Goal: Task Accomplishment & Management: Manage account settings

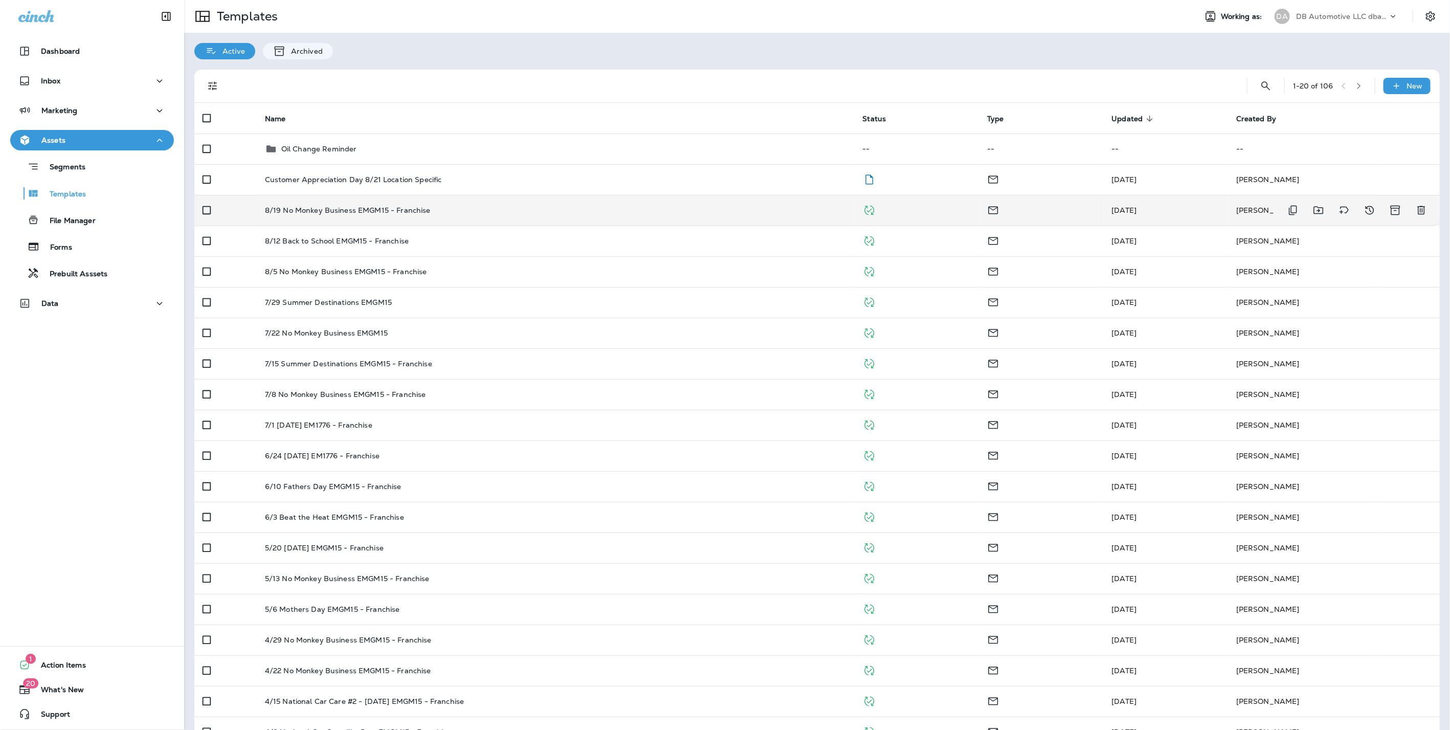
click at [402, 209] on p "8/19 No Monkey Business EMGM15 - Franchise" at bounding box center [348, 210] width 166 height 8
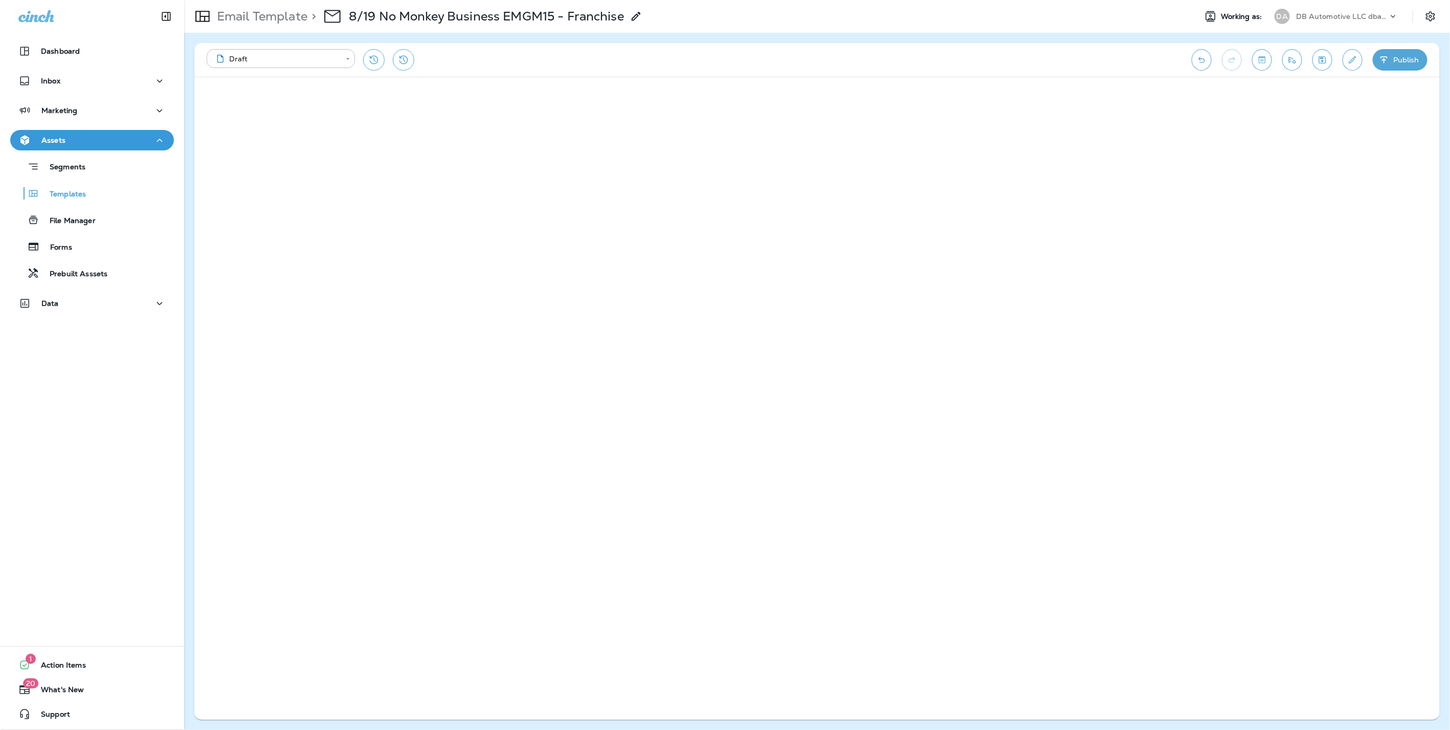
click at [286, 17] on p "Email Template" at bounding box center [260, 16] width 95 height 15
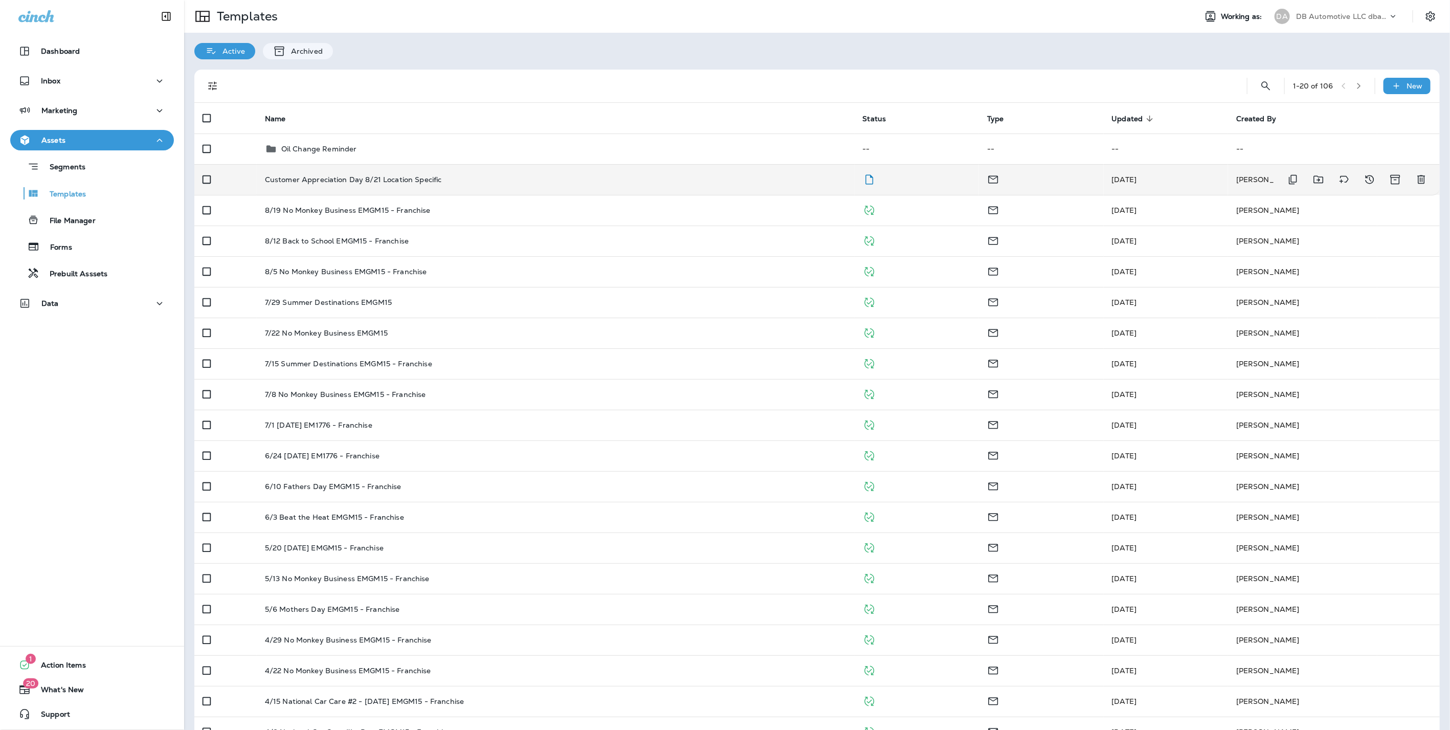
click at [394, 184] on p "Customer Appreciation Day 8/21 Location Specific" at bounding box center [353, 179] width 177 height 8
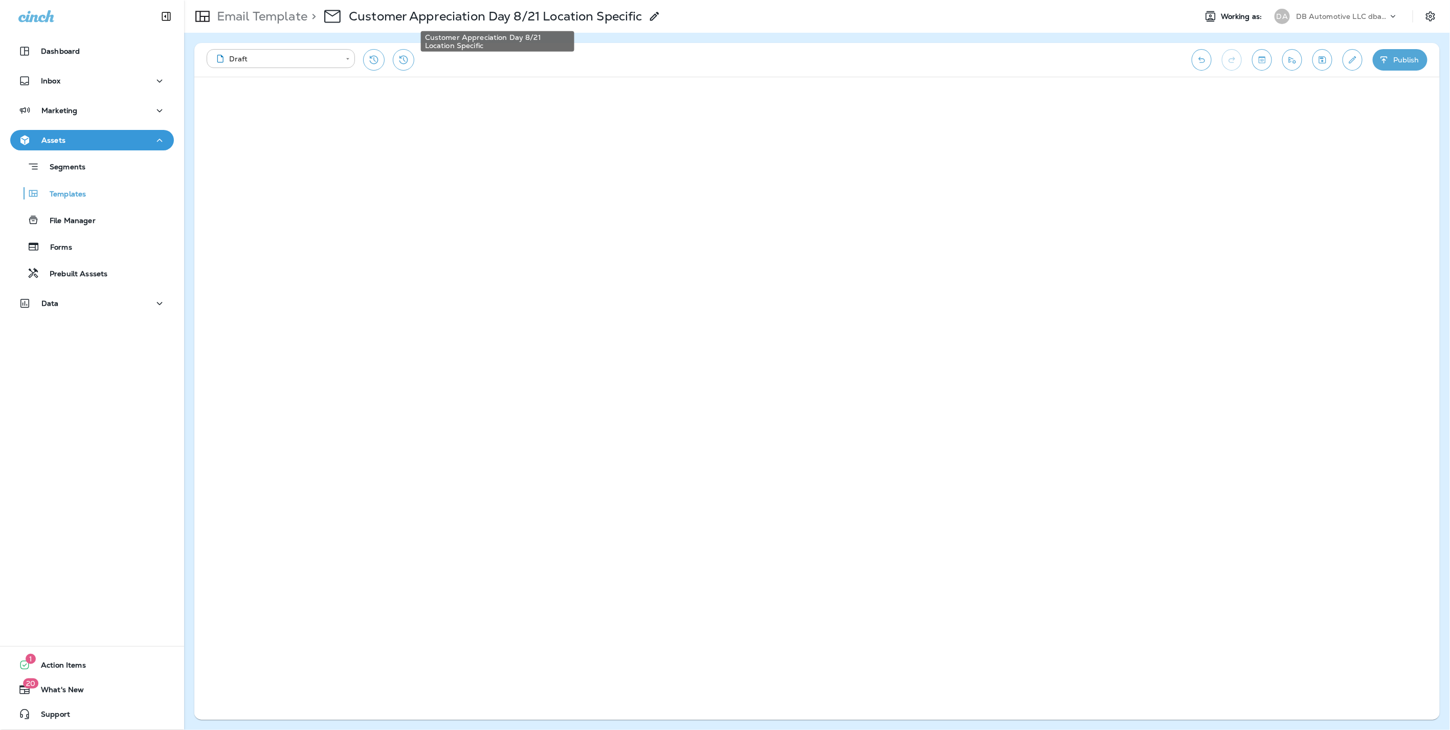
click at [614, 12] on p "Customer Appreciation Day 8/21 Location Specific" at bounding box center [496, 16] width 294 height 15
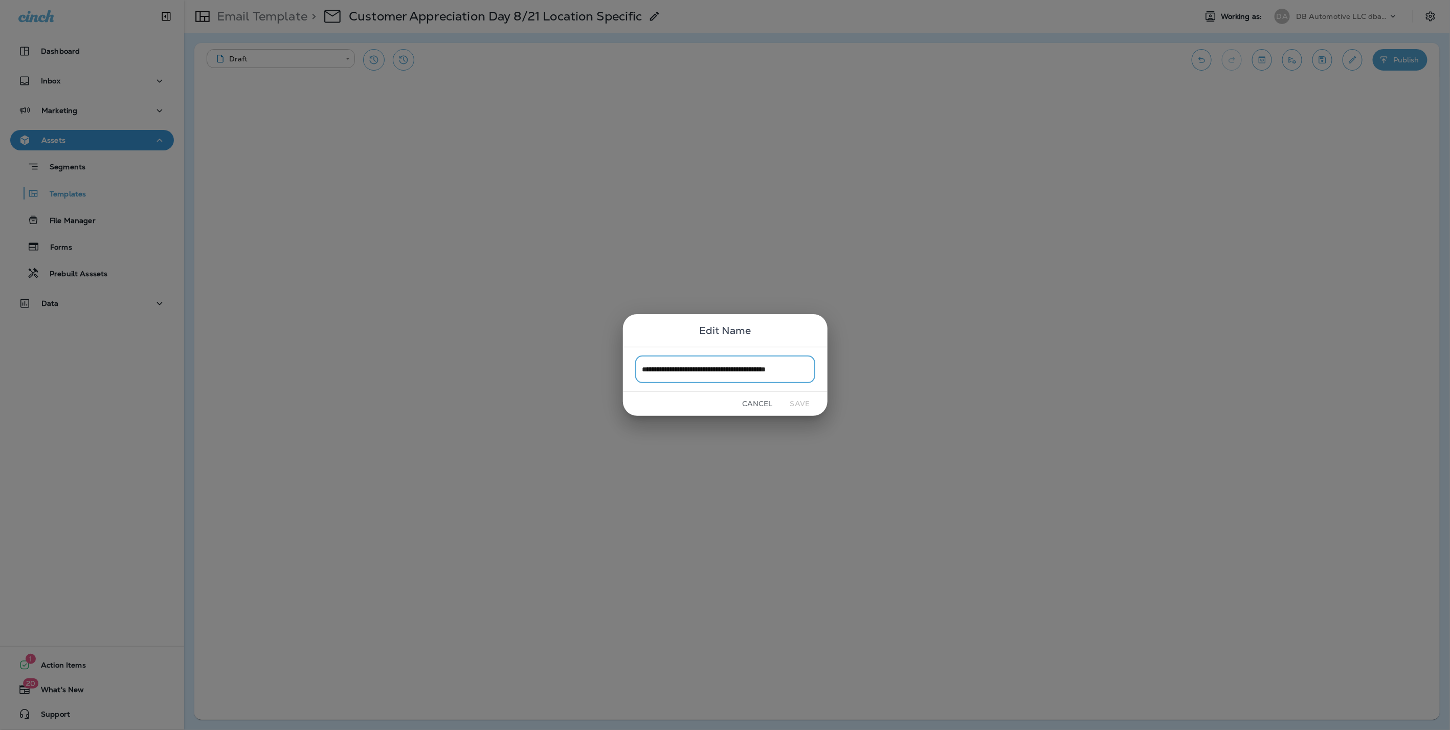
scroll to position [0, 8]
click at [734, 366] on input "**********" at bounding box center [725, 369] width 180 height 27
drag, startPoint x: 731, startPoint y: 370, endPoint x: 823, endPoint y: 372, distance: 92.1
click at [823, 372] on div "**********" at bounding box center [725, 369] width 205 height 45
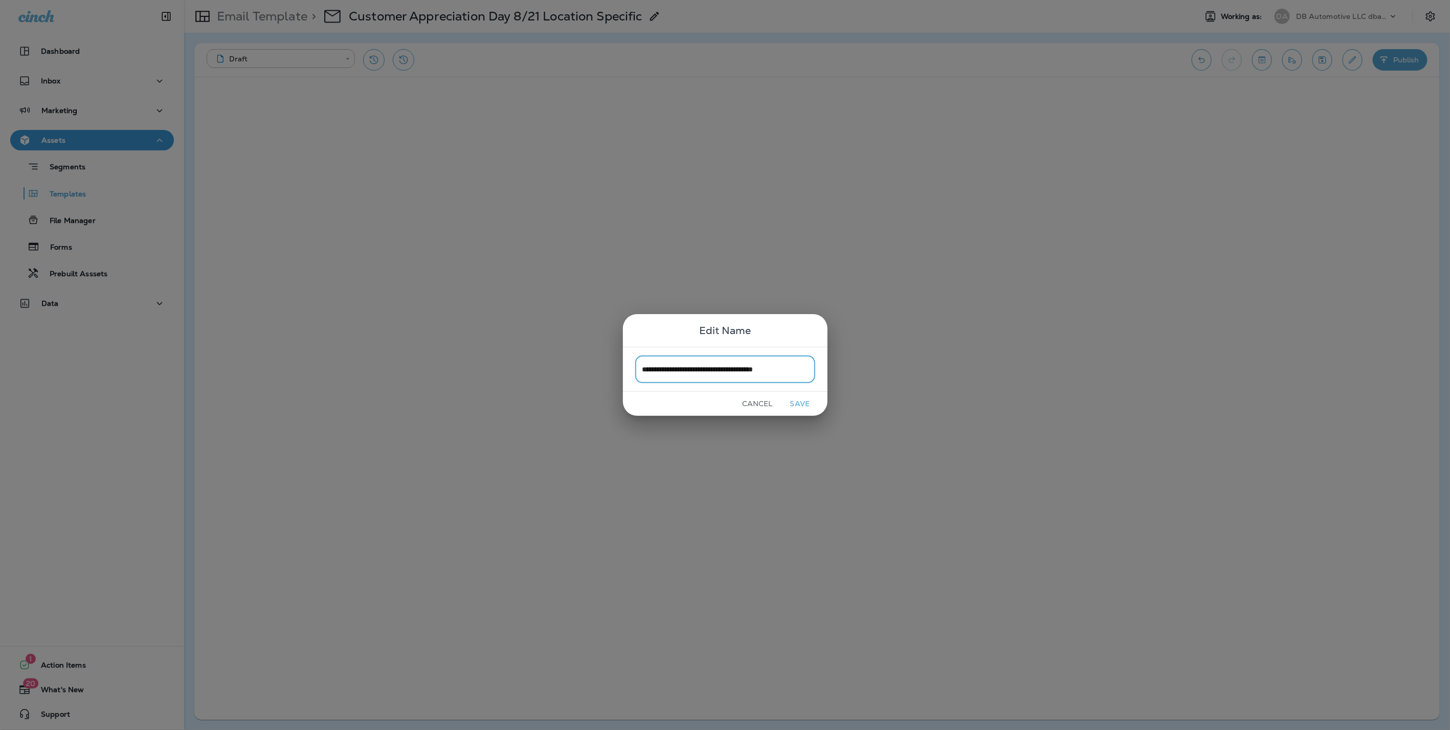
type input "**********"
click at [808, 402] on button "Save" at bounding box center [800, 404] width 38 height 16
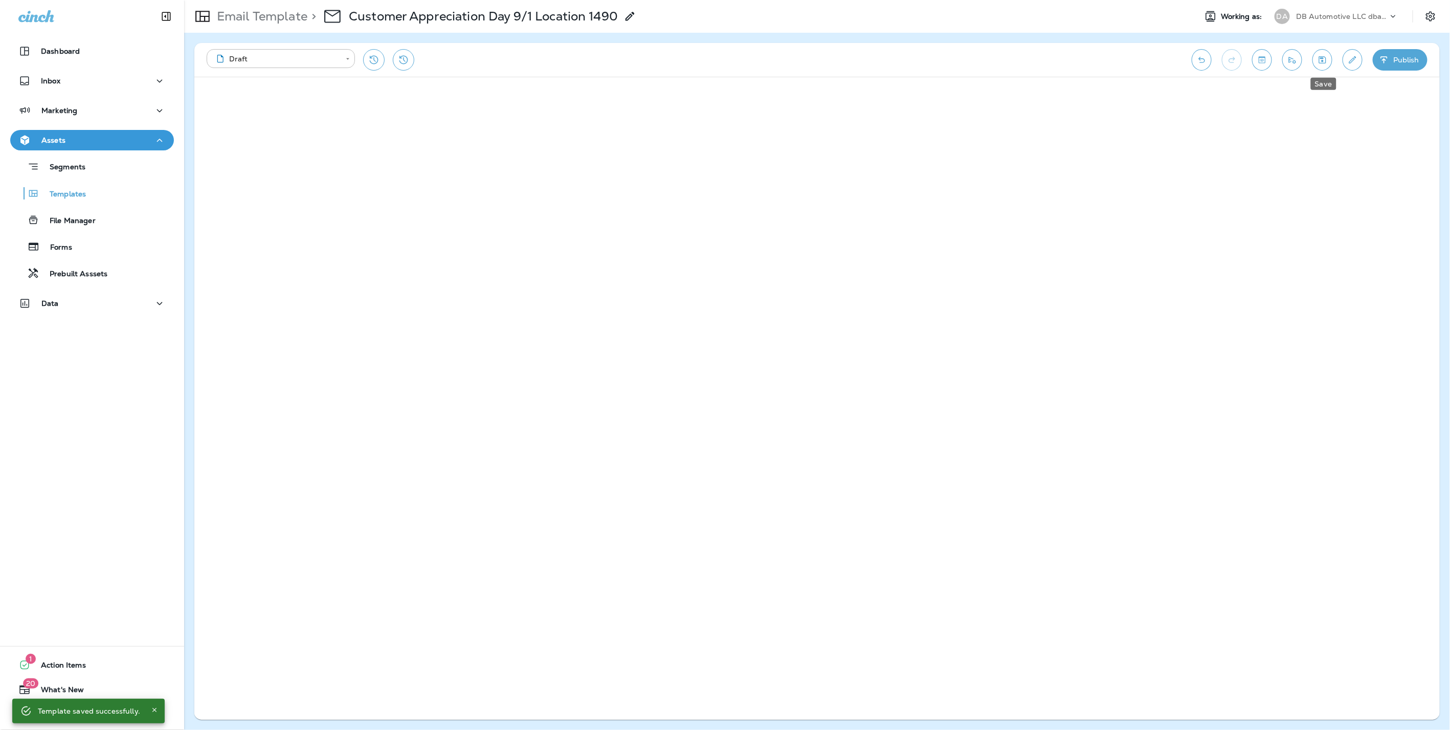
click at [1321, 58] on icon "Save" at bounding box center [1322, 60] width 11 height 10
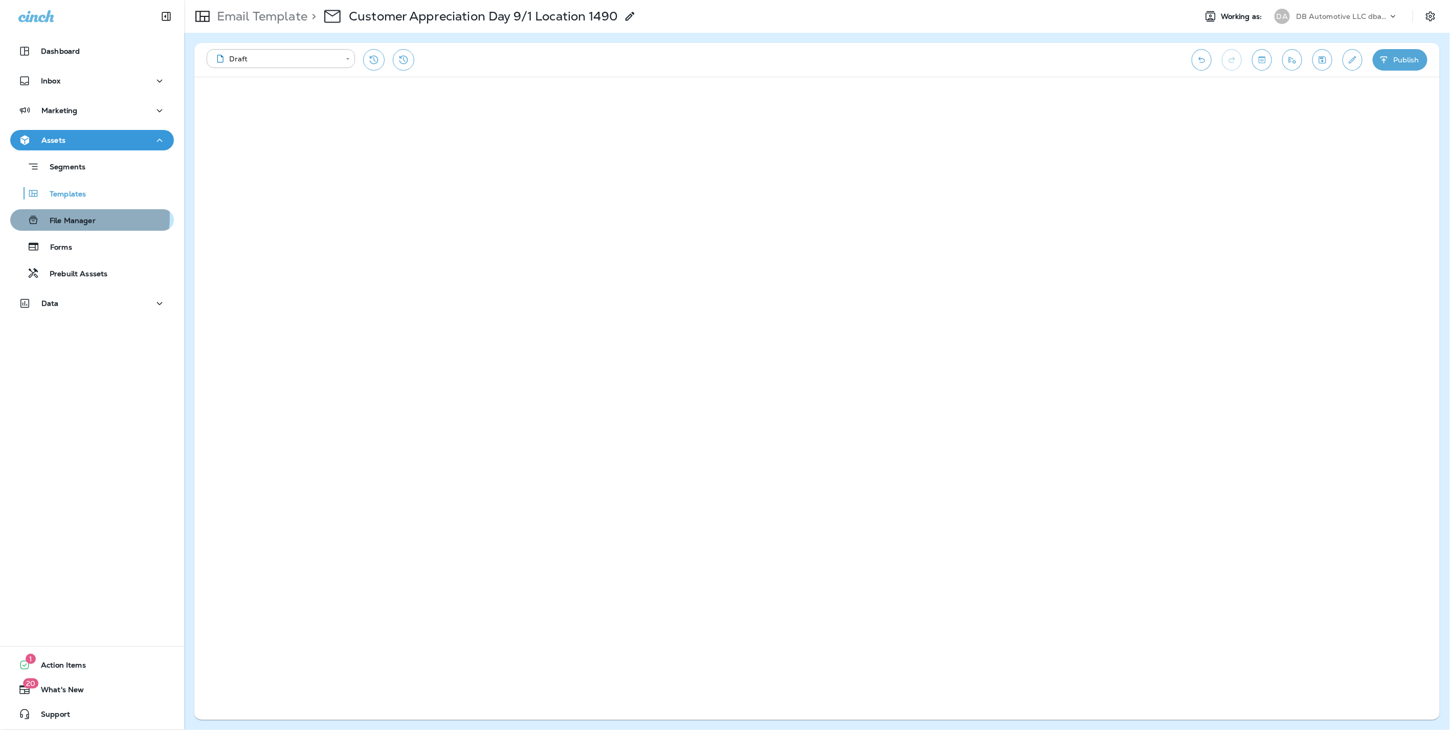
click at [75, 217] on p "File Manager" at bounding box center [67, 221] width 56 height 10
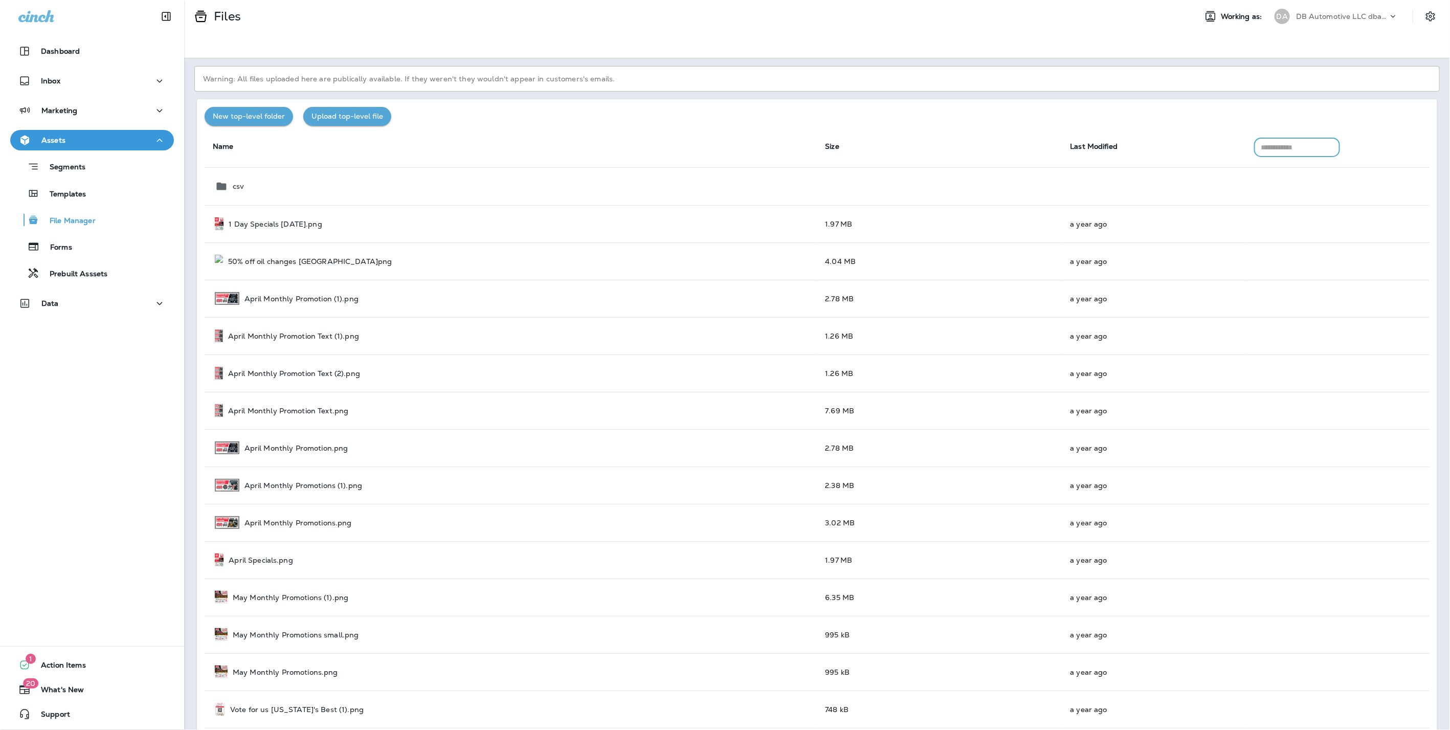
click at [1277, 152] on input "text" at bounding box center [1298, 147] width 86 height 19
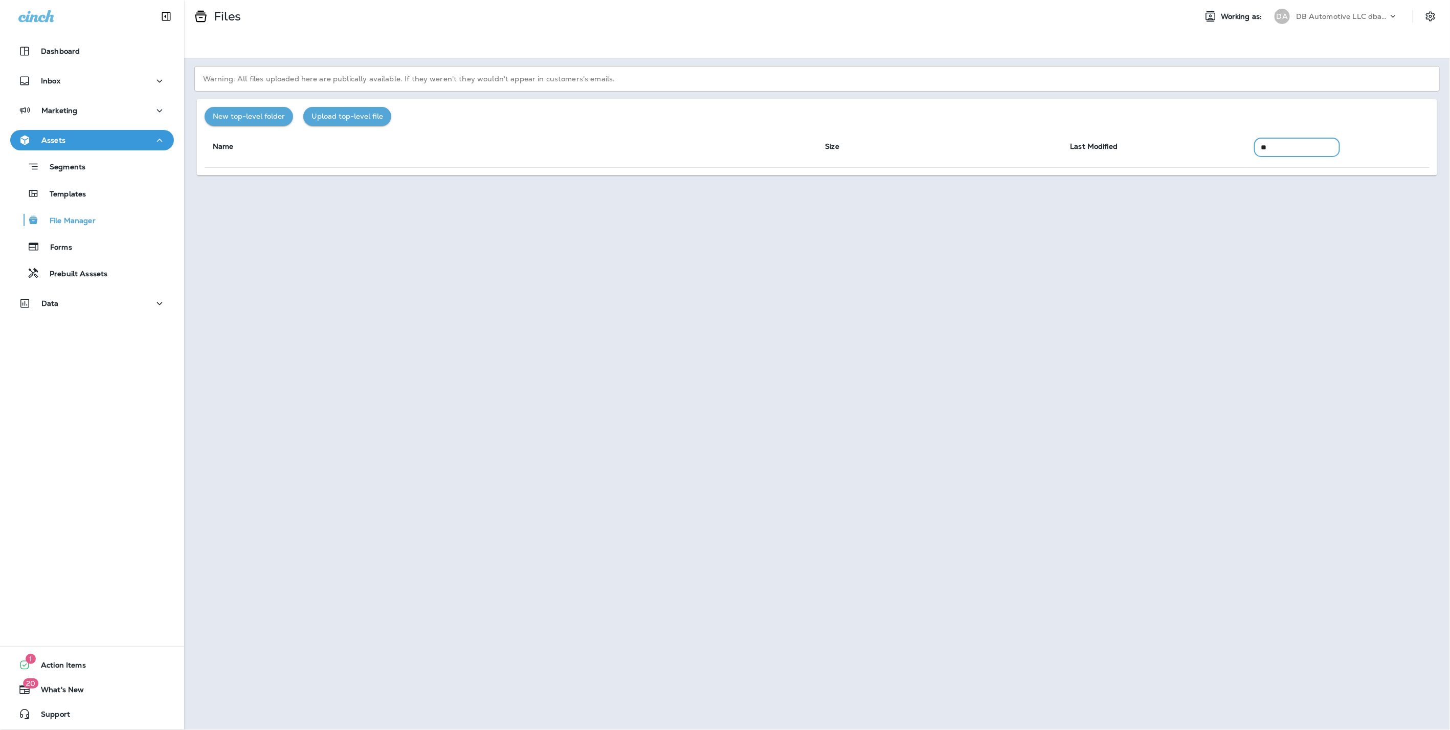
type input "*"
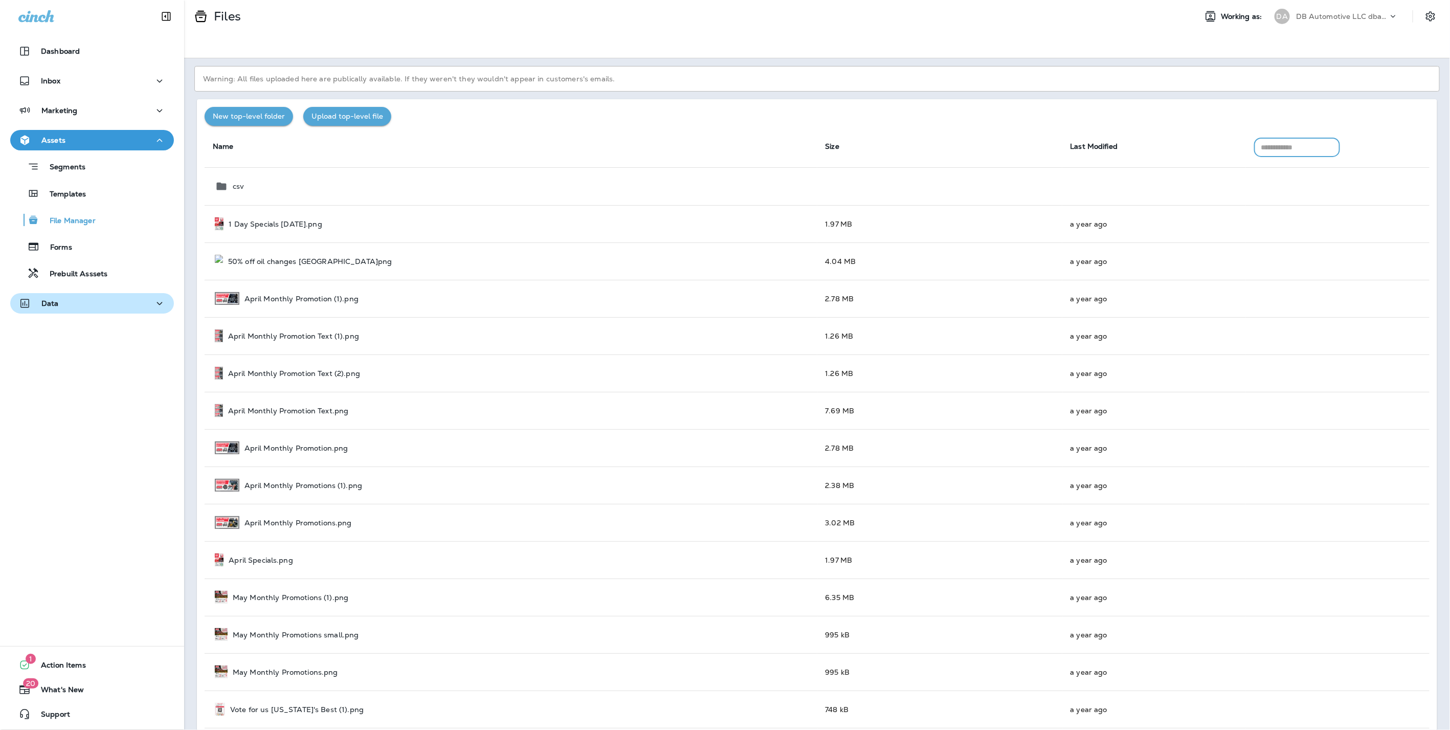
click at [82, 305] on div "Data" at bounding box center [91, 303] width 147 height 13
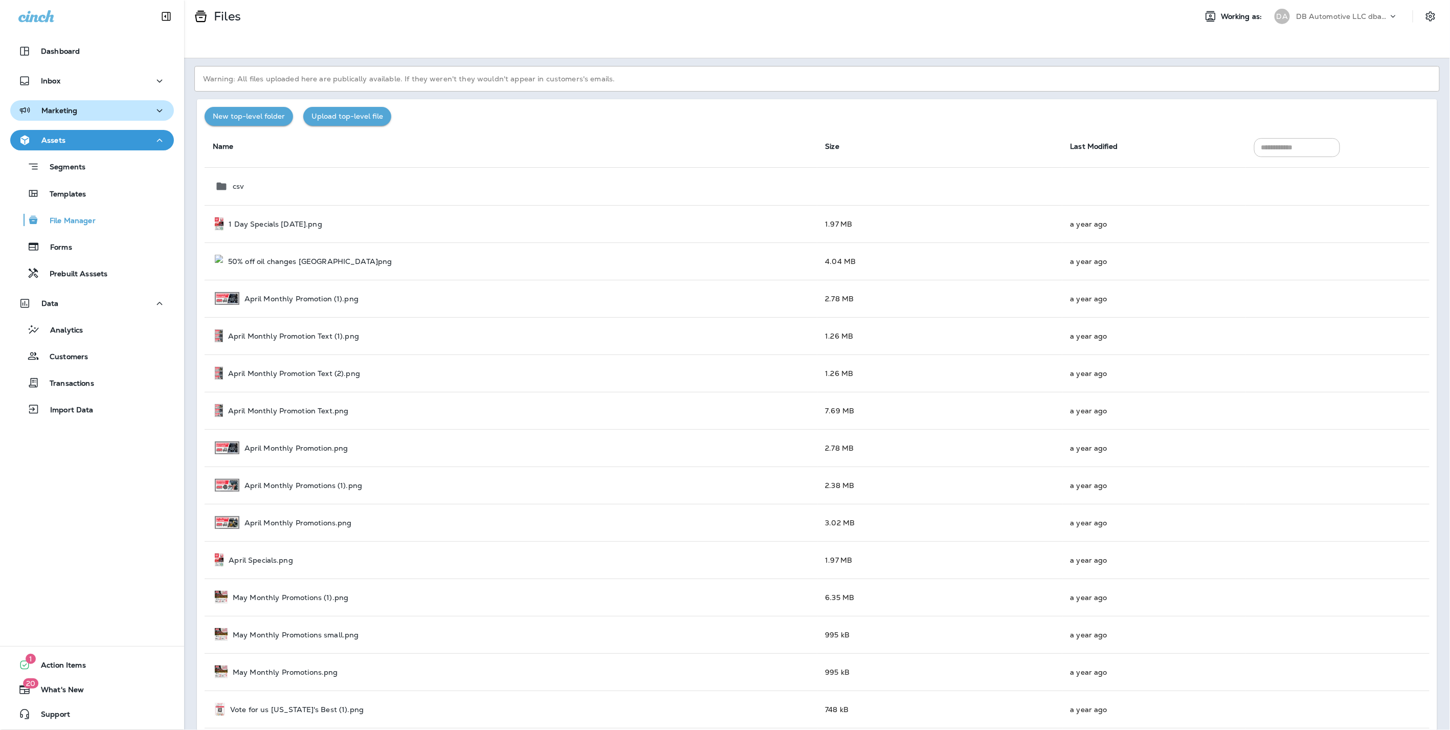
click at [65, 119] on button "Marketing" at bounding box center [92, 110] width 164 height 20
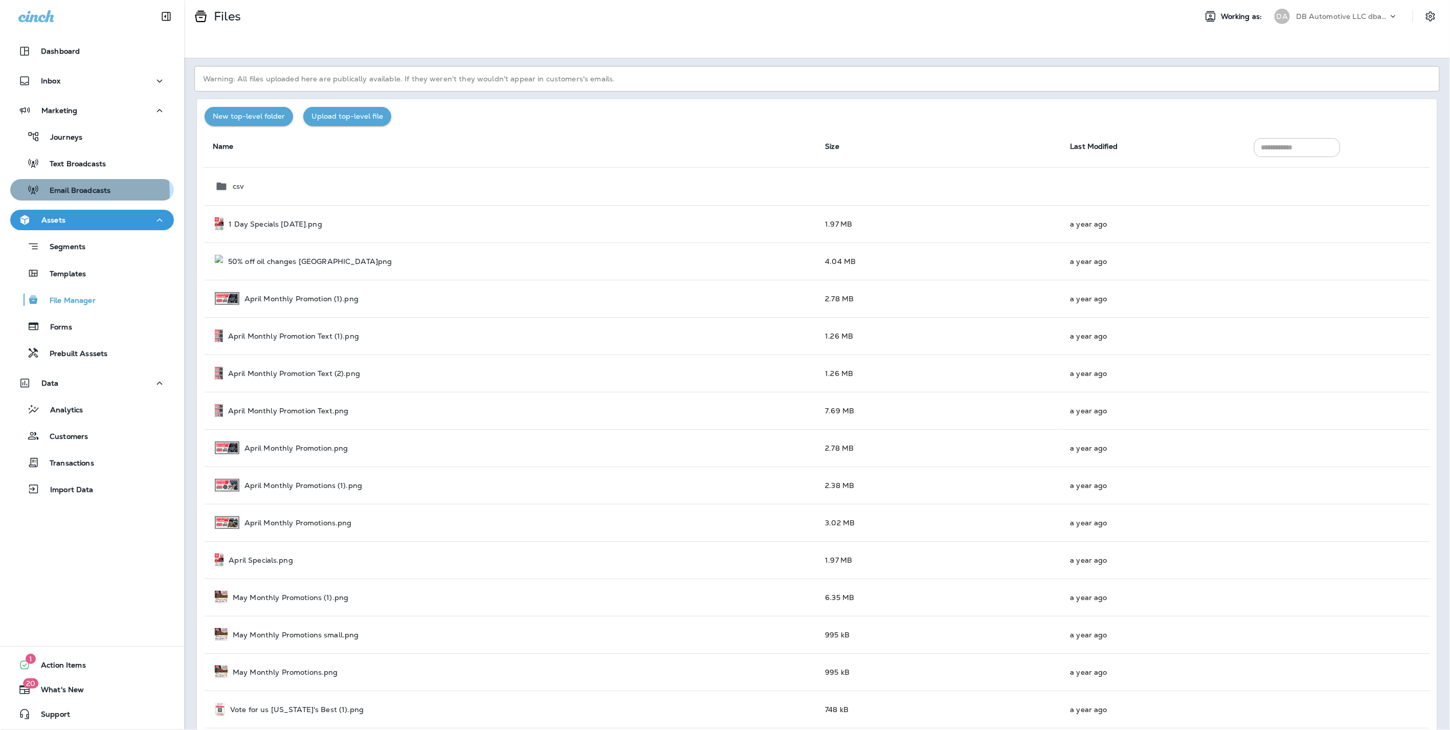
click at [70, 193] on p "Email Broadcasts" at bounding box center [74, 191] width 71 height 10
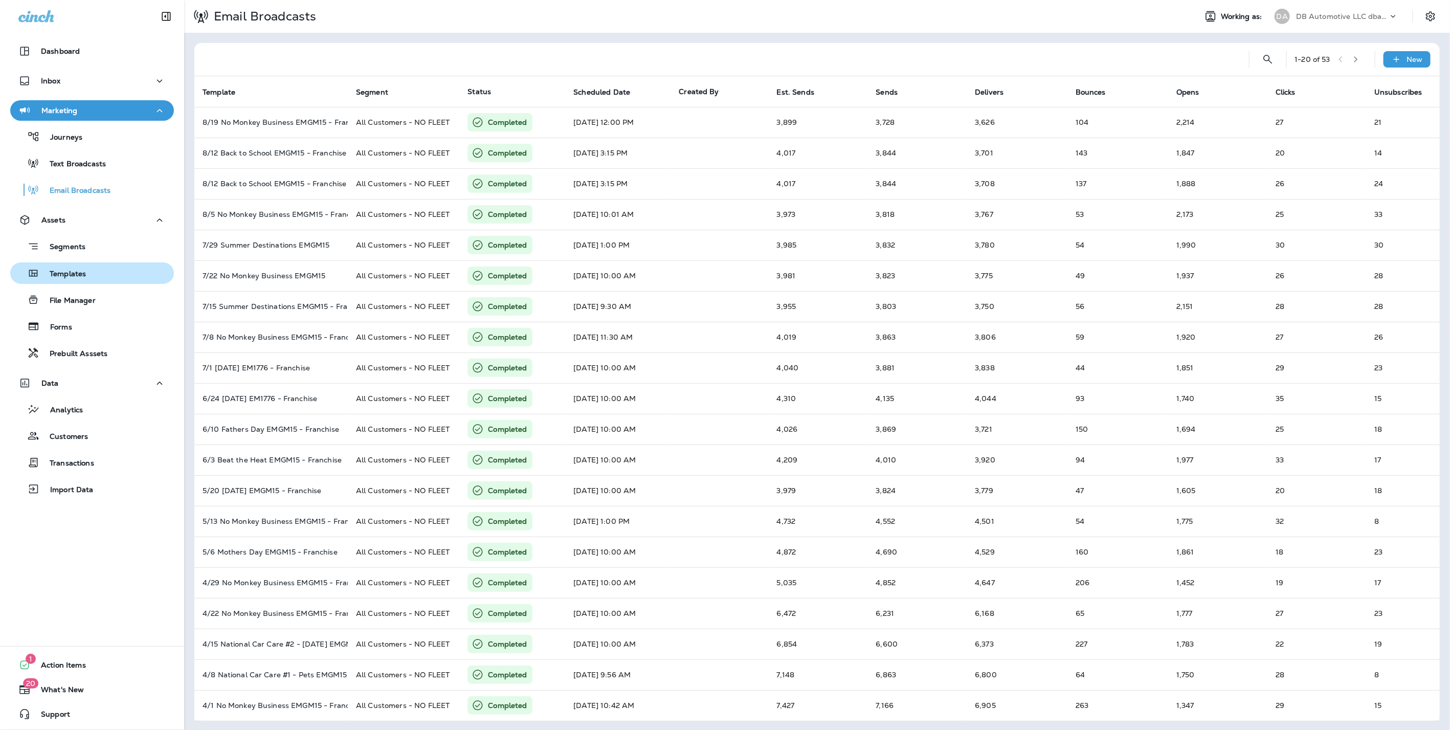
click at [65, 273] on p "Templates" at bounding box center [62, 275] width 47 height 10
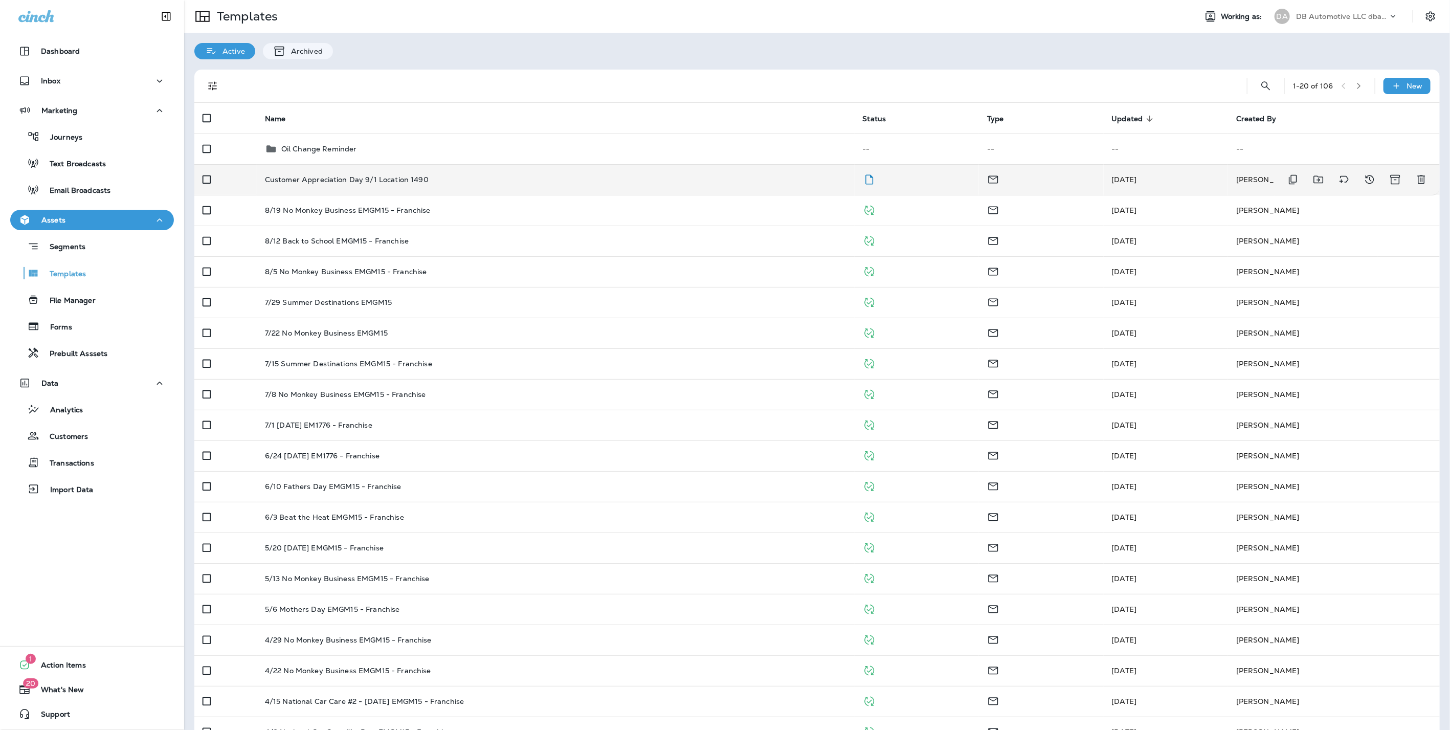
click at [299, 173] on td "Customer Appreciation Day 9/1 Location 1490" at bounding box center [556, 179] width 598 height 31
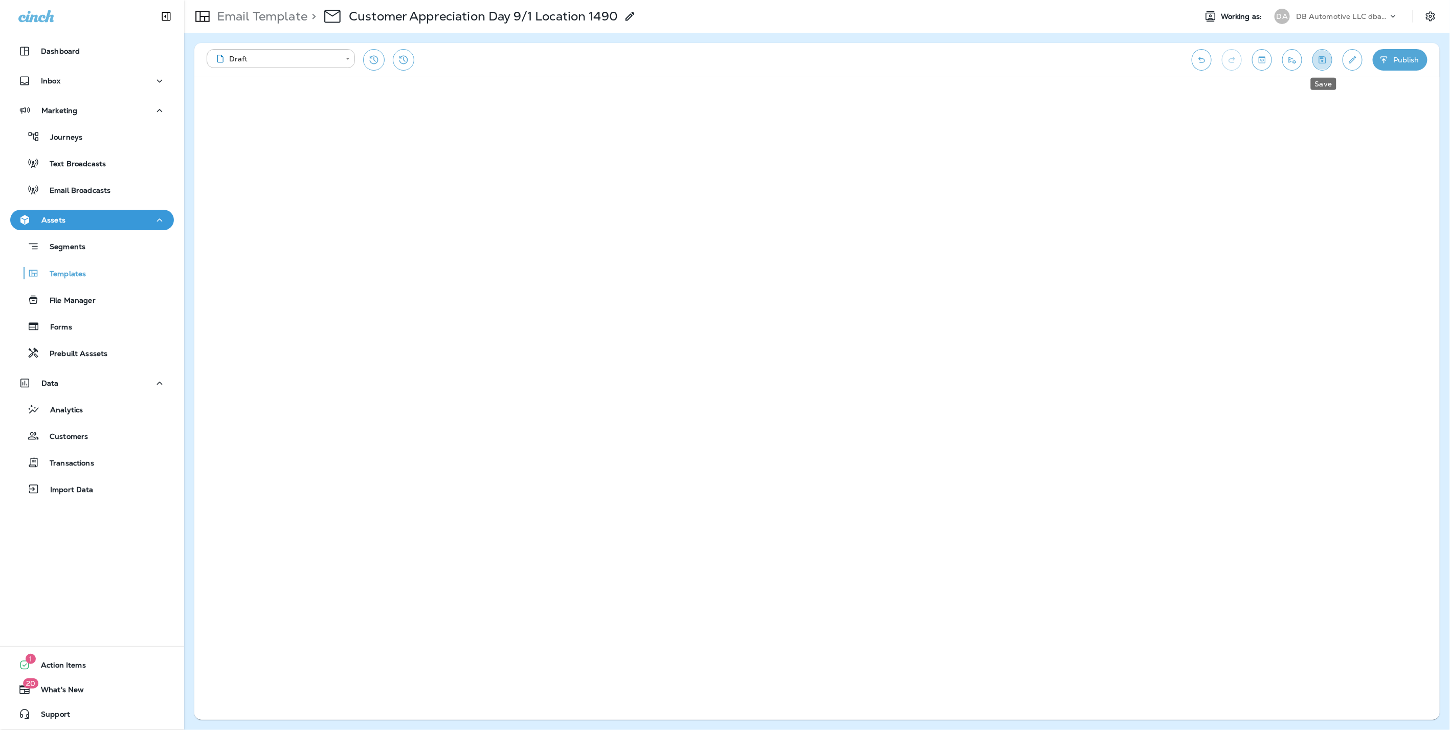
click at [1321, 60] on icon "Save" at bounding box center [1322, 60] width 11 height 10
click at [1324, 57] on icon "Save" at bounding box center [1322, 59] width 7 height 7
click at [1201, 55] on icon "Undo" at bounding box center [1202, 60] width 11 height 10
click at [1327, 55] on icon "Save" at bounding box center [1322, 60] width 11 height 10
click at [1325, 60] on icon "Save" at bounding box center [1322, 60] width 11 height 10
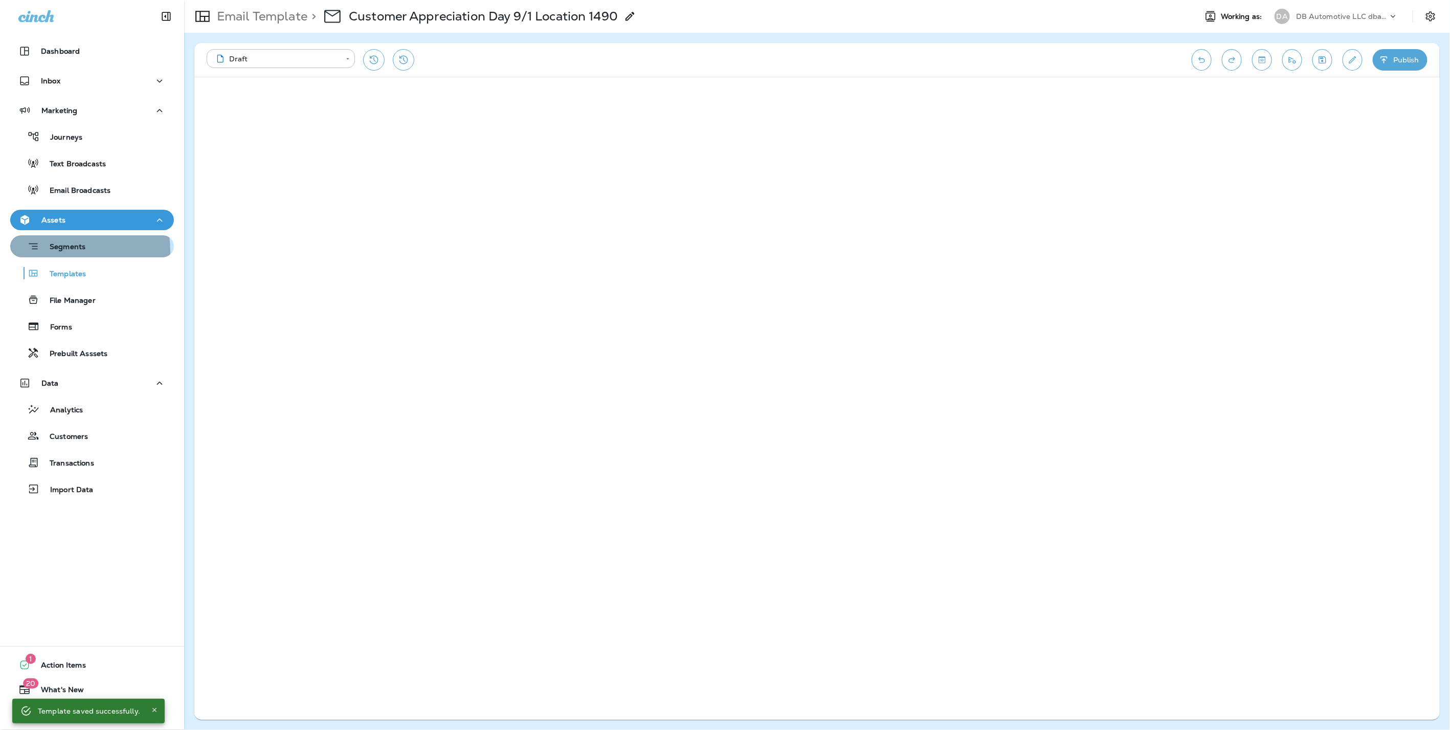
click at [70, 251] on p "Segments" at bounding box center [62, 248] width 46 height 10
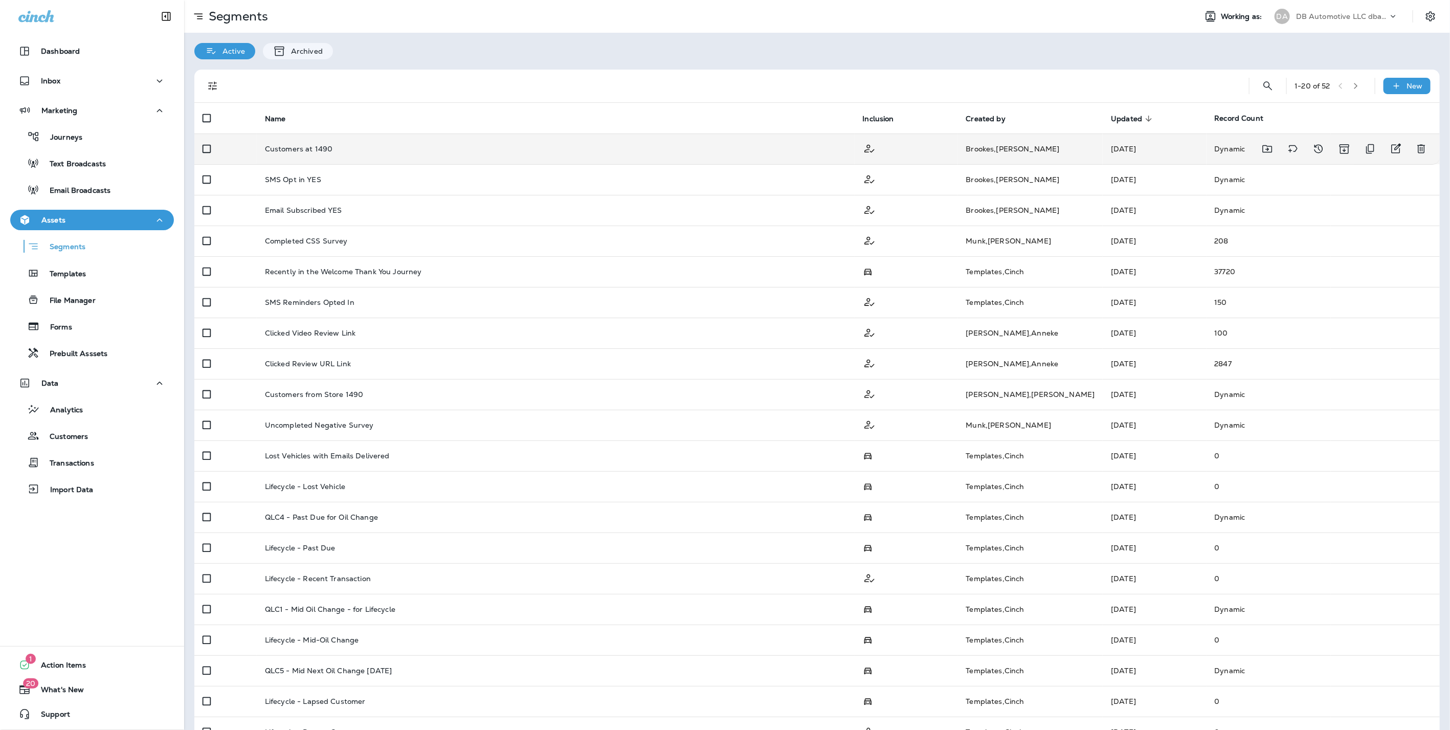
click at [310, 149] on p "Customers at 1490" at bounding box center [299, 149] width 68 height 8
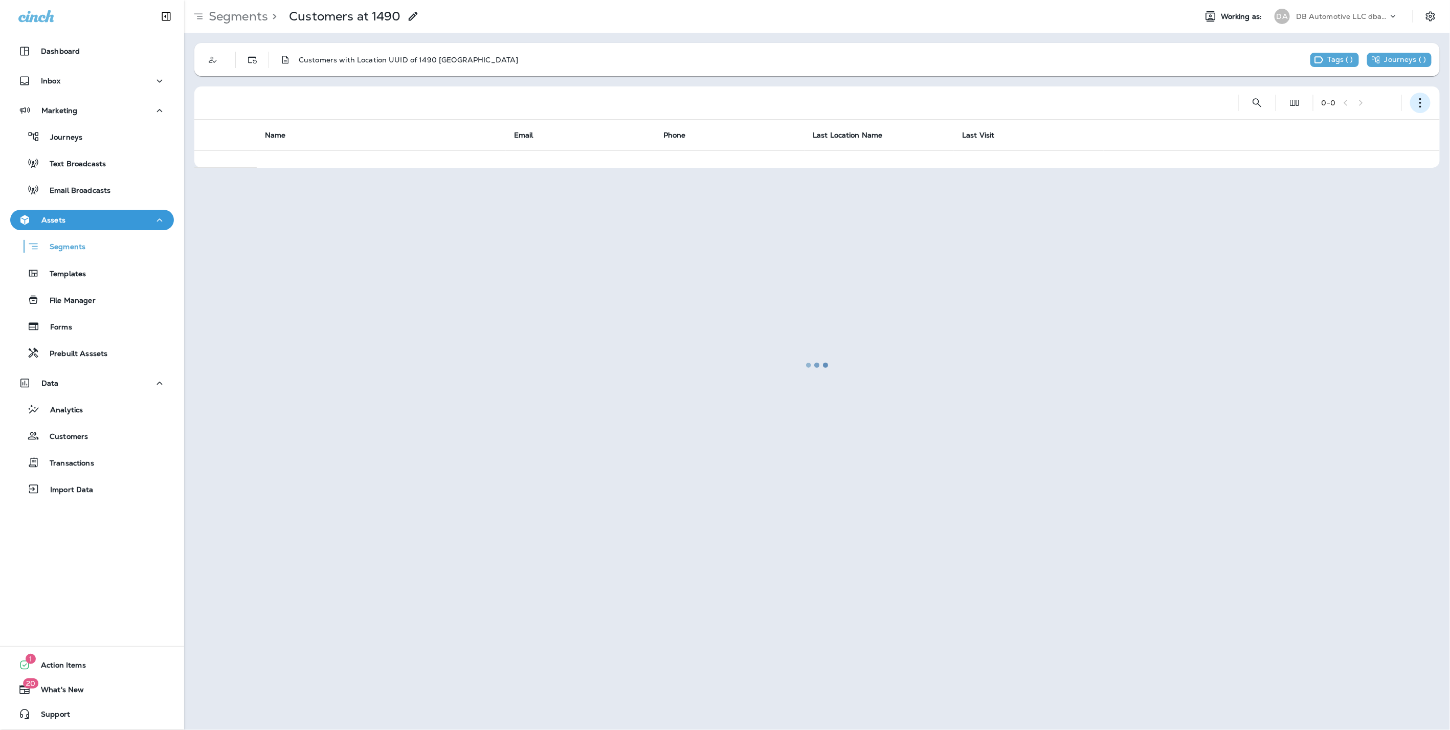
click at [1421, 103] on use "button" at bounding box center [1421, 103] width 2 height 10
click at [1377, 127] on p "Edit Segment" at bounding box center [1353, 129] width 53 height 8
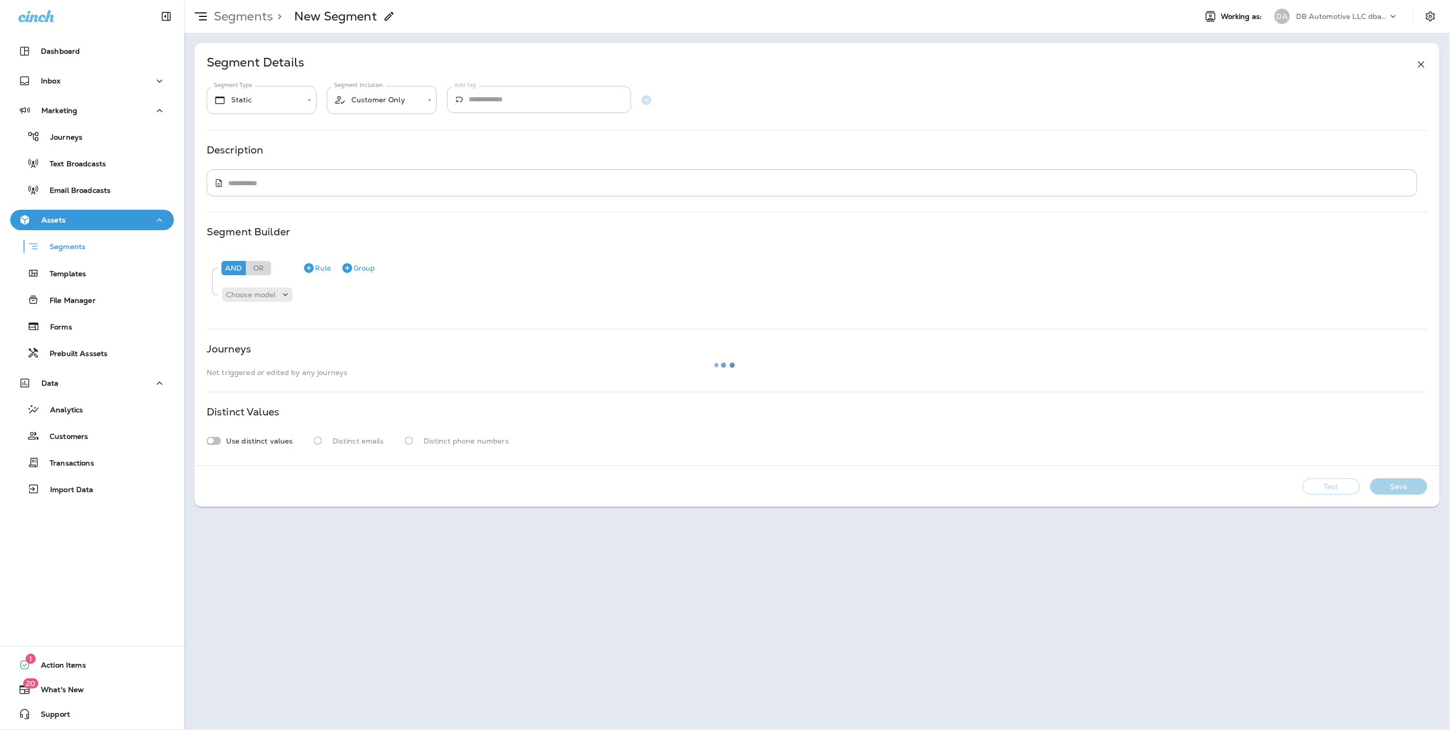
type input "*******"
type textarea "**********"
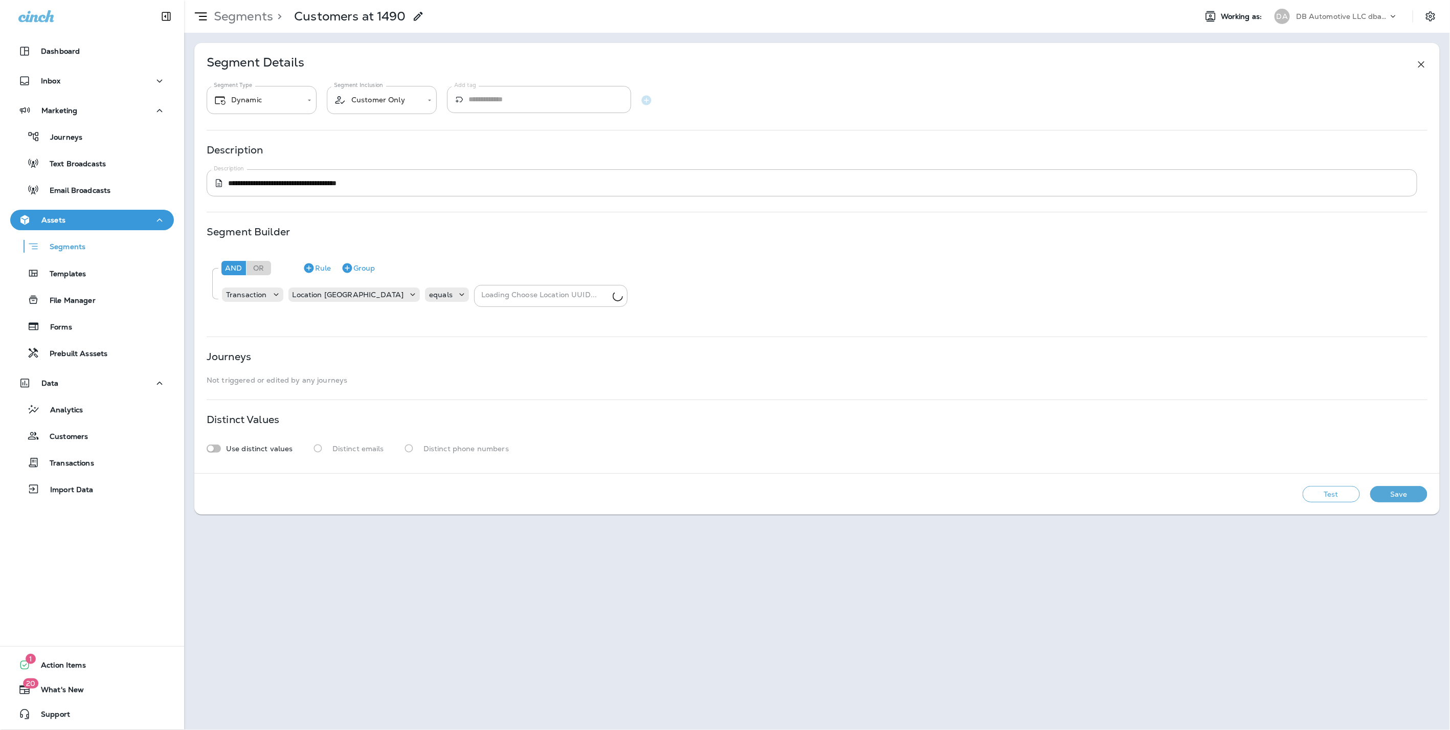
type input "**********"
click at [343, 12] on p "Customers at 1490" at bounding box center [350, 16] width 112 height 15
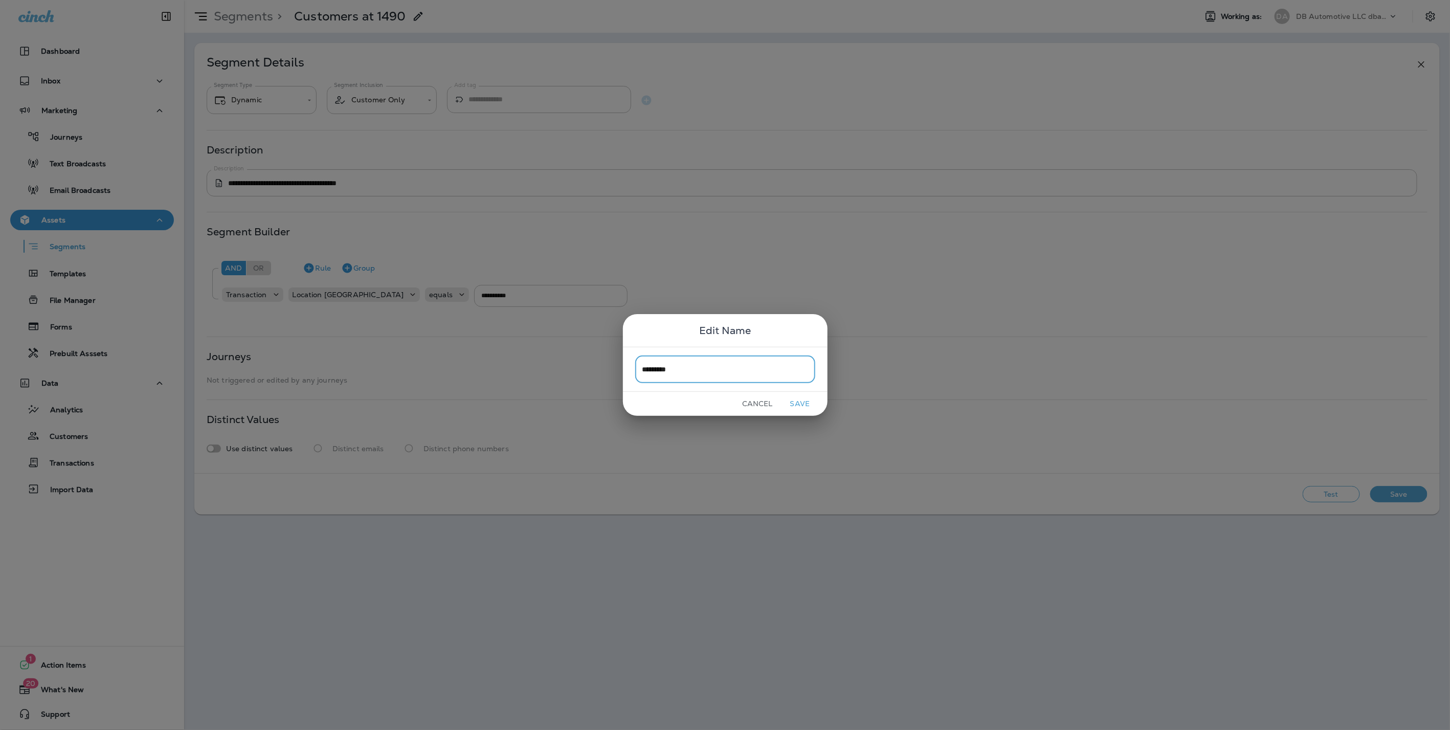
type input "********"
click at [802, 401] on button "Save" at bounding box center [800, 404] width 38 height 16
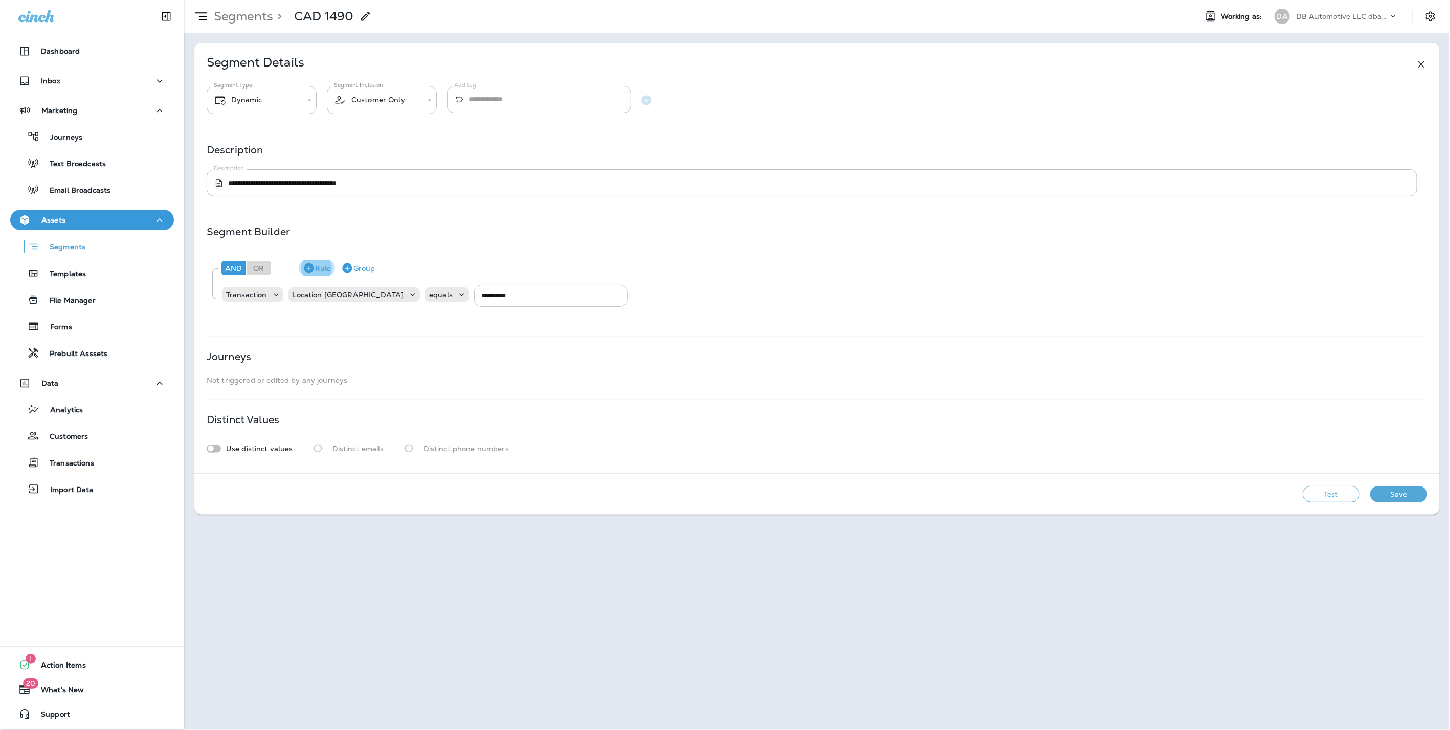
click at [313, 266] on icon "button" at bounding box center [309, 268] width 10 height 10
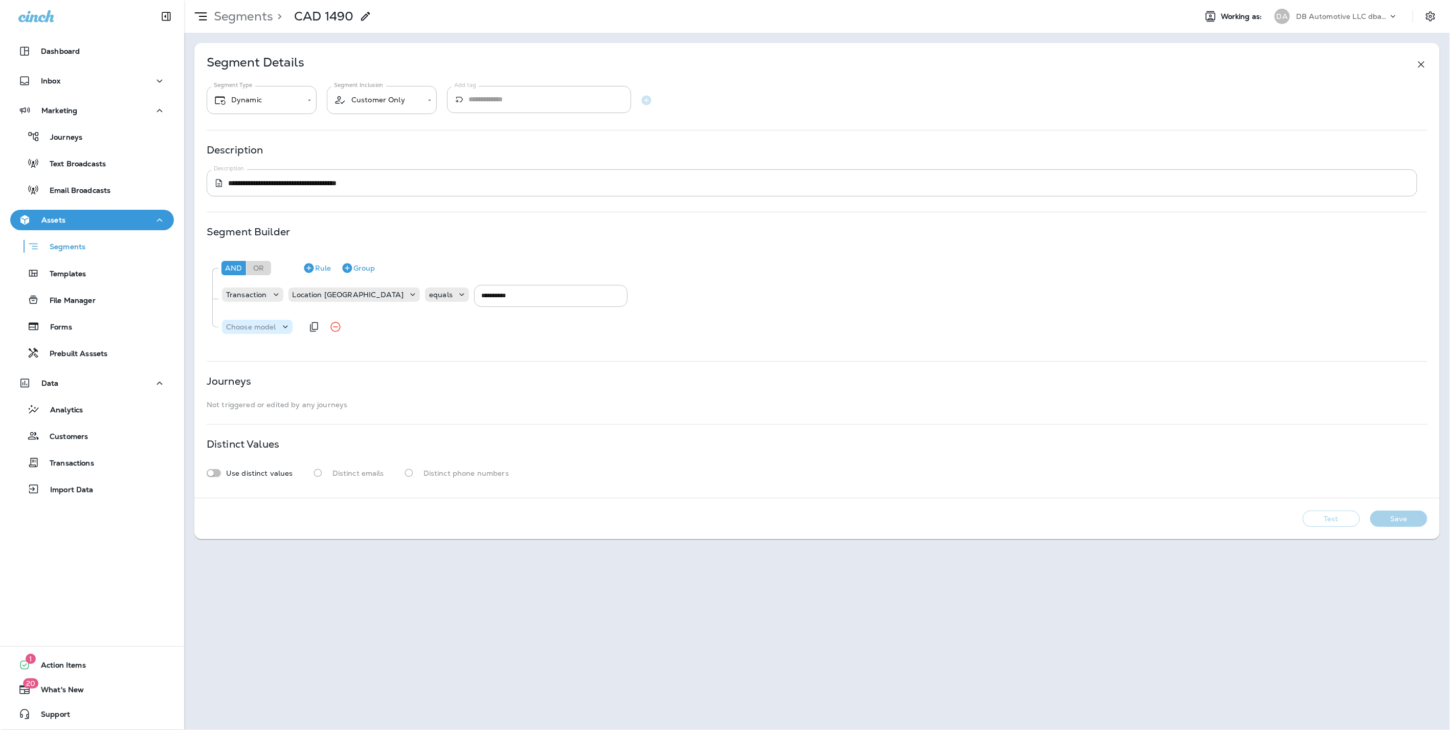
click at [266, 321] on div "Choose model" at bounding box center [257, 327] width 71 height 14
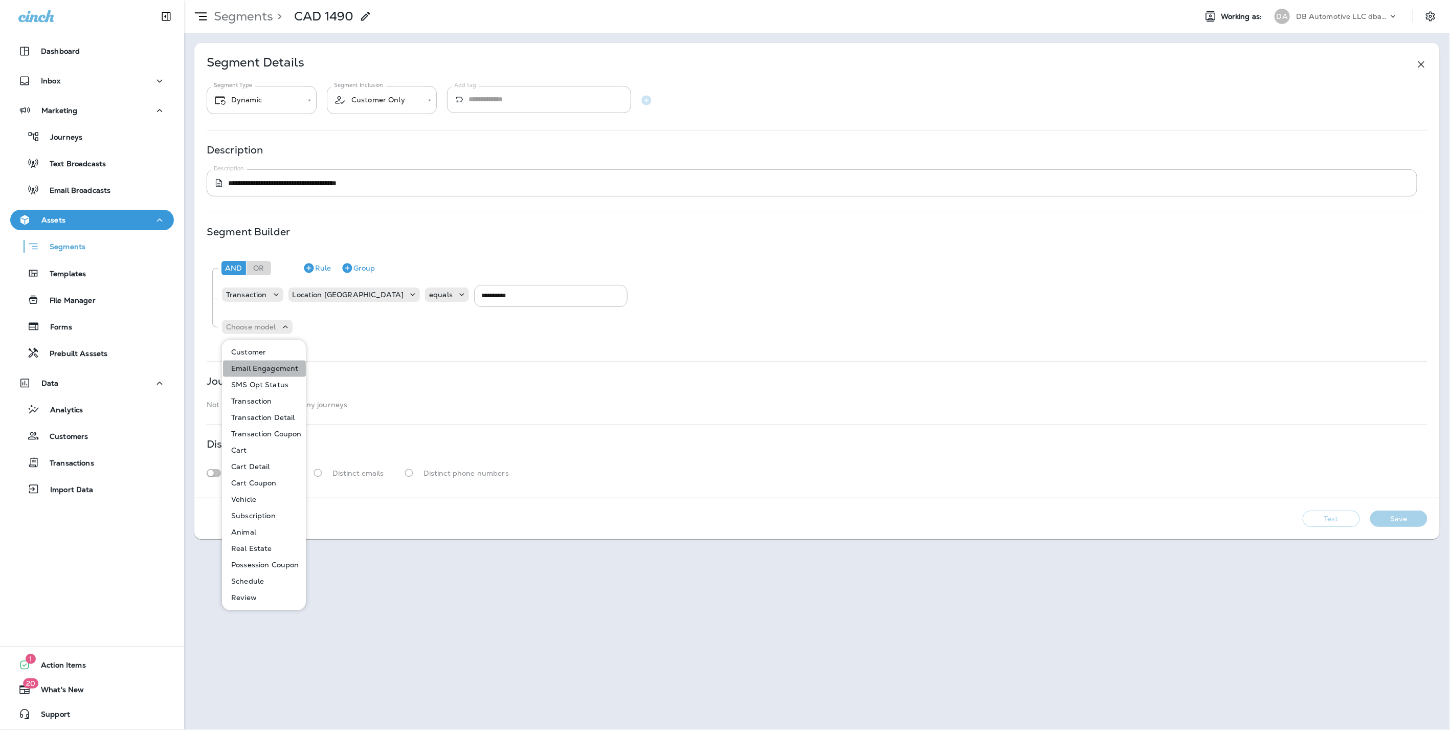
click at [272, 368] on p "Email Engagement" at bounding box center [262, 369] width 71 height 8
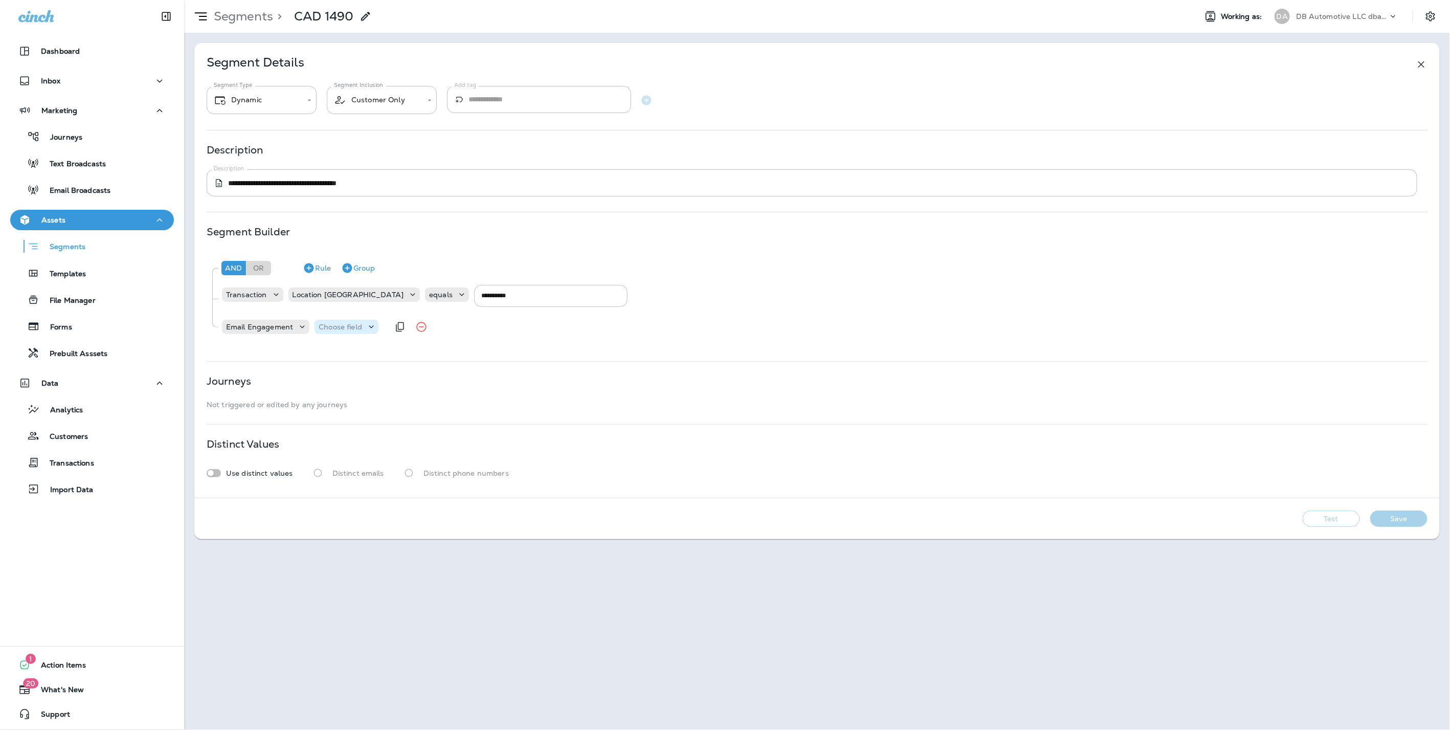
click at [355, 329] on p "Choose field" at bounding box center [340, 327] width 43 height 8
click at [344, 382] on p "Status" at bounding box center [333, 385] width 28 height 8
click at [402, 320] on div "Choose operator" at bounding box center [403, 327] width 79 height 14
click at [403, 510] on button "in list" at bounding box center [404, 516] width 83 height 16
click at [471, 332] on div "Choose query type" at bounding box center [451, 327] width 87 height 10
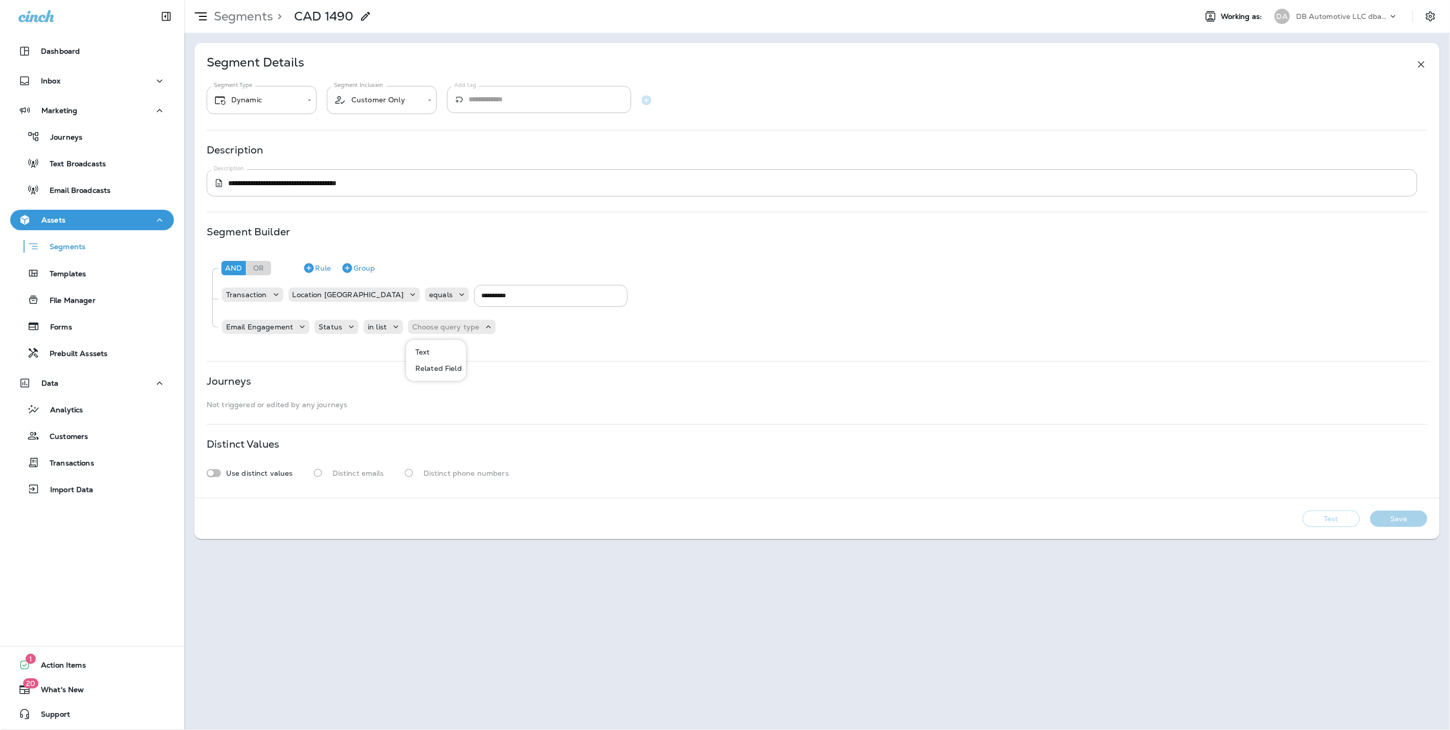
click at [449, 352] on button "Text" at bounding box center [436, 352] width 59 height 16
click at [525, 328] on icon at bounding box center [530, 327] width 10 height 10
click at [555, 491] on button "Apply" at bounding box center [550, 489] width 33 height 16
click at [1334, 516] on button "Test" at bounding box center [1331, 519] width 57 height 16
click at [1272, 517] on button "View Sample" at bounding box center [1259, 519] width 68 height 16
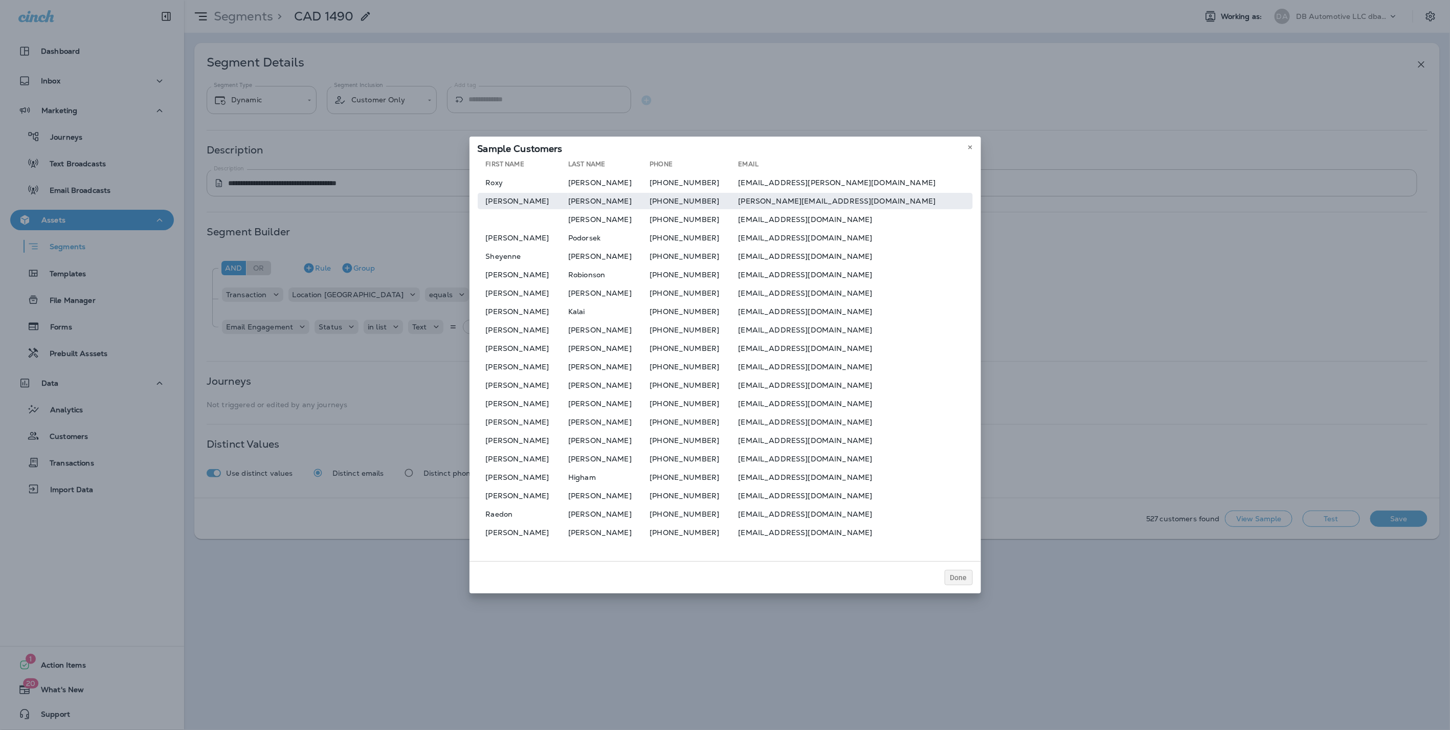
click at [495, 199] on td "Hector" at bounding box center [523, 201] width 91 height 16
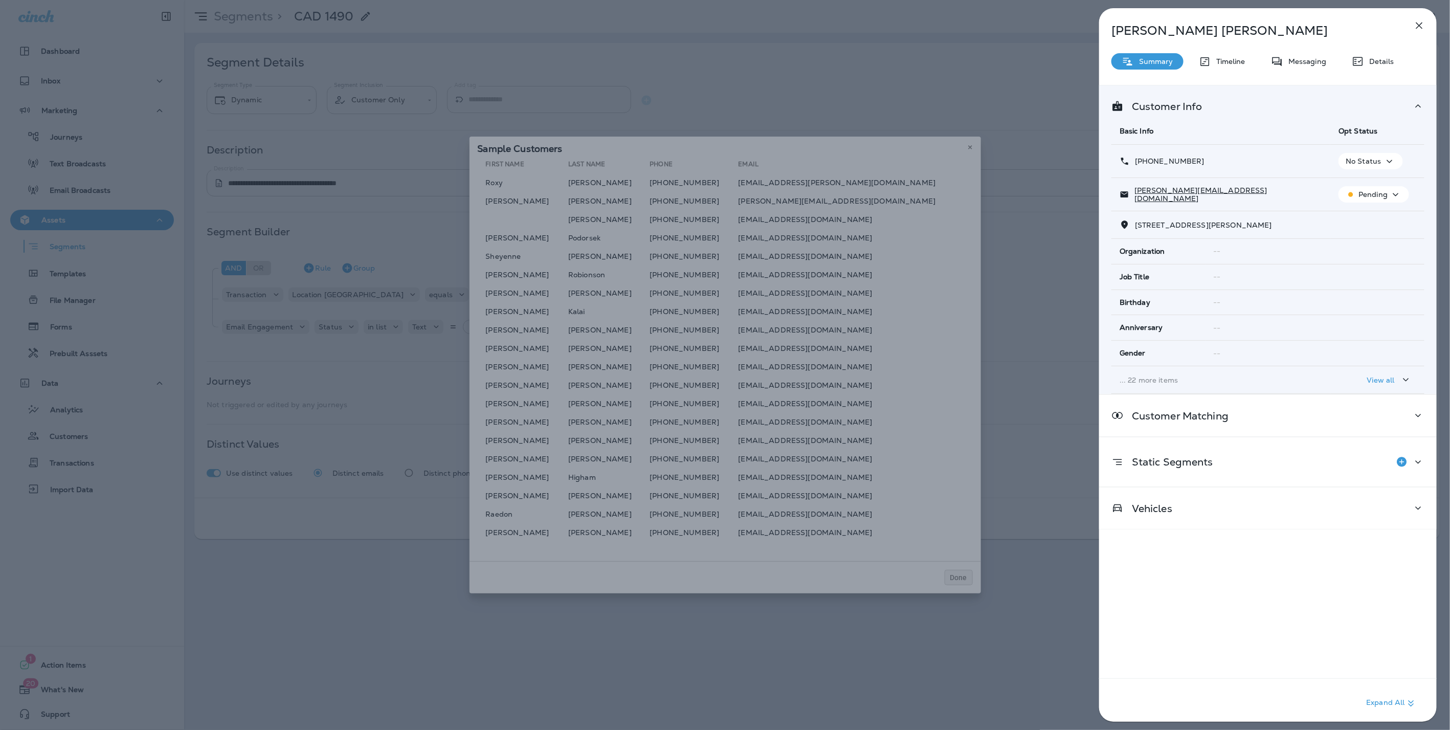
click at [1147, 376] on p "... 22 more items" at bounding box center [1221, 380] width 203 height 8
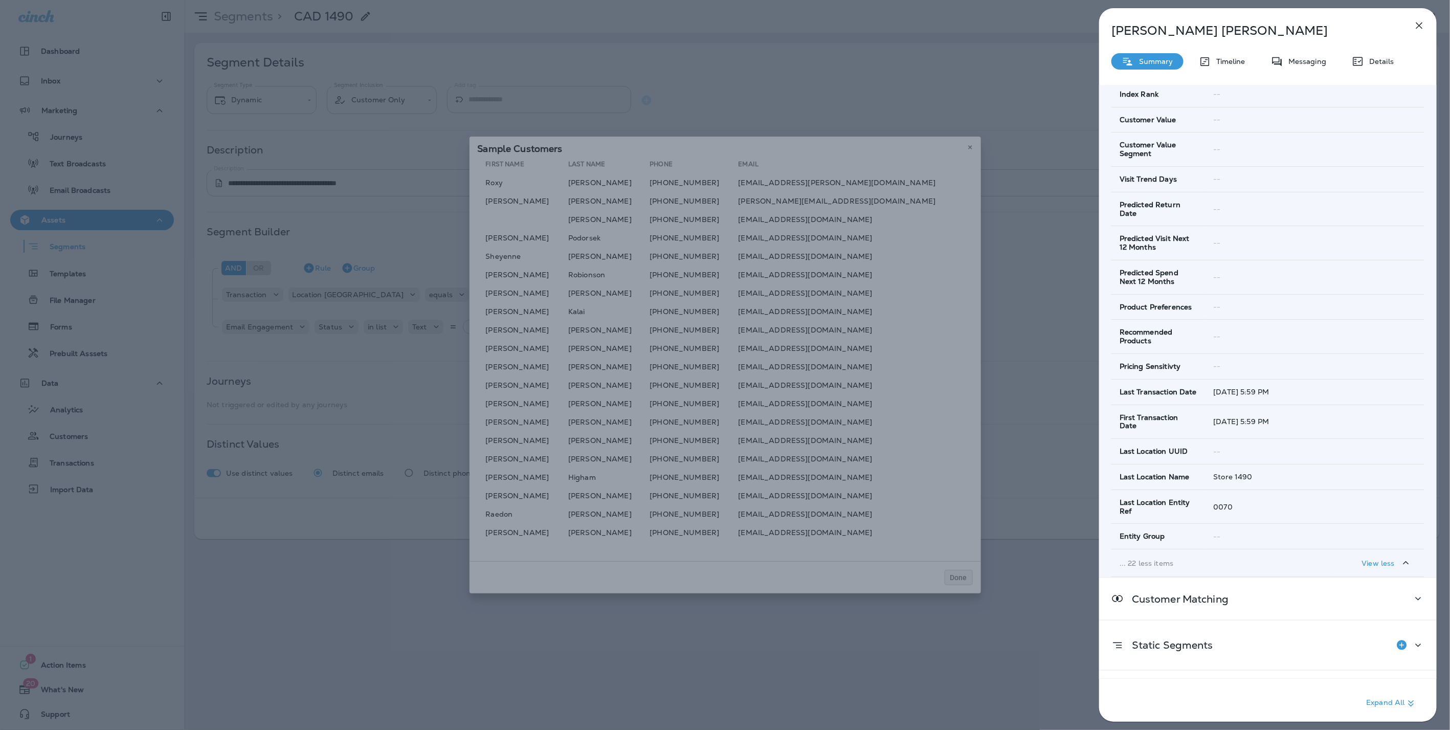
scroll to position [457, 0]
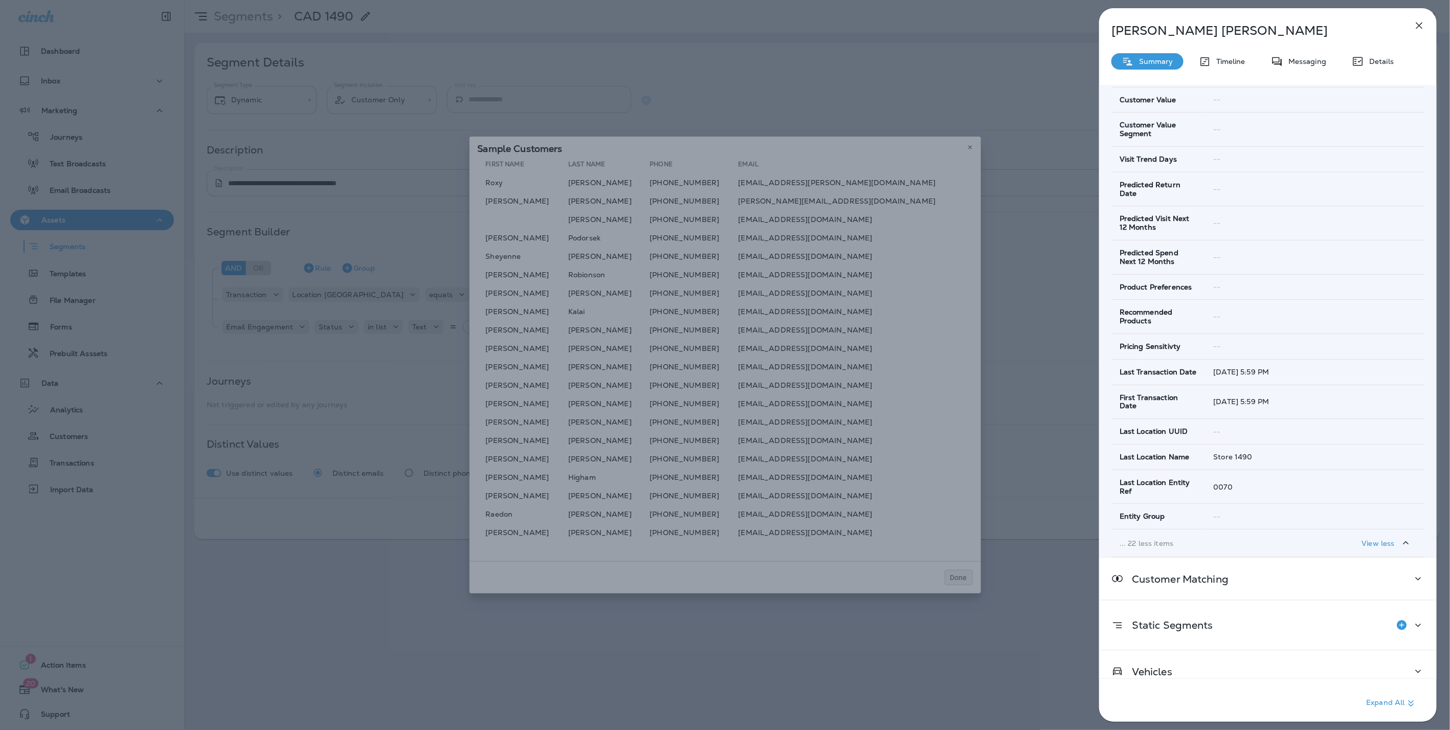
click at [1419, 24] on icon "button" at bounding box center [1420, 25] width 12 height 12
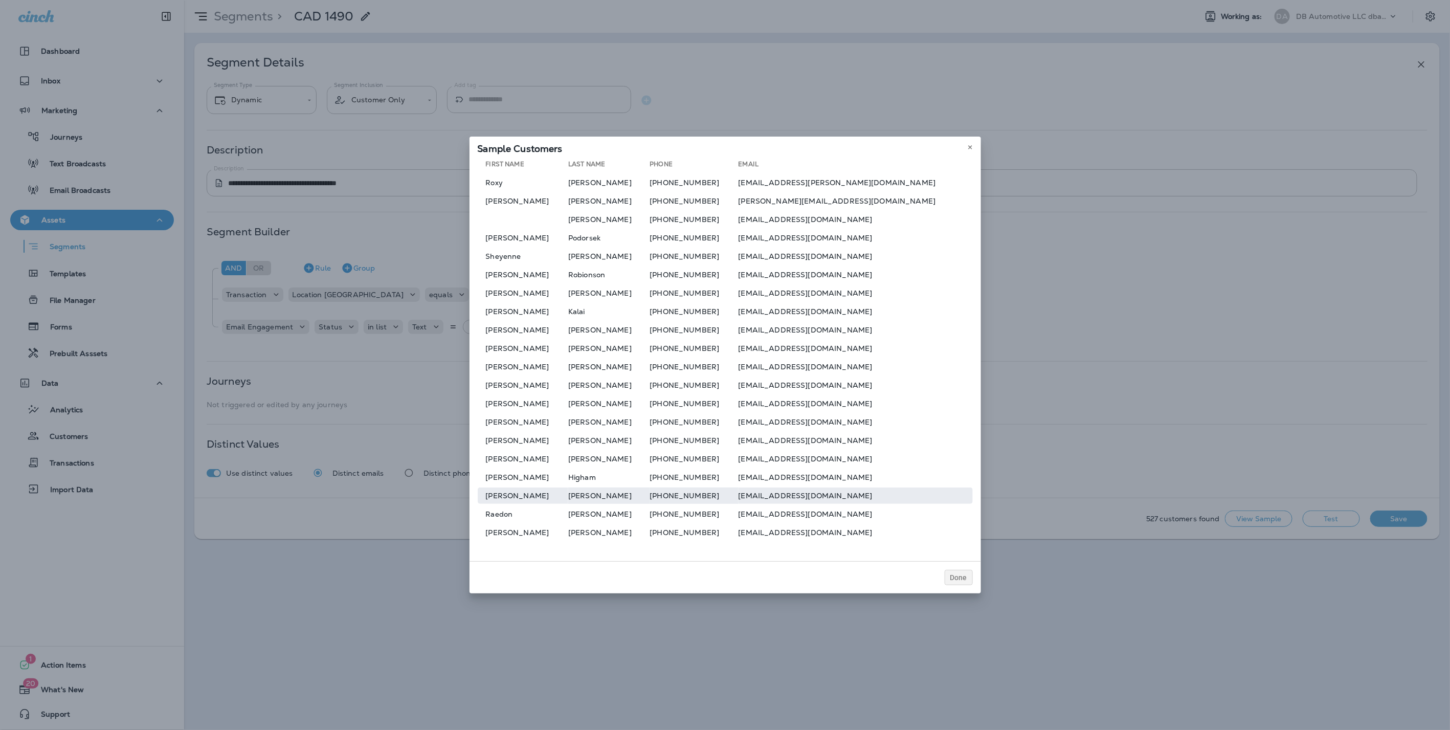
click at [527, 500] on td "Eliot" at bounding box center [523, 496] width 91 height 16
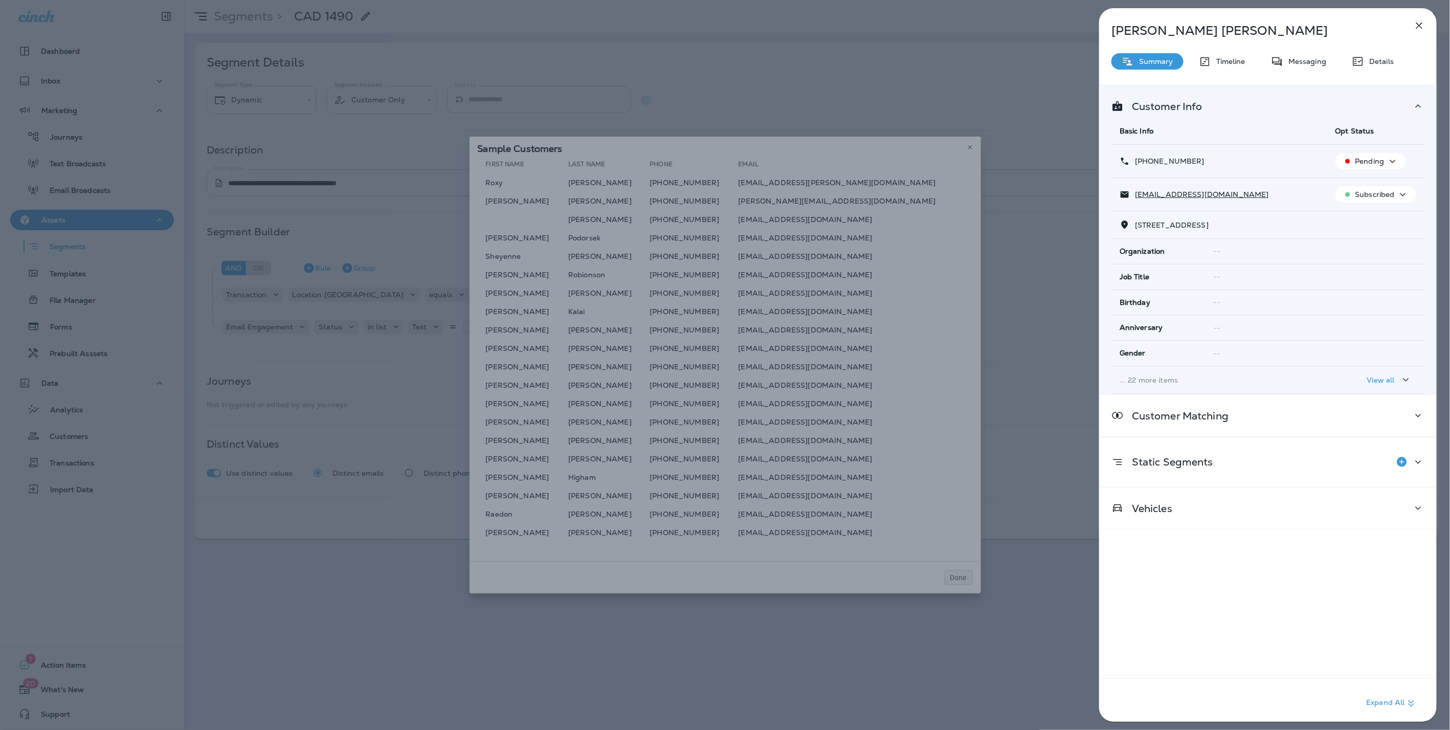
click at [1137, 384] on td "... 22 more items" at bounding box center [1220, 380] width 216 height 28
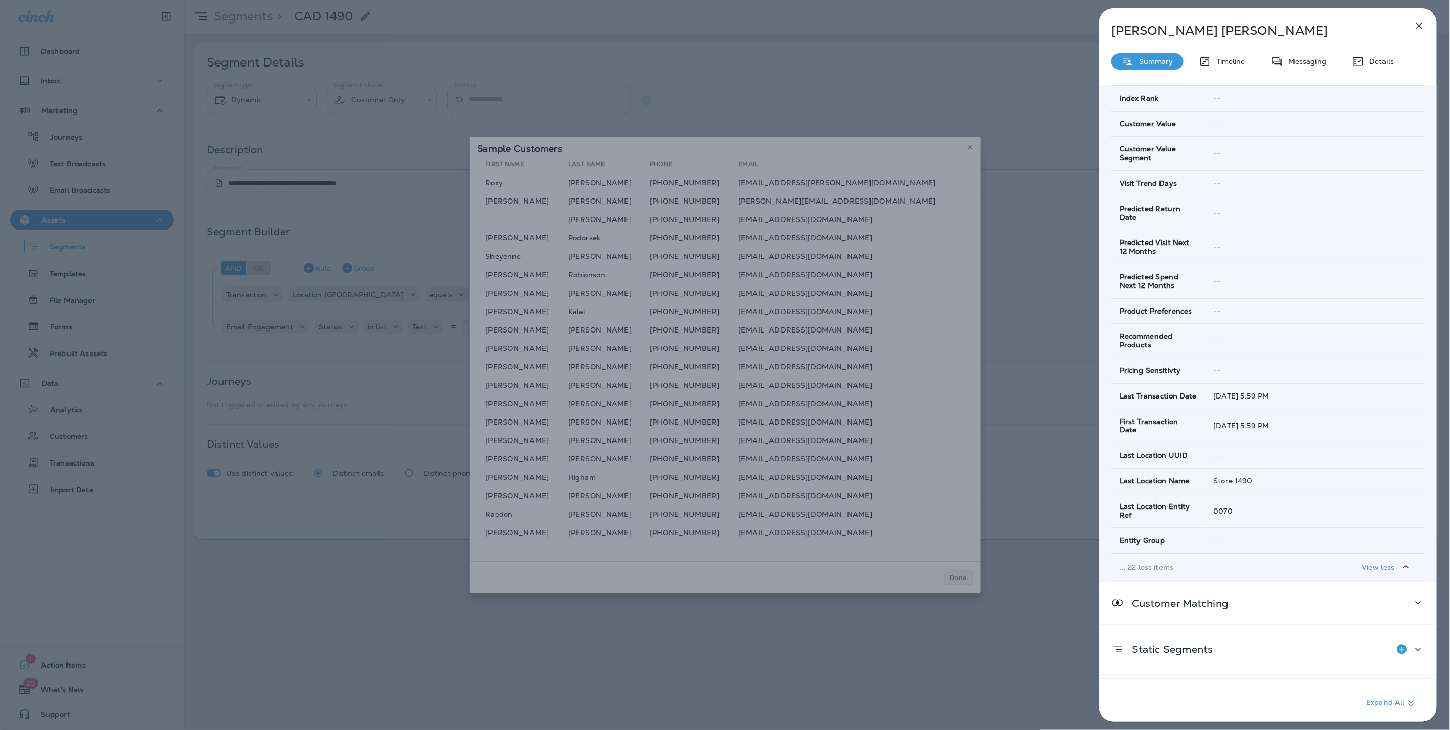
scroll to position [457, 0]
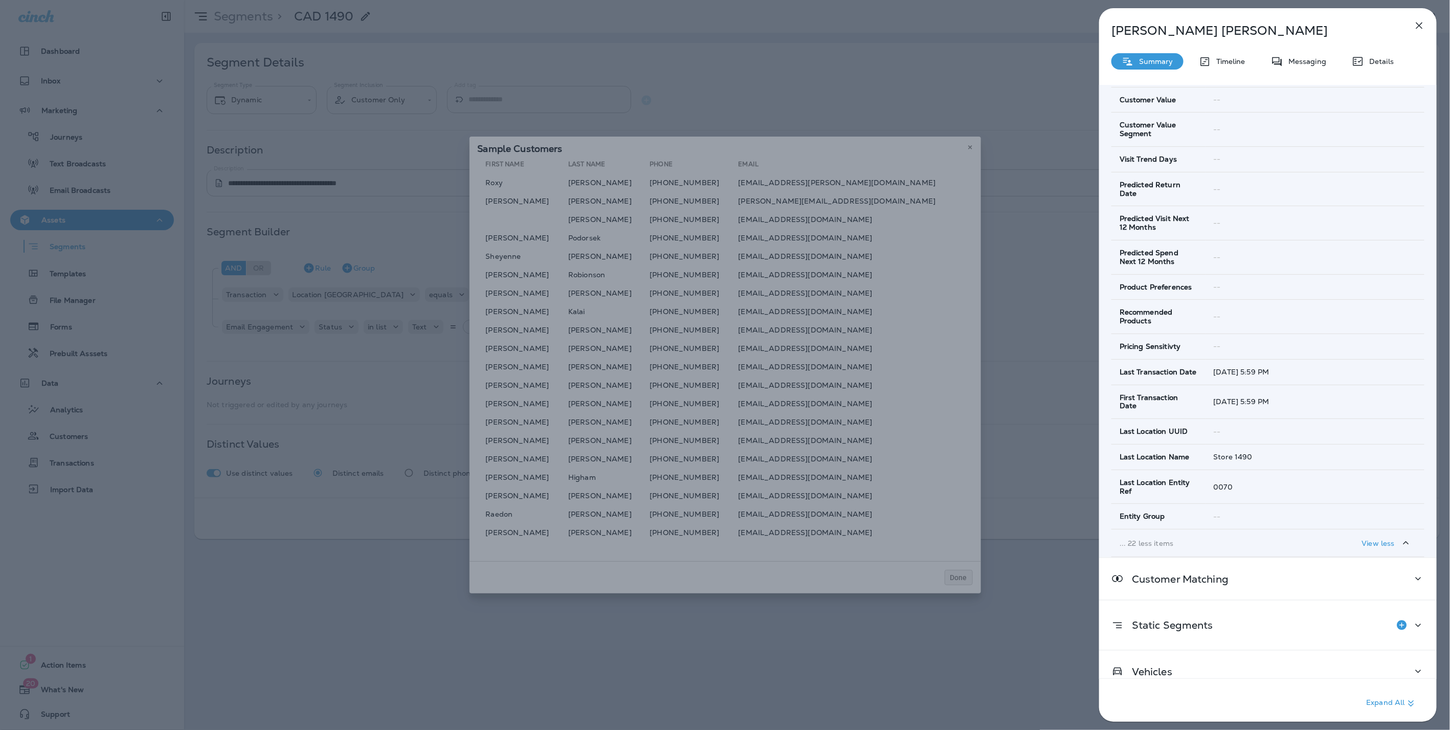
click at [1420, 22] on icon "button" at bounding box center [1420, 25] width 12 height 12
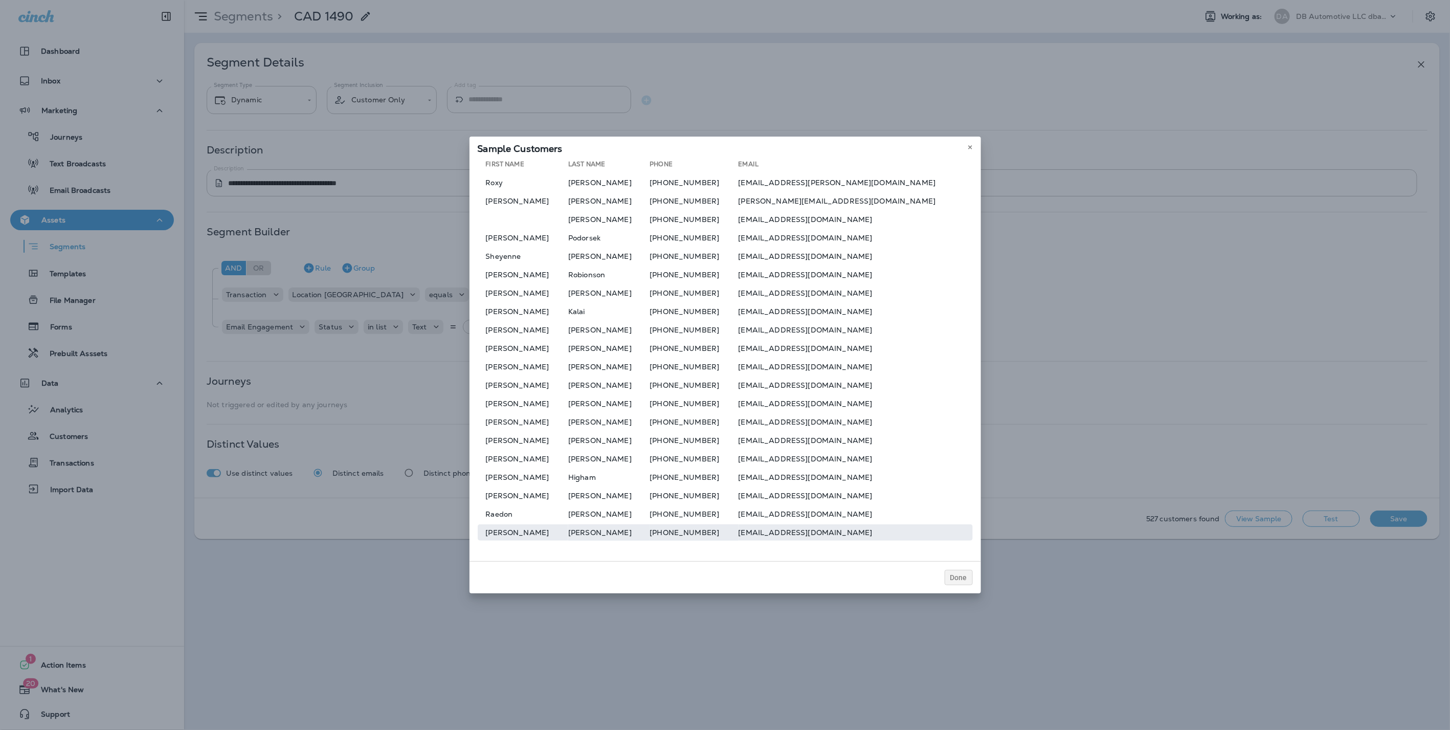
click at [522, 537] on td "Emily" at bounding box center [523, 532] width 91 height 16
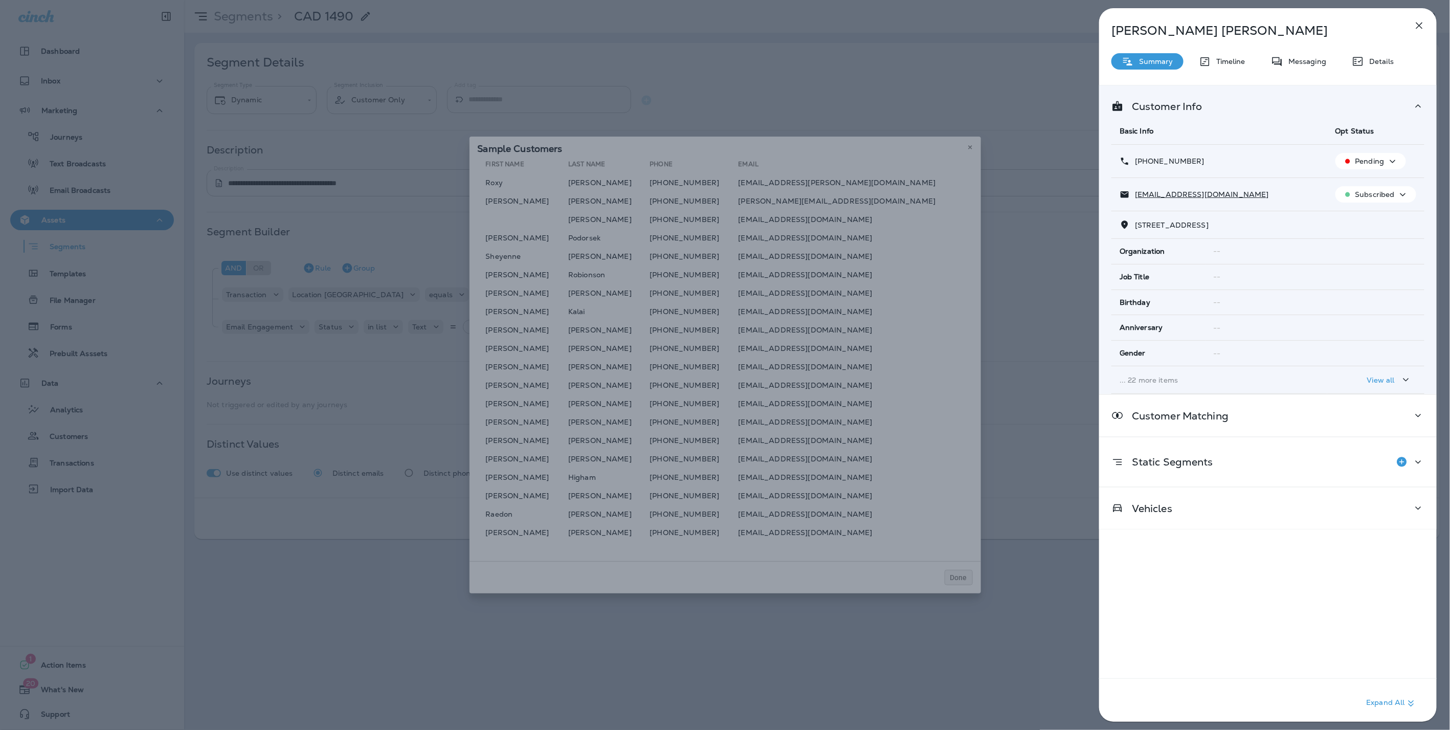
click at [1141, 380] on p "... 22 more items" at bounding box center [1220, 380] width 200 height 8
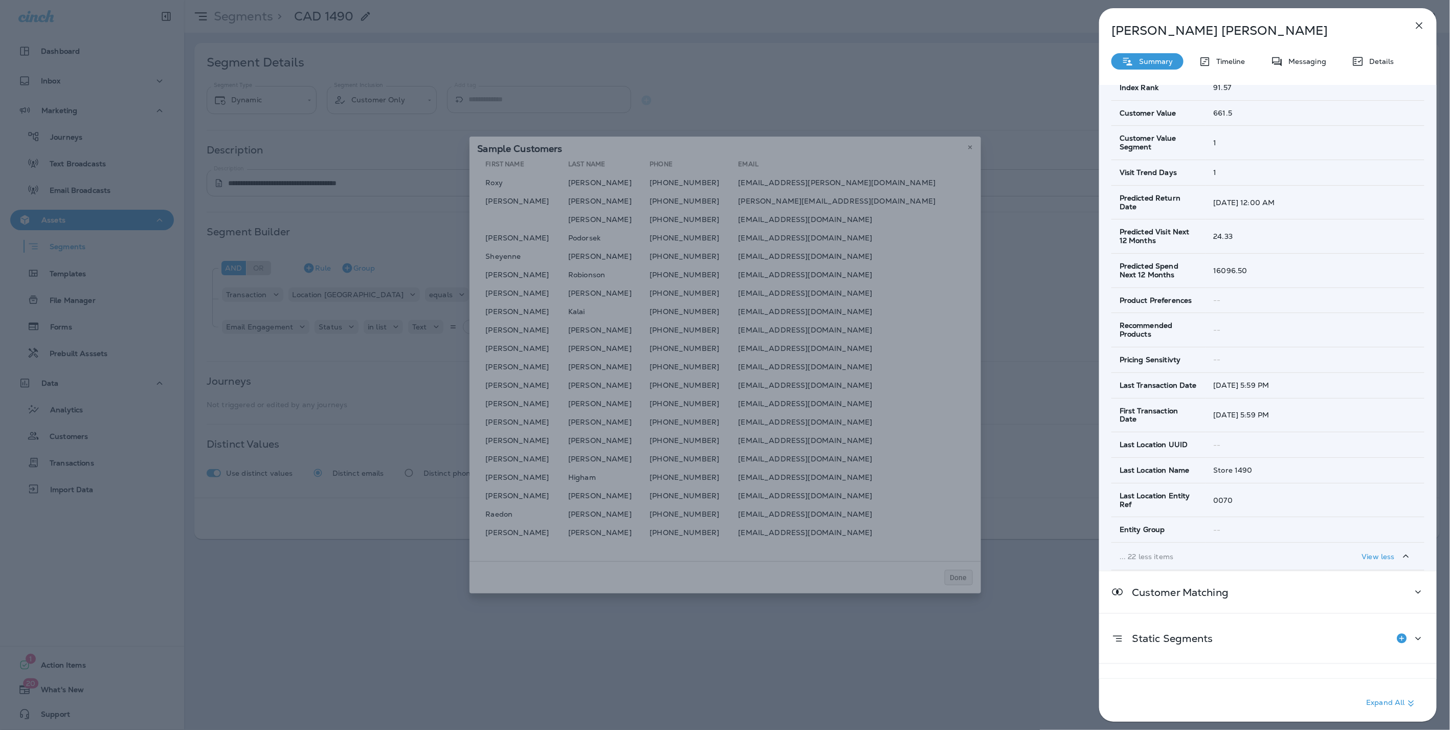
scroll to position [457, 0]
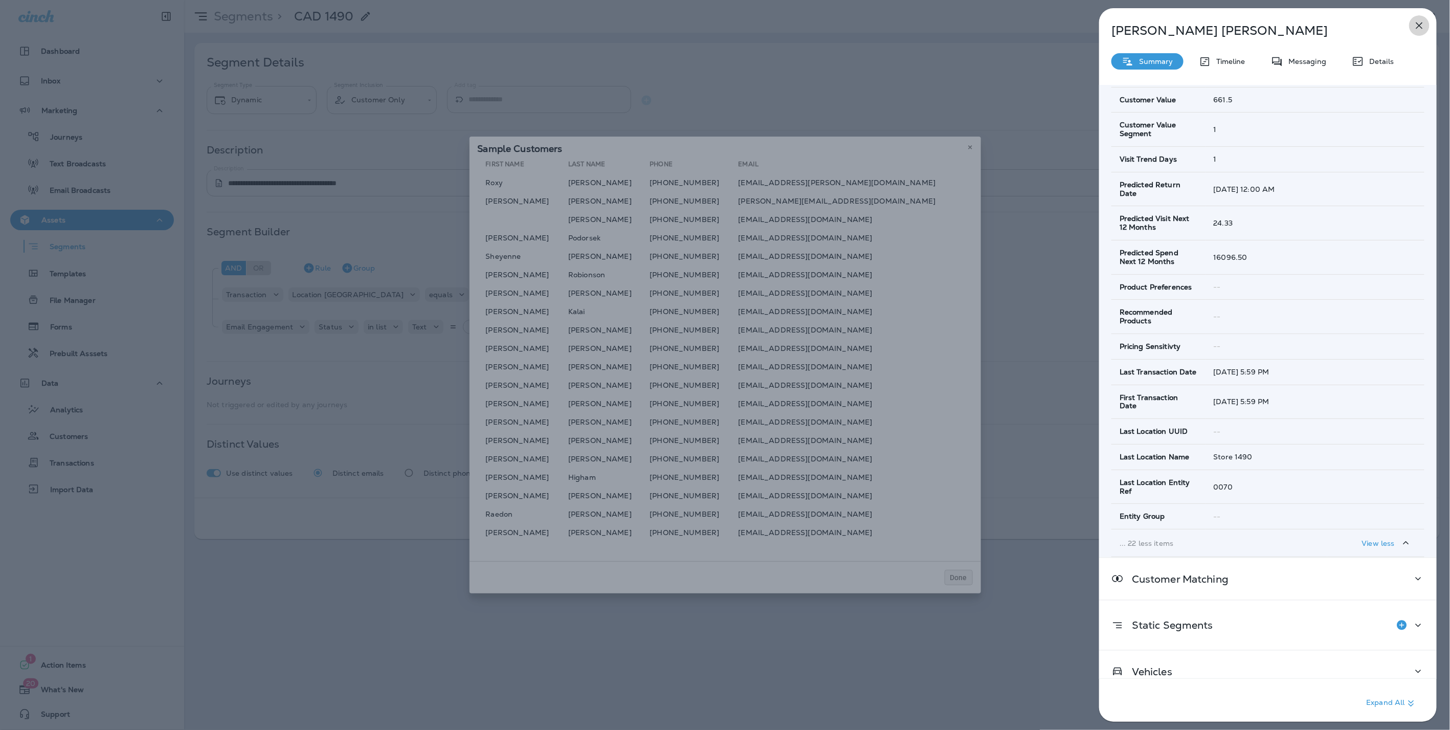
click at [1419, 23] on icon "button" at bounding box center [1420, 25] width 12 height 12
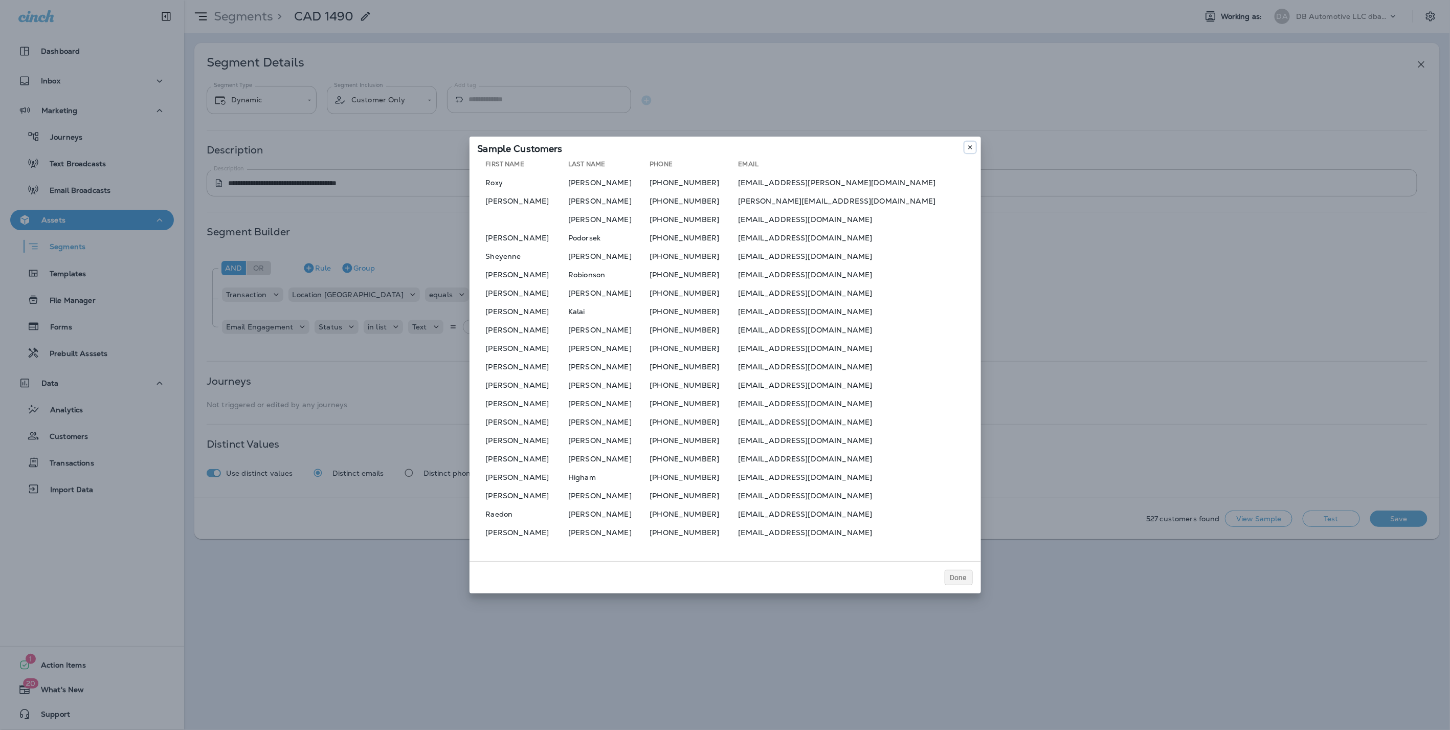
click at [967, 150] on icon at bounding box center [970, 147] width 6 height 6
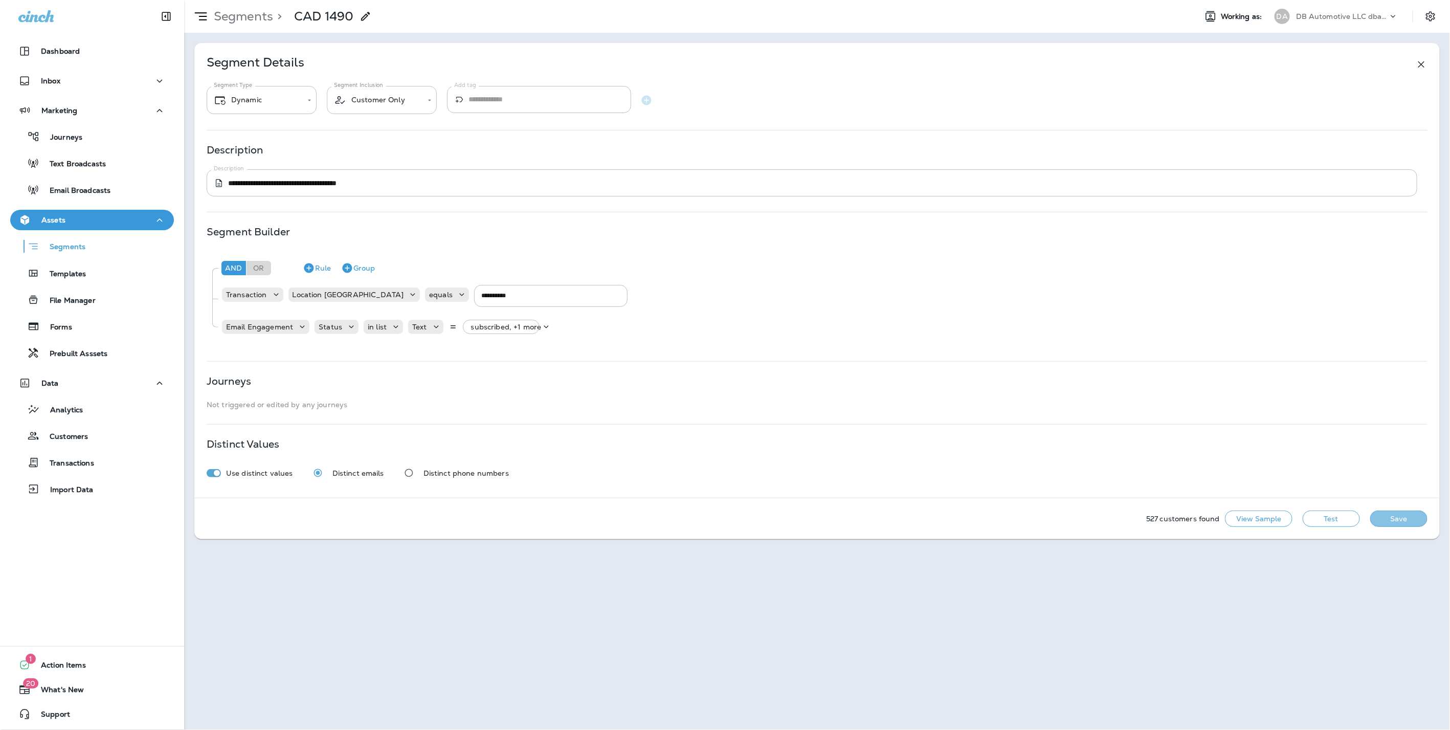
click at [1395, 517] on button "Save" at bounding box center [1399, 519] width 57 height 16
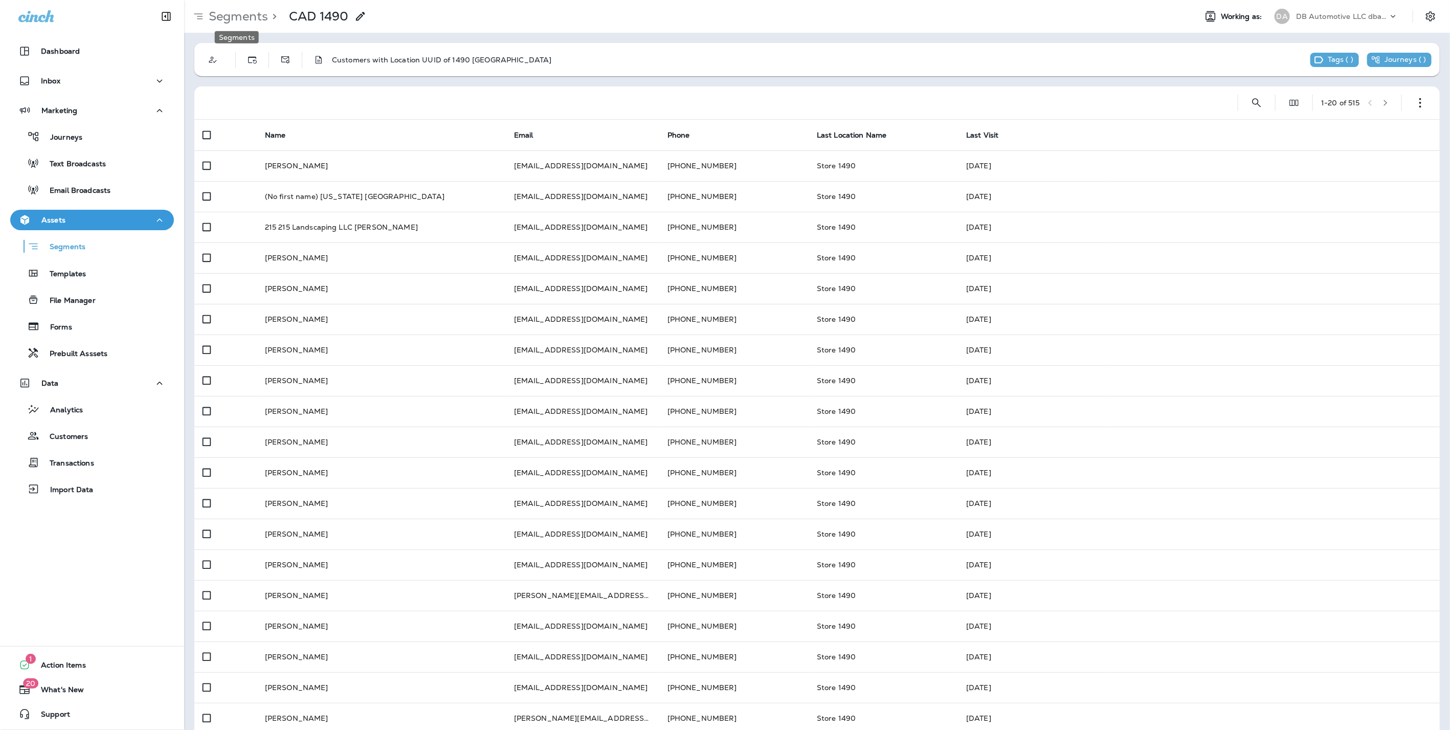
click at [228, 17] on p "Segments" at bounding box center [236, 16] width 63 height 15
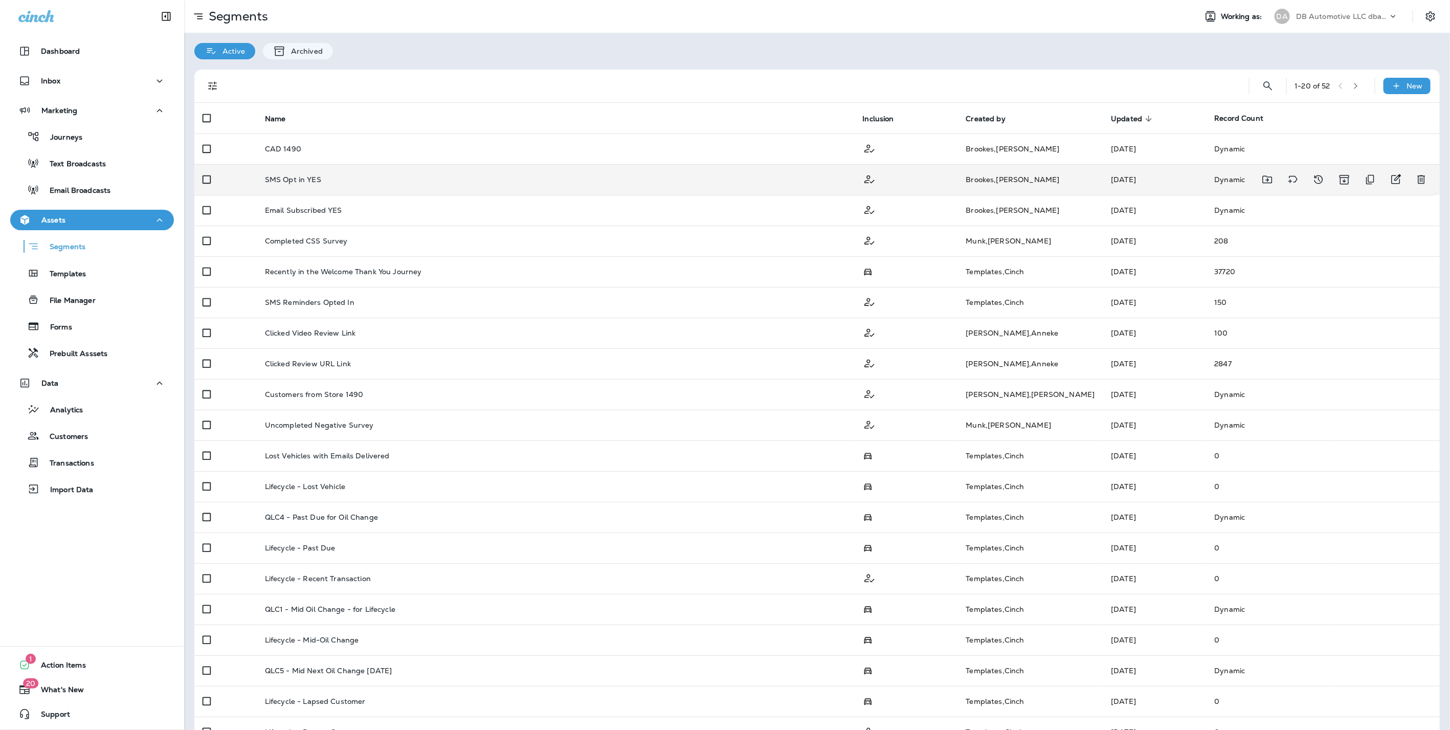
click at [309, 180] on p "SMS Opt in YES" at bounding box center [293, 179] width 56 height 8
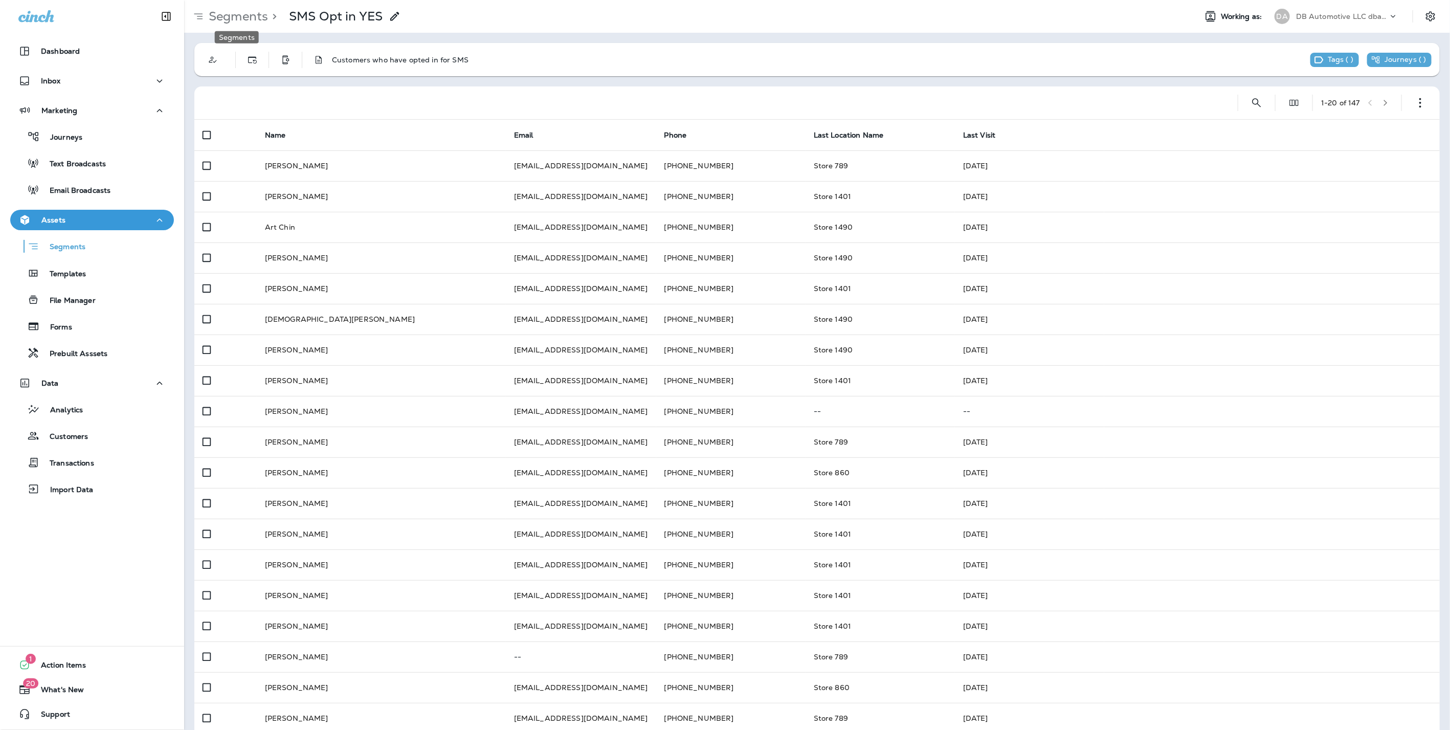
click at [223, 17] on p "Segments" at bounding box center [236, 16] width 63 height 15
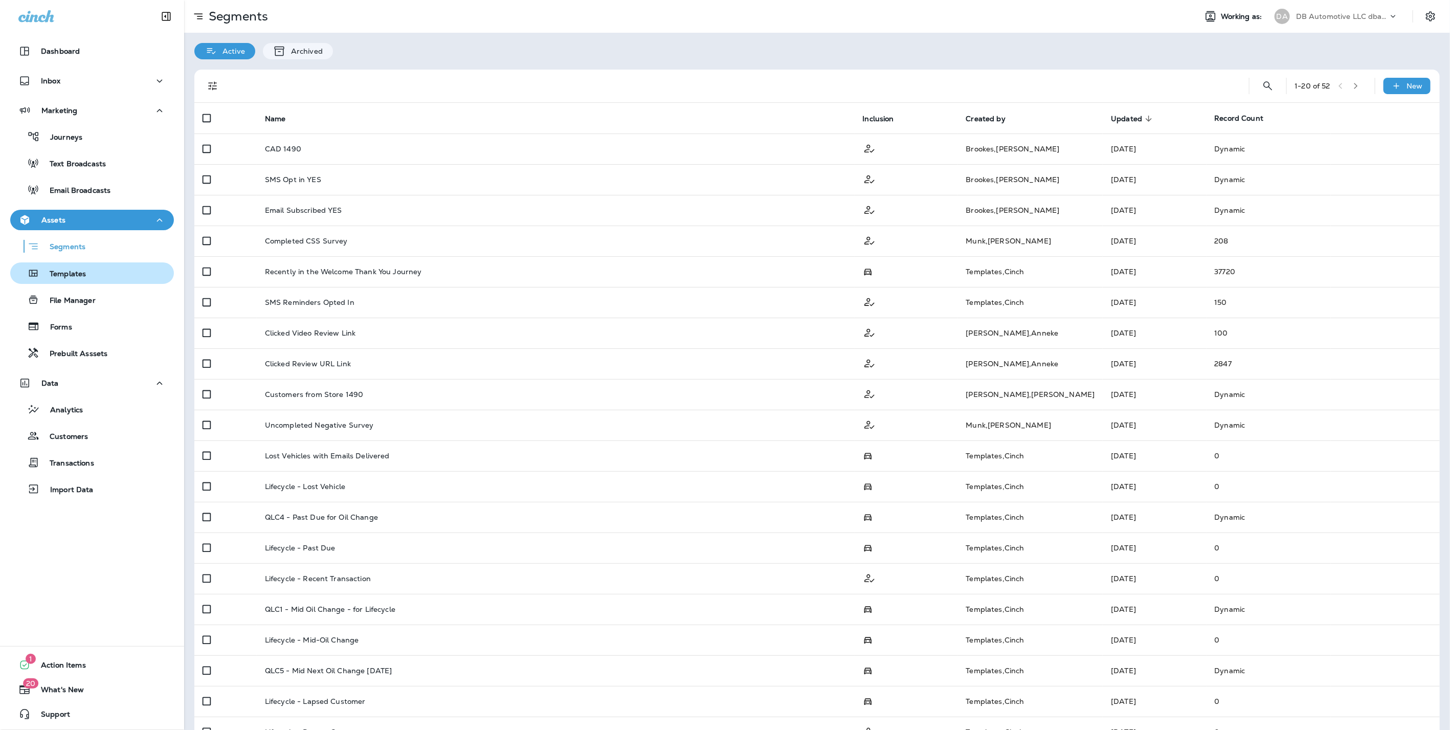
drag, startPoint x: 58, startPoint y: 274, endPoint x: 68, endPoint y: 275, distance: 9.8
click at [58, 274] on p "Templates" at bounding box center [62, 275] width 47 height 10
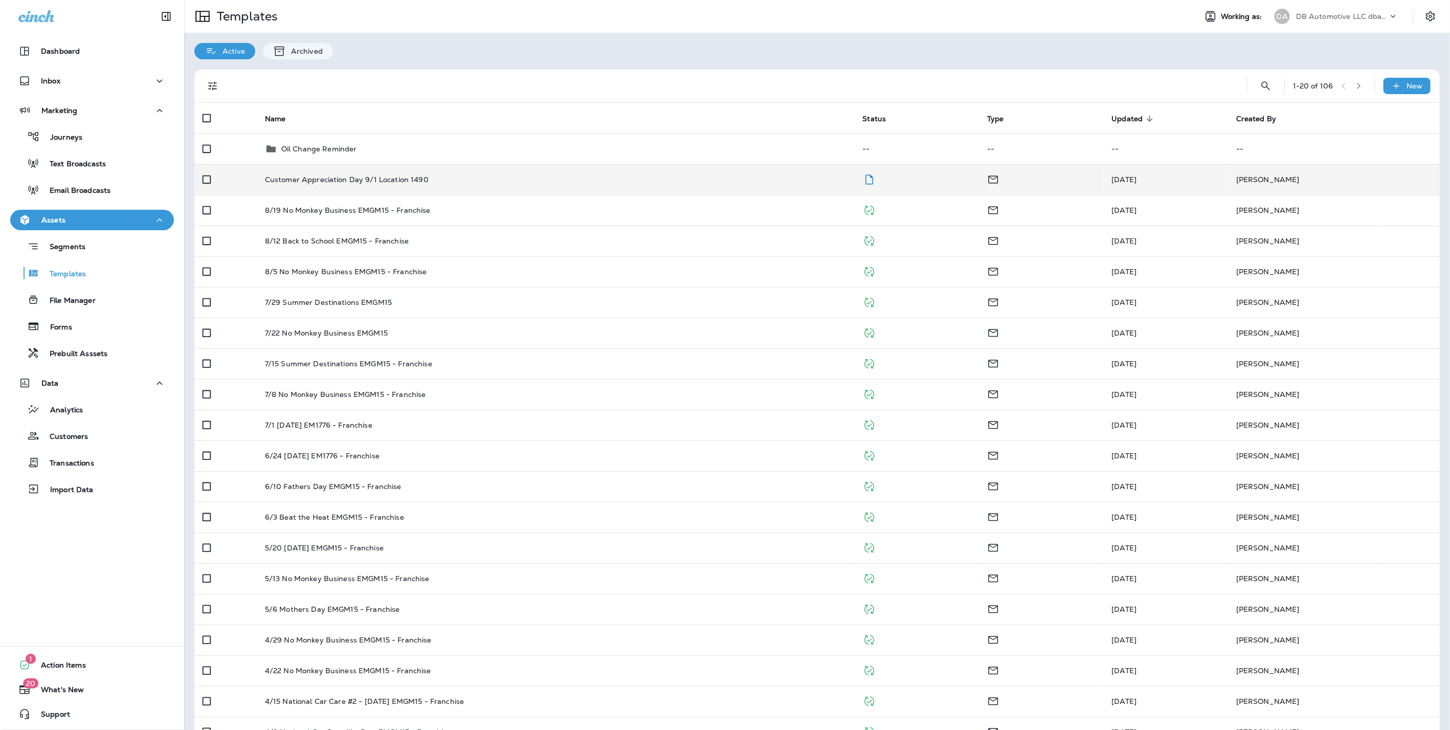
click at [314, 176] on p "Customer Appreciation Day 9/1 Location 1490" at bounding box center [347, 179] width 164 height 8
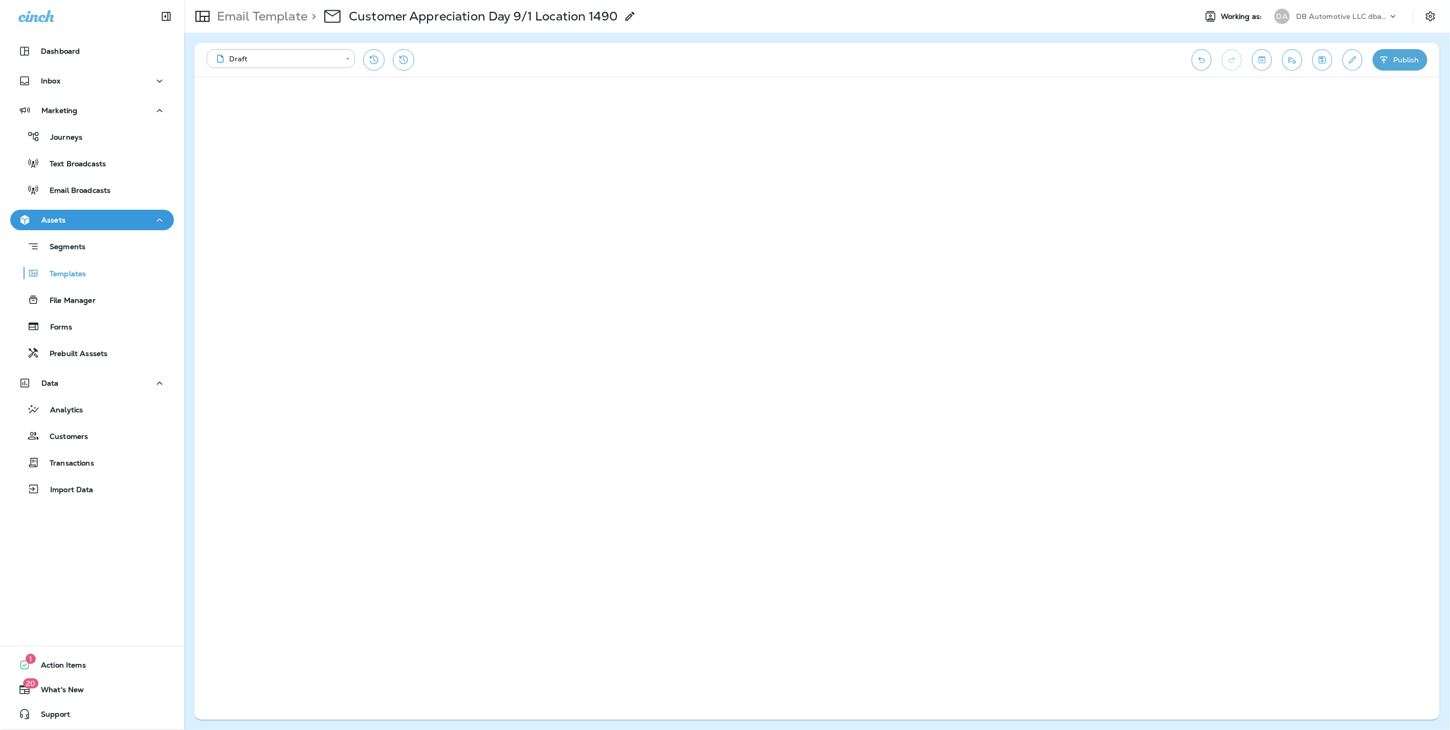
click at [1100, 13] on div "Email Template > Customer Appreciation Day 9/1 Location 1490" at bounding box center [686, 16] width 1004 height 29
click at [1325, 58] on icon "Save" at bounding box center [1322, 60] width 11 height 10
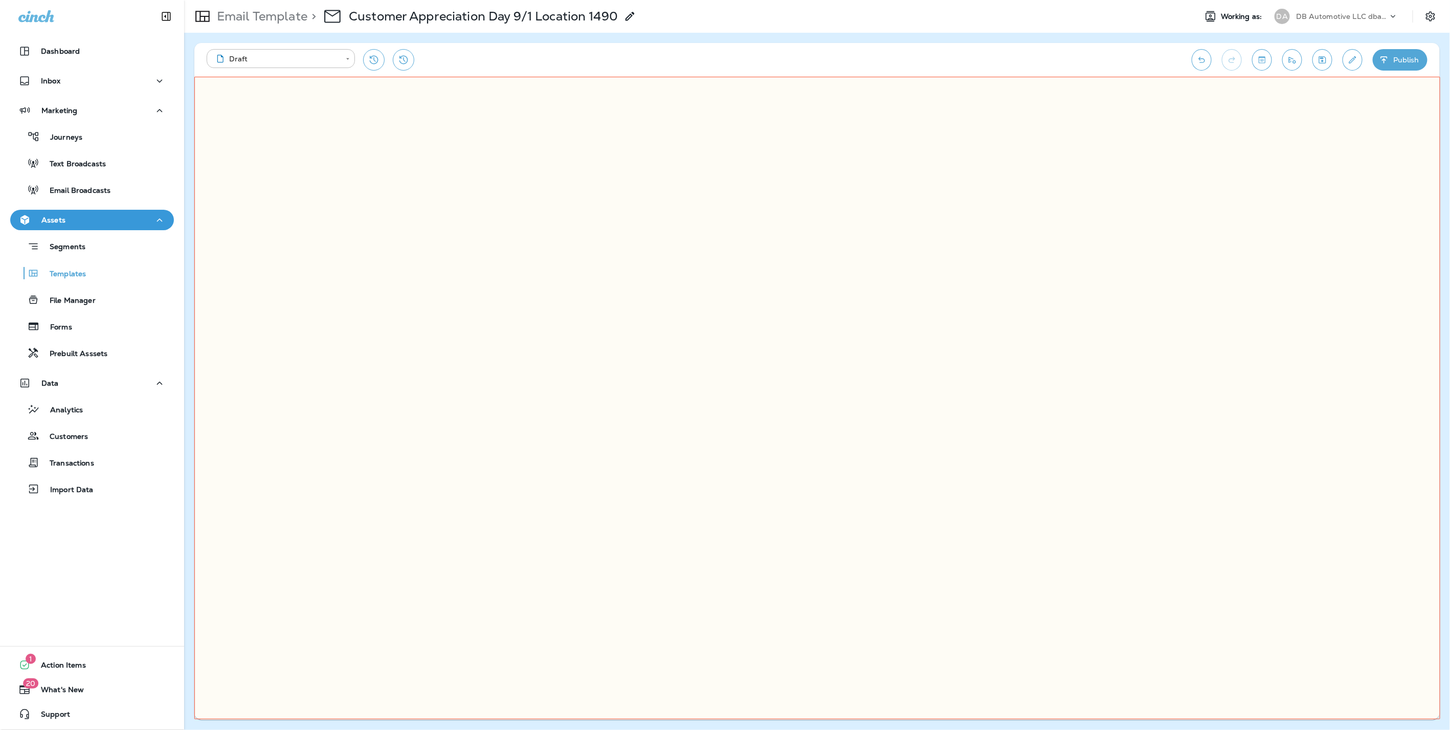
click at [849, 404] on div at bounding box center [817, 398] width 1246 height 643
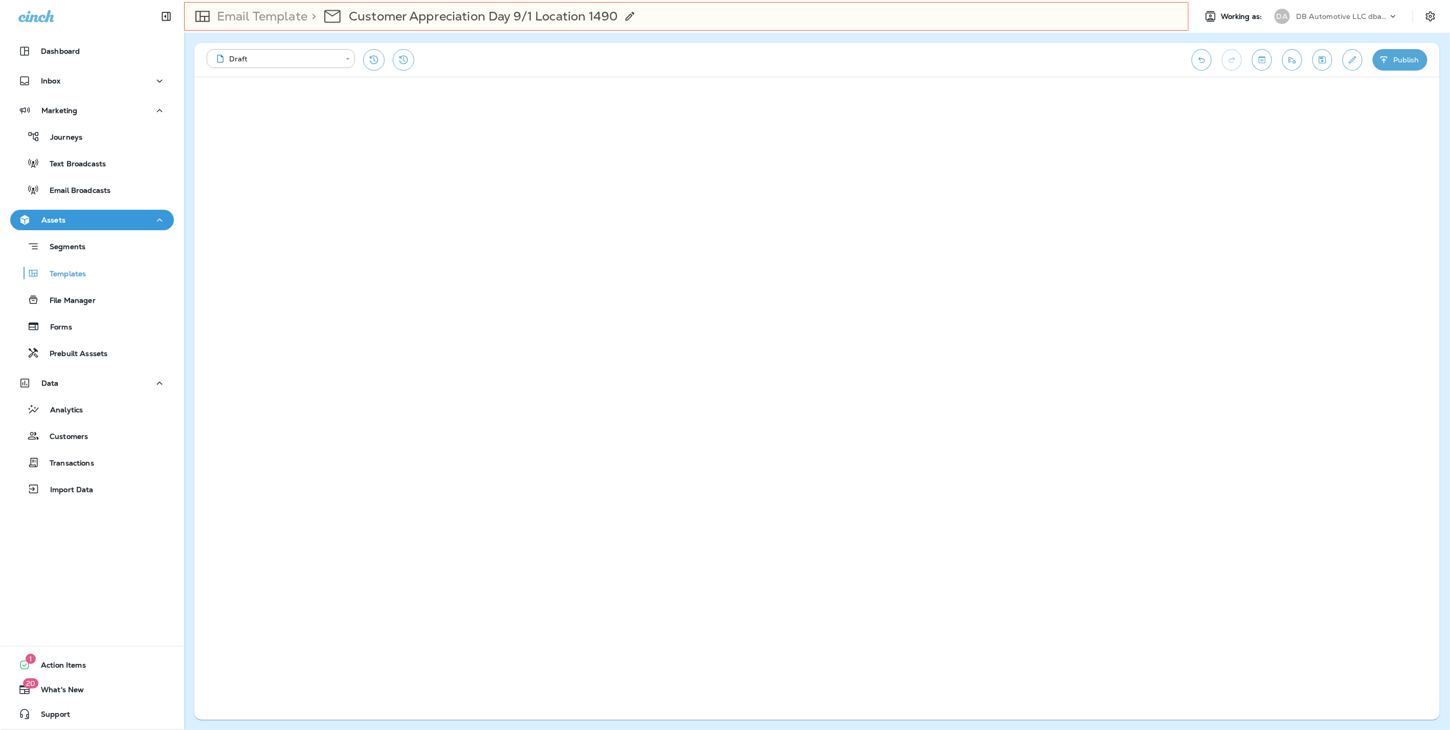
drag, startPoint x: 1161, startPoint y: 11, endPoint x: 1113, endPoint y: 10, distance: 48.1
click at [1159, 10] on div at bounding box center [686, 16] width 1005 height 29
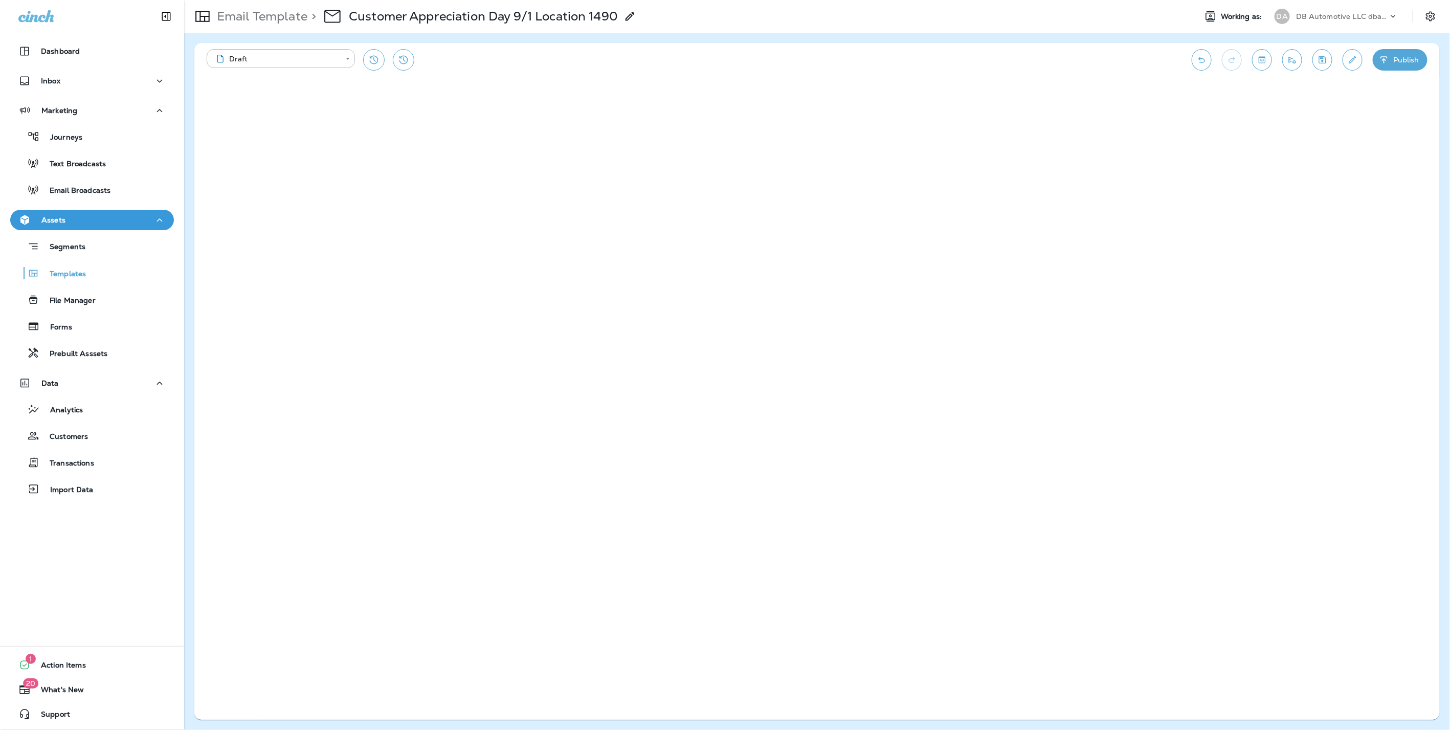
click at [1326, 56] on icon "Save" at bounding box center [1322, 59] width 7 height 7
click at [1323, 53] on button "Save" at bounding box center [1323, 59] width 20 height 21
click at [61, 246] on p "Segments" at bounding box center [62, 248] width 46 height 10
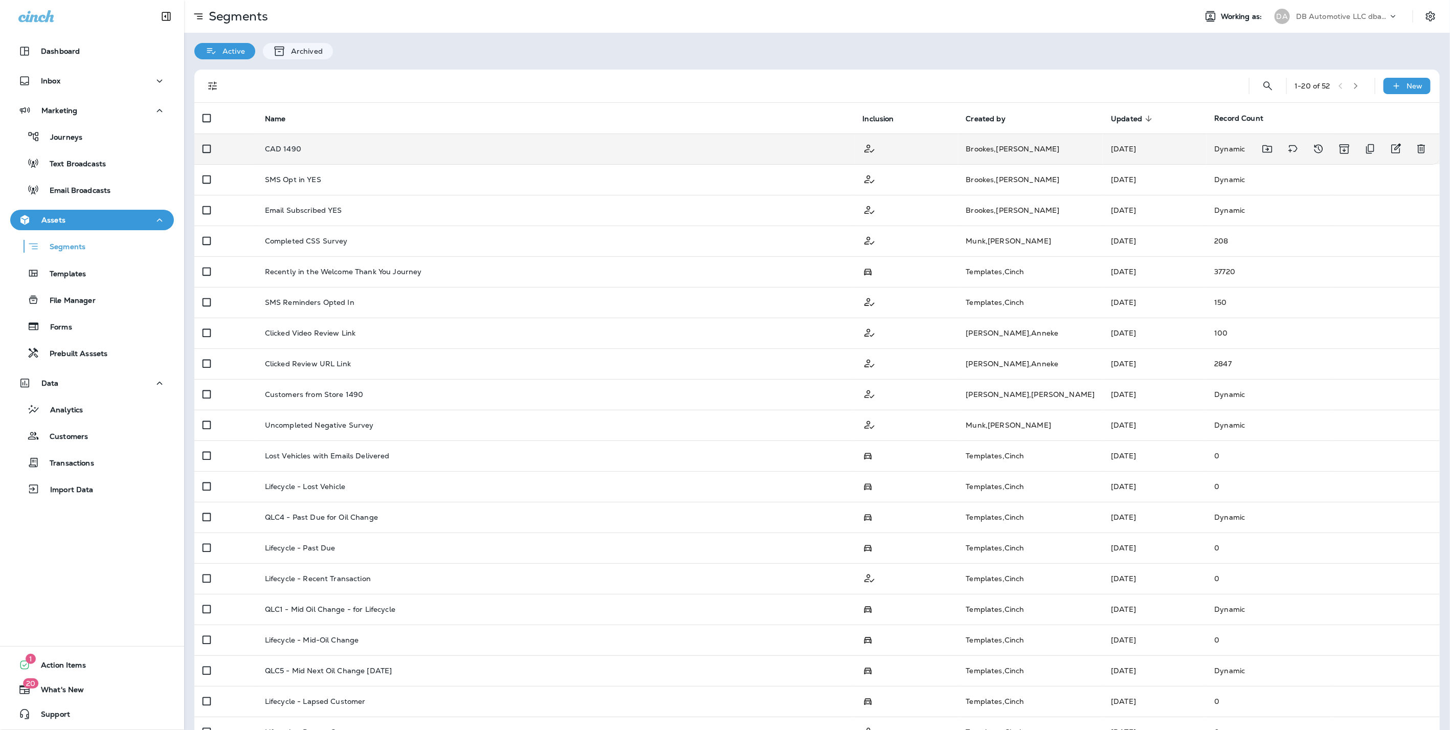
click at [287, 148] on p "CAD 1490" at bounding box center [283, 149] width 36 height 8
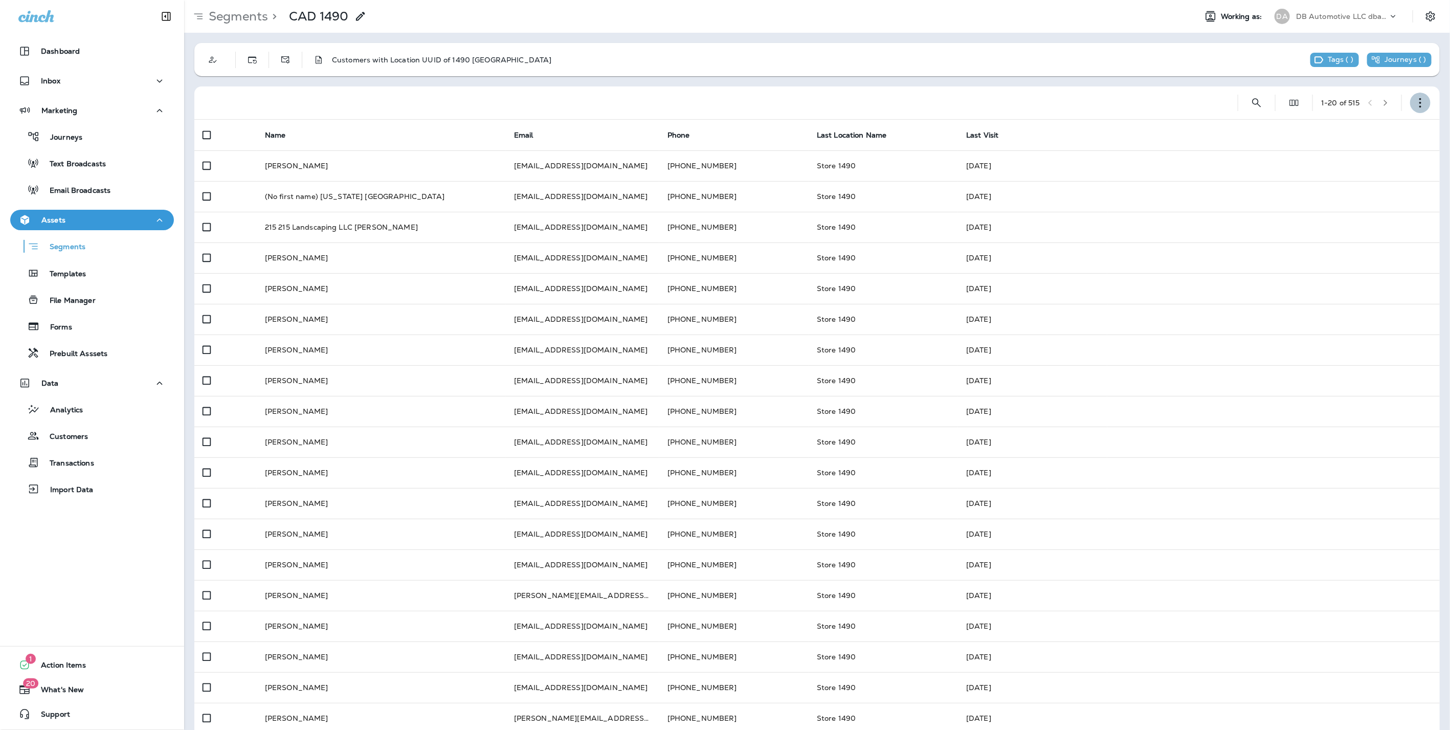
click at [1420, 106] on use "button" at bounding box center [1421, 103] width 2 height 10
click at [1345, 131] on p "Edit Segment" at bounding box center [1344, 129] width 53 height 8
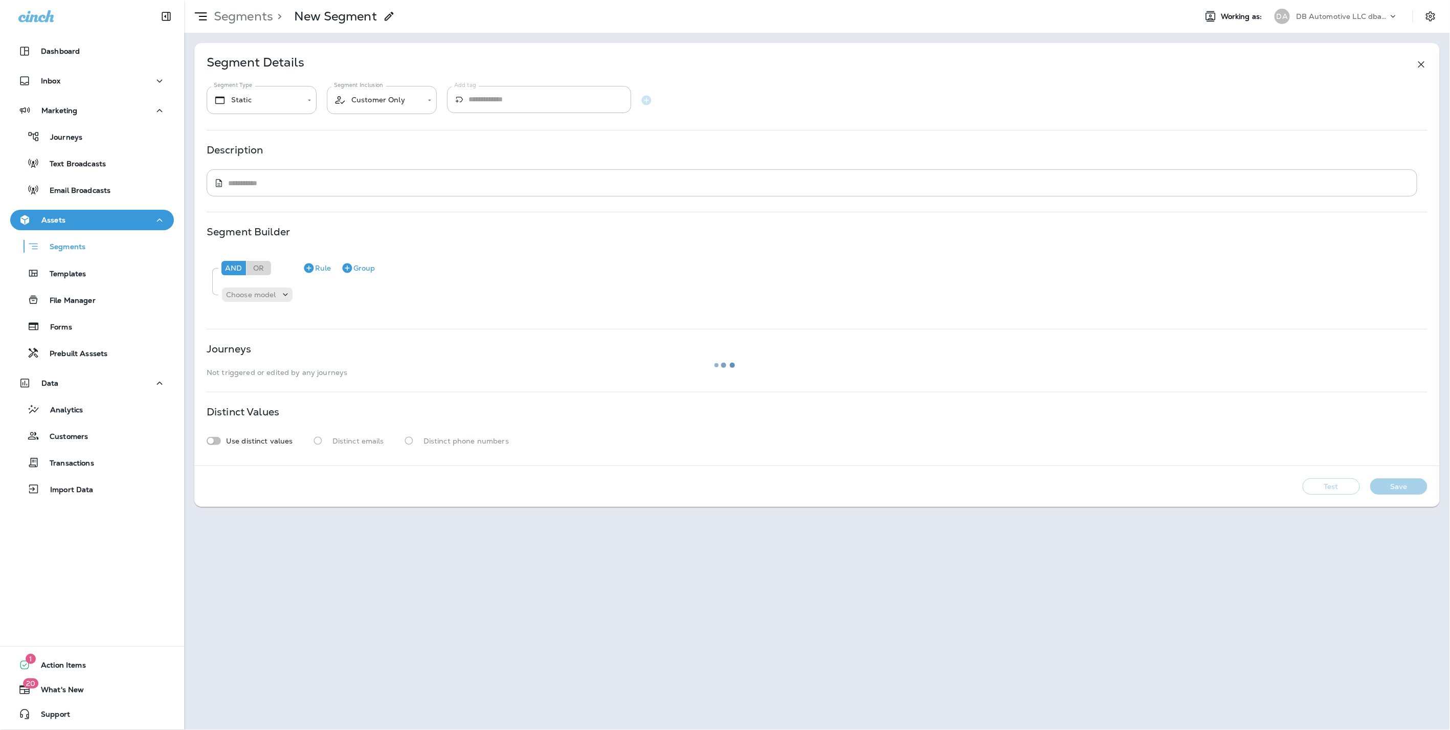
type input "*******"
type textarea "**********"
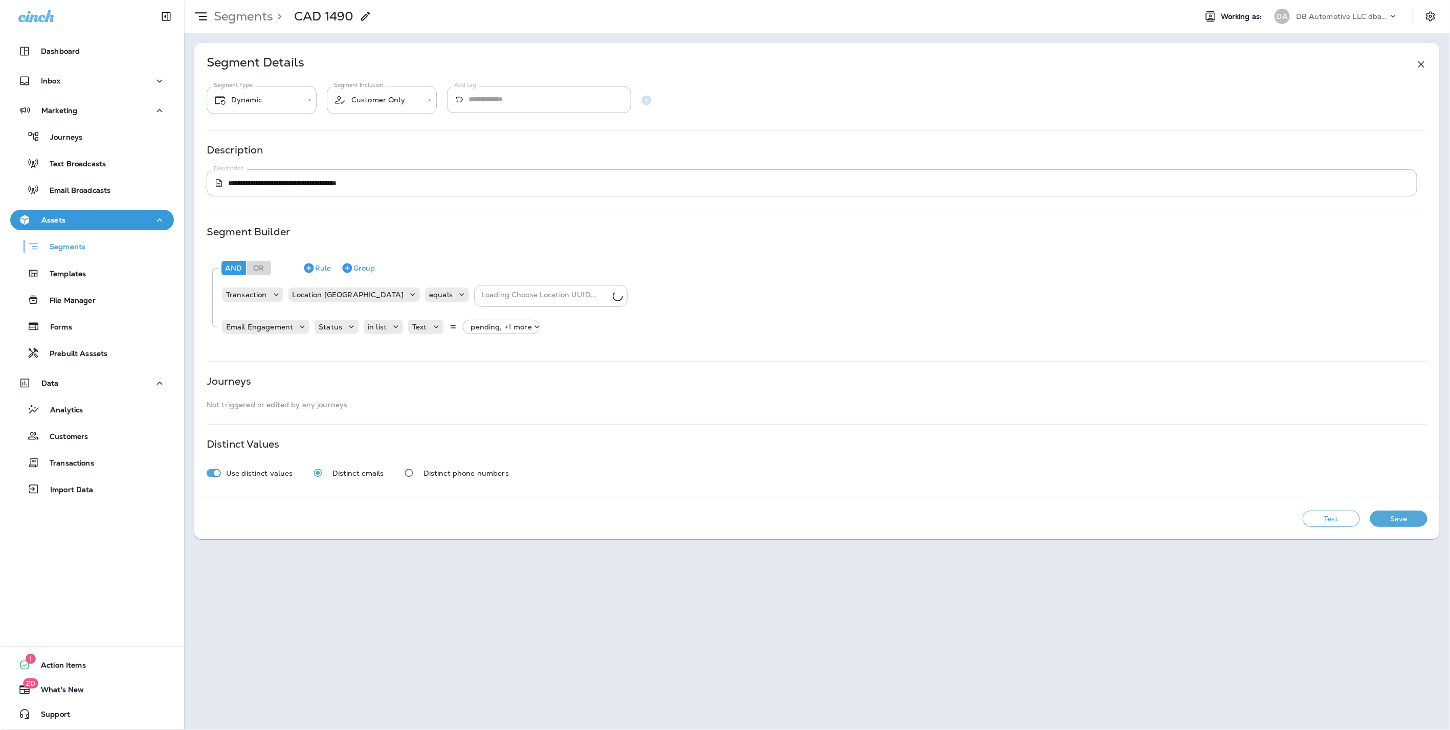
type input "**********"
click at [317, 263] on button "Rule" at bounding box center [317, 268] width 36 height 16
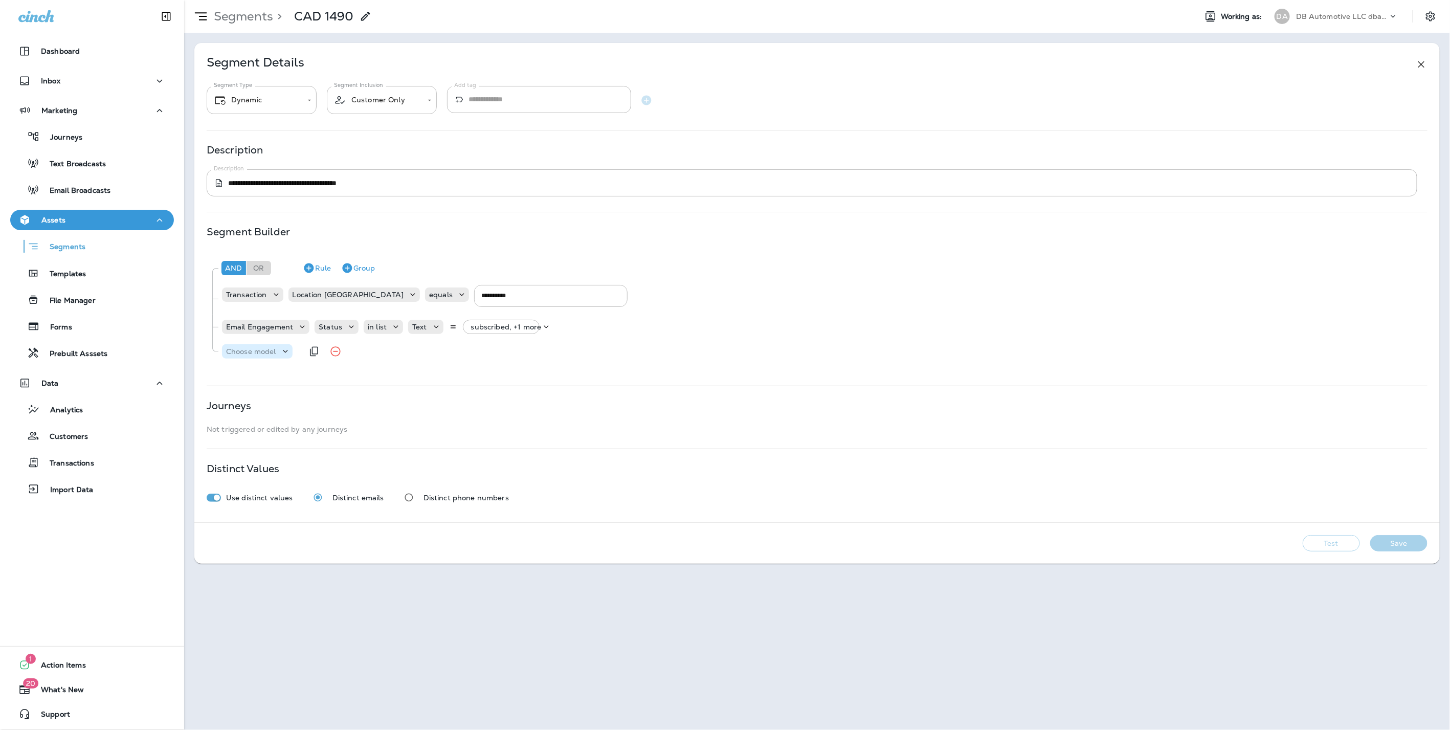
click at [276, 354] on p "Choose model" at bounding box center [251, 351] width 50 height 8
click at [257, 375] on p "Customer" at bounding box center [246, 376] width 39 height 8
click at [324, 350] on p "Choose field" at bounding box center [308, 351] width 43 height 8
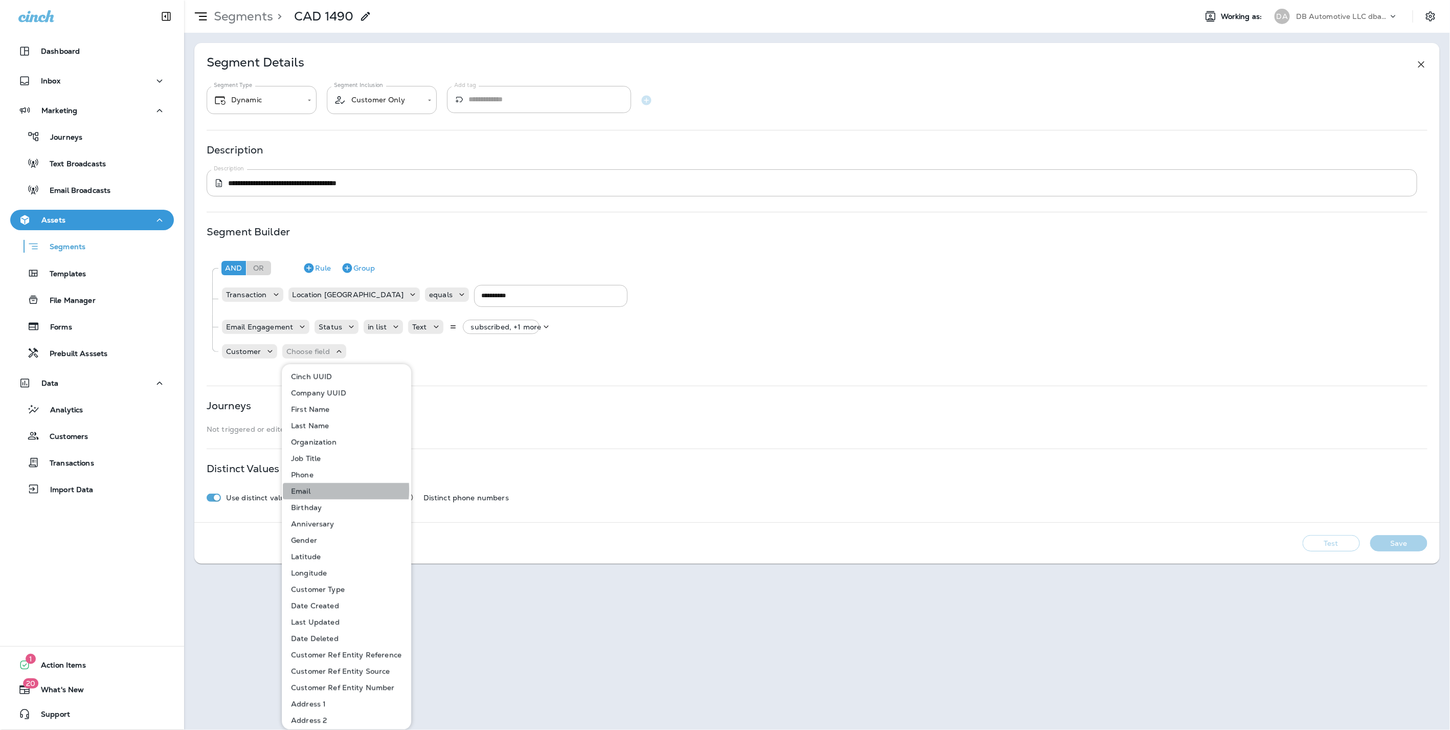
click at [310, 490] on p "Email" at bounding box center [299, 491] width 24 height 8
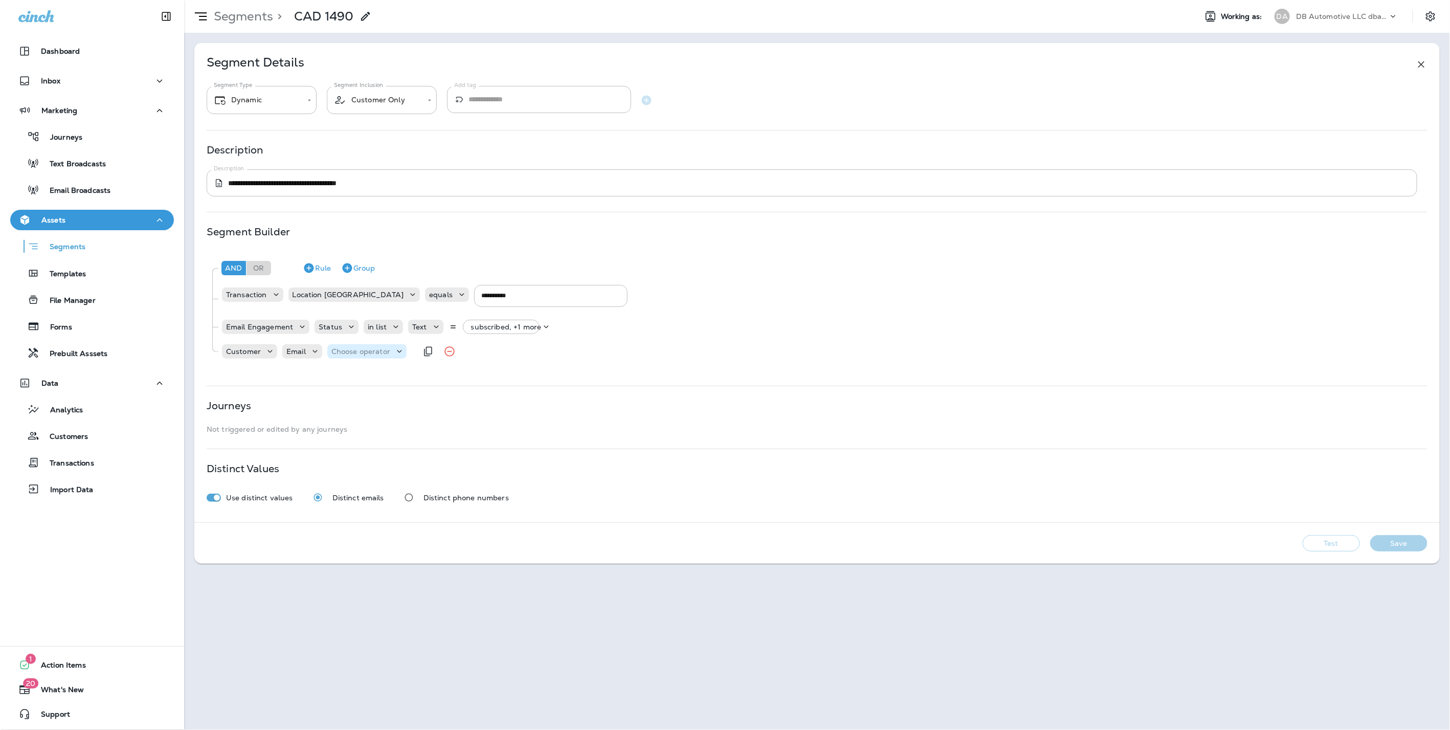
click at [365, 351] on p "Choose operator" at bounding box center [361, 351] width 59 height 8
click at [361, 491] on p "is not empty" at bounding box center [356, 491] width 49 height 8
click at [1332, 540] on button "Test" at bounding box center [1331, 543] width 57 height 16
click at [1265, 542] on button "View Sample" at bounding box center [1259, 543] width 68 height 16
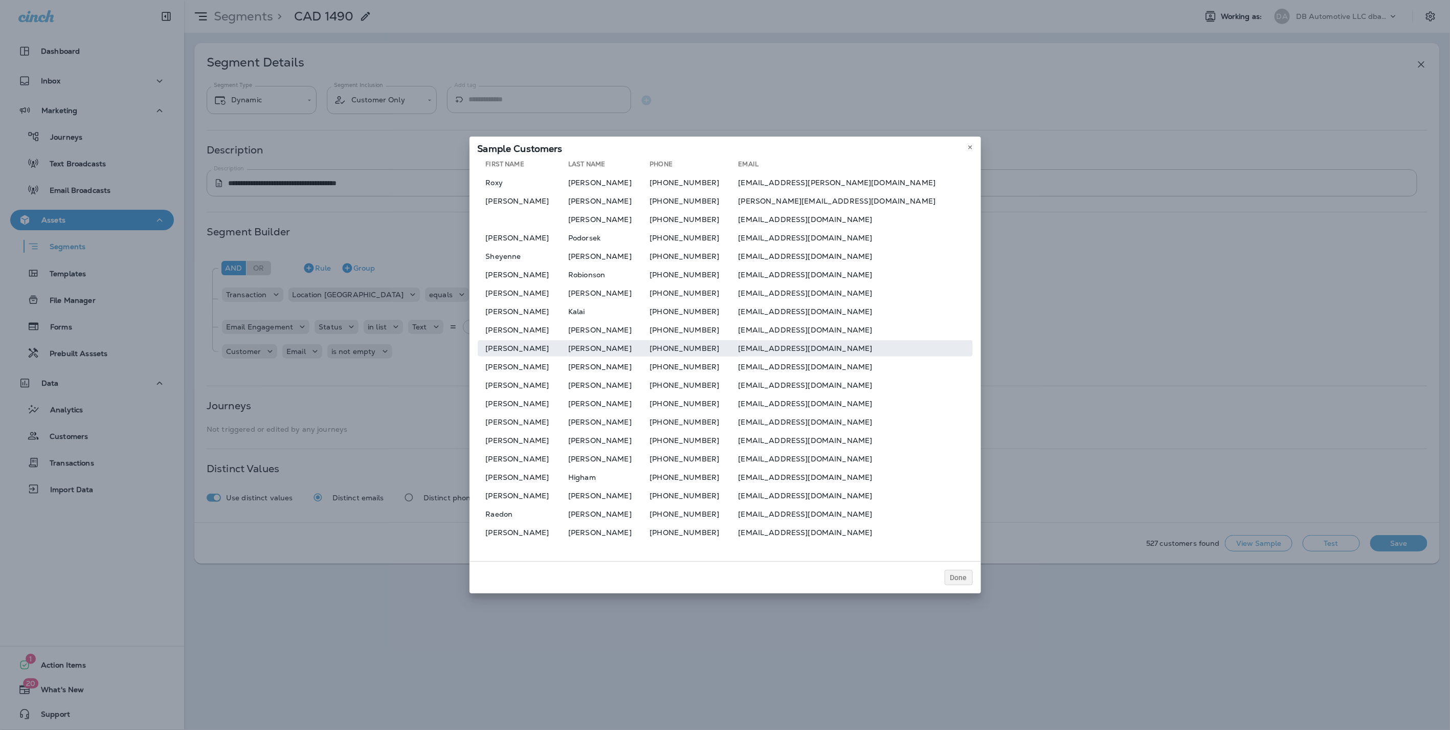
click at [531, 350] on td "Franco" at bounding box center [523, 348] width 91 height 16
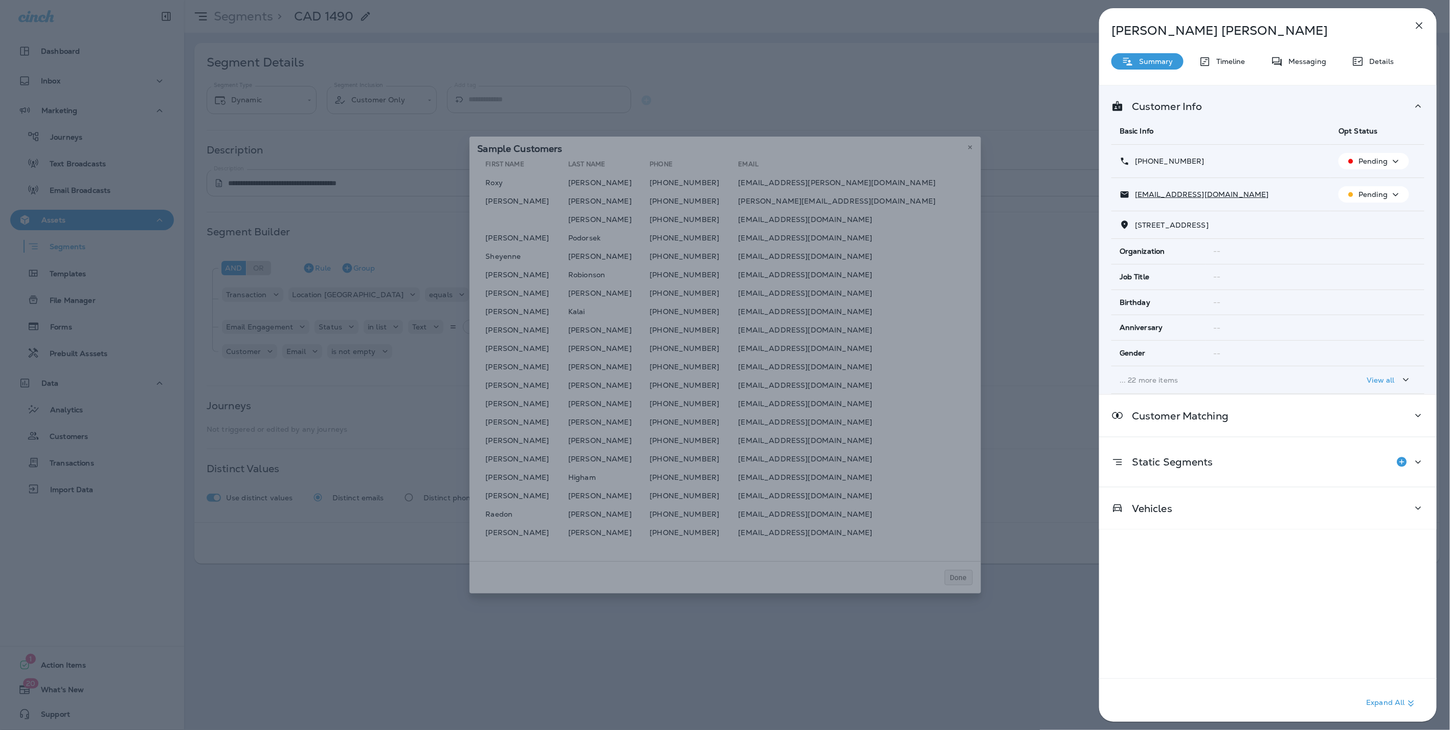
click at [1126, 380] on p "... 22 more items" at bounding box center [1221, 380] width 203 height 8
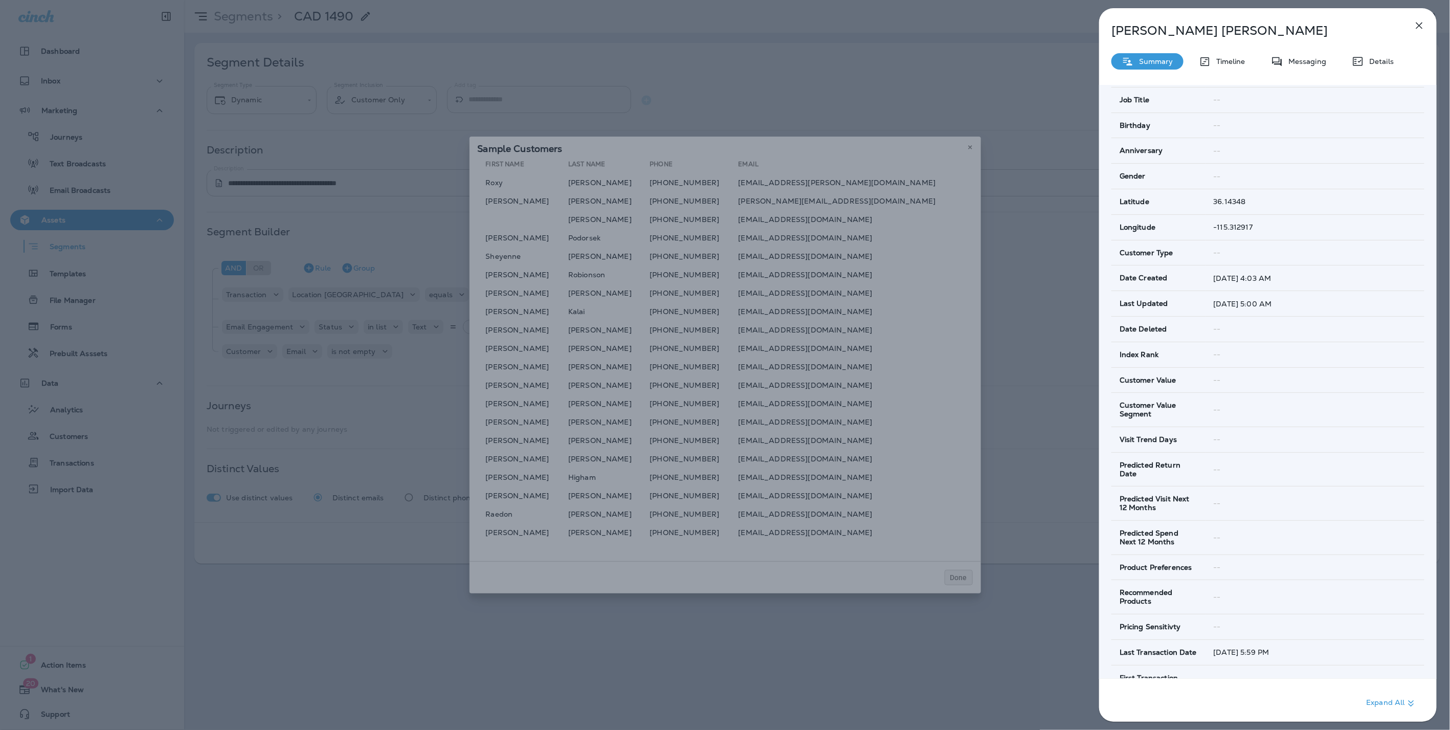
scroll to position [173, 0]
click at [1418, 23] on icon "button" at bounding box center [1420, 26] width 7 height 7
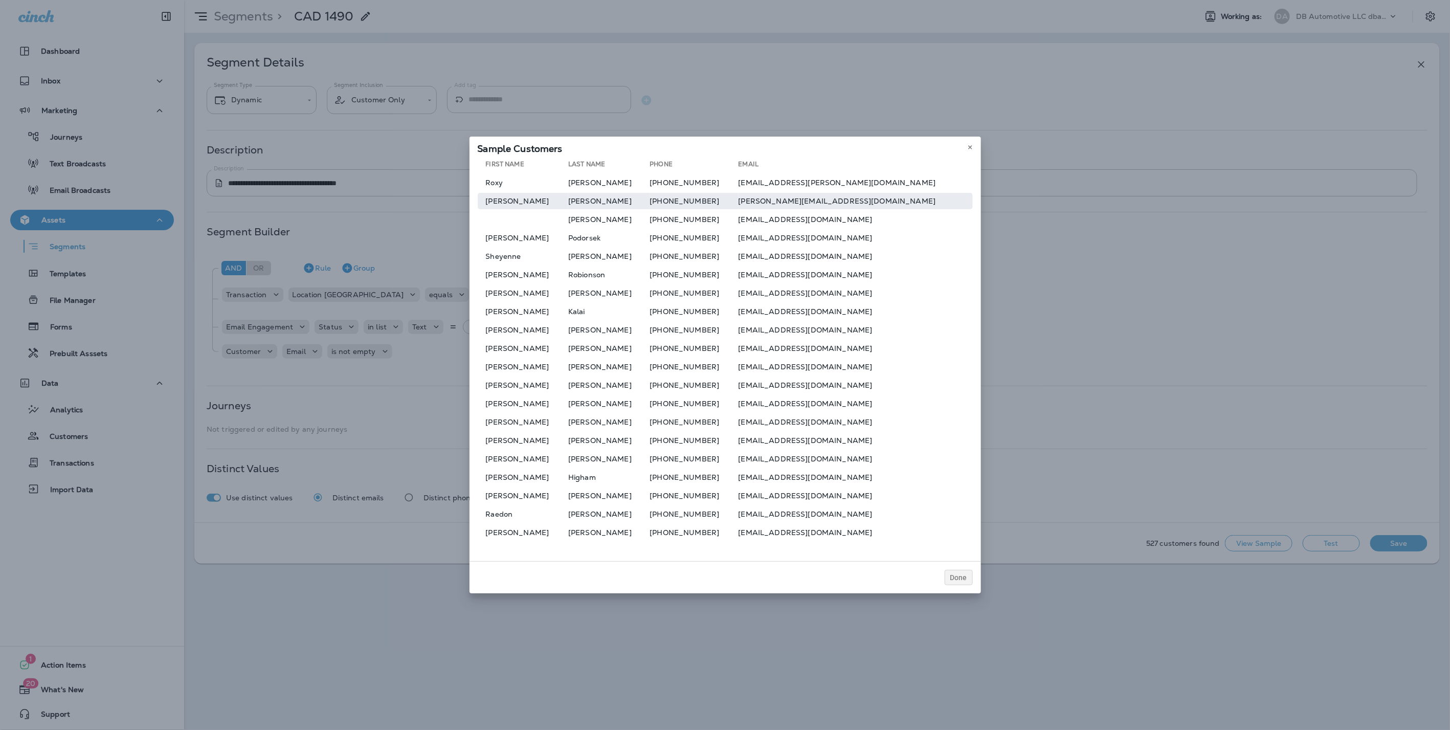
click at [546, 205] on td "Hector" at bounding box center [523, 201] width 91 height 16
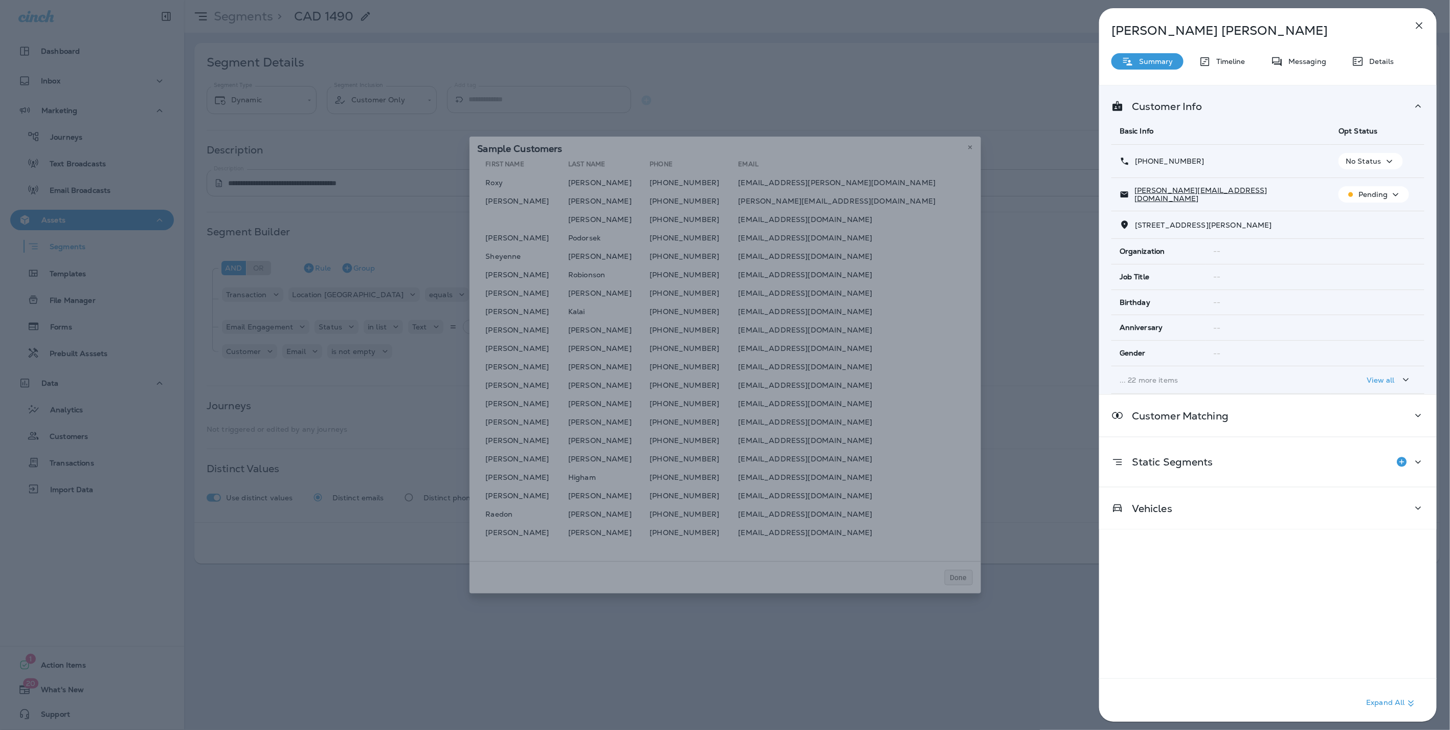
click at [1149, 372] on td "... 22 more items" at bounding box center [1221, 380] width 219 height 28
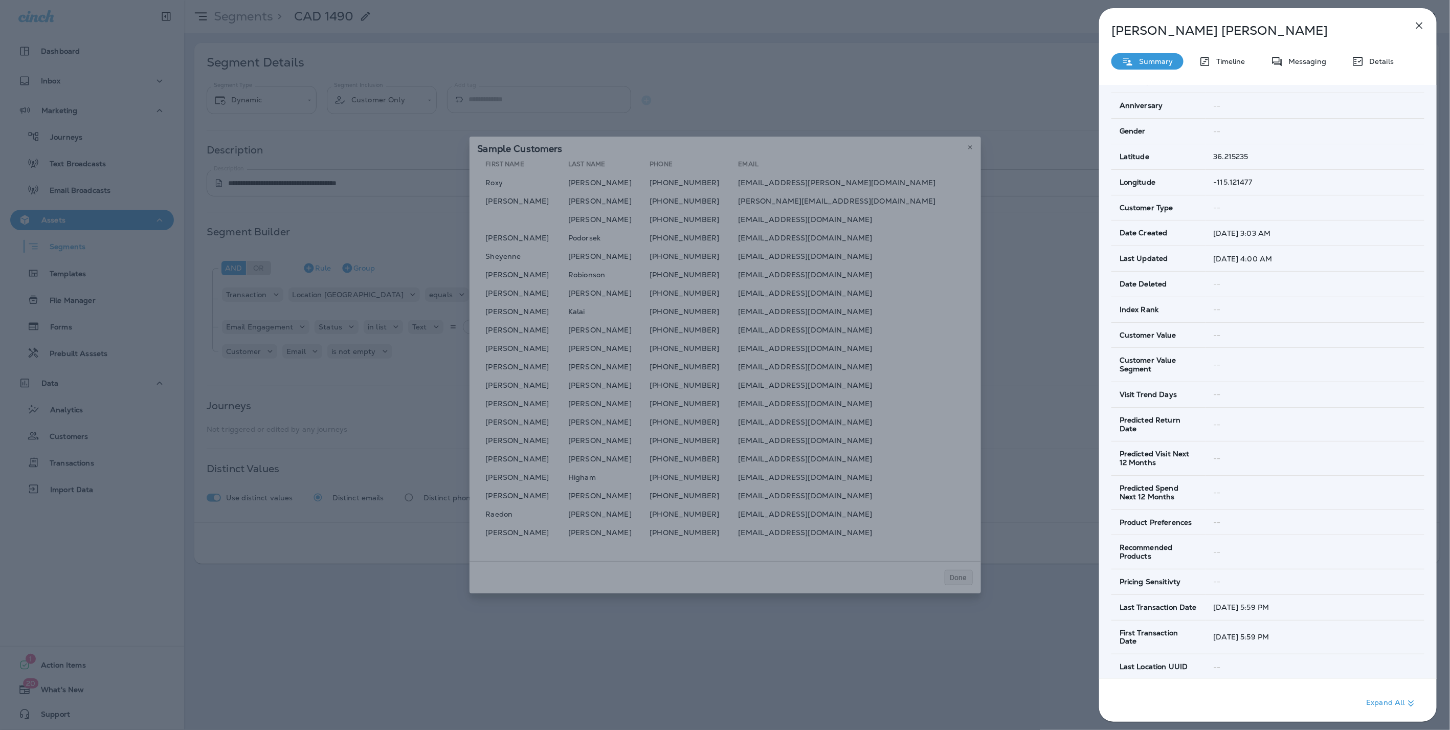
scroll to position [454, 0]
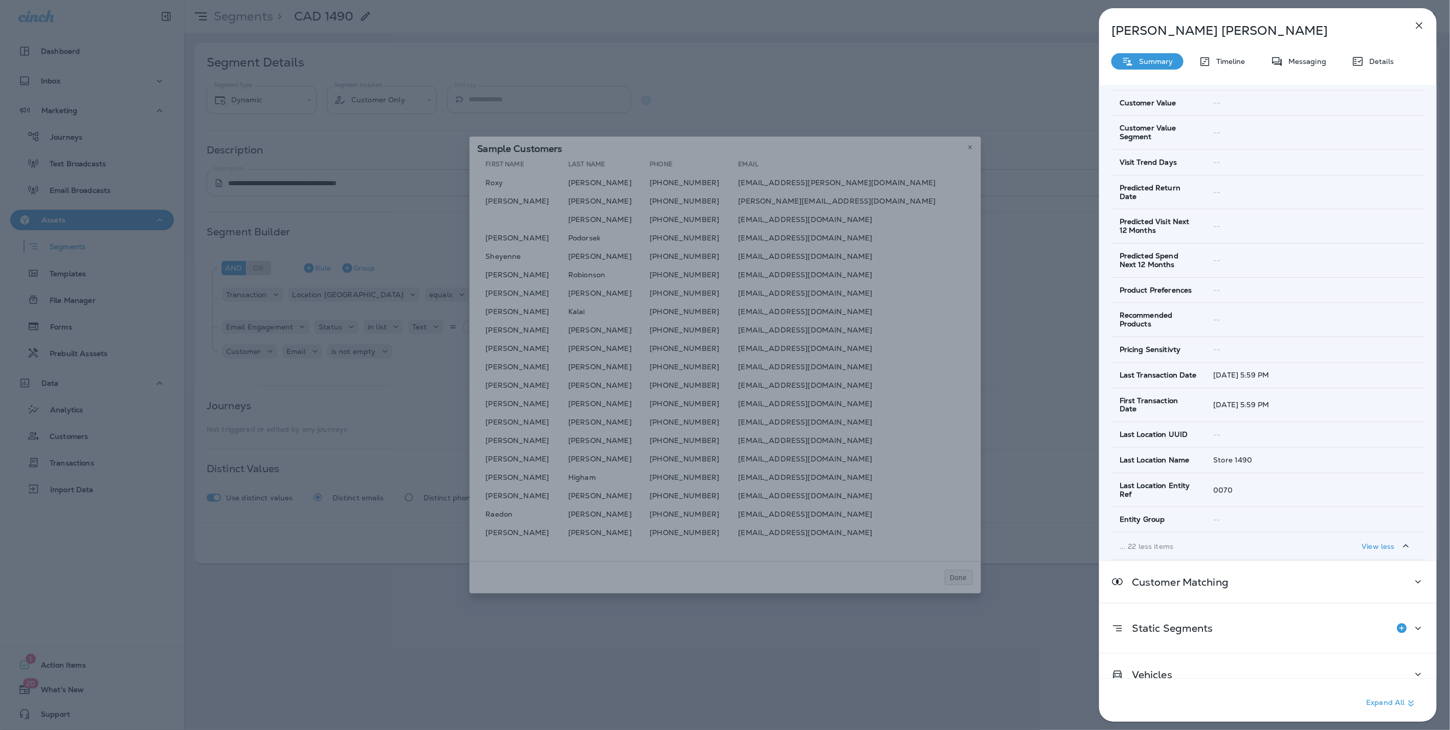
click at [1421, 26] on icon "button" at bounding box center [1420, 25] width 12 height 12
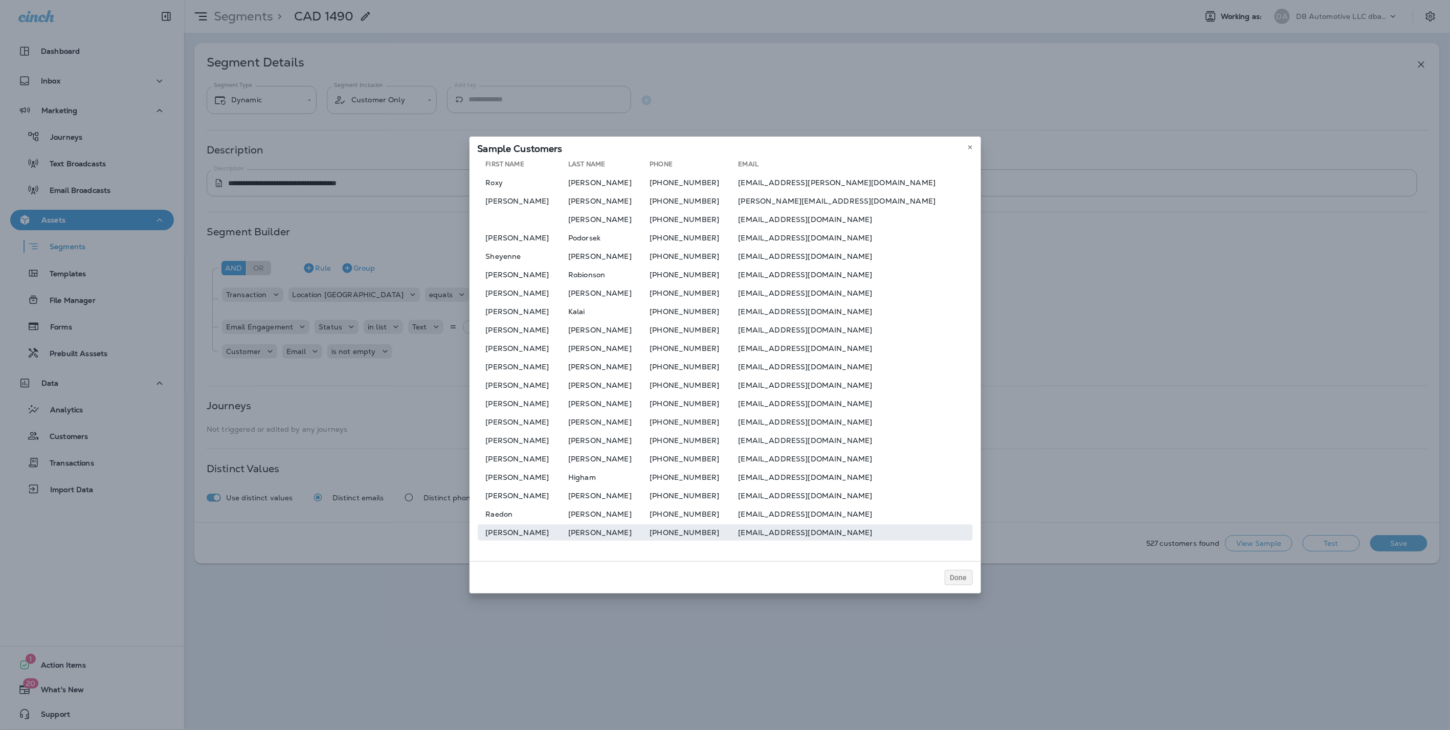
click at [671, 531] on td "+17025030136" at bounding box center [694, 532] width 89 height 16
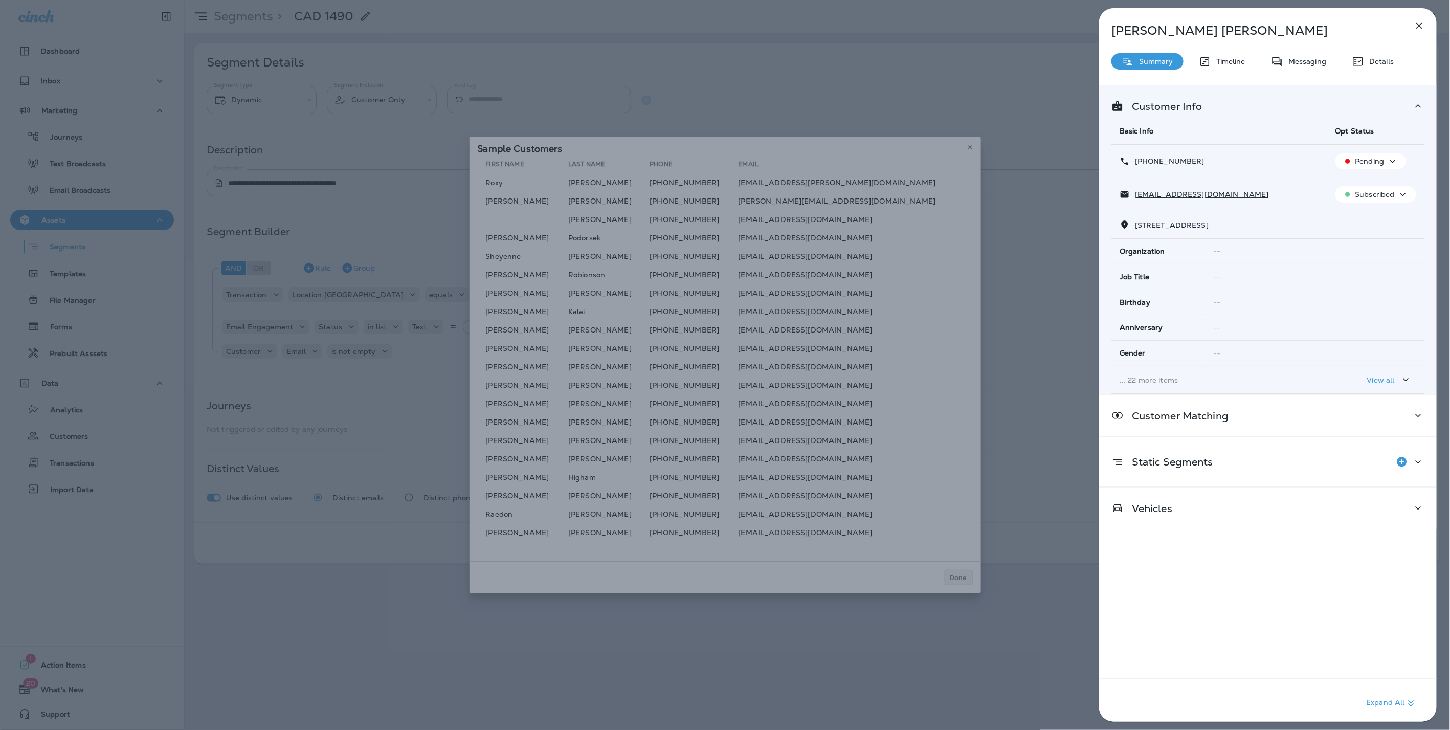
click at [1160, 376] on p "... 22 more items" at bounding box center [1220, 380] width 200 height 8
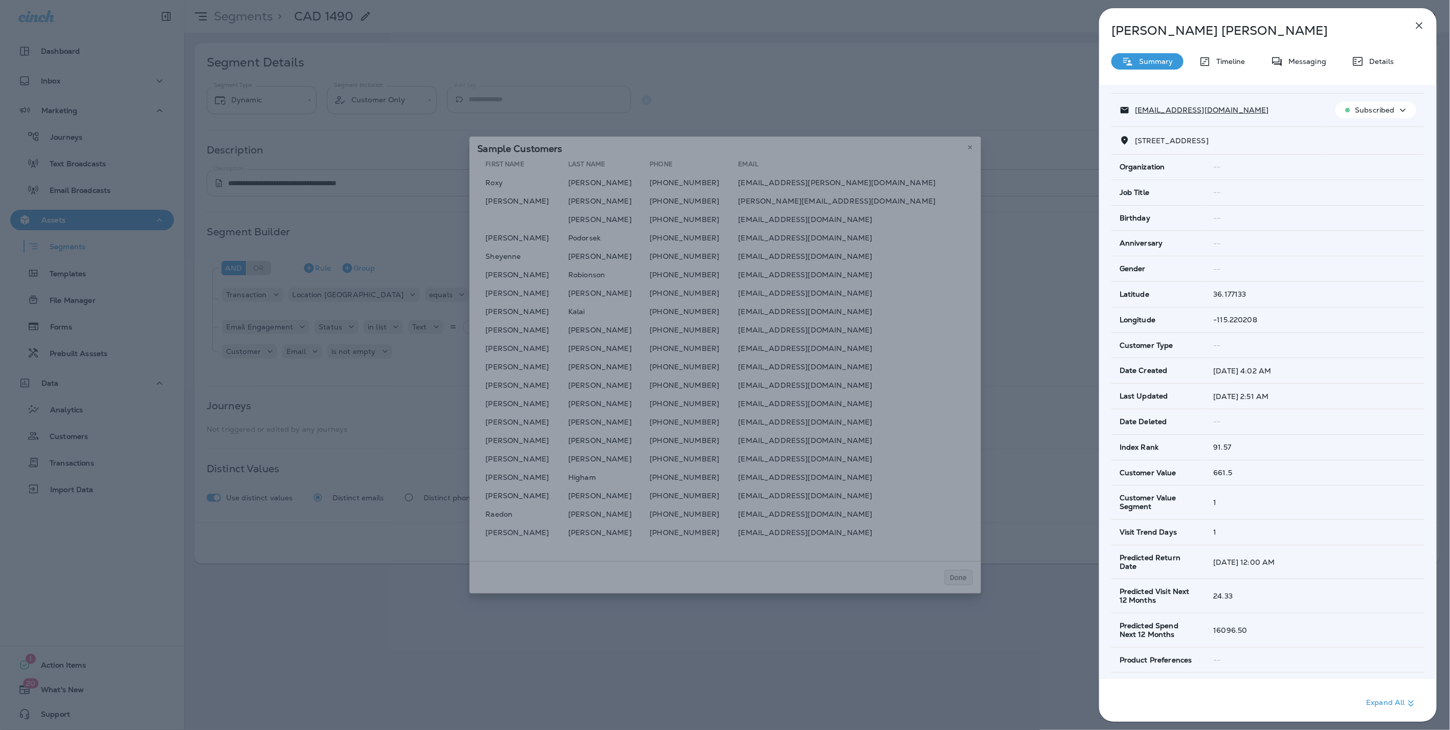
scroll to position [341, 0]
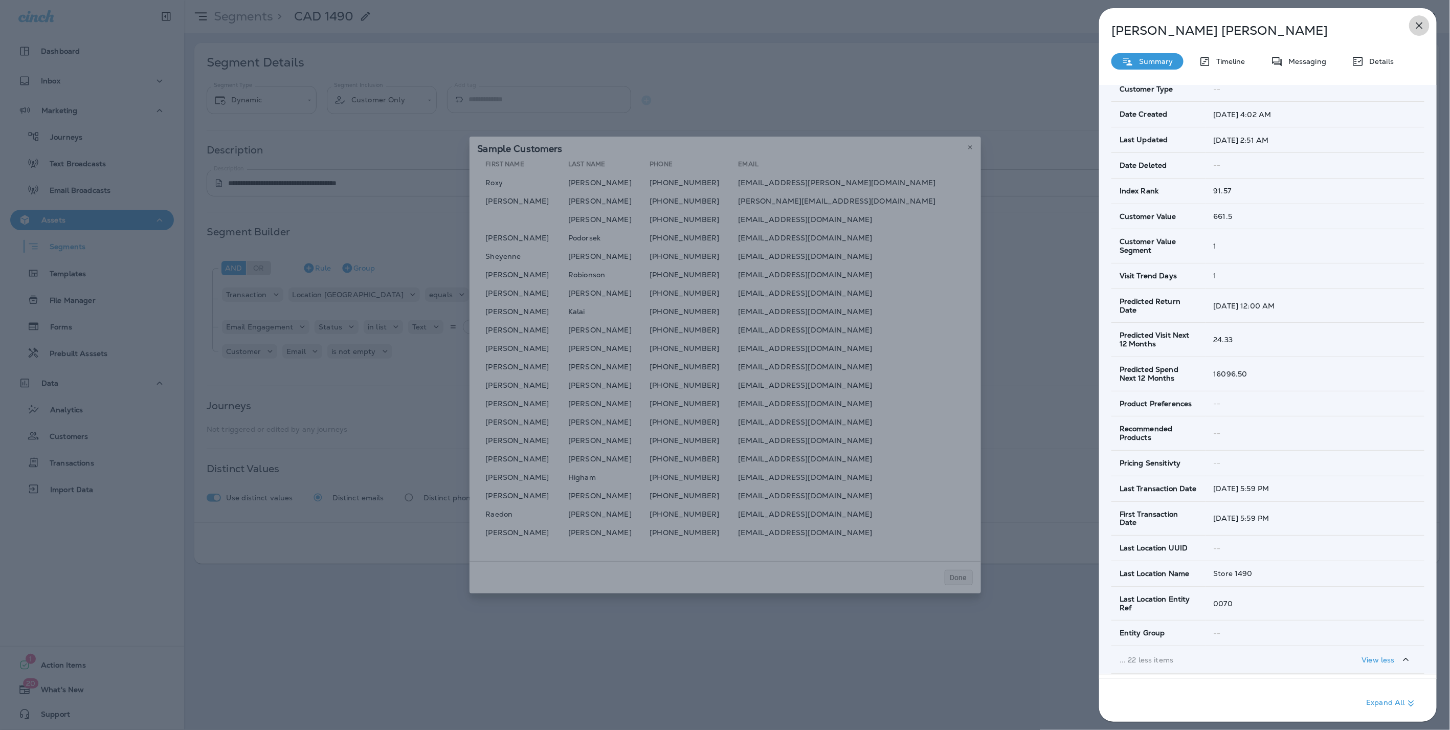
click at [1424, 26] on icon "button" at bounding box center [1420, 25] width 12 height 12
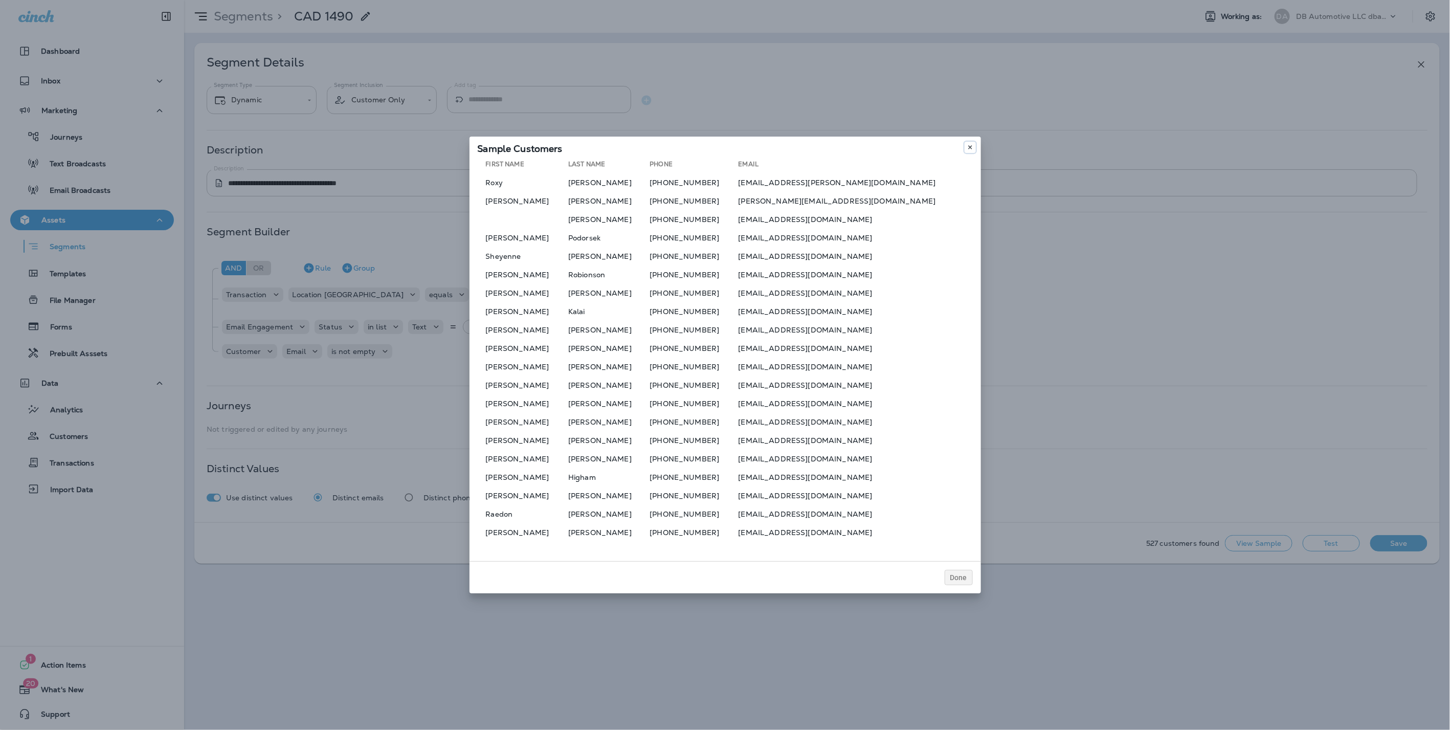
click at [969, 148] on icon at bounding box center [970, 147] width 6 height 6
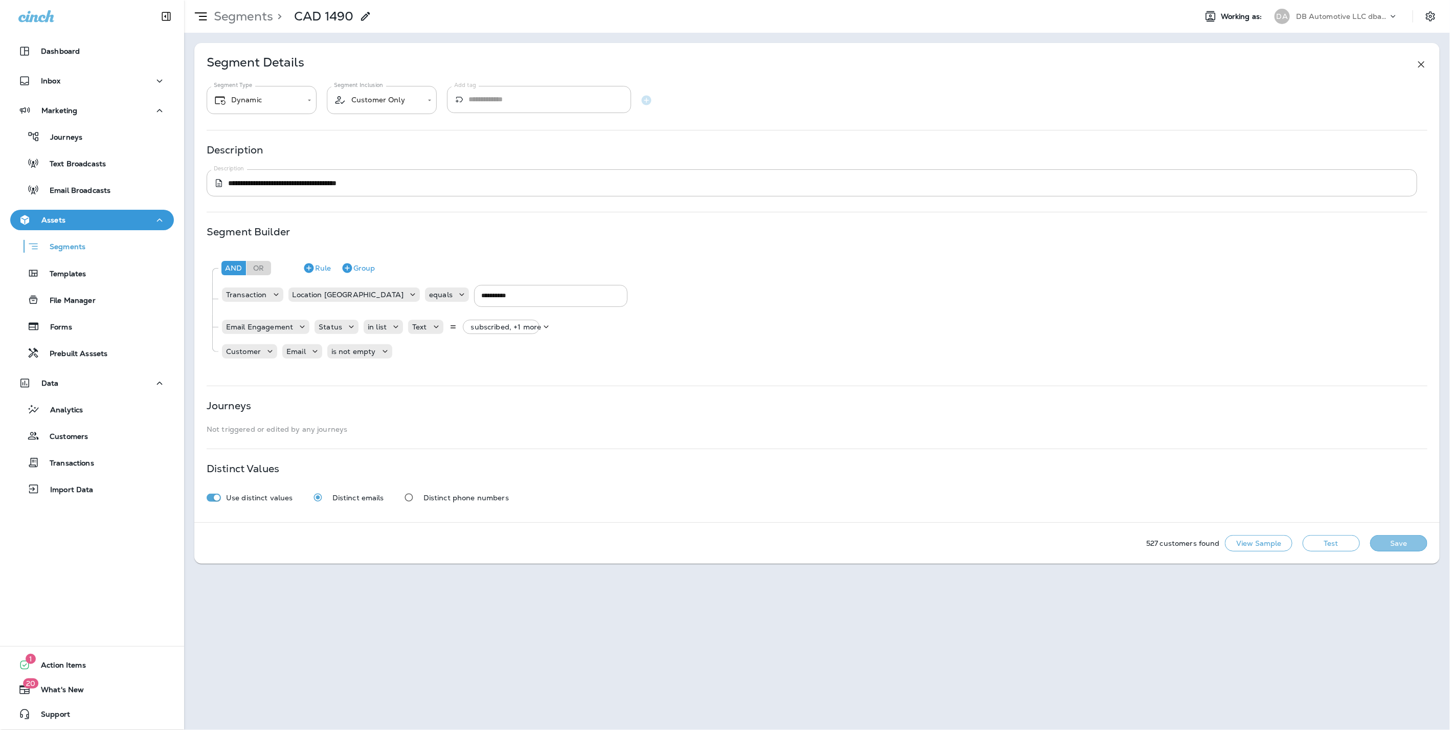
click at [1388, 541] on button "Save" at bounding box center [1399, 543] width 57 height 16
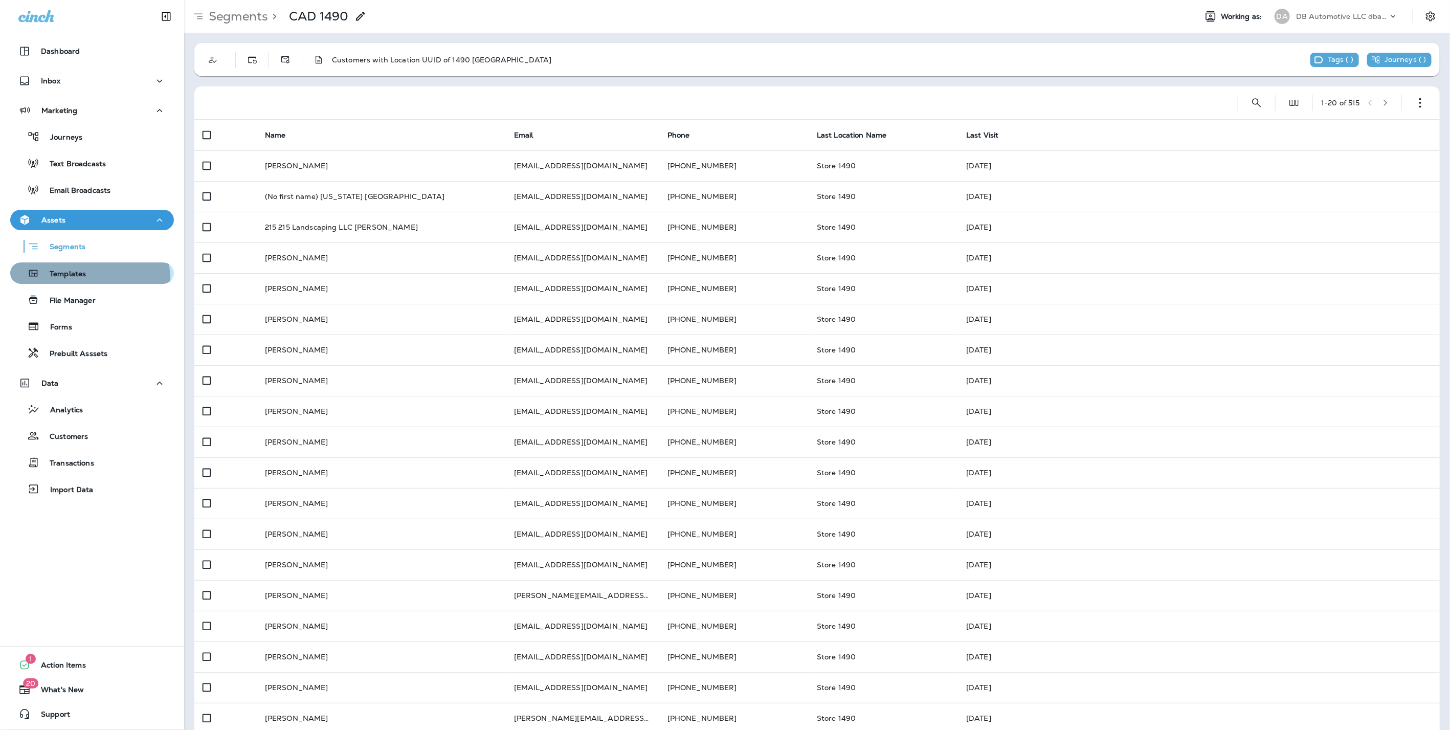
click at [84, 279] on p "Templates" at bounding box center [62, 275] width 47 height 10
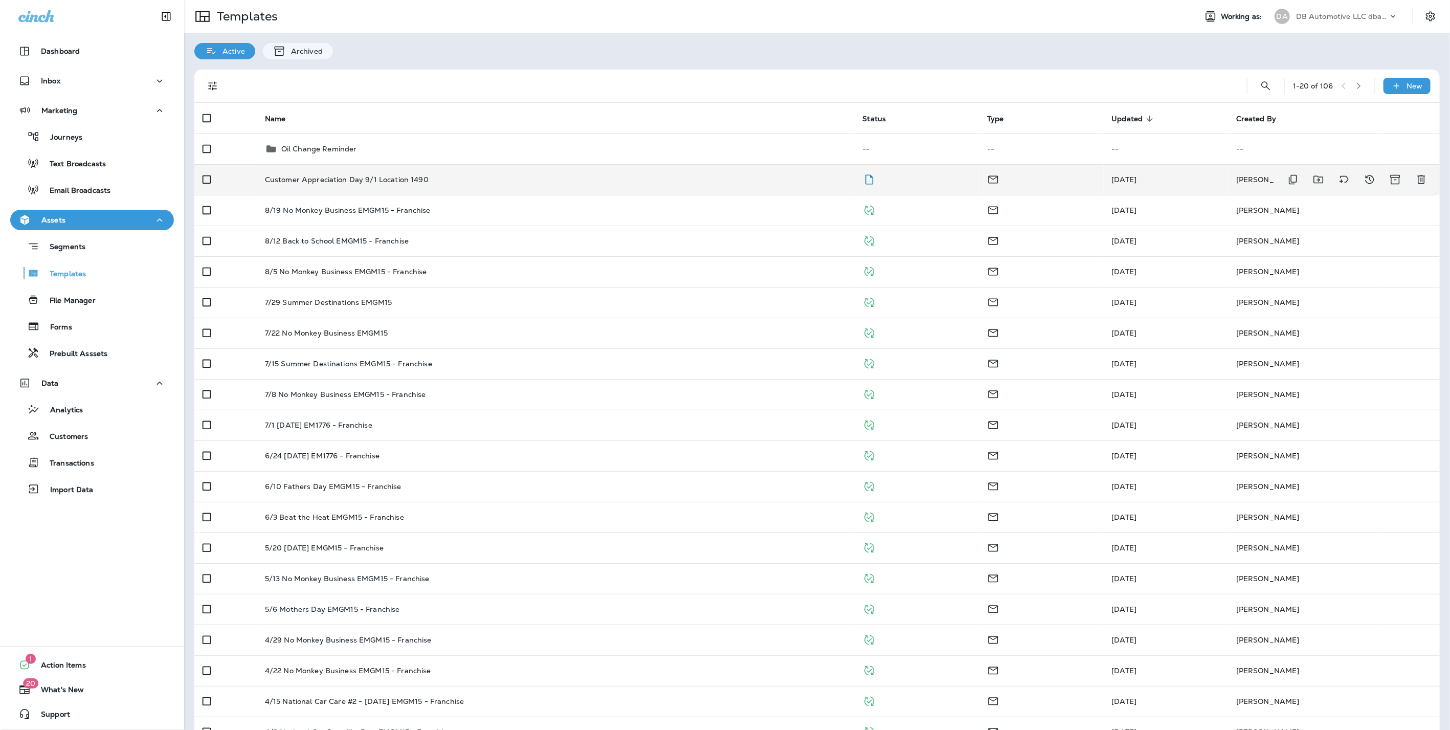
click at [420, 180] on p "Customer Appreciation Day 9/1 Location 1490" at bounding box center [347, 179] width 164 height 8
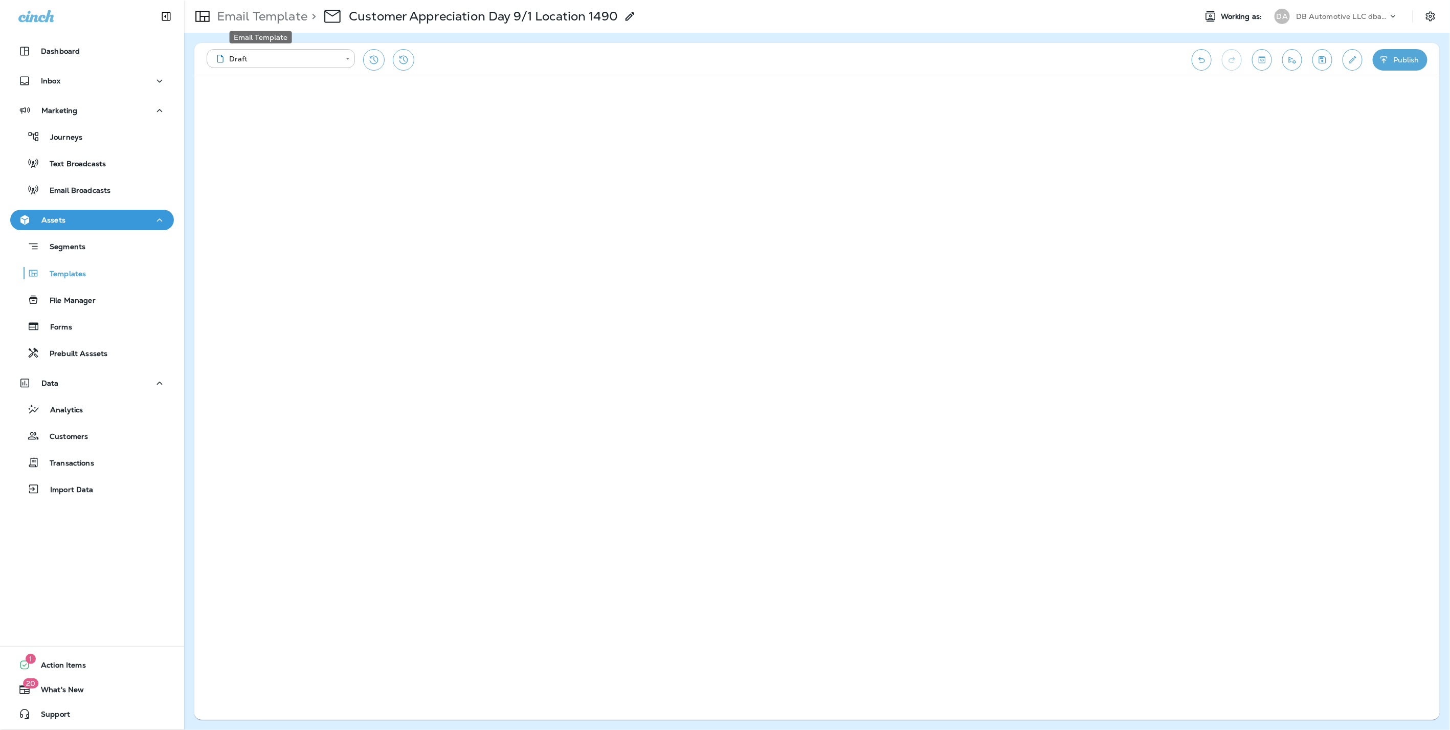
click at [291, 14] on p "Email Template" at bounding box center [260, 16] width 95 height 15
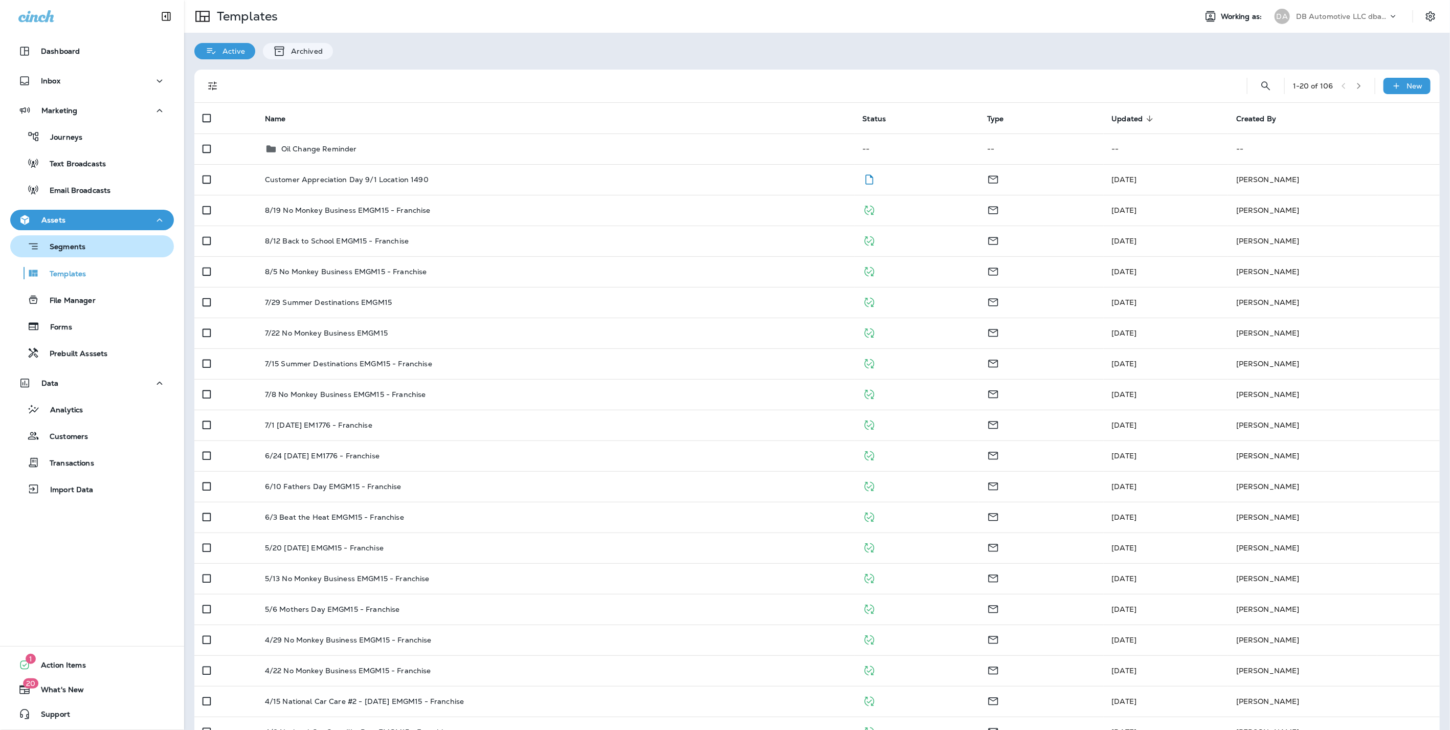
click at [79, 248] on p "Segments" at bounding box center [62, 248] width 46 height 10
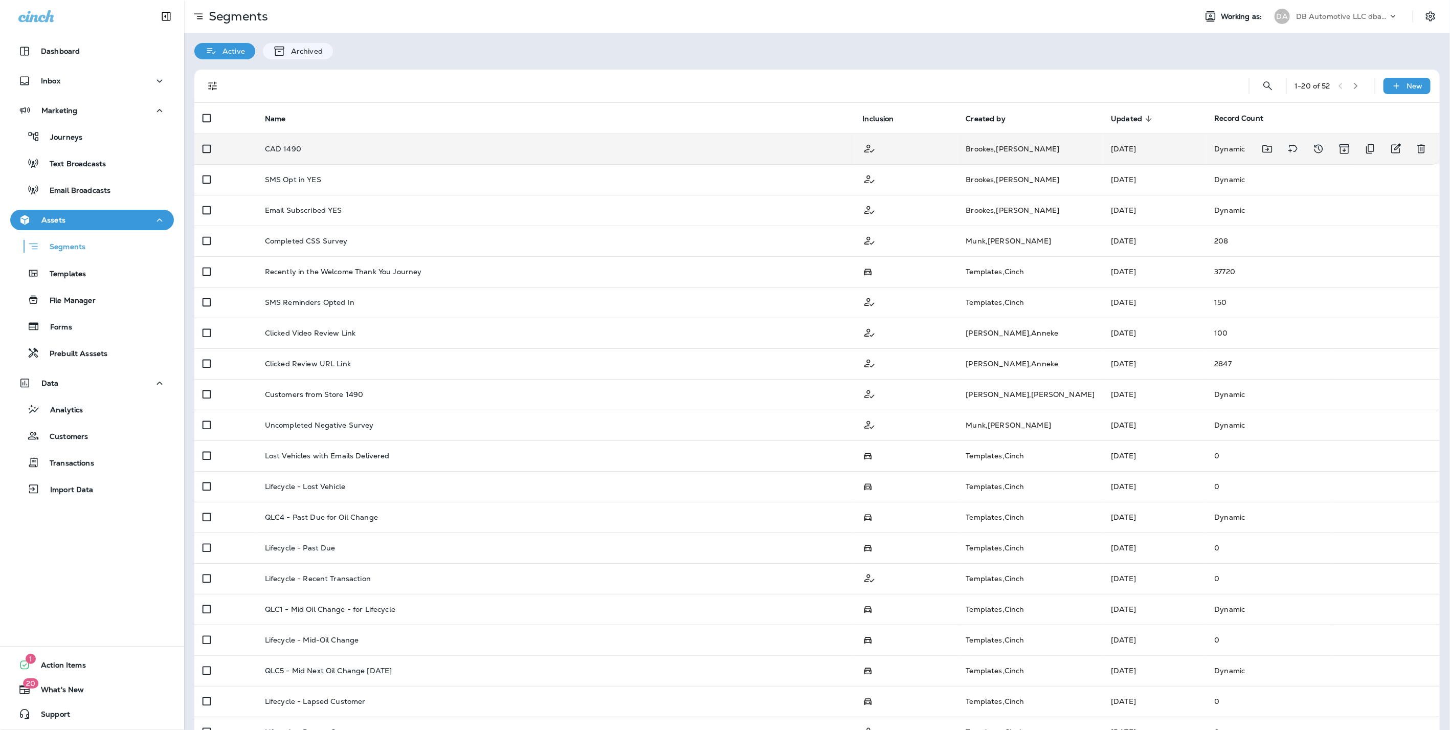
click at [301, 152] on div "CAD 1490" at bounding box center [556, 149] width 582 height 8
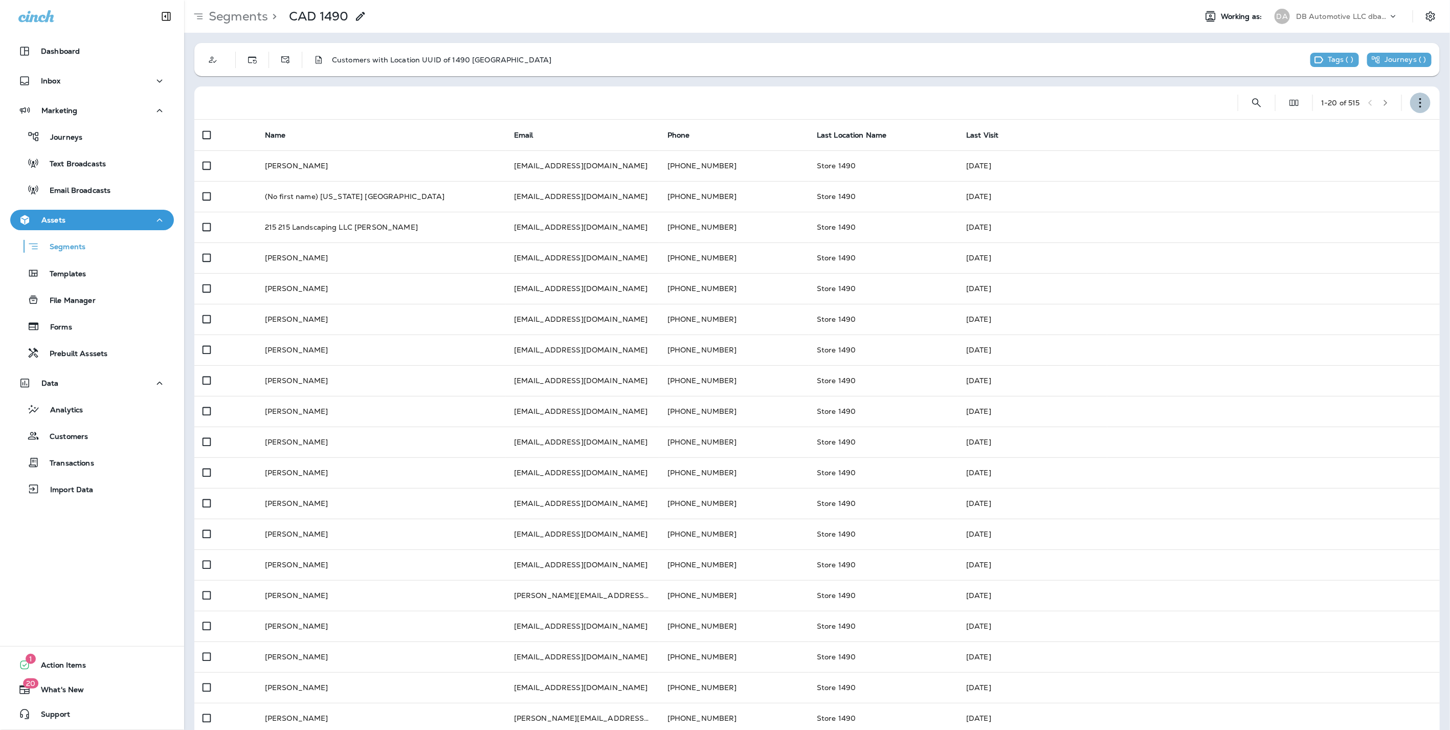
click at [1416, 100] on icon "button" at bounding box center [1421, 103] width 10 height 10
click at [1192, 80] on div "Customers with Location UUID of 1490 Vegas Tags ( ) Journeys ( ) 1 - 20 of 515 …" at bounding box center [817, 404] width 1266 height 742
drag, startPoint x: 88, startPoint y: 275, endPoint x: 155, endPoint y: 269, distance: 67.3
click at [88, 275] on div "Templates" at bounding box center [92, 273] width 156 height 15
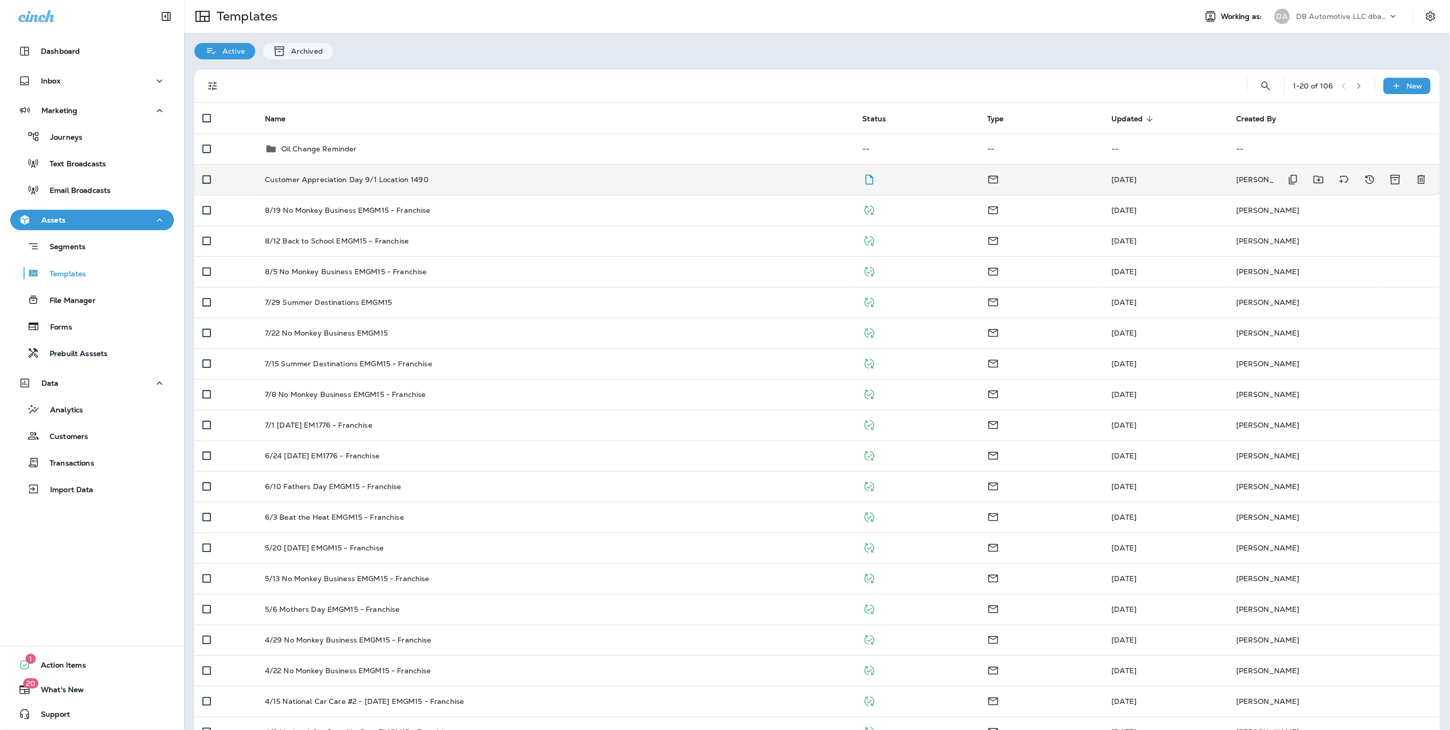
click at [295, 179] on p "Customer Appreciation Day 9/1 Location 1490" at bounding box center [347, 179] width 164 height 8
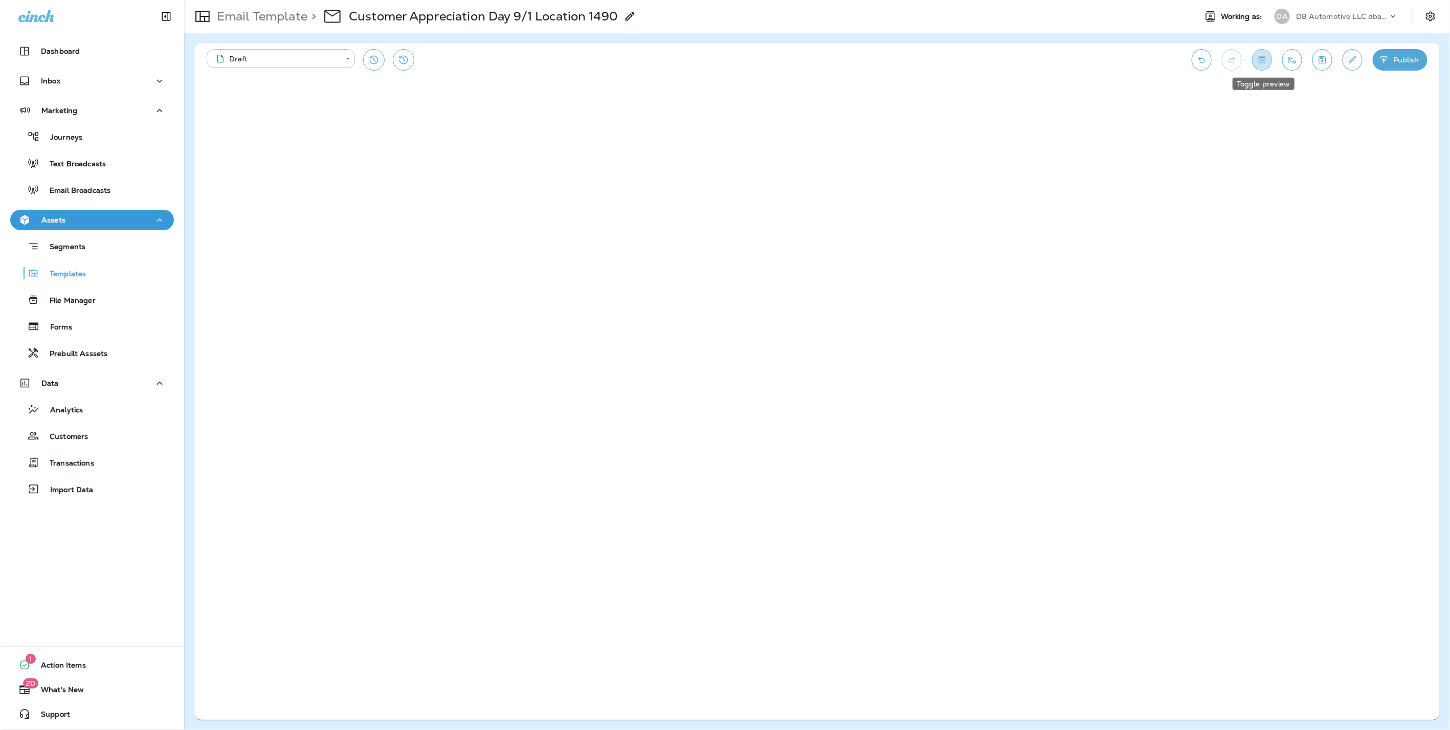
click at [1266, 60] on icon "Toggle preview" at bounding box center [1262, 60] width 11 height 10
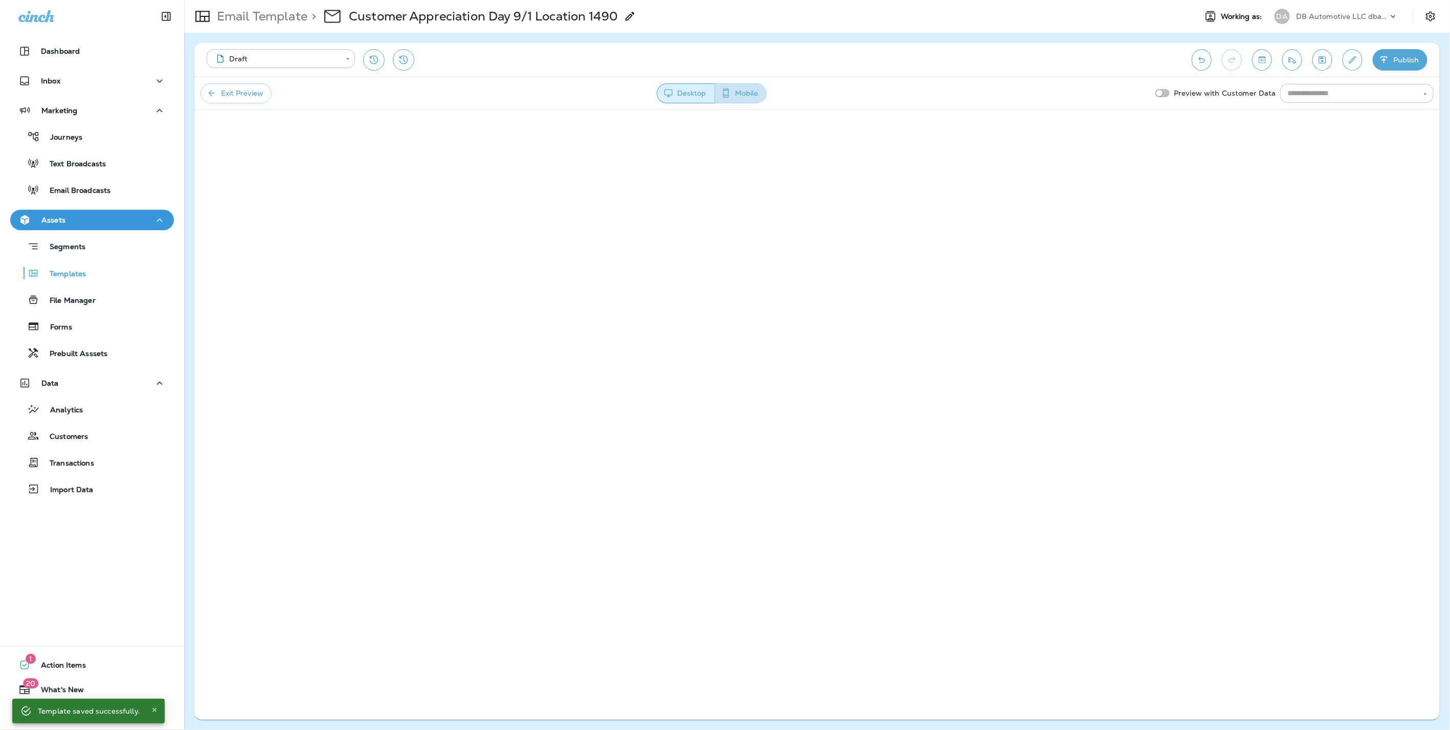
click at [747, 91] on button "Mobile" at bounding box center [741, 93] width 52 height 20
click at [683, 95] on button "Desktop" at bounding box center [685, 93] width 57 height 20
click at [270, 13] on p "Email Template" at bounding box center [260, 16] width 95 height 15
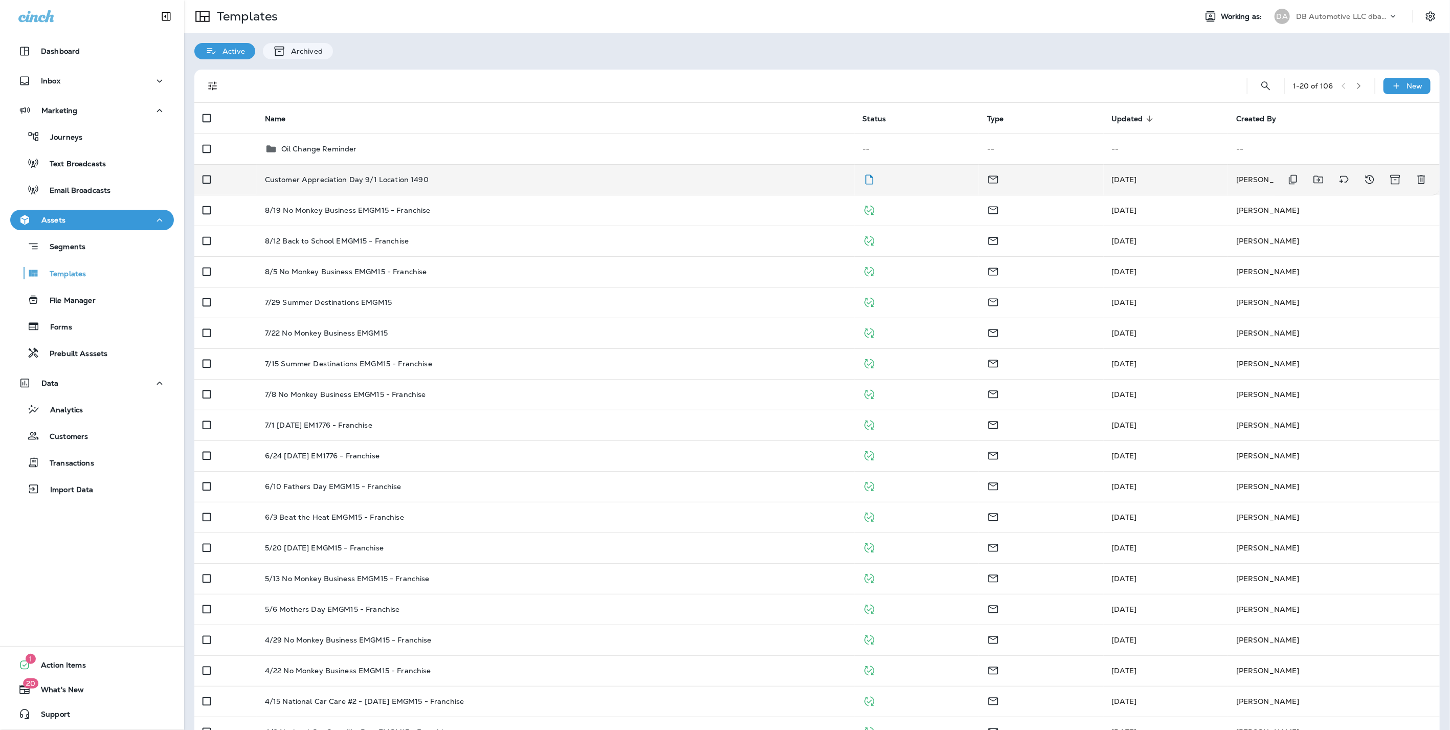
click at [809, 178] on div "Customer Appreciation Day 9/1 Location 1490" at bounding box center [556, 179] width 582 height 8
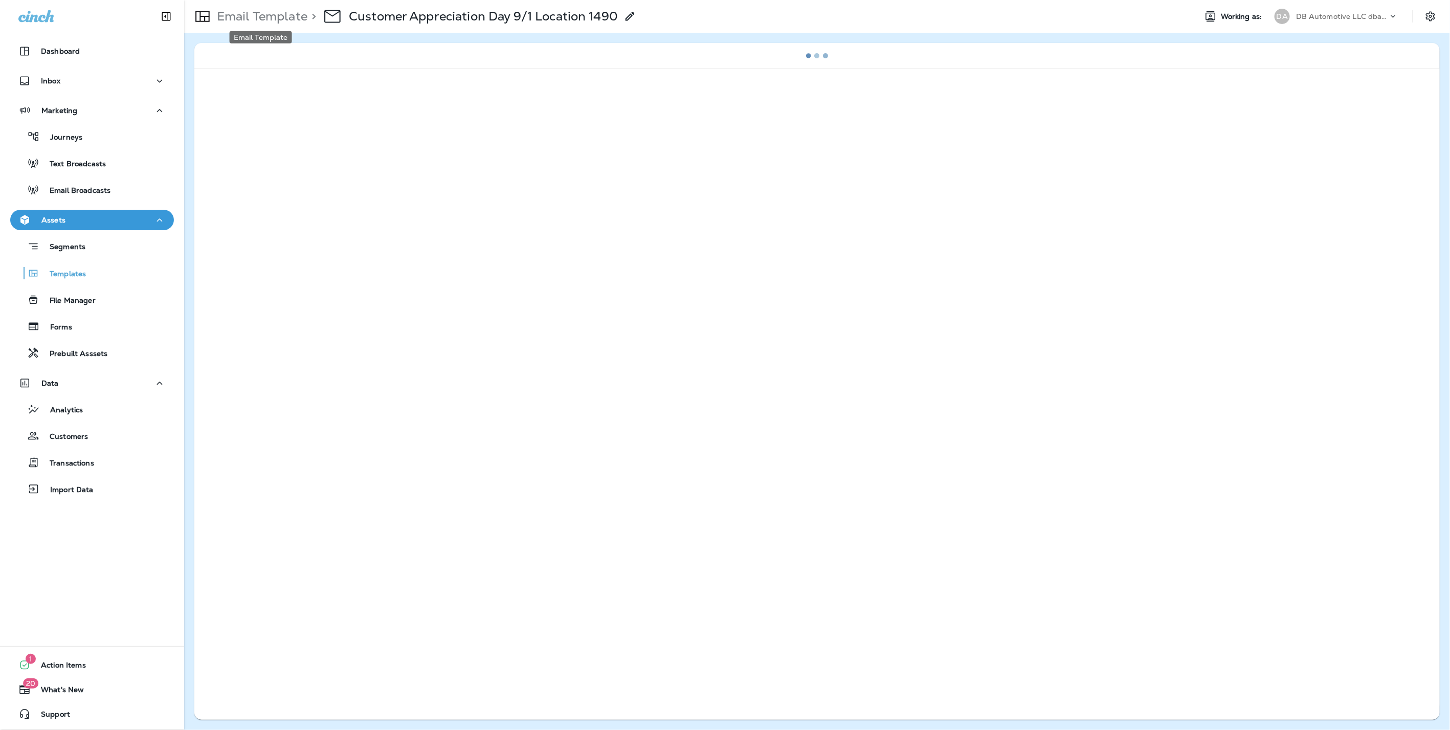
click at [272, 18] on p "Email Template" at bounding box center [260, 16] width 95 height 15
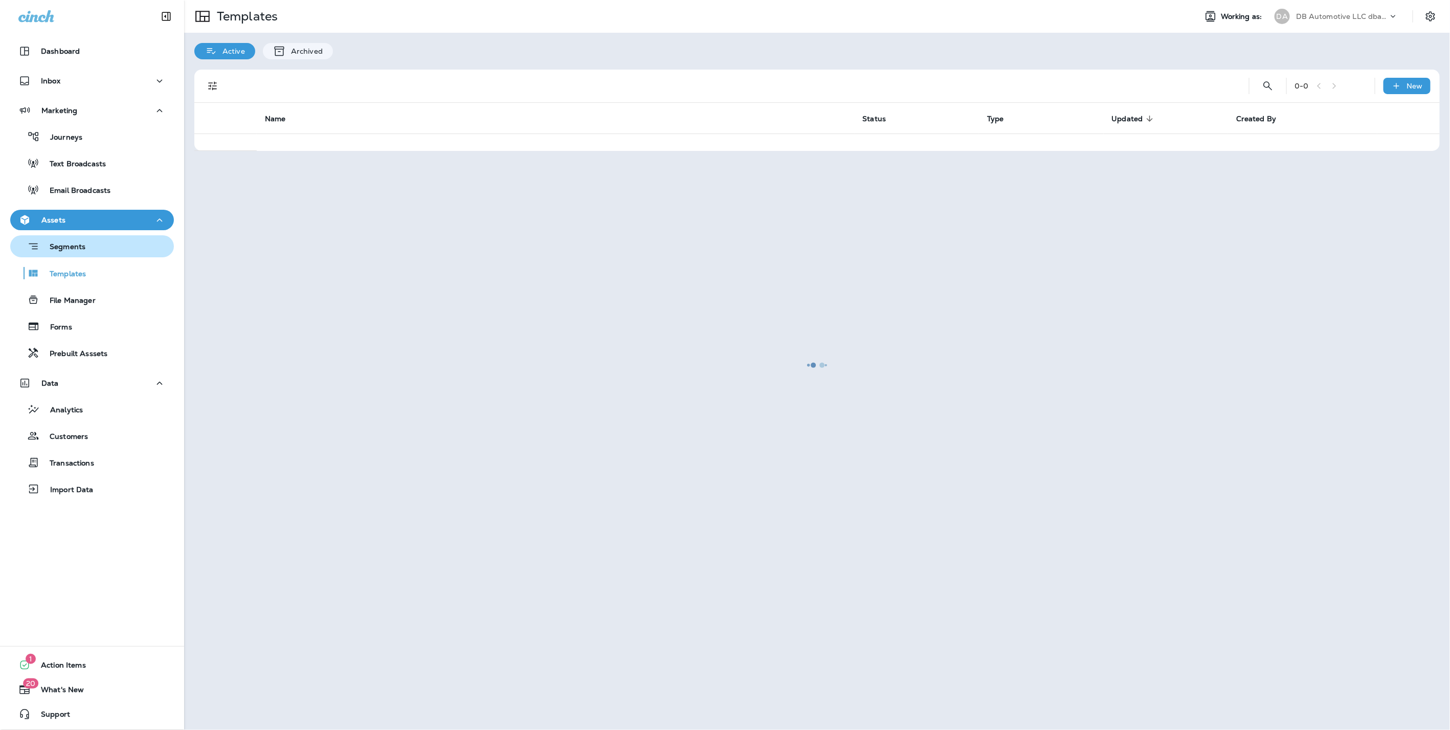
click at [73, 250] on p "Segments" at bounding box center [62, 248] width 46 height 10
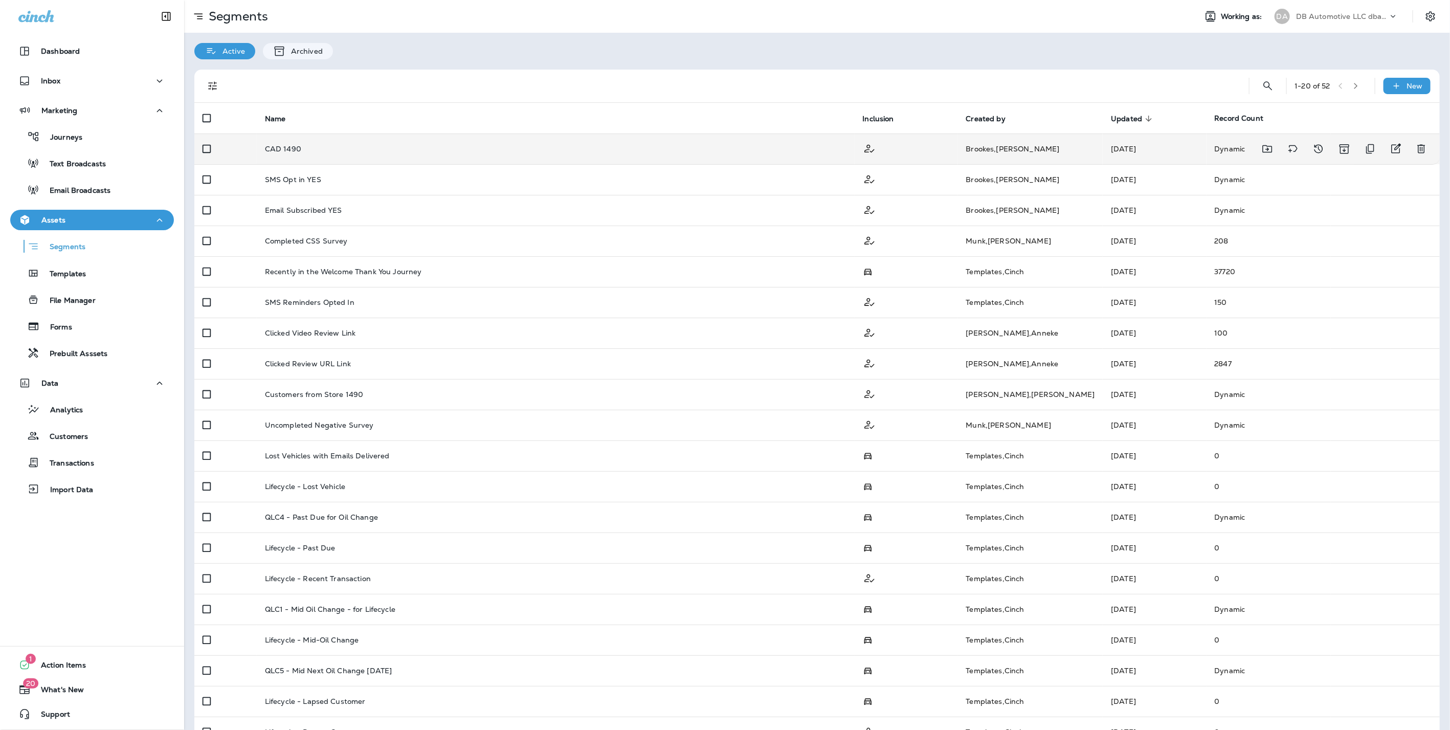
click at [342, 152] on div "CAD 1490" at bounding box center [556, 149] width 582 height 8
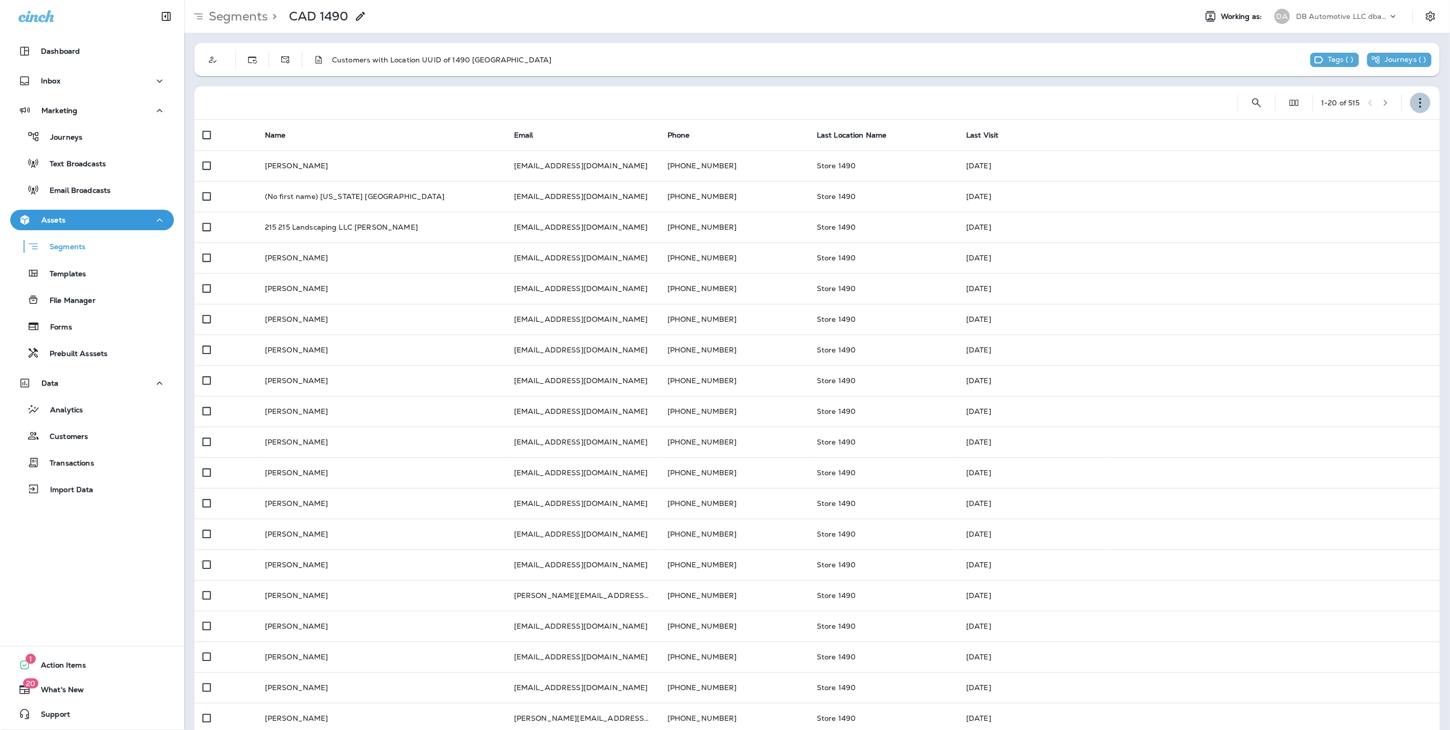
click at [1411, 102] on button "button" at bounding box center [1421, 103] width 20 height 20
click at [1356, 129] on p "Edit Segment" at bounding box center [1344, 129] width 53 height 8
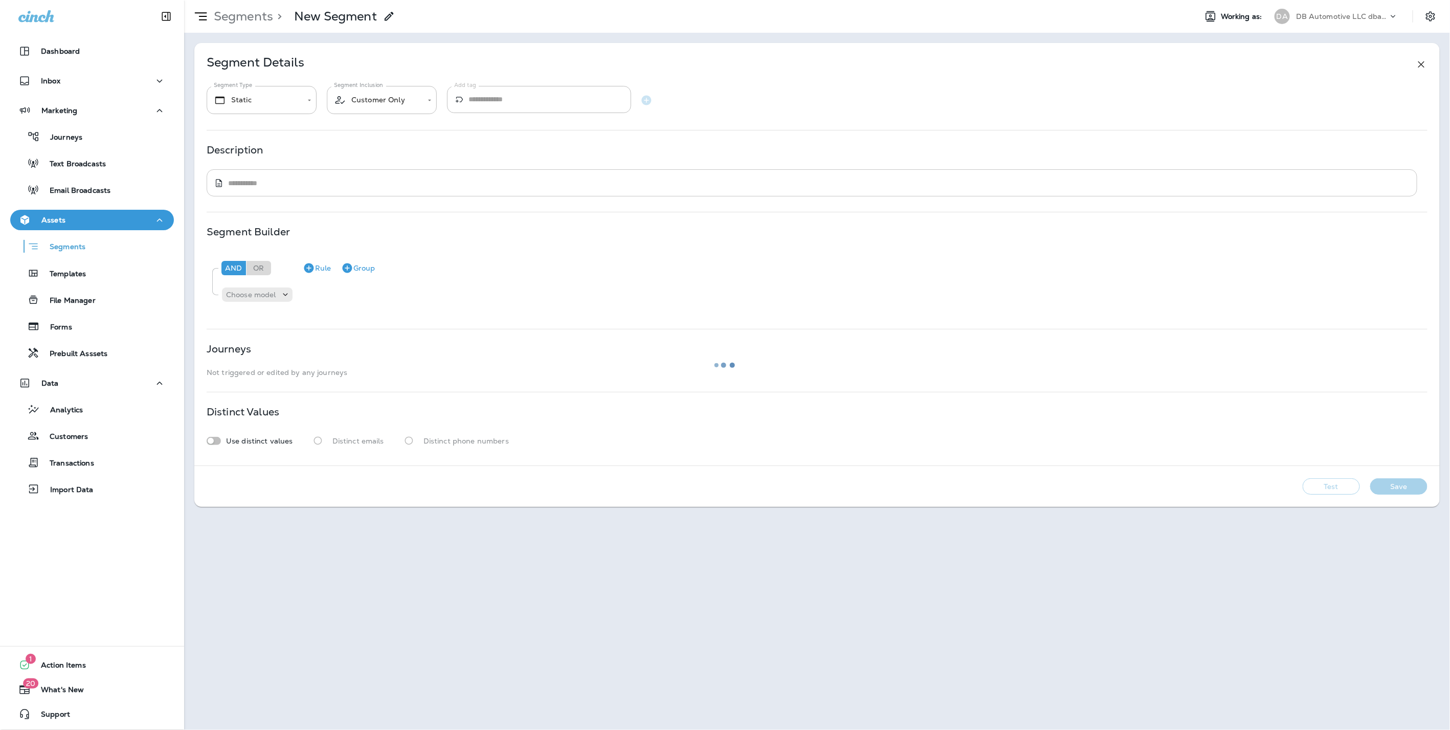
type input "*******"
type textarea "**********"
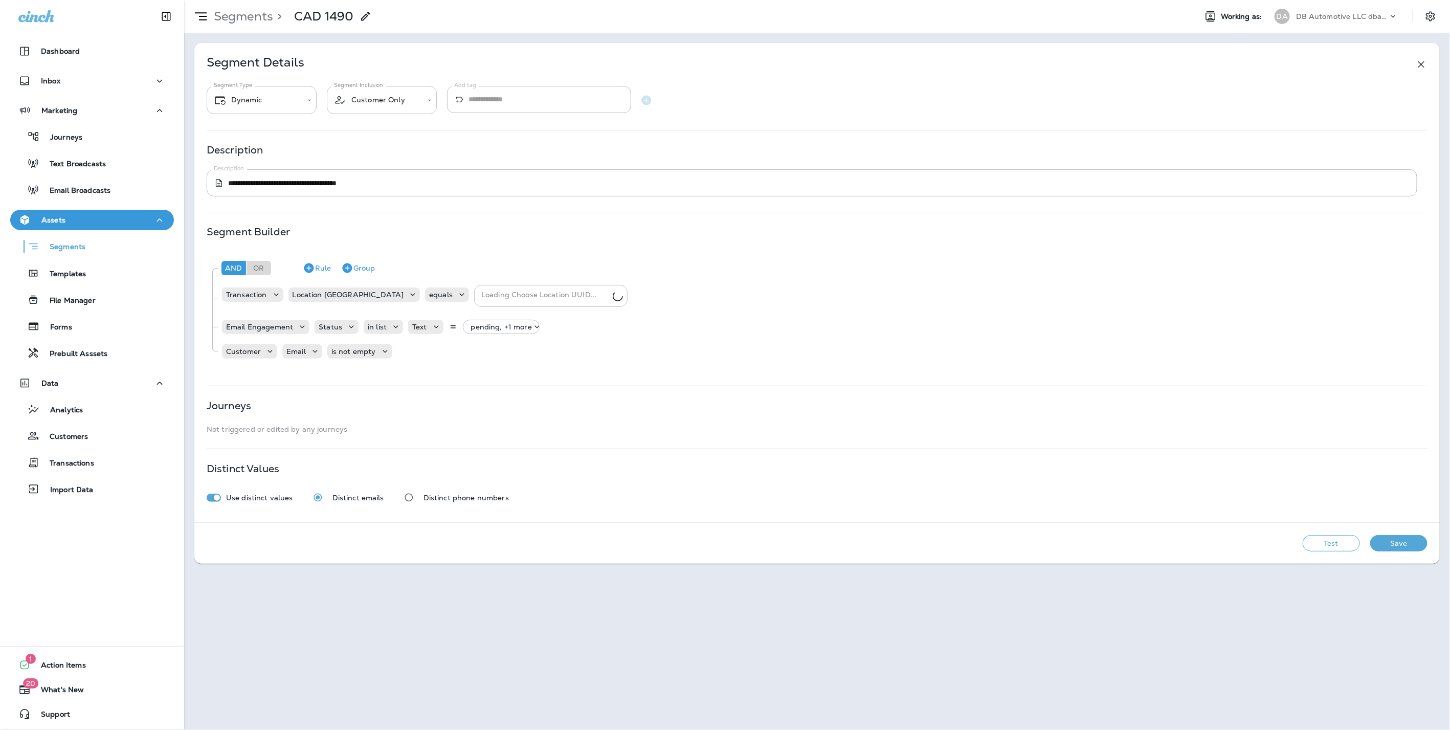
type input "**********"
click at [248, 14] on p "Segments" at bounding box center [241, 16] width 63 height 15
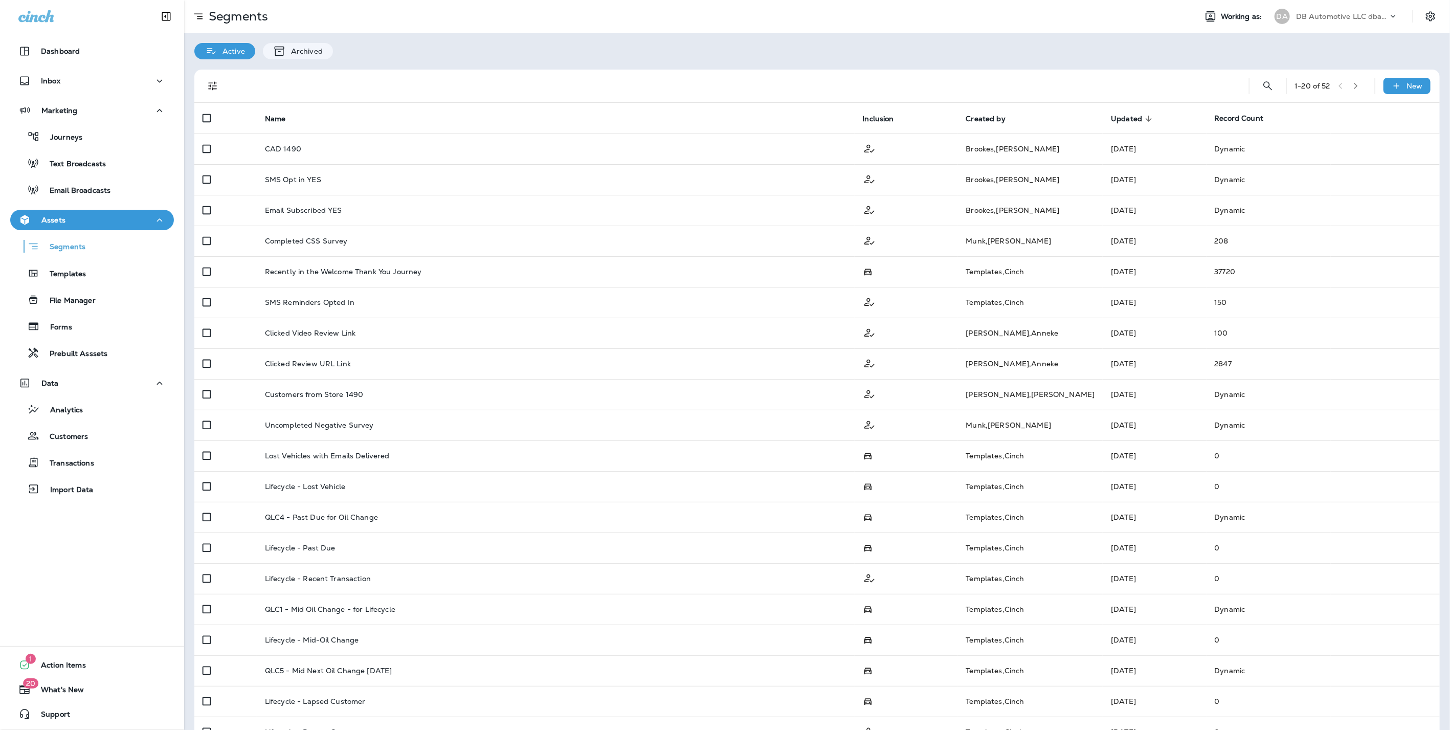
click at [1338, 16] on p "DB Automotive LLC dba Grease Monkey" at bounding box center [1342, 16] width 92 height 8
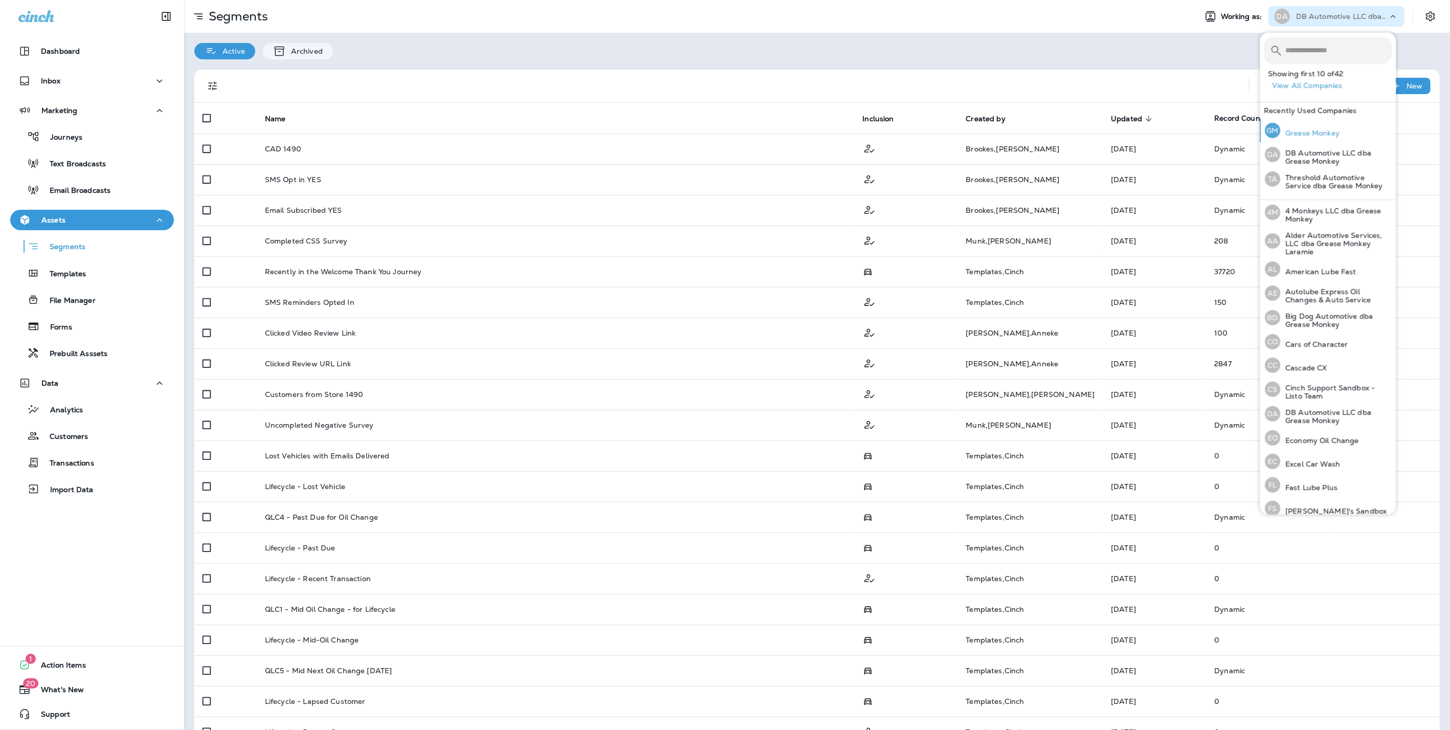
click at [1301, 129] on p "Grease Monkey" at bounding box center [1310, 133] width 59 height 8
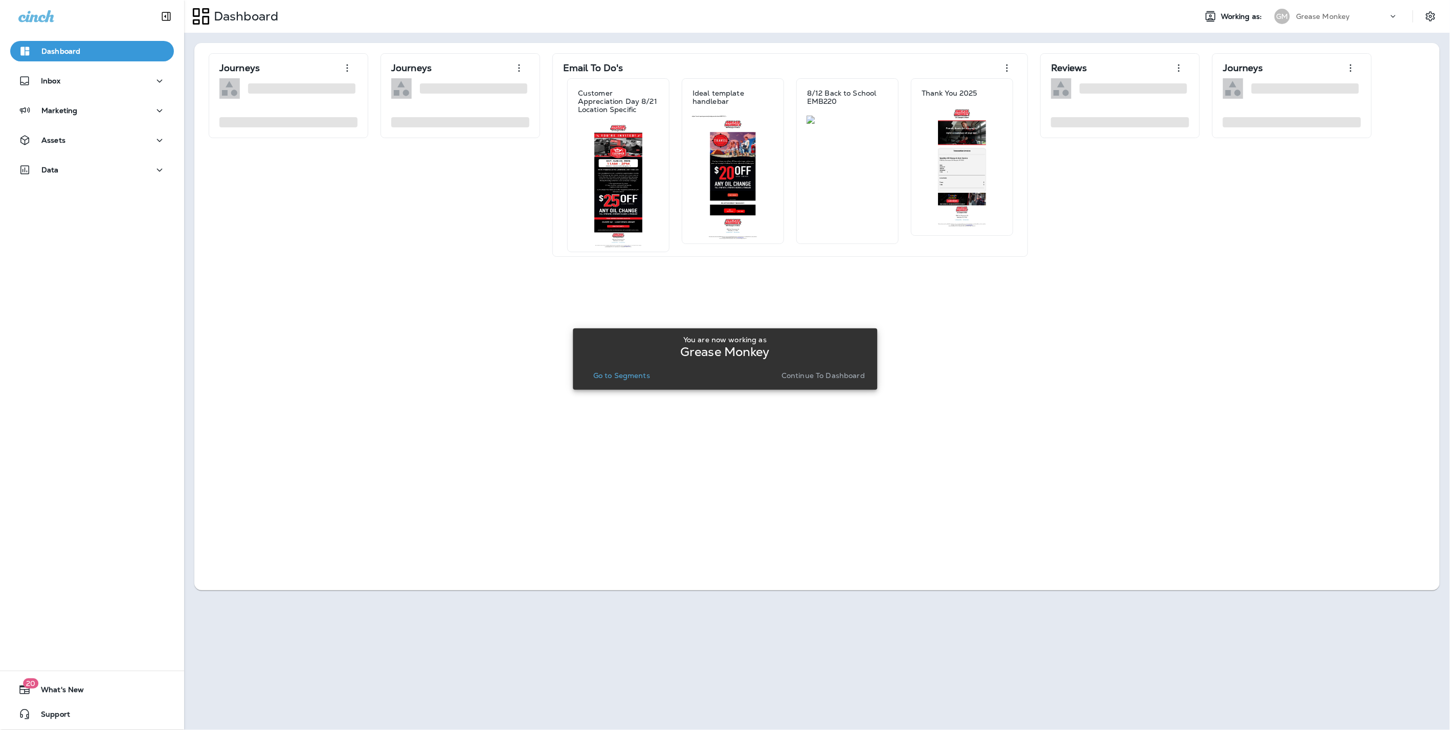
click at [833, 377] on p "Continue to Dashboard" at bounding box center [823, 375] width 83 height 8
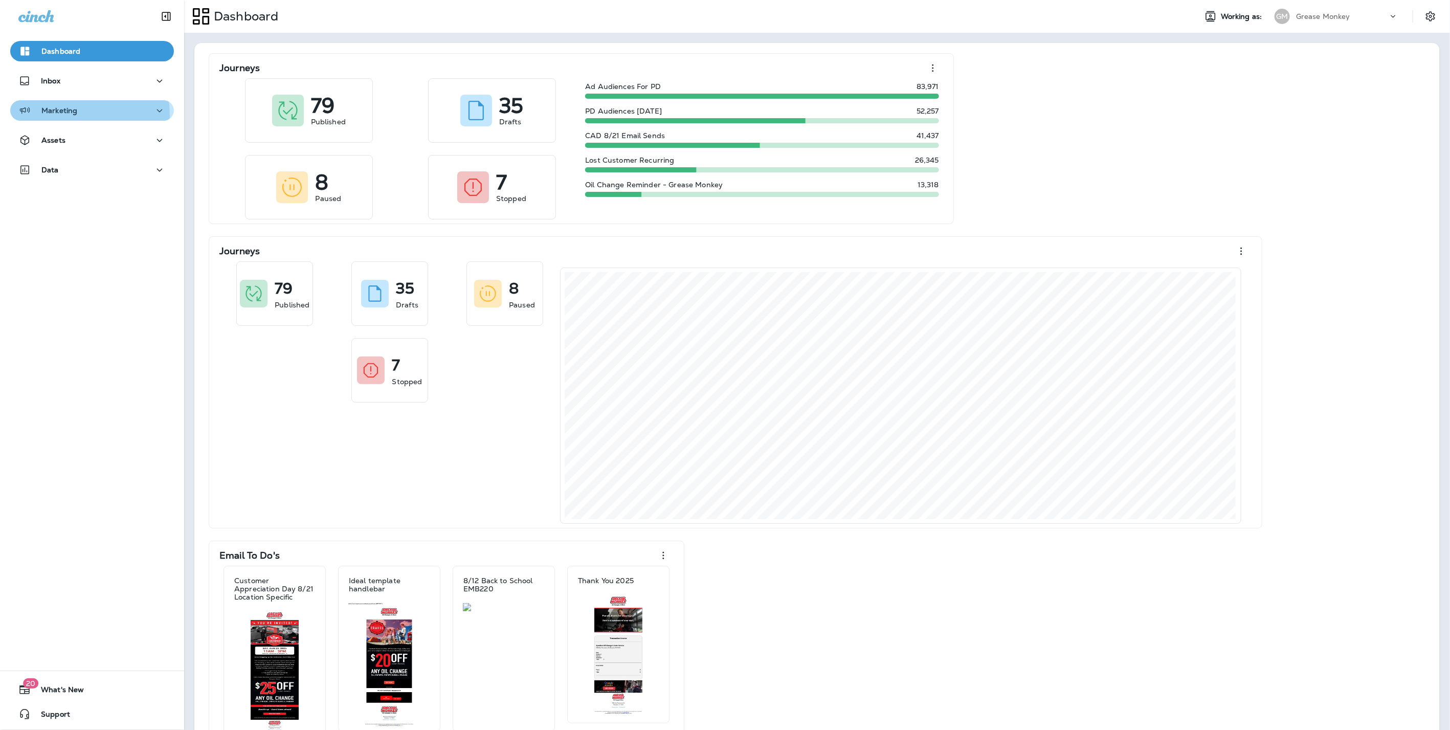
click at [57, 115] on div "Marketing" at bounding box center [47, 110] width 59 height 13
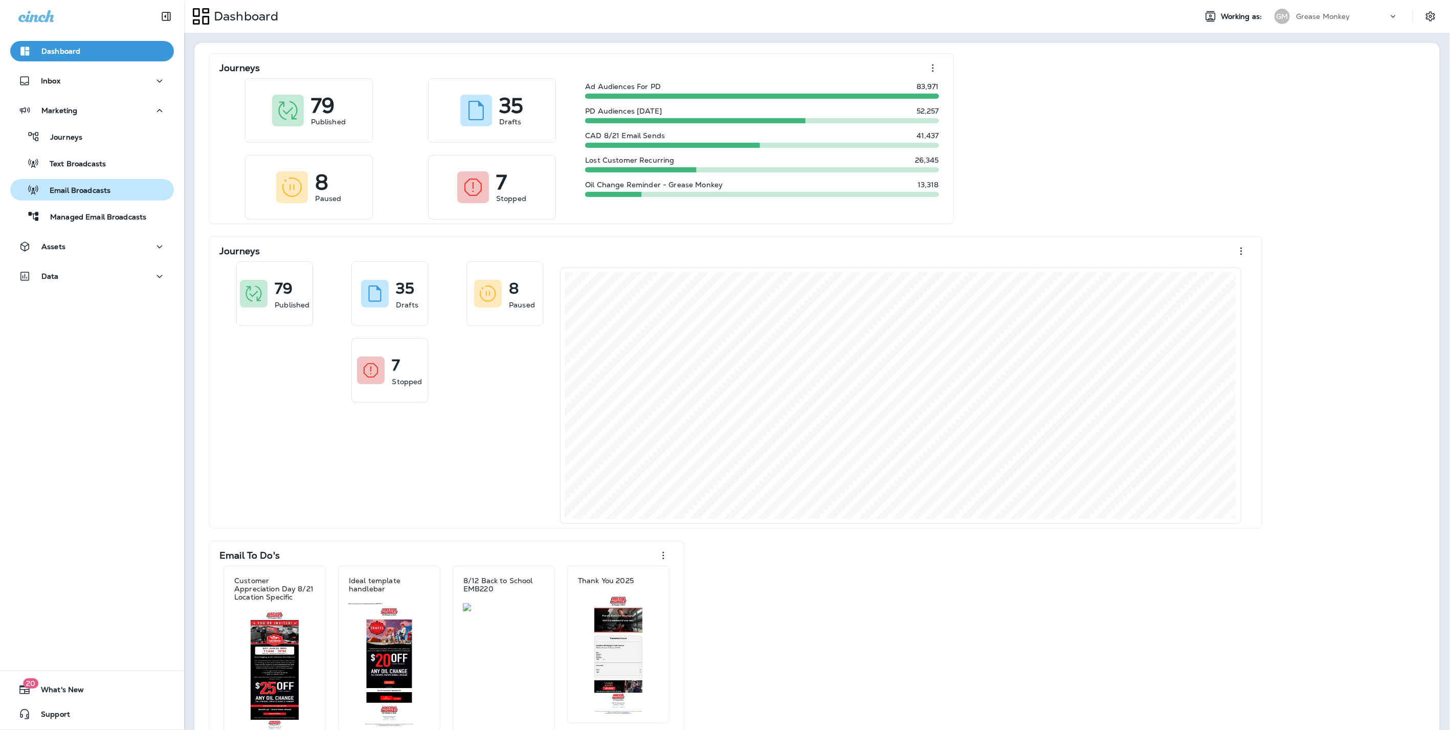
click at [51, 187] on p "Email Broadcasts" at bounding box center [74, 191] width 71 height 10
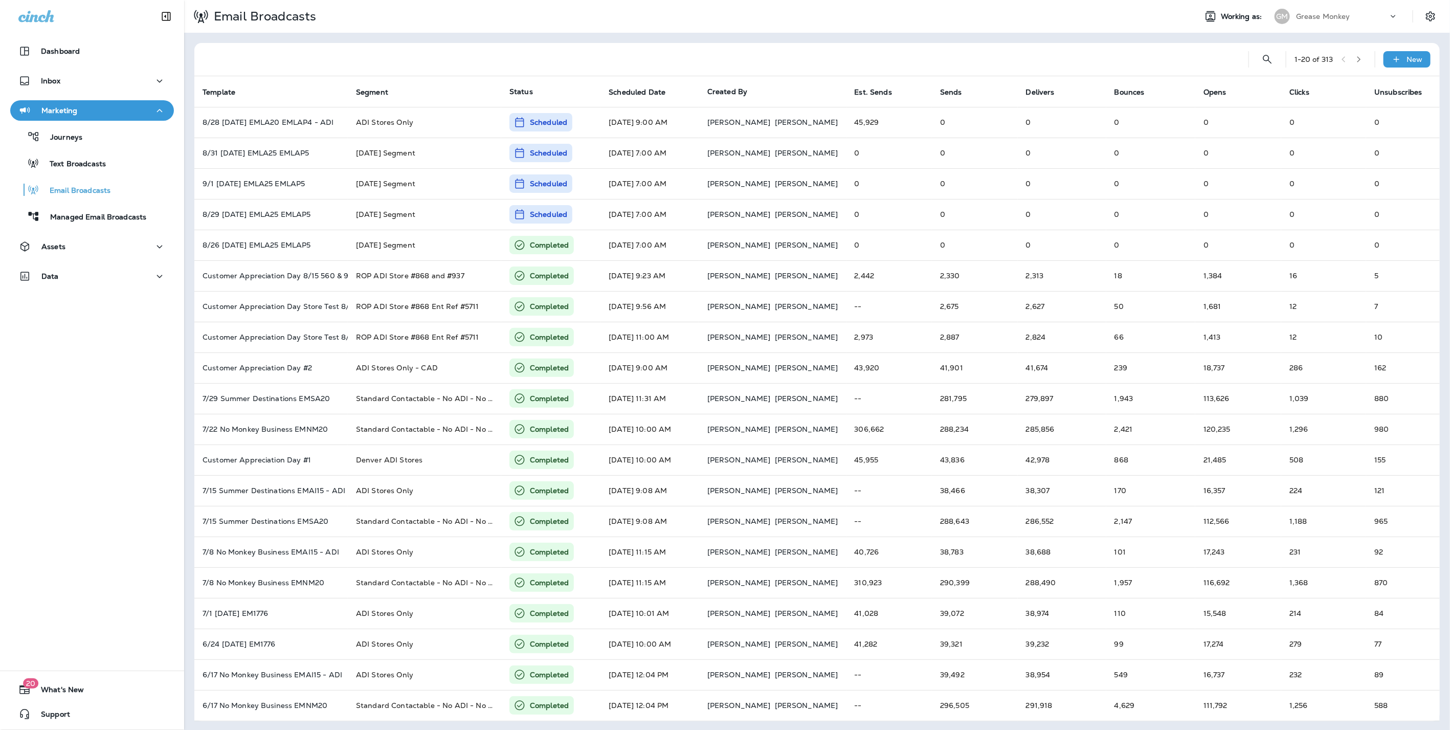
click at [1348, 10] on div "Grease Monkey" at bounding box center [1342, 16] width 92 height 15
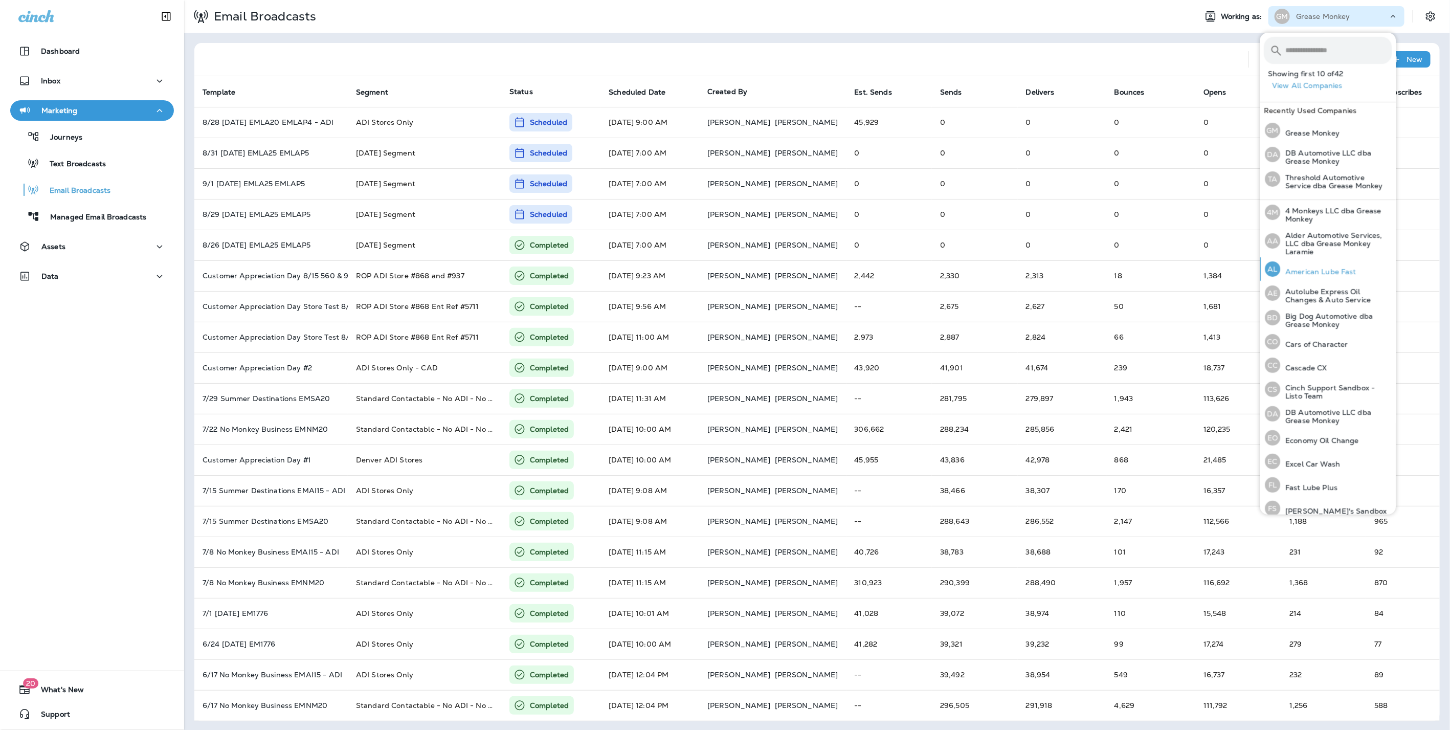
click at [1314, 268] on p "American Lube Fast" at bounding box center [1319, 272] width 76 height 8
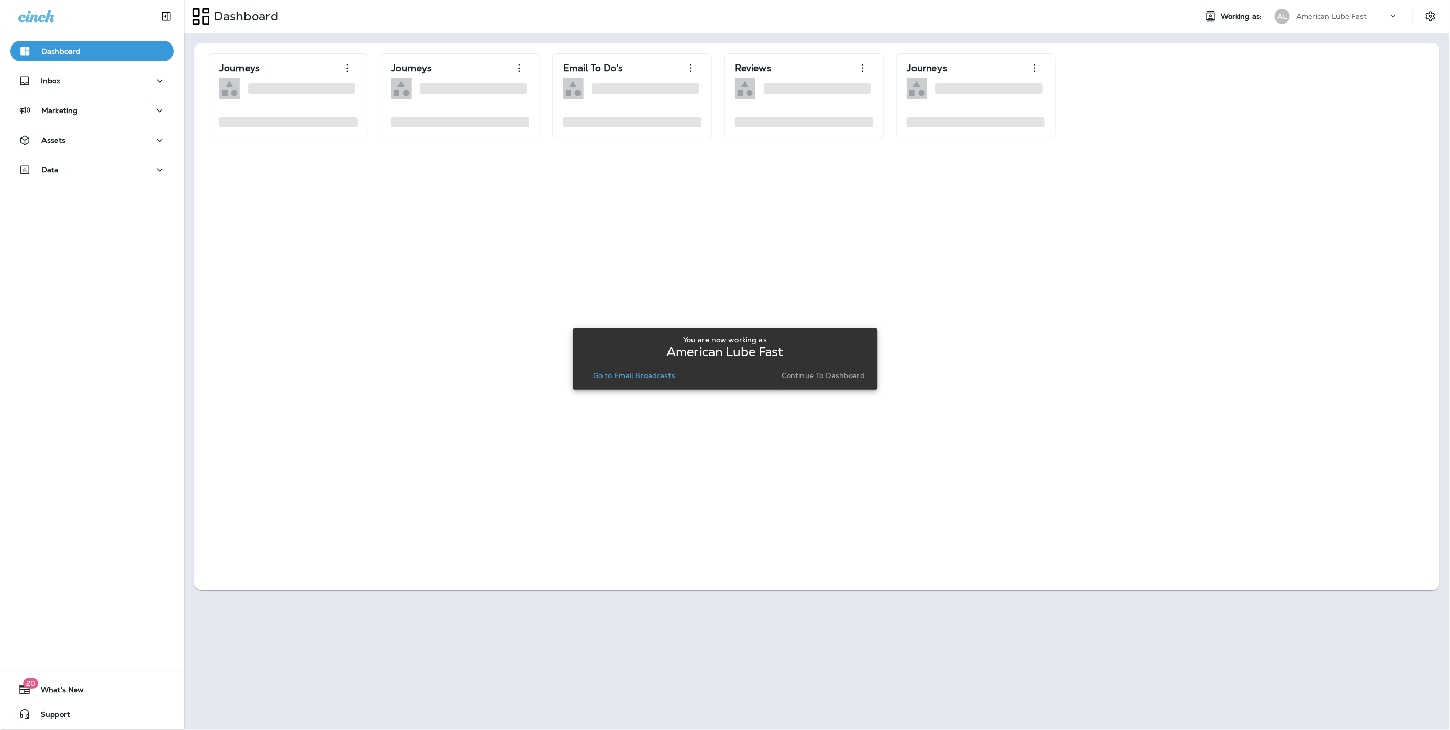
click at [799, 371] on p "Continue to Dashboard" at bounding box center [823, 375] width 83 height 8
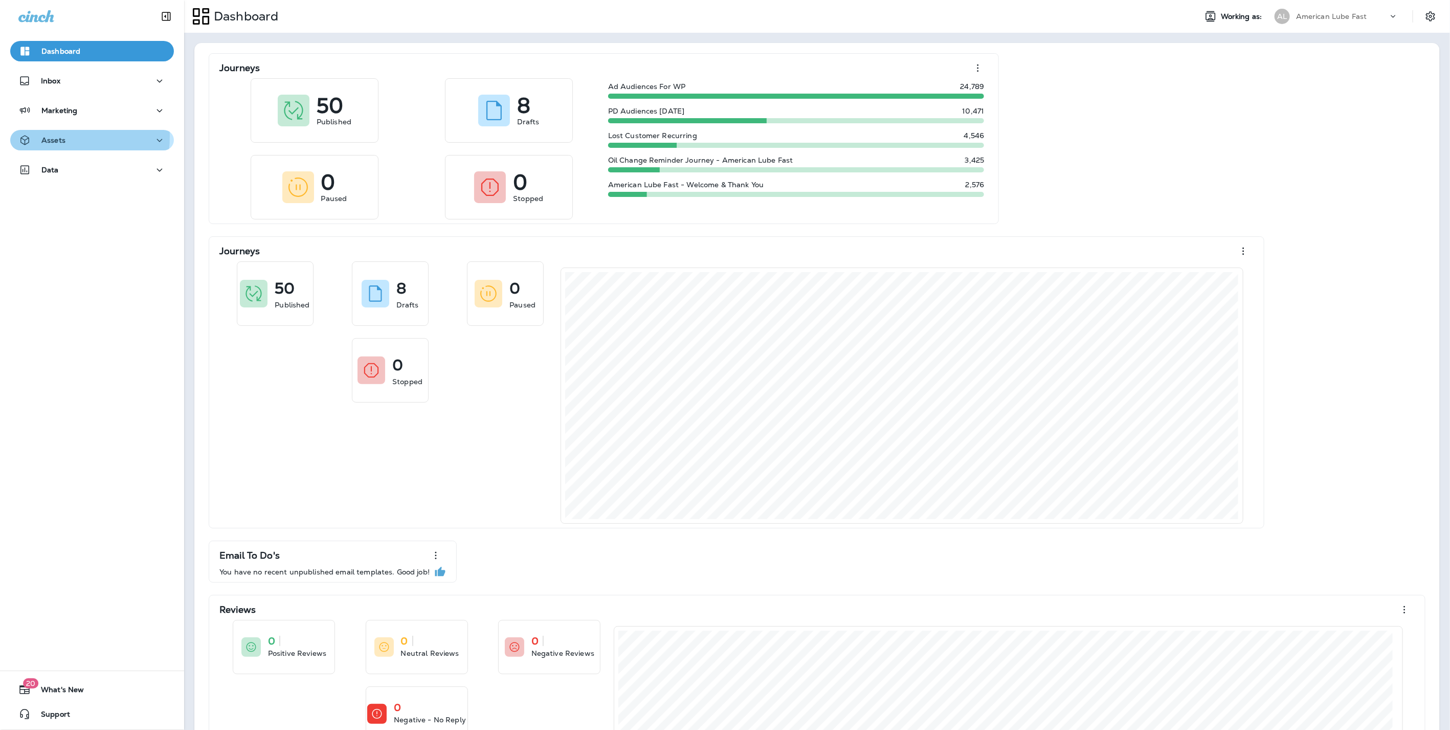
click at [53, 137] on p "Assets" at bounding box center [53, 140] width 24 height 8
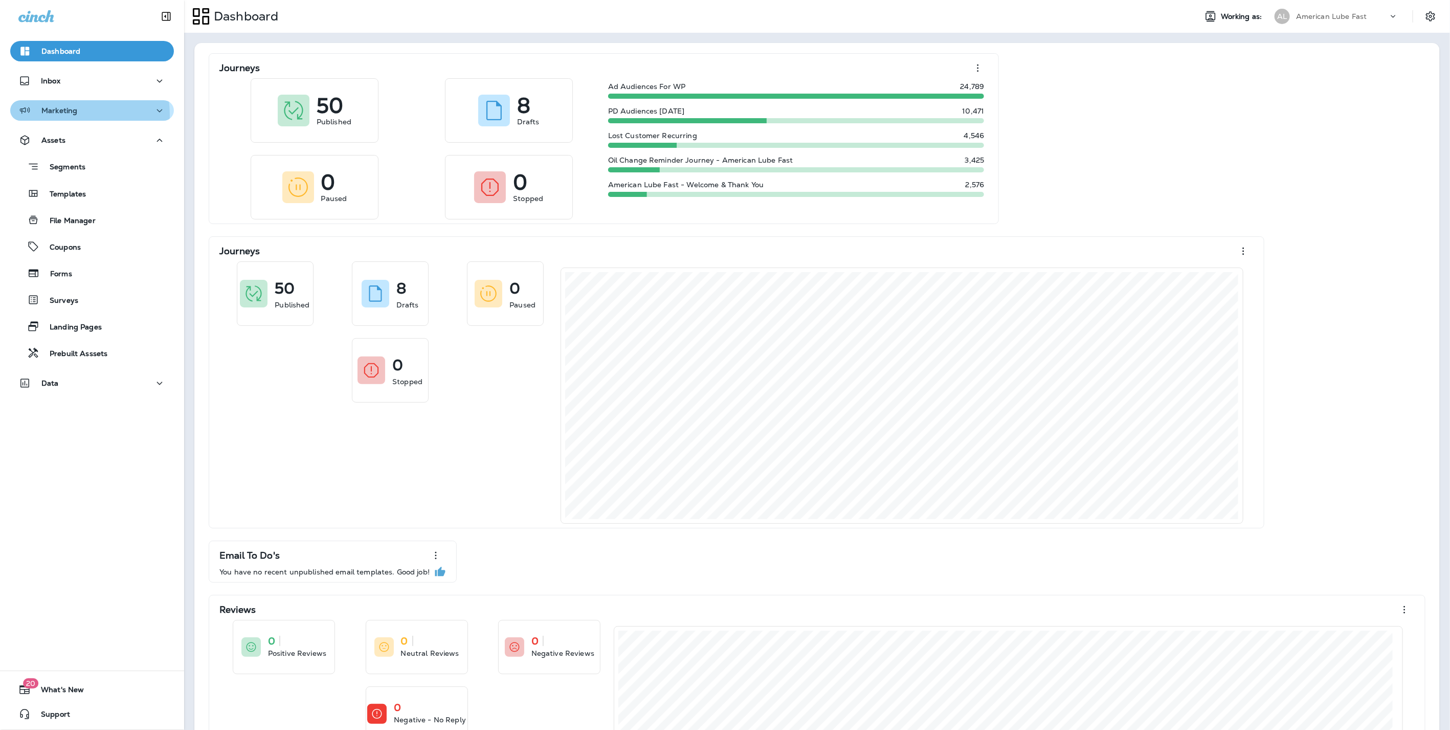
click at [63, 115] on p "Marketing" at bounding box center [59, 110] width 36 height 8
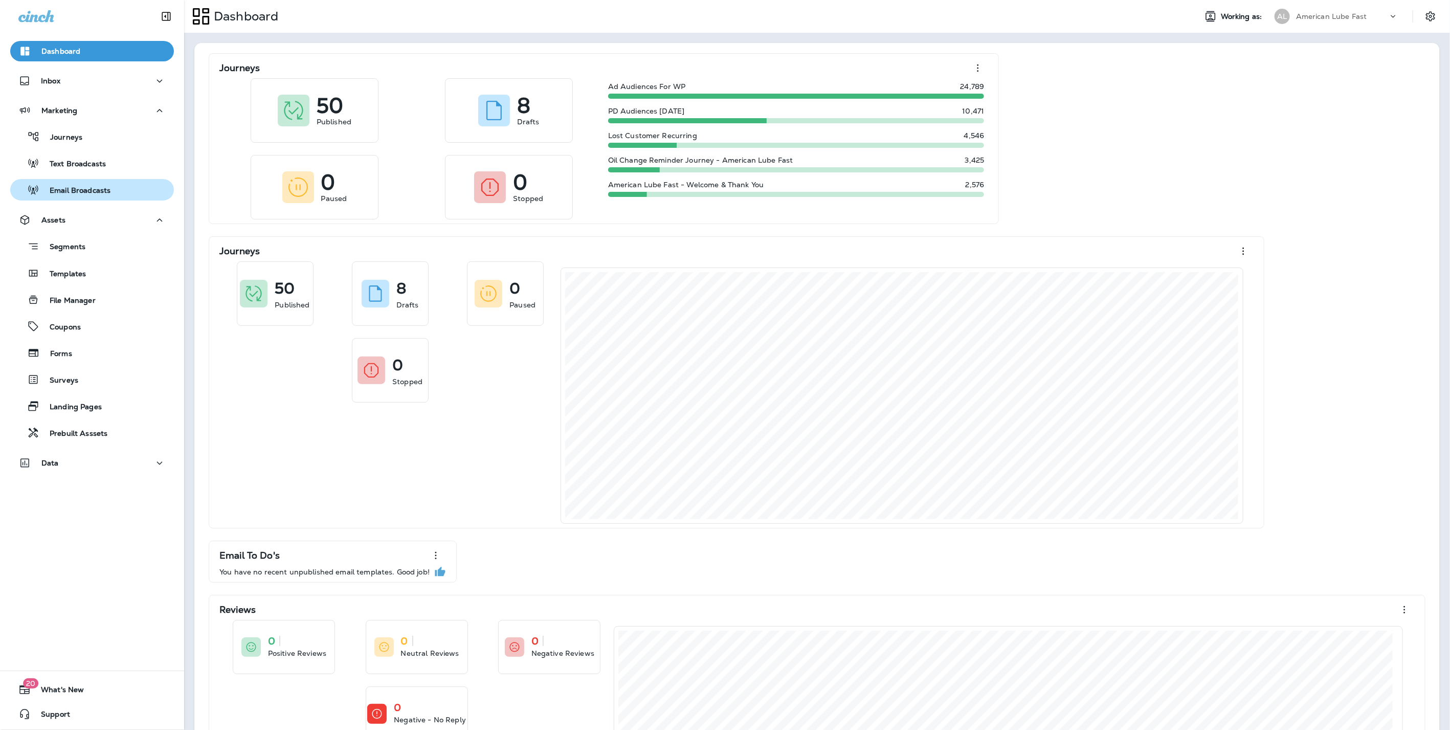
click at [53, 184] on div "Email Broadcasts" at bounding box center [62, 189] width 96 height 15
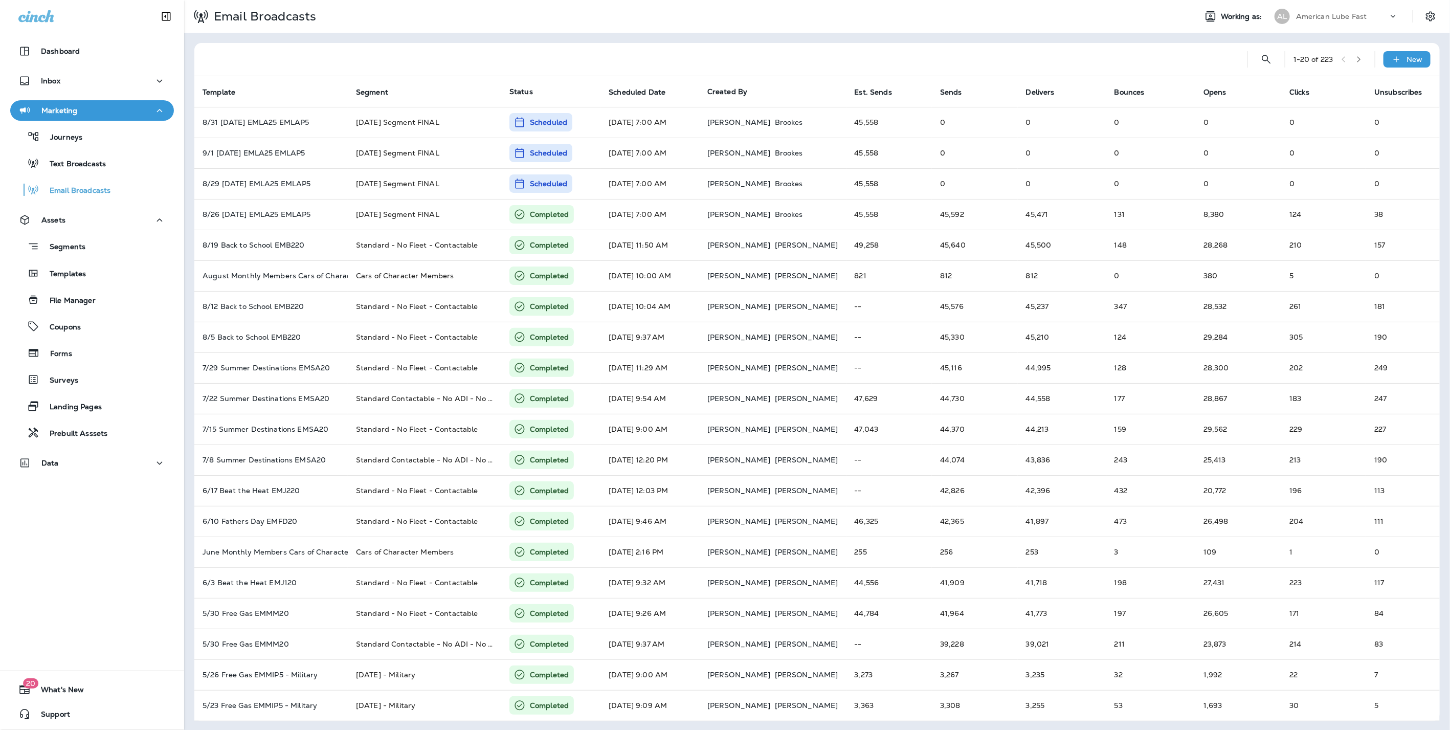
click at [1324, 14] on p "American Lube Fast" at bounding box center [1331, 16] width 71 height 8
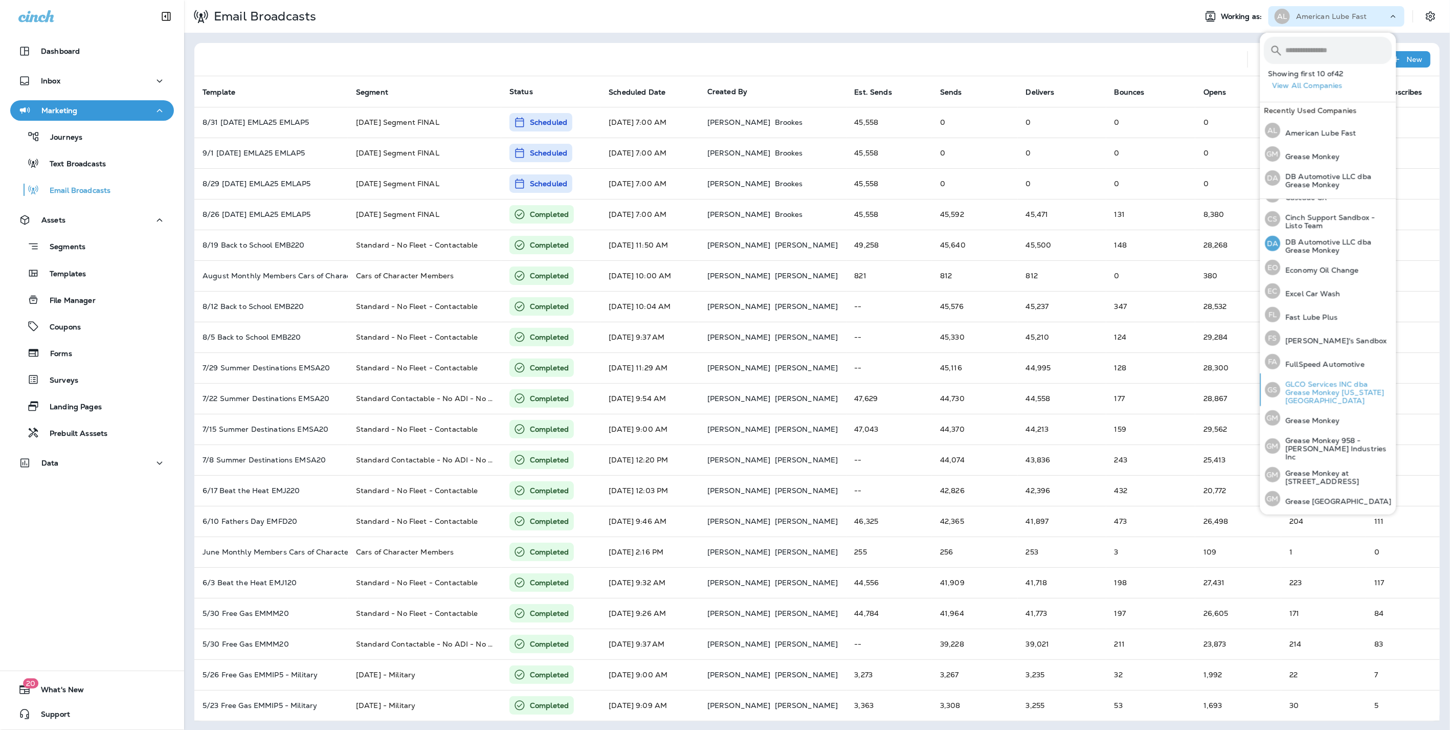
scroll to position [170, 0]
click at [1312, 268] on p "Economy Oil Change" at bounding box center [1320, 269] width 79 height 8
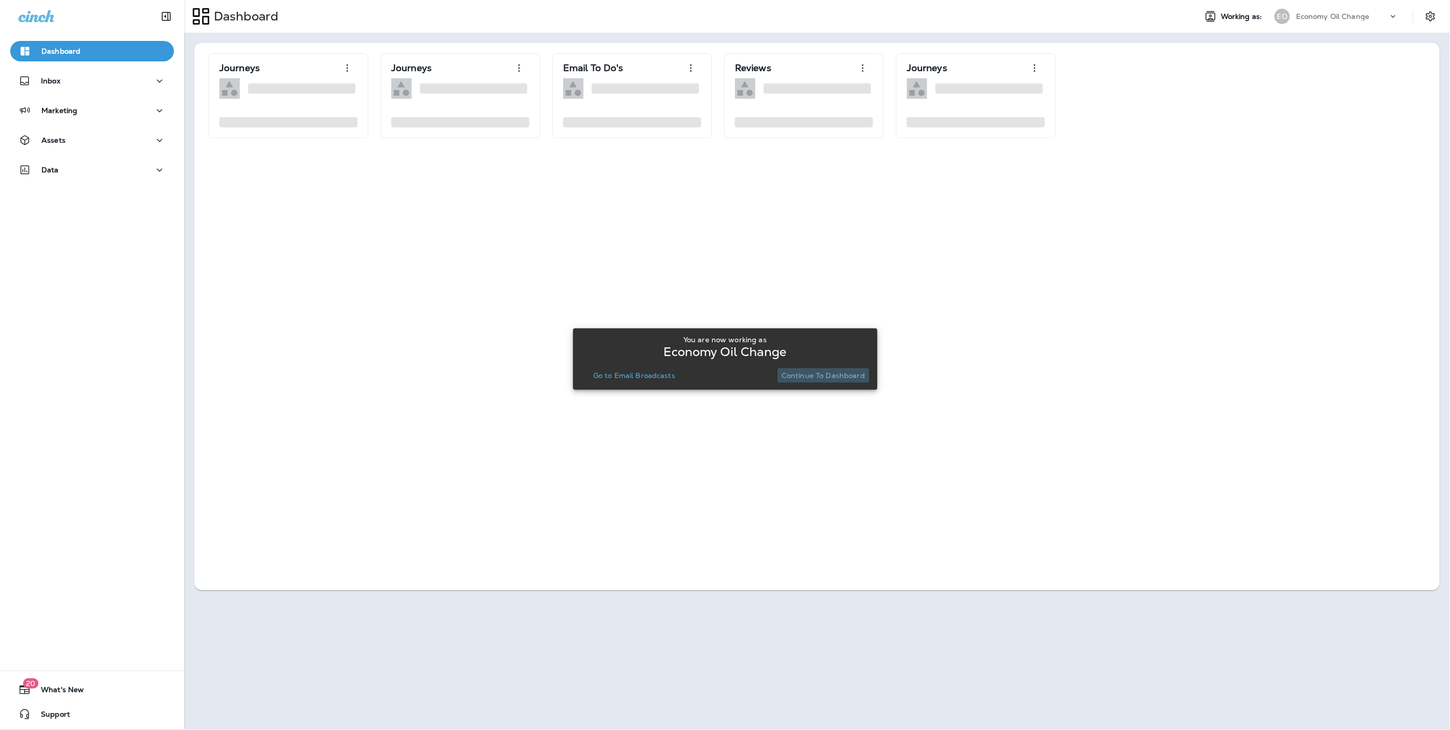
click at [848, 377] on p "Continue to Dashboard" at bounding box center [823, 375] width 83 height 8
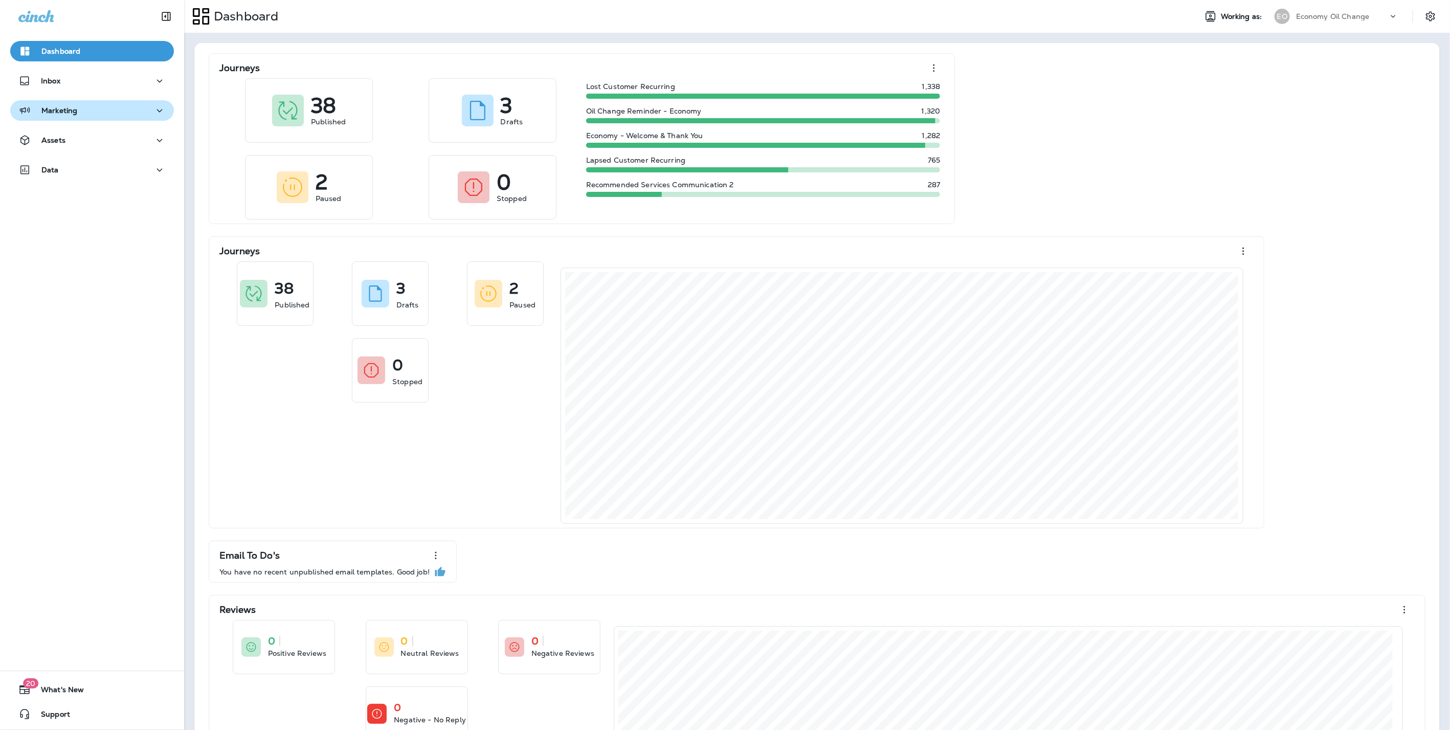
click at [60, 116] on div "Marketing" at bounding box center [47, 110] width 59 height 13
click at [66, 189] on p "Email Broadcasts" at bounding box center [74, 191] width 71 height 10
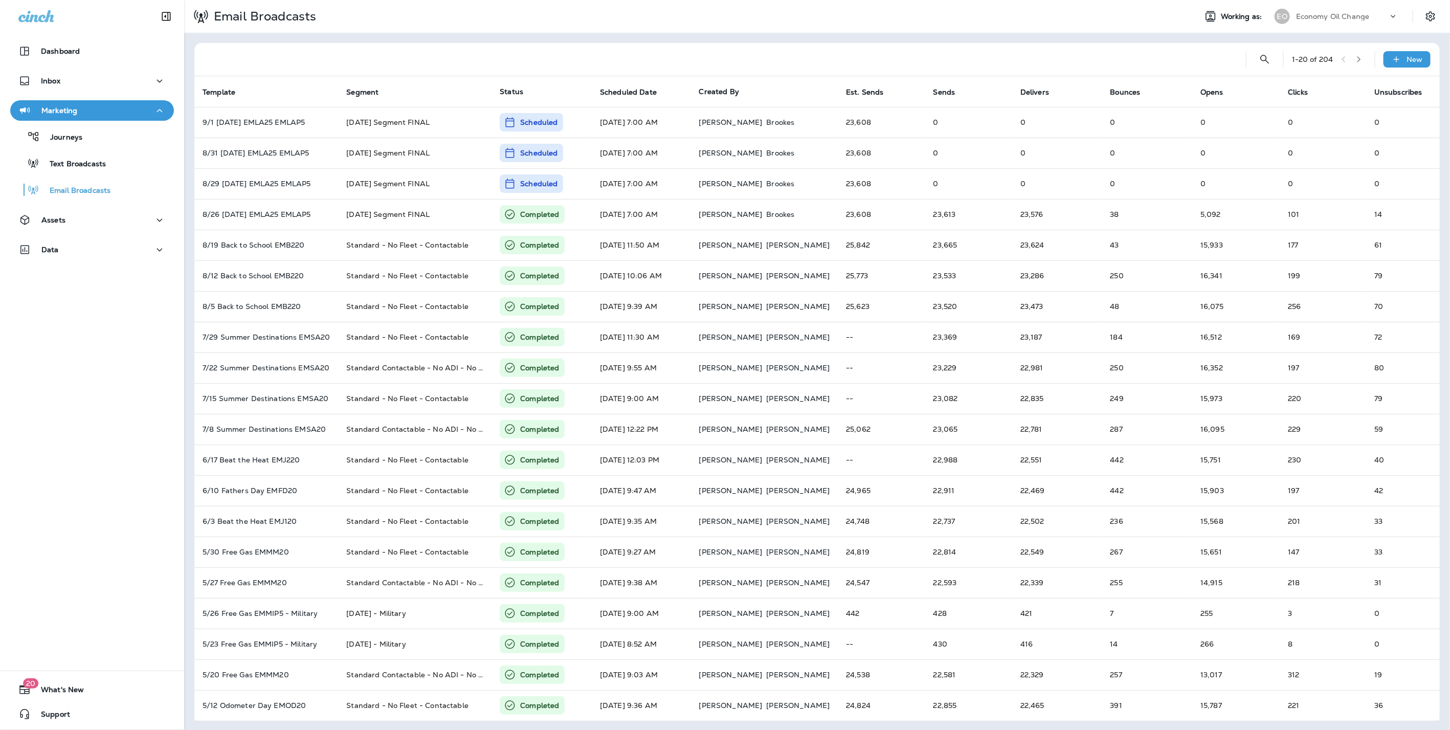
click at [1345, 10] on div "Economy Oil Change" at bounding box center [1342, 16] width 92 height 15
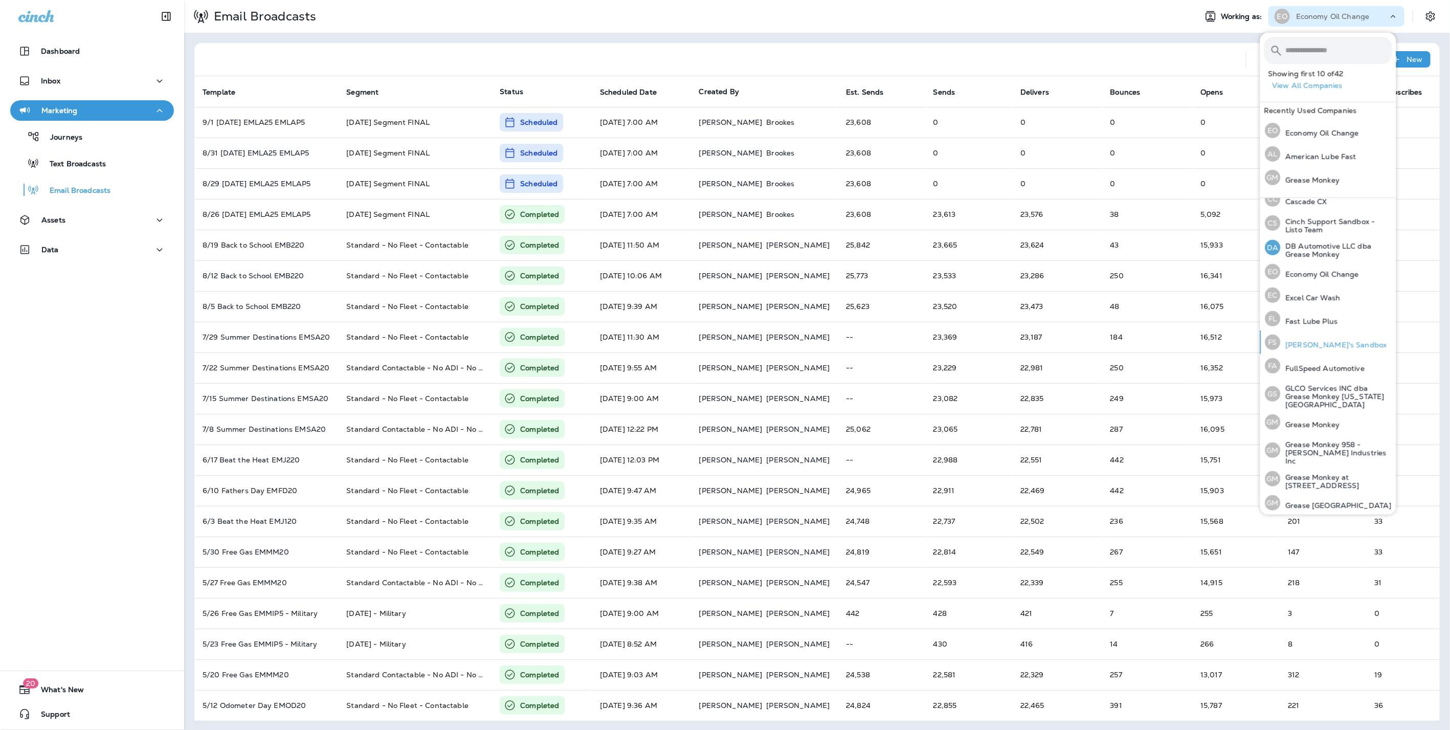
scroll to position [177, 0]
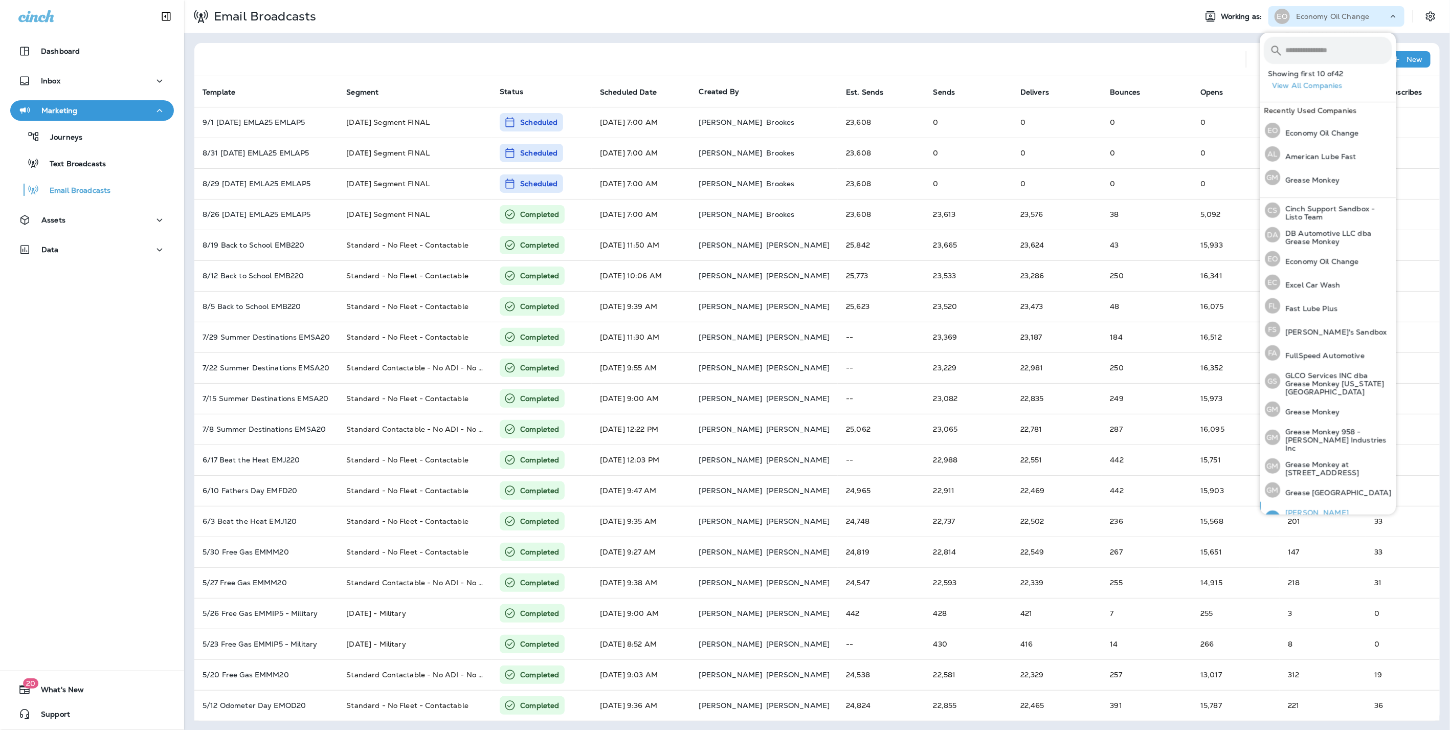
click at [1323, 509] on p "[PERSON_NAME] Automotive ([PERSON_NAME])" at bounding box center [1337, 521] width 112 height 25
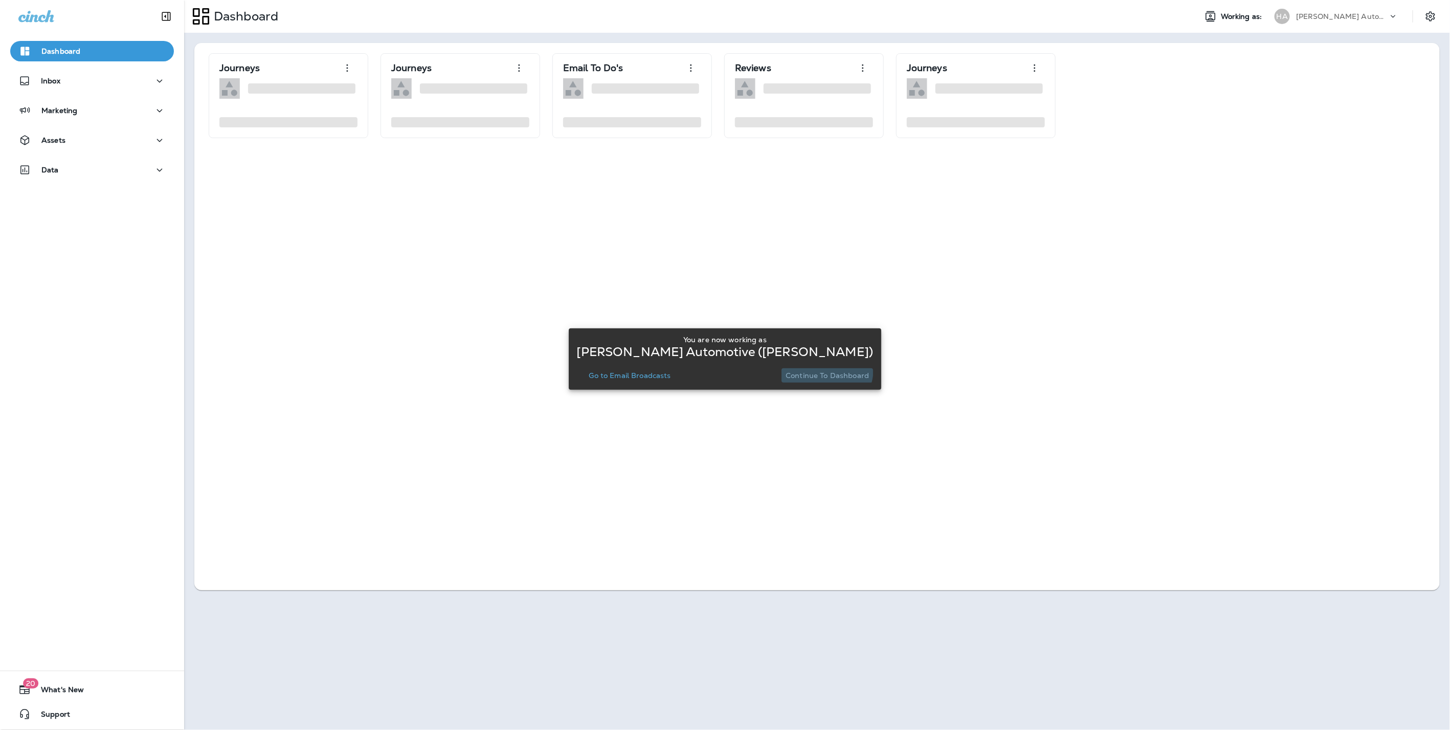
click at [818, 368] on button "Continue to Dashboard" at bounding box center [828, 375] width 92 height 14
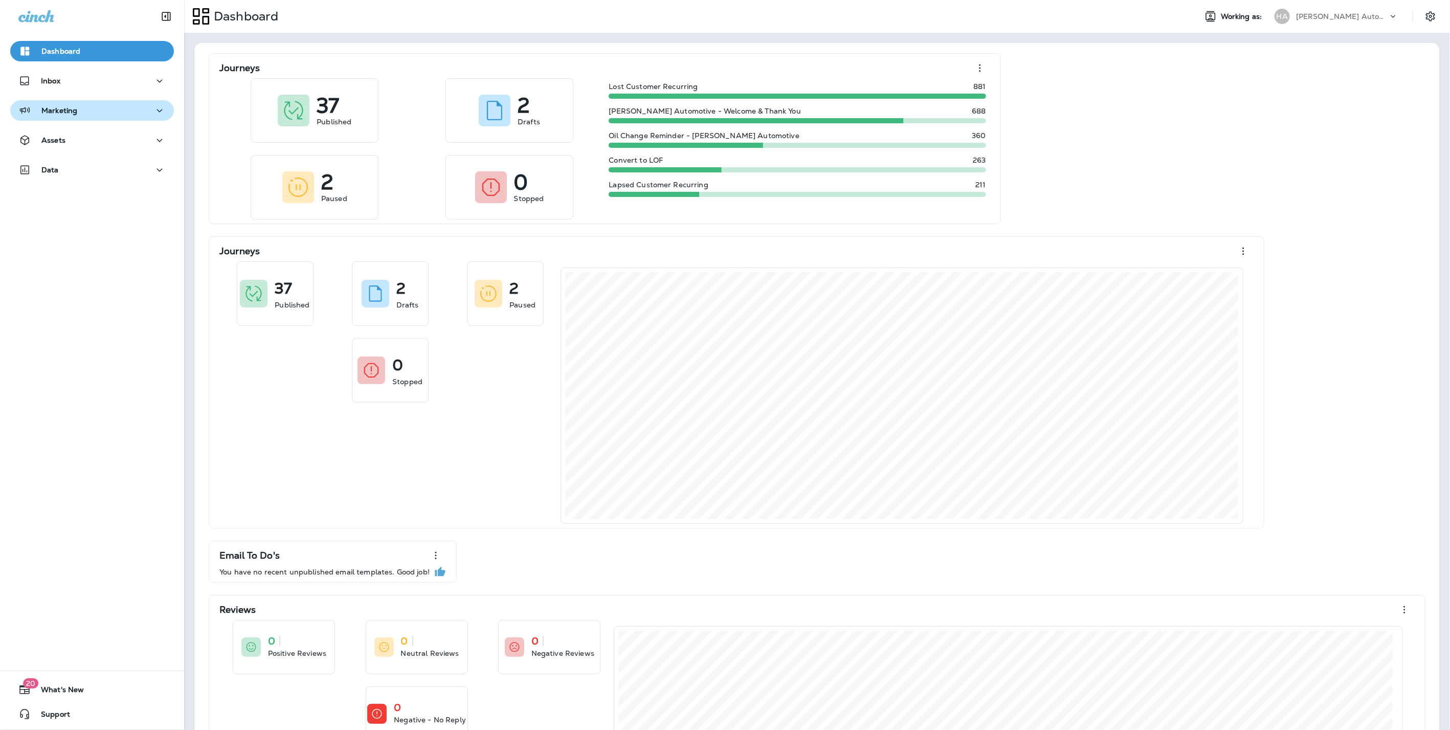
click at [94, 113] on div "Marketing" at bounding box center [91, 110] width 147 height 13
click at [80, 190] on p "Email Broadcasts" at bounding box center [74, 191] width 71 height 10
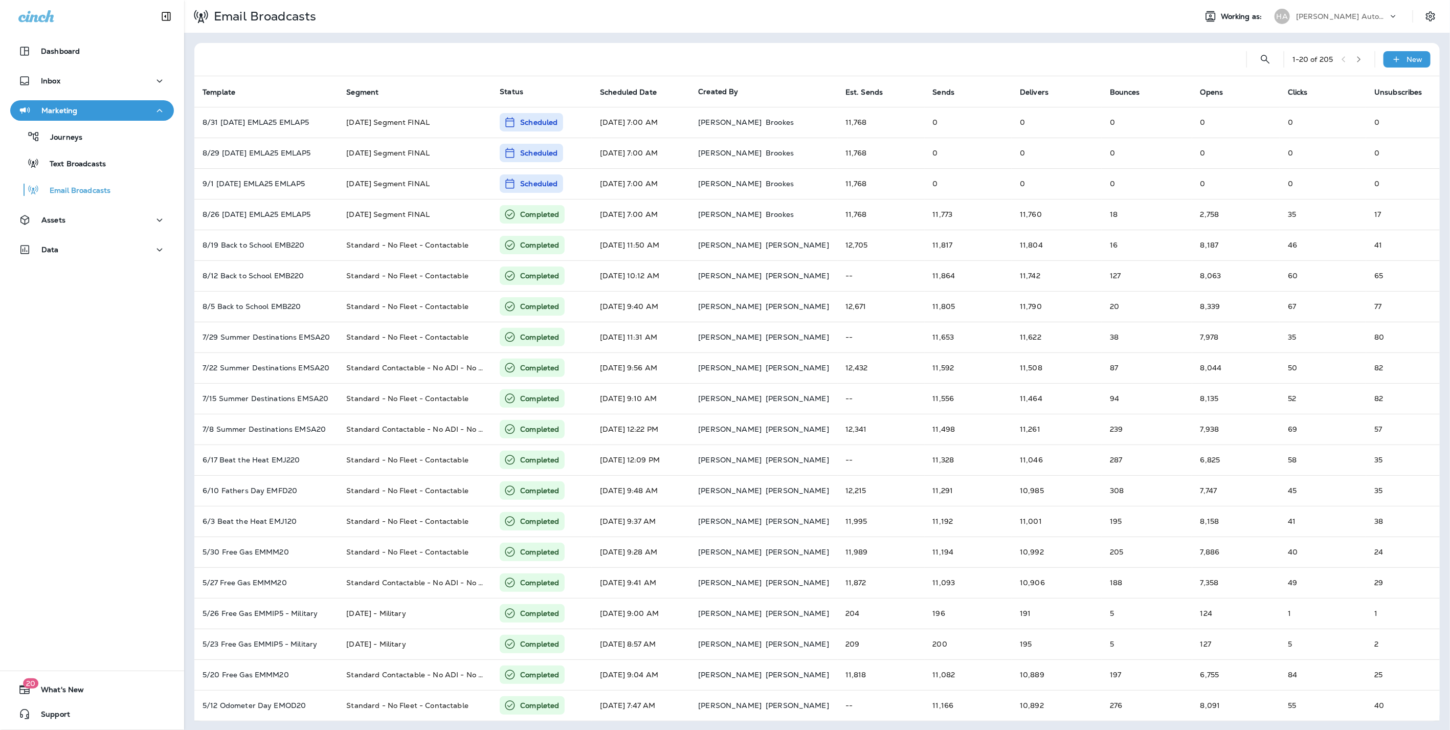
click at [1356, 17] on p "[PERSON_NAME] Automotive ([PERSON_NAME])" at bounding box center [1342, 16] width 92 height 8
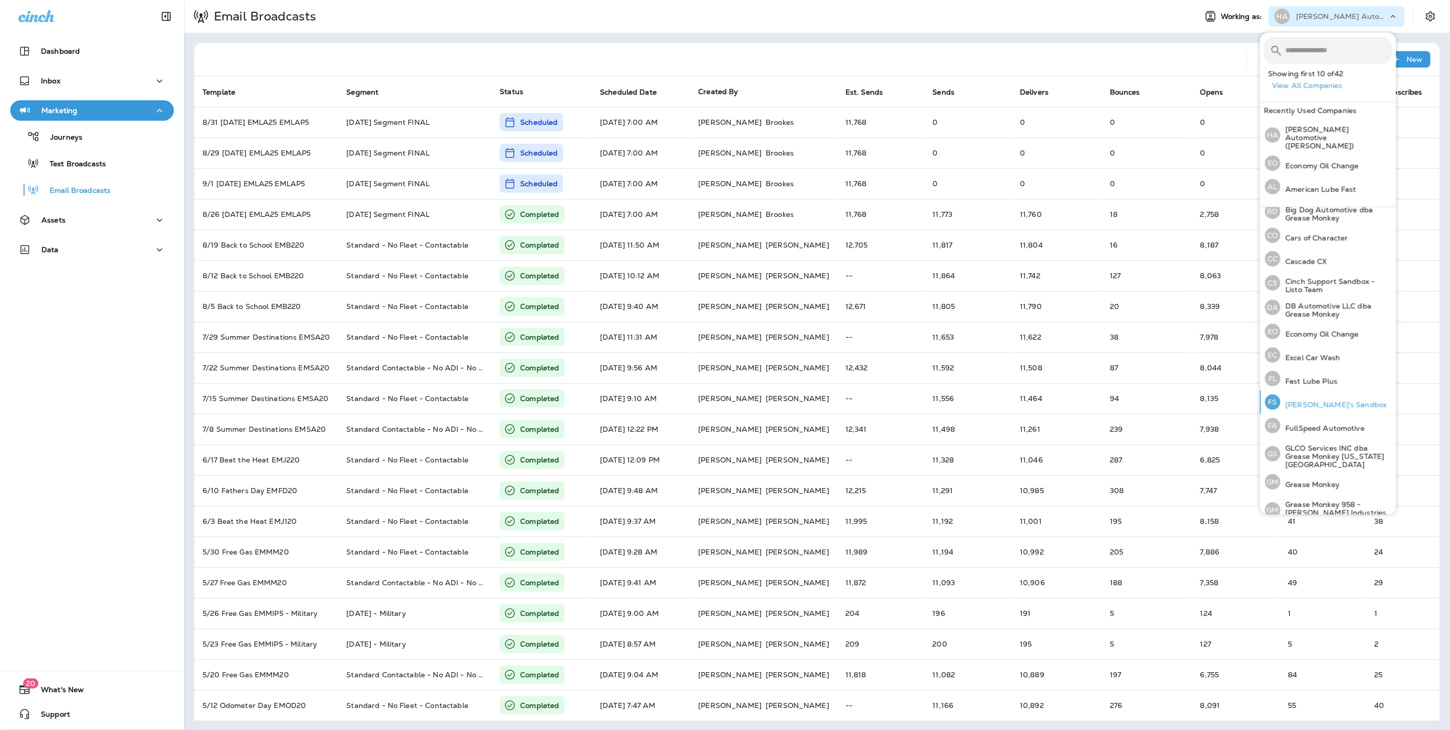
scroll to position [170, 0]
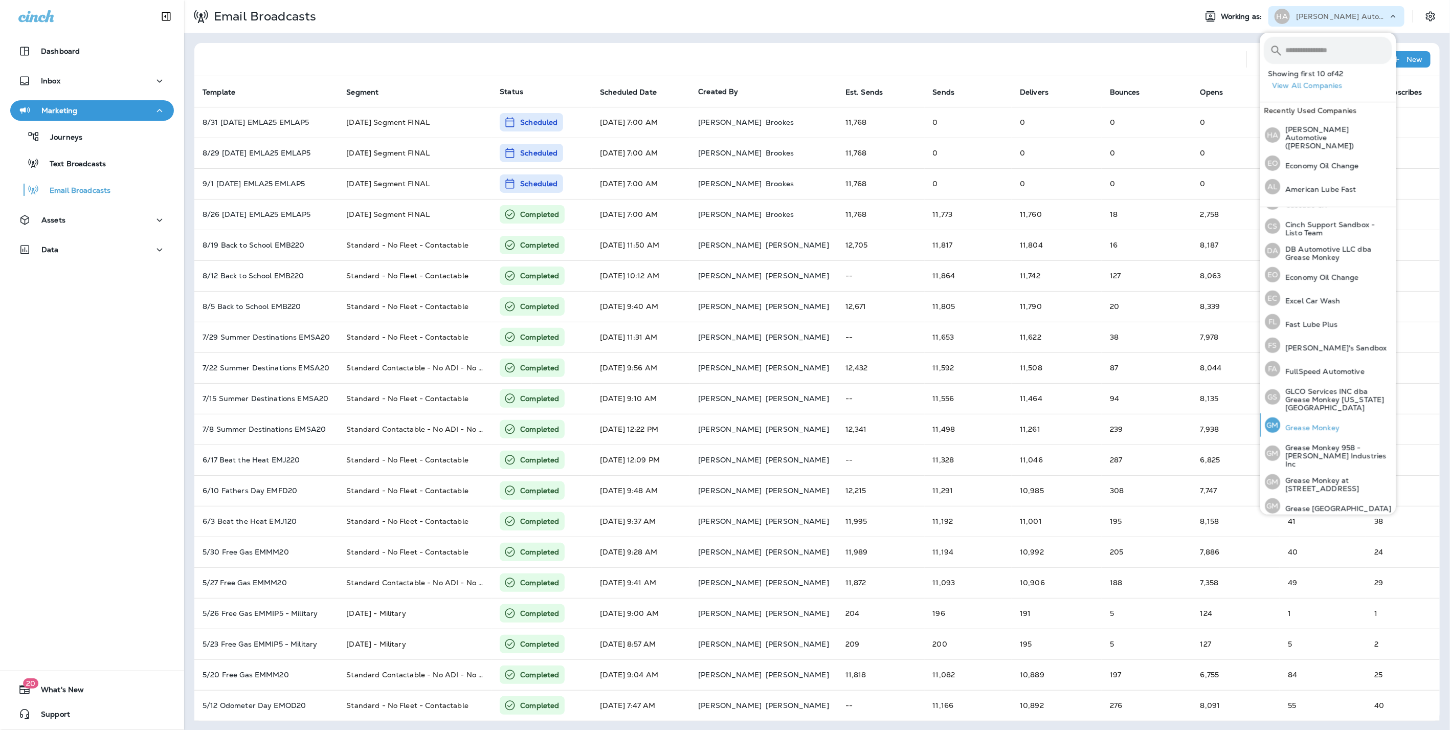
click at [1304, 424] on p "Grease Monkey" at bounding box center [1310, 428] width 59 height 8
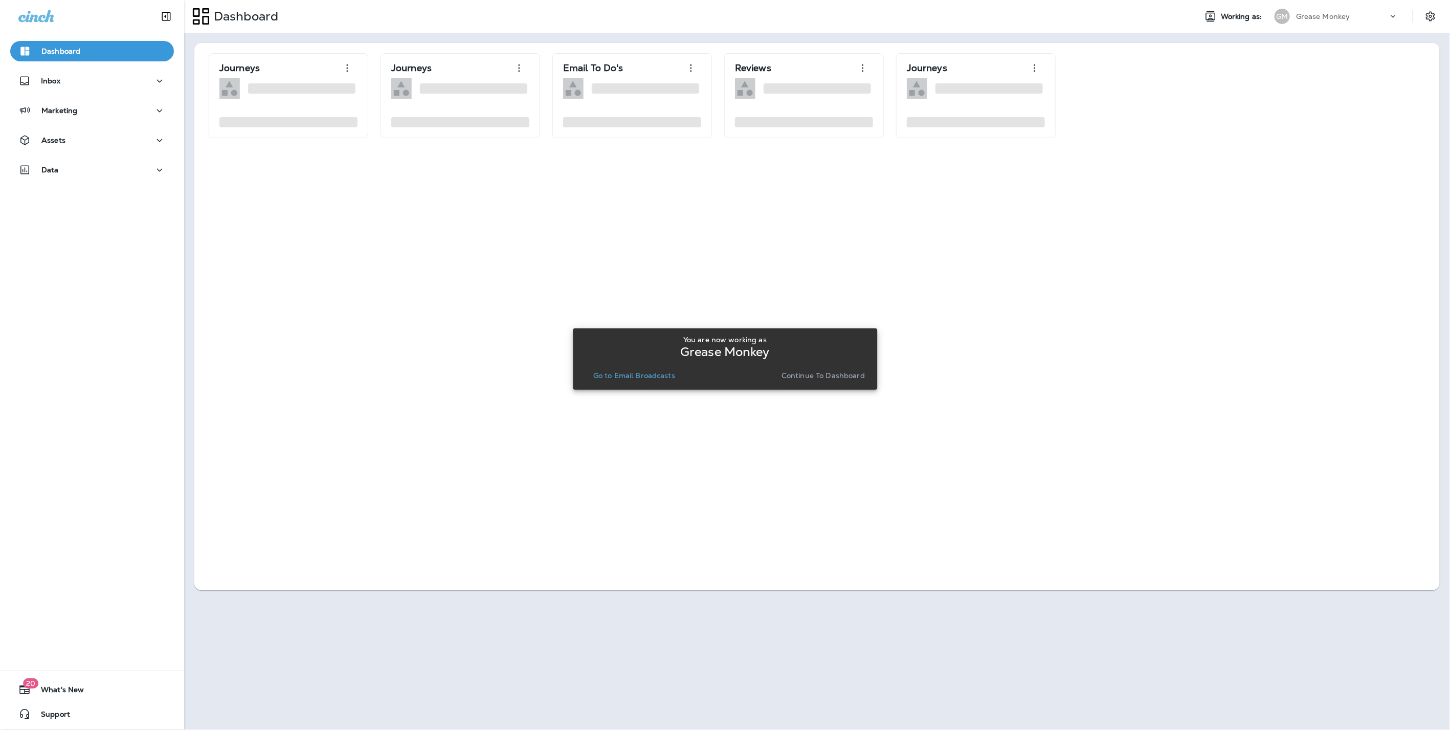
click at [842, 374] on p "Continue to Dashboard" at bounding box center [823, 375] width 83 height 8
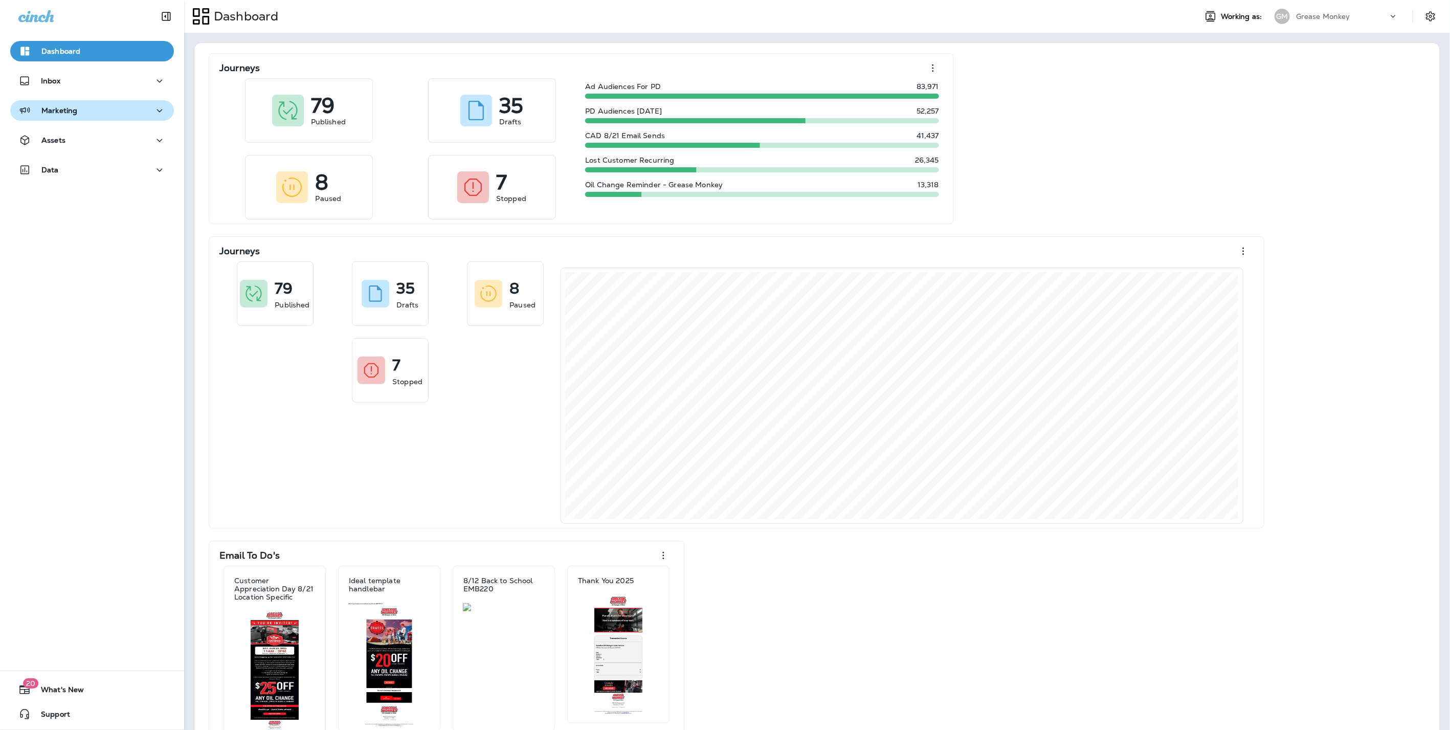
click at [53, 111] on p "Marketing" at bounding box center [59, 110] width 36 height 8
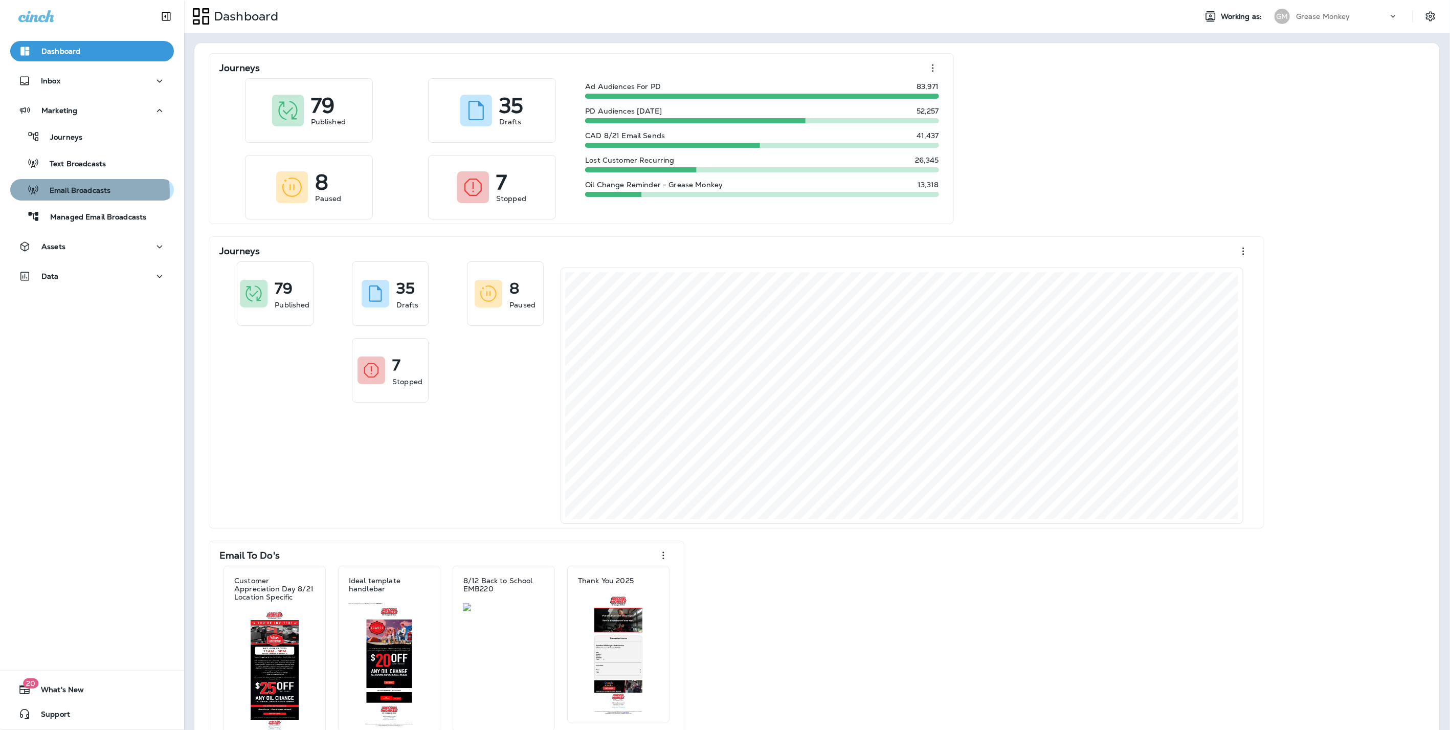
click at [65, 193] on p "Email Broadcasts" at bounding box center [74, 191] width 71 height 10
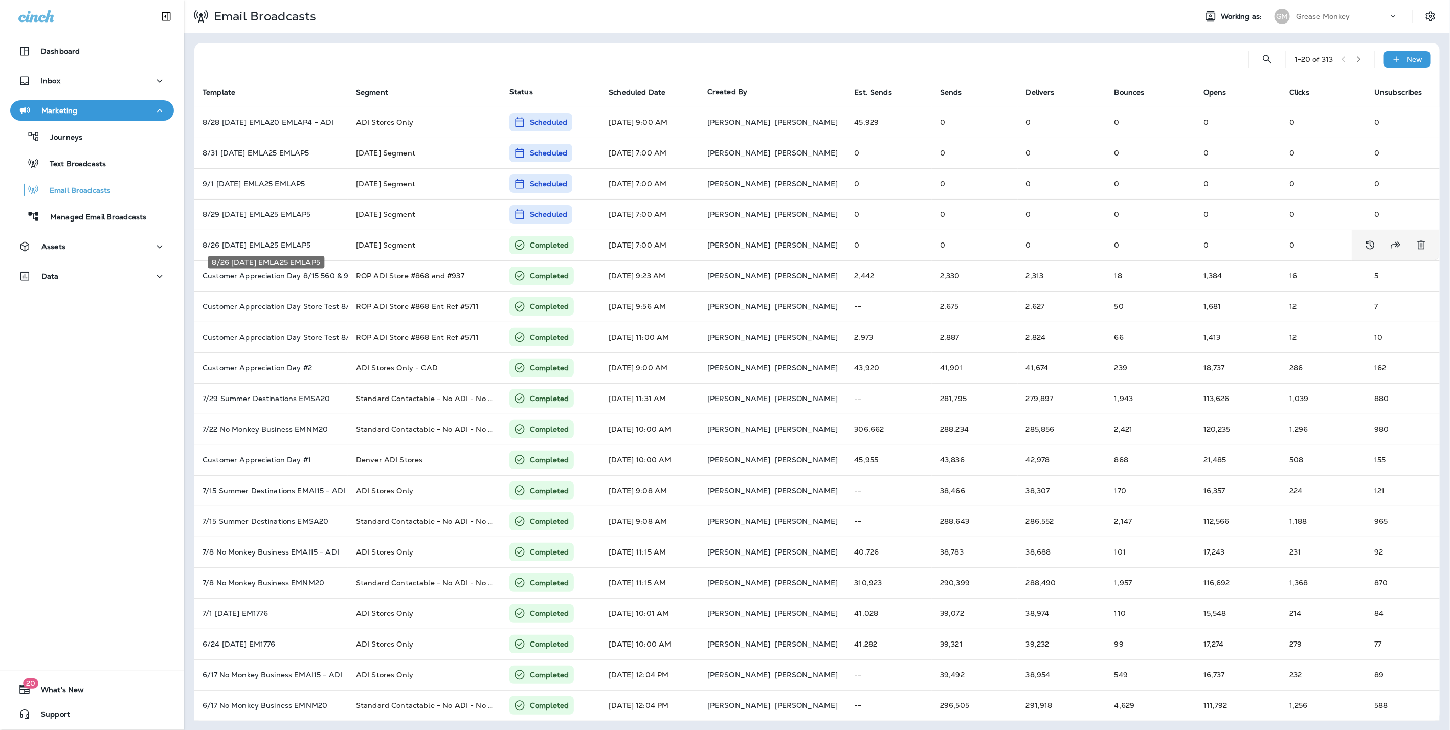
click at [223, 249] on div "8/26 Labor Day EMLA25 EMLAP5" at bounding box center [266, 259] width 118 height 20
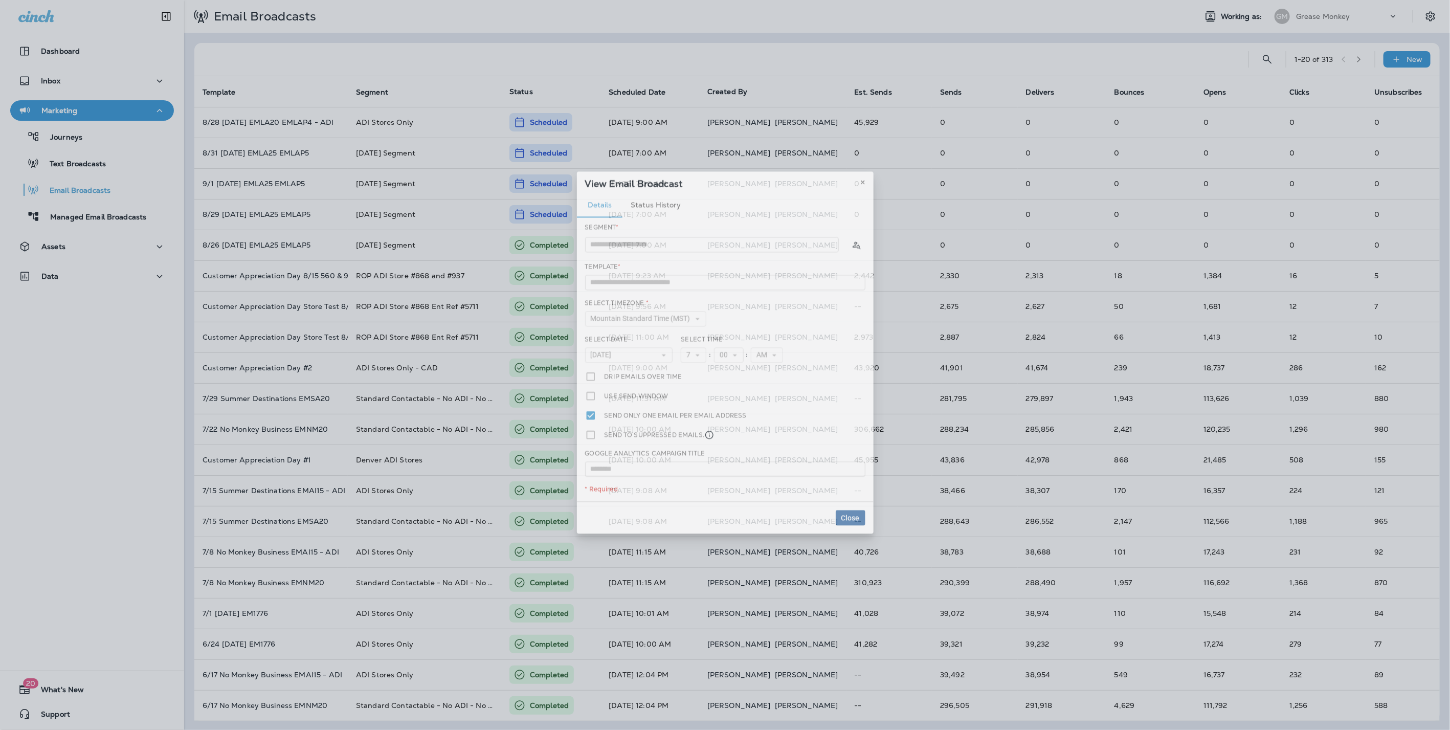
type input "**********"
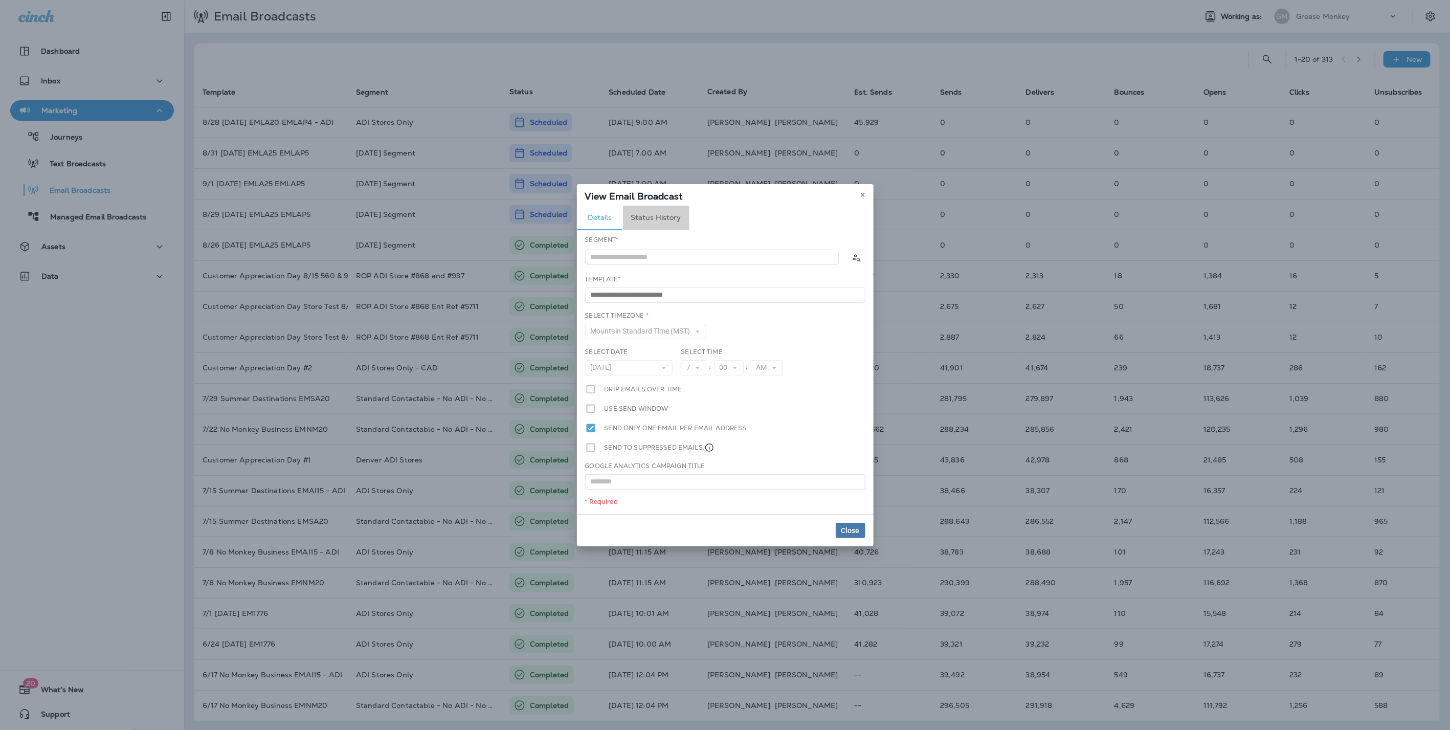
click at [661, 215] on button "Status History" at bounding box center [656, 218] width 67 height 25
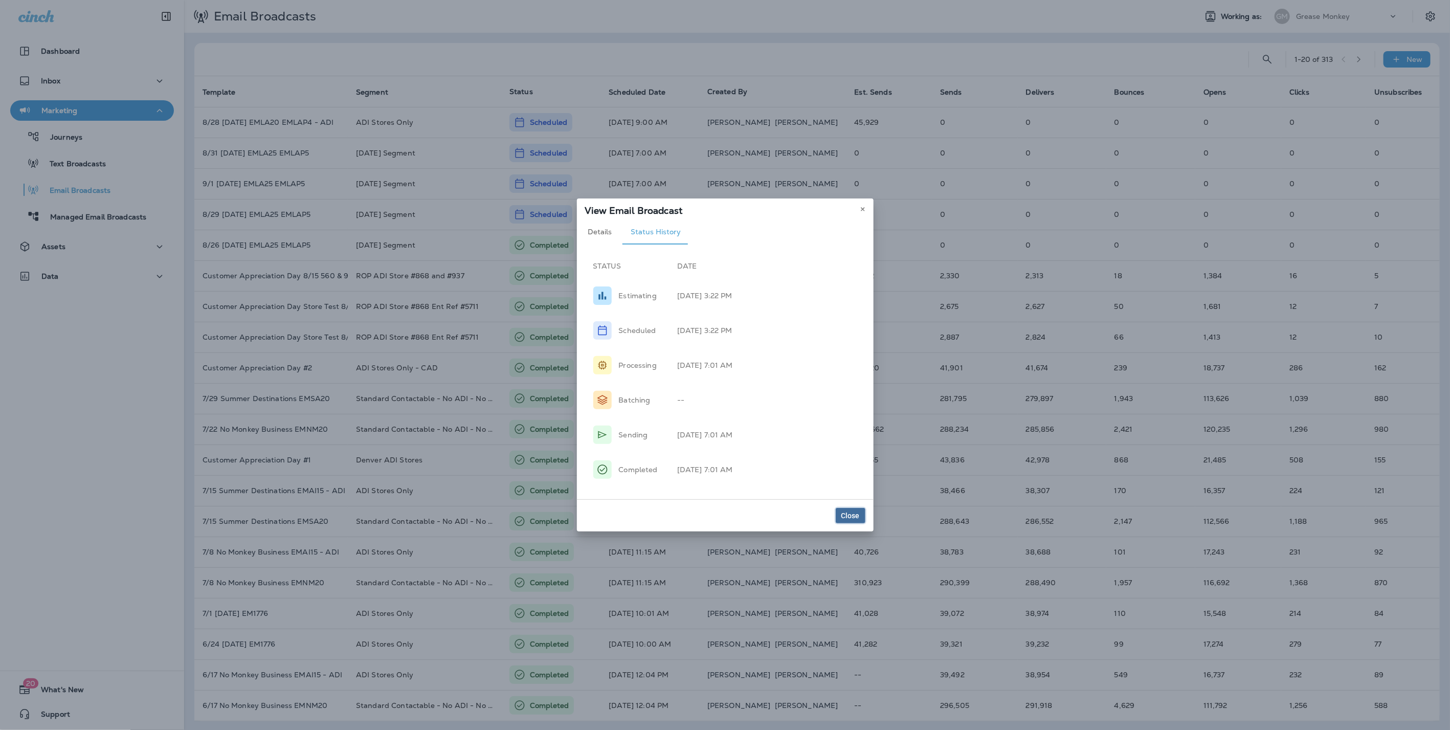
click at [851, 515] on span "Close" at bounding box center [851, 515] width 18 height 7
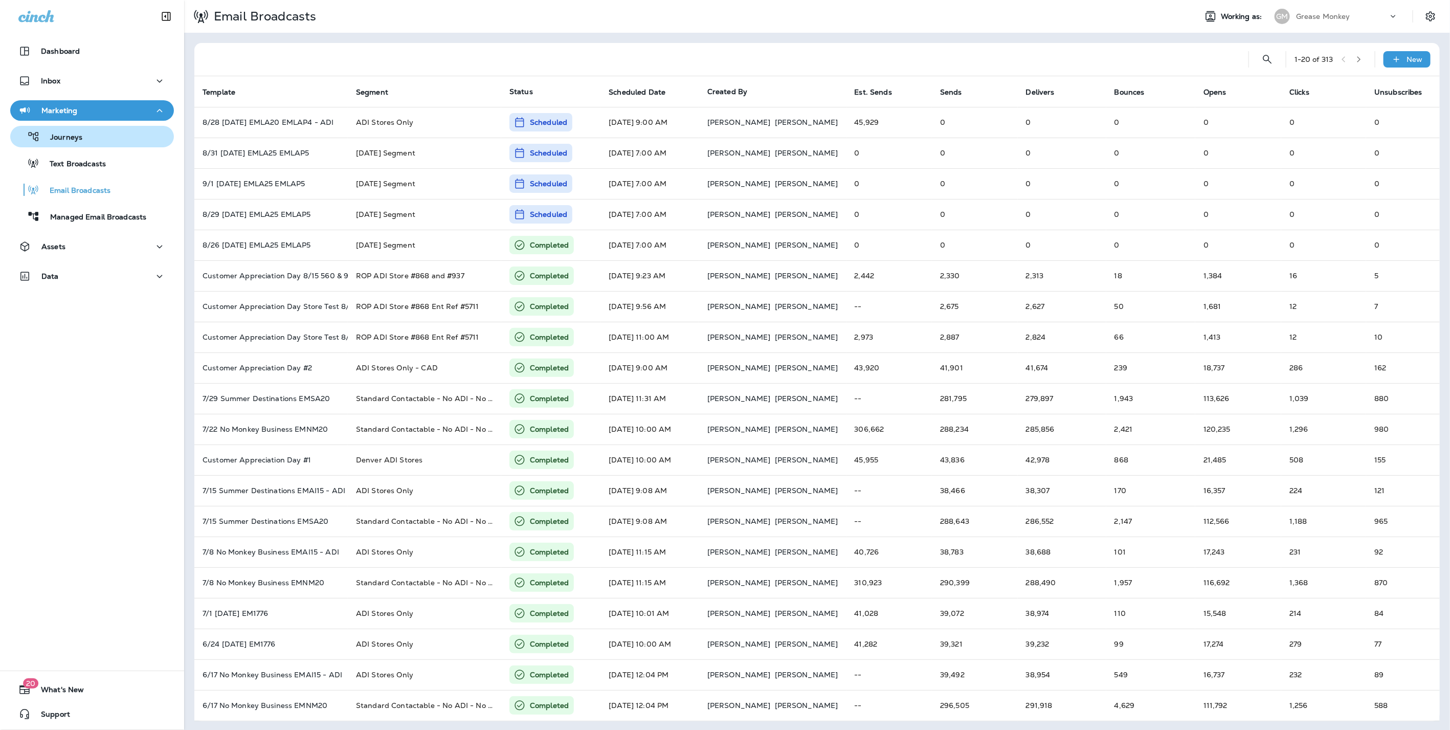
click at [60, 137] on p "Journeys" at bounding box center [61, 138] width 42 height 10
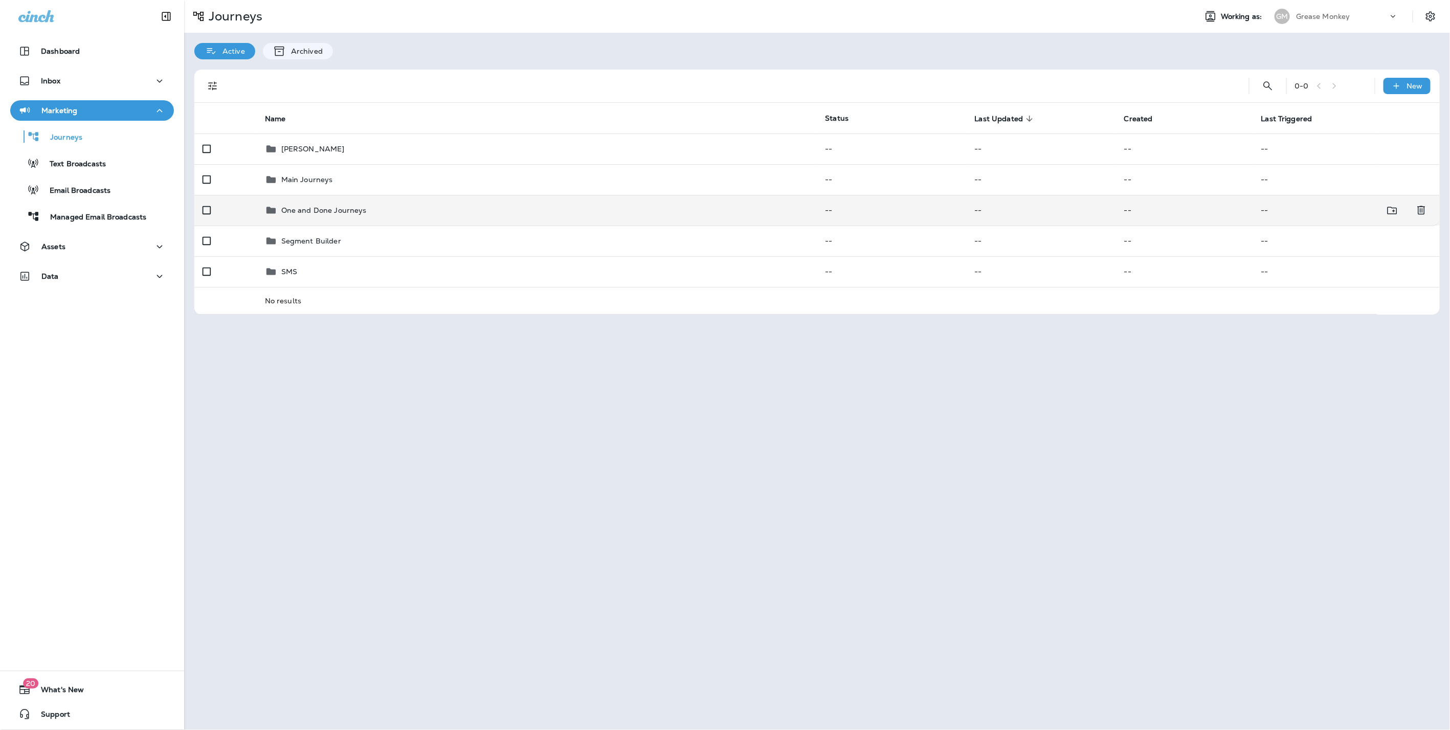
click at [302, 217] on td "One and Done Journeys" at bounding box center [537, 210] width 561 height 31
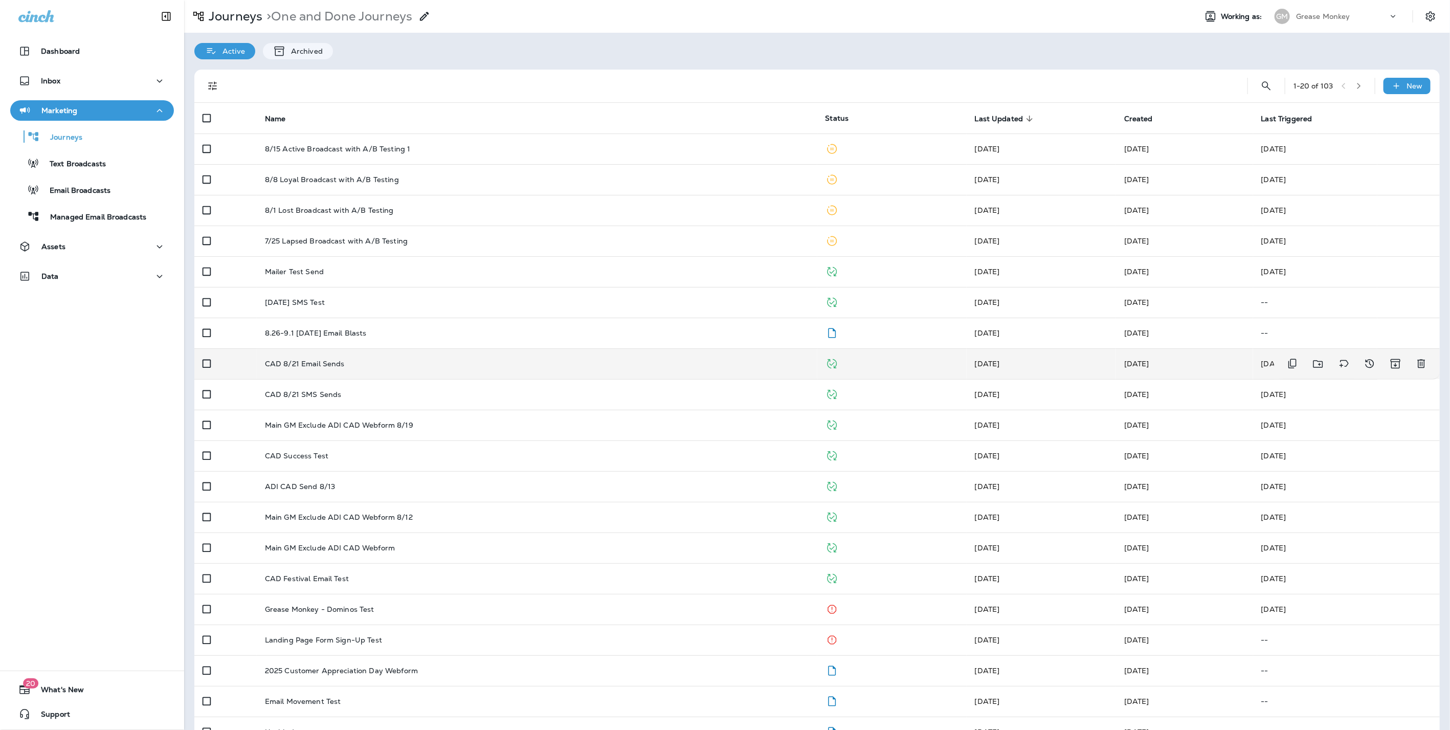
click at [324, 360] on p "CAD 8/21 Email Sends" at bounding box center [305, 364] width 80 height 8
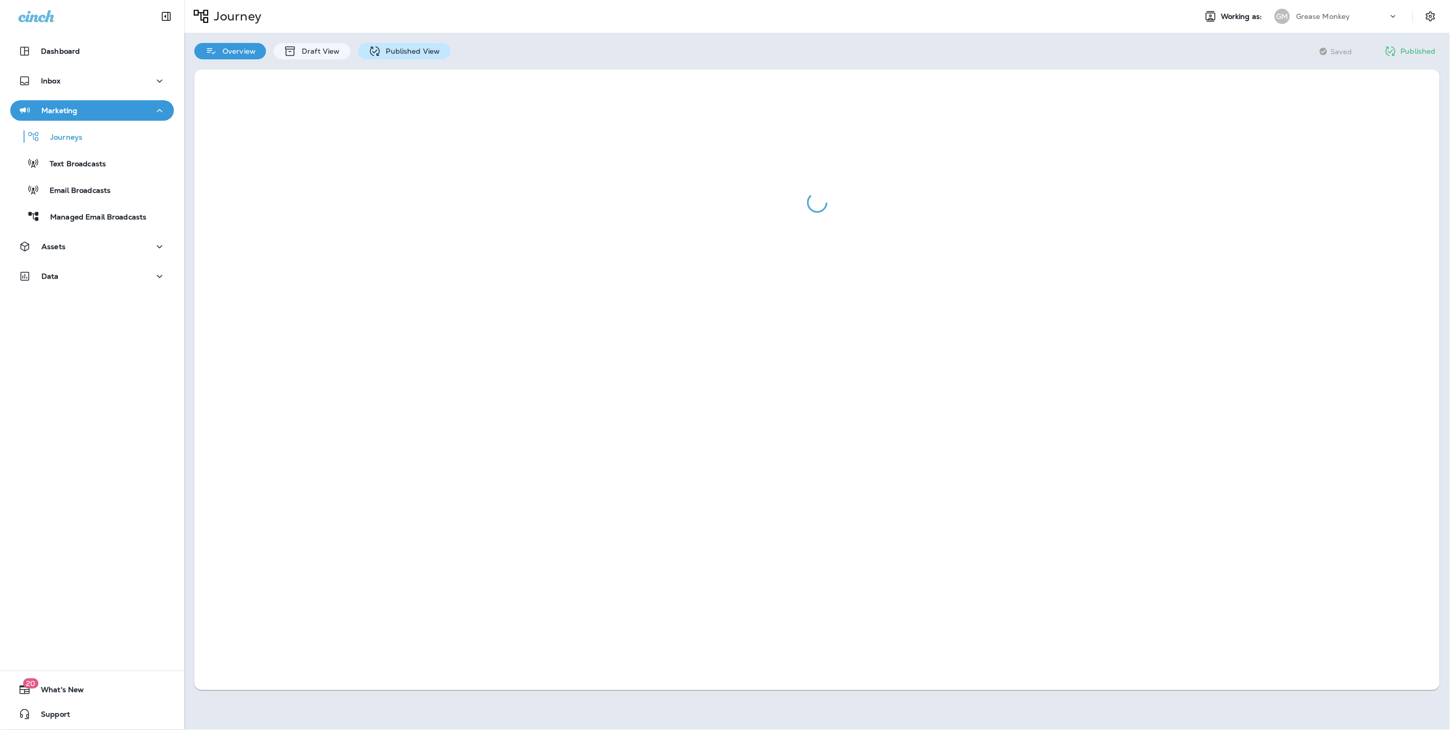
click at [411, 50] on p "Published View" at bounding box center [410, 51] width 59 height 8
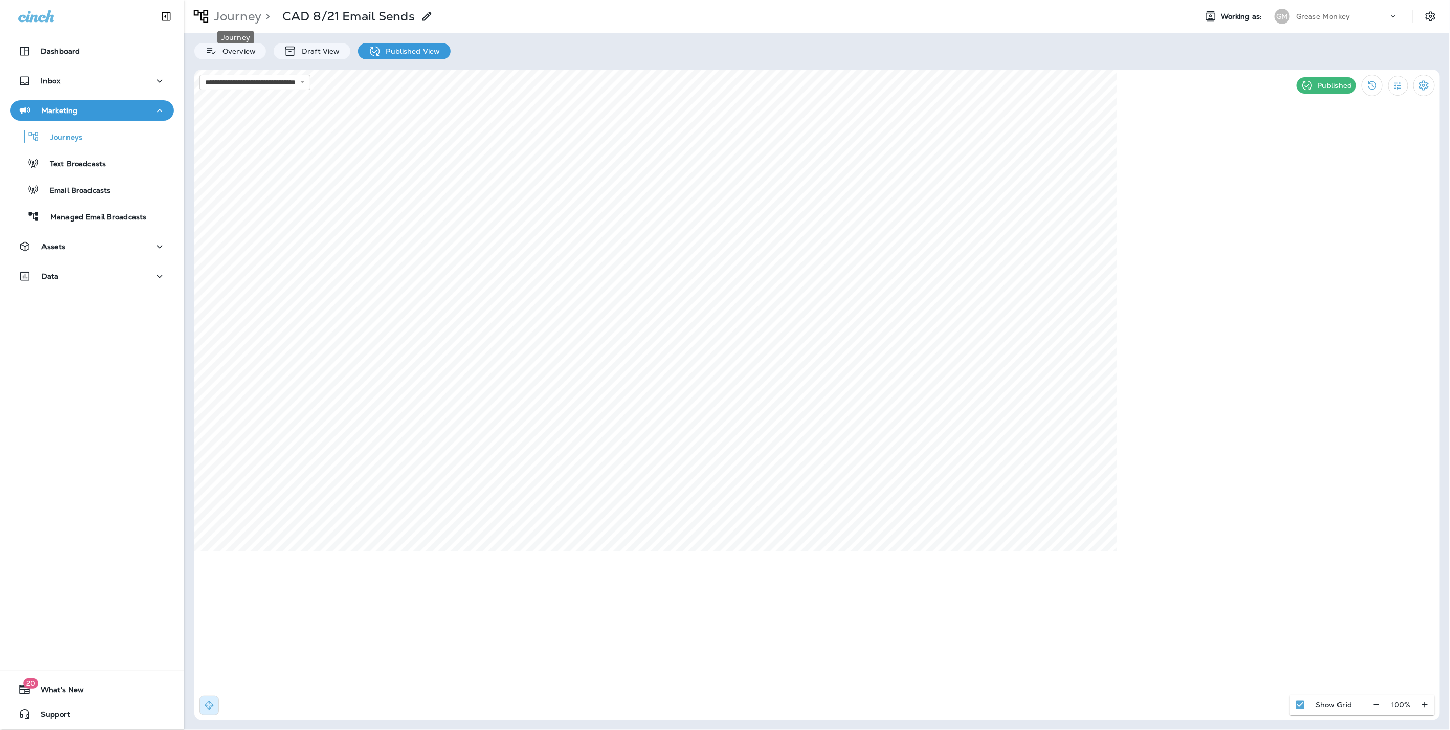
click at [229, 10] on p "Journey" at bounding box center [236, 16] width 52 height 15
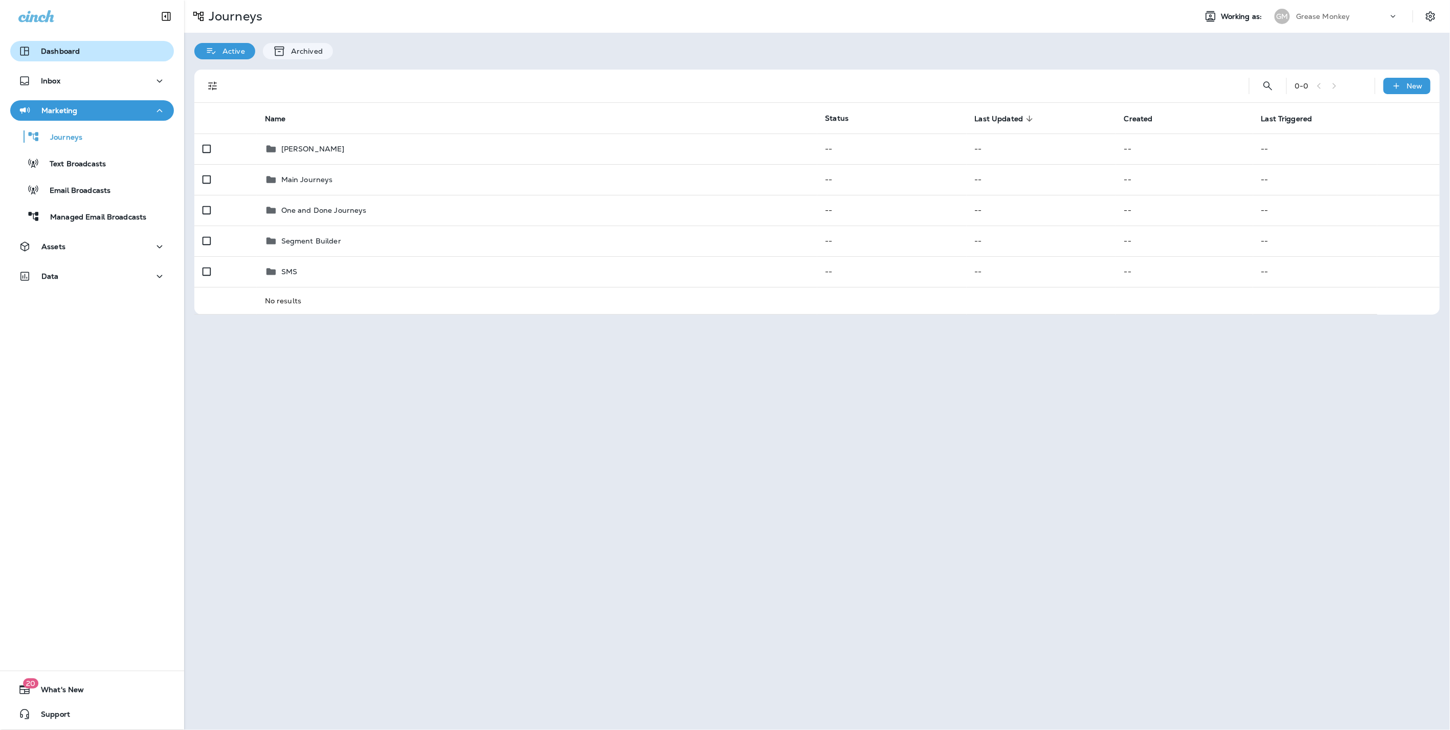
drag, startPoint x: 72, startPoint y: 54, endPoint x: 80, endPoint y: 52, distance: 8.8
click at [72, 54] on p "Dashboard" at bounding box center [60, 51] width 39 height 8
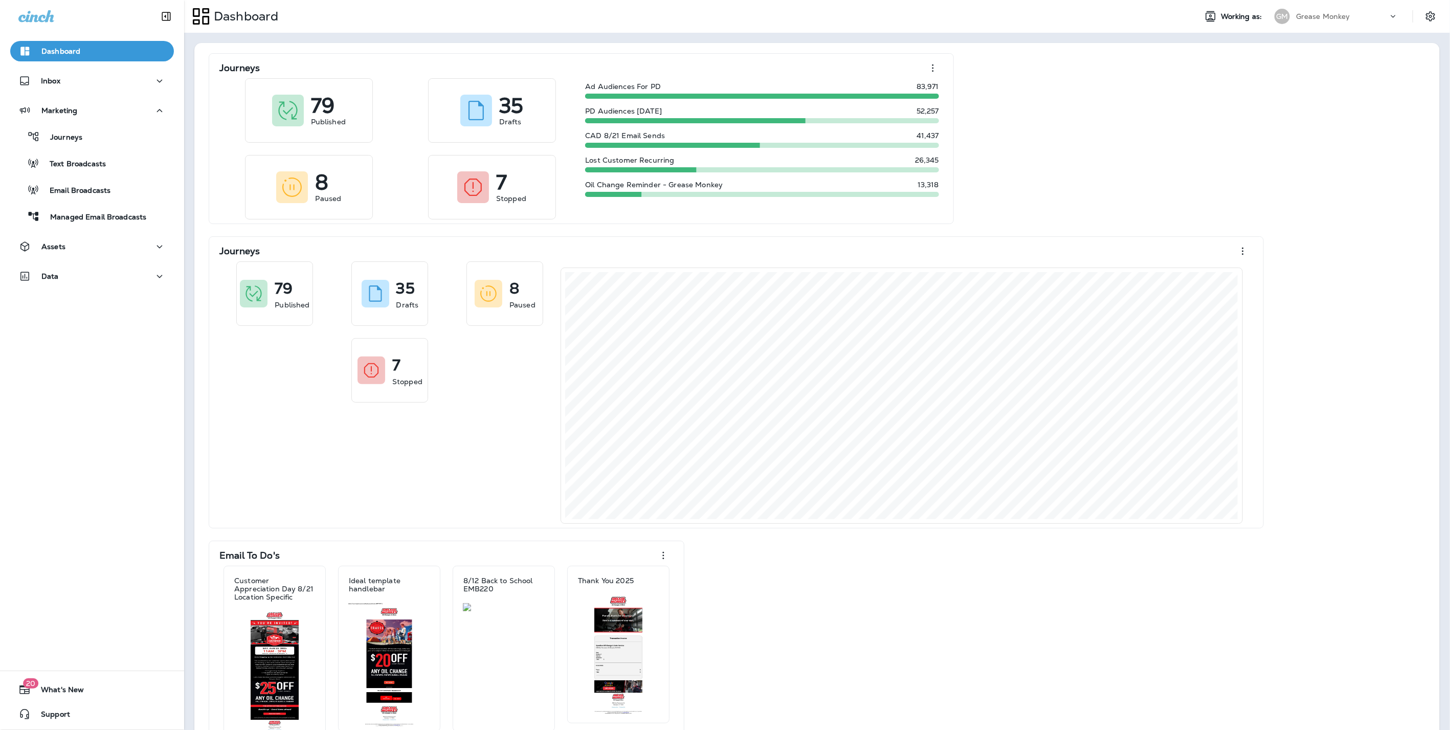
click at [1317, 17] on p "Grease Monkey" at bounding box center [1323, 16] width 54 height 8
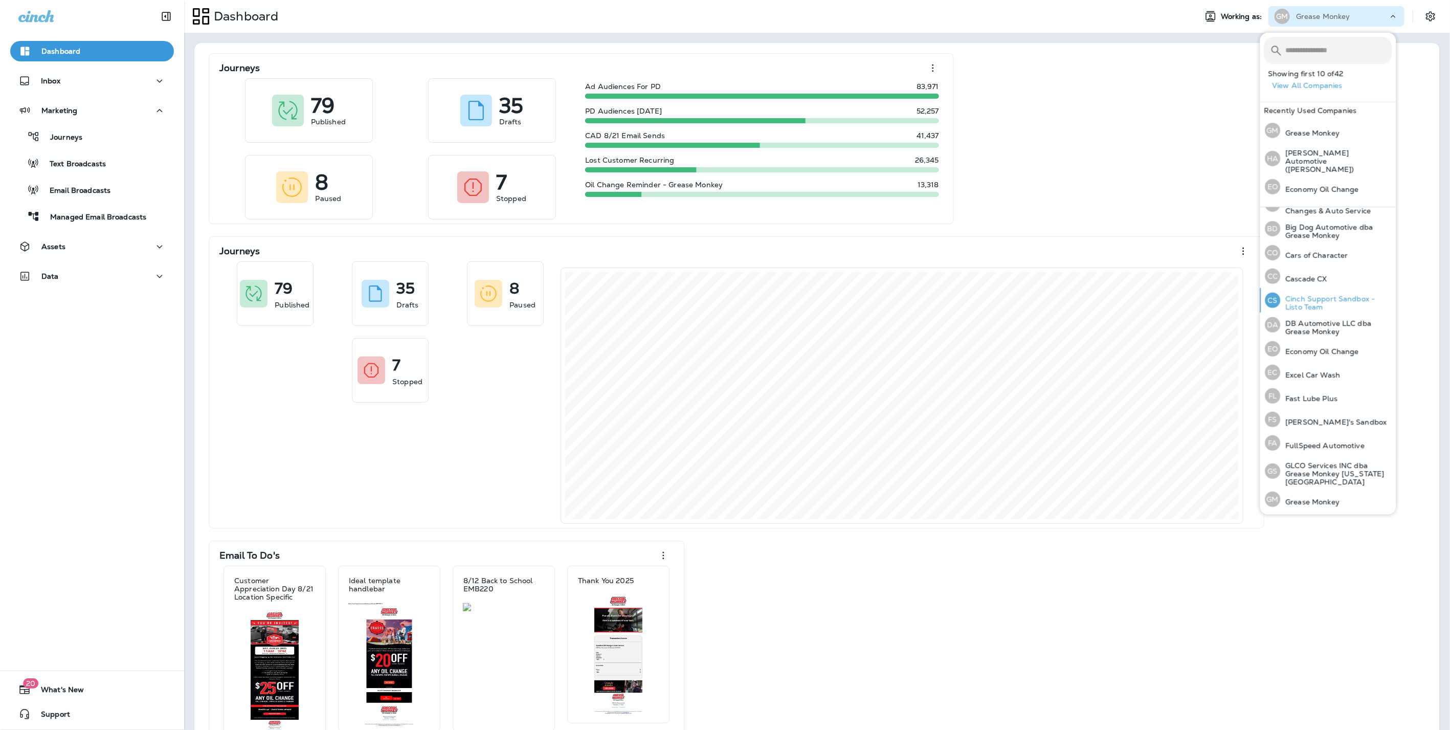
scroll to position [114, 0]
click at [1308, 307] on p "DB Automotive LLC dba Grease Monkey" at bounding box center [1337, 310] width 112 height 16
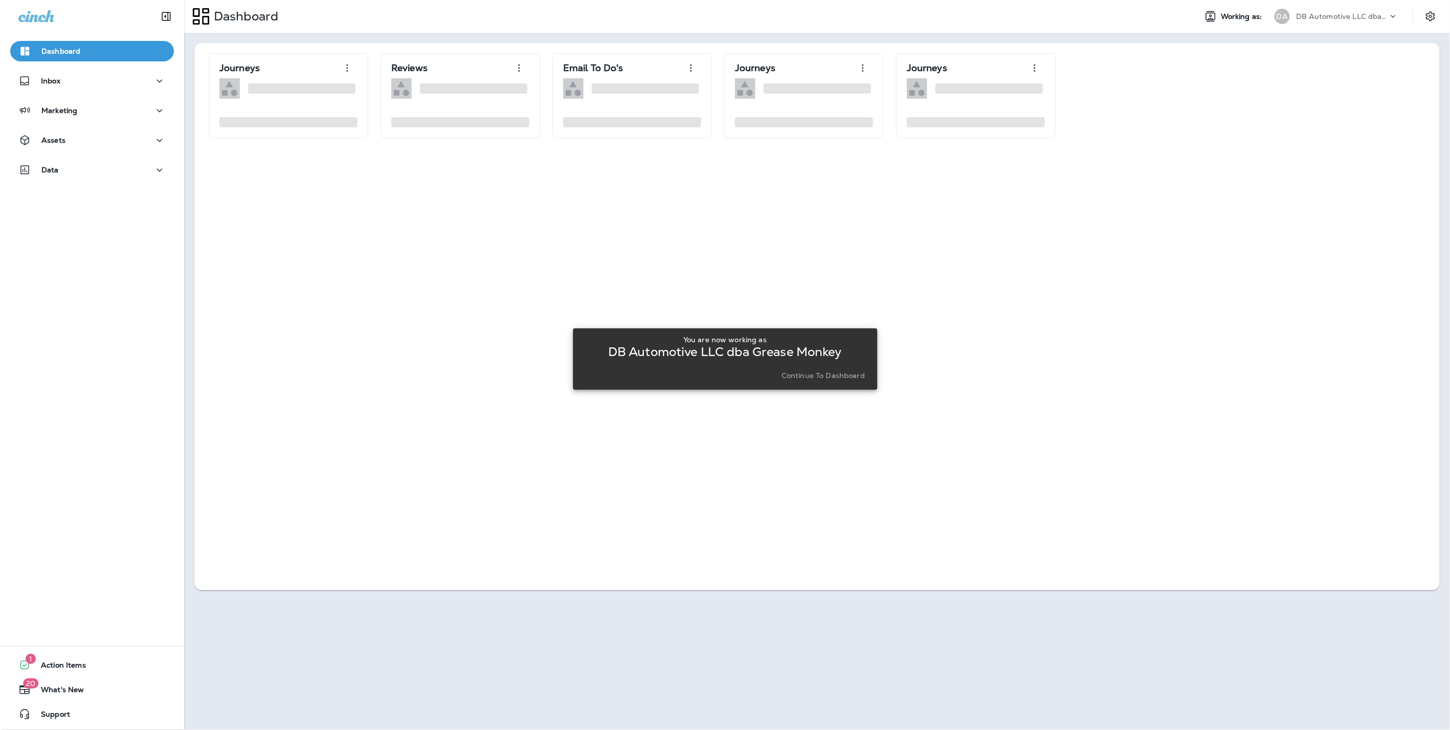
click at [826, 377] on p "Continue to Dashboard" at bounding box center [823, 375] width 83 height 8
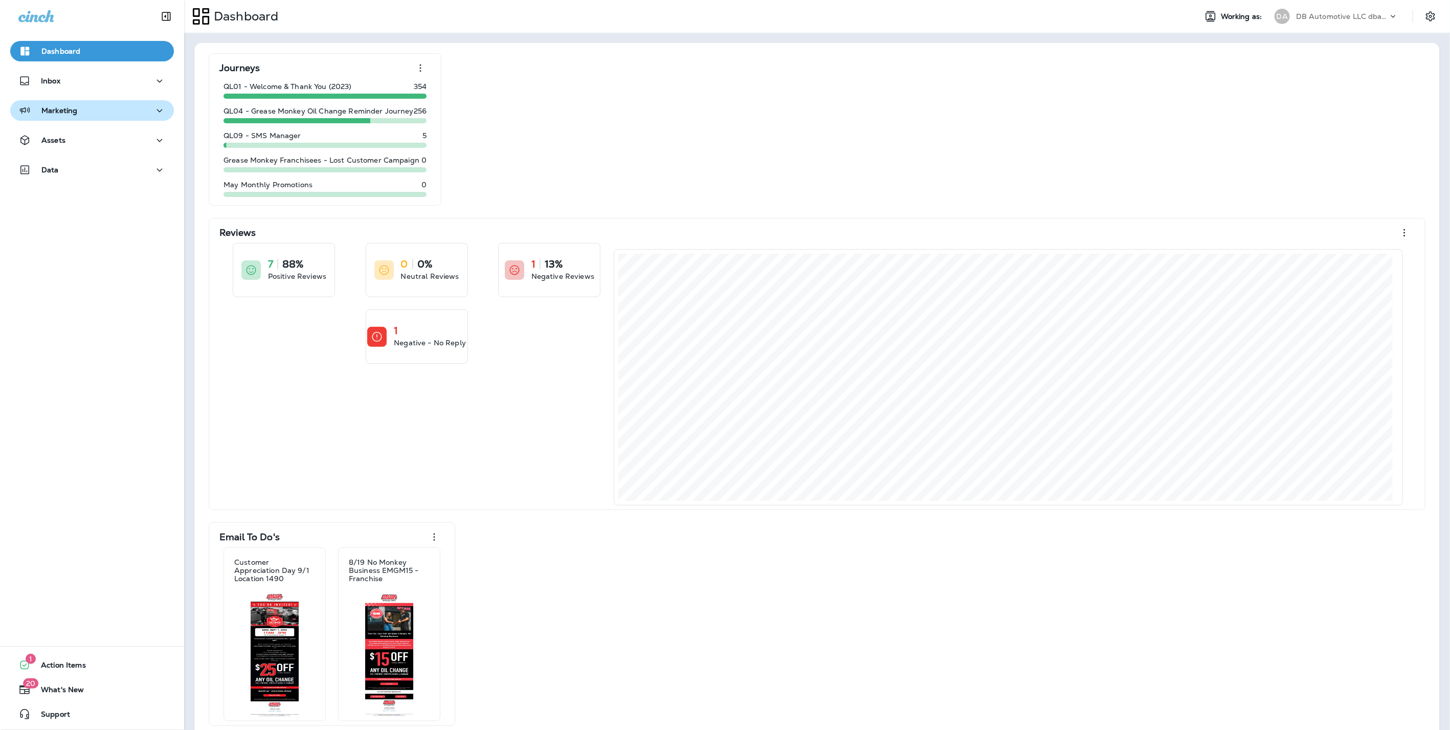
click at [55, 118] on button "Marketing" at bounding box center [92, 110] width 164 height 20
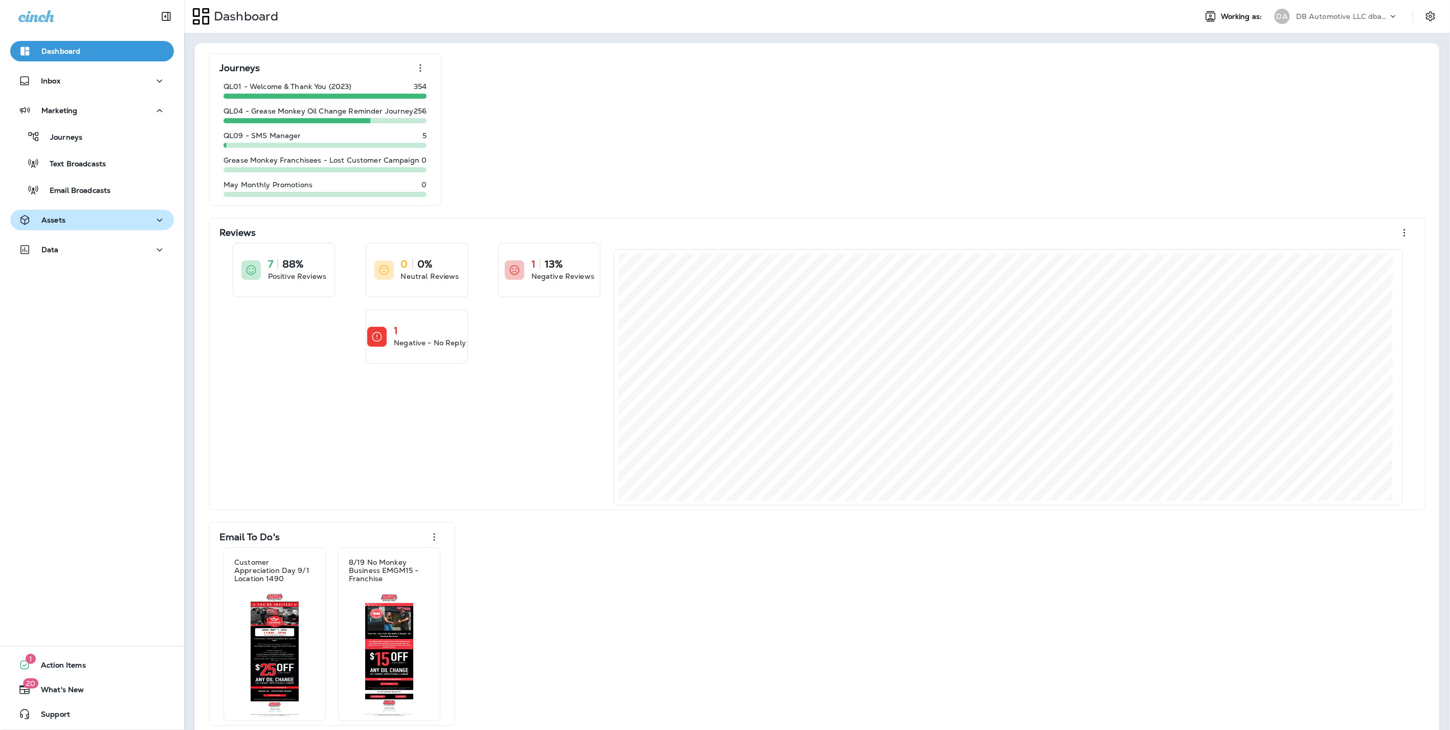
click at [59, 217] on p "Assets" at bounding box center [53, 220] width 24 height 8
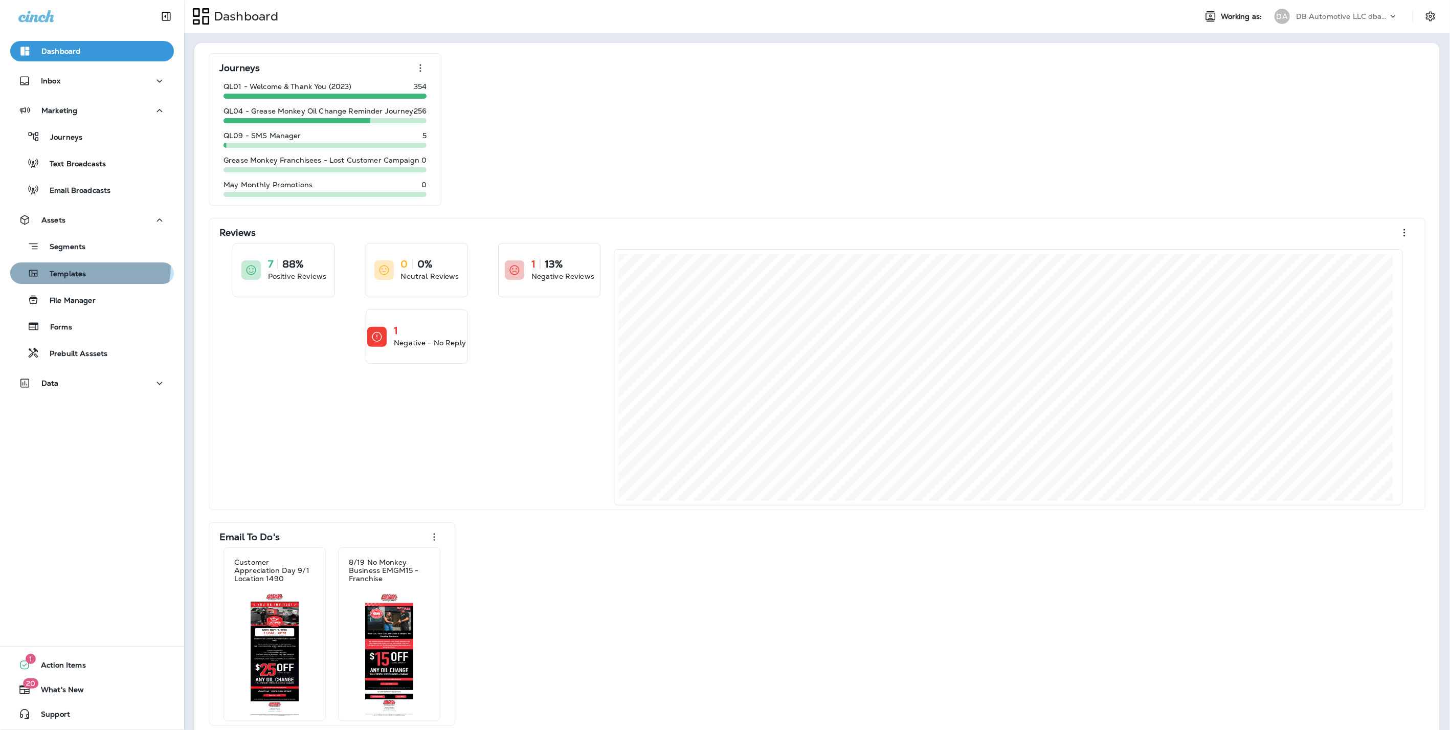
click at [87, 266] on div "Templates" at bounding box center [92, 273] width 156 height 15
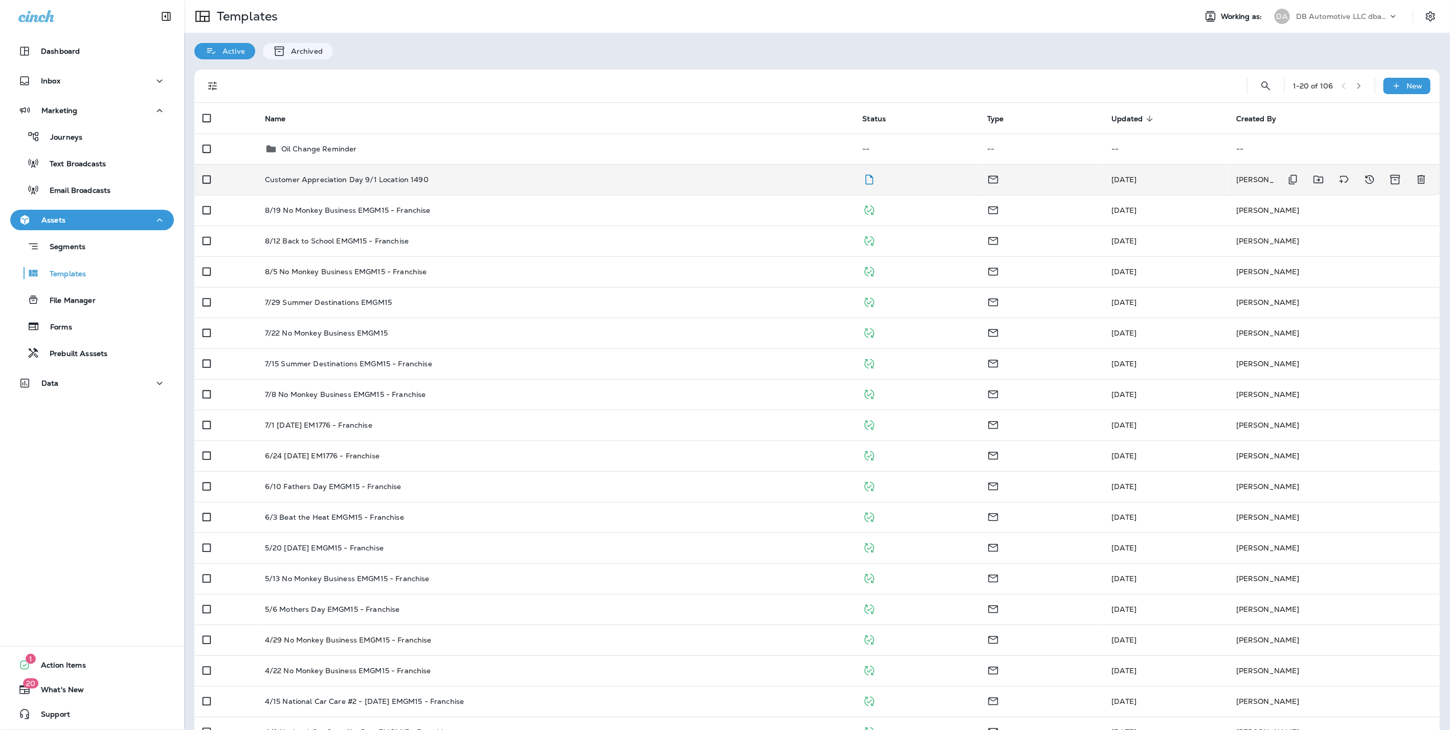
click at [295, 177] on p "Customer Appreciation Day 9/1 Location 1490" at bounding box center [347, 179] width 164 height 8
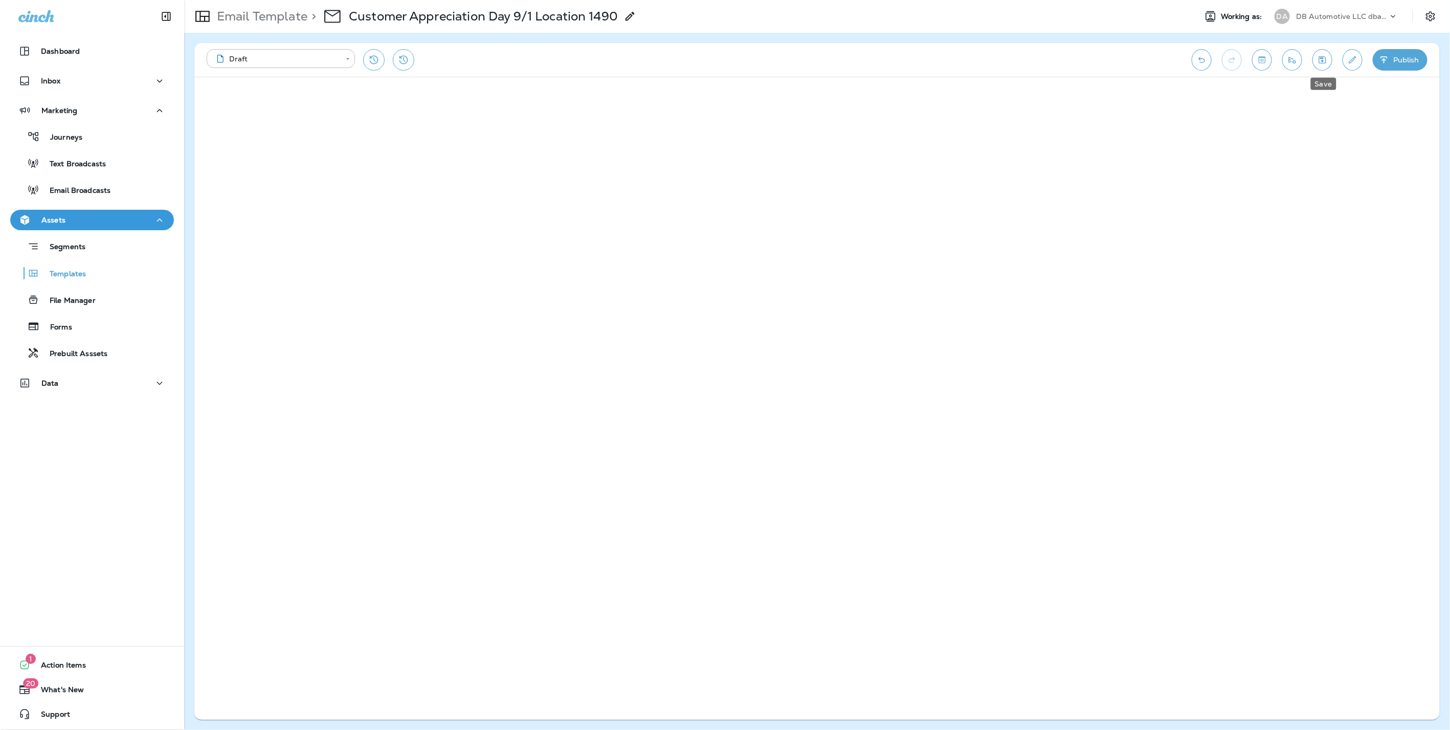
click at [1328, 59] on icon "Save" at bounding box center [1322, 60] width 11 height 10
click at [67, 56] on div "Dashboard" at bounding box center [48, 51] width 61 height 12
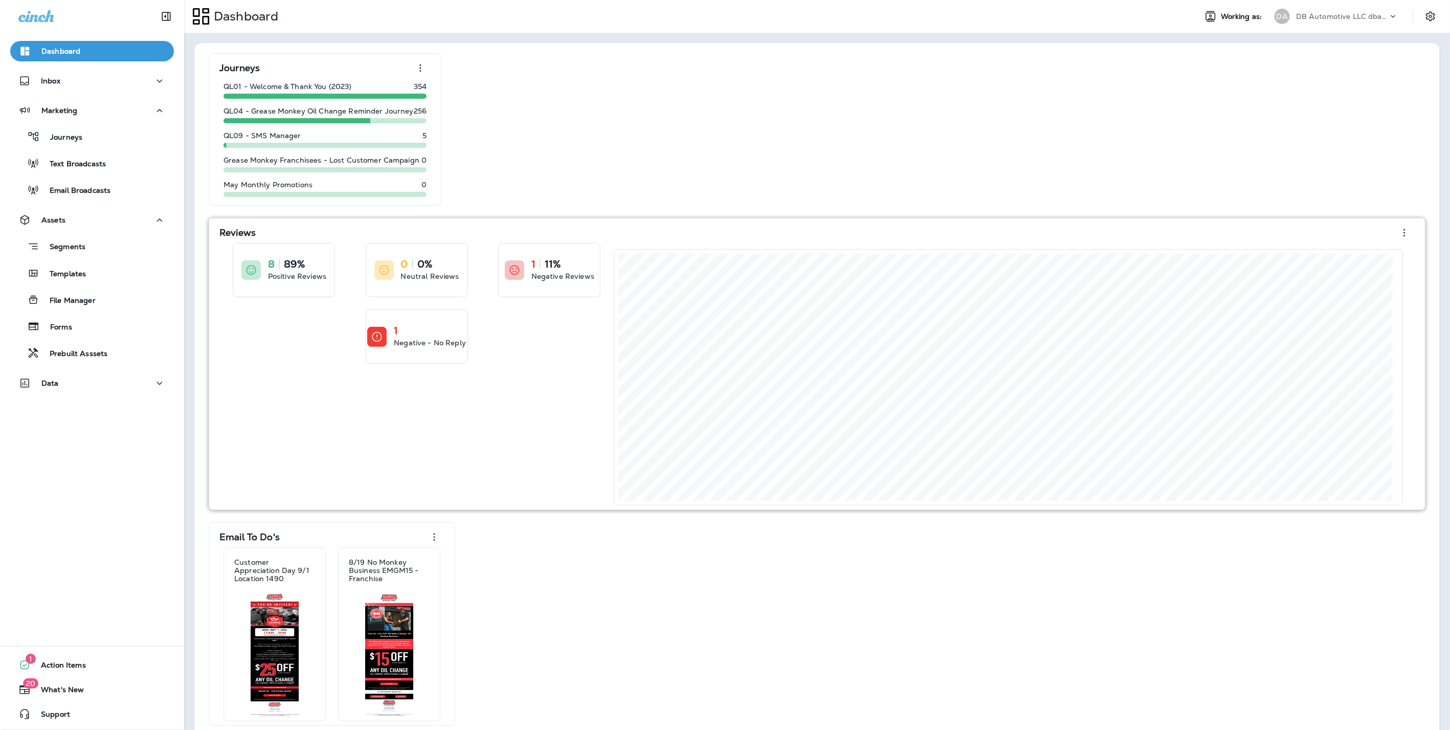
click at [10, 41] on button "Dashboard" at bounding box center [92, 51] width 164 height 20
click at [61, 243] on p "Segments" at bounding box center [62, 248] width 46 height 10
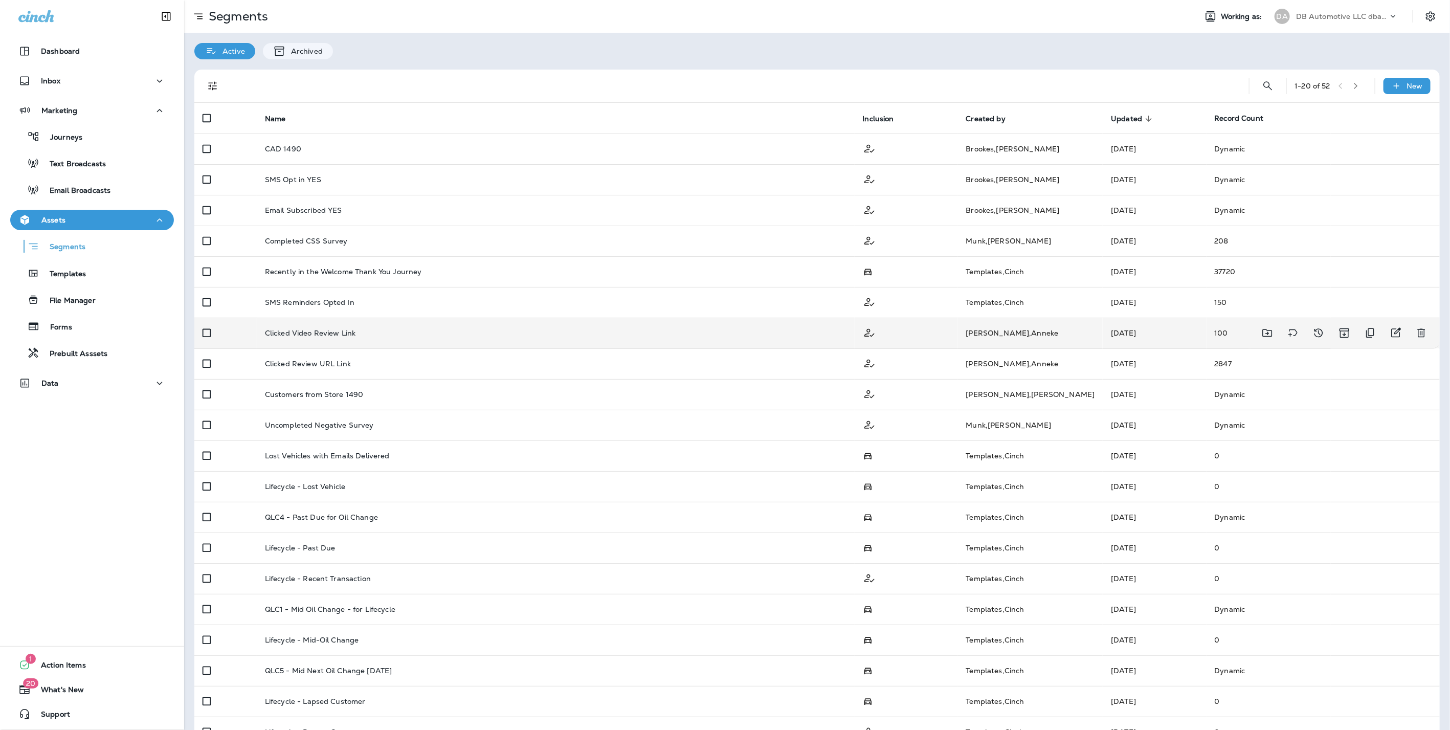
scroll to position [28, 0]
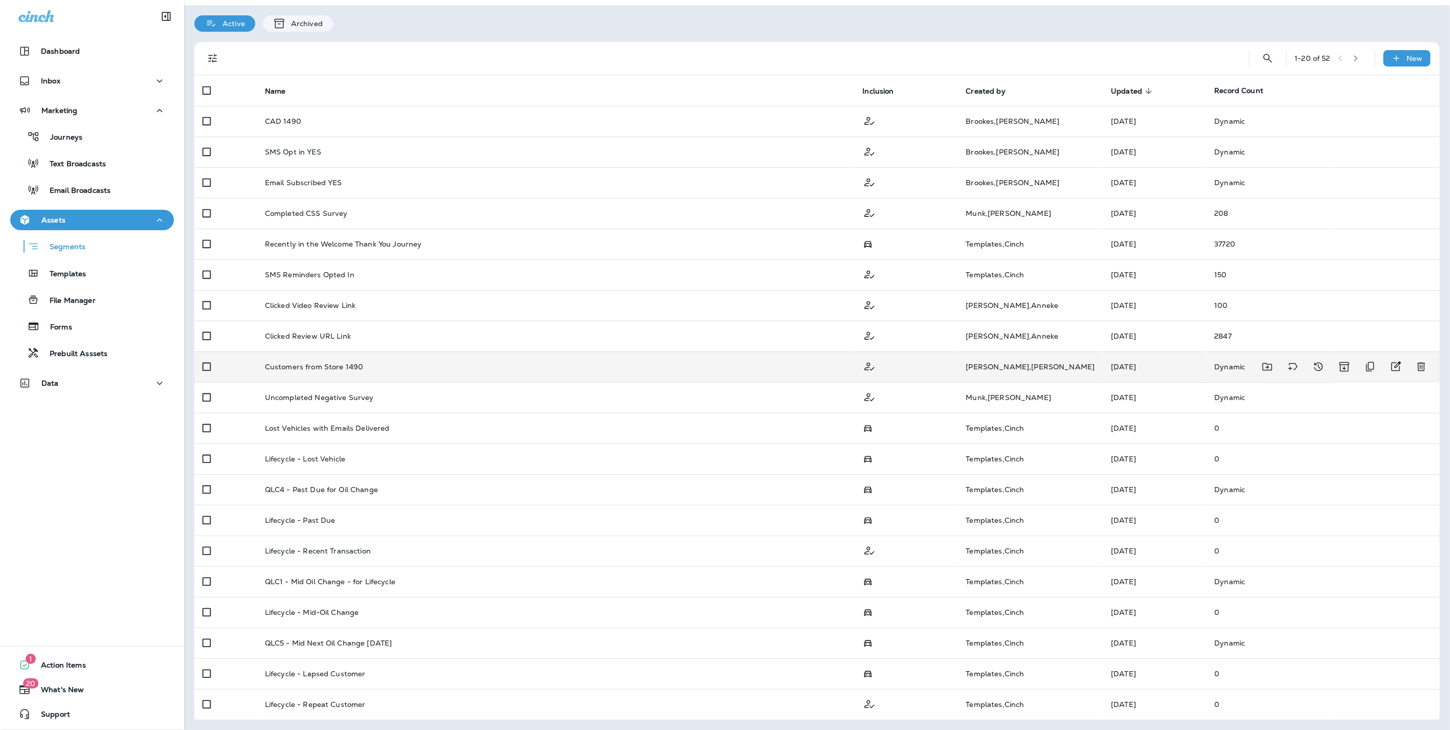
click at [379, 367] on div "Customers from Store 1490" at bounding box center [556, 367] width 582 height 8
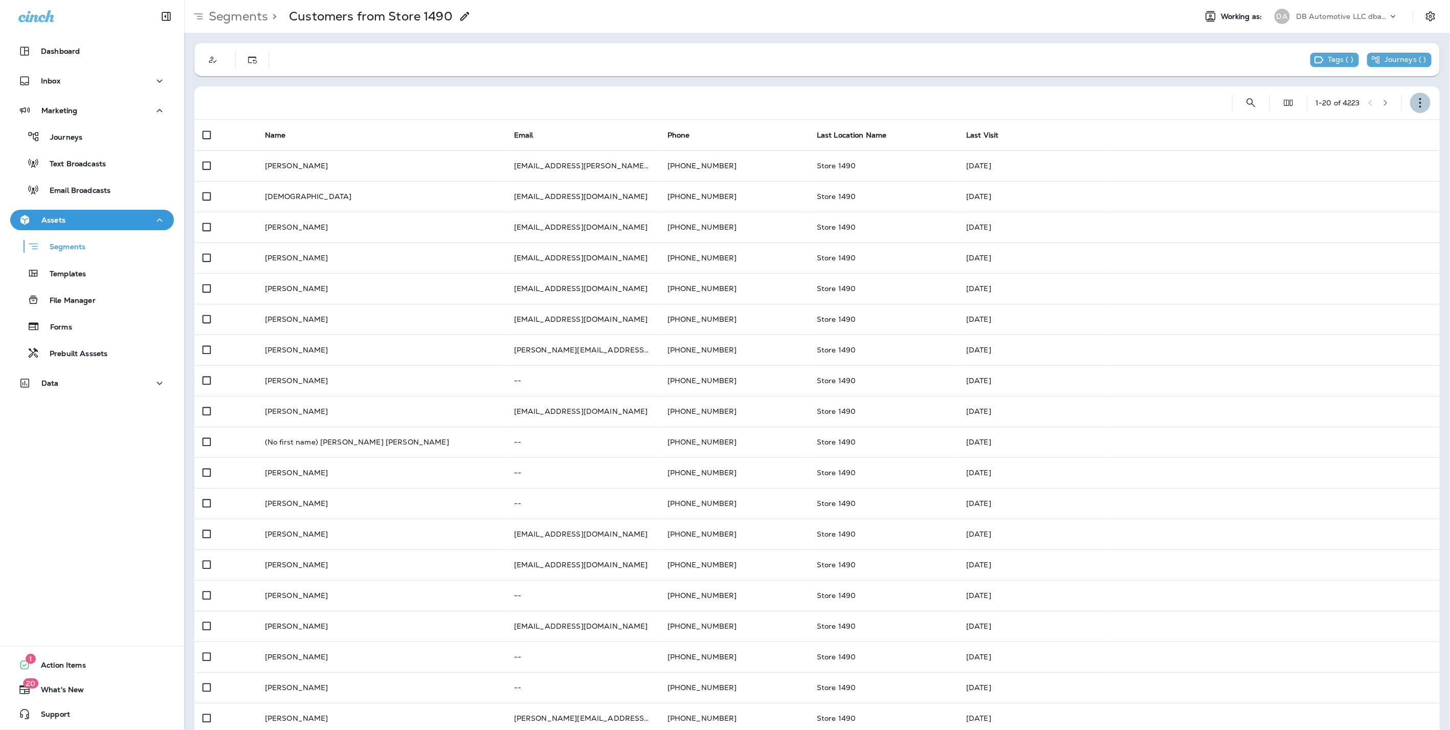
click at [1411, 96] on button "button" at bounding box center [1421, 103] width 20 height 20
click at [1367, 128] on p "Edit Segment" at bounding box center [1344, 129] width 53 height 8
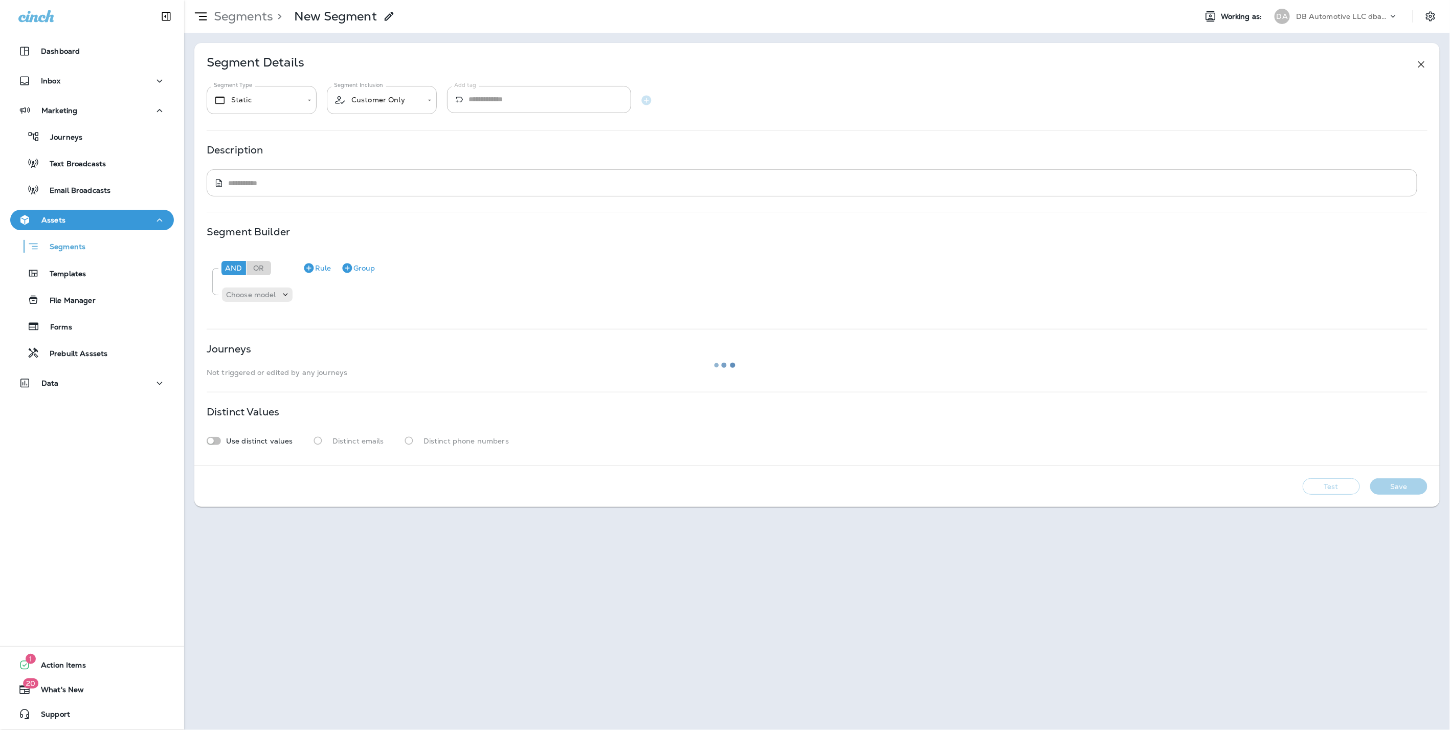
type input "*******"
click at [1346, 481] on button "Test" at bounding box center [1331, 486] width 57 height 16
click at [1246, 483] on button "Get Total" at bounding box center [1259, 486] width 68 height 16
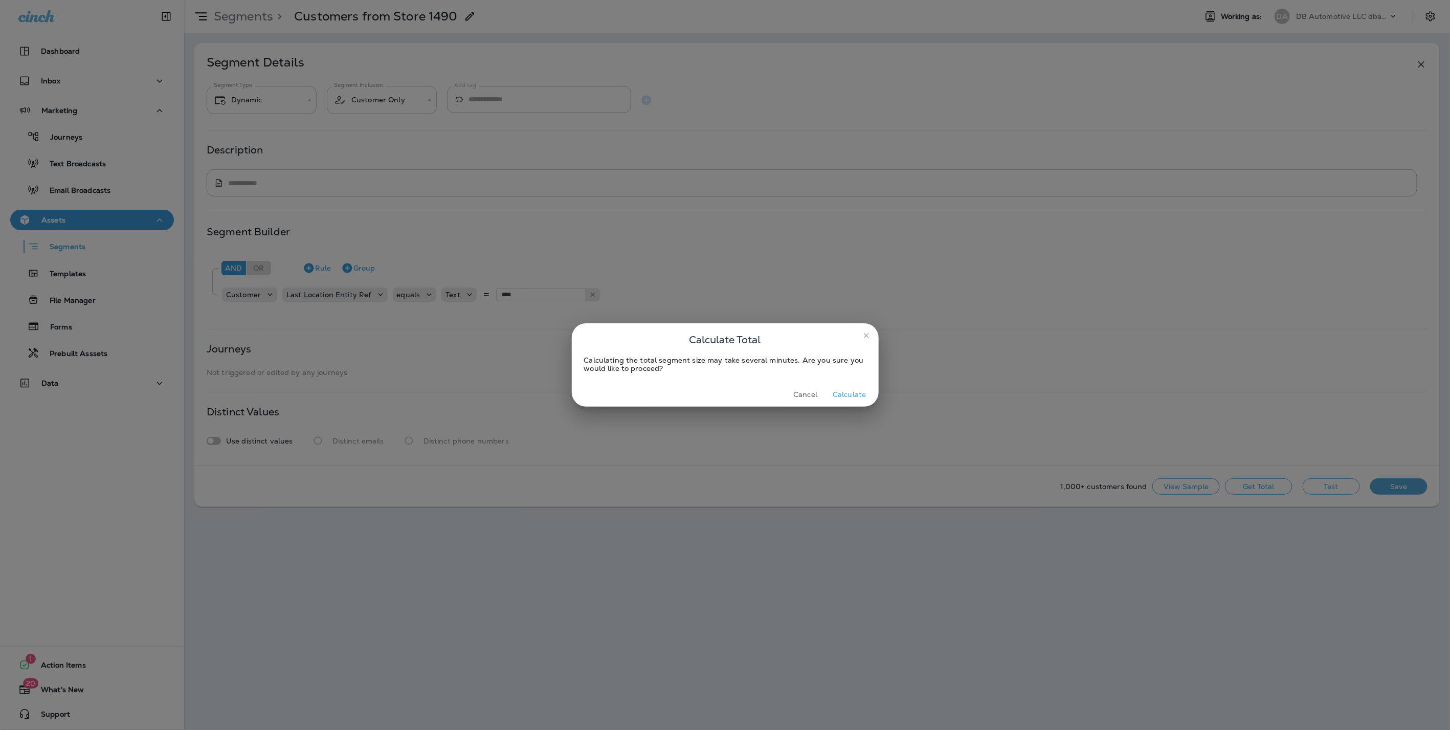
click at [856, 390] on button "Calculate" at bounding box center [849, 395] width 41 height 16
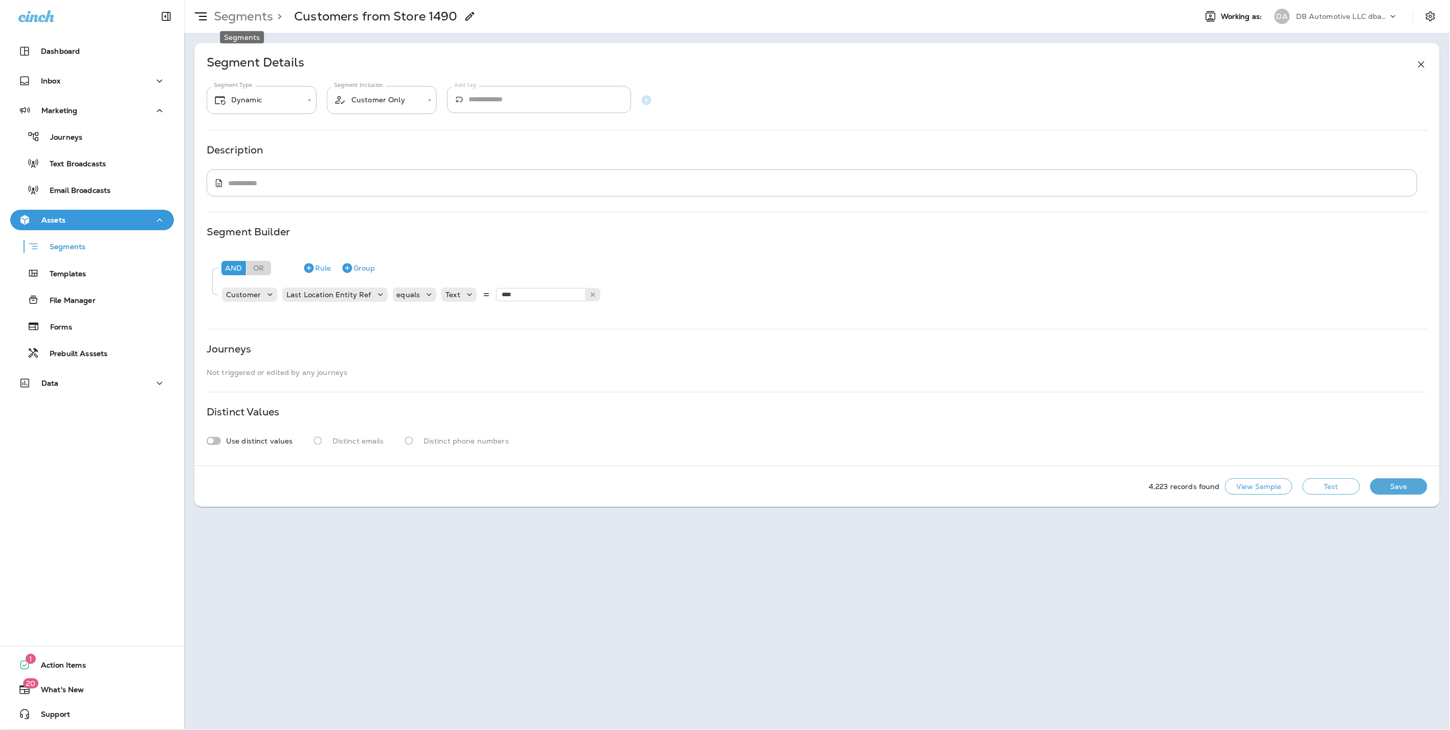
click at [243, 14] on p "Segments" at bounding box center [241, 16] width 63 height 15
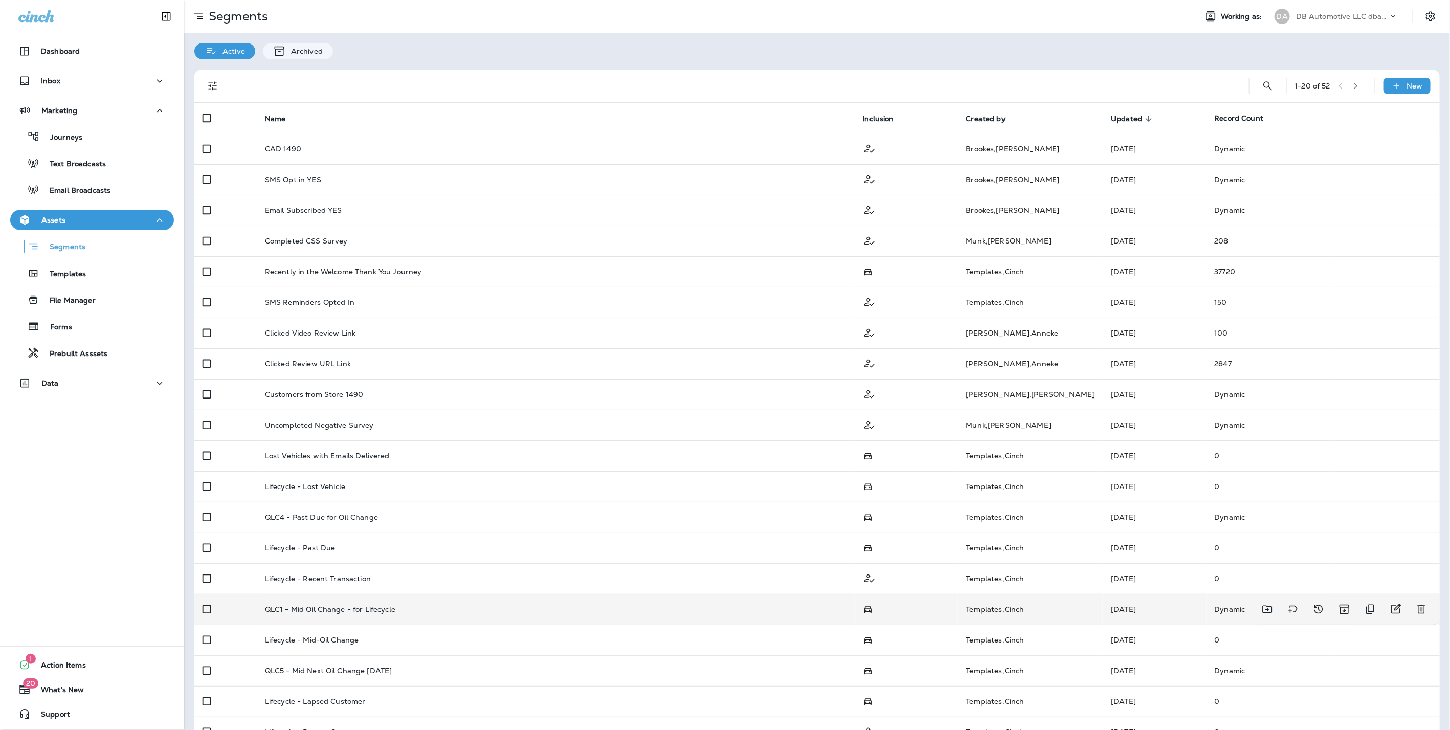
scroll to position [28, 0]
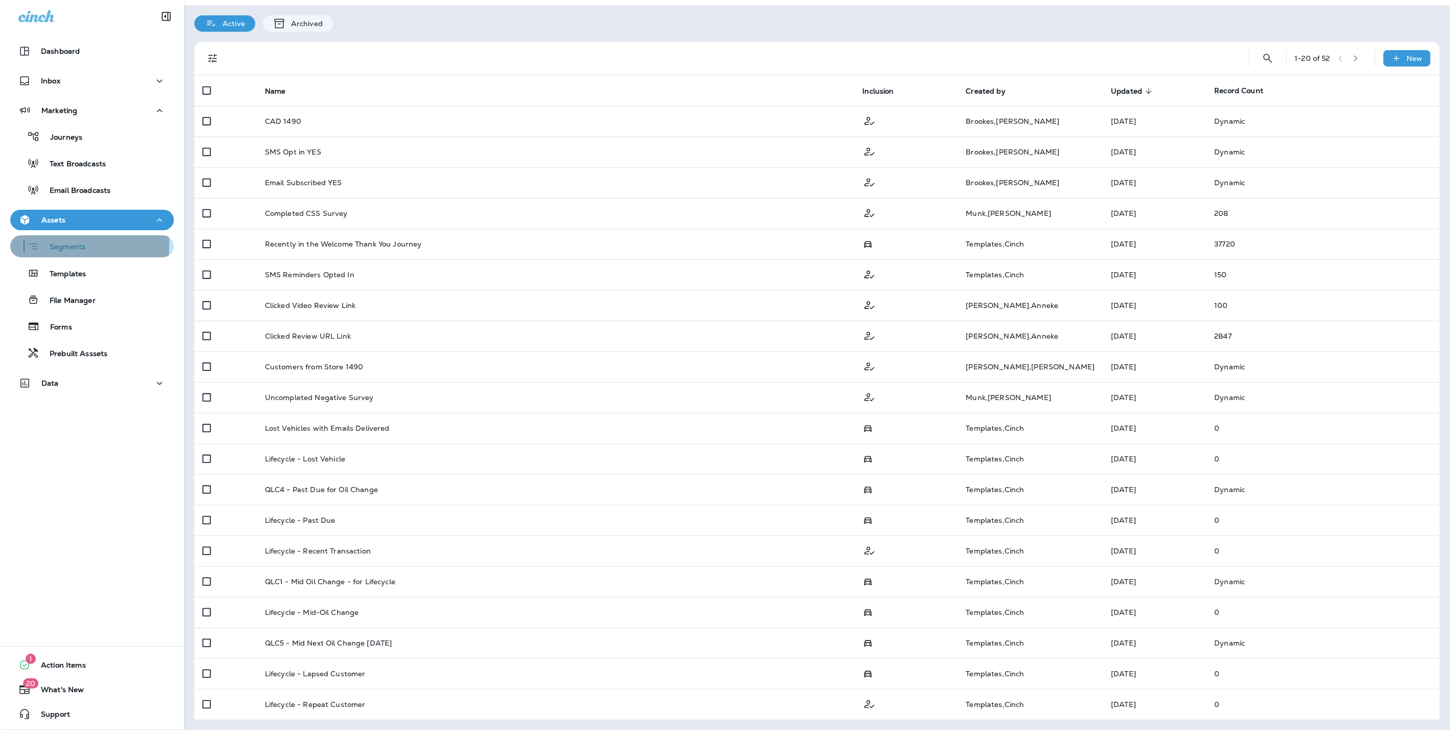
click at [45, 246] on p "Segments" at bounding box center [62, 248] width 46 height 10
click at [103, 196] on div "Email Broadcasts" at bounding box center [62, 189] width 96 height 15
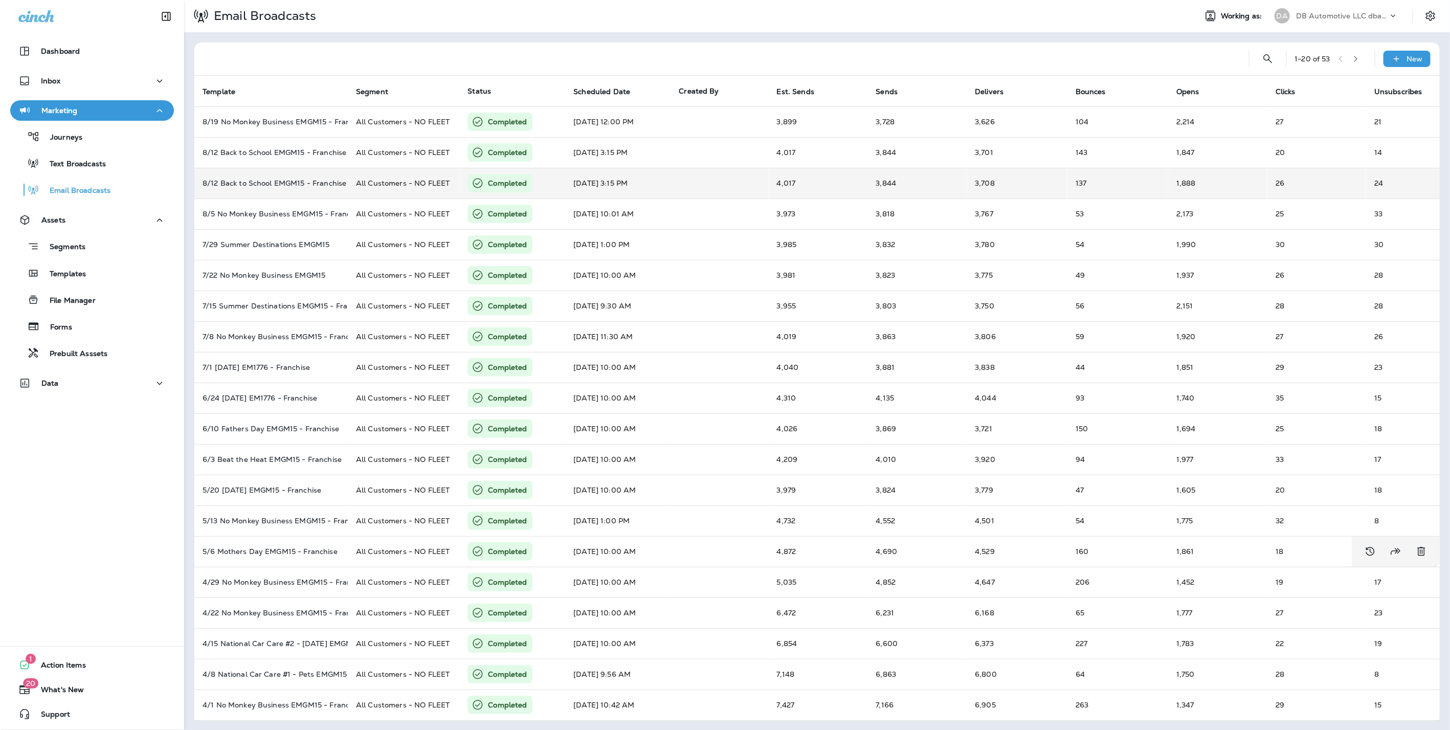
scroll to position [1, 0]
click at [1353, 58] on icon "button" at bounding box center [1356, 58] width 7 height 7
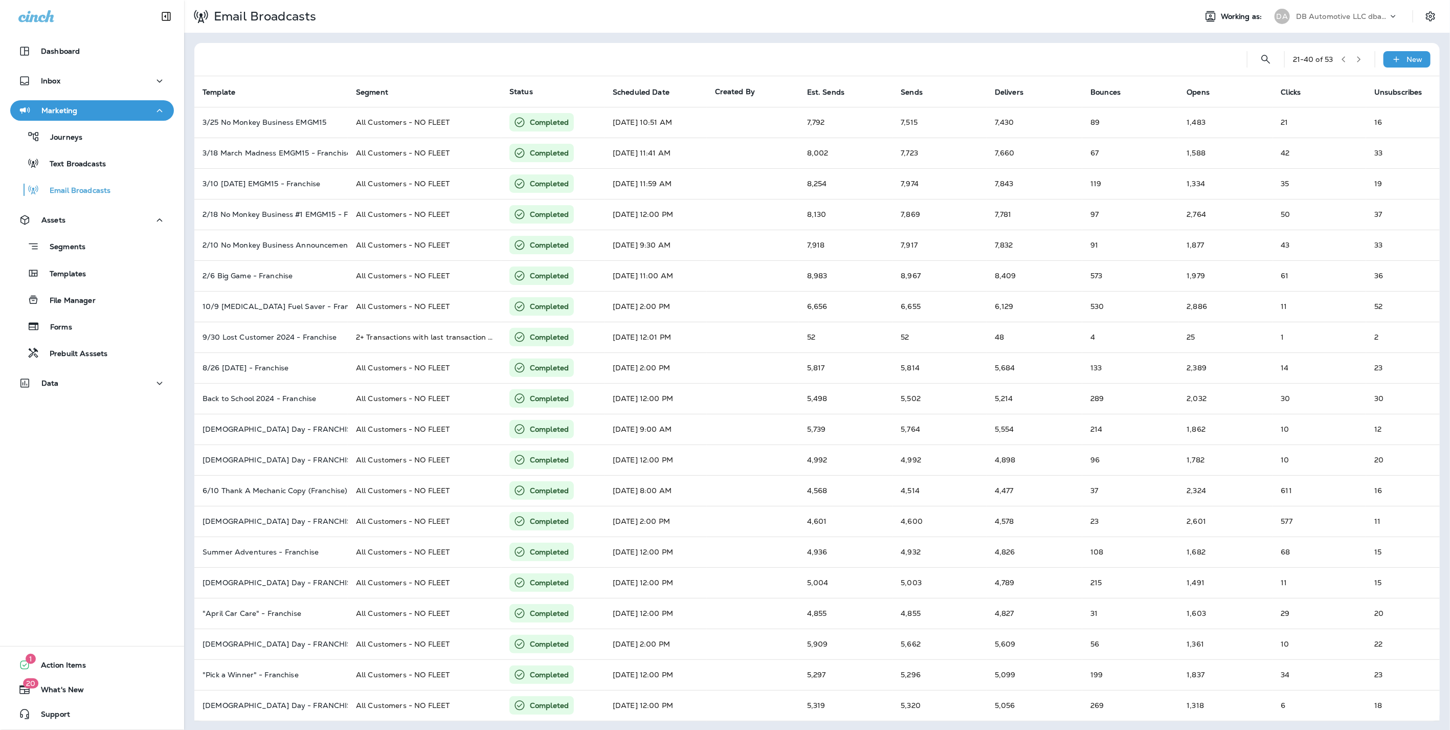
click at [1356, 56] on icon "button" at bounding box center [1359, 59] width 7 height 7
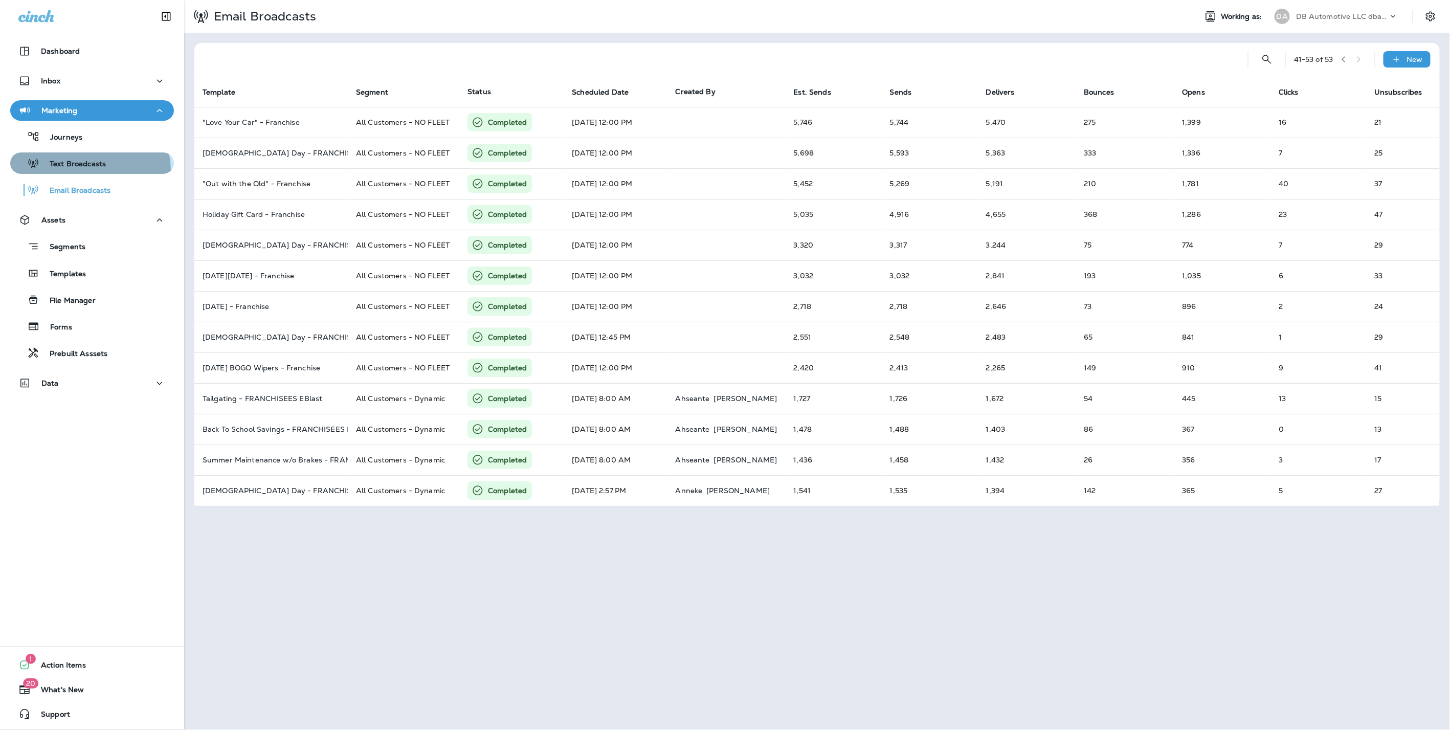
click at [86, 171] on button "Text Broadcasts" at bounding box center [92, 162] width 164 height 21
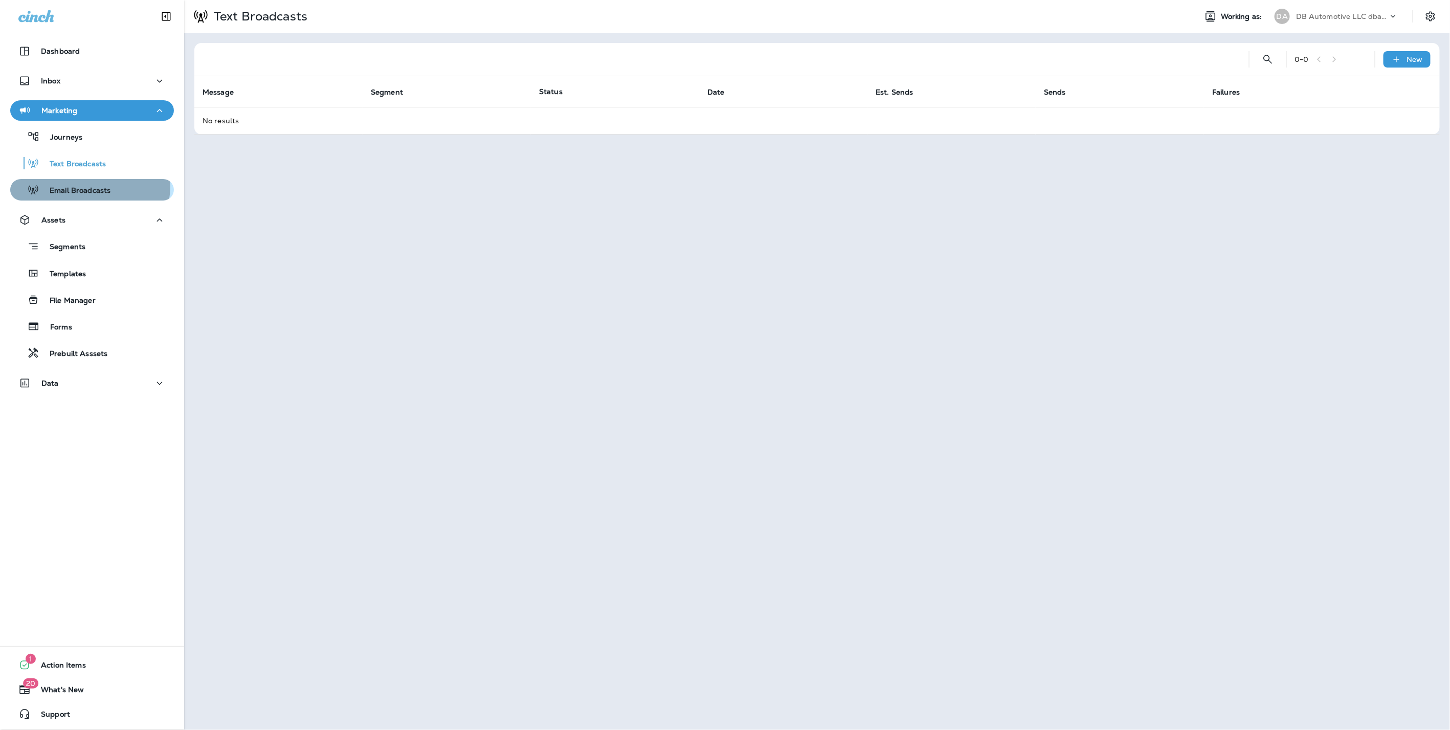
click at [85, 186] on p "Email Broadcasts" at bounding box center [74, 191] width 71 height 10
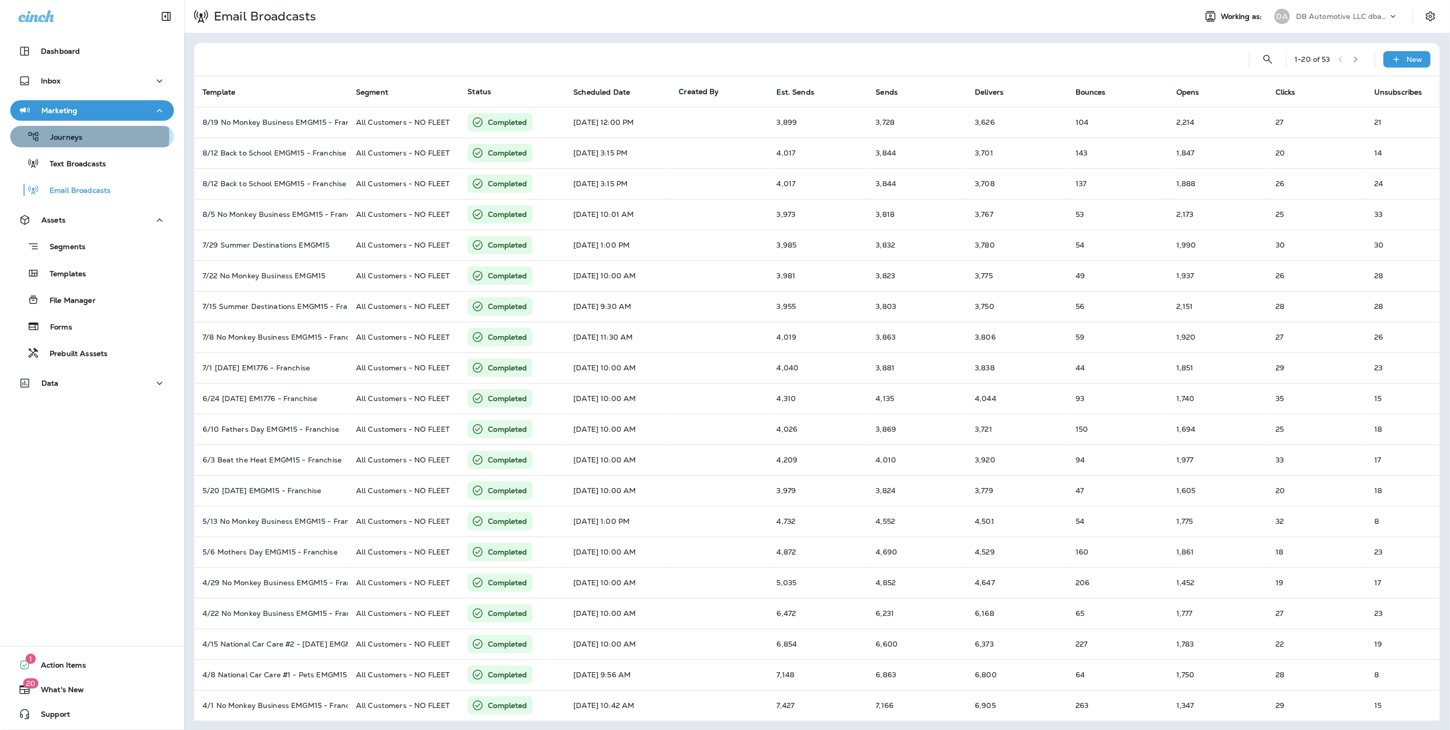
click at [62, 136] on p "Journeys" at bounding box center [61, 138] width 42 height 10
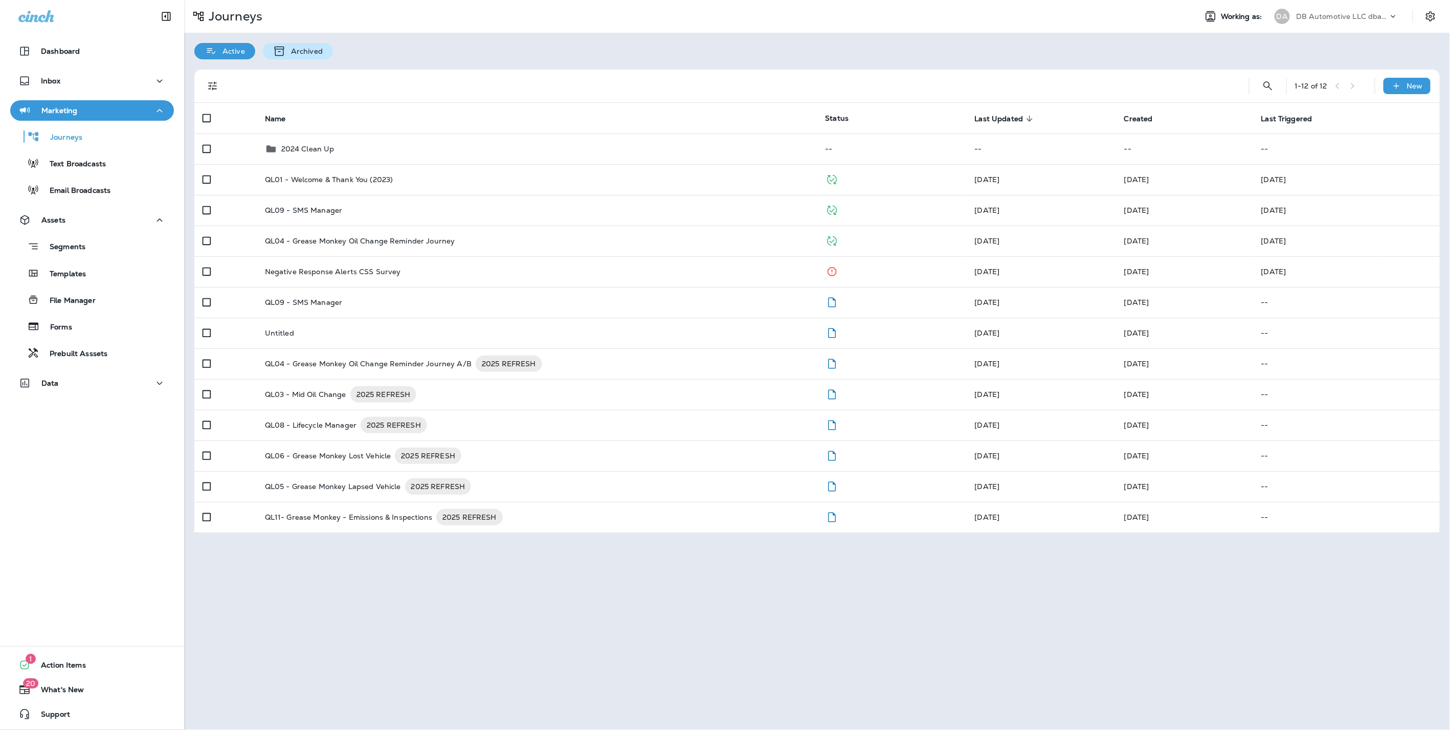
click at [305, 51] on p "Archived" at bounding box center [304, 51] width 37 height 8
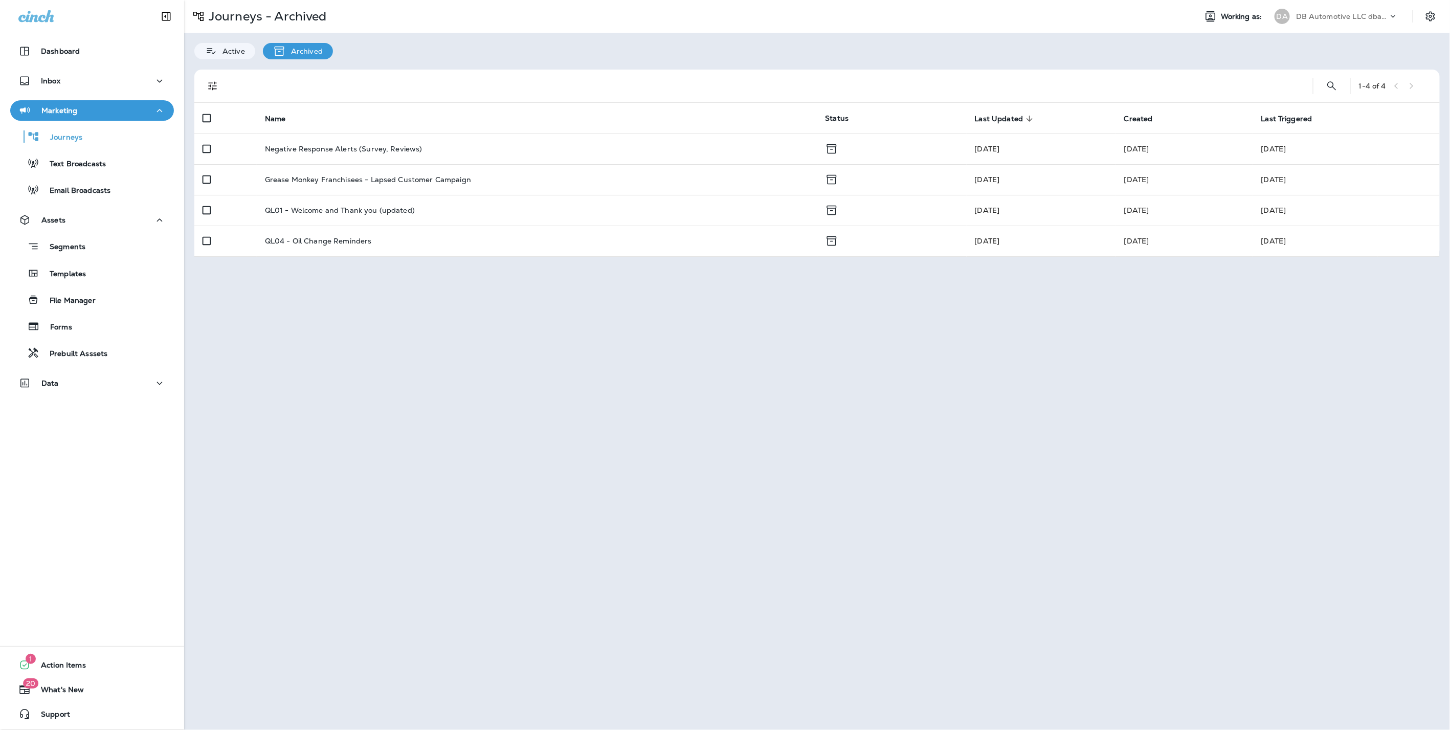
click at [237, 48] on p "Active" at bounding box center [231, 51] width 28 height 8
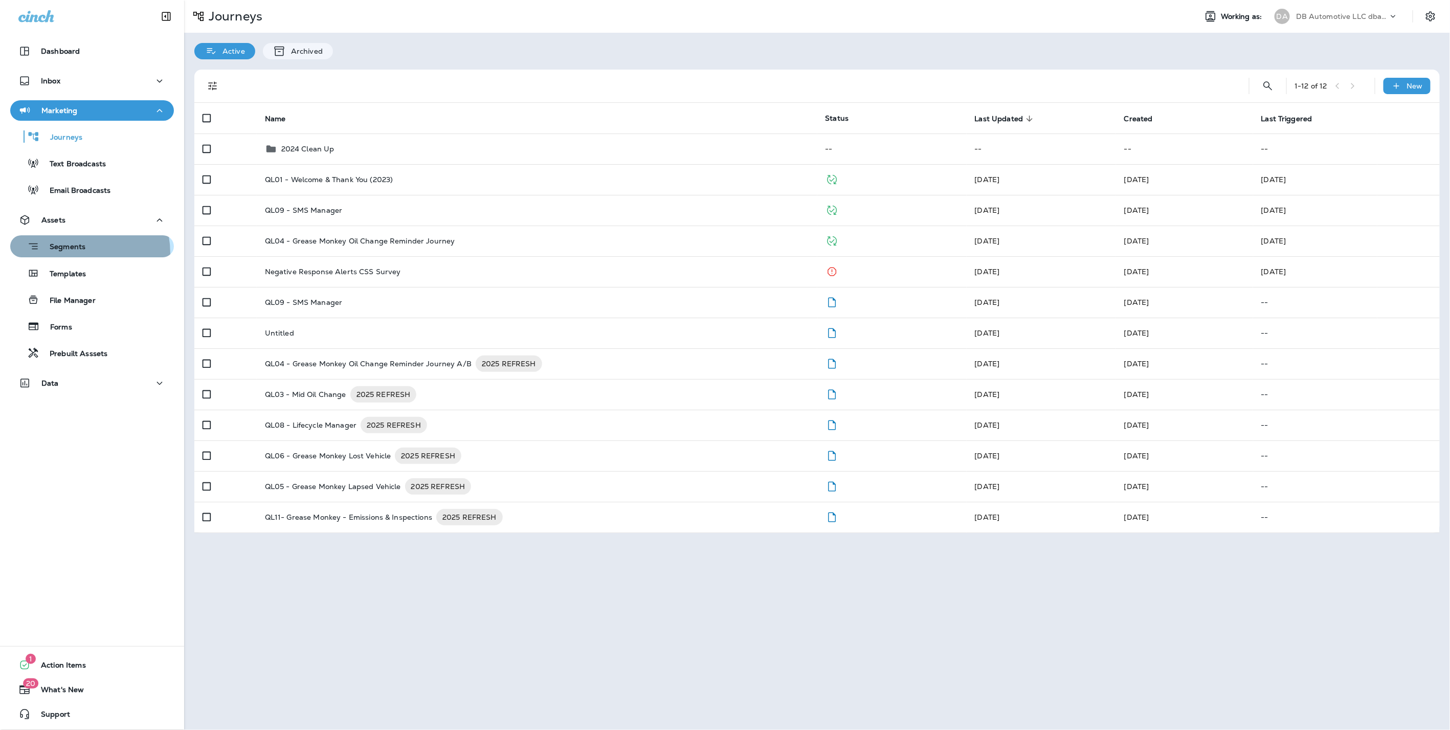
click at [66, 254] on div "Segments" at bounding box center [49, 246] width 71 height 16
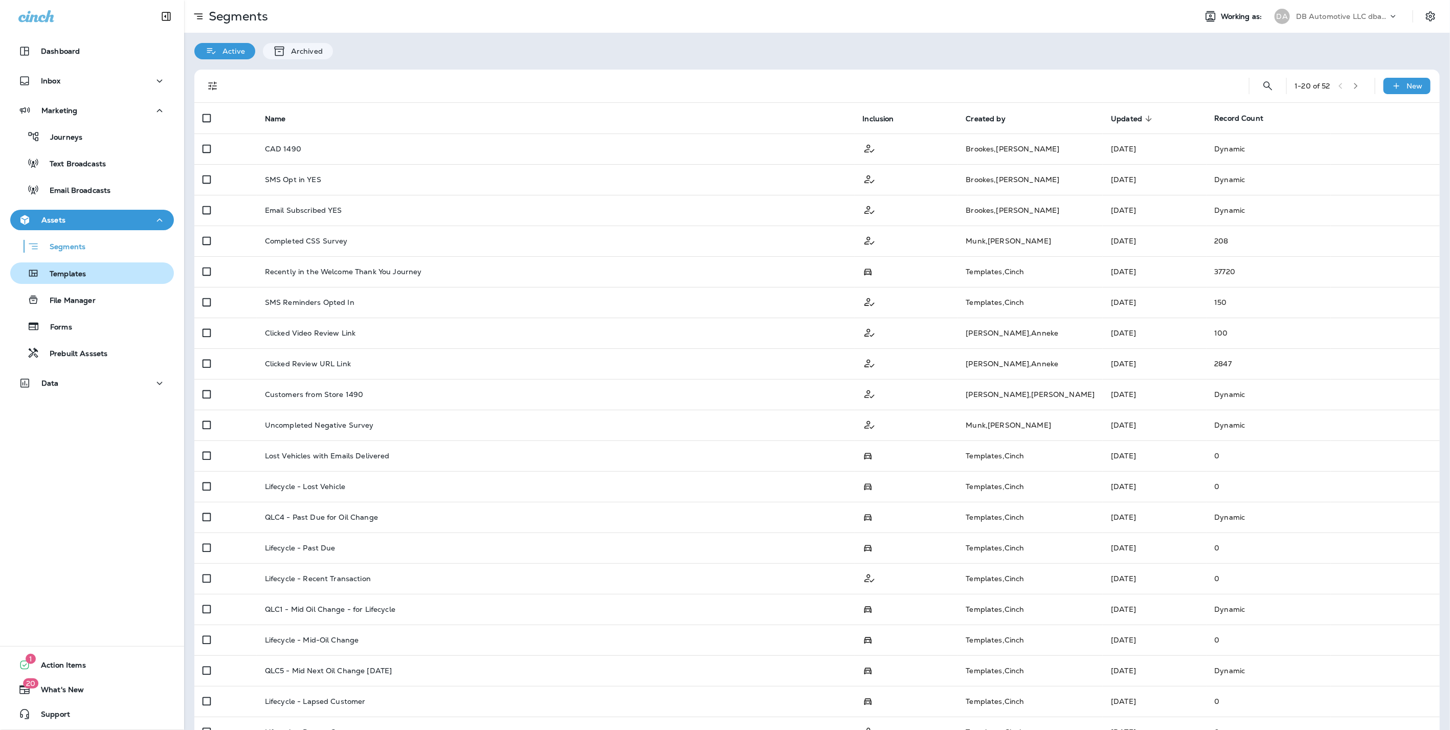
click at [79, 276] on p "Templates" at bounding box center [62, 275] width 47 height 10
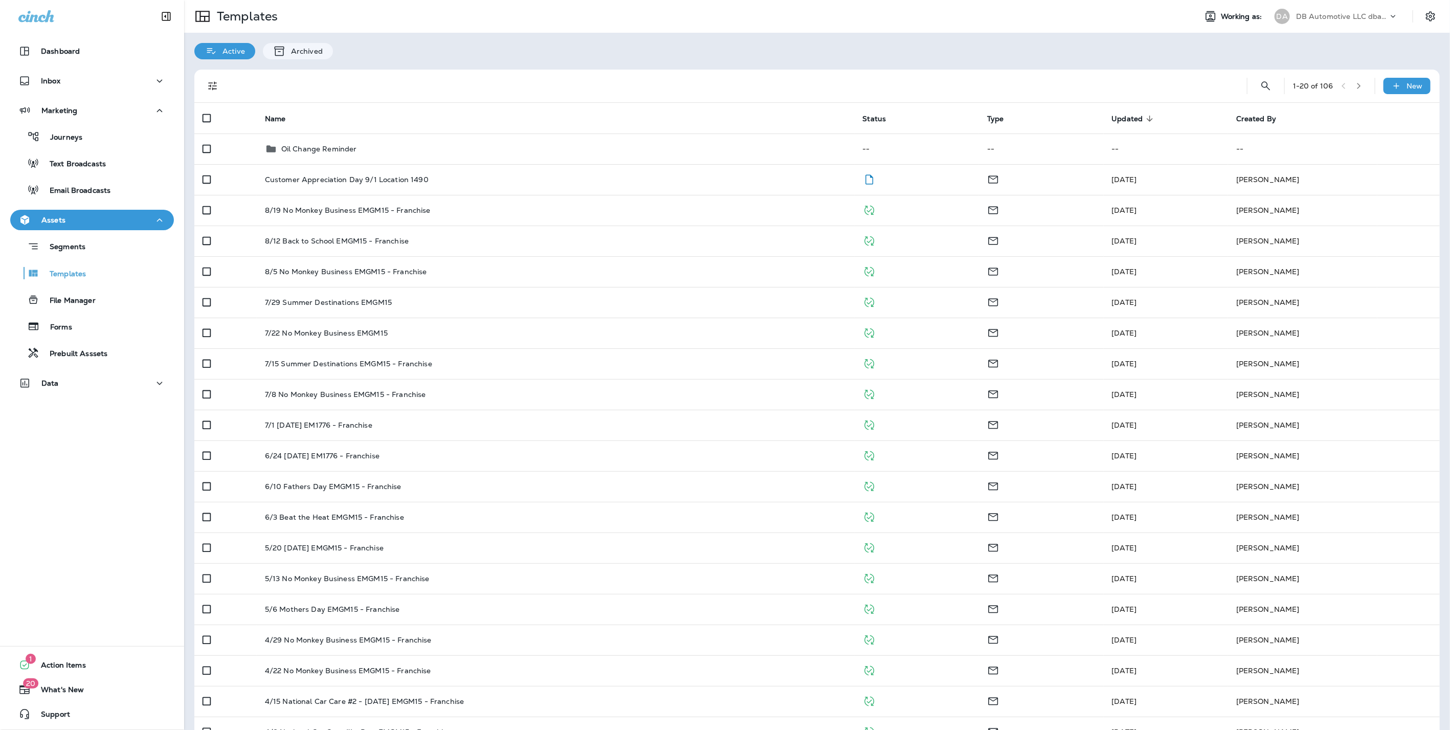
click at [1348, 19] on p "DB Automotive LLC dba Grease Monkey" at bounding box center [1342, 16] width 92 height 8
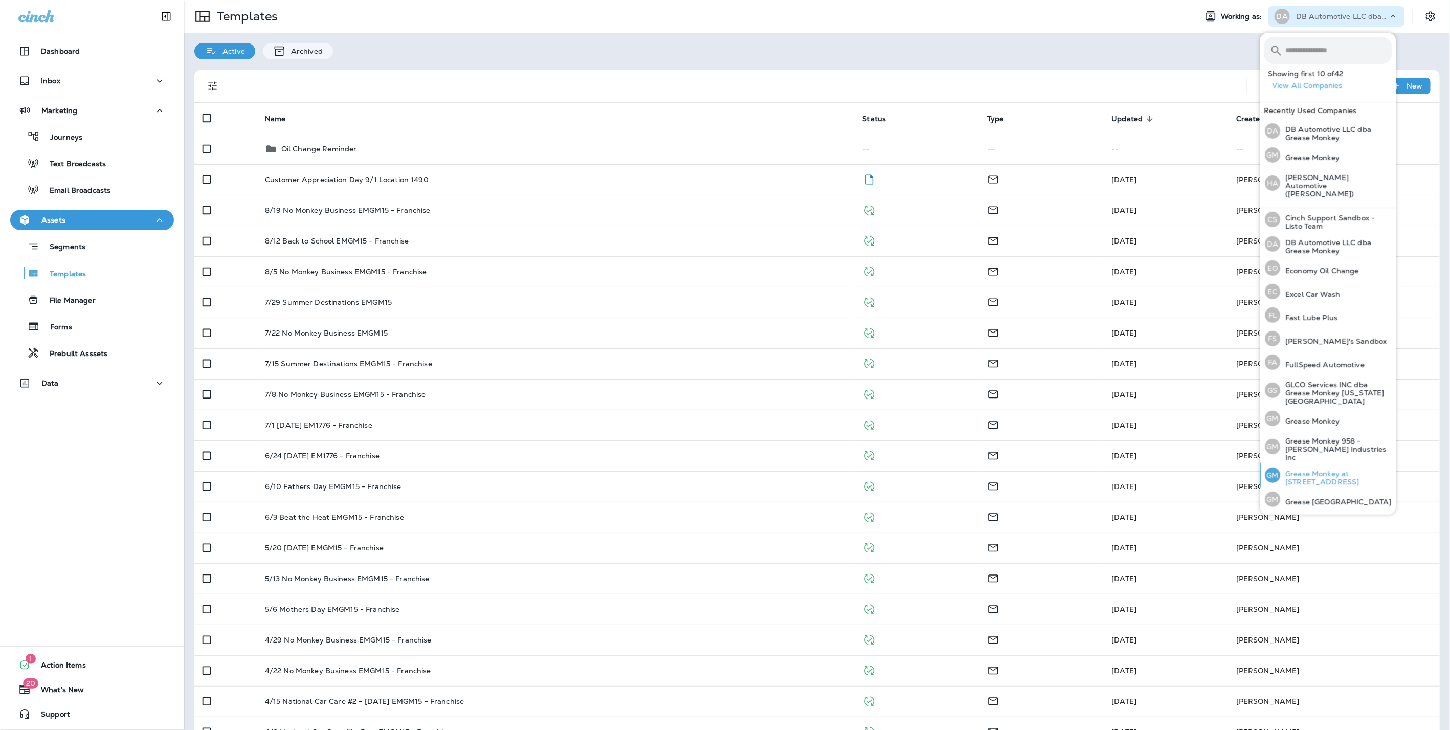
scroll to position [179, 0]
click at [1315, 469] on p "Grease Monkey at [STREET_ADDRESS]" at bounding box center [1337, 477] width 112 height 16
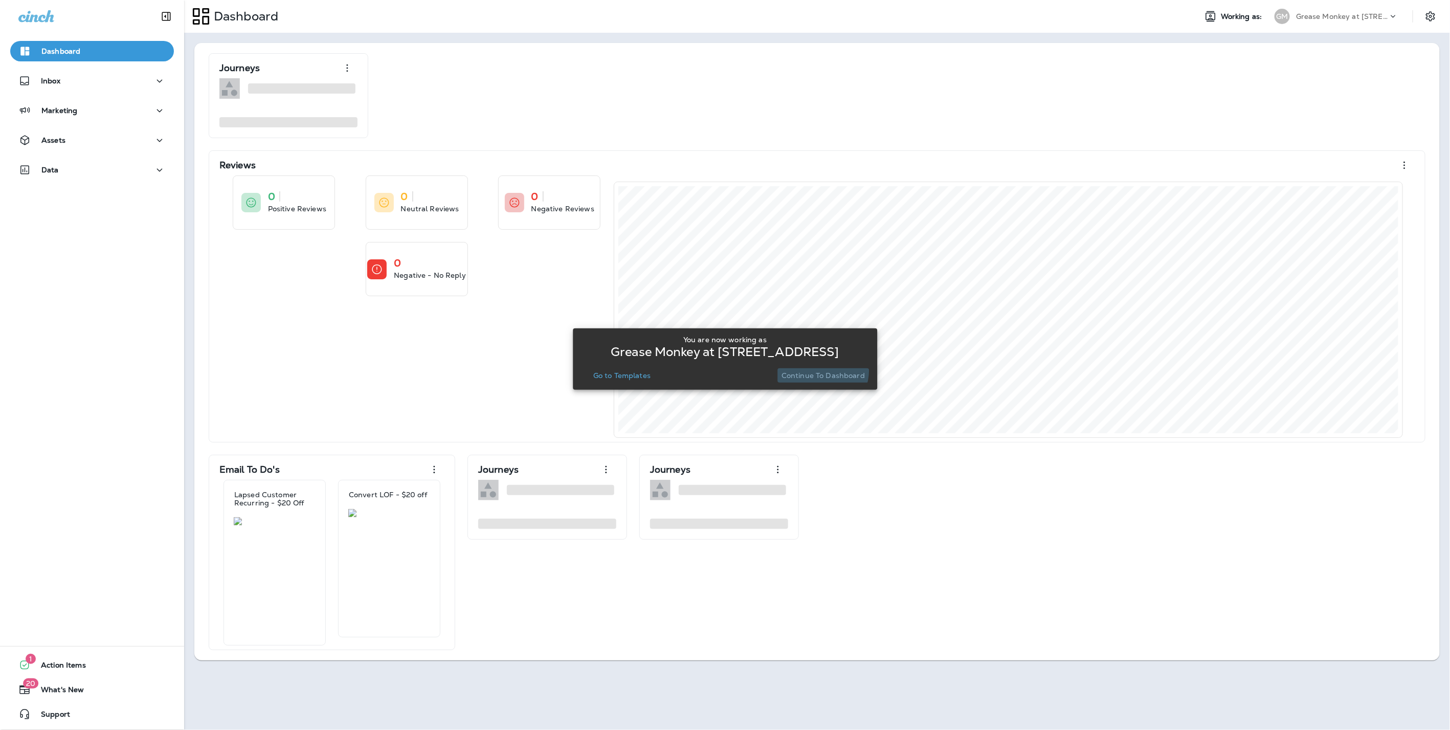
click at [827, 371] on p "Continue to Dashboard" at bounding box center [823, 375] width 83 height 8
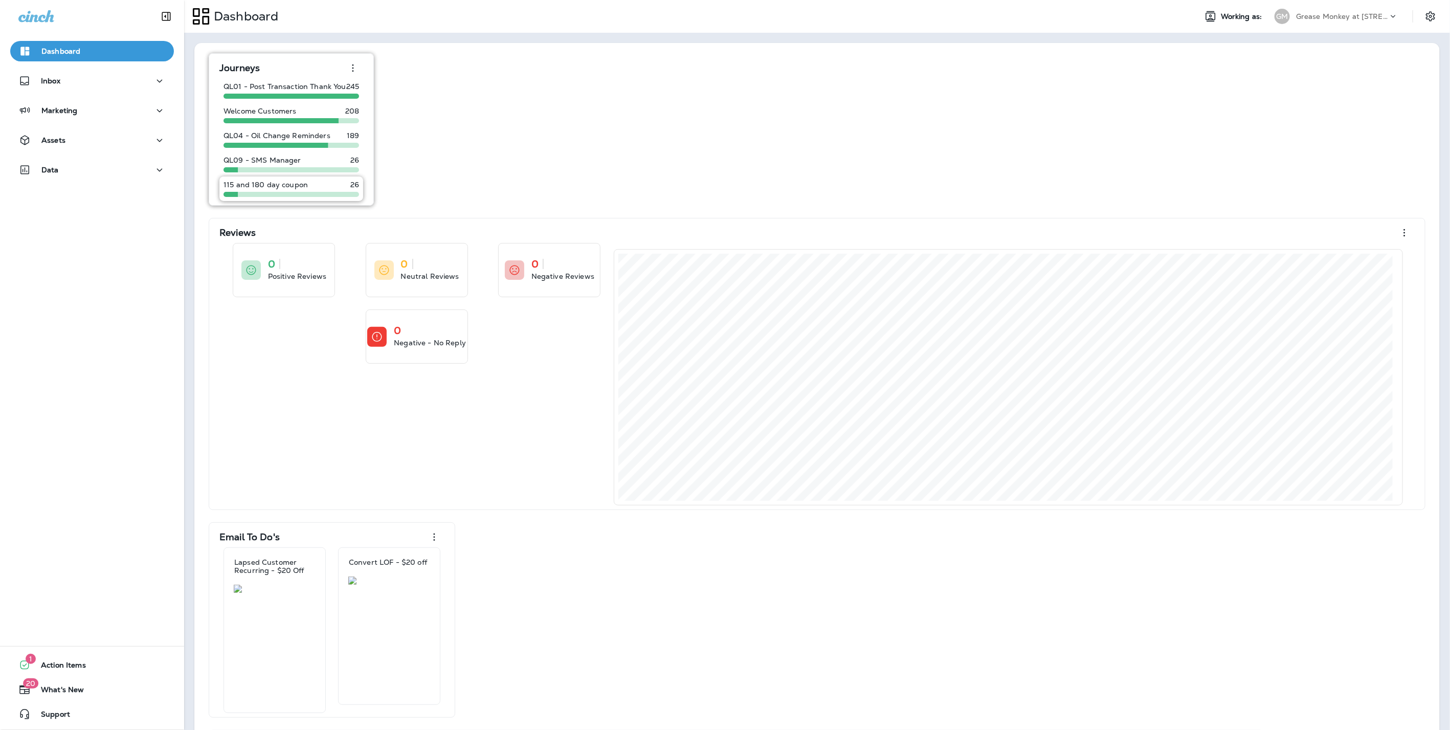
click at [269, 179] on div "115 and 180 day coupon 26" at bounding box center [291, 189] width 144 height 25
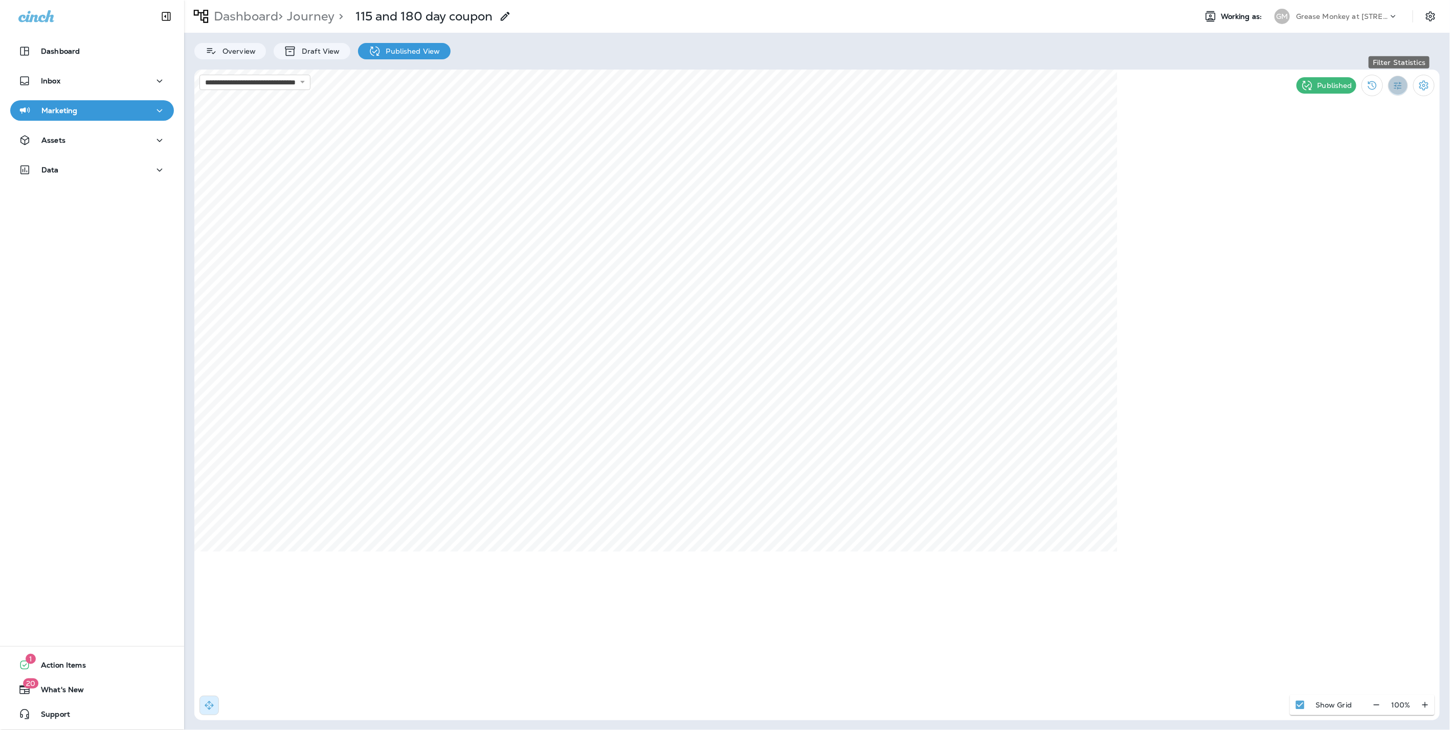
click at [1399, 82] on icon "Filter Statistics" at bounding box center [1398, 85] width 11 height 11
click at [1354, 207] on p "Date Range" at bounding box center [1350, 207] width 42 height 8
click at [1046, 185] on button "4" at bounding box center [1050, 183] width 20 height 20
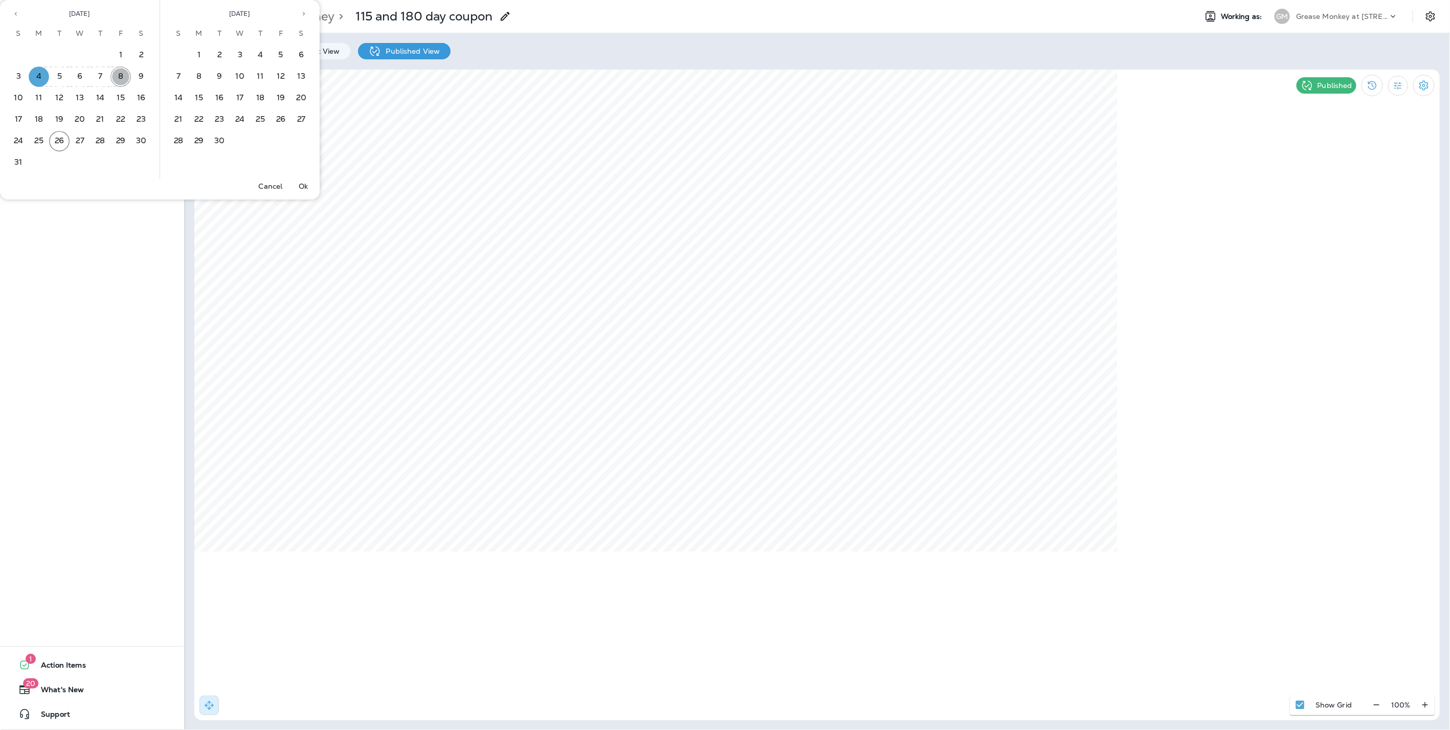
click at [123, 76] on button "8" at bounding box center [121, 77] width 20 height 20
click at [95, 74] on button "7" at bounding box center [100, 77] width 20 height 20
click at [40, 79] on button "4" at bounding box center [39, 77] width 20 height 20
click at [94, 72] on button "7" at bounding box center [100, 77] width 20 height 20
click at [304, 186] on p "Ok" at bounding box center [303, 186] width 9 height 8
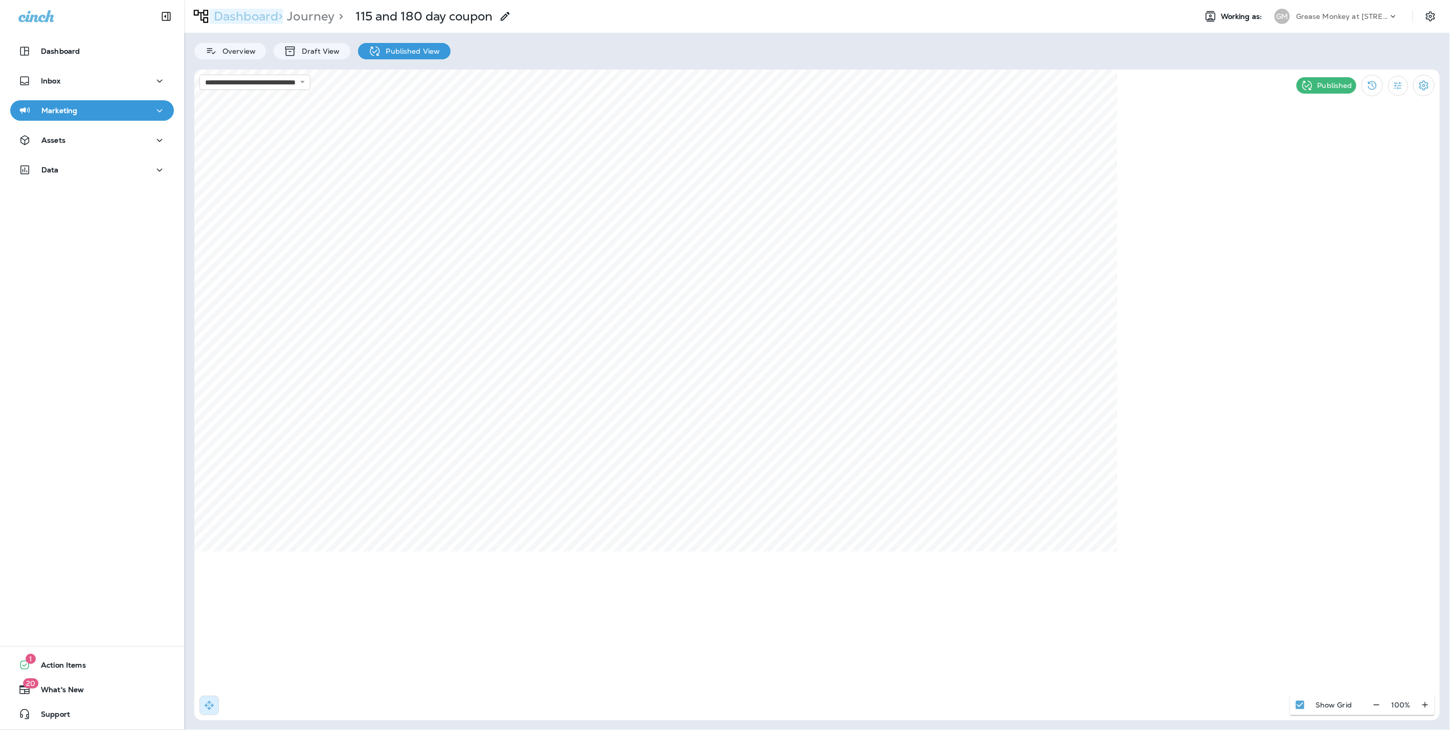
click at [246, 13] on p "Dashboard >" at bounding box center [246, 16] width 73 height 15
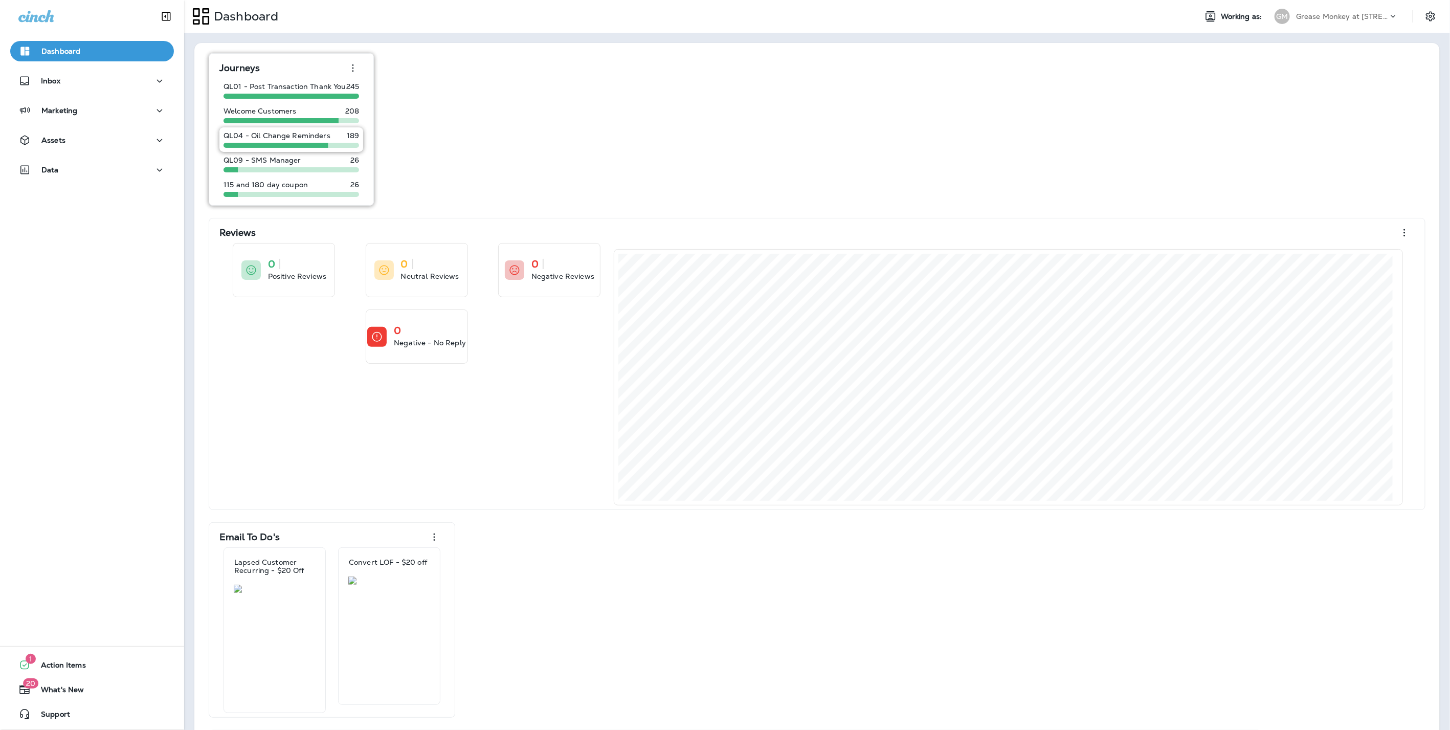
click at [271, 131] on p "QL04 - Oil Change Reminders" at bounding box center [277, 135] width 107 height 8
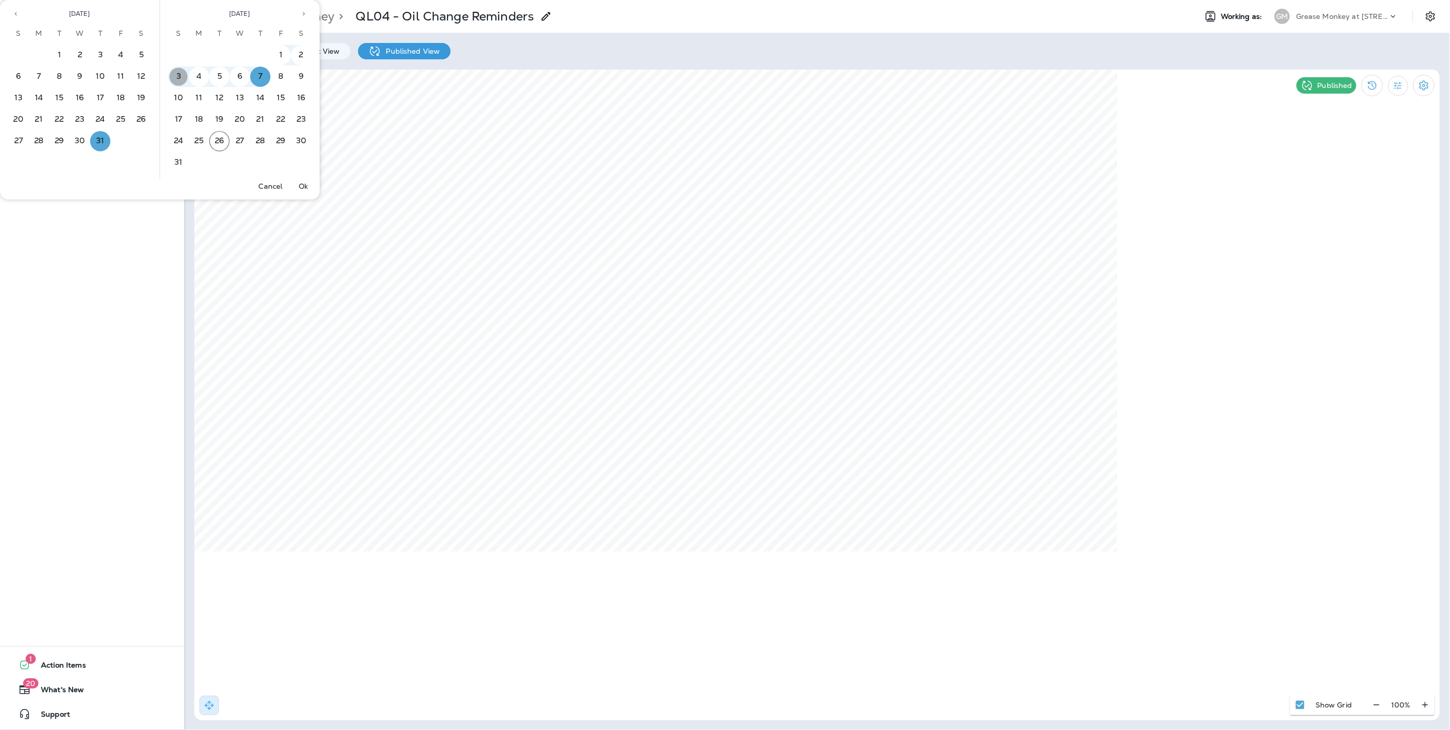
click at [186, 76] on button "3" at bounding box center [178, 77] width 20 height 20
click at [306, 191] on button "Ok" at bounding box center [303, 186] width 33 height 14
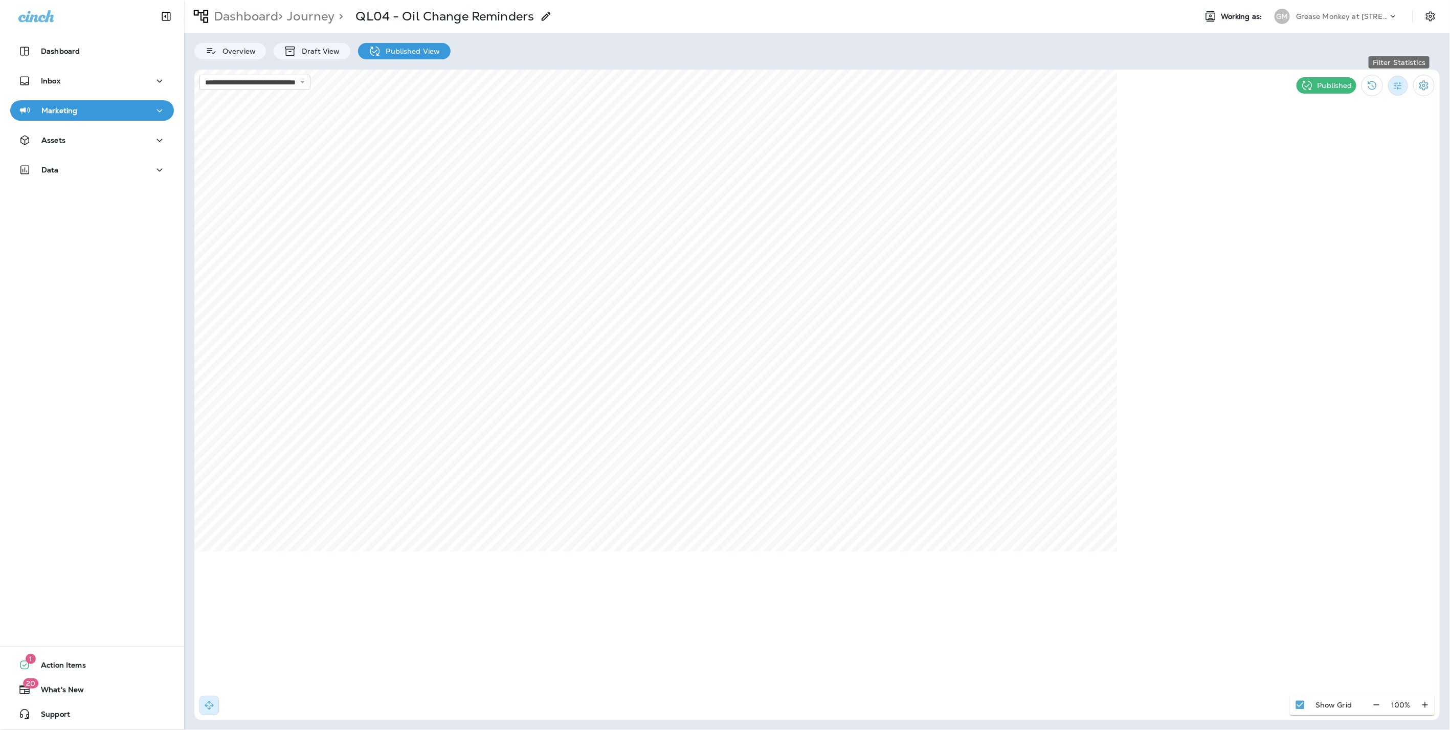
click at [1401, 82] on icon "Filter Statistics" at bounding box center [1399, 86] width 8 height 8
click at [1347, 201] on div "Date Range" at bounding box center [1340, 206] width 73 height 25
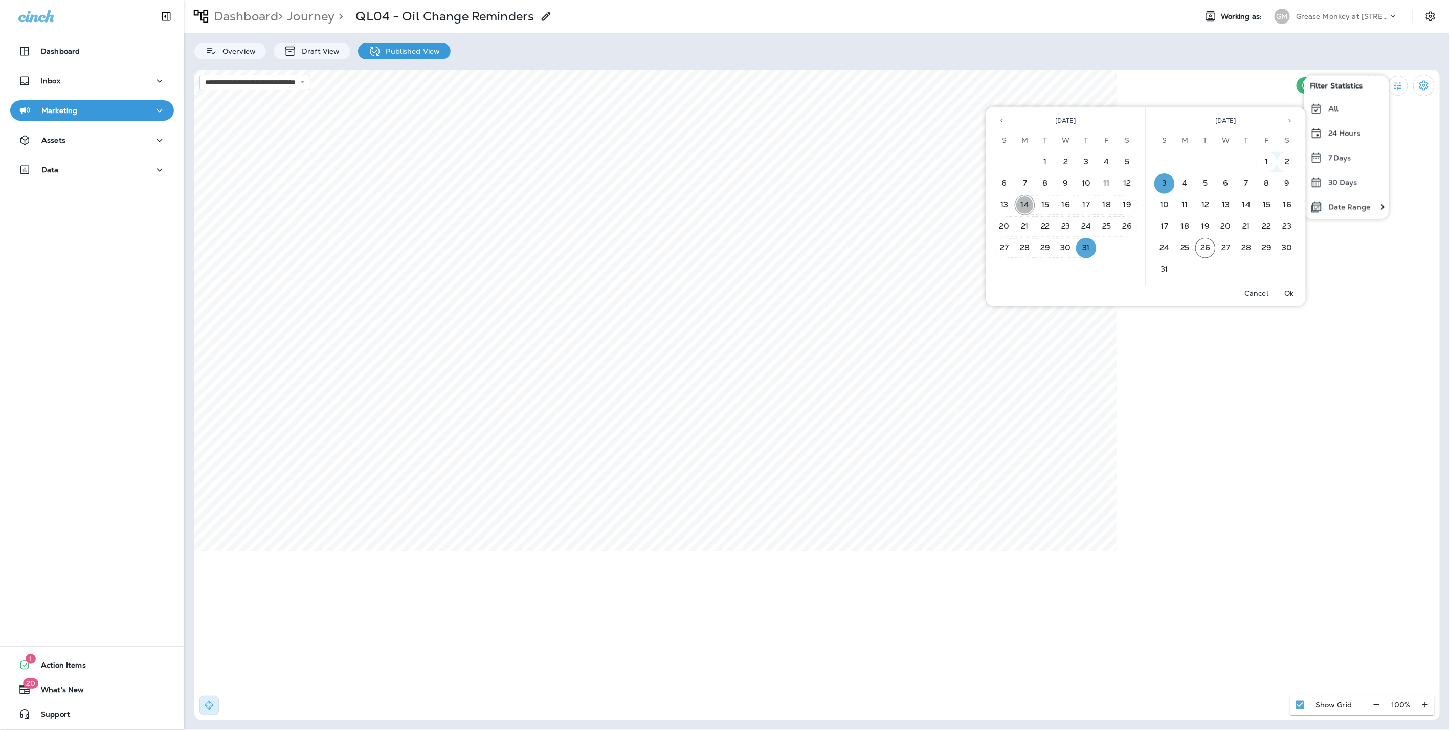
click at [1024, 203] on button "14" at bounding box center [1025, 205] width 20 height 20
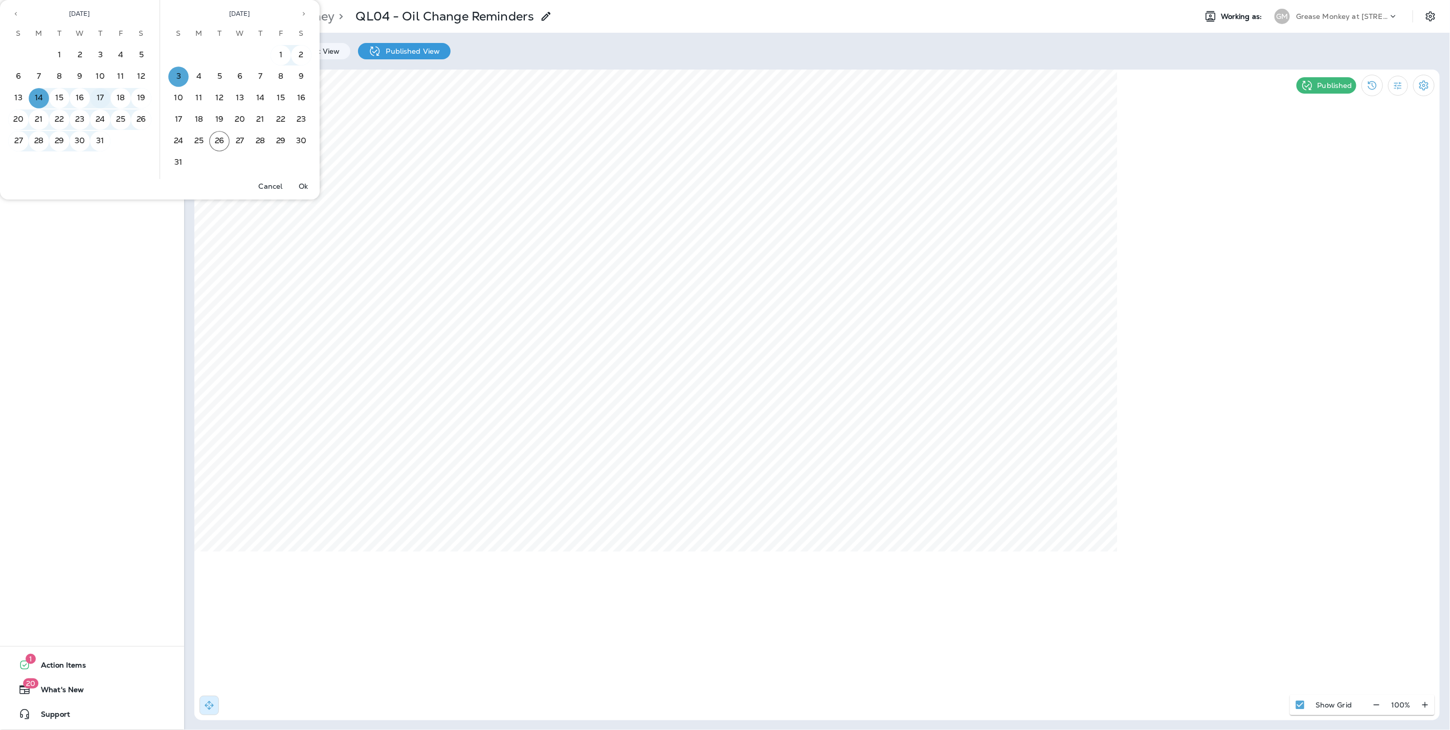
click at [99, 93] on button "17" at bounding box center [100, 98] width 20 height 20
click at [295, 183] on button "Ok" at bounding box center [303, 186] width 33 height 14
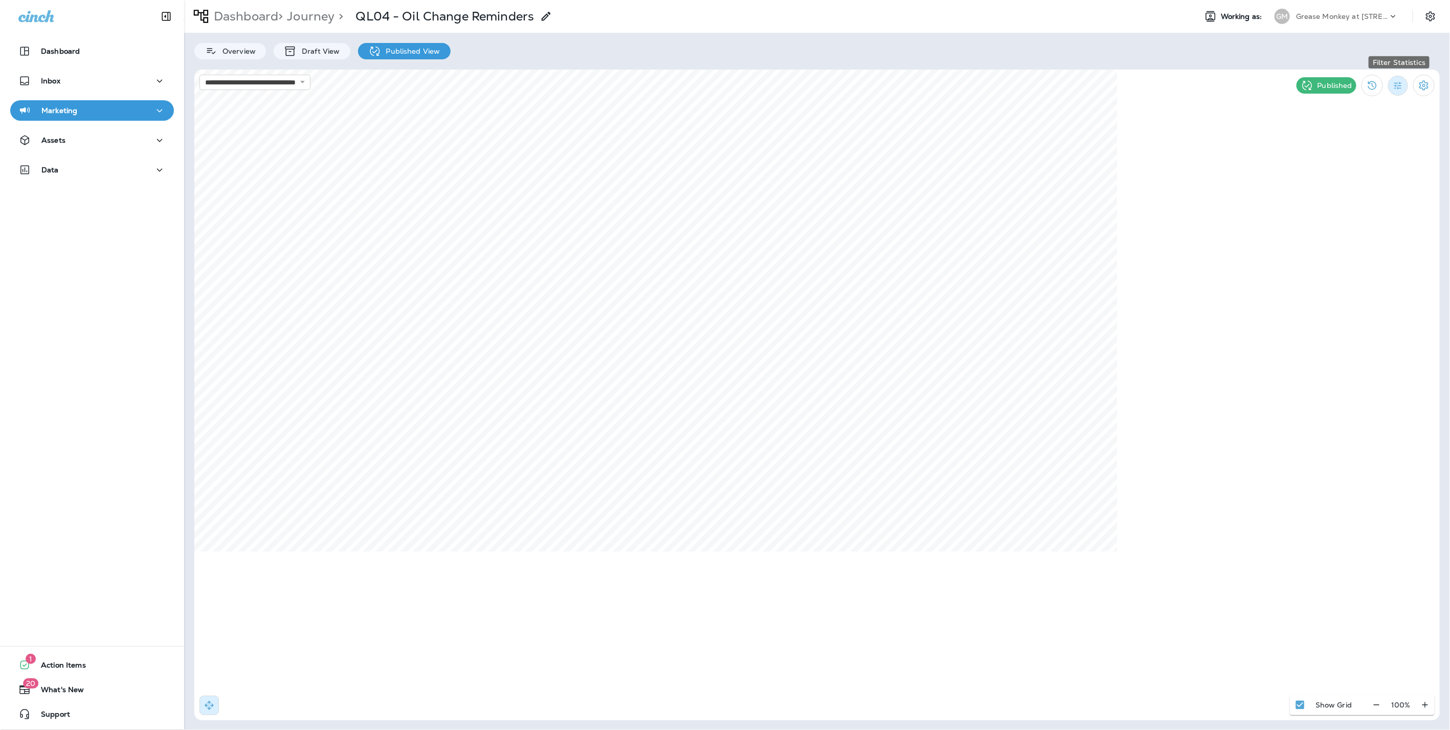
click at [1405, 79] on button "Filter Statistics" at bounding box center [1399, 86] width 20 height 20
click at [1341, 204] on p "Date Range" at bounding box center [1350, 207] width 42 height 8
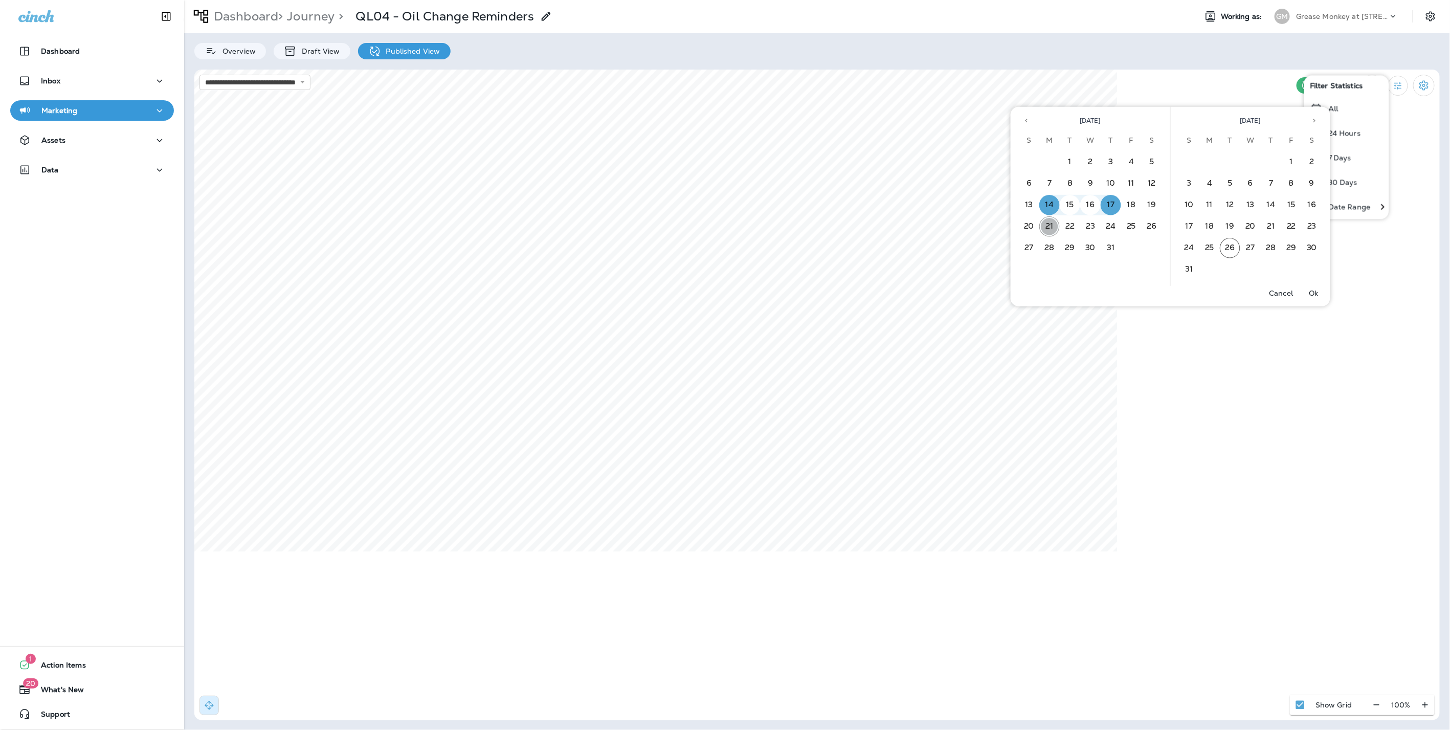
click at [1050, 228] on button "21" at bounding box center [1050, 226] width 20 height 20
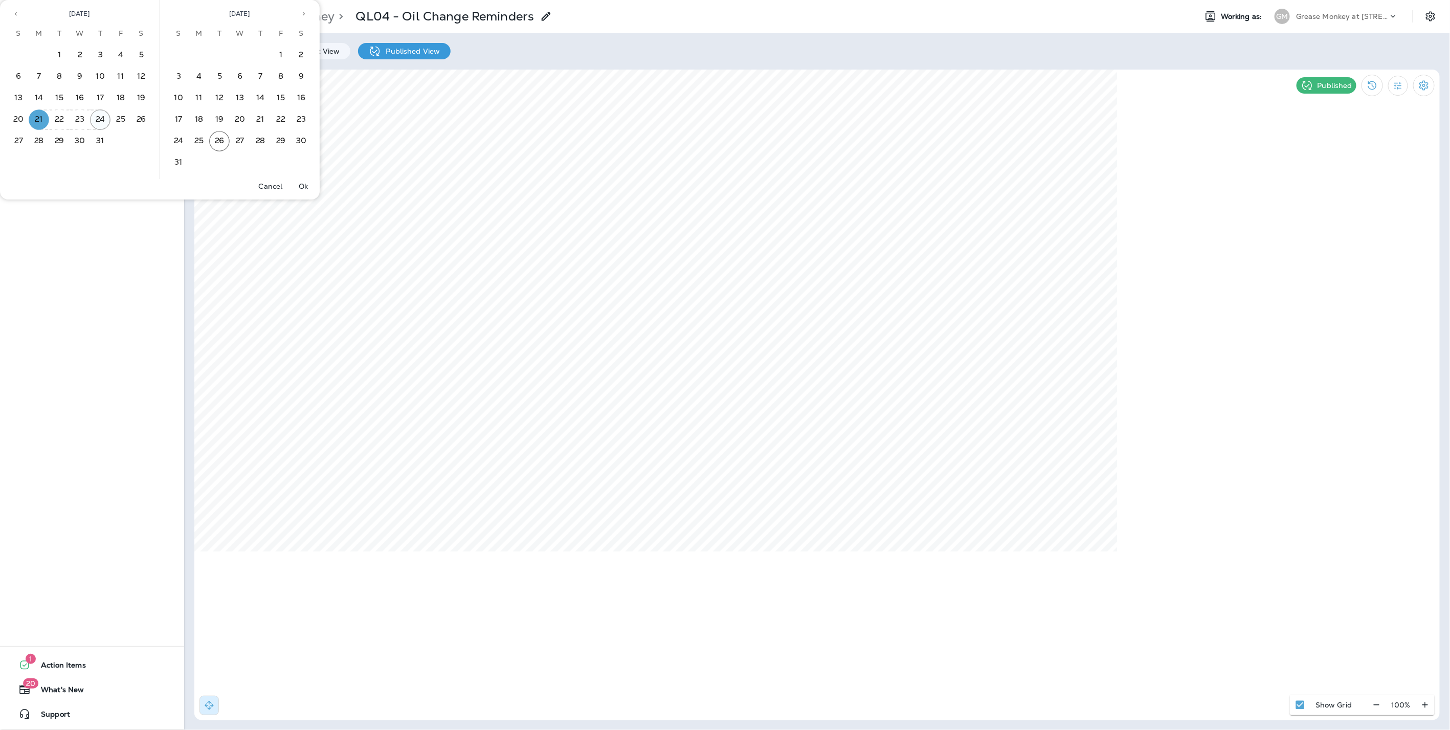
click at [105, 117] on button "24" at bounding box center [100, 119] width 20 height 20
click at [304, 187] on p "Ok" at bounding box center [303, 186] width 9 height 8
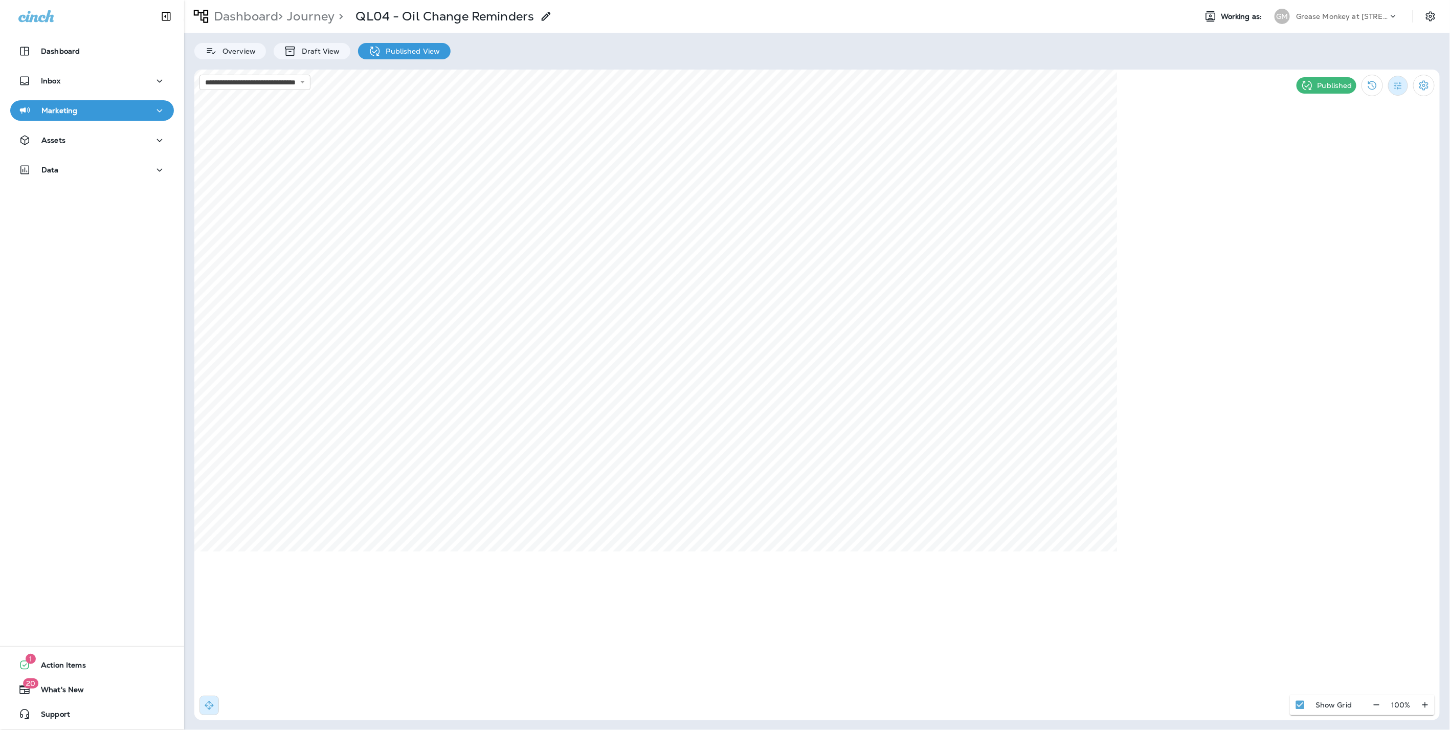
click at [1398, 82] on icon "Filter Statistics" at bounding box center [1398, 85] width 11 height 11
click at [1338, 205] on p "Date Range" at bounding box center [1350, 207] width 42 height 8
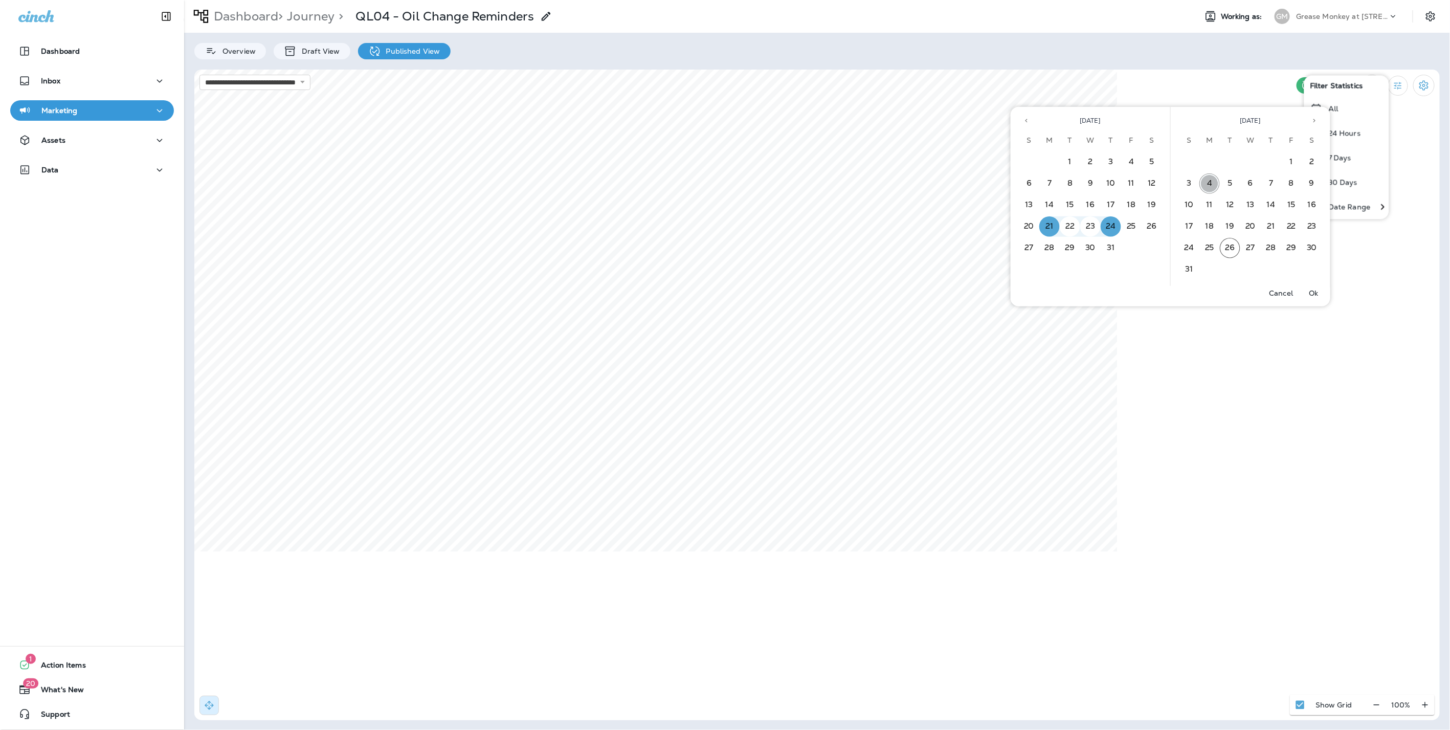
click at [1215, 179] on button "4" at bounding box center [1210, 183] width 20 height 20
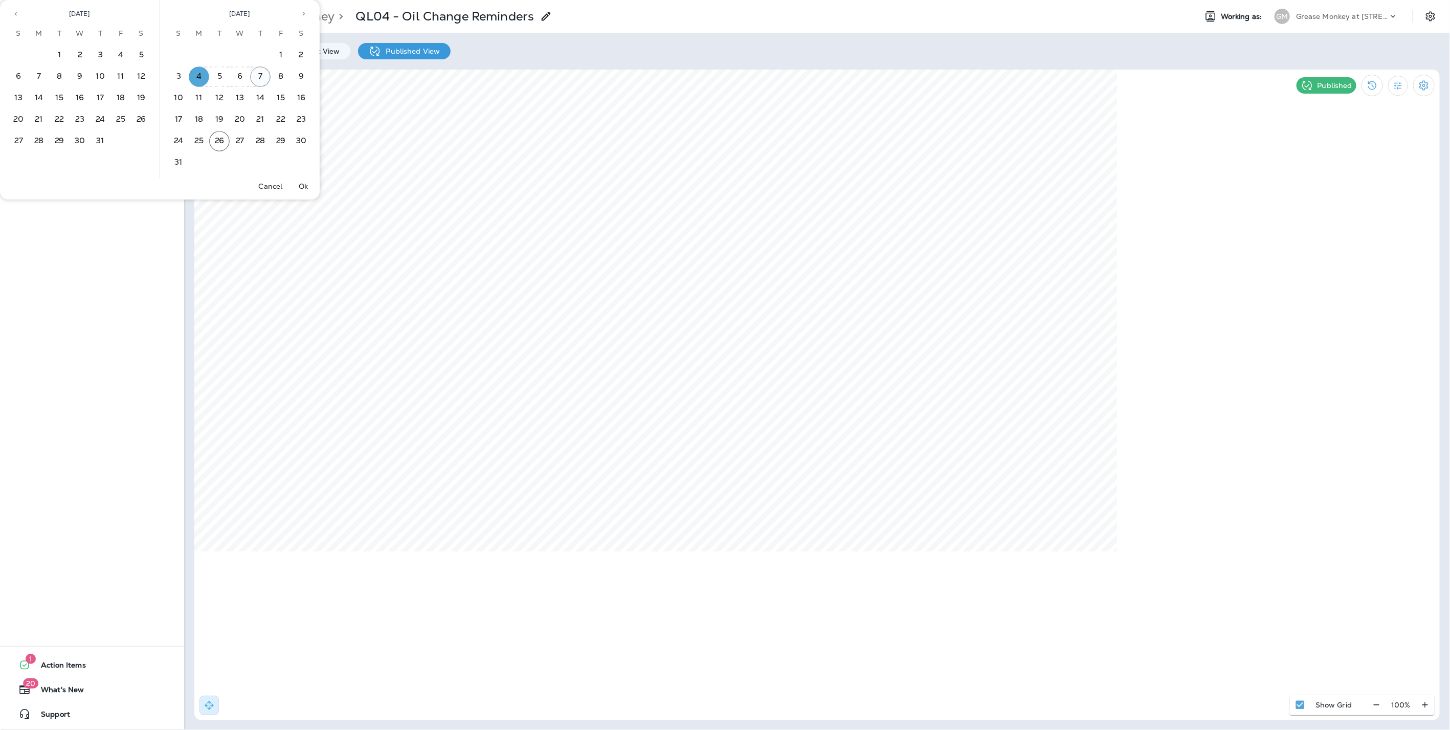
click at [261, 80] on button "7" at bounding box center [260, 77] width 20 height 20
click at [307, 185] on p "Ok" at bounding box center [303, 186] width 9 height 8
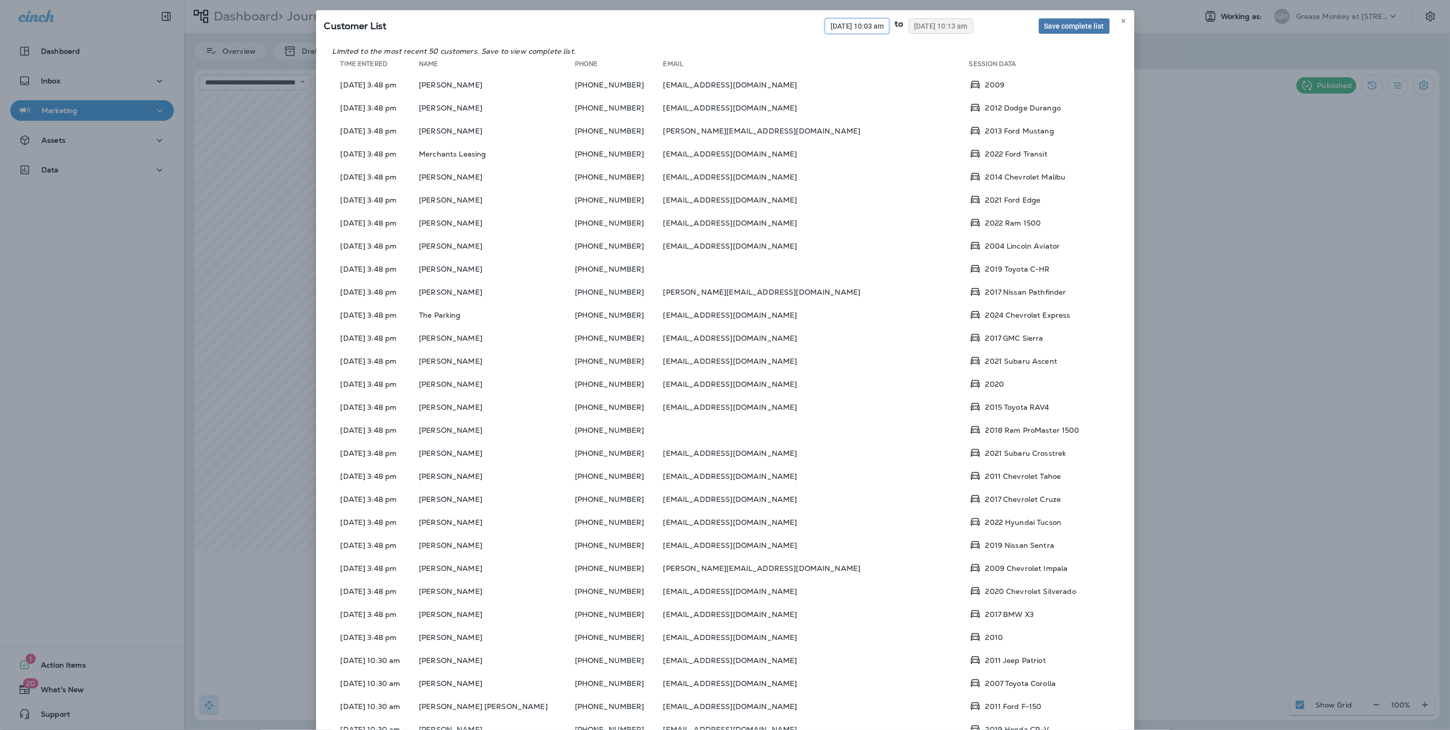
click at [847, 24] on span "[DATE] 10:03 am" at bounding box center [857, 26] width 53 height 7
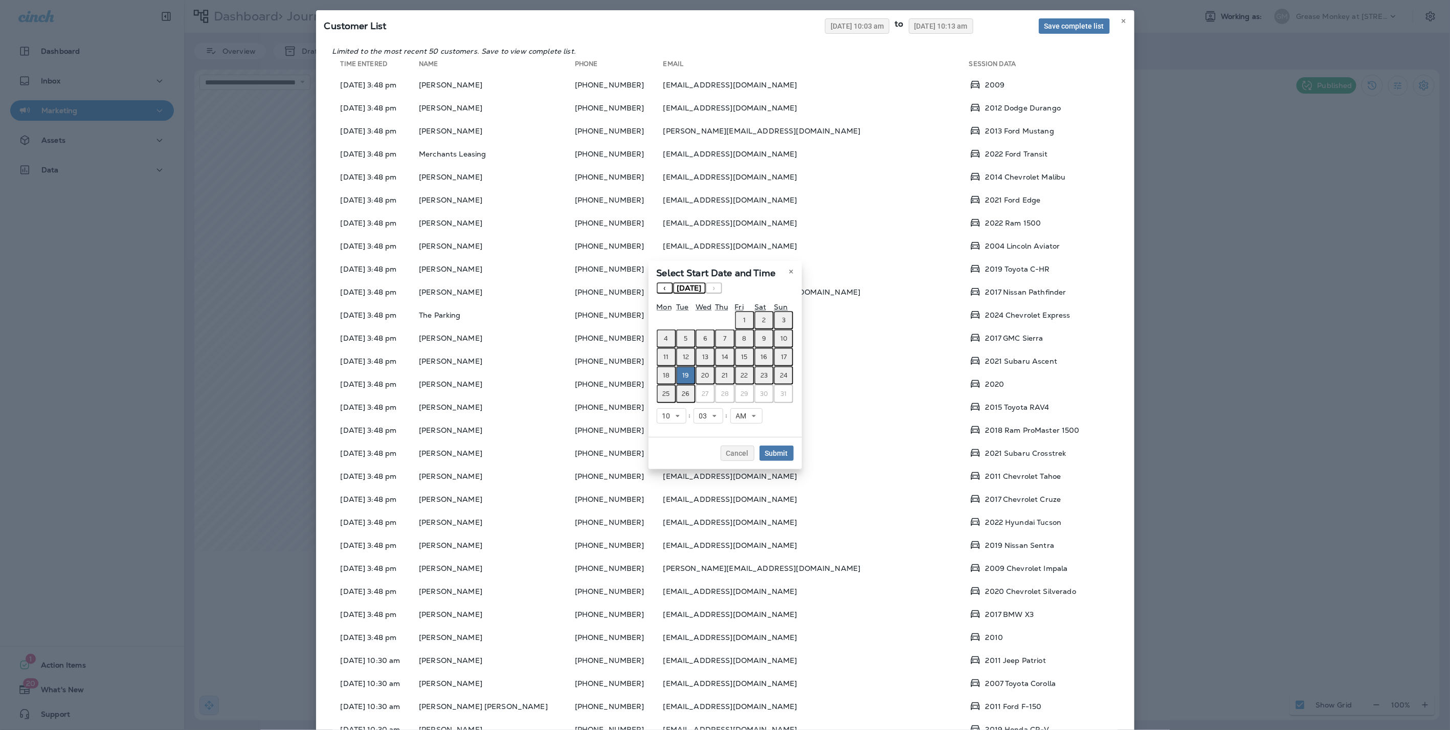
click at [666, 338] on abbr "4" at bounding box center [667, 339] width 4 height 8
click at [667, 339] on abbr "4" at bounding box center [667, 339] width 4 height 8
click at [930, 26] on div "Select Start Date and Time « ‹ [DATE] › » Mon Tue Wed Thu Fri Sat Sun 1 2 3 4 5…" at bounding box center [725, 365] width 1450 height 730
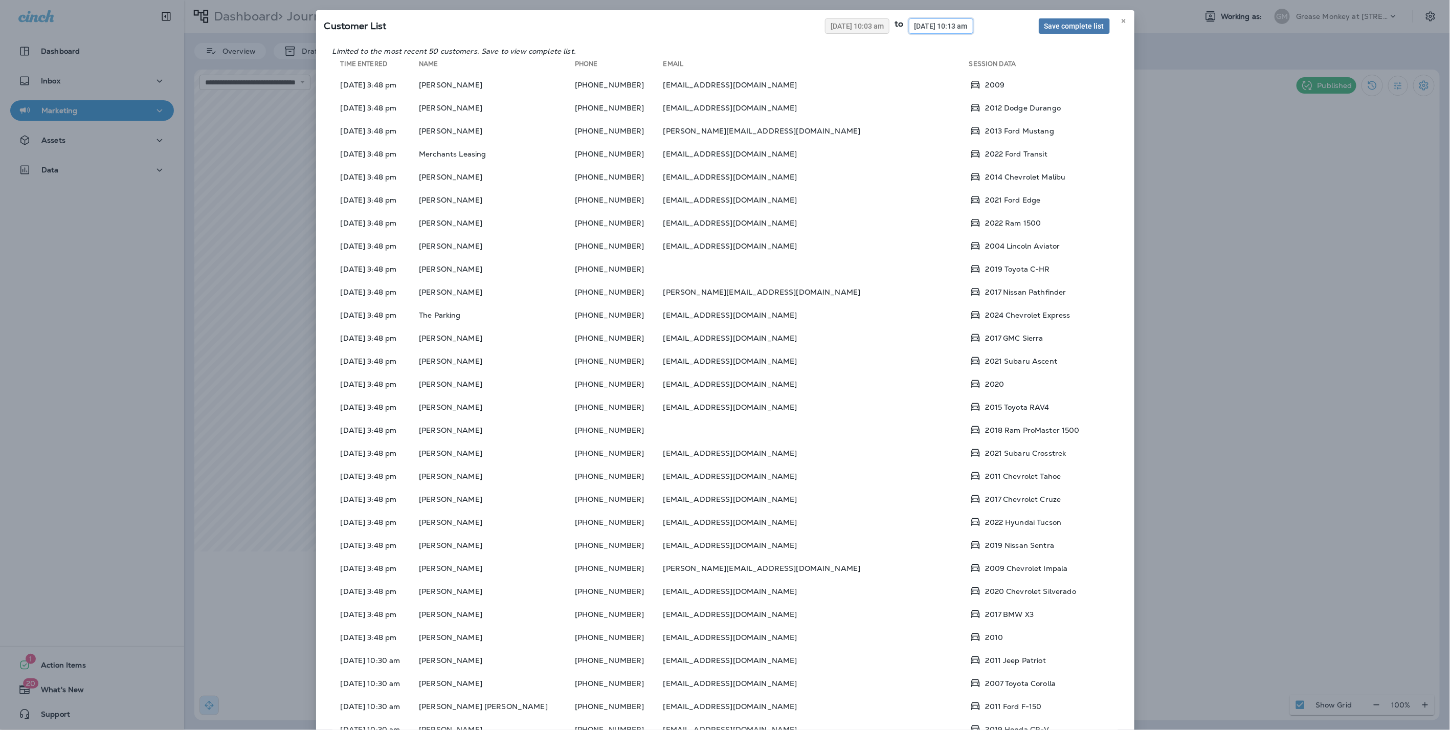
click at [918, 26] on span "[DATE] 10:13 am" at bounding box center [941, 26] width 53 height 7
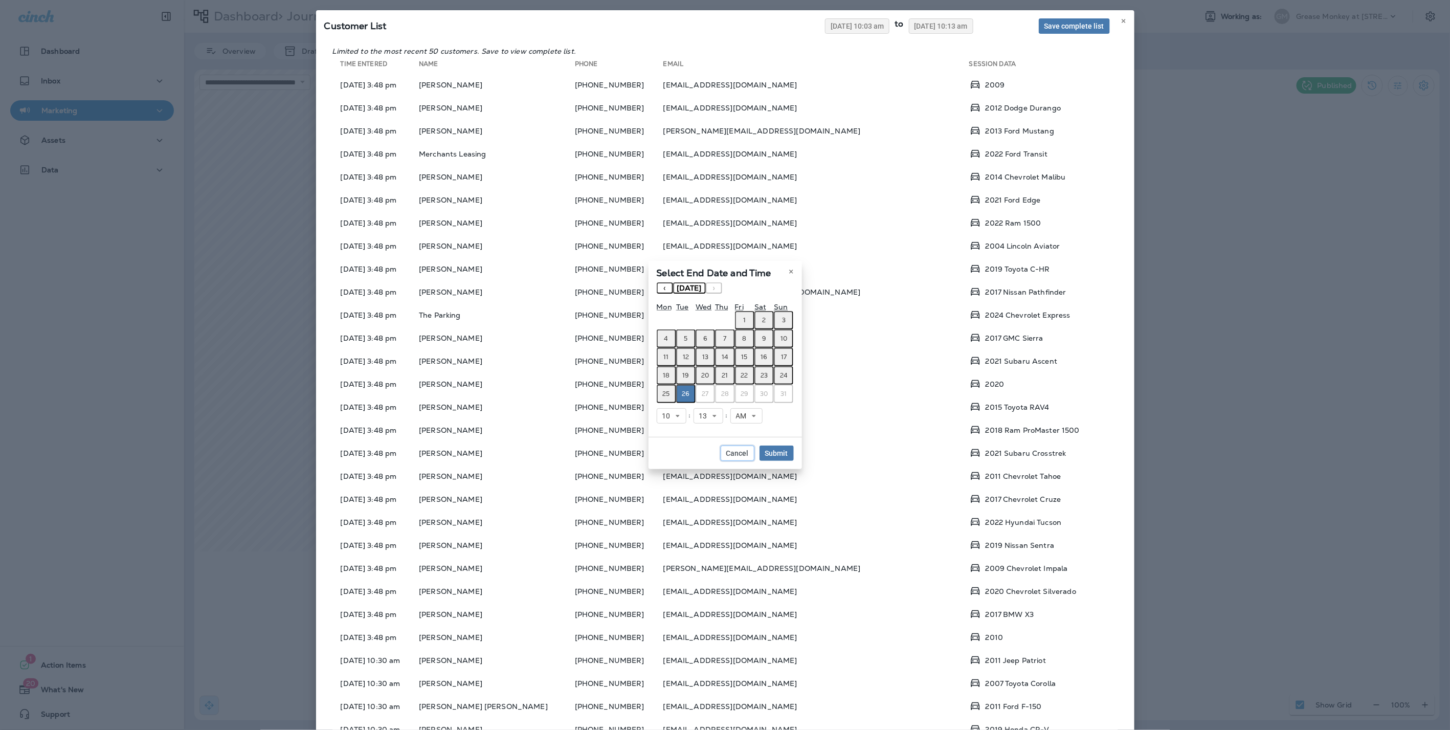
click at [736, 454] on span "Cancel" at bounding box center [738, 453] width 23 height 7
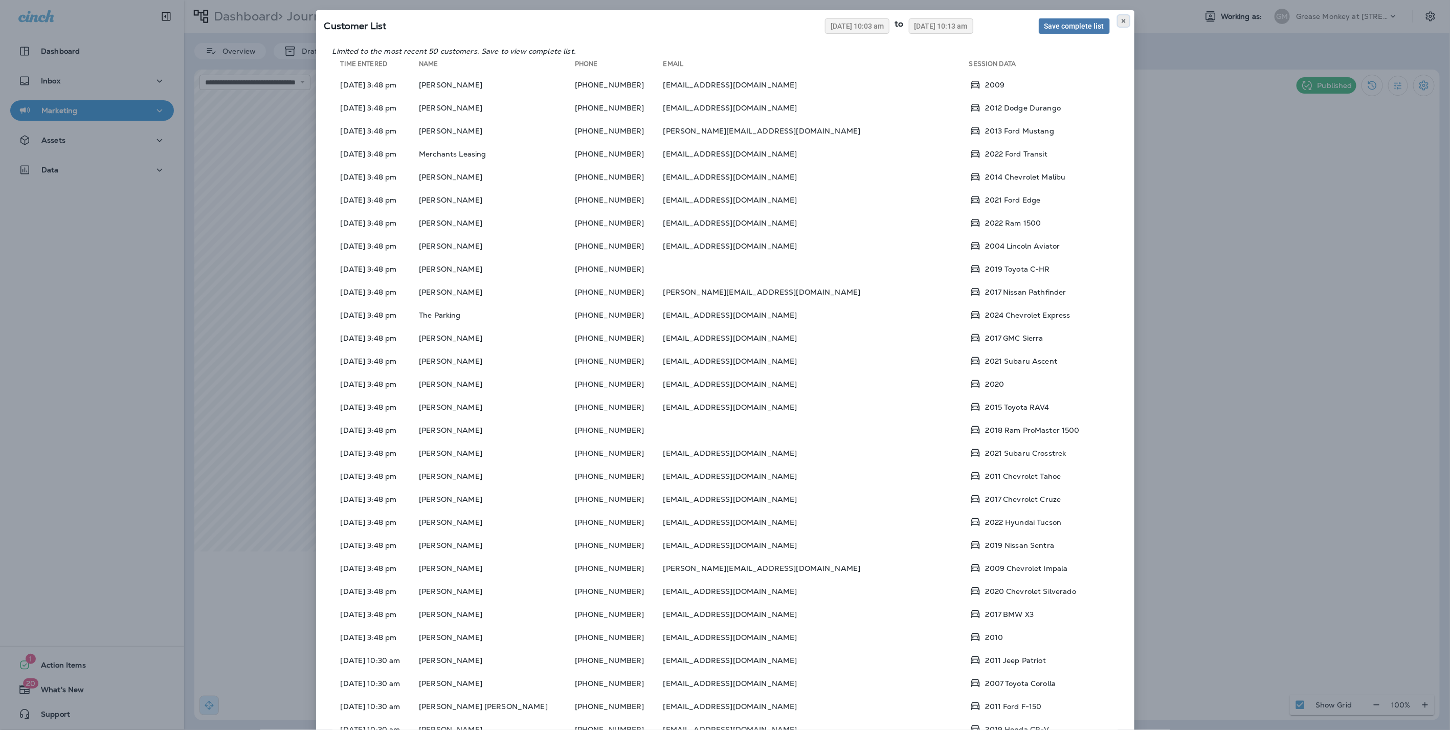
click at [1123, 19] on button at bounding box center [1123, 20] width 11 height 11
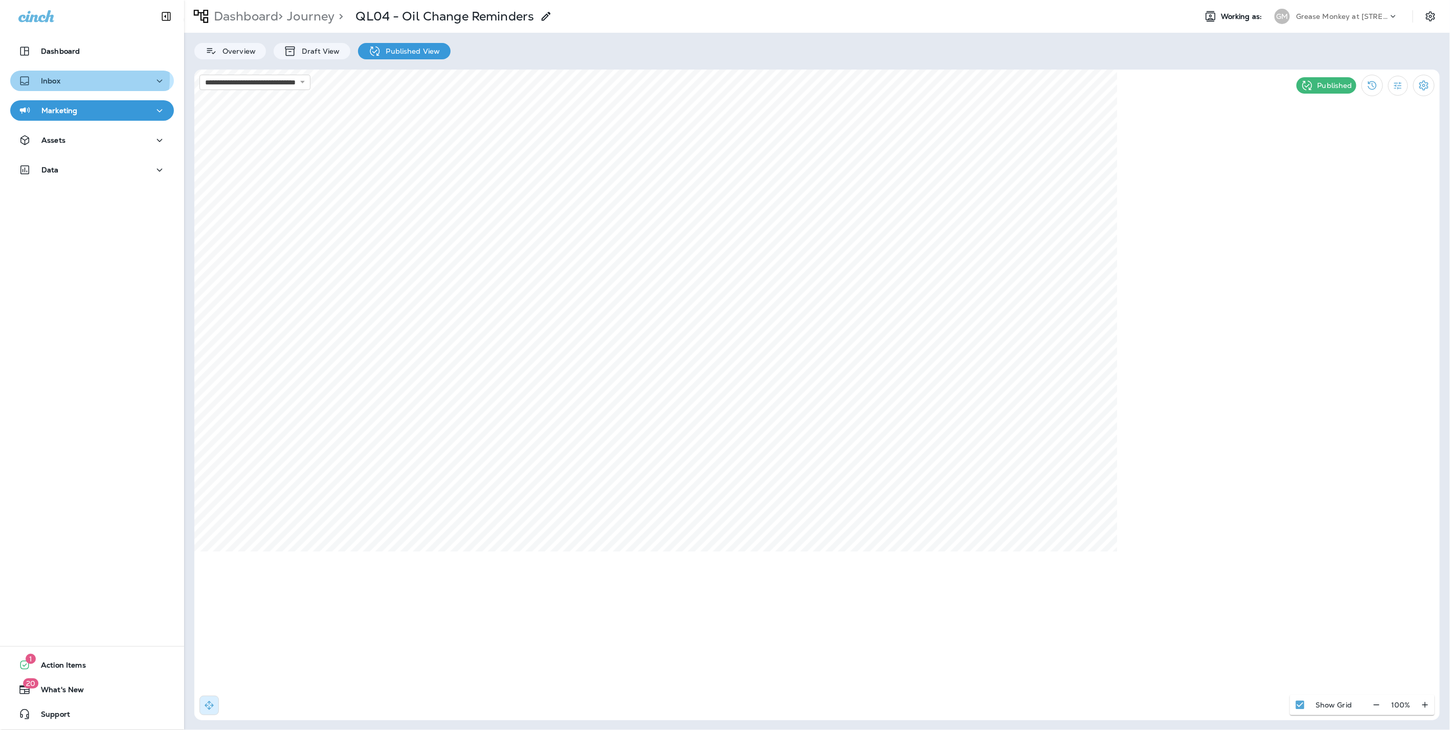
click at [80, 78] on div "Inbox" at bounding box center [91, 81] width 147 height 13
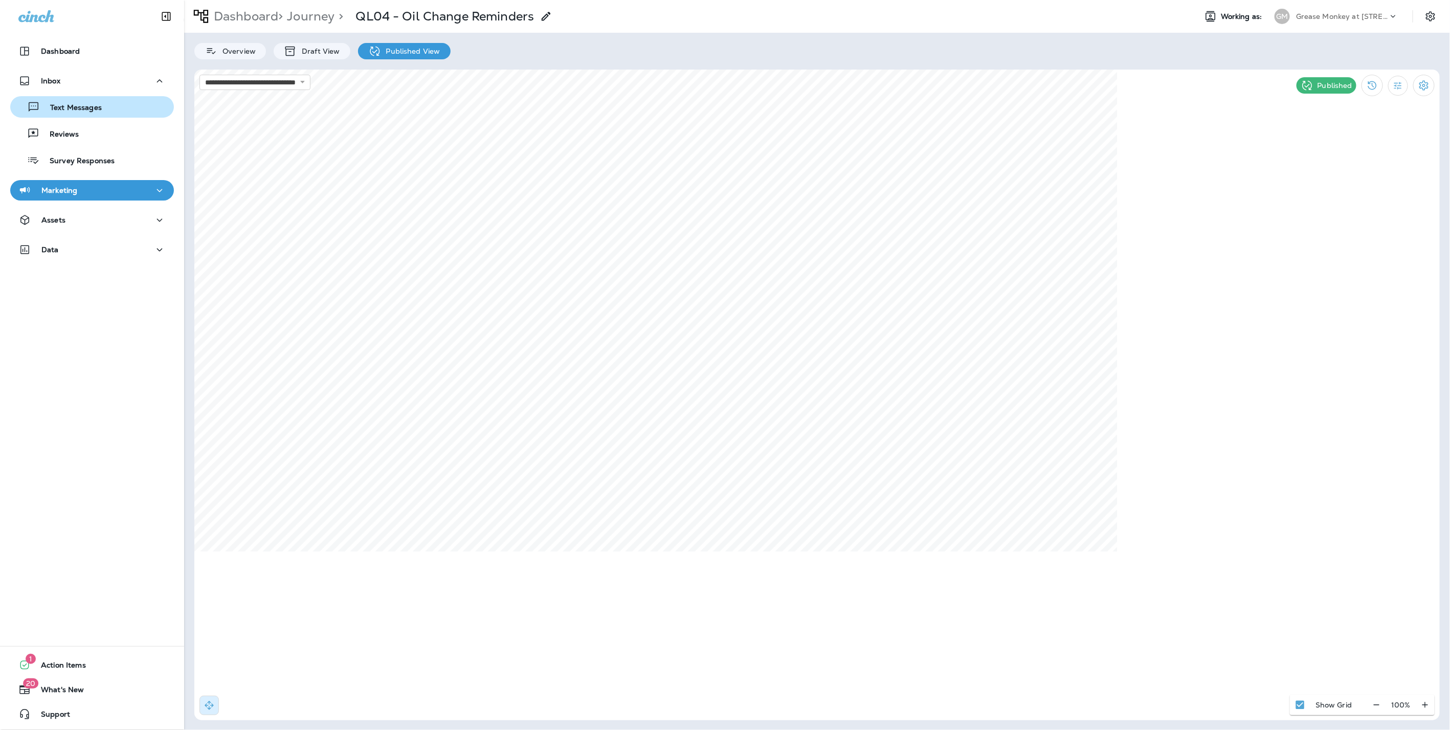
click at [75, 103] on p "Text Messages" at bounding box center [71, 108] width 62 height 10
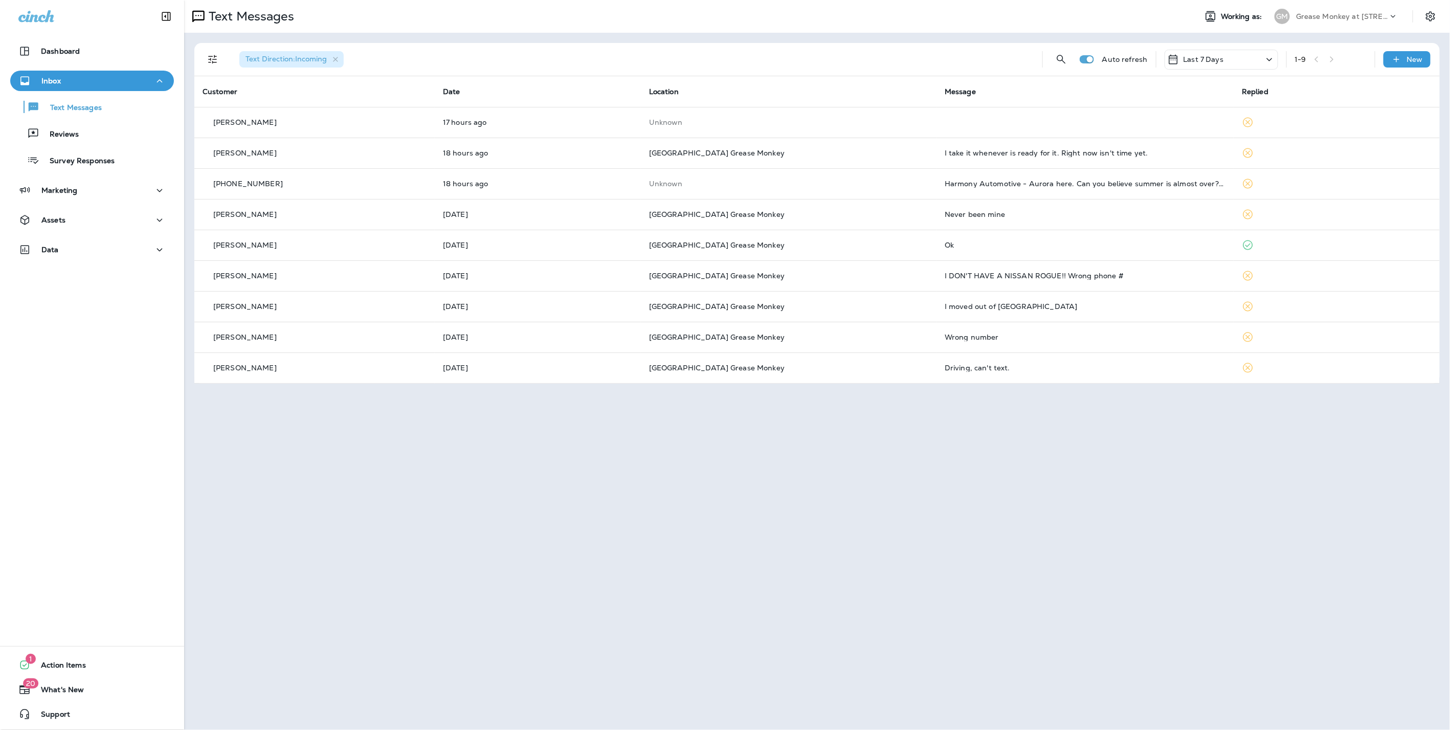
click at [1274, 61] on icon at bounding box center [1270, 59] width 12 height 13
click at [1203, 181] on p "Last 30 Days" at bounding box center [1191, 180] width 47 height 8
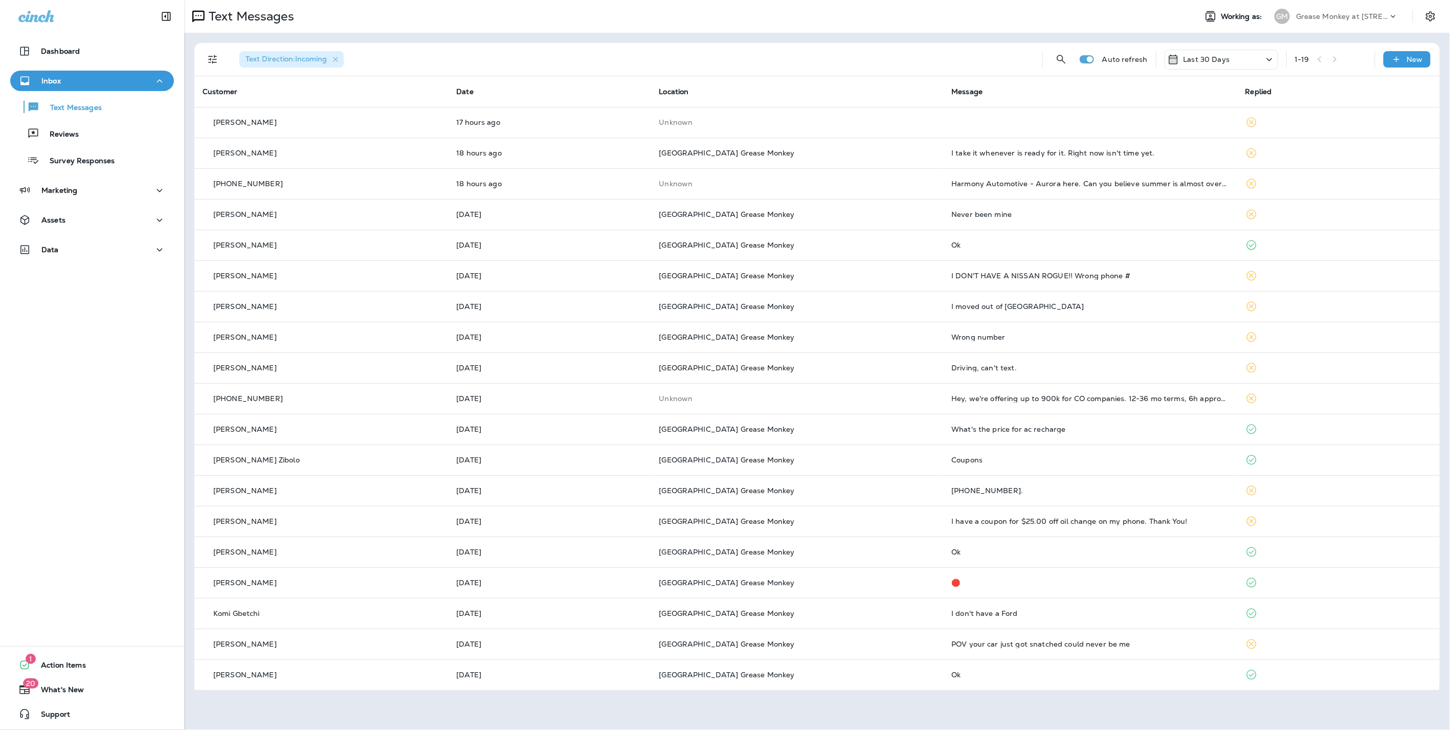
click at [1324, 23] on div "Grease Monkey at [STREET_ADDRESS]" at bounding box center [1342, 16] width 92 height 15
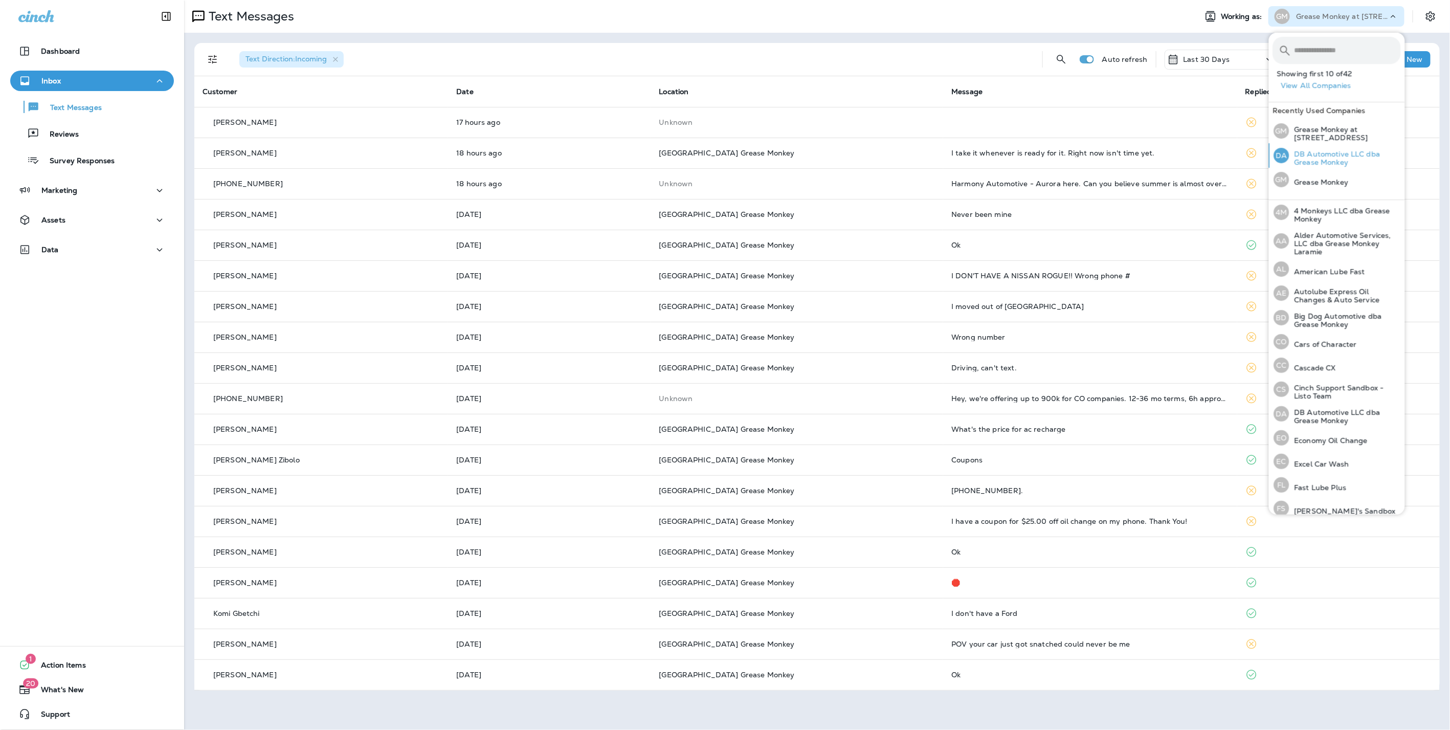
click at [1307, 152] on p "DB Automotive LLC dba Grease Monkey" at bounding box center [1346, 158] width 112 height 16
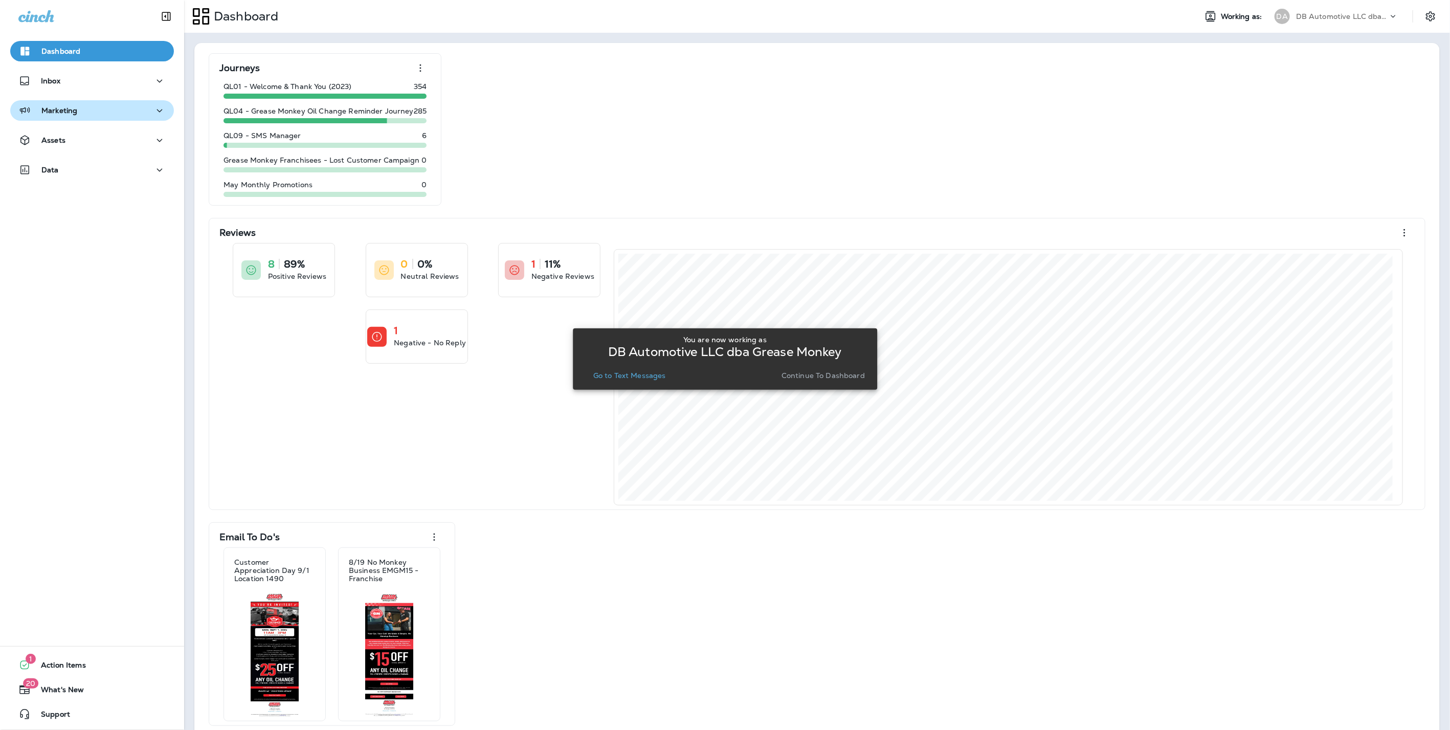
click at [50, 103] on button "Marketing" at bounding box center [92, 110] width 164 height 20
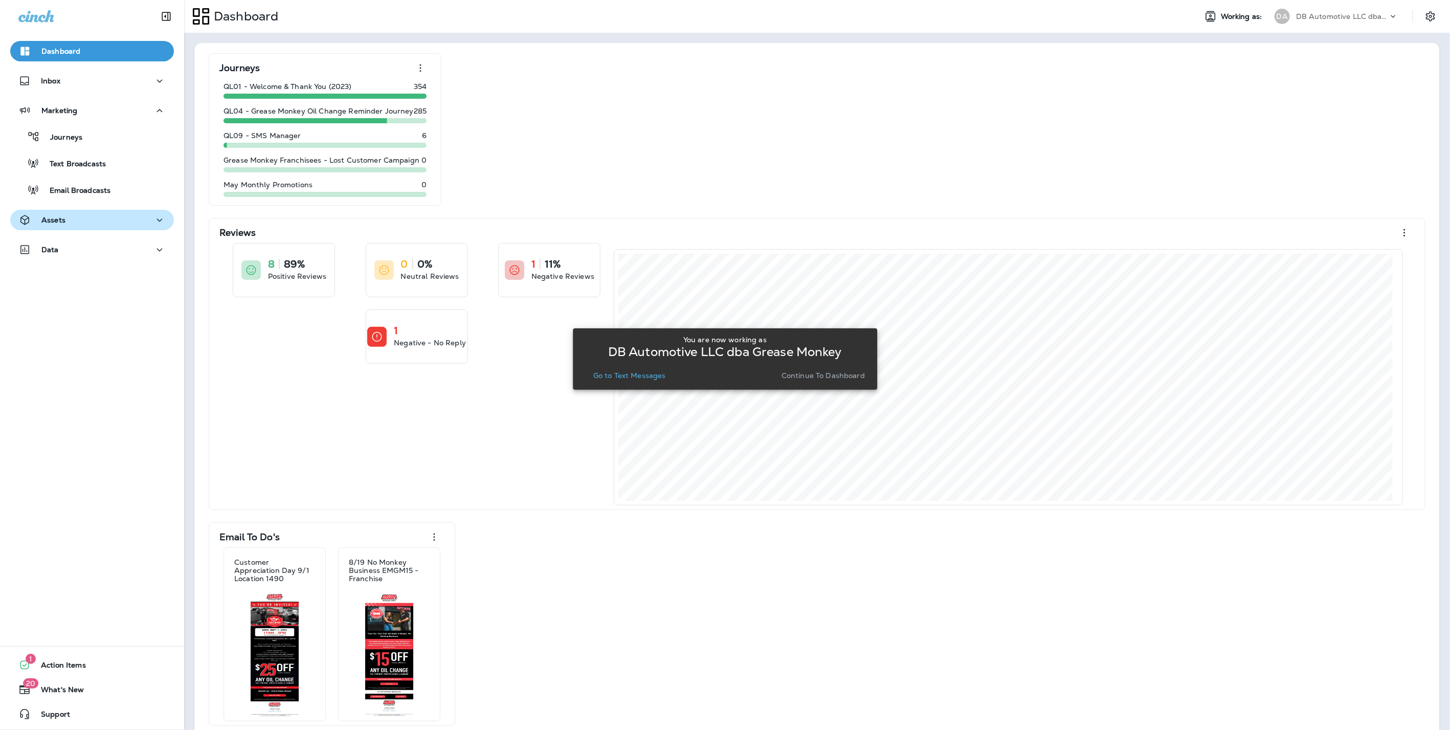
click at [65, 214] on div "Assets" at bounding box center [91, 220] width 147 height 13
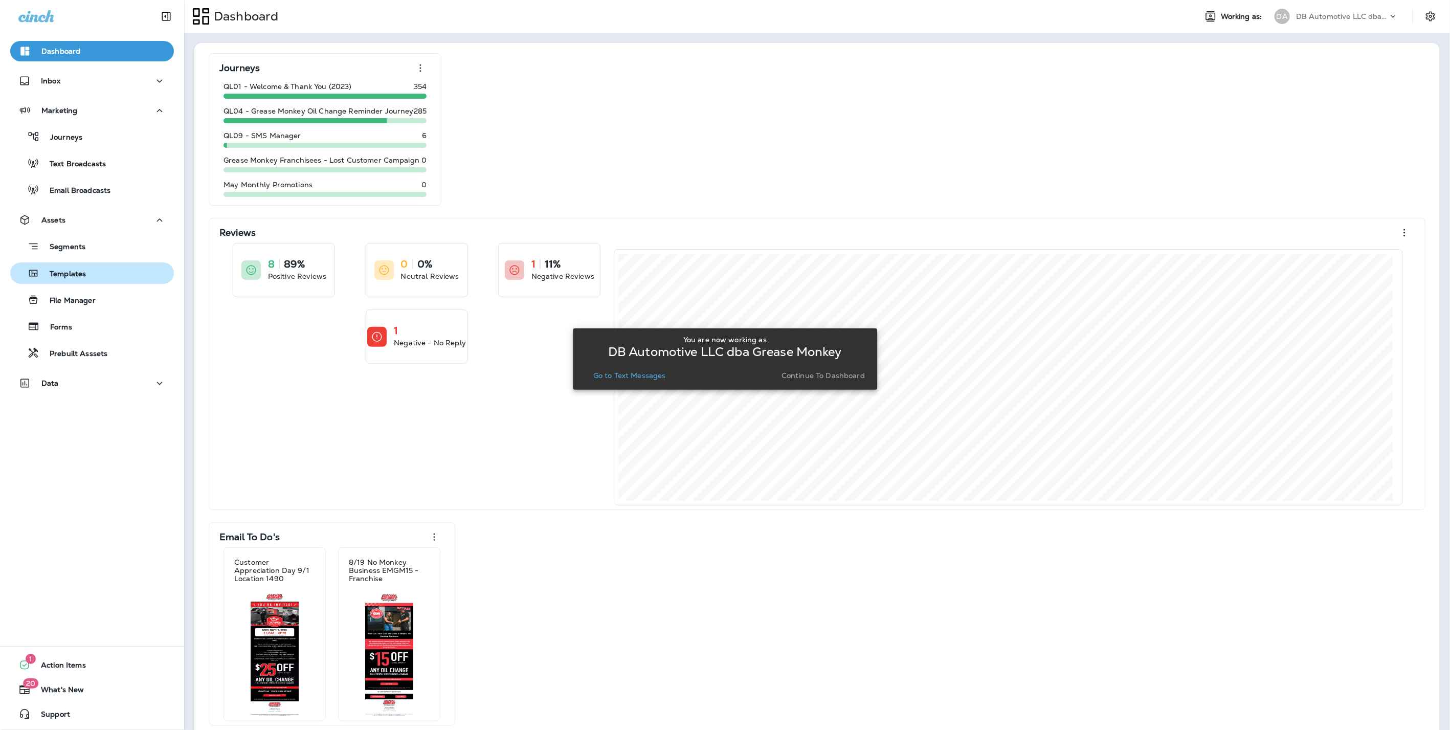
click at [70, 277] on p "Templates" at bounding box center [62, 275] width 47 height 10
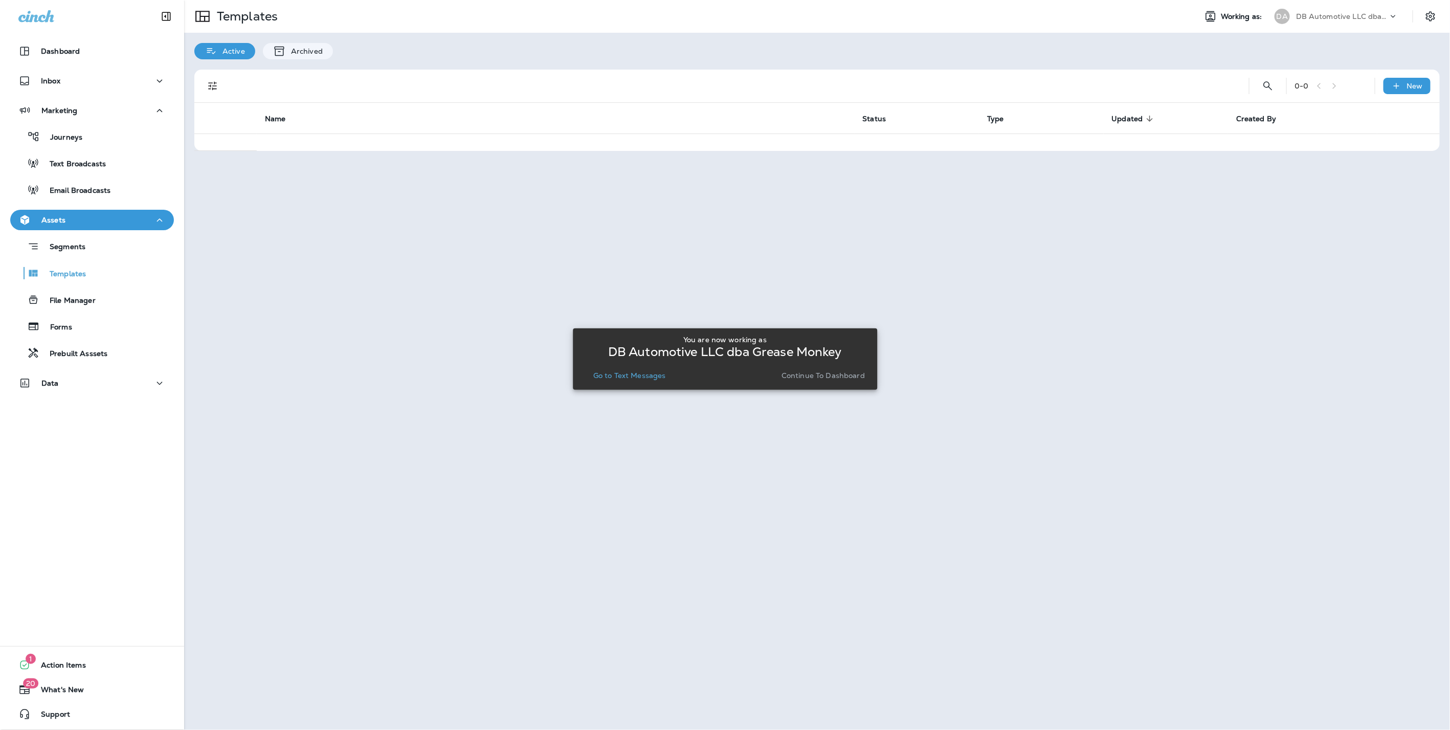
click at [819, 372] on p "Continue to Dashboard" at bounding box center [823, 375] width 83 height 8
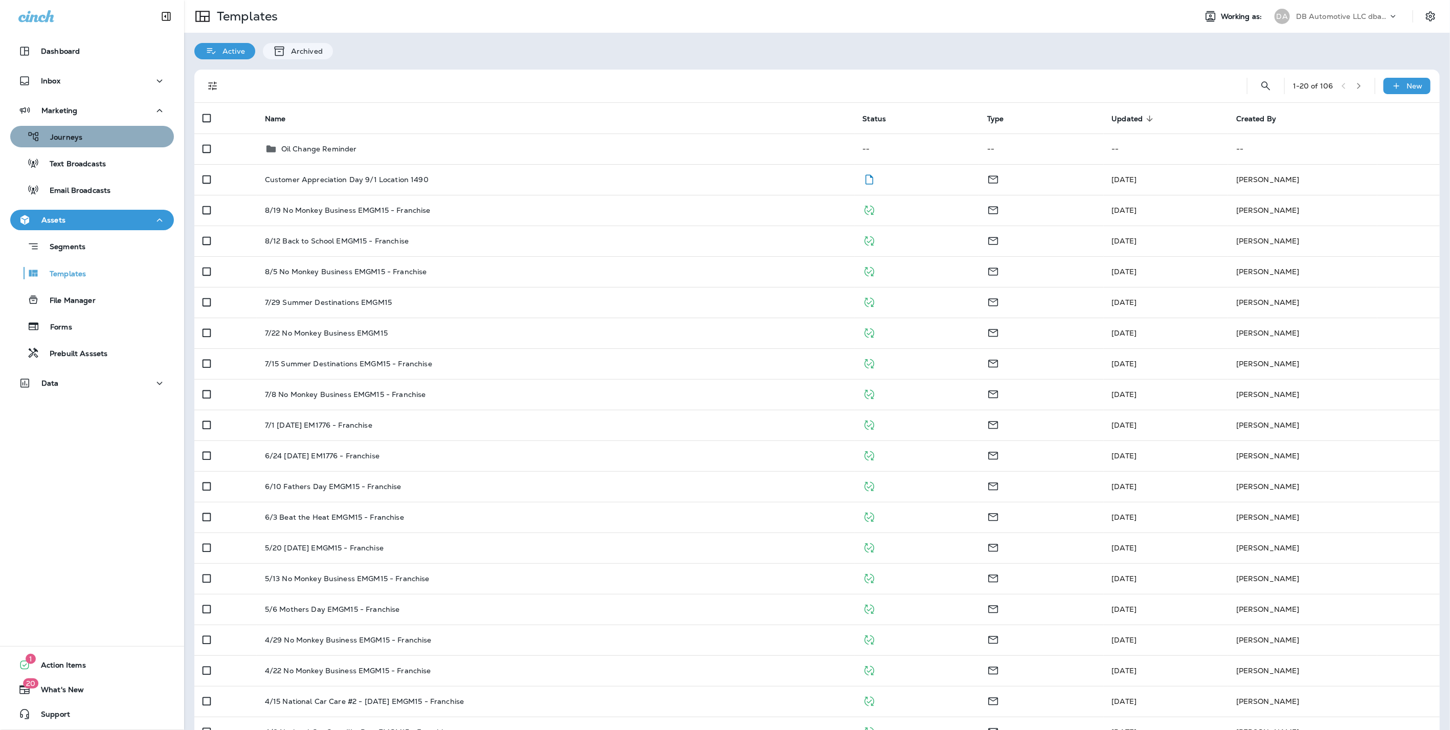
click at [102, 135] on div "Journeys" at bounding box center [92, 136] width 156 height 15
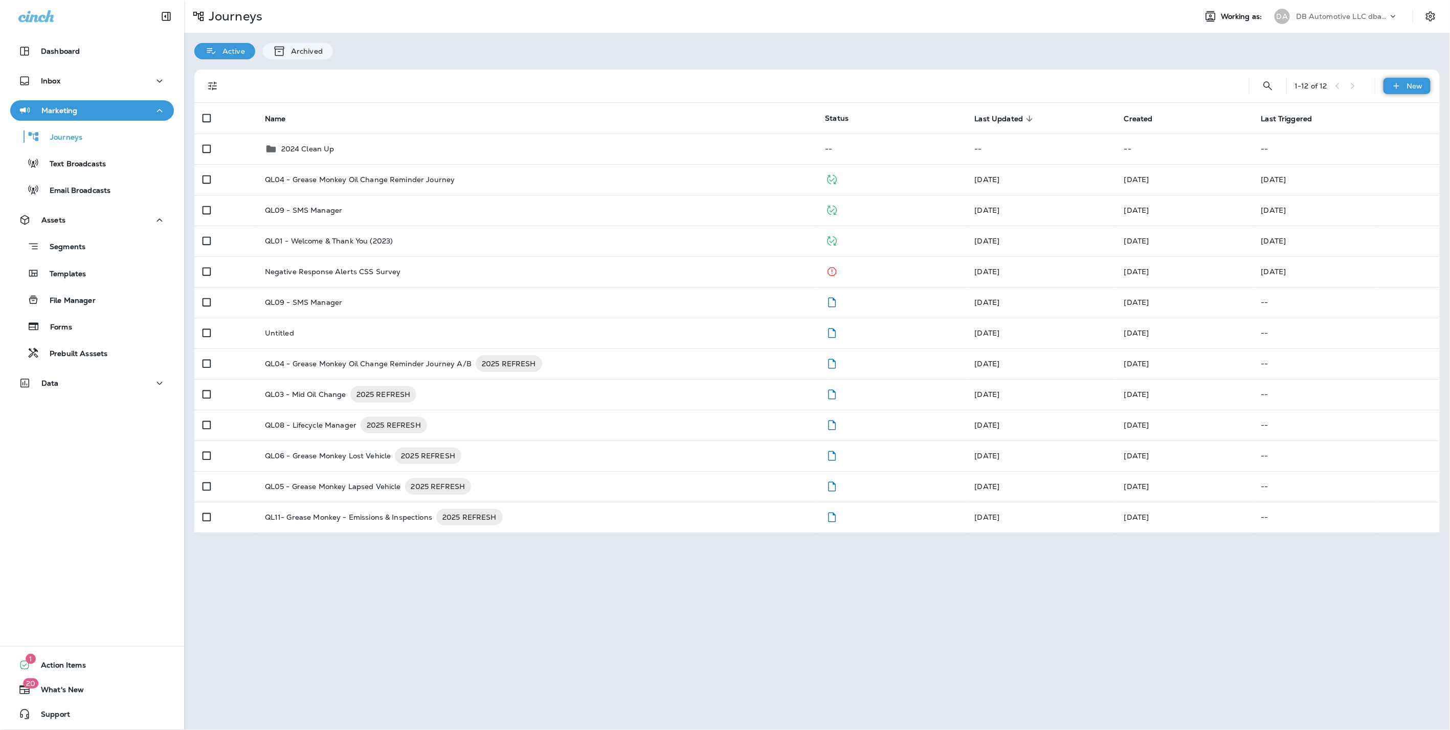
click at [1410, 87] on p "New" at bounding box center [1415, 86] width 16 height 8
click at [1374, 158] on p "New Folder" at bounding box center [1365, 160] width 45 height 8
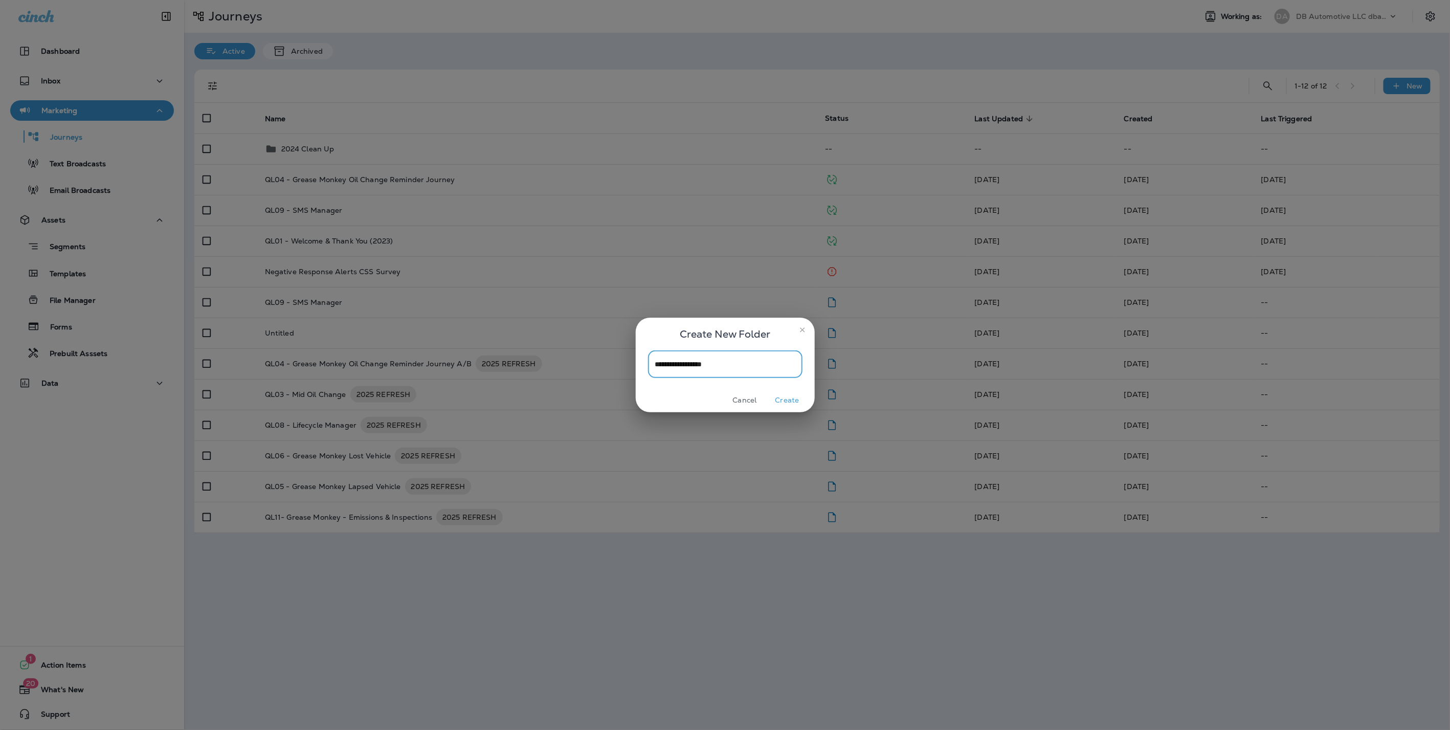
type input "**********"
click at [795, 399] on button "Create" at bounding box center [787, 400] width 38 height 16
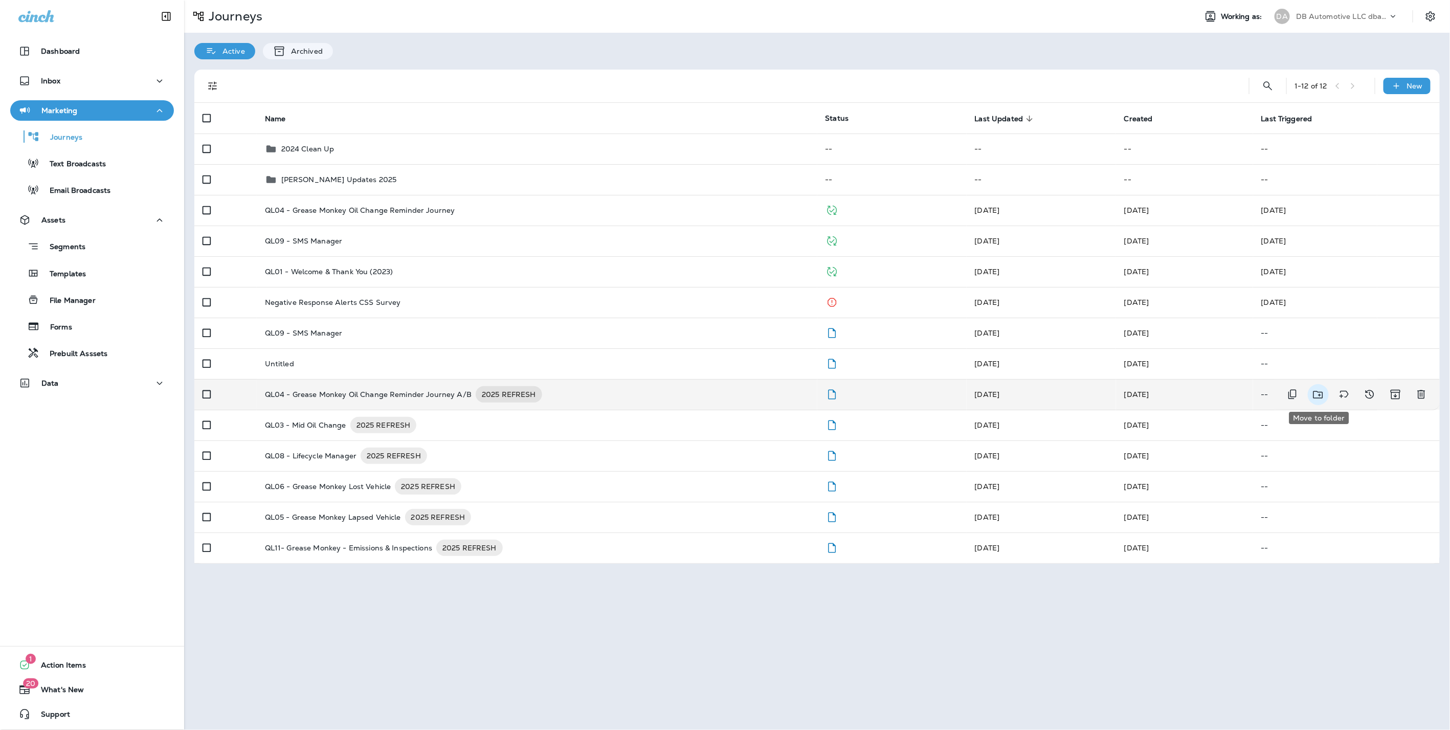
click at [1321, 391] on icon "Move to folder" at bounding box center [1318, 394] width 13 height 13
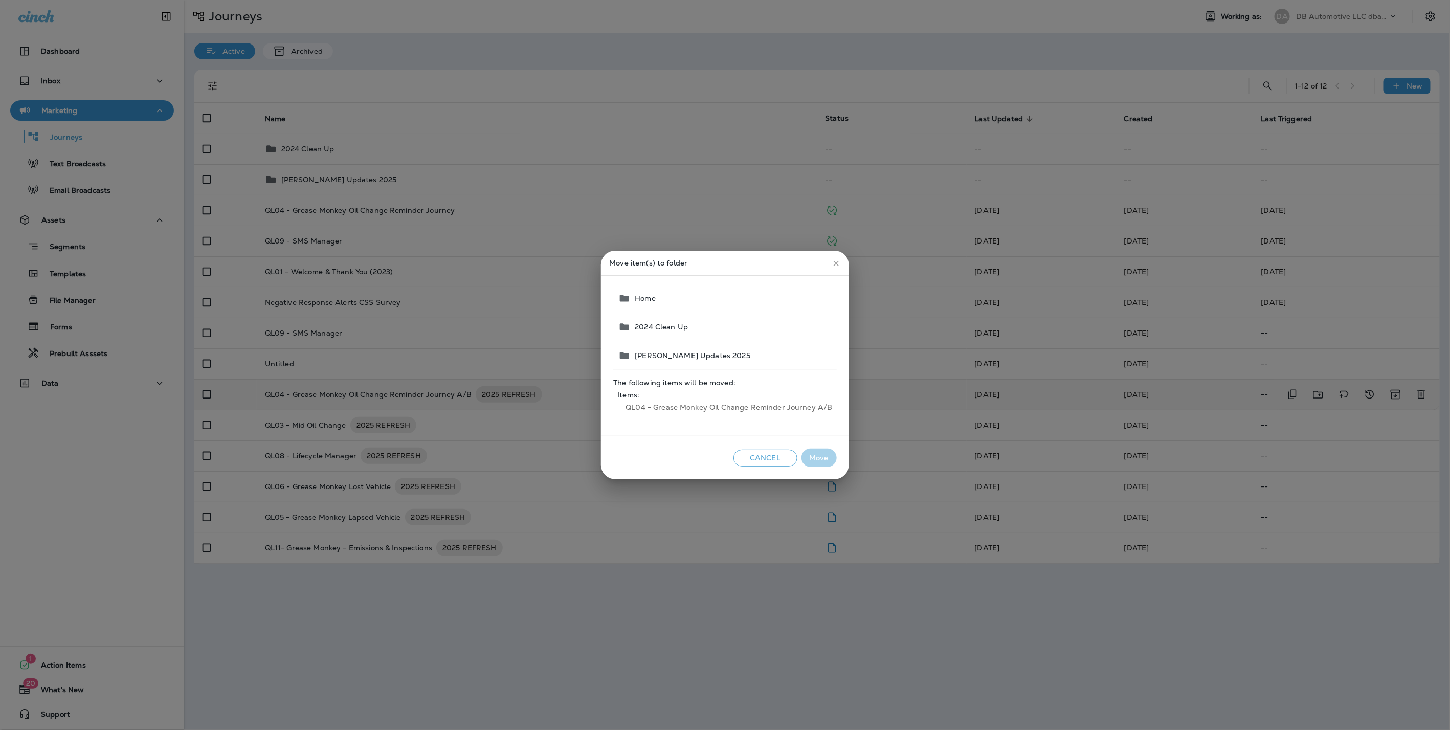
click at [662, 351] on span "Jason Updates 2025" at bounding box center [691, 355] width 120 height 8
click at [816, 460] on button "Move" at bounding box center [819, 458] width 35 height 19
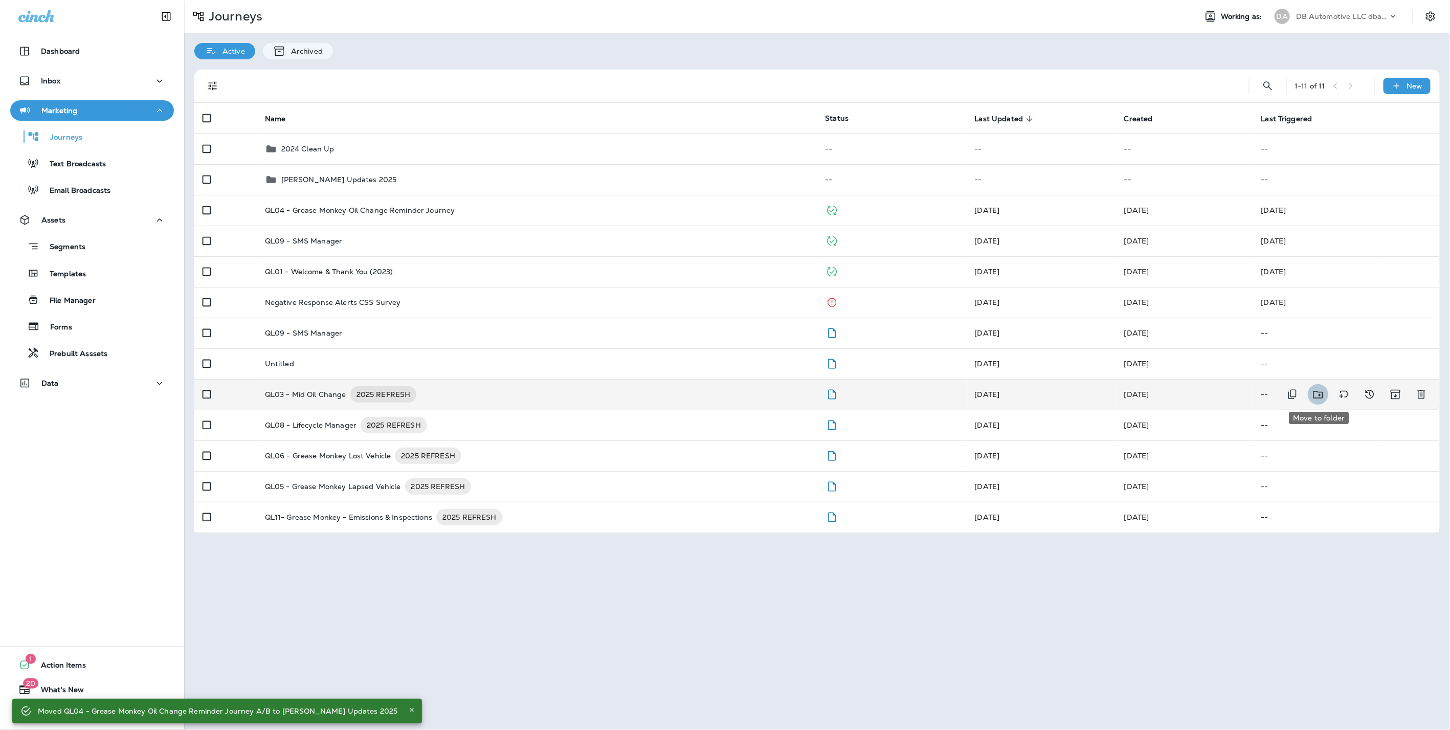
click at [1321, 393] on icon "Move to folder" at bounding box center [1318, 394] width 13 height 13
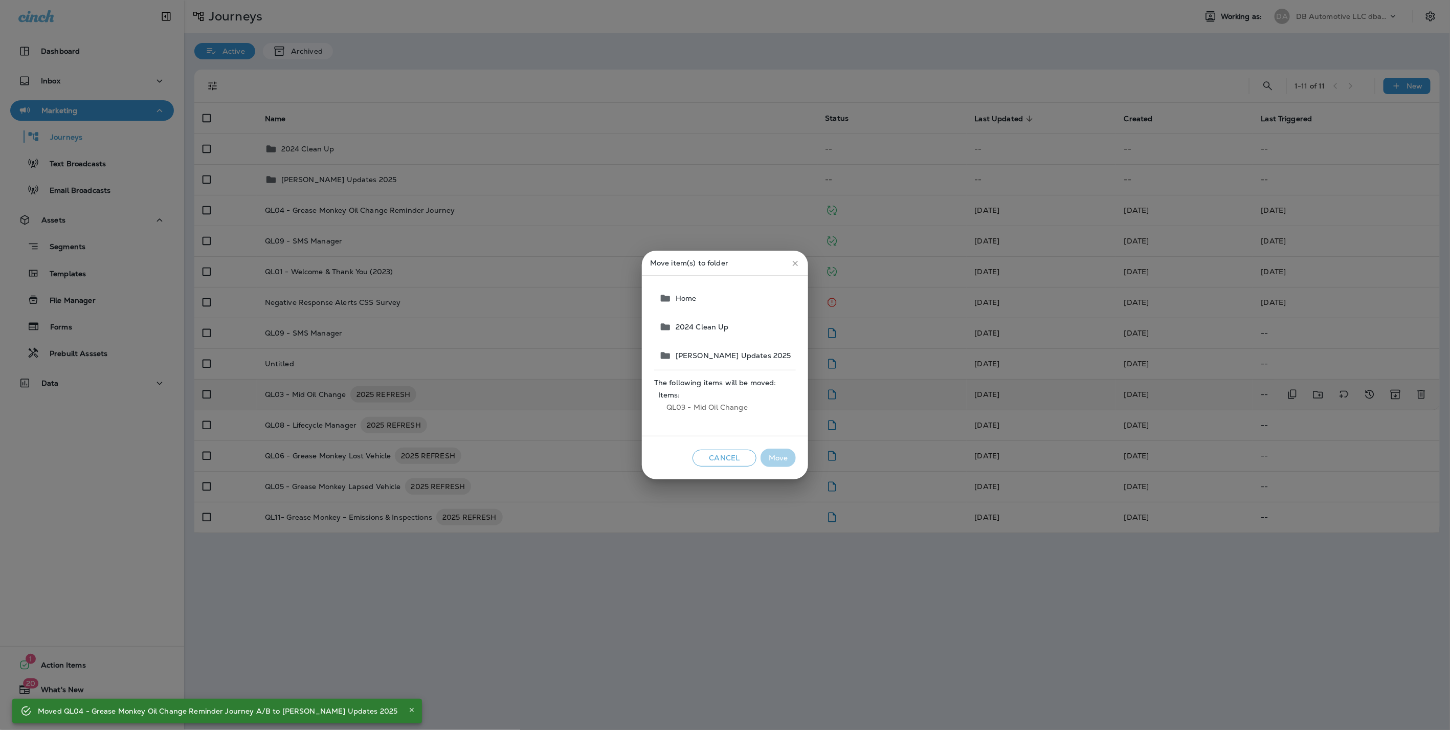
click at [691, 355] on span "Jason Updates 2025" at bounding box center [732, 355] width 120 height 8
click at [780, 456] on button "Move" at bounding box center [778, 458] width 35 height 19
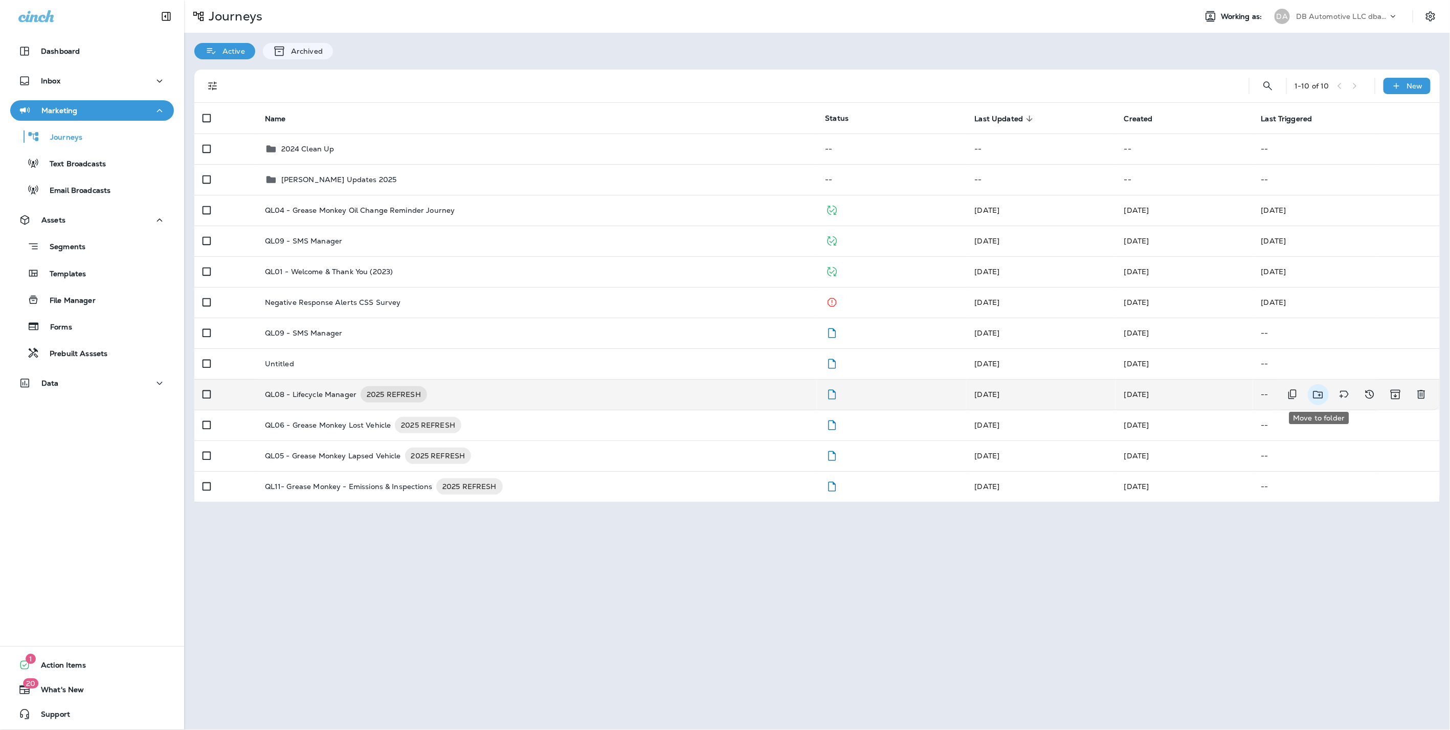
click at [1322, 393] on icon "Move to folder" at bounding box center [1318, 394] width 13 height 13
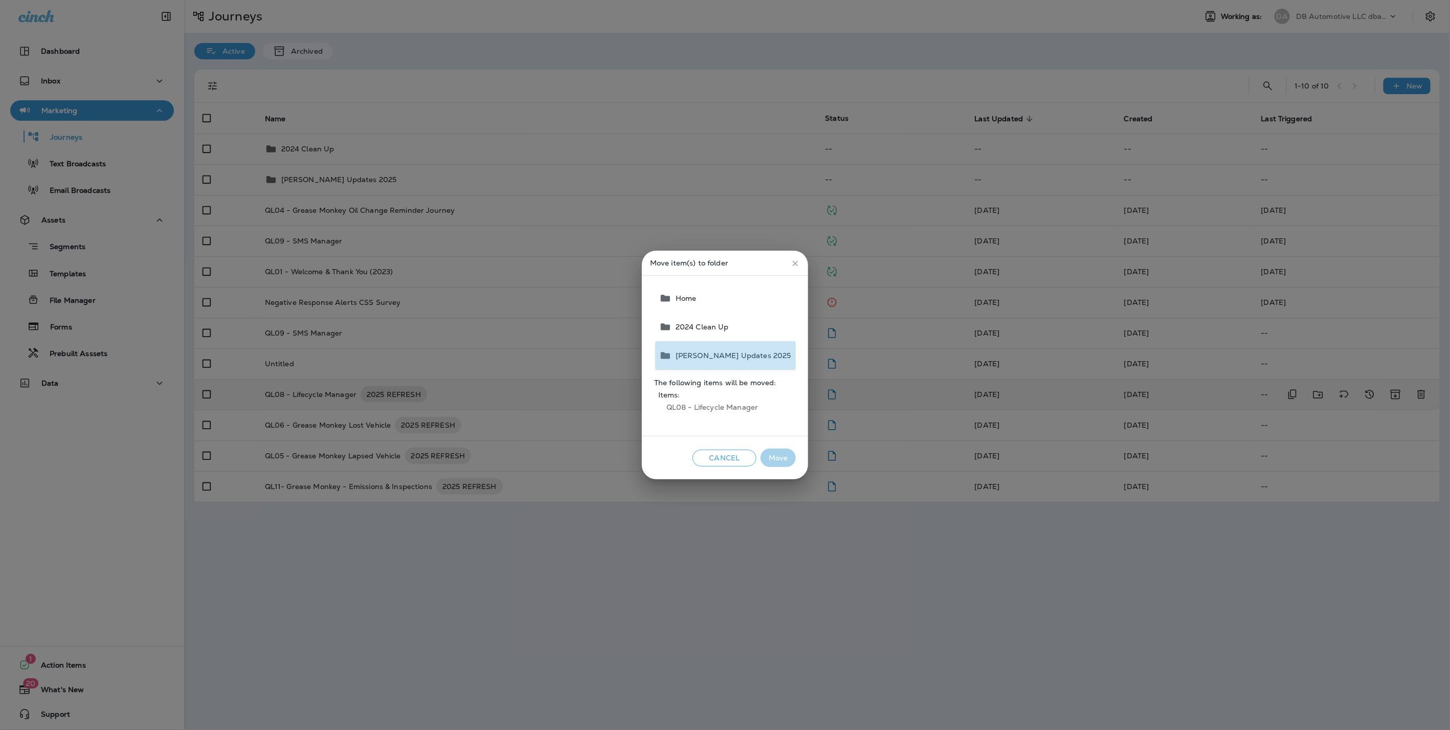
drag, startPoint x: 732, startPoint y: 355, endPoint x: 744, endPoint y: 384, distance: 31.4
click at [732, 354] on span "Jason Updates 2025" at bounding box center [732, 355] width 120 height 8
click at [779, 456] on button "Move" at bounding box center [778, 458] width 35 height 19
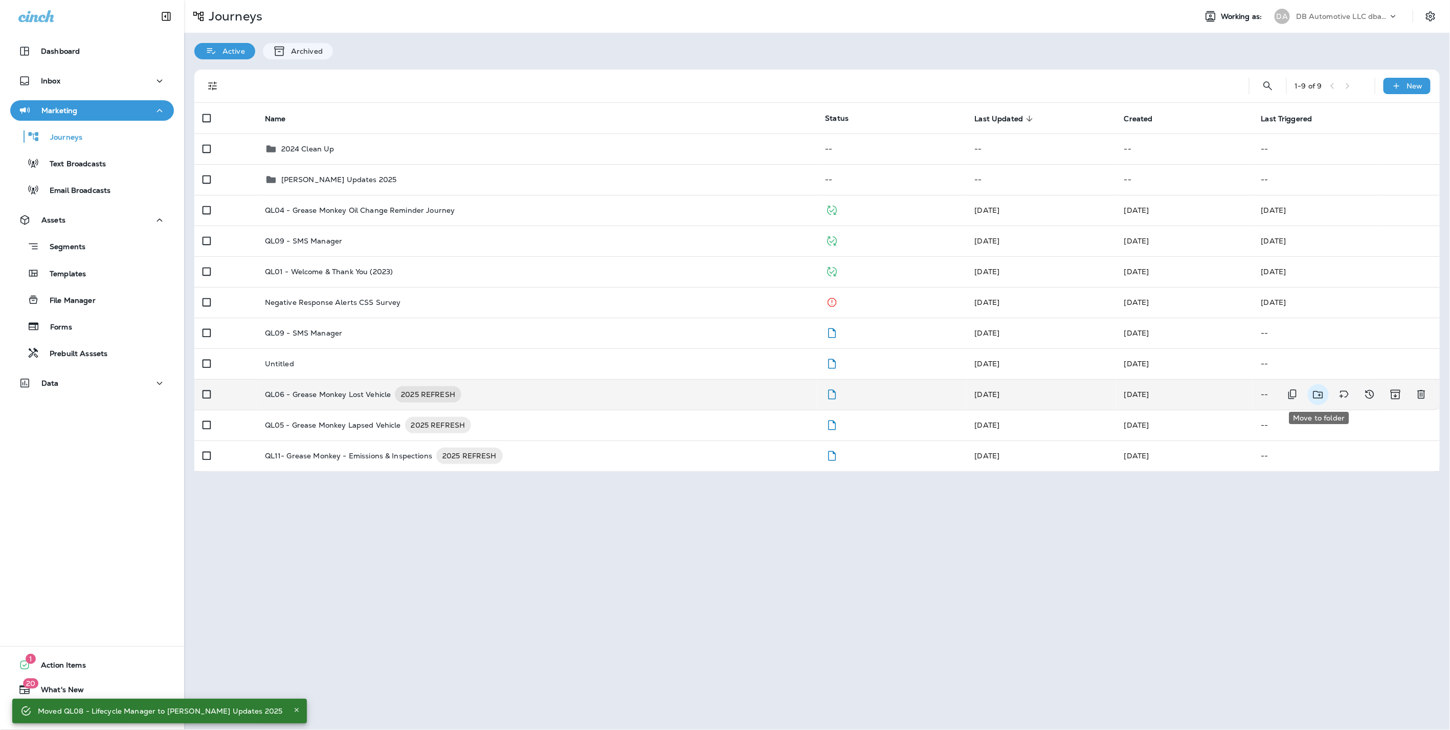
click at [1317, 390] on icon "Move to folder" at bounding box center [1318, 394] width 13 height 13
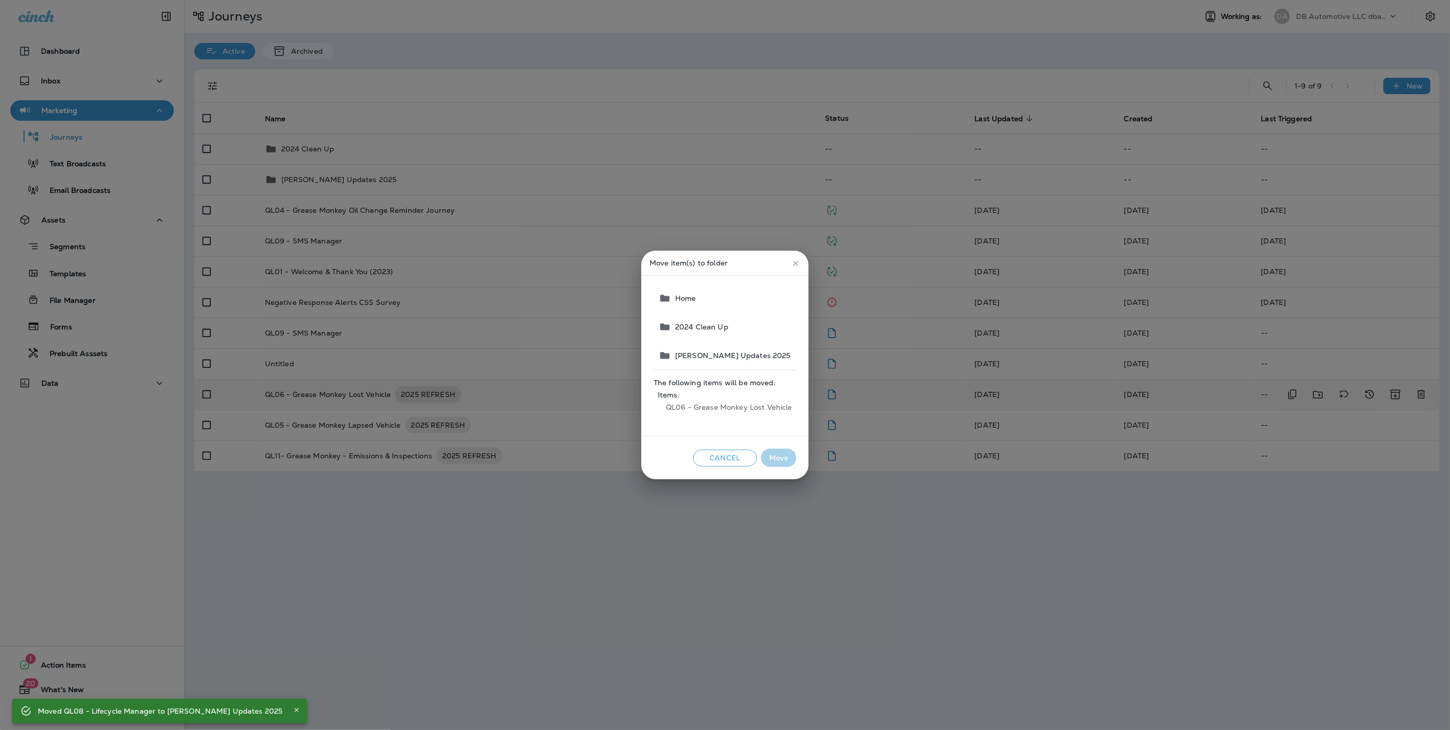
click at [705, 348] on button "Jason Updates 2025" at bounding box center [726, 355] width 142 height 29
click at [790, 458] on button "Move" at bounding box center [778, 458] width 35 height 19
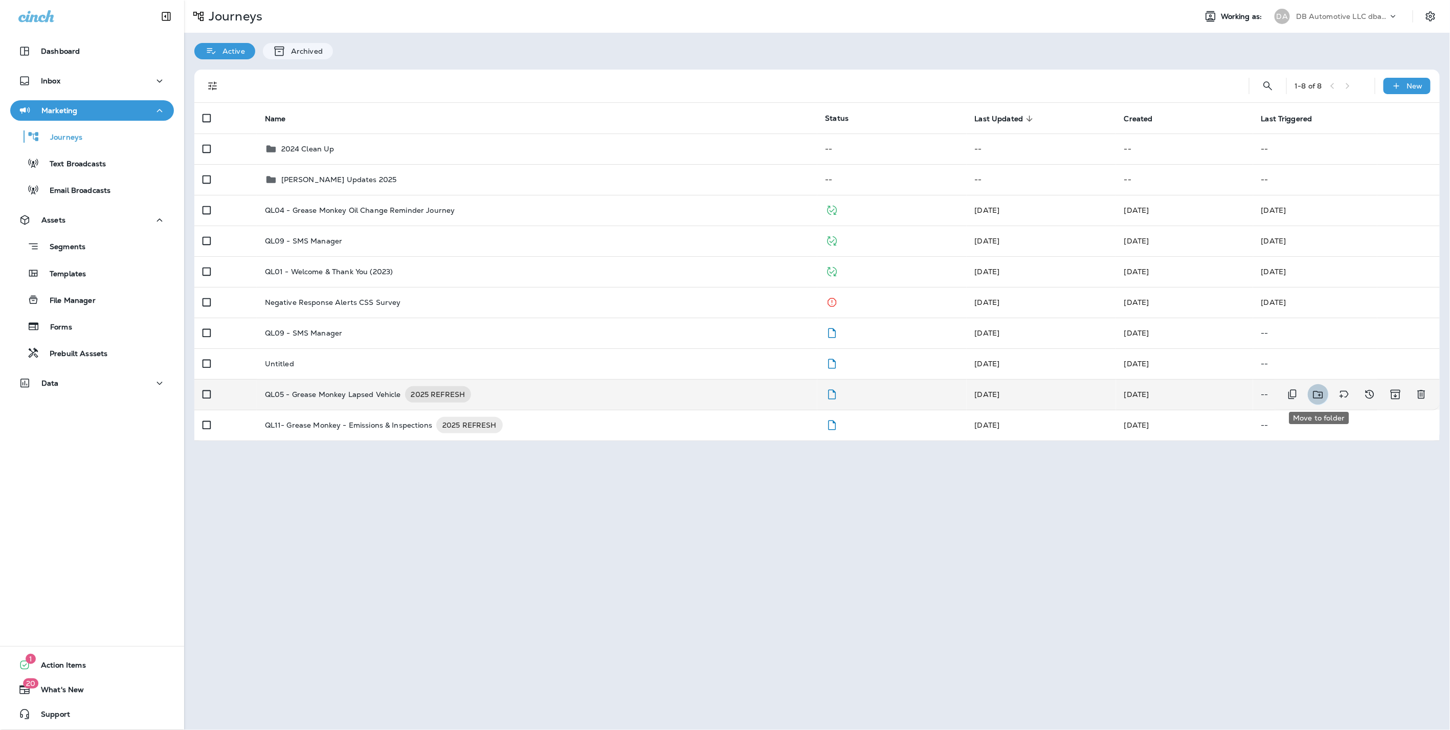
click at [1318, 394] on icon "Move to folder" at bounding box center [1318, 394] width 13 height 13
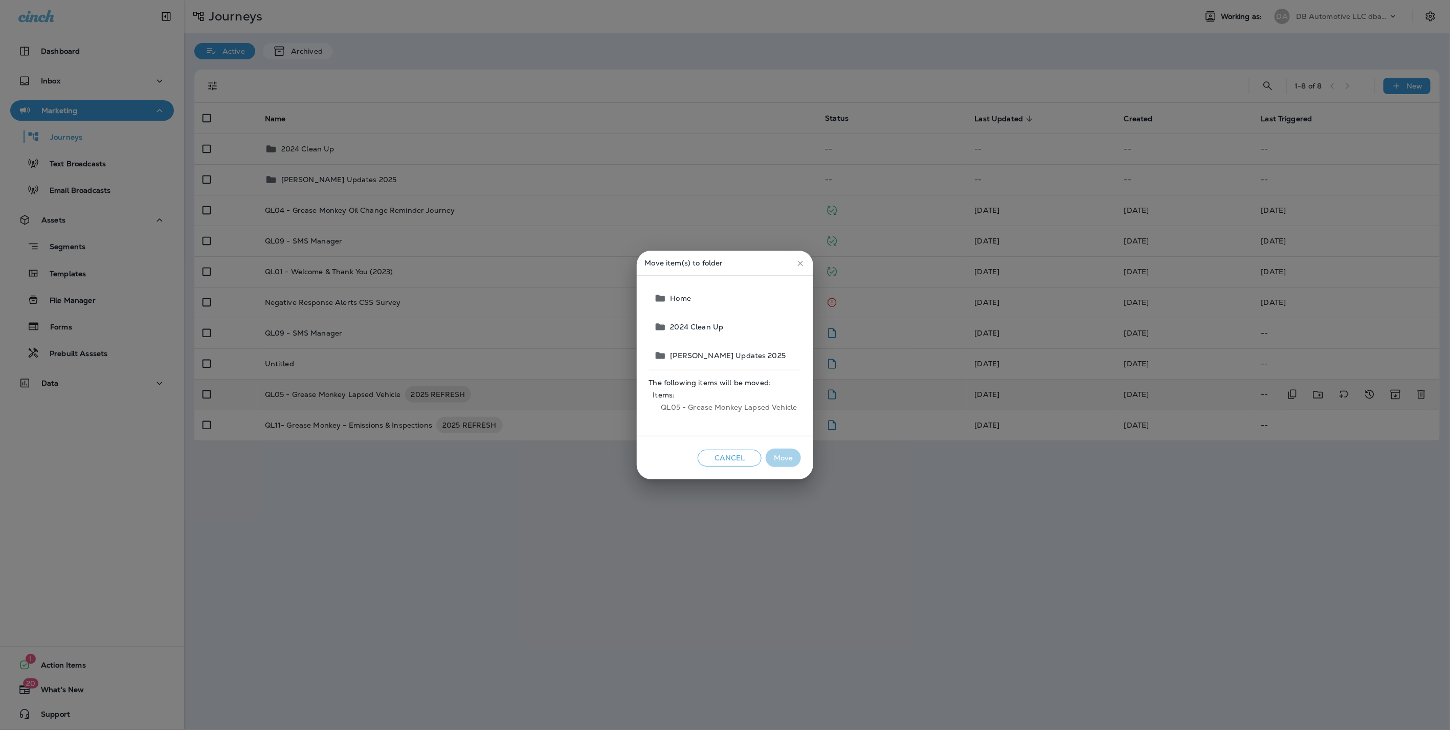
click at [685, 352] on span "Jason Updates 2025" at bounding box center [727, 355] width 120 height 8
click at [776, 459] on button "Move" at bounding box center [783, 458] width 35 height 19
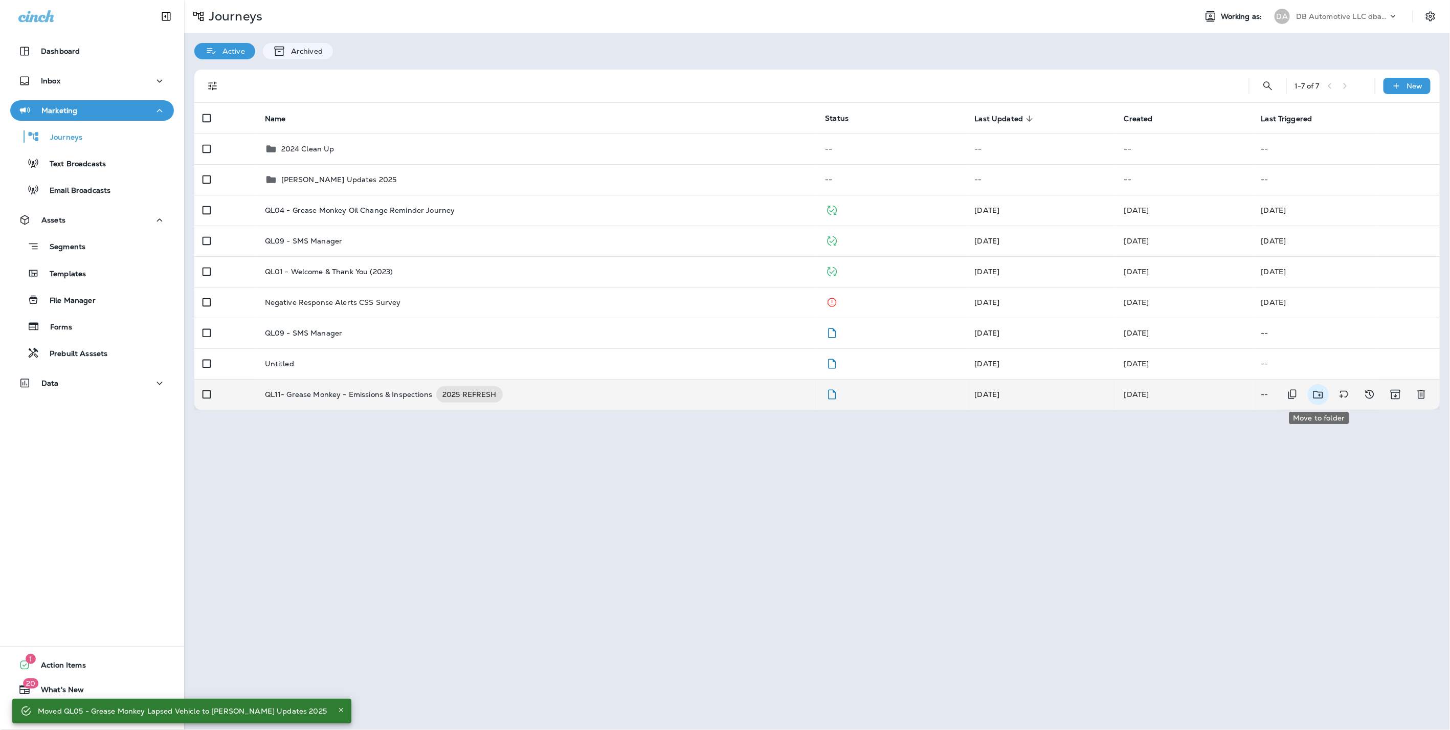
click at [1319, 396] on icon "Move to folder" at bounding box center [1318, 394] width 13 height 13
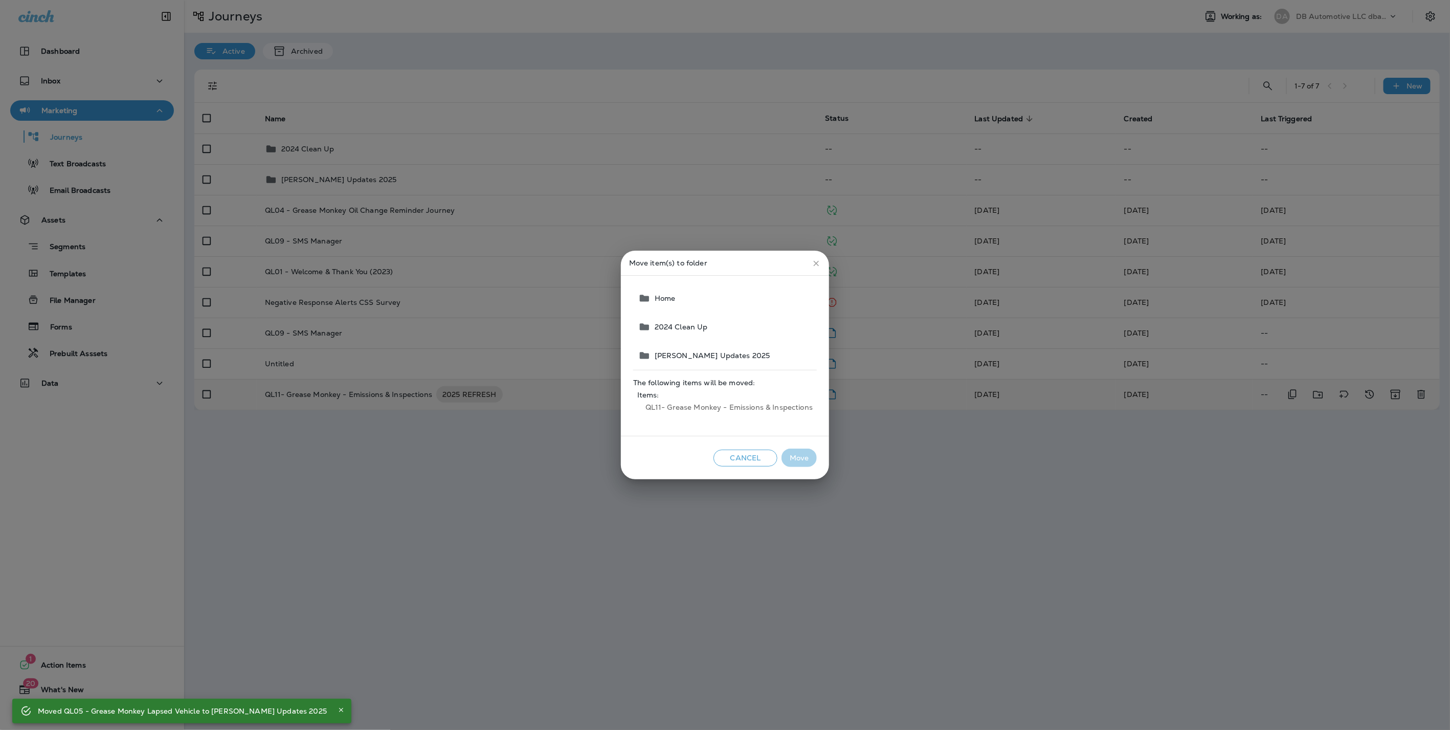
click at [674, 346] on button "Jason Updates 2025" at bounding box center [725, 355] width 183 height 29
click at [815, 459] on button "Move" at bounding box center [799, 458] width 35 height 19
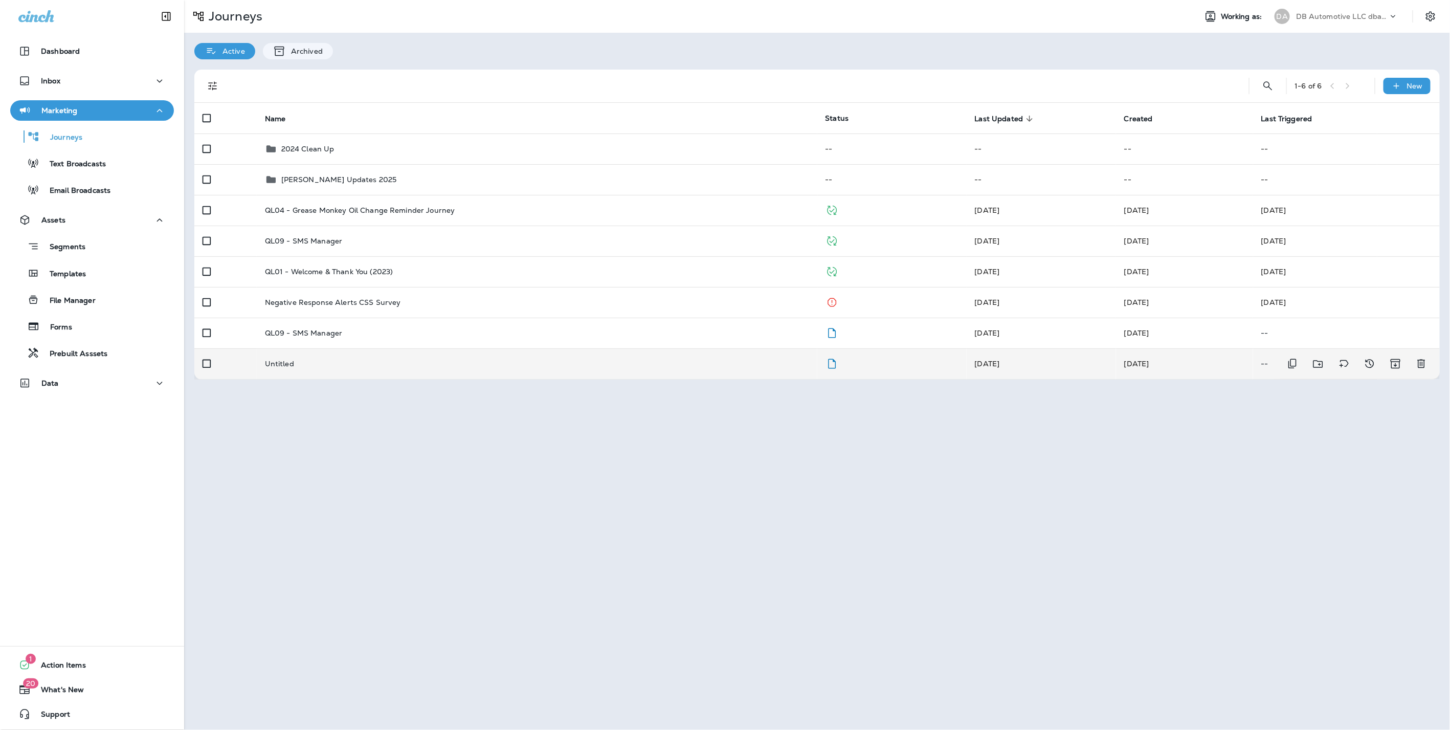
click at [300, 364] on div "Untitled" at bounding box center [537, 364] width 544 height 8
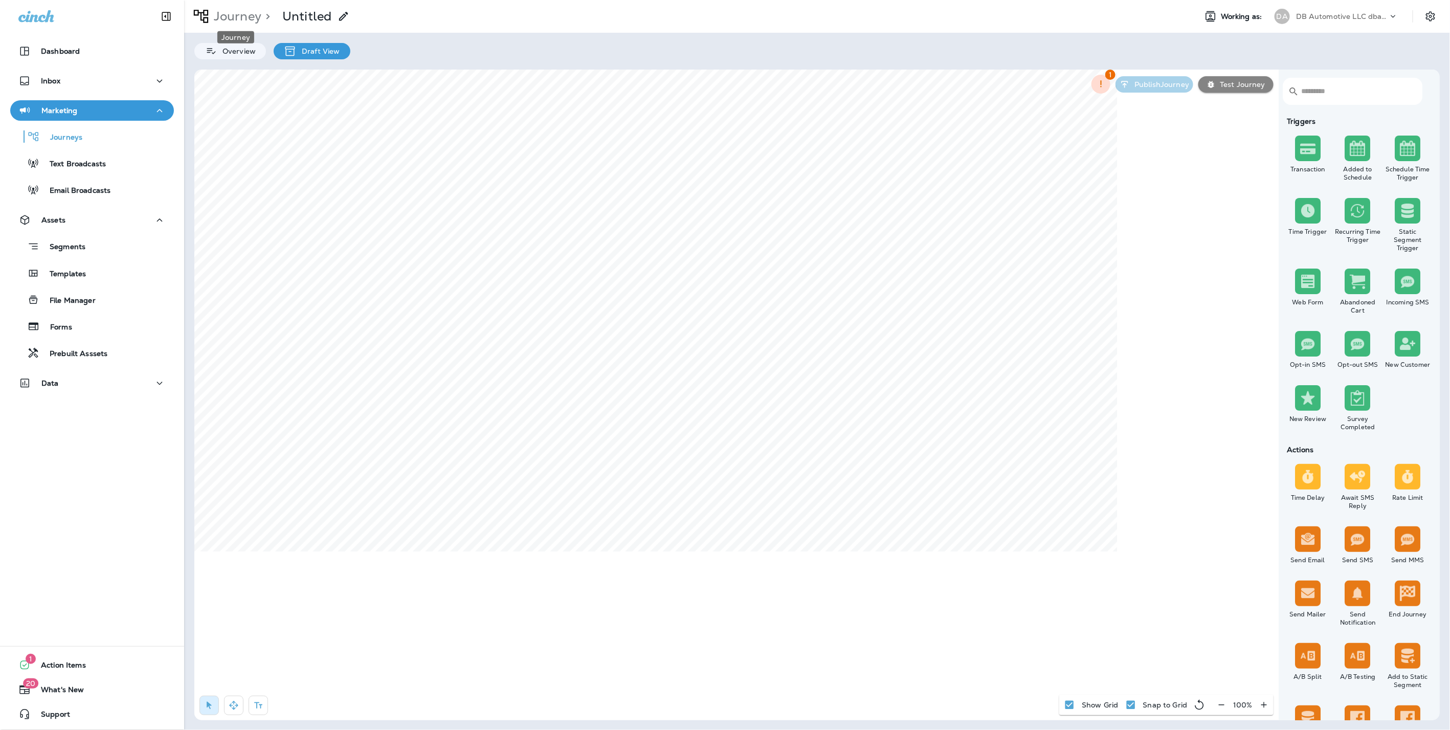
click at [244, 13] on p "Journey" at bounding box center [236, 16] width 52 height 15
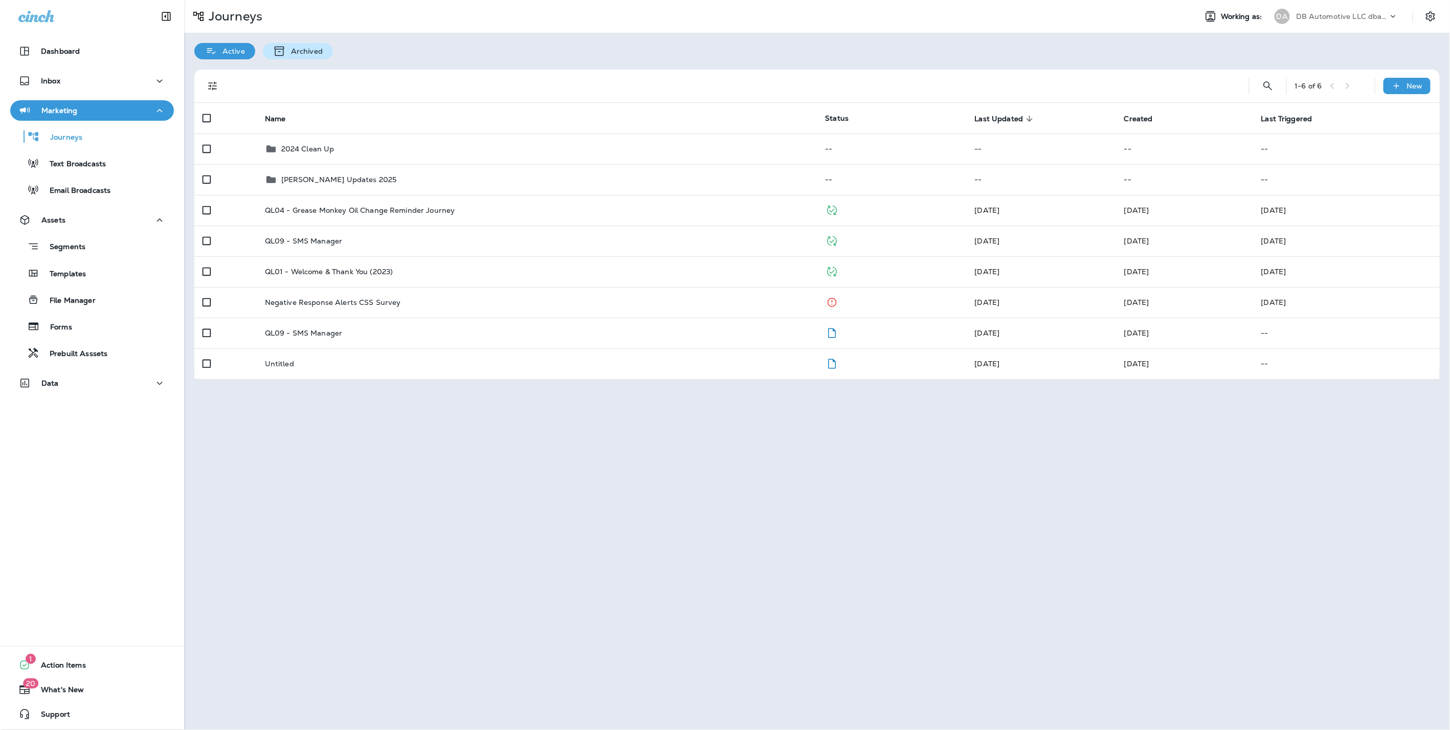
click at [306, 55] on p "Archived" at bounding box center [304, 51] width 37 height 8
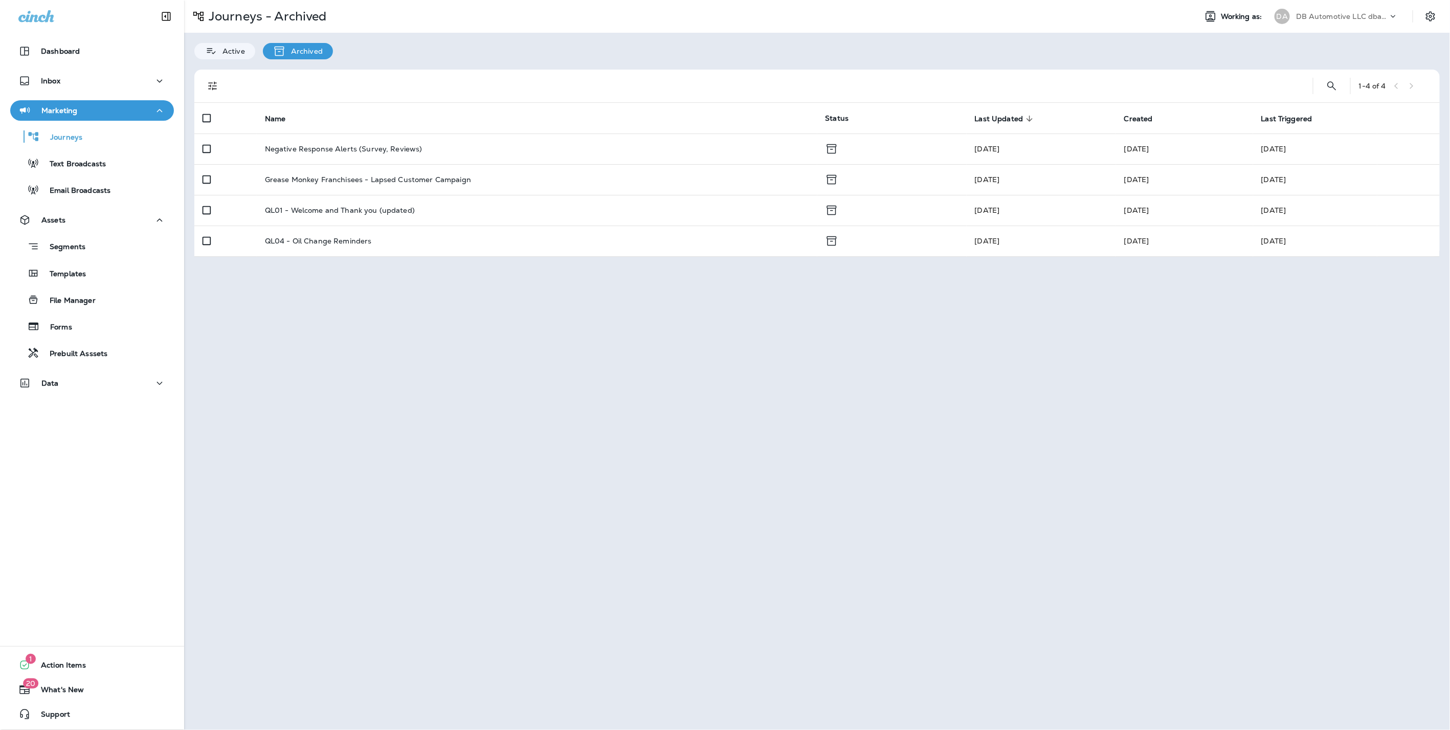
click at [226, 50] on p "Active" at bounding box center [231, 51] width 28 height 8
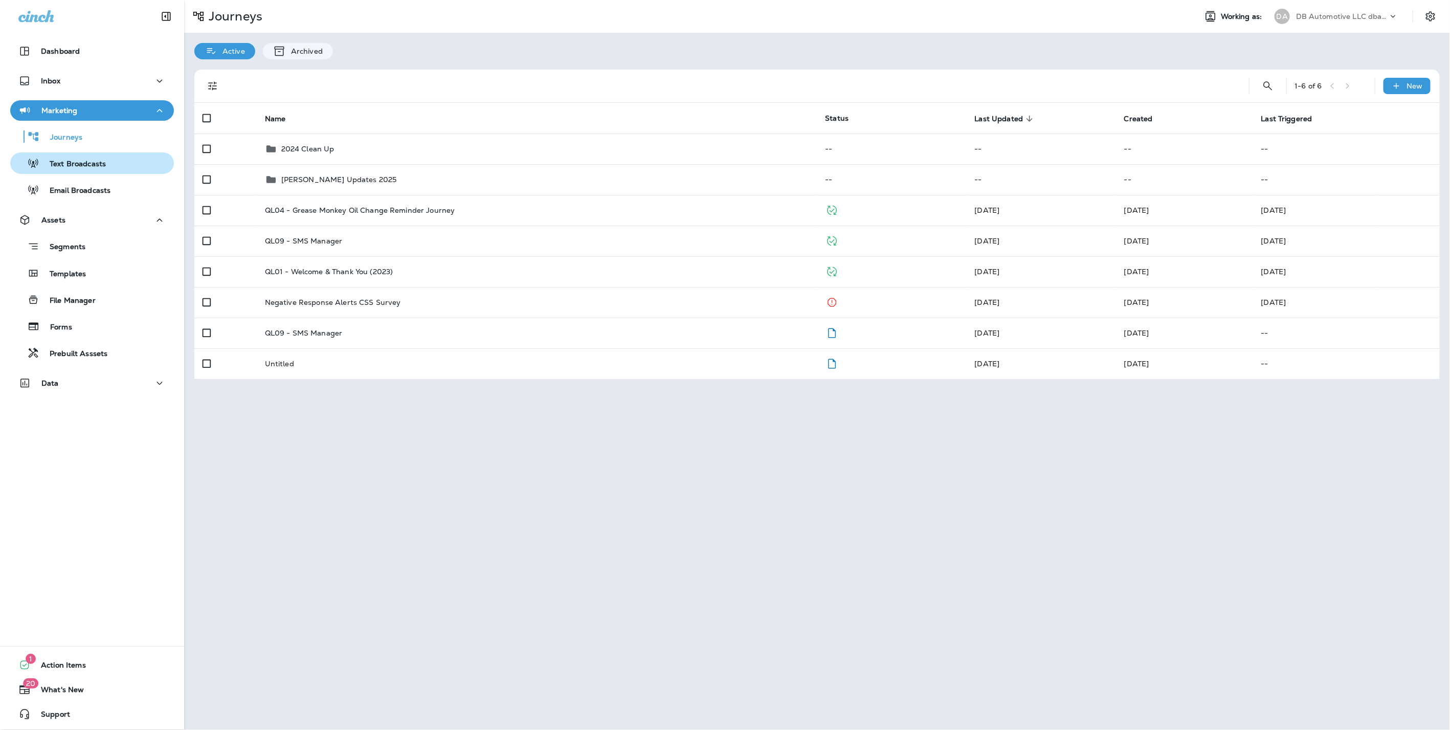
click at [77, 166] on p "Text Broadcasts" at bounding box center [72, 165] width 67 height 10
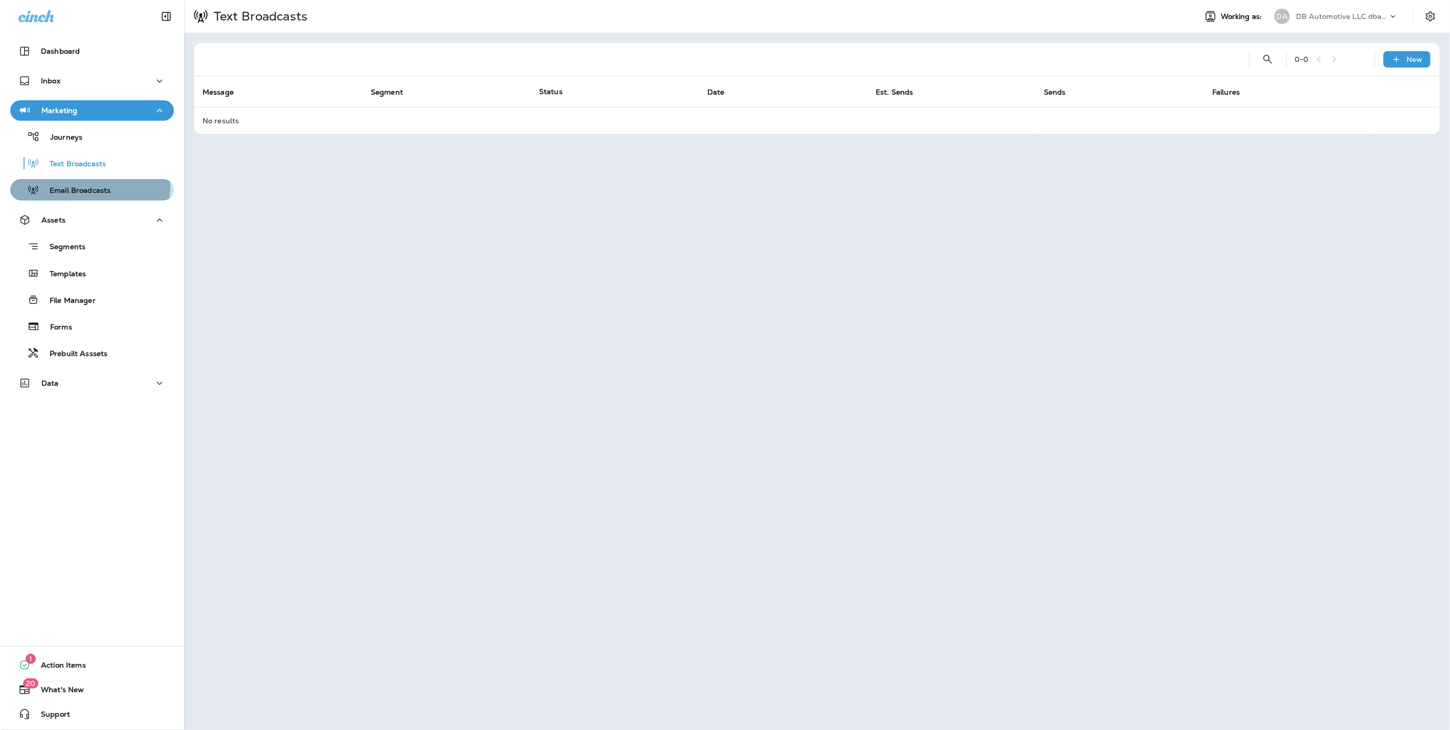
click at [79, 186] on p "Email Broadcasts" at bounding box center [74, 191] width 71 height 10
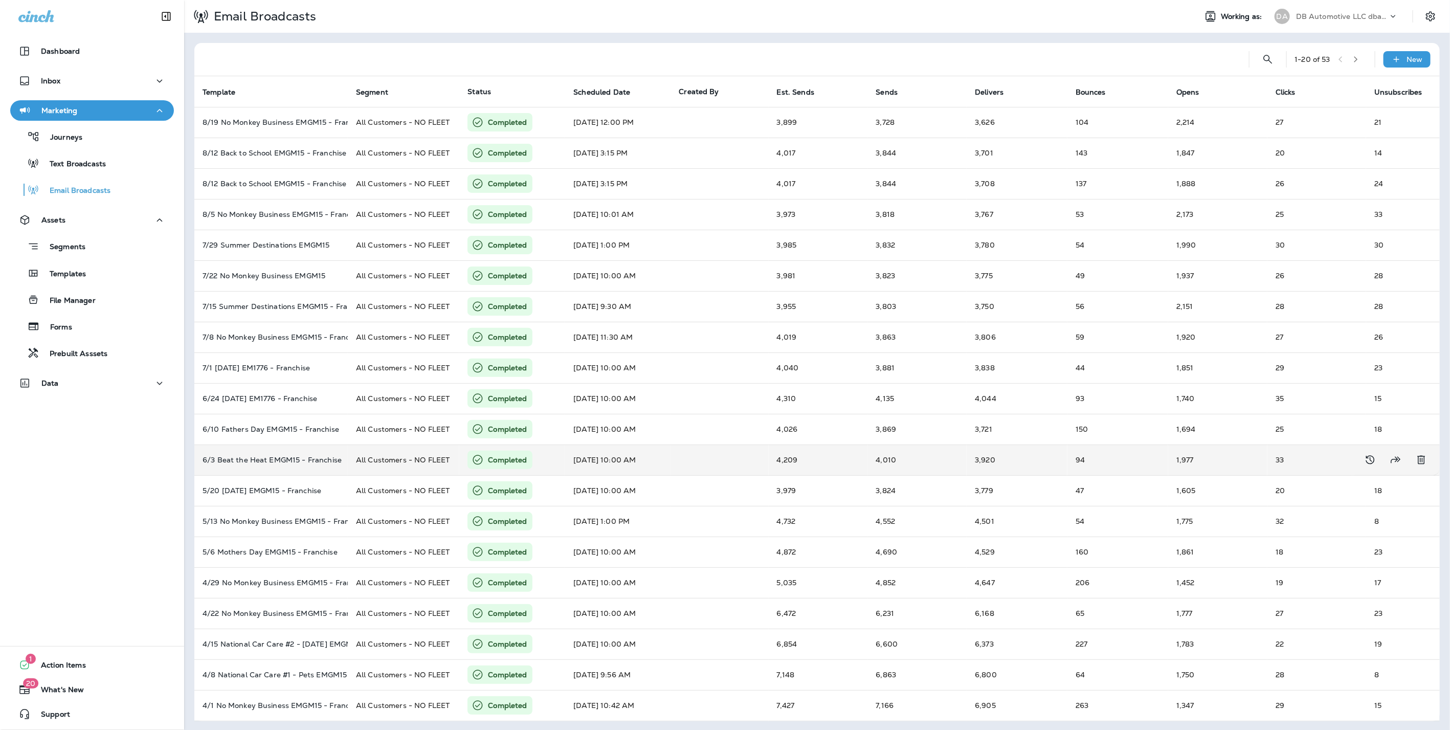
scroll to position [1, 0]
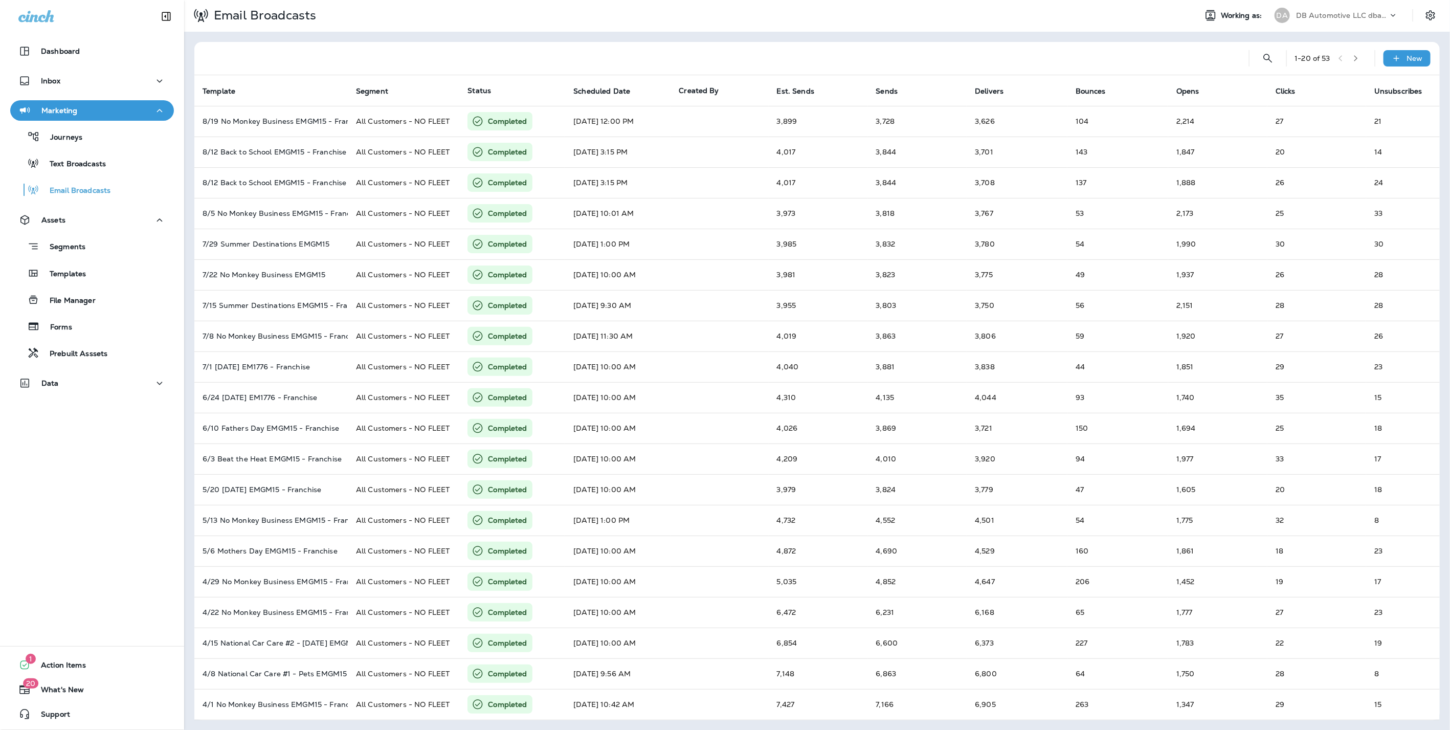
click at [1353, 55] on icon "button" at bounding box center [1356, 58] width 7 height 7
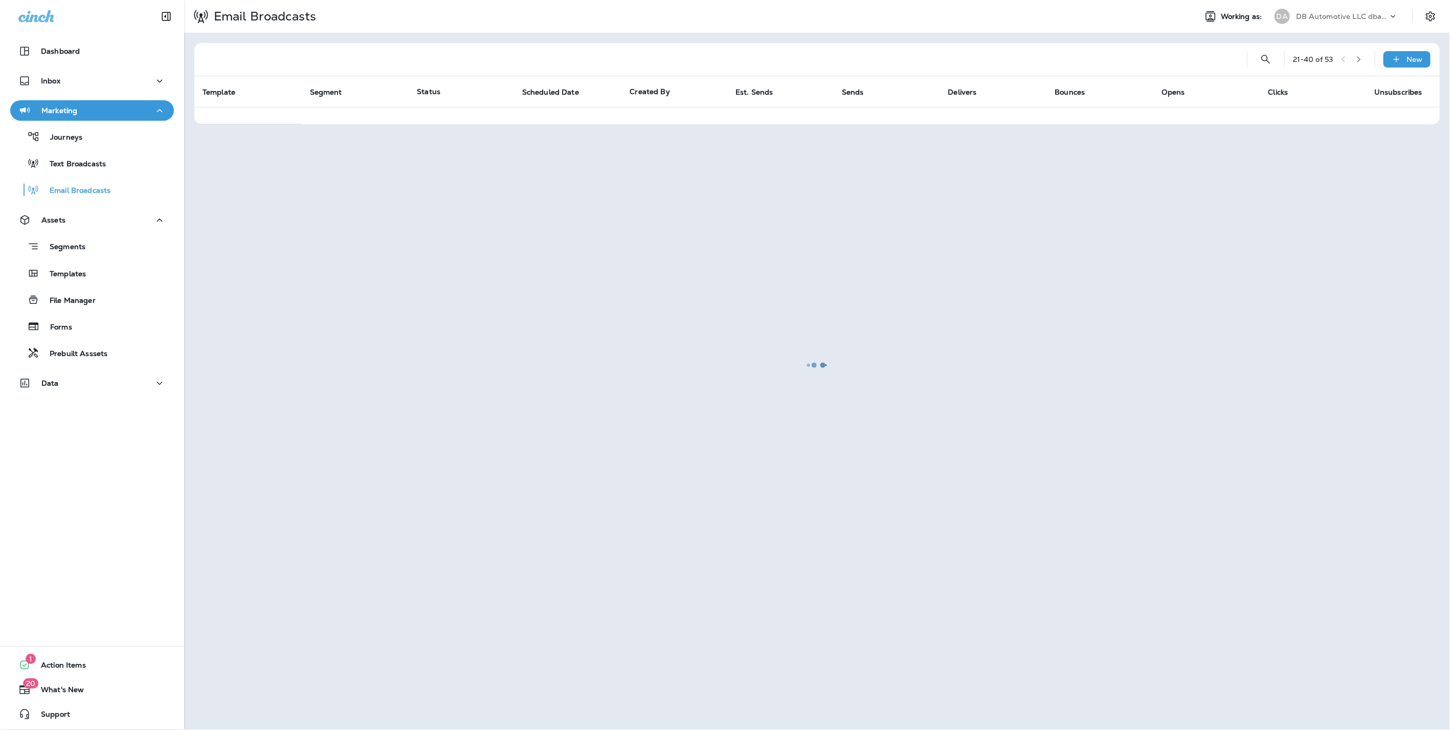
scroll to position [0, 0]
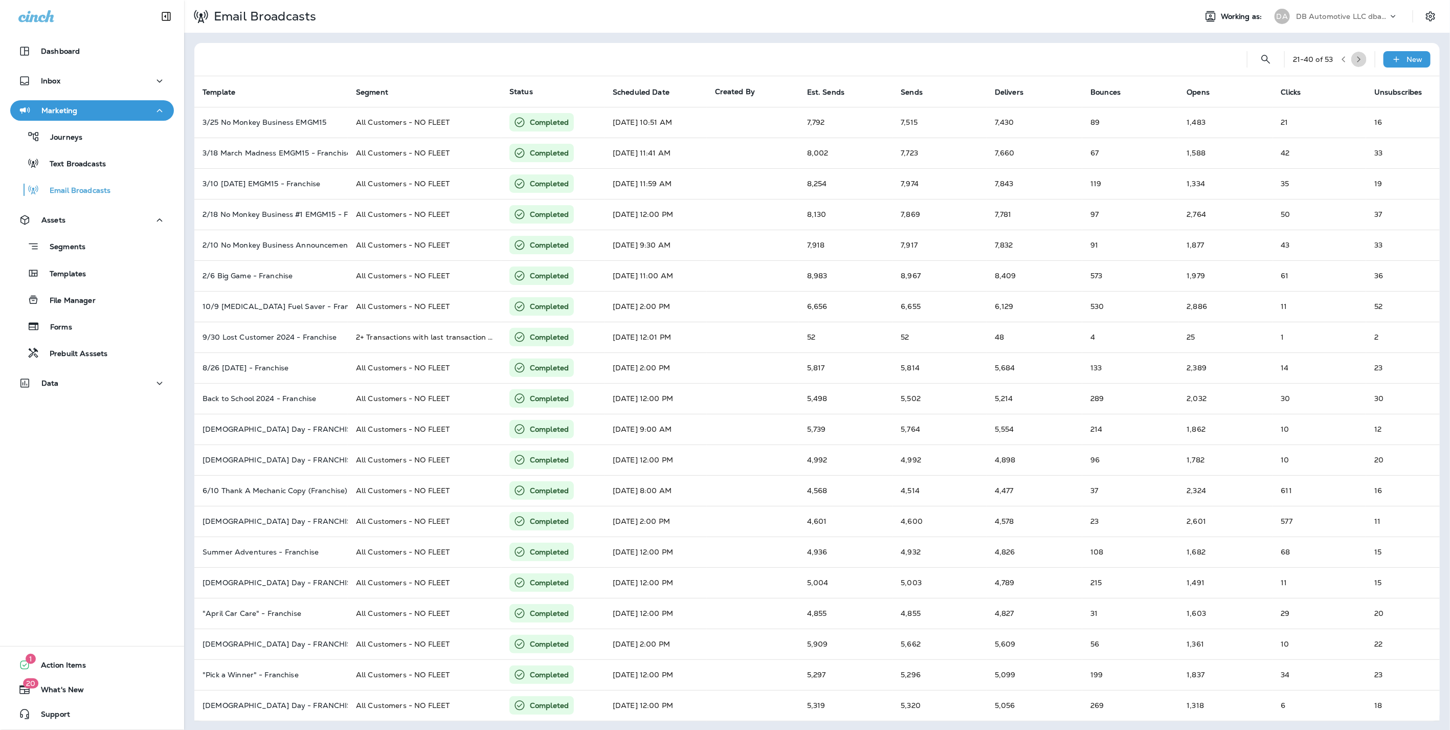
click at [1352, 53] on button "button" at bounding box center [1359, 59] width 15 height 15
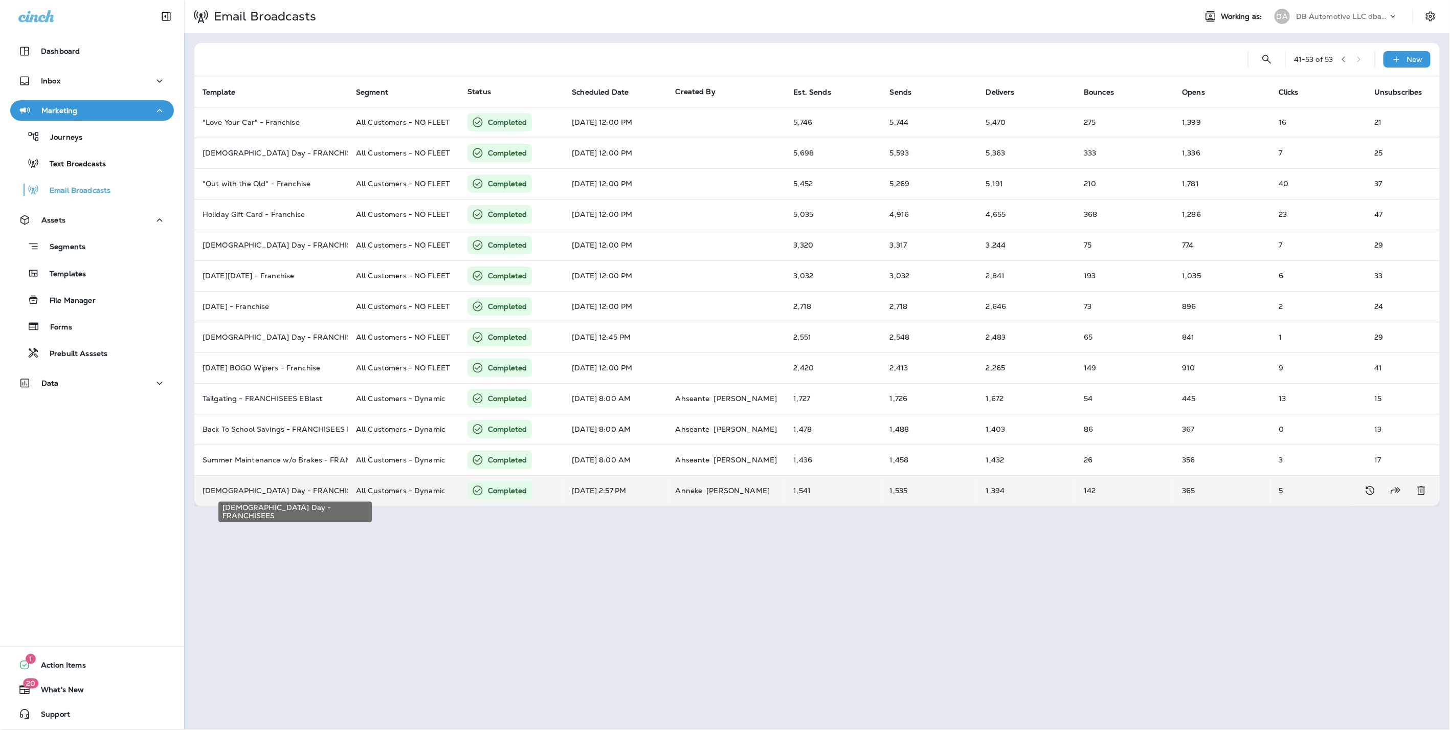
click at [261, 487] on p "Ladies Day - FRANCHISEES" at bounding box center [271, 491] width 137 height 8
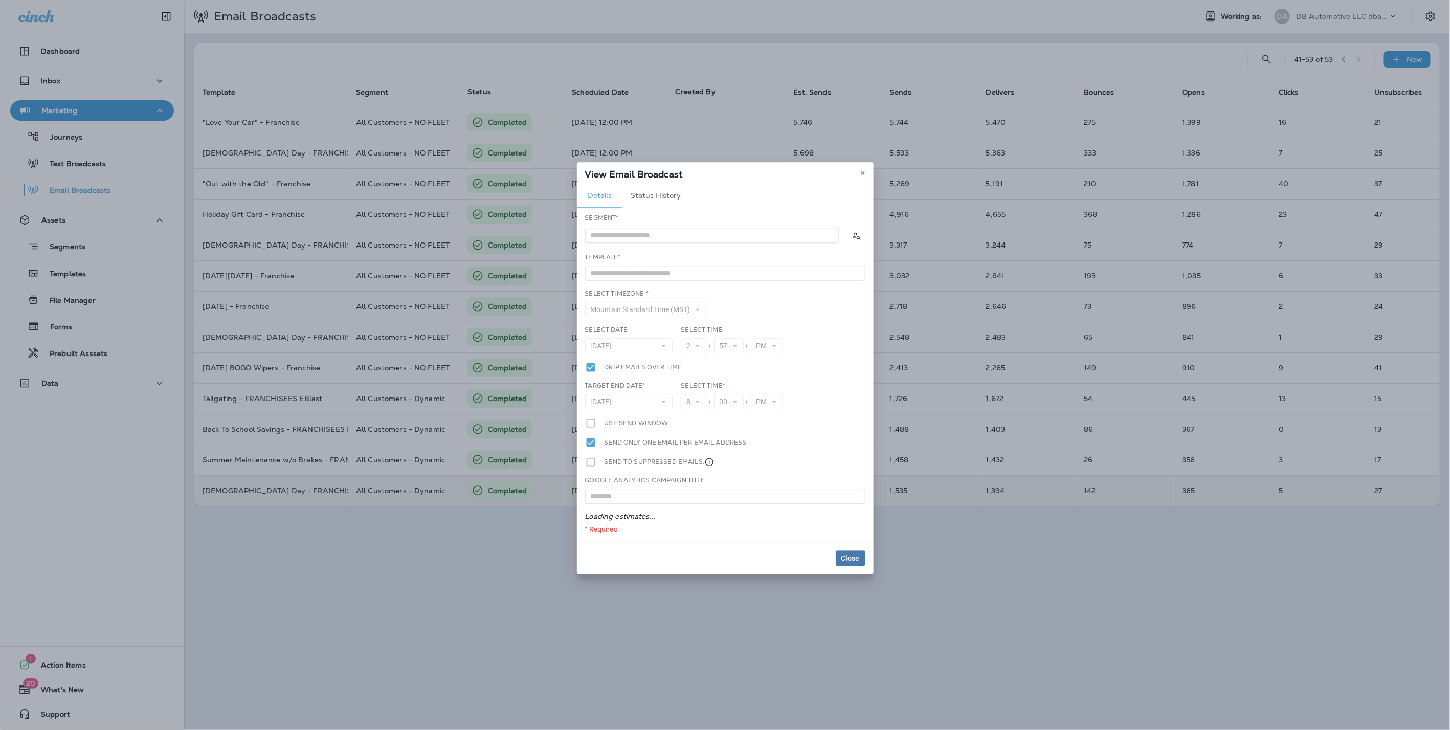
type input "**********"
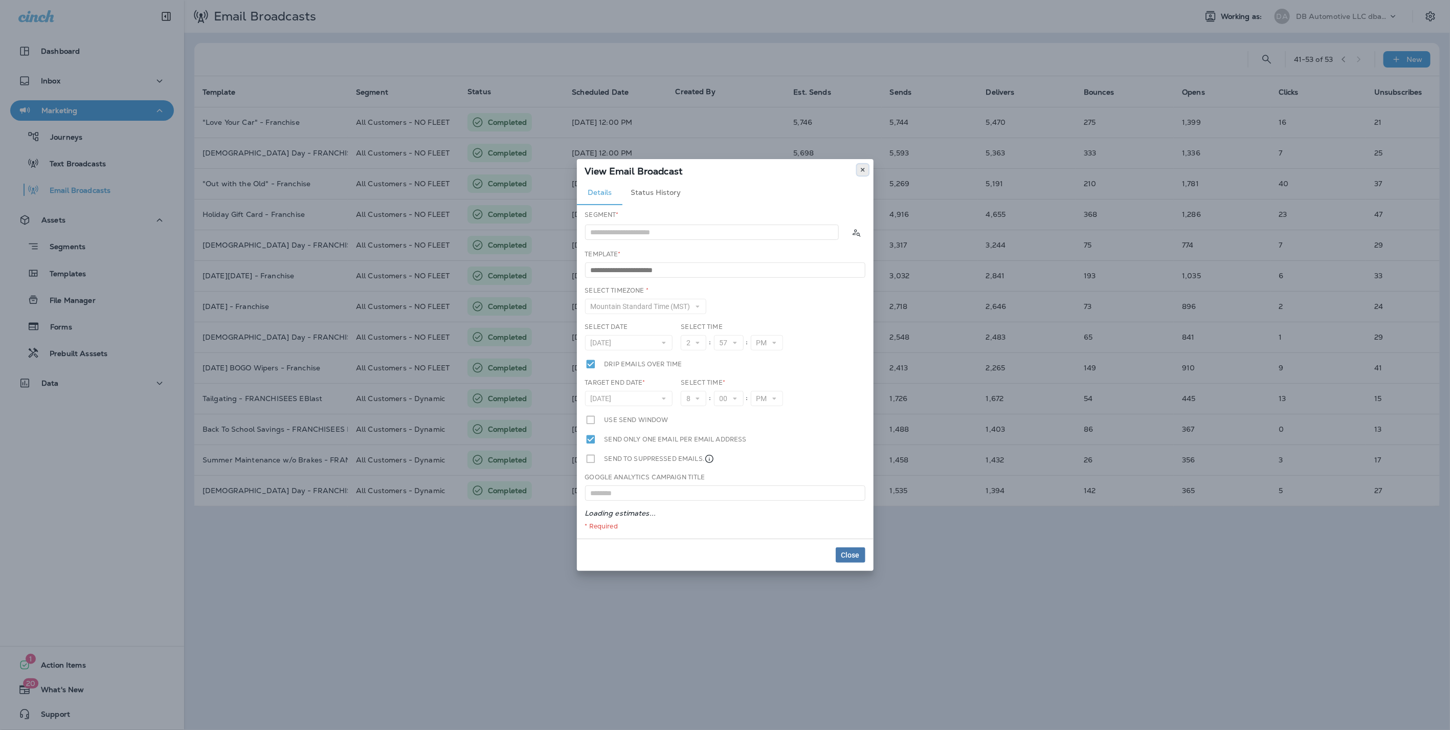
click at [859, 169] on button at bounding box center [862, 169] width 11 height 11
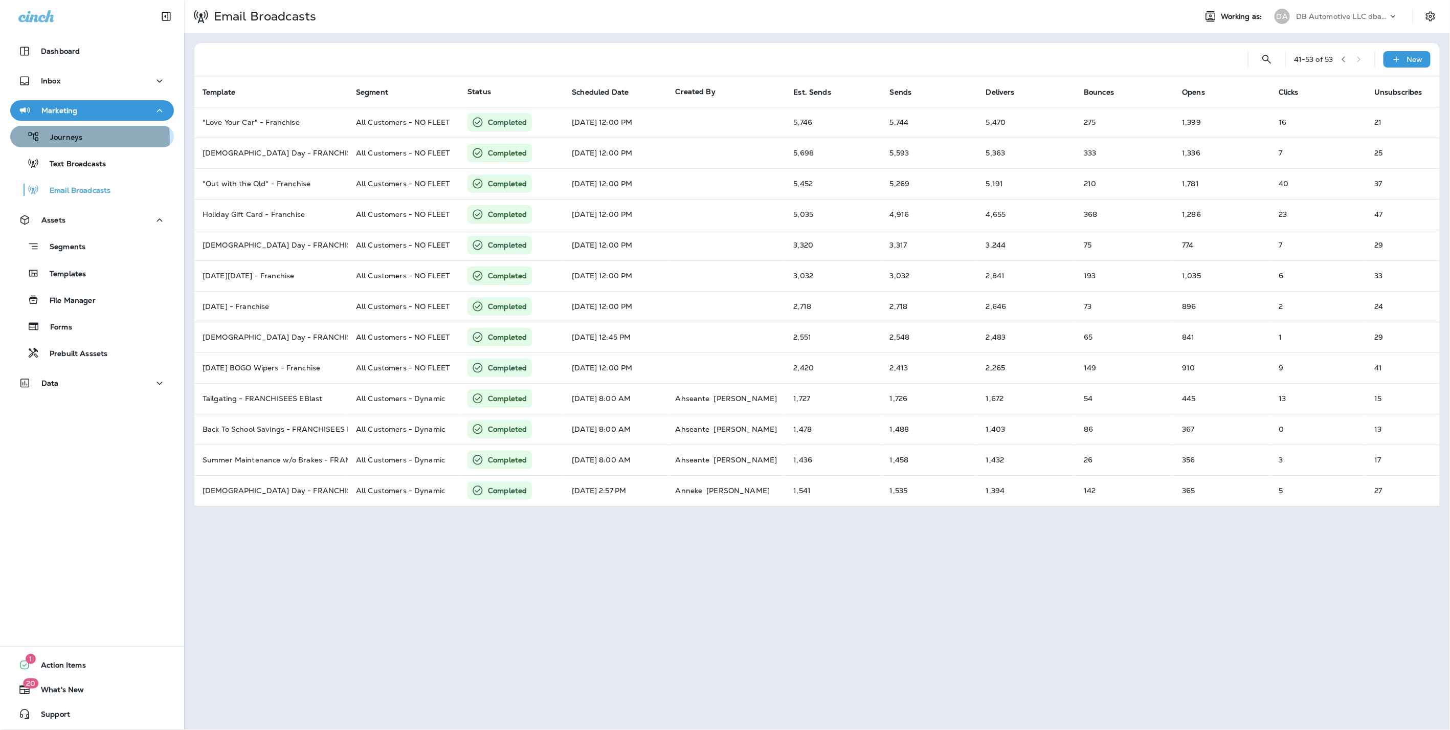
click at [57, 139] on p "Journeys" at bounding box center [61, 138] width 42 height 10
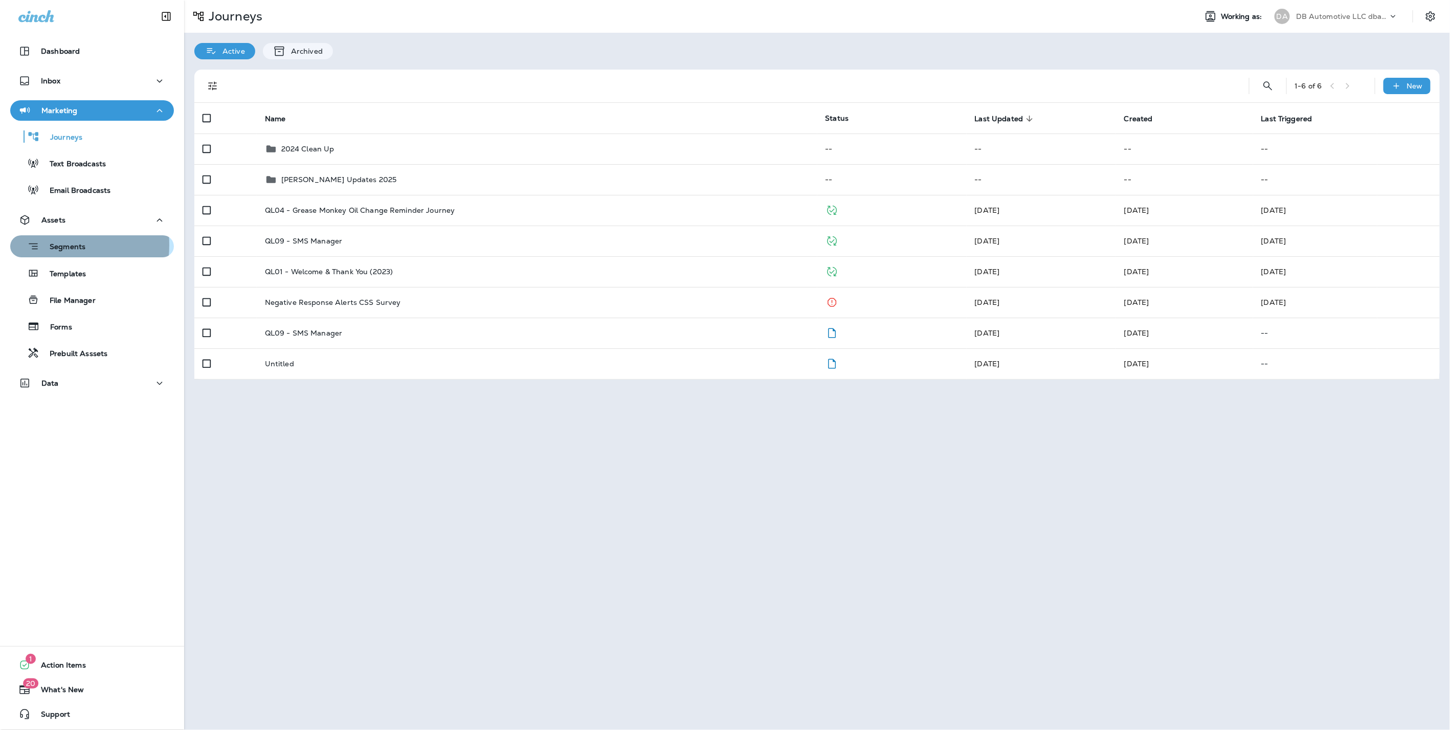
click at [48, 245] on p "Segments" at bounding box center [62, 248] width 46 height 10
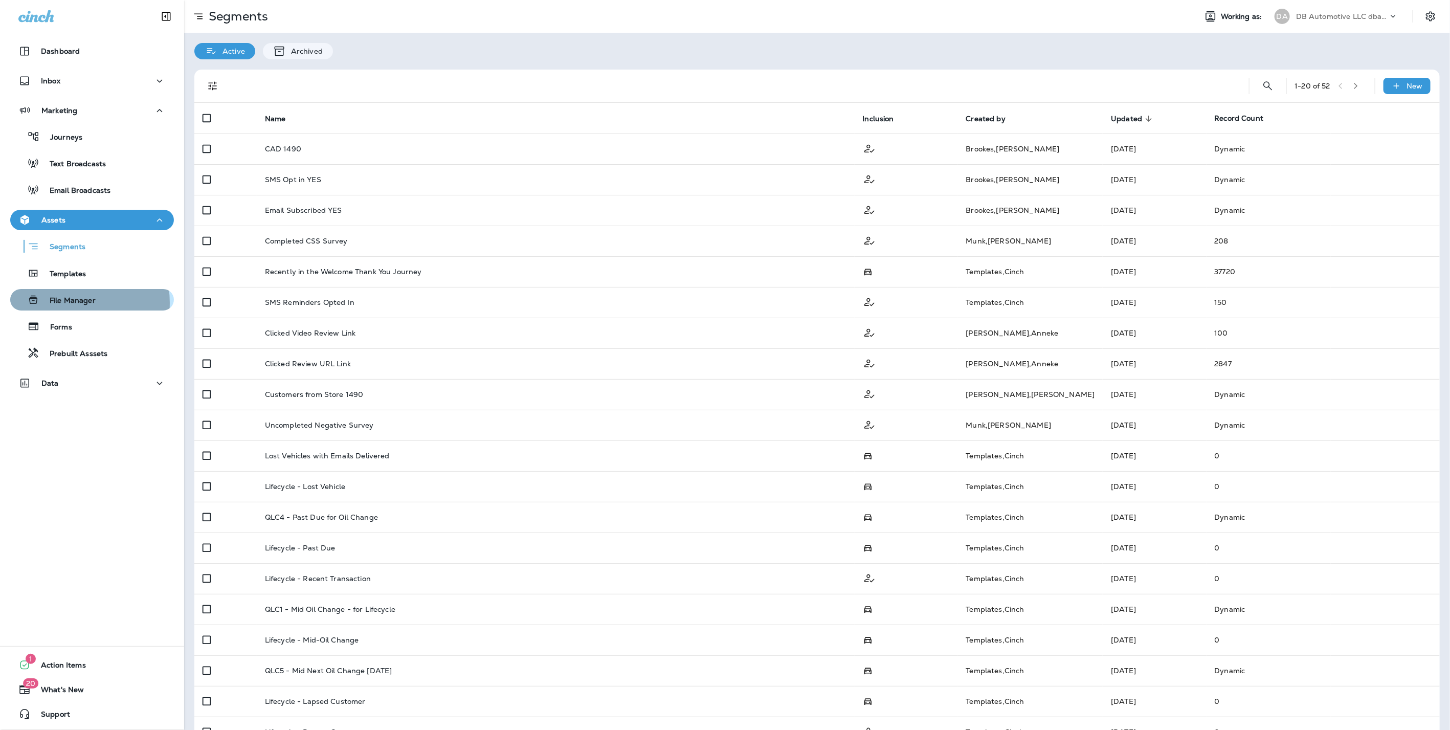
click at [64, 303] on p "File Manager" at bounding box center [67, 301] width 56 height 10
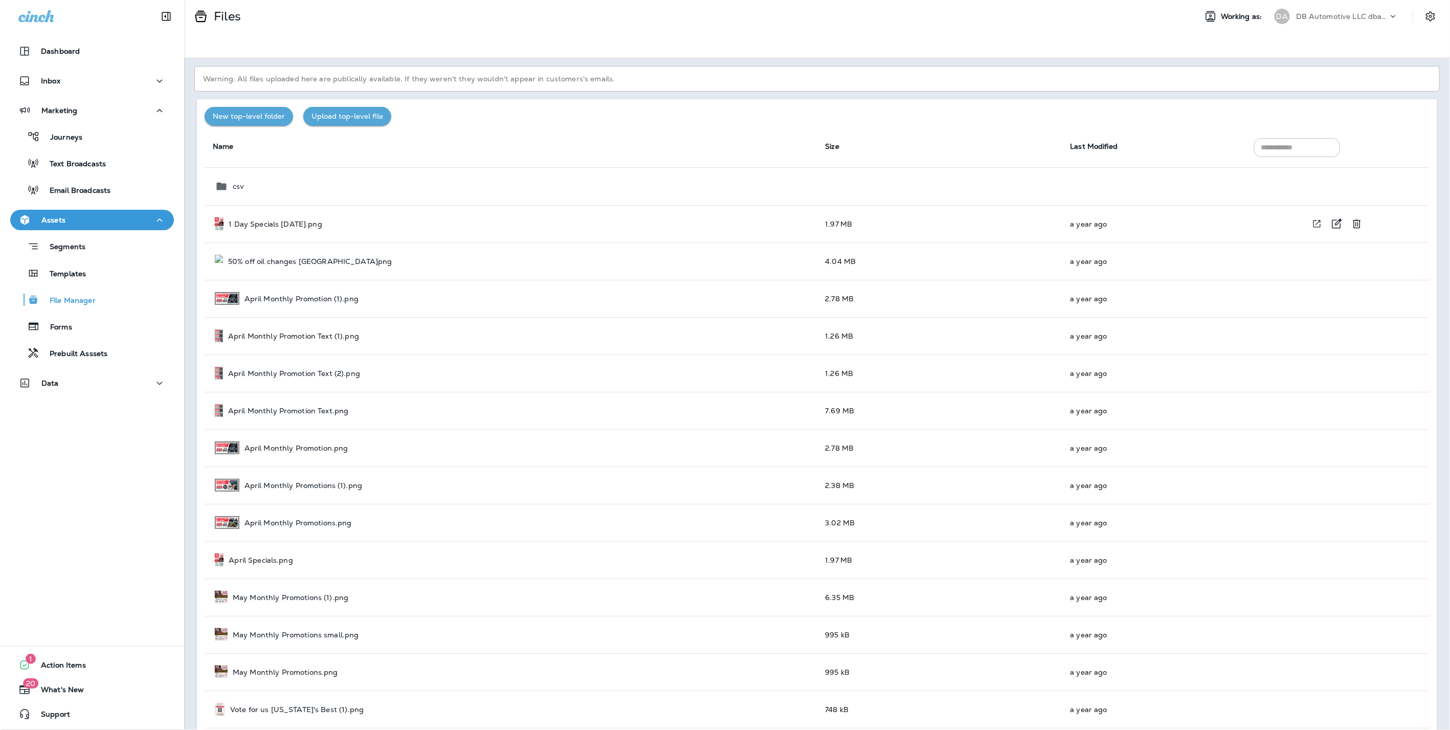
click at [263, 223] on p "1 Day Specials April 2.png" at bounding box center [276, 224] width 94 height 8
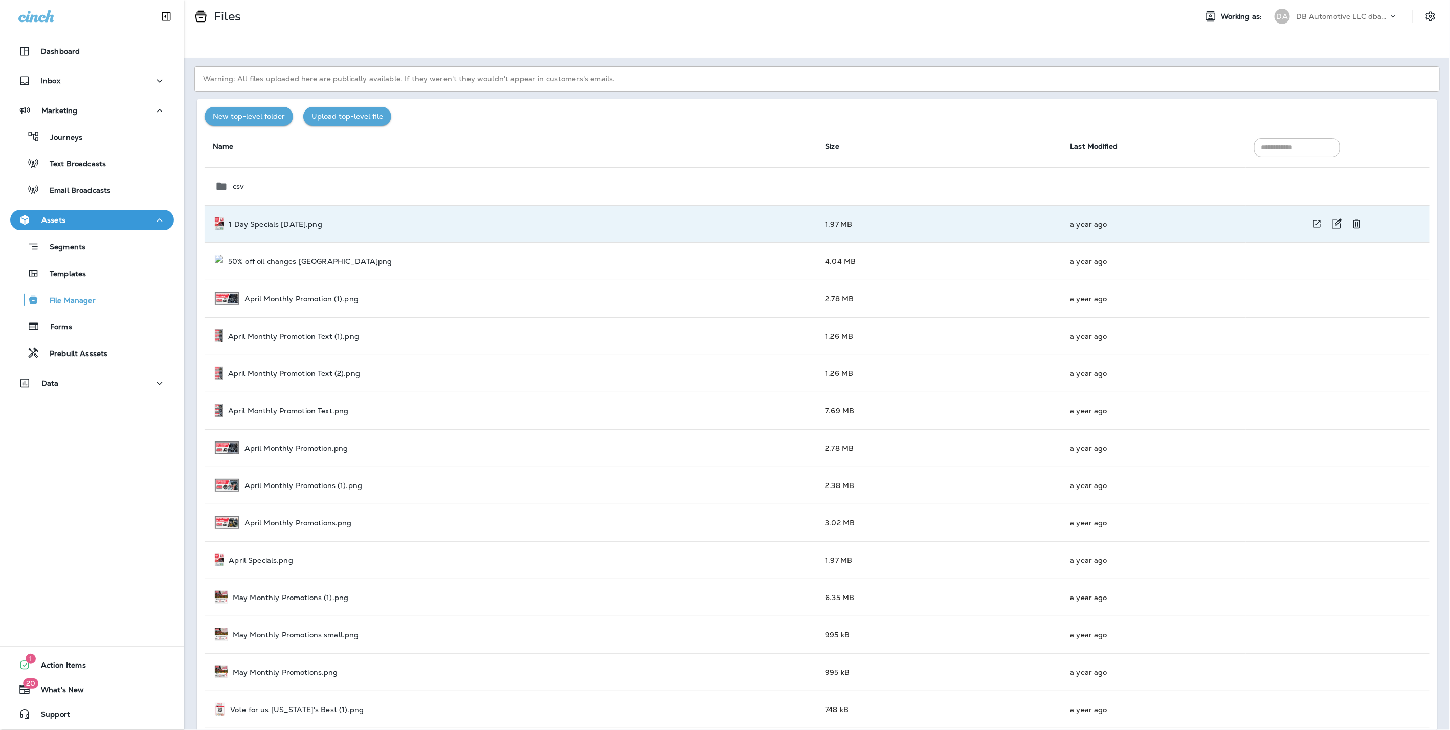
click at [277, 214] on td "1 Day Specials April 2.png" at bounding box center [511, 223] width 613 height 37
click at [273, 220] on p "1 Day Specials April 2.png" at bounding box center [276, 224] width 94 height 8
click at [1312, 219] on icon "View file in a new window" at bounding box center [1317, 223] width 10 height 11
click at [1312, 297] on icon "View file in a new window" at bounding box center [1317, 298] width 10 height 11
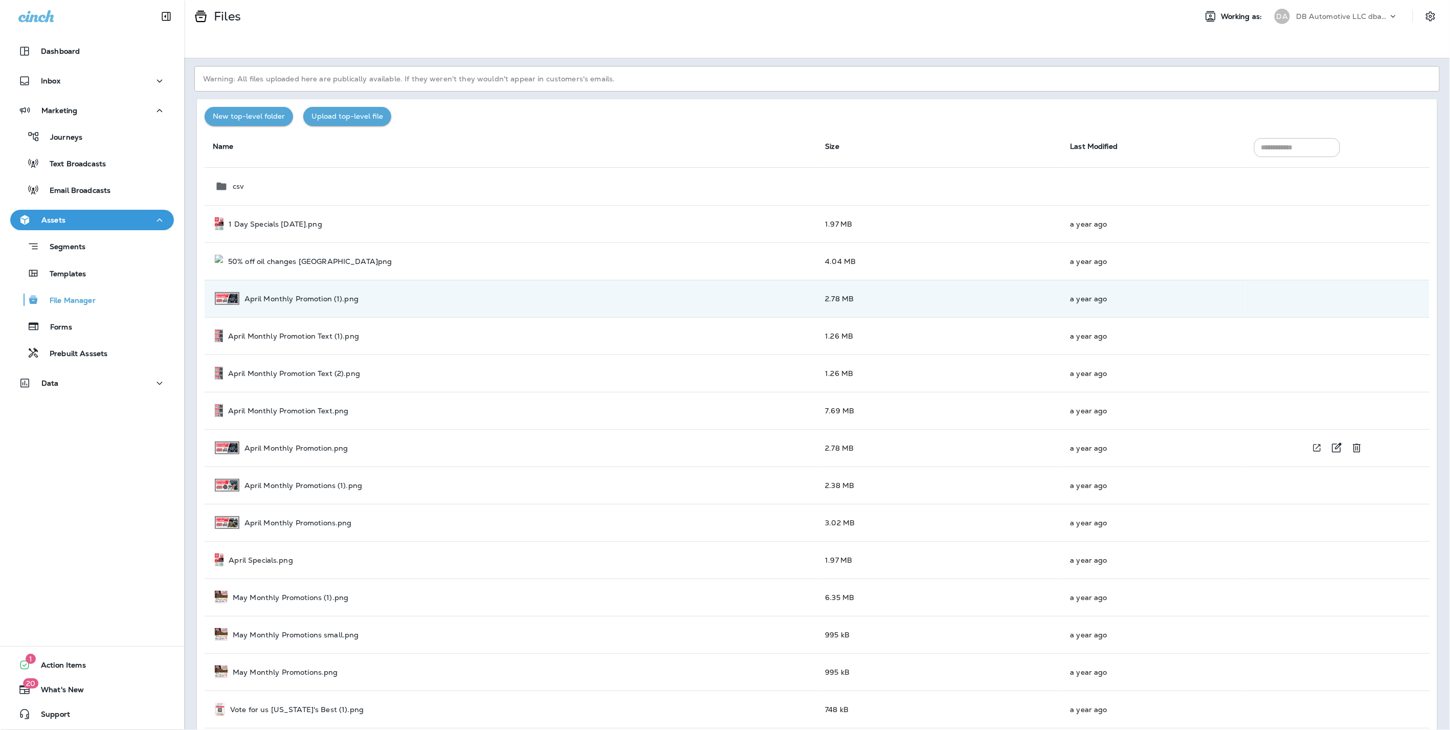
click at [482, 443] on div "April Monthly Promotion.png" at bounding box center [512, 448] width 595 height 13
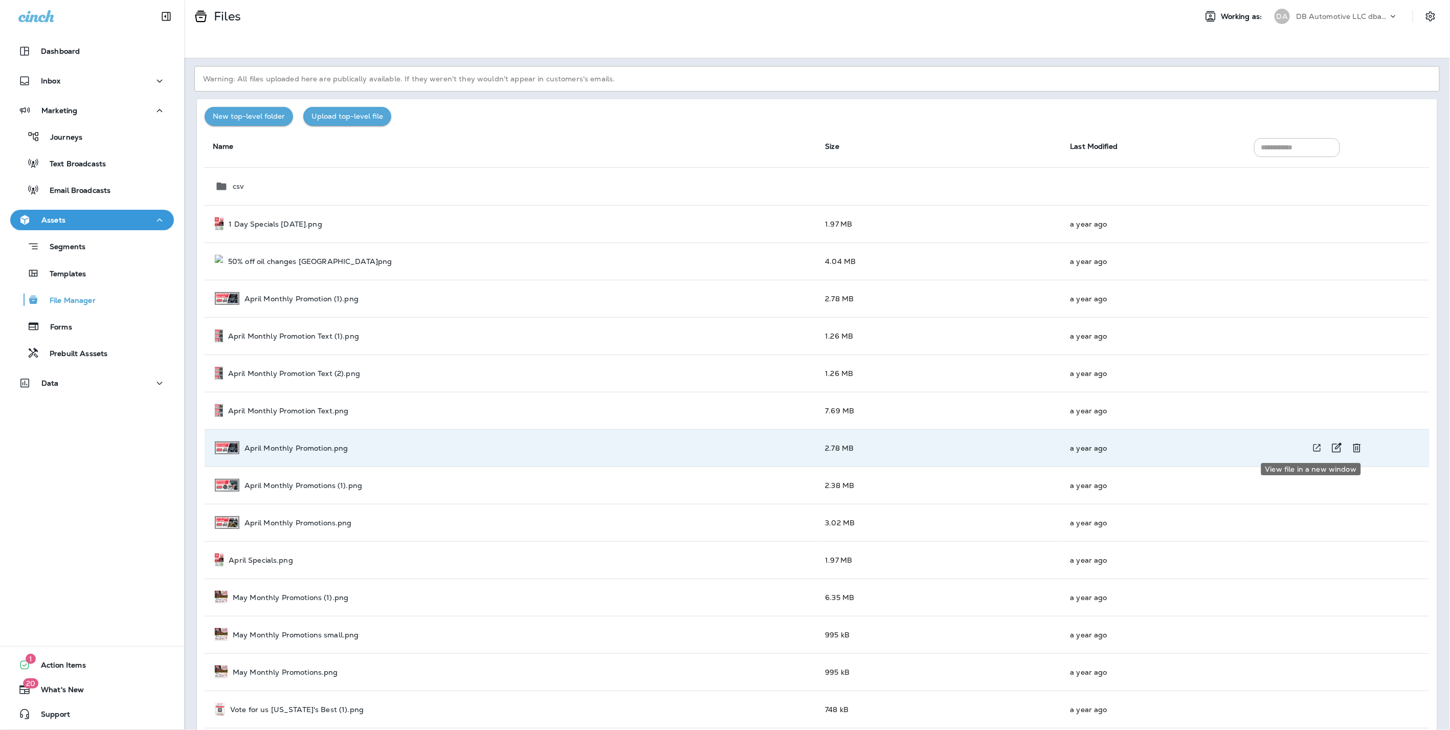
click at [1312, 443] on icon "View file in a new window" at bounding box center [1317, 448] width 10 height 11
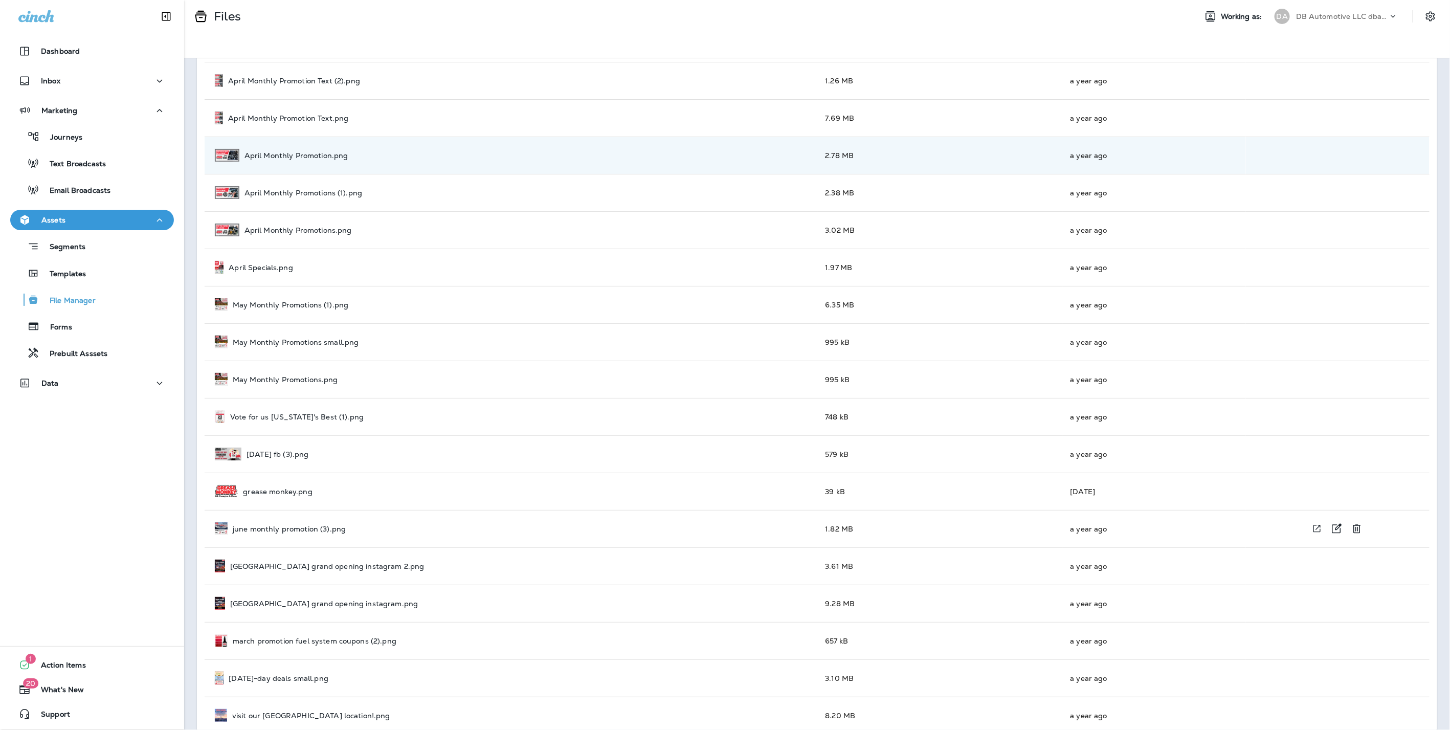
scroll to position [303, 0]
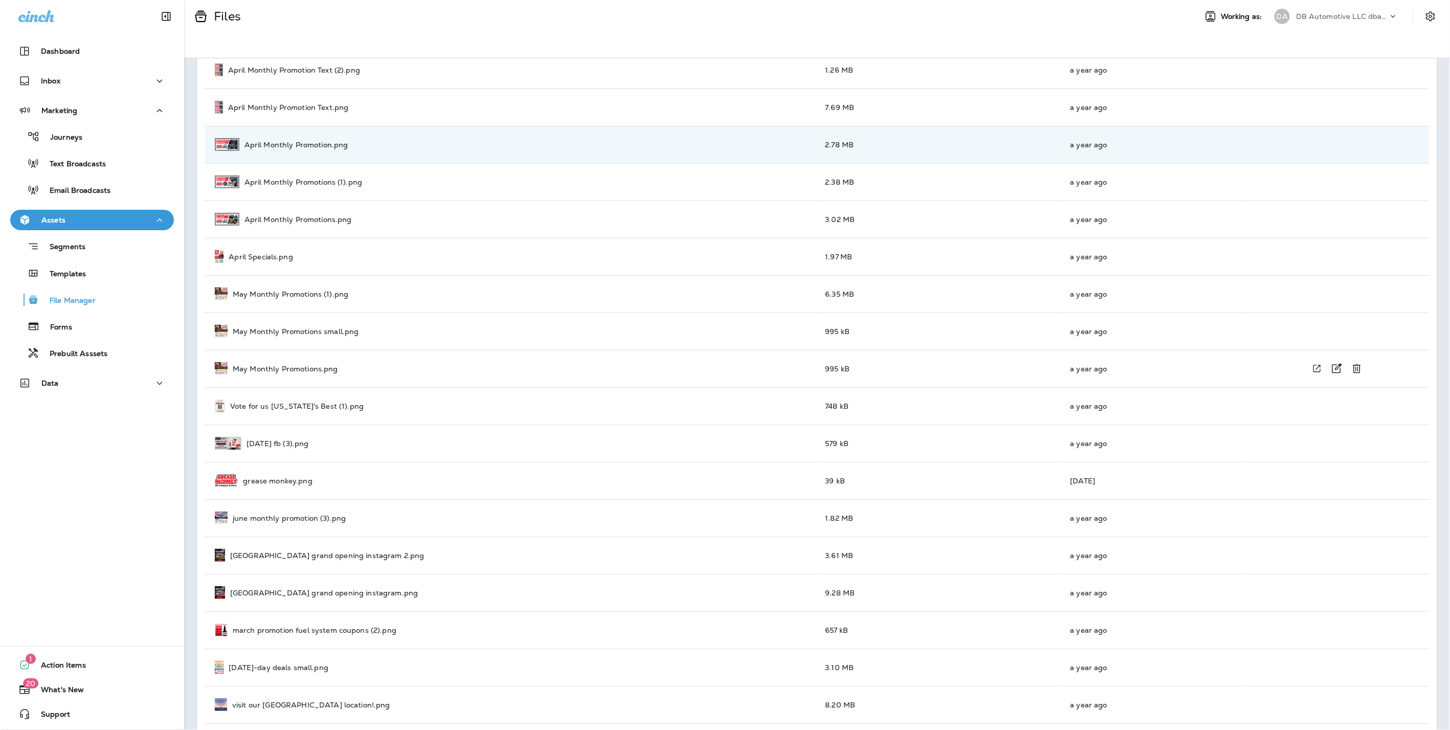
click at [302, 365] on p "May Monthly Promotions.png" at bounding box center [285, 369] width 105 height 8
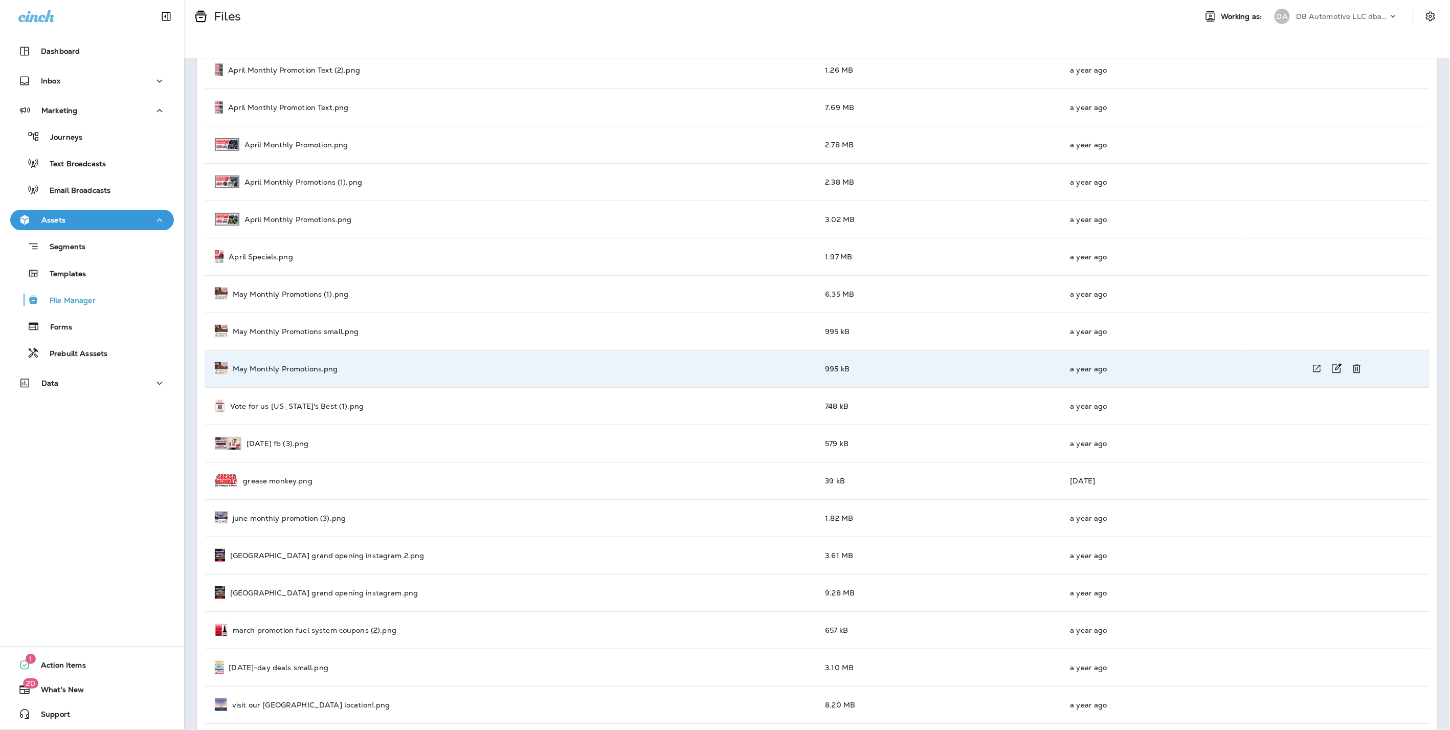
click at [1314, 363] on icon "View file in a new window" at bounding box center [1317, 368] width 10 height 11
click at [368, 437] on div "father's day fb (3).png" at bounding box center [512, 443] width 595 height 13
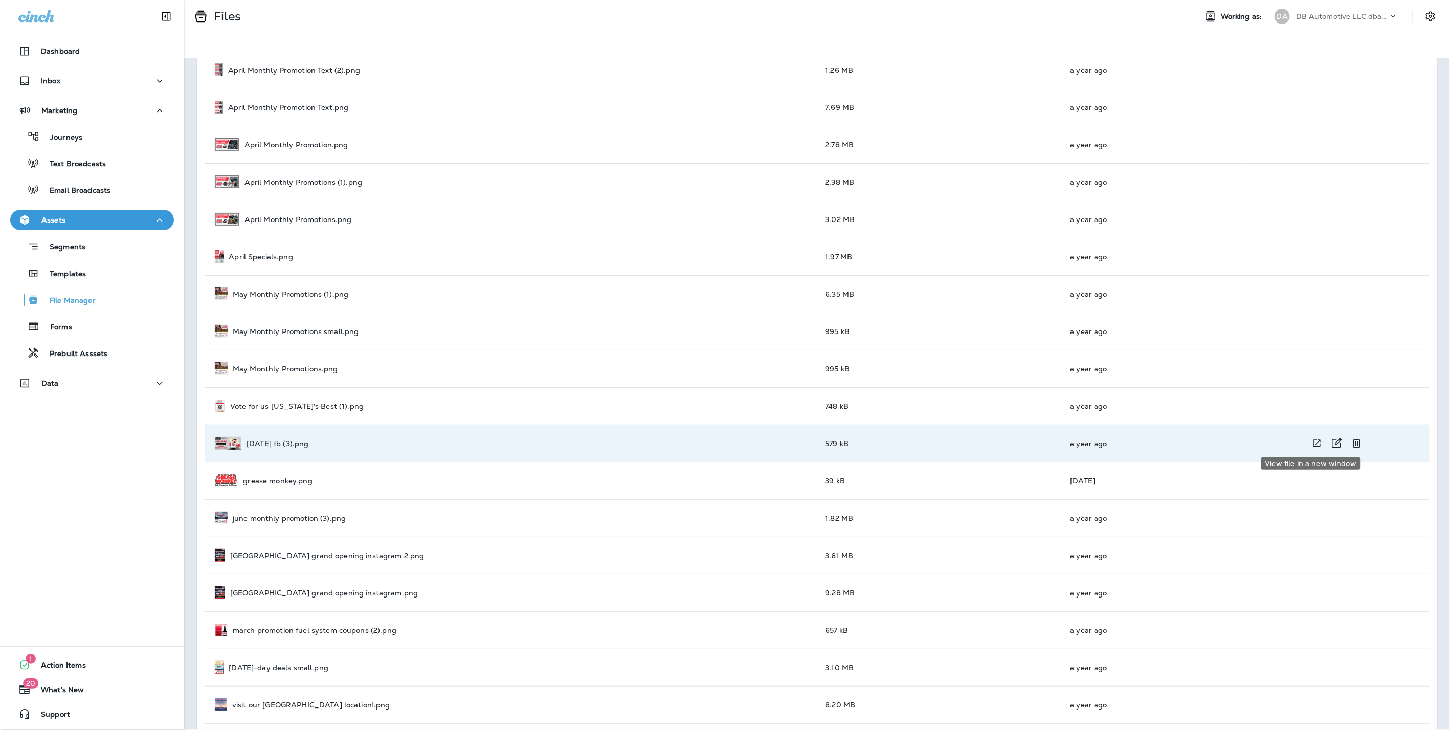
click at [1312, 438] on icon "View file in a new window" at bounding box center [1317, 443] width 10 height 11
click at [305, 514] on p "june monthly promotion (3).png" at bounding box center [289, 518] width 113 height 8
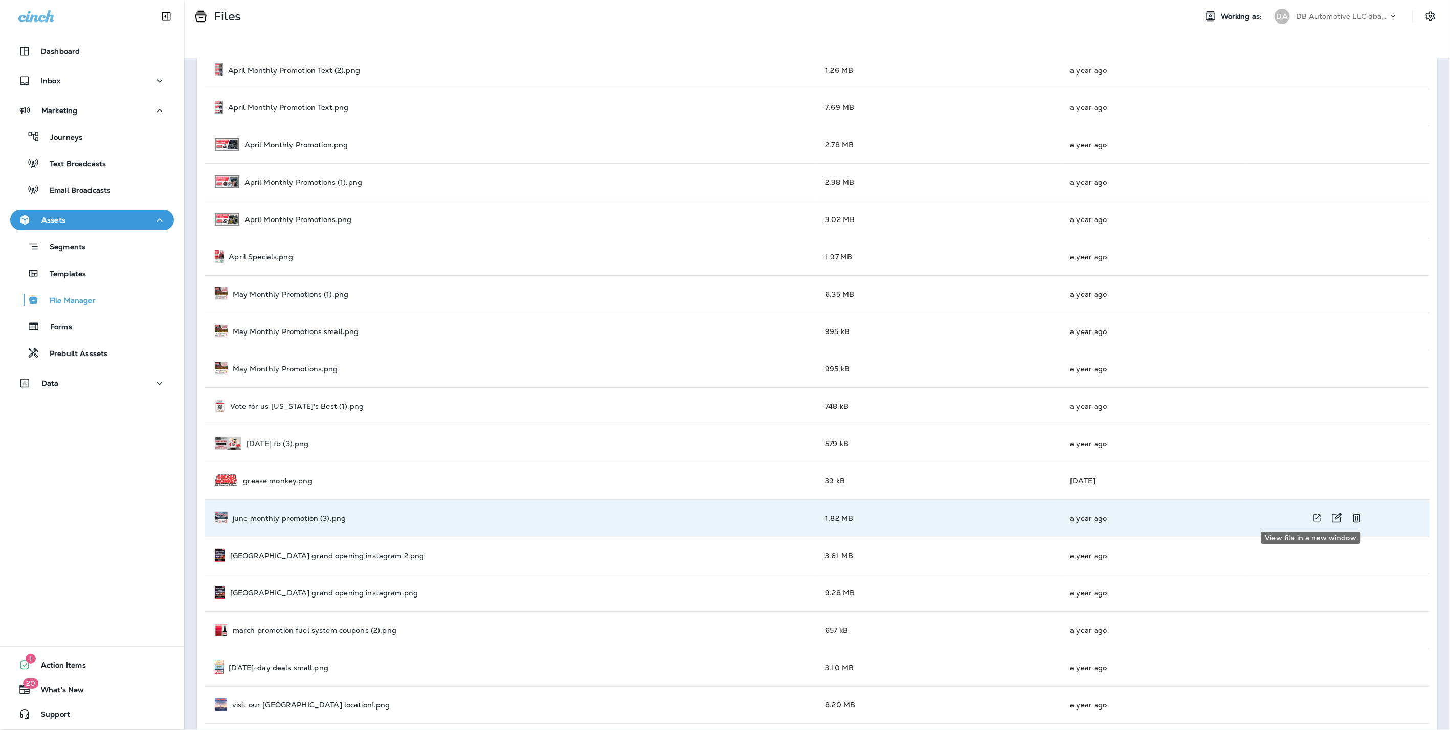
click at [1312, 513] on icon "View file in a new window" at bounding box center [1317, 518] width 10 height 11
click at [320, 554] on p "las vegas grand opening instagram 2.png" at bounding box center [327, 556] width 194 height 8
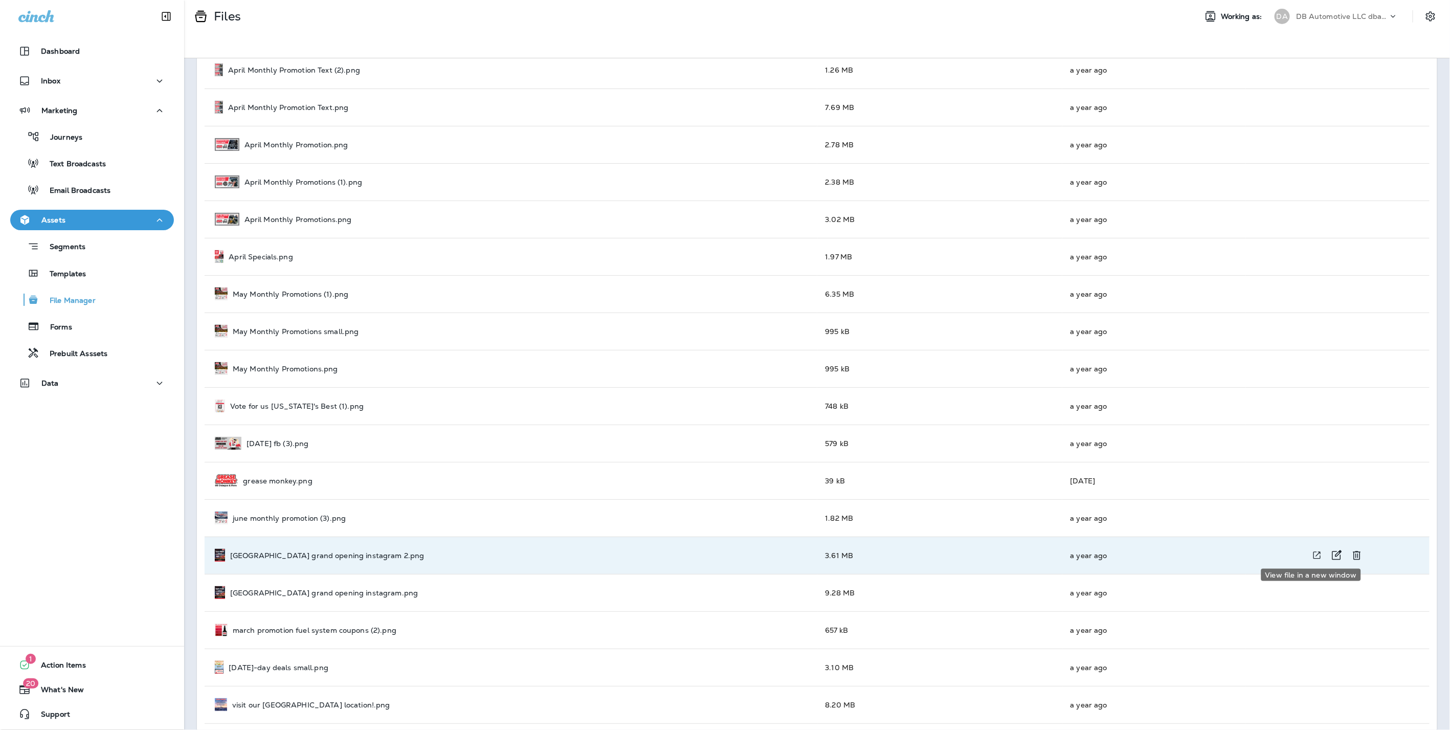
click at [1312, 556] on icon "View file in a new window" at bounding box center [1317, 555] width 10 height 11
click at [389, 626] on p "march promotion fuel system coupons (2).png" at bounding box center [315, 630] width 164 height 8
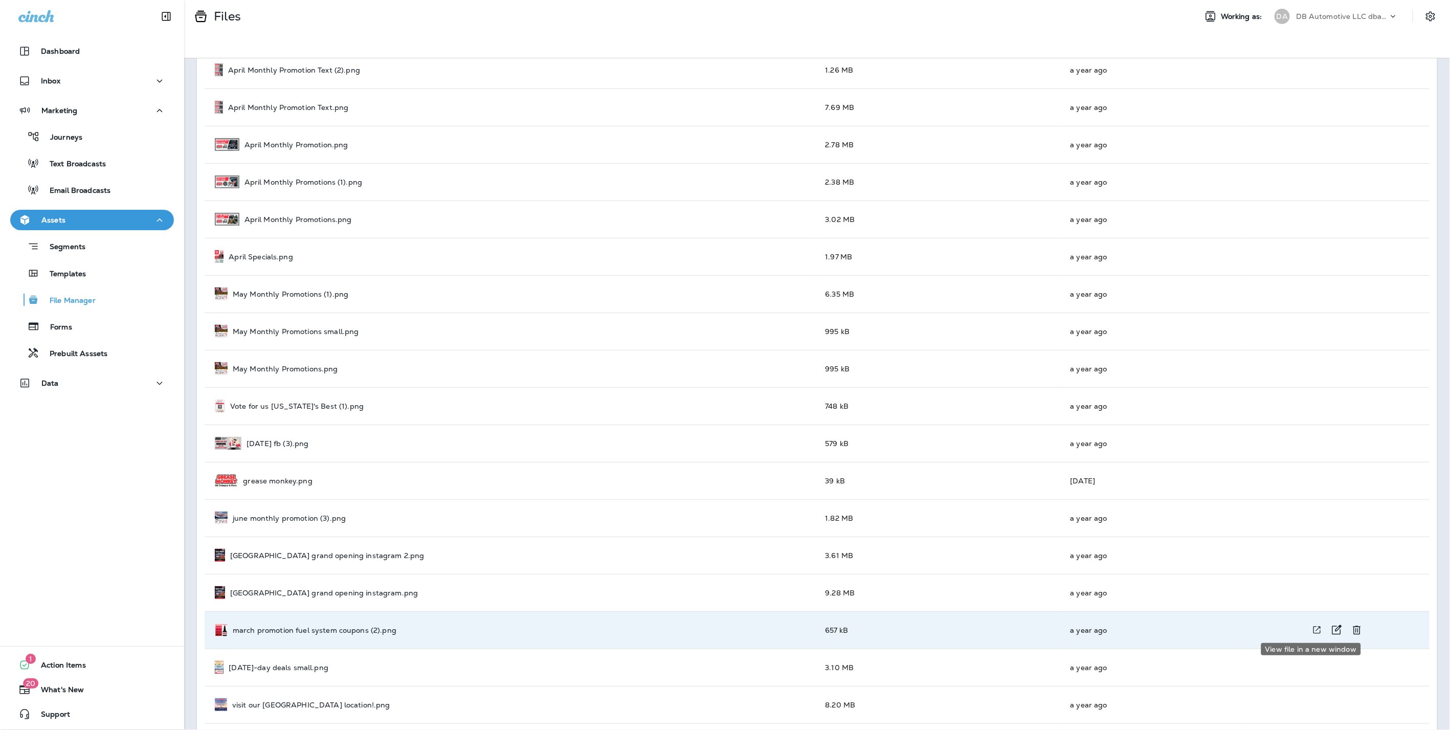
click at [1314, 625] on icon "View file in a new window" at bounding box center [1317, 630] width 10 height 11
click at [61, 323] on p "Forms" at bounding box center [56, 328] width 32 height 10
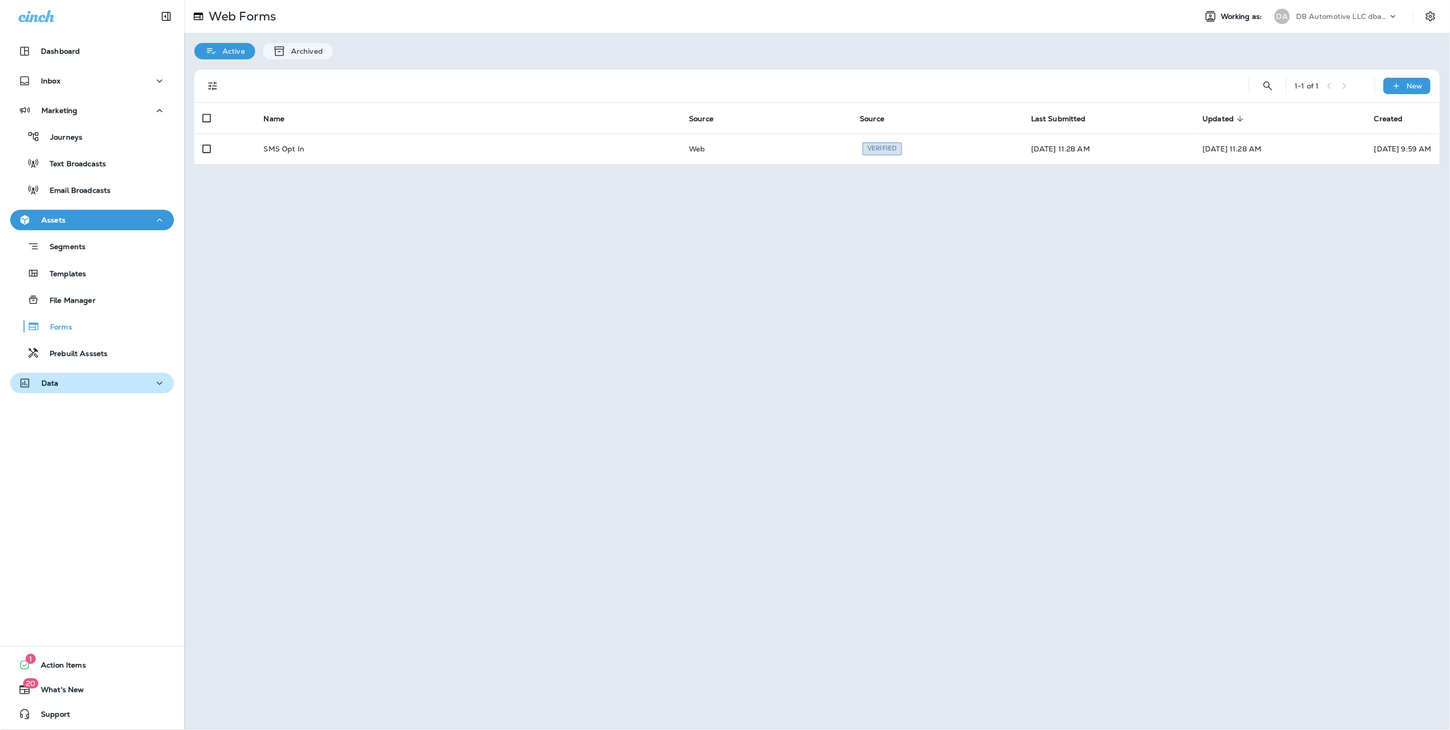
click at [106, 386] on div "Data" at bounding box center [91, 383] width 147 height 13
click at [73, 435] on p "Customers" at bounding box center [63, 437] width 49 height 10
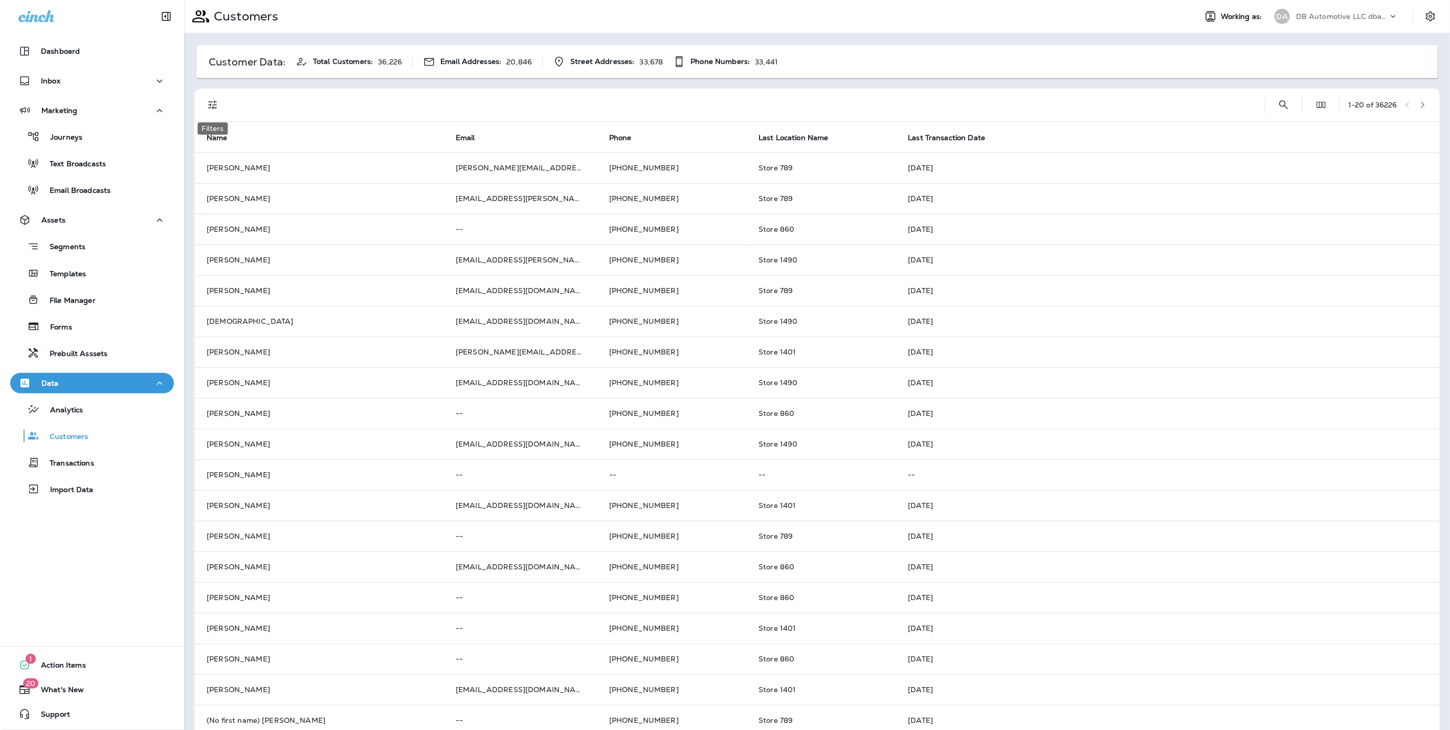
click at [213, 104] on icon "Filters" at bounding box center [212, 105] width 9 height 9
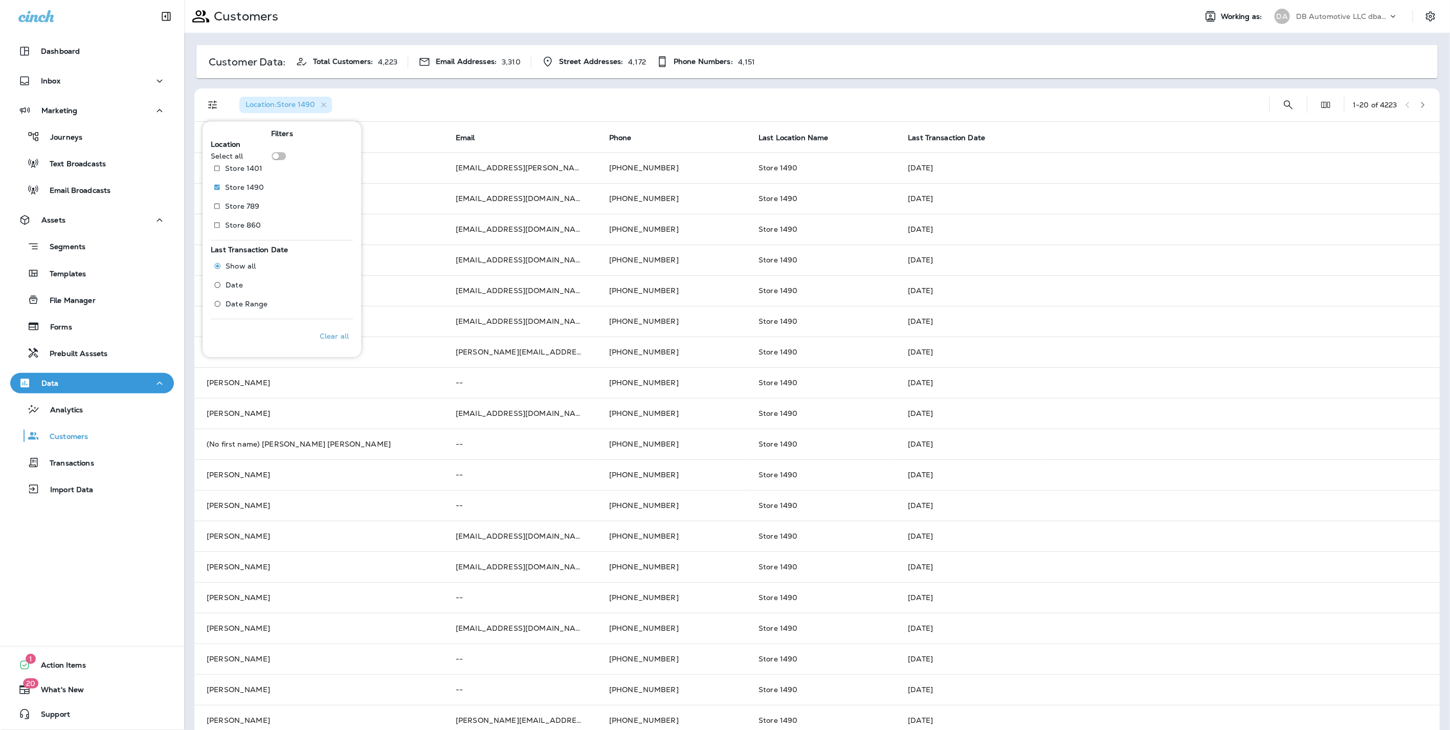
click at [889, 74] on div "Customer Data: Total Customers: 4,223 Email Addresses: 3,310 Street Addresses: …" at bounding box center [817, 61] width 1242 height 33
drag, startPoint x: 215, startPoint y: 107, endPoint x: 207, endPoint y: 123, distance: 17.2
click at [215, 109] on icon "Filters" at bounding box center [213, 105] width 12 height 12
click at [219, 82] on div "Customer Data: Total Customers: 4,223 Email Addresses: 3,310 Street Addresses: …" at bounding box center [817, 405] width 1266 height 744
click at [65, 80] on div "Inbox" at bounding box center [91, 81] width 147 height 13
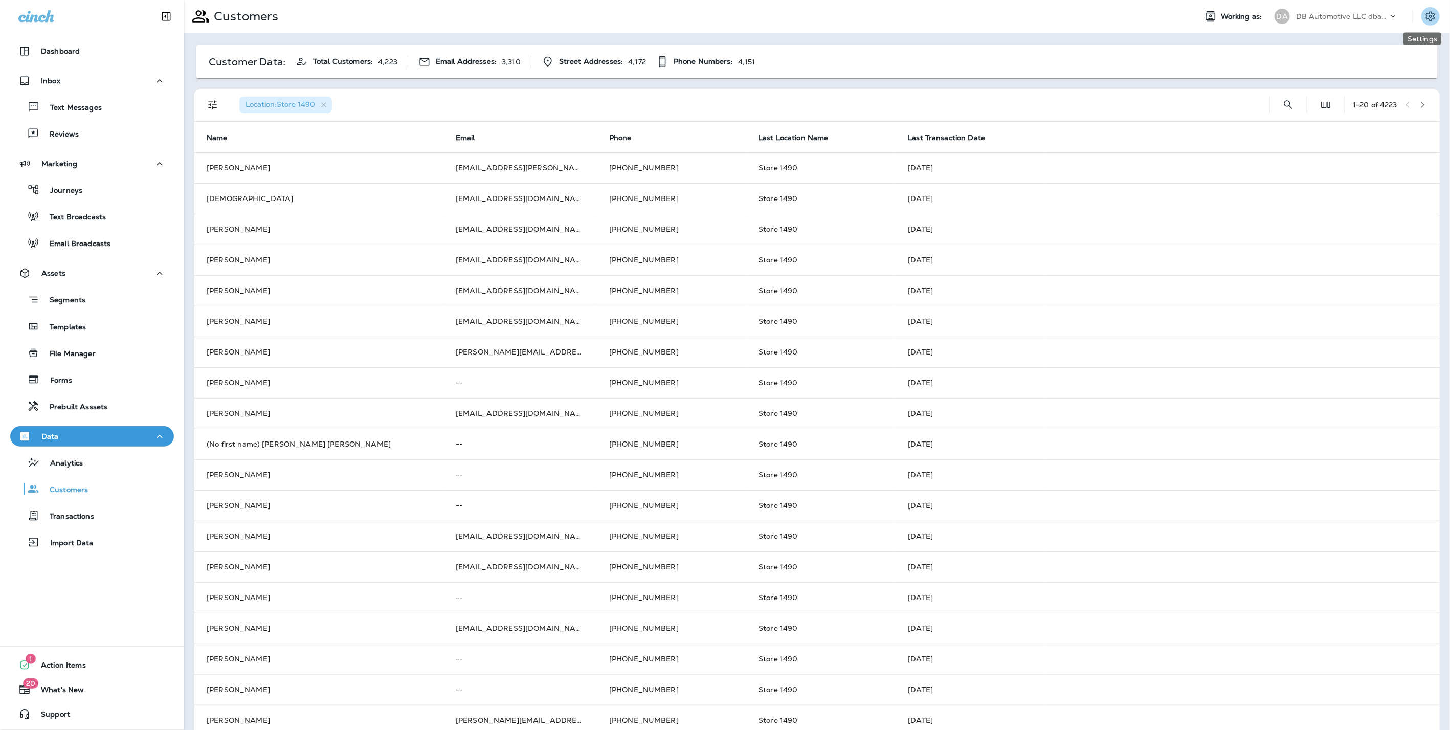
click at [1425, 13] on icon "Settings" at bounding box center [1431, 16] width 12 height 12
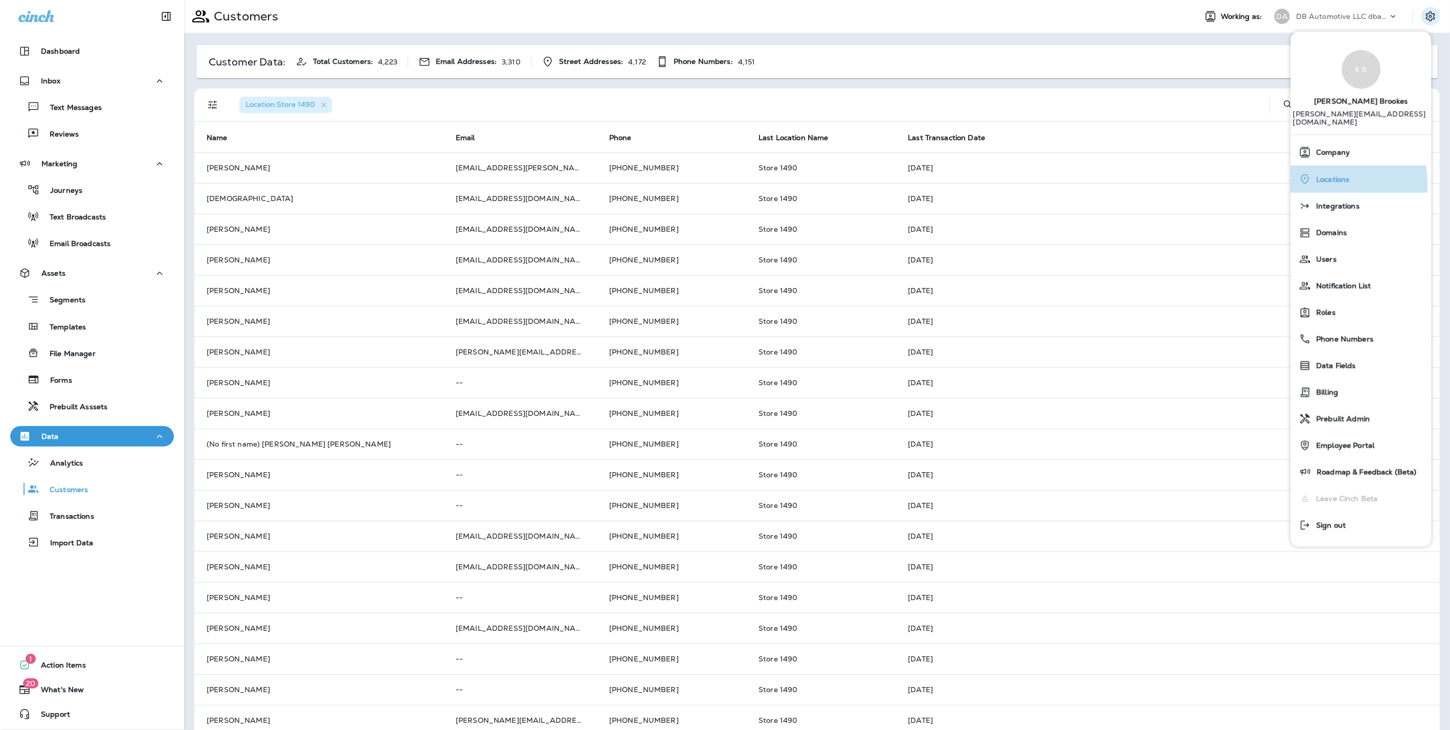
click at [1326, 175] on span "Locations" at bounding box center [1331, 179] width 38 height 9
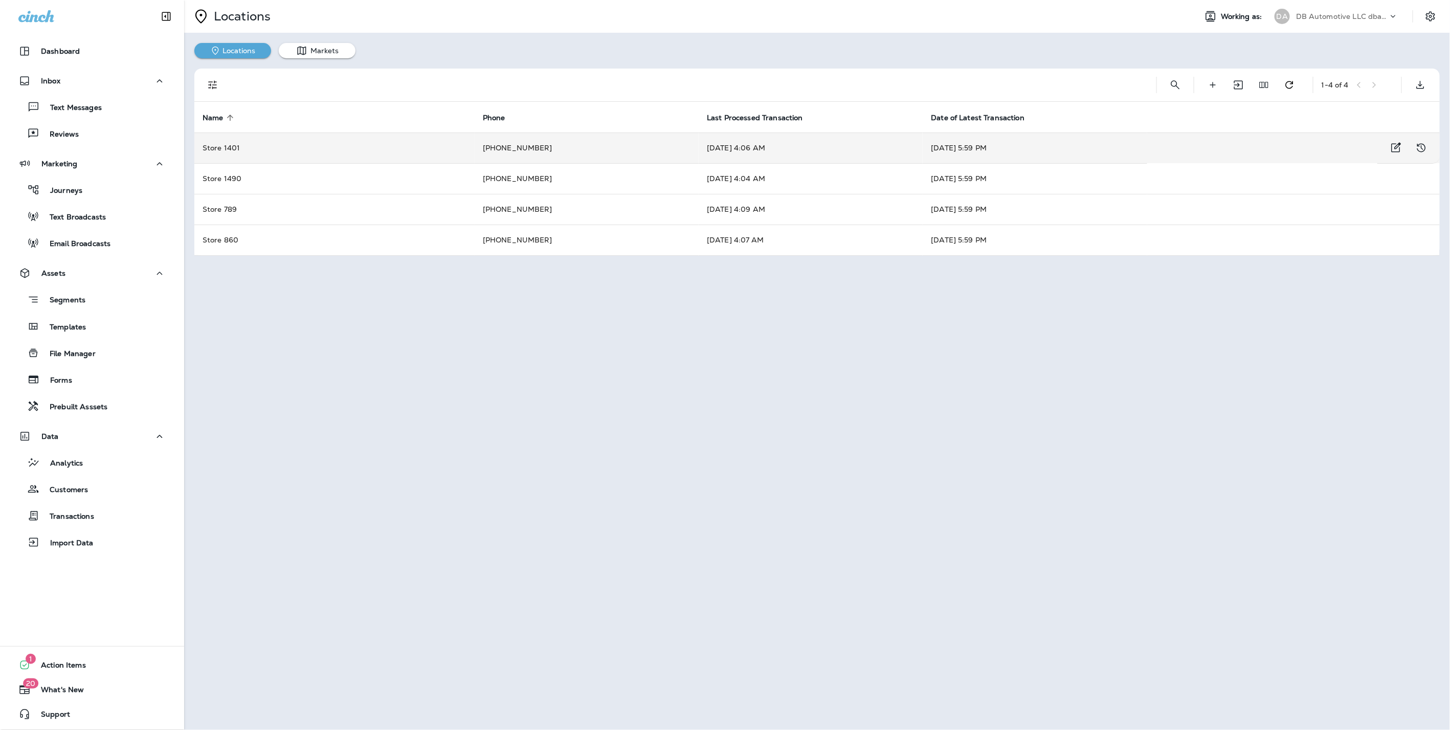
click at [235, 155] on td "Store 1401" at bounding box center [334, 148] width 280 height 31
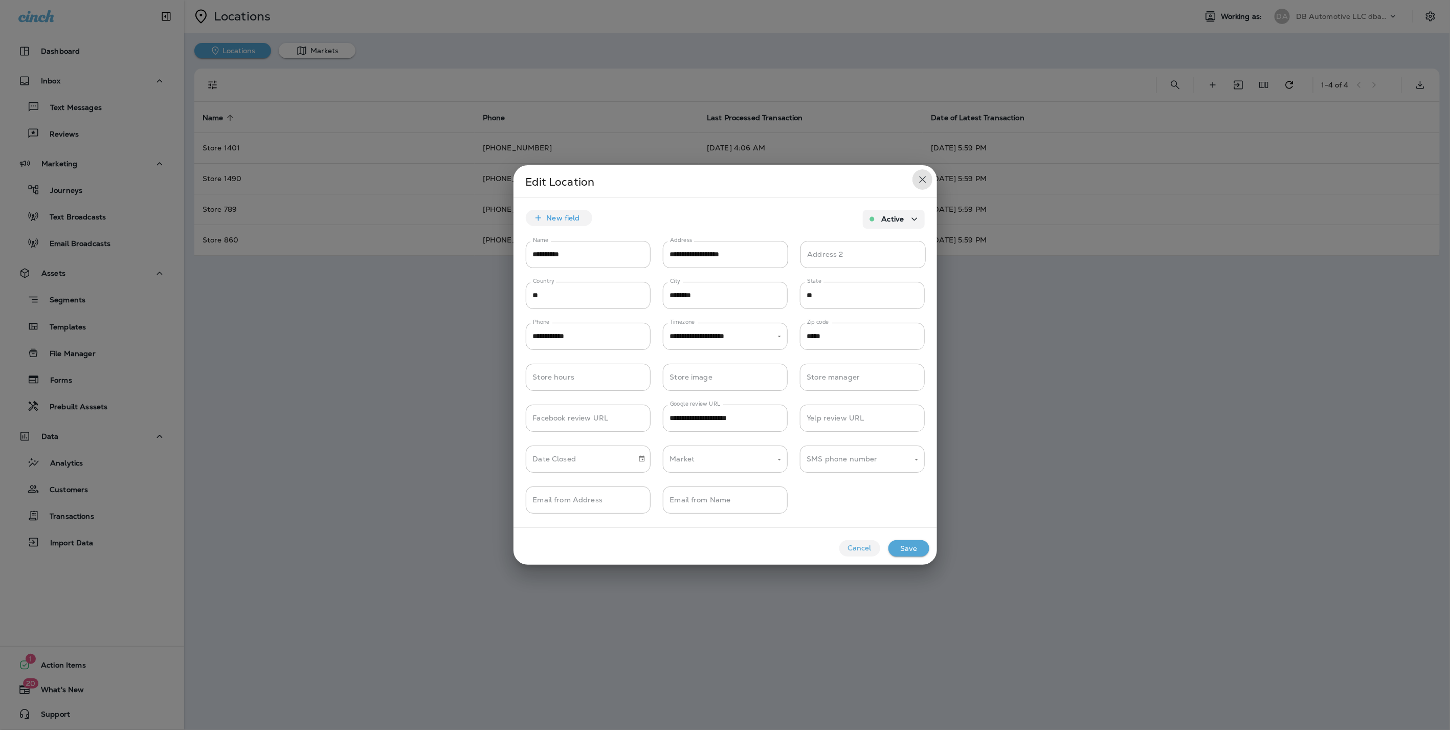
click at [925, 179] on icon "close" at bounding box center [923, 179] width 12 height 12
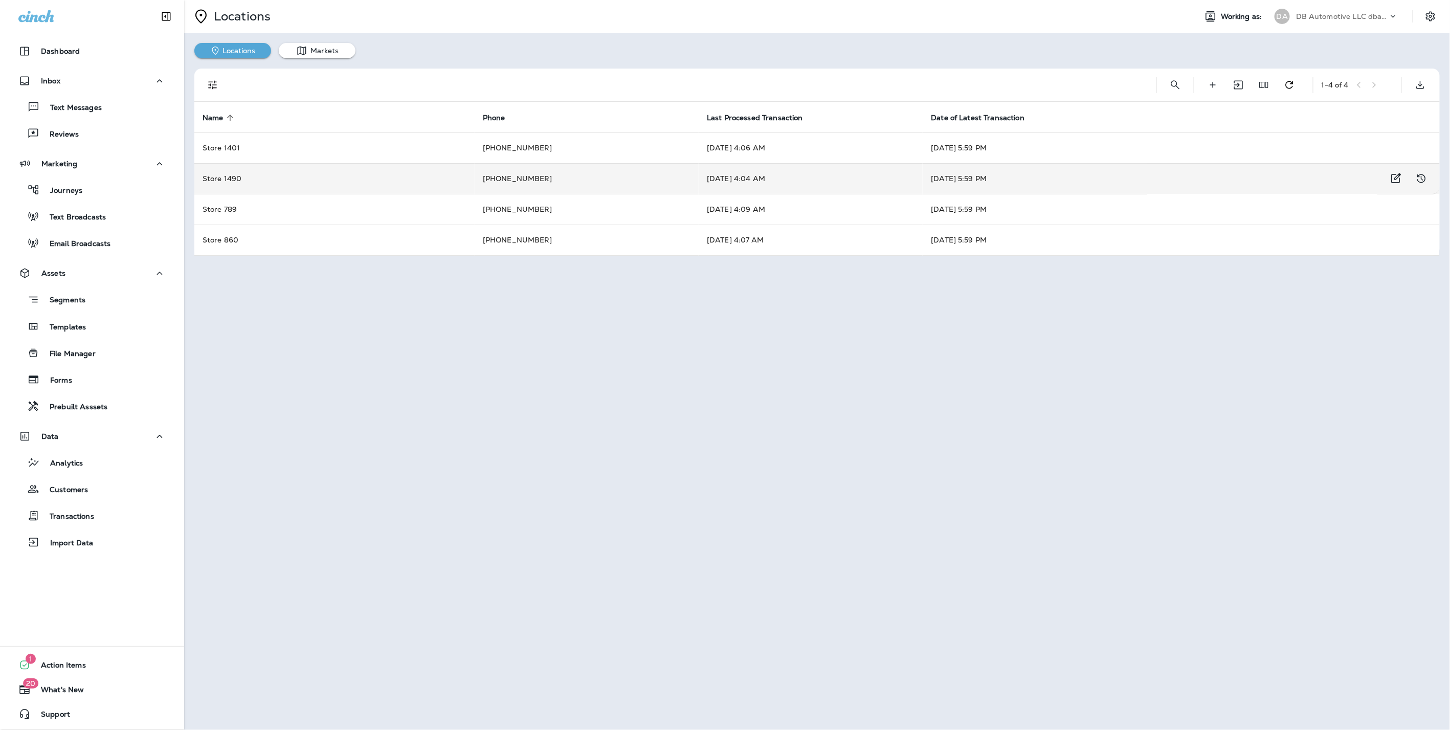
click at [237, 174] on td "Store 1490" at bounding box center [334, 178] width 280 height 31
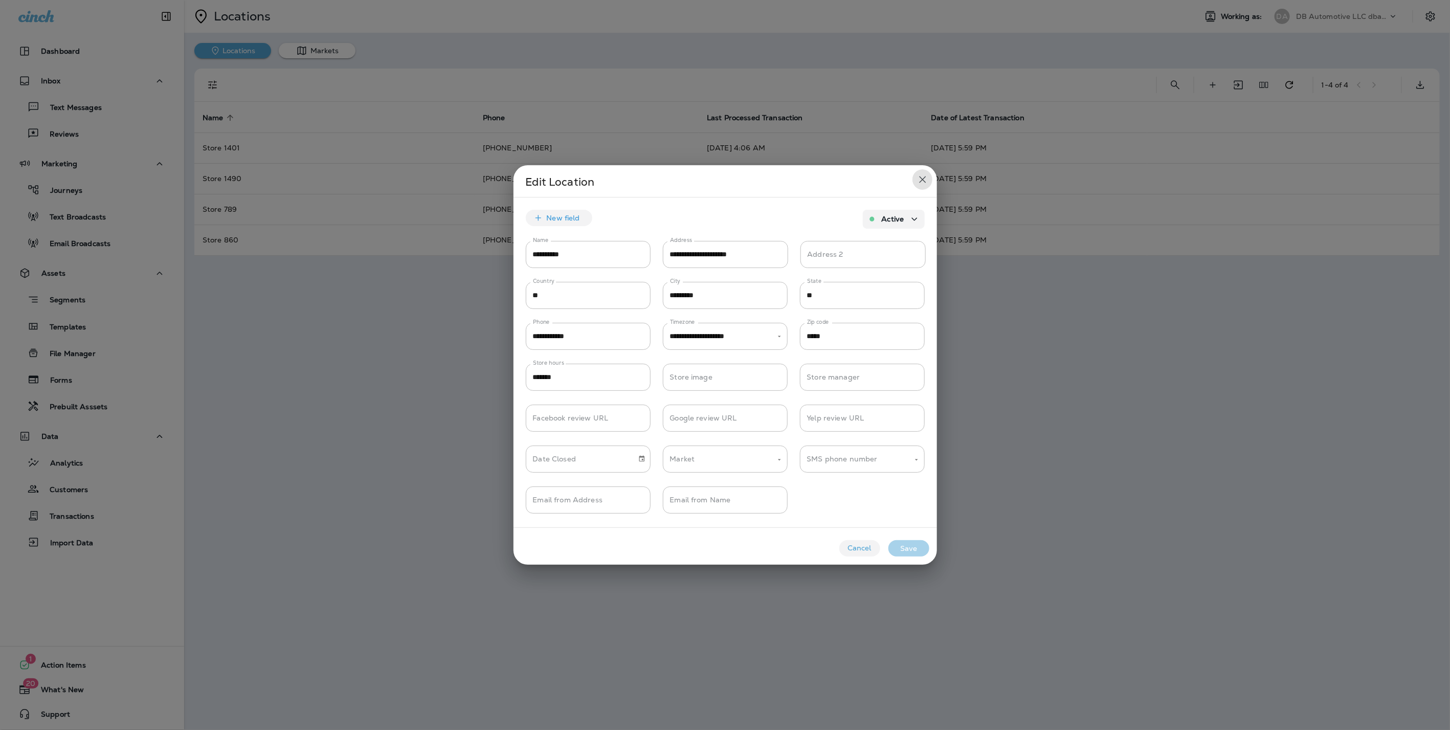
click at [926, 177] on icon "close" at bounding box center [922, 180] width 7 height 7
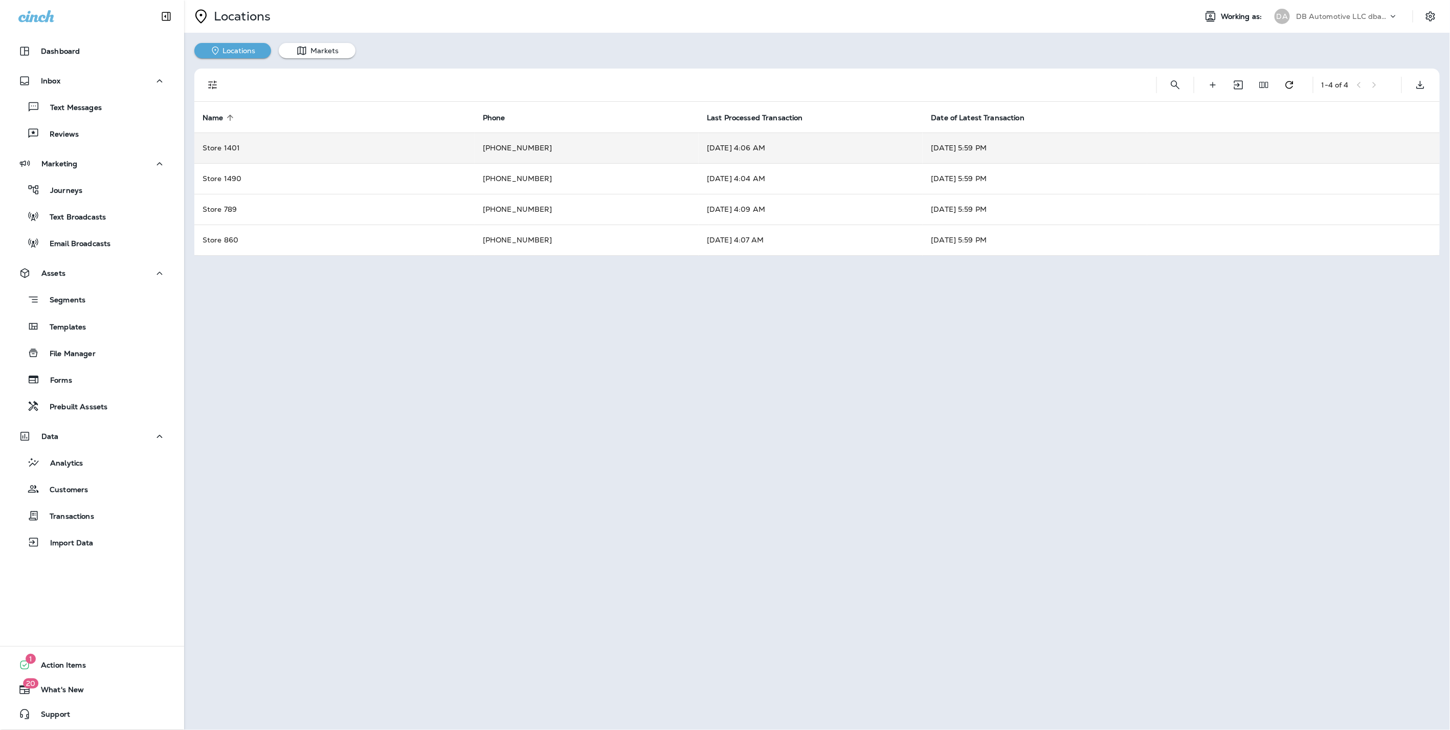
click at [249, 145] on td "Store 1401" at bounding box center [334, 148] width 280 height 31
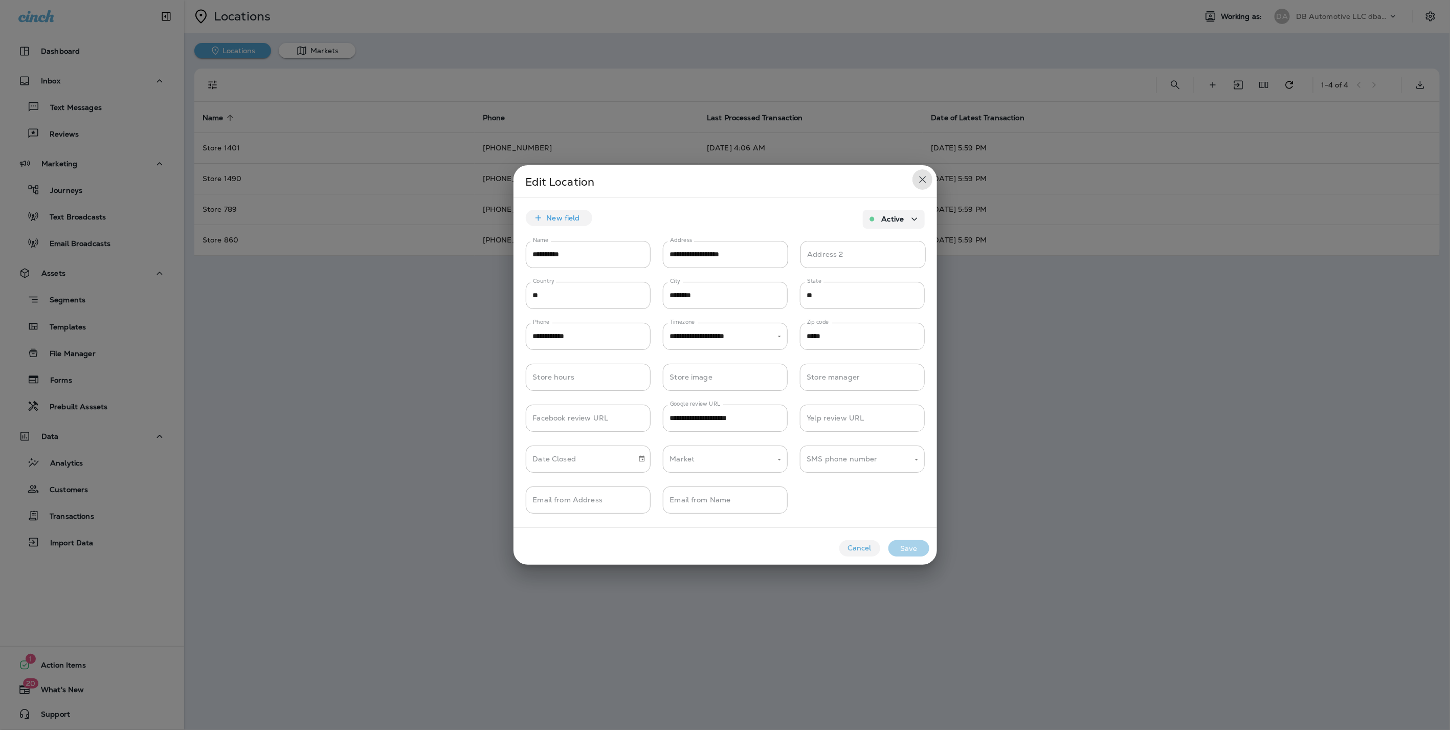
click at [917, 182] on icon "close" at bounding box center [923, 179] width 12 height 12
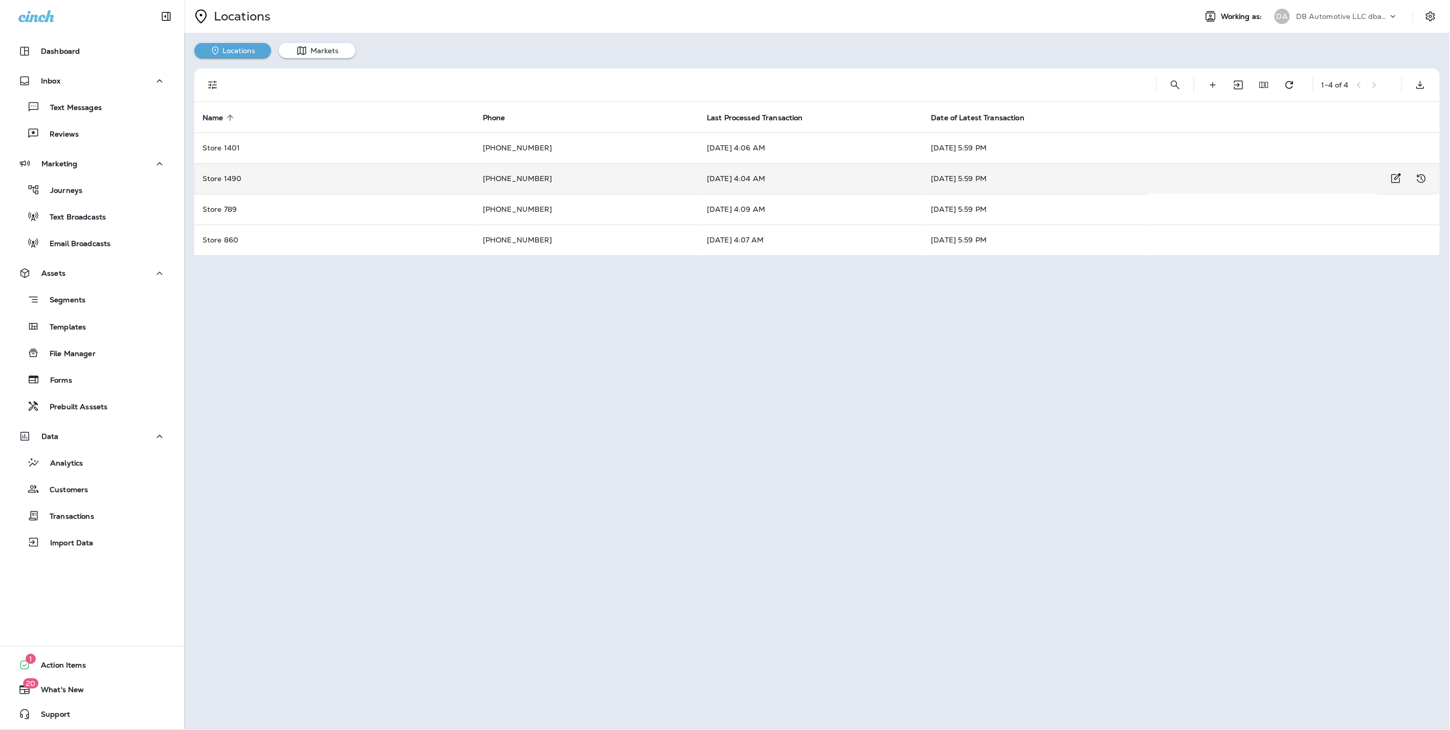
click at [336, 183] on td "Store 1490" at bounding box center [334, 178] width 280 height 31
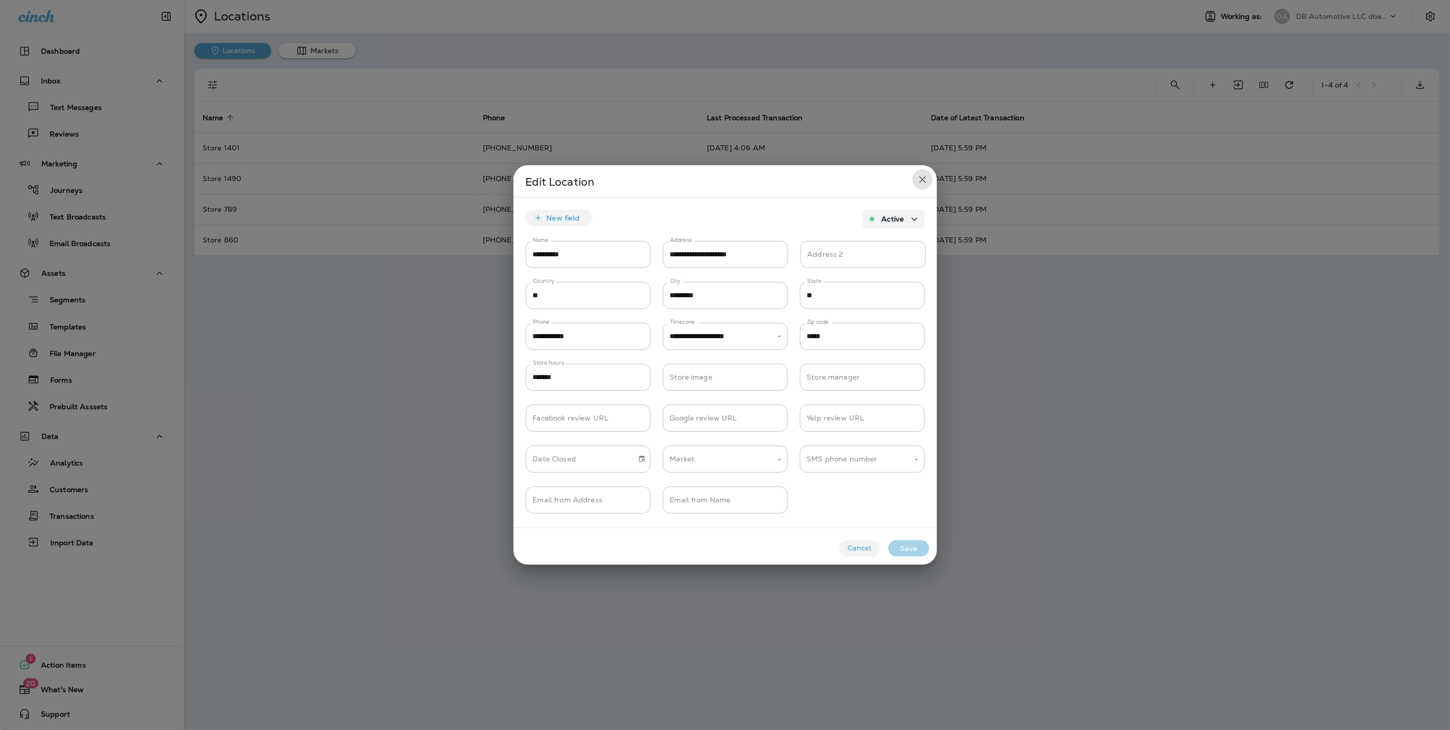
click at [923, 175] on icon "close" at bounding box center [923, 179] width 12 height 12
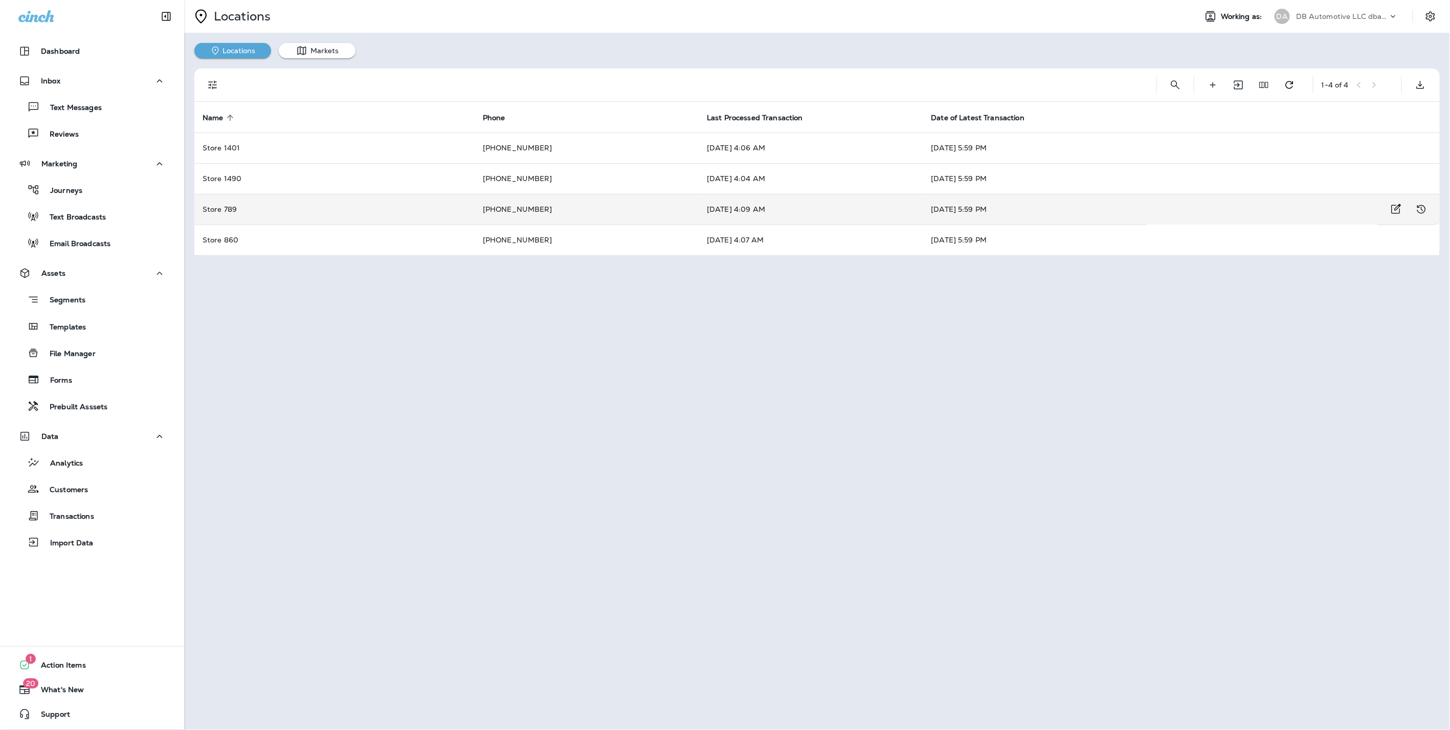
click at [301, 210] on td "Store 789" at bounding box center [334, 209] width 280 height 31
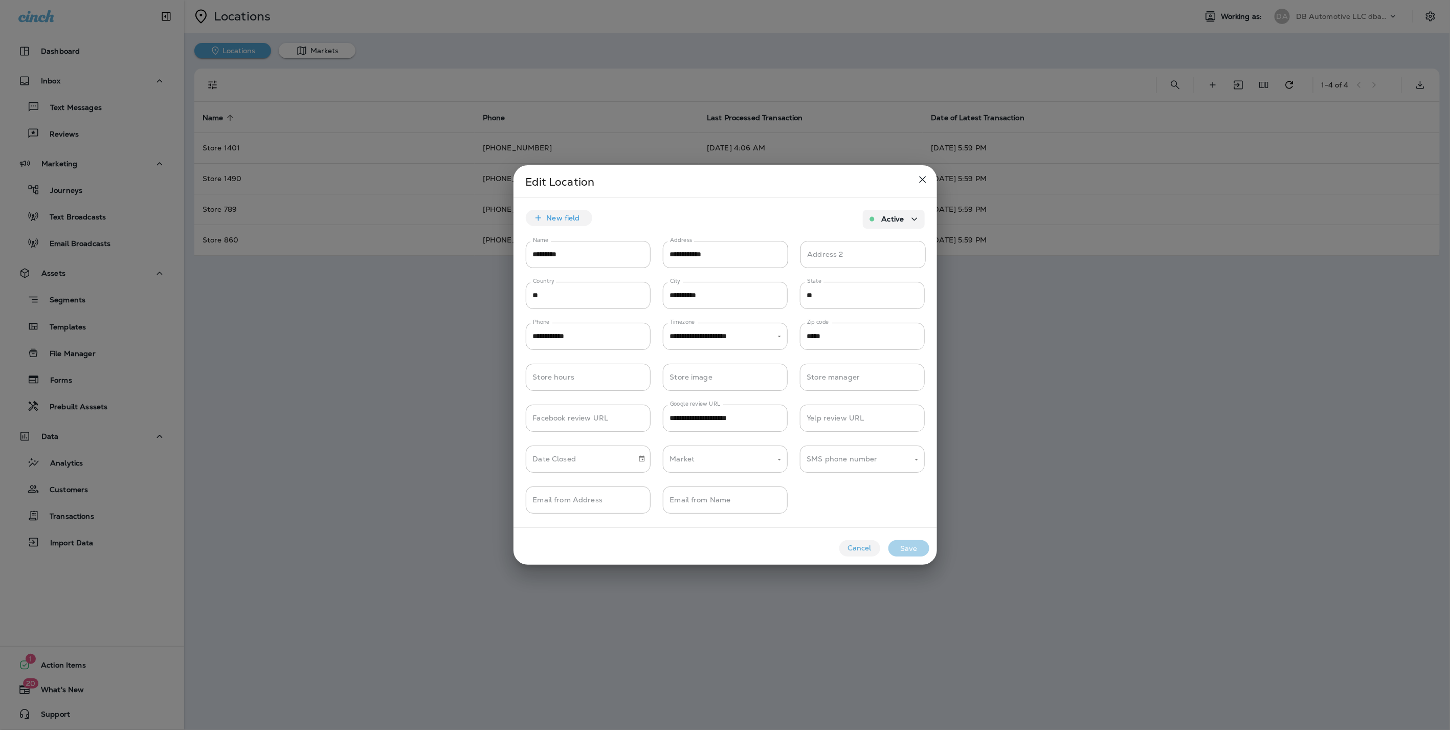
click at [921, 180] on icon "close" at bounding box center [923, 179] width 12 height 12
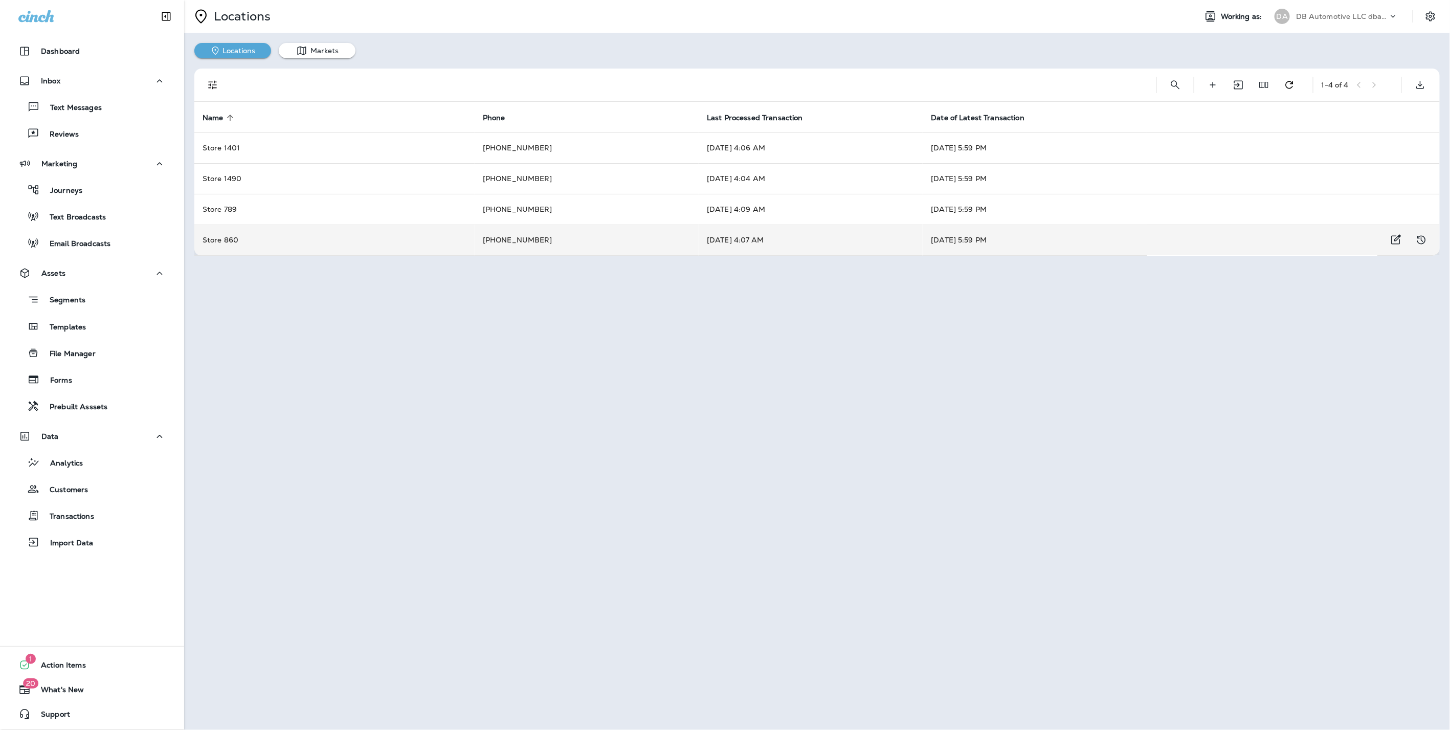
click at [349, 235] on td "Store 860" at bounding box center [334, 240] width 280 height 31
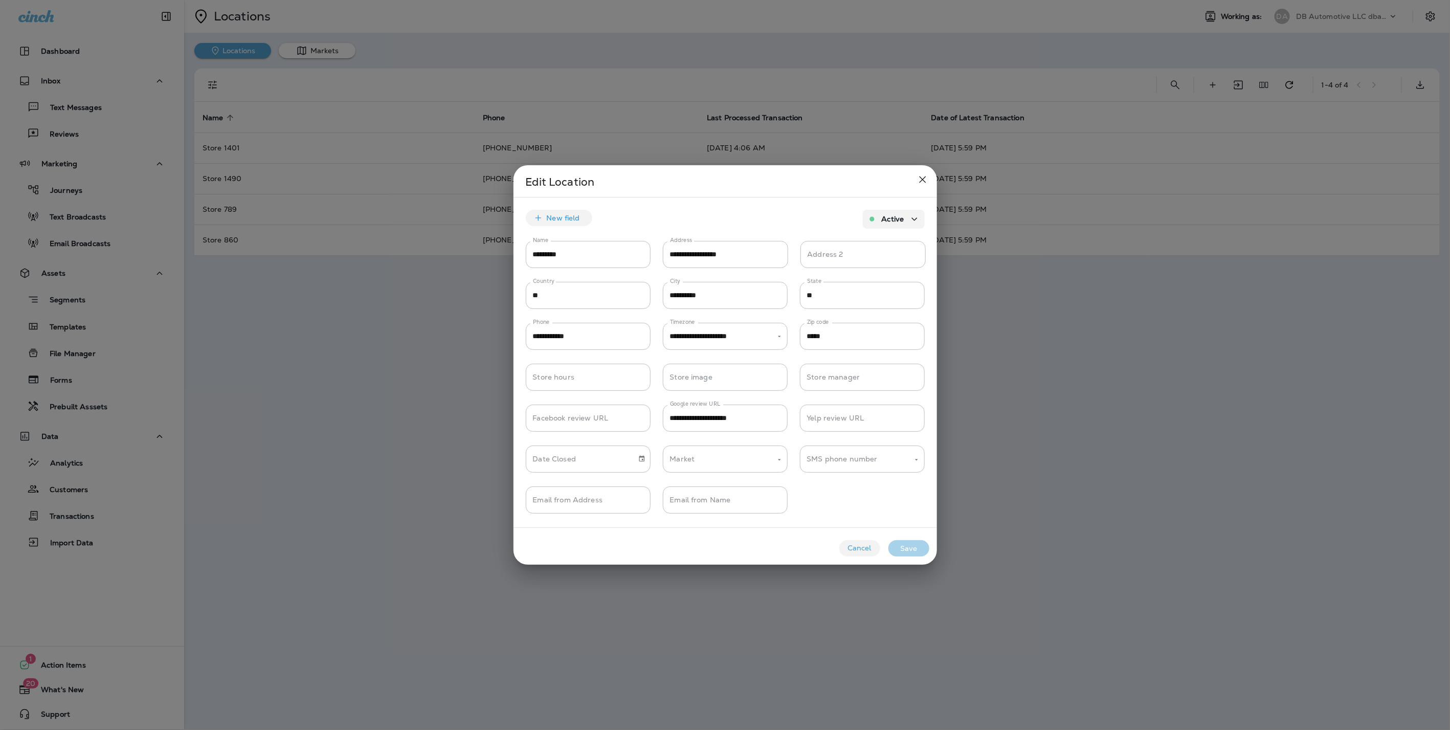
click at [925, 182] on icon "close" at bounding box center [922, 180] width 7 height 7
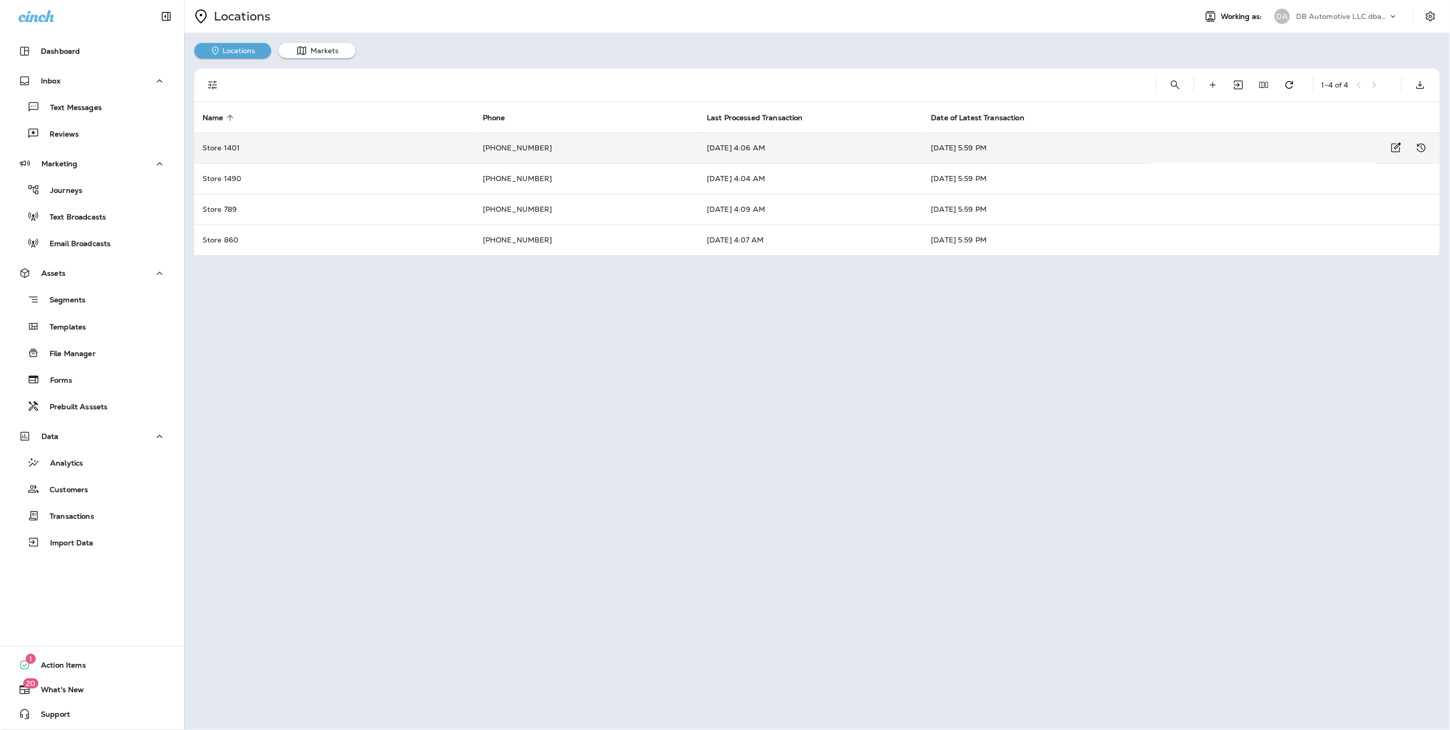
click at [344, 144] on td "Store 1401" at bounding box center [334, 148] width 280 height 31
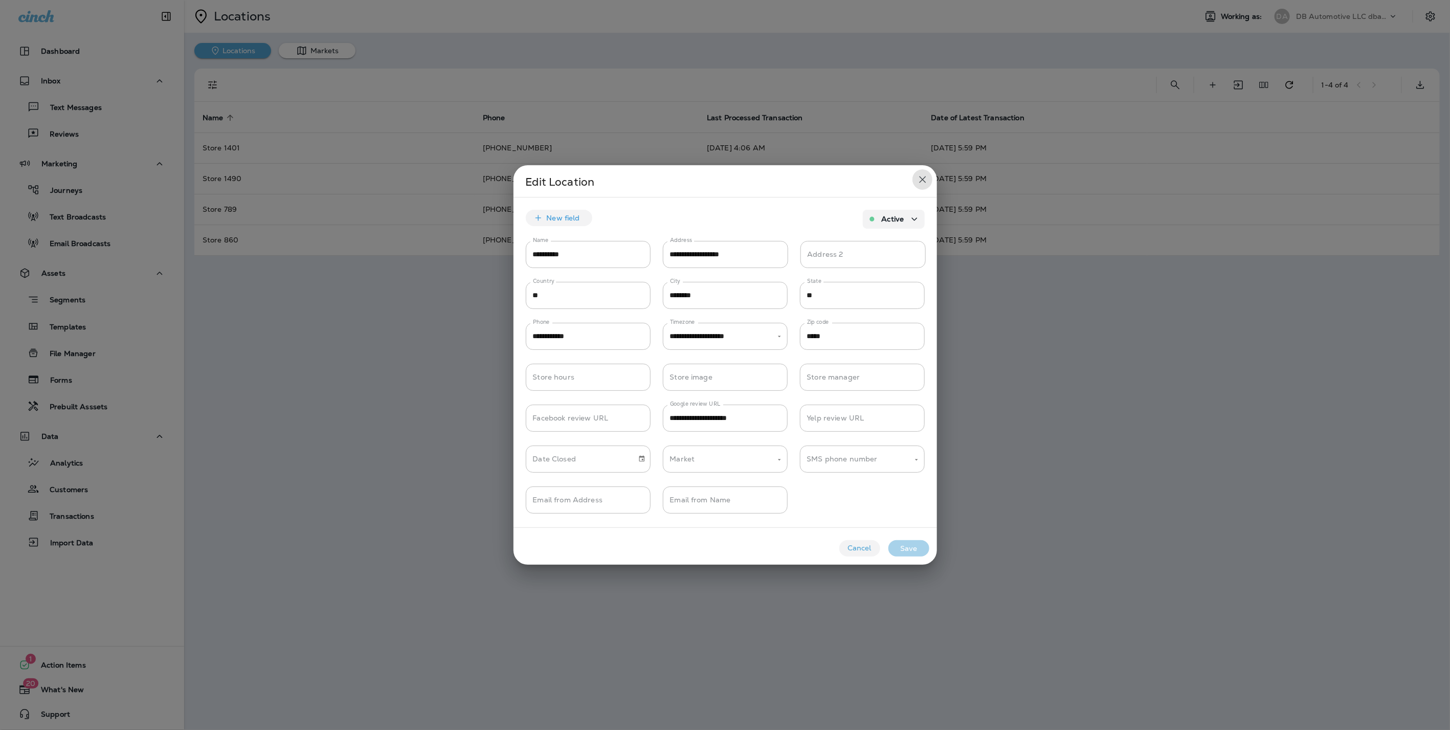
click at [923, 176] on icon "close" at bounding box center [923, 179] width 12 height 12
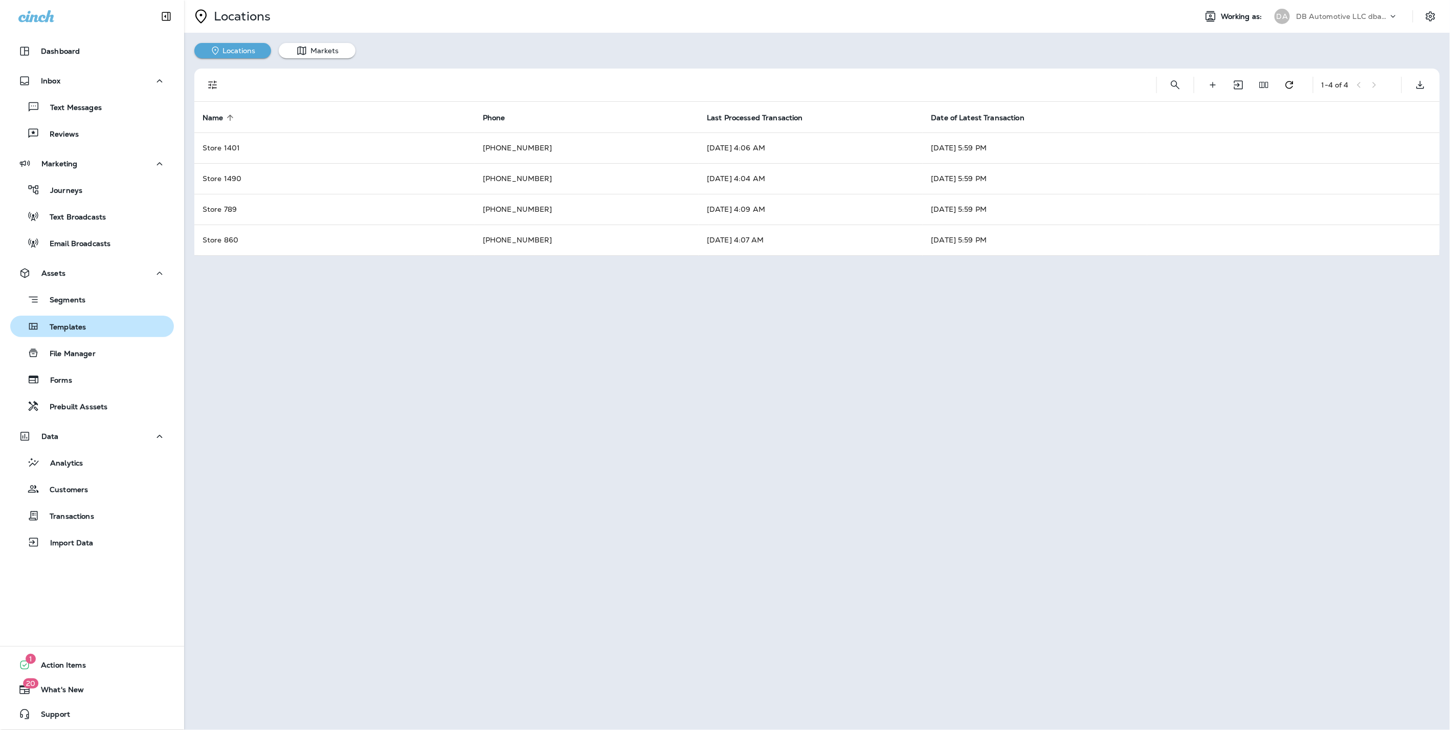
click at [79, 321] on div "Templates" at bounding box center [50, 326] width 72 height 15
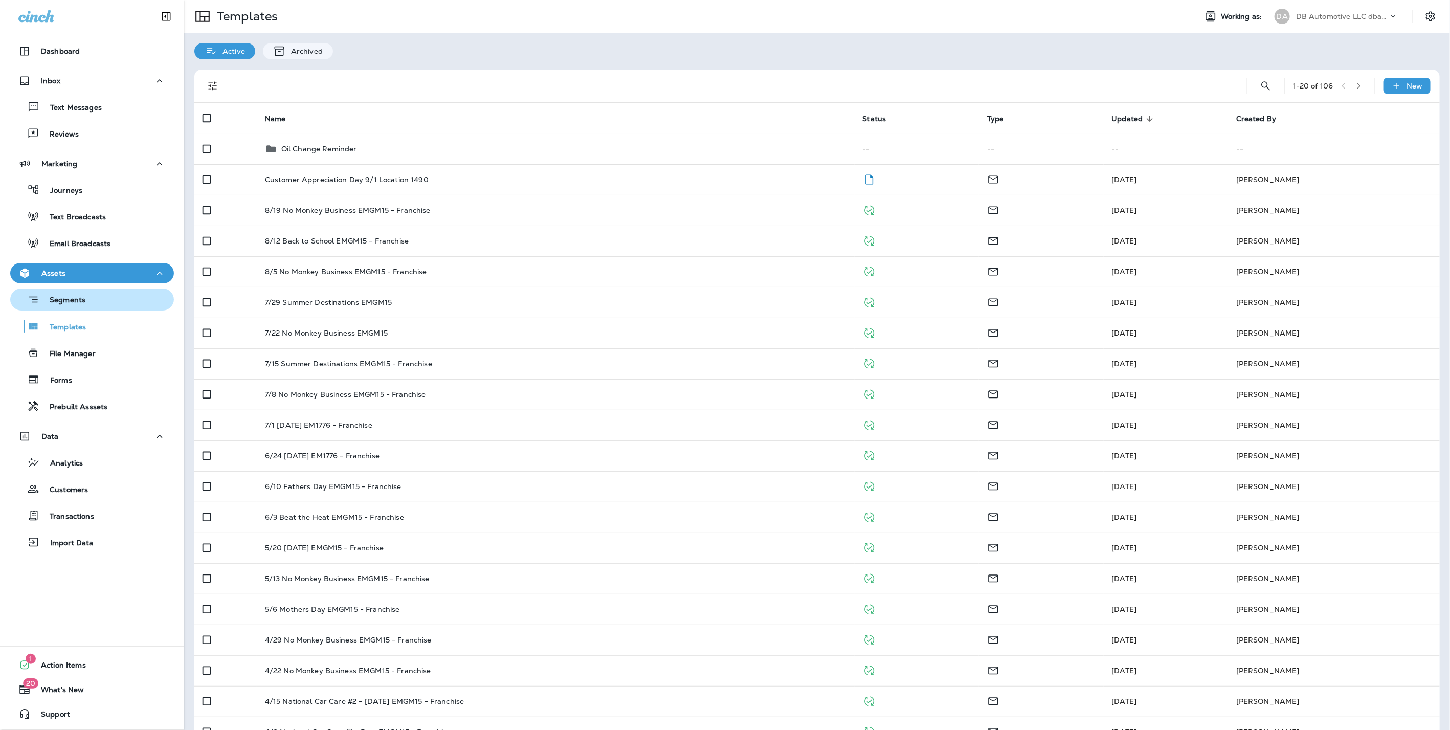
click at [83, 303] on p "Segments" at bounding box center [62, 301] width 46 height 10
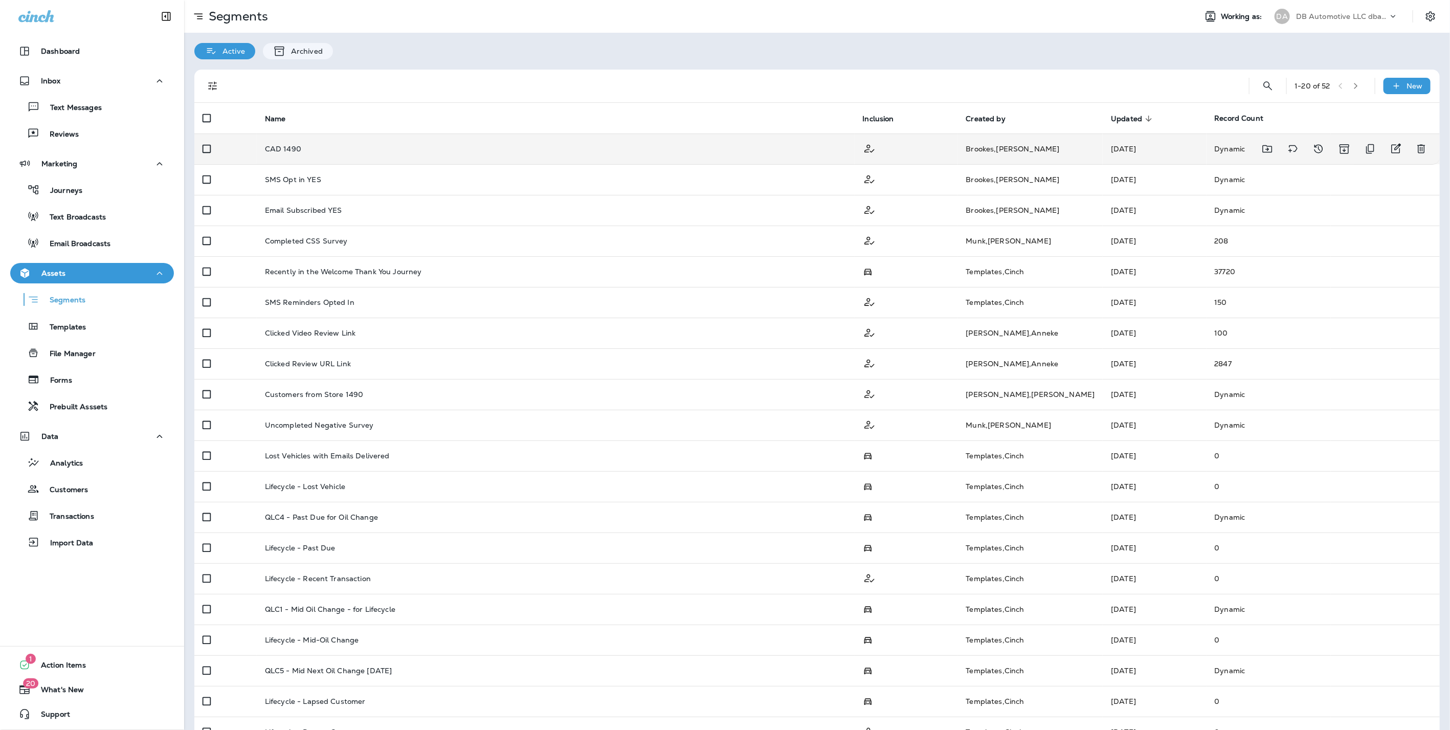
click at [323, 145] on div "CAD 1490" at bounding box center [556, 149] width 582 height 8
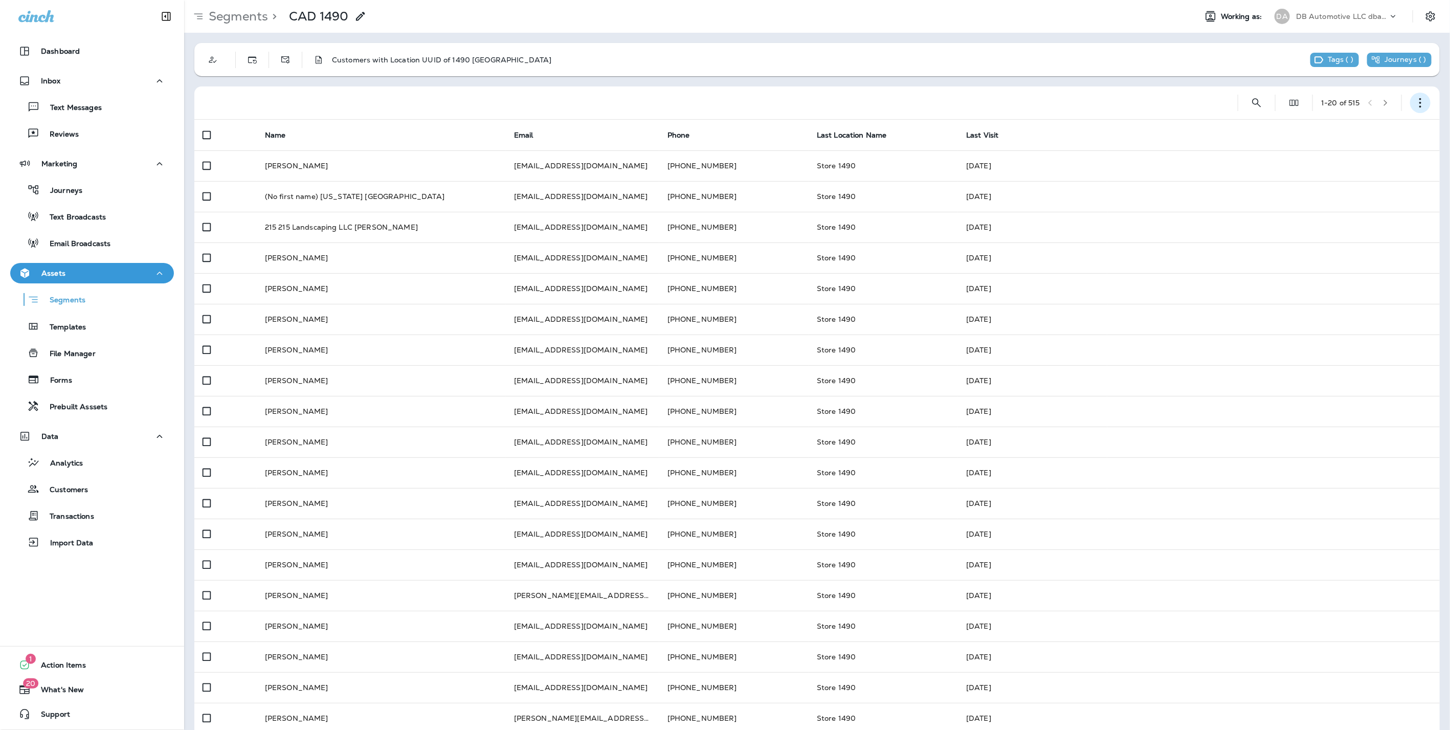
click at [1416, 104] on icon "button" at bounding box center [1421, 103] width 10 height 10
click at [1340, 130] on p "Edit Segment" at bounding box center [1344, 129] width 53 height 8
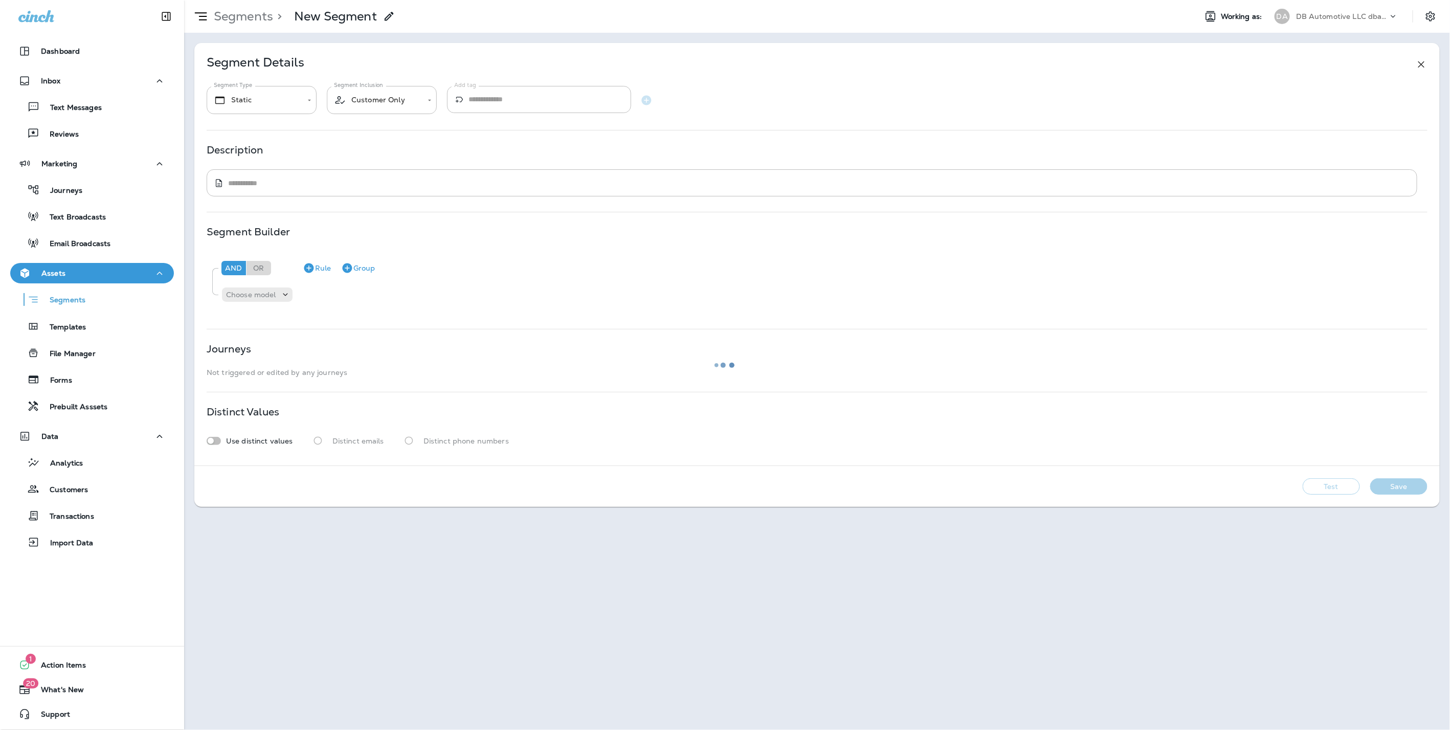
type input "*******"
type textarea "**********"
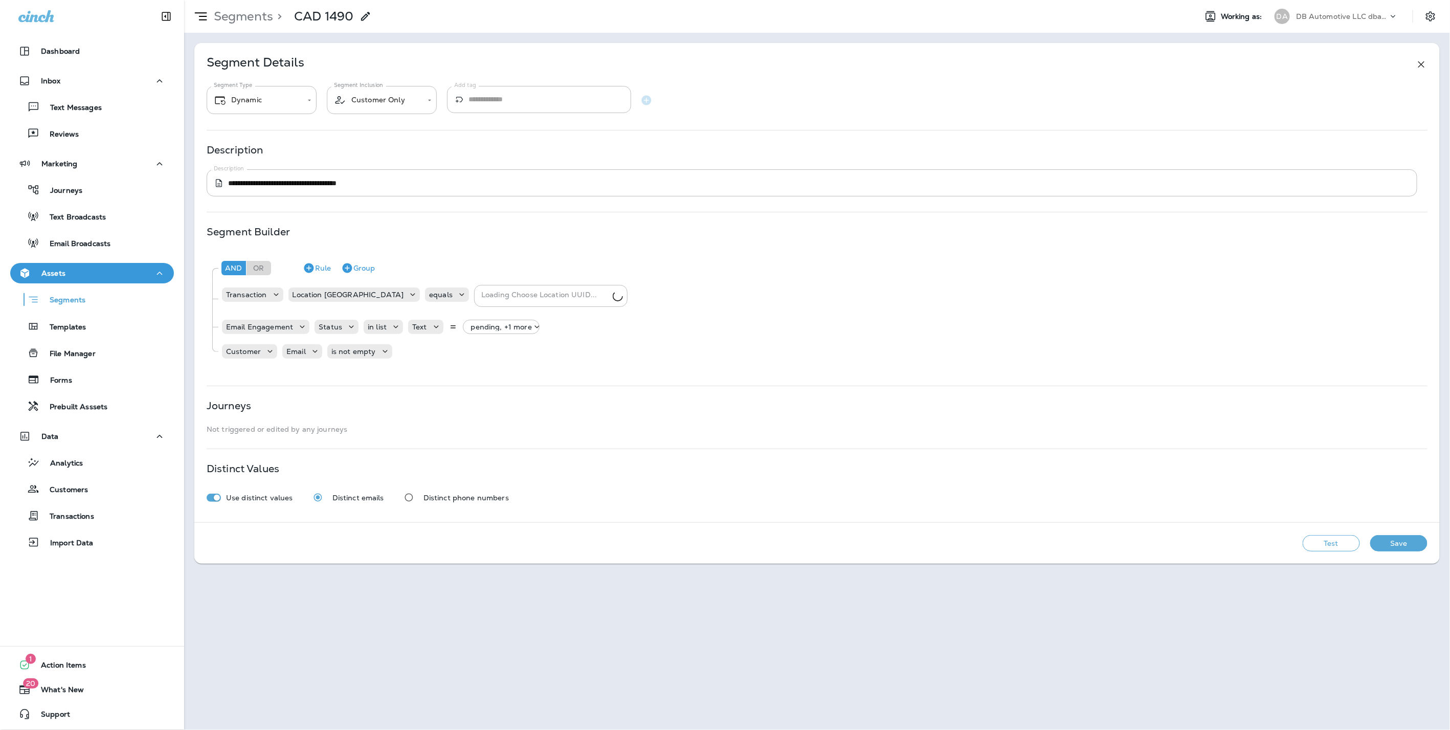
type input "**********"
click at [1304, 18] on p "DB Automotive LLC dba Grease Monkey" at bounding box center [1342, 16] width 92 height 8
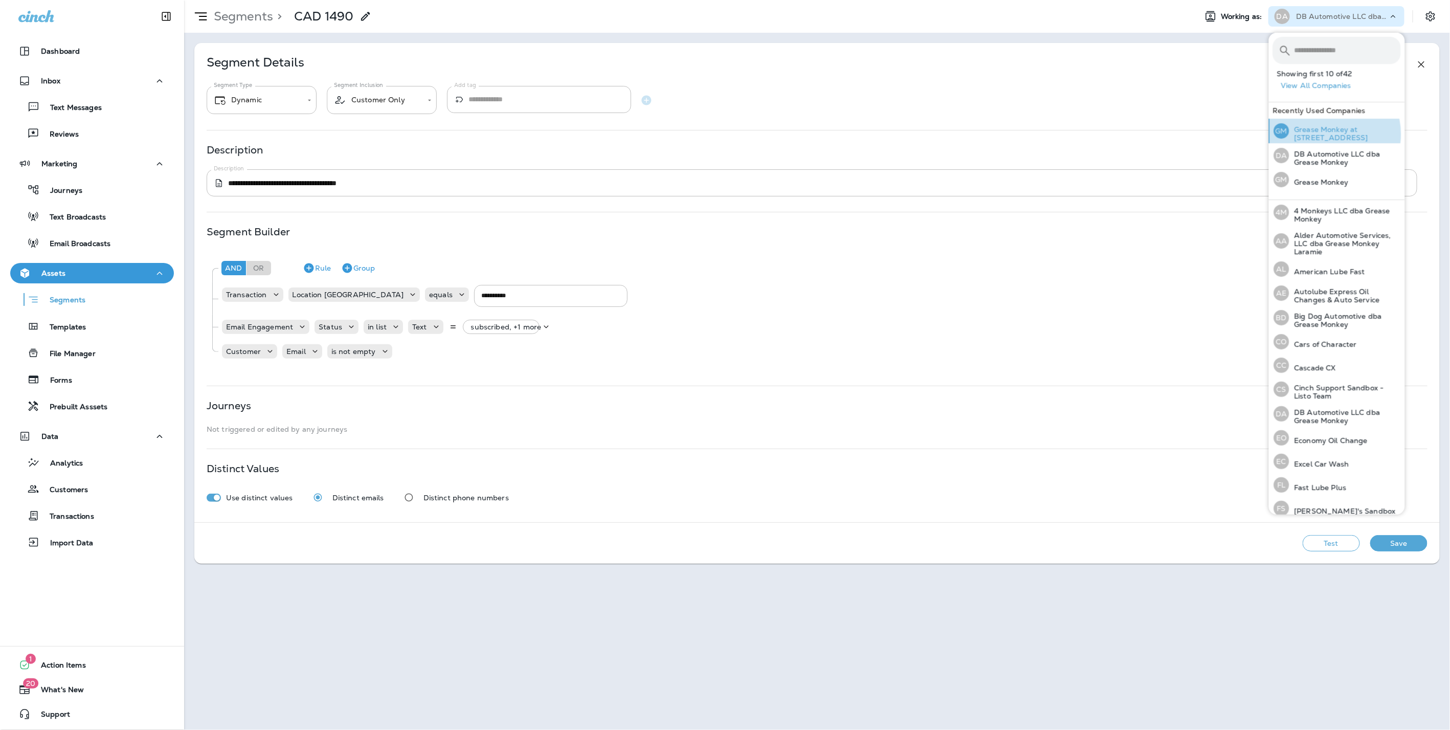
click at [1327, 134] on p "Grease Monkey at [STREET_ADDRESS]" at bounding box center [1346, 133] width 112 height 16
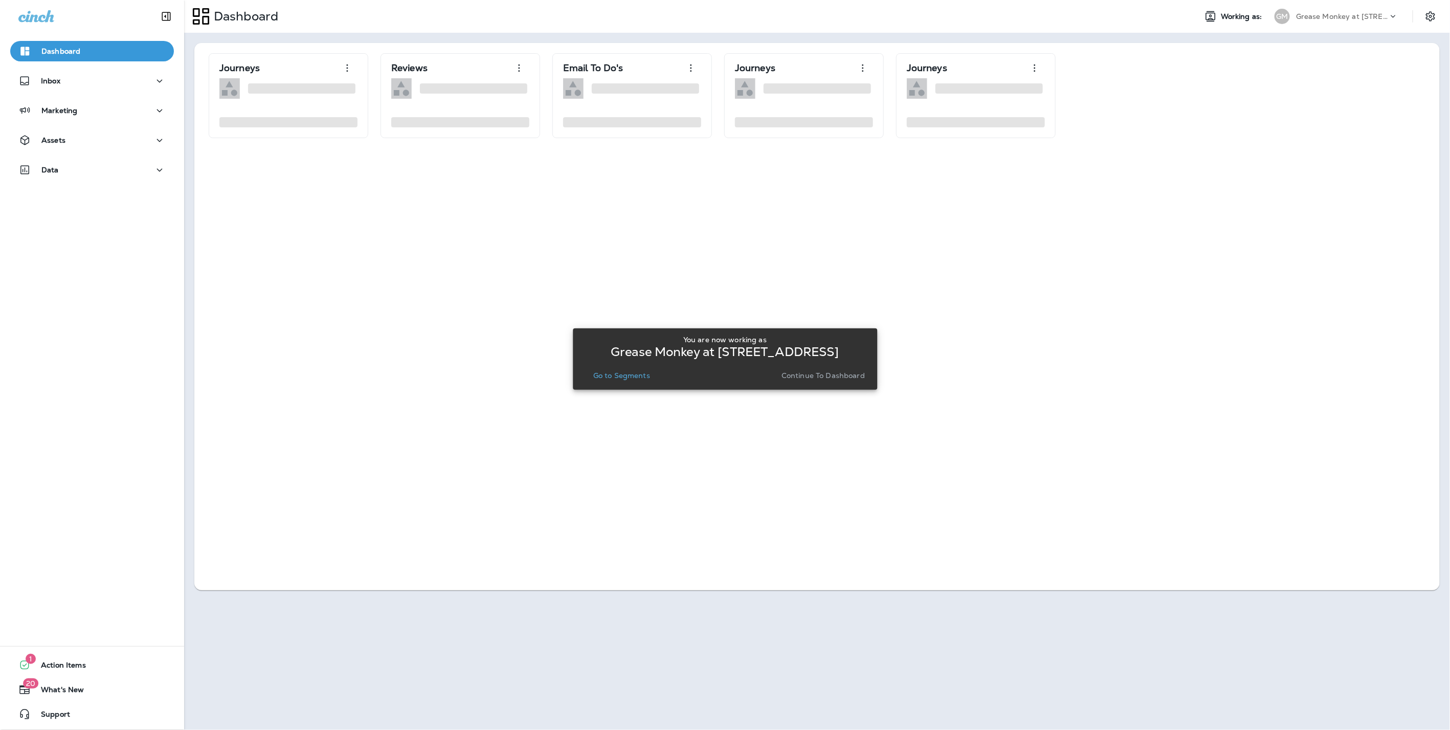
click at [844, 375] on p "Continue to Dashboard" at bounding box center [823, 375] width 83 height 8
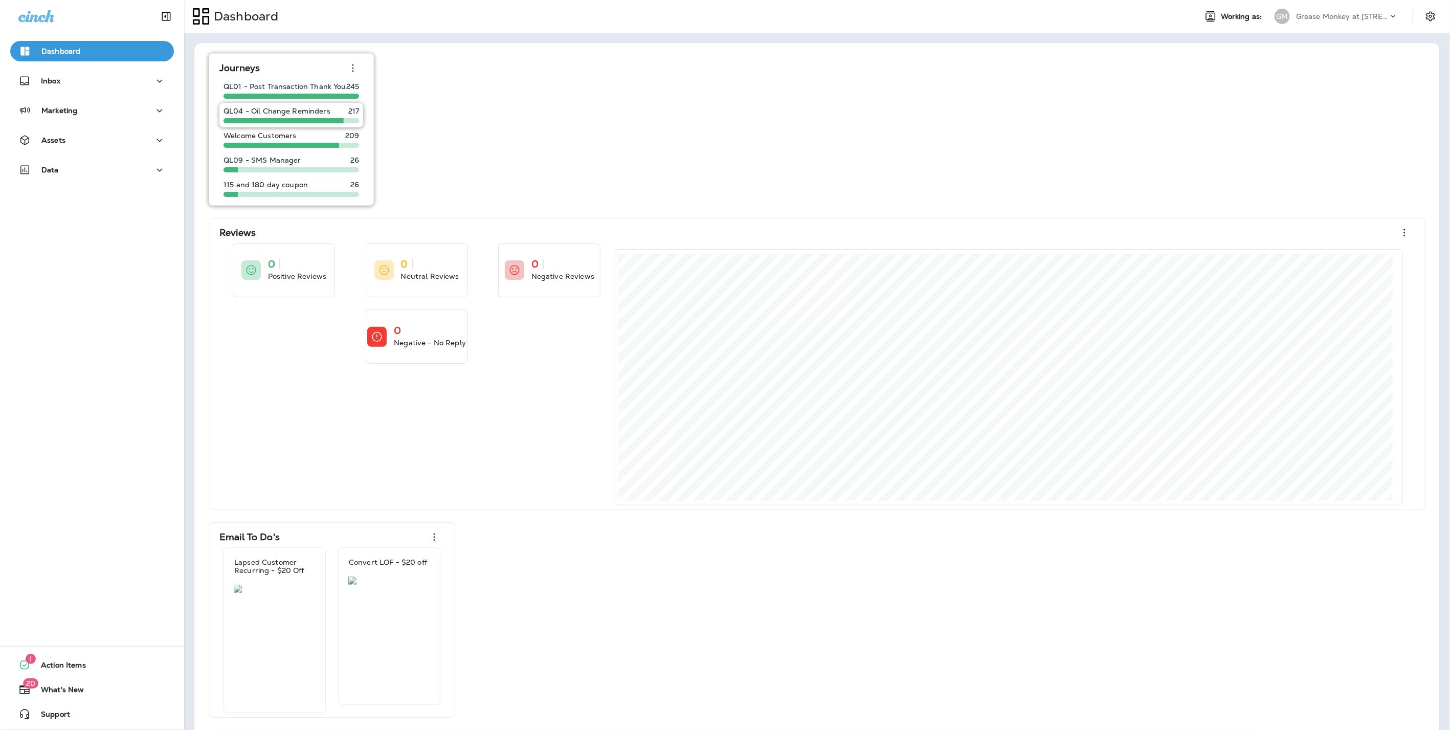
click at [264, 112] on p "QL04 - Oil Change Reminders" at bounding box center [277, 111] width 107 height 8
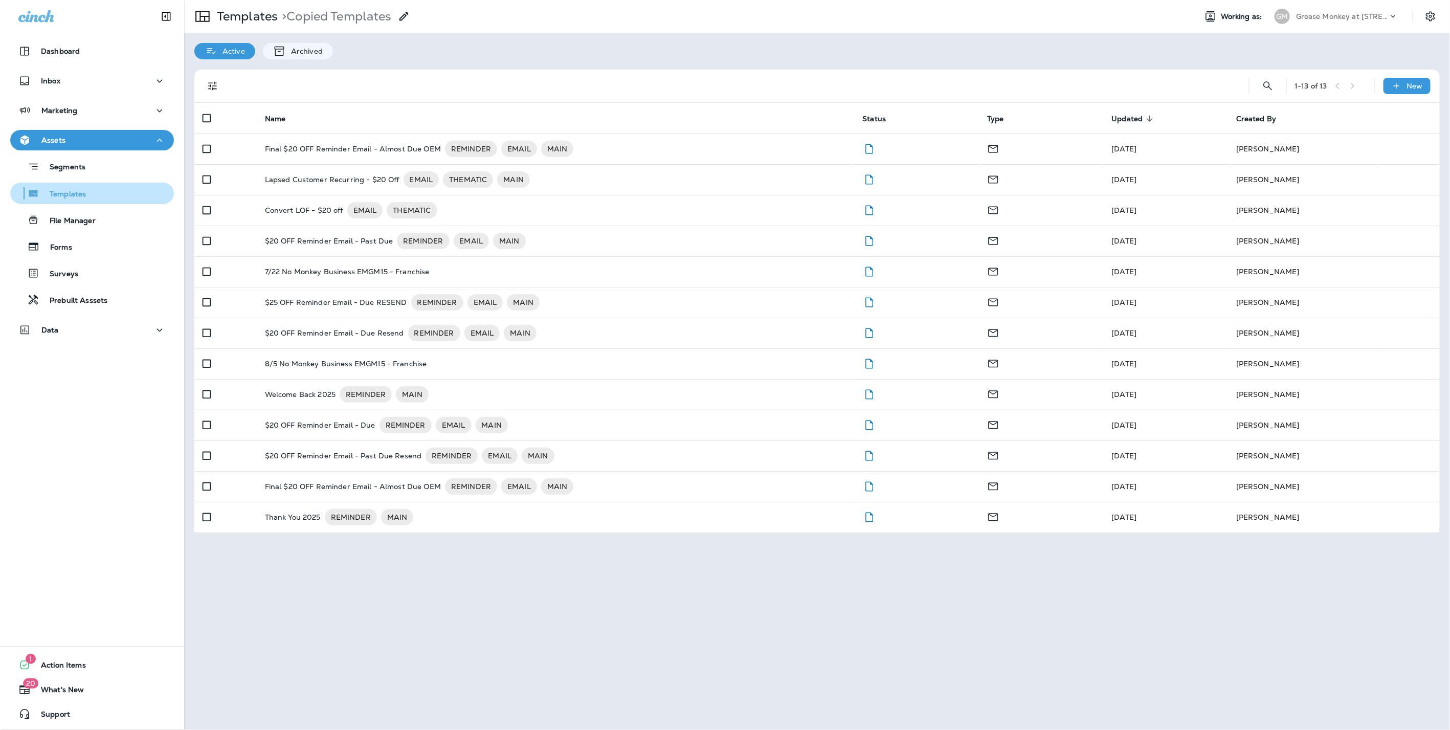
click at [84, 193] on p "Templates" at bounding box center [62, 195] width 47 height 10
click at [213, 19] on p "Templates" at bounding box center [245, 16] width 65 height 15
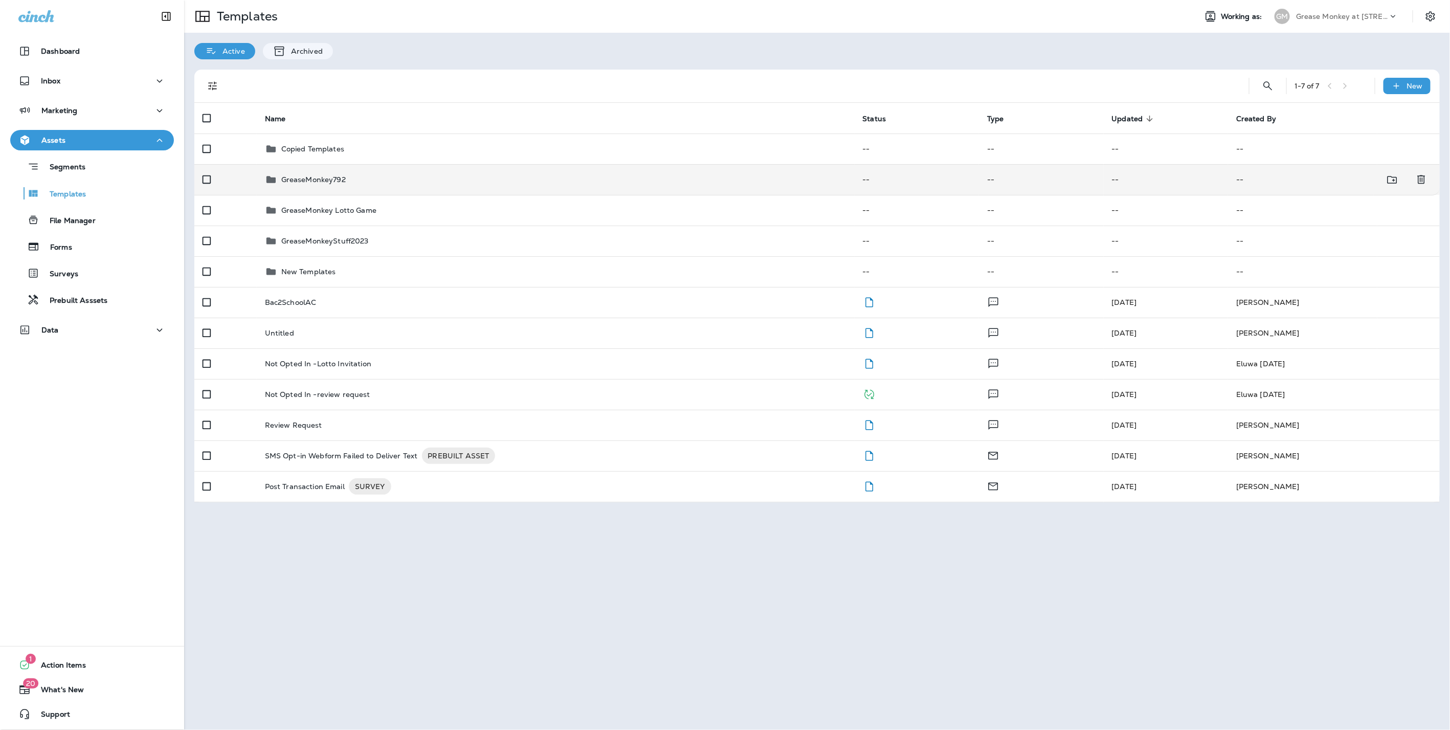
click at [334, 185] on div "GreaseMonkey792" at bounding box center [313, 179] width 64 height 12
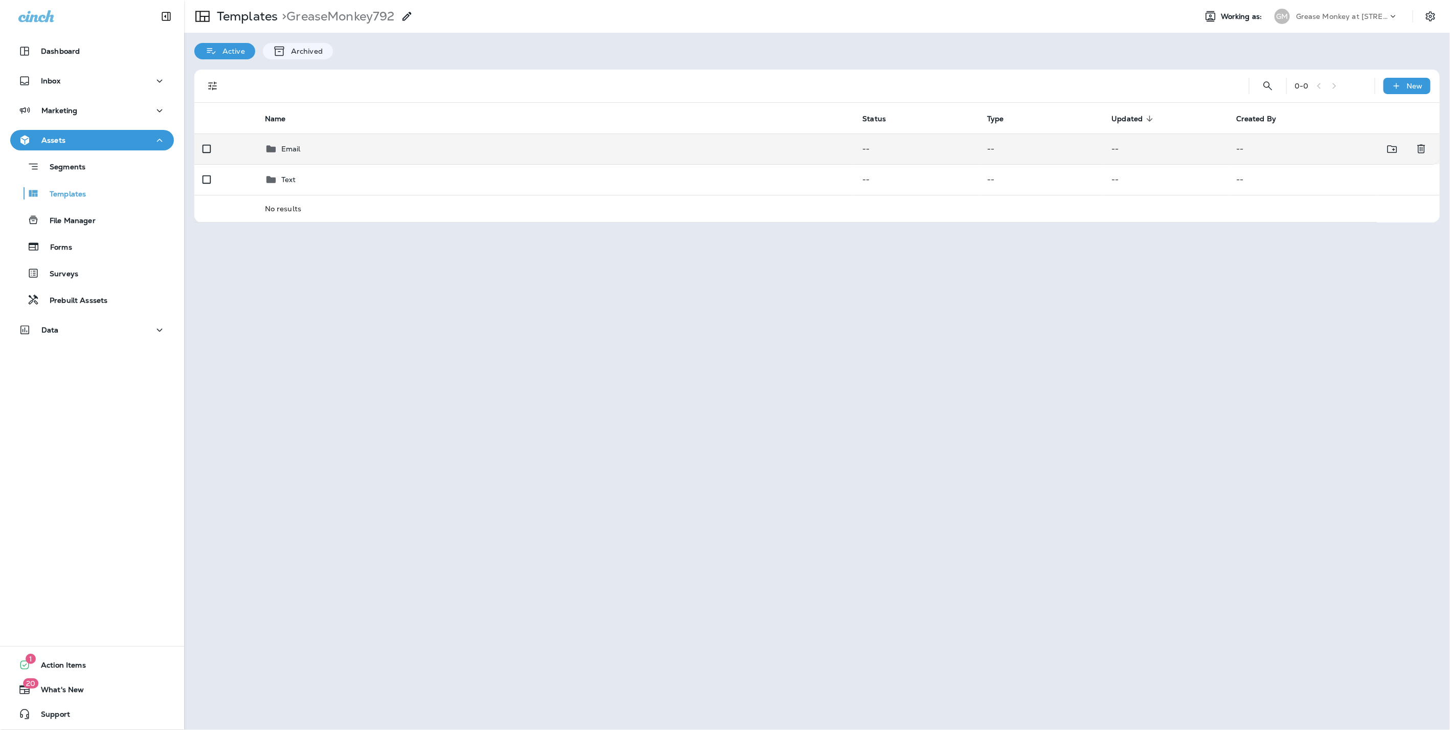
click at [329, 150] on div "Email" at bounding box center [556, 149] width 582 height 12
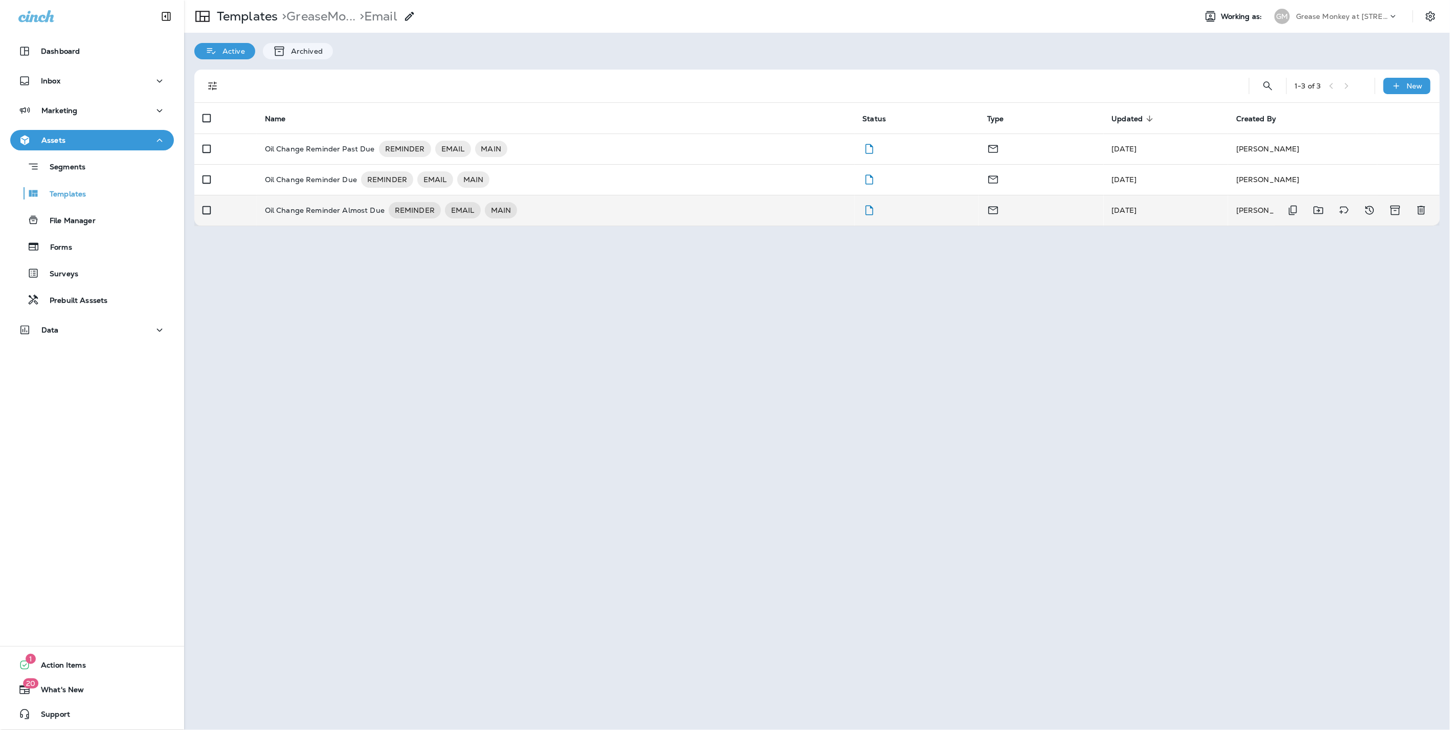
click at [314, 207] on p "Oil Change Reminder Almost Due" at bounding box center [325, 210] width 120 height 16
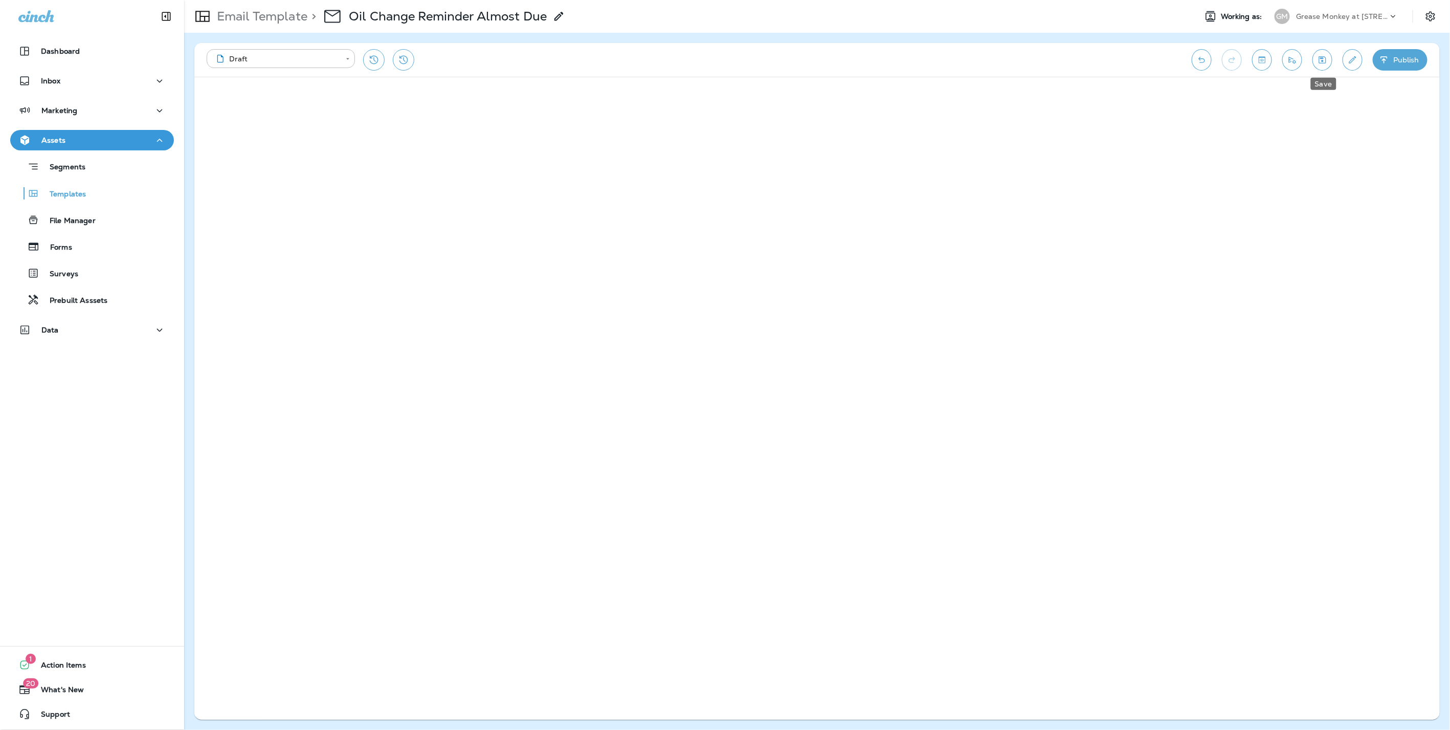
click at [1325, 56] on icon "Save" at bounding box center [1322, 59] width 7 height 7
click at [270, 19] on p "Email Template" at bounding box center [260, 16] width 95 height 15
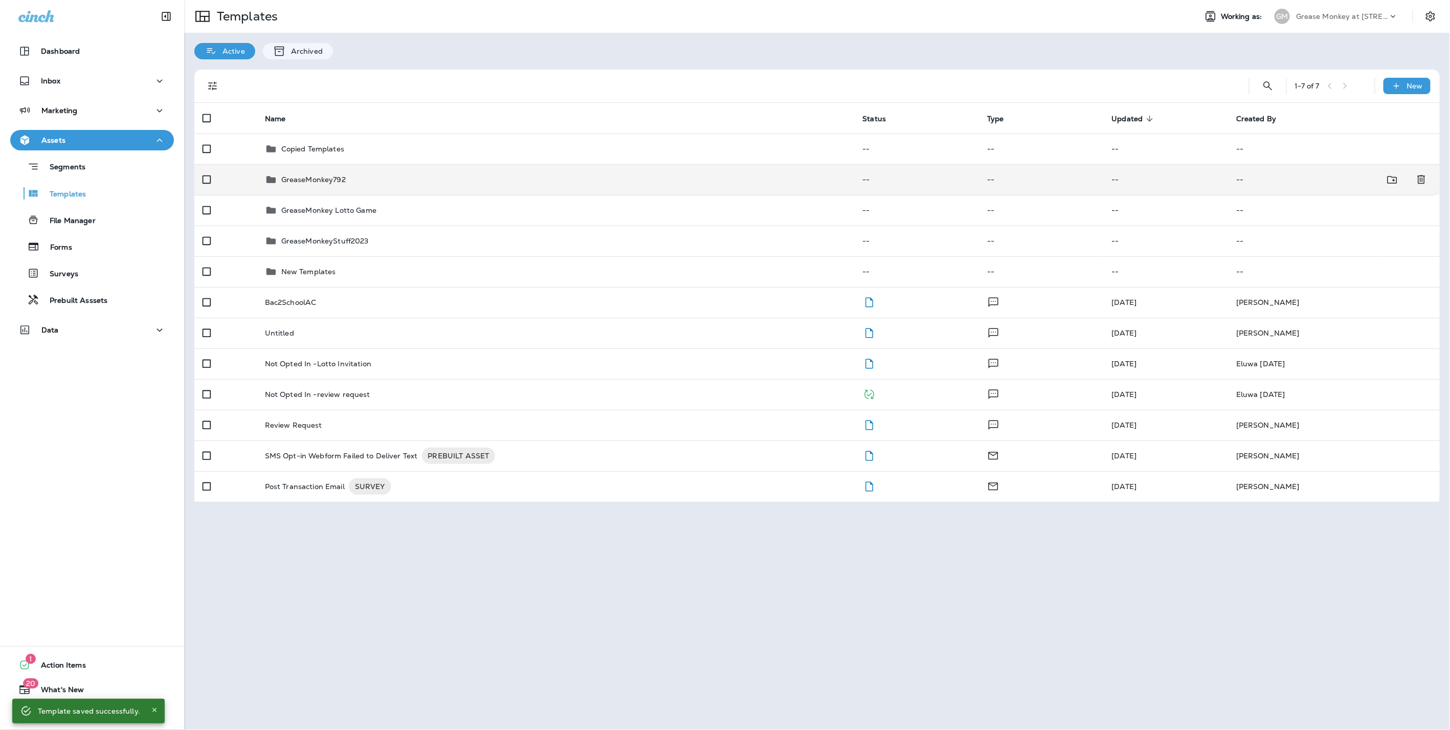
click at [321, 188] on td "GreaseMonkey792" at bounding box center [556, 179] width 598 height 31
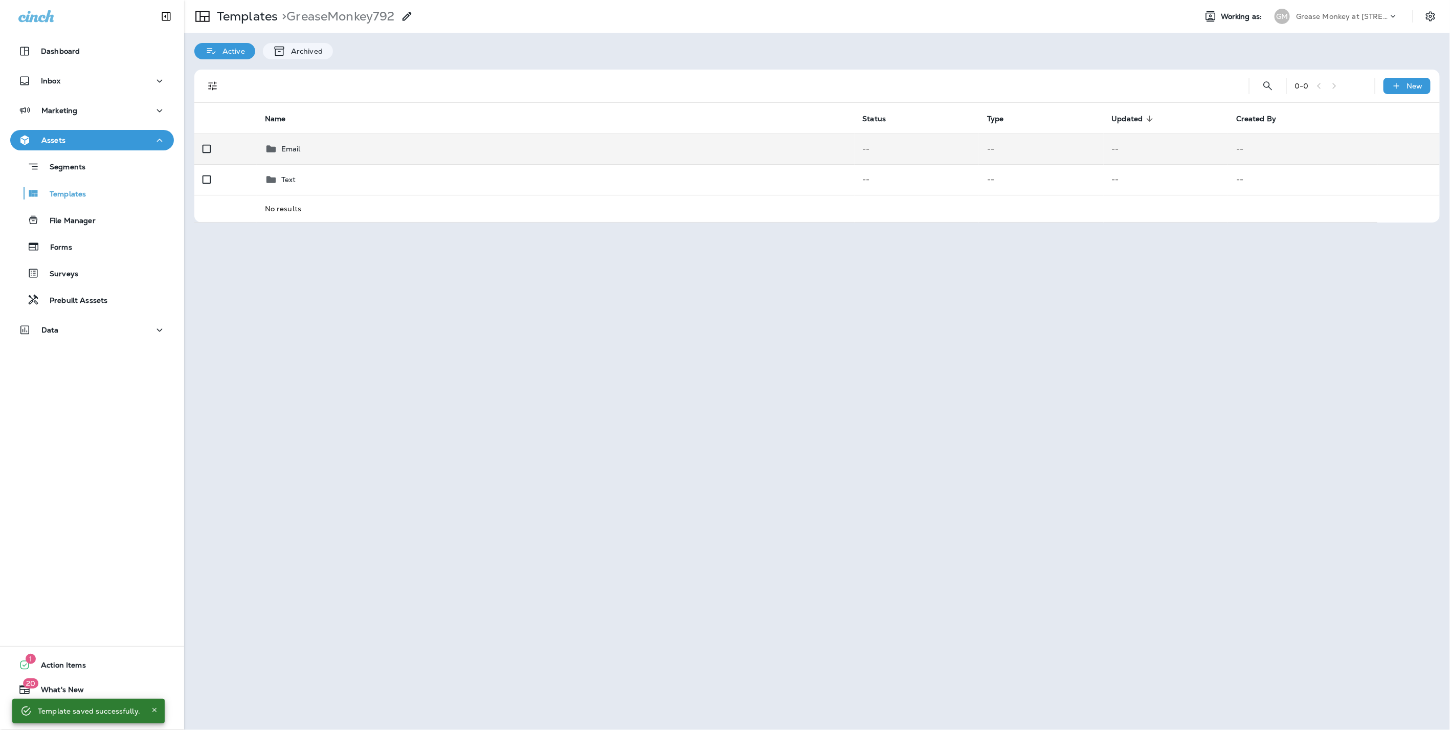
click at [293, 143] on div "Email" at bounding box center [290, 149] width 19 height 12
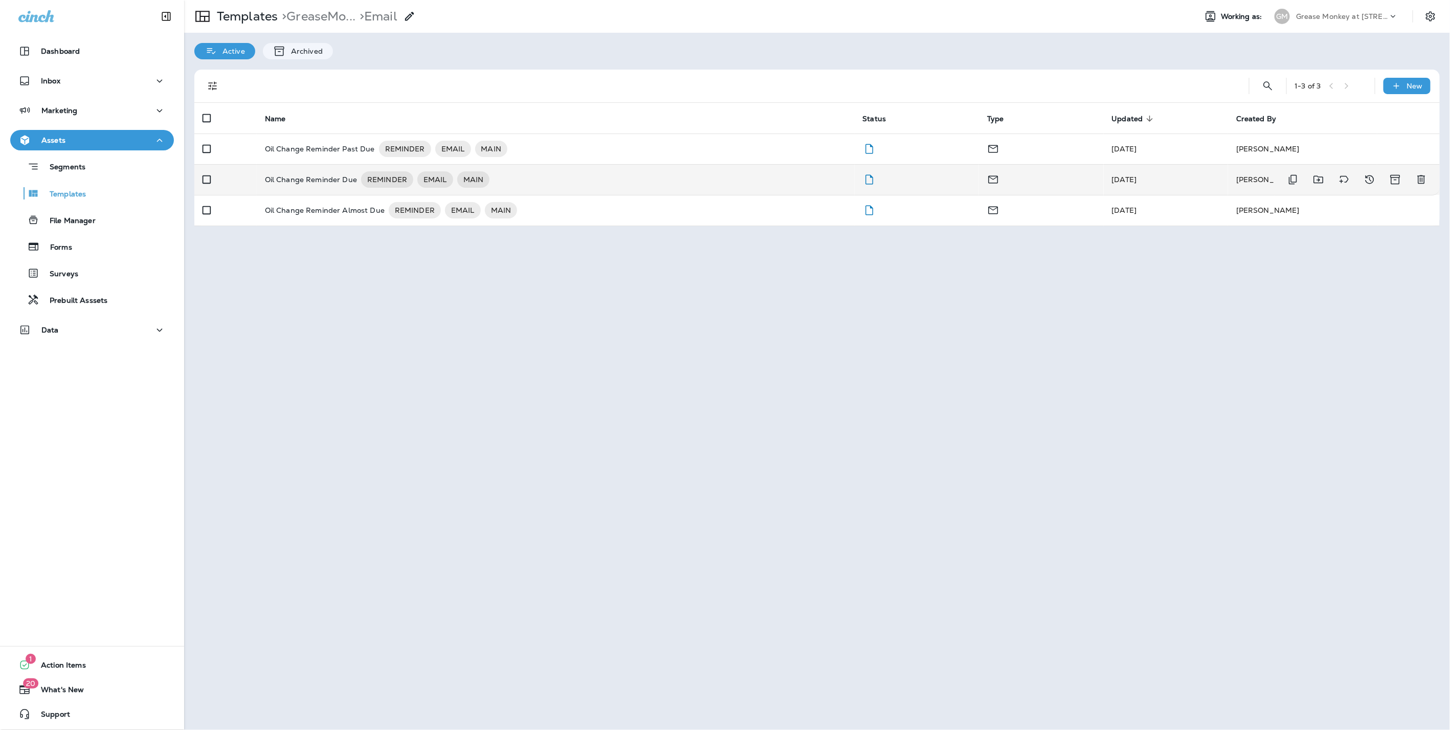
click at [311, 180] on p "Oil Change Reminder Due" at bounding box center [311, 179] width 92 height 16
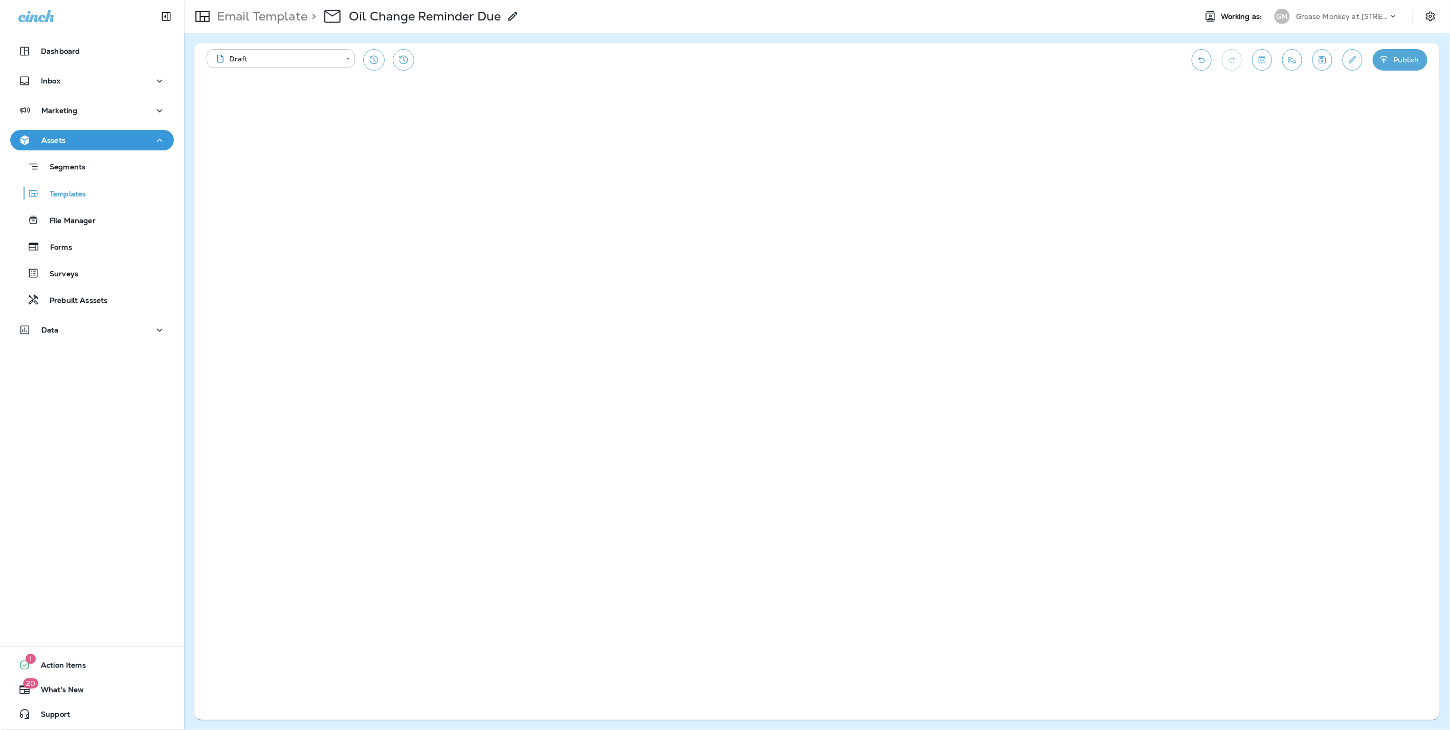
click at [1198, 61] on button "Undo" at bounding box center [1202, 59] width 20 height 21
click at [1330, 56] on button "Save" at bounding box center [1323, 59] width 20 height 21
click at [296, 12] on p "Email Template" at bounding box center [260, 16] width 95 height 15
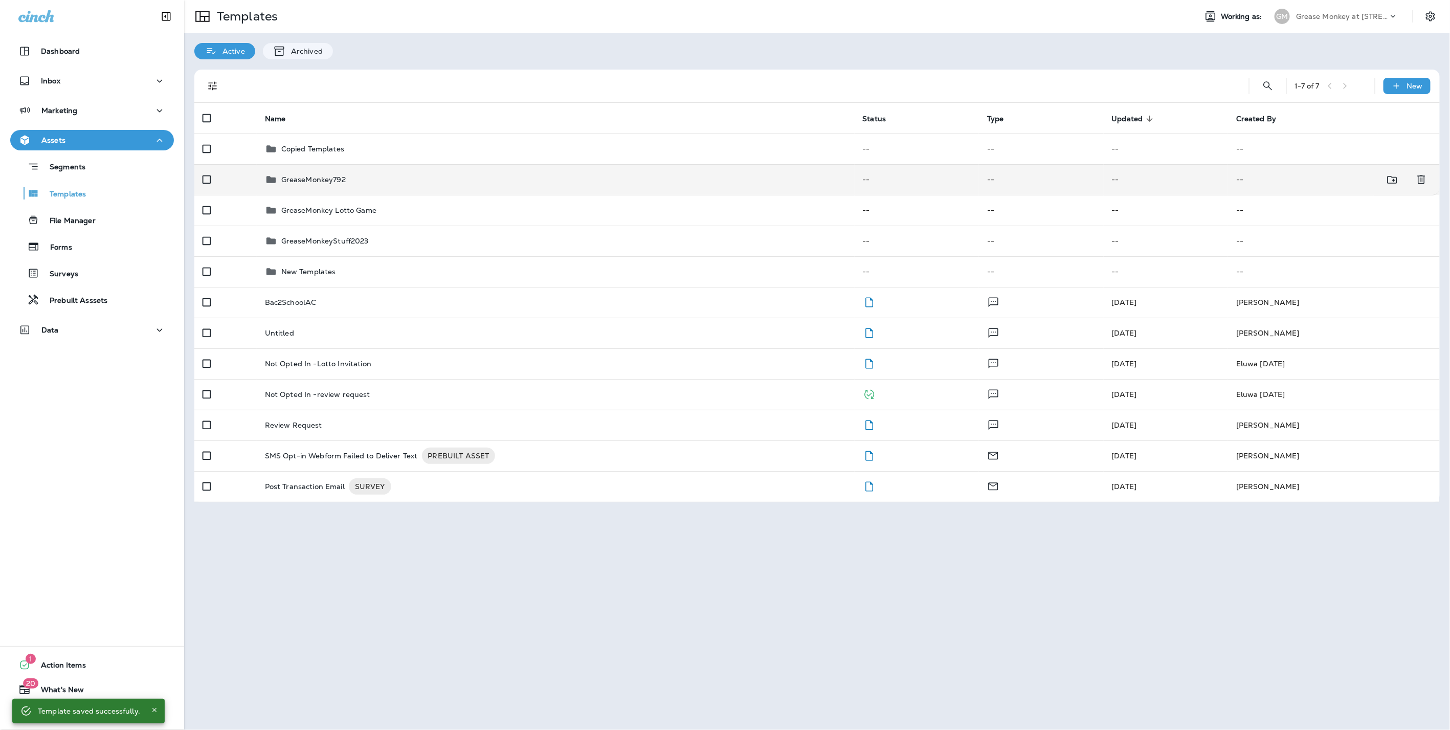
click at [368, 175] on div "GreaseMonkey792" at bounding box center [556, 179] width 582 height 12
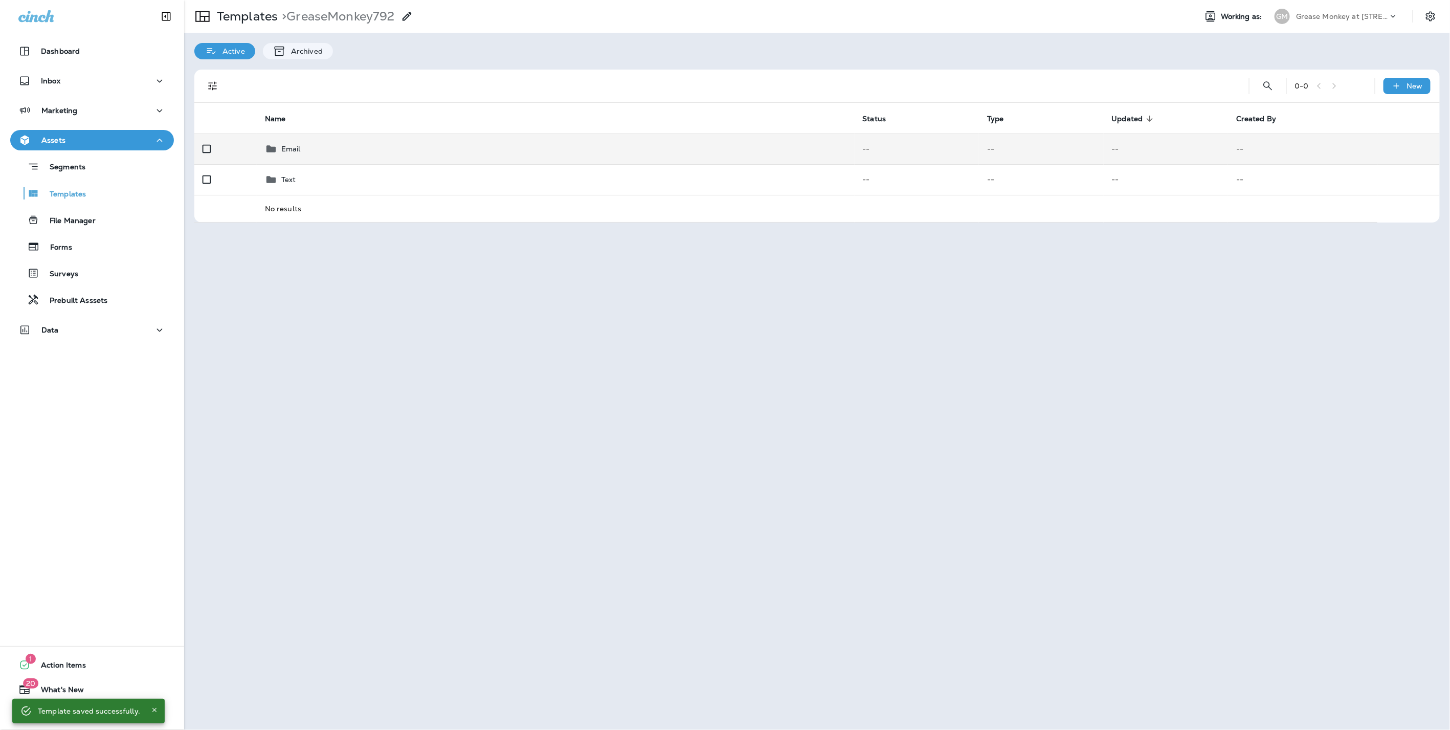
click at [305, 146] on div "Email" at bounding box center [556, 149] width 582 height 12
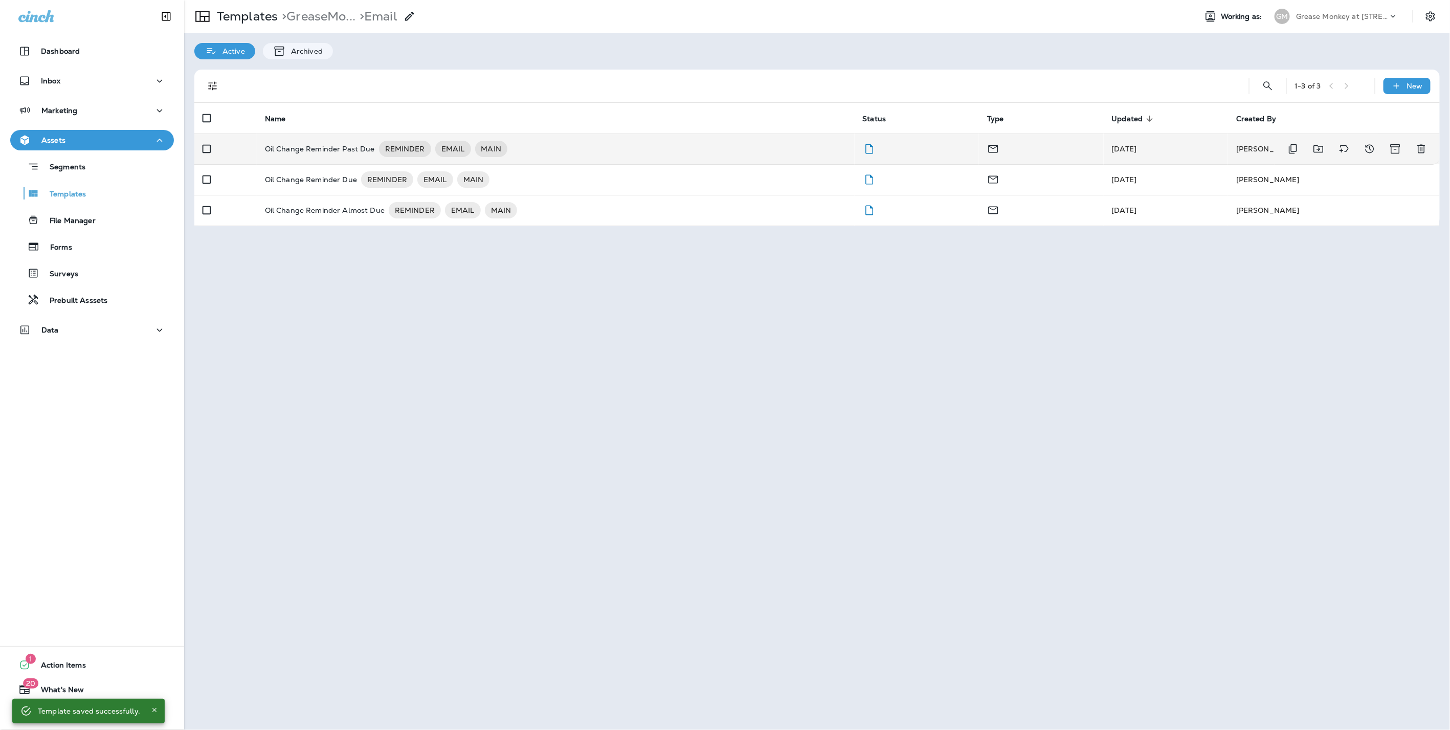
click at [328, 146] on p "Oil Change Reminder Past Due" at bounding box center [320, 149] width 110 height 16
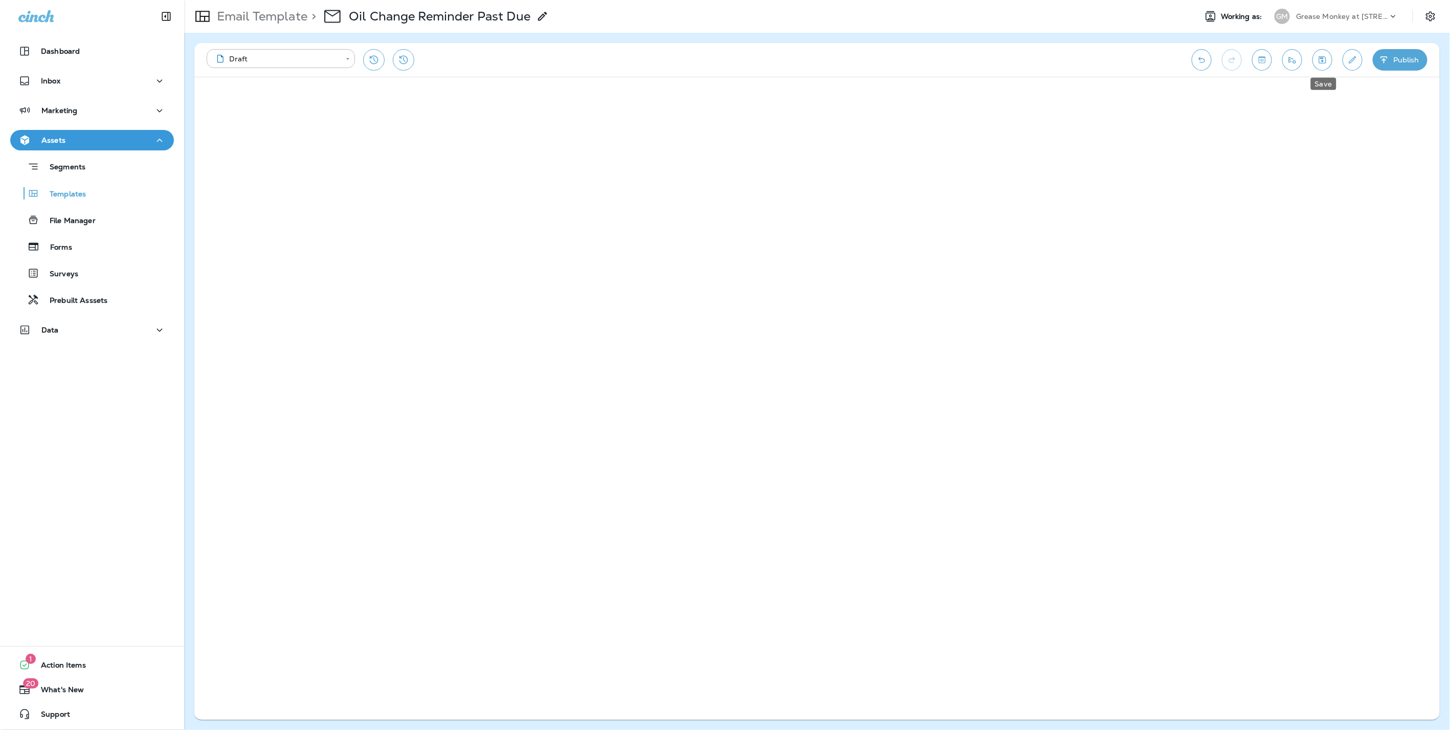
click at [1323, 55] on icon "Save" at bounding box center [1322, 60] width 11 height 10
click at [273, 17] on p "Email Template" at bounding box center [260, 16] width 95 height 15
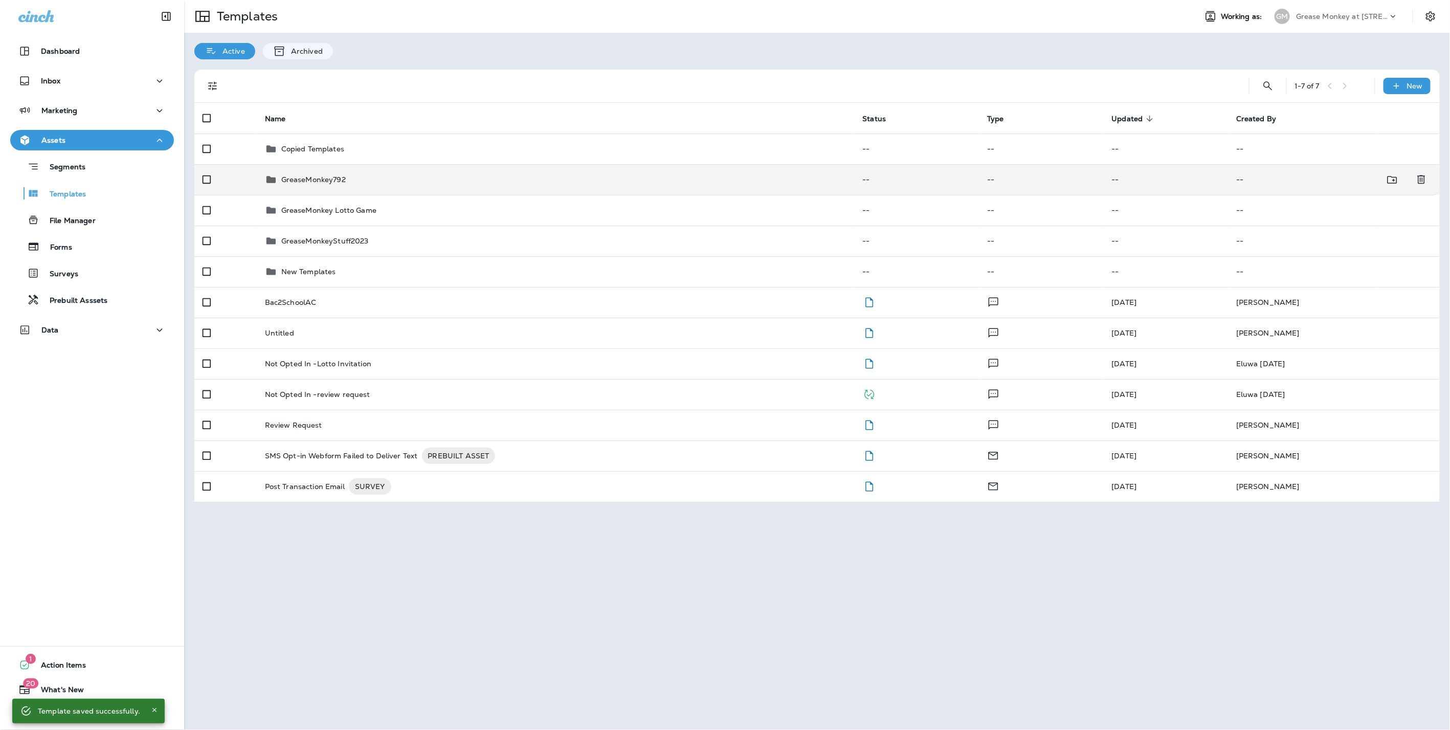
click at [306, 175] on p "GreaseMonkey792" at bounding box center [313, 179] width 64 height 8
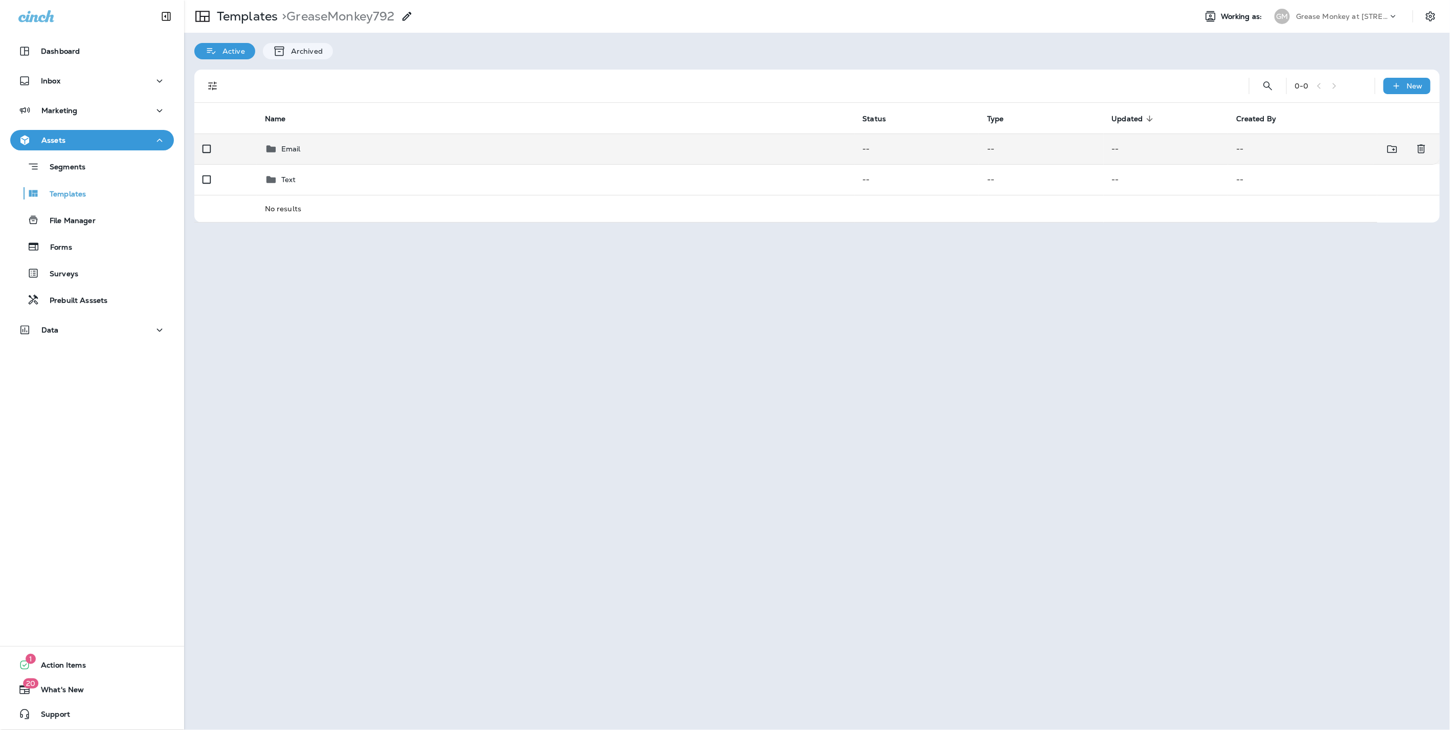
click at [294, 148] on p "Email" at bounding box center [290, 149] width 19 height 8
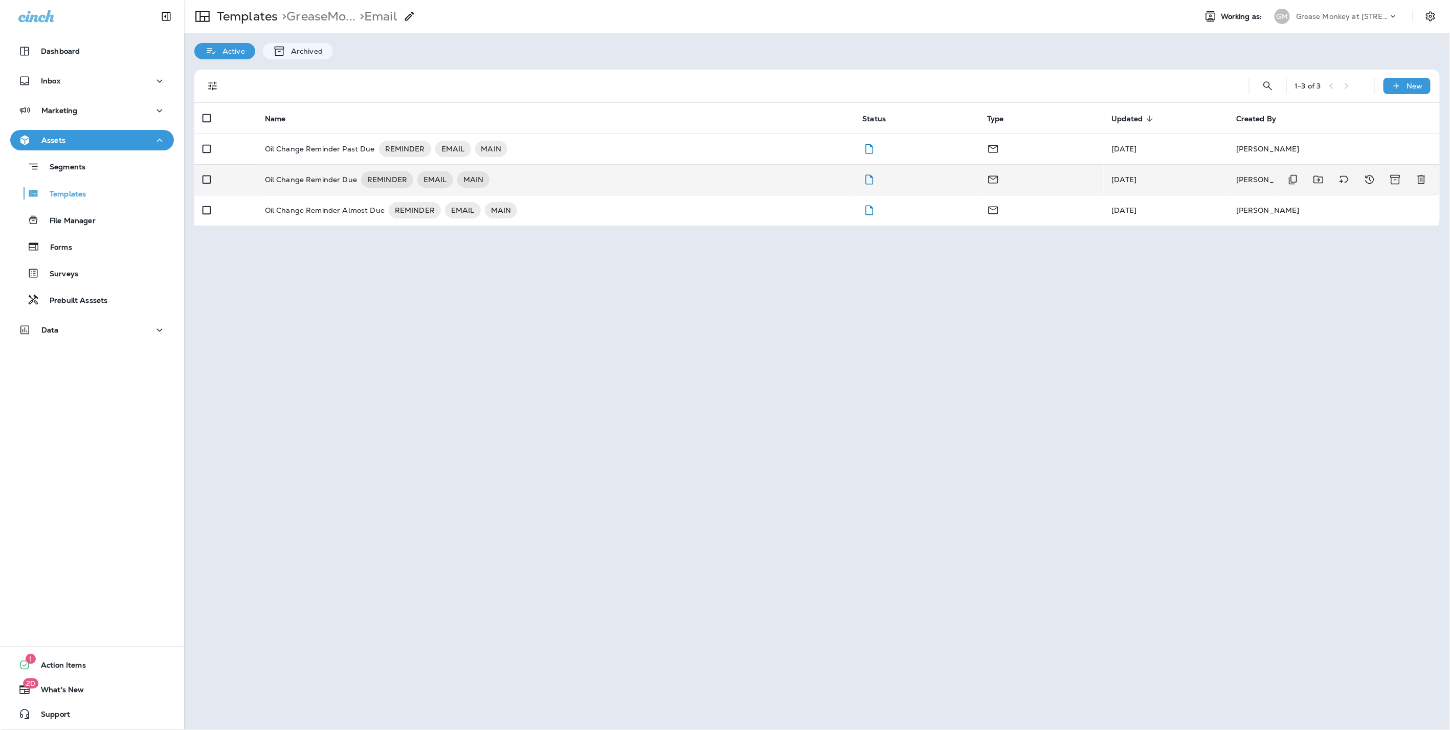
click at [315, 183] on p "Oil Change Reminder Due" at bounding box center [311, 179] width 92 height 16
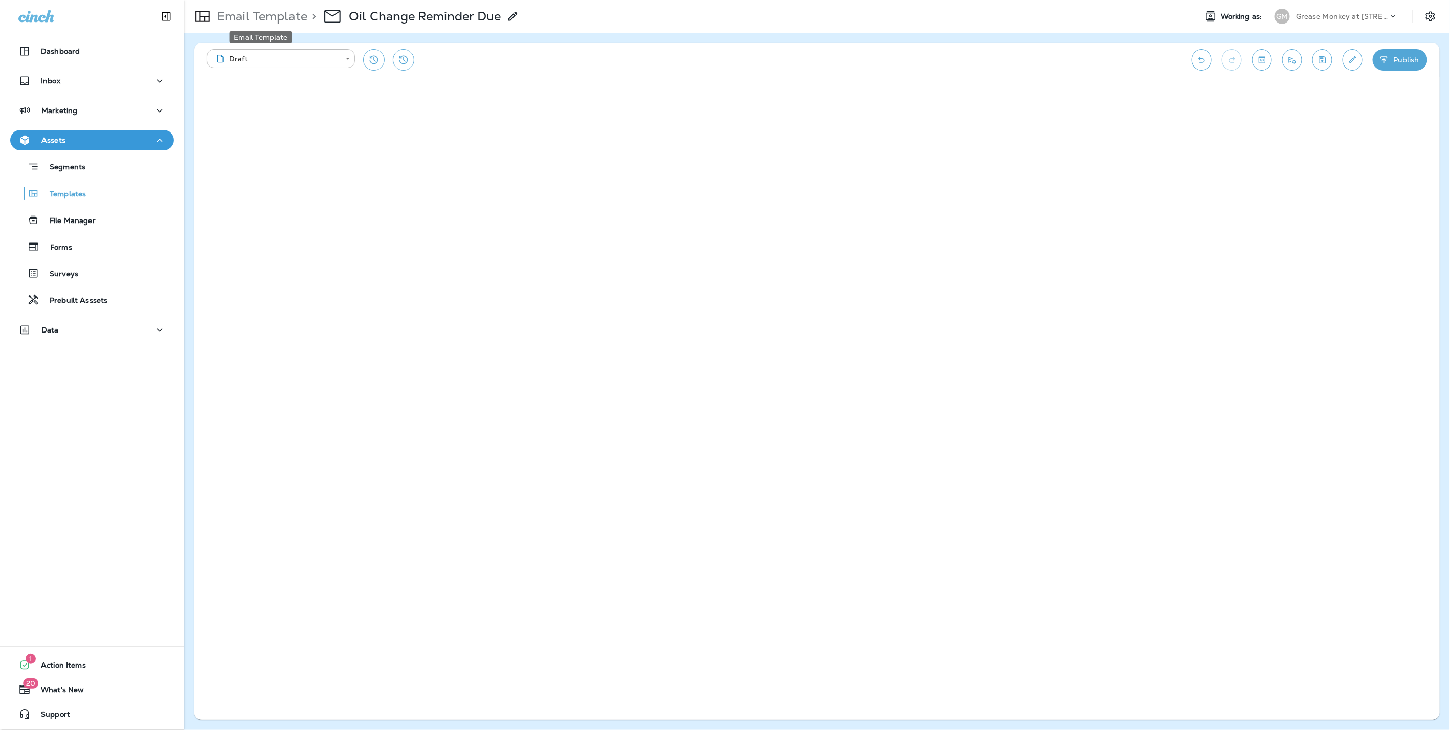
click at [264, 13] on p "Email Template" at bounding box center [260, 16] width 95 height 15
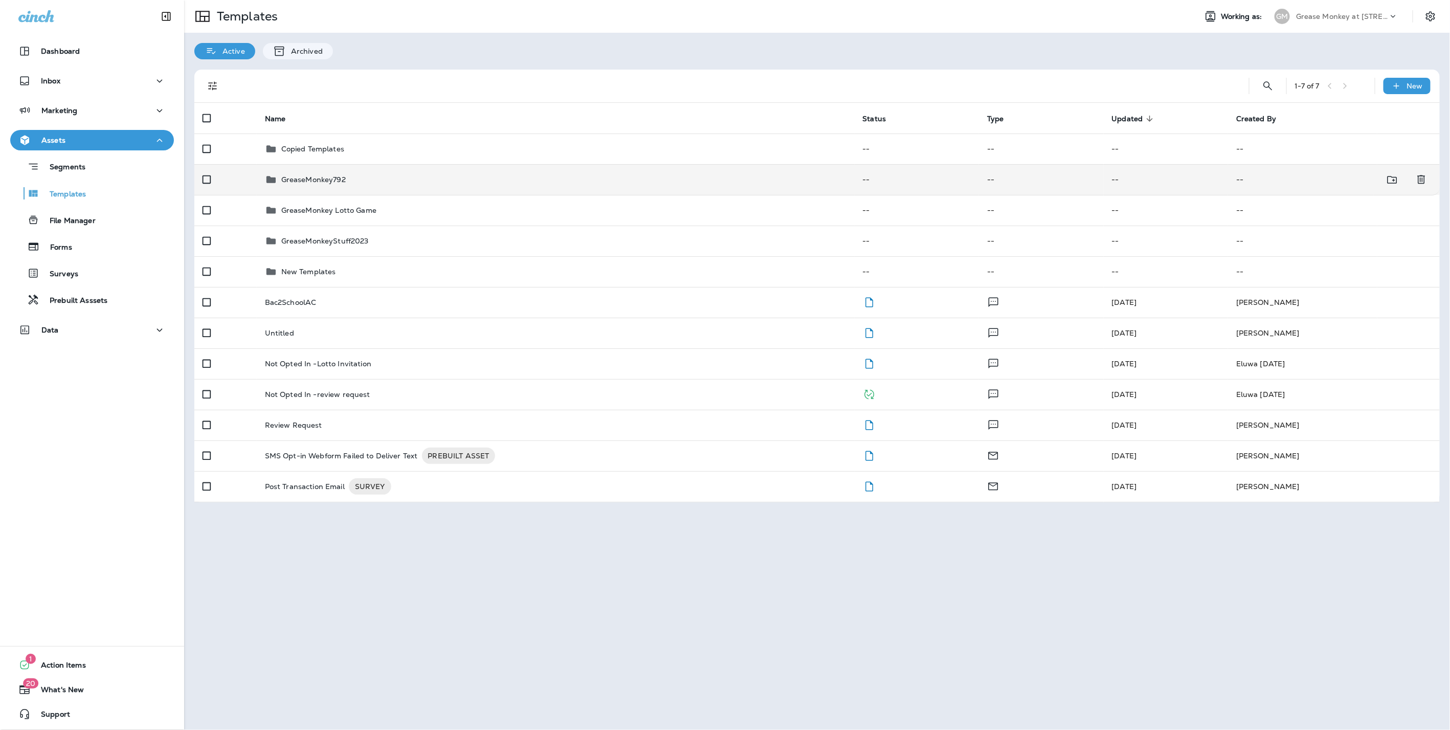
click at [311, 183] on p "GreaseMonkey792" at bounding box center [313, 179] width 64 height 8
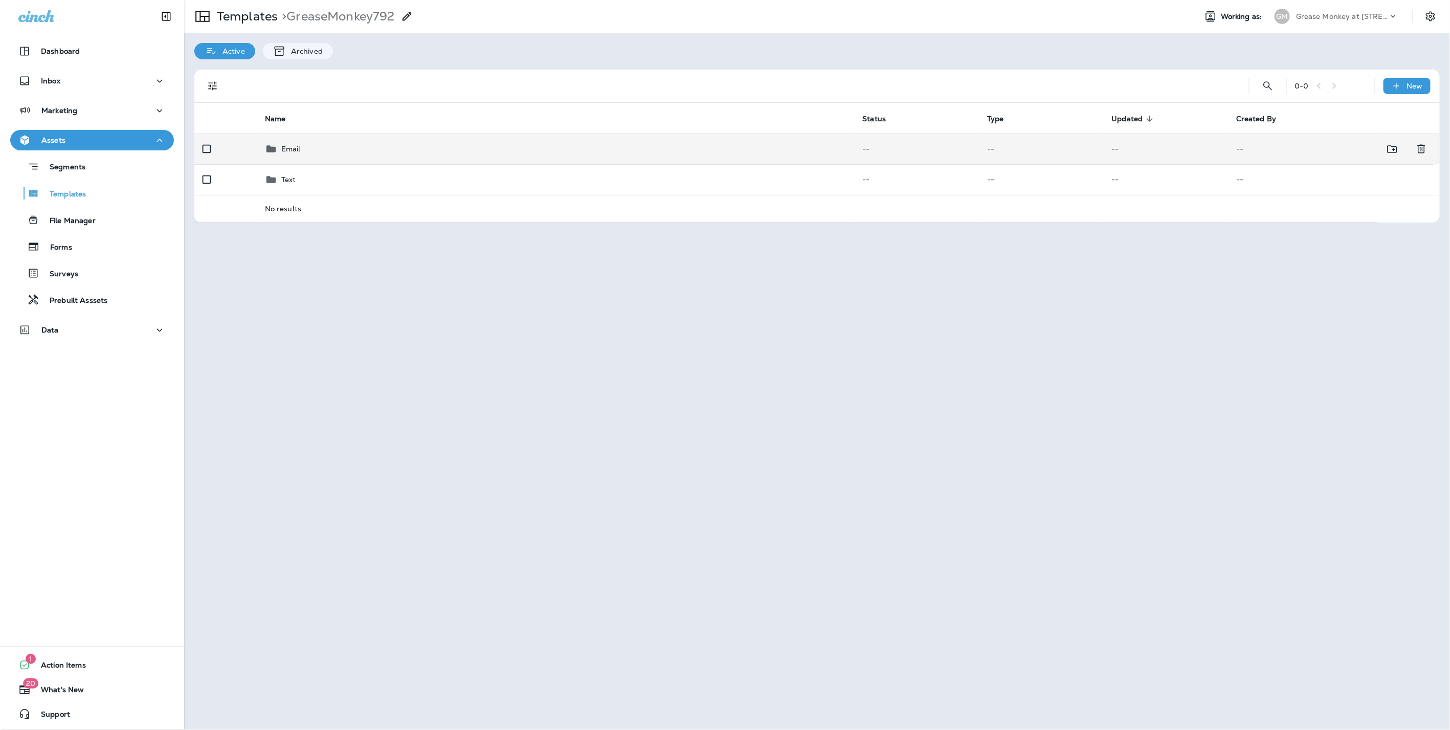
click at [307, 150] on div "Email" at bounding box center [556, 149] width 582 height 12
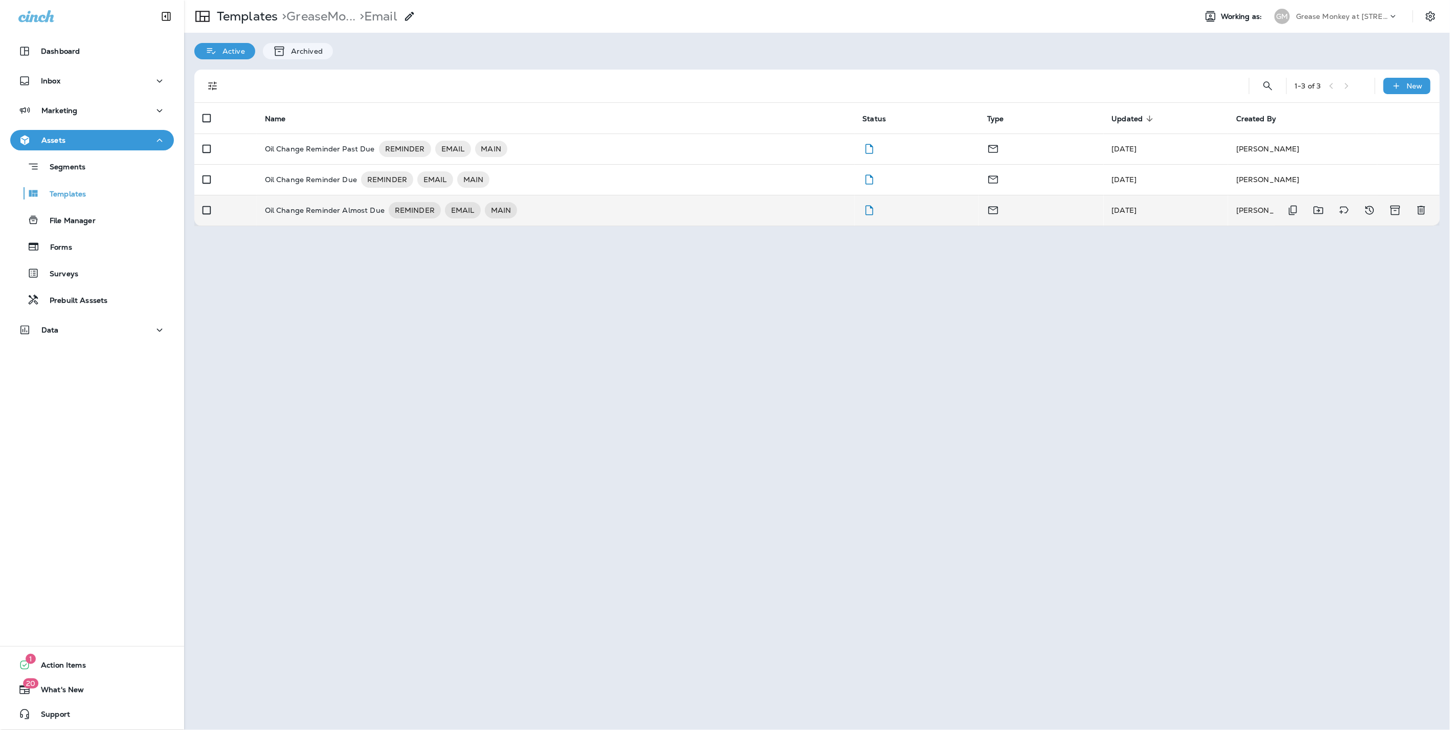
click at [332, 205] on p "Oil Change Reminder Almost Due" at bounding box center [325, 210] width 120 height 16
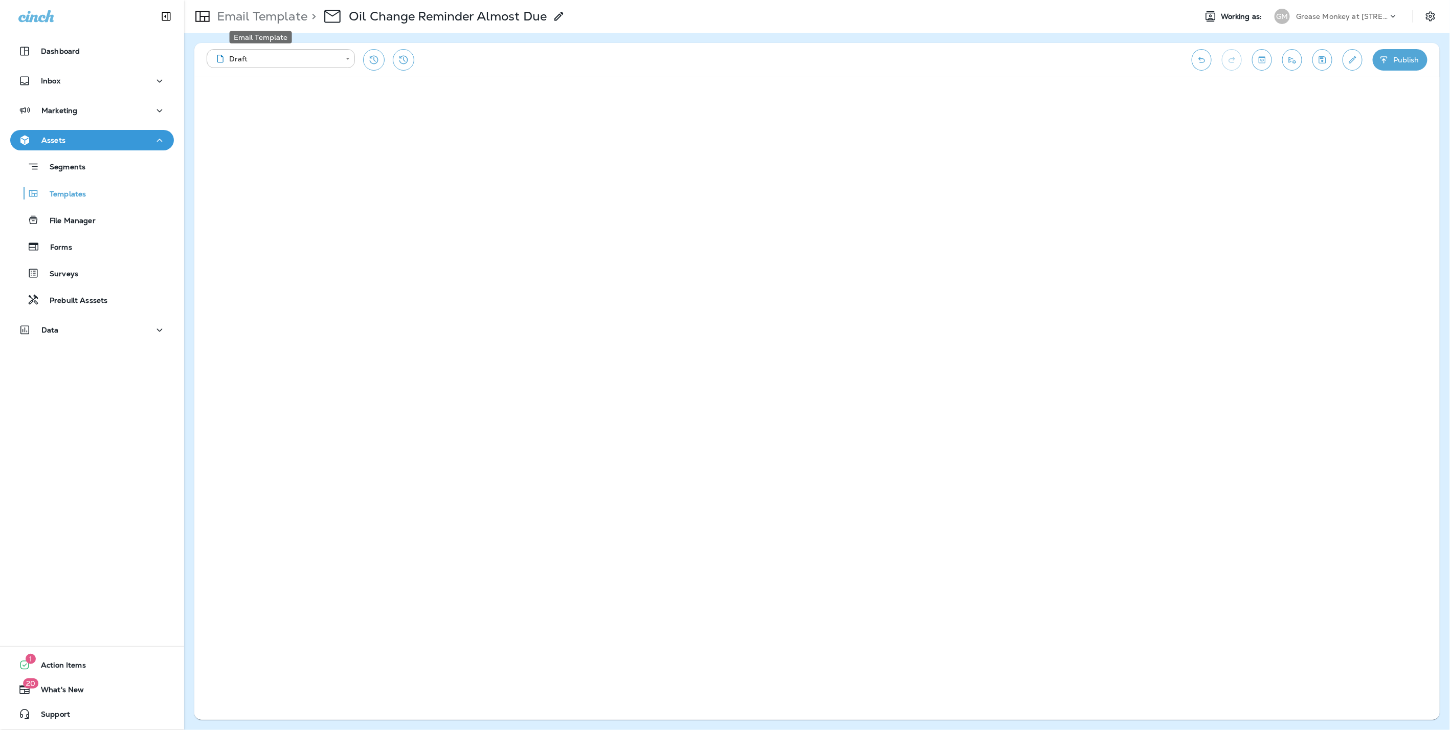
click at [254, 21] on p "Email Template" at bounding box center [260, 16] width 95 height 15
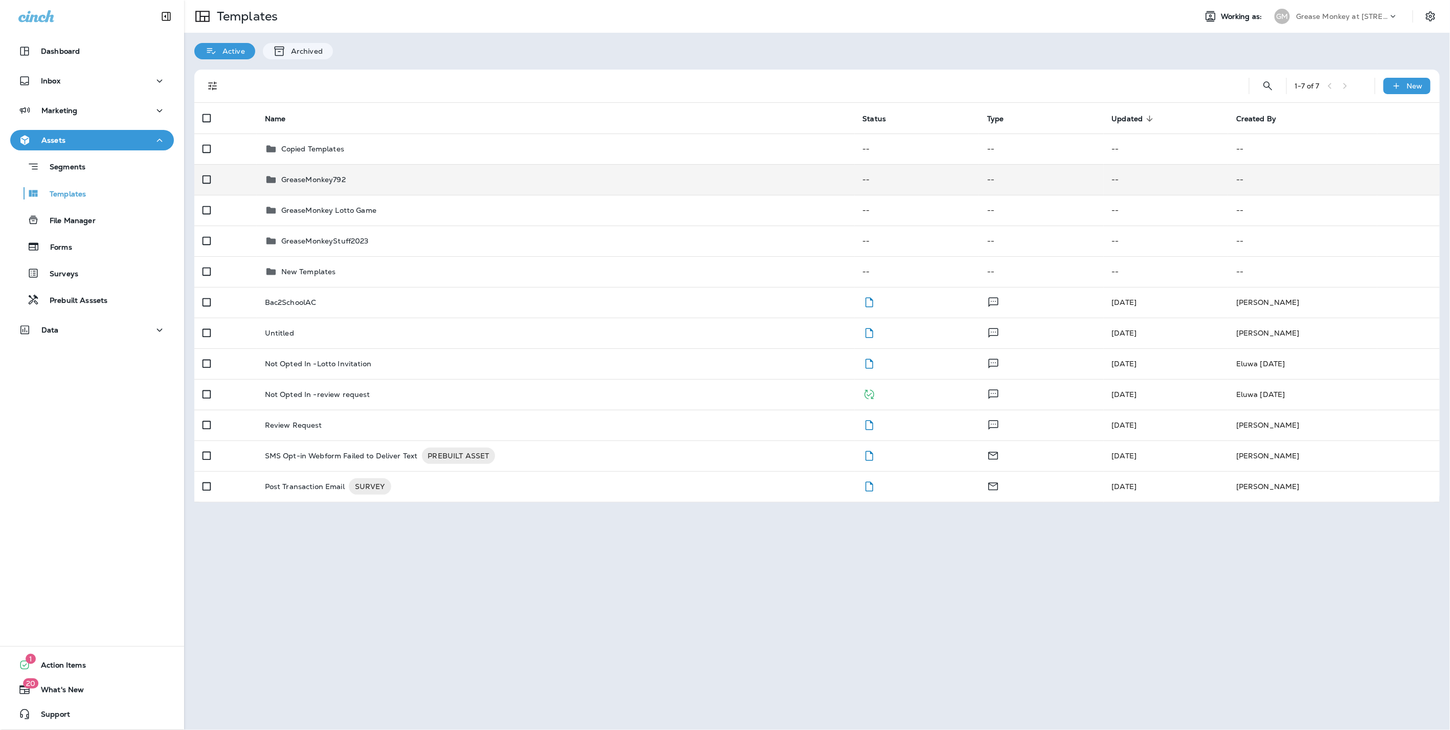
click at [341, 180] on p "GreaseMonkey792" at bounding box center [313, 179] width 64 height 8
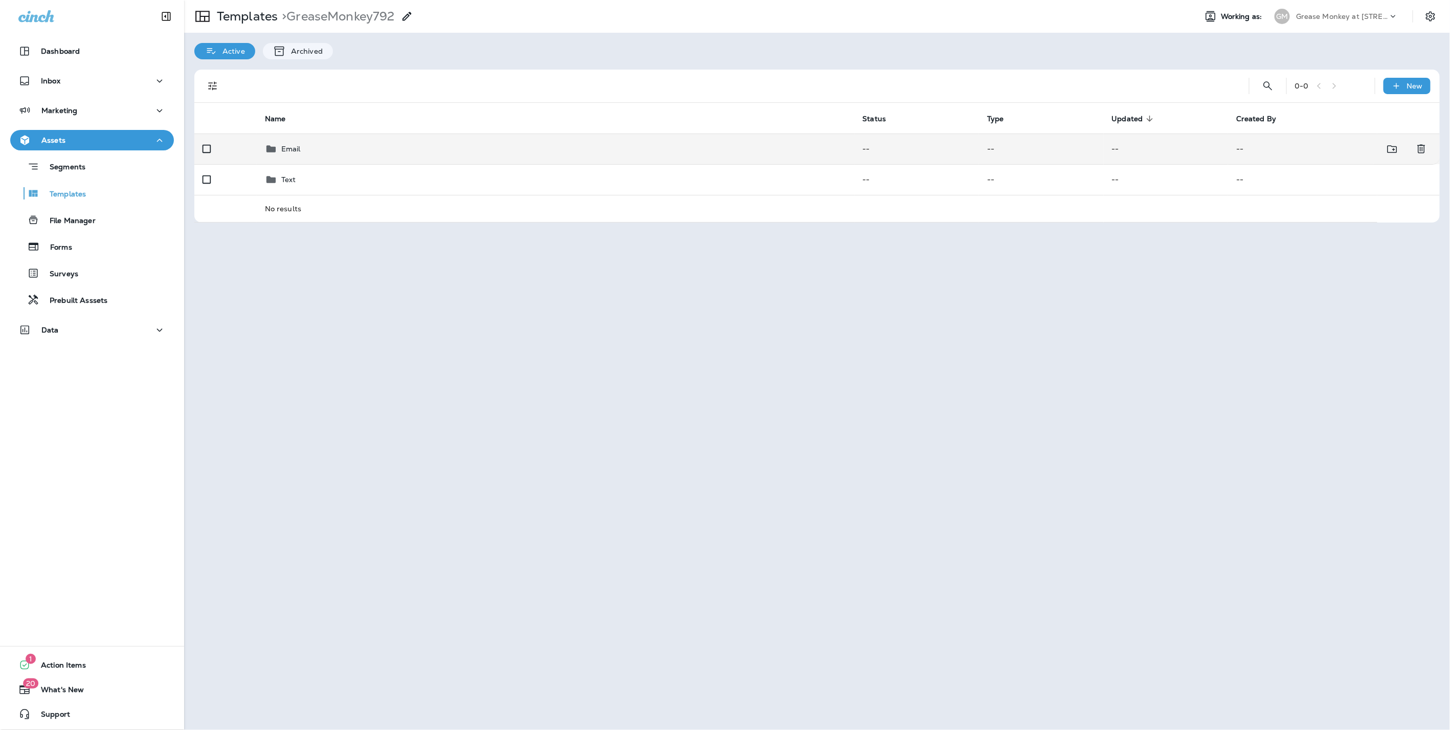
click at [303, 150] on div "Email" at bounding box center [556, 149] width 582 height 12
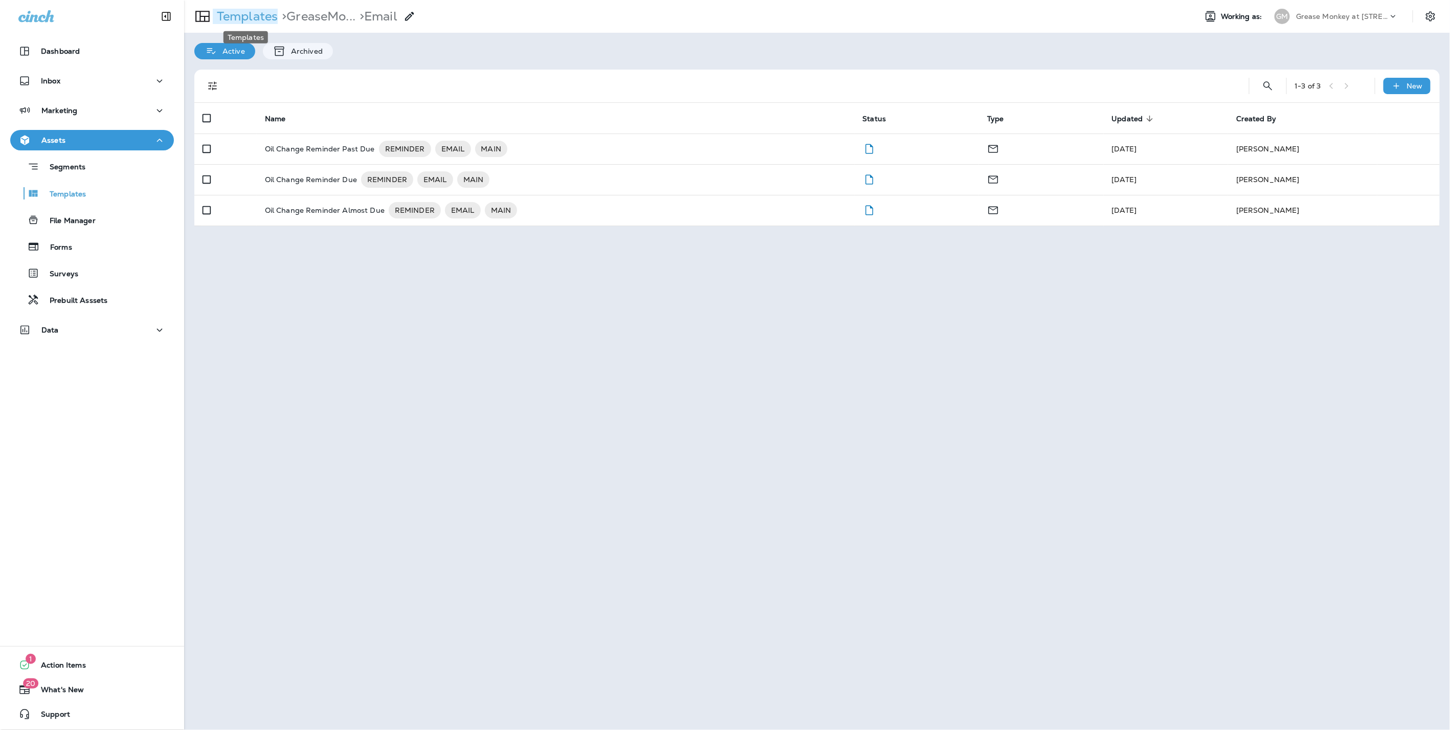
click at [252, 13] on p "Templates" at bounding box center [245, 16] width 65 height 15
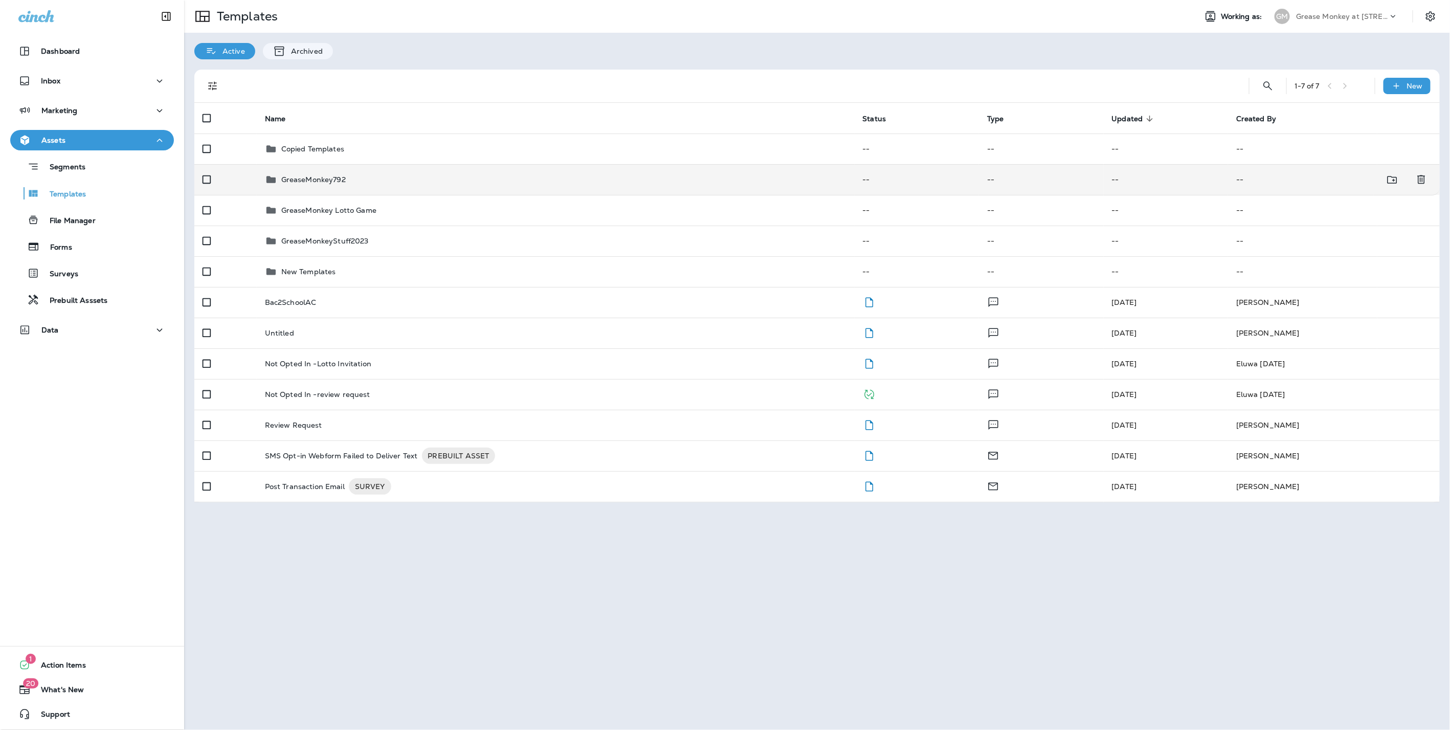
click at [365, 184] on div "GreaseMonkey792" at bounding box center [556, 179] width 582 height 12
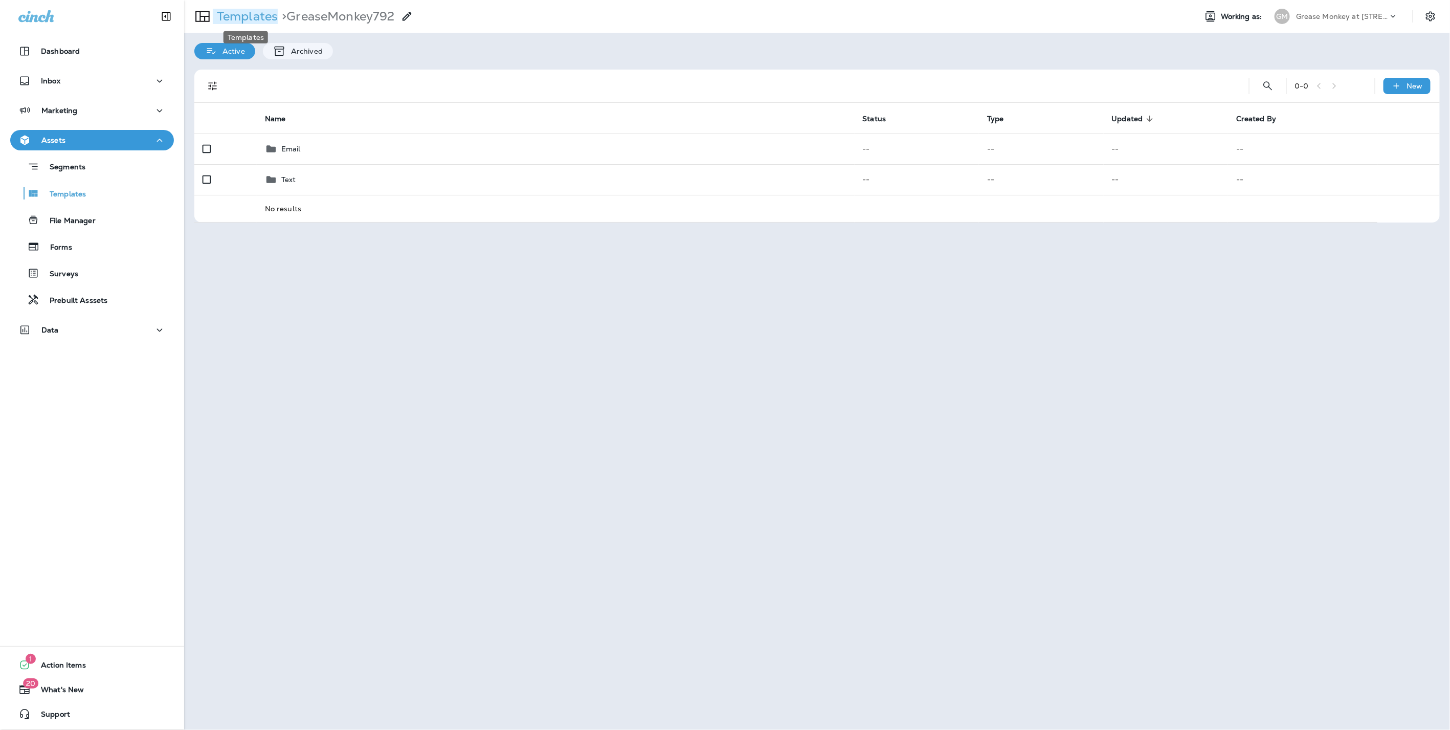
click at [248, 14] on p "Templates" at bounding box center [245, 16] width 65 height 15
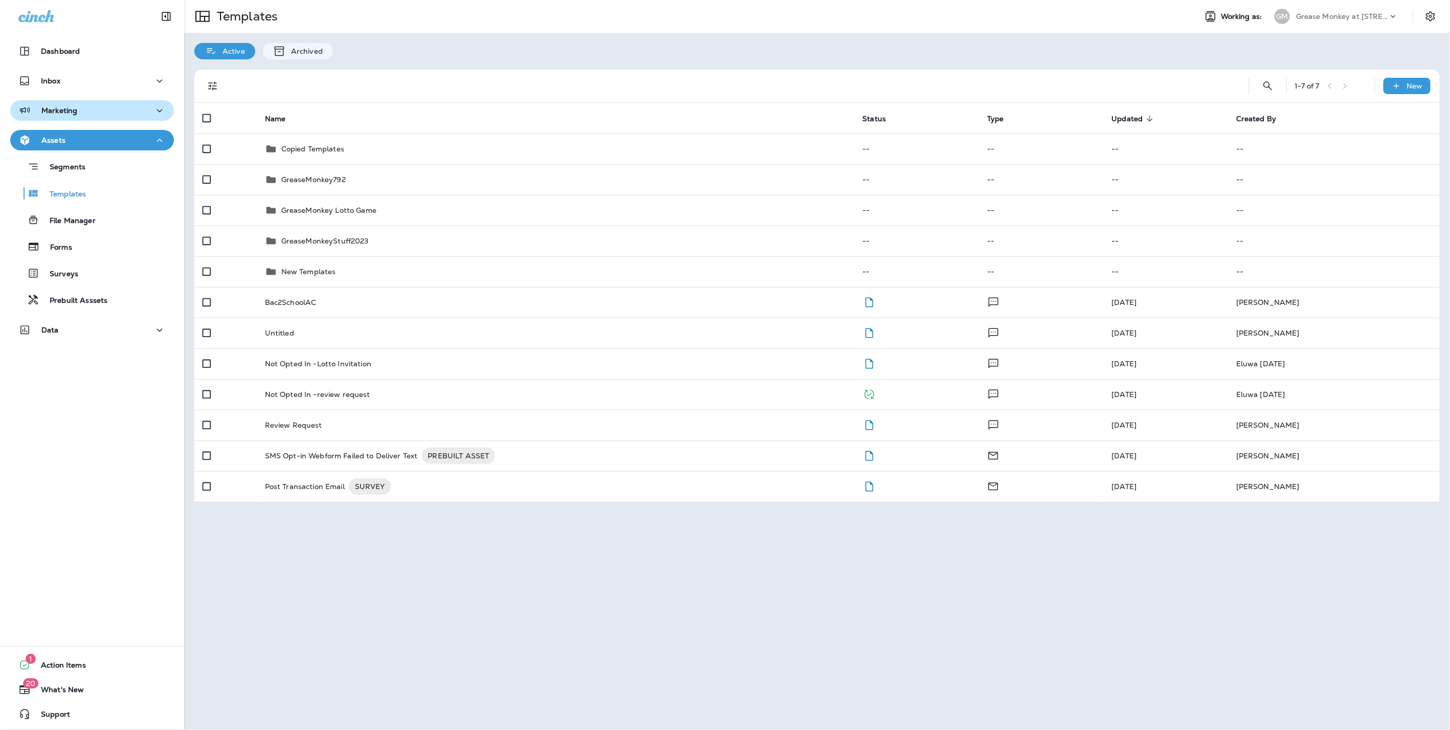
click at [62, 113] on p "Marketing" at bounding box center [59, 110] width 36 height 8
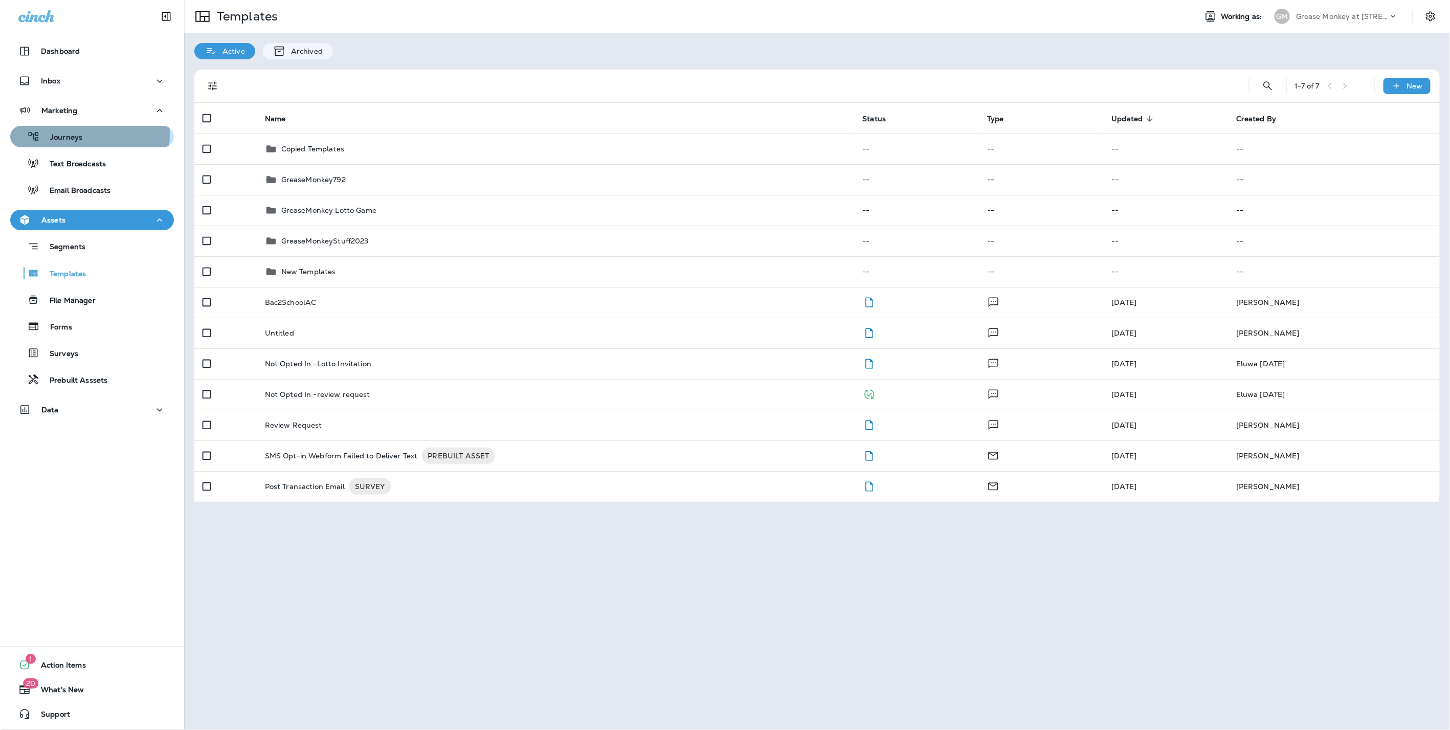
click at [60, 134] on p "Journeys" at bounding box center [61, 138] width 42 height 10
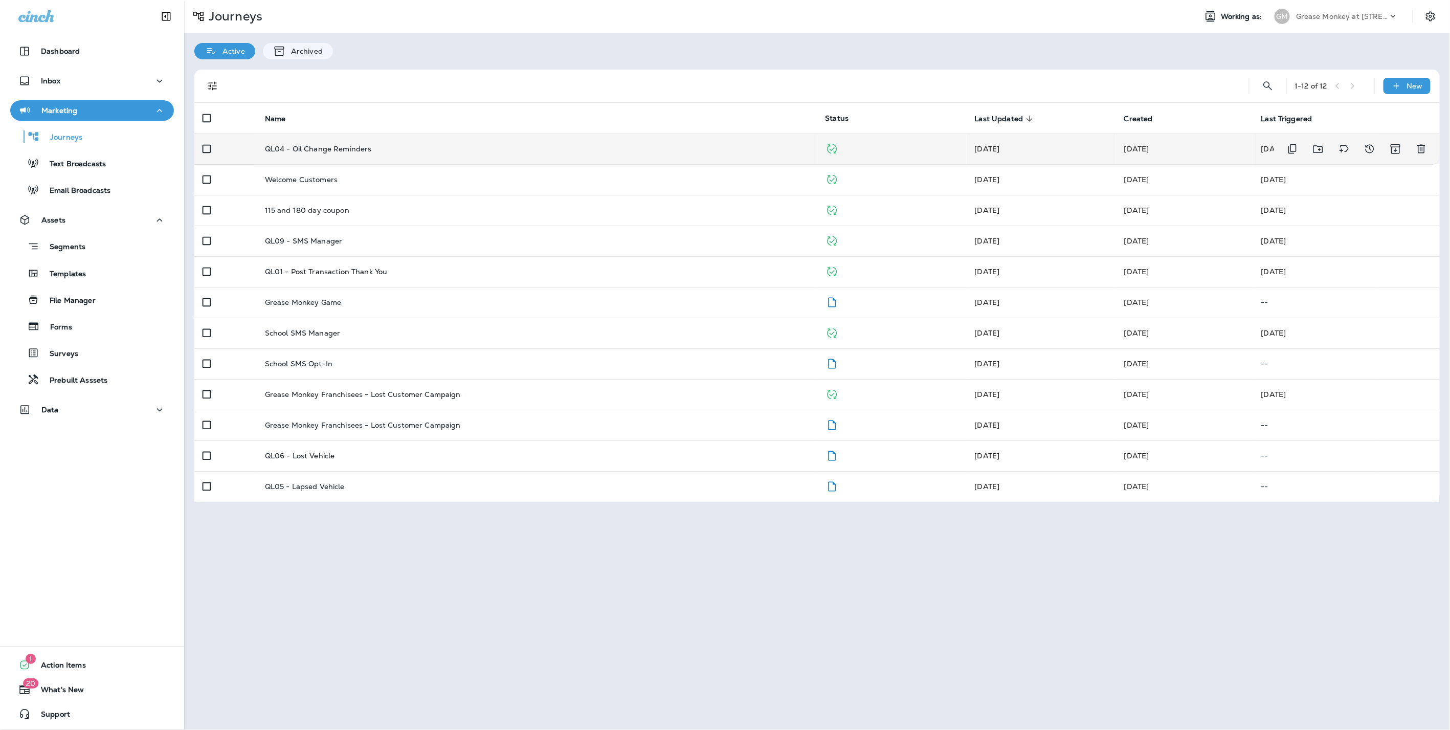
click at [345, 146] on p "QL04 - Oil Change Reminders" at bounding box center [318, 149] width 107 height 8
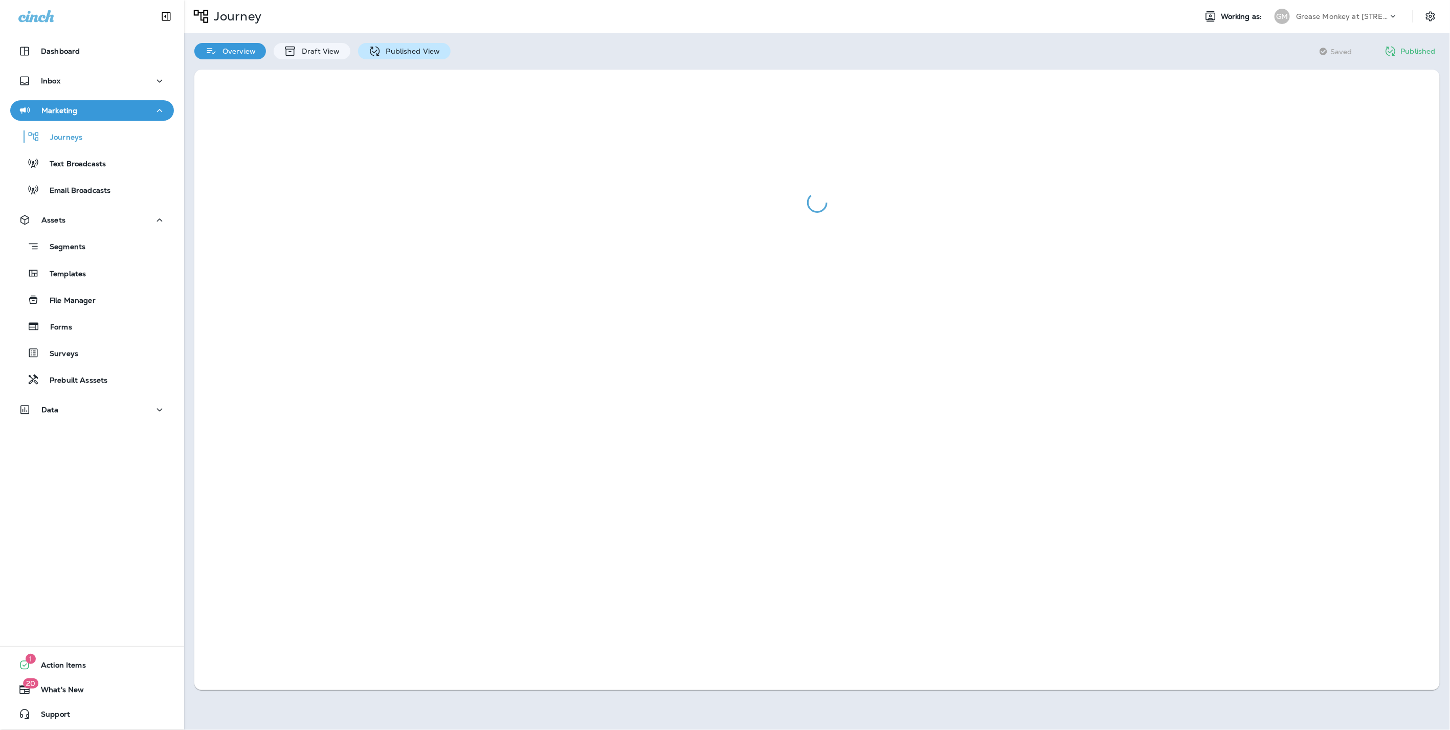
click at [403, 49] on p "Published View" at bounding box center [410, 51] width 59 height 8
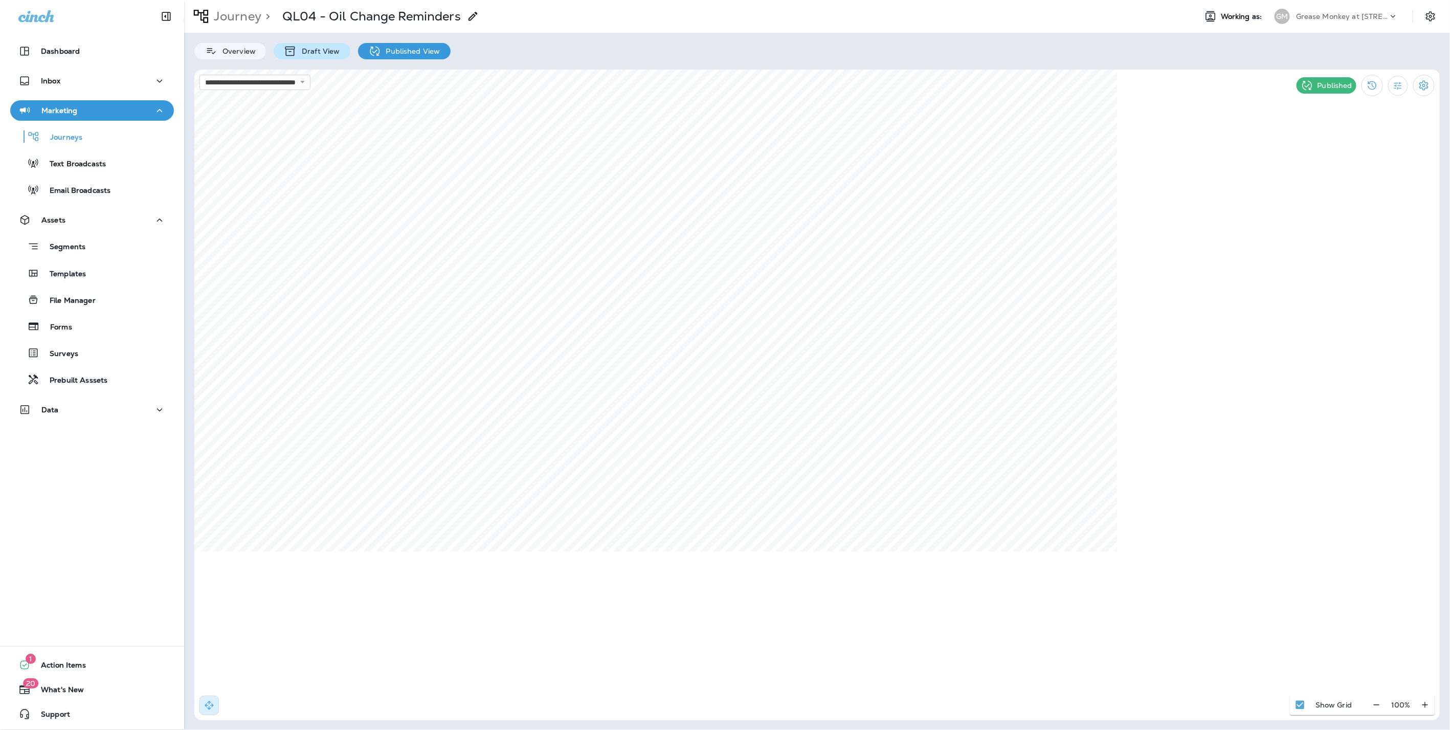
click at [315, 49] on p "Draft View" at bounding box center [318, 51] width 43 height 8
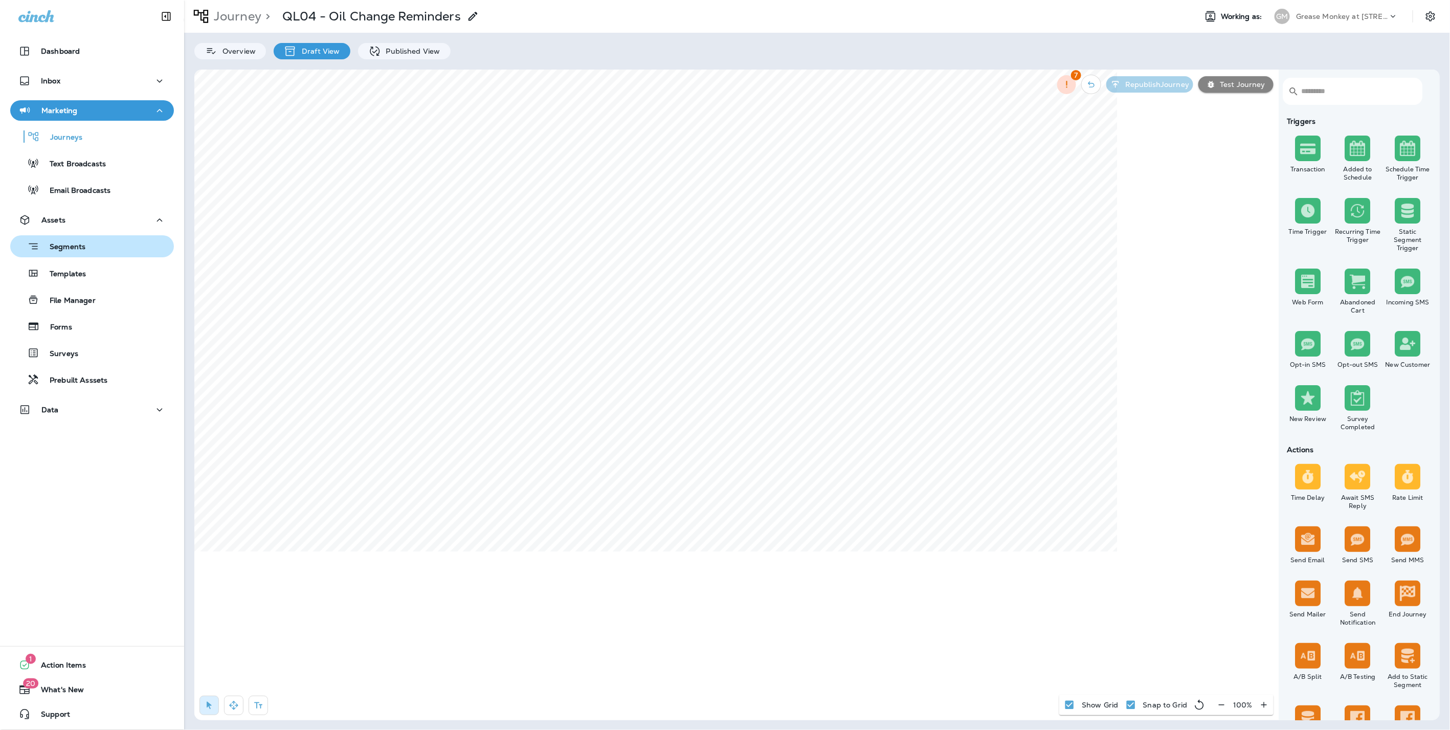
click at [65, 252] on p "Segments" at bounding box center [62, 248] width 46 height 10
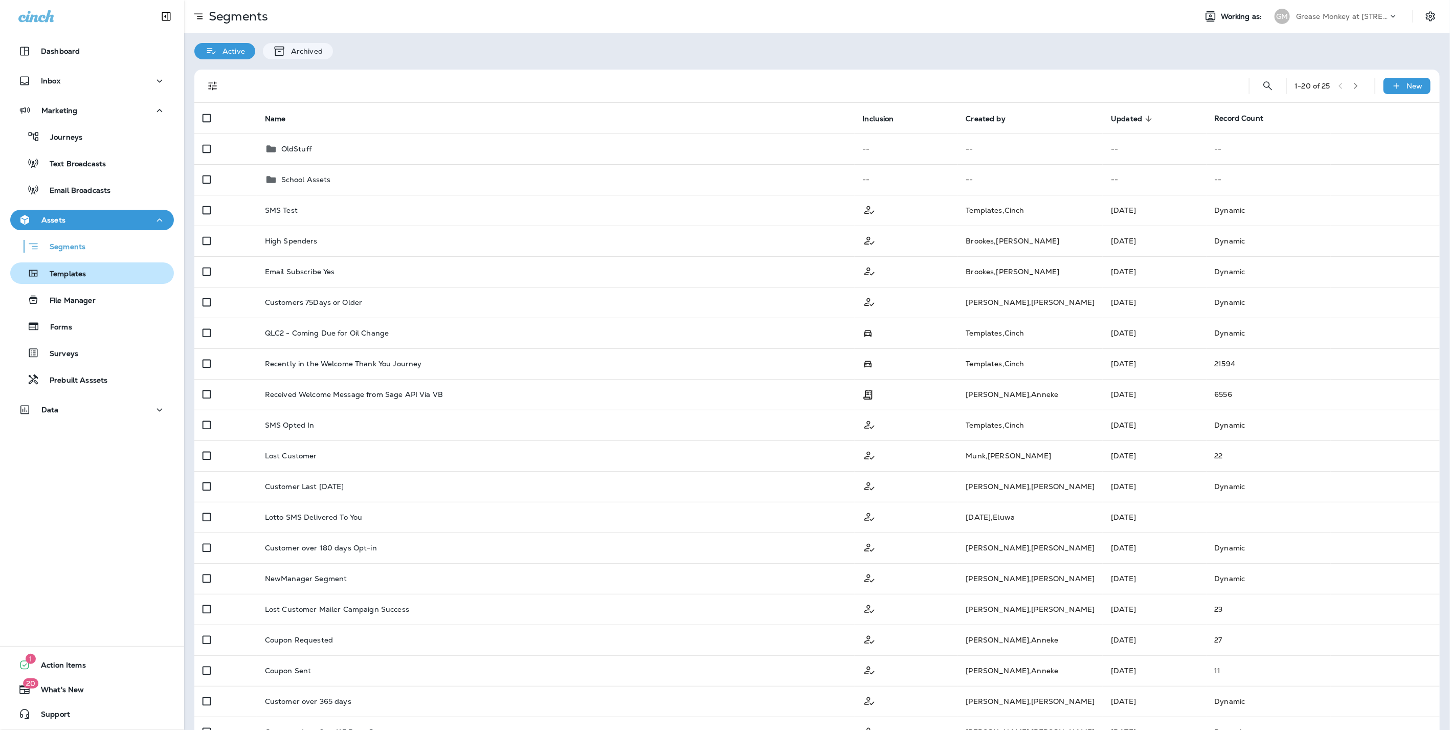
click at [68, 276] on p "Templates" at bounding box center [62, 275] width 47 height 10
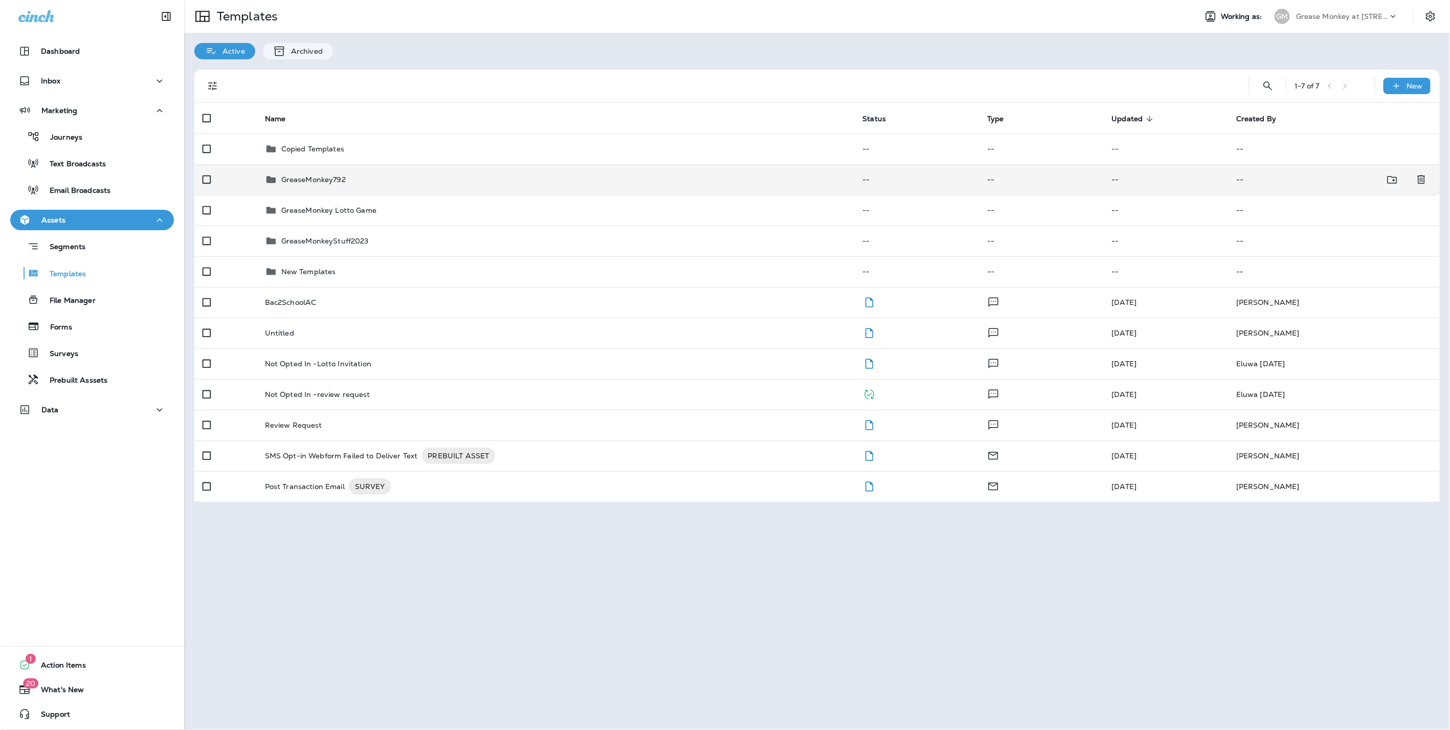
click at [317, 187] on td "GreaseMonkey792" at bounding box center [556, 179] width 598 height 31
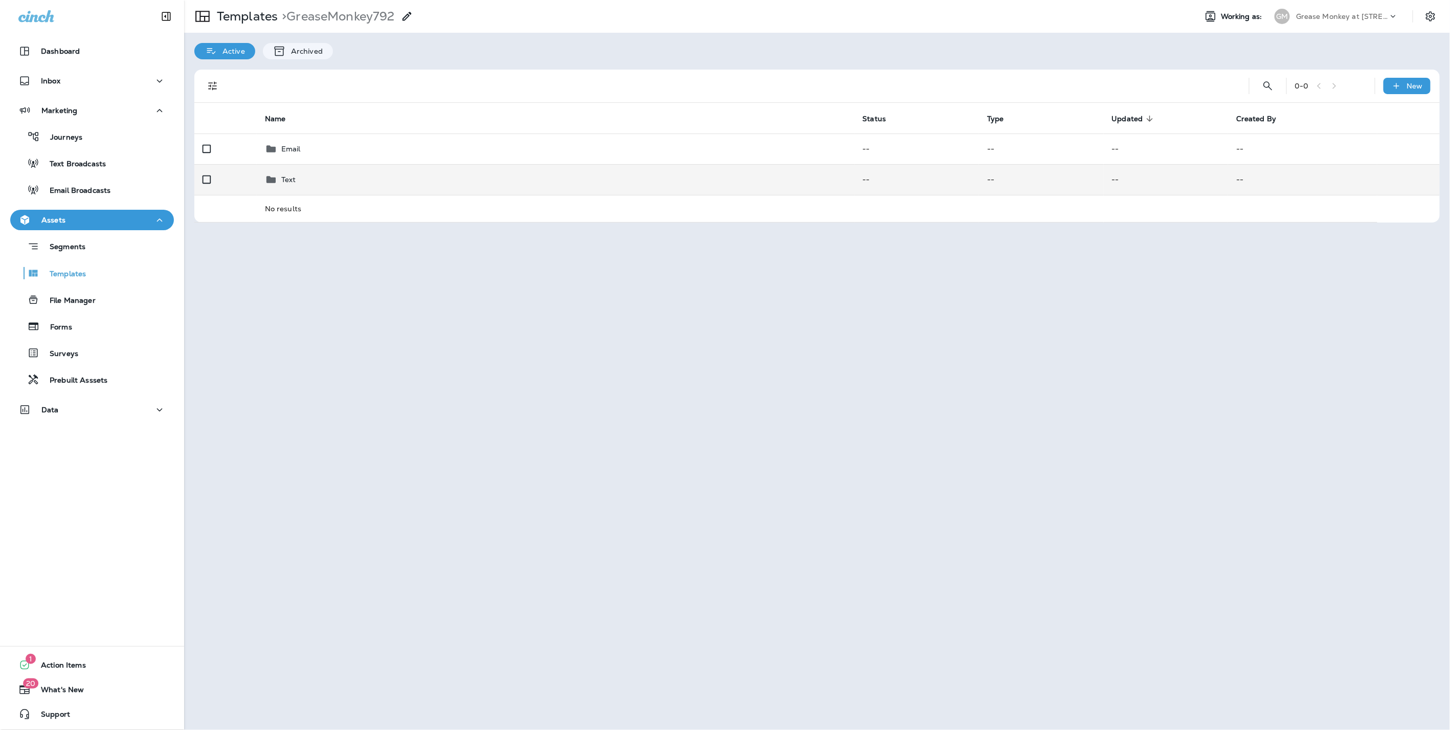
click at [308, 183] on div "Text" at bounding box center [556, 179] width 582 height 12
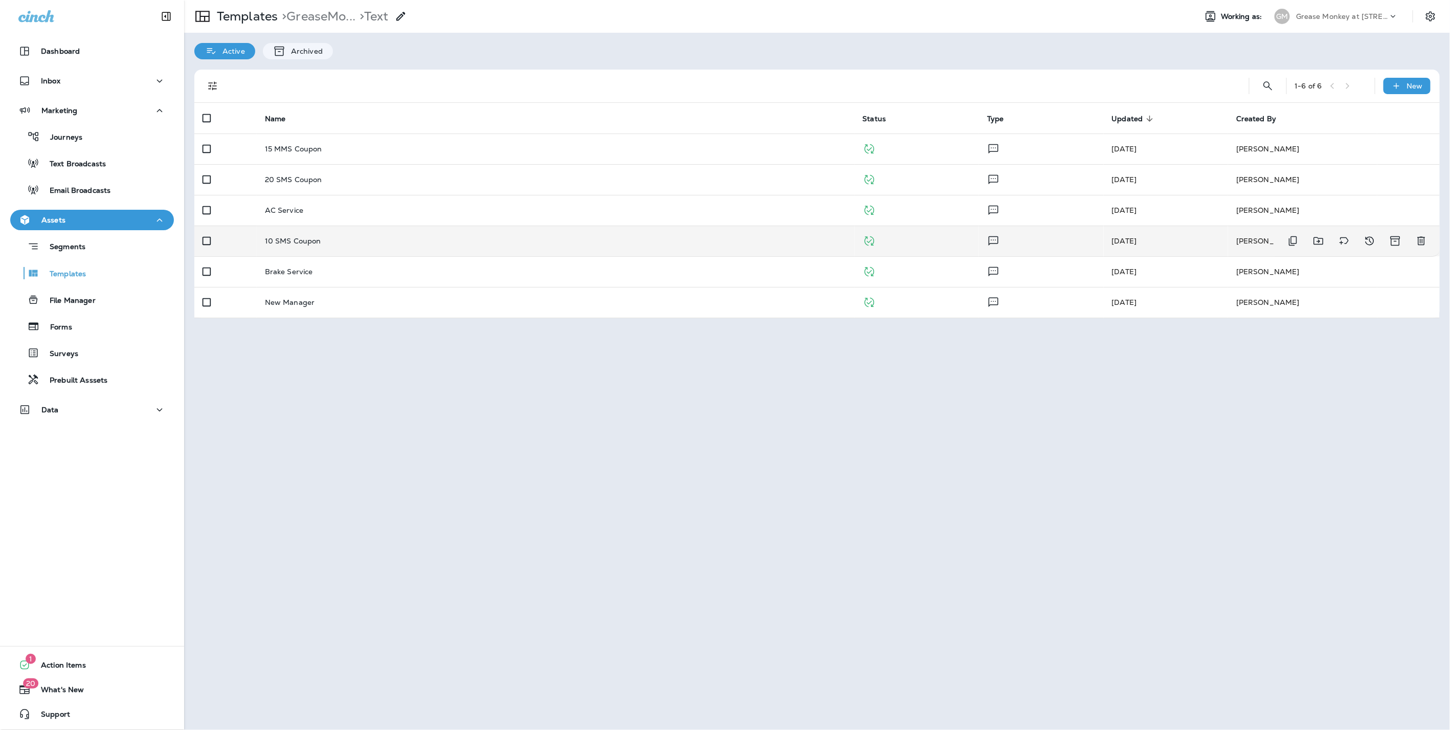
click at [277, 234] on td "10 SMS Coupon" at bounding box center [556, 241] width 598 height 31
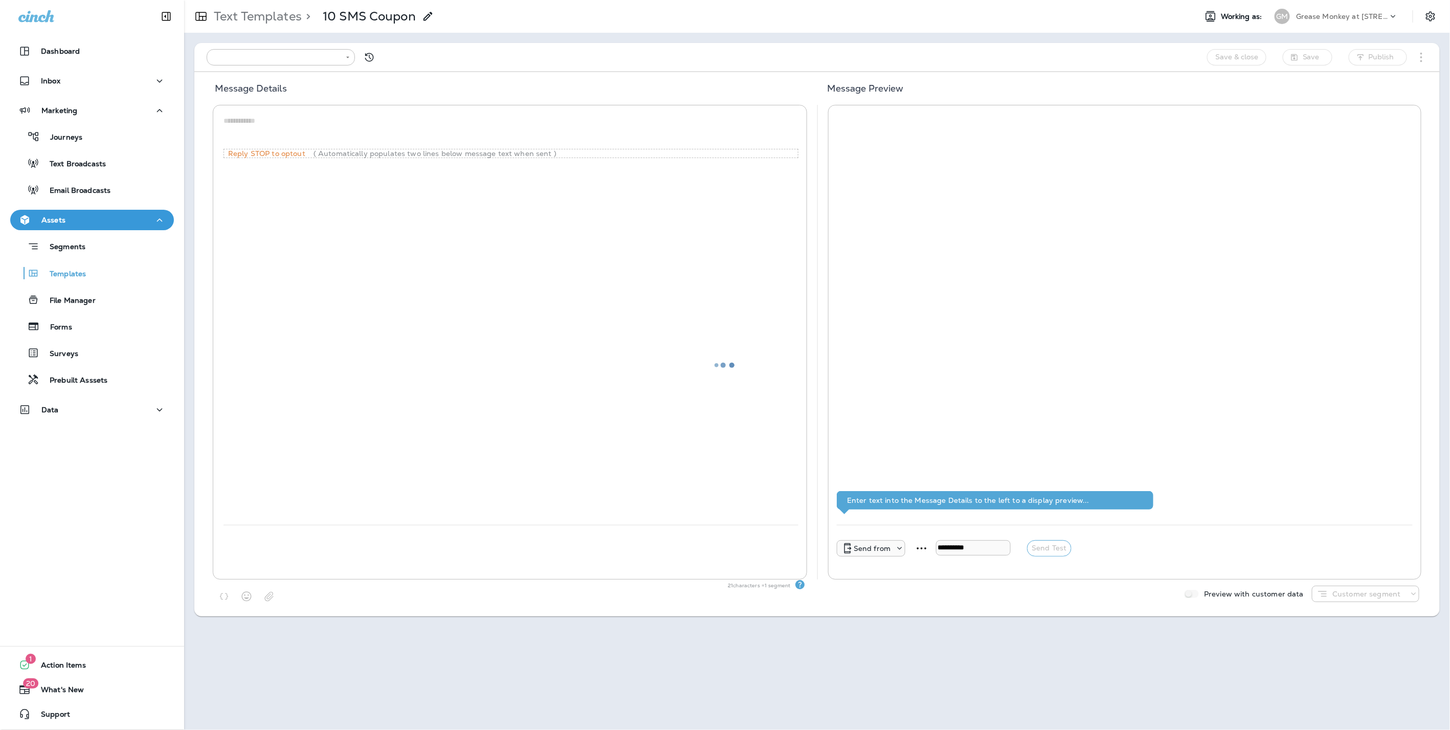
type input "**********"
type textarea "**********"
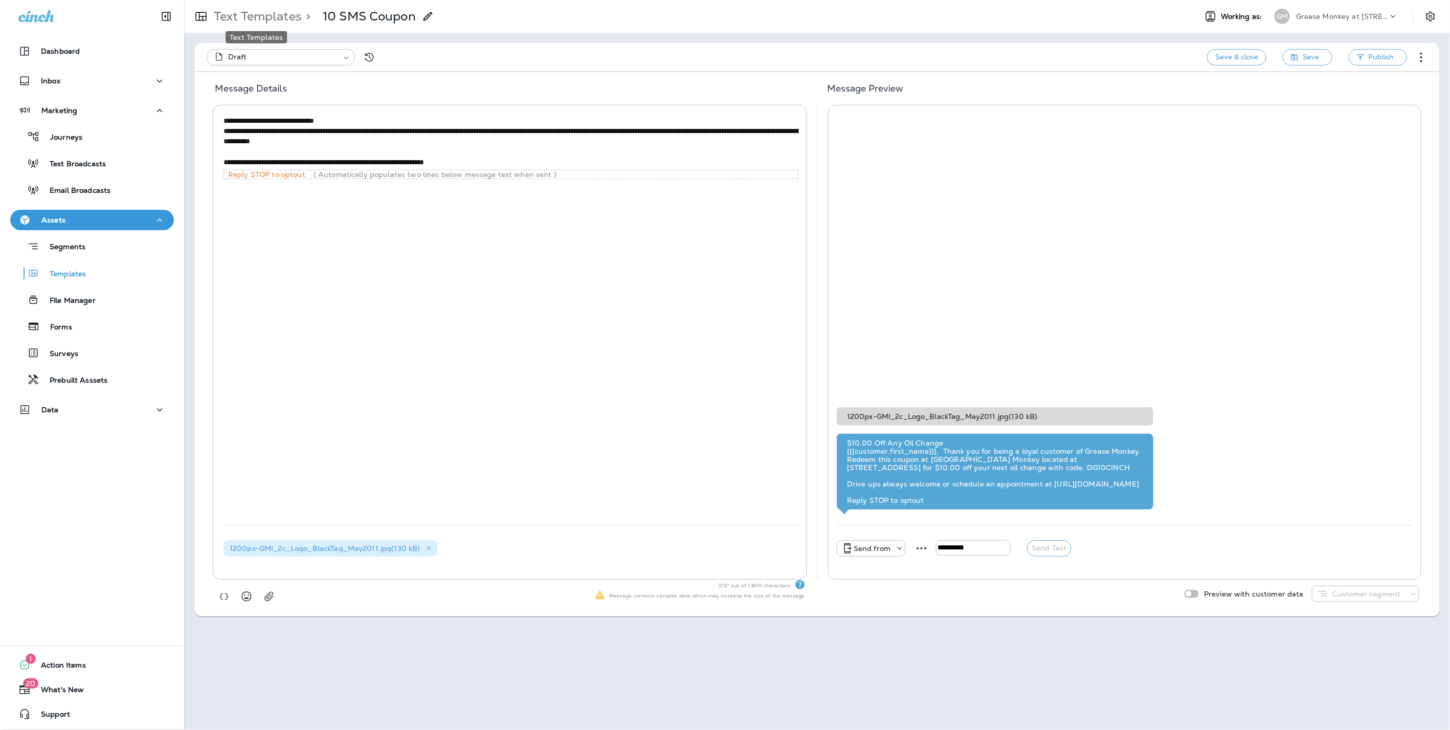
click at [233, 9] on p "Text Templates" at bounding box center [256, 16] width 92 height 15
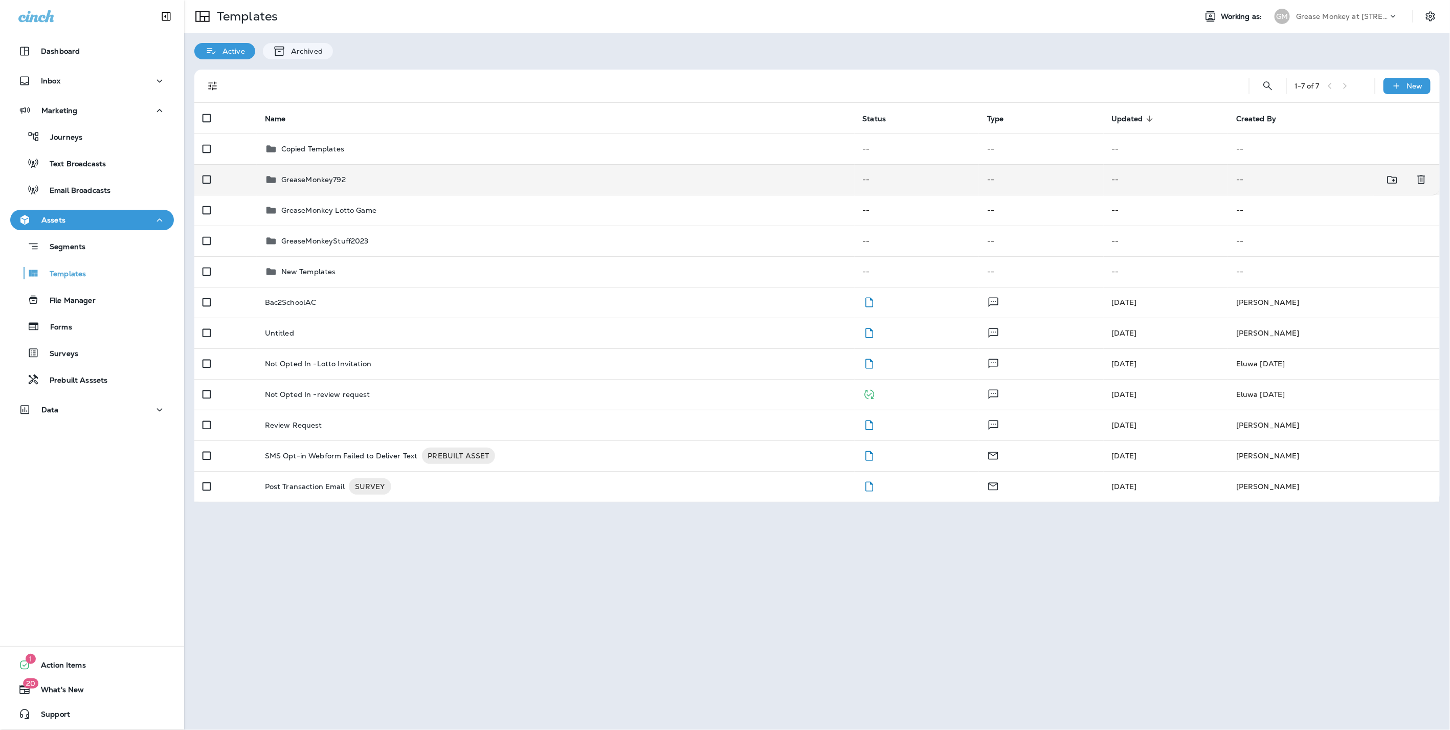
click at [314, 179] on p "GreaseMonkey792" at bounding box center [313, 179] width 64 height 8
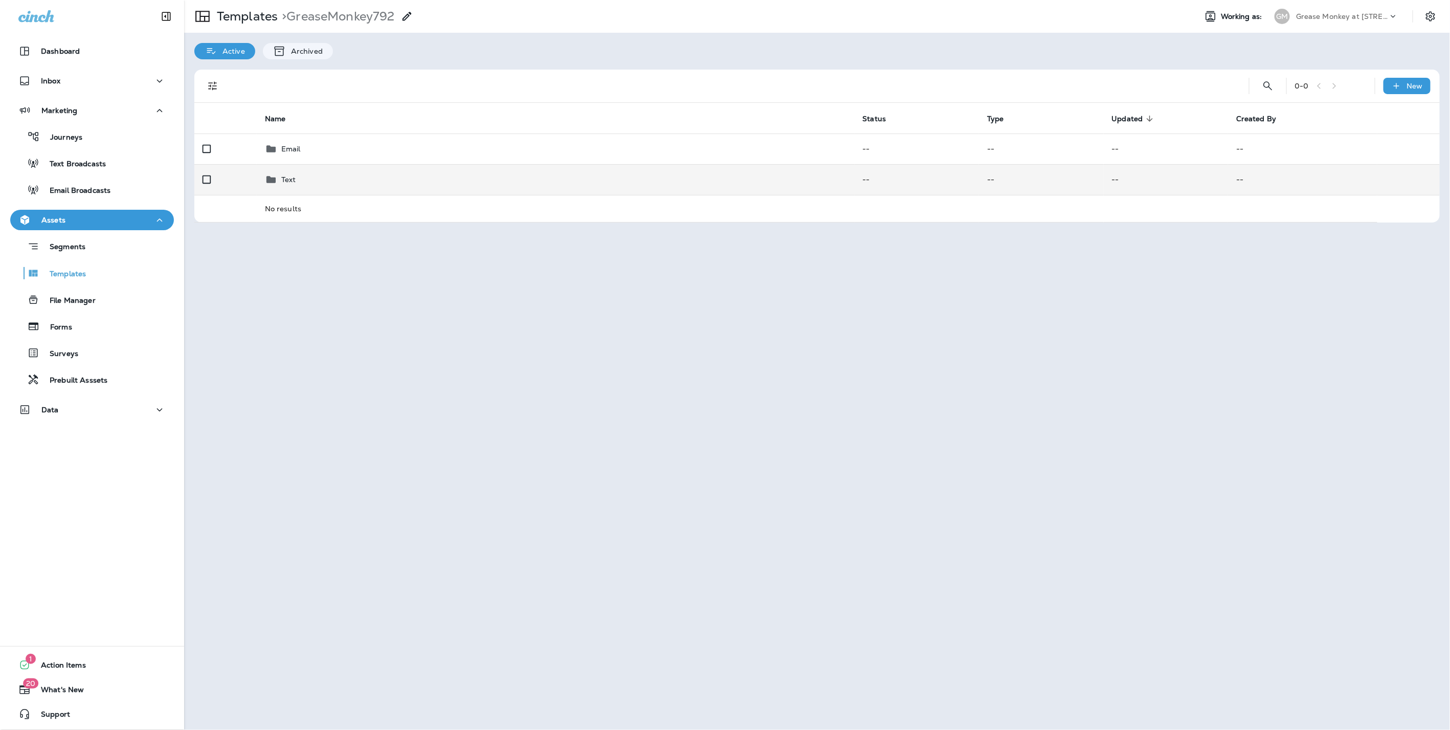
click at [285, 180] on p "Text" at bounding box center [288, 179] width 15 height 8
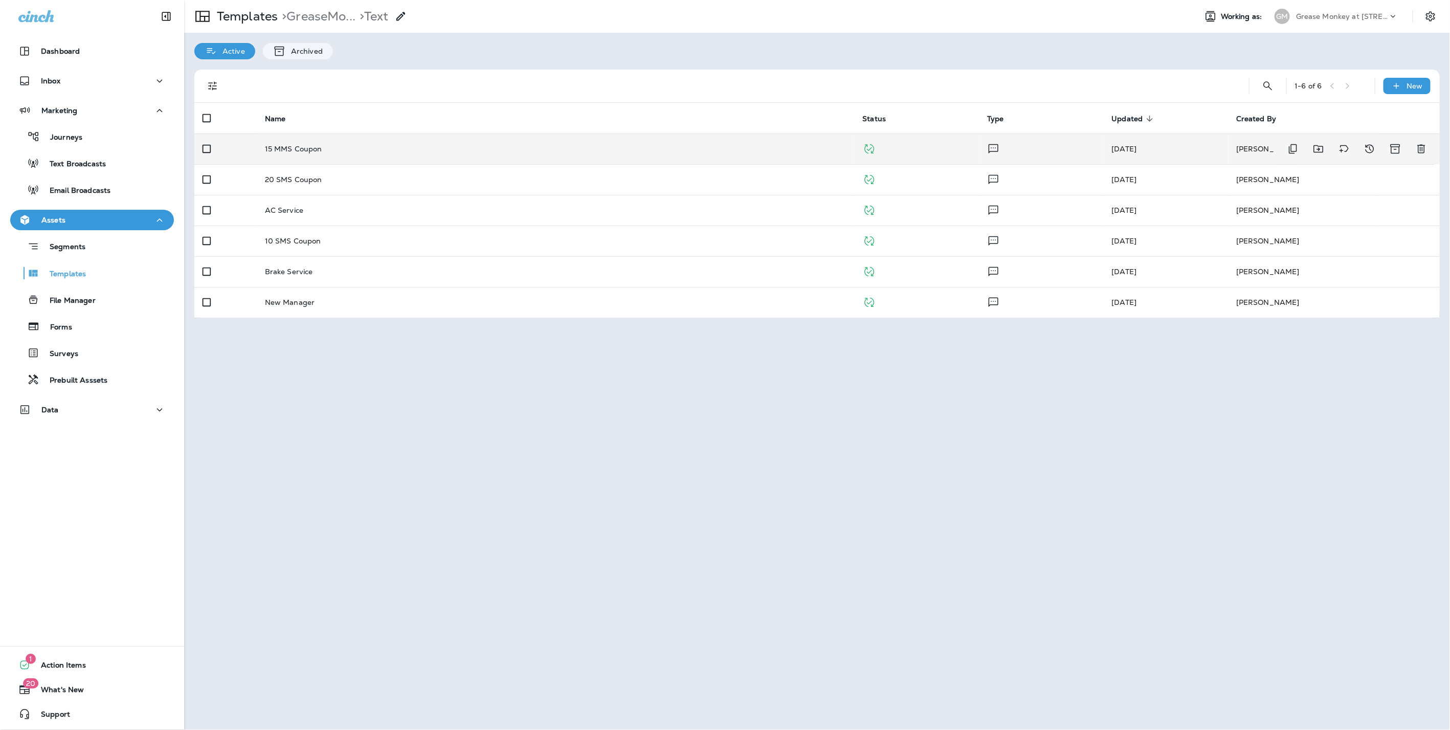
click at [296, 149] on p "15 MMS Coupon" at bounding box center [293, 149] width 57 height 8
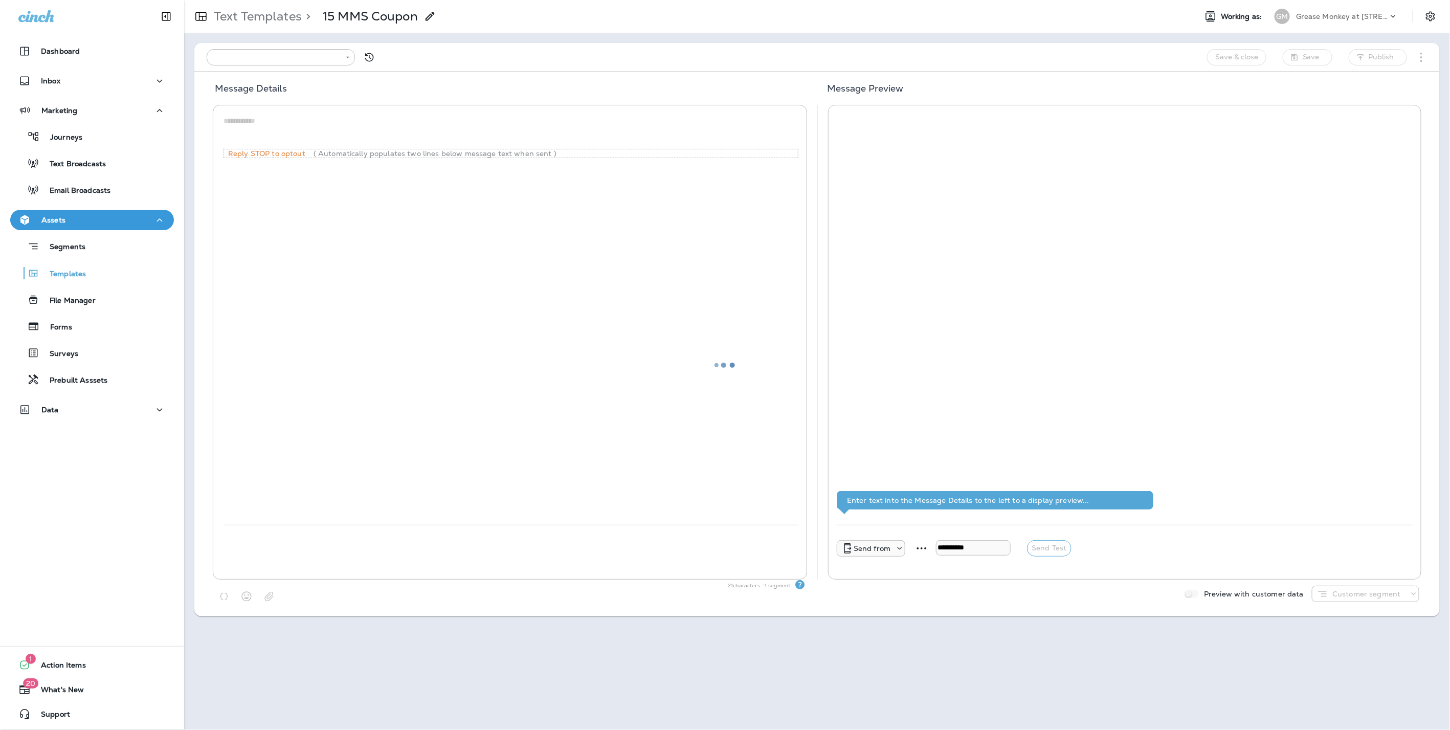
type input "**********"
type textarea "**********"
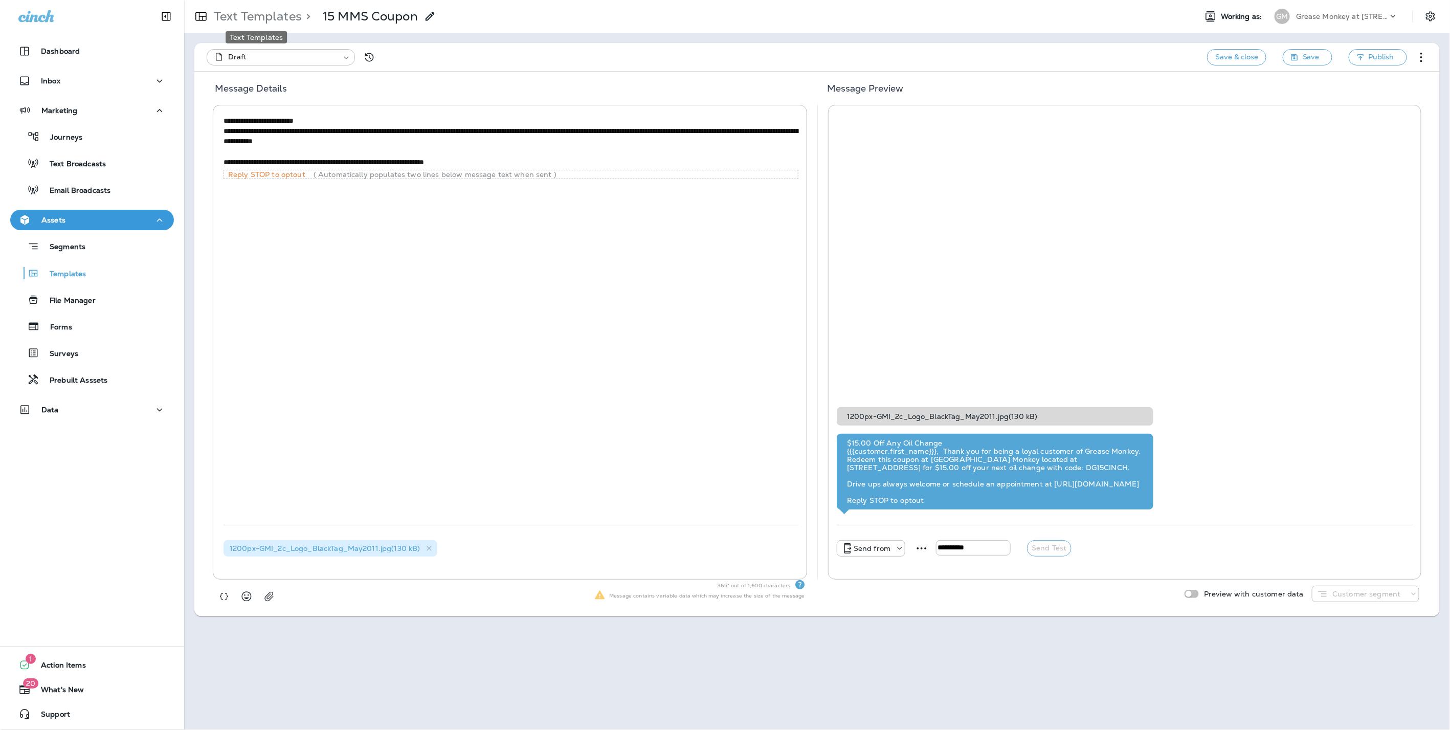
click at [218, 16] on p "Text Templates" at bounding box center [256, 16] width 92 height 15
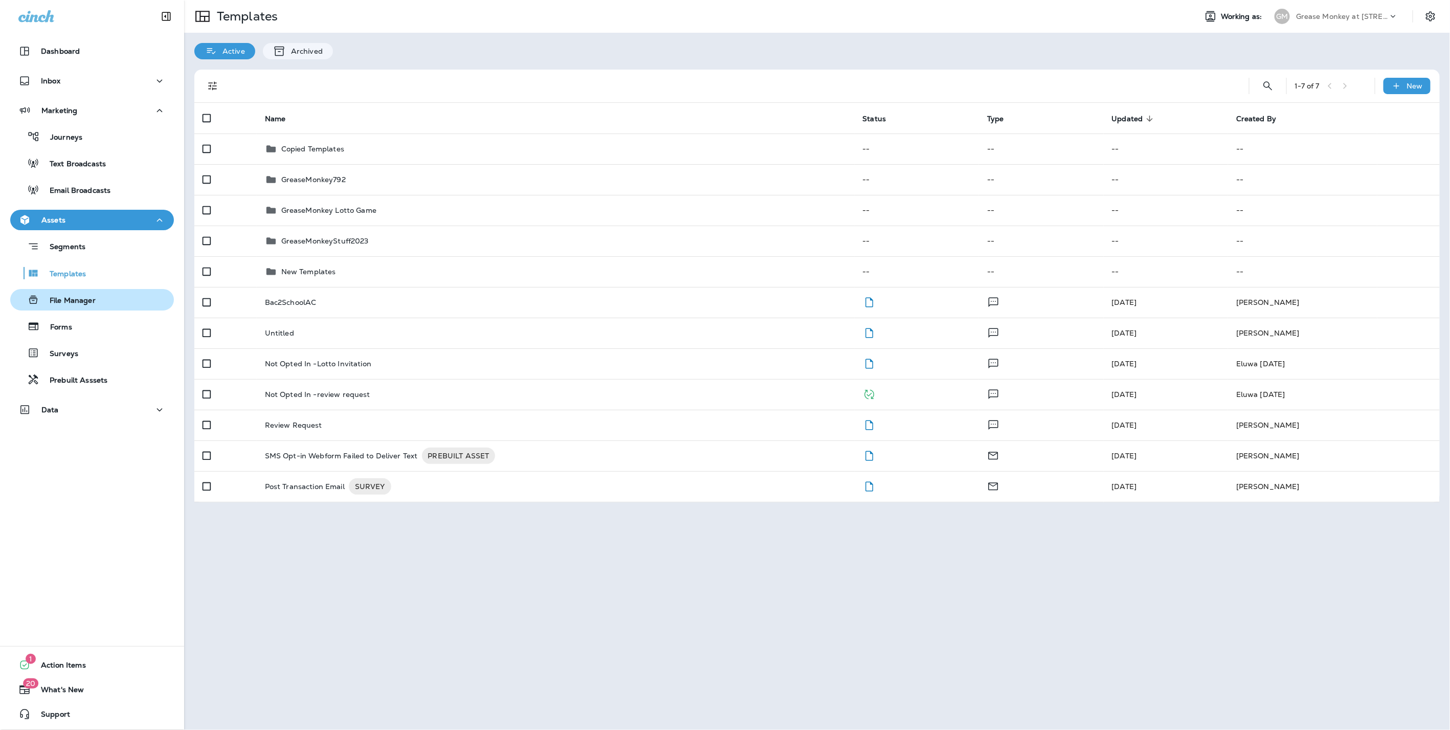
click at [76, 298] on p "File Manager" at bounding box center [67, 301] width 56 height 10
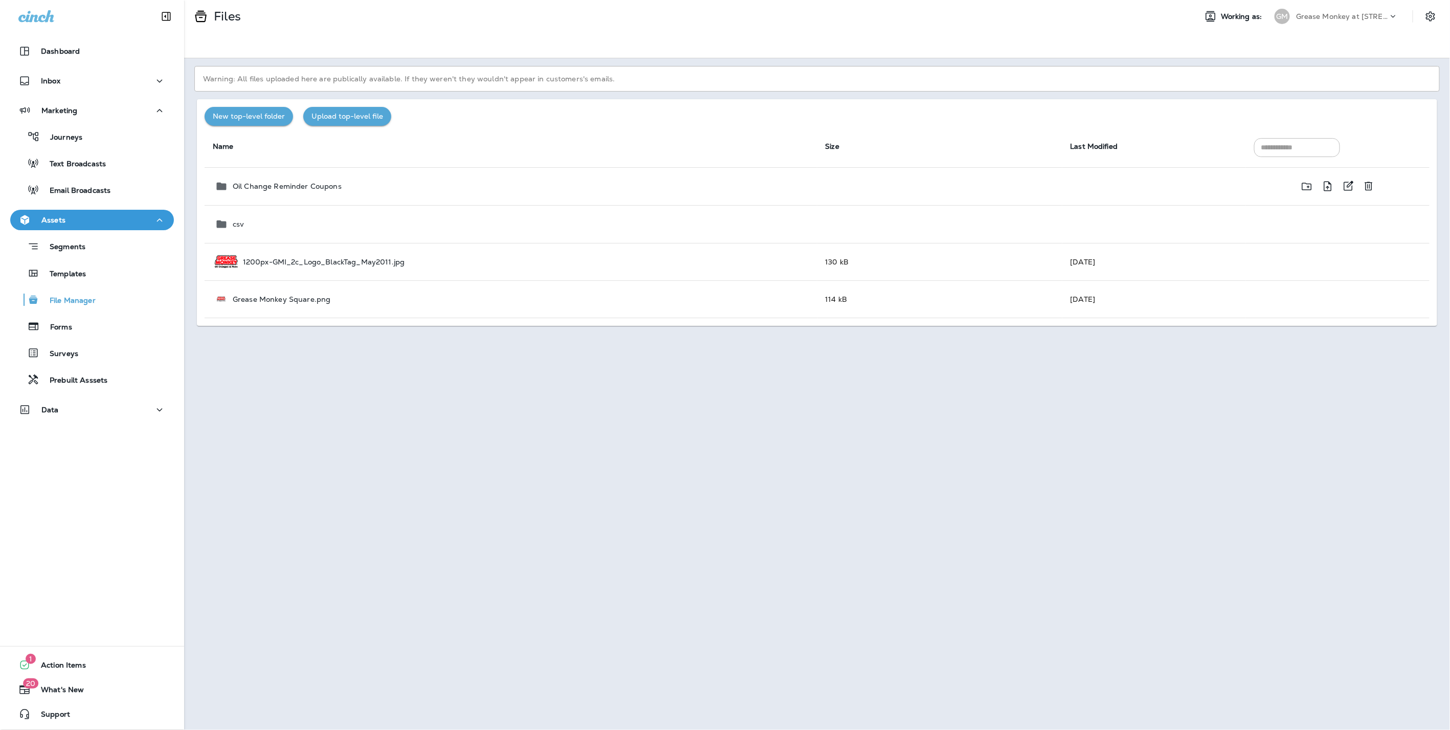
click at [246, 184] on p "Oil Change Reminder Coupons" at bounding box center [287, 186] width 109 height 8
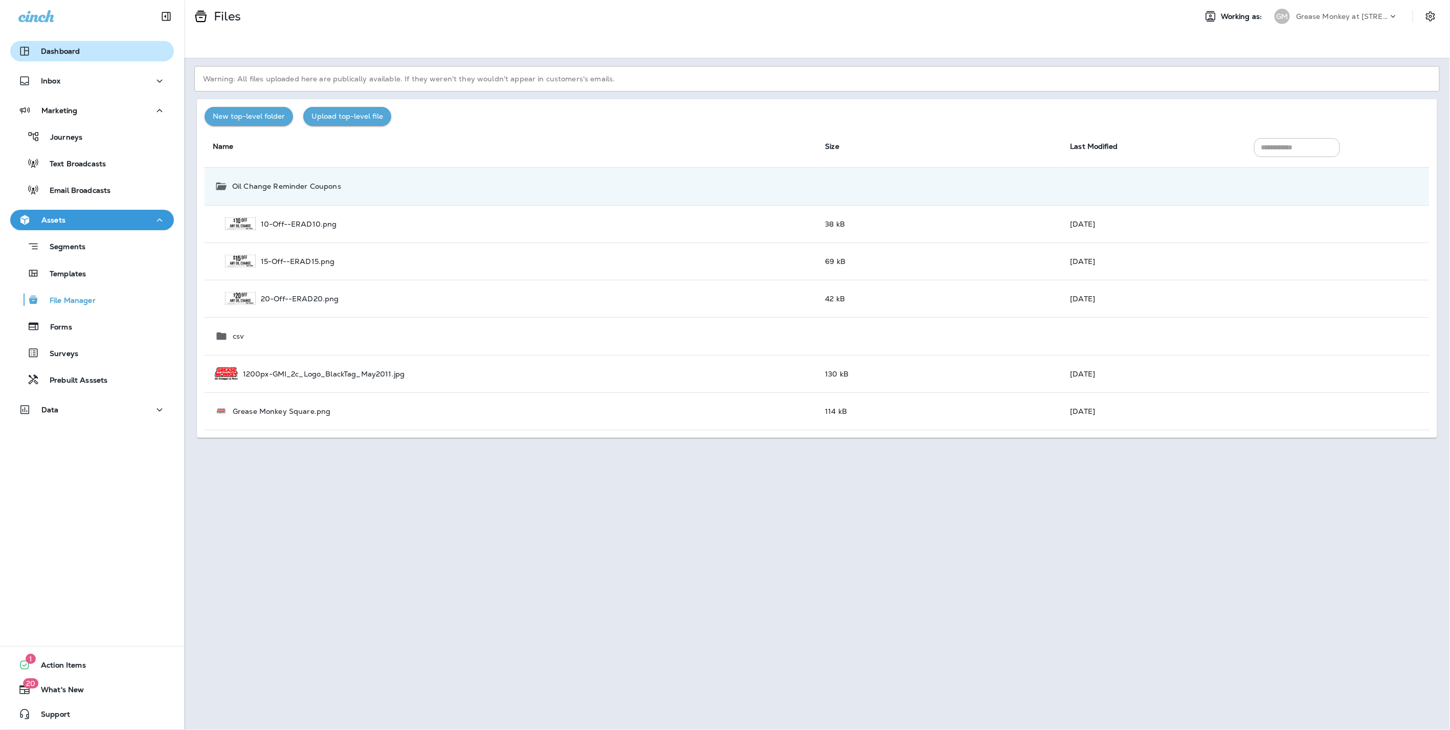
click at [77, 44] on button "Dashboard" at bounding box center [92, 51] width 164 height 20
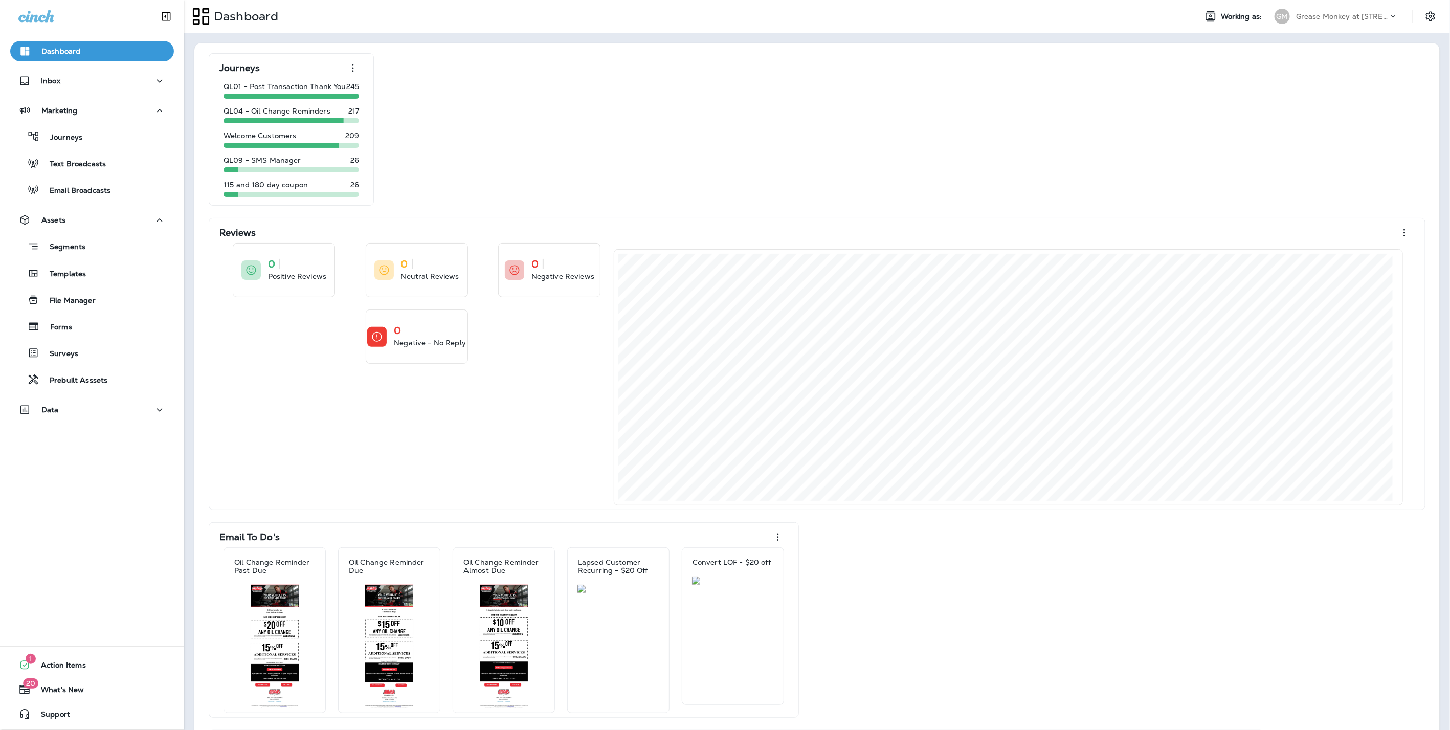
click at [1311, 7] on div "GM Grease Monkey at 18609 Green Valley Ranch BLVD" at bounding box center [1337, 16] width 136 height 20
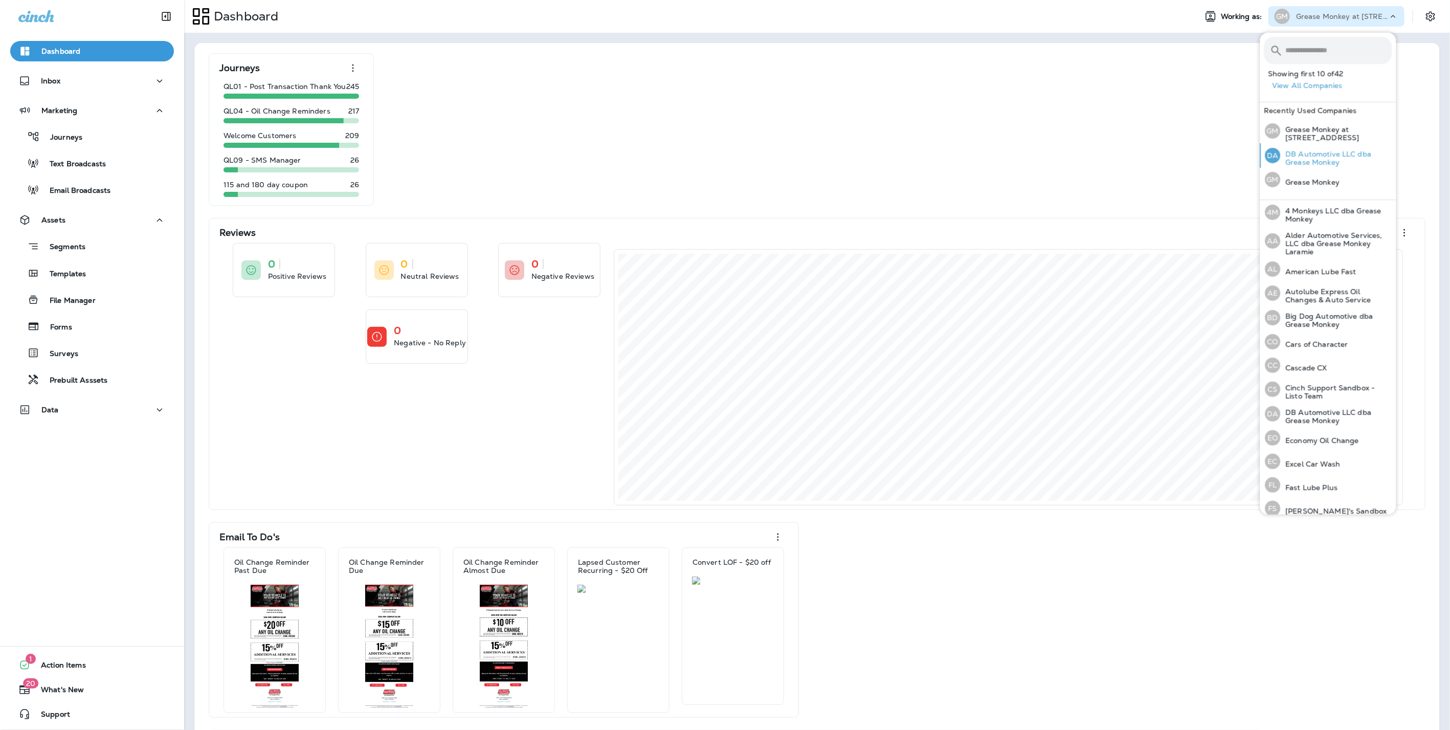
click at [1295, 159] on p "DB Automotive LLC dba Grease Monkey" at bounding box center [1337, 158] width 112 height 16
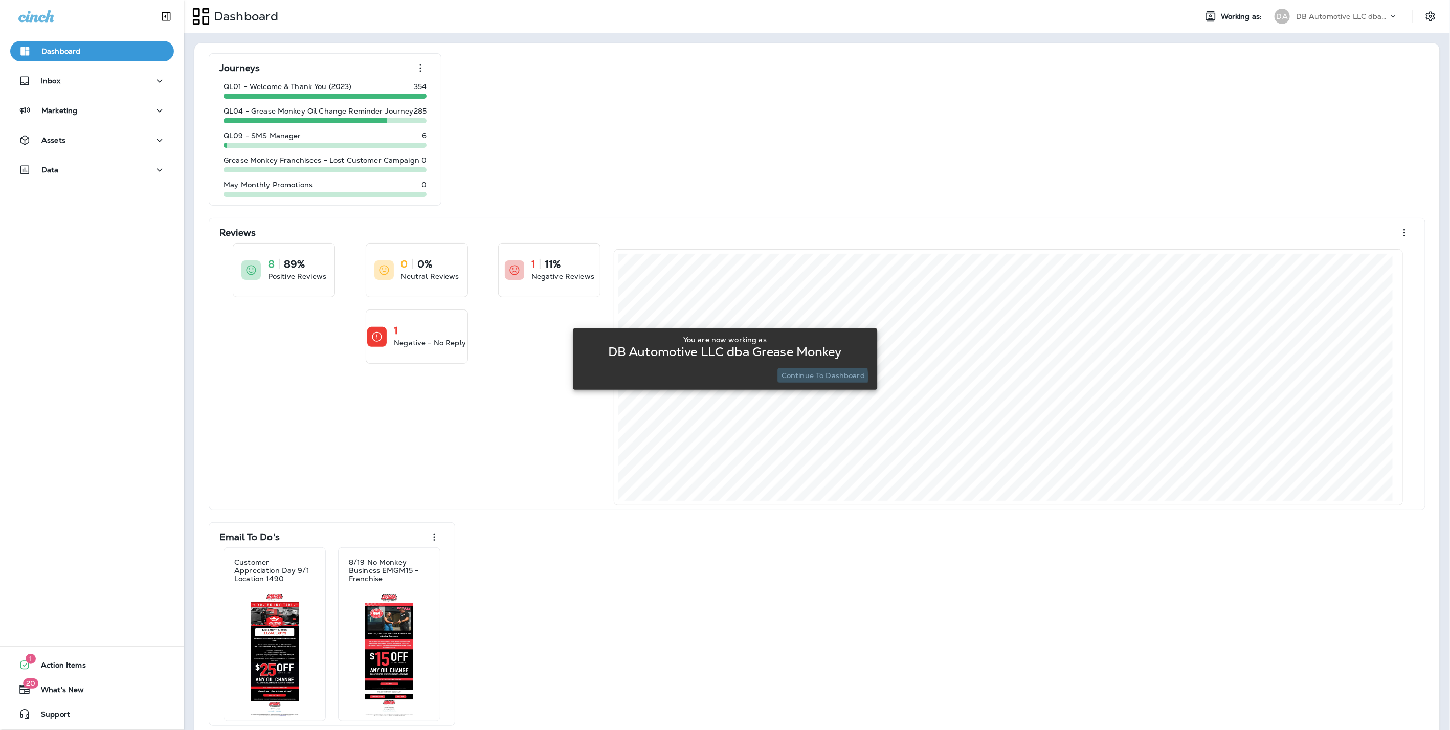
click at [801, 377] on p "Continue to Dashboard" at bounding box center [823, 375] width 83 height 8
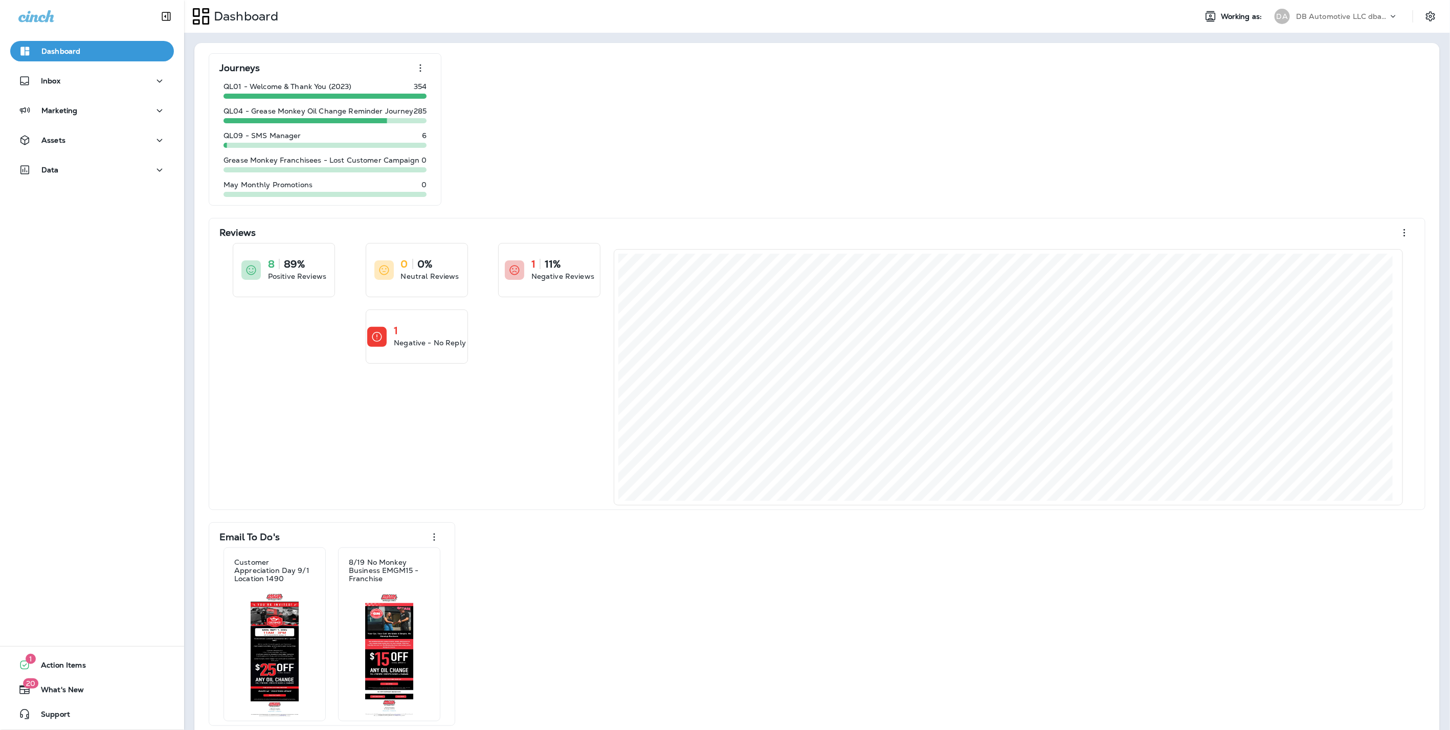
click at [1285, 19] on div "DA" at bounding box center [1283, 16] width 28 height 15
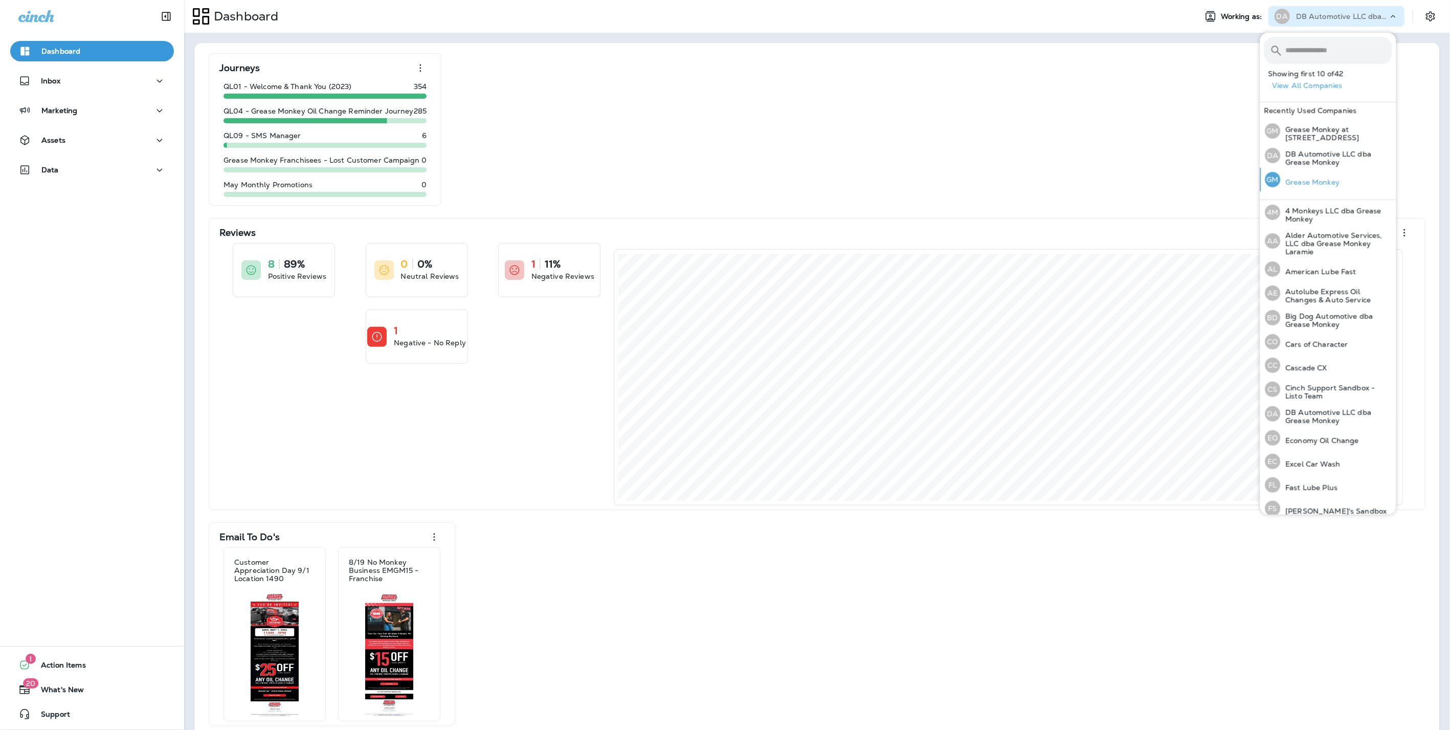
click at [1311, 191] on div "GM Grease Monkey" at bounding box center [1303, 180] width 83 height 24
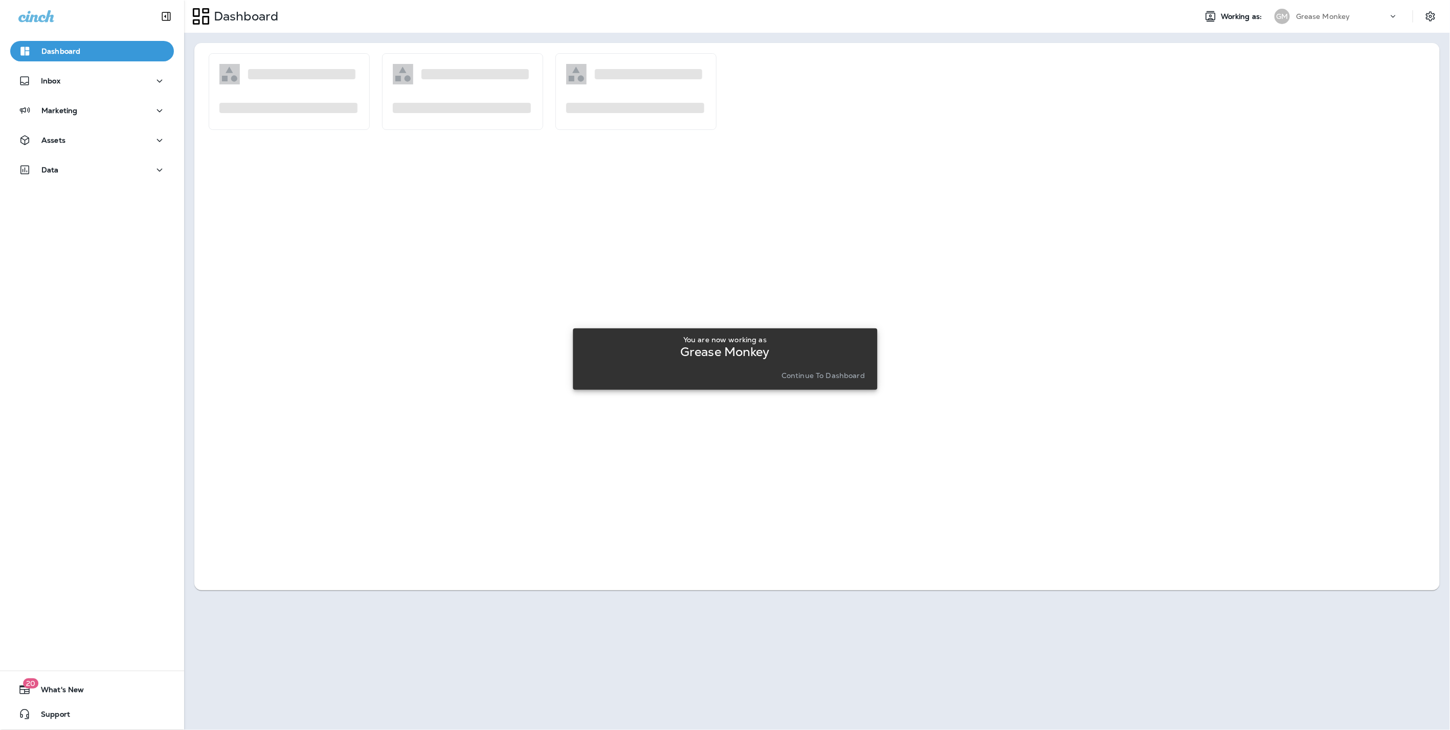
click at [830, 377] on p "Continue to Dashboard" at bounding box center [823, 375] width 83 height 8
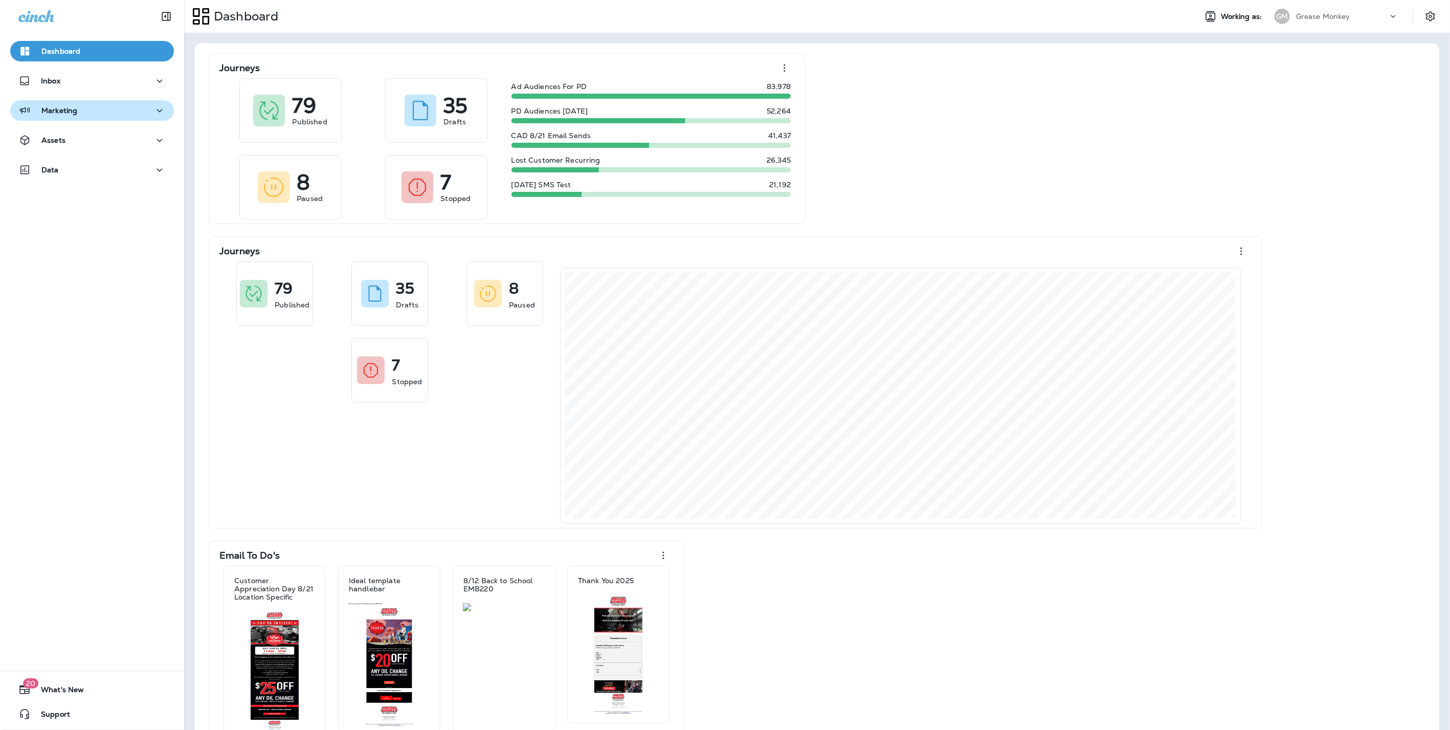
click at [48, 106] on p "Marketing" at bounding box center [59, 110] width 36 height 8
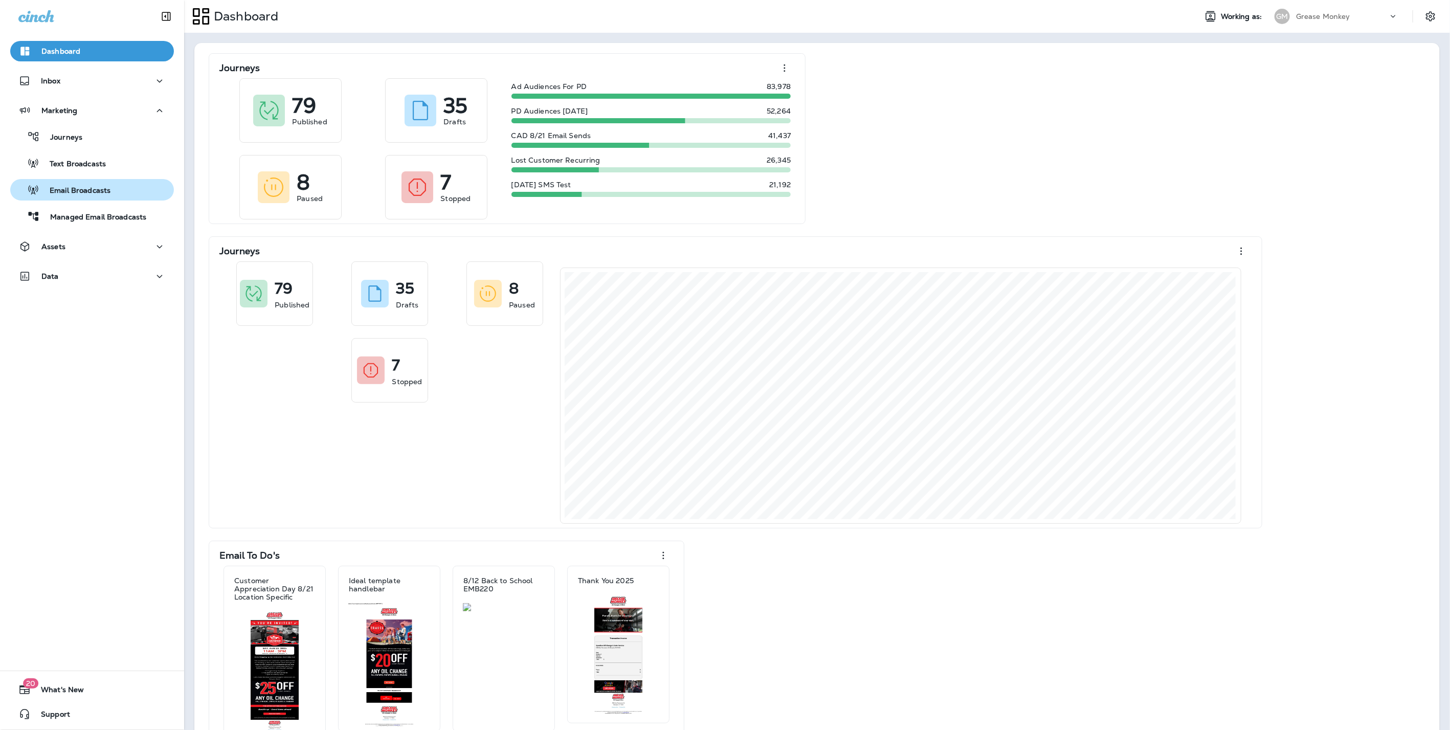
click at [70, 181] on button "Email Broadcasts" at bounding box center [92, 189] width 164 height 21
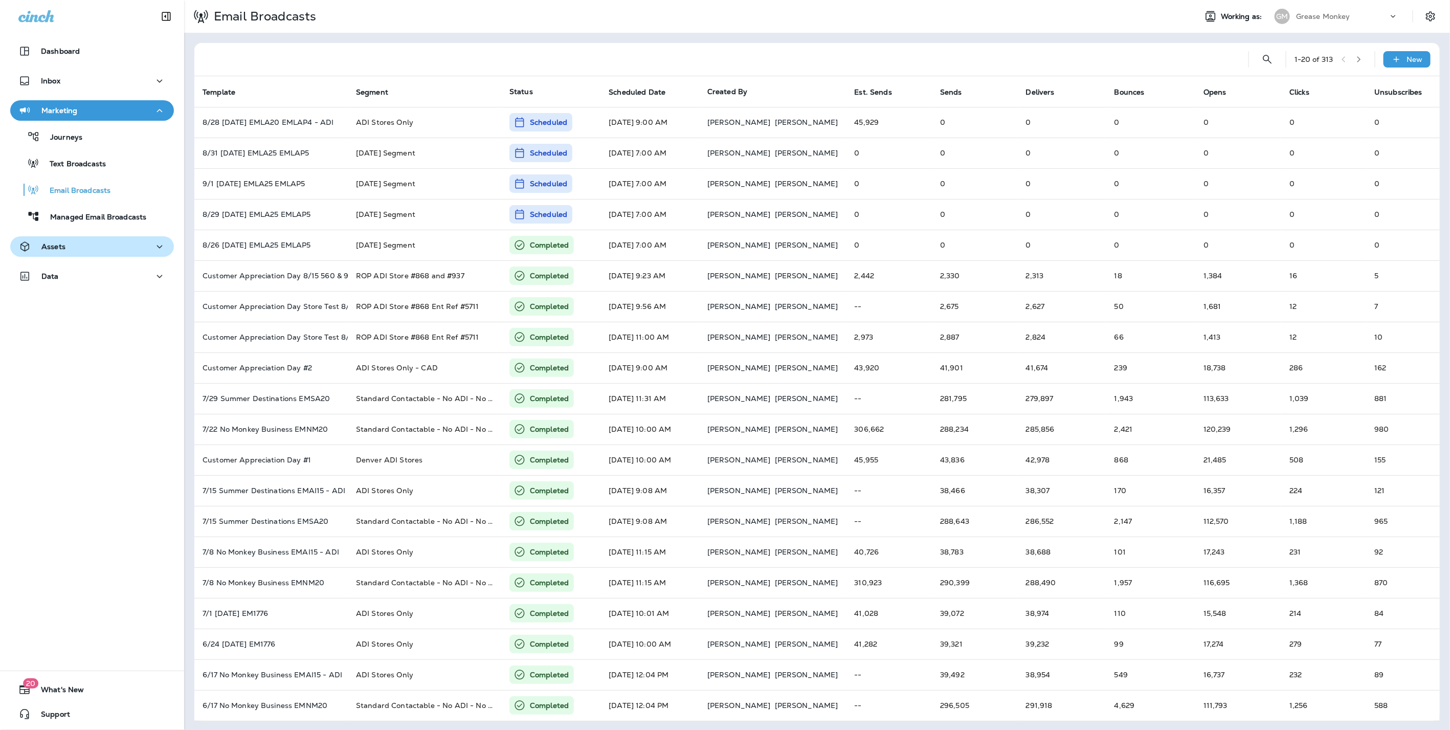
click at [58, 240] on div "Assets" at bounding box center [41, 246] width 47 height 13
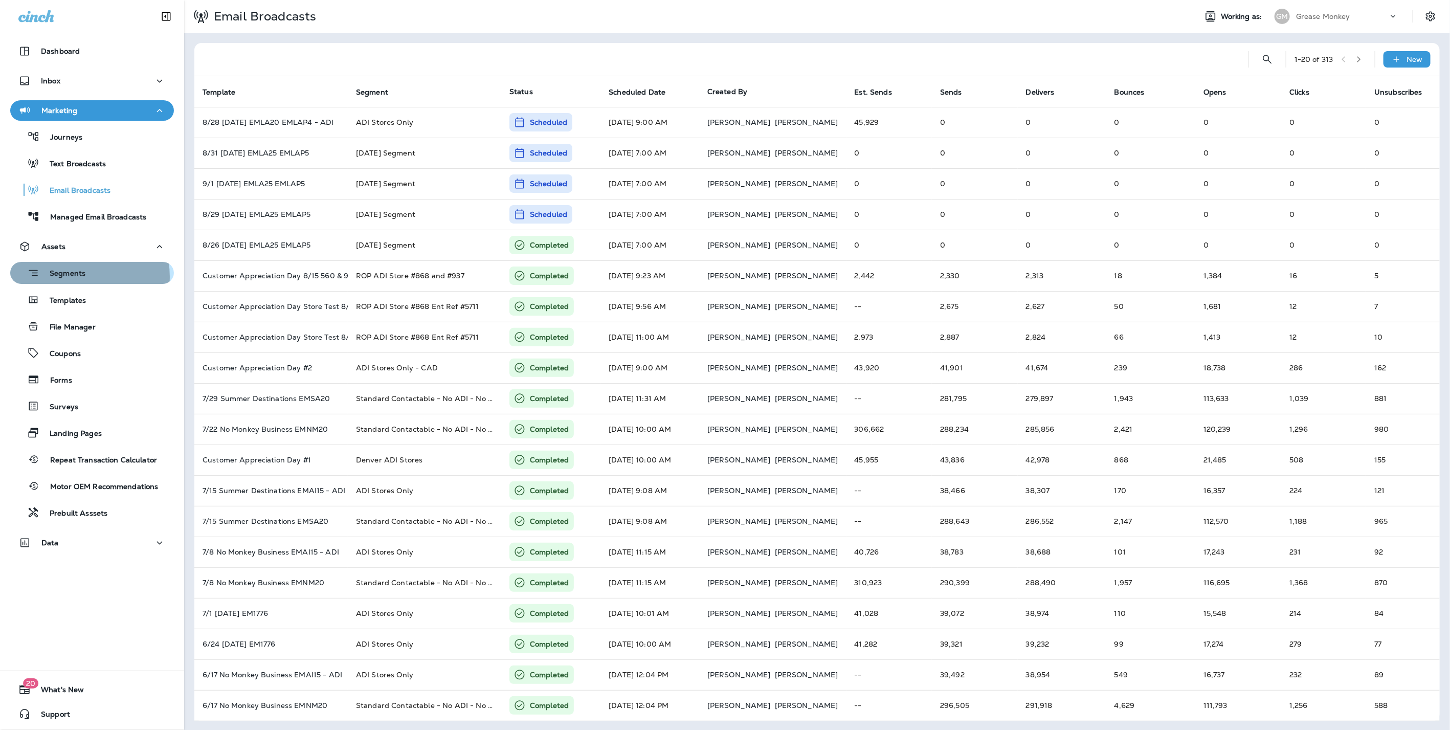
click at [71, 277] on p "Segments" at bounding box center [62, 274] width 46 height 10
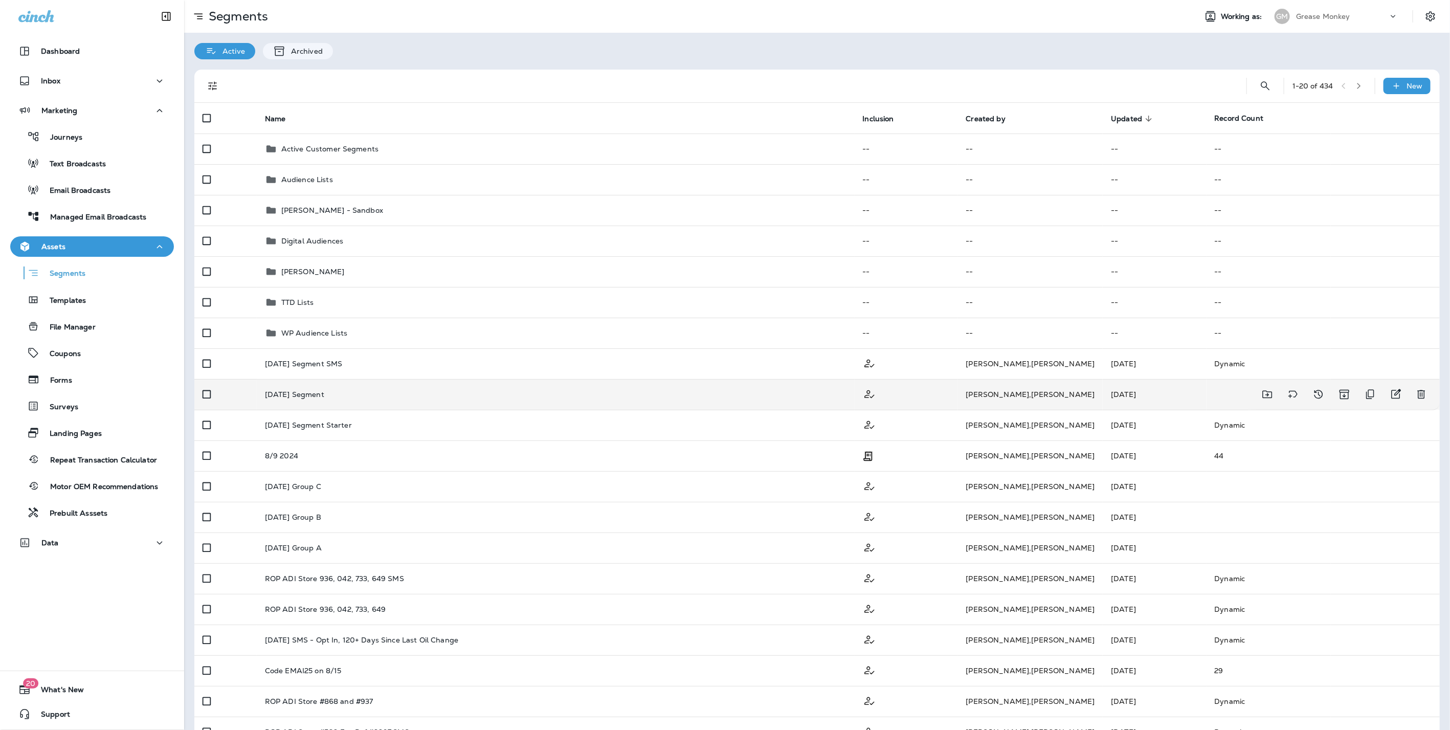
click at [297, 390] on p "[DATE] Segment" at bounding box center [294, 394] width 59 height 8
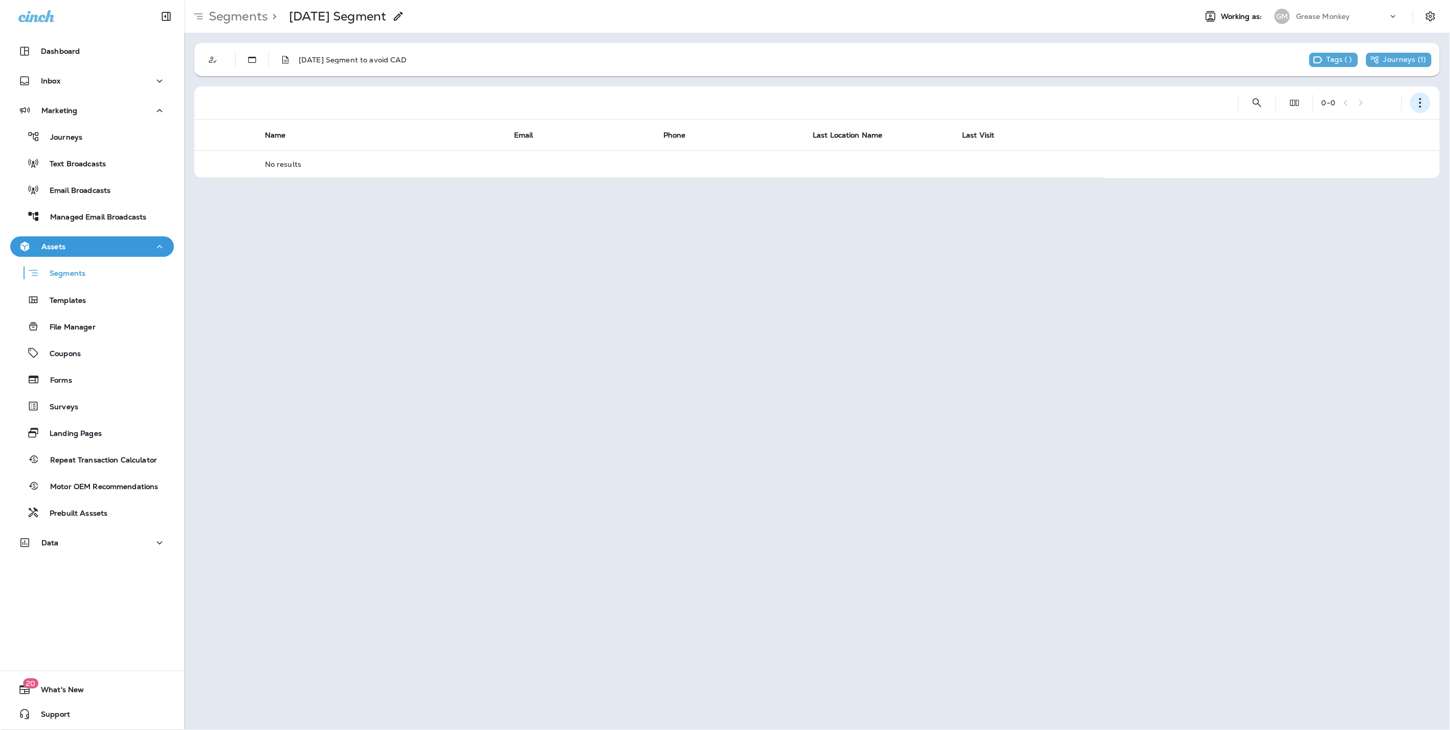
click at [1422, 105] on icon "button" at bounding box center [1421, 103] width 10 height 10
click at [769, 41] on div "[DATE] Segment to avoid CAD Tags ( ) Journeys ( 1 ) 0 - 0 Name Email Phone Last…" at bounding box center [817, 111] width 1266 height 156
click at [226, 13] on p "Segments" at bounding box center [236, 16] width 63 height 15
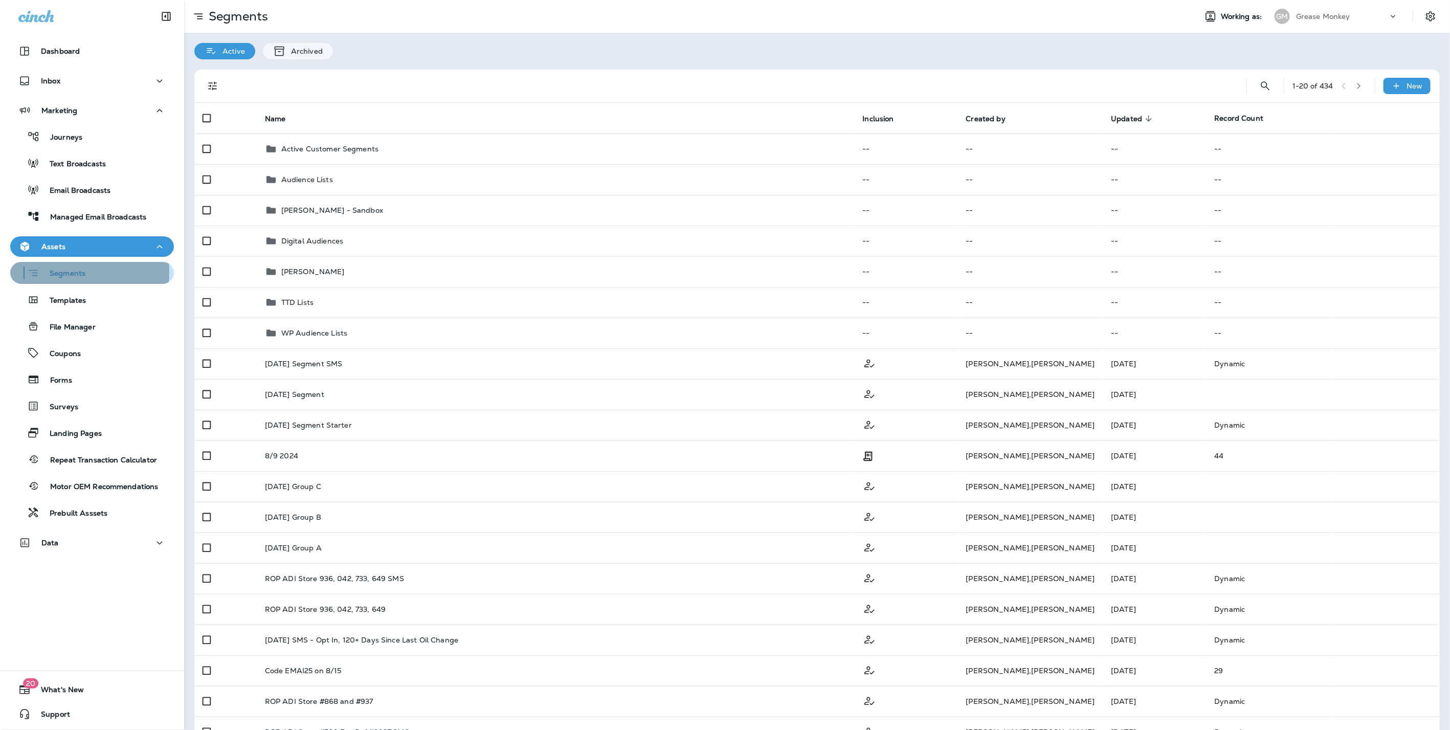
click at [55, 272] on p "Segments" at bounding box center [62, 274] width 46 height 10
click at [74, 187] on p "Email Broadcasts" at bounding box center [74, 191] width 71 height 10
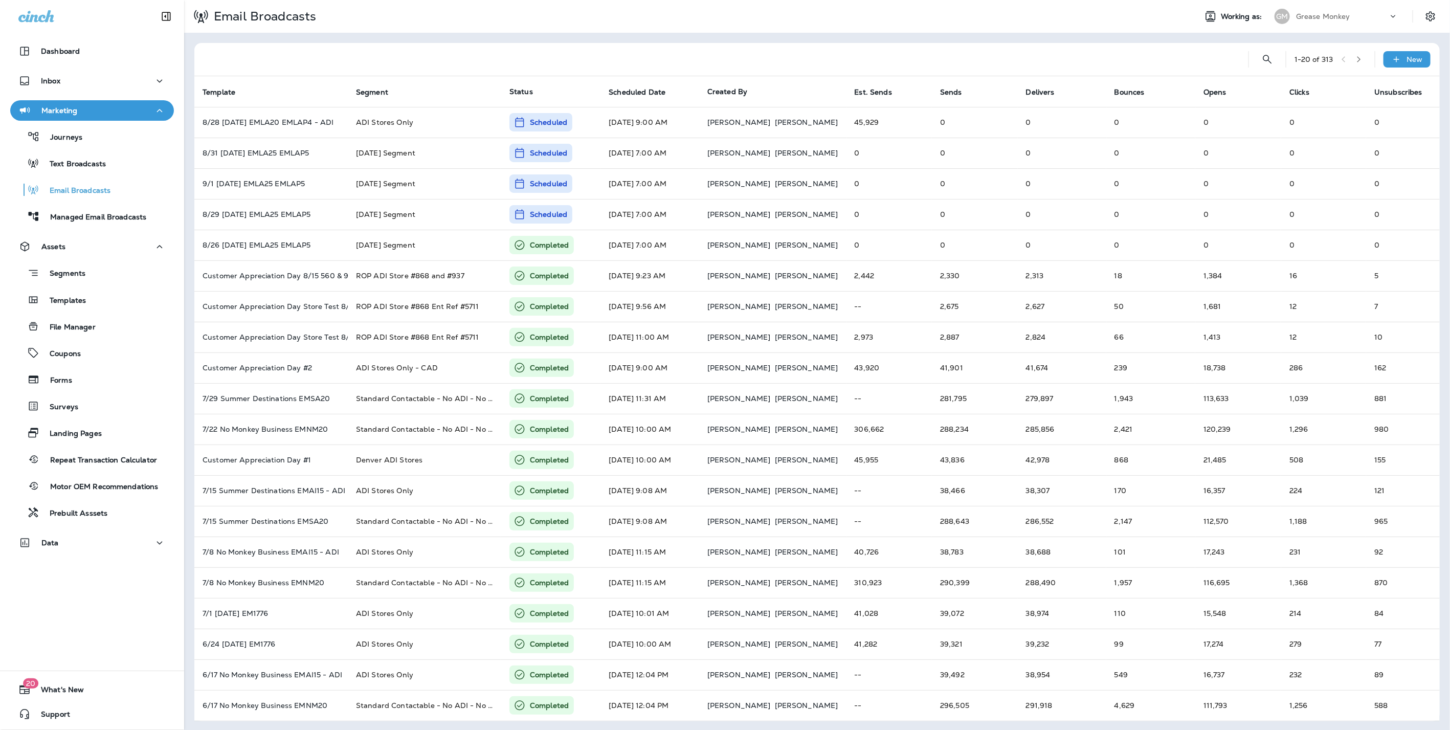
click at [1302, 12] on p "Grease Monkey" at bounding box center [1323, 16] width 54 height 8
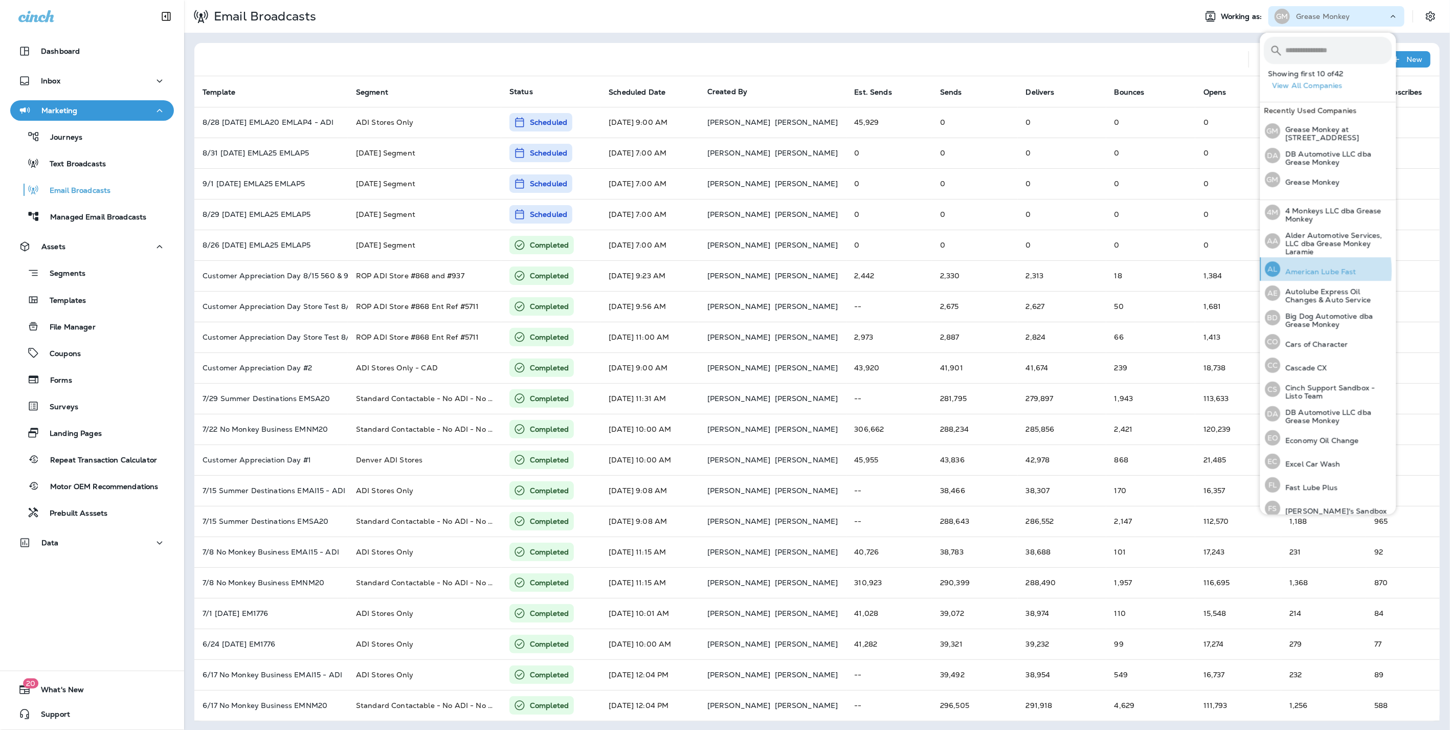
click at [1295, 270] on p "American Lube Fast" at bounding box center [1319, 272] width 76 height 8
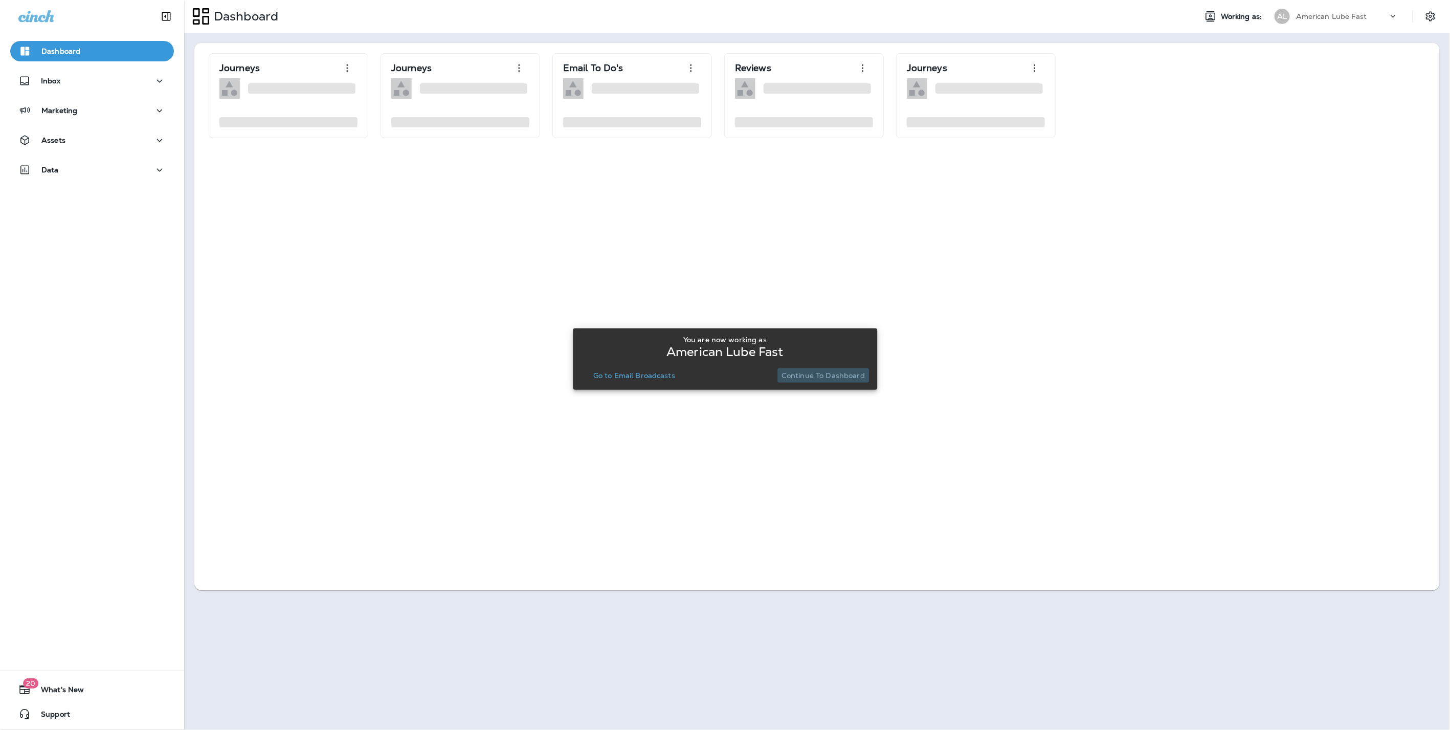
click at [837, 373] on p "Continue to Dashboard" at bounding box center [823, 375] width 83 height 8
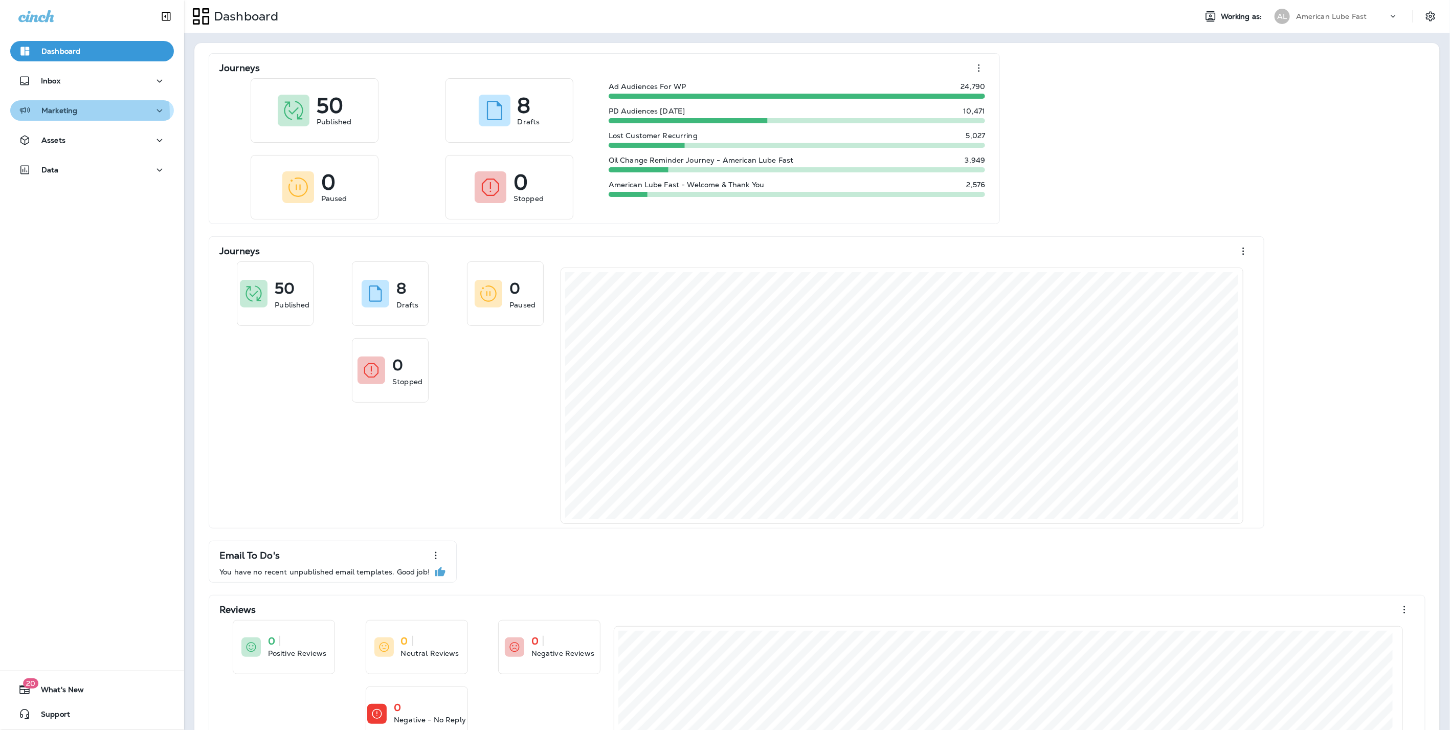
click at [55, 114] on p "Marketing" at bounding box center [59, 110] width 36 height 8
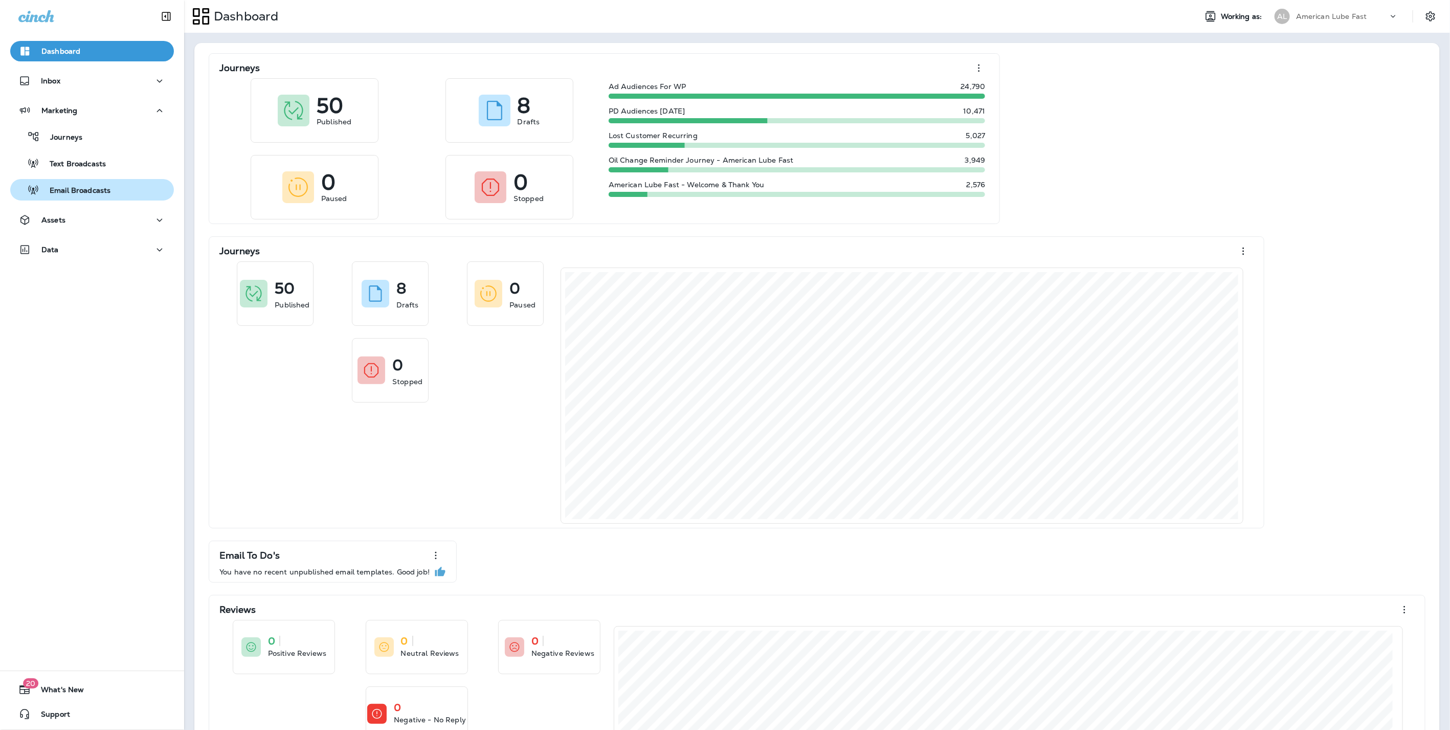
click at [70, 195] on p "Email Broadcasts" at bounding box center [74, 191] width 71 height 10
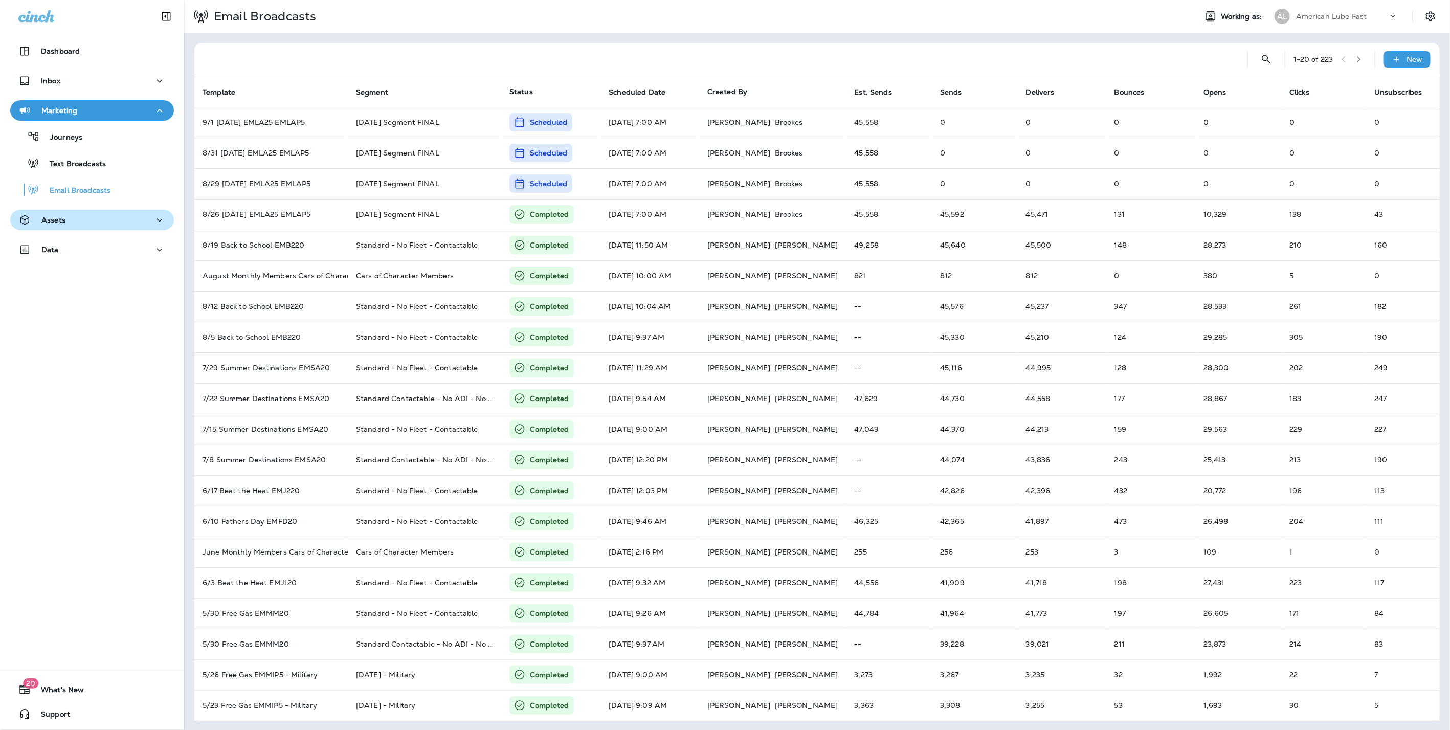
click at [68, 216] on div "Assets" at bounding box center [91, 220] width 147 height 13
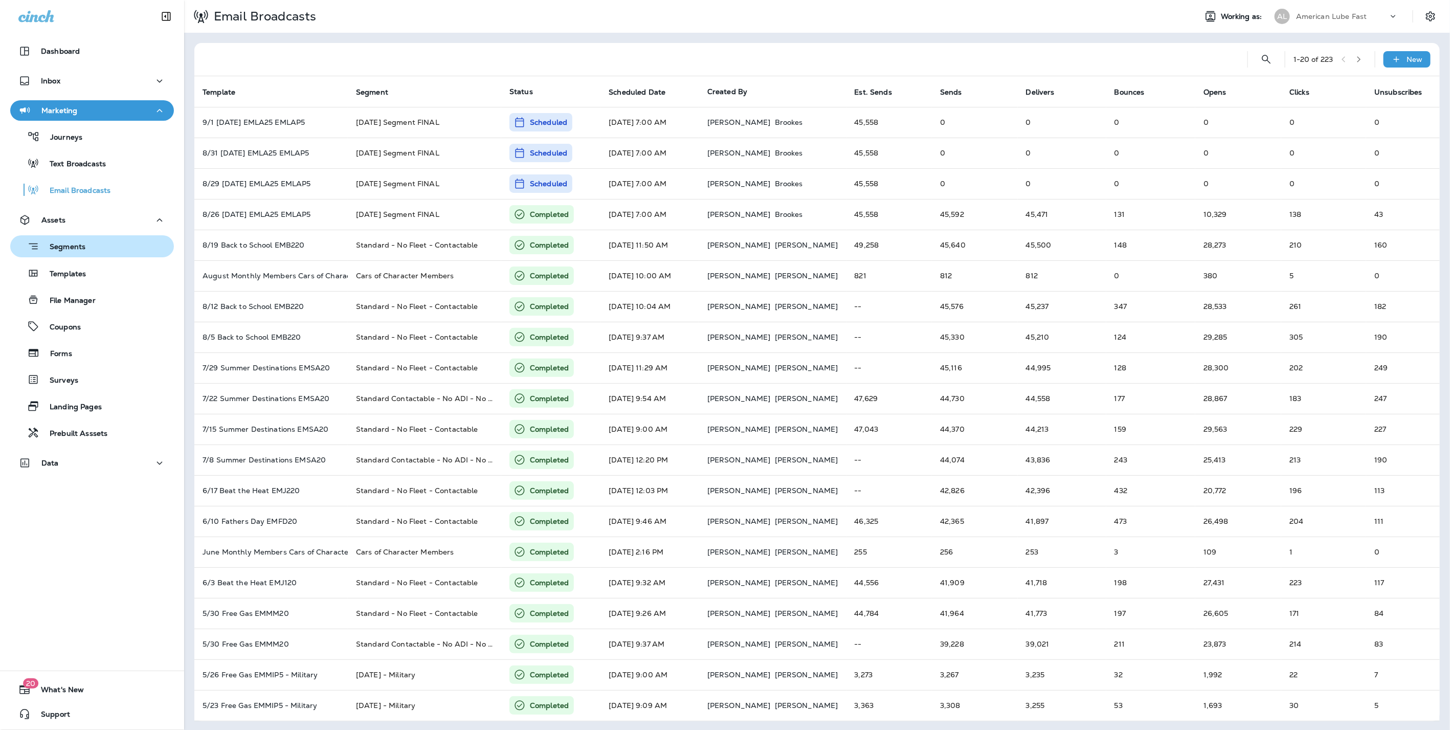
click at [59, 241] on div "Segments" at bounding box center [49, 246] width 71 height 16
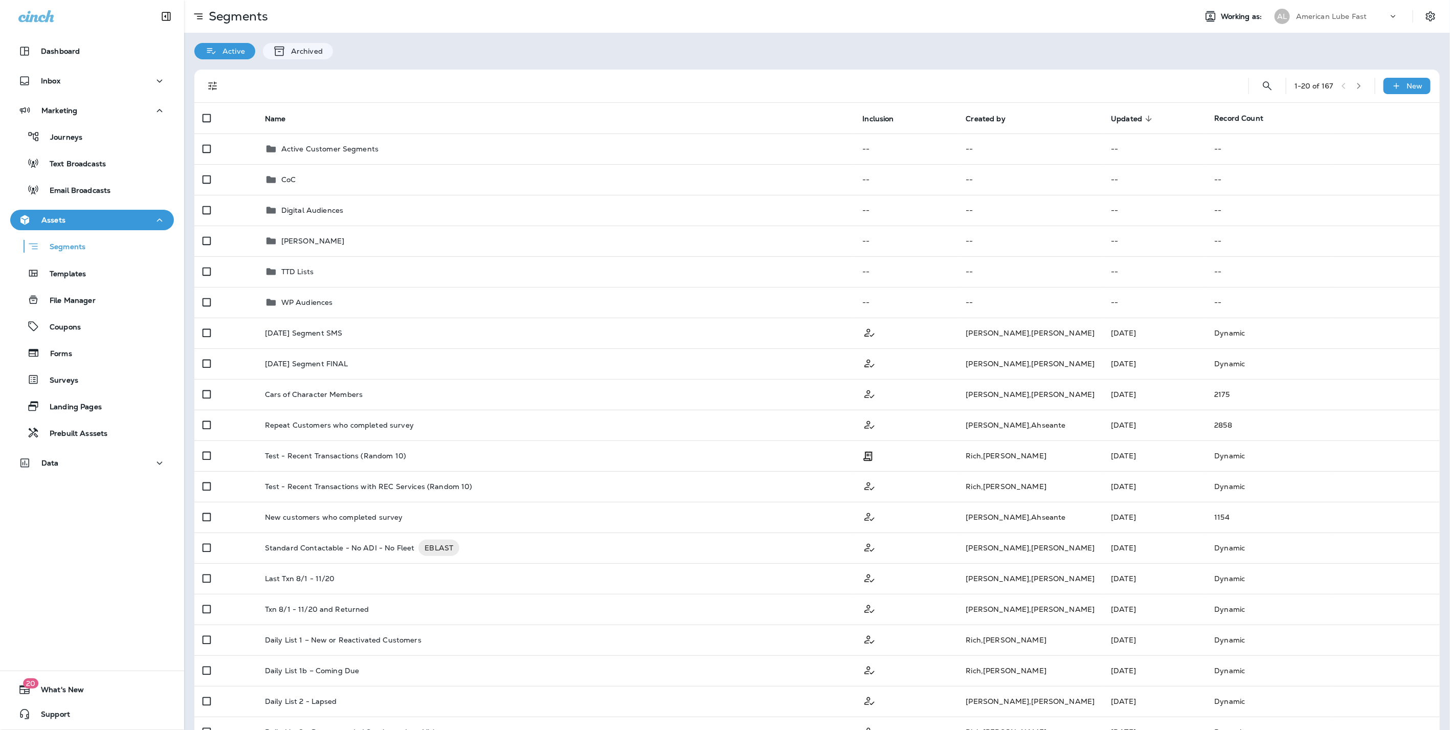
click at [1332, 13] on p "American Lube Fast" at bounding box center [1331, 16] width 71 height 8
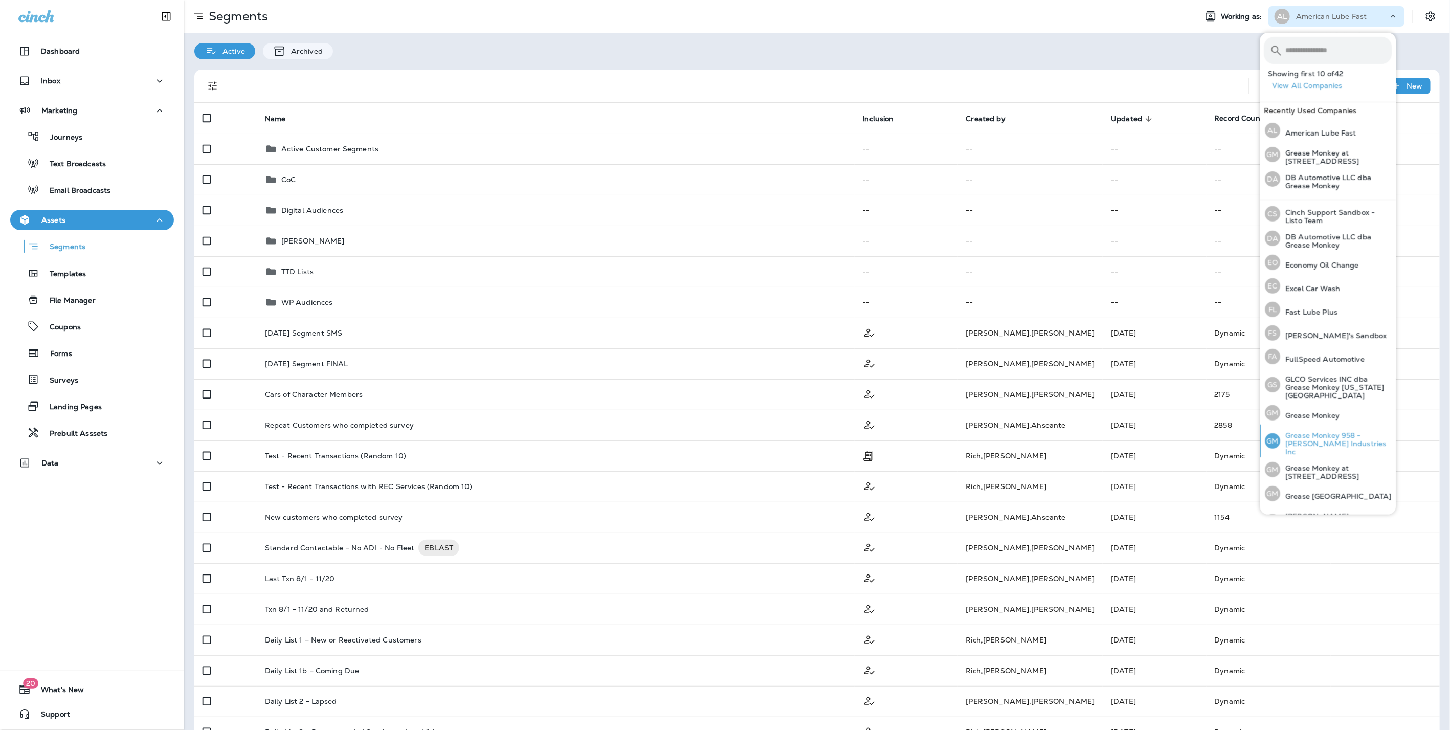
scroll to position [179, 0]
click at [1302, 408] on p "Grease Monkey" at bounding box center [1310, 412] width 59 height 8
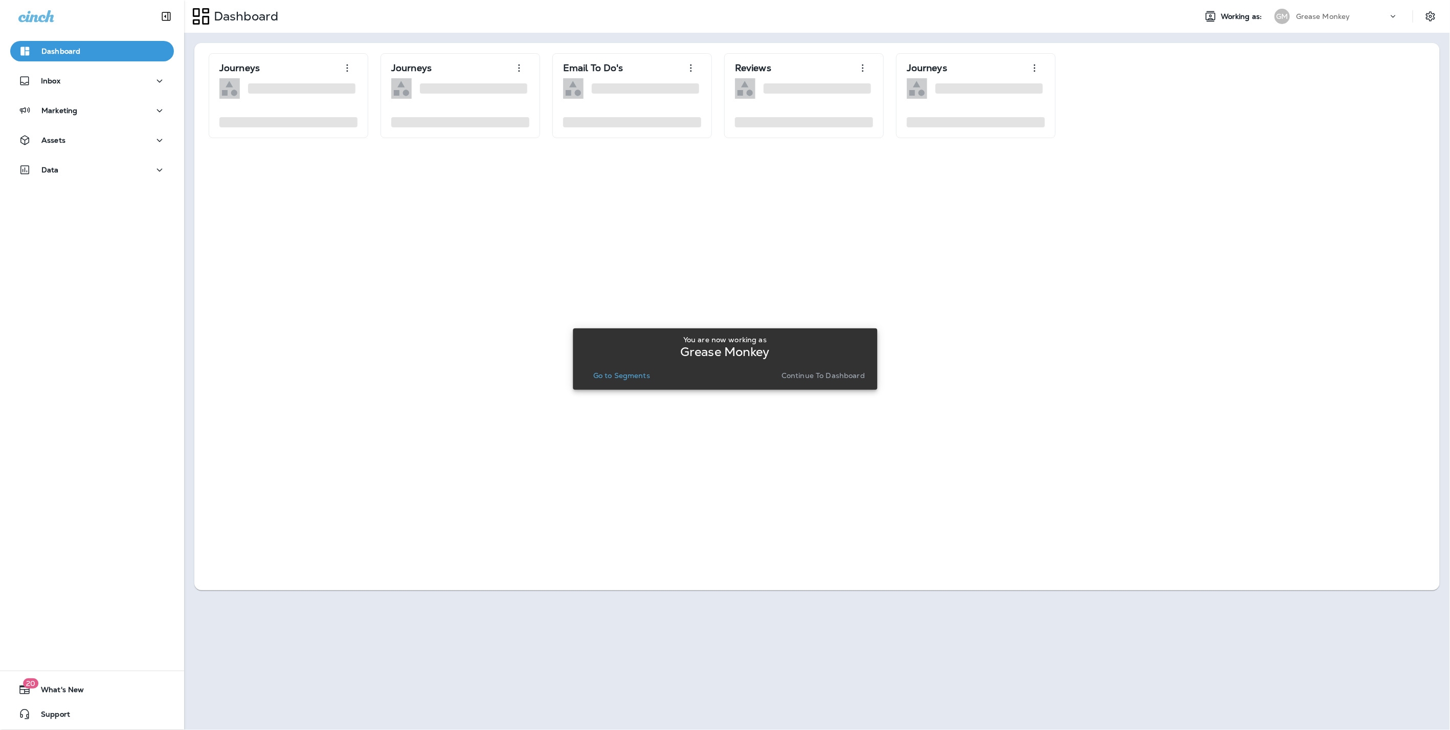
click at [834, 373] on p "Continue to Dashboard" at bounding box center [823, 375] width 83 height 8
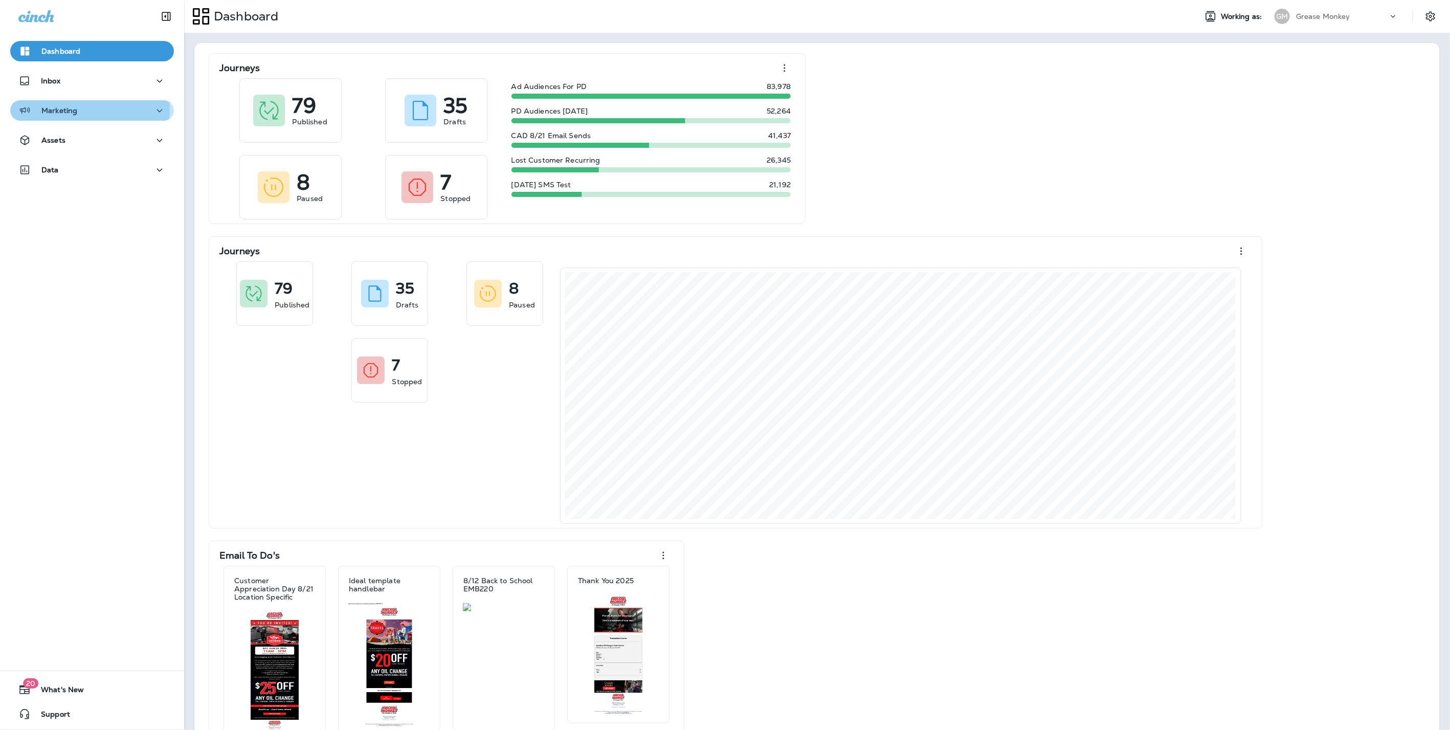
click at [82, 109] on div "Marketing" at bounding box center [91, 110] width 147 height 13
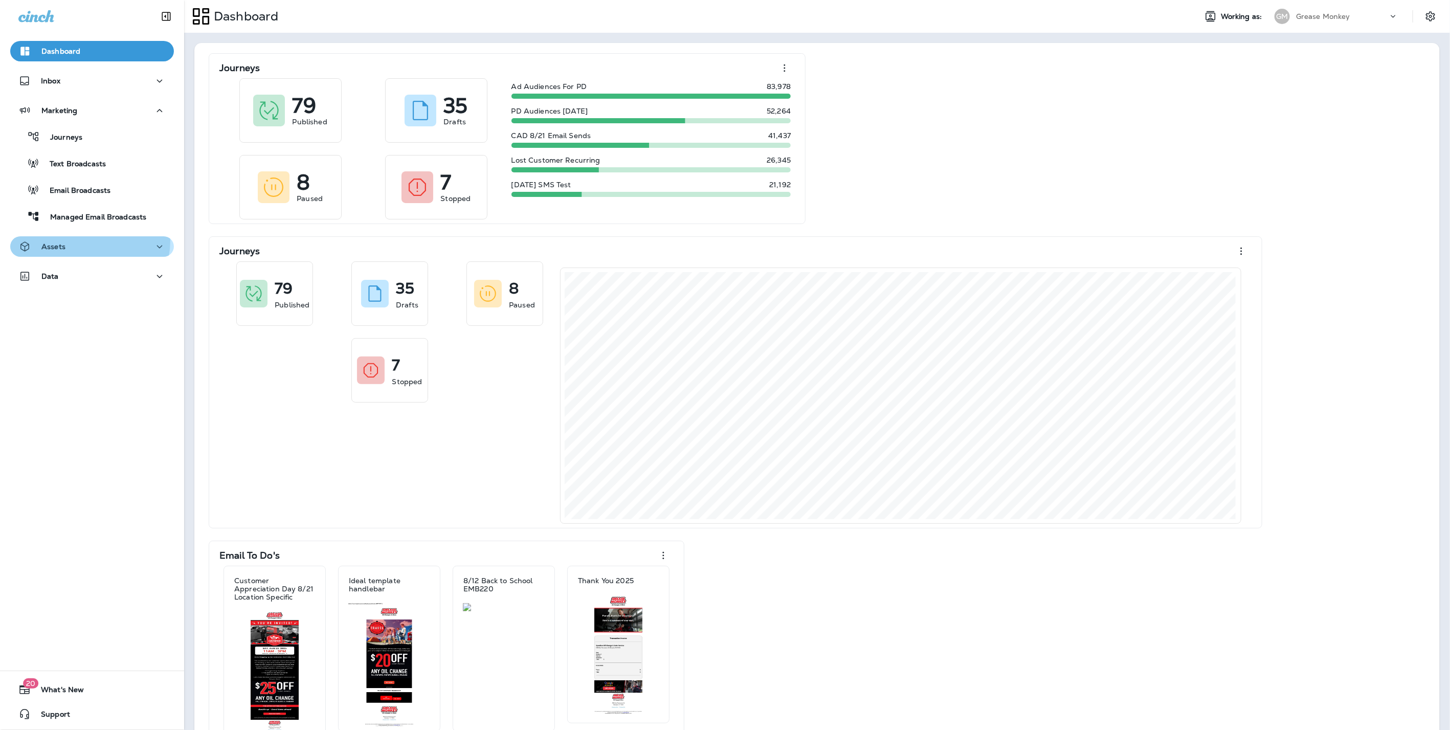
click at [84, 240] on div "Assets" at bounding box center [91, 246] width 147 height 13
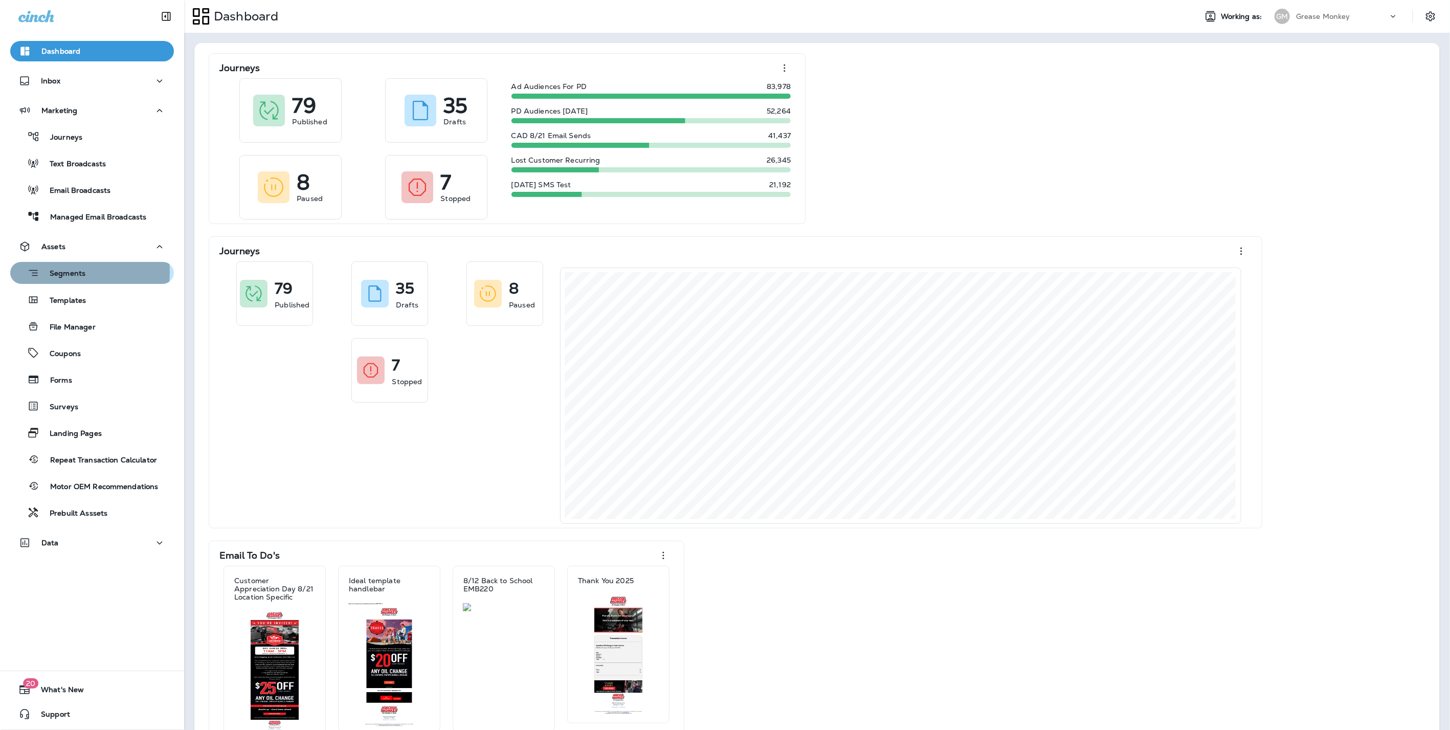
click at [80, 272] on p "Segments" at bounding box center [62, 274] width 46 height 10
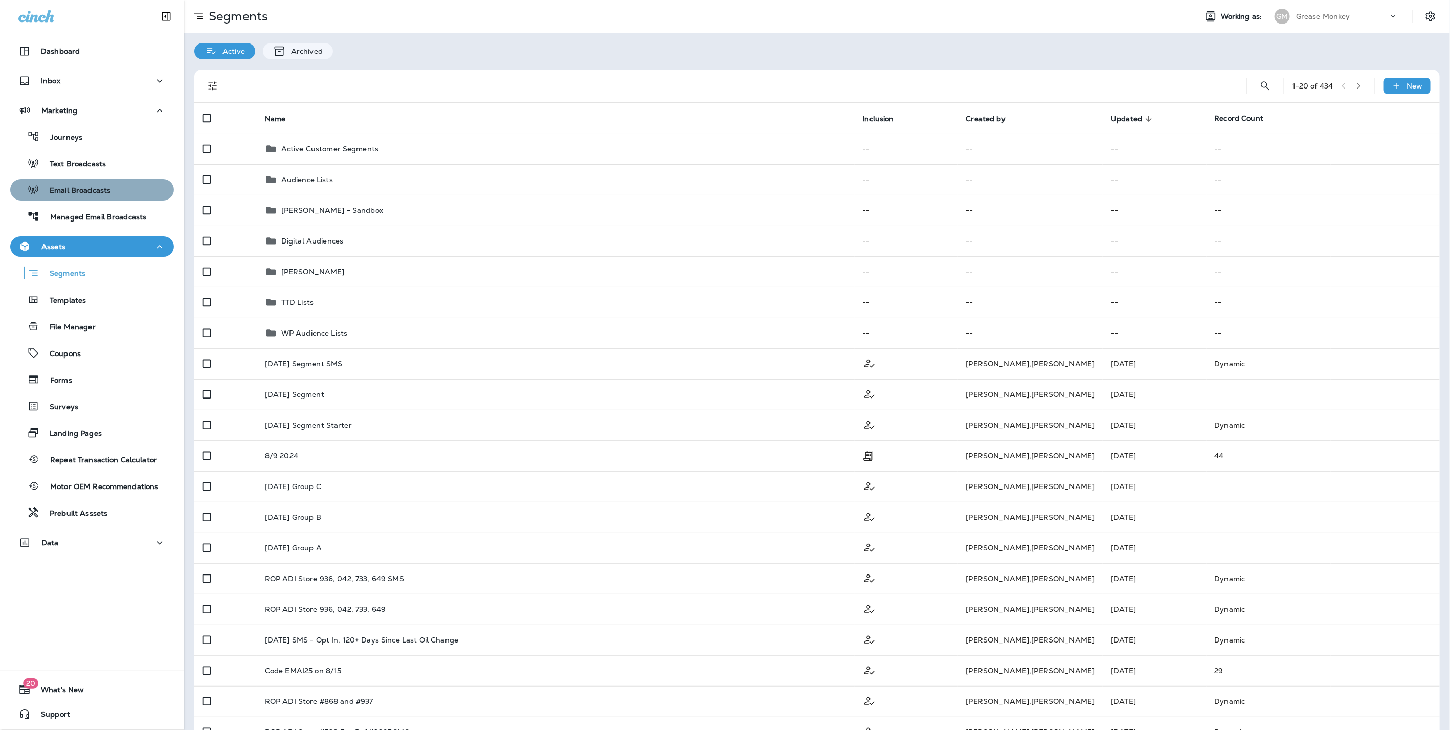
click at [108, 196] on div "Email Broadcasts" at bounding box center [62, 189] width 96 height 15
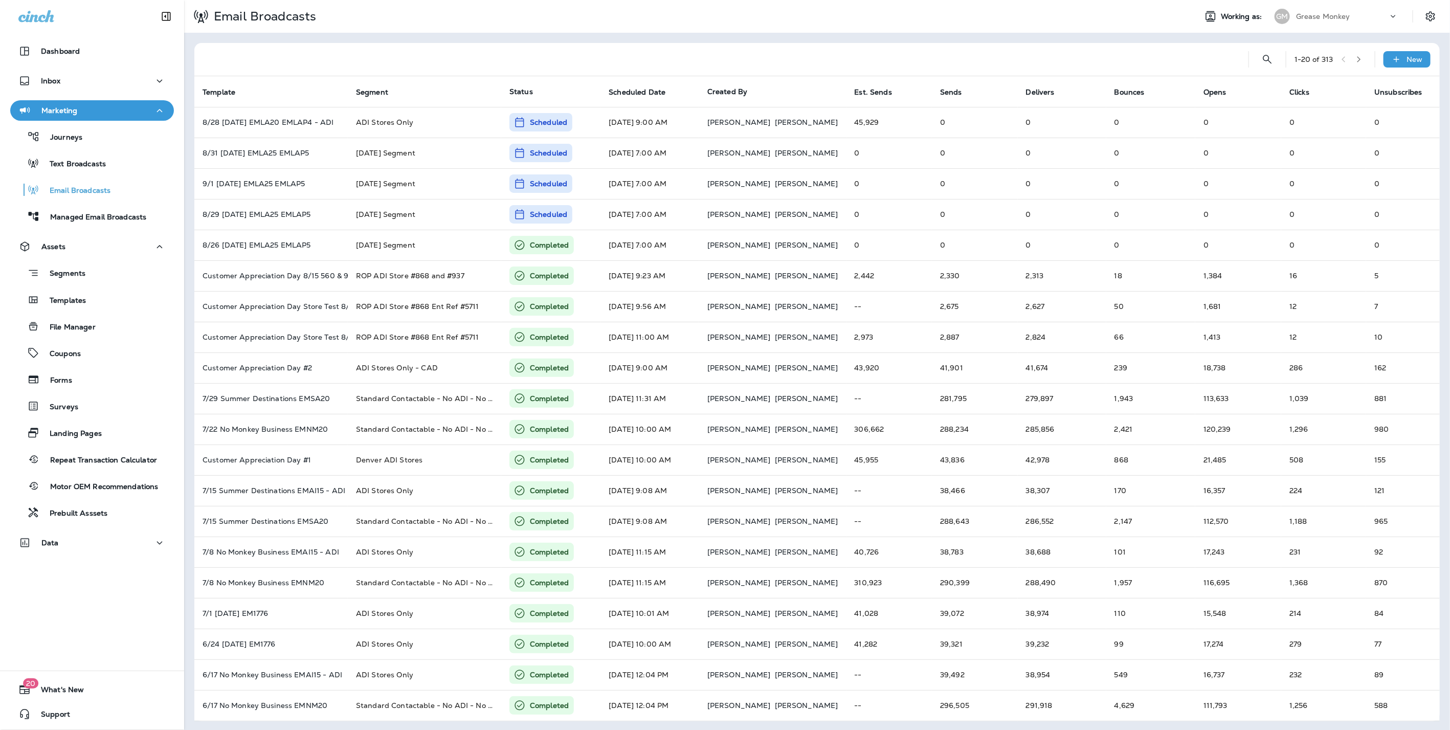
click at [1316, 12] on p "Grease Monkey" at bounding box center [1323, 16] width 54 height 8
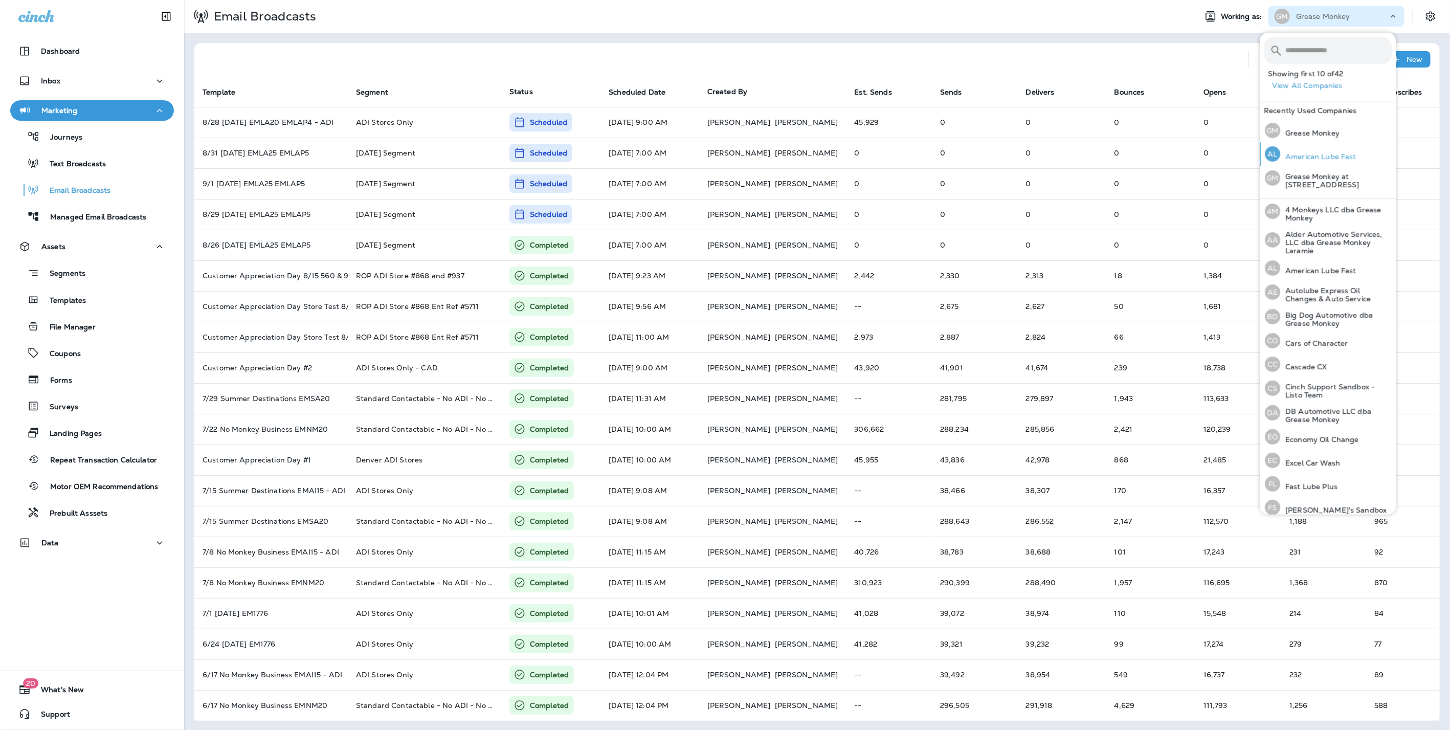
click at [1310, 155] on p "American Lube Fast" at bounding box center [1319, 156] width 76 height 8
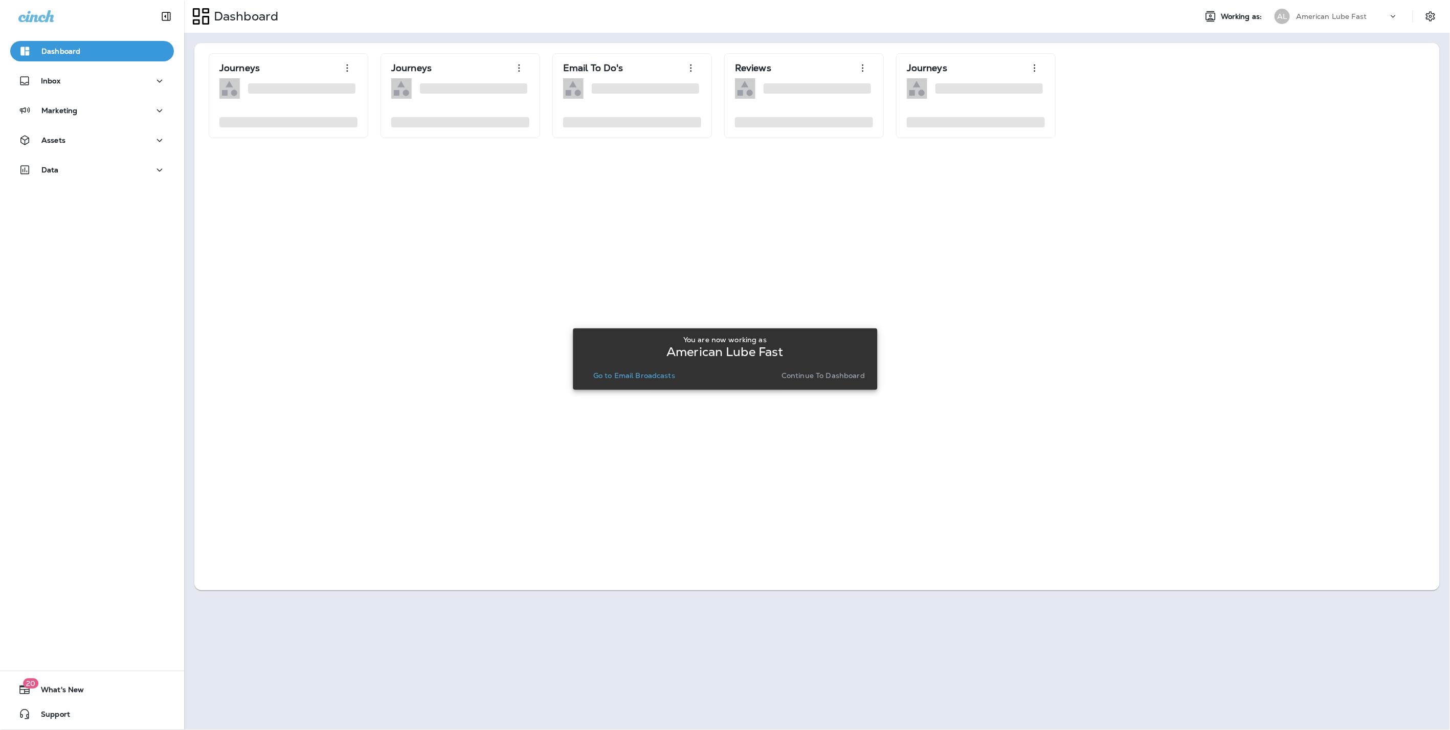
click at [843, 371] on p "Continue to Dashboard" at bounding box center [823, 375] width 83 height 8
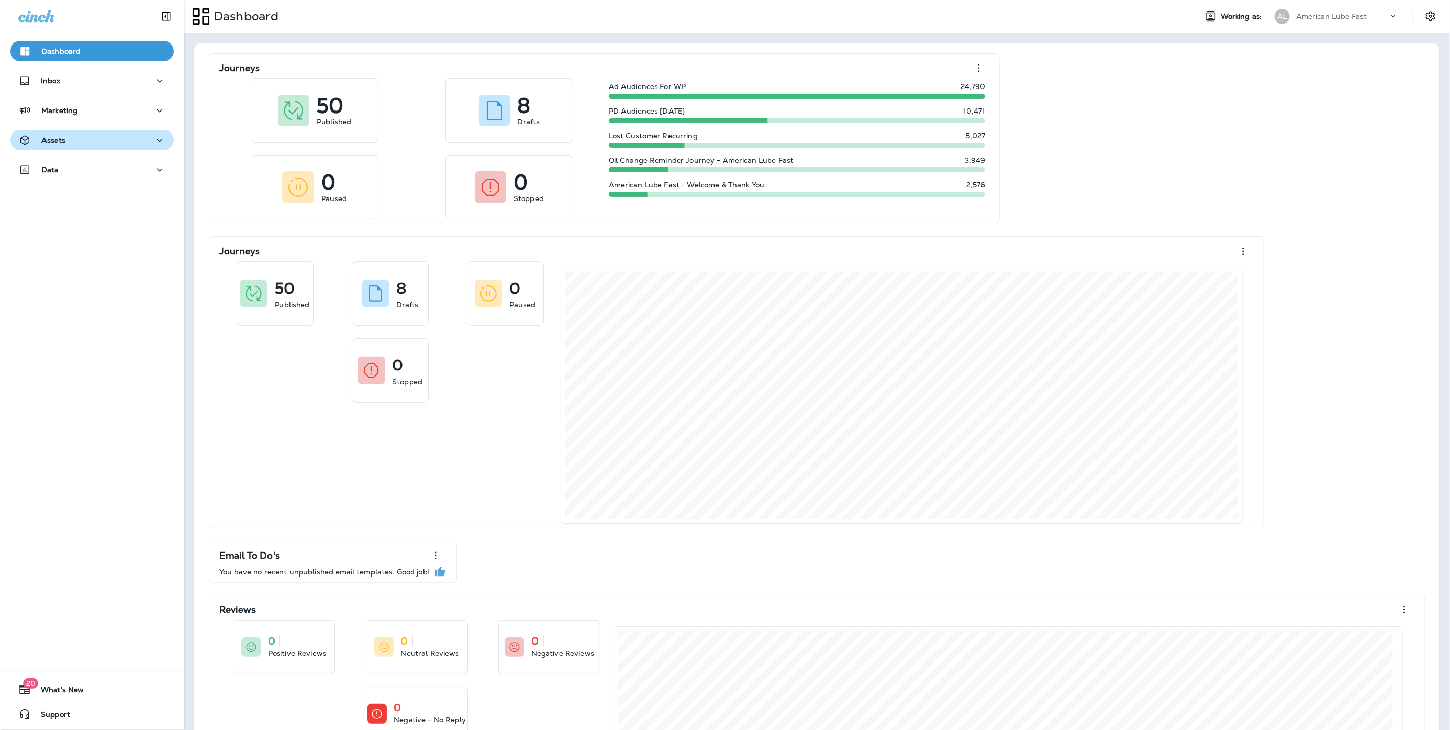
click at [57, 136] on p "Assets" at bounding box center [53, 140] width 24 height 8
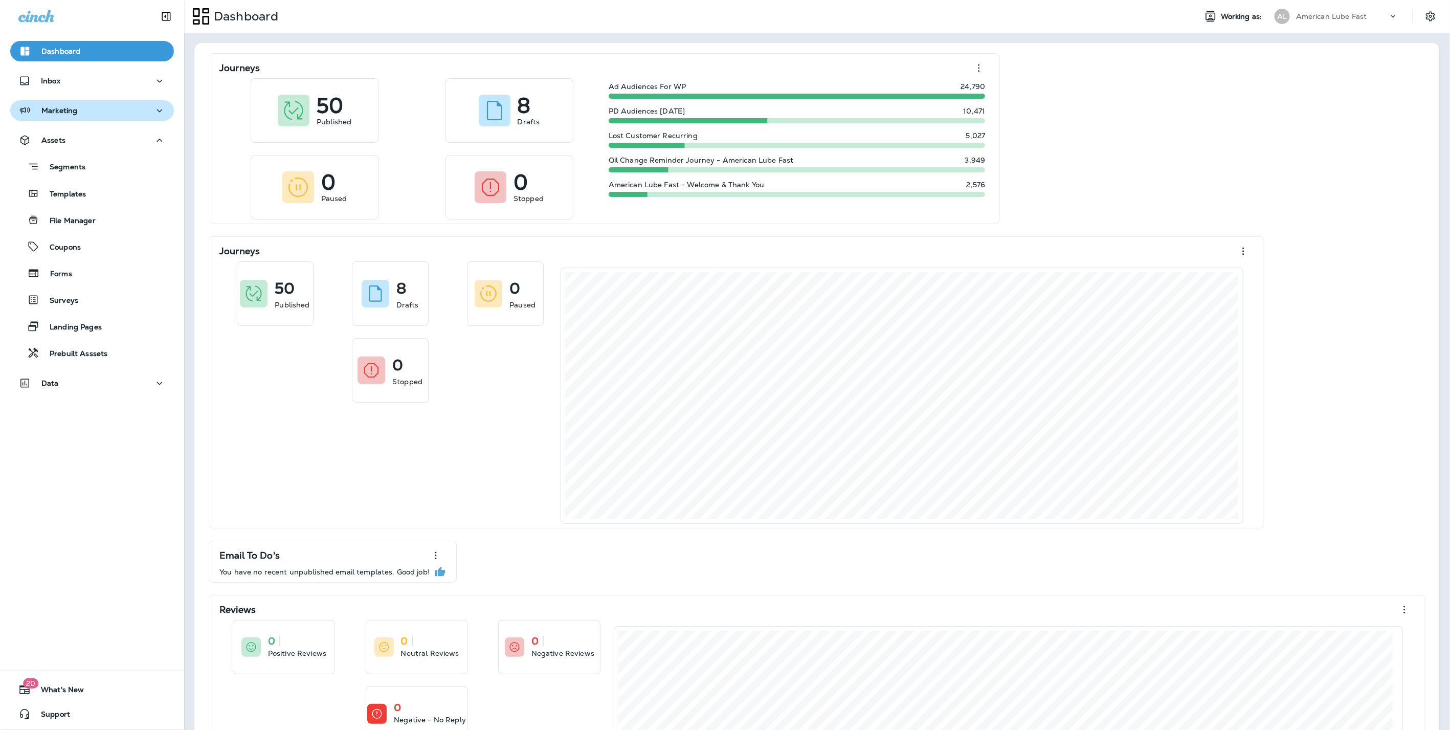
click at [80, 106] on div "Marketing" at bounding box center [91, 110] width 147 height 13
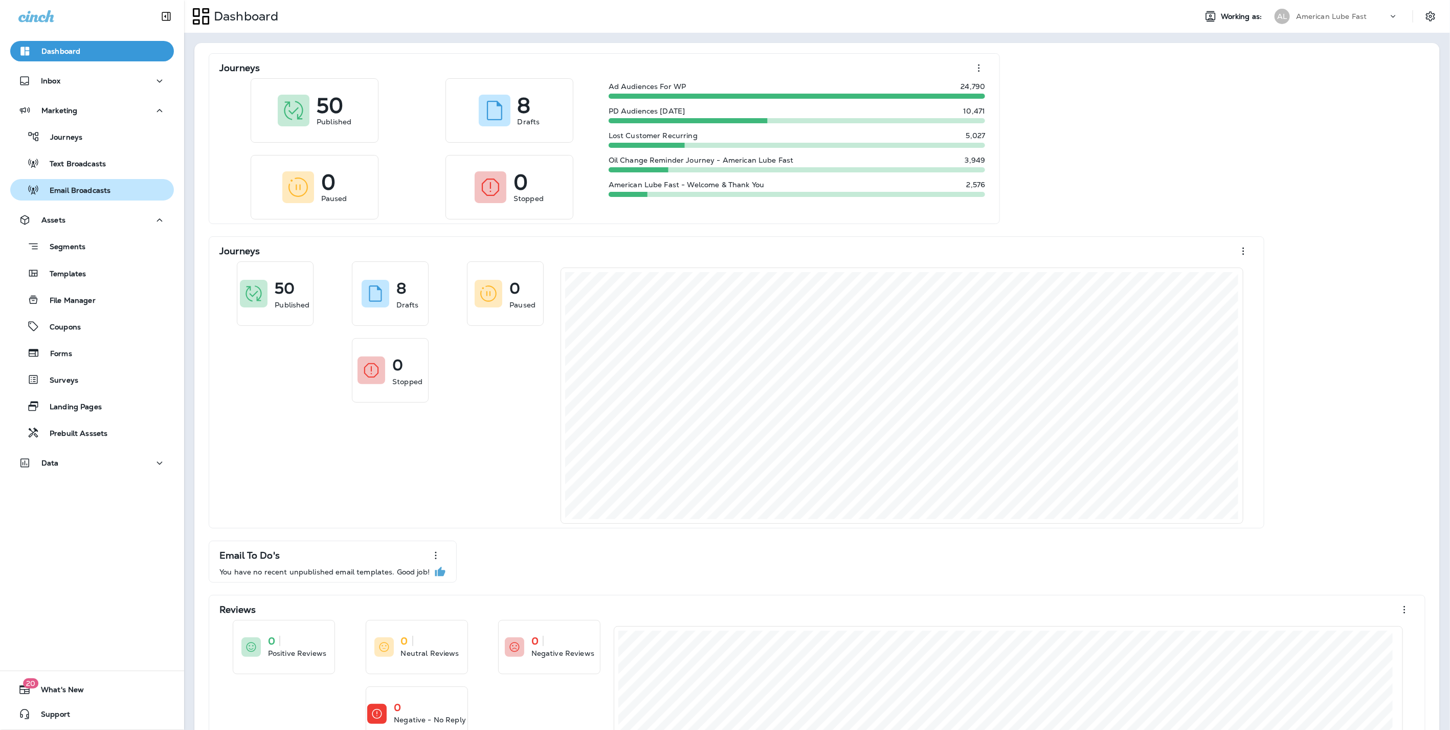
click at [72, 192] on p "Email Broadcasts" at bounding box center [74, 191] width 71 height 10
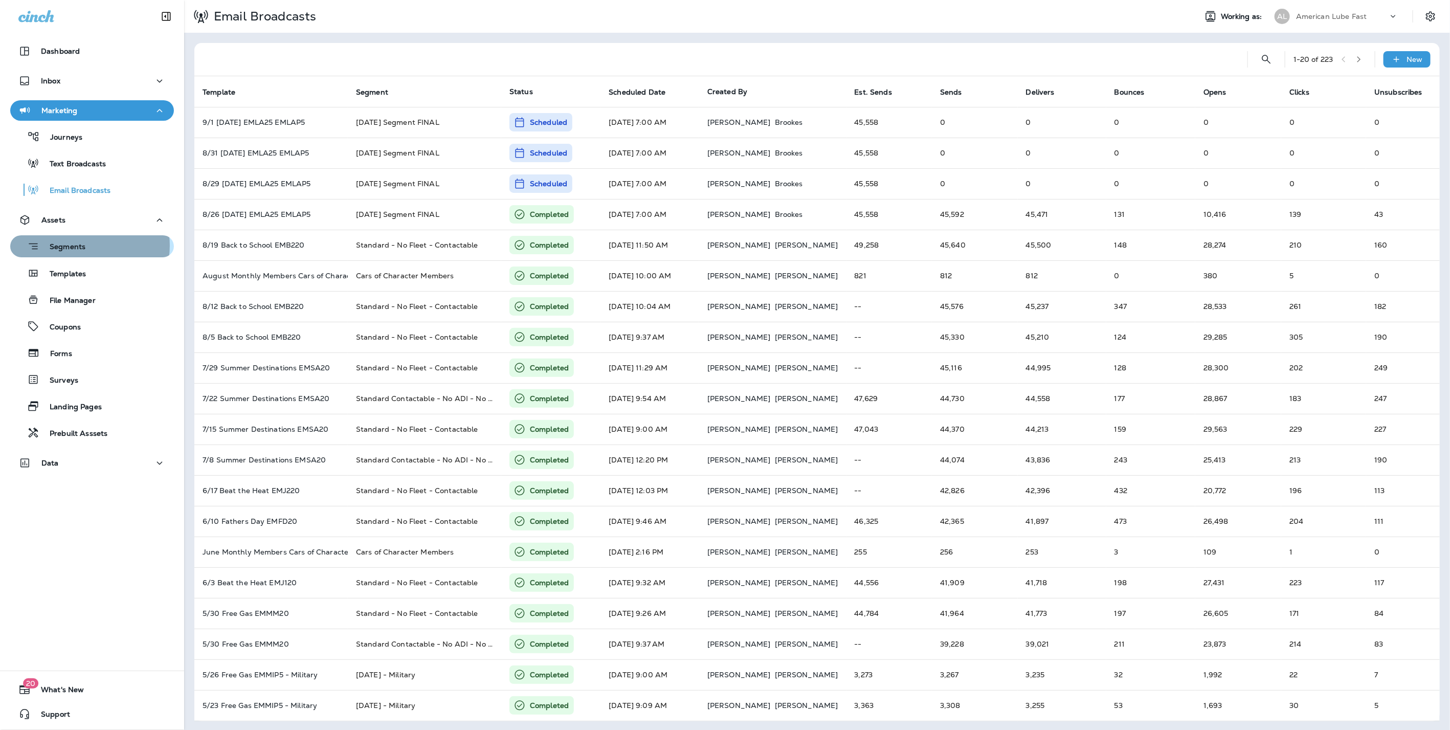
drag, startPoint x: 85, startPoint y: 246, endPoint x: 91, endPoint y: 244, distance: 5.5
click at [87, 243] on div "Segments" at bounding box center [92, 246] width 156 height 16
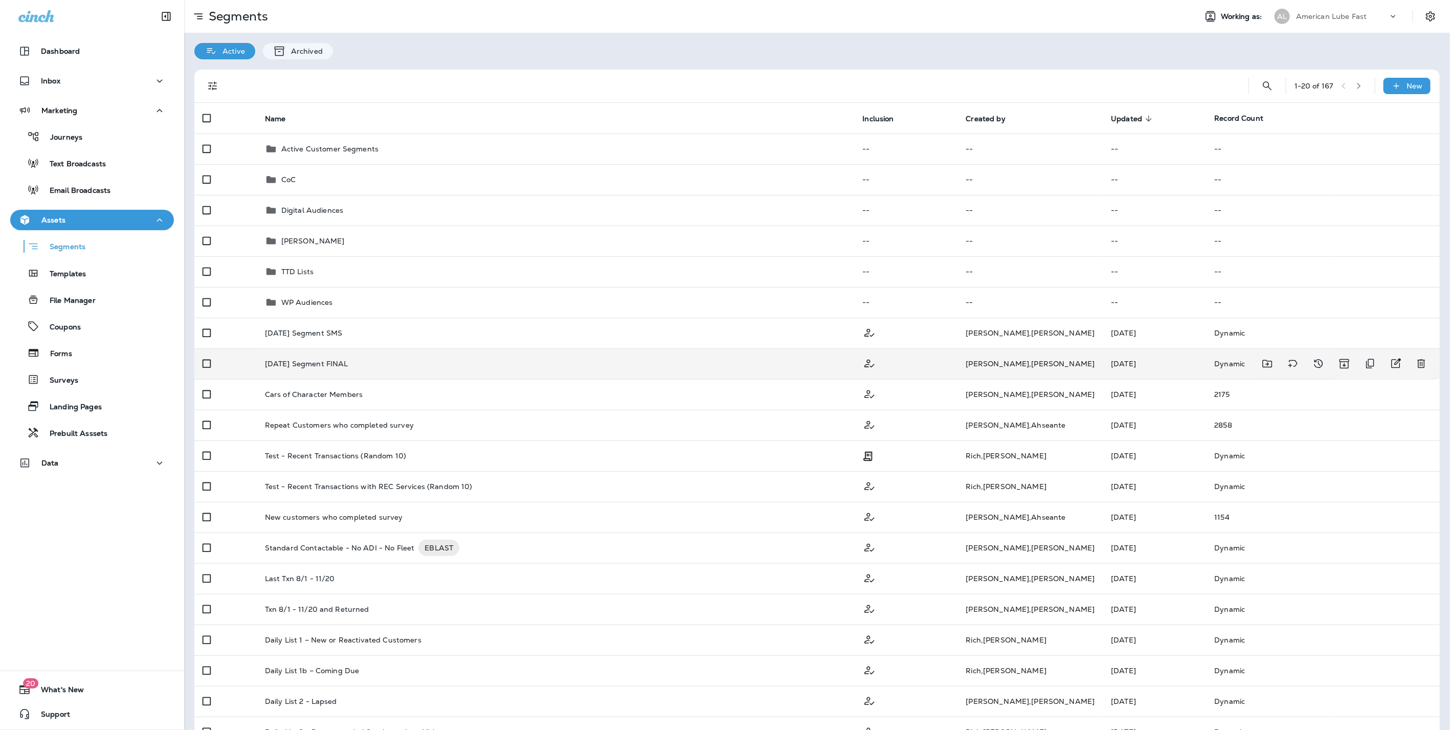
click at [334, 360] on p "[DATE] Segment FINAL" at bounding box center [306, 364] width 83 height 8
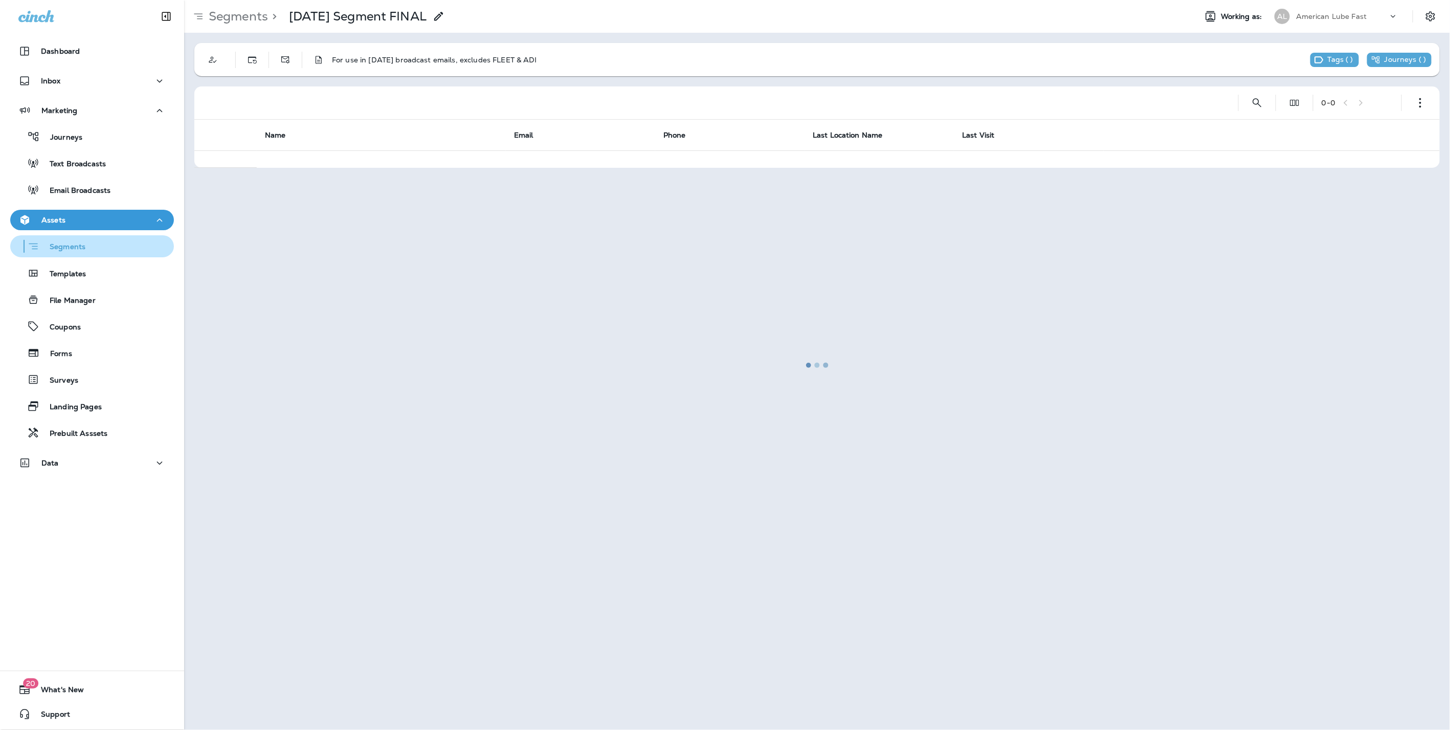
click at [56, 250] on p "Segments" at bounding box center [62, 248] width 46 height 10
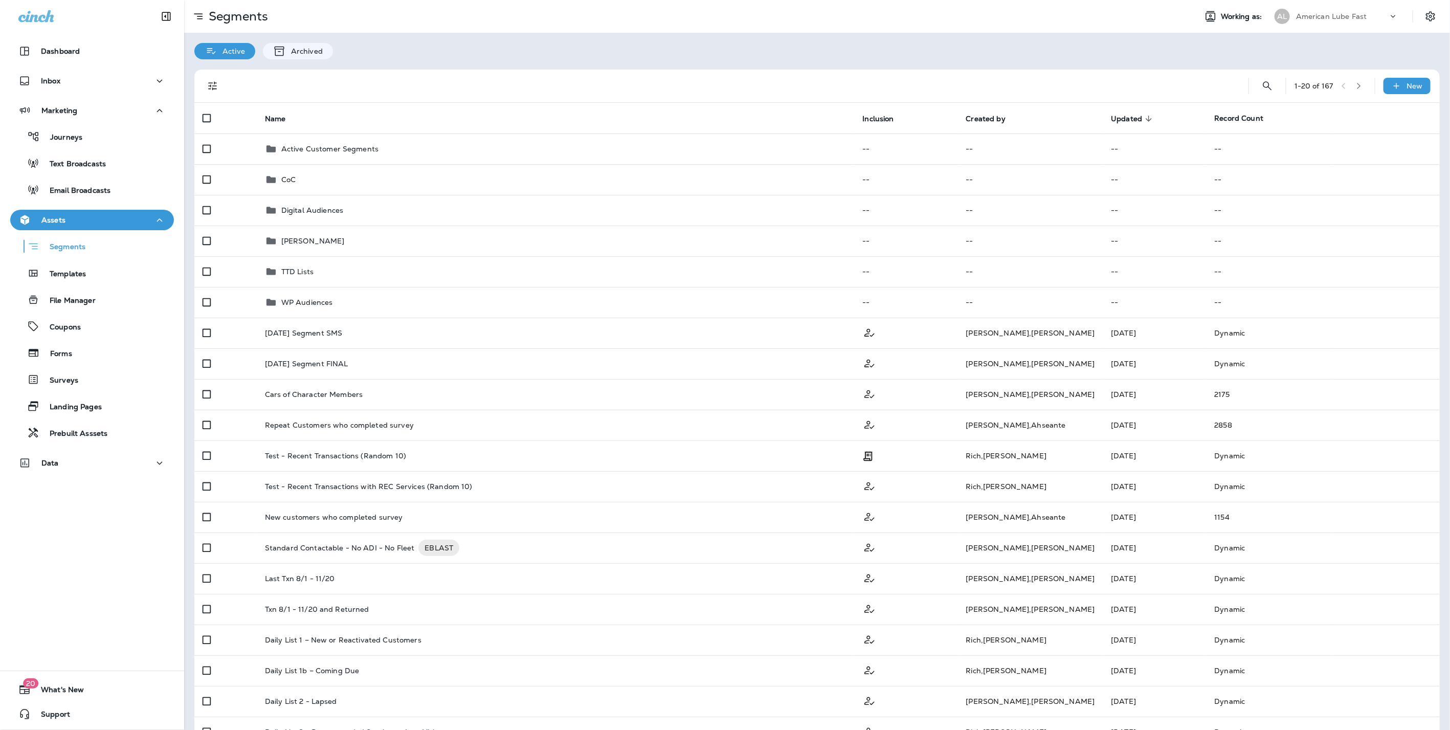
click at [1282, 9] on div "AL" at bounding box center [1283, 16] width 28 height 15
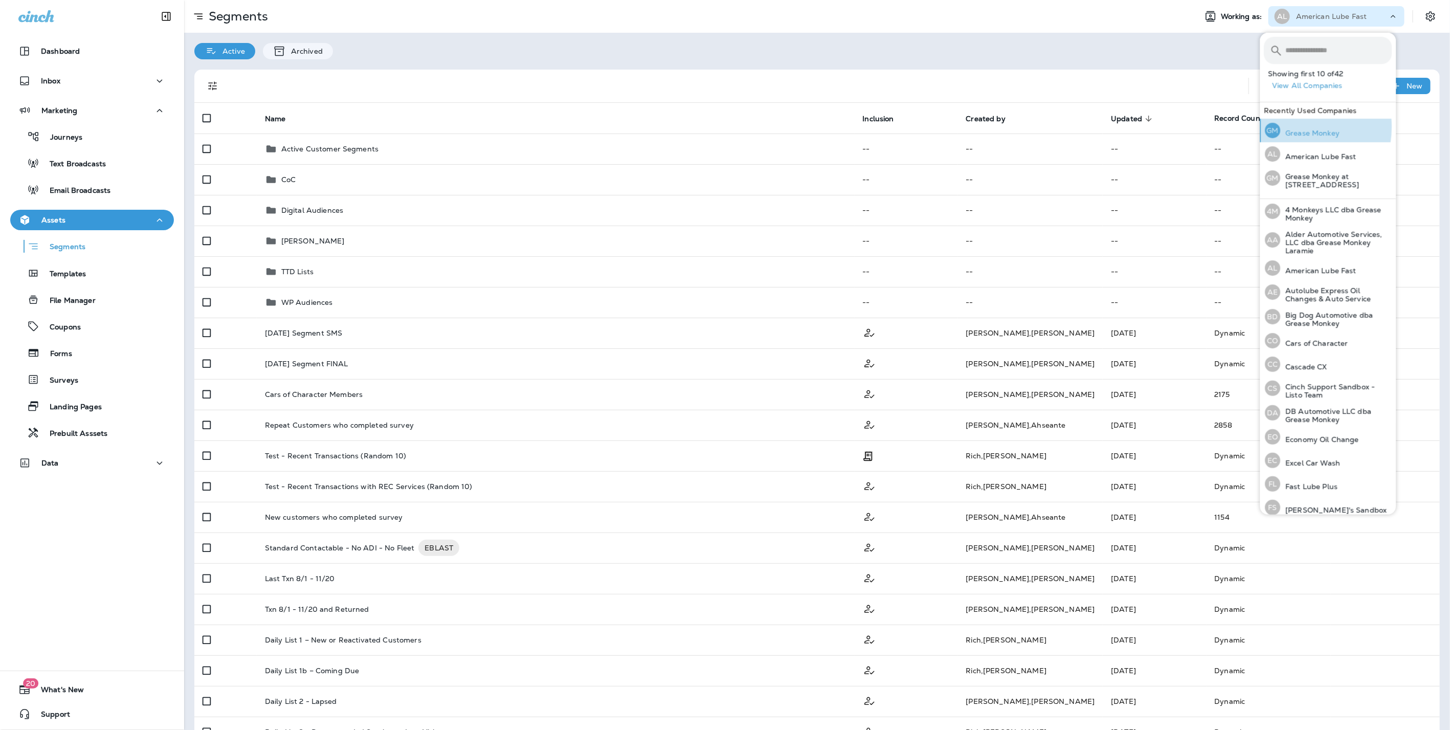
click at [1290, 127] on div "GM Grease Monkey" at bounding box center [1303, 131] width 83 height 24
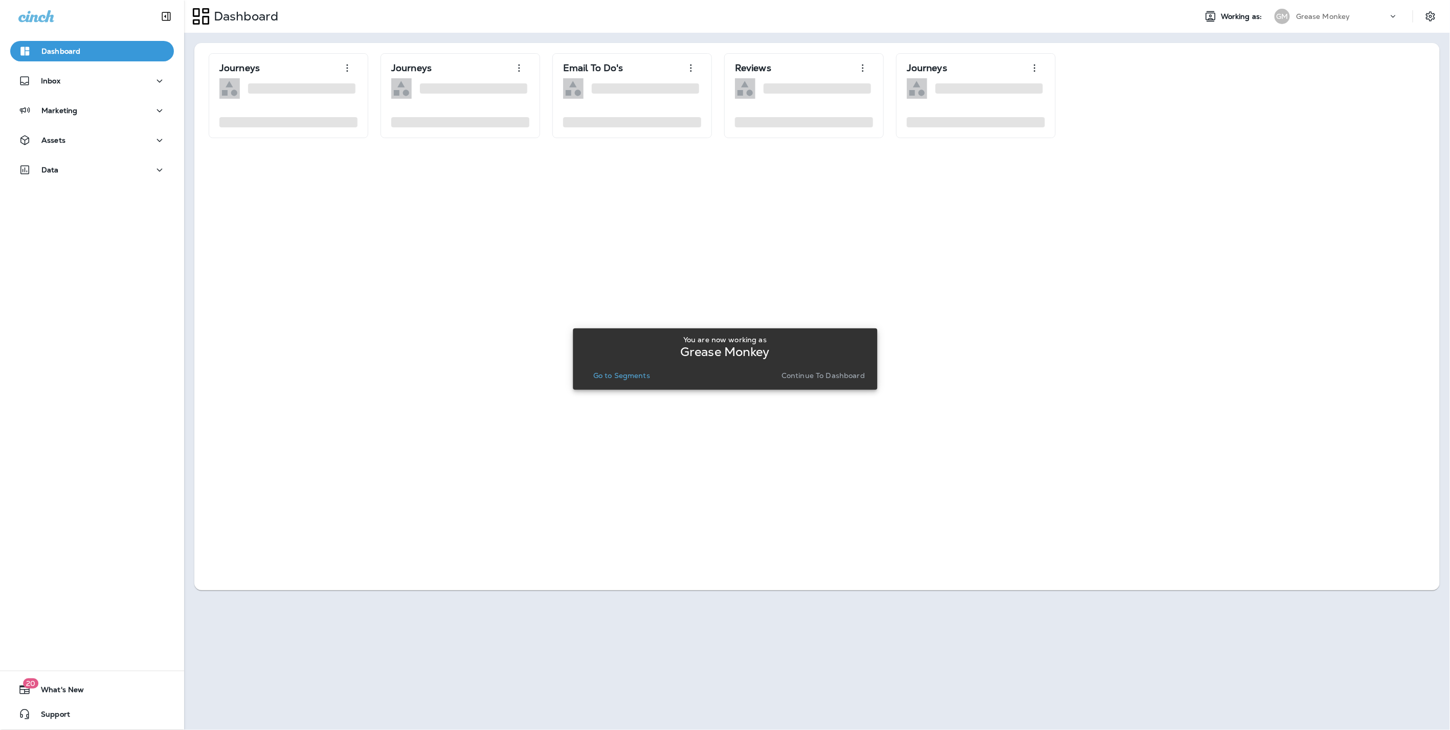
click at [841, 365] on div "You are now working as Grease Monkey Go to Segments Continue to Dashboard" at bounding box center [725, 359] width 288 height 47
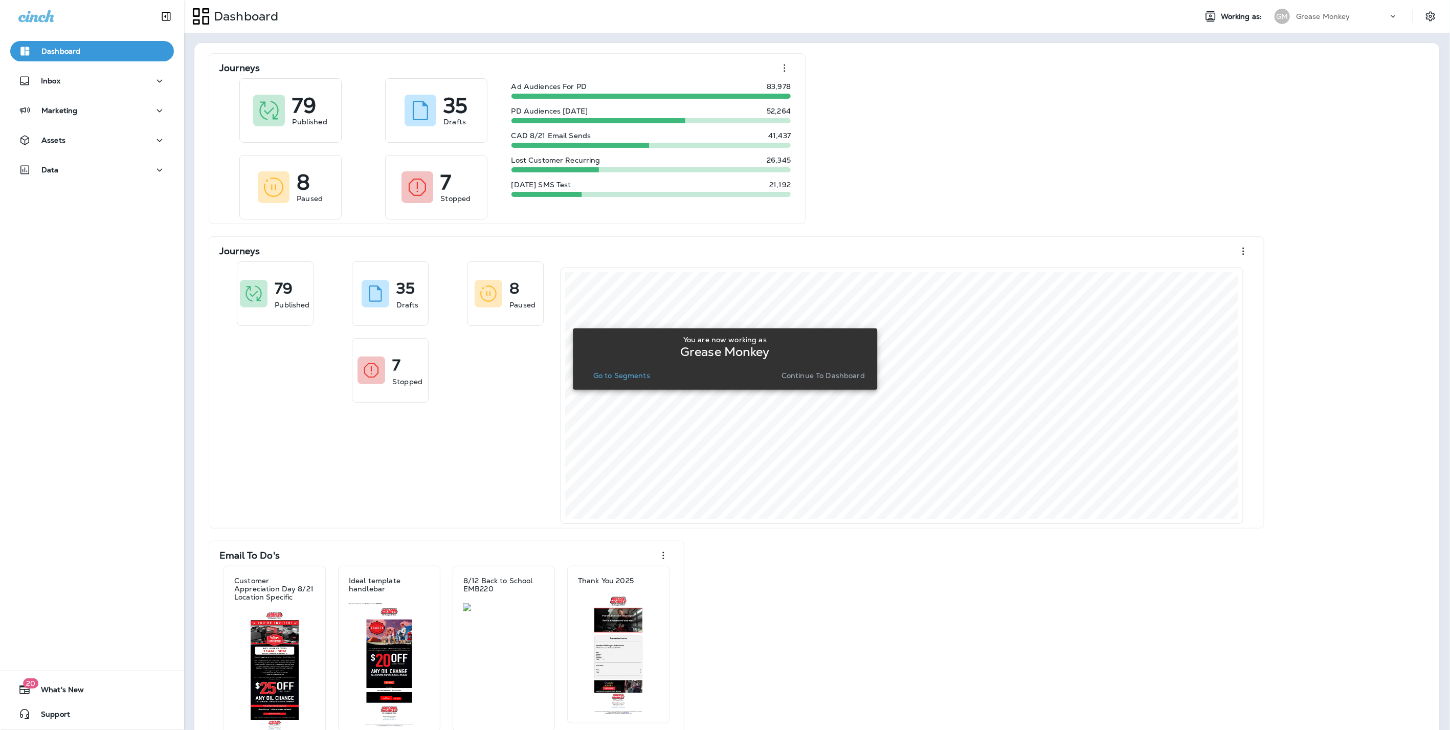
click at [828, 380] on button "Continue to Dashboard" at bounding box center [824, 375] width 92 height 14
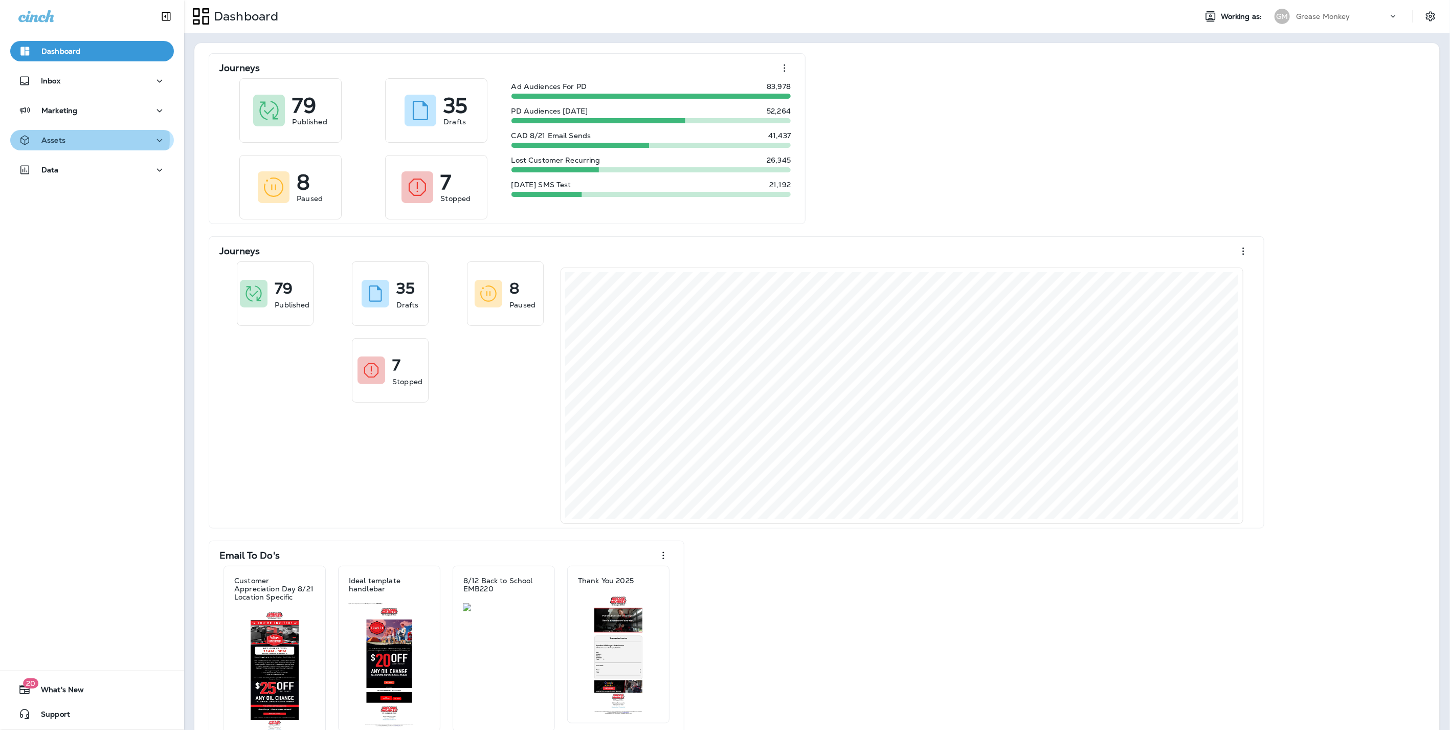
click at [89, 139] on div "Assets" at bounding box center [91, 140] width 147 height 13
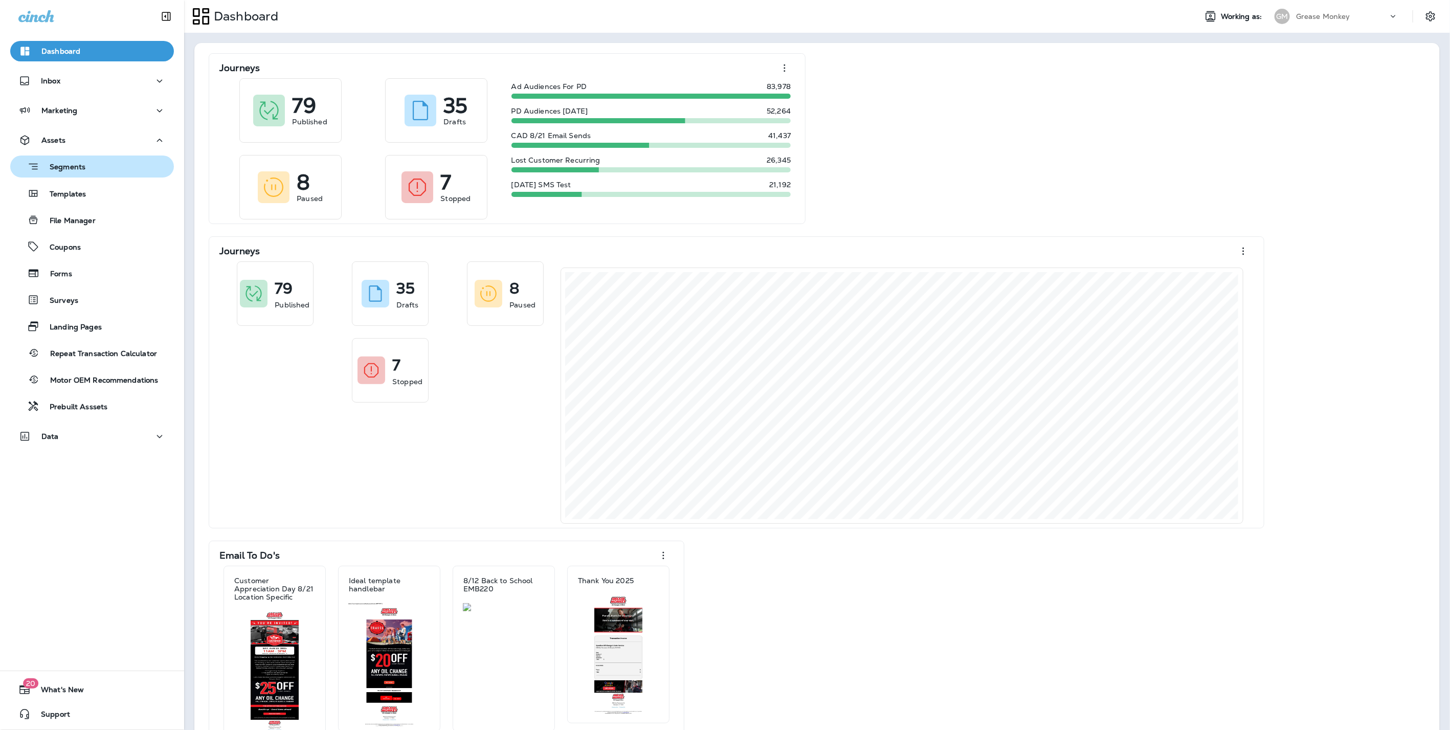
click at [75, 168] on p "Segments" at bounding box center [62, 168] width 46 height 10
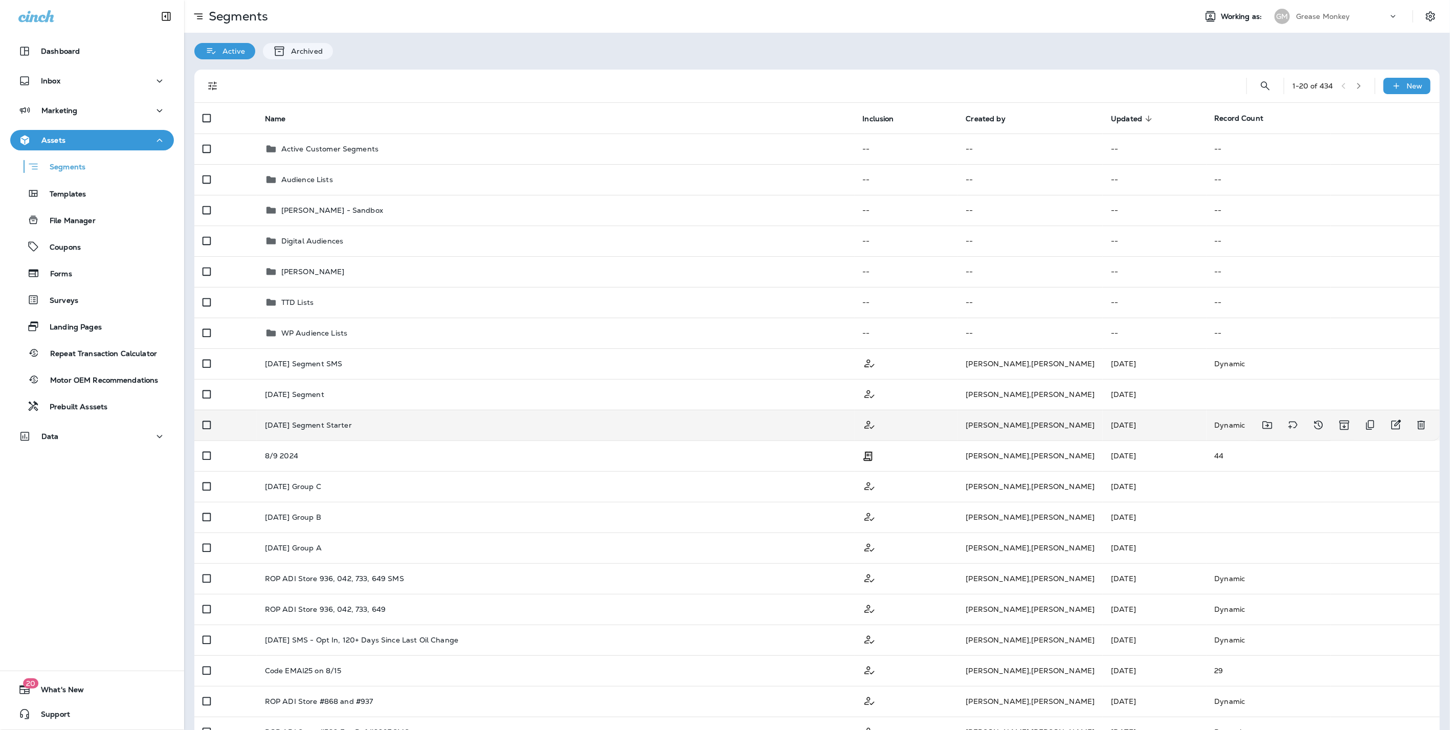
click at [555, 431] on td "Labor Day 2025 Segment Starter" at bounding box center [556, 425] width 598 height 31
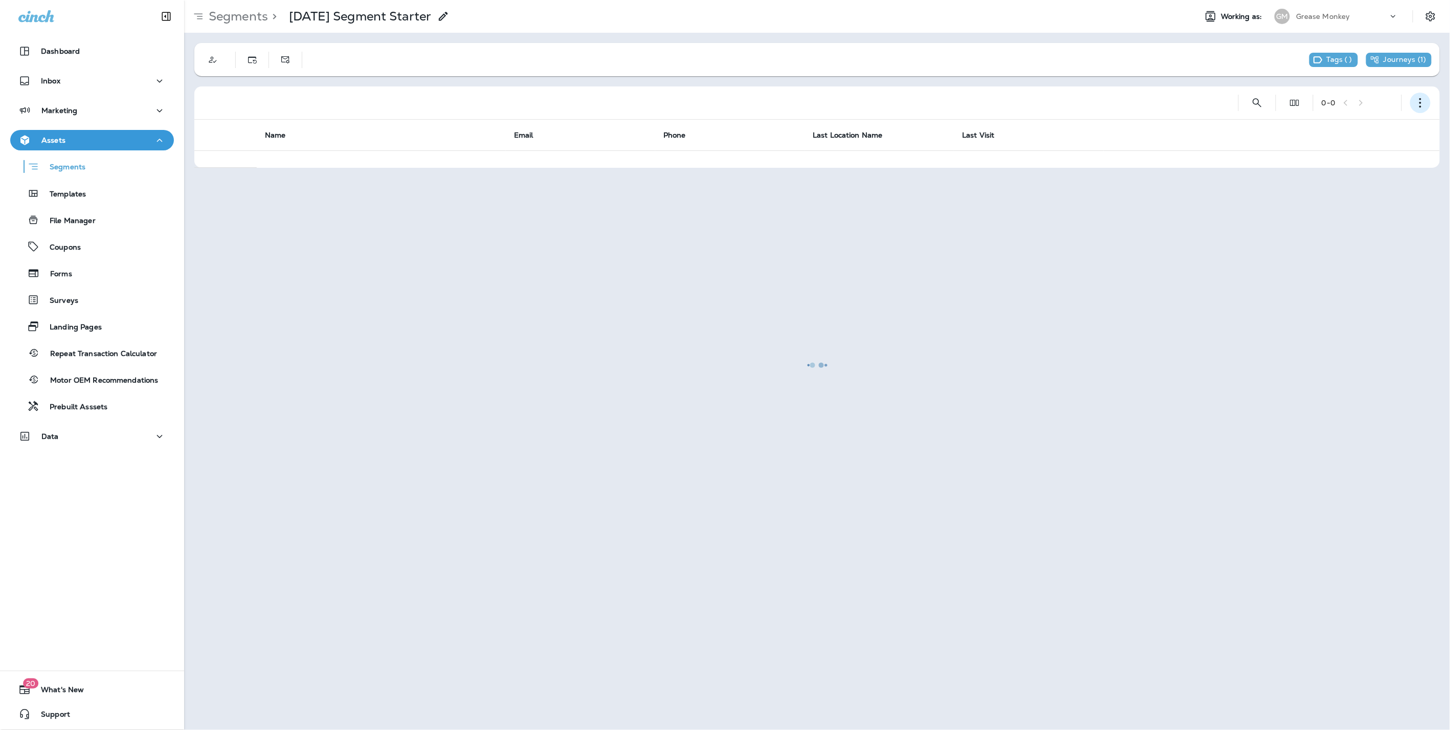
click at [1425, 101] on icon "button" at bounding box center [1421, 103] width 10 height 10
click at [1359, 128] on p "Edit Segment" at bounding box center [1353, 129] width 53 height 8
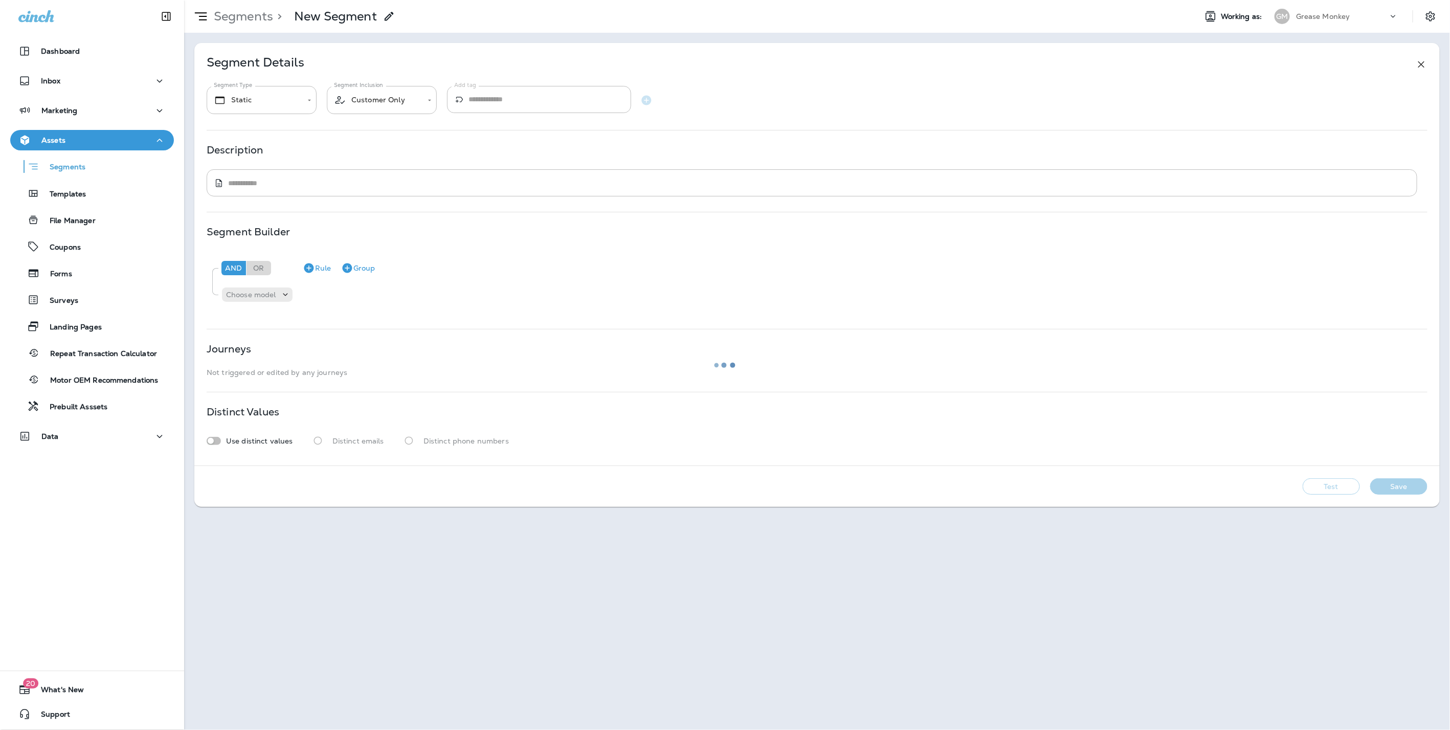
type input "*******"
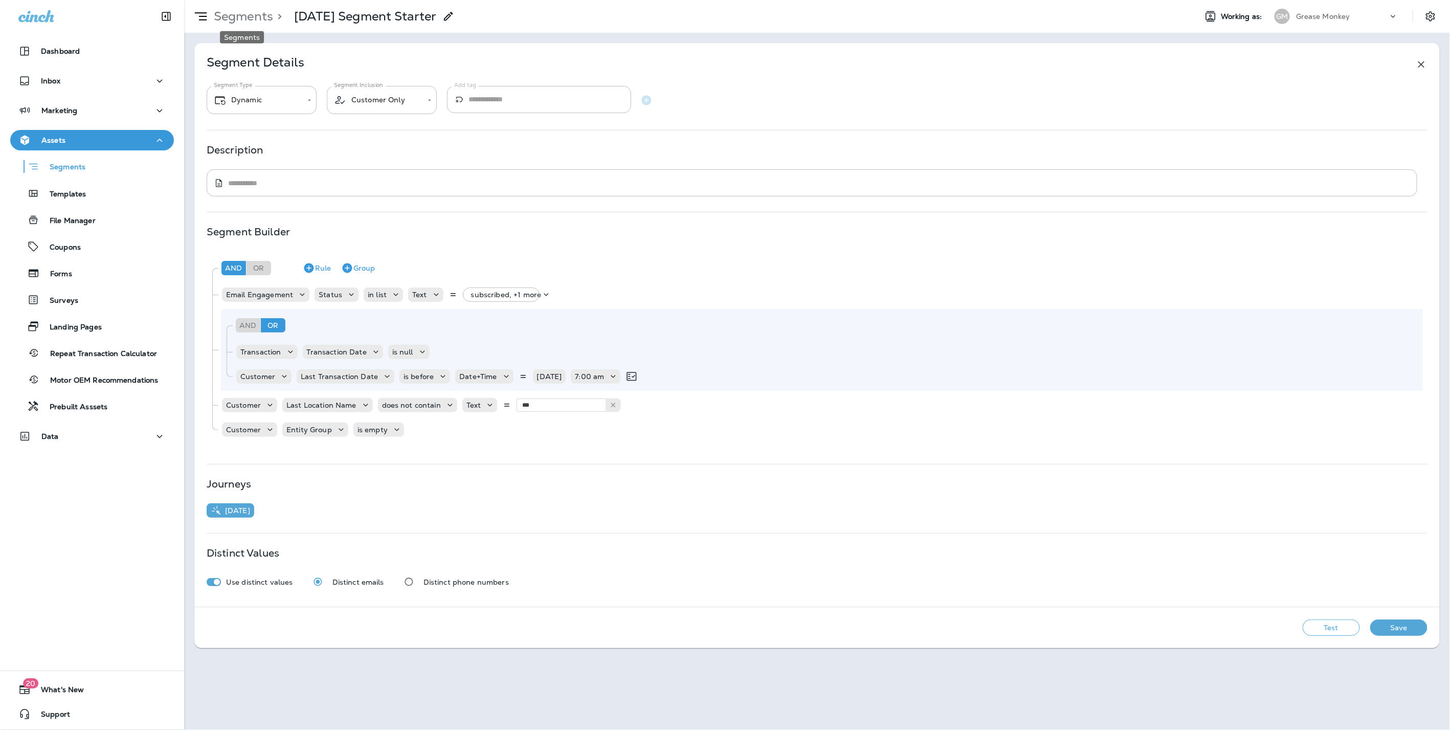
click at [234, 14] on p "Segments" at bounding box center [241, 16] width 63 height 15
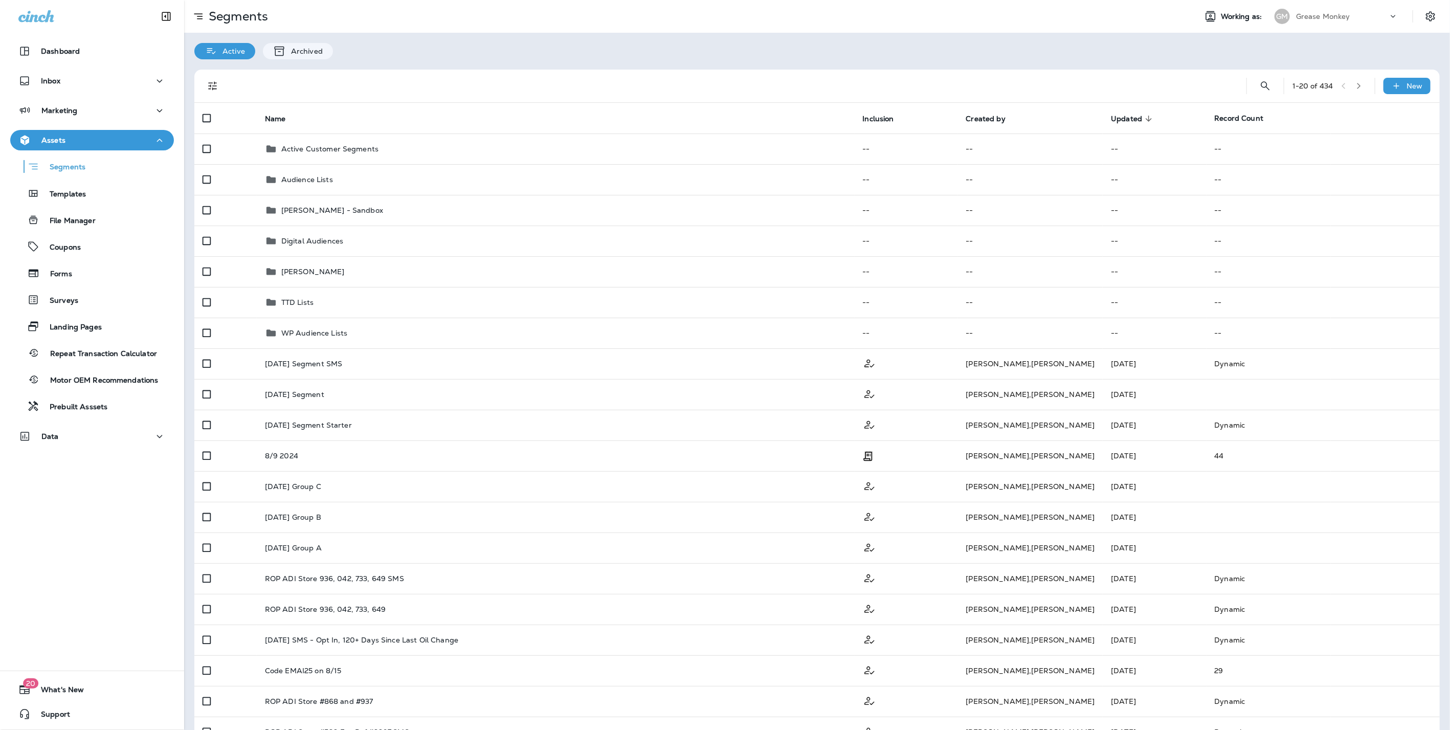
click at [1348, 13] on div "Grease Monkey" at bounding box center [1342, 16] width 92 height 15
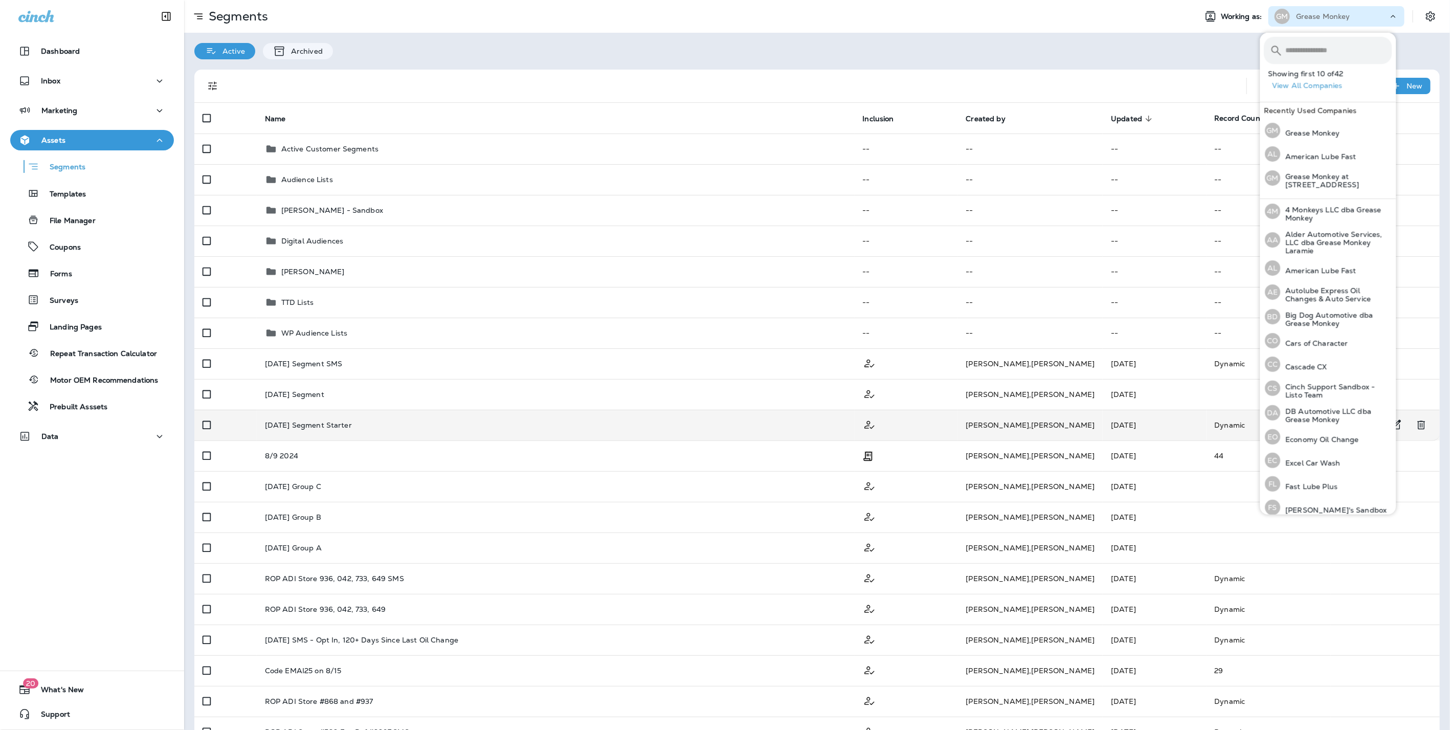
click at [403, 426] on div "Labor Day 2025 Segment Starter" at bounding box center [556, 425] width 582 height 8
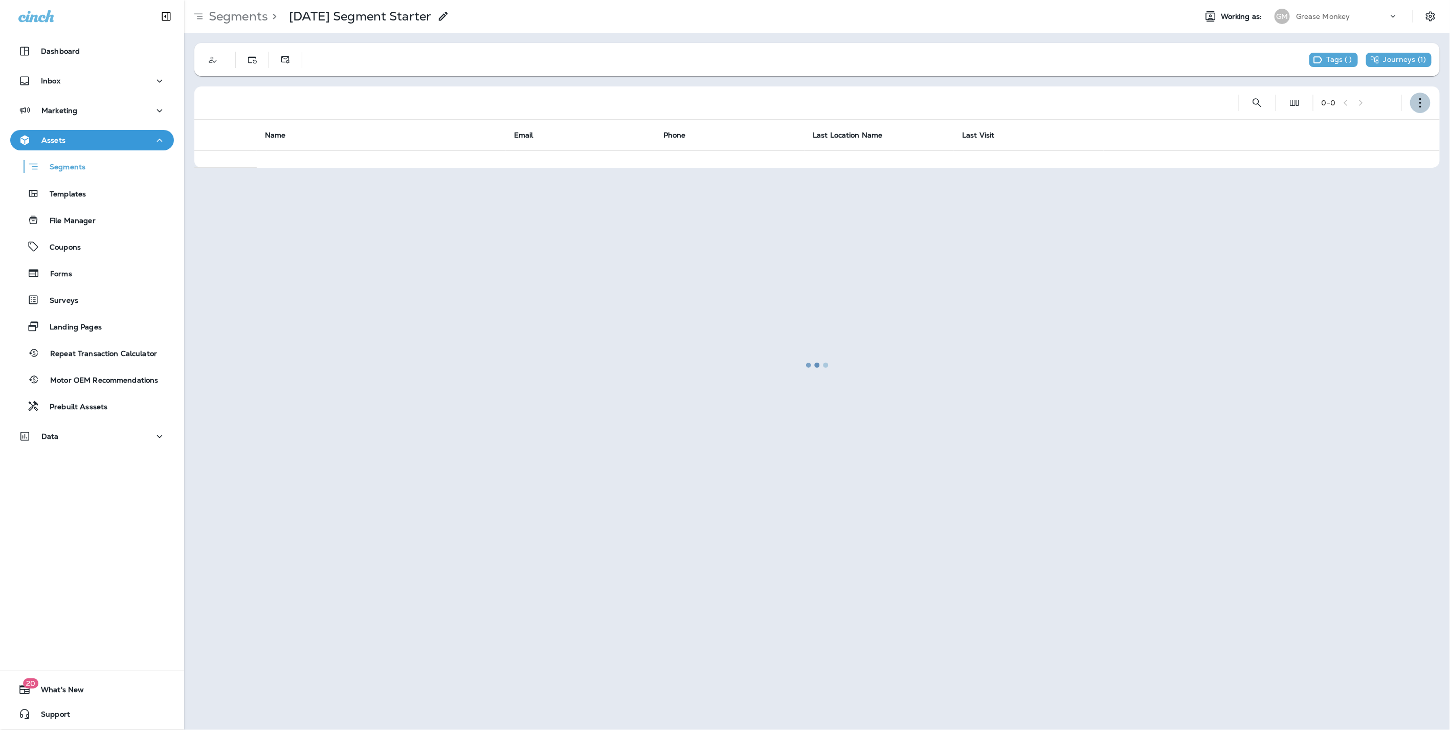
drag, startPoint x: 1425, startPoint y: 107, endPoint x: 1422, endPoint y: 112, distance: 5.8
click at [1426, 107] on icon "button" at bounding box center [1421, 103] width 10 height 10
click at [1364, 127] on p "Edit Segment" at bounding box center [1353, 129] width 53 height 8
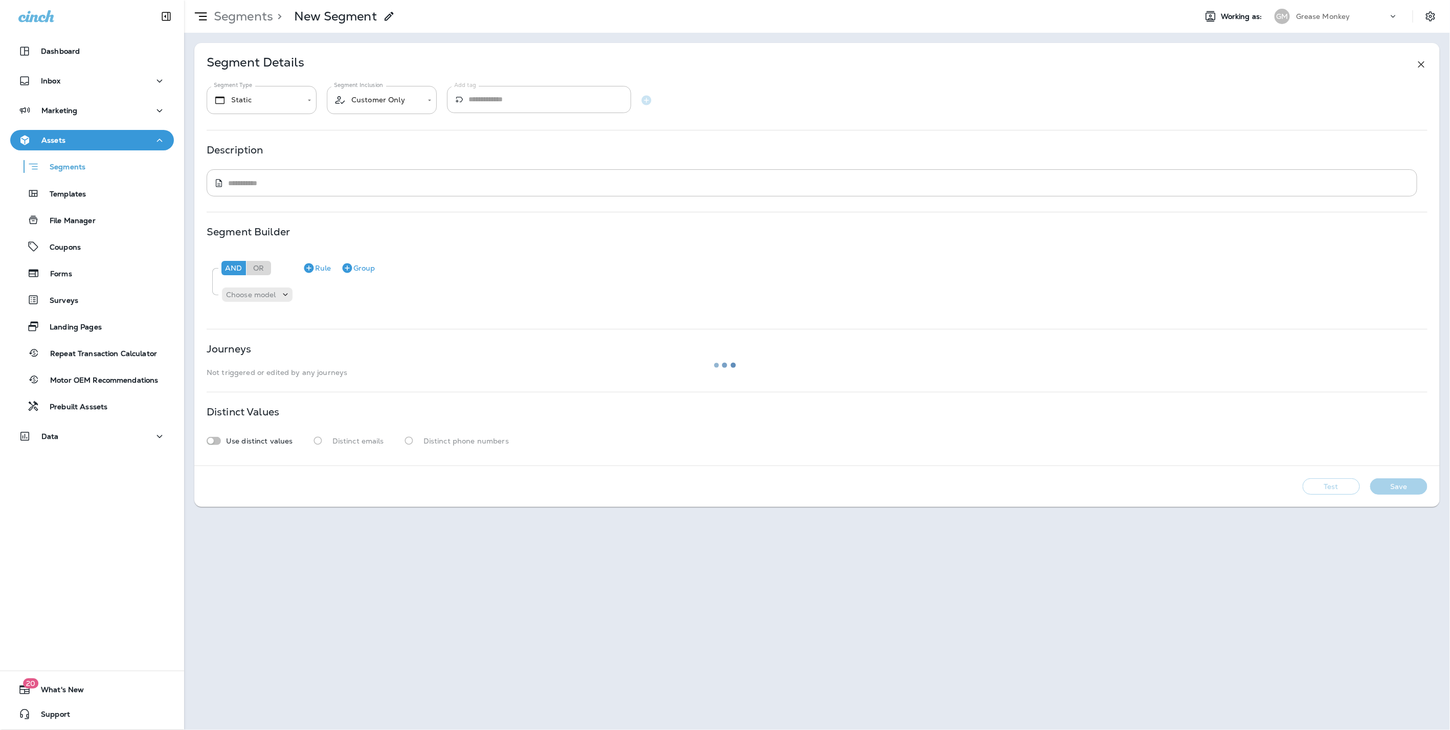
type input "*******"
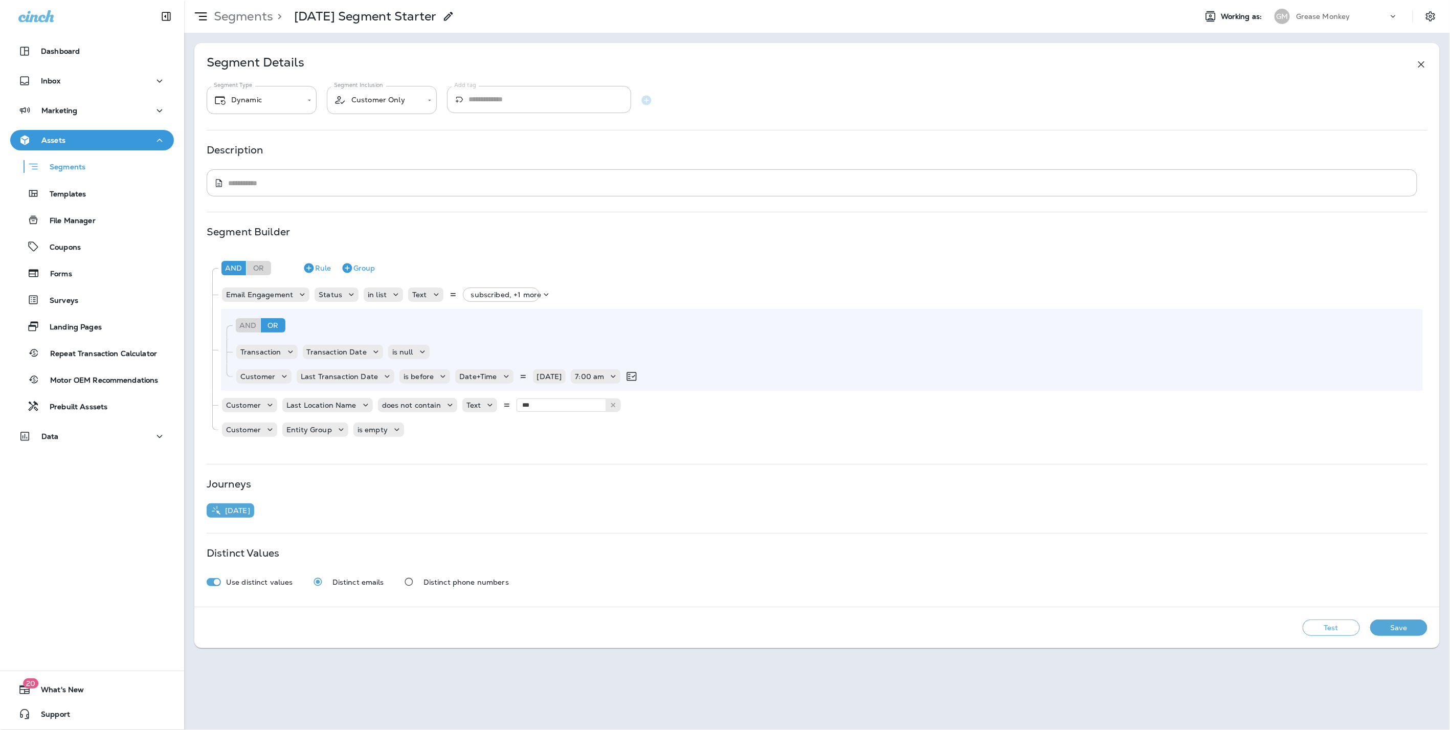
click at [1343, 14] on p "Grease Monkey" at bounding box center [1323, 16] width 54 height 8
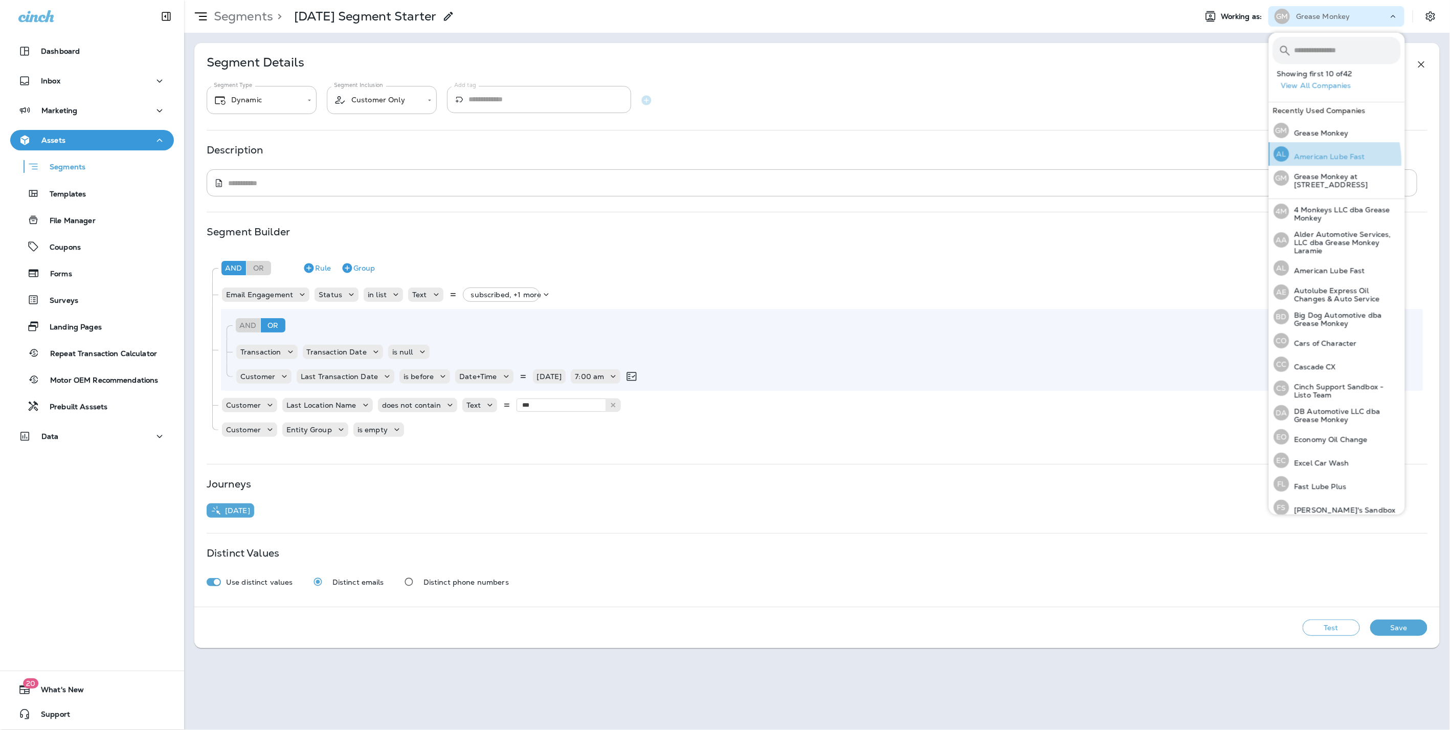
click at [1323, 160] on p "American Lube Fast" at bounding box center [1328, 156] width 76 height 8
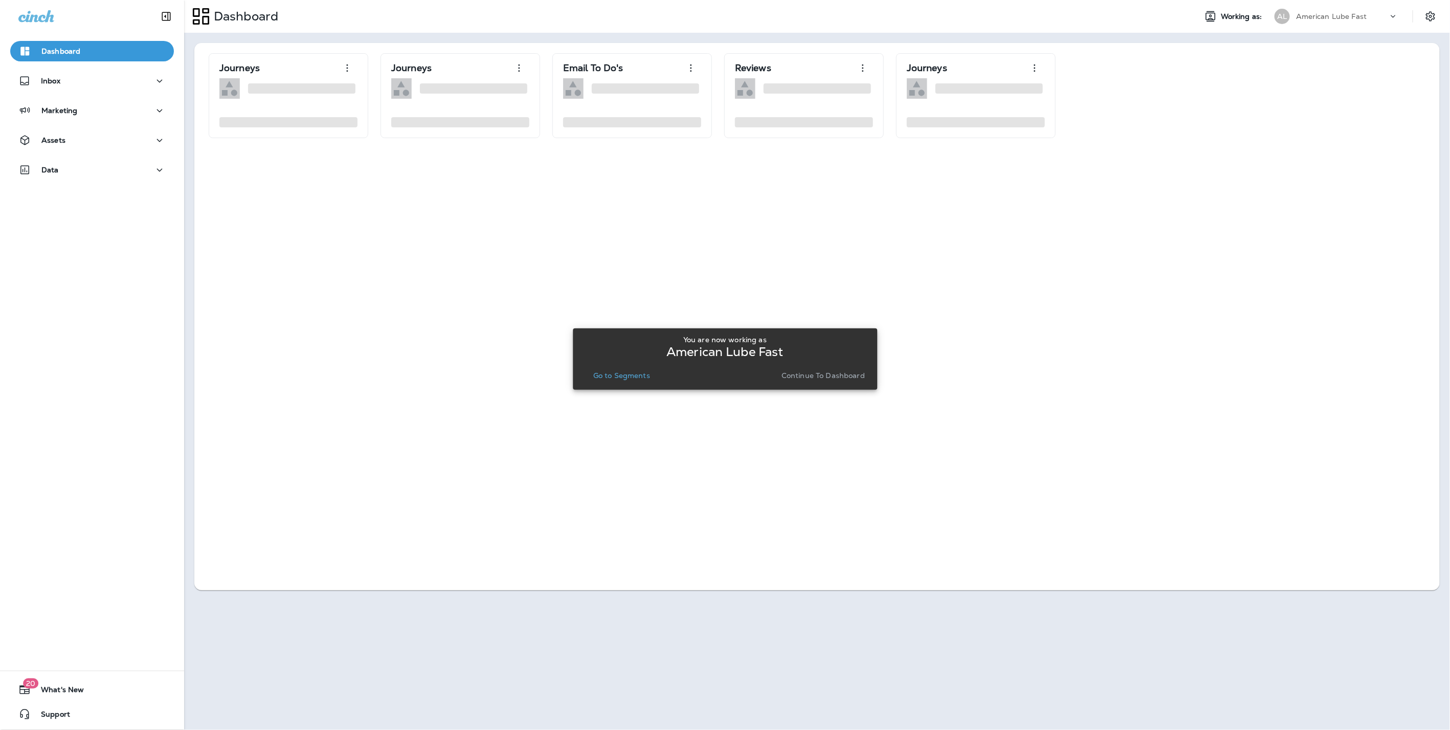
click at [858, 369] on button "Continue to Dashboard" at bounding box center [824, 375] width 92 height 14
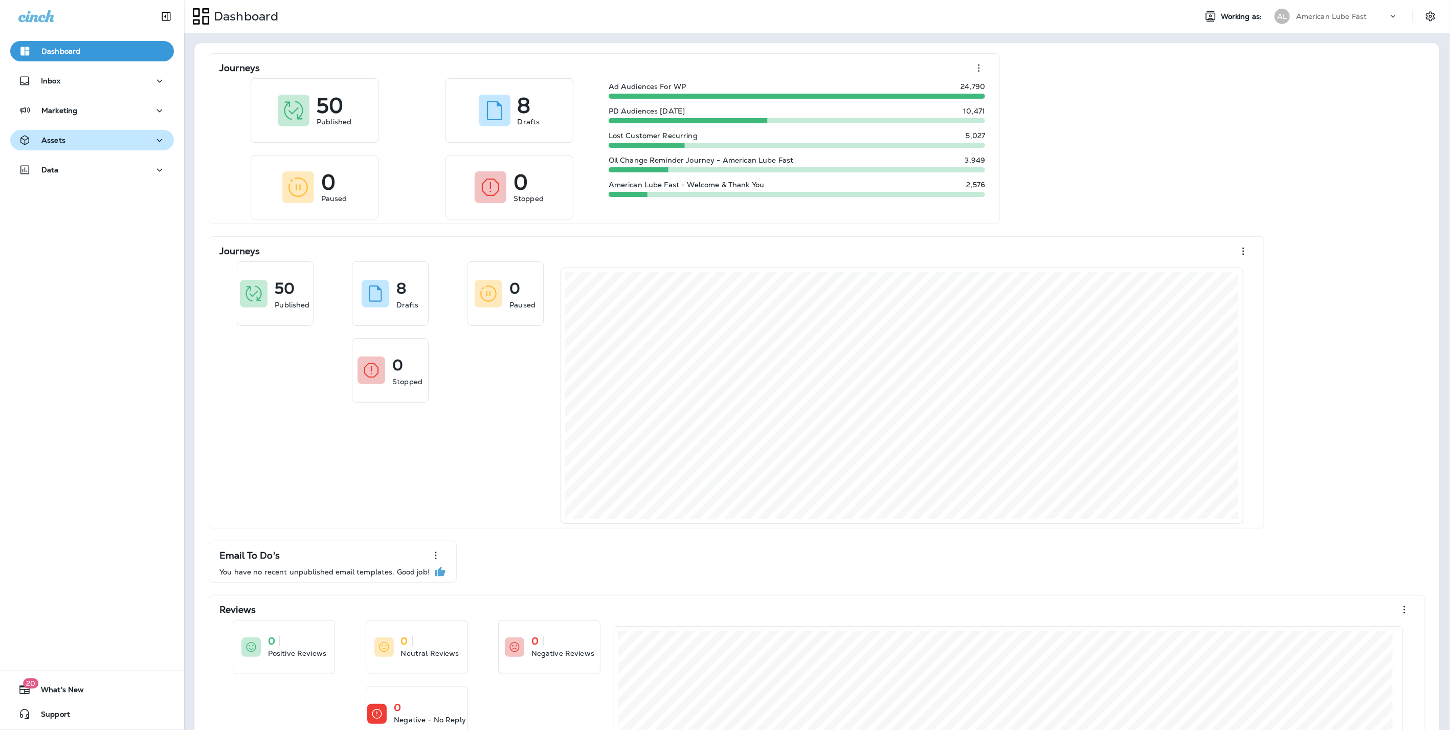
click at [75, 142] on div "Assets" at bounding box center [91, 140] width 147 height 13
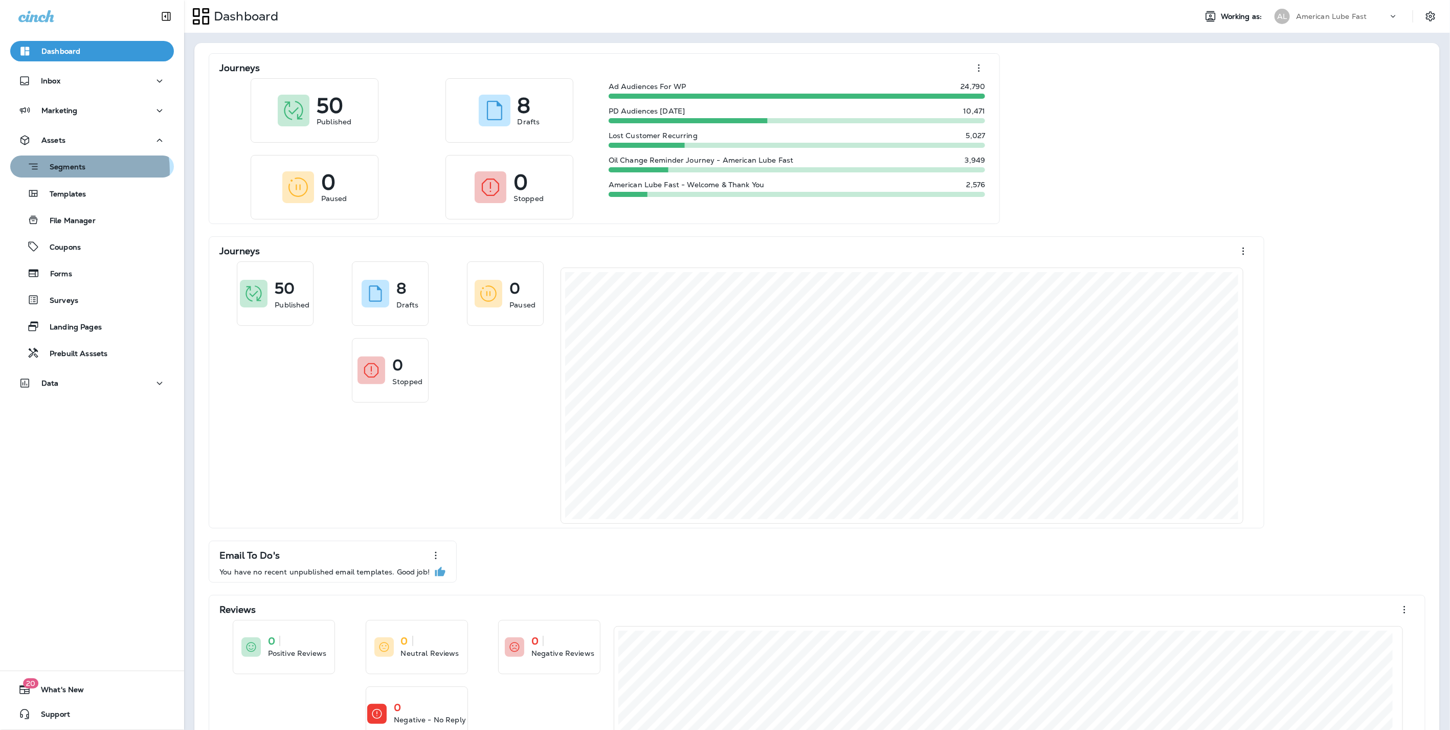
click at [76, 170] on p "Segments" at bounding box center [62, 168] width 46 height 10
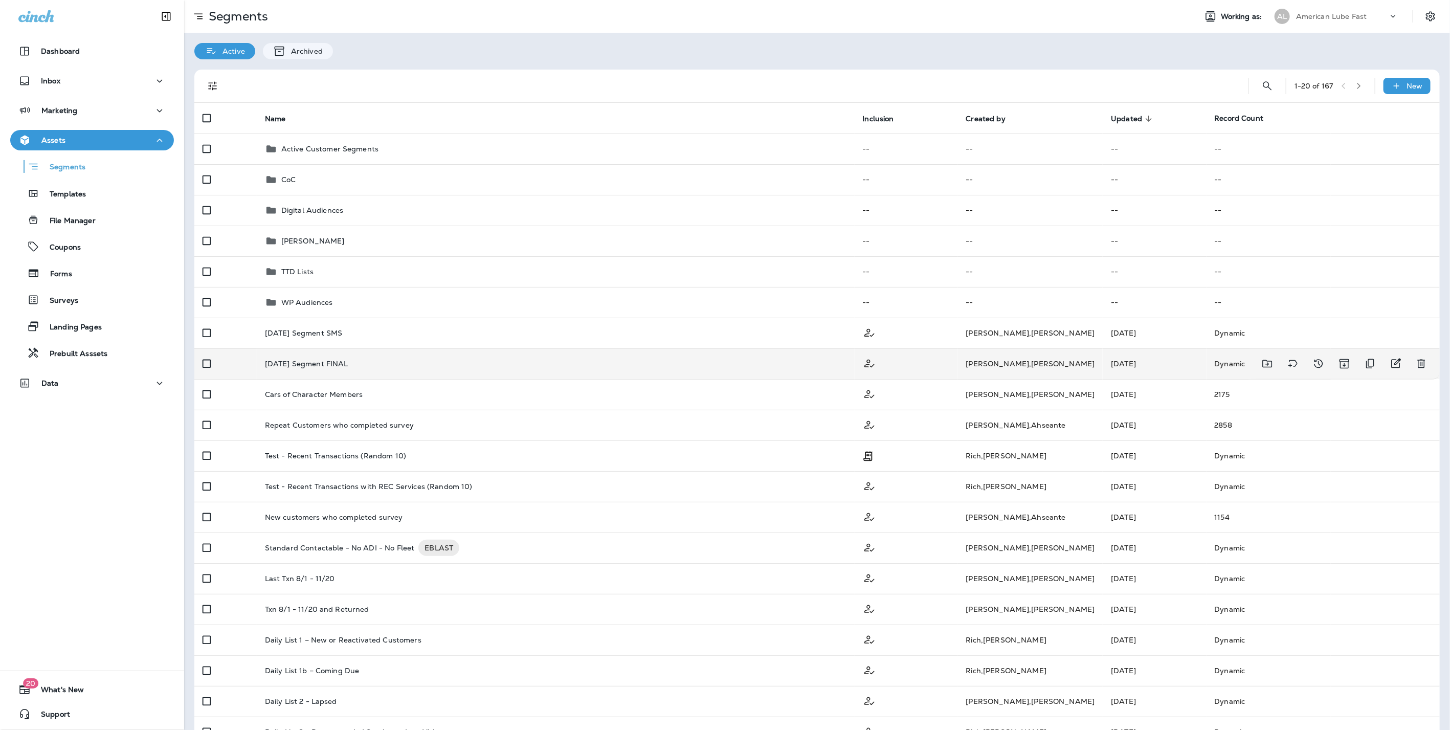
click at [761, 365] on div "[DATE] Segment FINAL" at bounding box center [556, 364] width 582 height 8
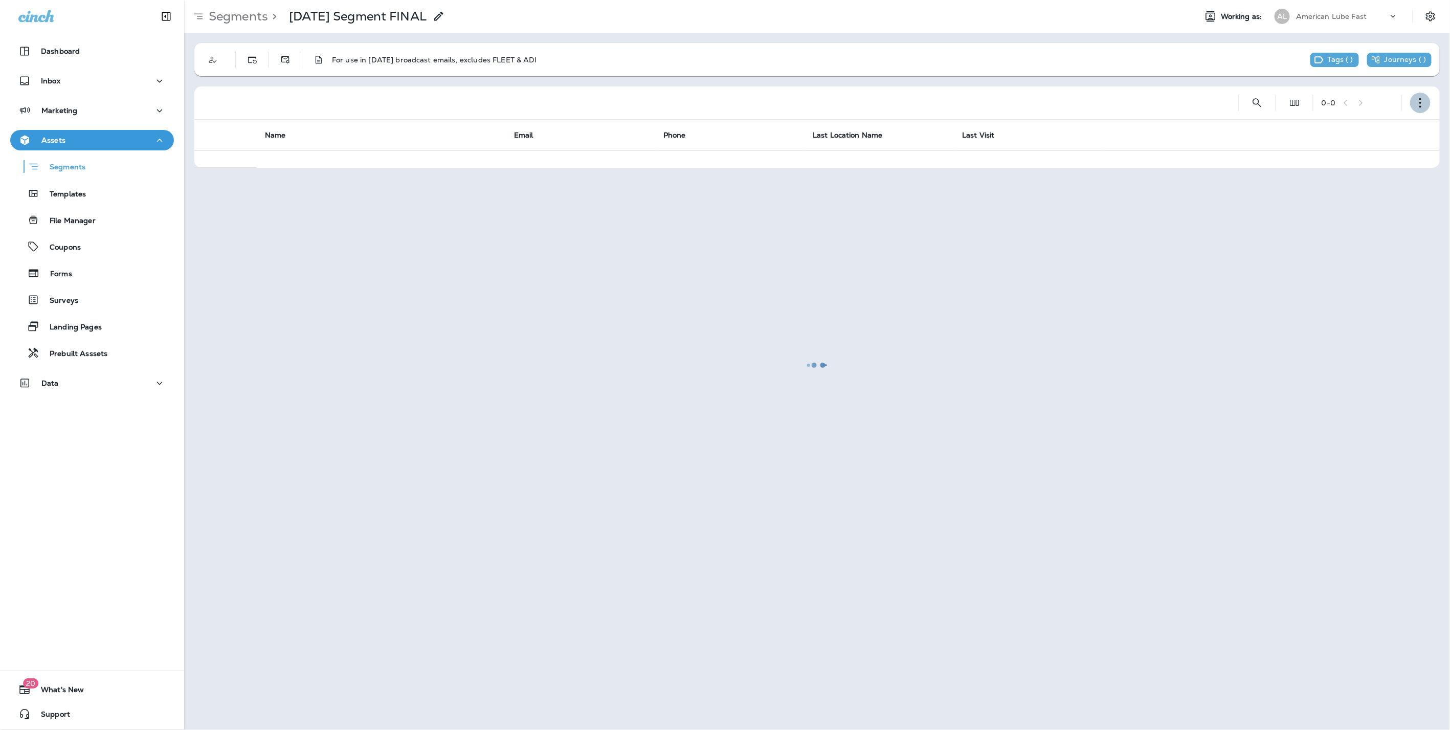
click at [1428, 102] on button "button" at bounding box center [1421, 103] width 20 height 20
click at [1377, 121] on button "Edit Segment" at bounding box center [1369, 129] width 123 height 25
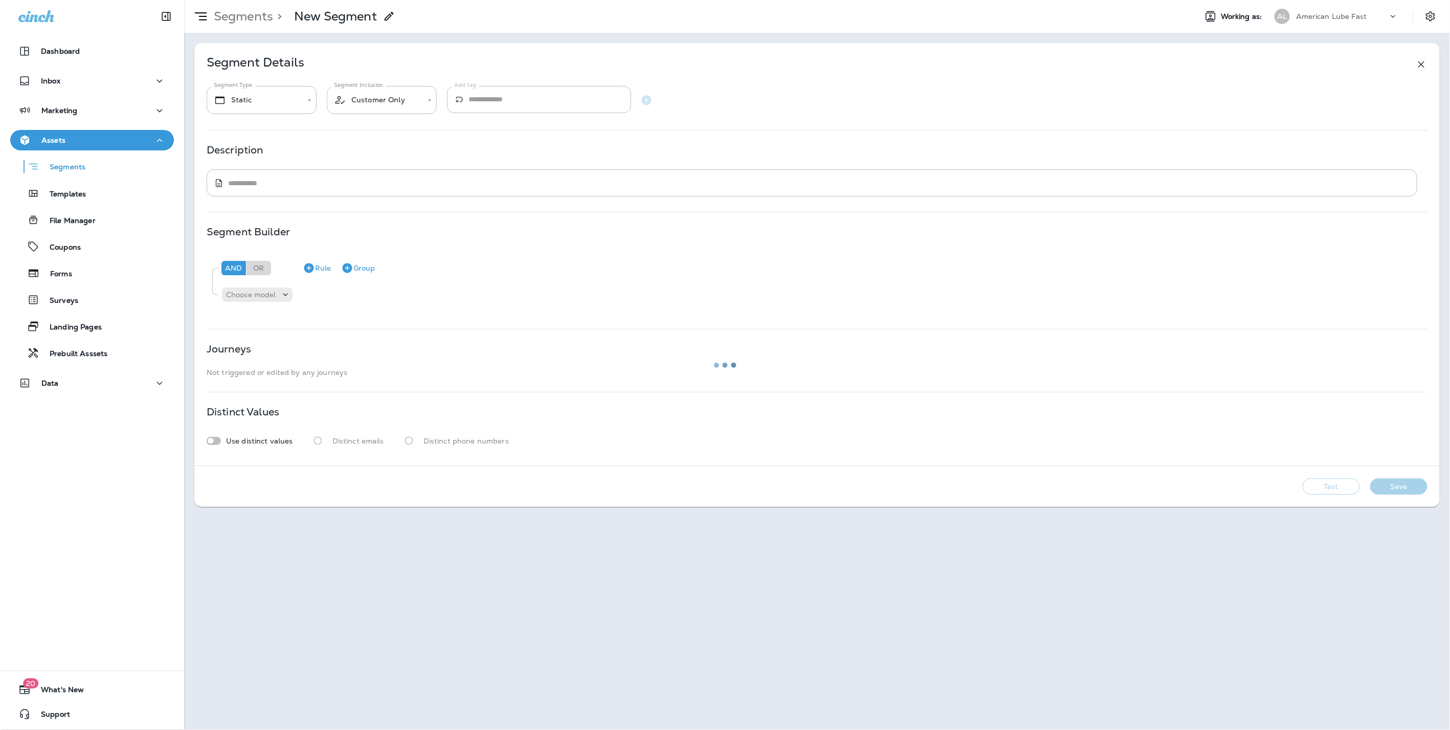
type input "*******"
type textarea "**********"
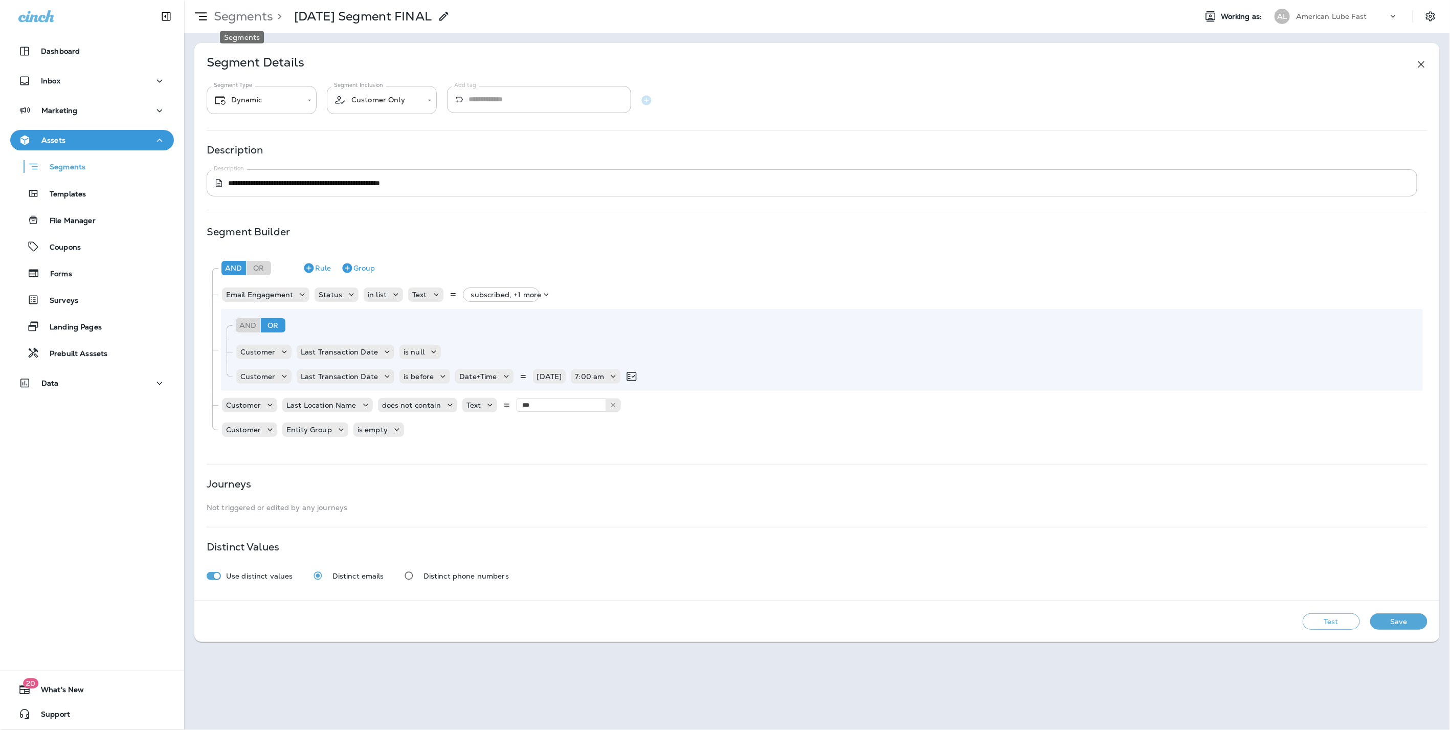
click at [239, 12] on p "Segments" at bounding box center [241, 16] width 63 height 15
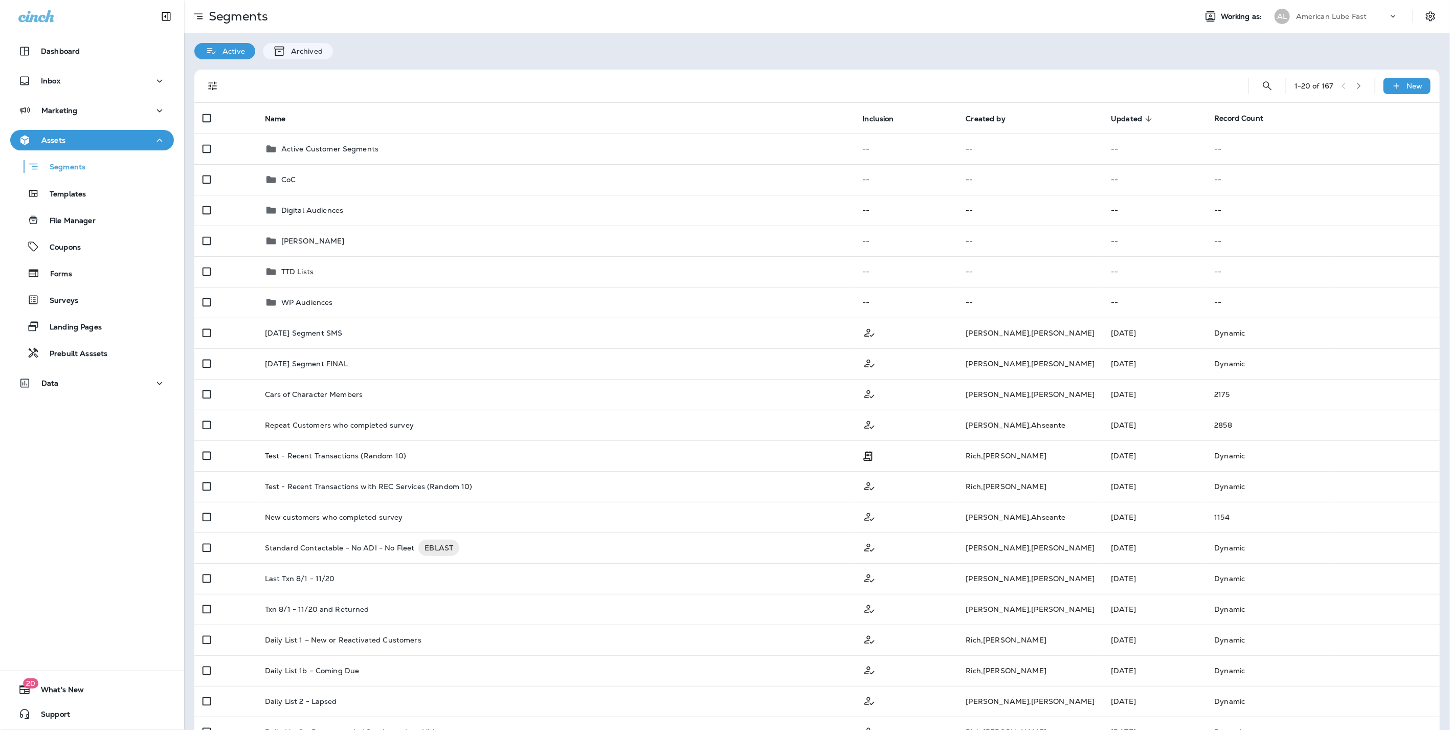
click at [1336, 10] on div "American Lube Fast" at bounding box center [1342, 16] width 92 height 15
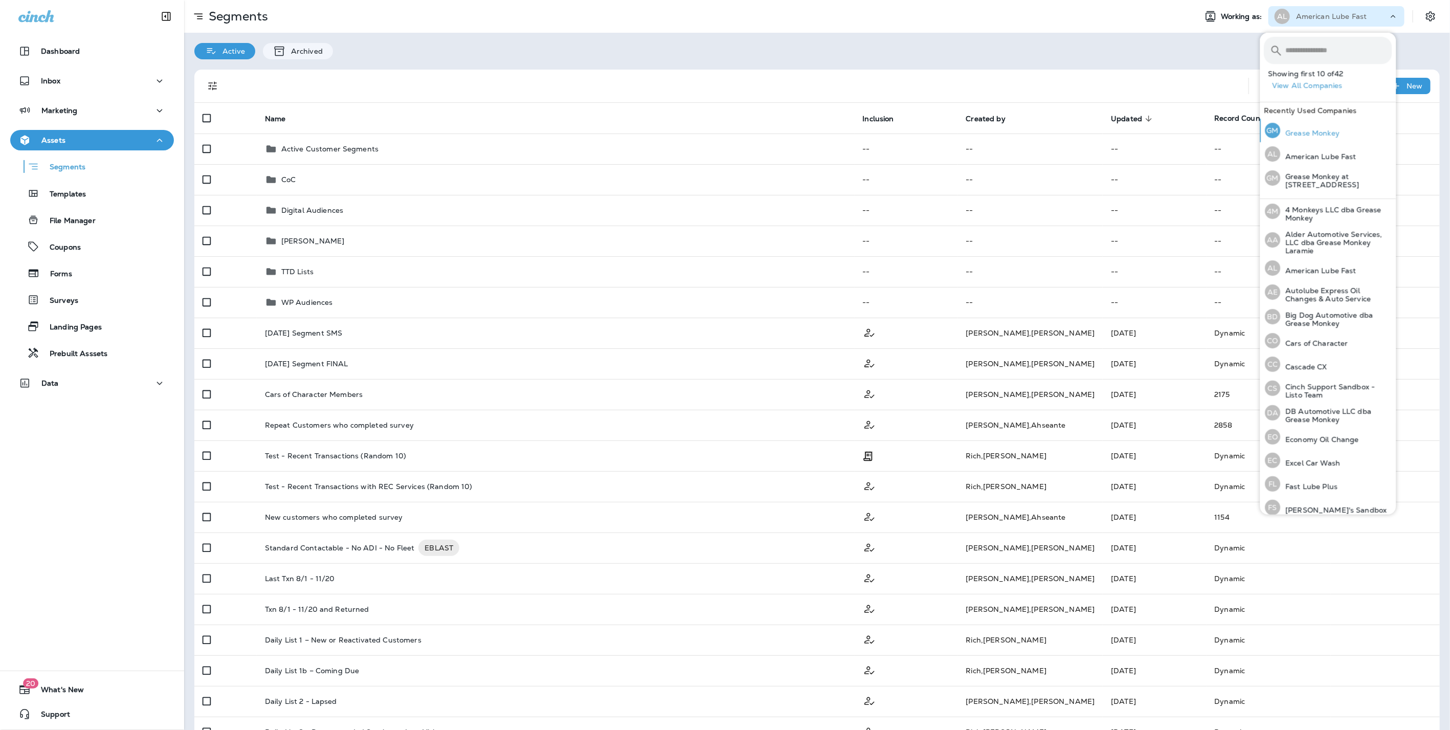
click at [1309, 130] on p "Grease Monkey" at bounding box center [1310, 133] width 59 height 8
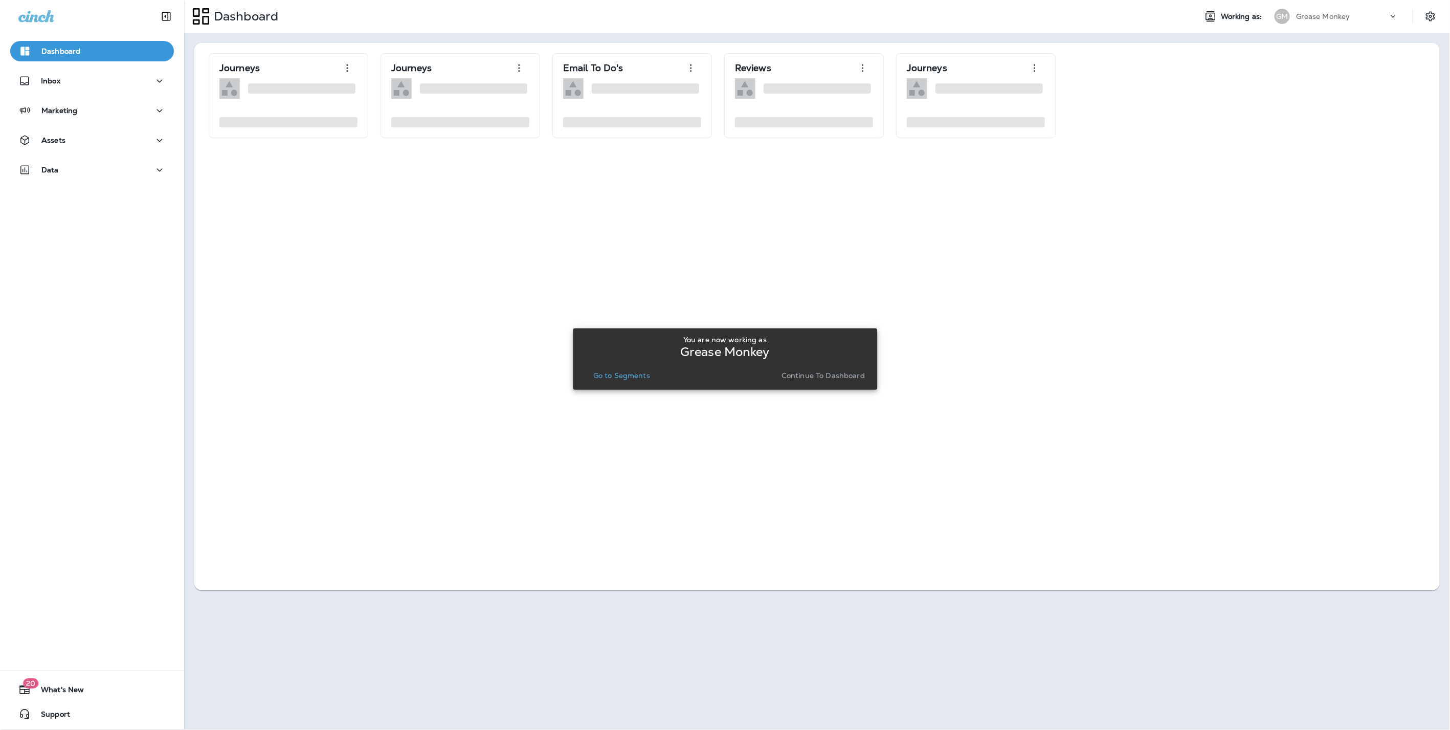
click at [787, 375] on p "Continue to Dashboard" at bounding box center [823, 375] width 83 height 8
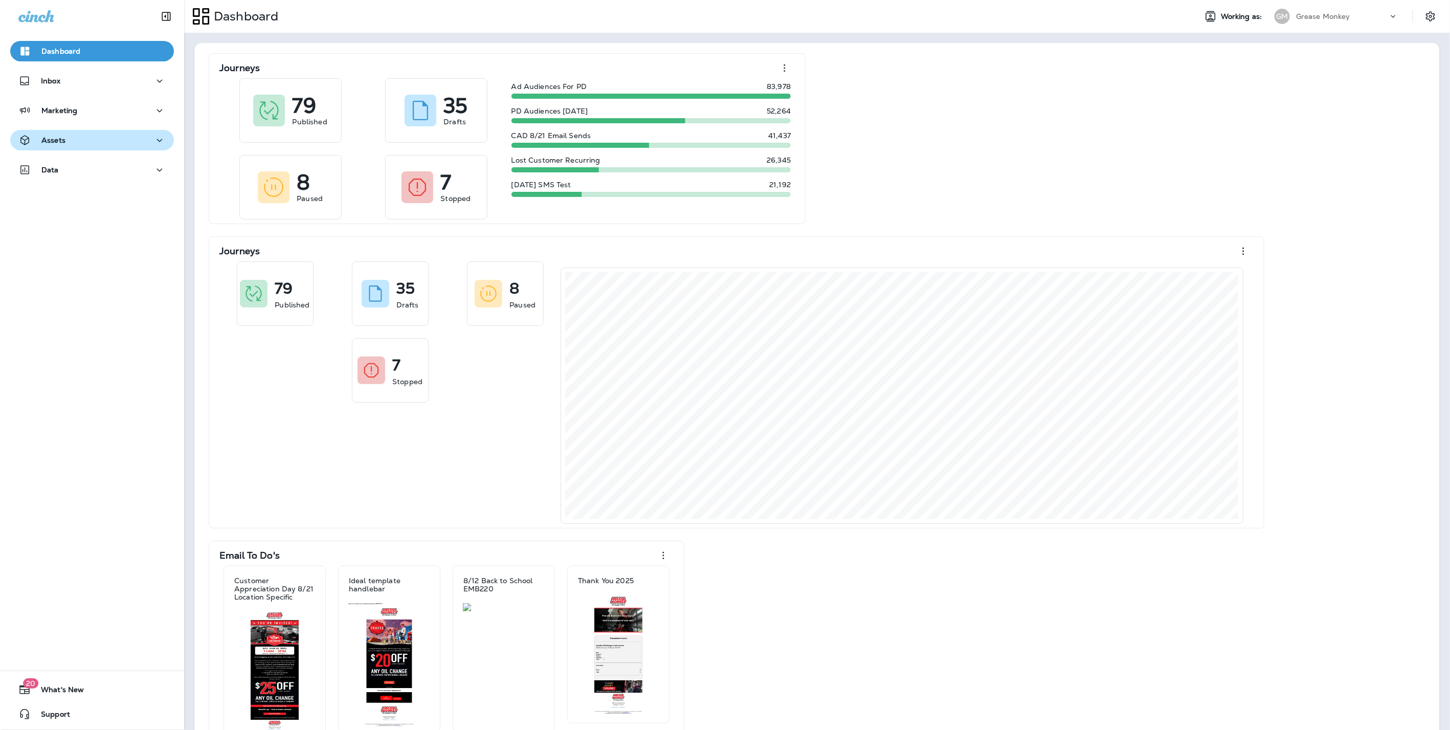
click at [79, 132] on button "Assets" at bounding box center [92, 140] width 164 height 20
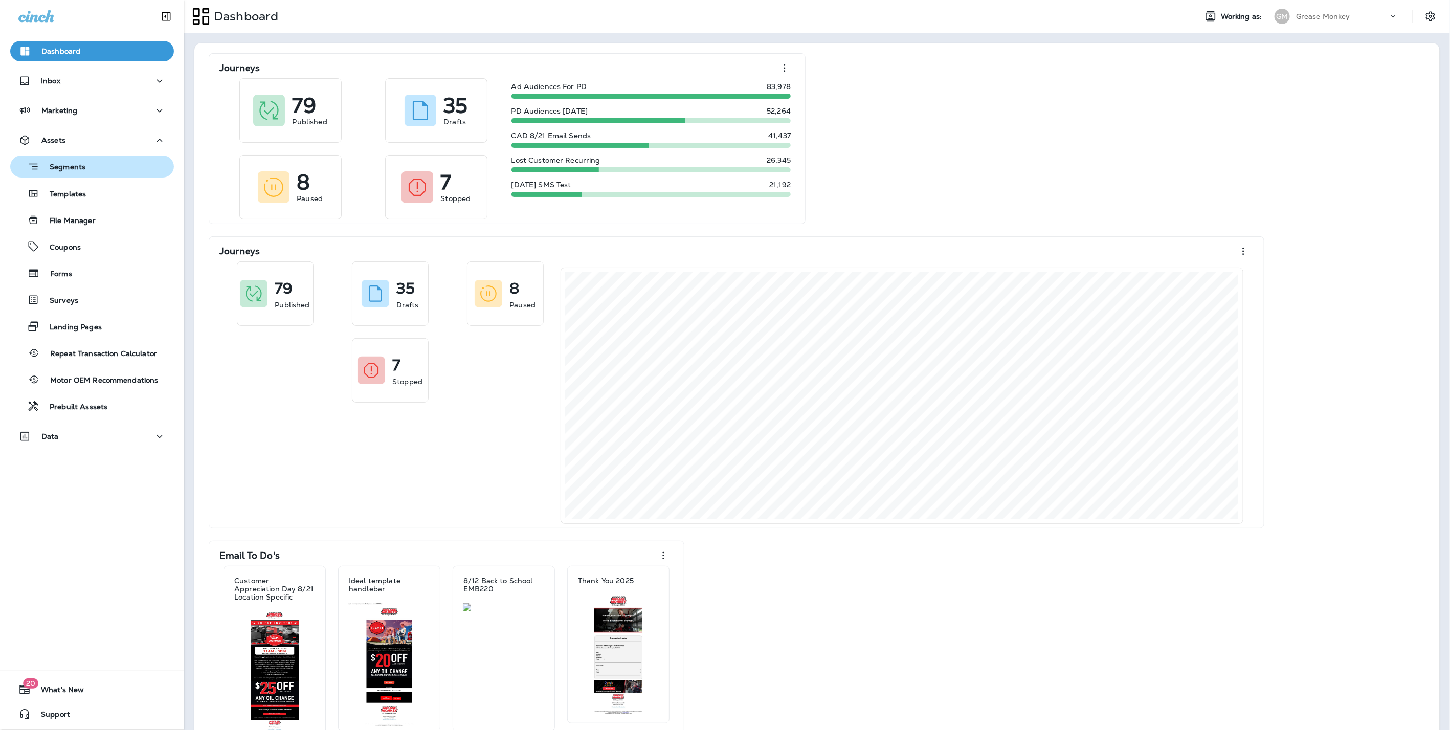
click at [68, 167] on p "Segments" at bounding box center [62, 168] width 46 height 10
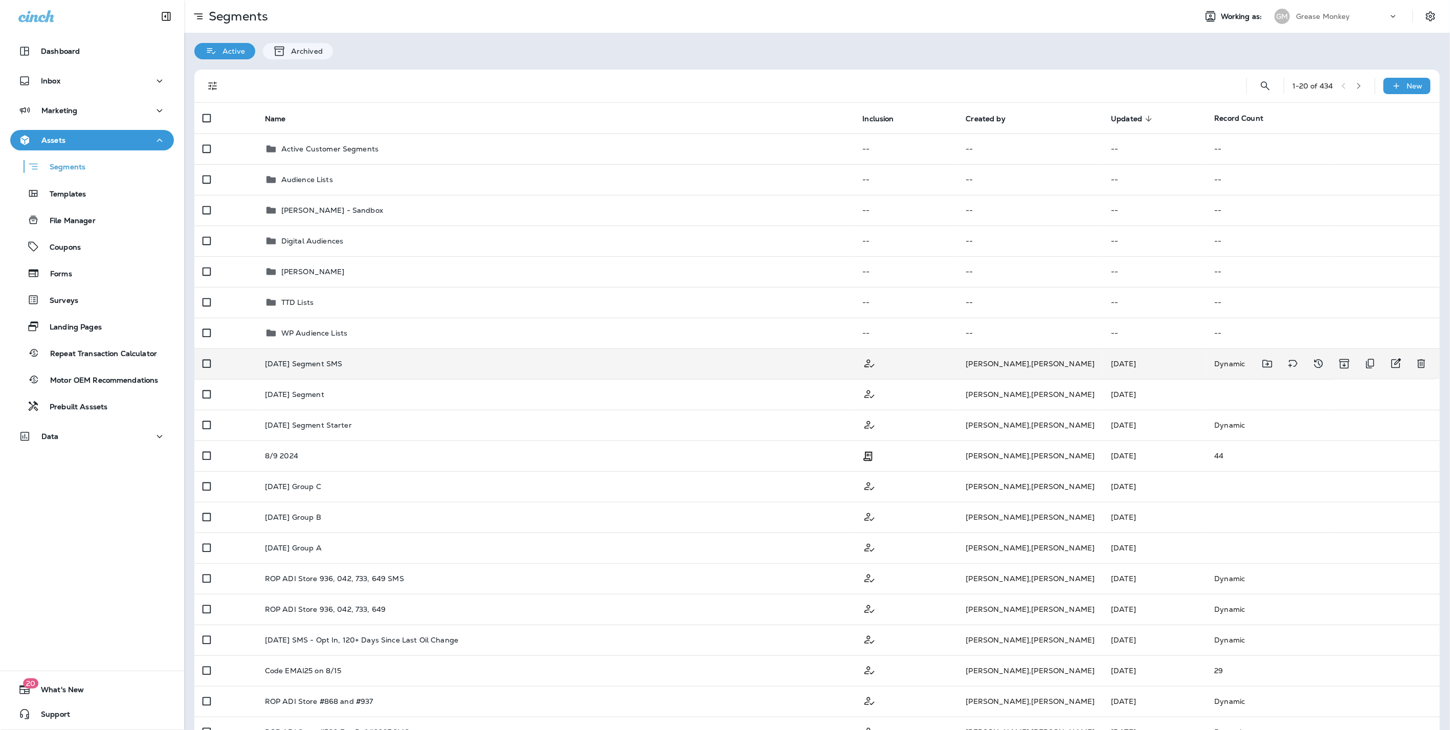
click at [606, 360] on div "Labor Day 2025 Segment SMS" at bounding box center [556, 364] width 582 height 8
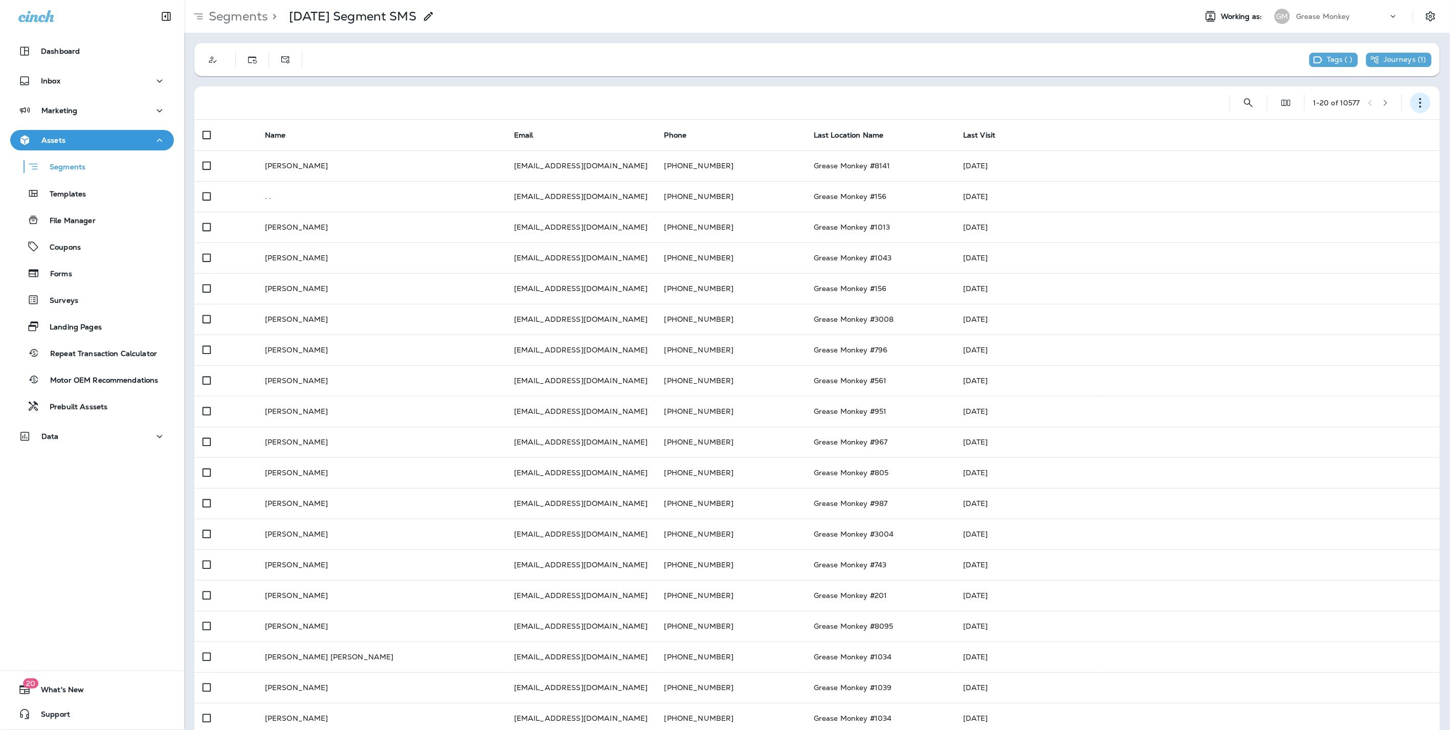
click at [1422, 98] on div at bounding box center [1421, 103] width 20 height 20
click at [1416, 103] on icon "button" at bounding box center [1421, 103] width 10 height 10
click at [1359, 125] on p "Edit Segment" at bounding box center [1344, 129] width 53 height 8
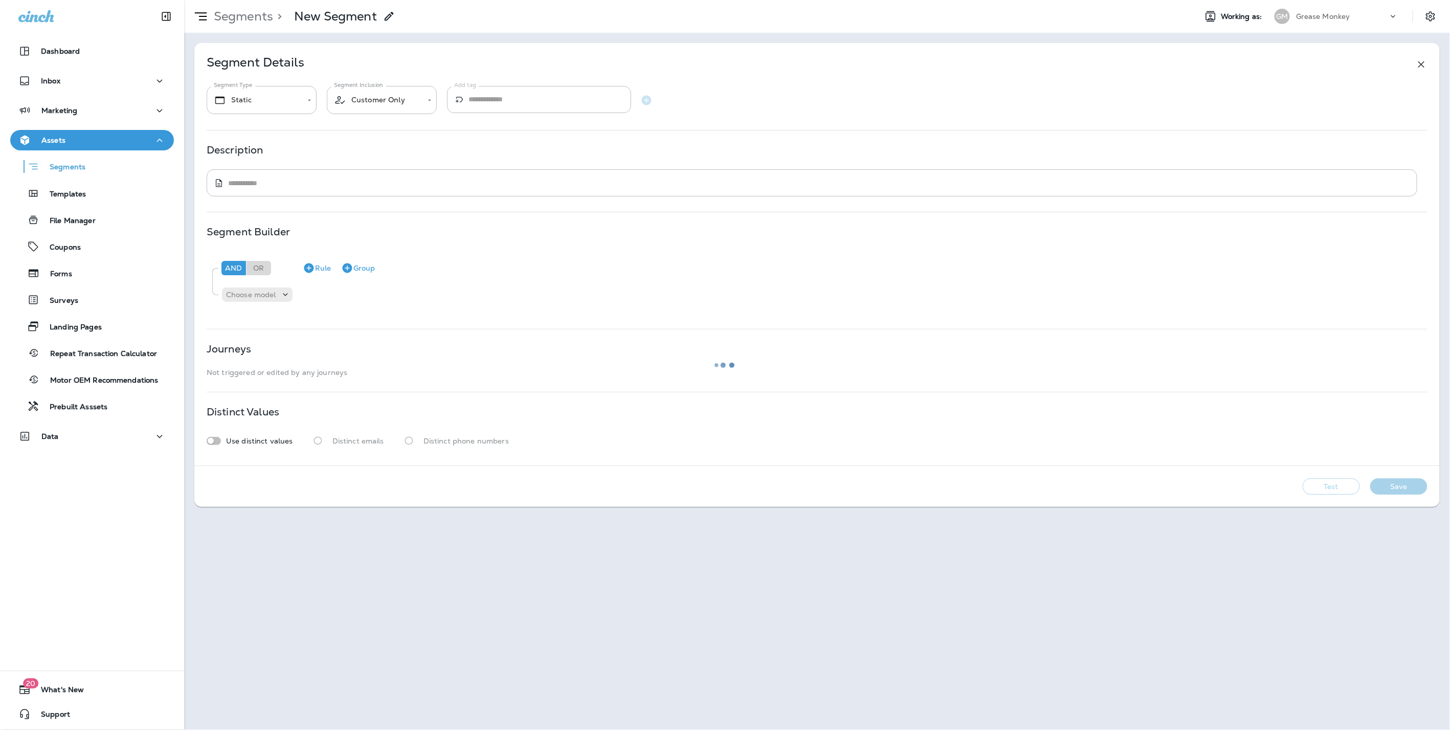
type input "*******"
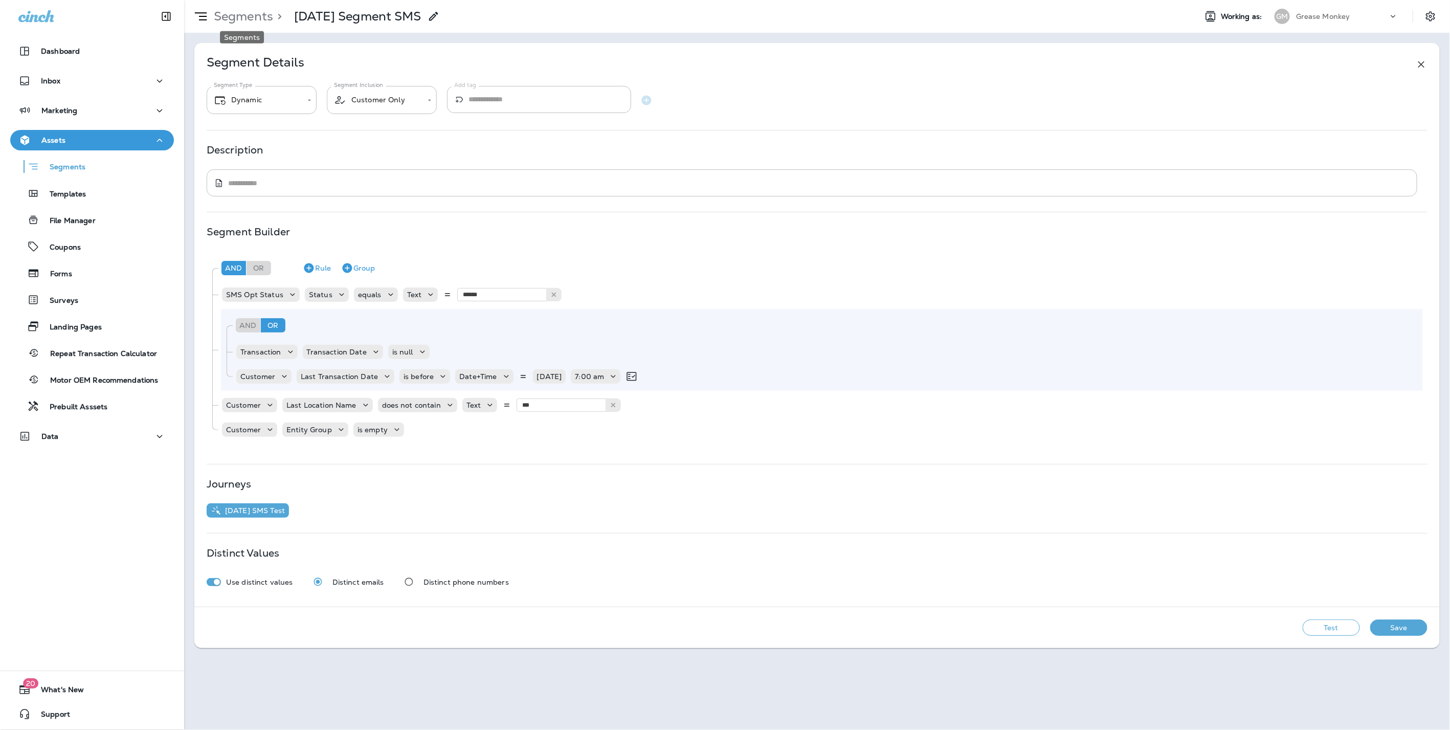
click at [249, 13] on p "Segments" at bounding box center [241, 16] width 63 height 15
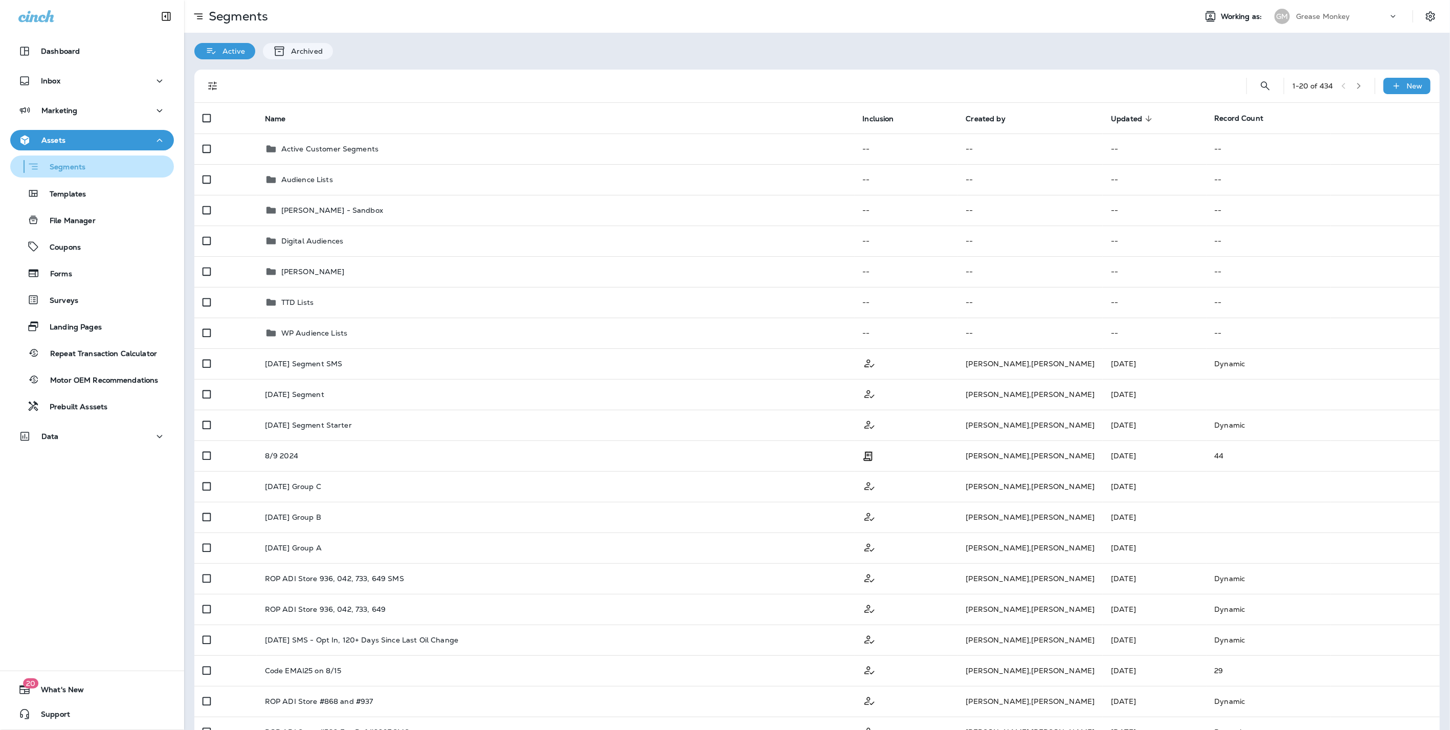
click at [84, 166] on div "Segments" at bounding box center [92, 167] width 156 height 16
click at [79, 115] on div "Marketing" at bounding box center [91, 110] width 147 height 13
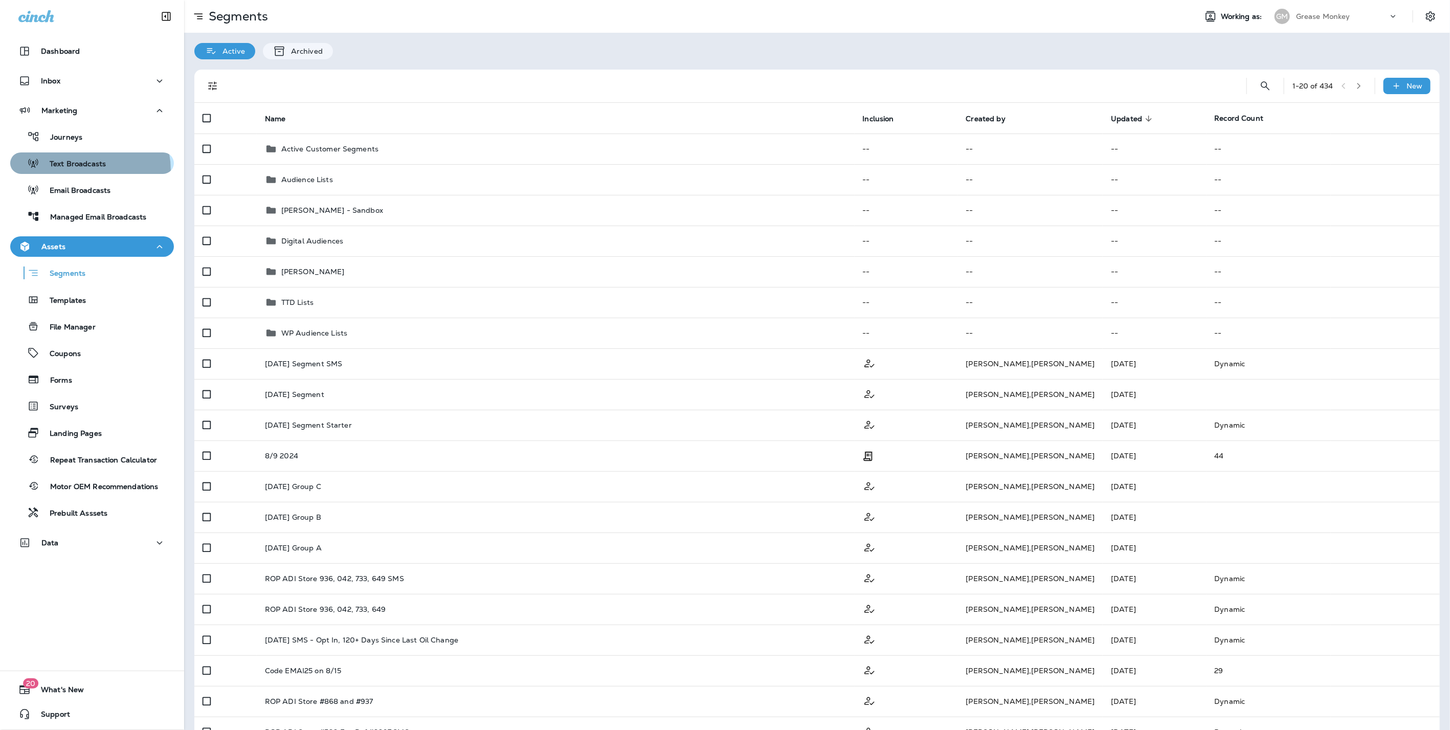
click at [74, 171] on button "Text Broadcasts" at bounding box center [92, 162] width 164 height 21
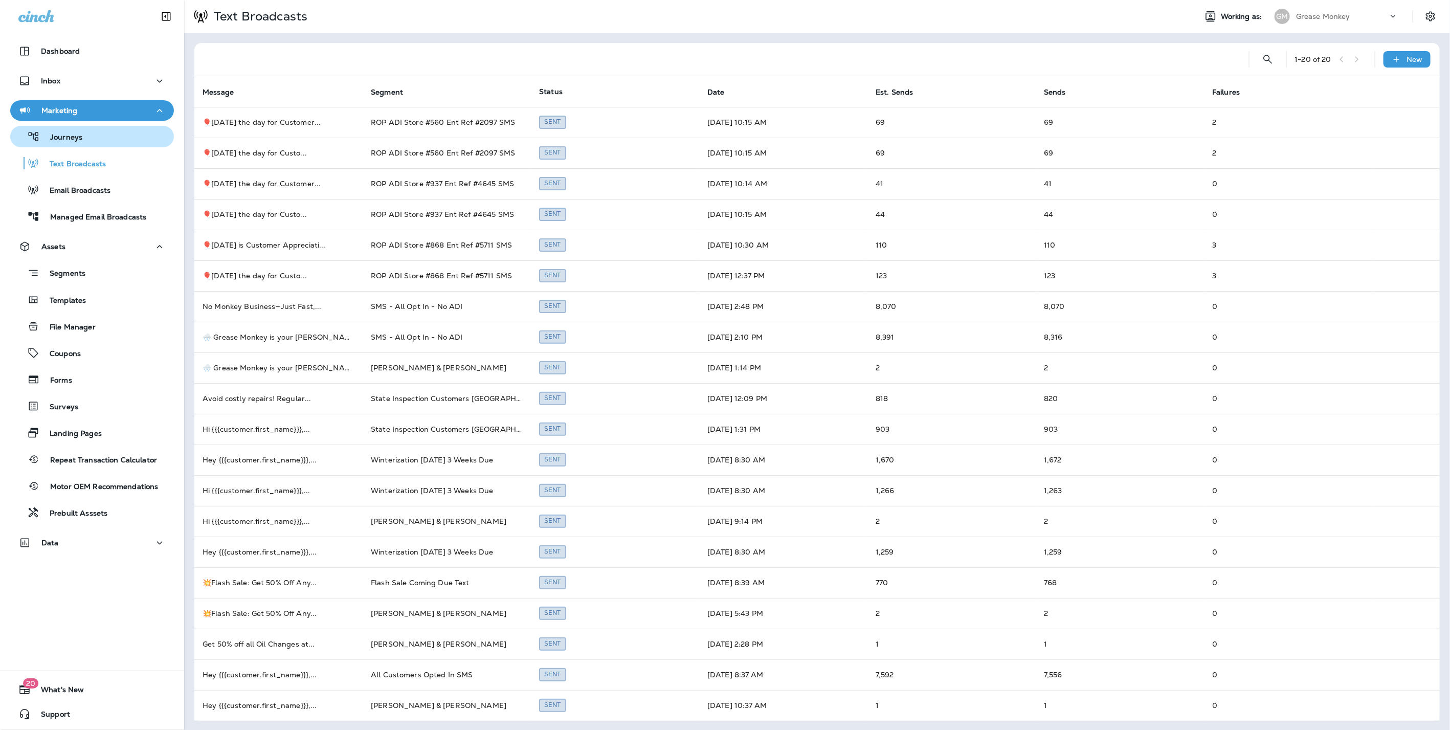
click at [71, 136] on p "Journeys" at bounding box center [61, 138] width 42 height 10
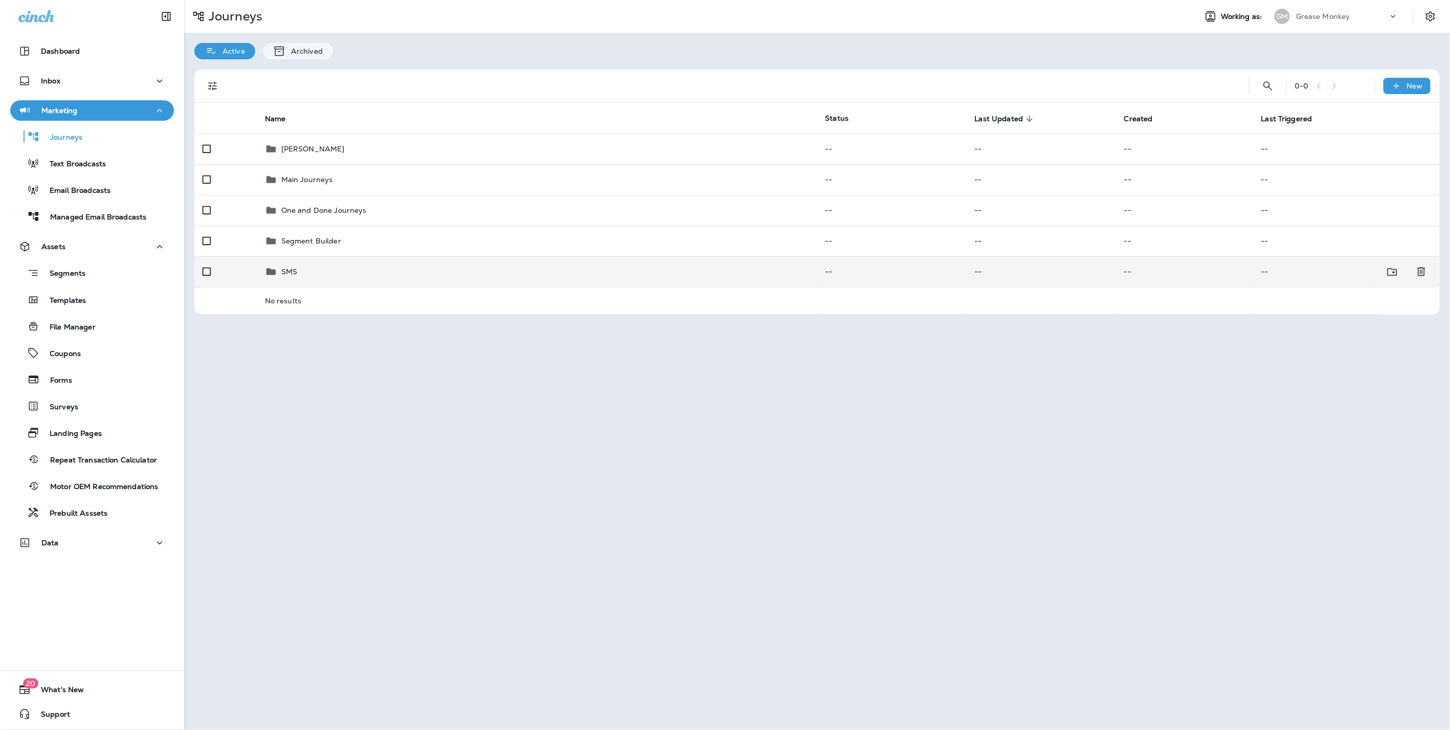
click at [310, 266] on div "SMS" at bounding box center [537, 272] width 544 height 12
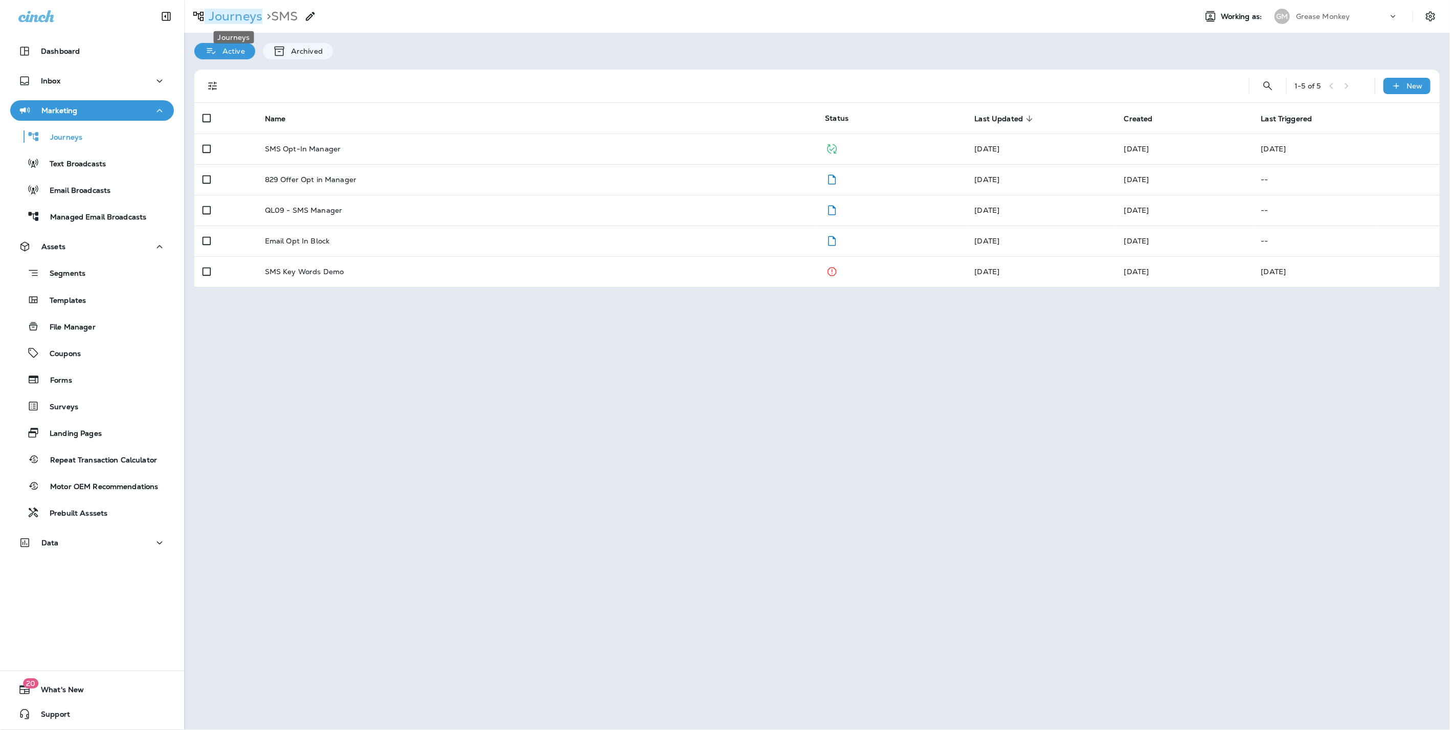
click at [239, 10] on p "Journeys" at bounding box center [234, 16] width 58 height 15
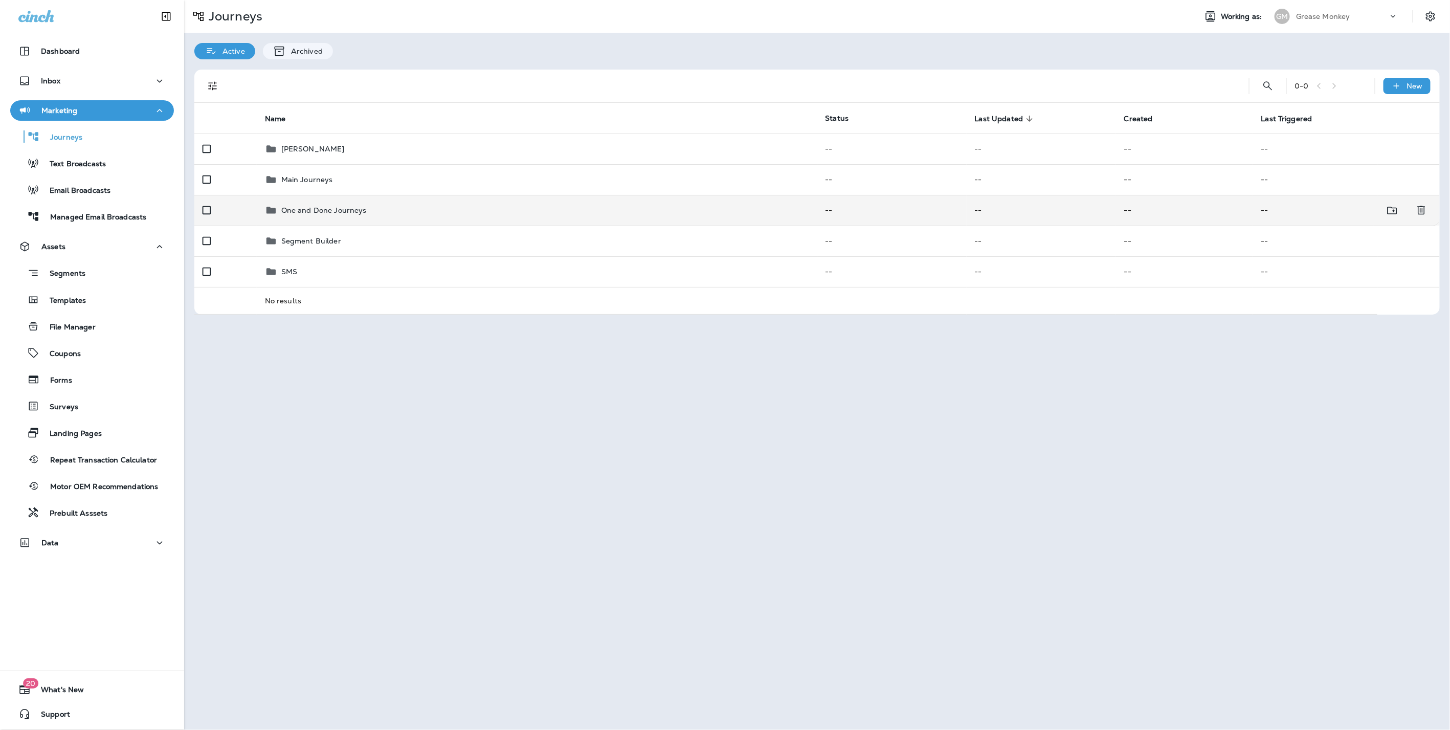
click at [339, 209] on p "One and Done Journeys" at bounding box center [323, 210] width 85 height 8
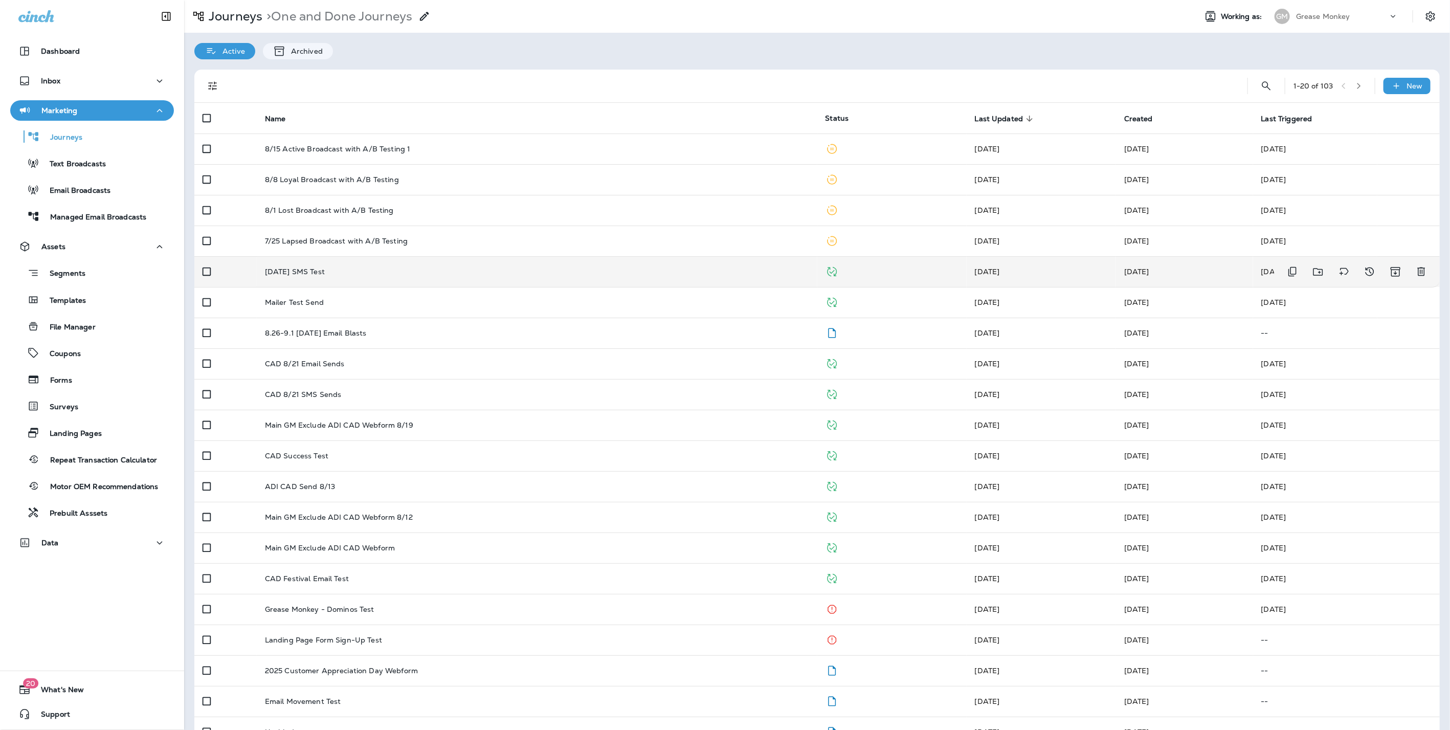
click at [298, 275] on p "Labor Day SMS Test" at bounding box center [295, 272] width 60 height 8
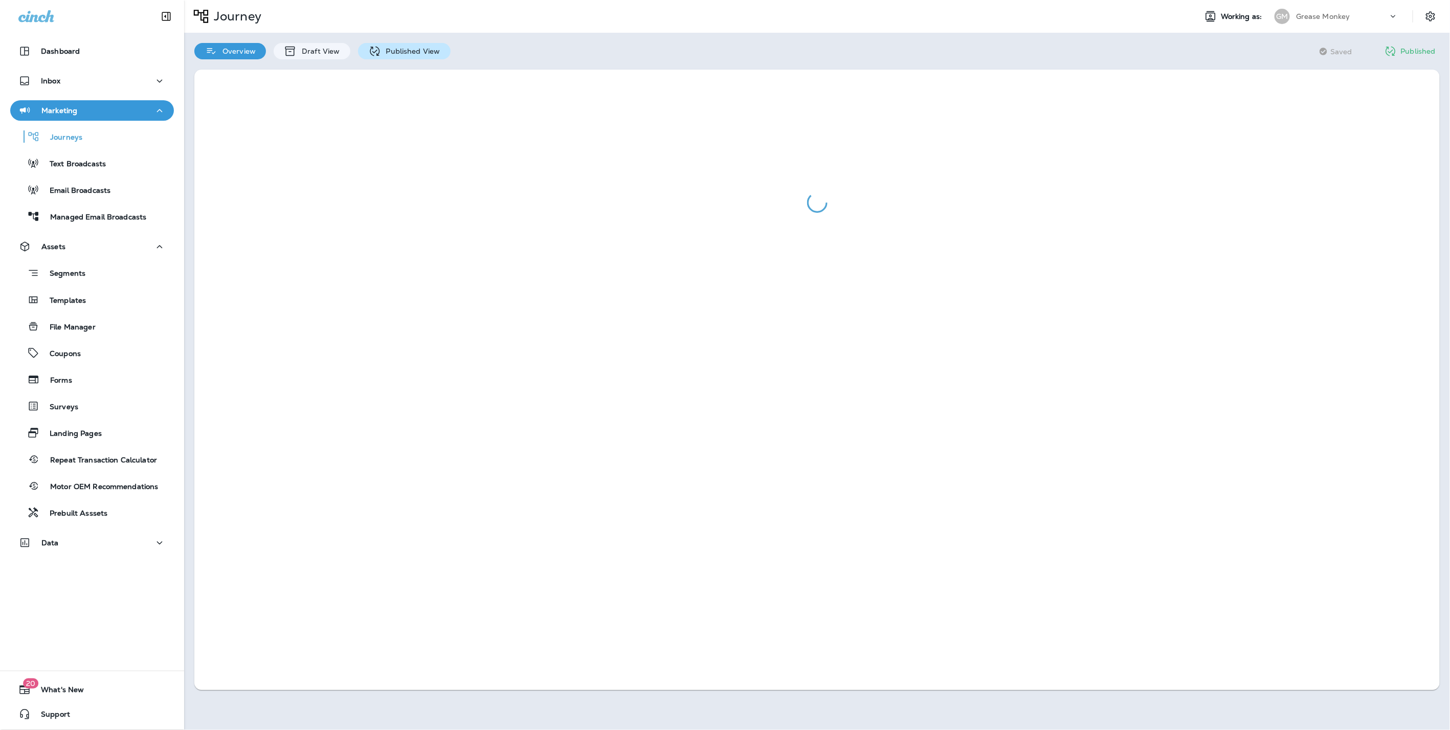
click at [411, 51] on p "Published View" at bounding box center [410, 51] width 59 height 8
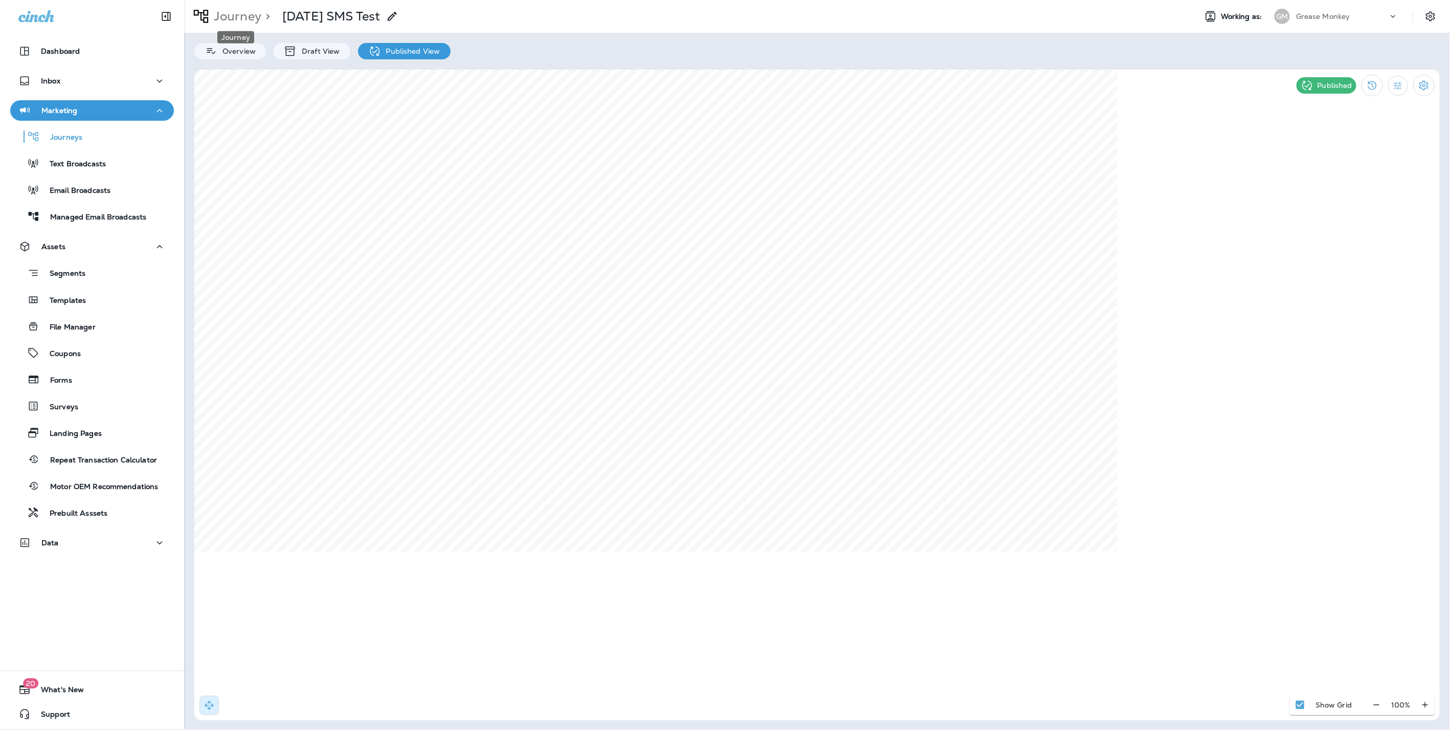
click at [240, 11] on p "Journey" at bounding box center [236, 16] width 52 height 15
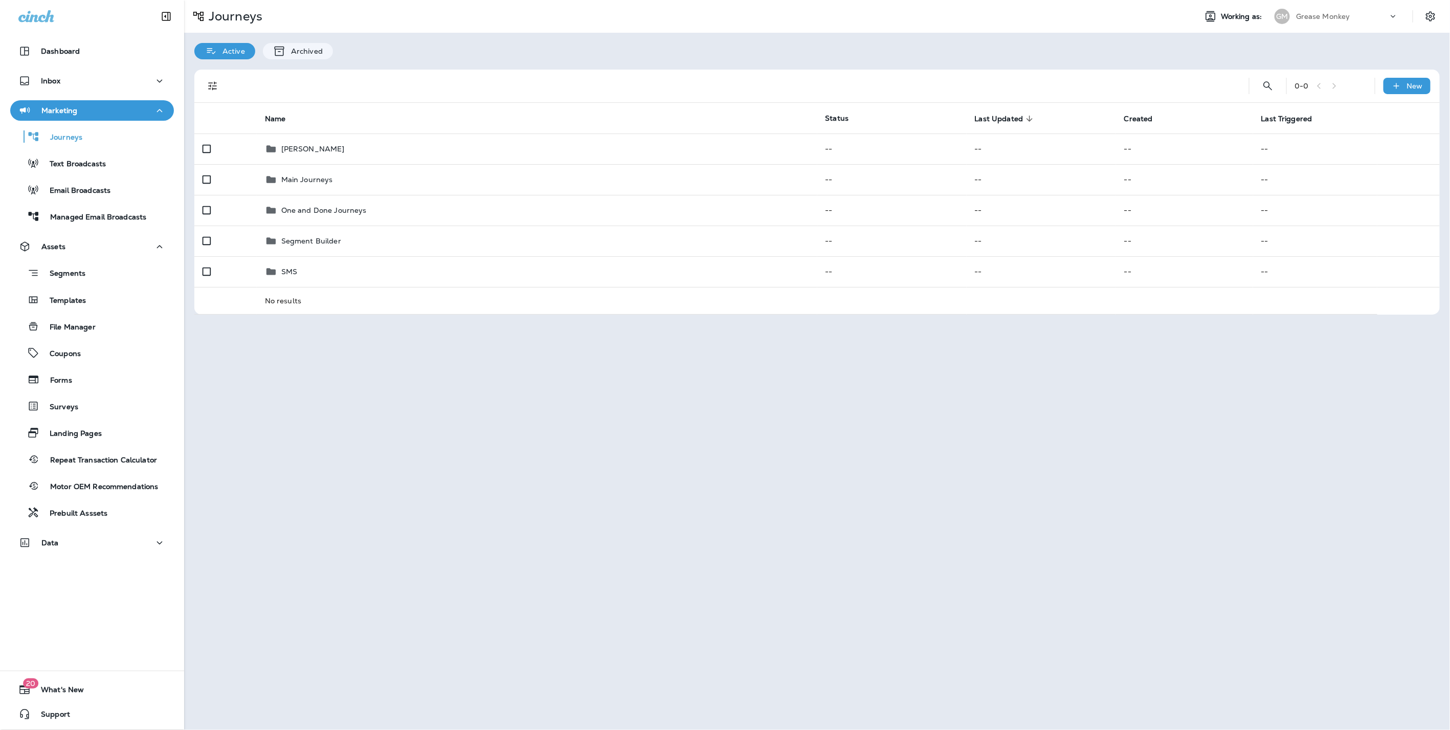
click at [1314, 9] on div "Grease Monkey" at bounding box center [1342, 16] width 92 height 15
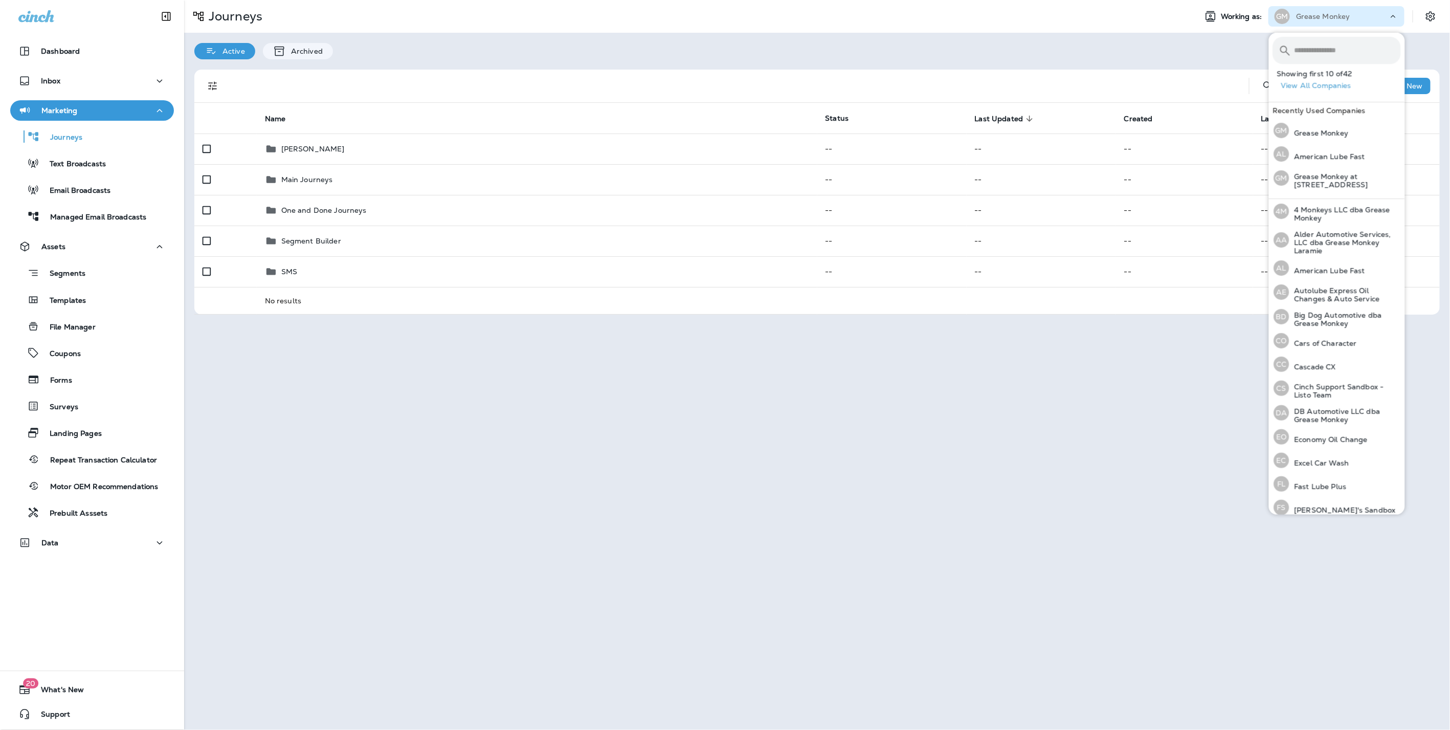
click at [1095, 5] on div "Journeys Working as: GM Grease Monkey" at bounding box center [817, 16] width 1266 height 33
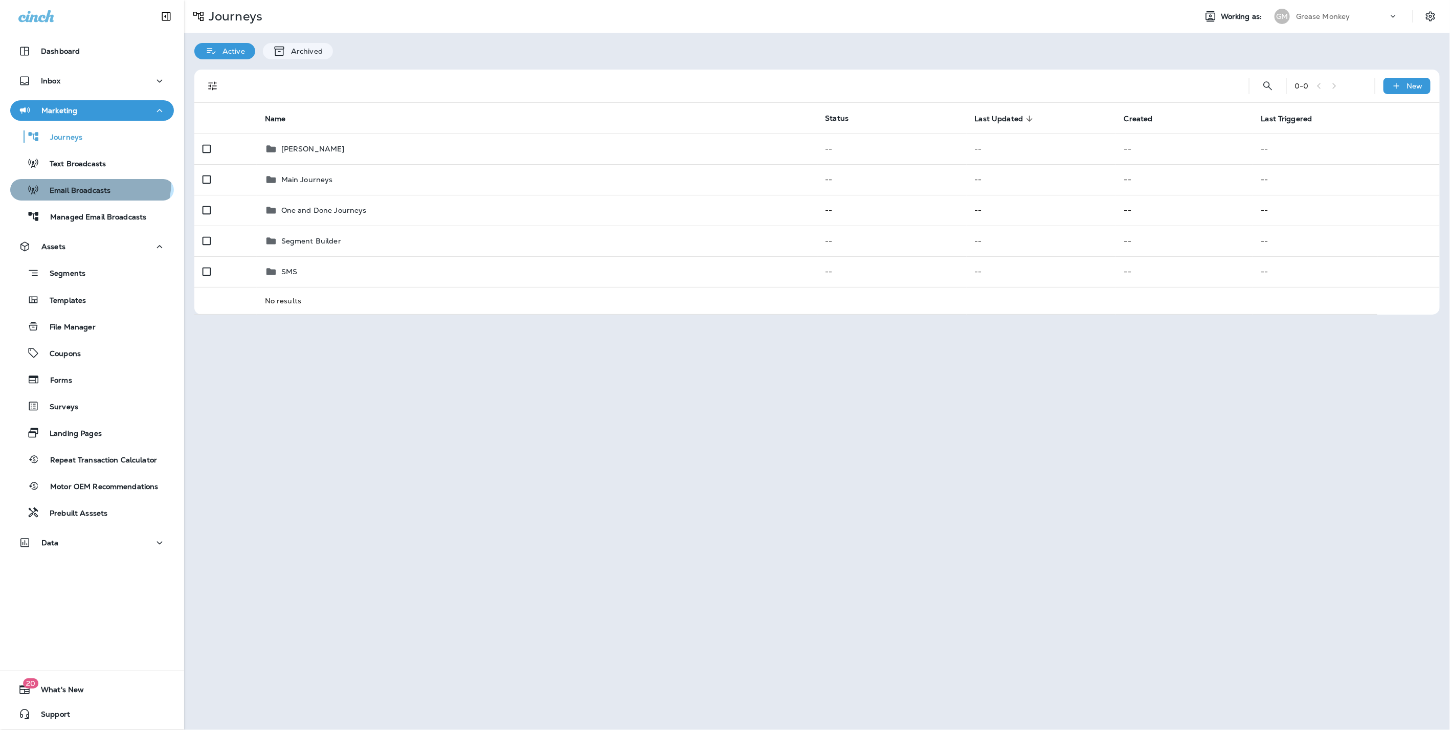
click at [83, 181] on button "Email Broadcasts" at bounding box center [92, 189] width 164 height 21
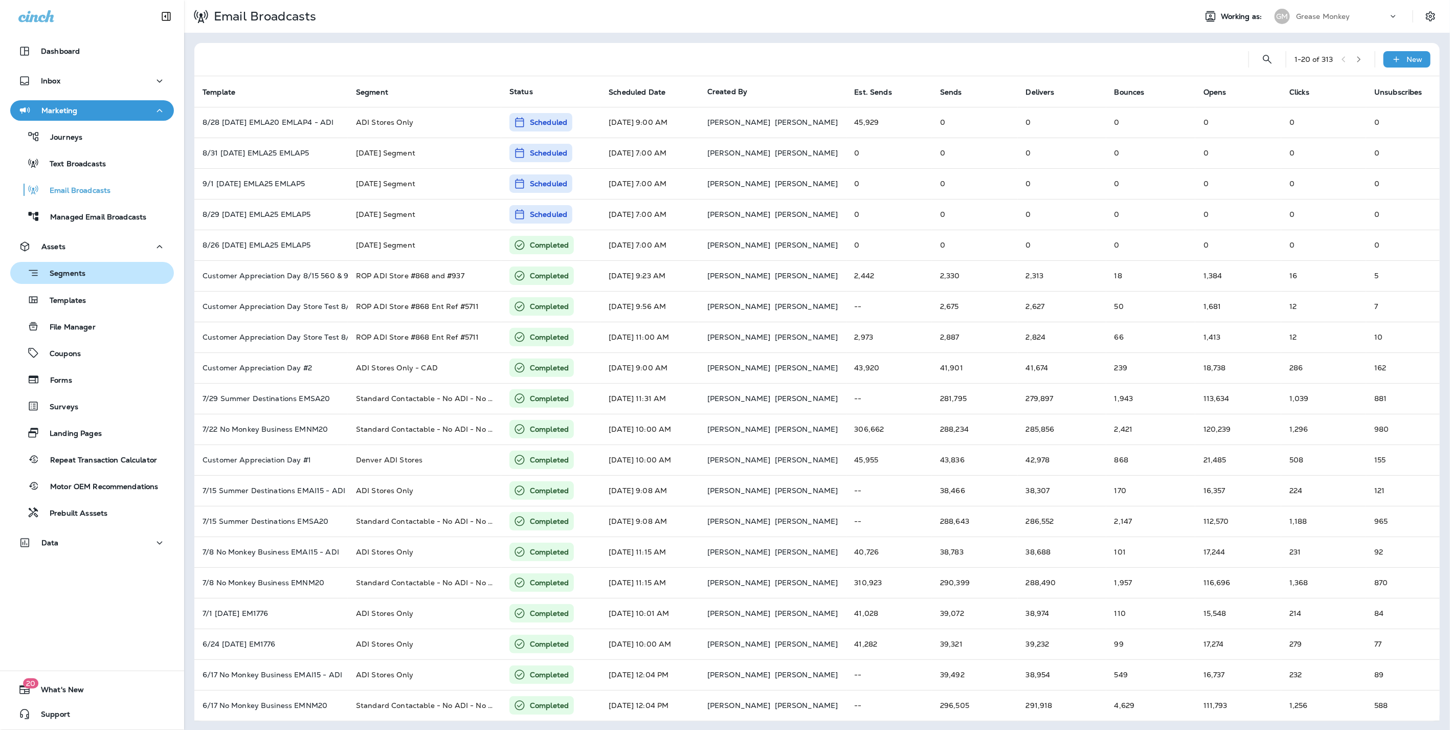
click at [32, 267] on icon "button" at bounding box center [33, 273] width 12 height 13
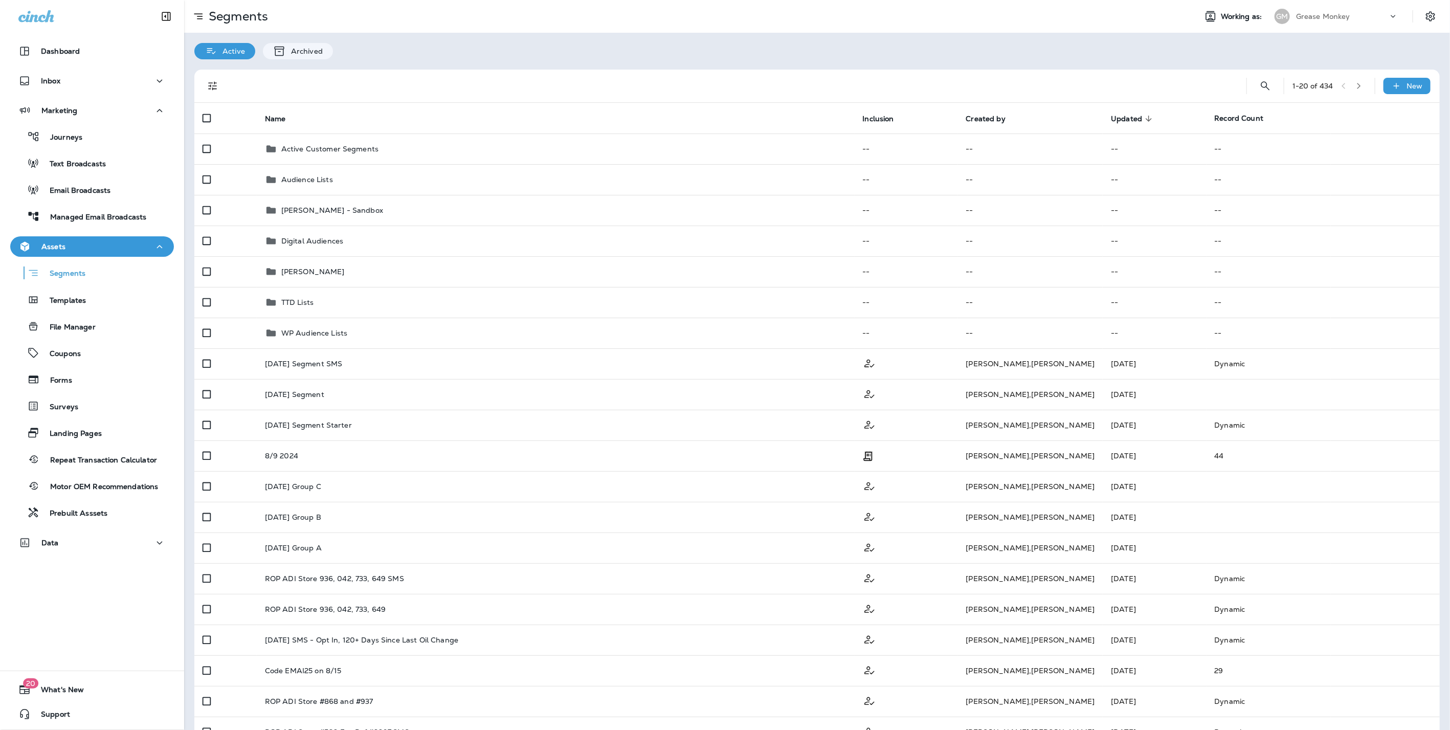
click at [1326, 14] on p "Grease Monkey" at bounding box center [1323, 16] width 54 height 8
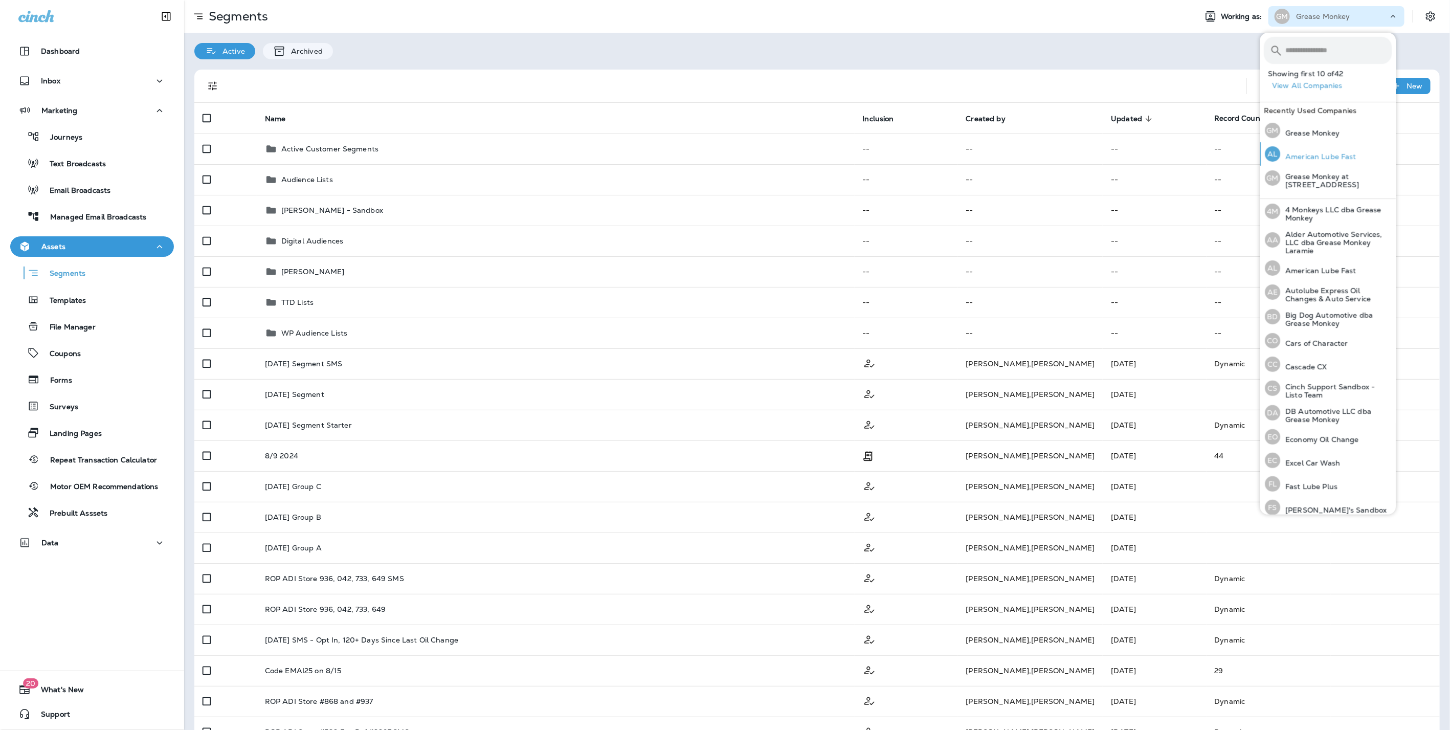
click at [1308, 152] on p "American Lube Fast" at bounding box center [1319, 156] width 76 height 8
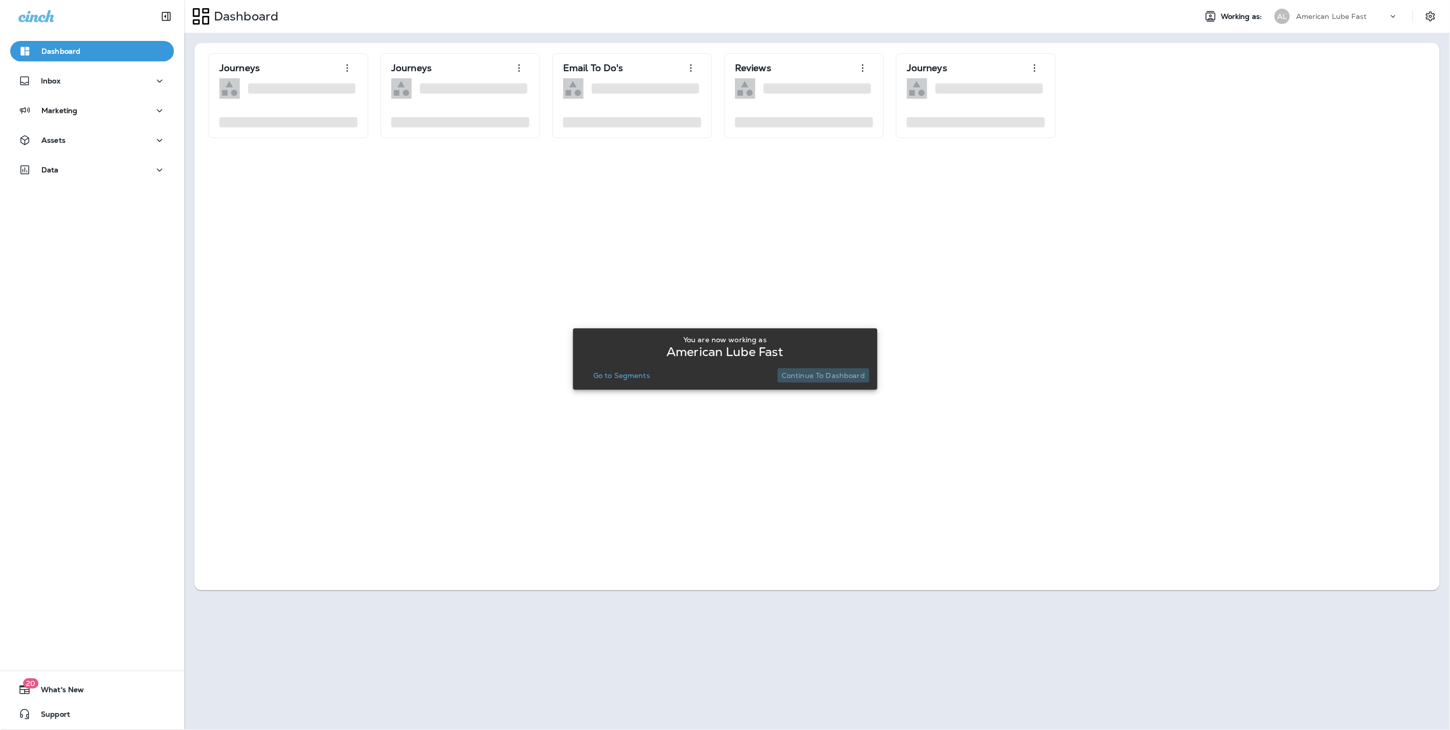
click at [832, 368] on button "Continue to Dashboard" at bounding box center [824, 375] width 92 height 14
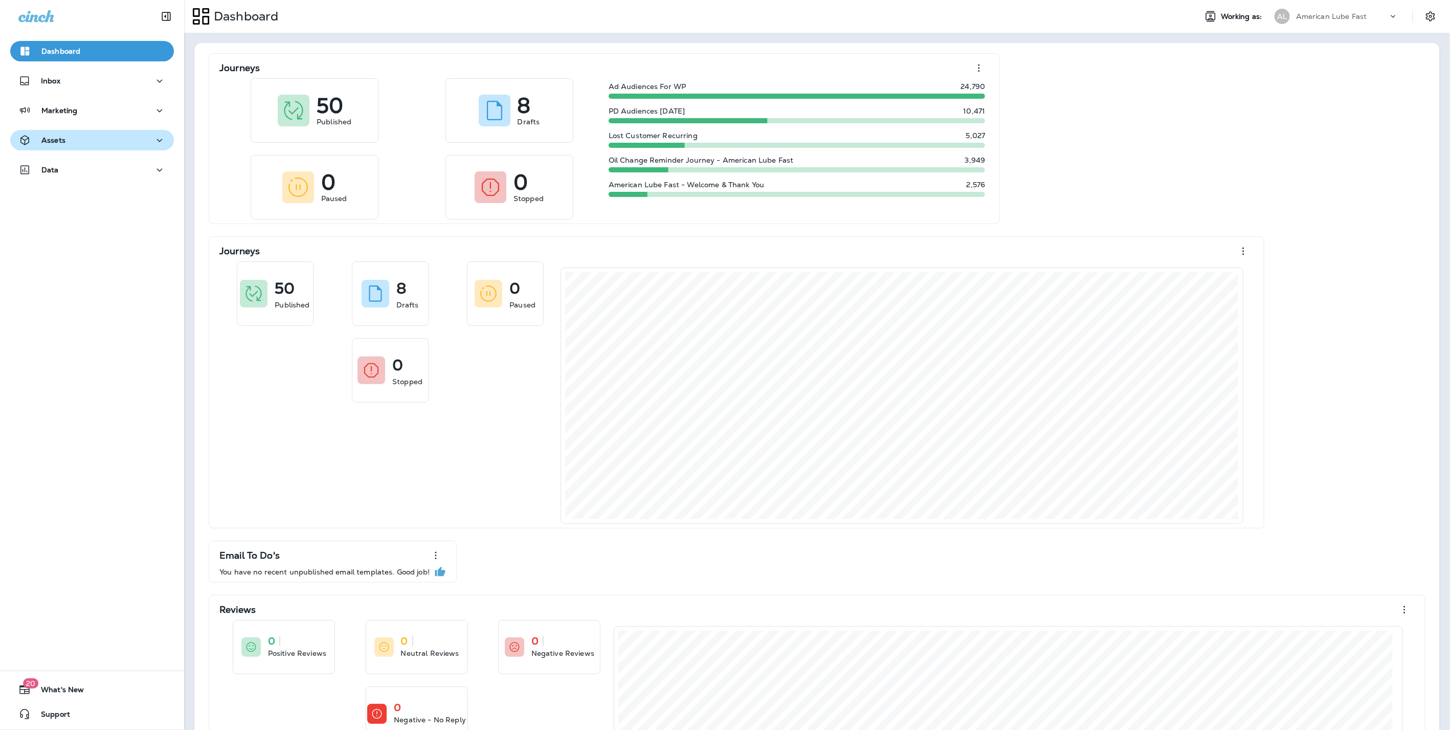
click at [69, 140] on div "Assets" at bounding box center [91, 140] width 147 height 13
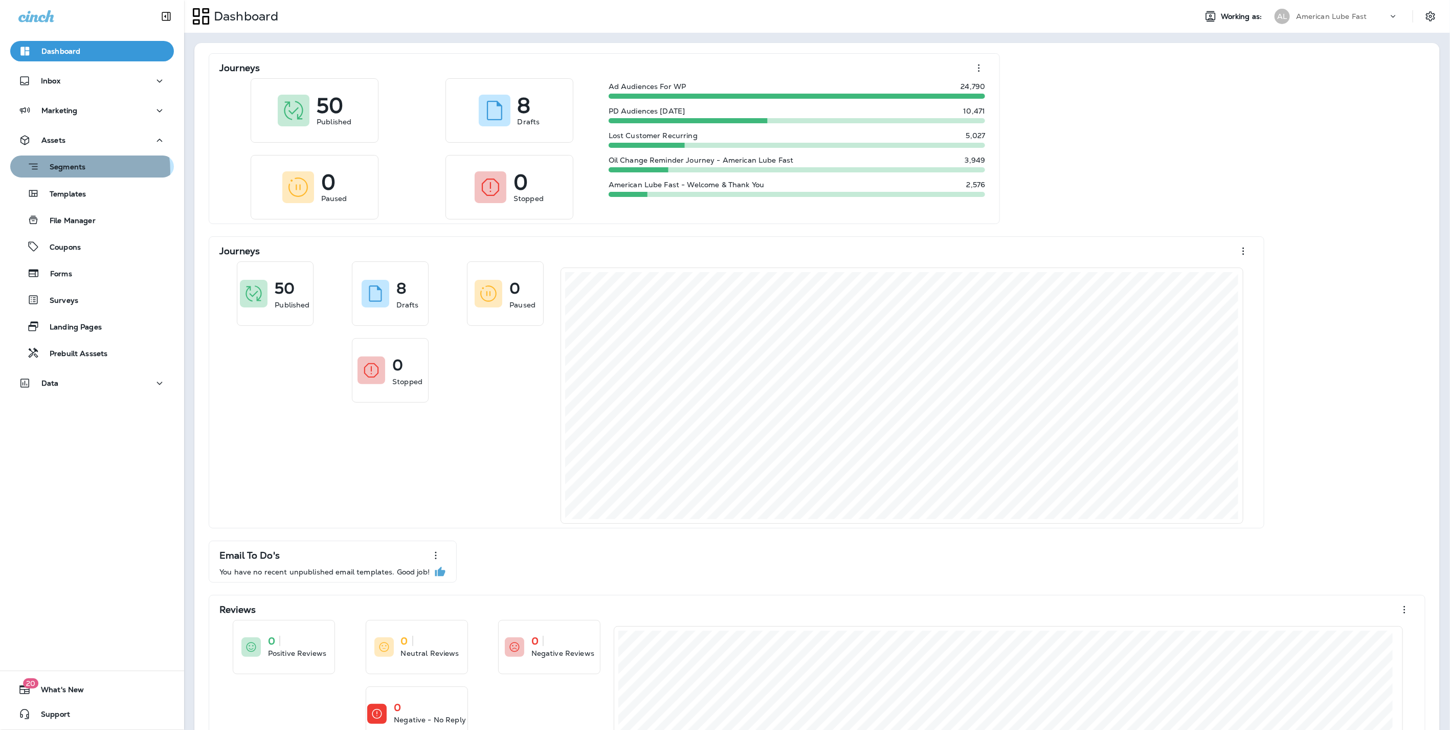
click at [73, 171] on p "Segments" at bounding box center [62, 168] width 46 height 10
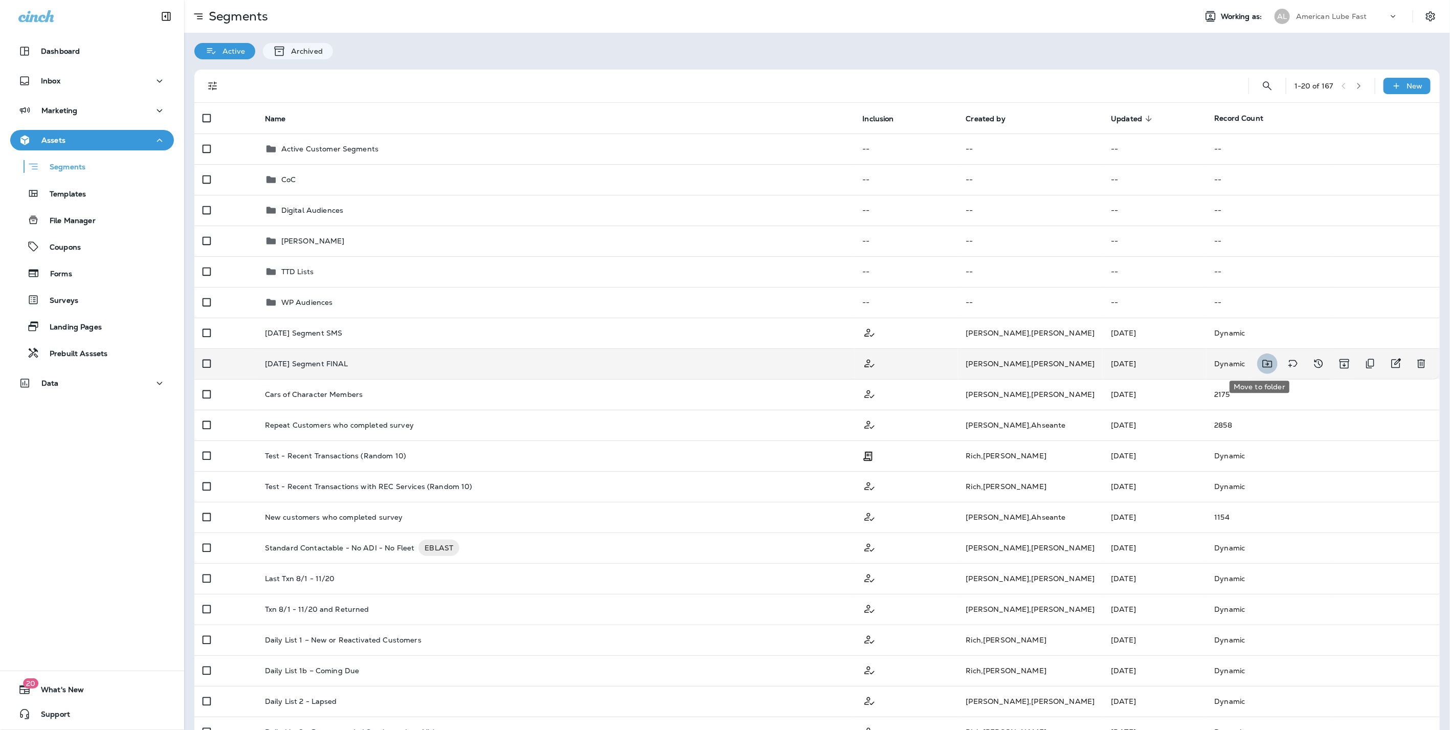
click at [1262, 361] on icon "Move to folder" at bounding box center [1268, 364] width 12 height 12
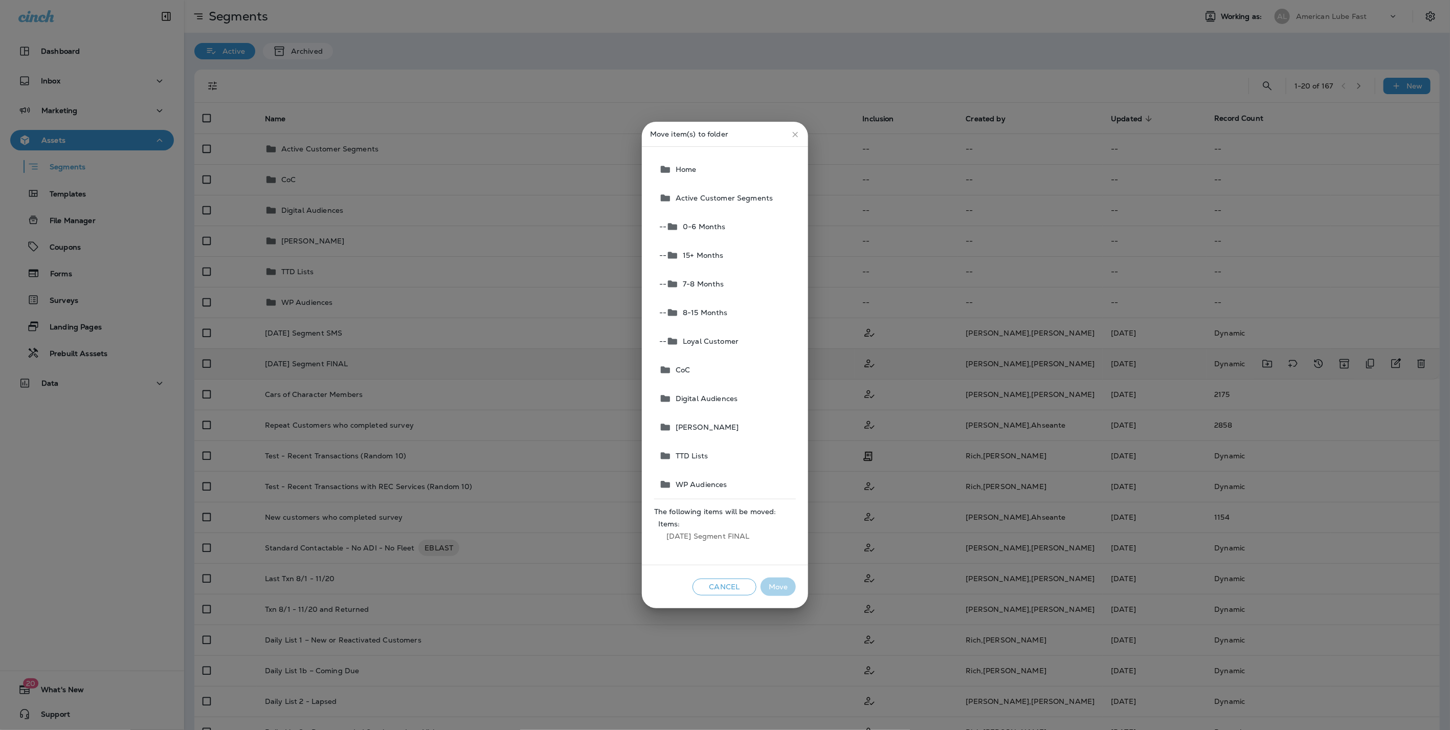
click at [797, 130] on icon "close" at bounding box center [795, 134] width 9 height 9
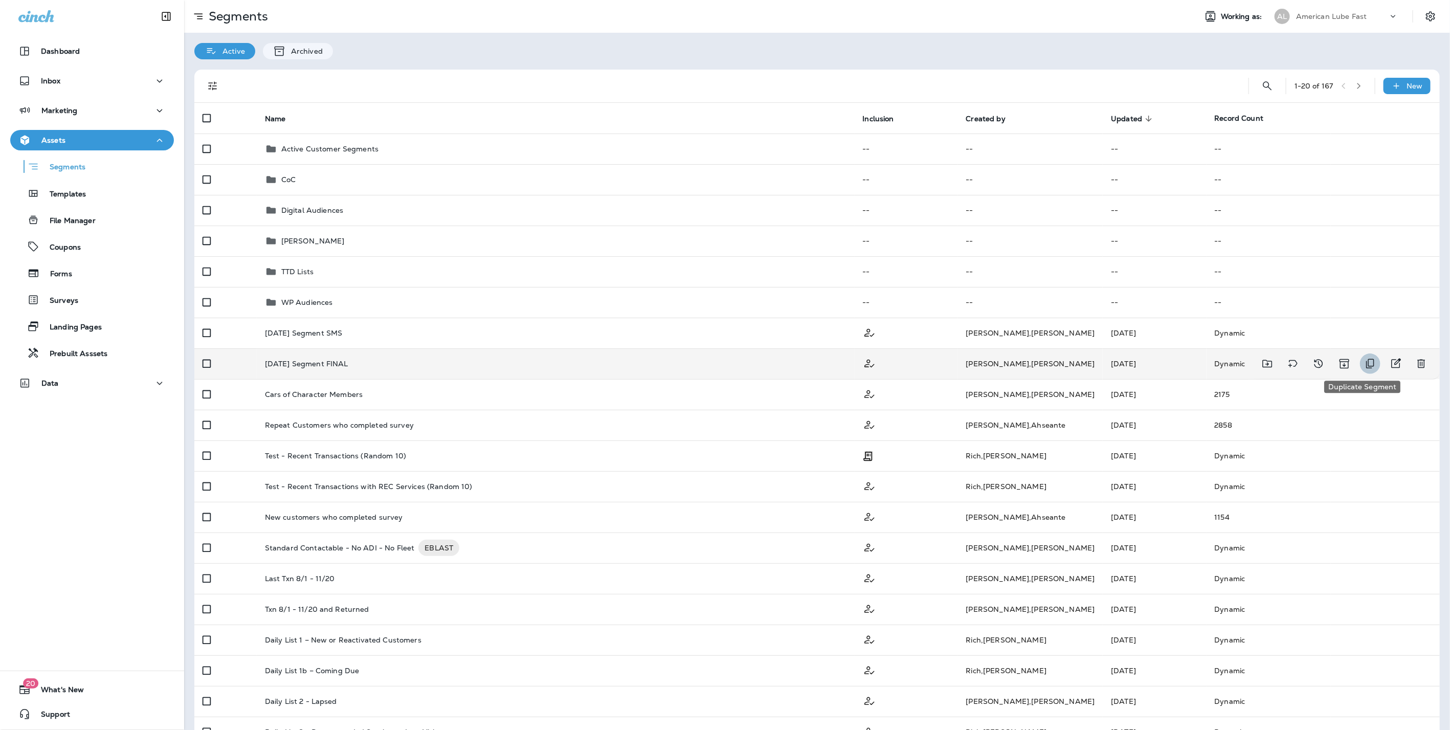
click at [1365, 363] on icon "Duplicate Segment" at bounding box center [1371, 364] width 12 height 12
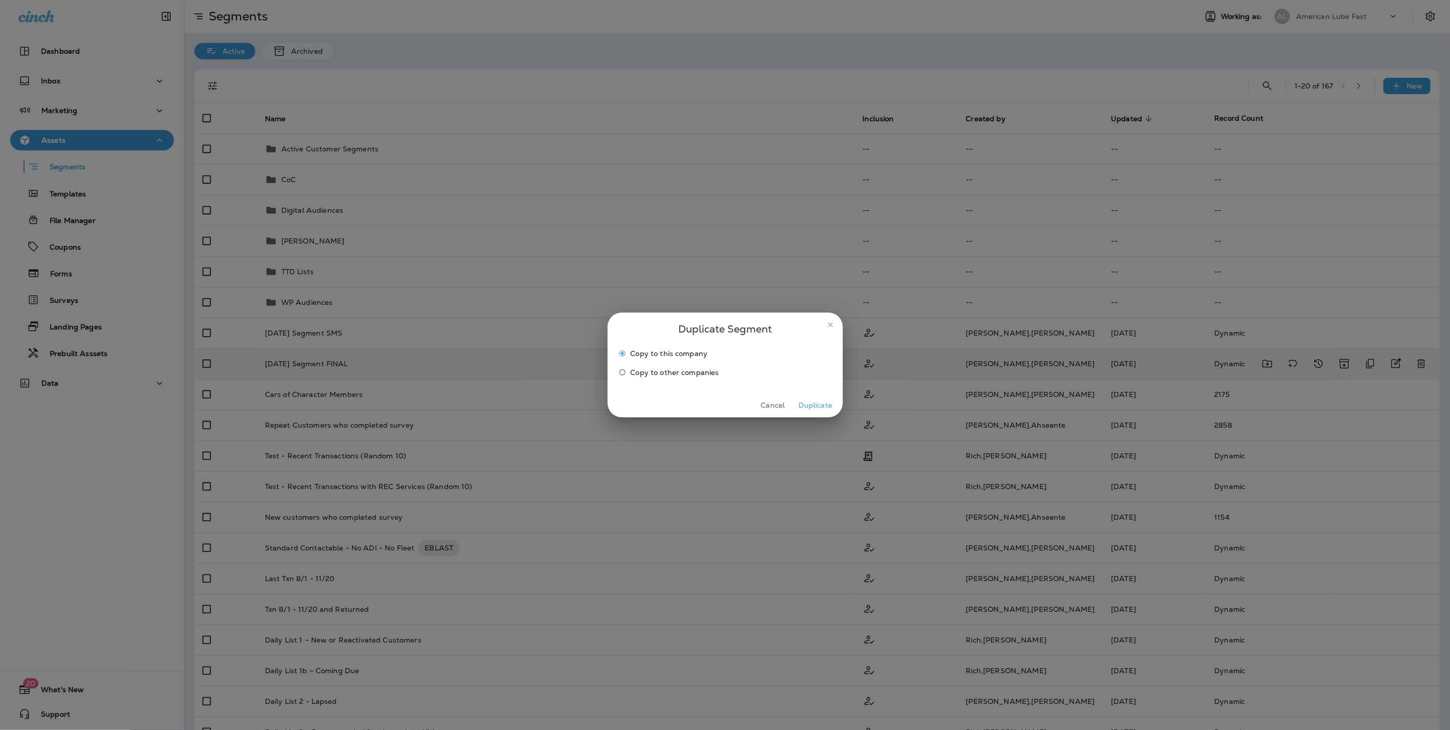
click at [636, 372] on span "Copy to other companies" at bounding box center [675, 372] width 89 height 8
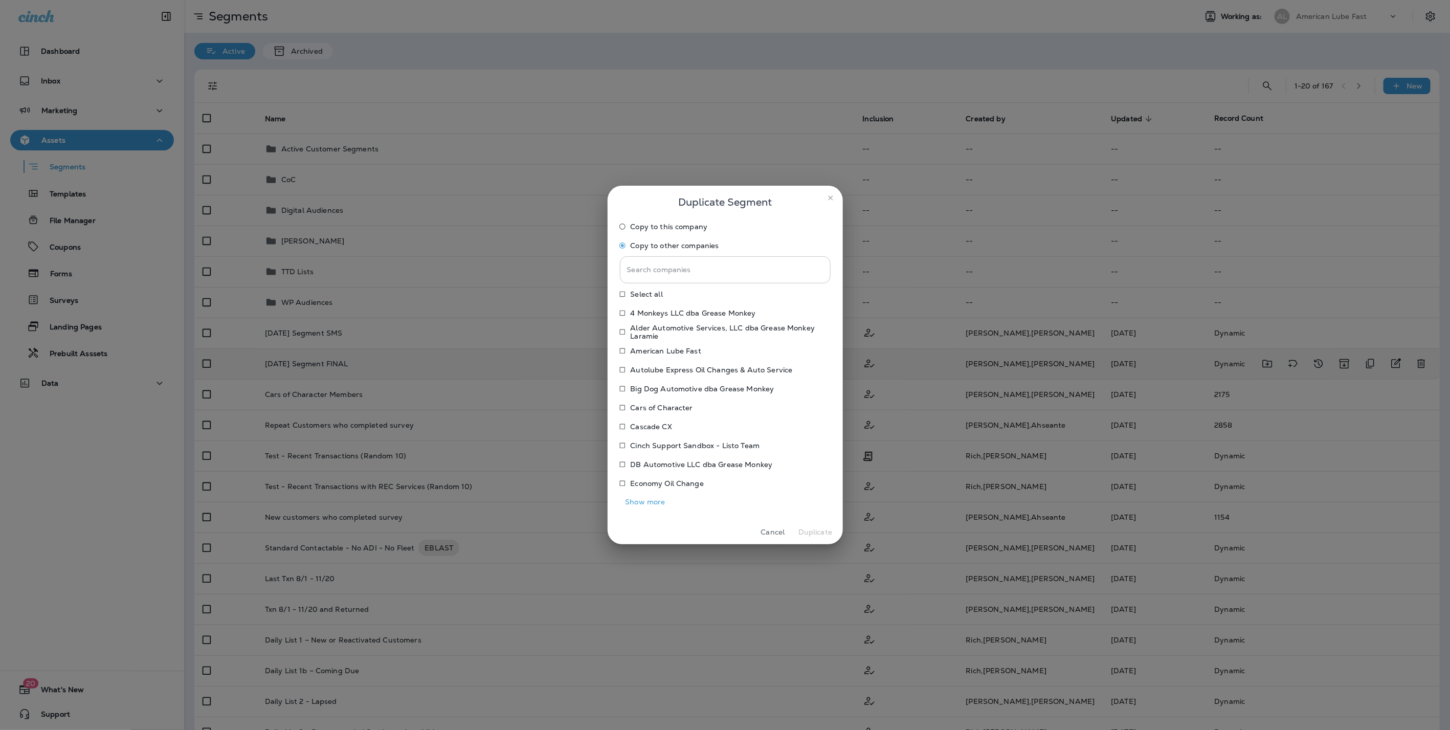
click at [693, 273] on input "Search companies" at bounding box center [725, 269] width 211 height 27
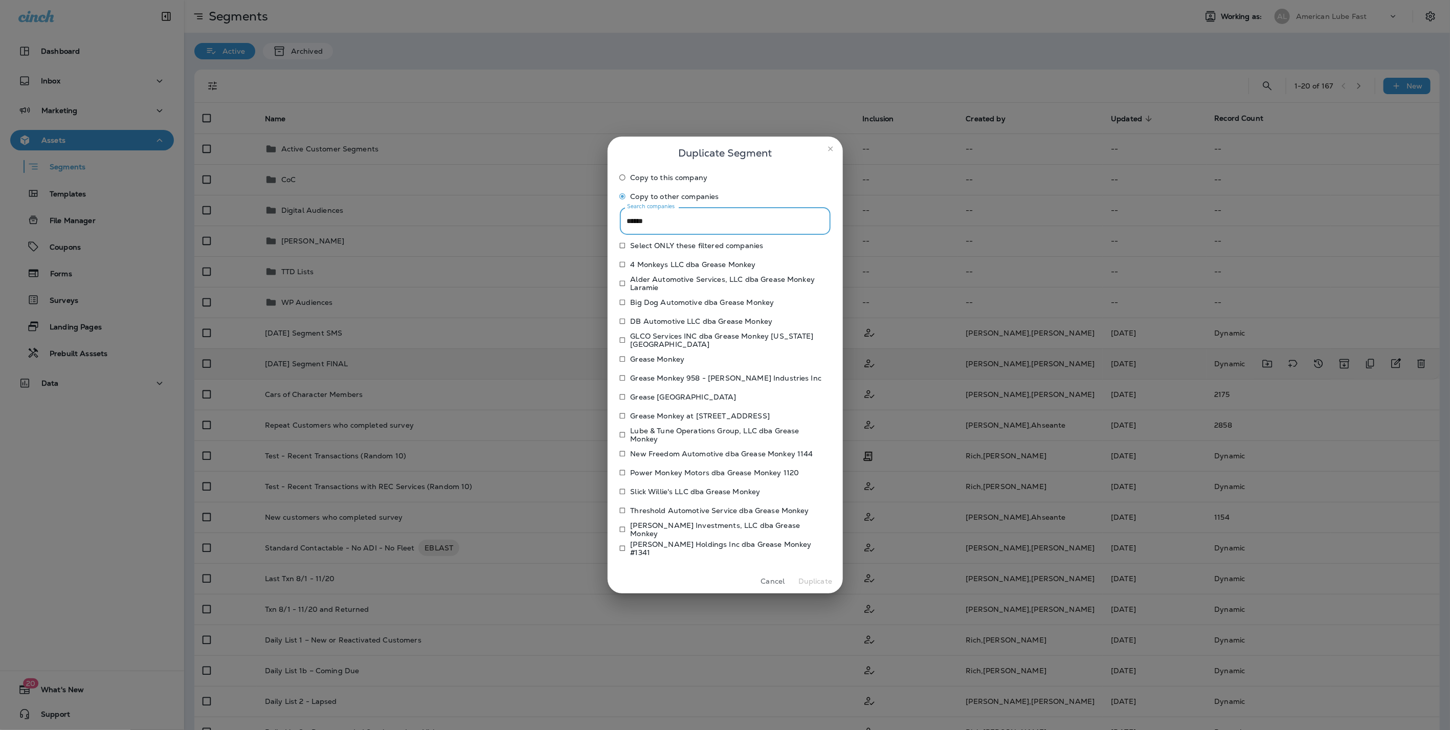
type input "******"
click at [650, 358] on p "Grease Monkey" at bounding box center [658, 359] width 54 height 8
click at [815, 579] on button "Duplicate" at bounding box center [816, 582] width 38 height 16
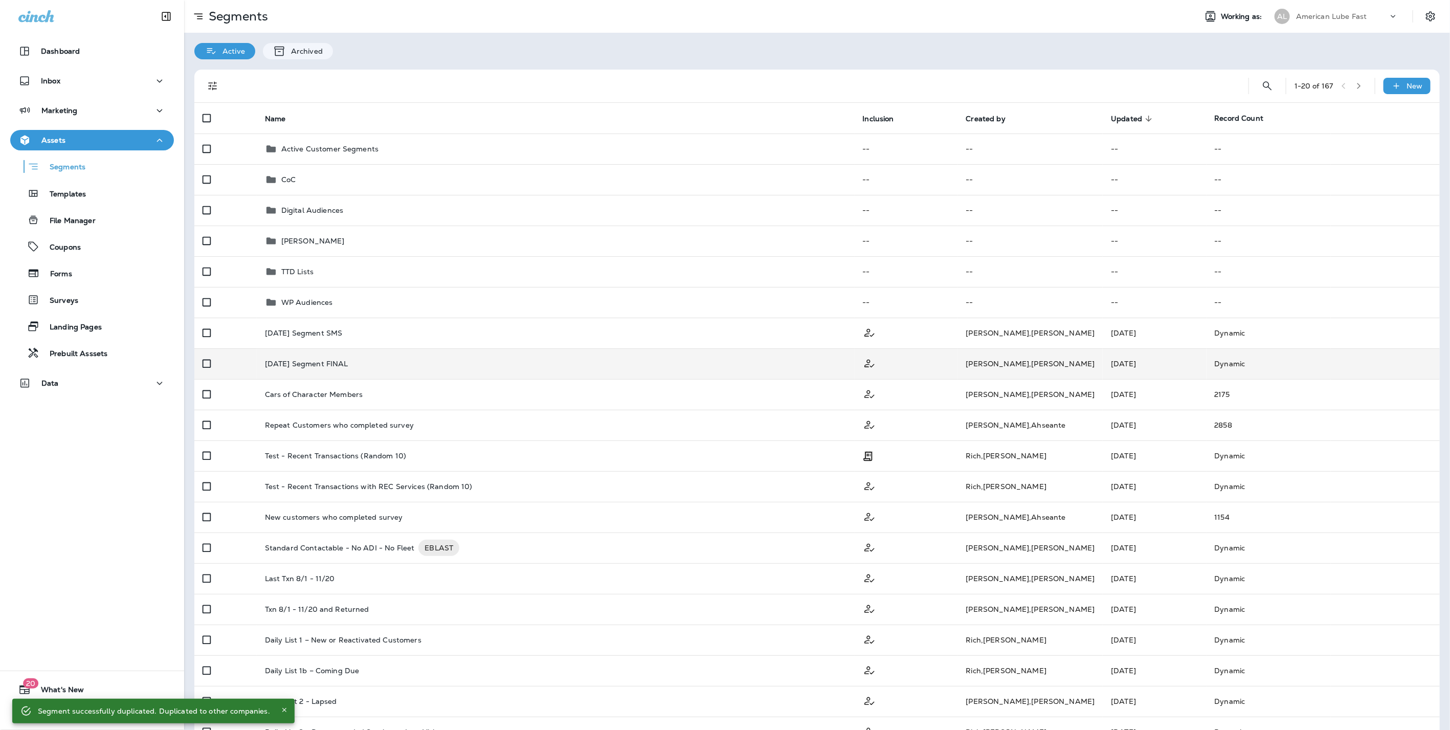
click at [1349, 14] on p "American Lube Fast" at bounding box center [1331, 16] width 71 height 8
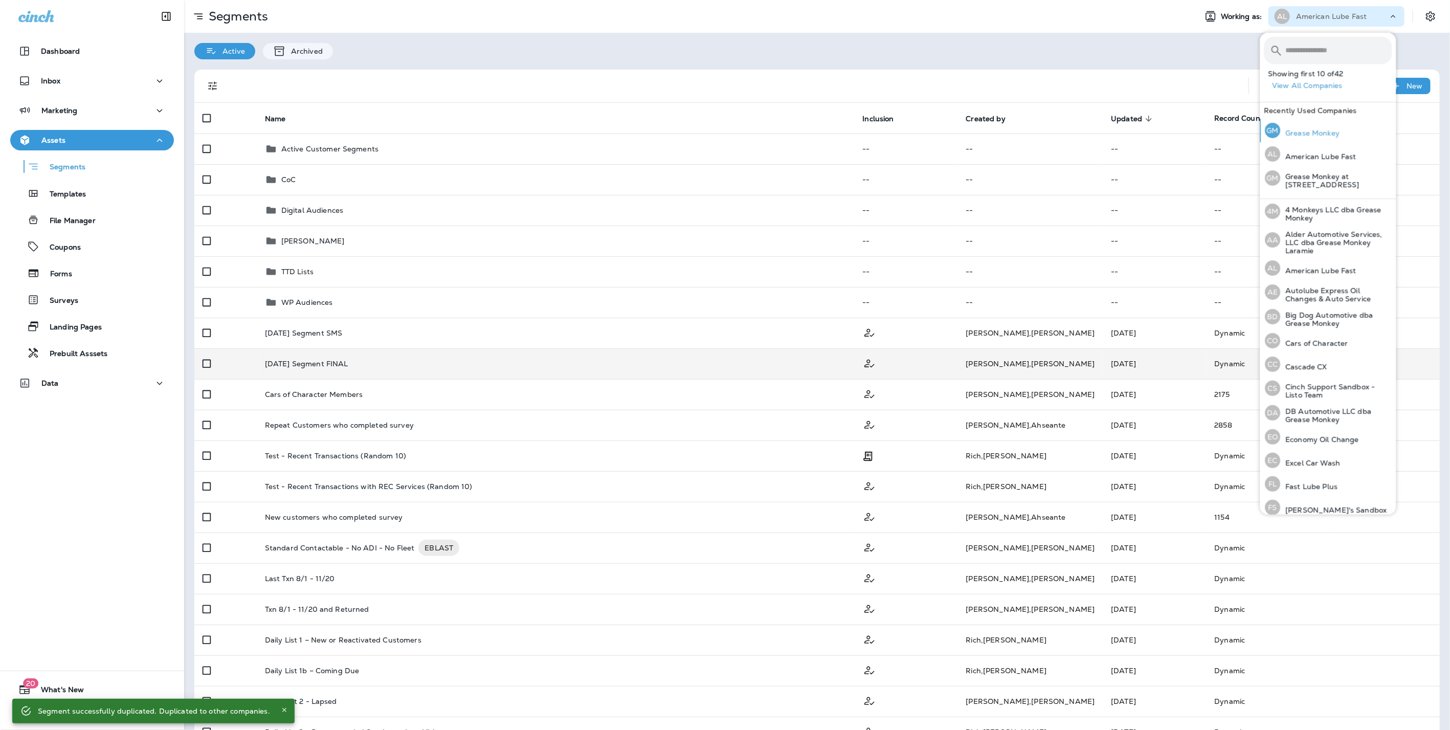
click at [1313, 133] on p "Grease Monkey" at bounding box center [1310, 133] width 59 height 8
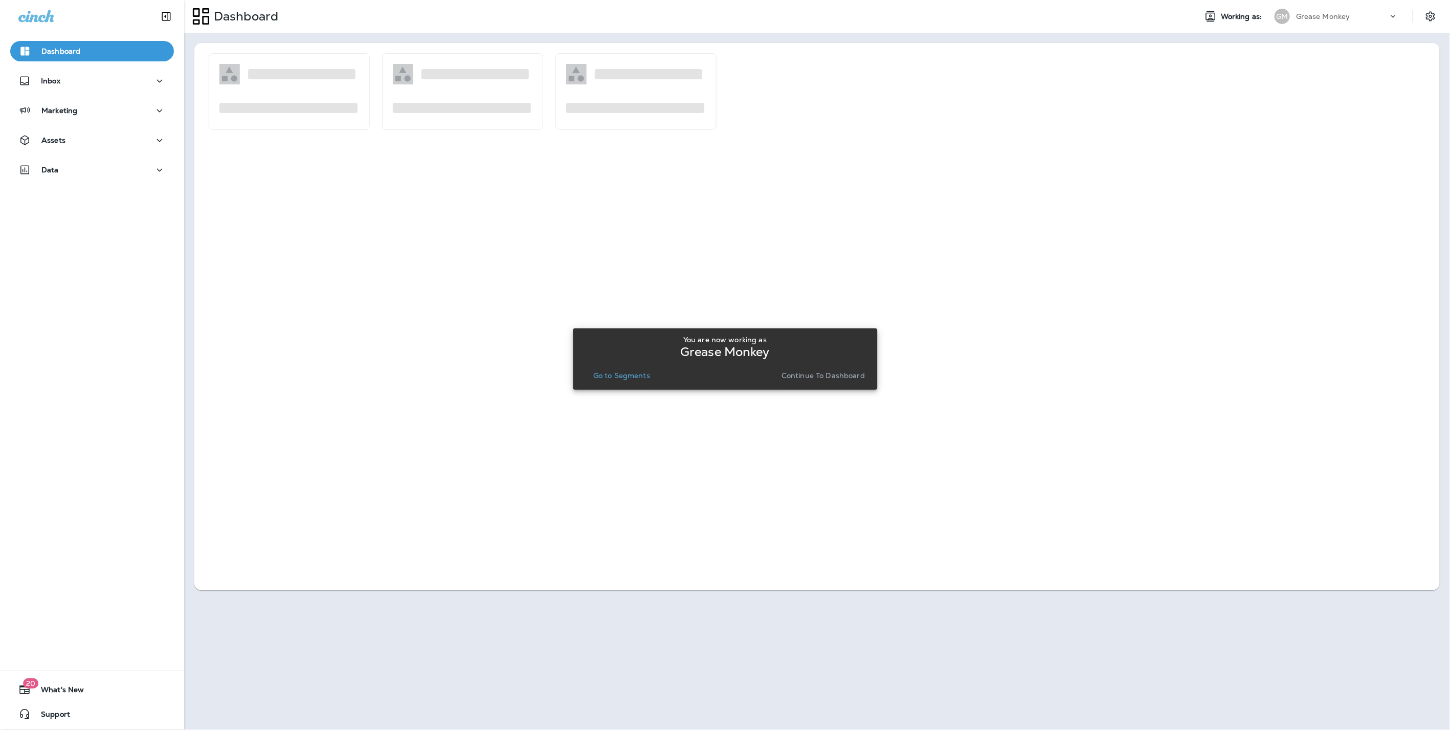
click at [787, 378] on p "Continue to Dashboard" at bounding box center [823, 375] width 83 height 8
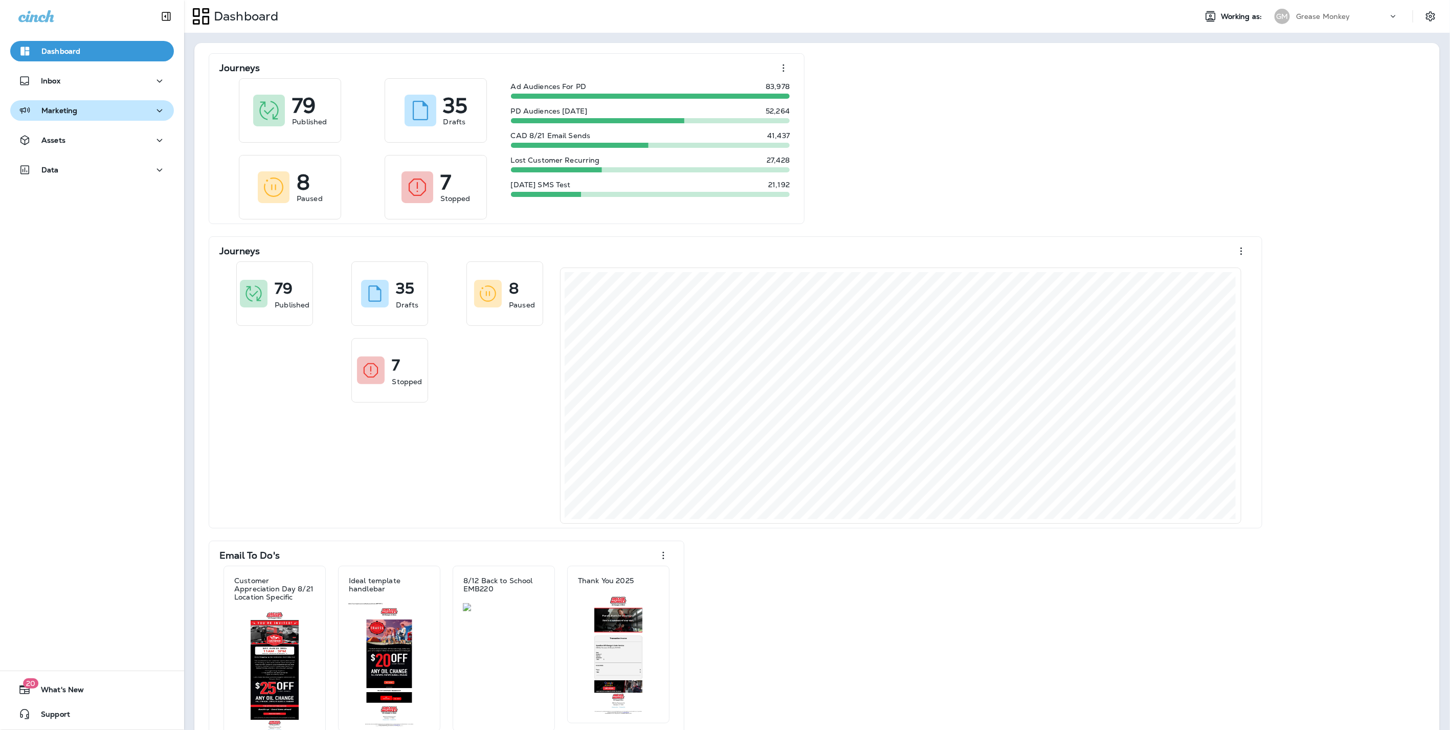
click at [76, 112] on p "Marketing" at bounding box center [59, 110] width 36 height 8
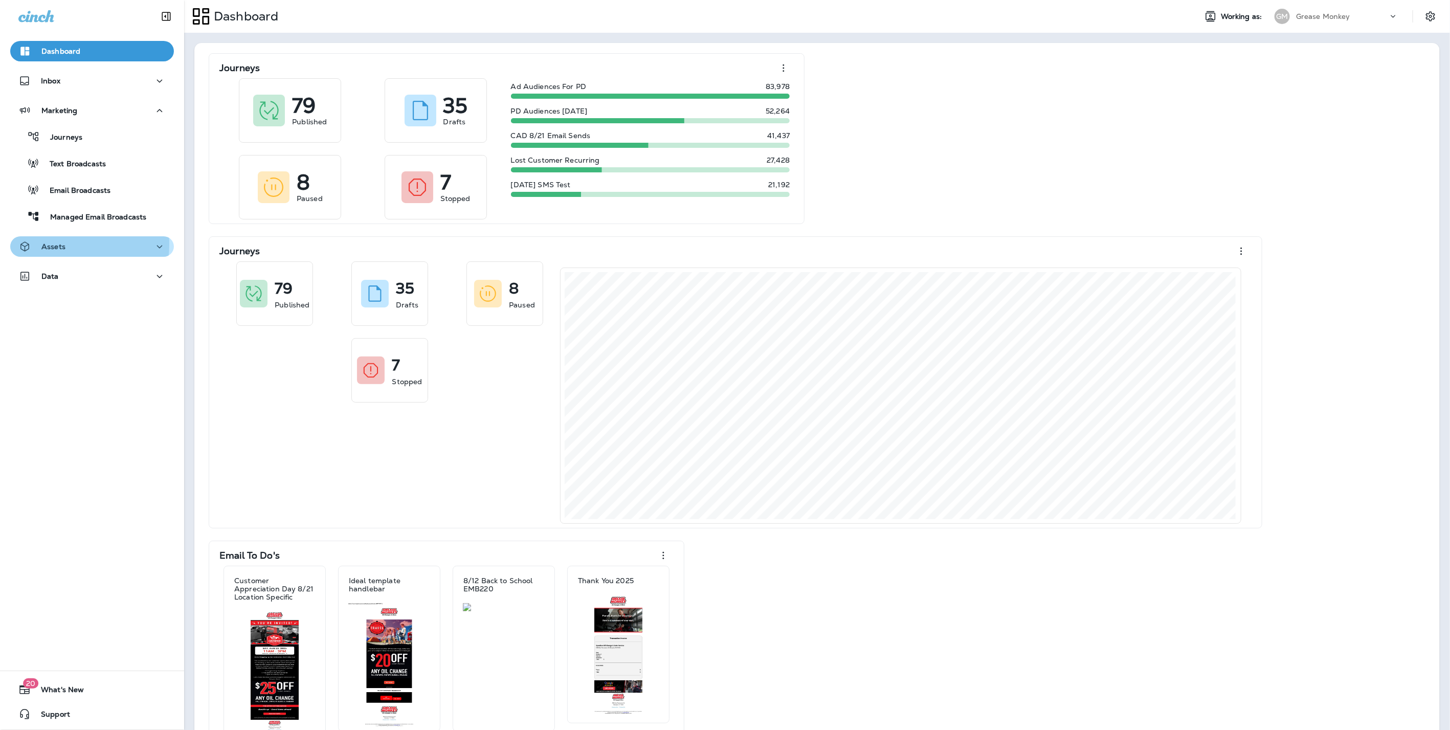
click at [59, 245] on p "Assets" at bounding box center [53, 247] width 24 height 8
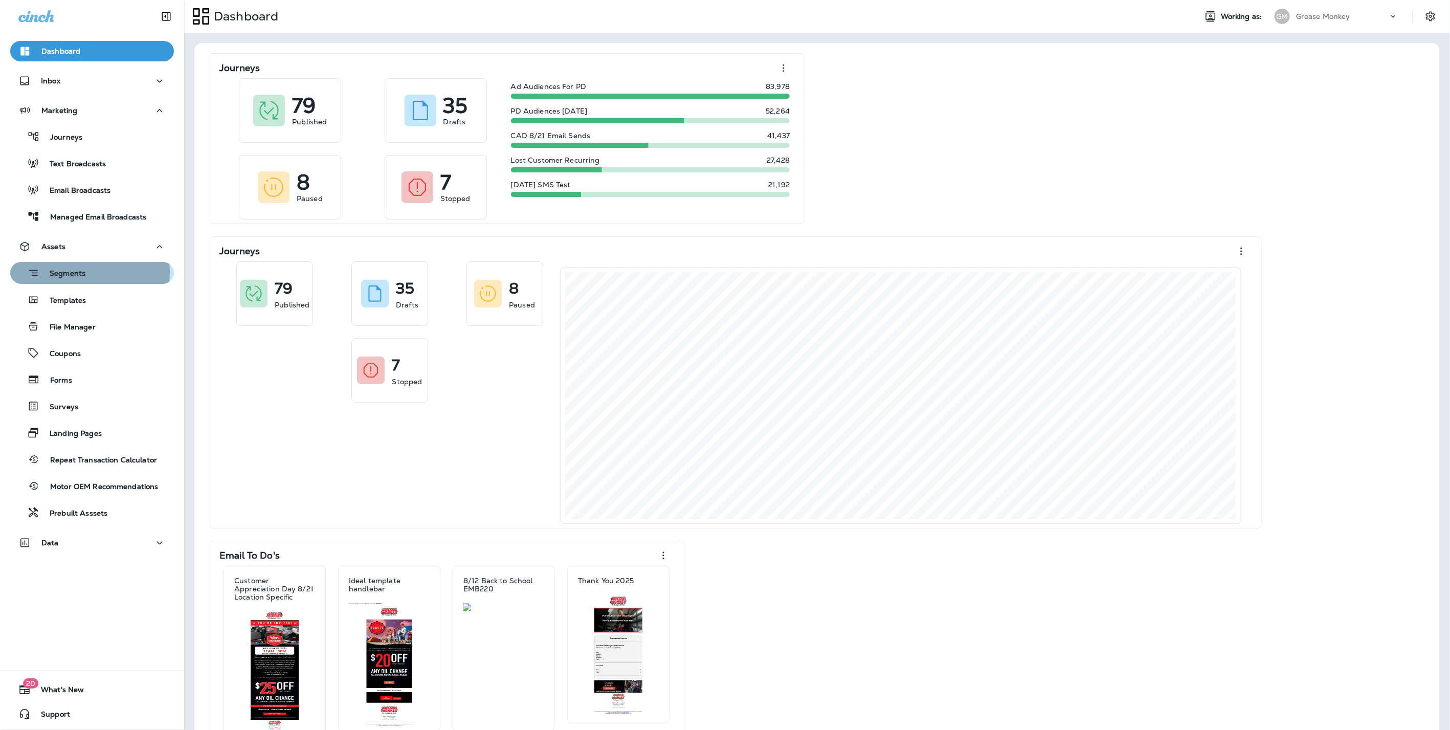
click at [84, 273] on p "Segments" at bounding box center [62, 274] width 46 height 10
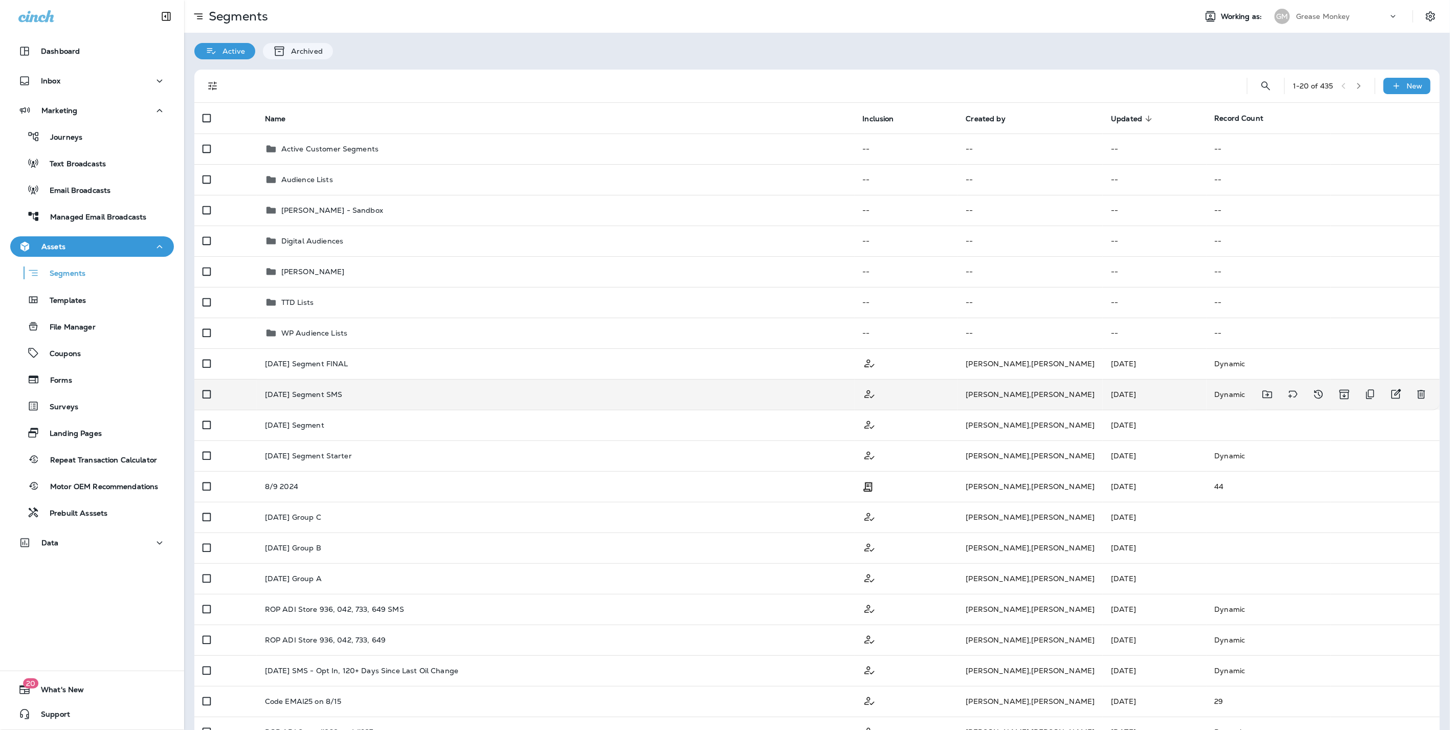
click at [280, 392] on p "Labor Day 2025 Segment SMS" at bounding box center [304, 394] width 78 height 8
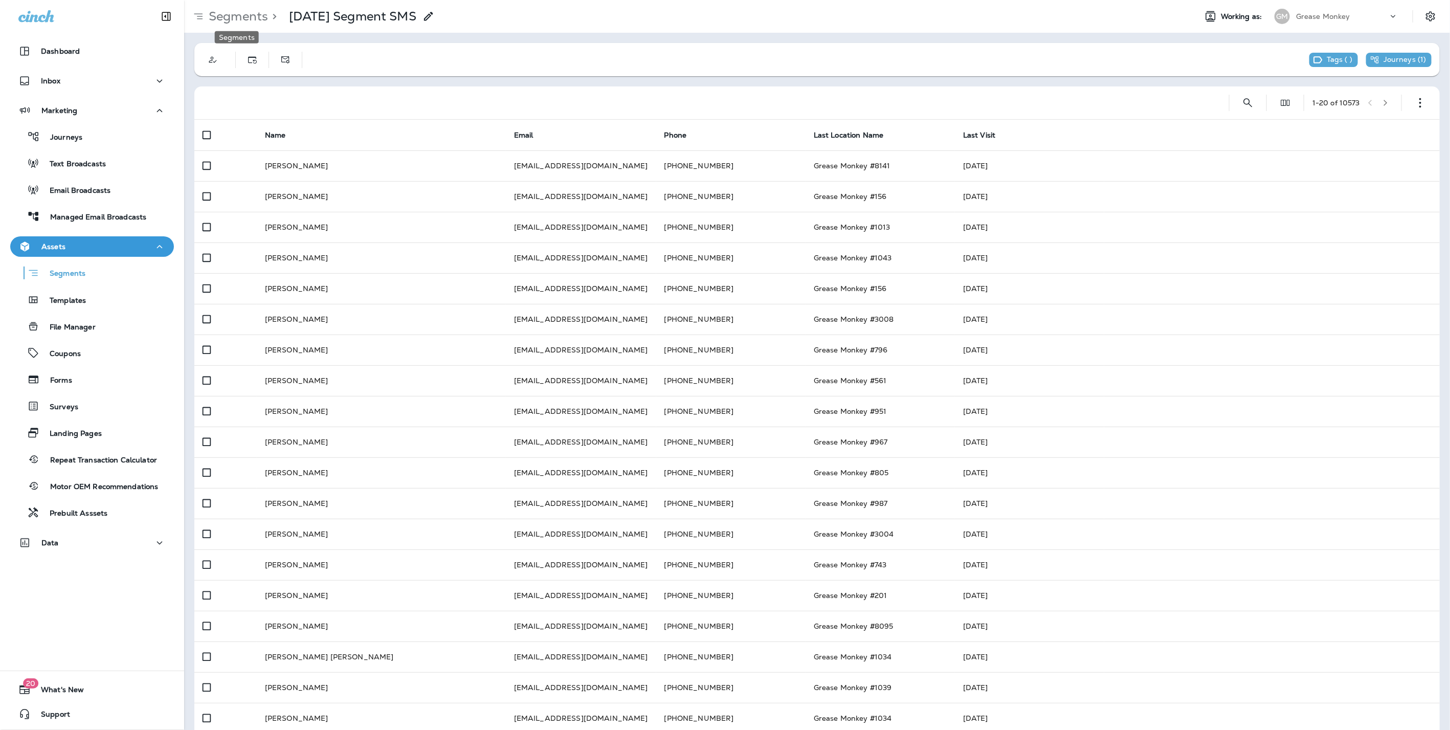
click at [248, 20] on p "Segments" at bounding box center [236, 16] width 63 height 15
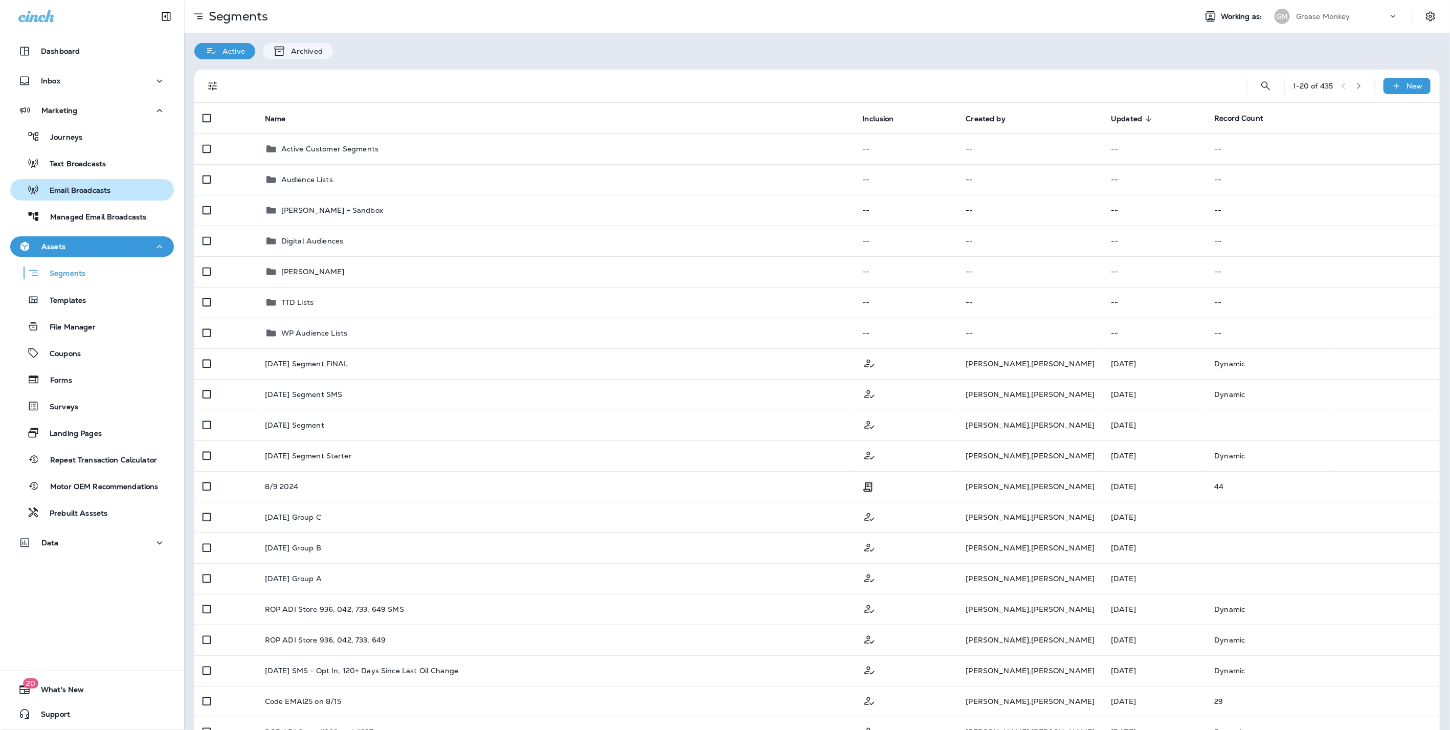
click at [82, 182] on div "Email Broadcasts" at bounding box center [62, 189] width 96 height 15
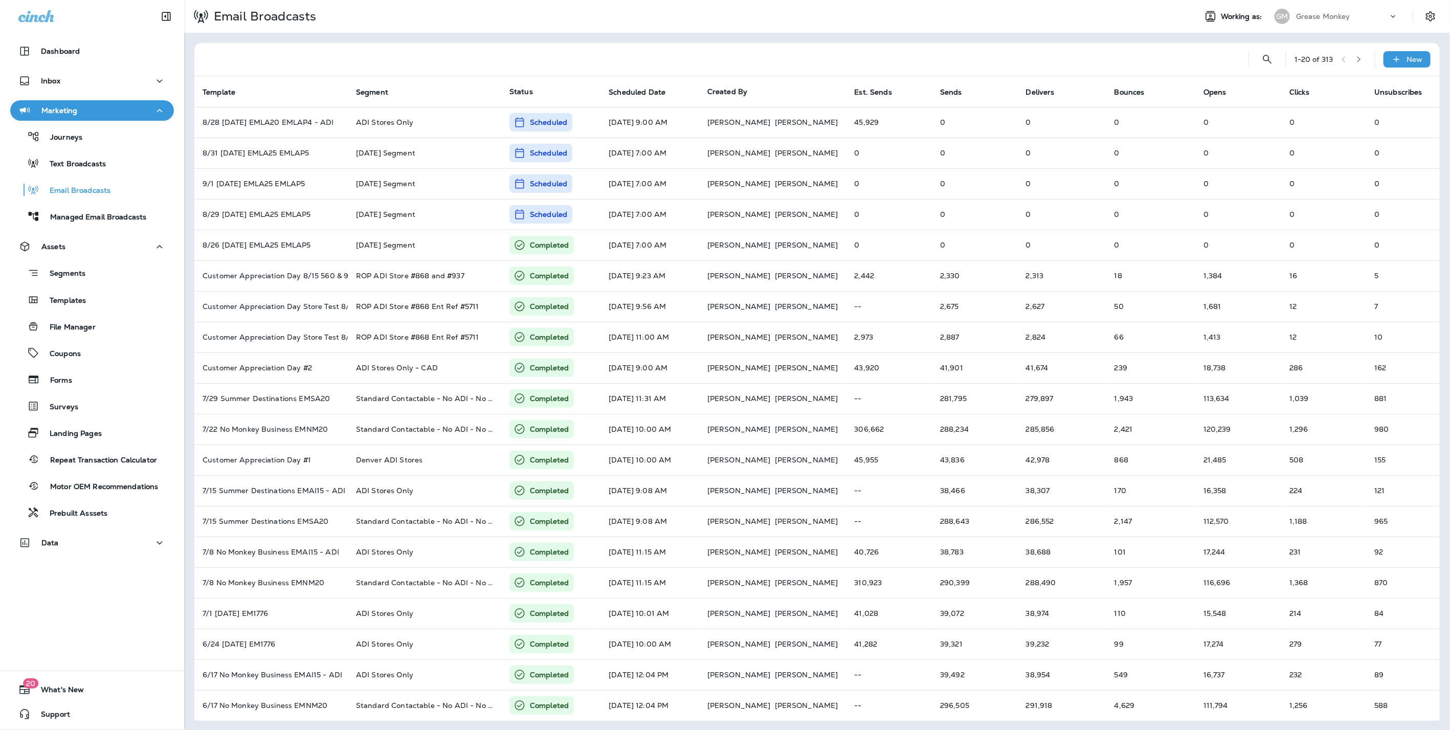
click at [1312, 19] on p "Grease Monkey" at bounding box center [1323, 16] width 54 height 8
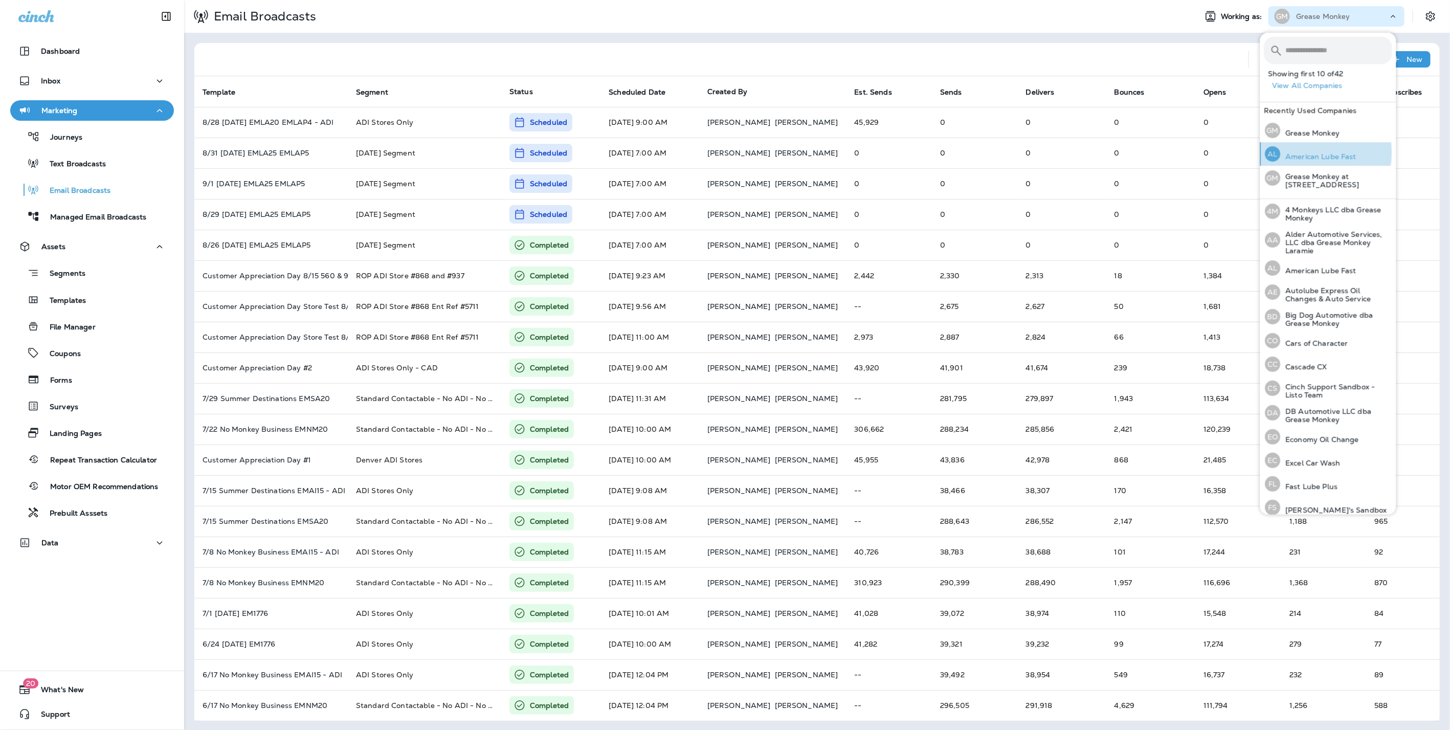
click at [1303, 152] on p "American Lube Fast" at bounding box center [1319, 156] width 76 height 8
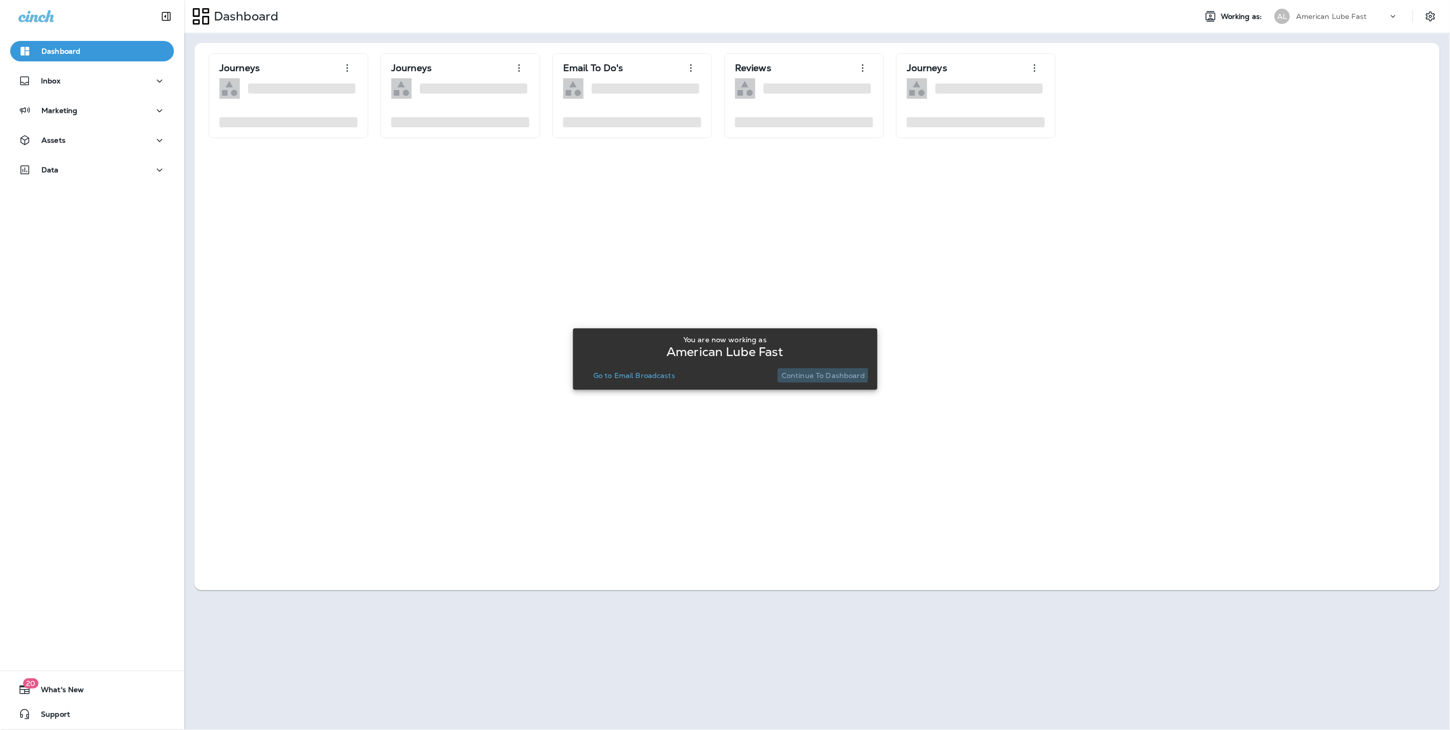
click at [813, 374] on p "Continue to Dashboard" at bounding box center [823, 375] width 83 height 8
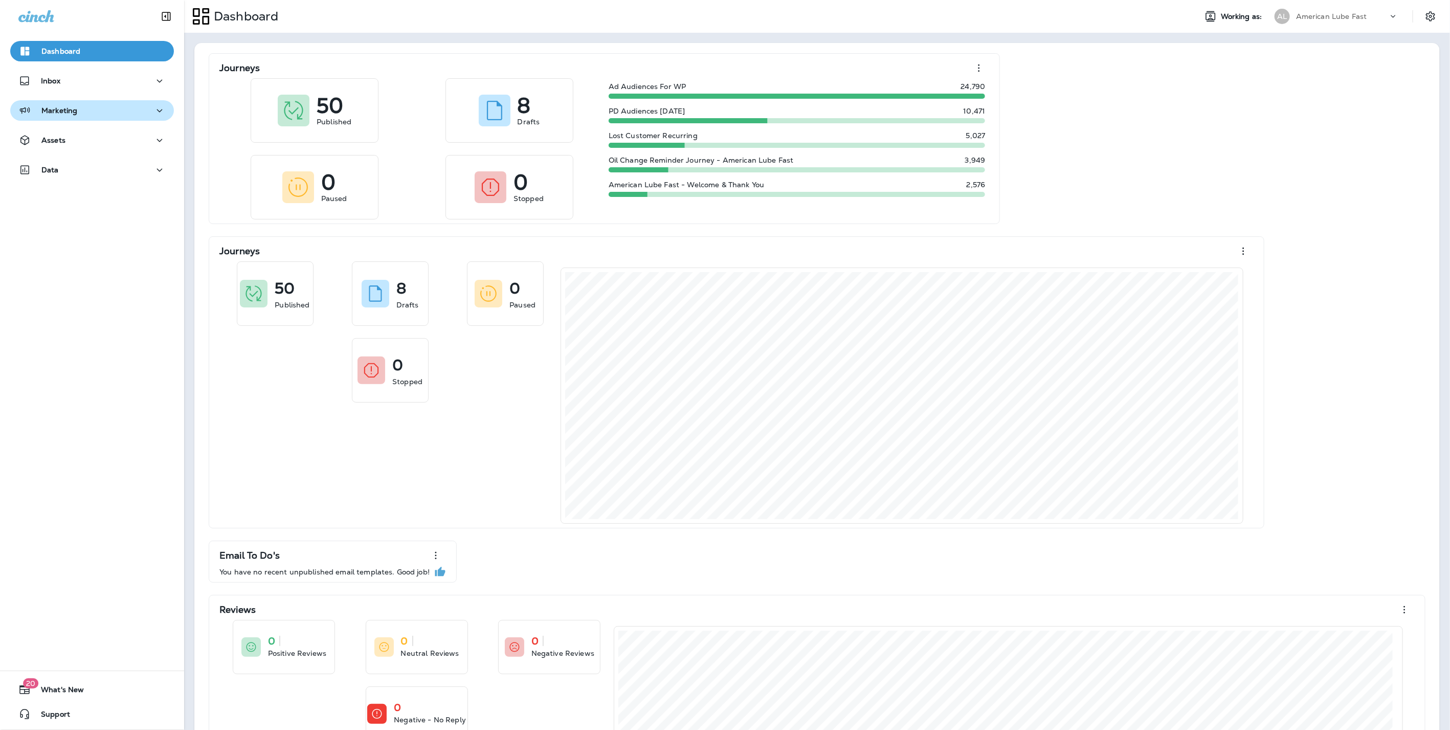
click at [63, 115] on div "Marketing" at bounding box center [47, 110] width 59 height 13
click at [67, 182] on div "Email Broadcasts" at bounding box center [62, 189] width 96 height 15
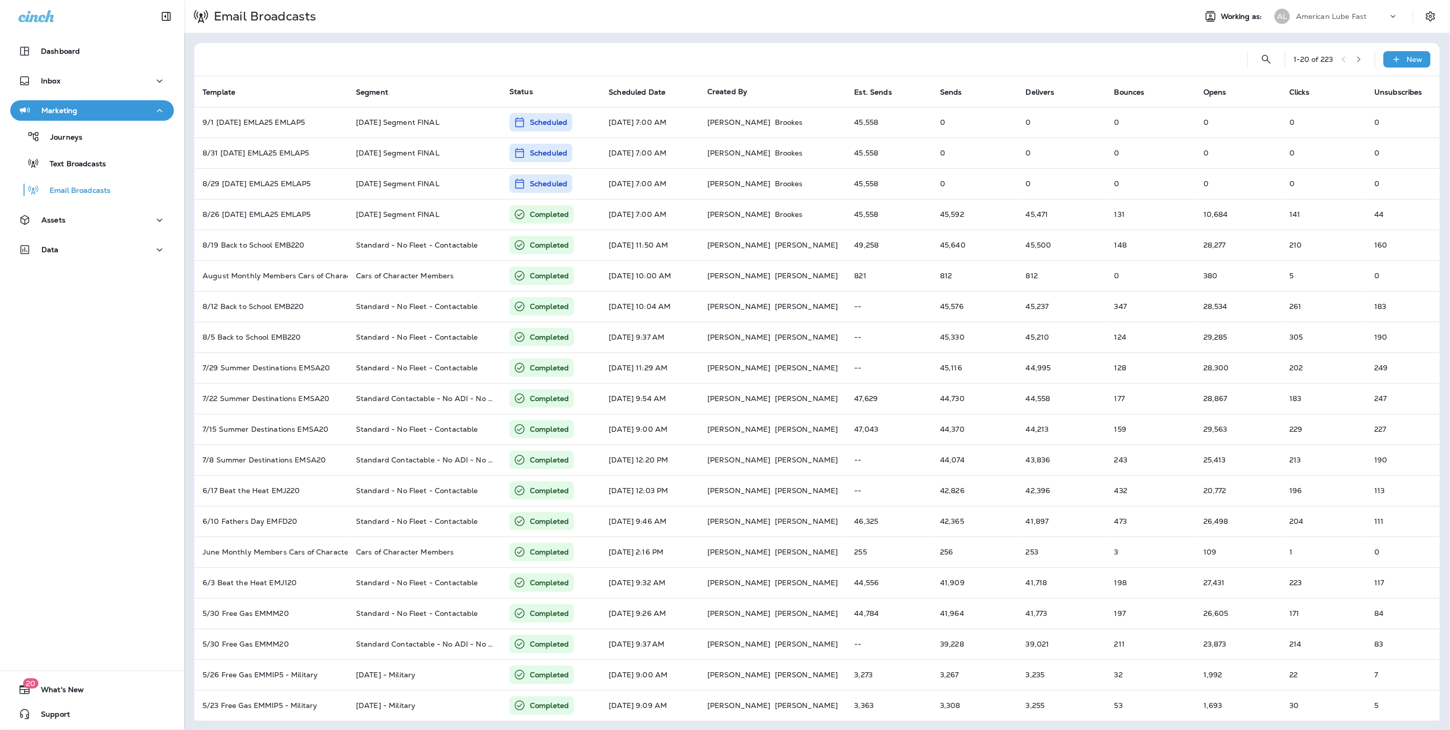
click at [1283, 11] on div "AL" at bounding box center [1283, 16] width 28 height 15
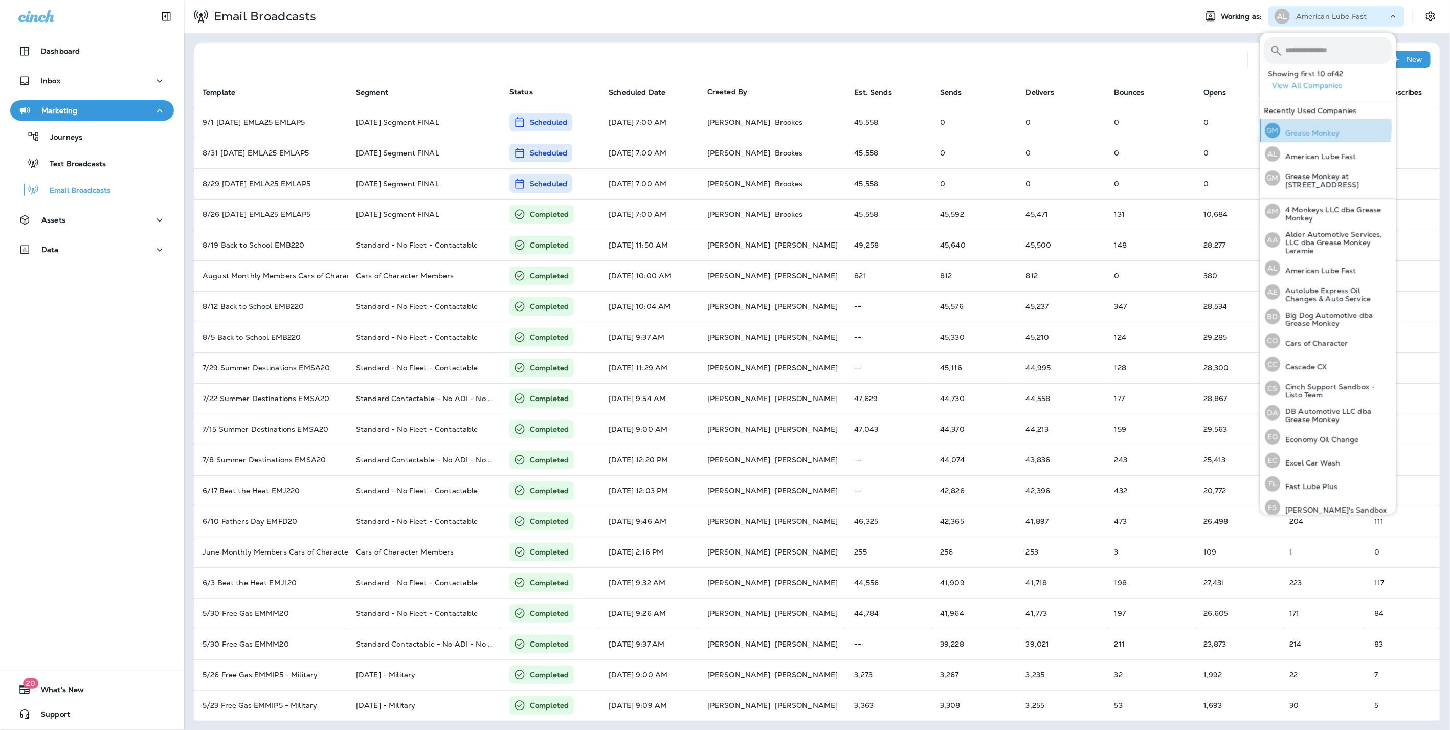
click at [1297, 127] on div "GM Grease Monkey" at bounding box center [1303, 131] width 83 height 24
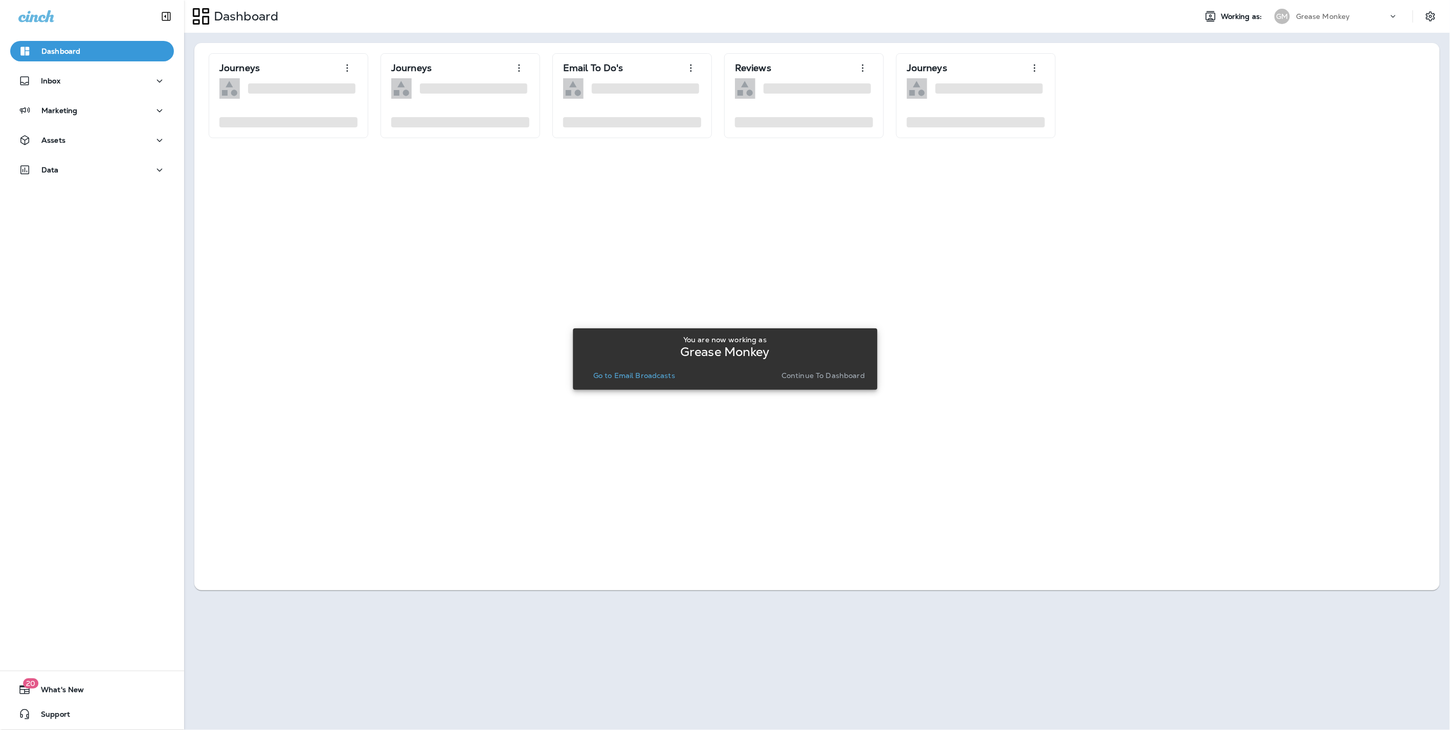
click at [790, 380] on button "Continue to Dashboard" at bounding box center [824, 375] width 92 height 14
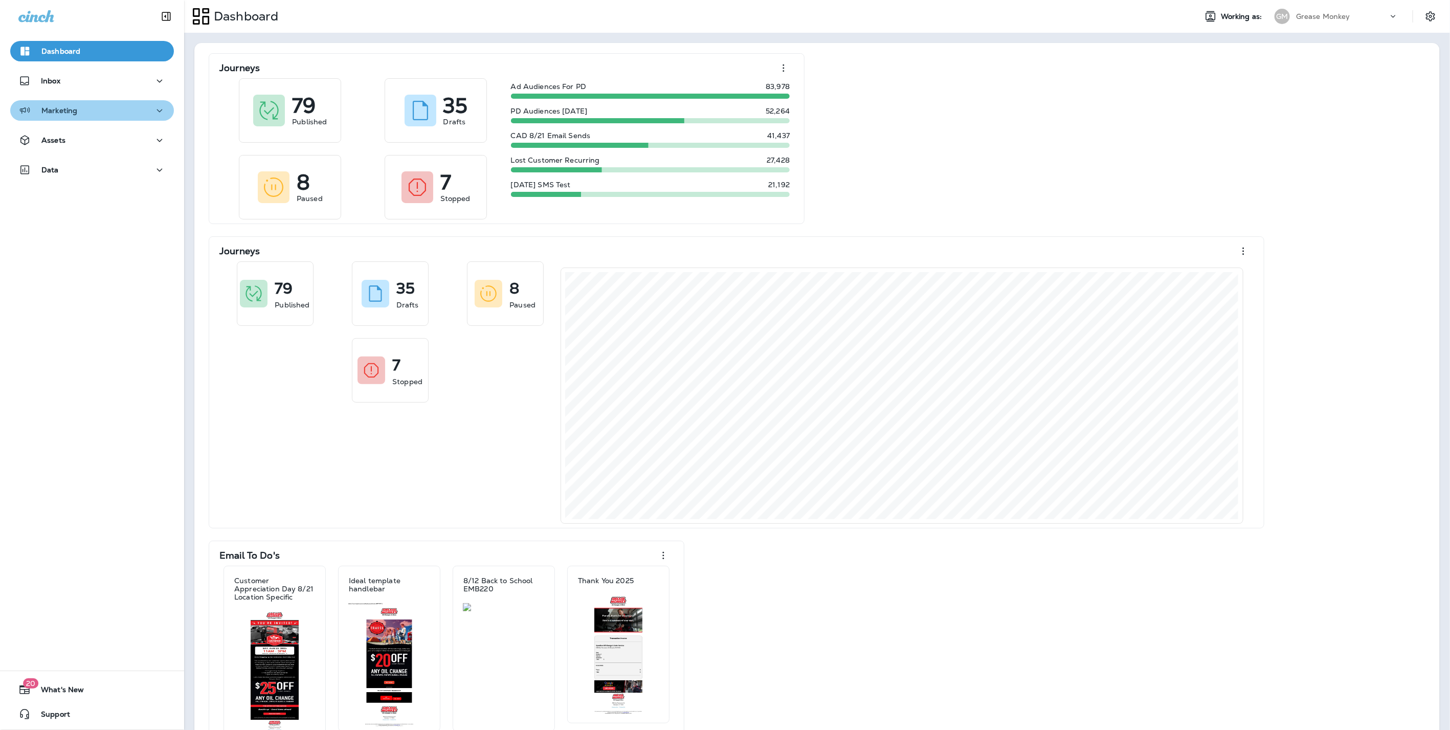
drag, startPoint x: 98, startPoint y: 113, endPoint x: 95, endPoint y: 119, distance: 6.9
click at [97, 113] on div "Marketing" at bounding box center [91, 110] width 147 height 13
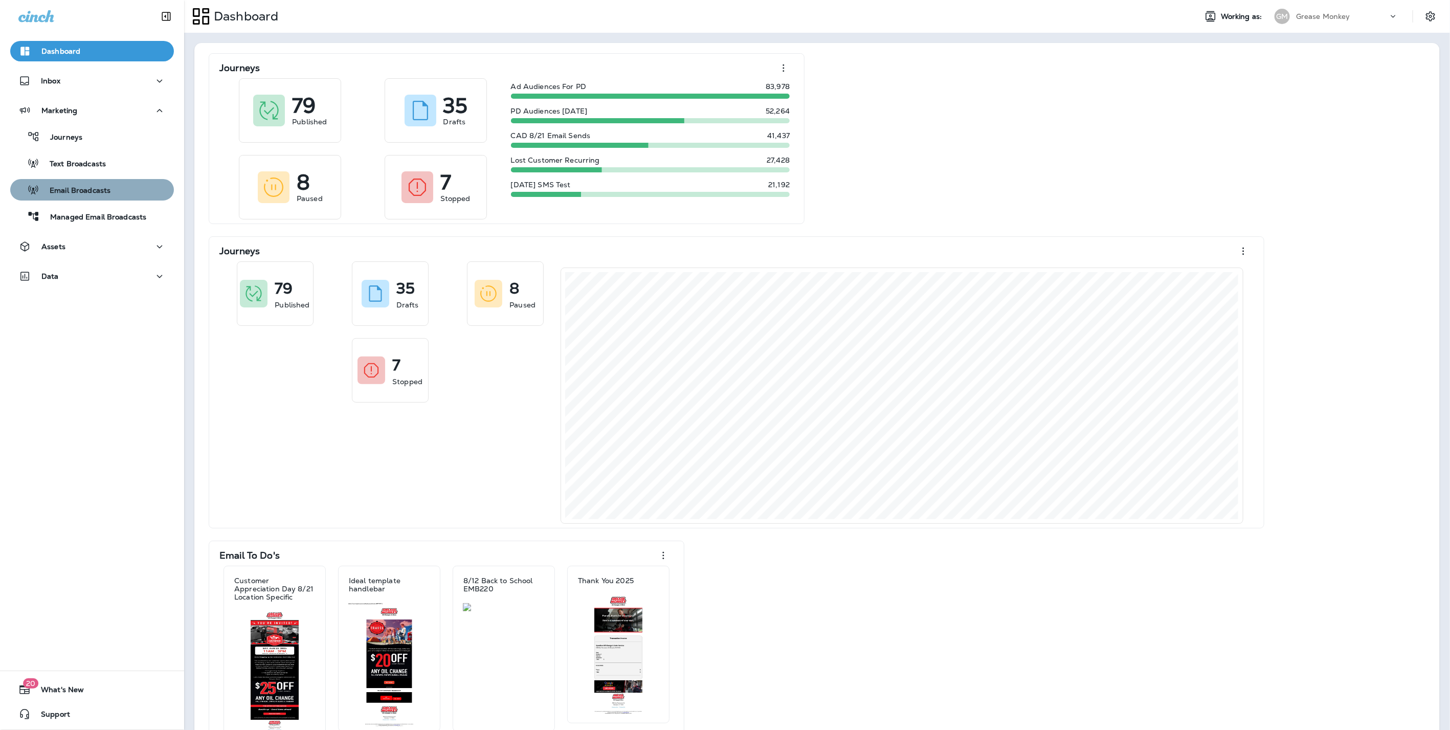
click at [98, 189] on p "Email Broadcasts" at bounding box center [74, 191] width 71 height 10
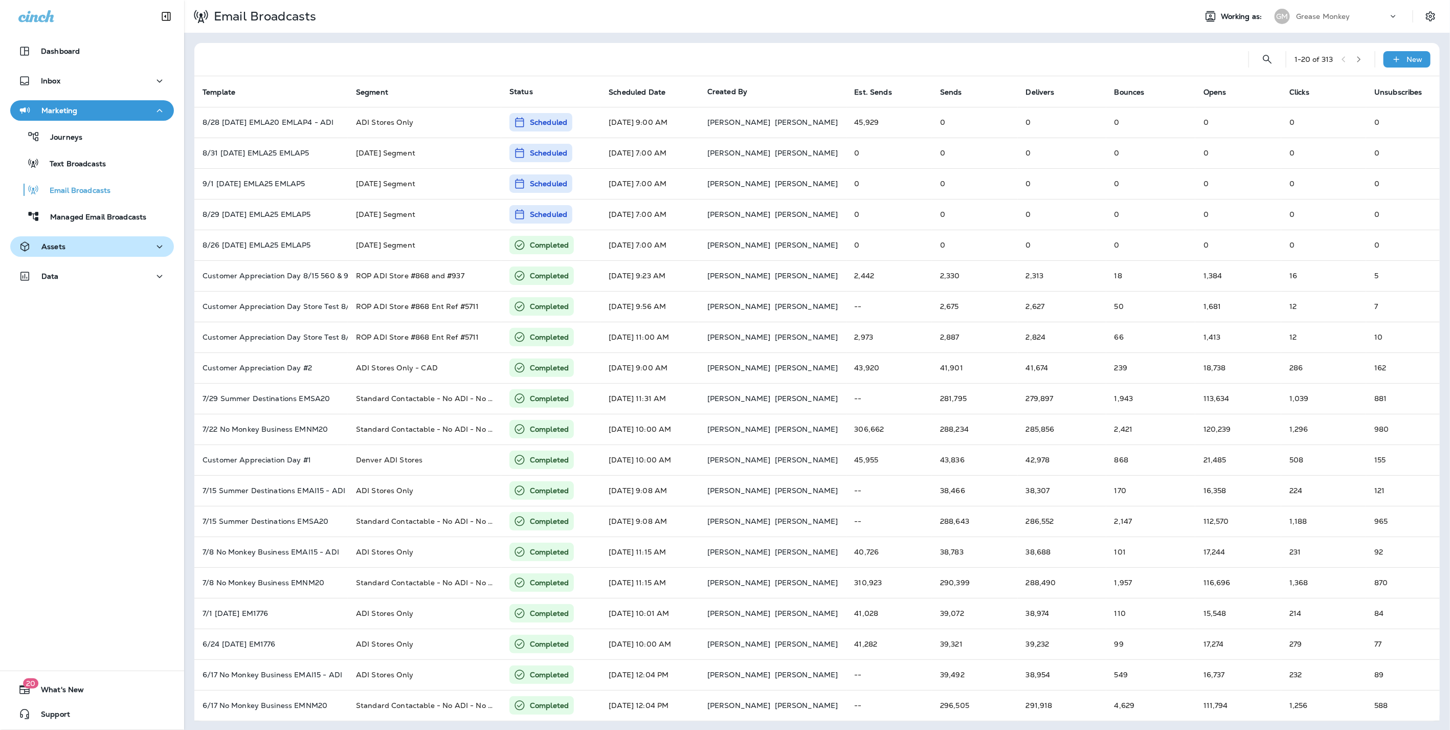
click at [51, 243] on p "Assets" at bounding box center [53, 247] width 24 height 8
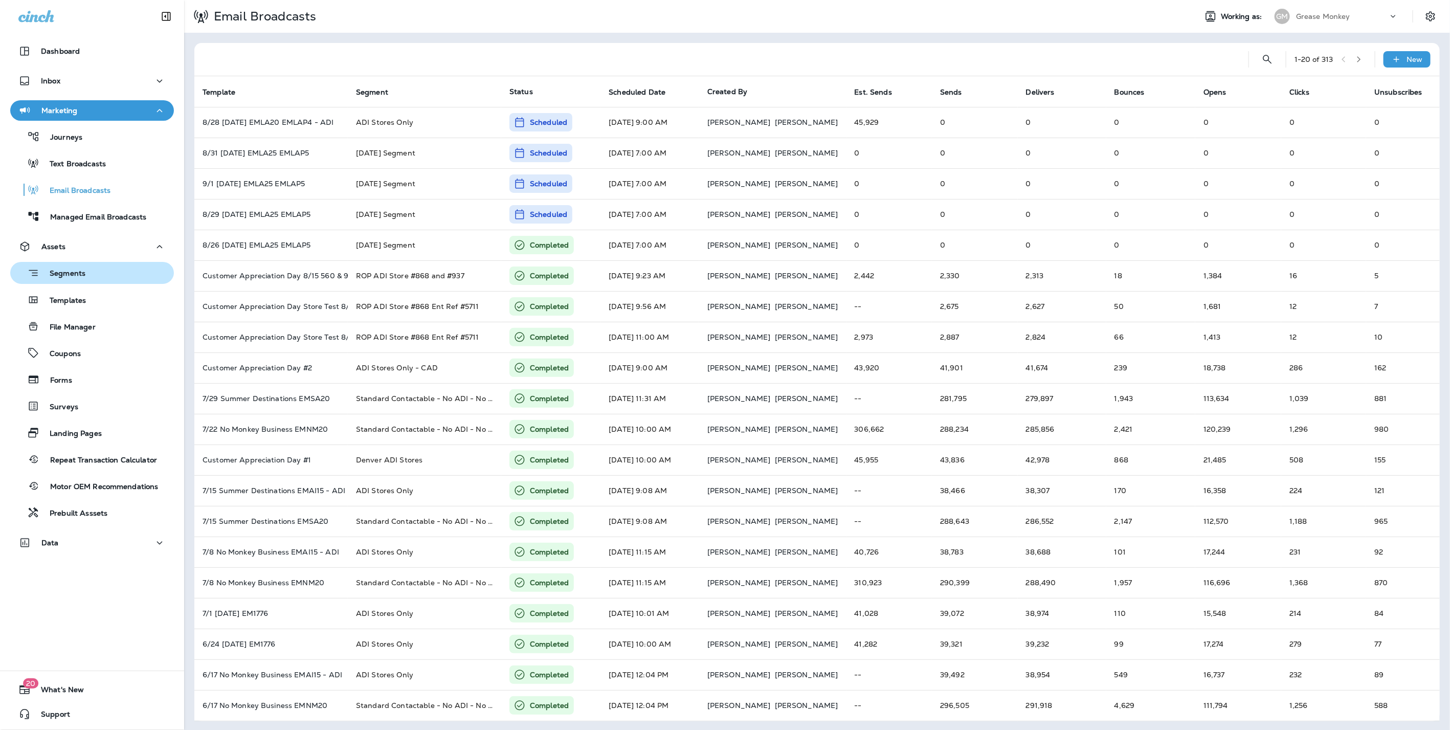
drag, startPoint x: 81, startPoint y: 270, endPoint x: 91, endPoint y: 269, distance: 10.3
click at [83, 269] on p "Segments" at bounding box center [62, 274] width 46 height 10
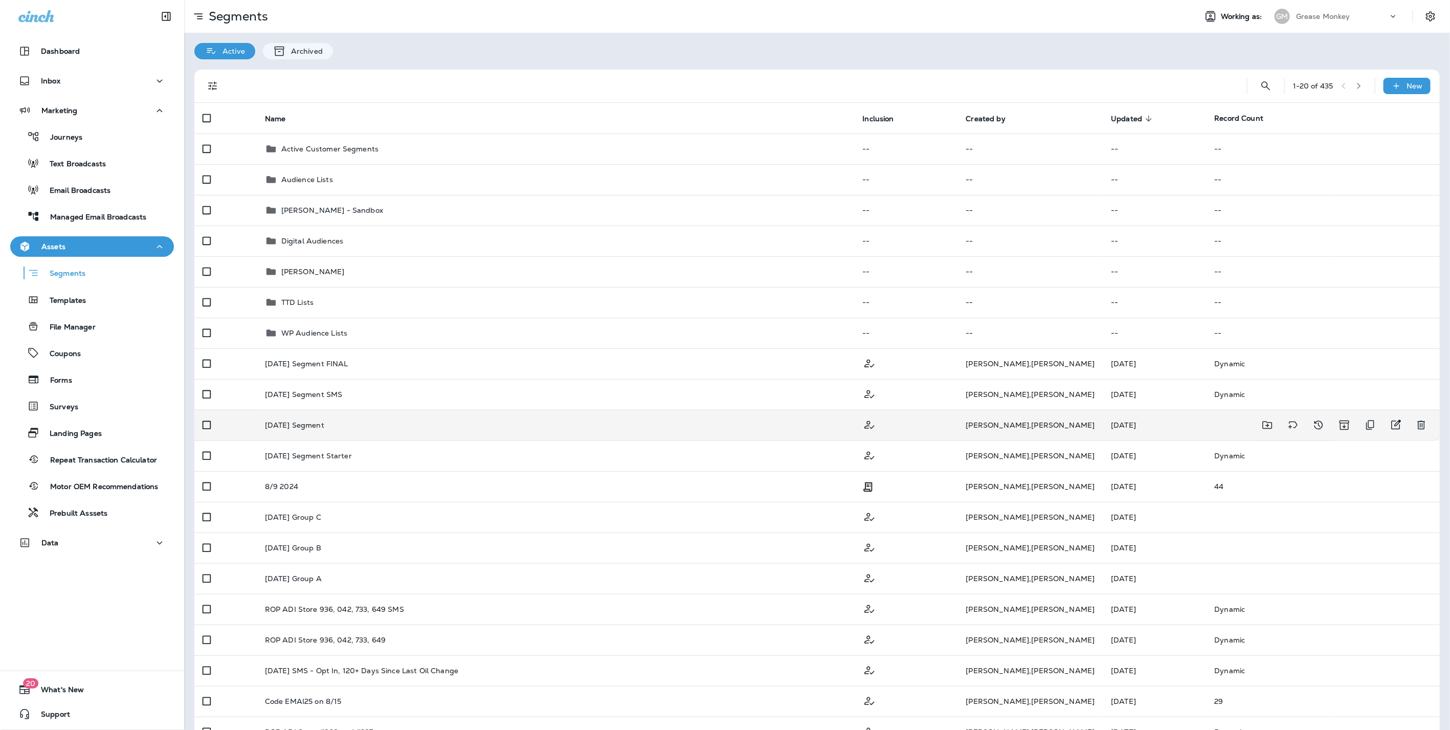
click at [324, 422] on p "Labor Day 2025 Segment" at bounding box center [294, 425] width 59 height 8
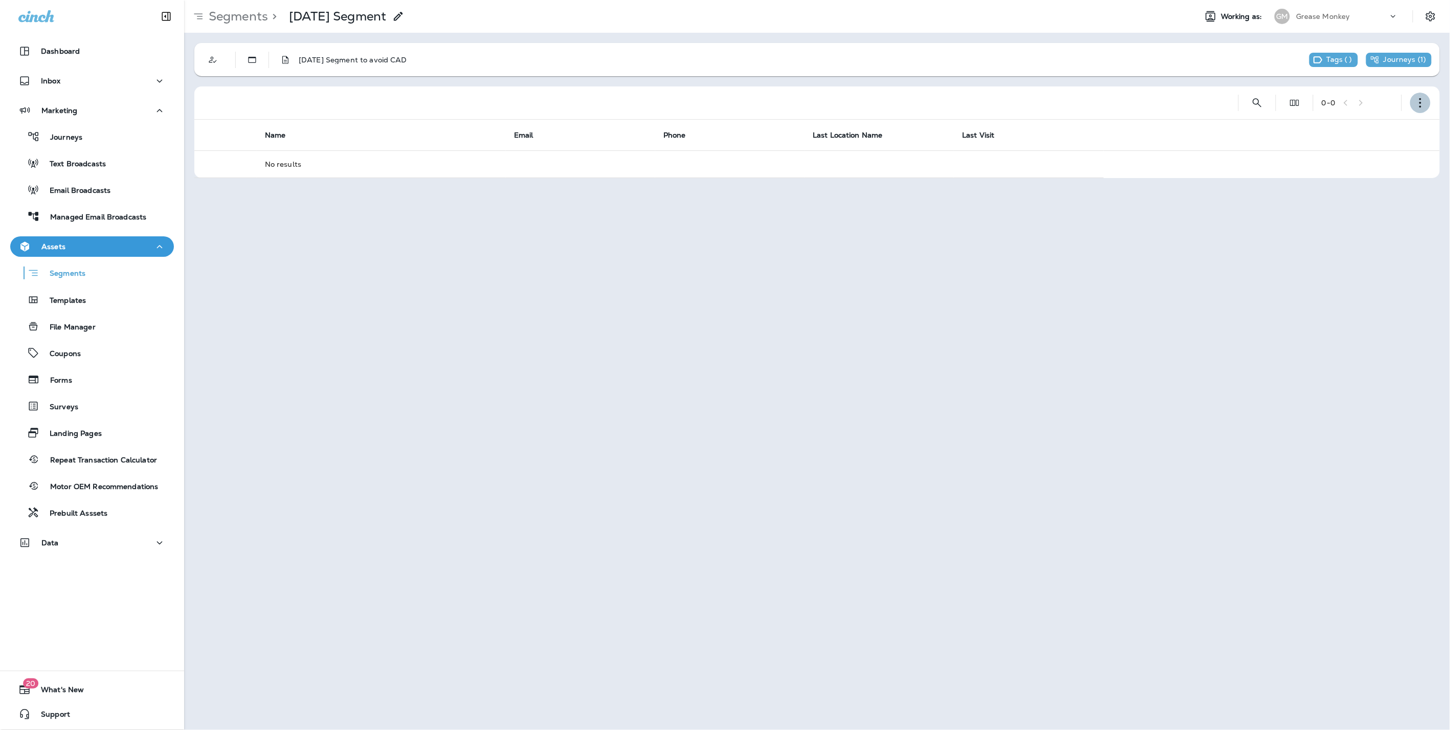
click at [1425, 104] on icon "button" at bounding box center [1421, 103] width 10 height 10
click at [1343, 125] on p "Edit Segment" at bounding box center [1353, 129] width 53 height 8
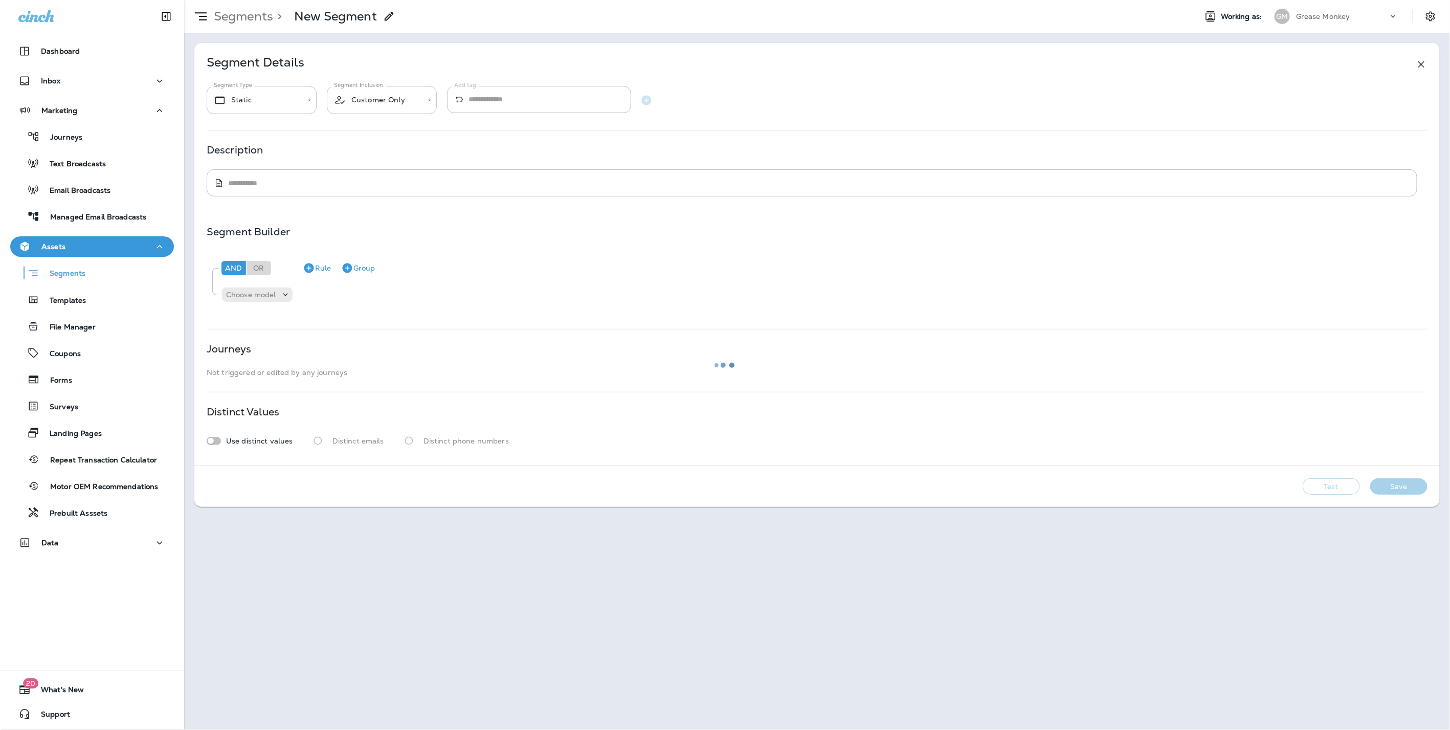
type textarea "**********"
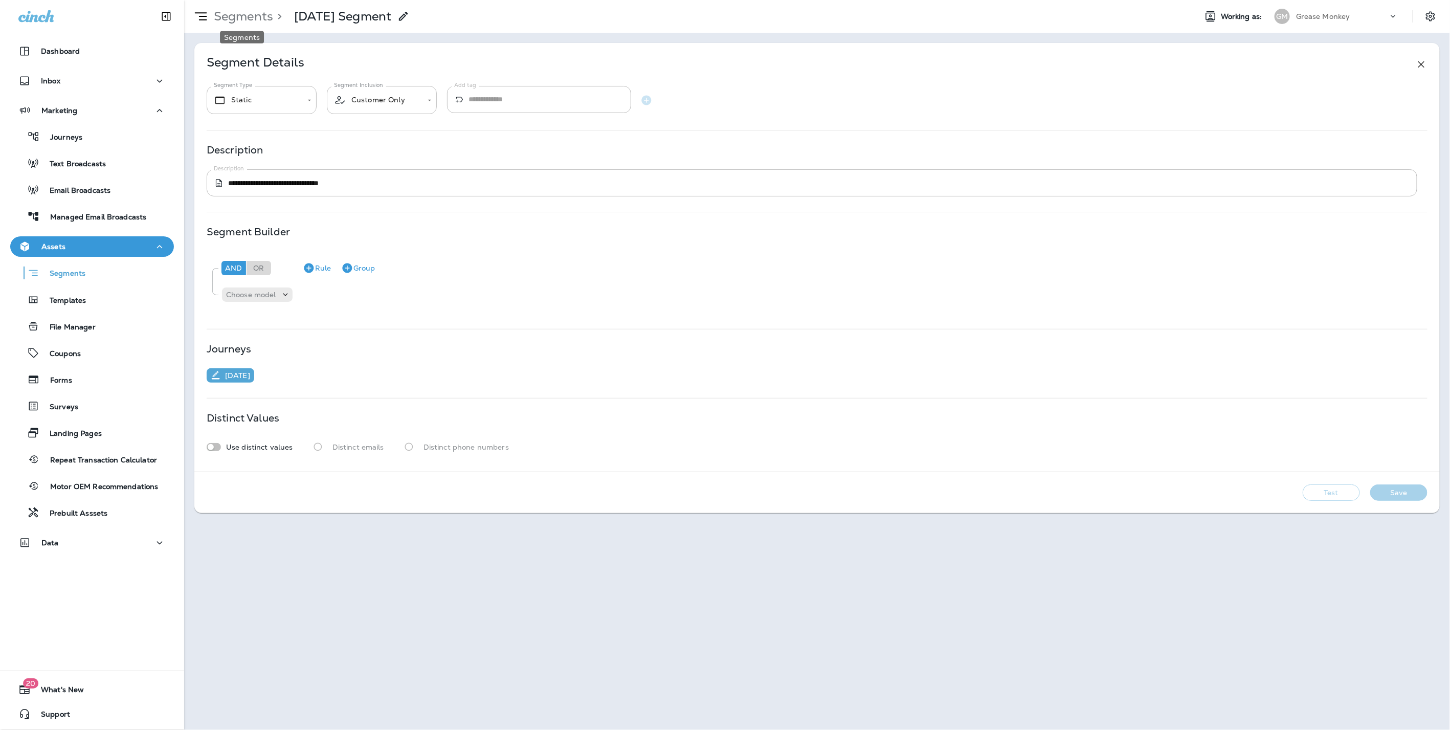
click at [243, 15] on p "Segments" at bounding box center [241, 16] width 63 height 15
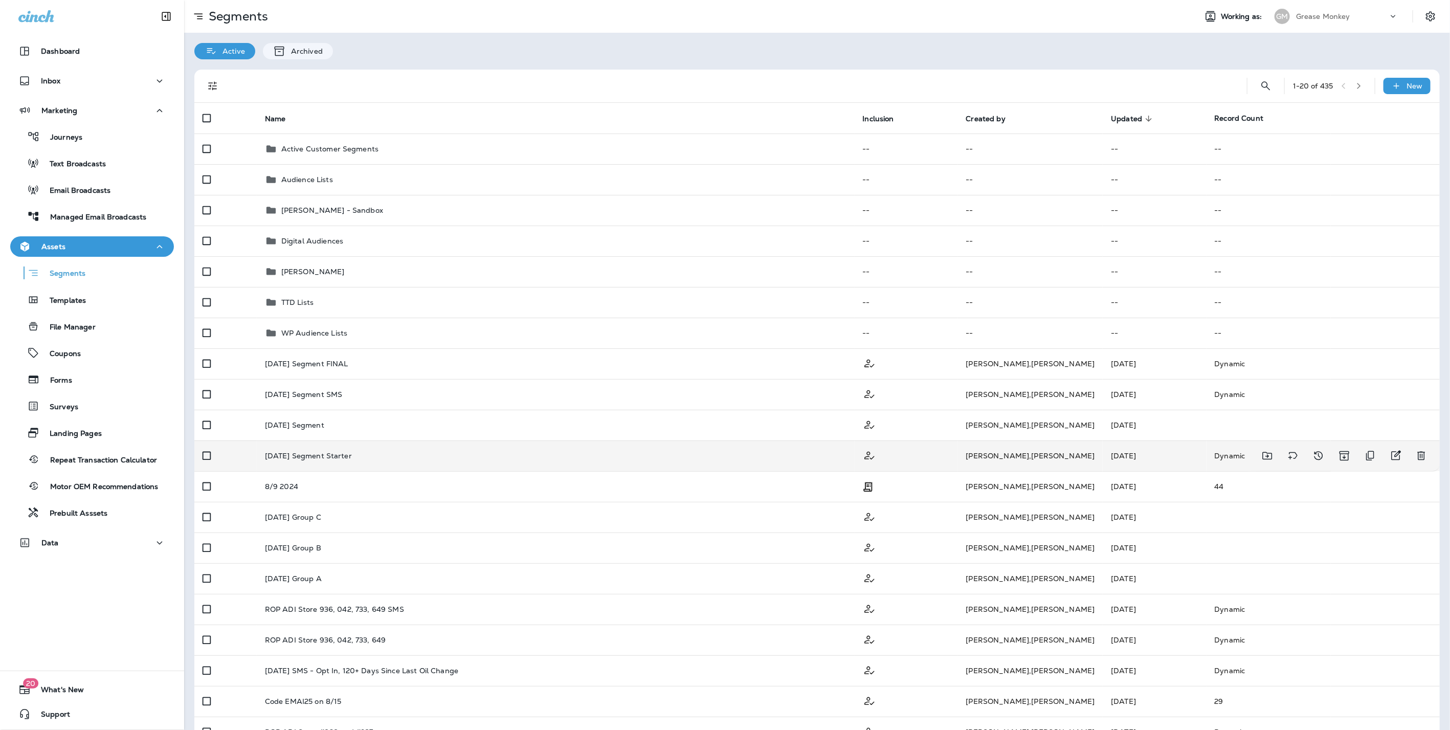
click at [382, 454] on div "Labor Day 2025 Segment Starter" at bounding box center [556, 456] width 582 height 8
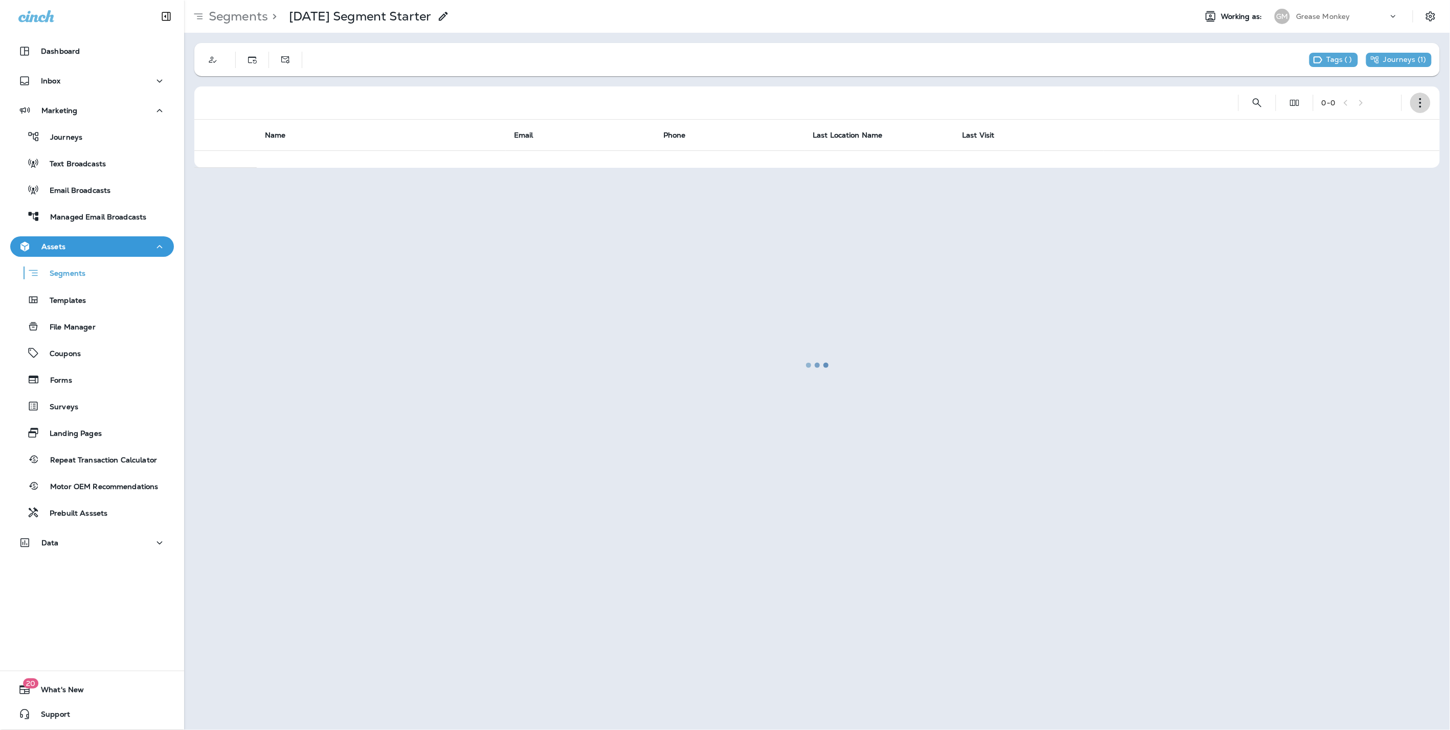
click at [1412, 102] on button "button" at bounding box center [1421, 103] width 20 height 20
click at [1375, 127] on p "Edit Segment" at bounding box center [1353, 129] width 53 height 8
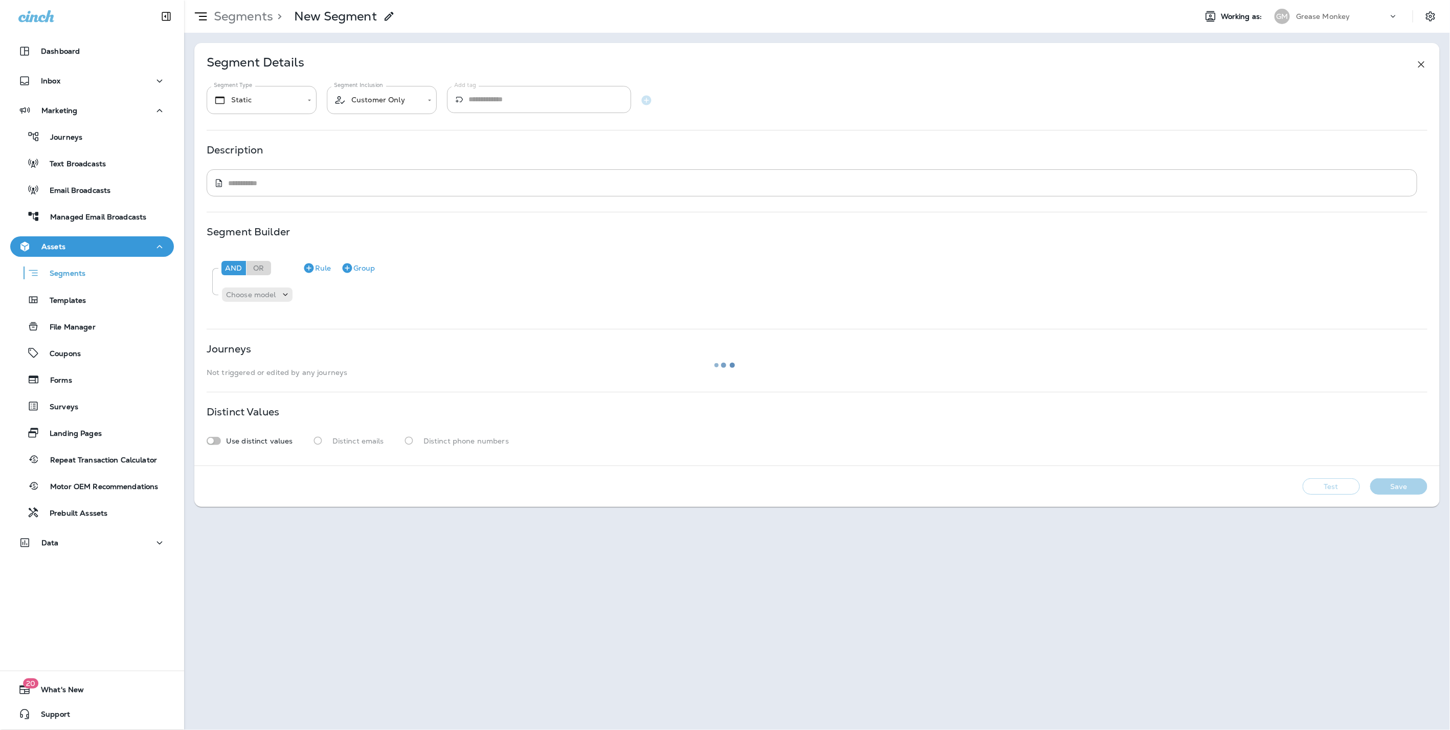
type input "*******"
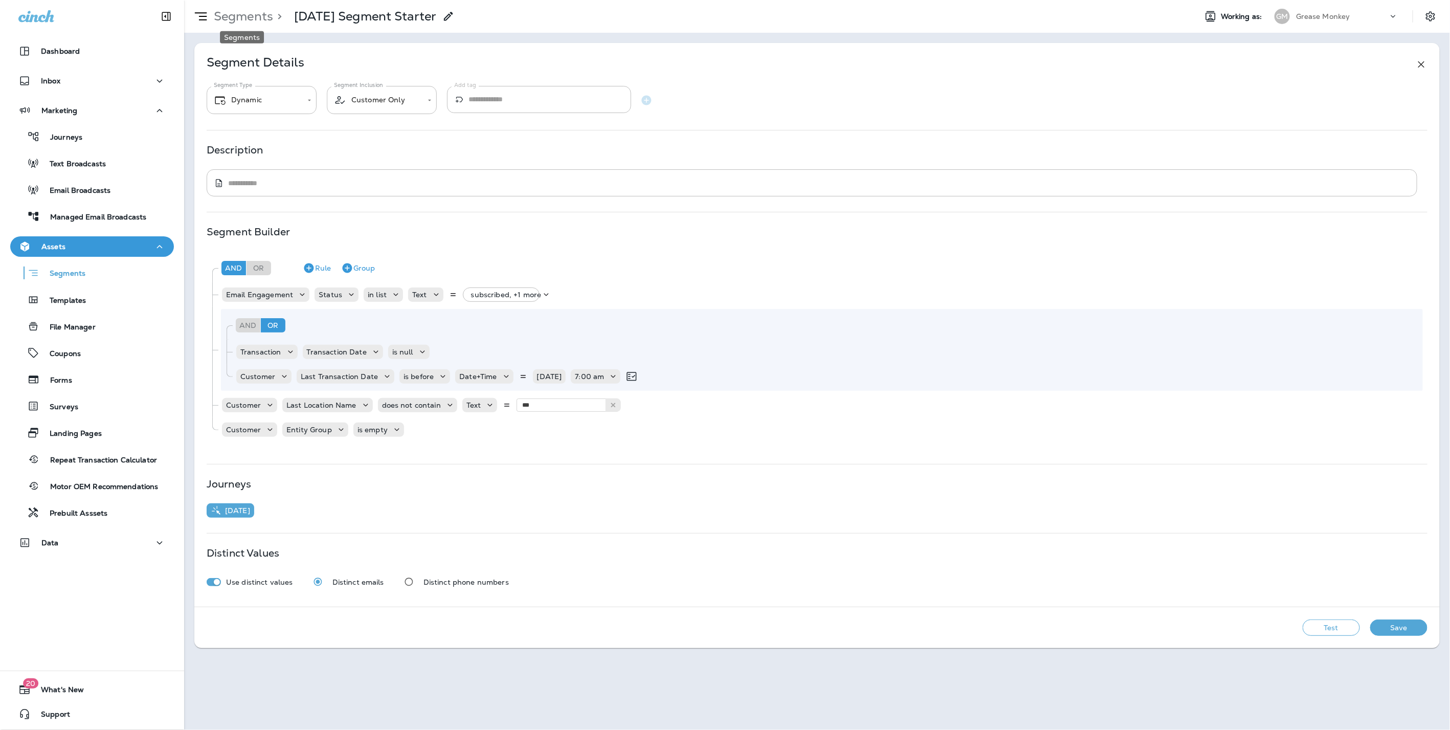
click at [241, 17] on p "Segments" at bounding box center [241, 16] width 63 height 15
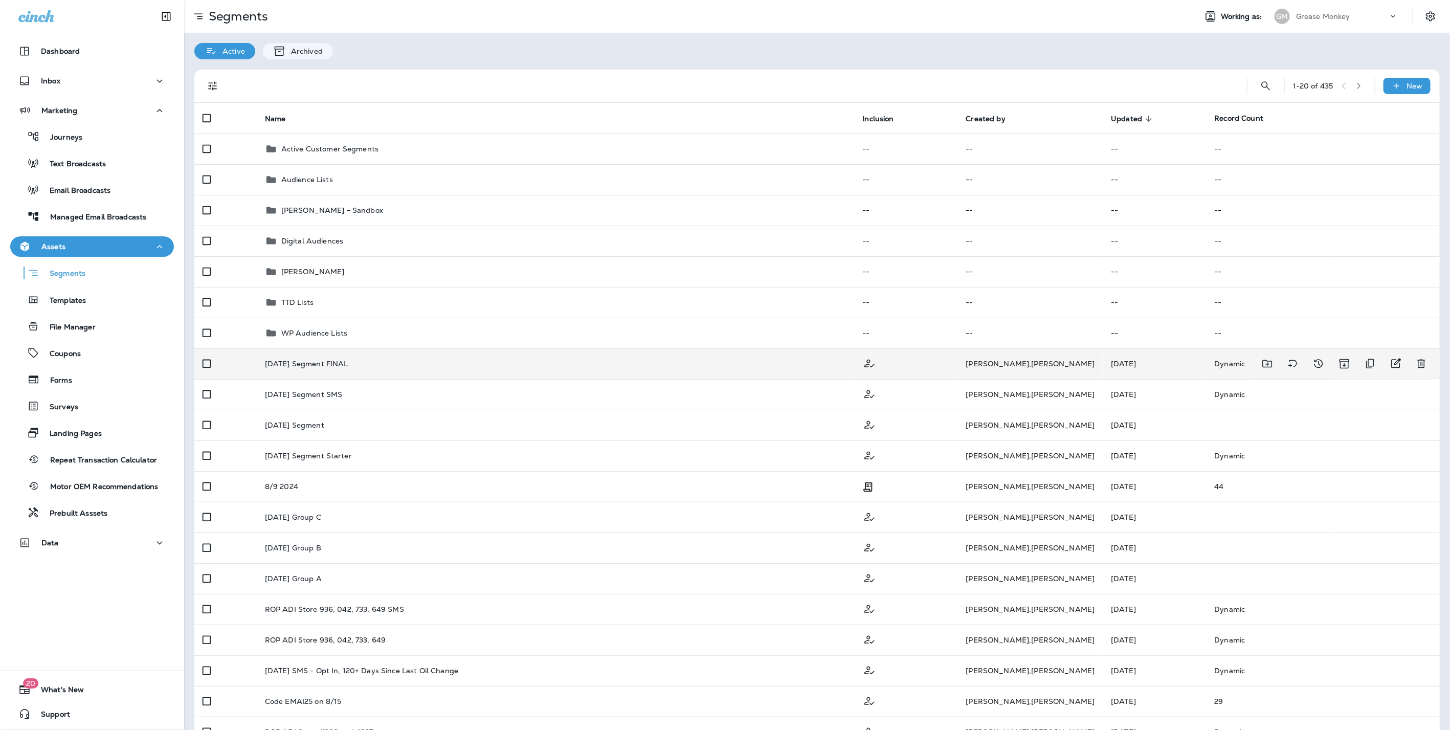
click at [387, 363] on div "Labor Day 2025 Segment FINAL" at bounding box center [556, 364] width 582 height 8
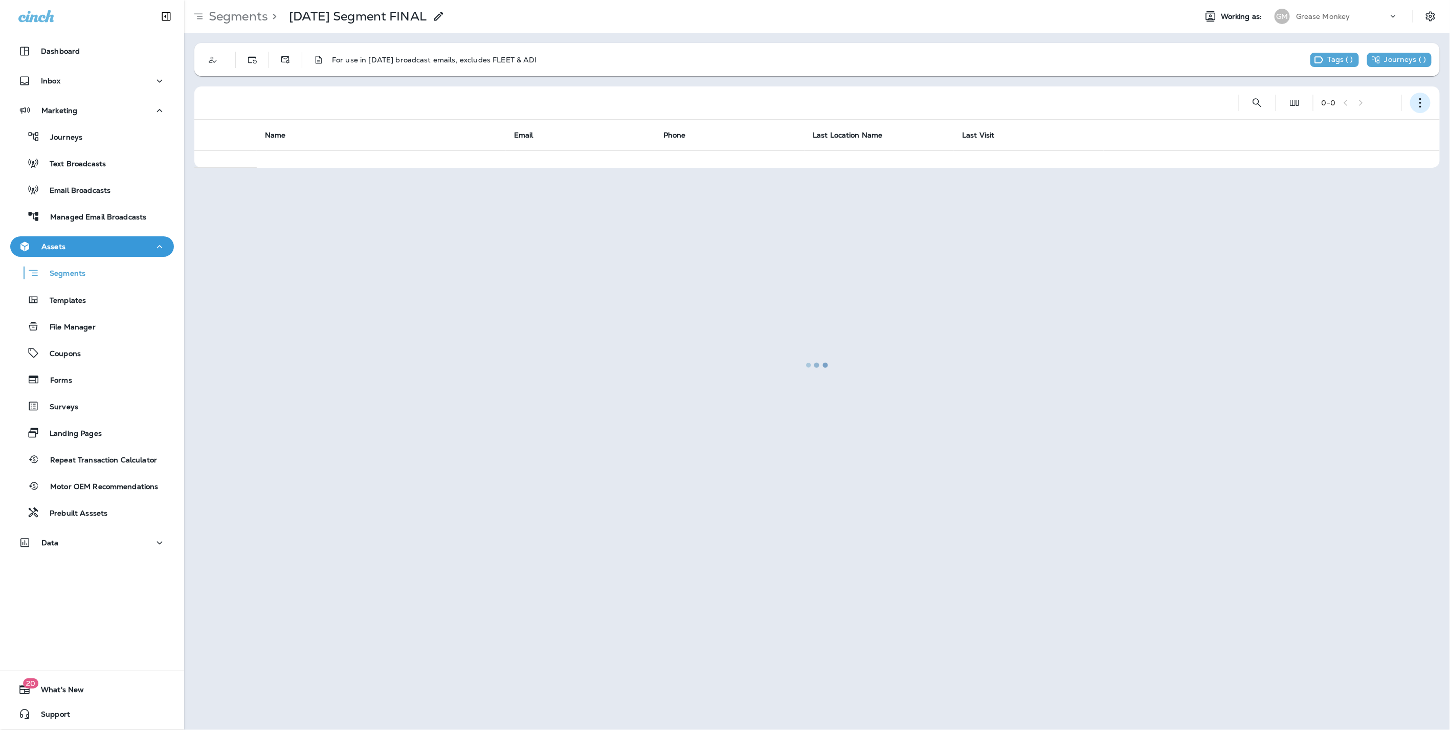
click at [1427, 100] on button "button" at bounding box center [1421, 103] width 20 height 20
click at [1349, 127] on p "Edit Segment" at bounding box center [1353, 129] width 53 height 8
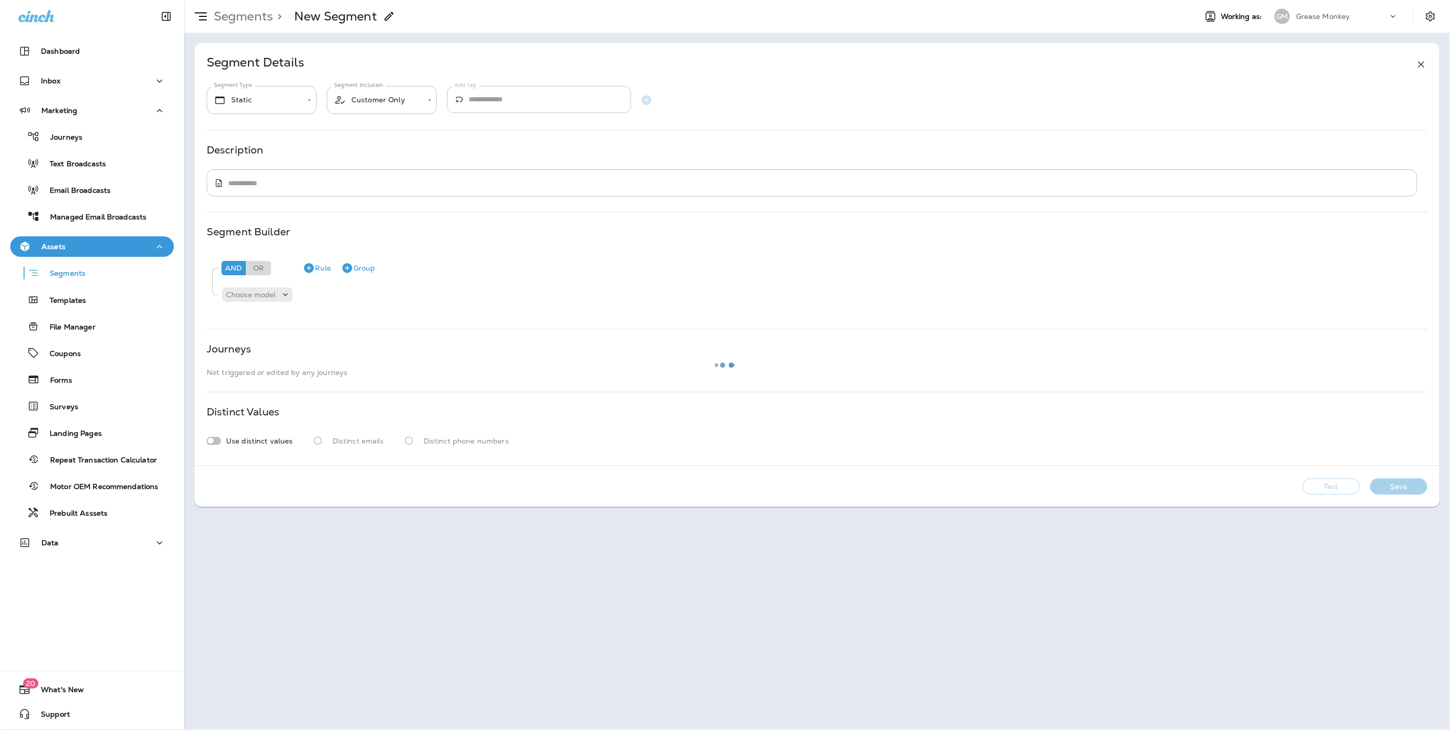
type input "*******"
type textarea "**********"
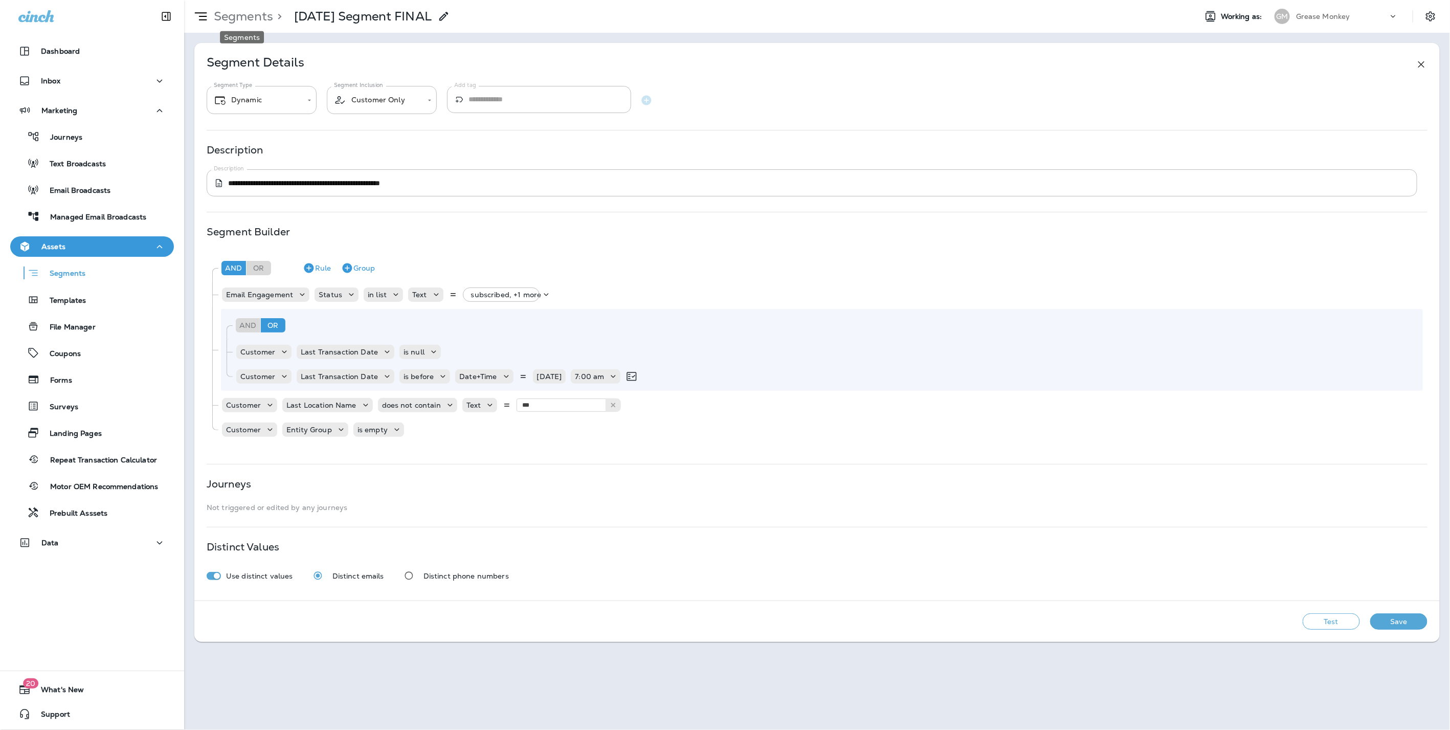
click at [258, 13] on p "Segments" at bounding box center [241, 16] width 63 height 15
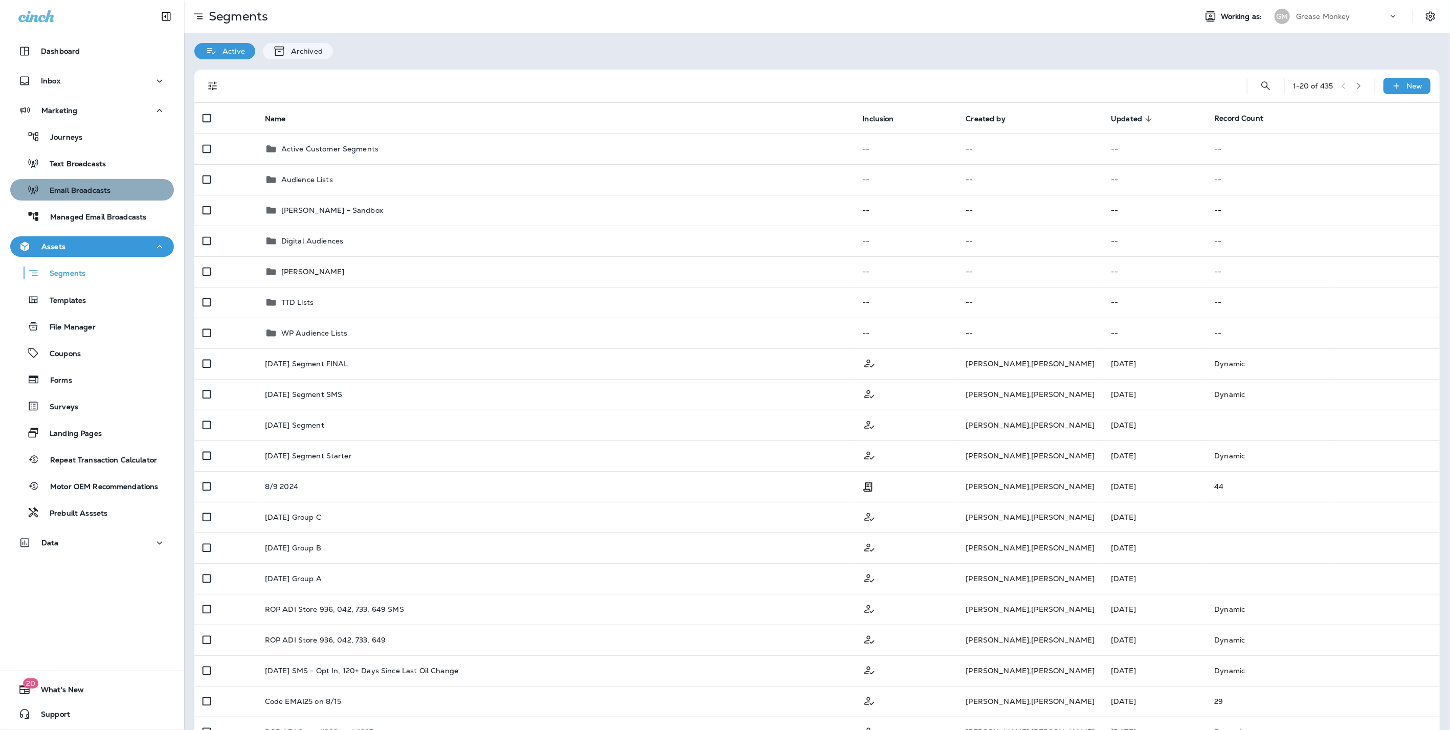
click at [92, 186] on p "Email Broadcasts" at bounding box center [74, 191] width 71 height 10
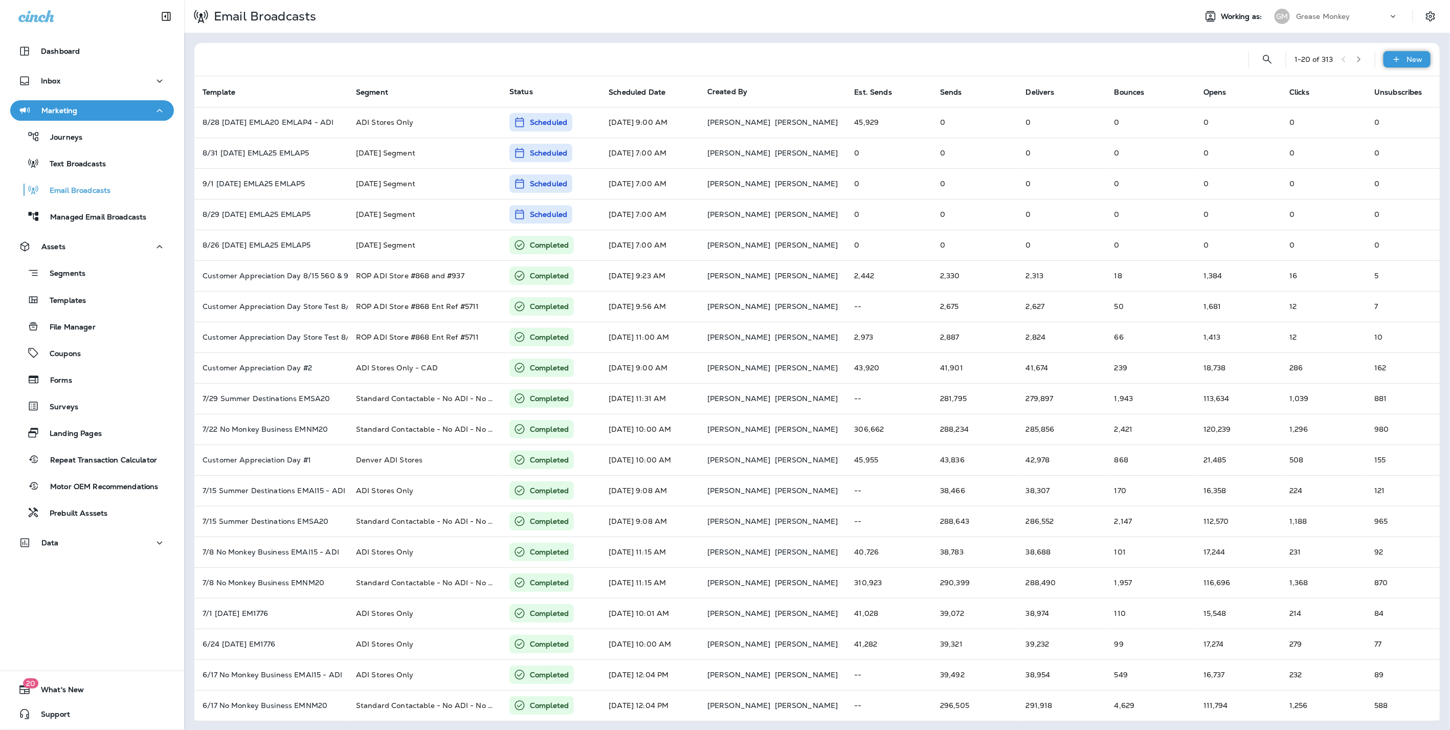
click at [1393, 55] on icon at bounding box center [1397, 59] width 11 height 10
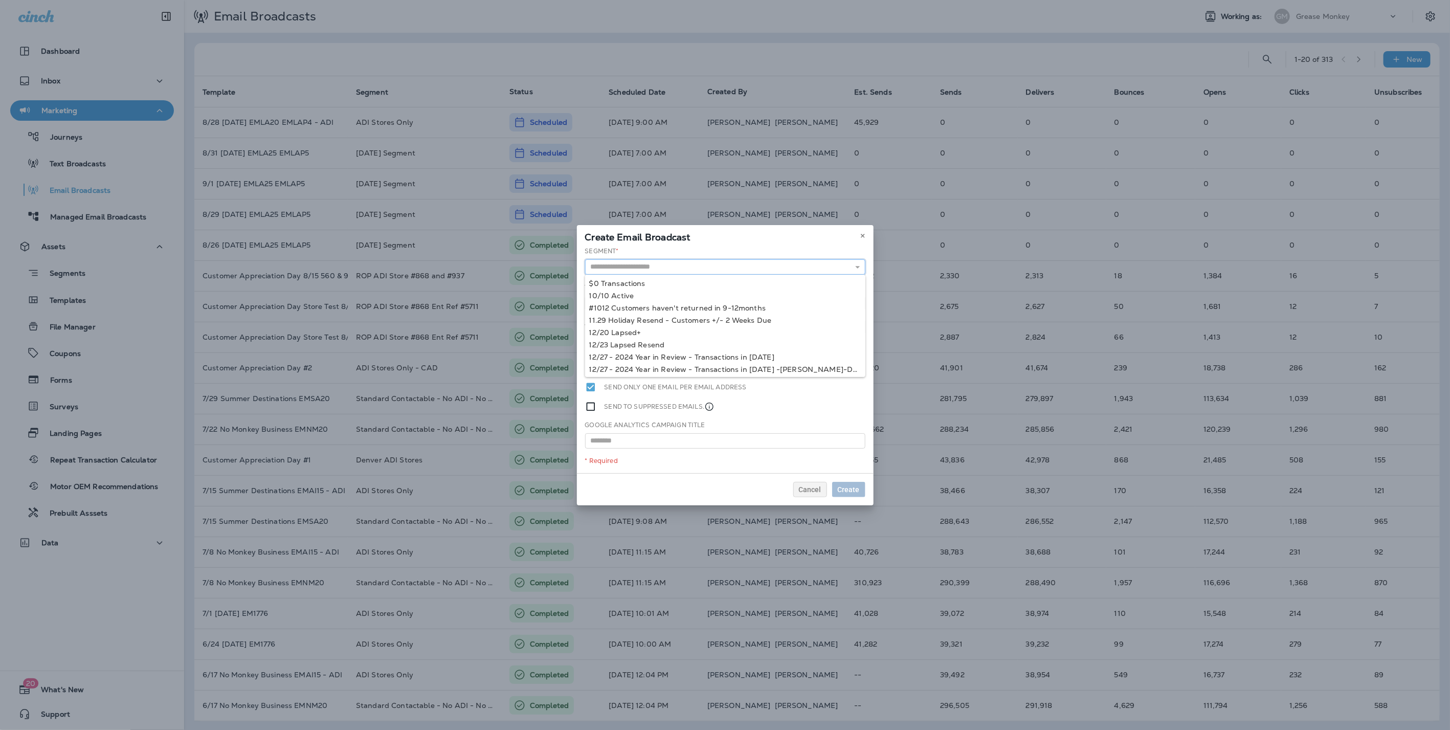
click at [731, 267] on input "text" at bounding box center [725, 266] width 280 height 15
type input "**********"
click at [647, 306] on div "**********" at bounding box center [725, 360] width 297 height 227
click at [701, 304] on input "text" at bounding box center [725, 304] width 280 height 15
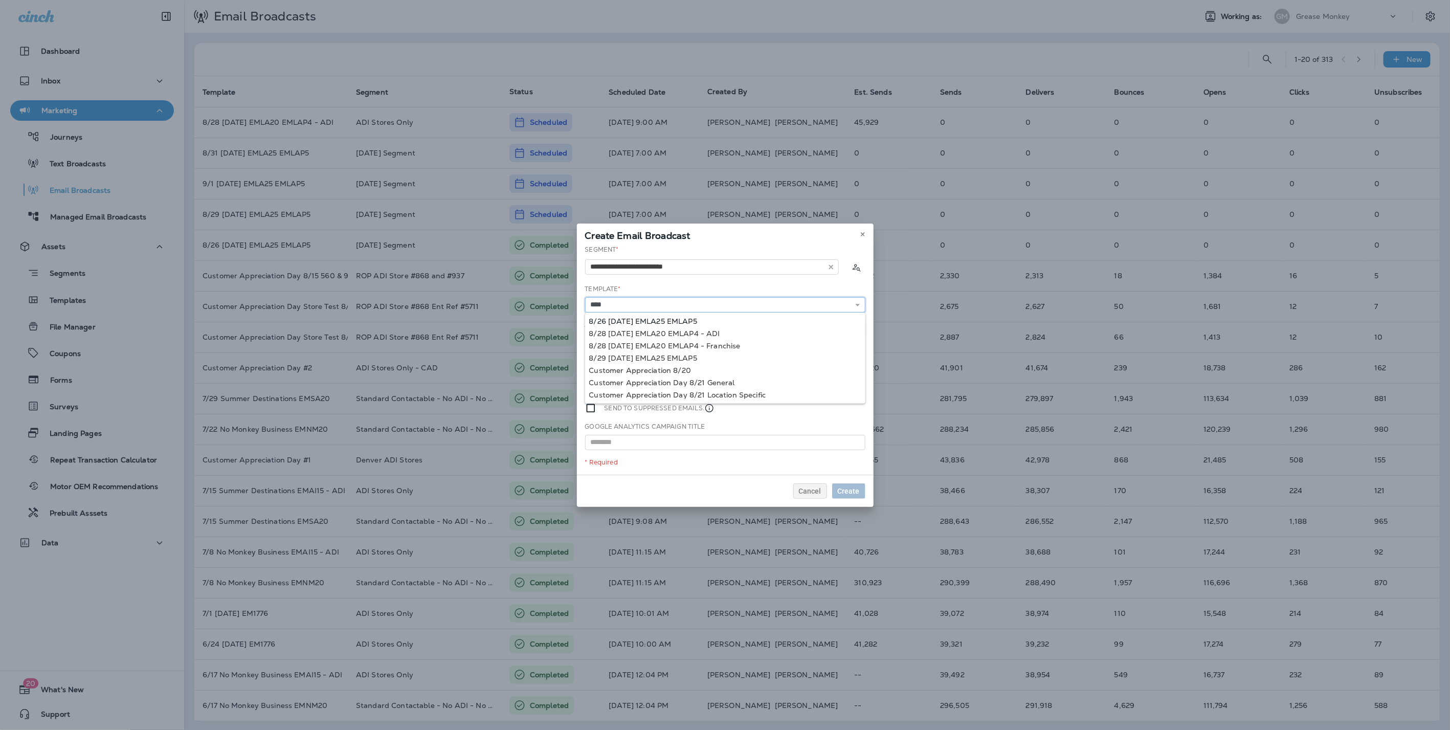
type input "**********"
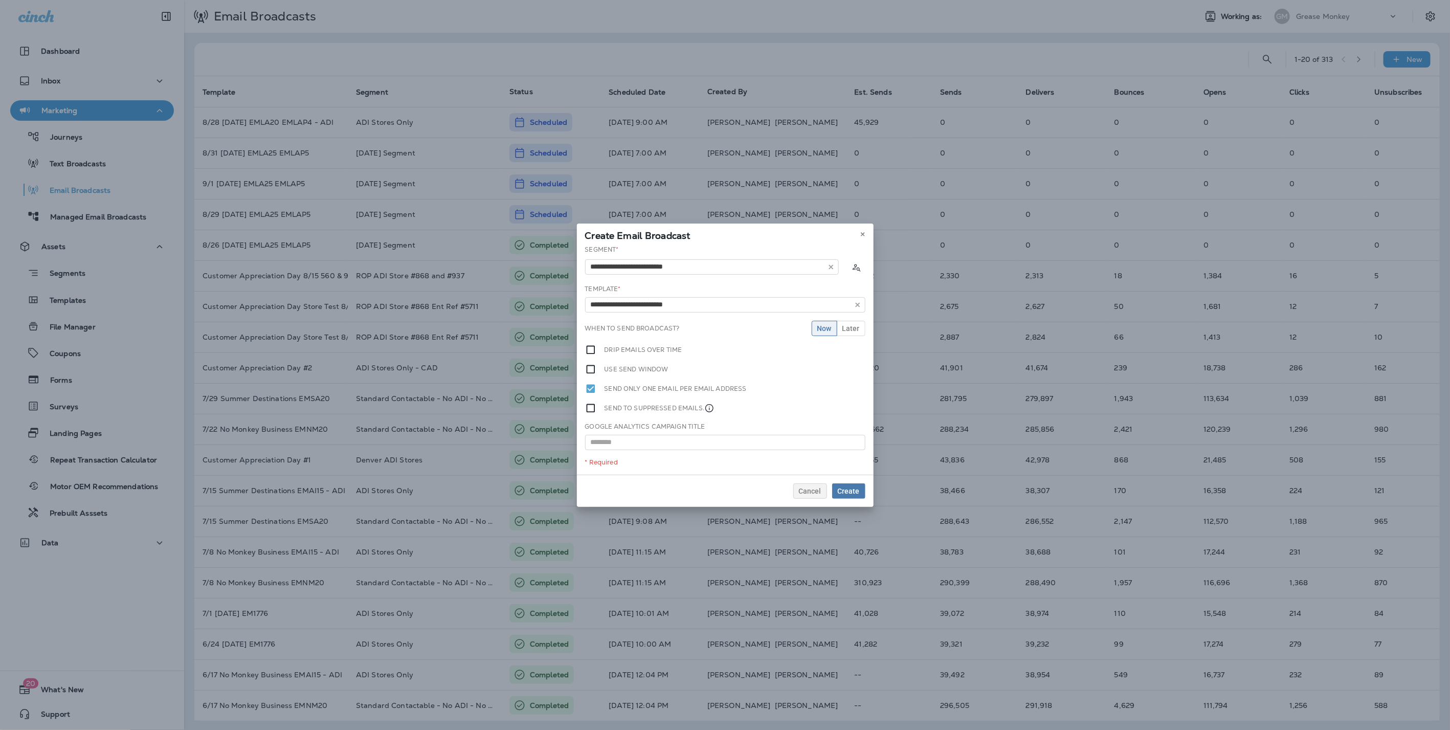
click at [660, 320] on div "**********" at bounding box center [725, 360] width 297 height 230
click at [850, 330] on span "Later" at bounding box center [851, 328] width 17 height 7
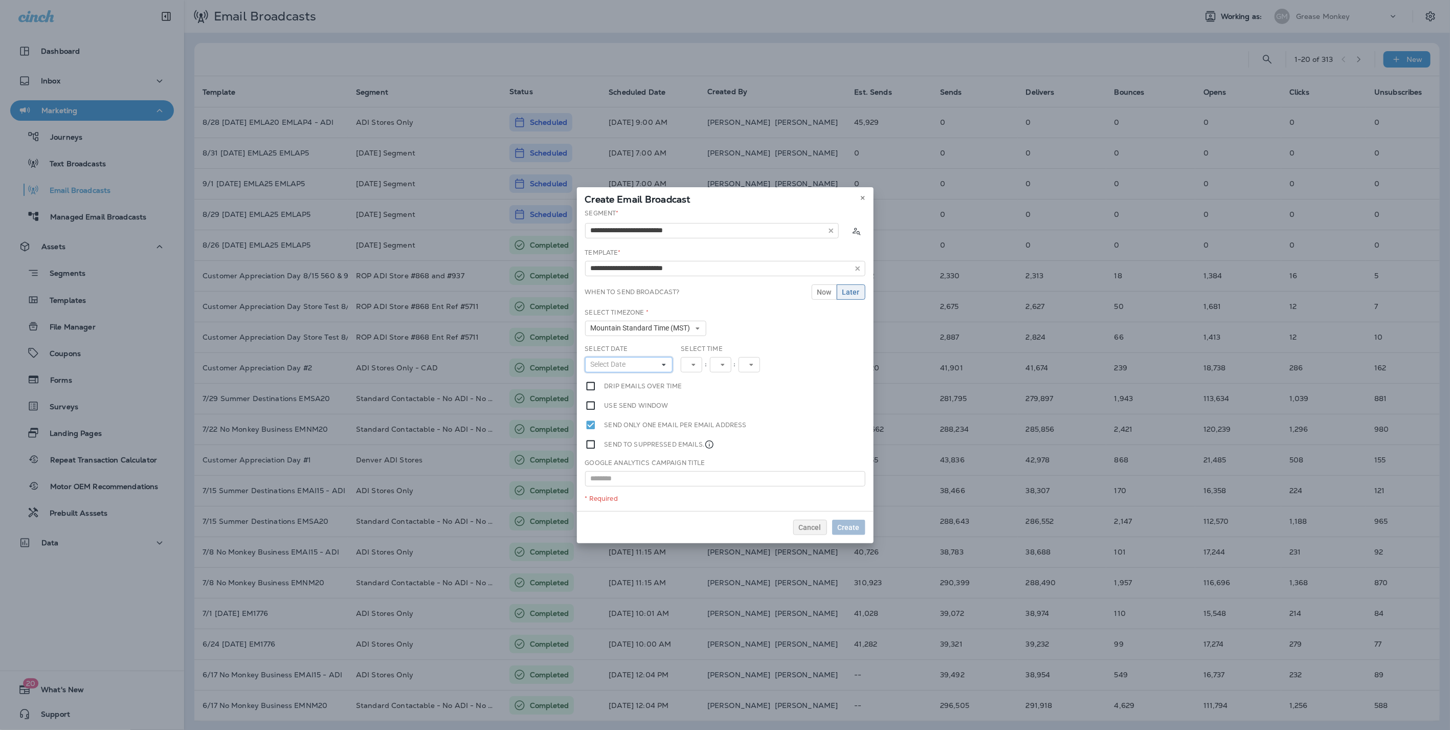
click at [646, 366] on button "Select Date" at bounding box center [629, 364] width 88 height 15
click at [614, 485] on abbr "26" at bounding box center [618, 488] width 8 height 8
click at [706, 366] on button "11" at bounding box center [696, 364] width 30 height 15
click at [691, 492] on link "11" at bounding box center [696, 495] width 30 height 12
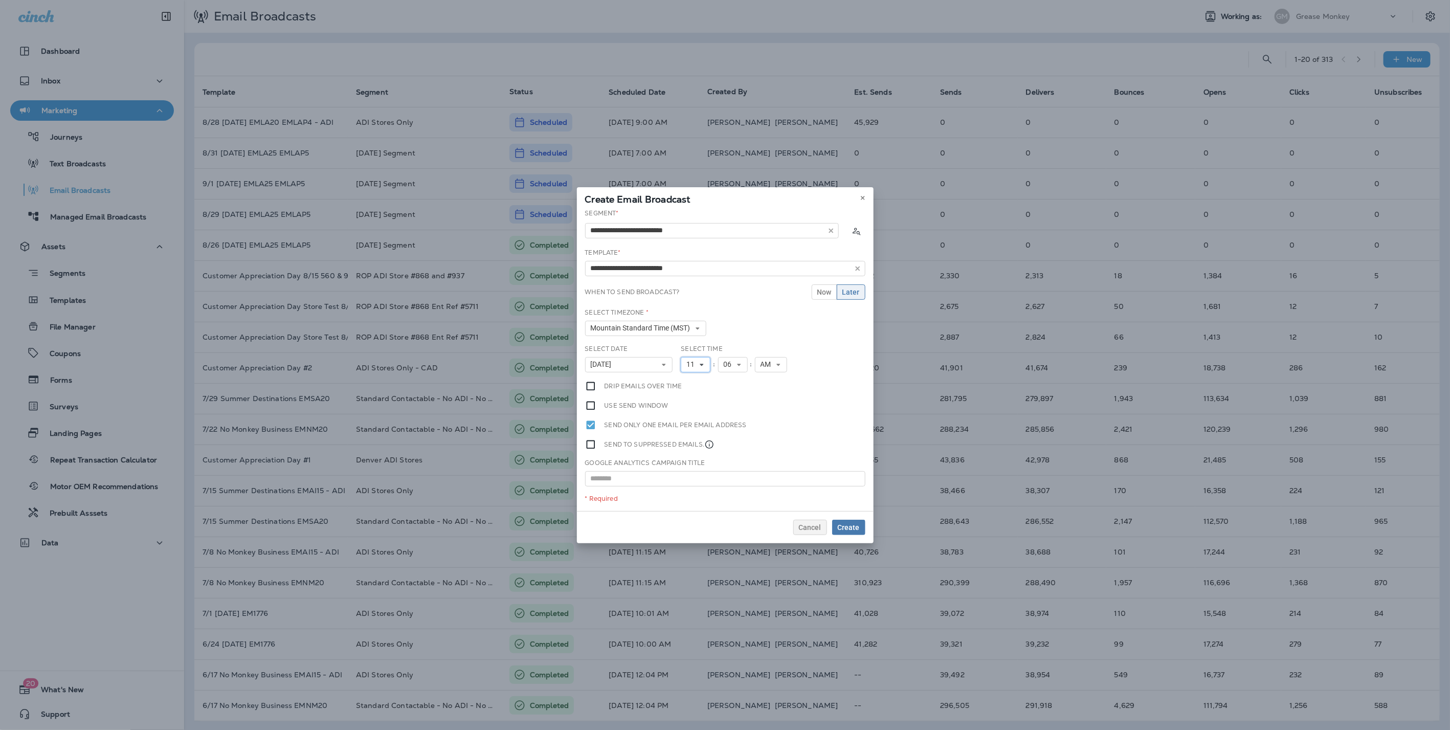
click at [703, 368] on button "11" at bounding box center [696, 364] width 30 height 15
click at [690, 498] on link "12" at bounding box center [696, 503] width 30 height 12
click at [737, 362] on icon at bounding box center [739, 365] width 6 height 6
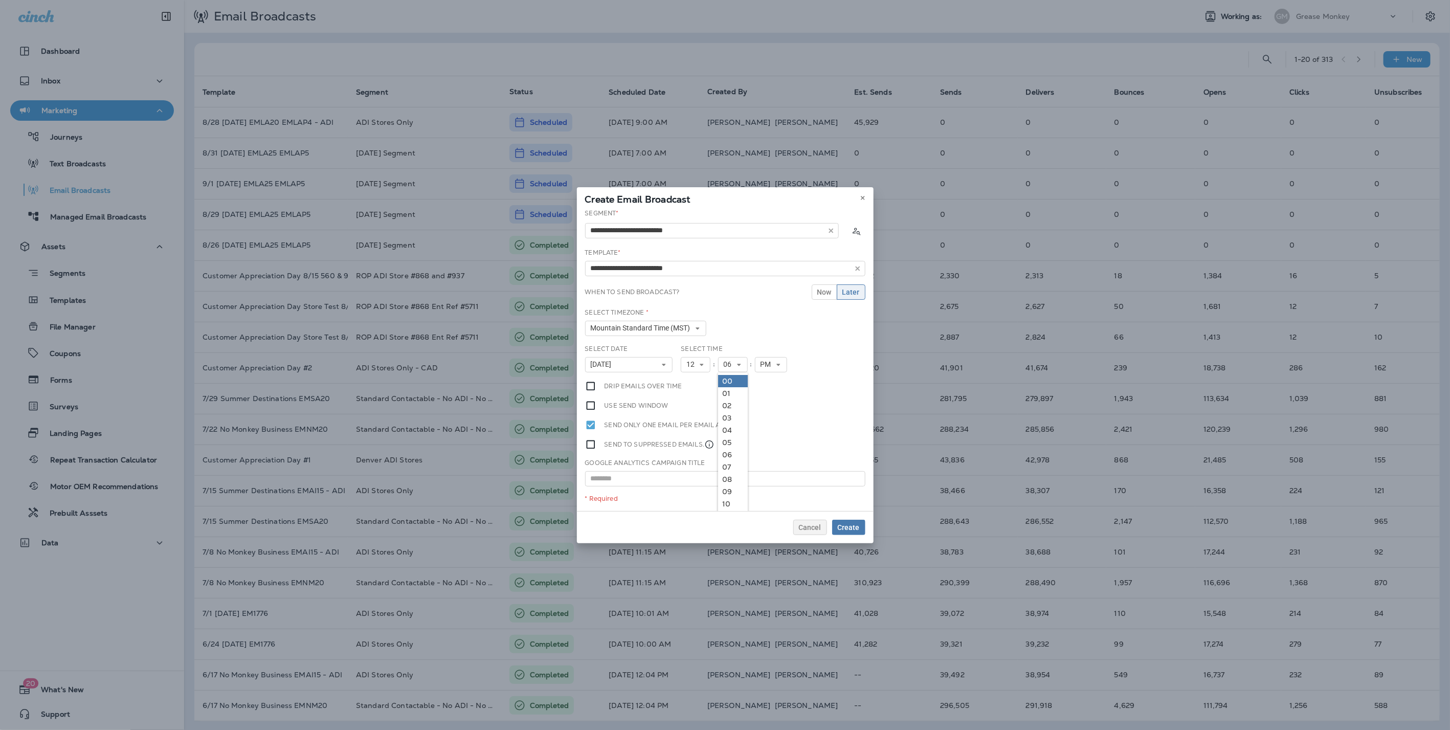
click at [730, 382] on link "00" at bounding box center [733, 381] width 30 height 12
click at [849, 524] on span "Create" at bounding box center [849, 527] width 22 height 7
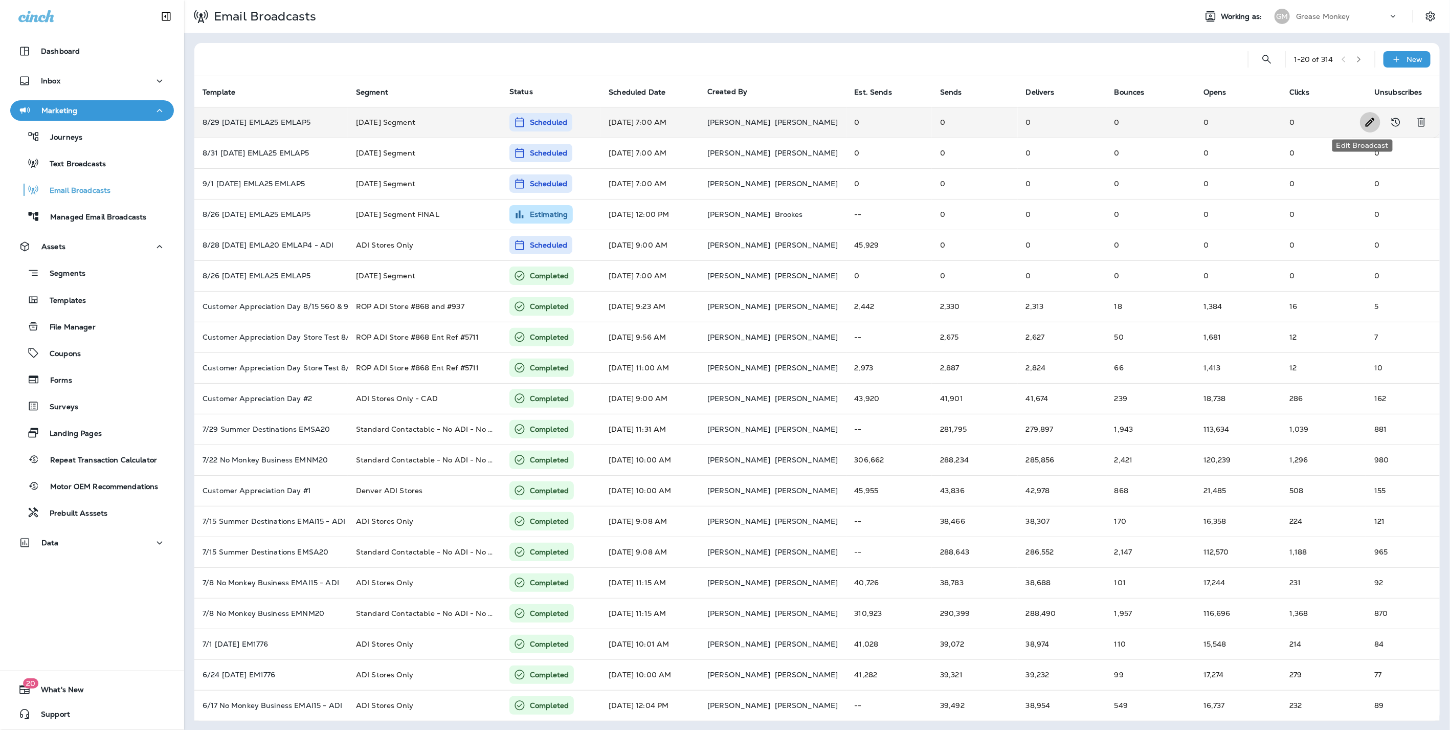
click at [1365, 118] on icon "Edit Broadcast" at bounding box center [1371, 122] width 12 height 12
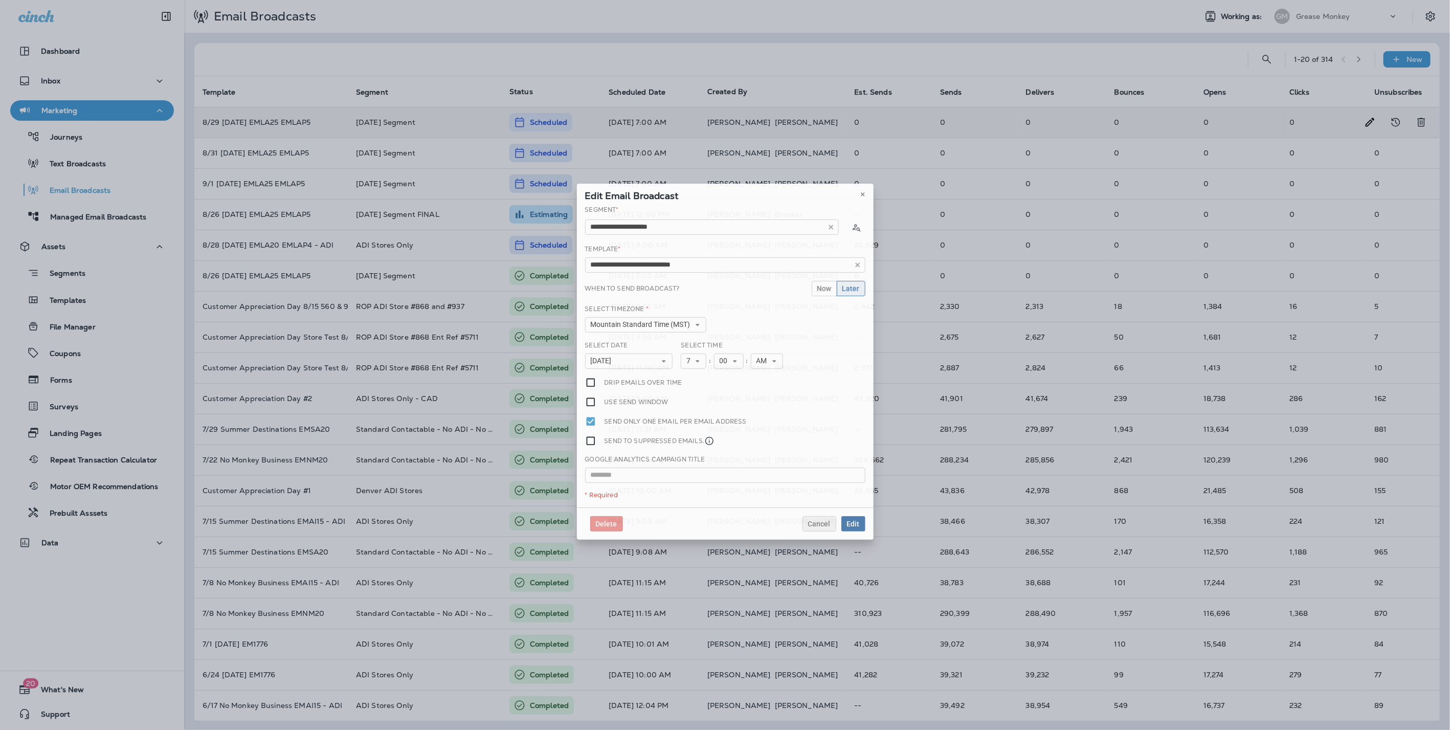
type input "**********"
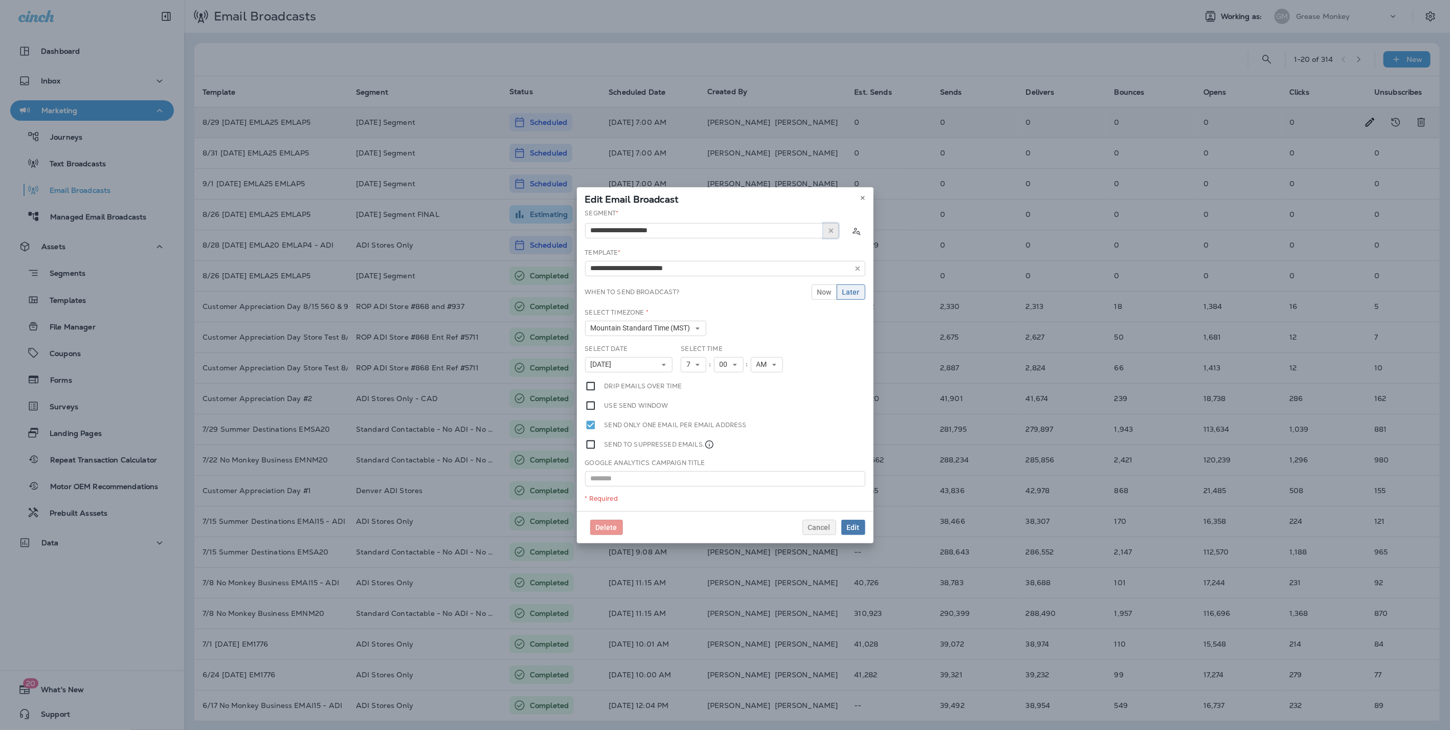
click at [833, 230] on icon "button" at bounding box center [831, 230] width 7 height 7
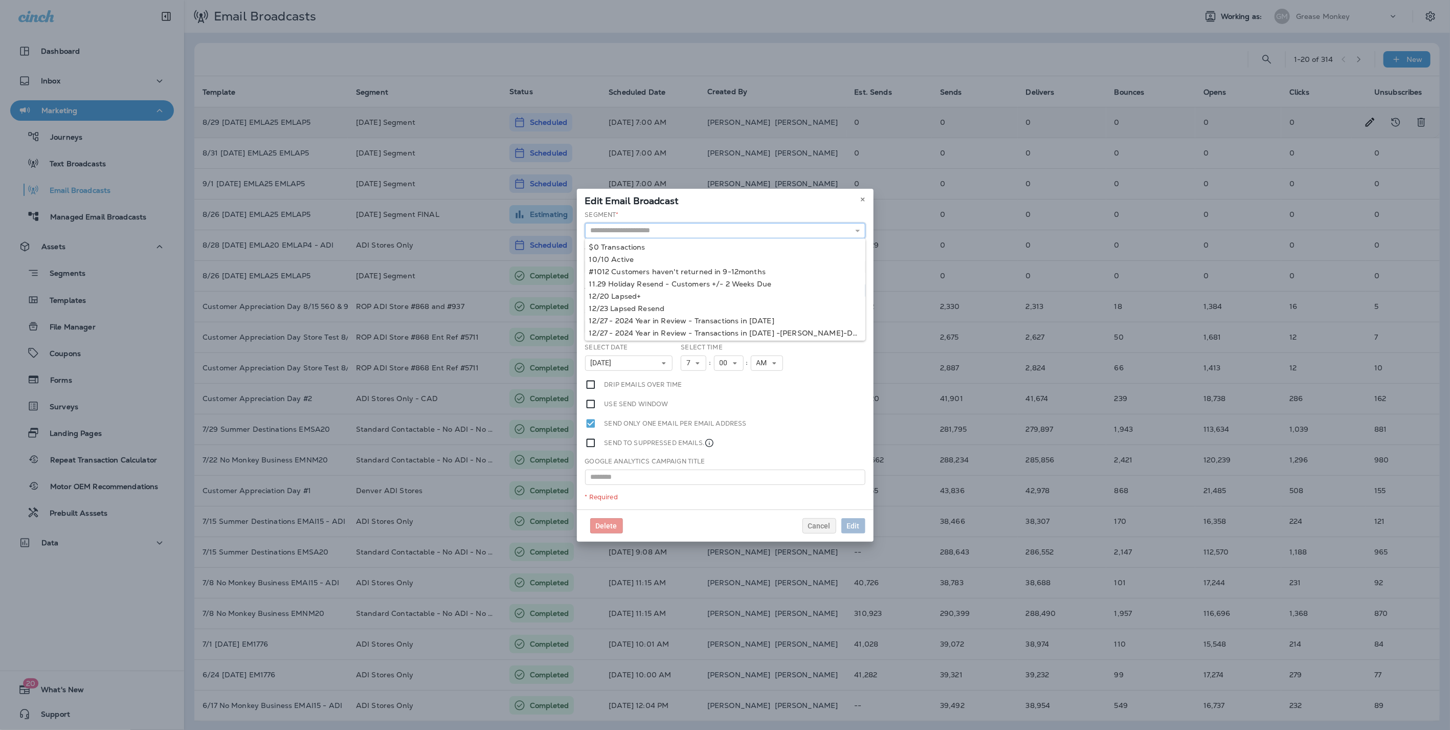
click at [705, 233] on input "text" at bounding box center [725, 230] width 280 height 15
type input "**********"
click at [697, 269] on div "**********" at bounding box center [725, 359] width 297 height 299
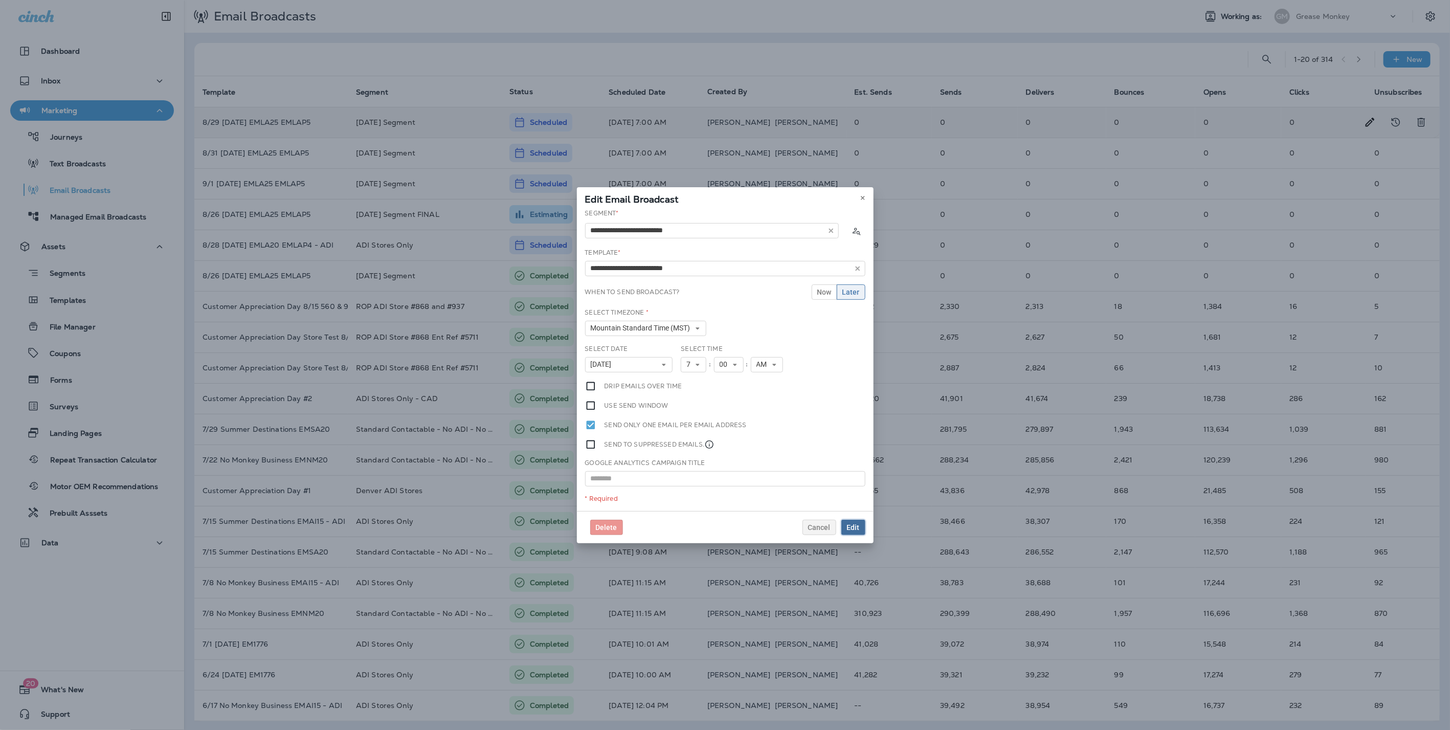
click at [853, 525] on span "Edit" at bounding box center [853, 527] width 13 height 7
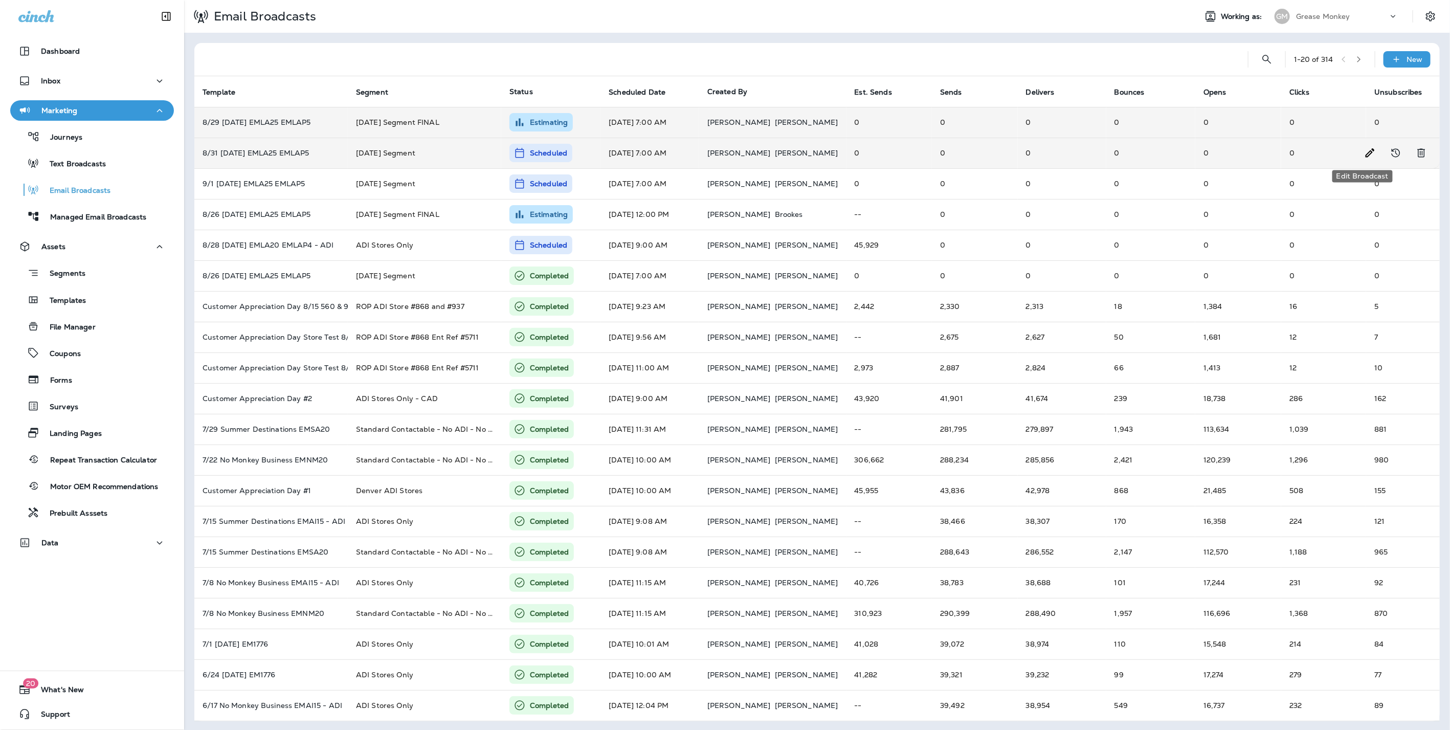
click at [1366, 149] on use "Edit Broadcast" at bounding box center [1370, 152] width 9 height 9
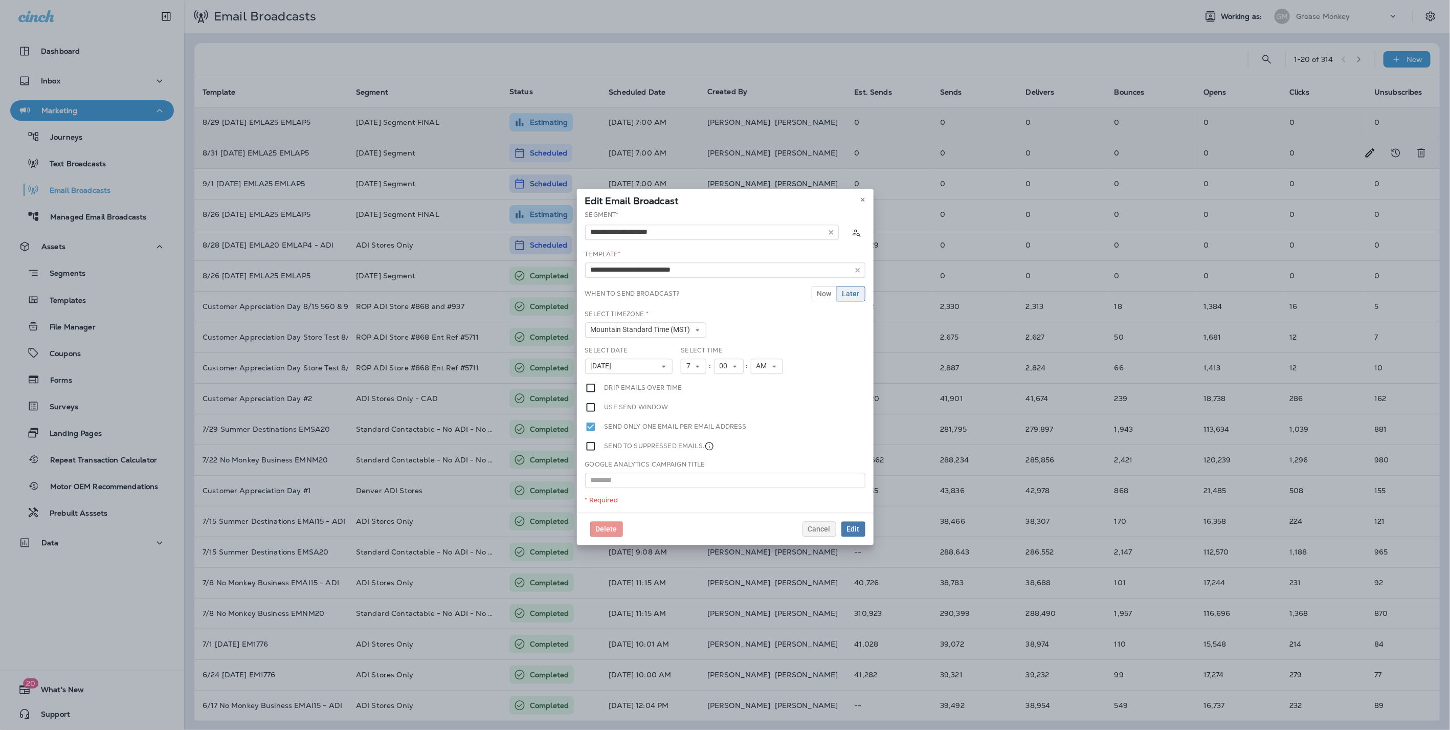
type input "**********"
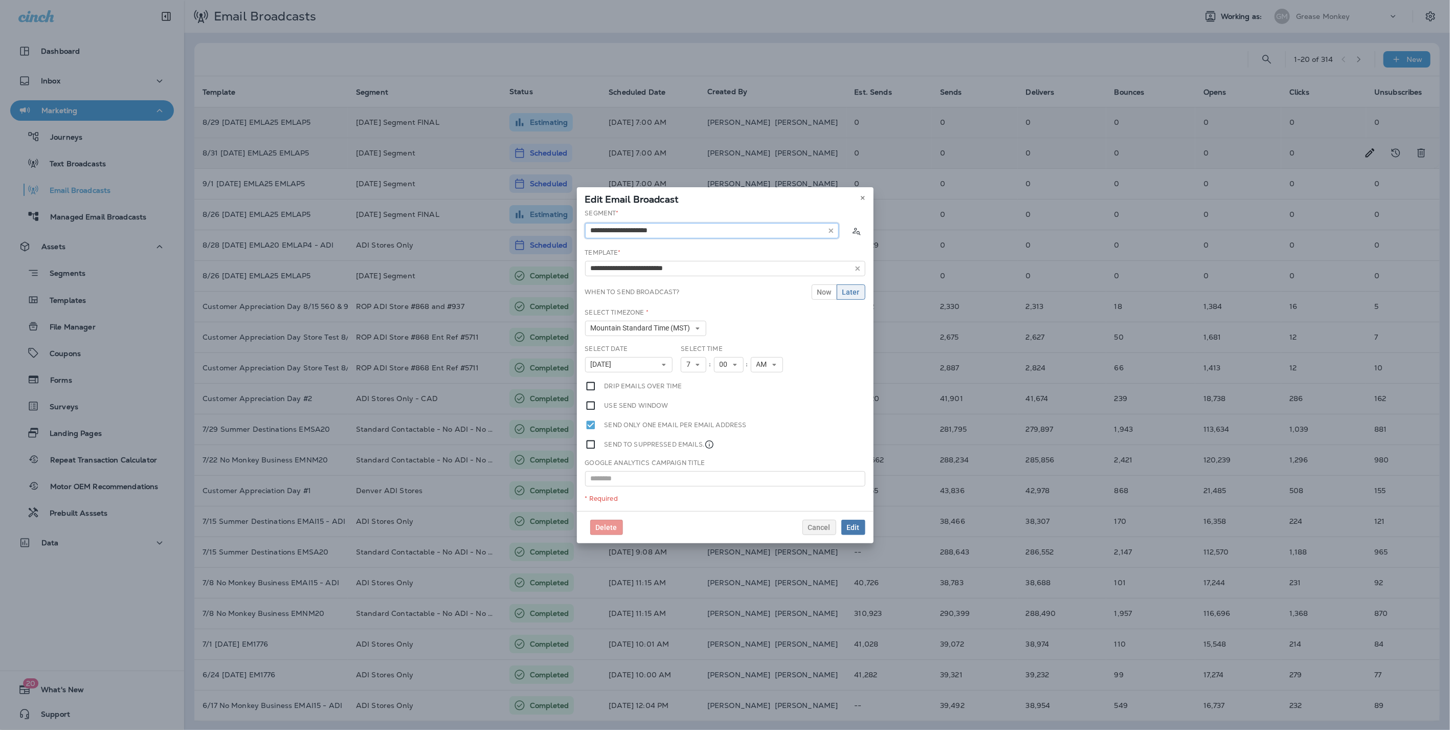
click at [708, 234] on input "text" at bounding box center [712, 230] width 254 height 15
click at [829, 228] on icon "button" at bounding box center [831, 230] width 7 height 7
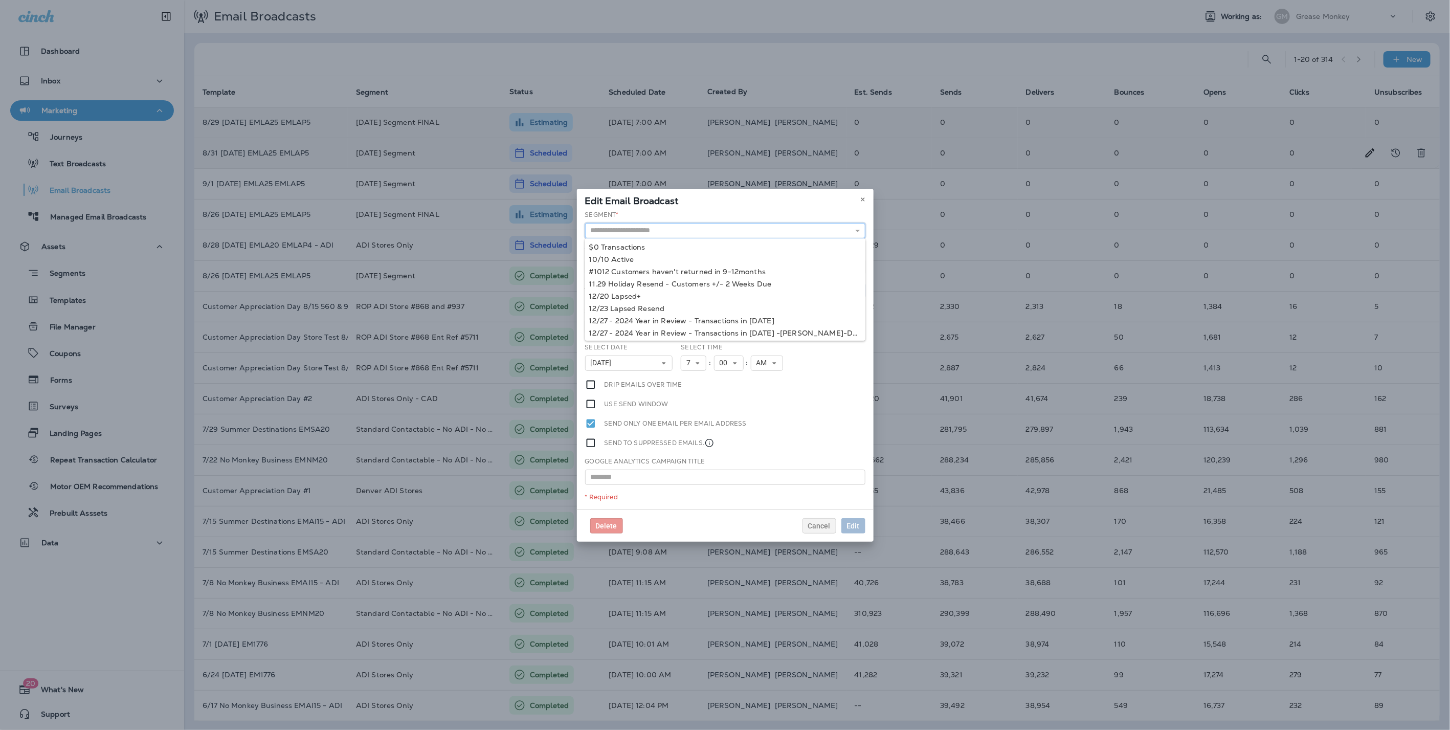
click at [826, 226] on input "text" at bounding box center [725, 230] width 280 height 15
type input "**********"
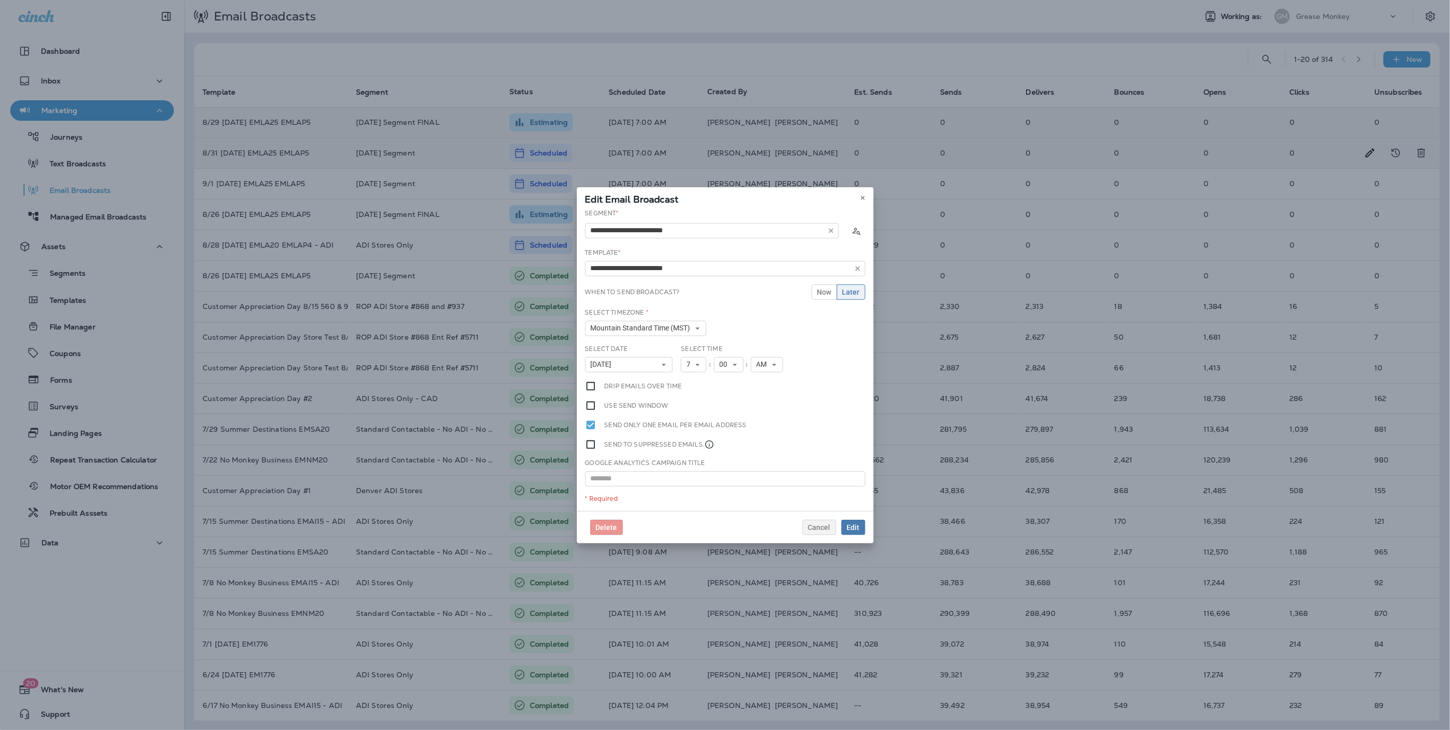
click at [685, 270] on div "**********" at bounding box center [725, 360] width 297 height 302
click at [854, 530] on span "Edit" at bounding box center [853, 527] width 13 height 7
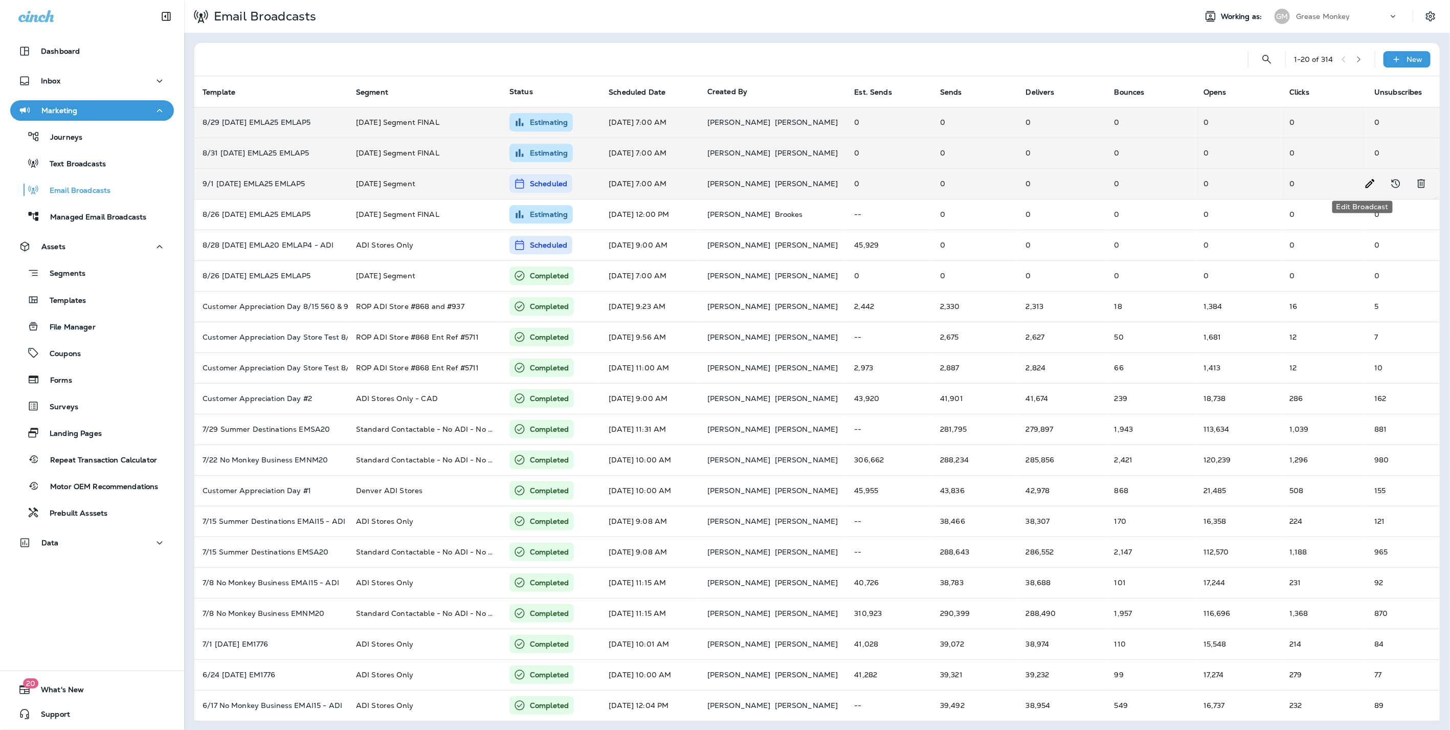
click at [1365, 184] on icon "Edit Broadcast" at bounding box center [1371, 184] width 12 height 12
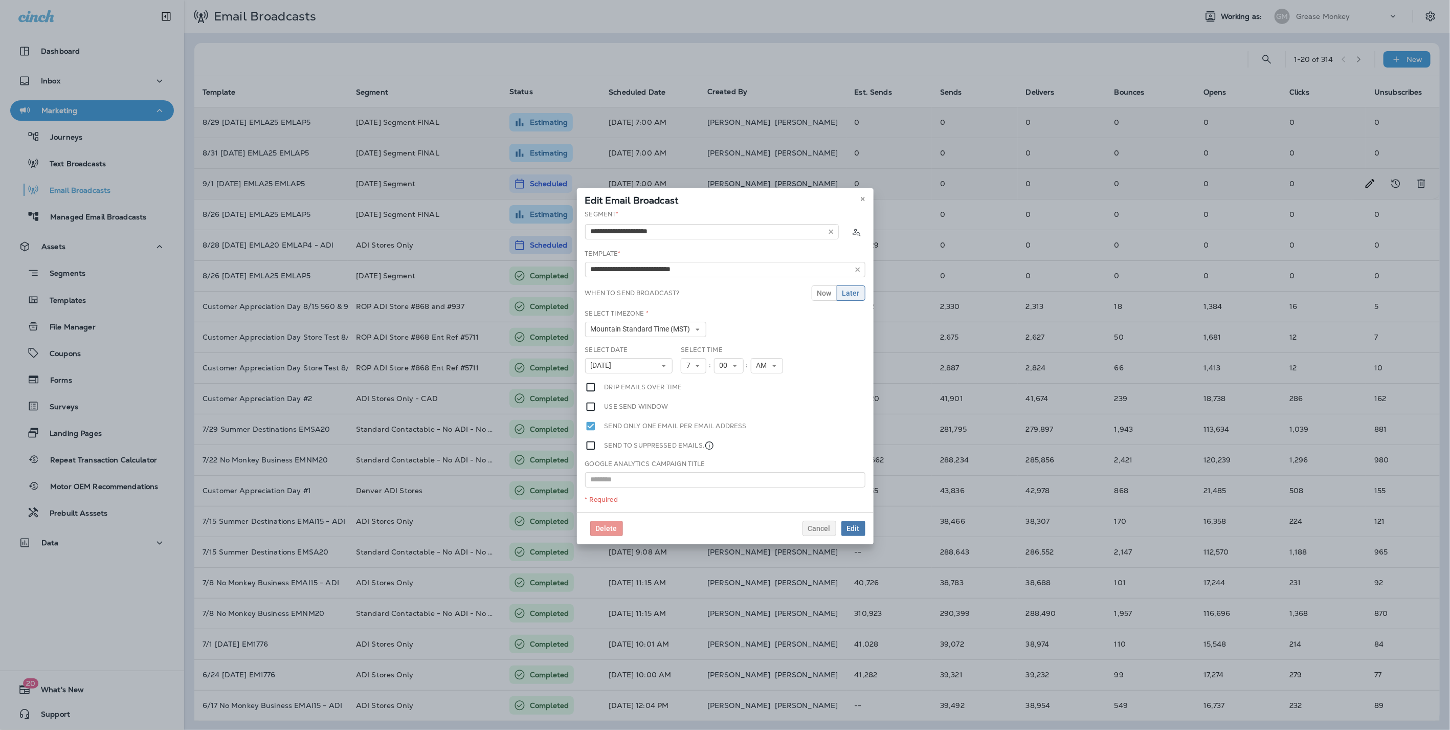
type input "**********"
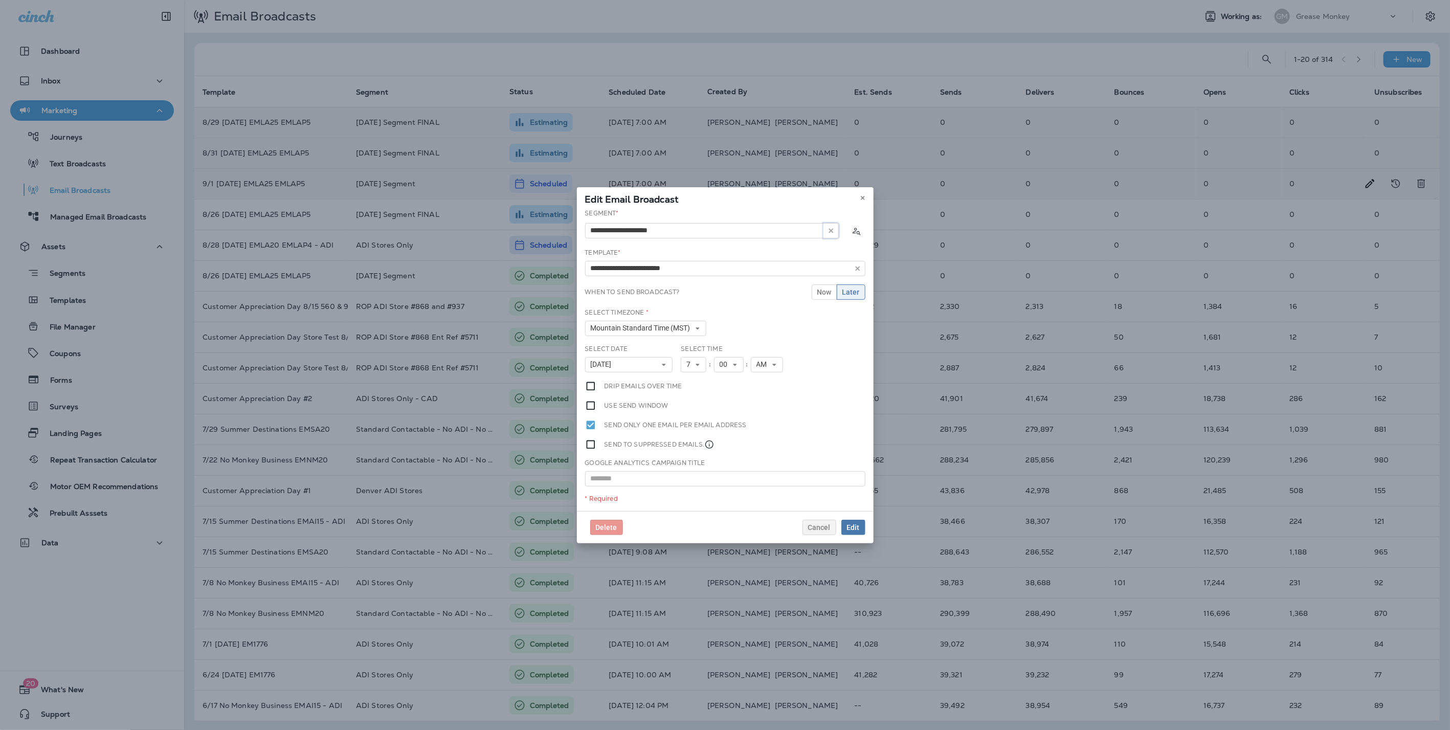
drag, startPoint x: 828, startPoint y: 229, endPoint x: 755, endPoint y: 232, distance: 73.2
click at [827, 229] on button "button" at bounding box center [831, 230] width 15 height 15
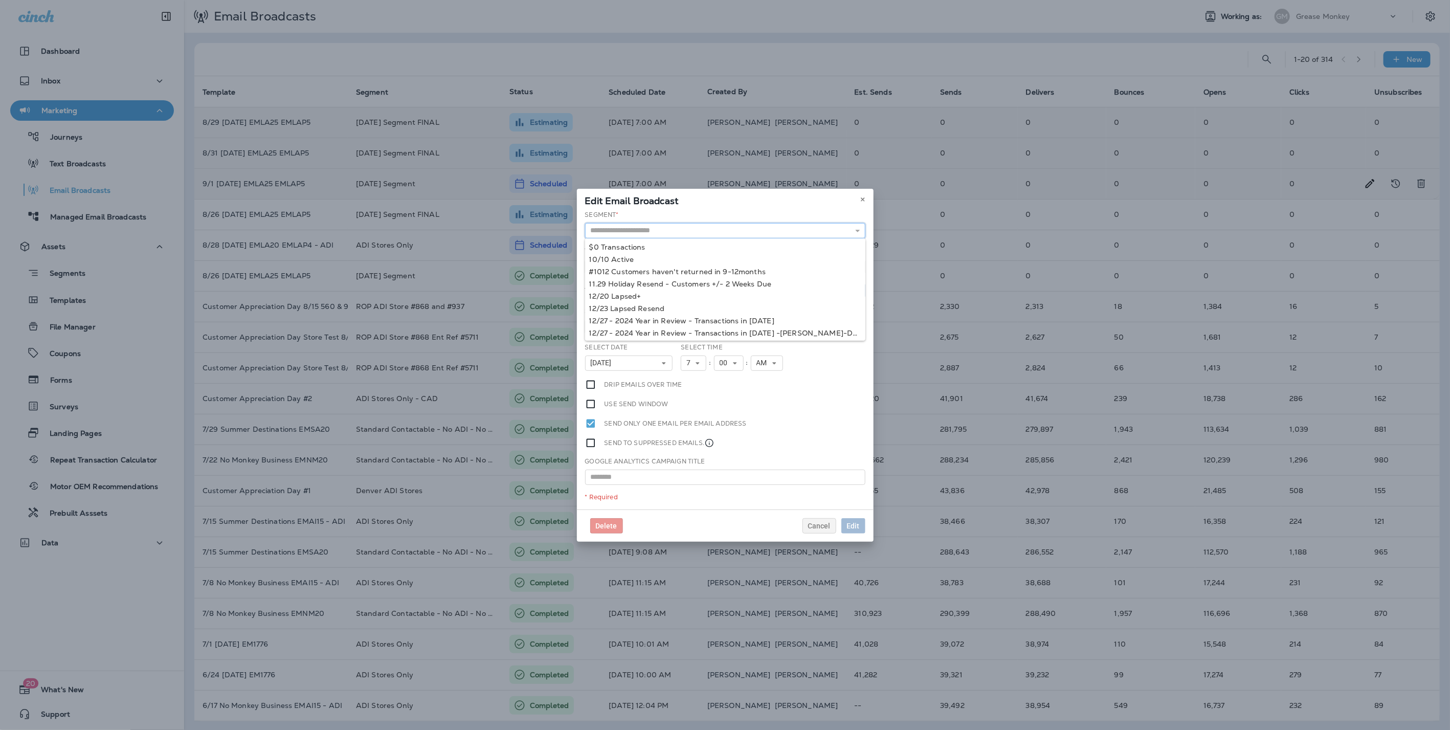
click at [755, 232] on input "text" at bounding box center [725, 230] width 280 height 15
type input "**********"
click at [686, 270] on div "**********" at bounding box center [725, 359] width 297 height 299
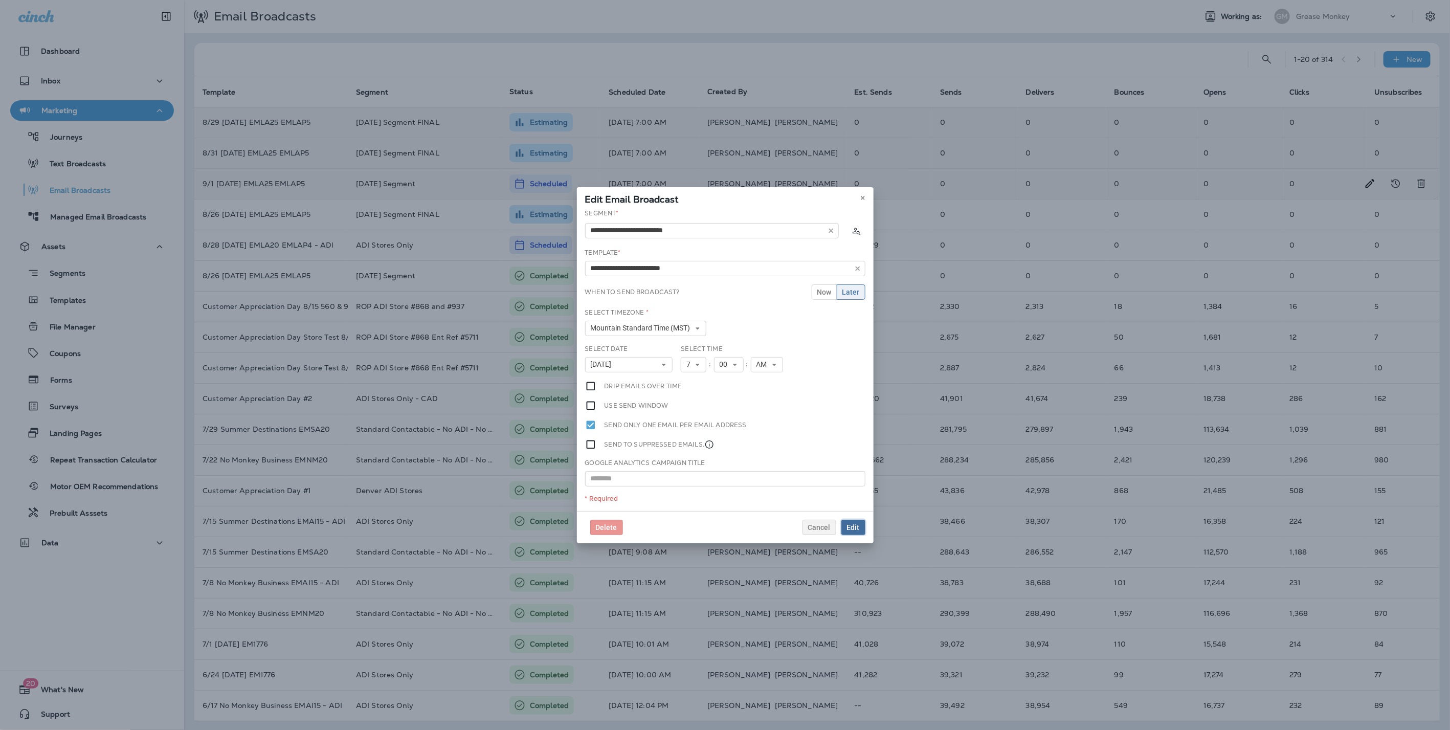
click at [858, 524] on span "Edit" at bounding box center [853, 527] width 13 height 7
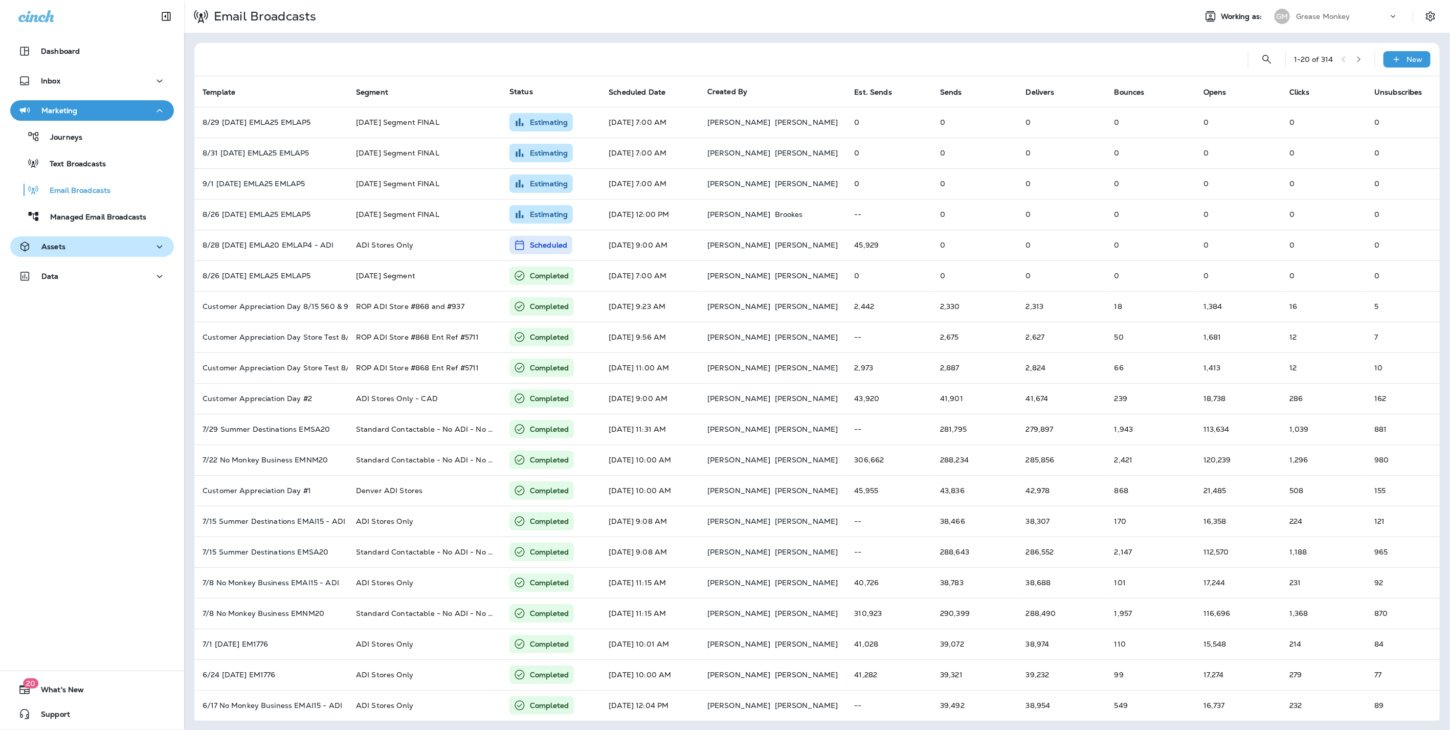
click at [63, 247] on p "Assets" at bounding box center [53, 247] width 24 height 8
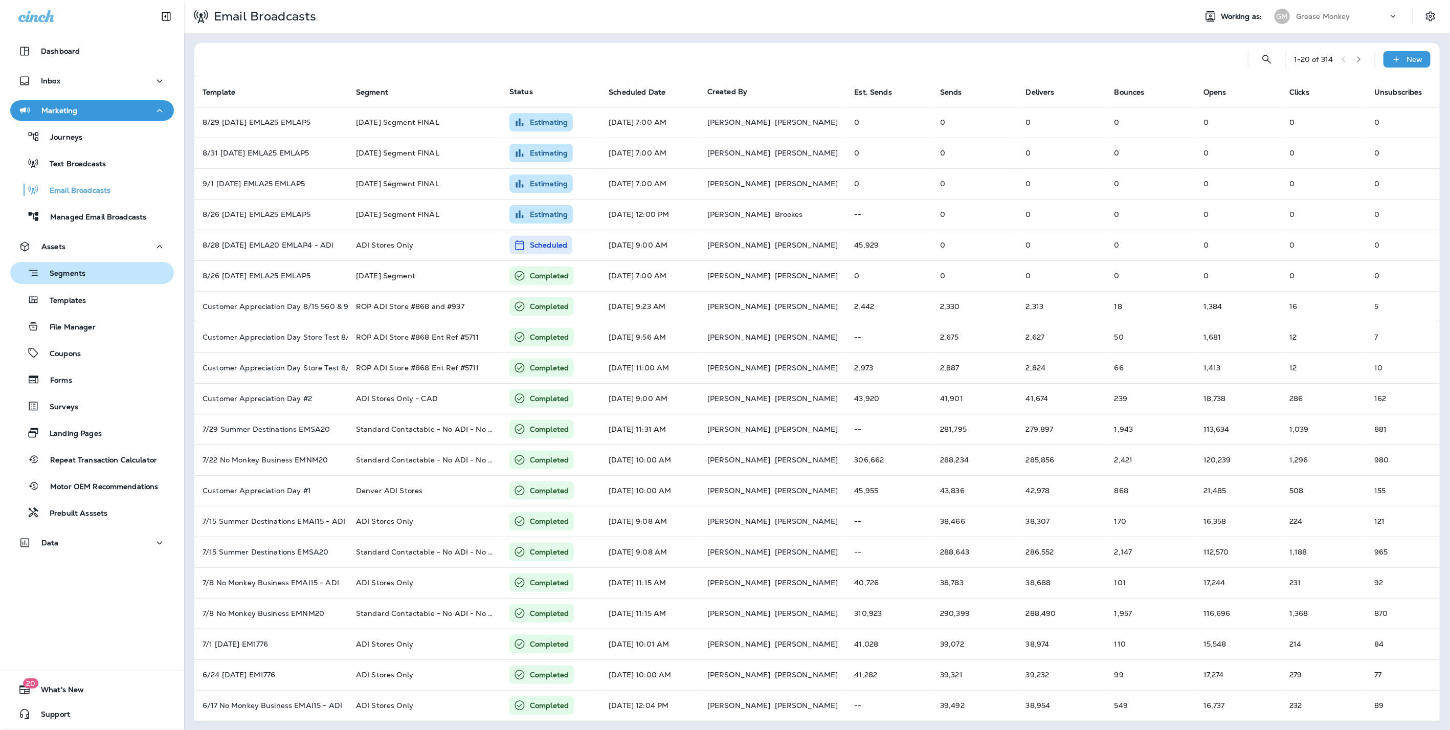
click at [65, 277] on p "Segments" at bounding box center [62, 274] width 46 height 10
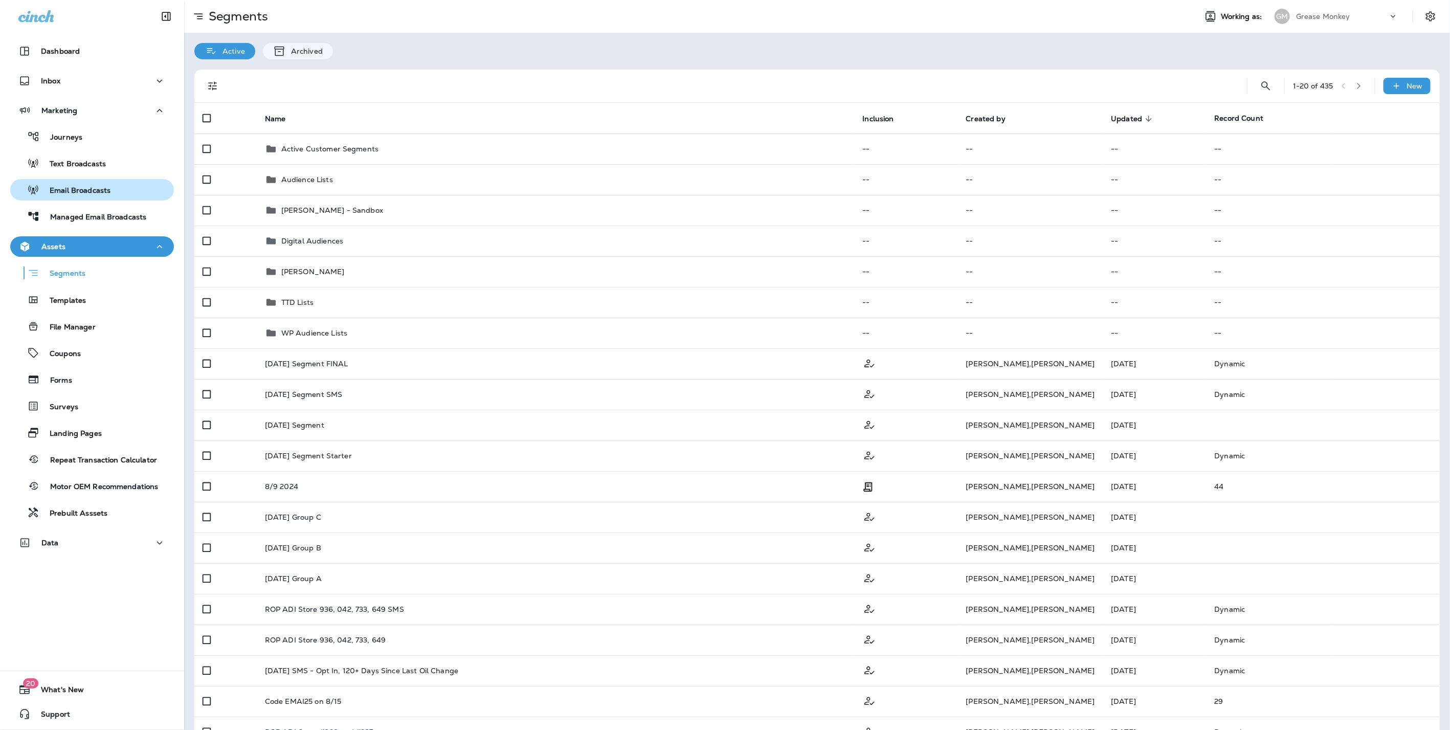
click at [73, 187] on p "Email Broadcasts" at bounding box center [74, 191] width 71 height 10
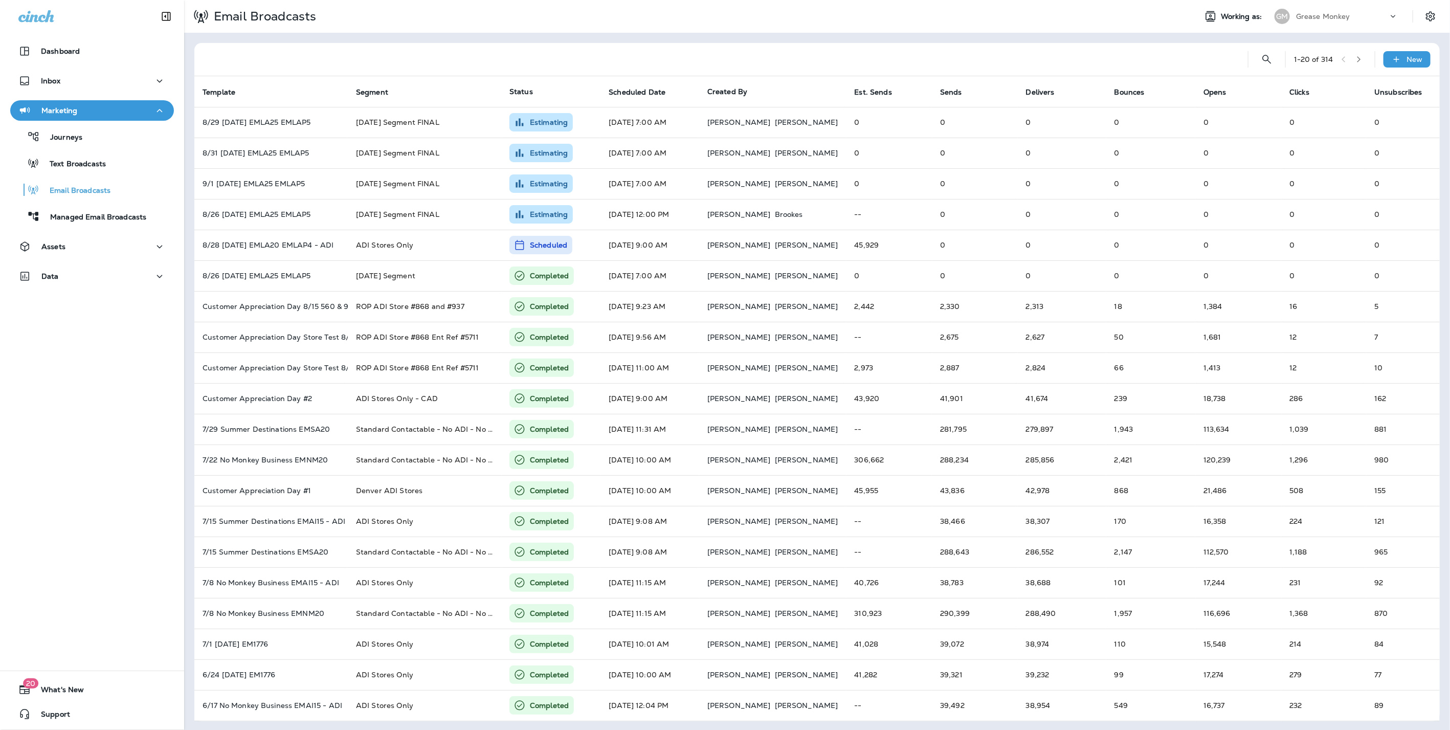
click at [1304, 17] on p "Grease Monkey" at bounding box center [1323, 16] width 54 height 8
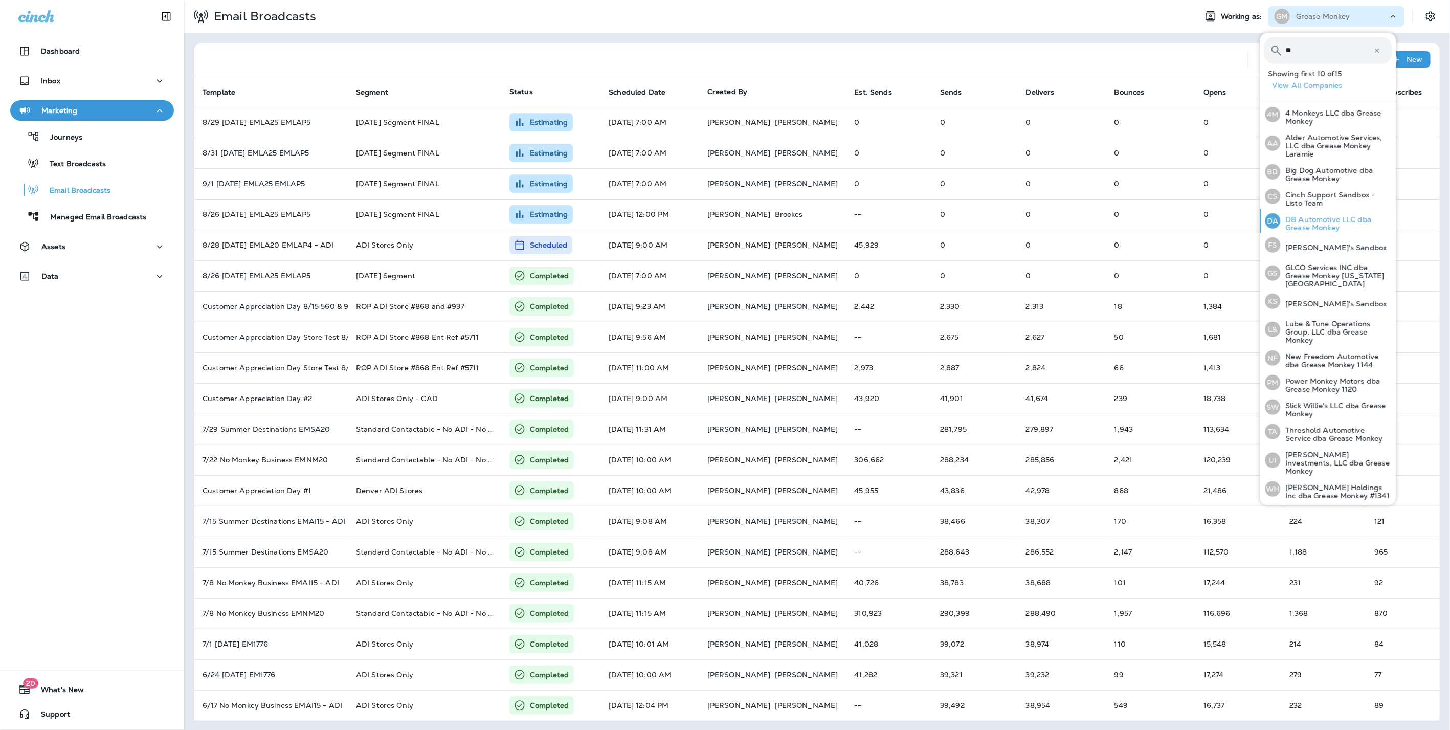
type input "**"
click at [1293, 220] on p "DB Automotive LLC dba Grease Monkey" at bounding box center [1337, 223] width 112 height 16
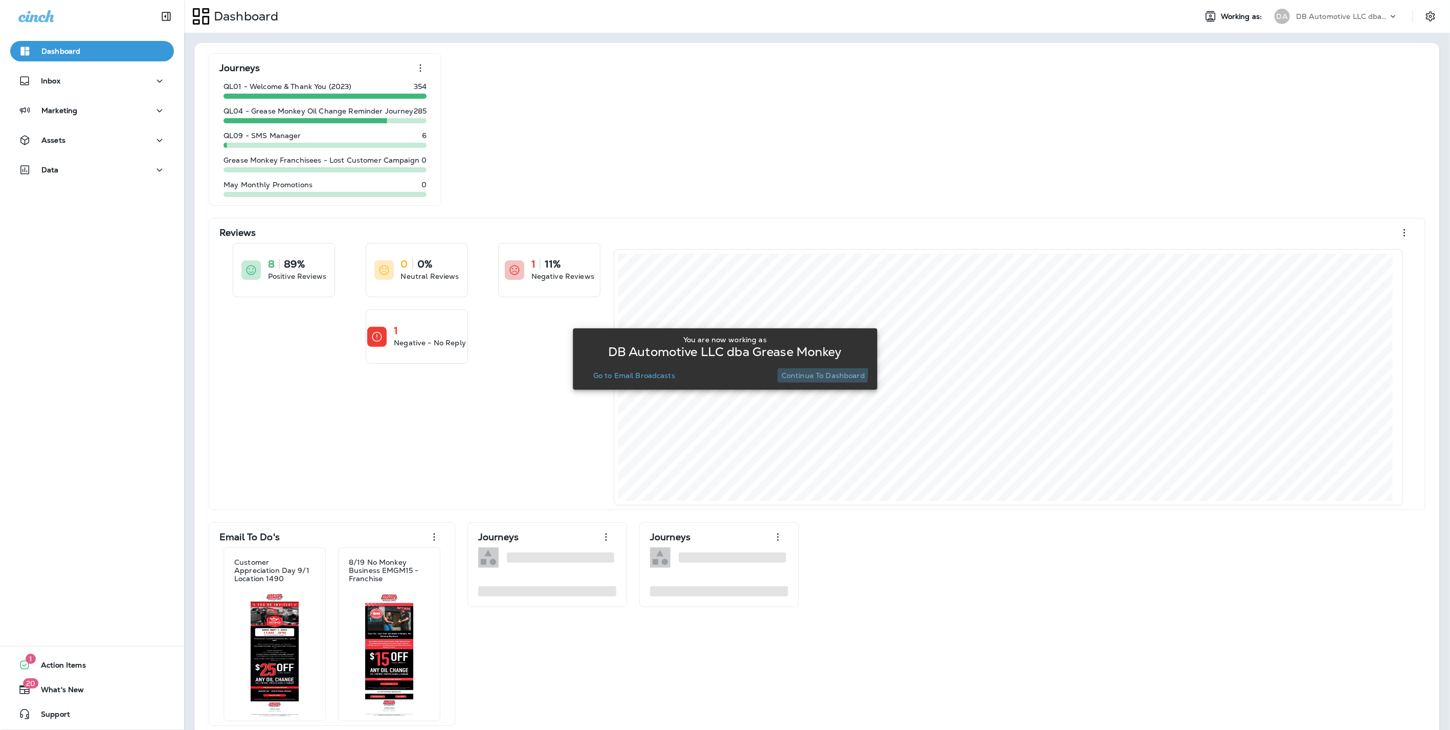
click at [810, 372] on p "Continue to Dashboard" at bounding box center [823, 375] width 83 height 8
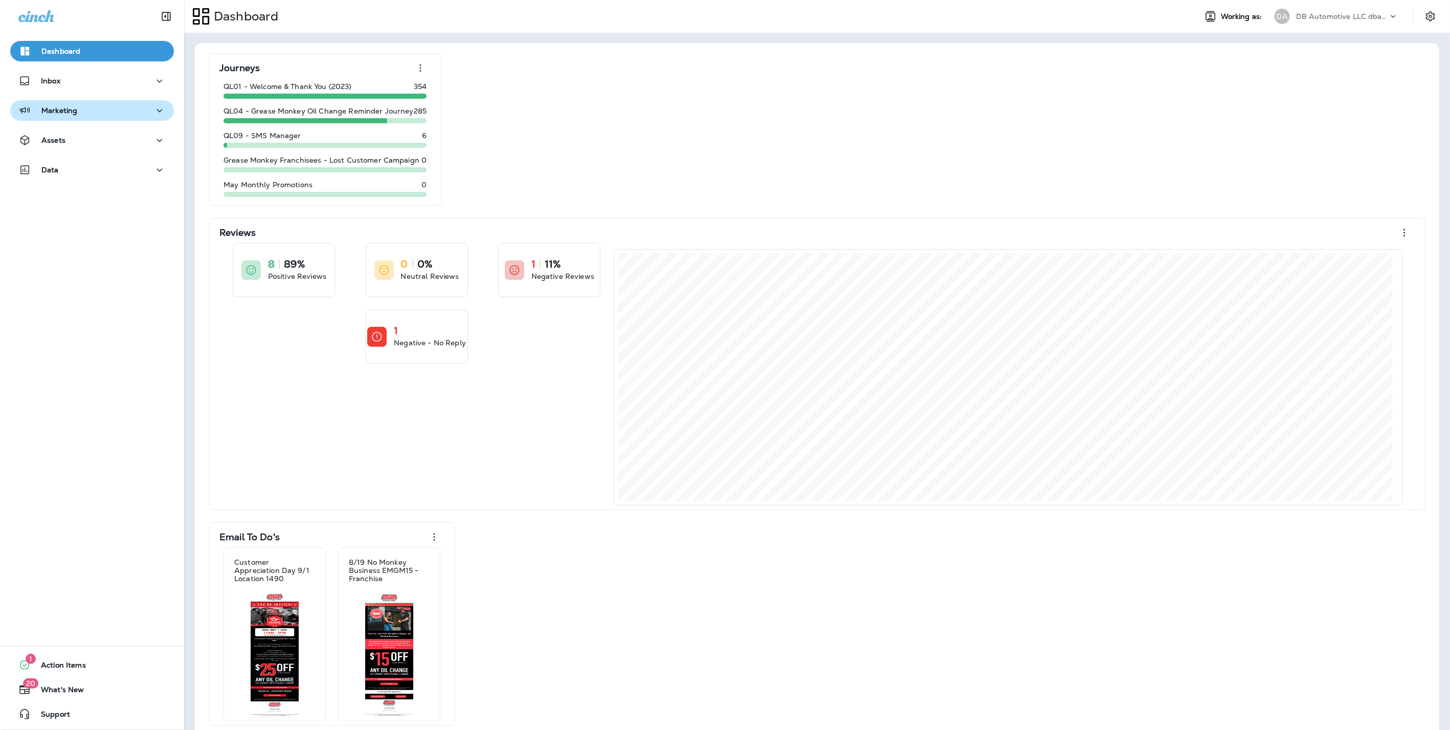
click at [70, 116] on div "Marketing" at bounding box center [47, 110] width 59 height 13
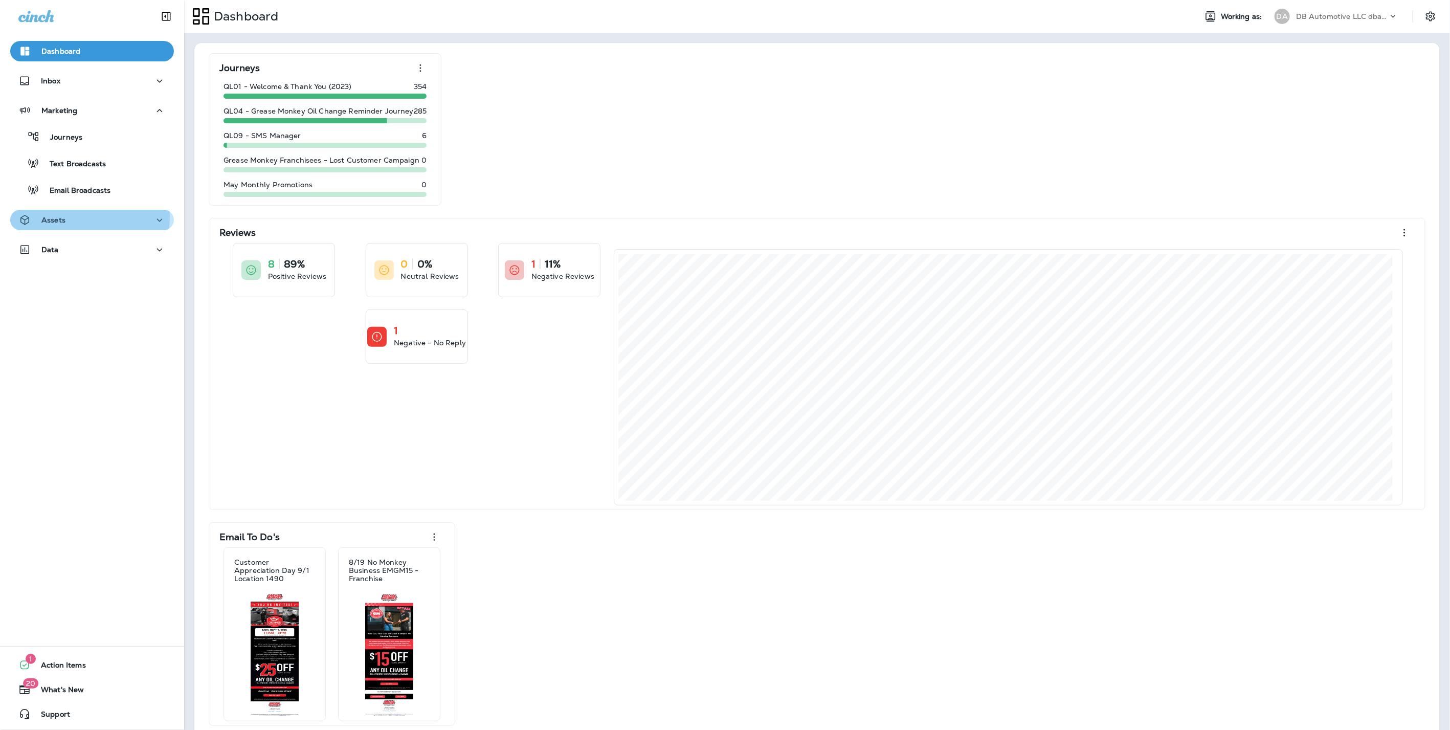
click at [61, 216] on p "Assets" at bounding box center [53, 220] width 24 height 8
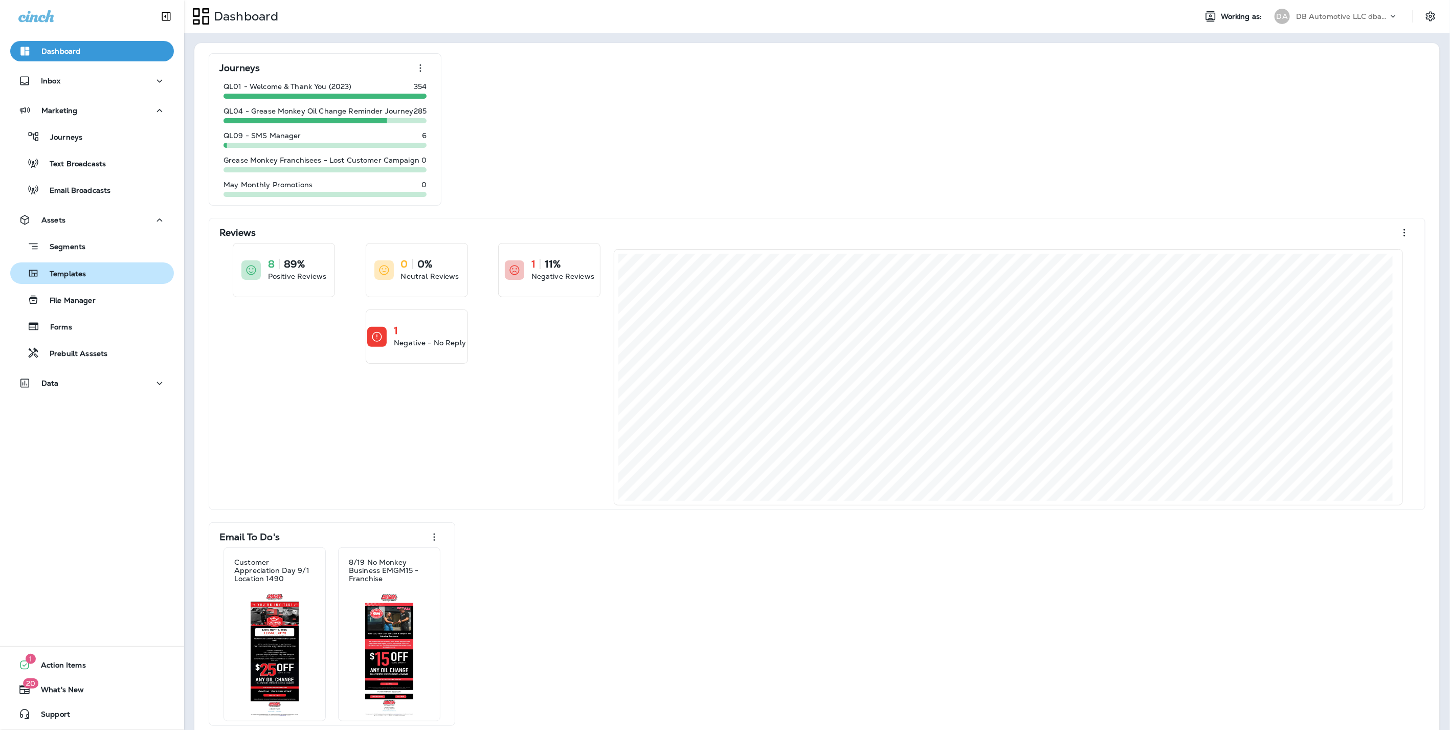
click at [76, 280] on button "Templates" at bounding box center [92, 272] width 164 height 21
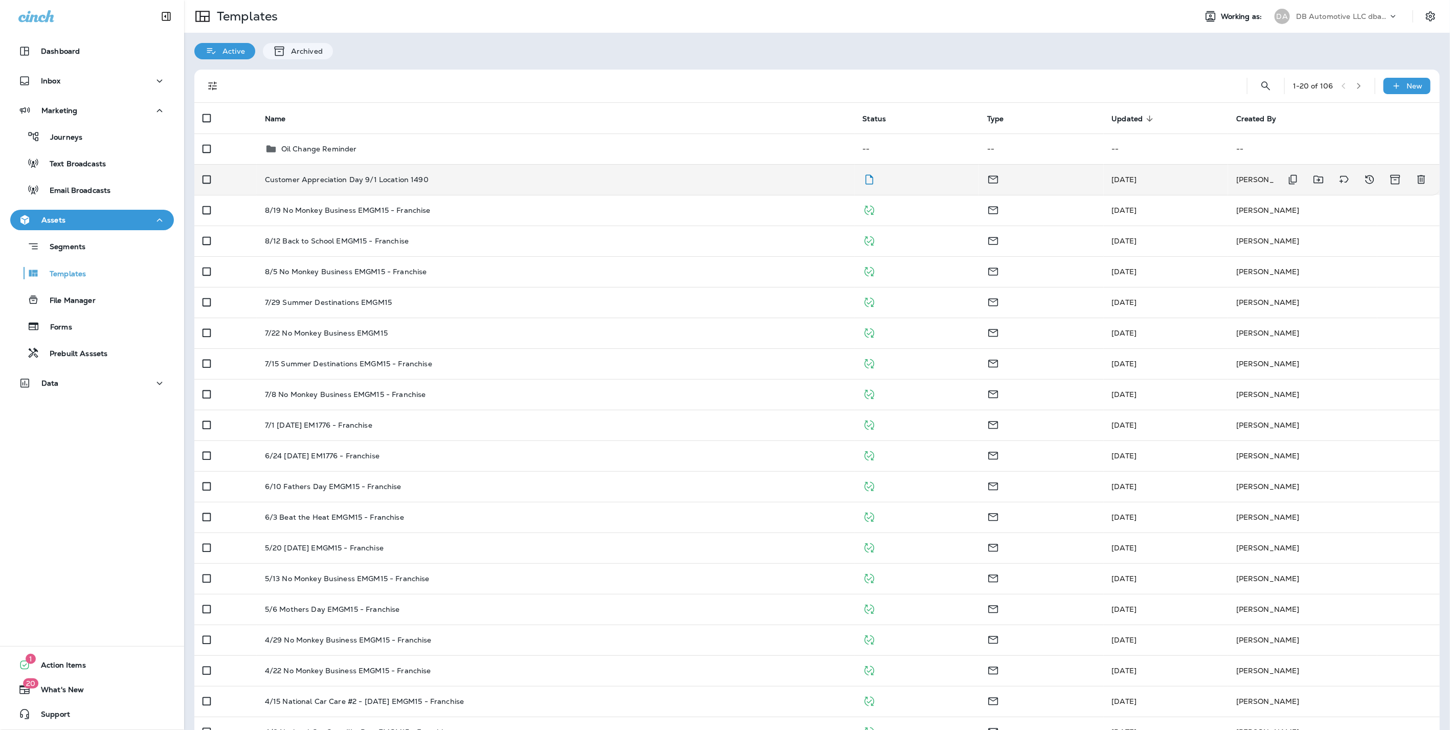
click at [463, 180] on div "Customer Appreciation Day 9/1 Location 1490" at bounding box center [556, 179] width 582 height 8
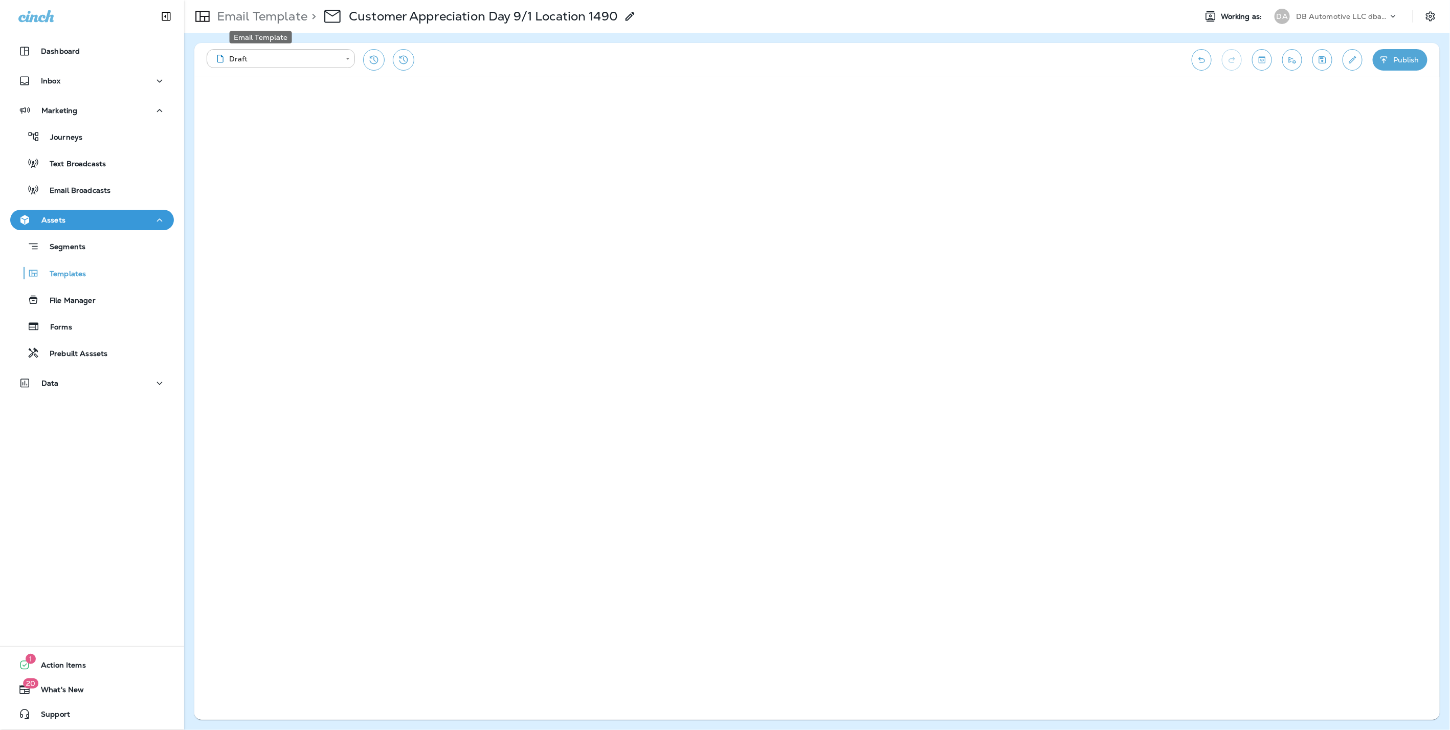
click at [270, 17] on p "Email Template" at bounding box center [260, 16] width 95 height 15
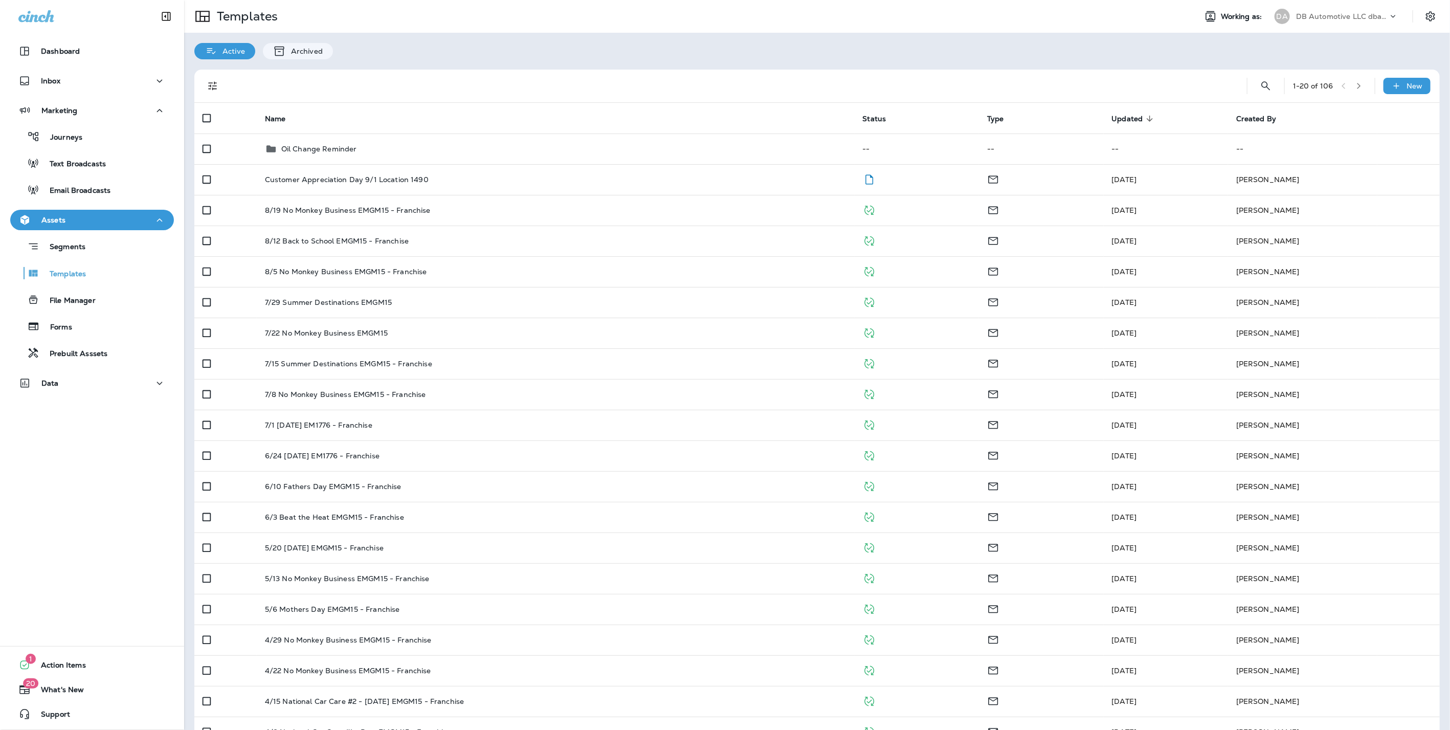
click at [1333, 11] on div "DB Automotive LLC dba Grease Monkey" at bounding box center [1342, 16] width 92 height 15
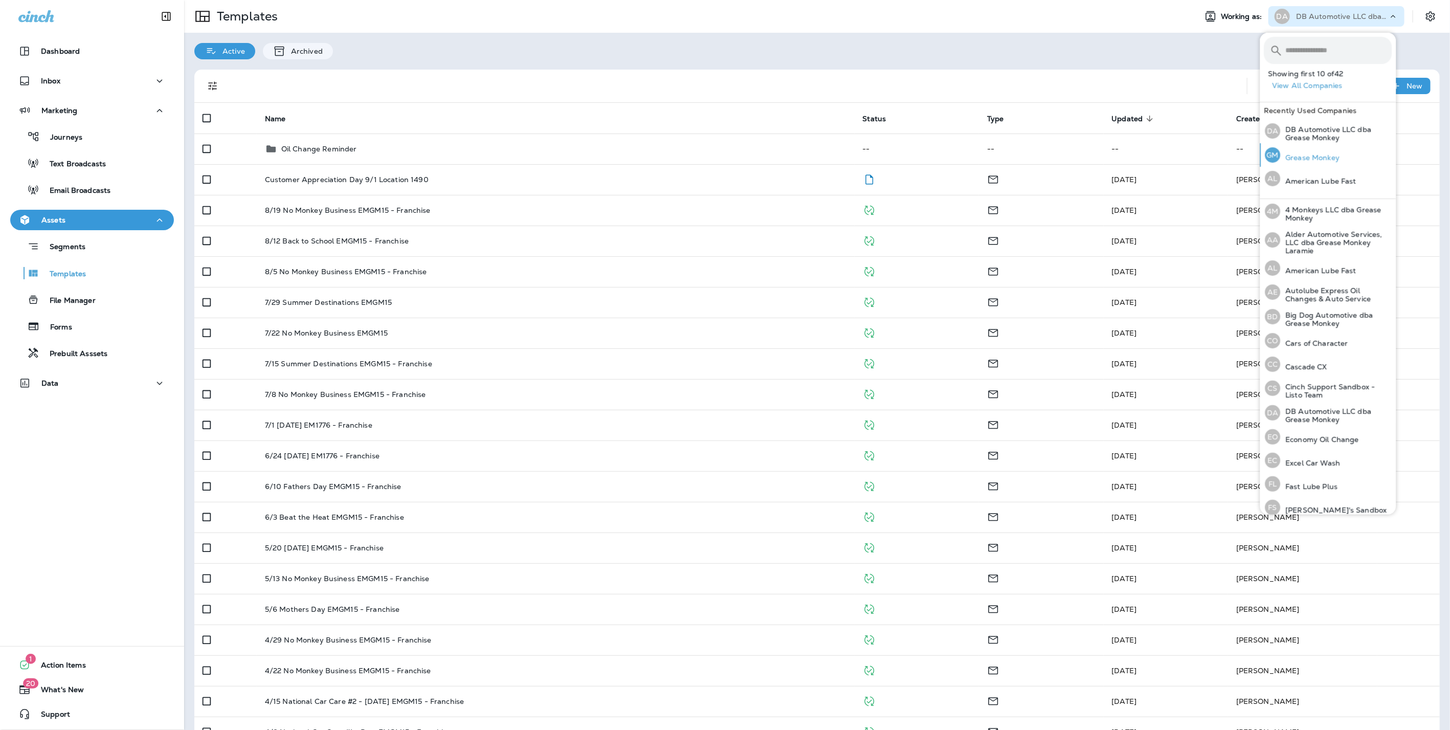
click at [1306, 153] on p "Grease Monkey" at bounding box center [1310, 157] width 59 height 8
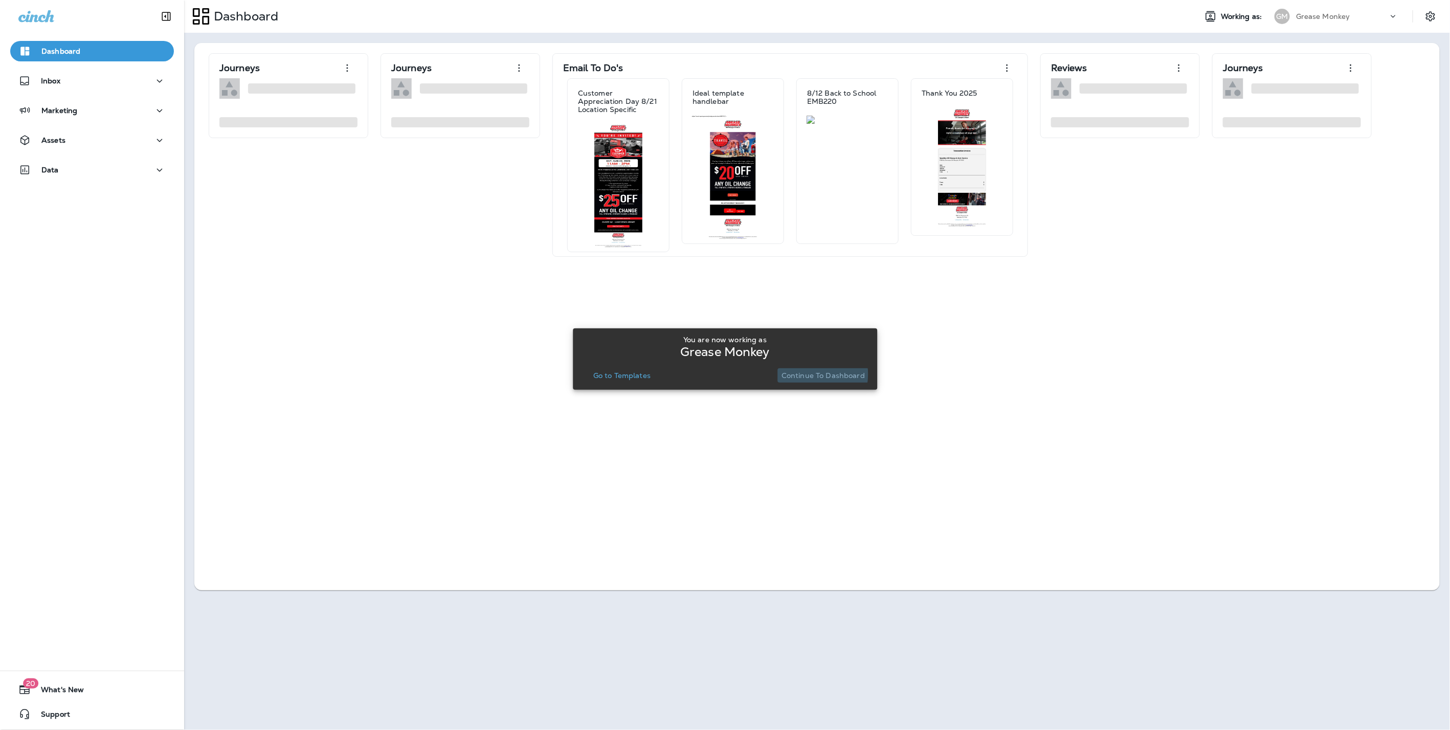
click at [802, 374] on p "Continue to Dashboard" at bounding box center [823, 375] width 83 height 8
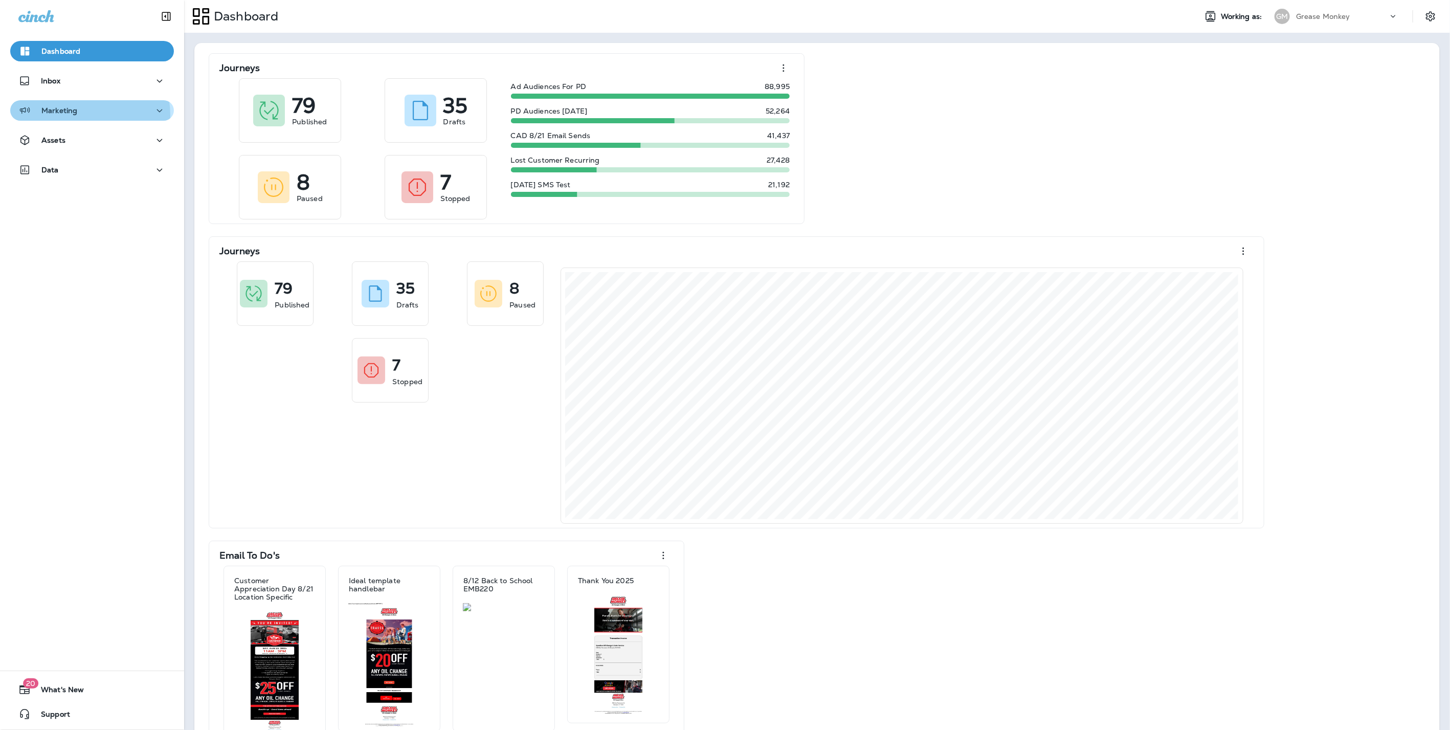
click at [82, 115] on div "Marketing" at bounding box center [91, 110] width 147 height 13
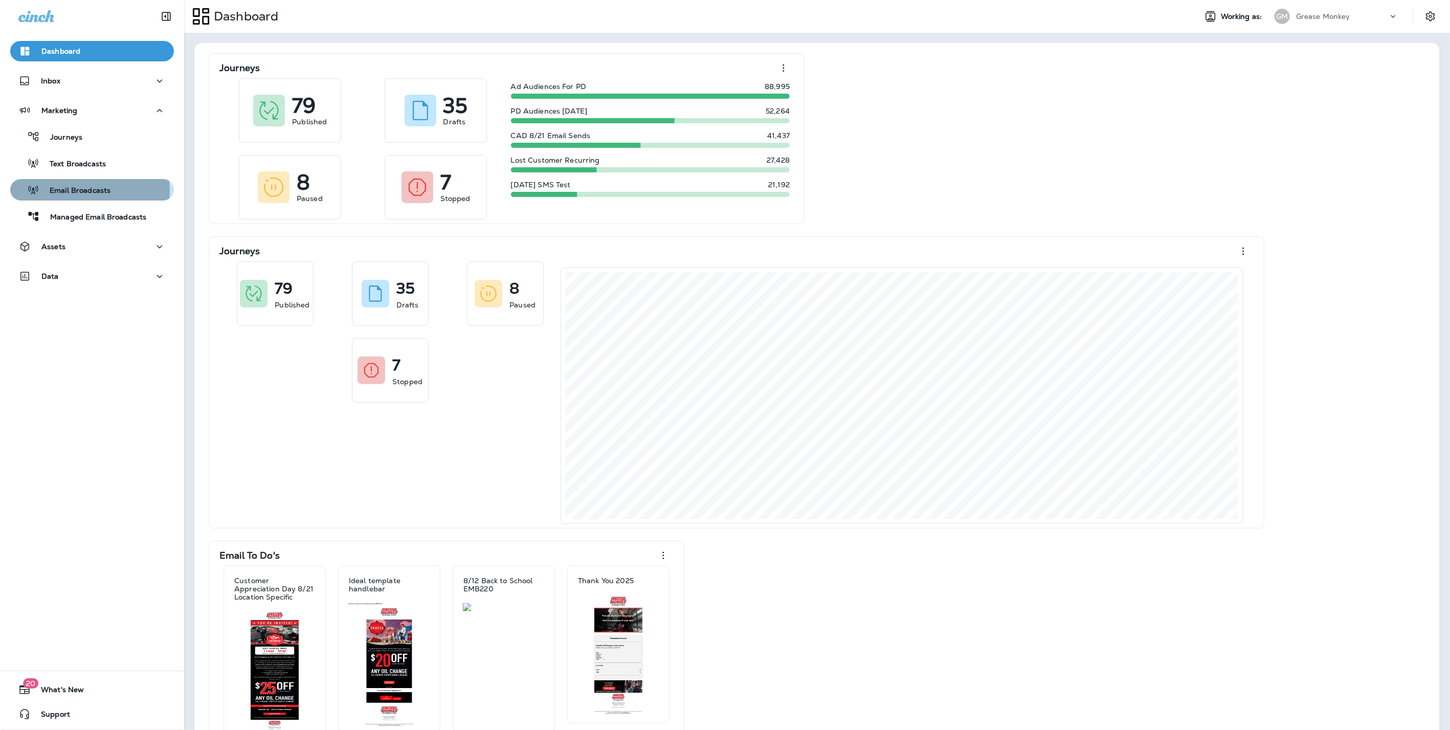
click at [86, 190] on p "Email Broadcasts" at bounding box center [74, 191] width 71 height 10
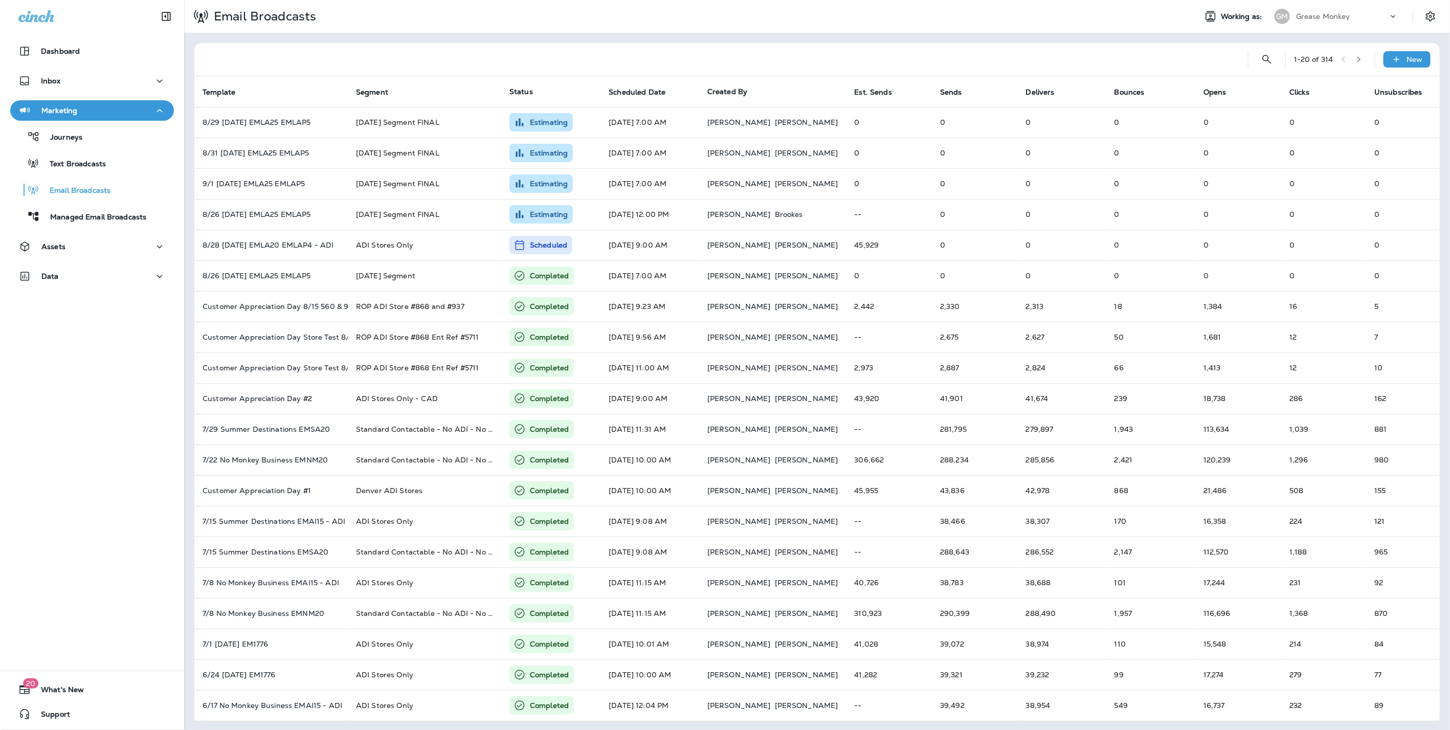
click at [1317, 17] on p "Grease Monkey" at bounding box center [1323, 16] width 54 height 8
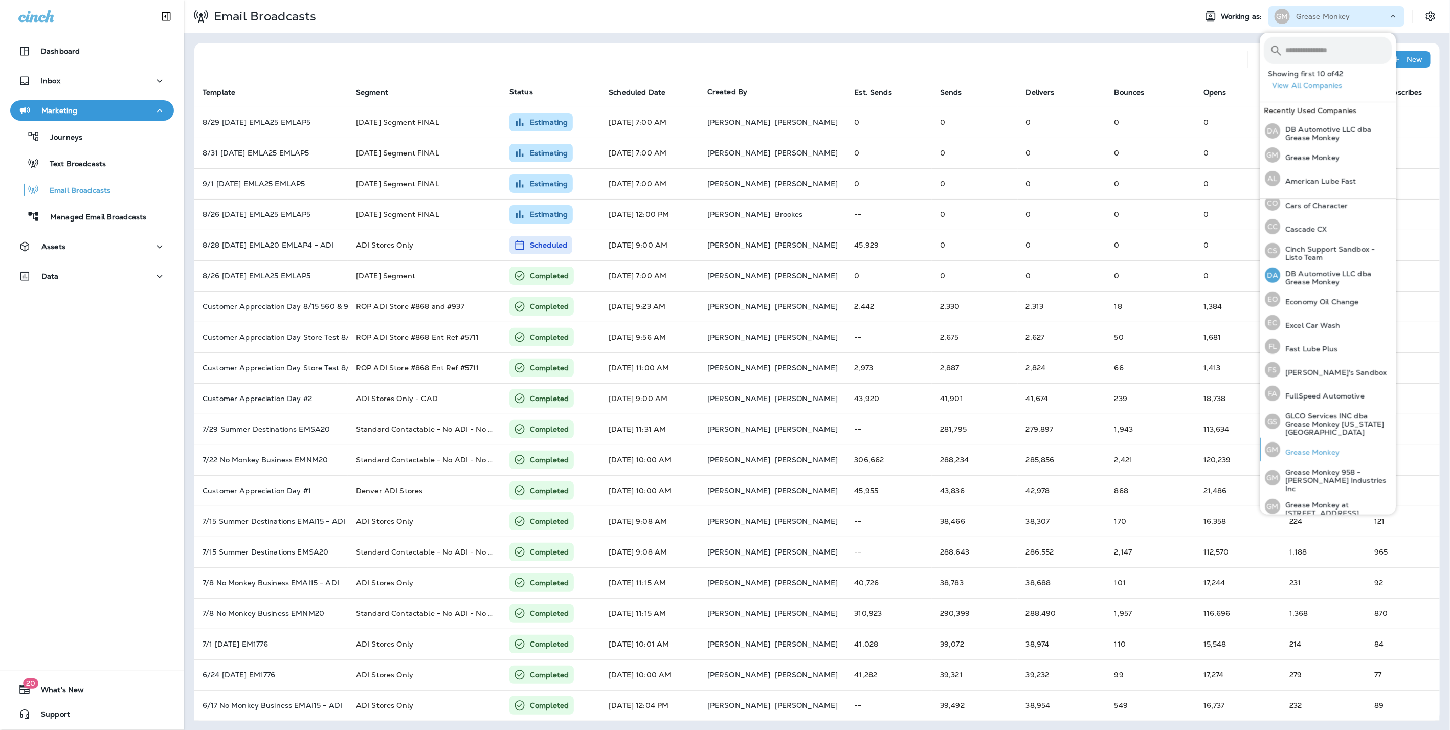
scroll to position [170, 0]
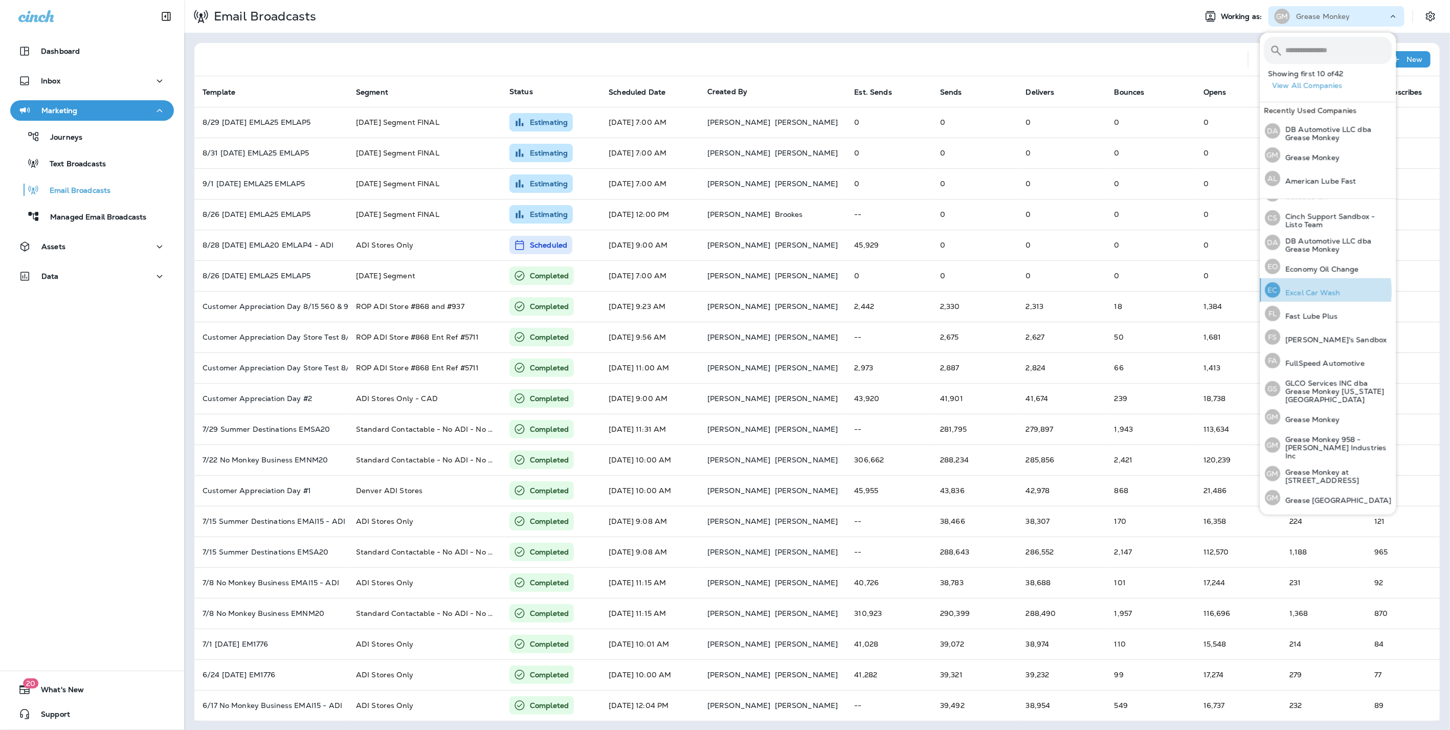
click at [1309, 291] on p "Excel Car Wash" at bounding box center [1311, 293] width 60 height 8
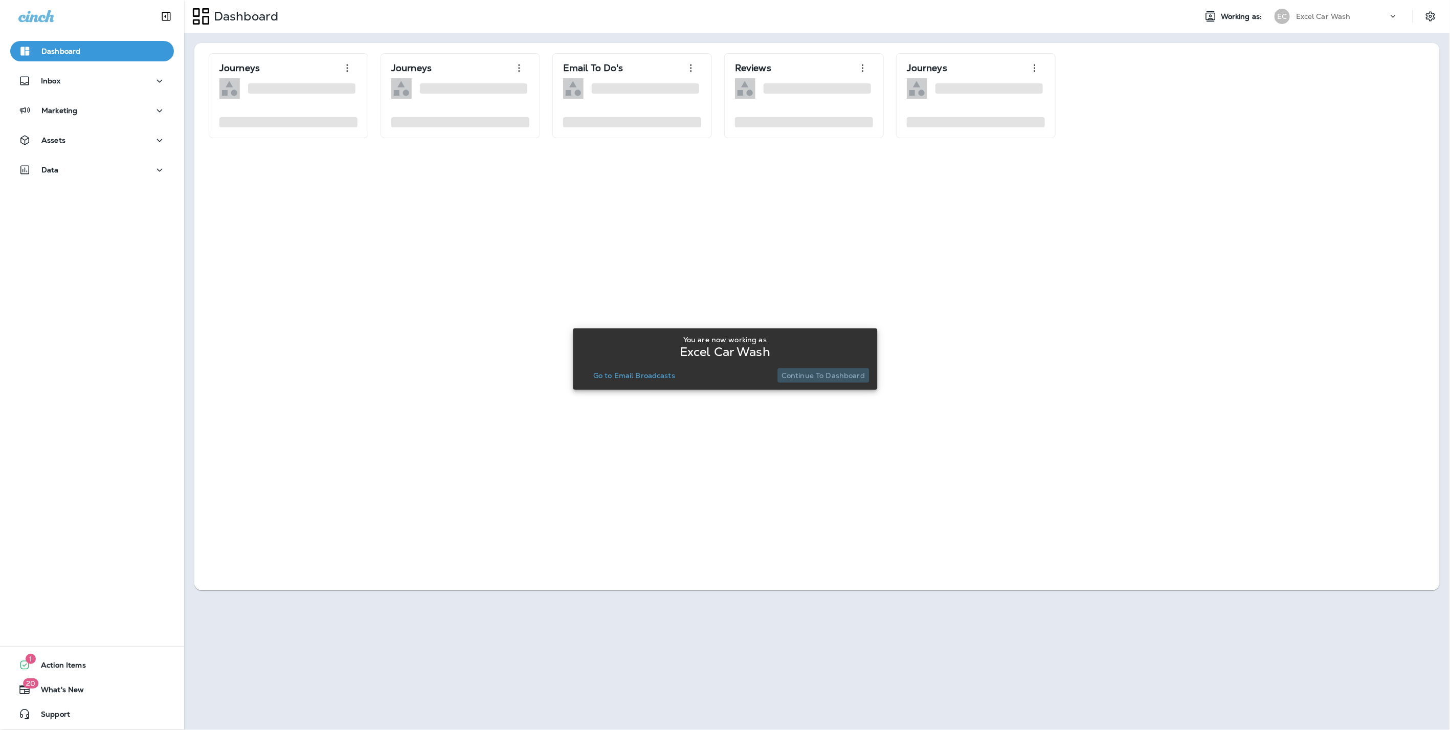
click at [846, 373] on p "Continue to Dashboard" at bounding box center [823, 375] width 83 height 8
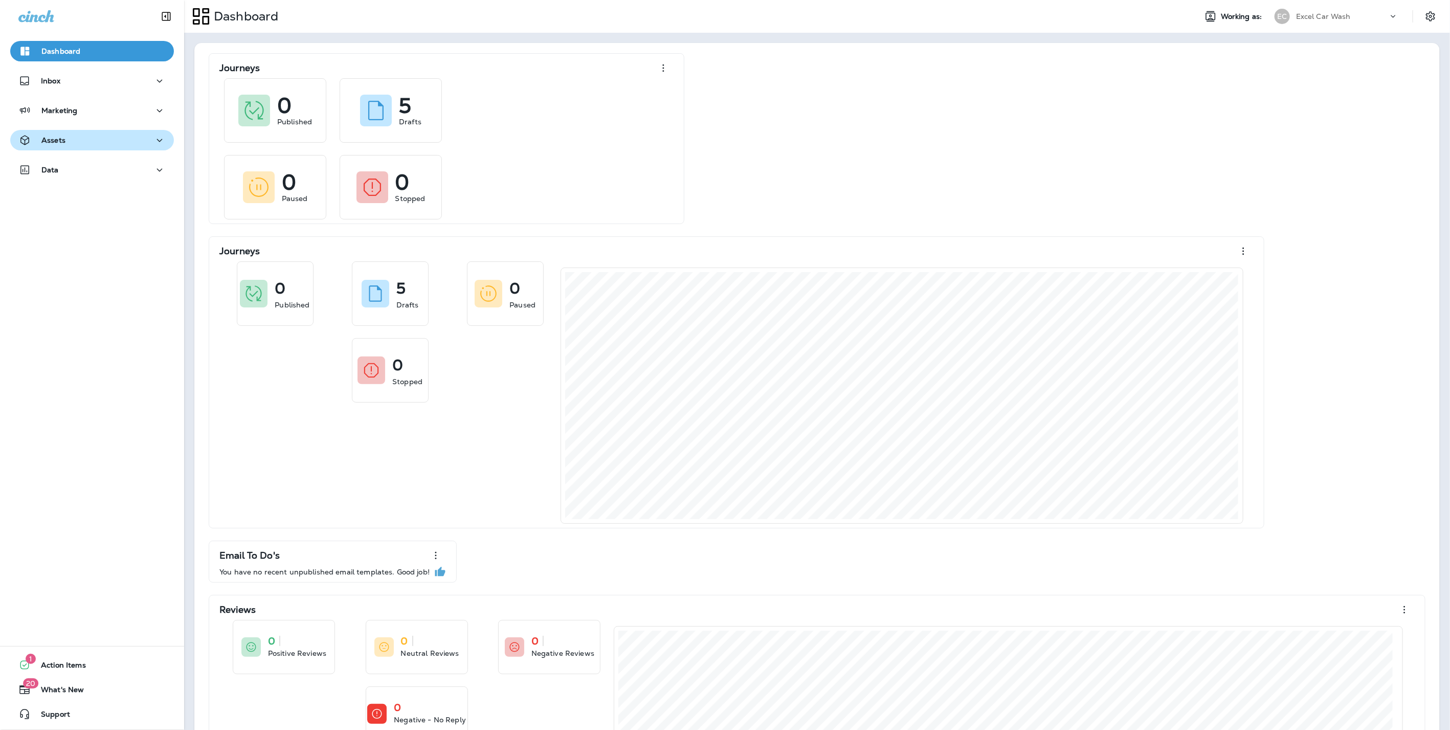
click at [67, 137] on div "Assets" at bounding box center [91, 140] width 147 height 13
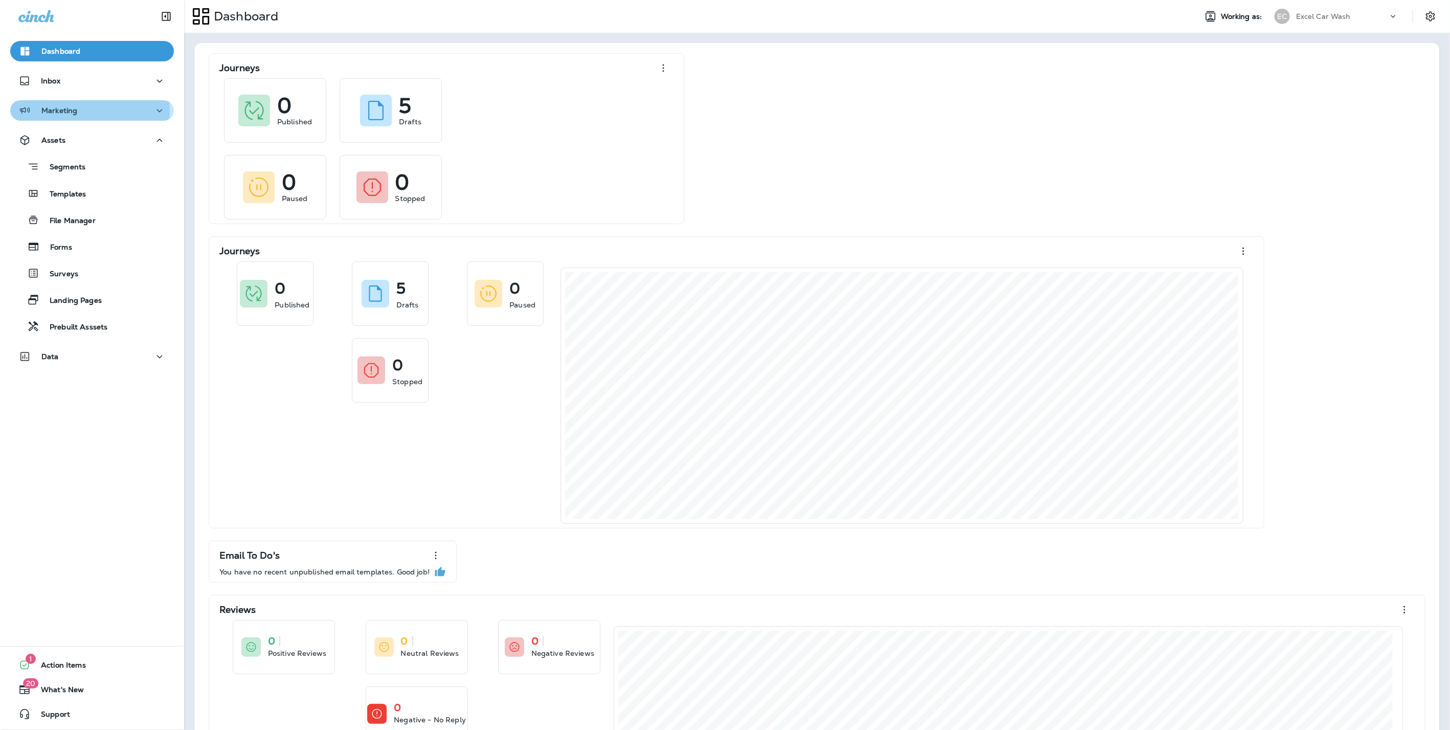
click at [78, 113] on div "Marketing" at bounding box center [91, 110] width 147 height 13
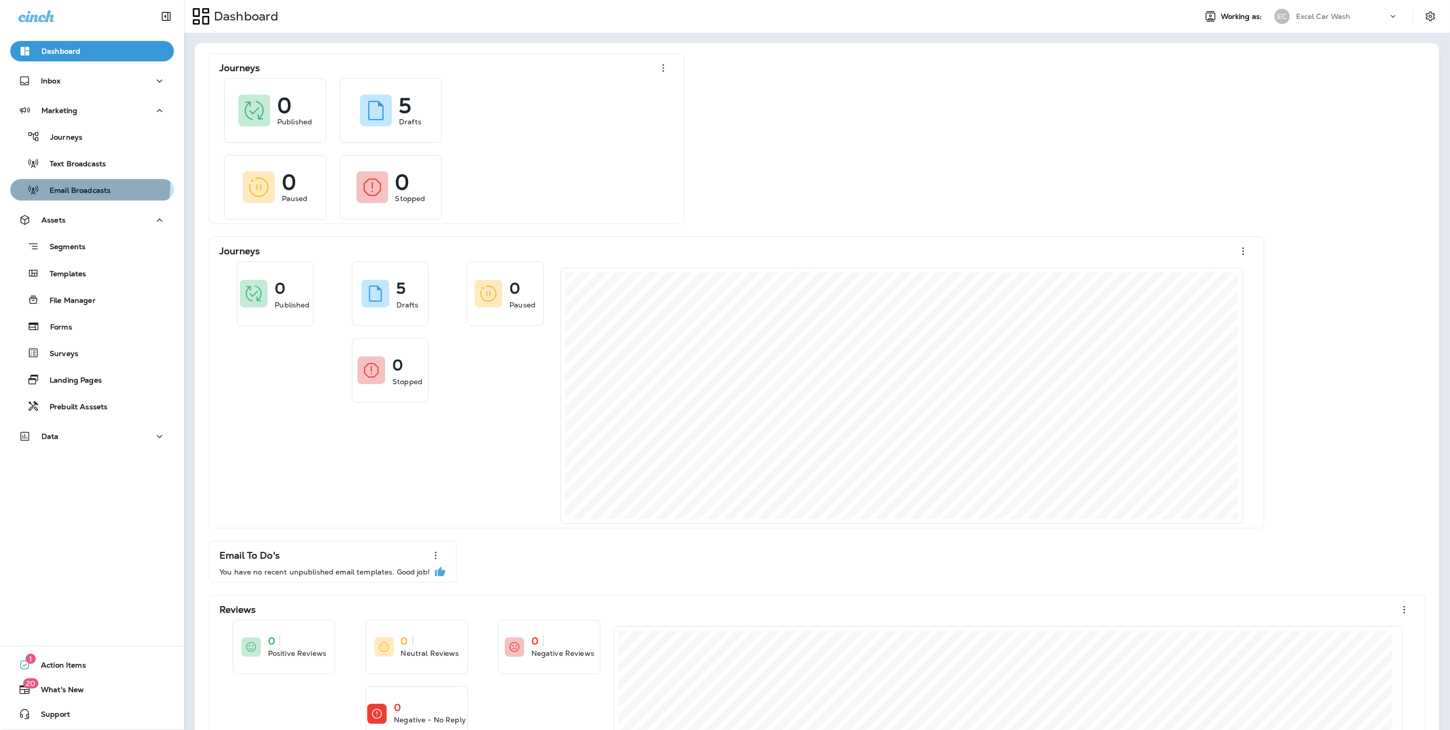
click at [77, 186] on p "Email Broadcasts" at bounding box center [74, 191] width 71 height 10
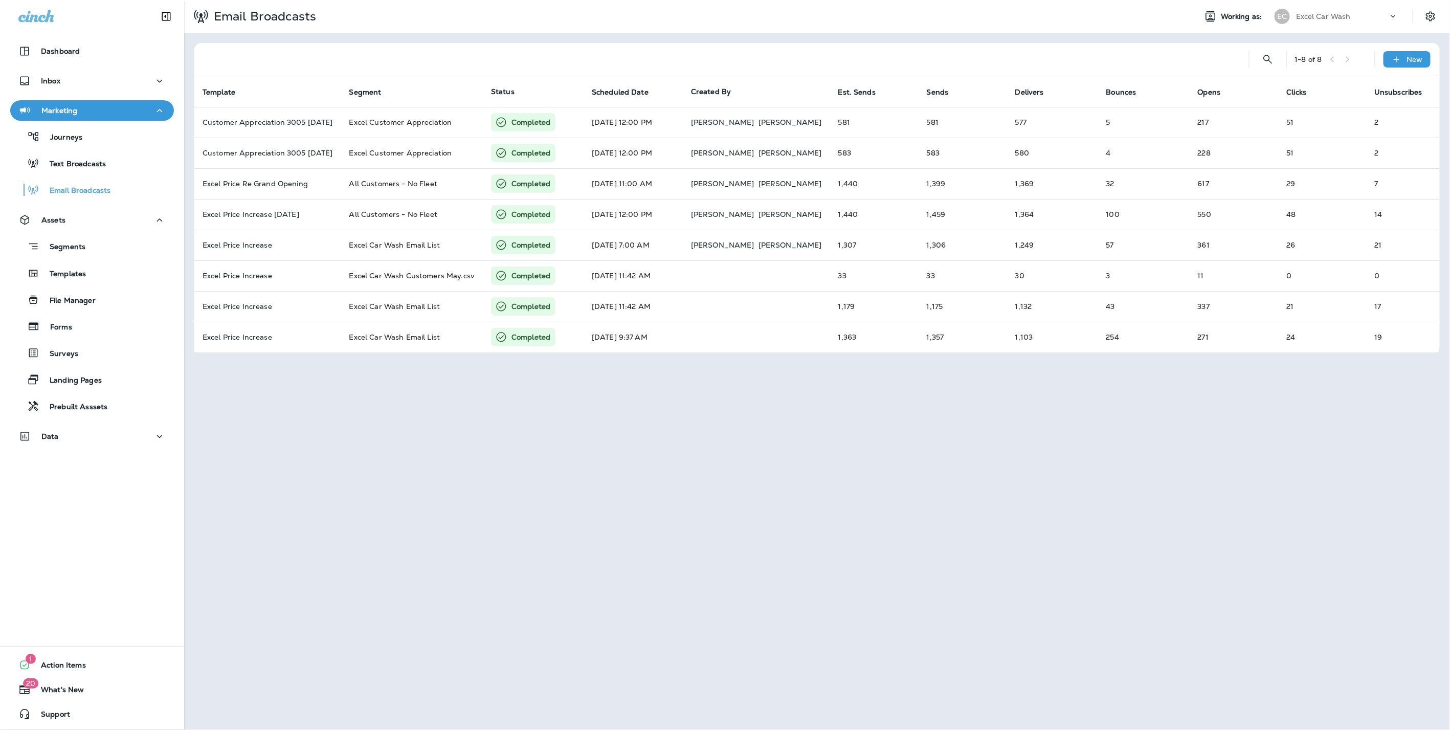
click at [1336, 11] on div "Excel Car Wash" at bounding box center [1342, 16] width 92 height 15
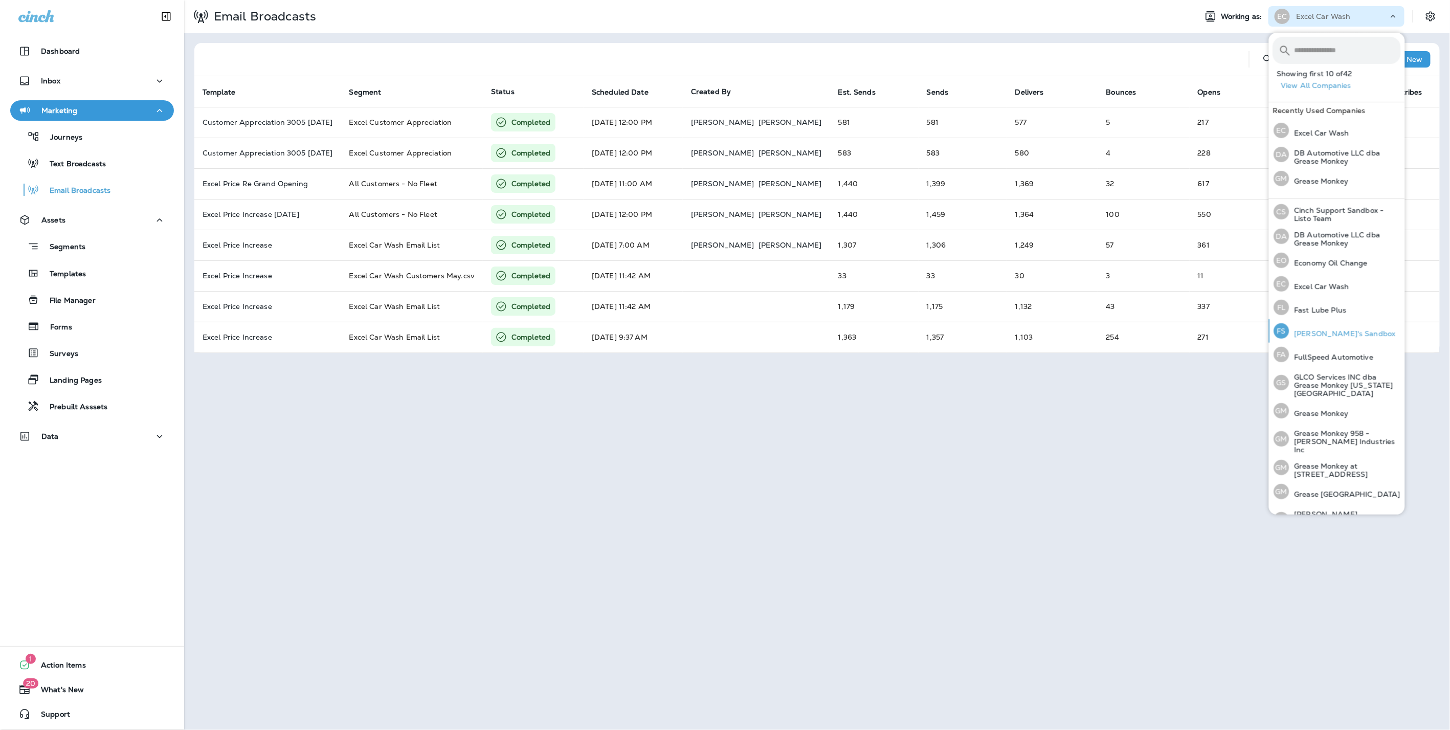
scroll to position [178, 0]
click at [1330, 259] on p "Economy Oil Change" at bounding box center [1329, 261] width 79 height 8
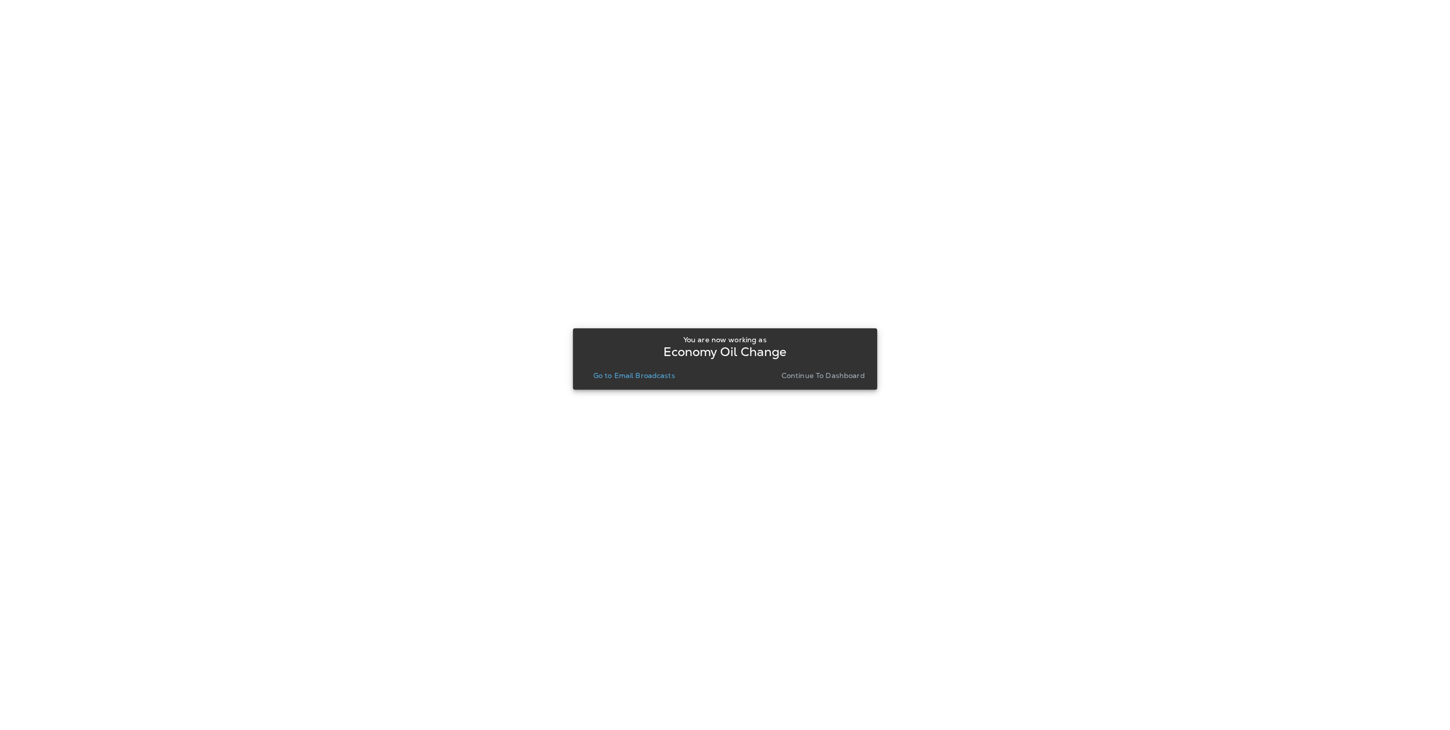
click at [850, 371] on p "Continue to Dashboard" at bounding box center [823, 375] width 83 height 8
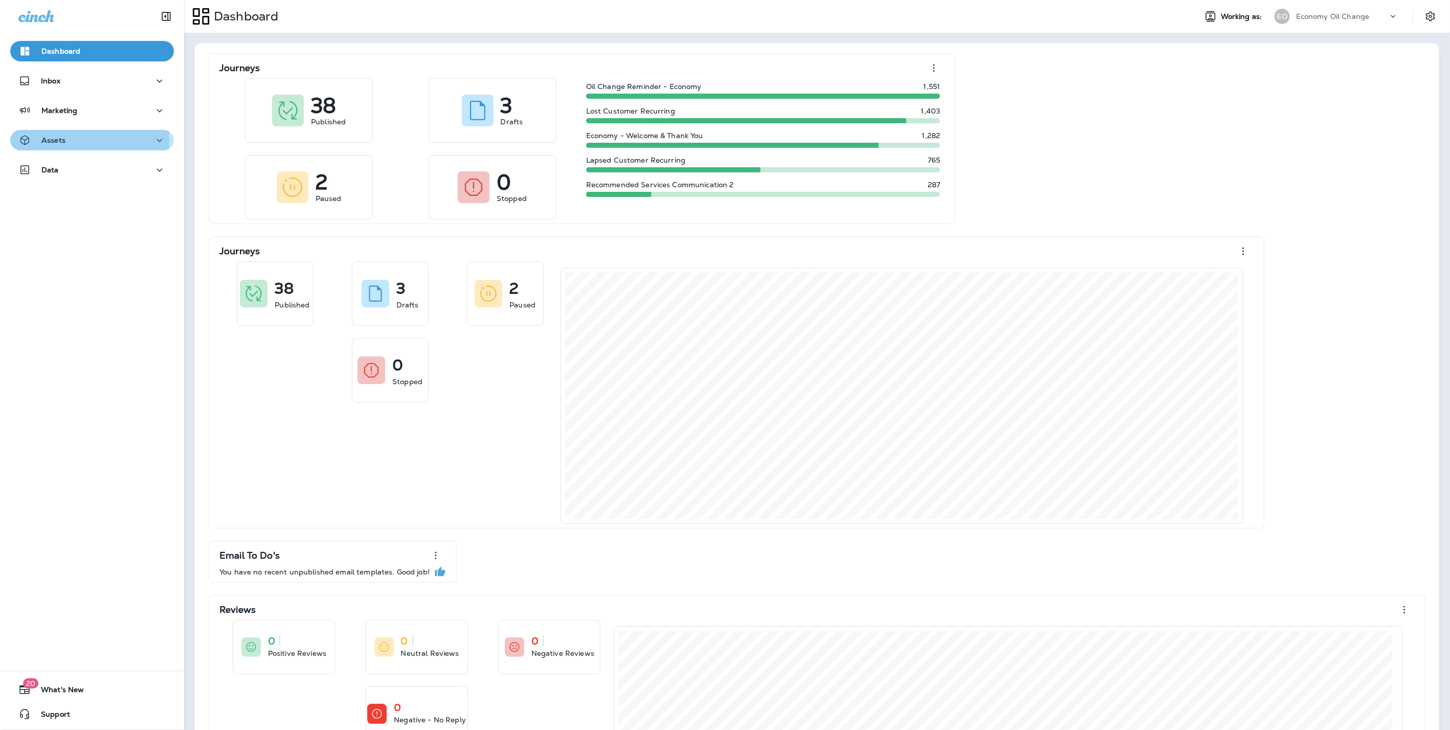
click at [61, 141] on p "Assets" at bounding box center [53, 140] width 24 height 8
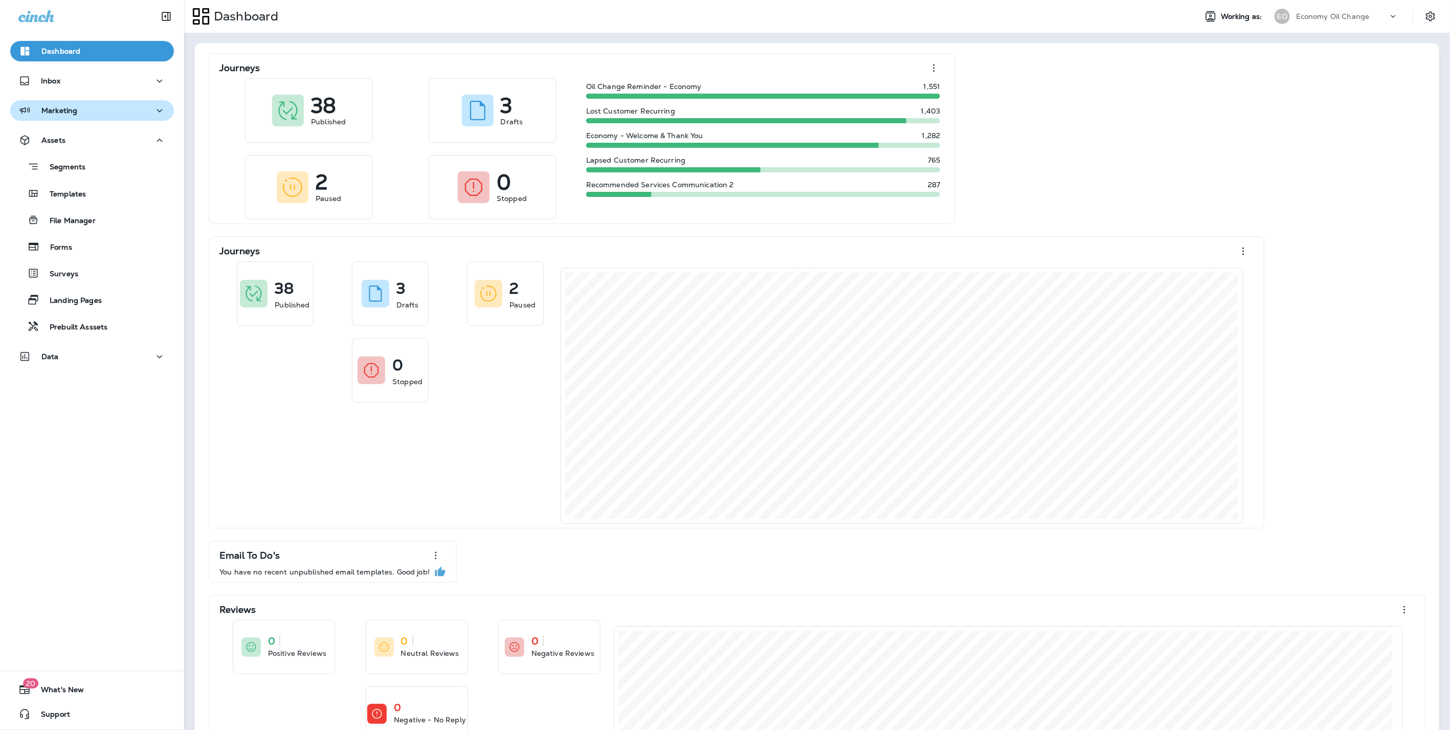
click at [61, 109] on p "Marketing" at bounding box center [59, 110] width 36 height 8
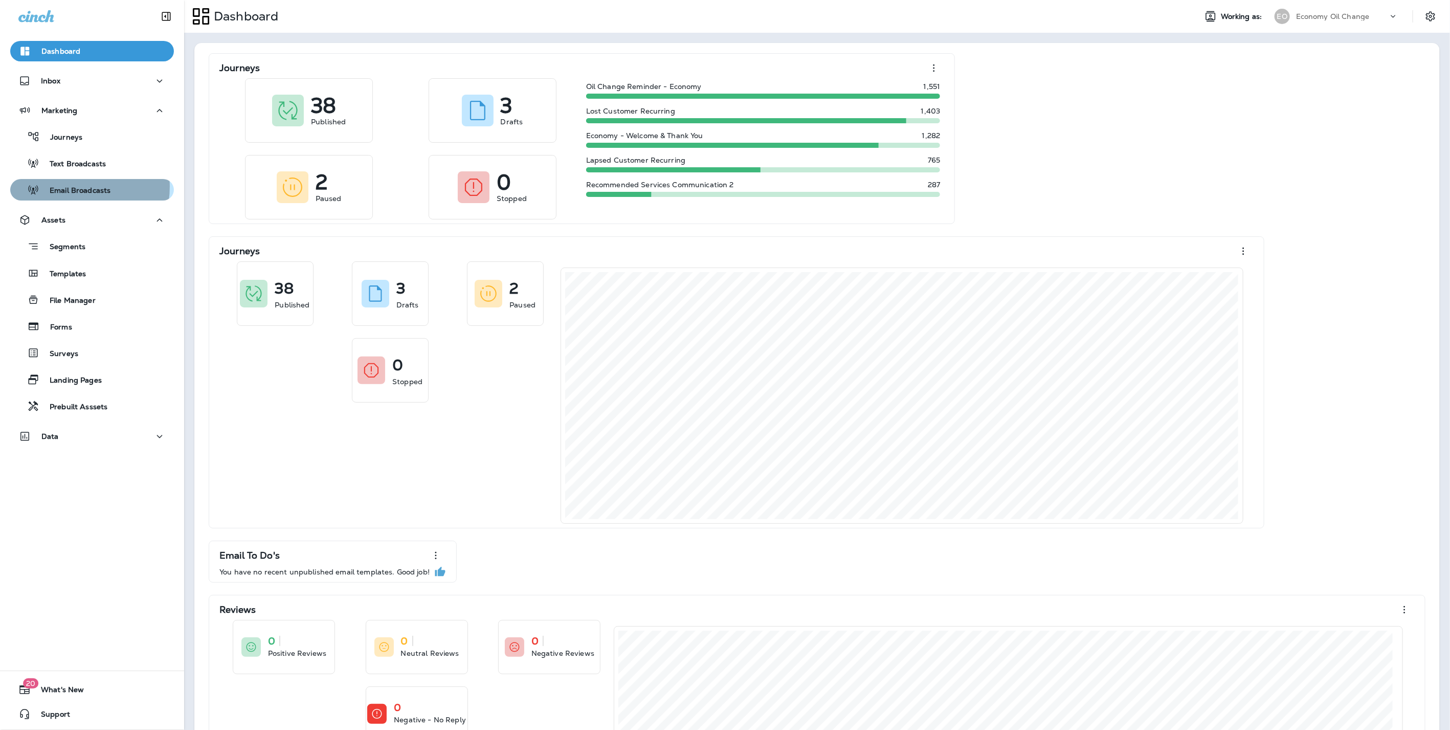
click at [72, 187] on p "Email Broadcasts" at bounding box center [74, 191] width 71 height 10
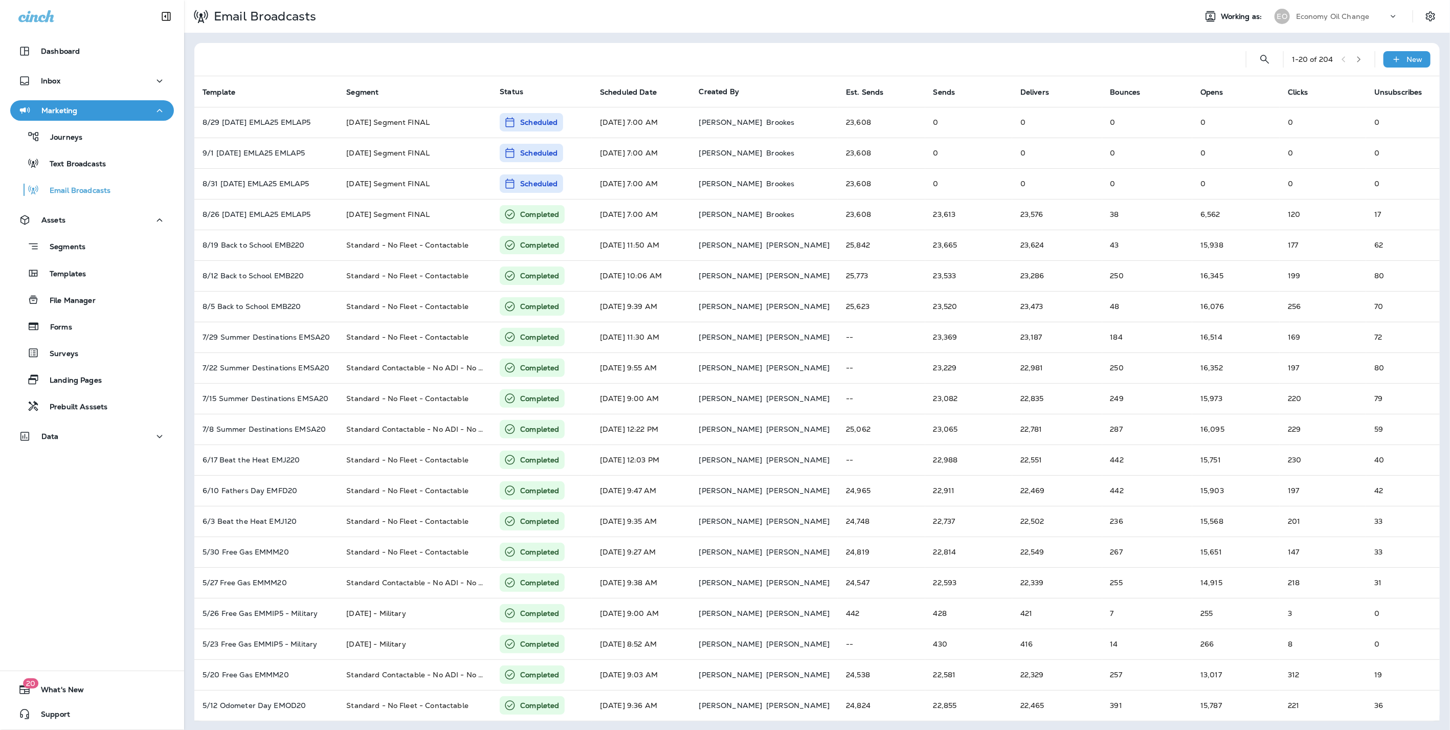
click at [1361, 4] on div "Email Broadcasts Working as: EO Economy Oil Change" at bounding box center [817, 16] width 1266 height 33
click at [1361, 9] on div "Economy Oil Change" at bounding box center [1342, 16] width 92 height 15
type input "***"
click at [1326, 132] on p "Fast Lube Plus" at bounding box center [1309, 132] width 57 height 8
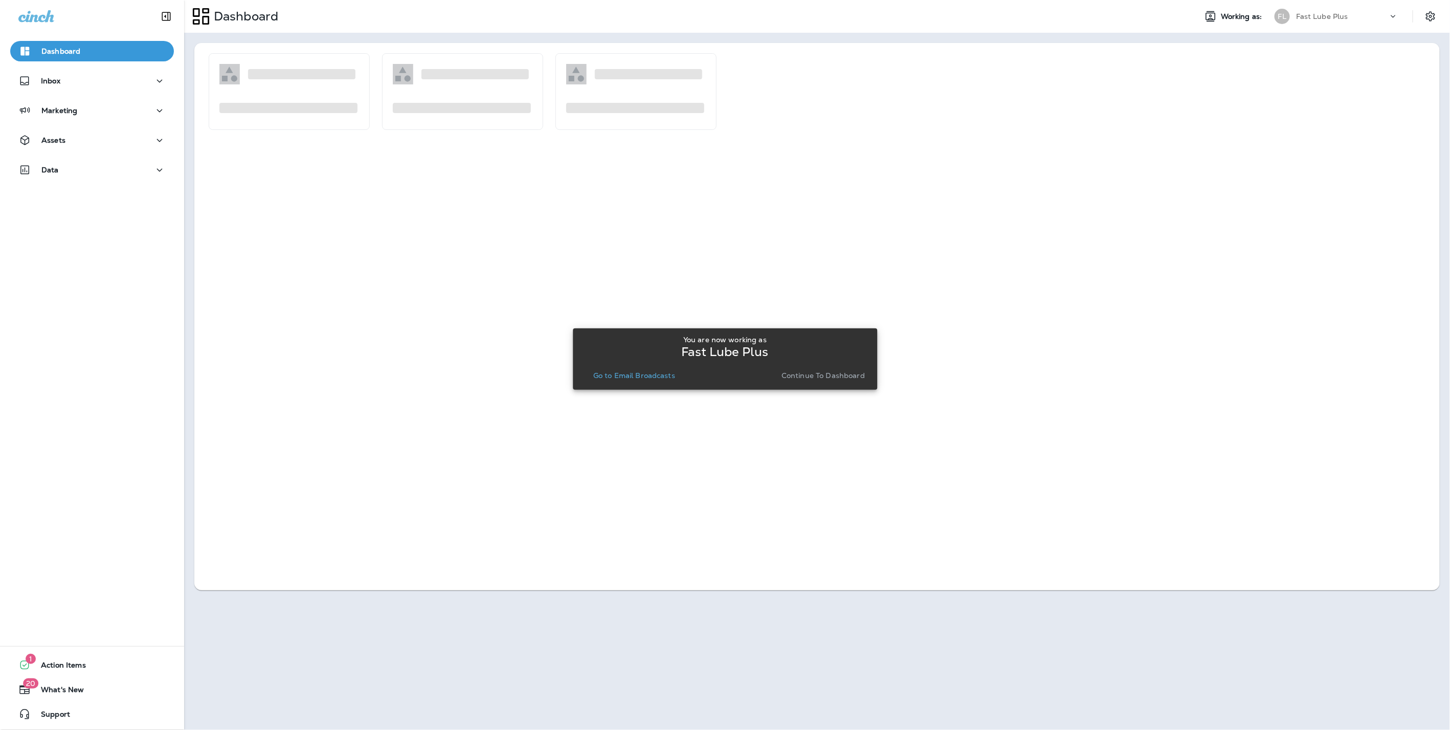
click at [846, 371] on p "Continue to Dashboard" at bounding box center [823, 375] width 83 height 8
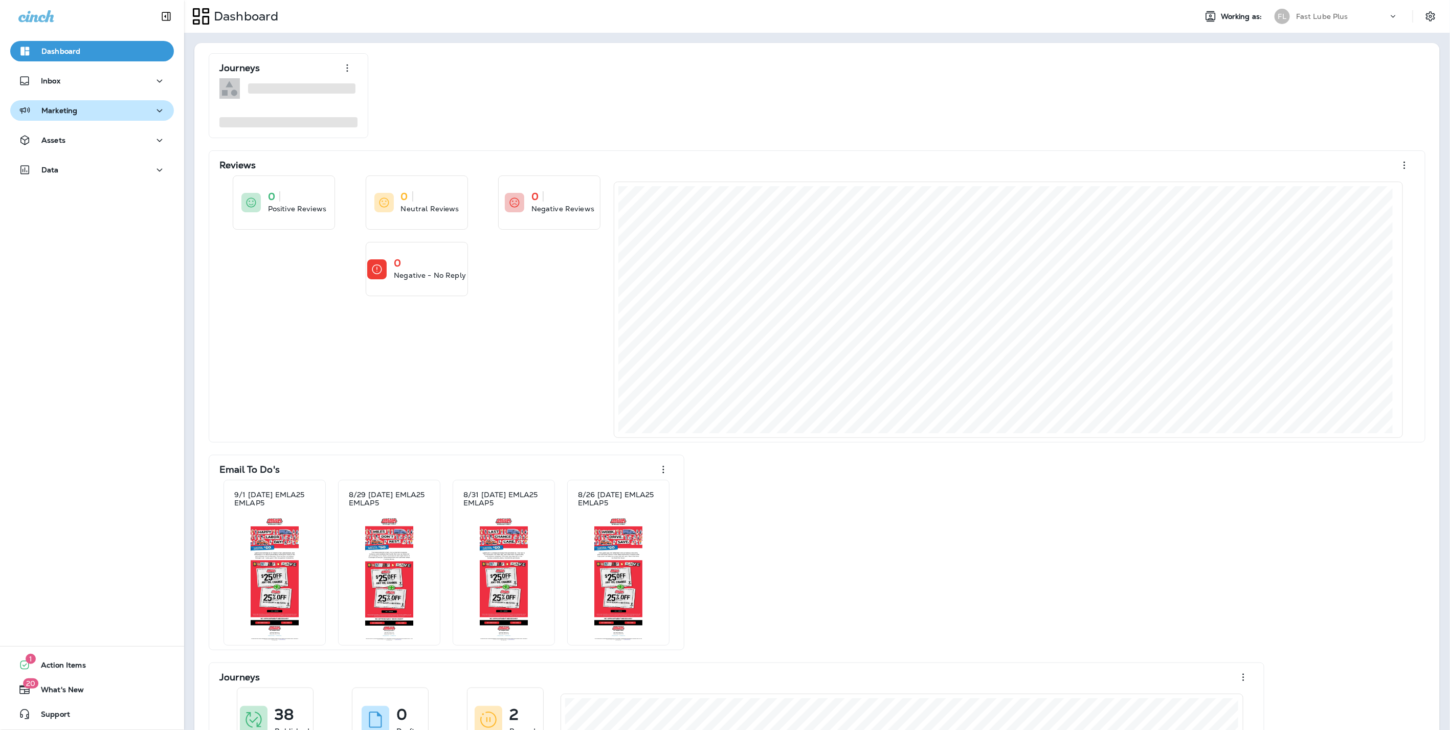
click at [91, 108] on div "Marketing" at bounding box center [91, 110] width 147 height 13
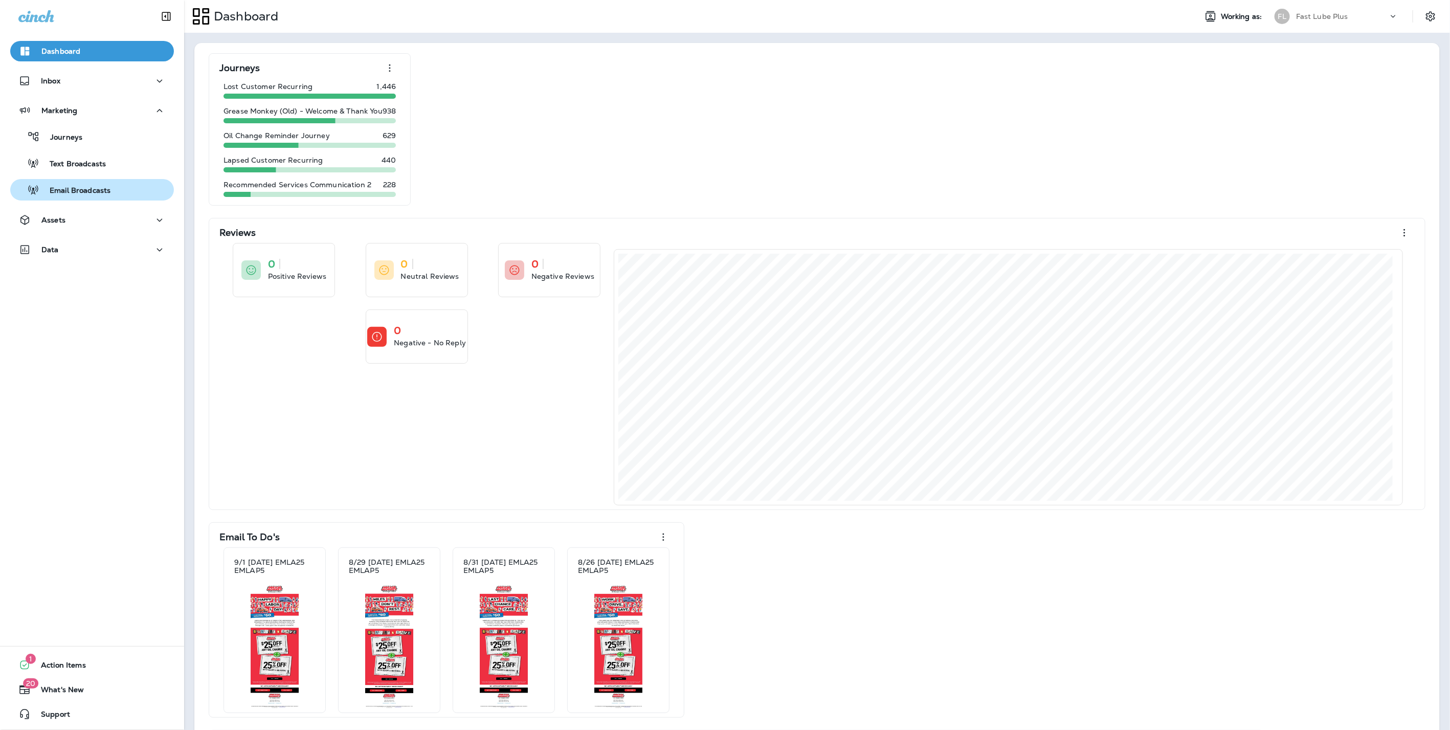
click at [83, 190] on p "Email Broadcasts" at bounding box center [74, 191] width 71 height 10
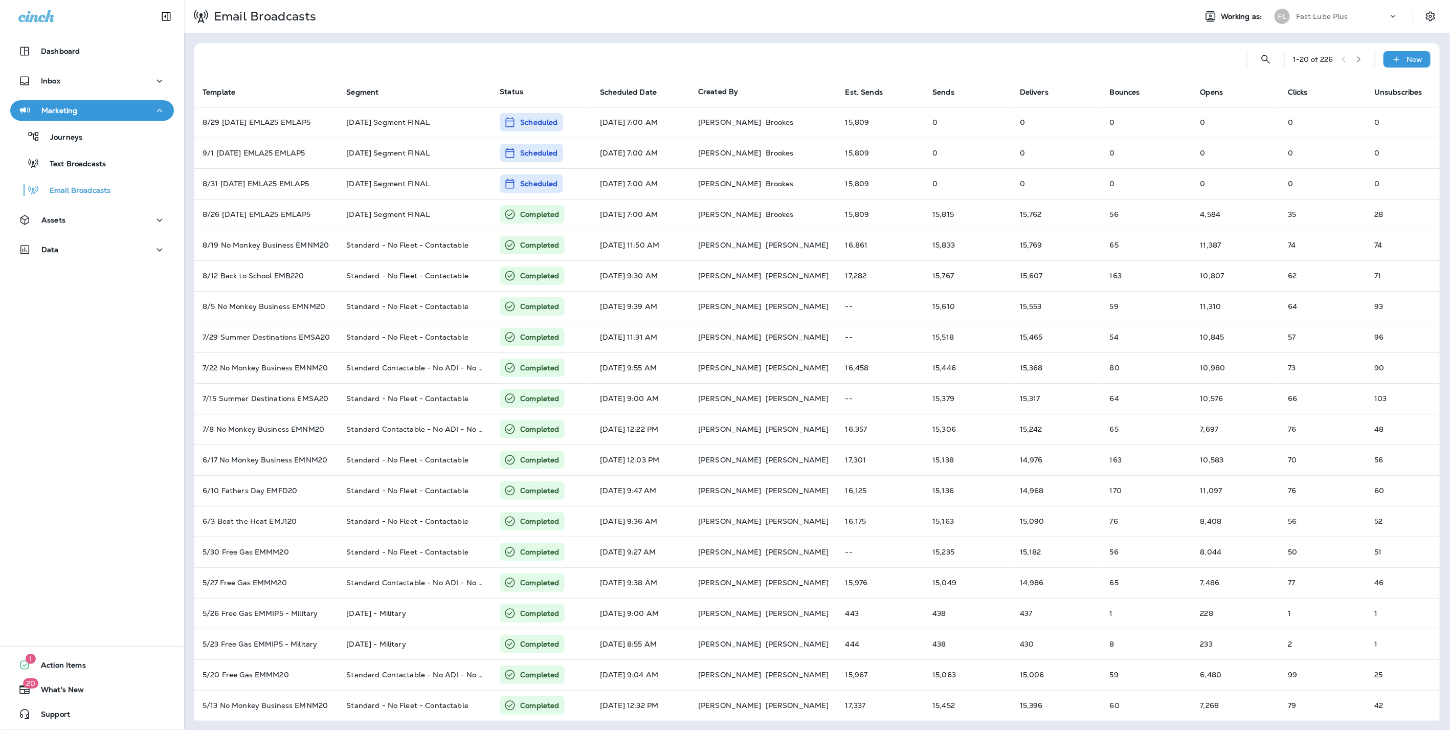
click at [1346, 10] on div "Fast Lube Plus" at bounding box center [1342, 16] width 92 height 15
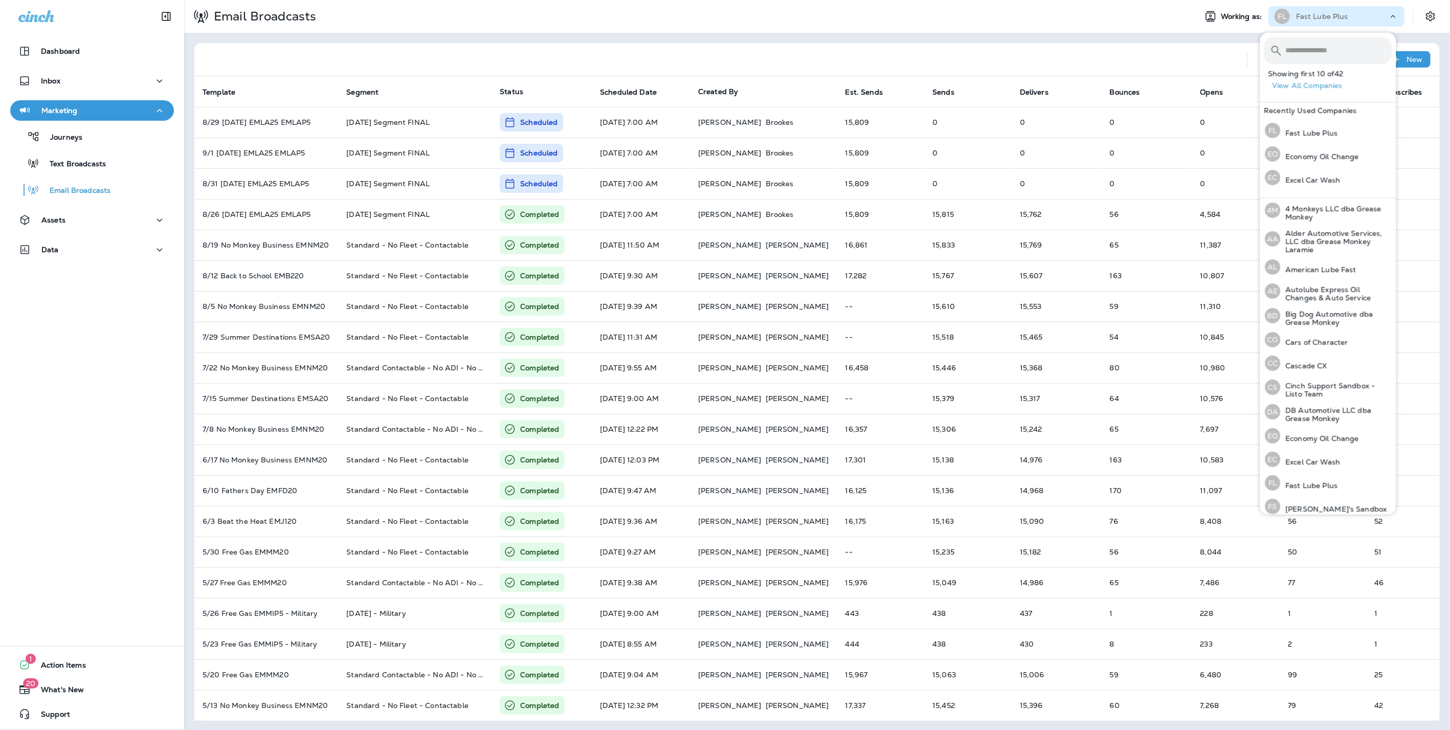
click at [1103, 21] on div "Email Broadcasts" at bounding box center [686, 17] width 1004 height 26
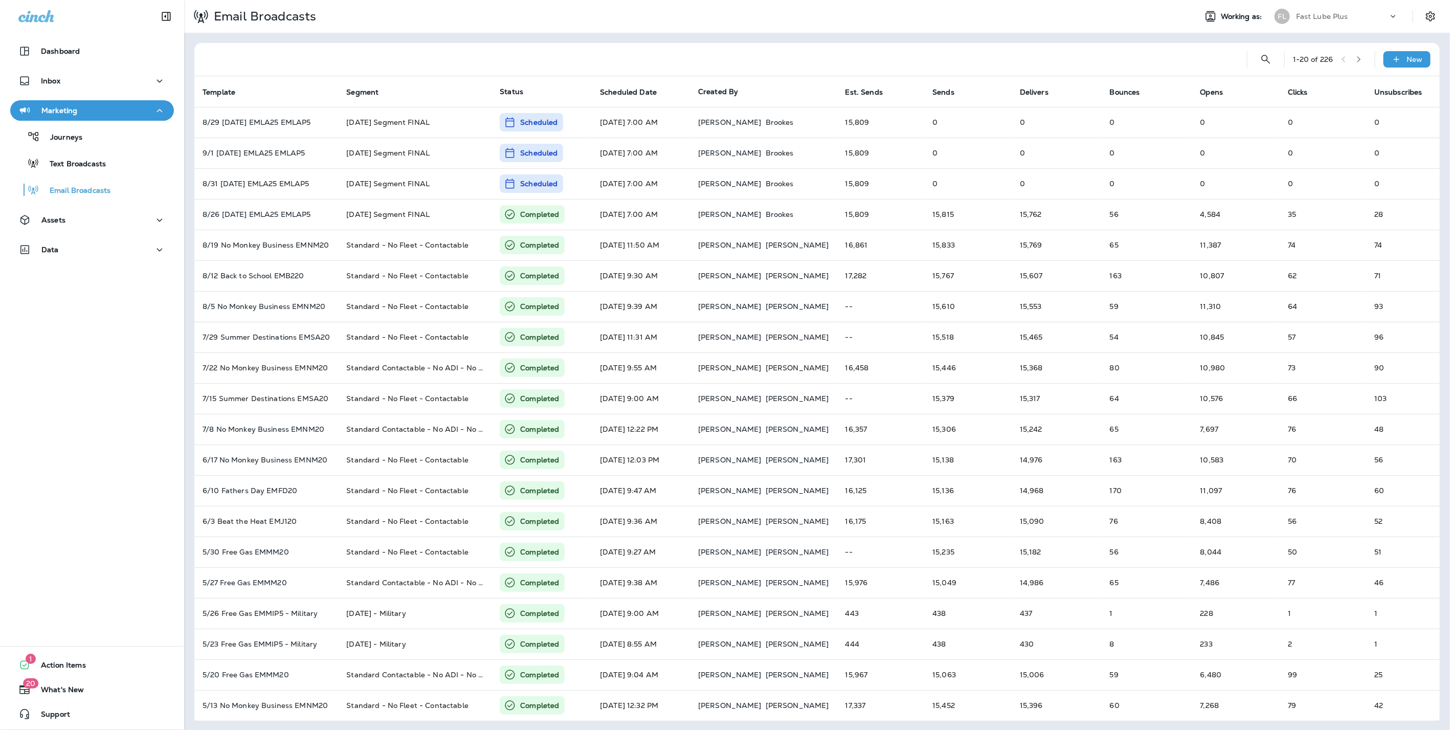
click at [1321, 14] on p "Fast Lube Plus" at bounding box center [1322, 16] width 52 height 8
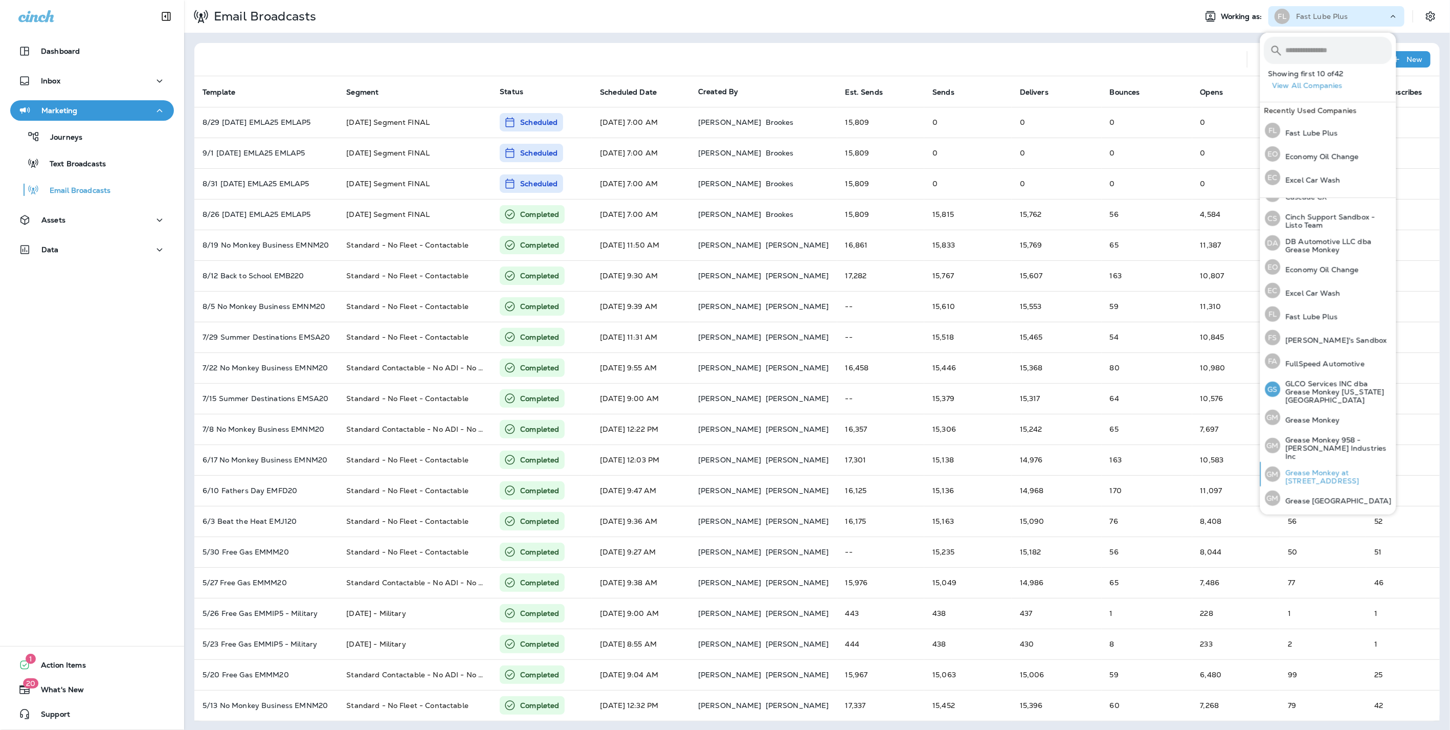
scroll to position [177, 0]
click at [1310, 408] on p "Grease Monkey" at bounding box center [1310, 412] width 59 height 8
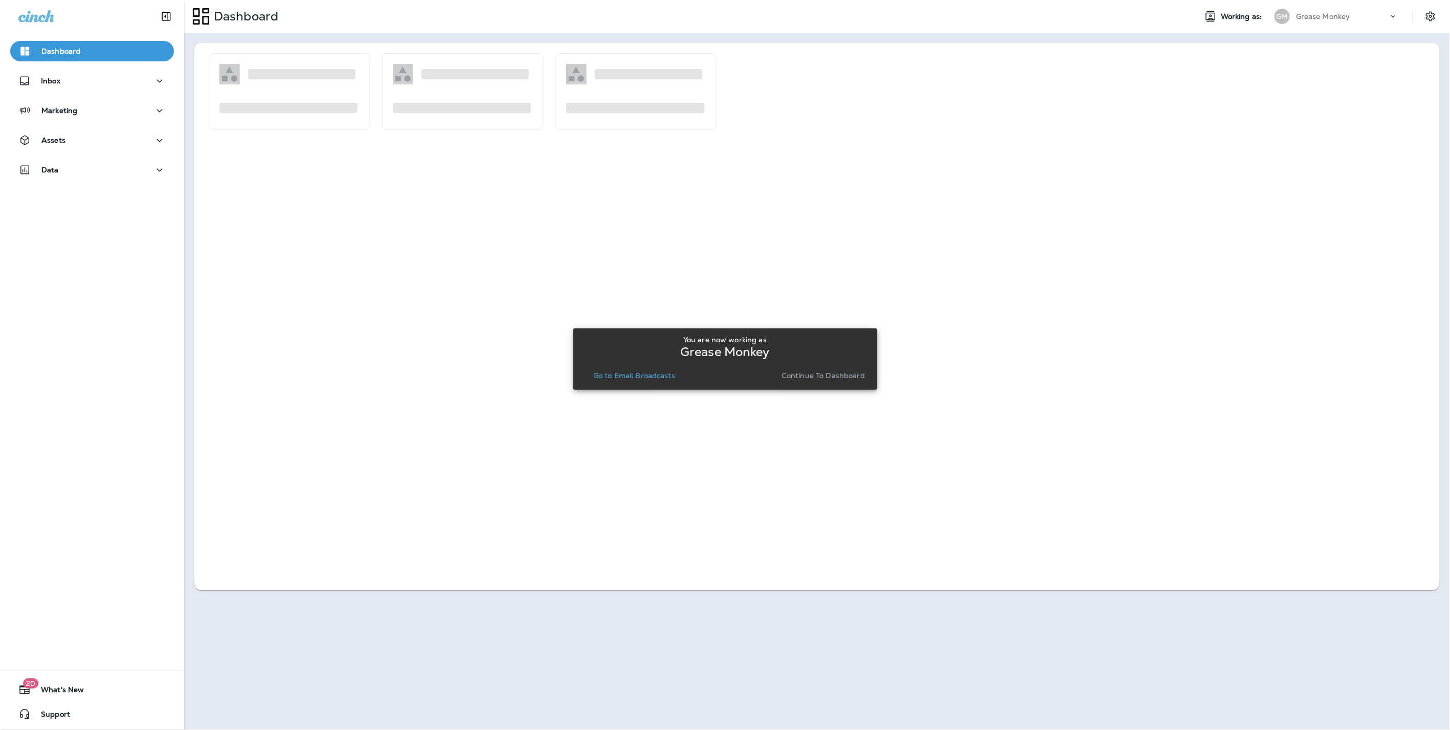
click at [840, 380] on button "Continue to Dashboard" at bounding box center [824, 375] width 92 height 14
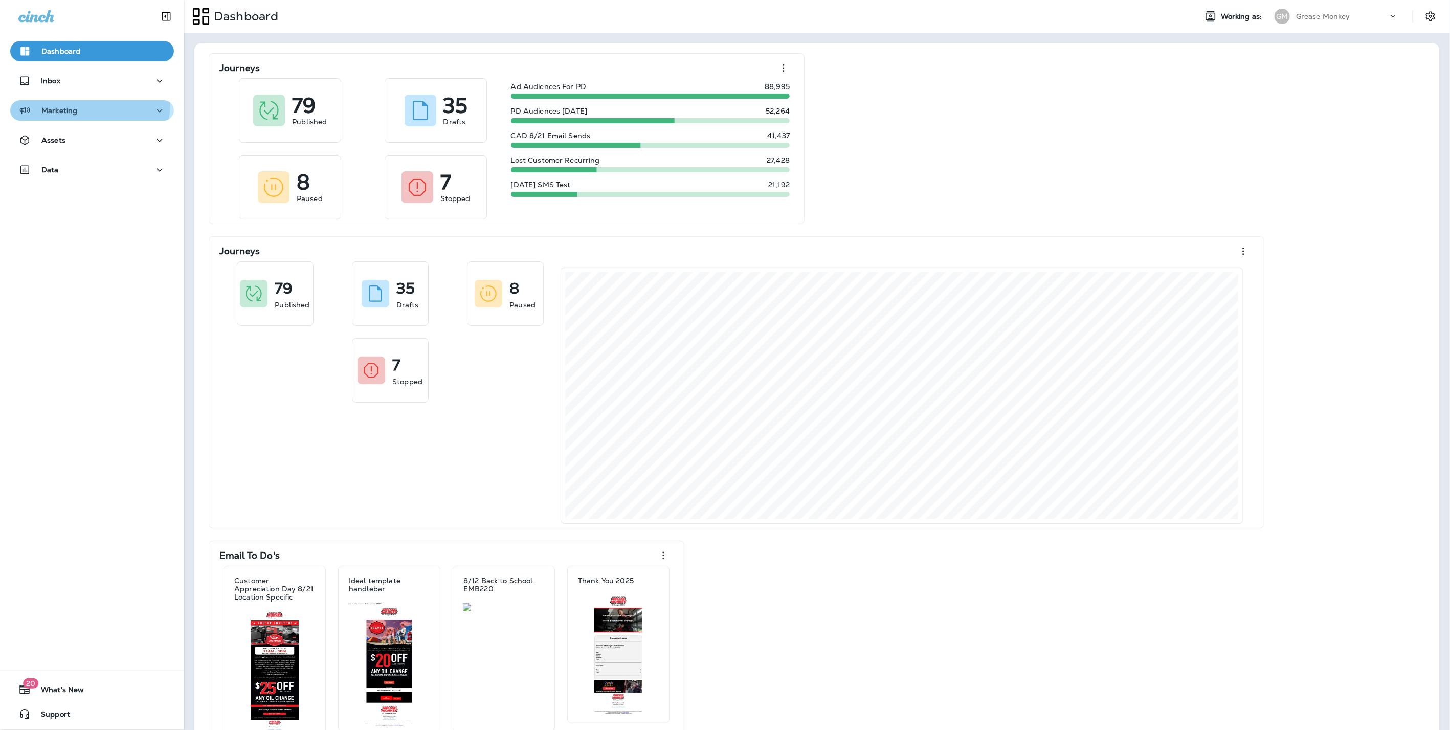
click at [61, 102] on button "Marketing" at bounding box center [92, 110] width 164 height 20
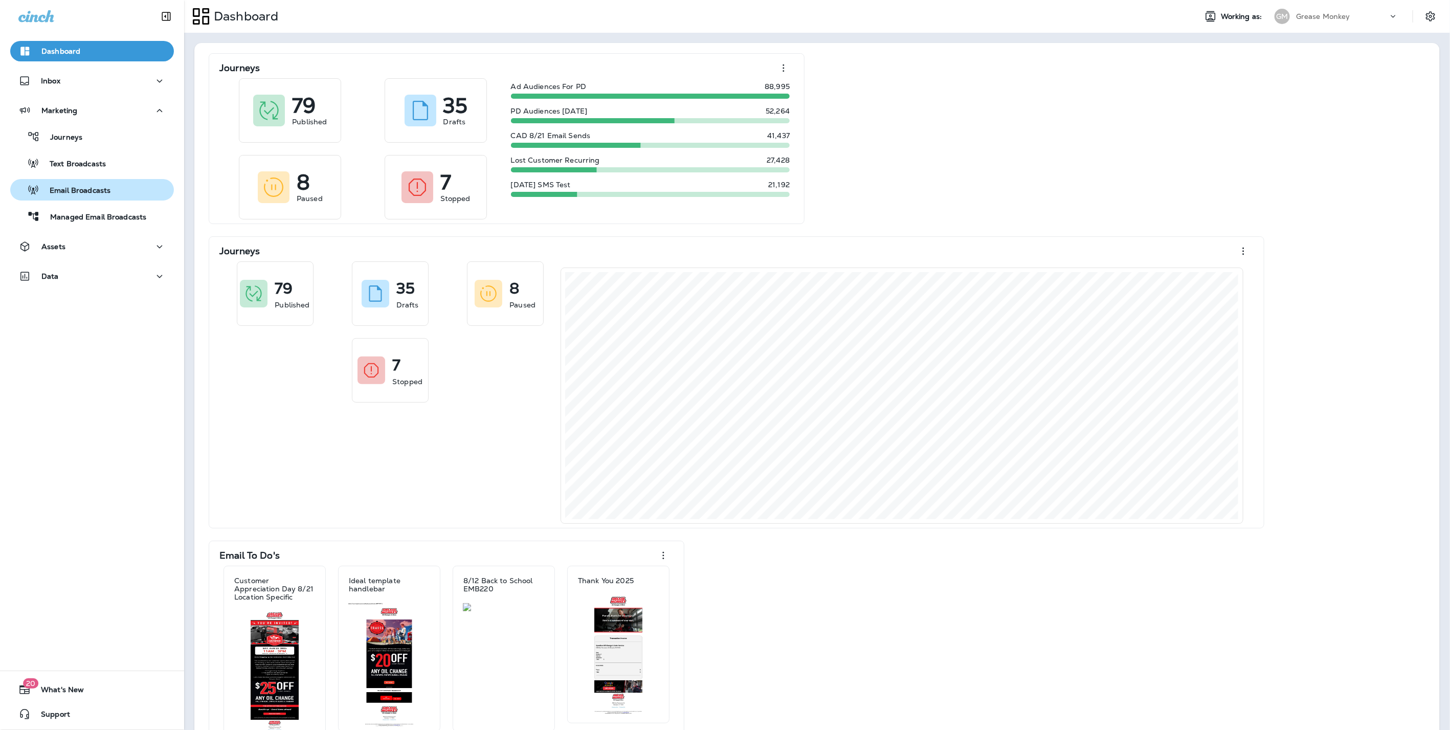
click at [83, 191] on p "Email Broadcasts" at bounding box center [74, 191] width 71 height 10
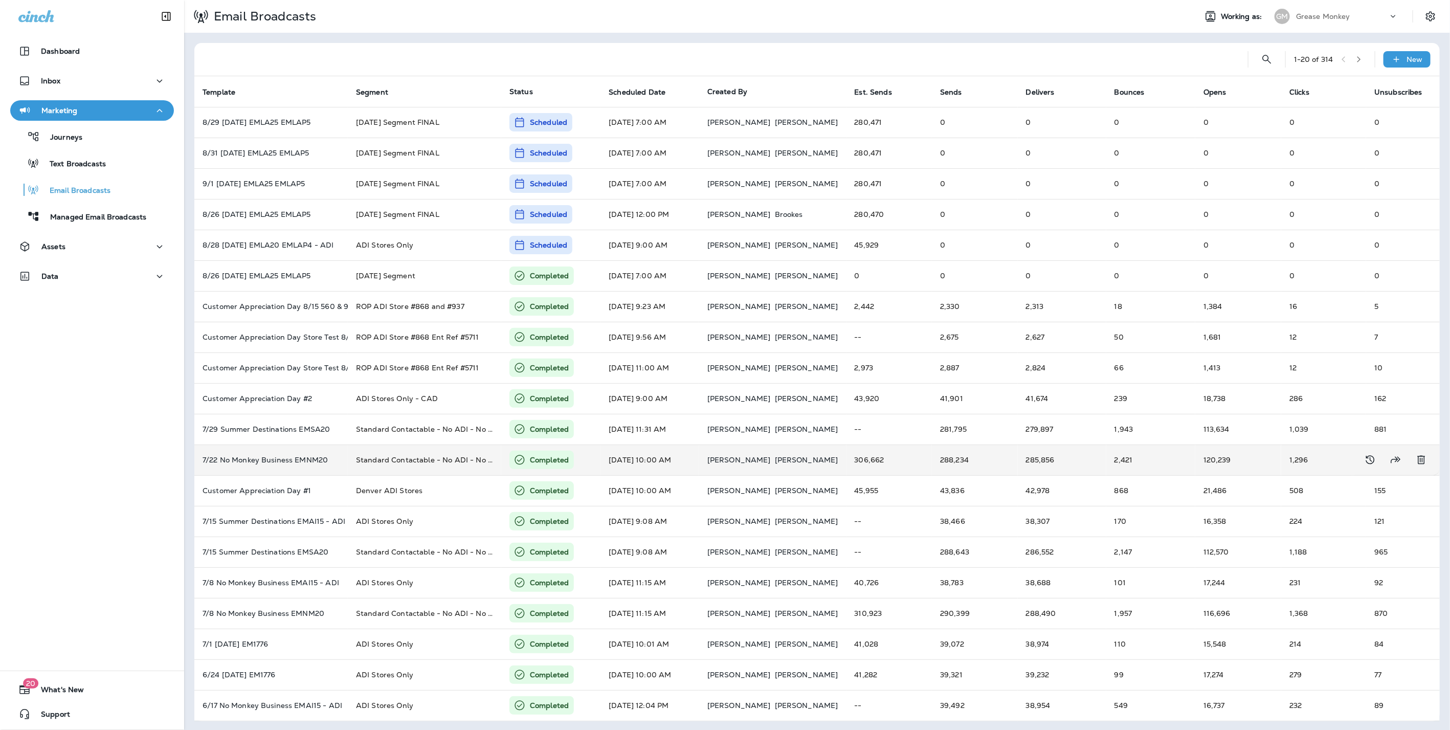
scroll to position [1, 0]
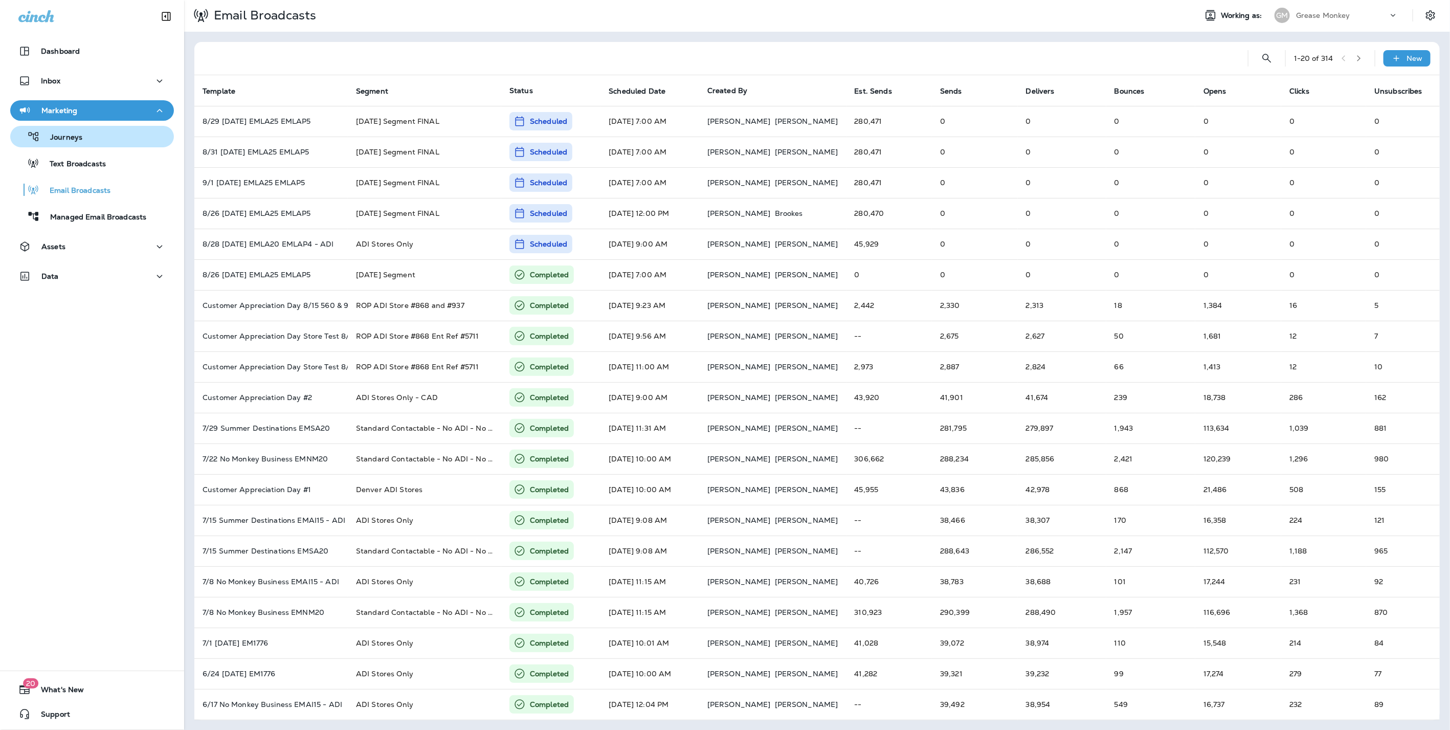
click at [78, 137] on p "Journeys" at bounding box center [61, 138] width 42 height 10
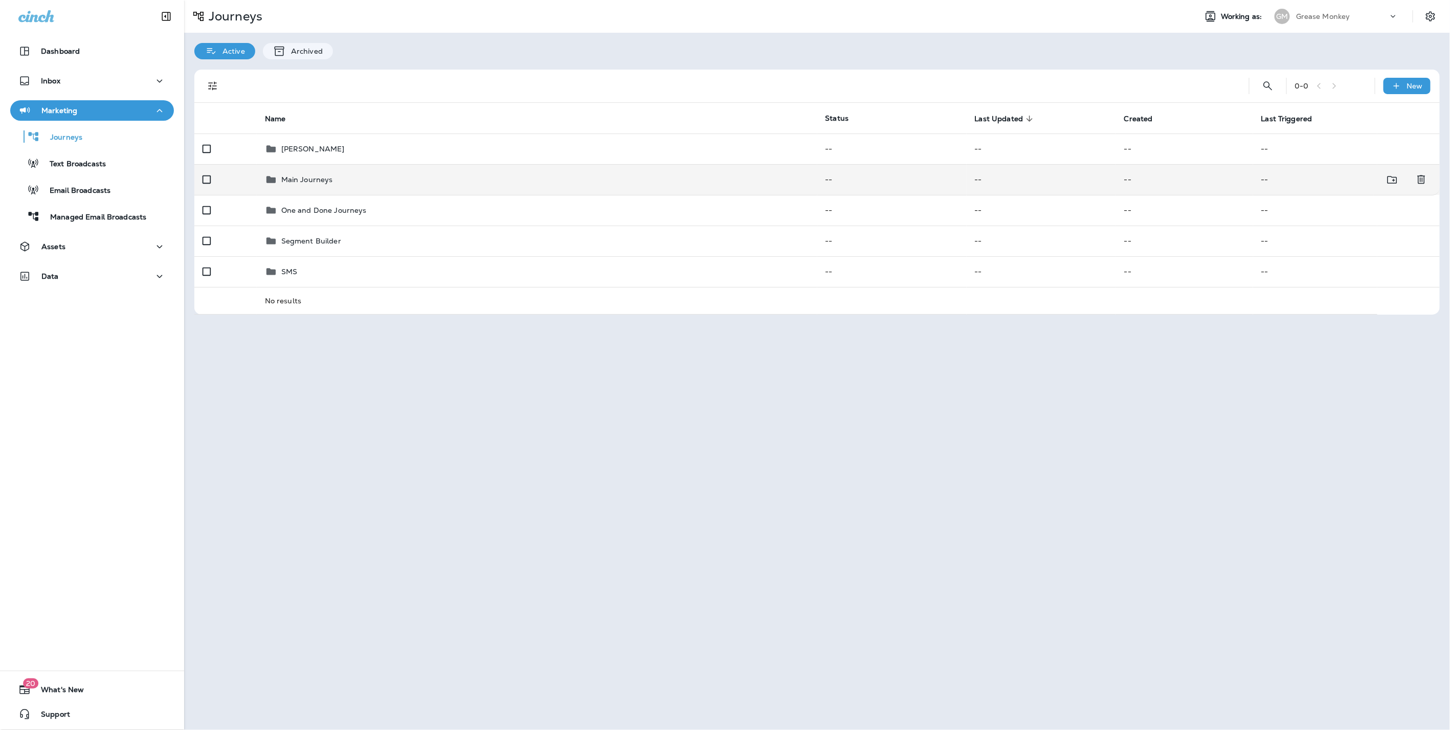
click at [335, 178] on div "Main Journeys" at bounding box center [537, 179] width 544 height 12
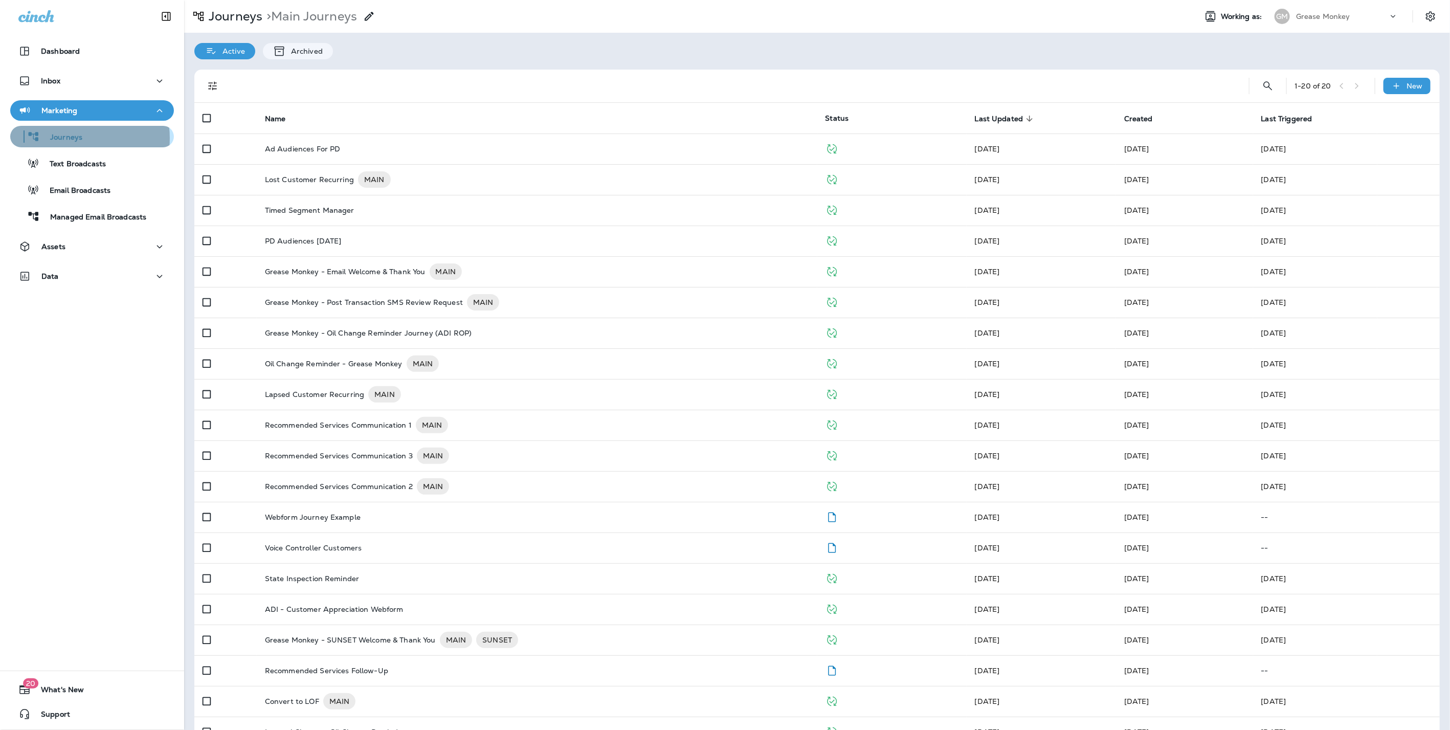
click at [69, 138] on p "Journeys" at bounding box center [61, 138] width 42 height 10
click at [243, 16] on p "Journeys" at bounding box center [234, 16] width 58 height 15
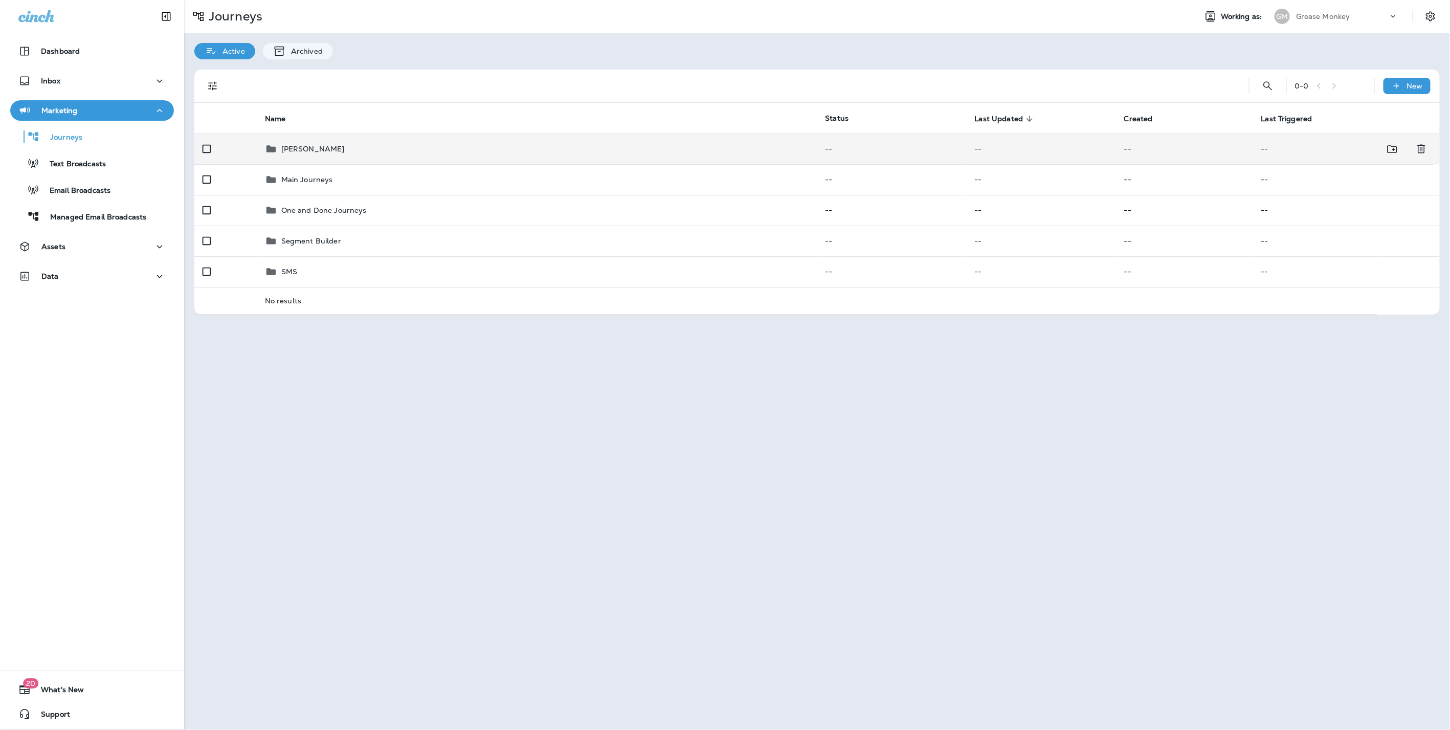
click at [311, 147] on p "[PERSON_NAME]" at bounding box center [312, 149] width 63 height 8
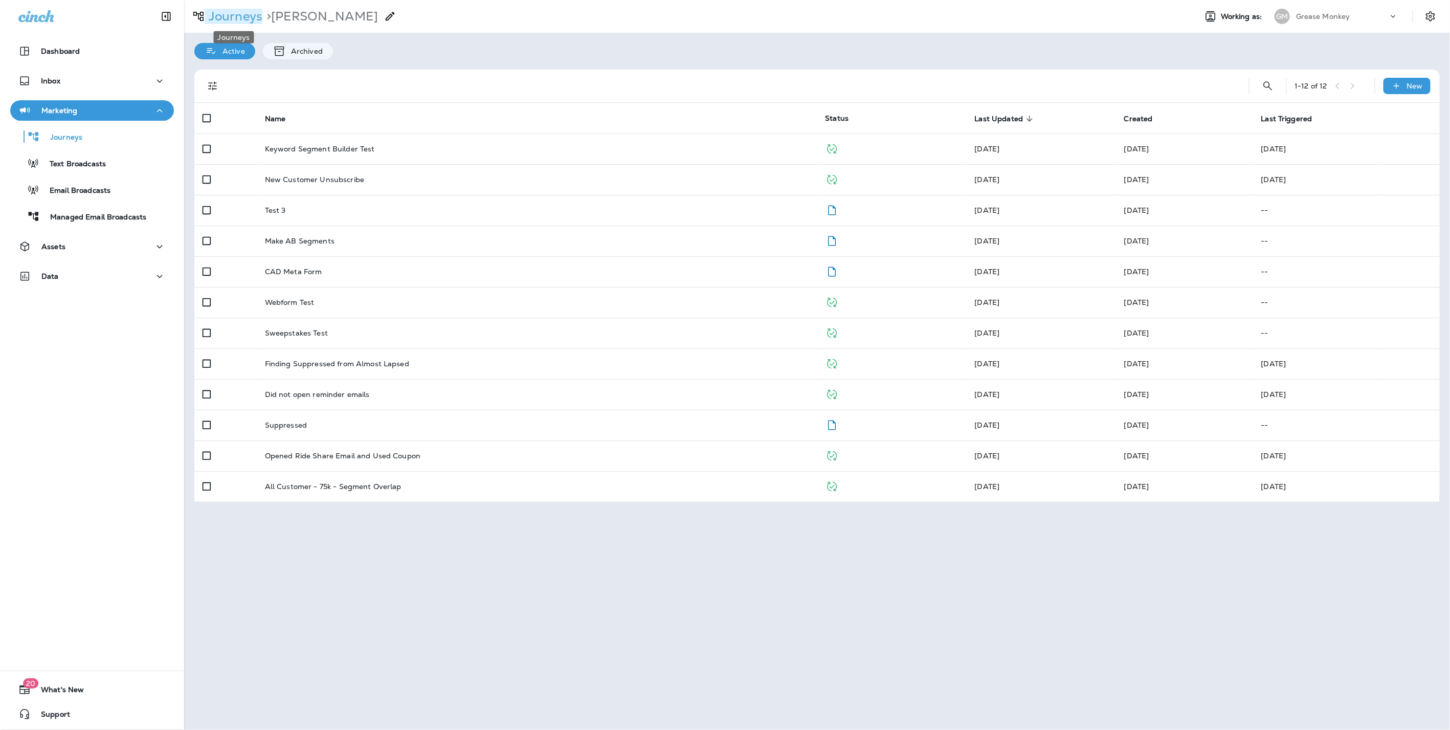
click at [238, 19] on p "Journeys" at bounding box center [234, 16] width 58 height 15
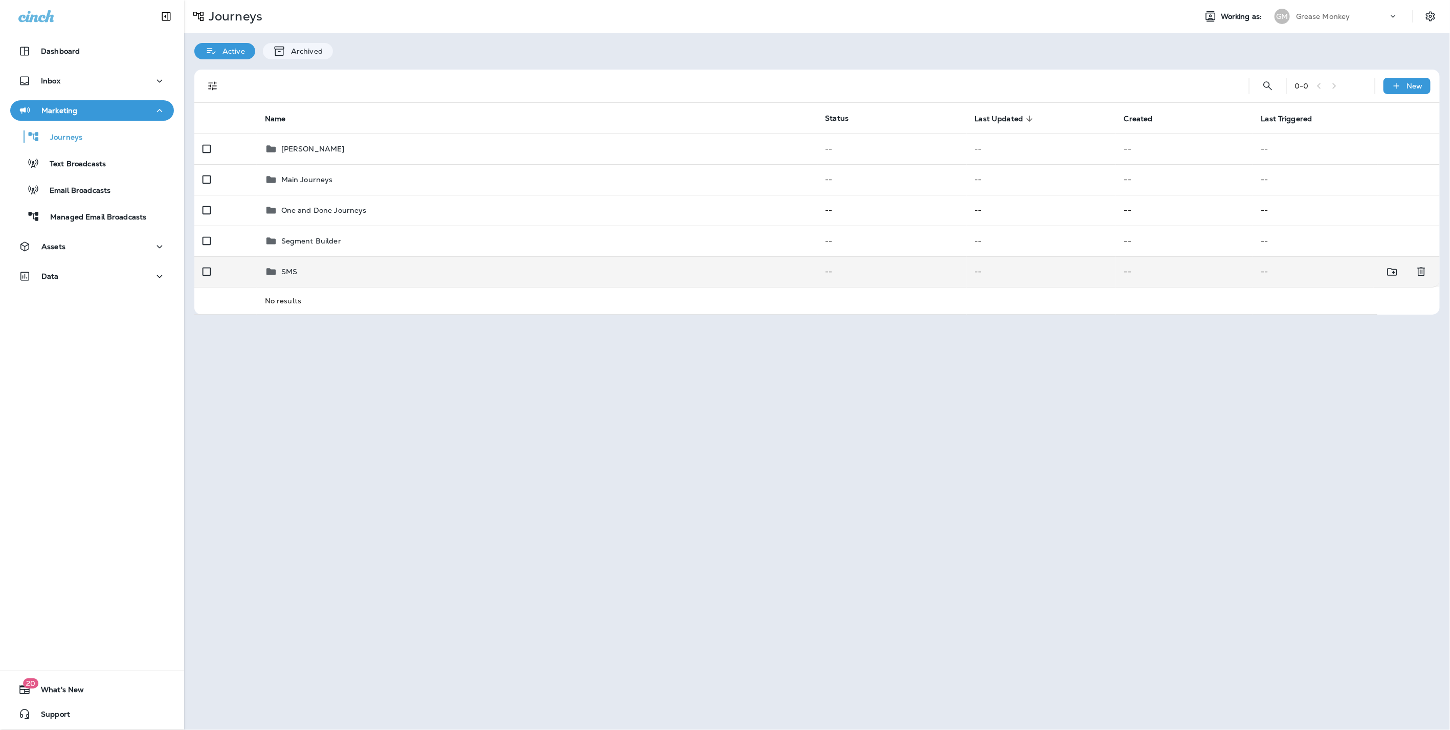
click at [297, 274] on div "SMS" at bounding box center [537, 272] width 544 height 12
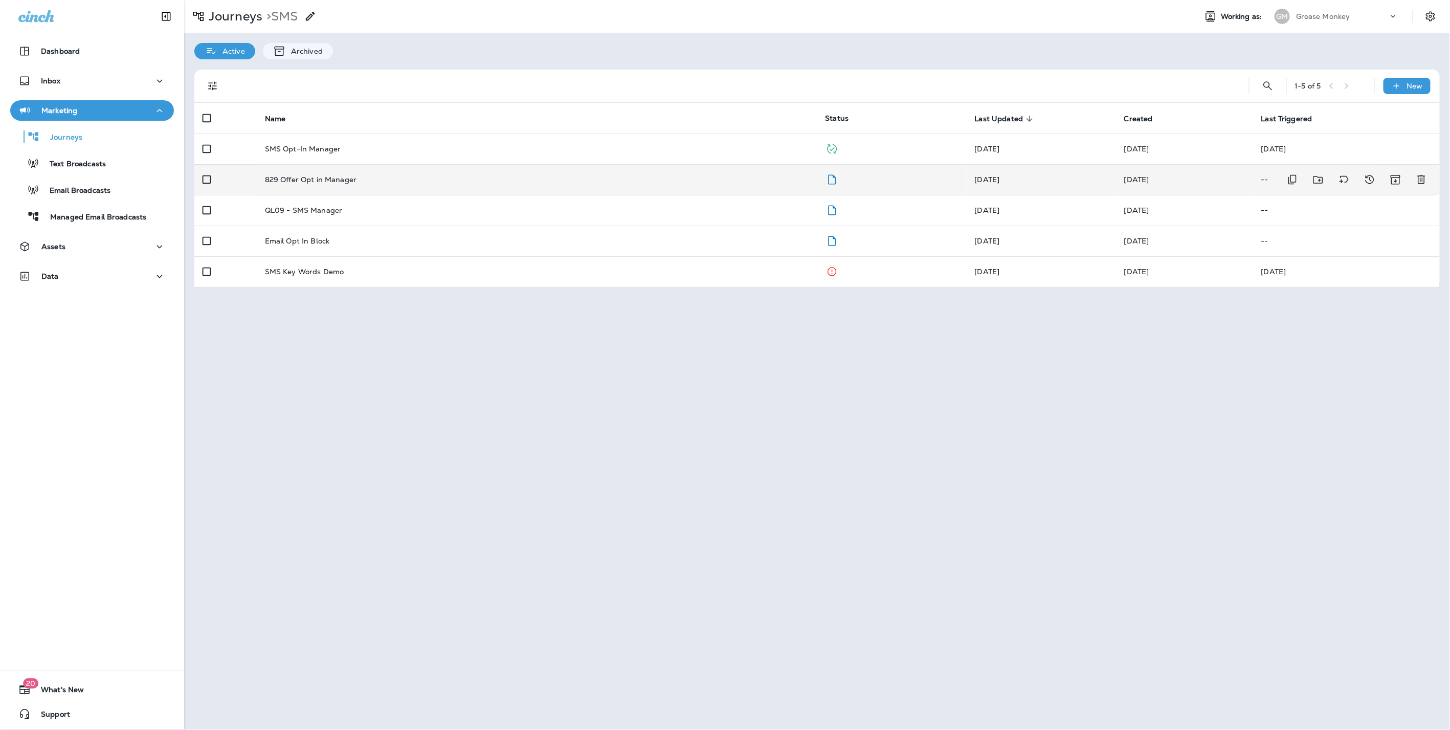
click at [411, 177] on div "829 Offer Opt in Manager" at bounding box center [537, 179] width 544 height 8
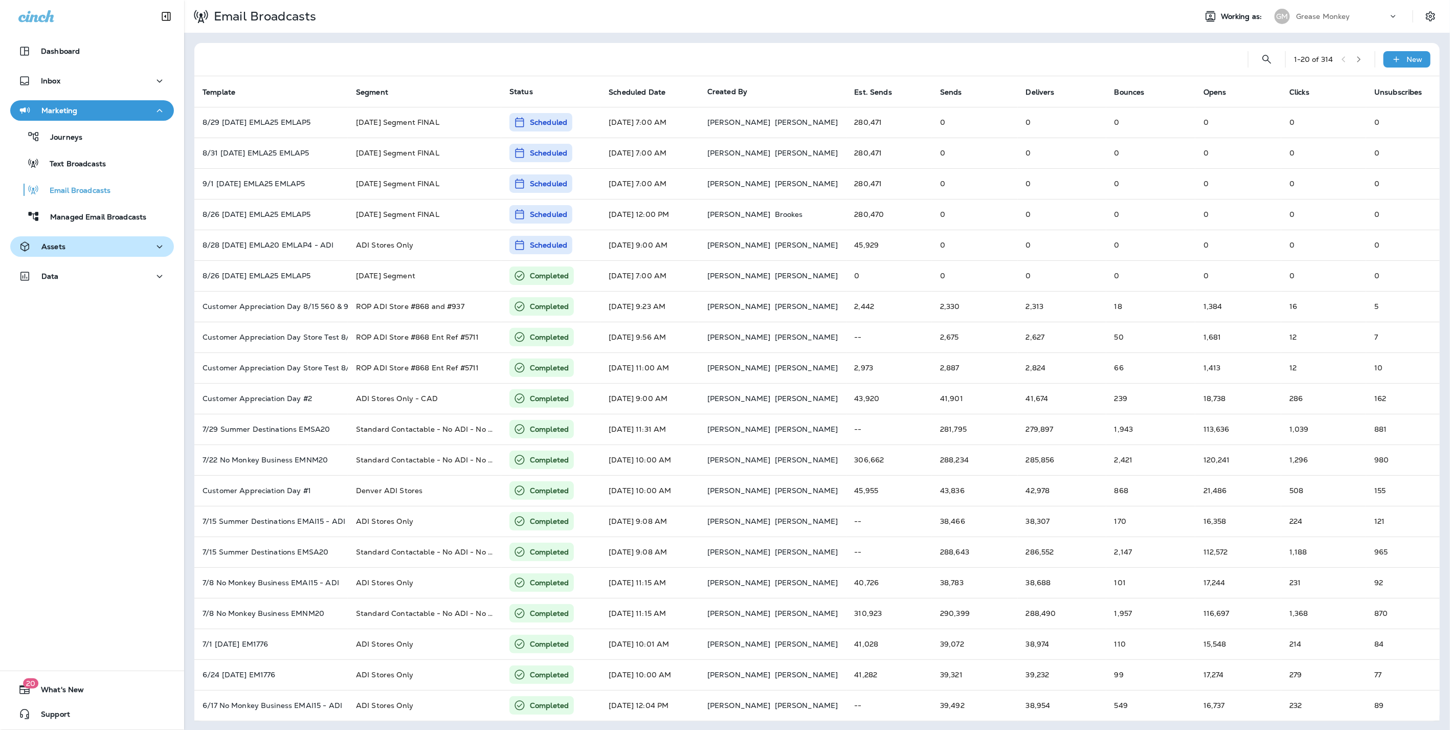
click at [56, 240] on div "Assets" at bounding box center [41, 246] width 47 height 13
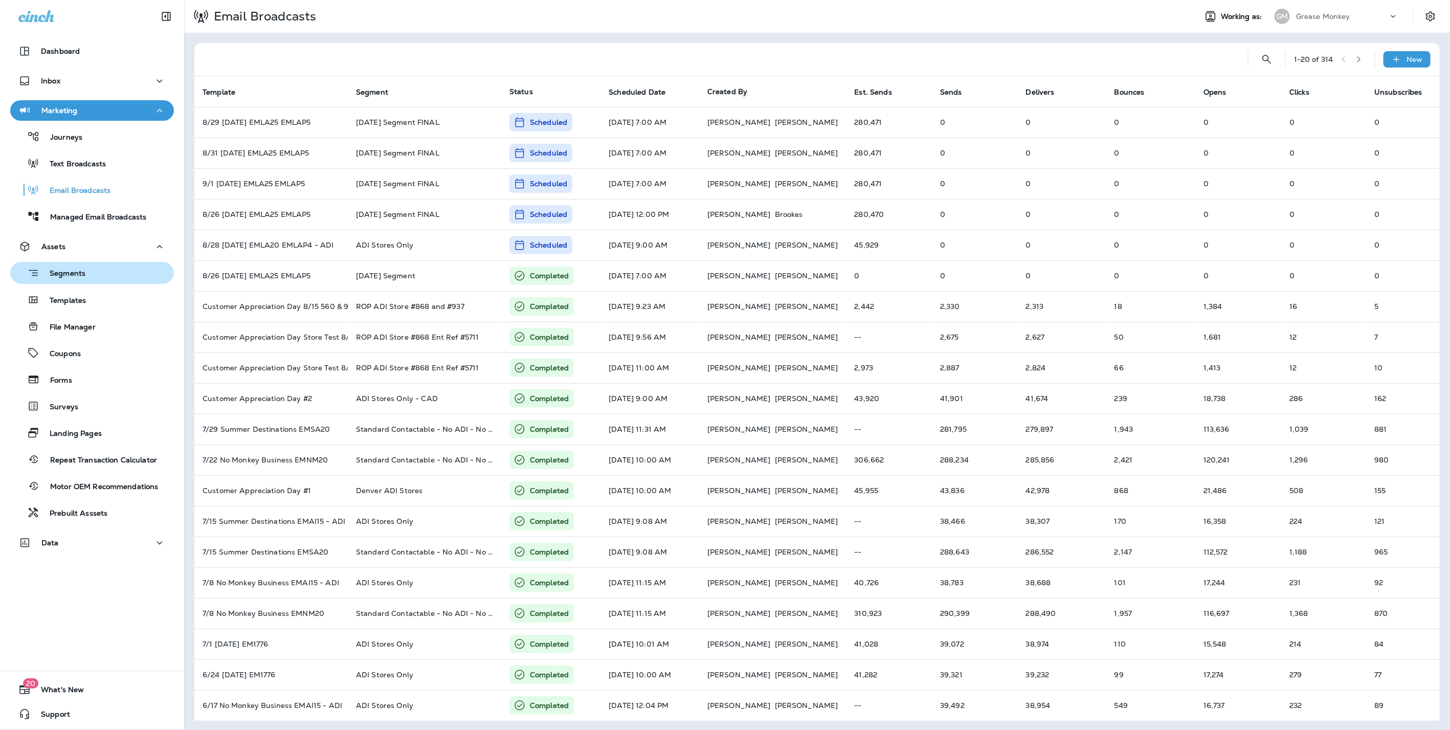
click at [73, 270] on p "Segments" at bounding box center [62, 274] width 46 height 10
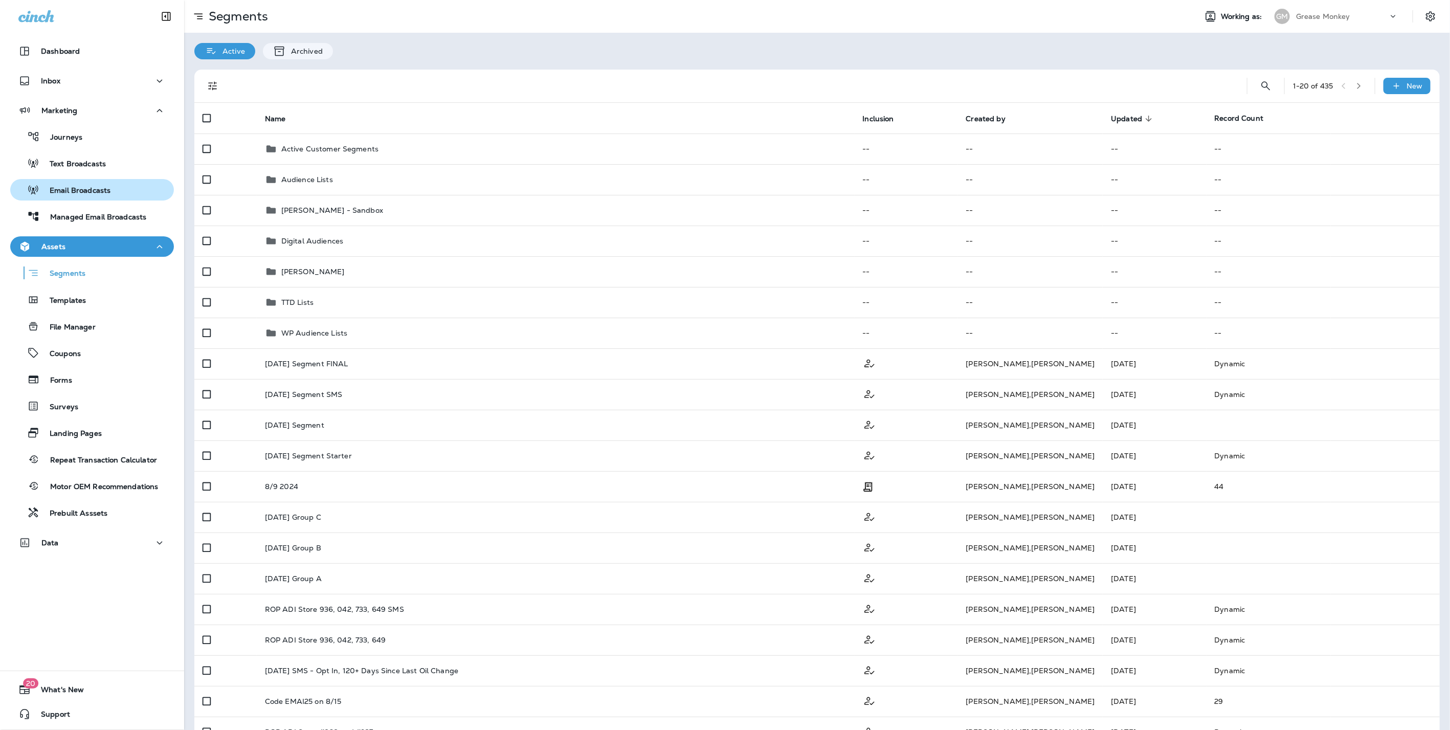
click at [95, 181] on button "Email Broadcasts" at bounding box center [92, 189] width 164 height 21
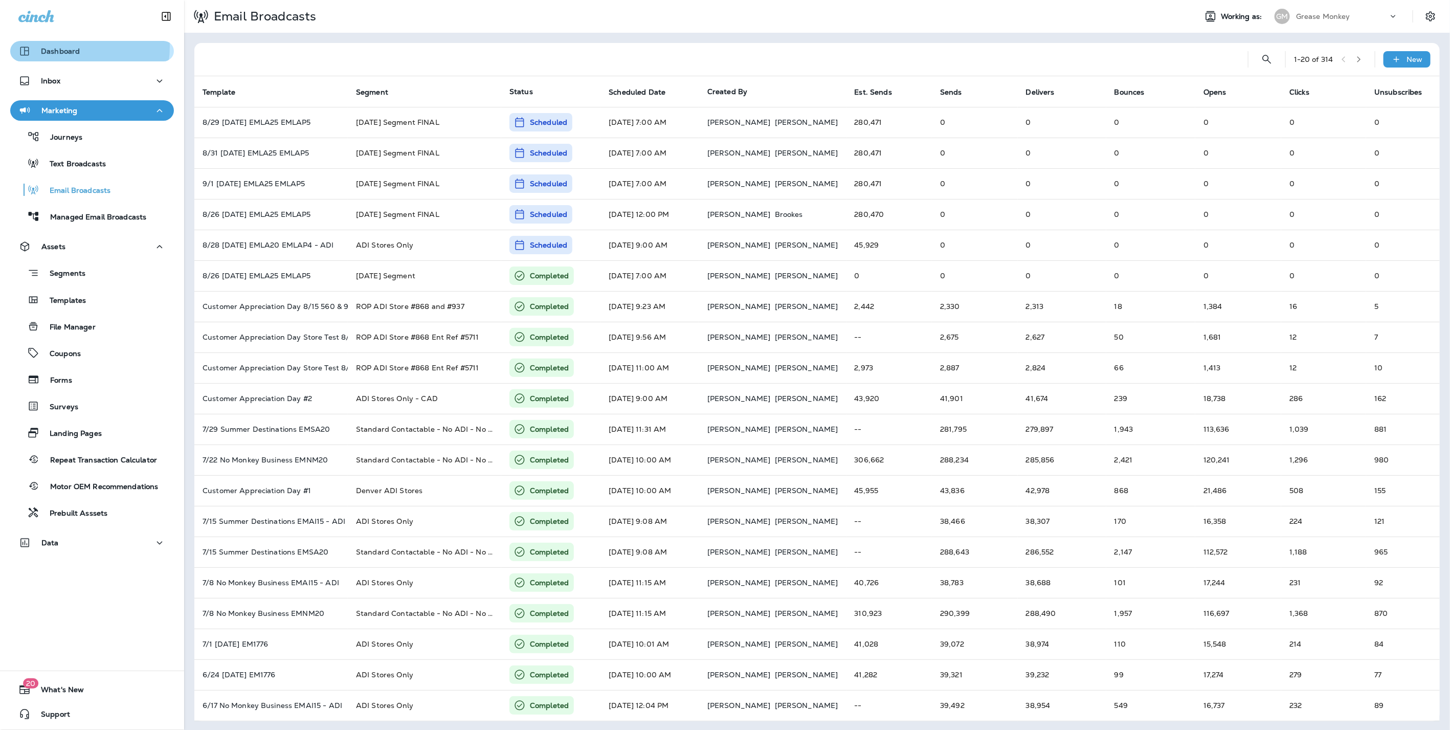
click at [66, 47] on p "Dashboard" at bounding box center [60, 51] width 39 height 8
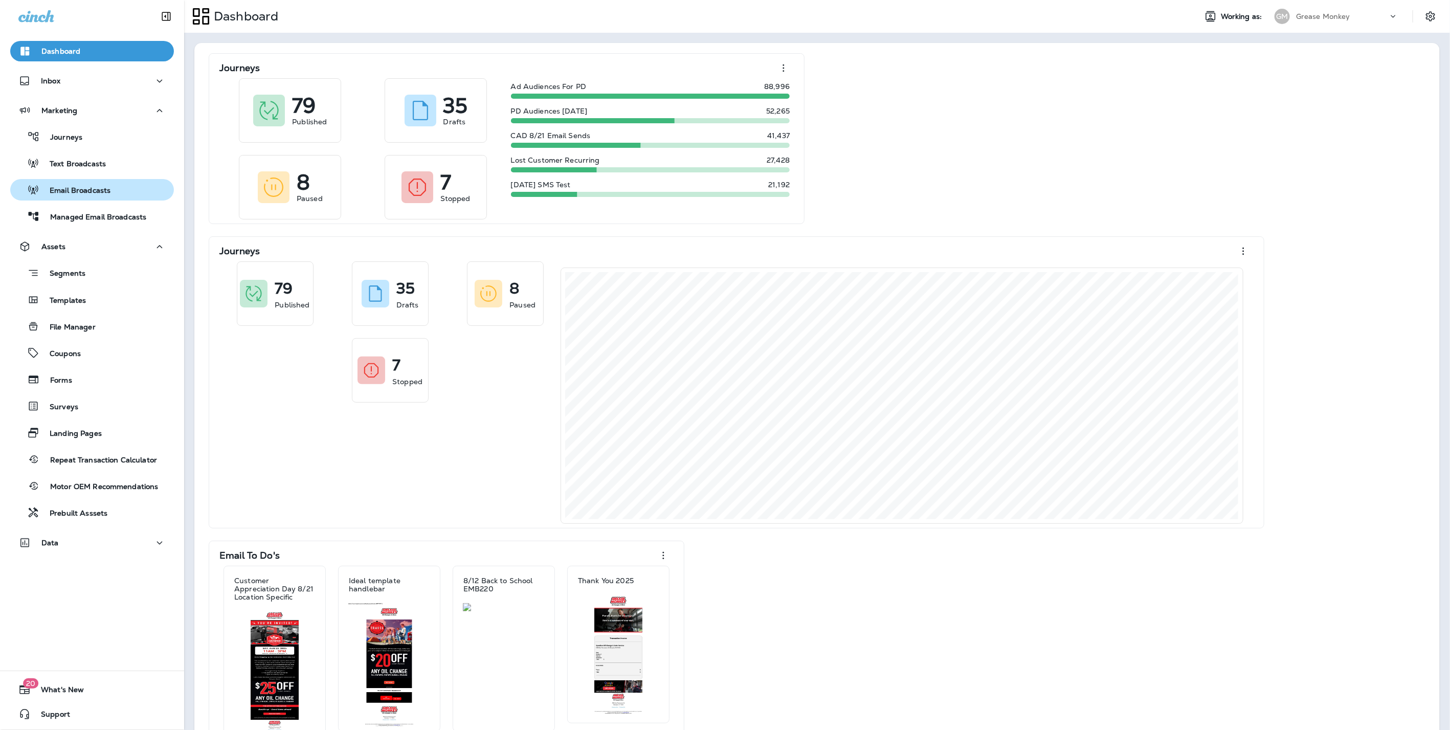
click at [83, 188] on p "Email Broadcasts" at bounding box center [74, 191] width 71 height 10
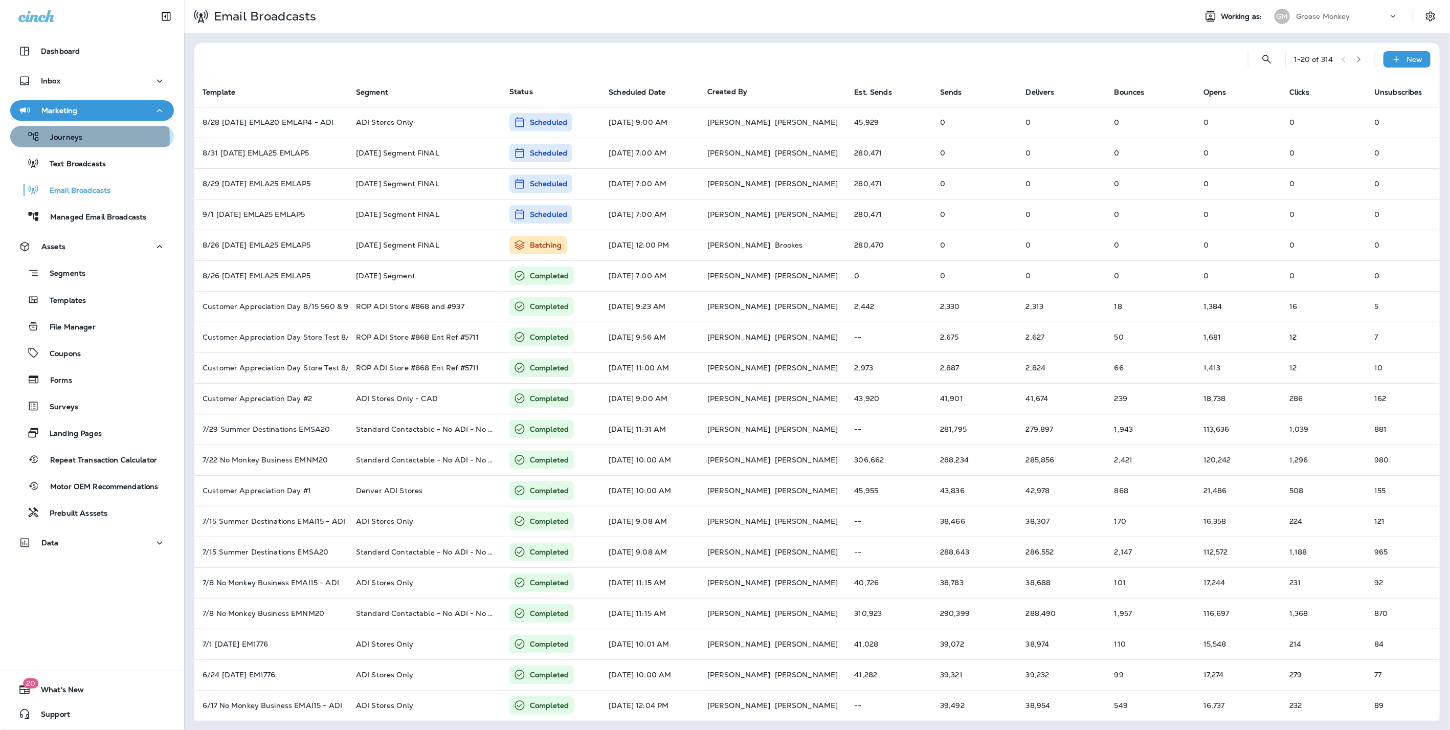
click at [60, 139] on p "Journeys" at bounding box center [61, 138] width 42 height 10
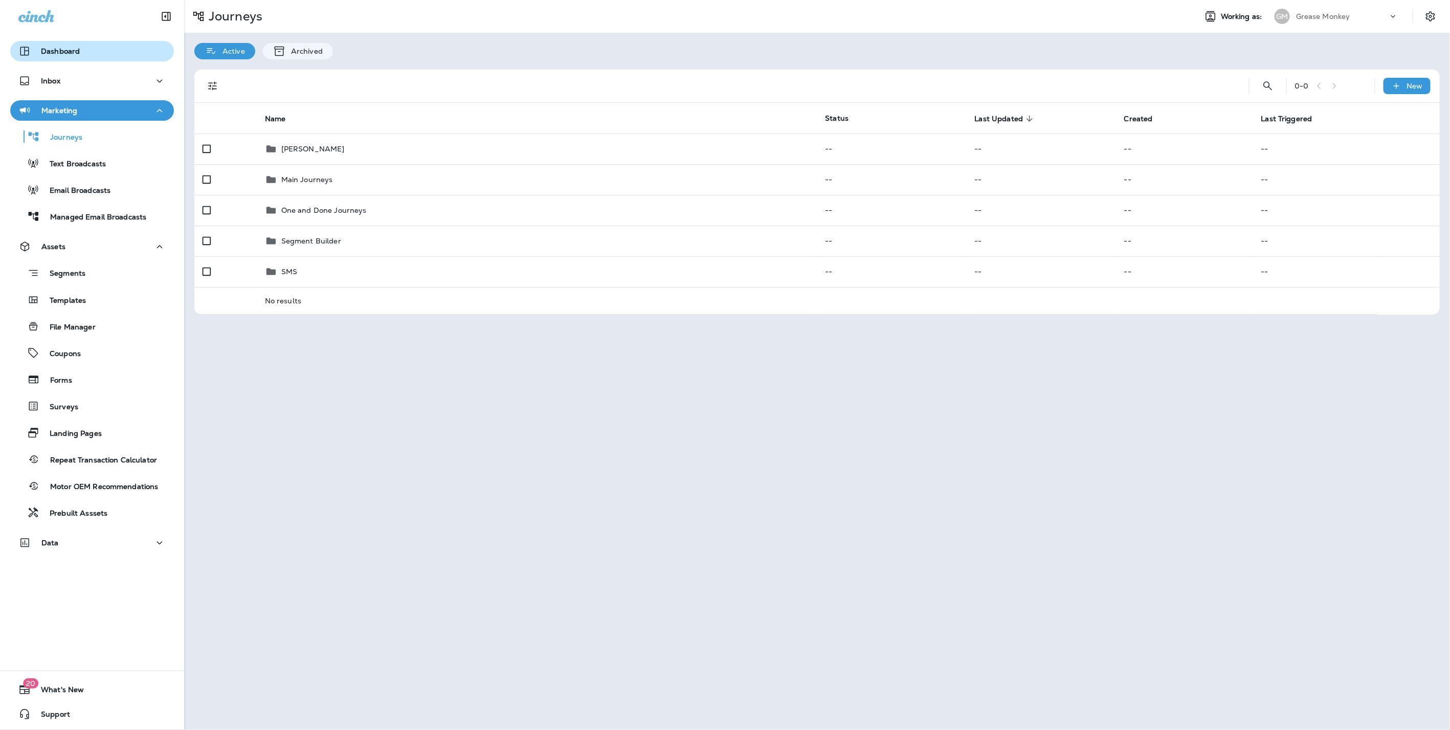
click at [72, 51] on p "Dashboard" at bounding box center [60, 51] width 39 height 8
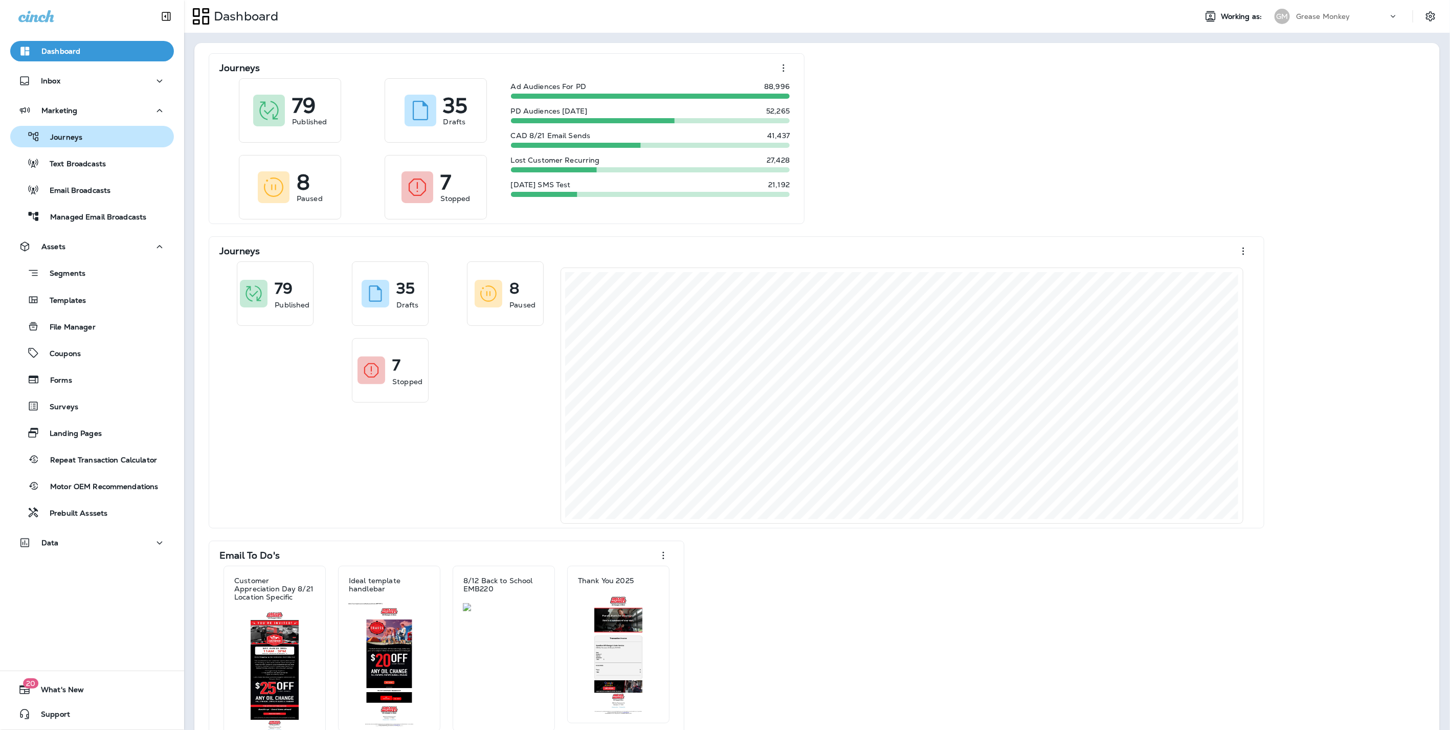
click at [92, 140] on div "Journeys" at bounding box center [92, 136] width 156 height 15
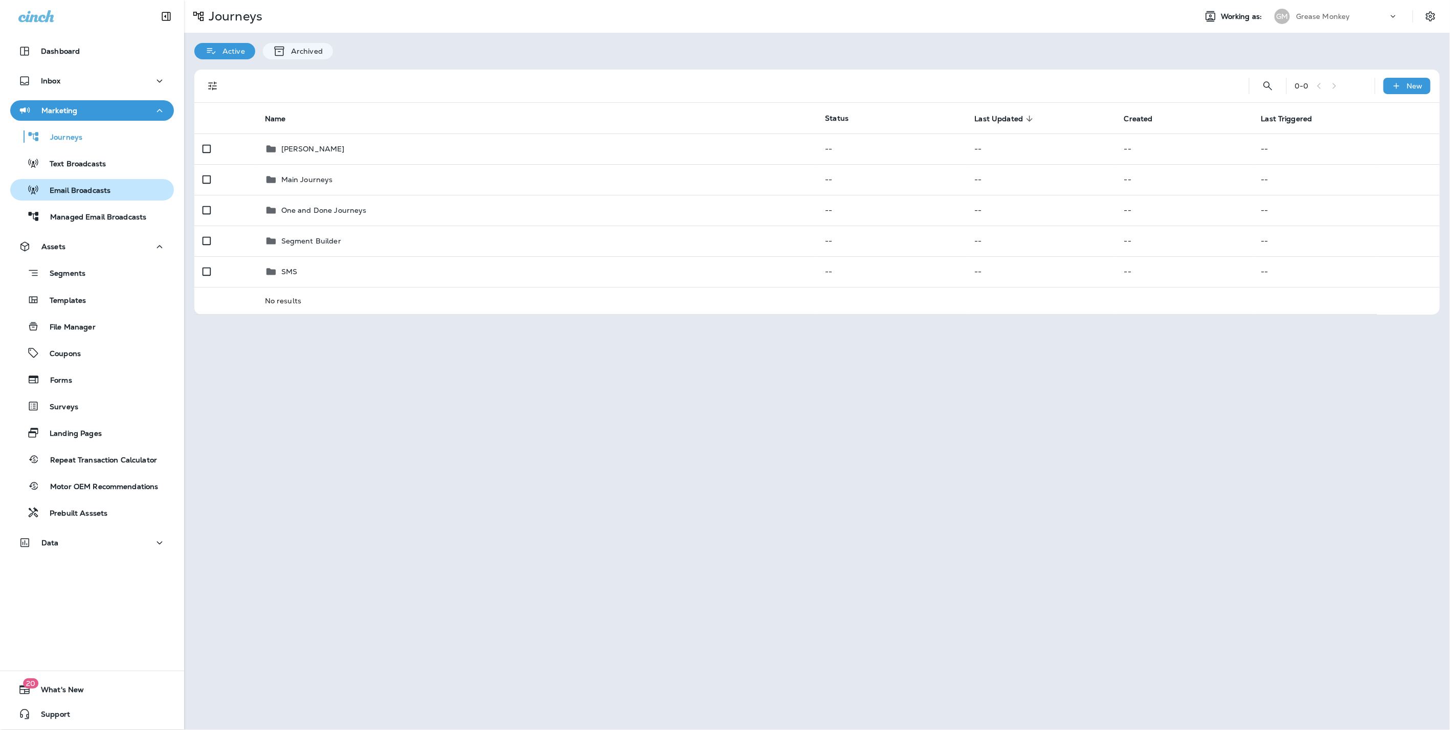
click at [87, 187] on p "Email Broadcasts" at bounding box center [74, 191] width 71 height 10
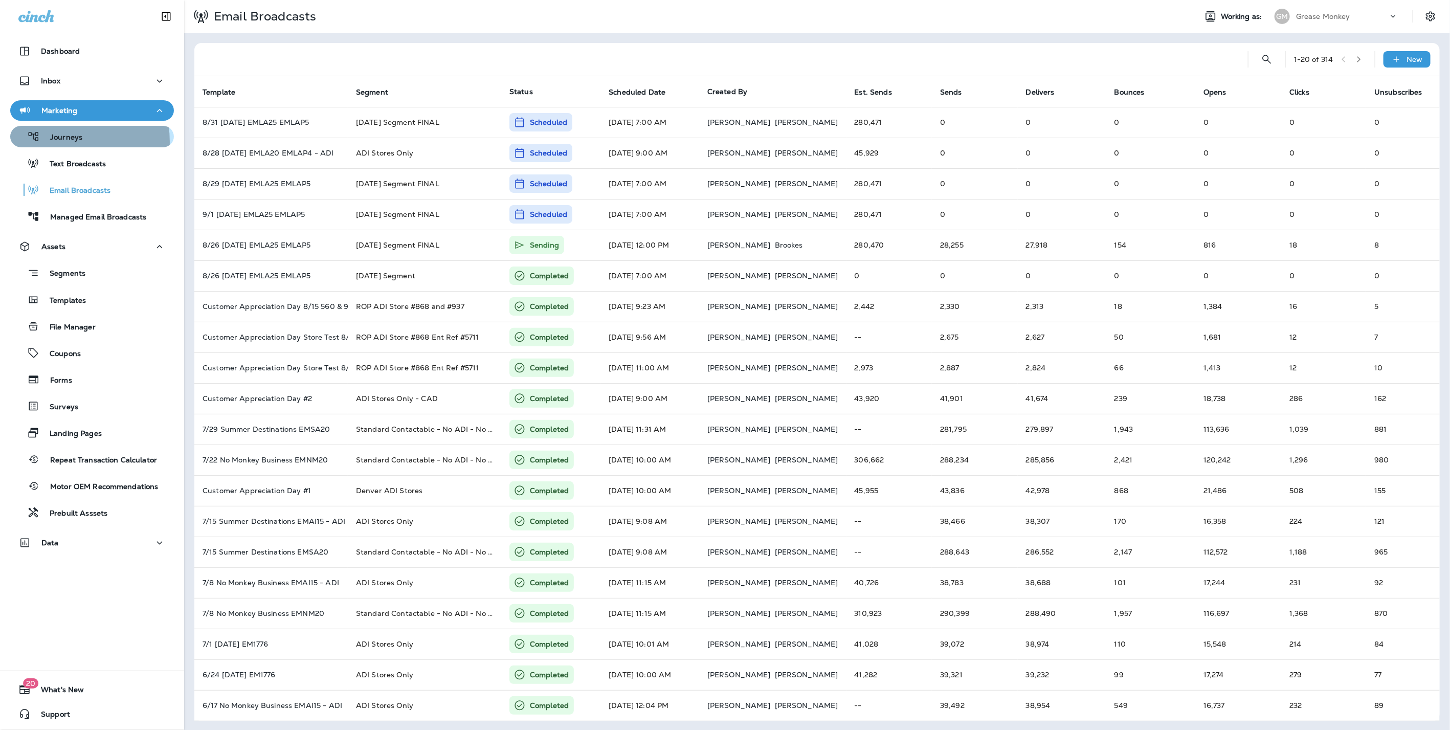
click at [54, 142] on p "Journeys" at bounding box center [61, 138] width 42 height 10
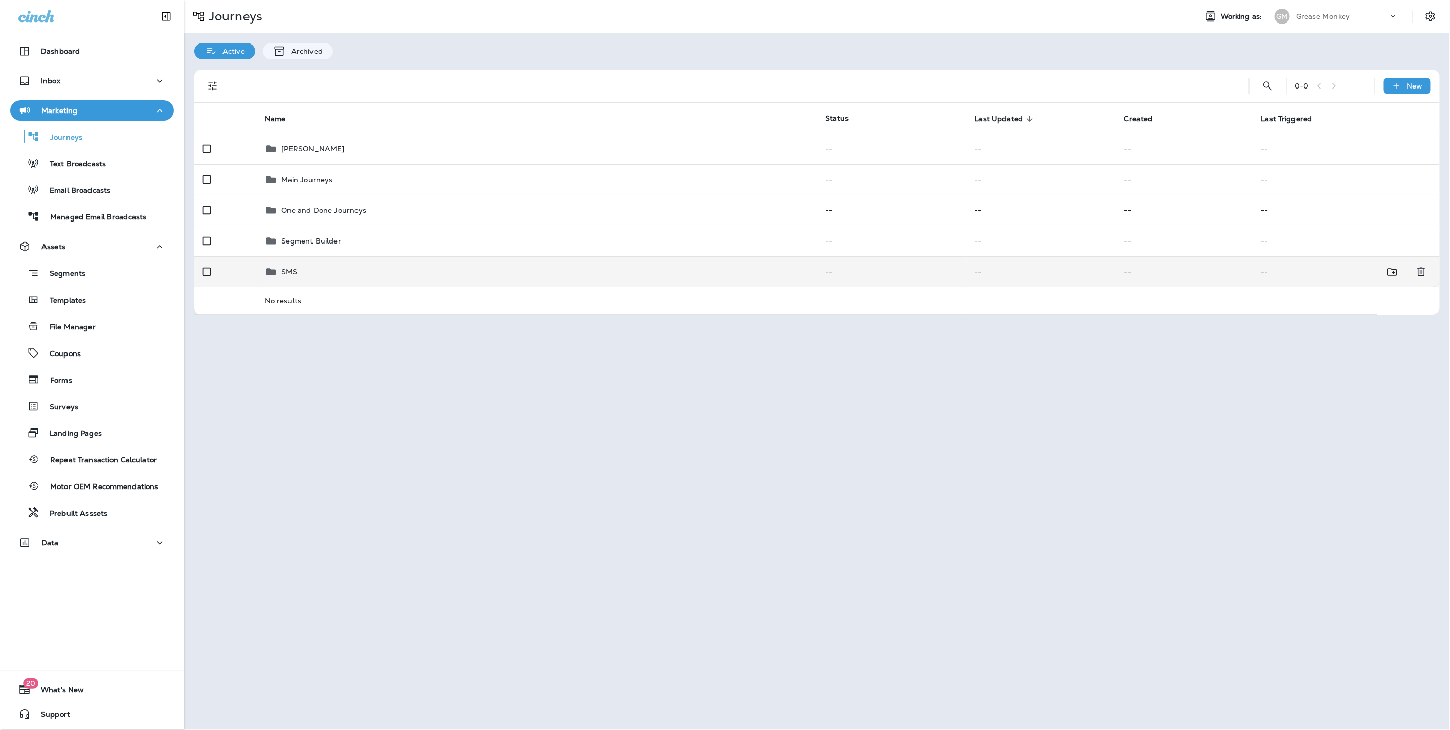
click at [316, 261] on td "SMS" at bounding box center [537, 271] width 561 height 31
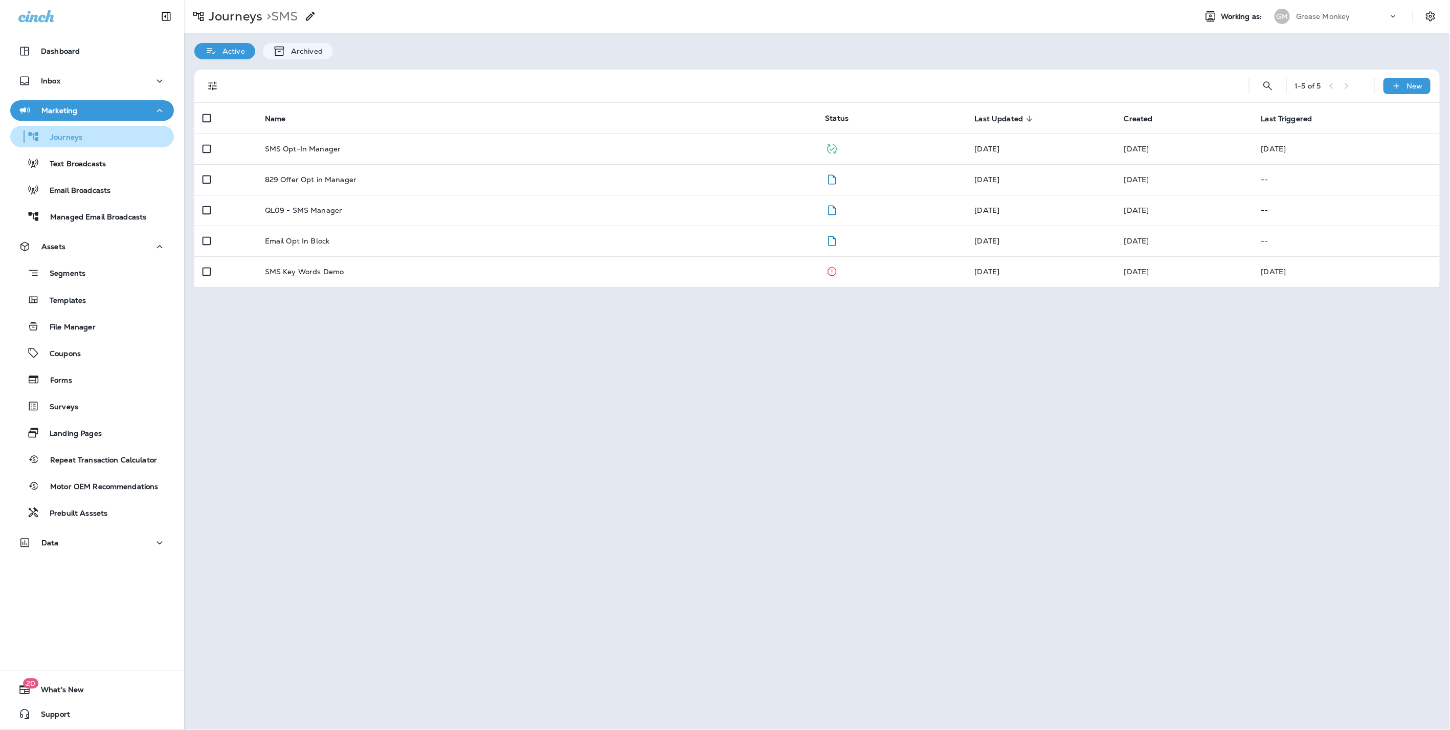
click at [73, 140] on p "Journeys" at bounding box center [61, 138] width 42 height 10
click at [219, 21] on p "Journeys" at bounding box center [234, 16] width 58 height 15
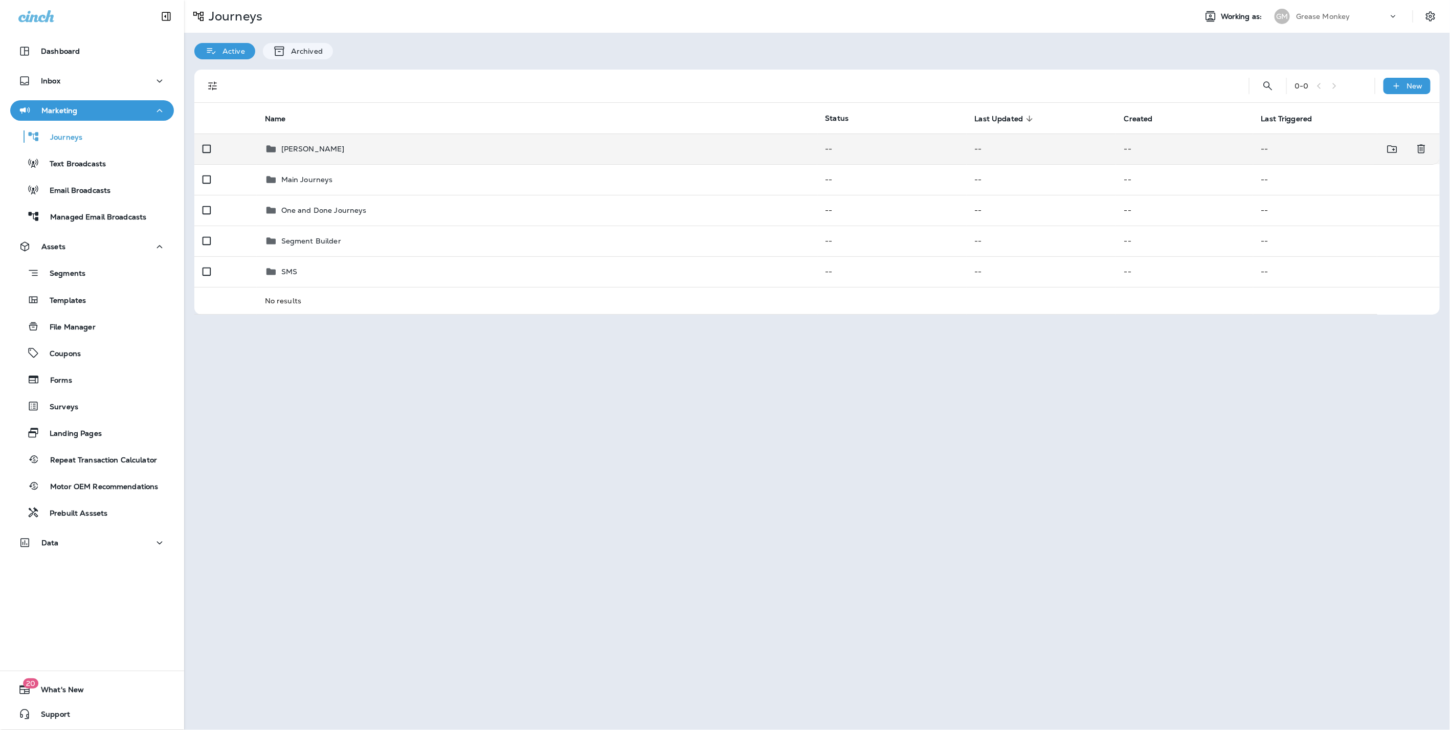
click at [283, 150] on p "Brian Sandbox" at bounding box center [312, 149] width 63 height 8
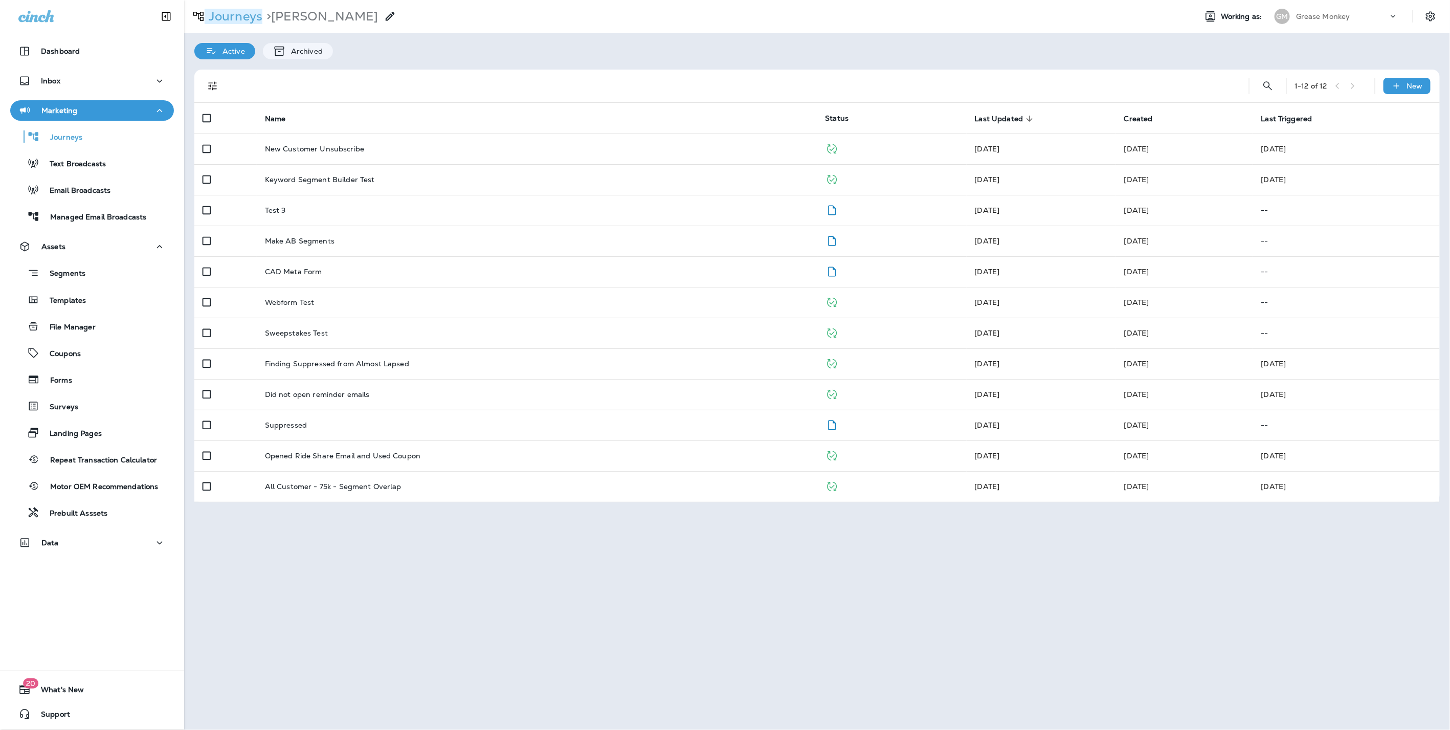
click at [235, 20] on p "Journeys" at bounding box center [234, 16] width 58 height 15
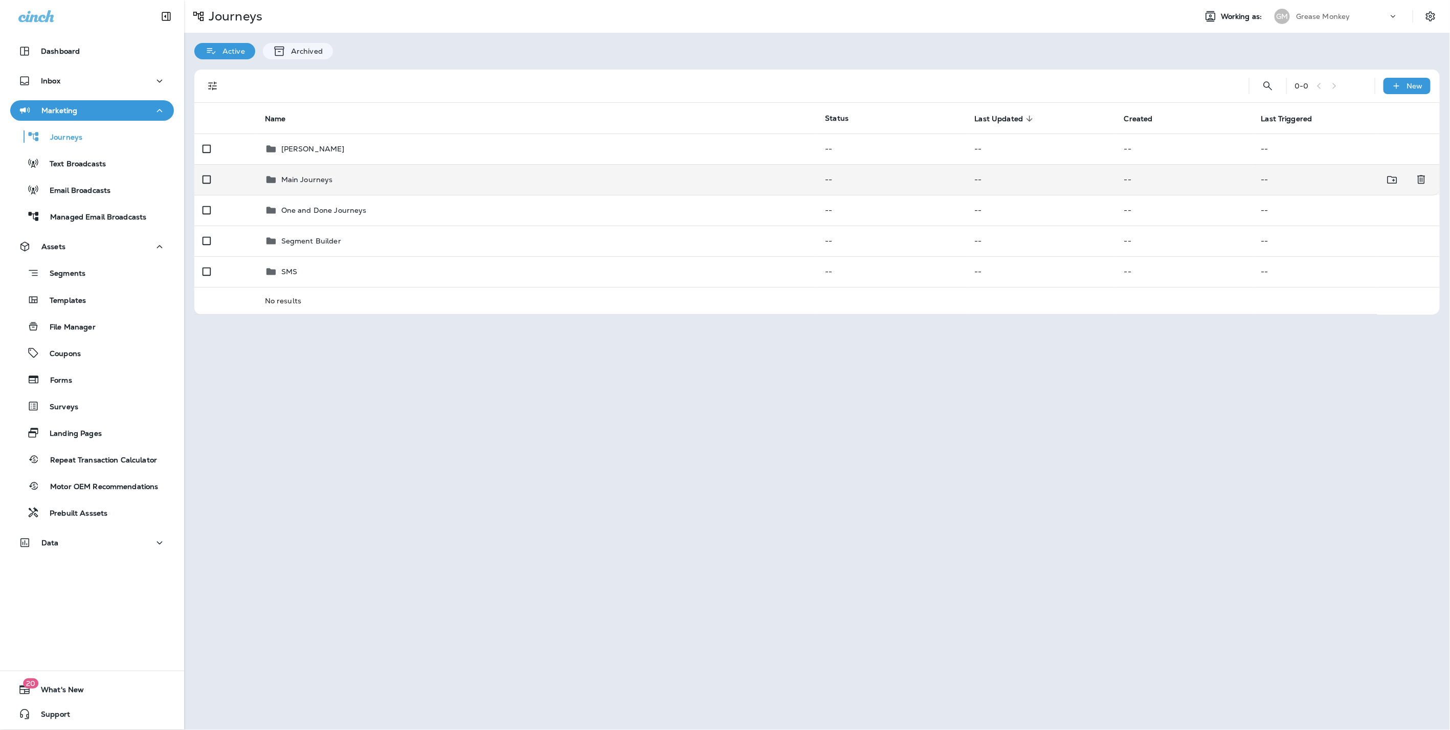
click at [310, 185] on td "Main Journeys" at bounding box center [537, 179] width 561 height 31
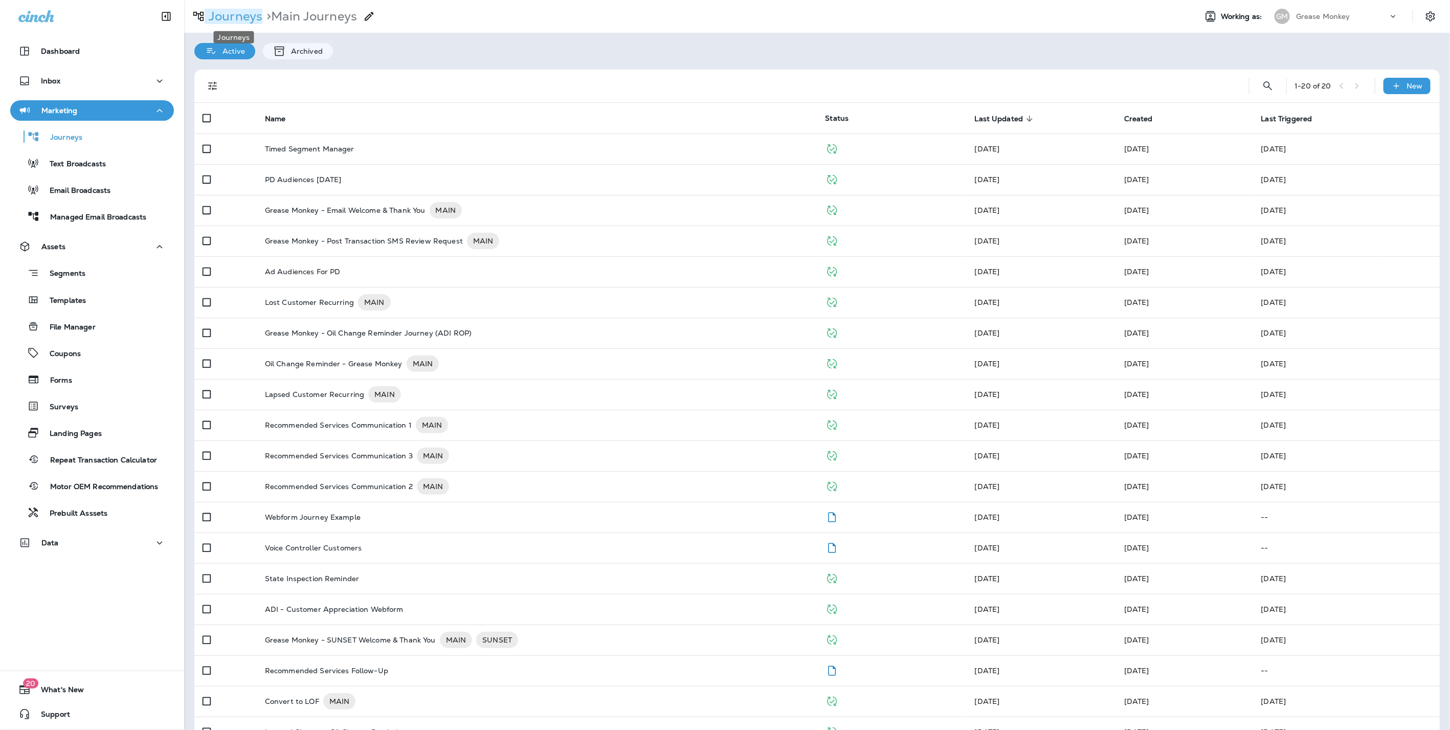
click at [223, 18] on p "Journeys" at bounding box center [234, 16] width 58 height 15
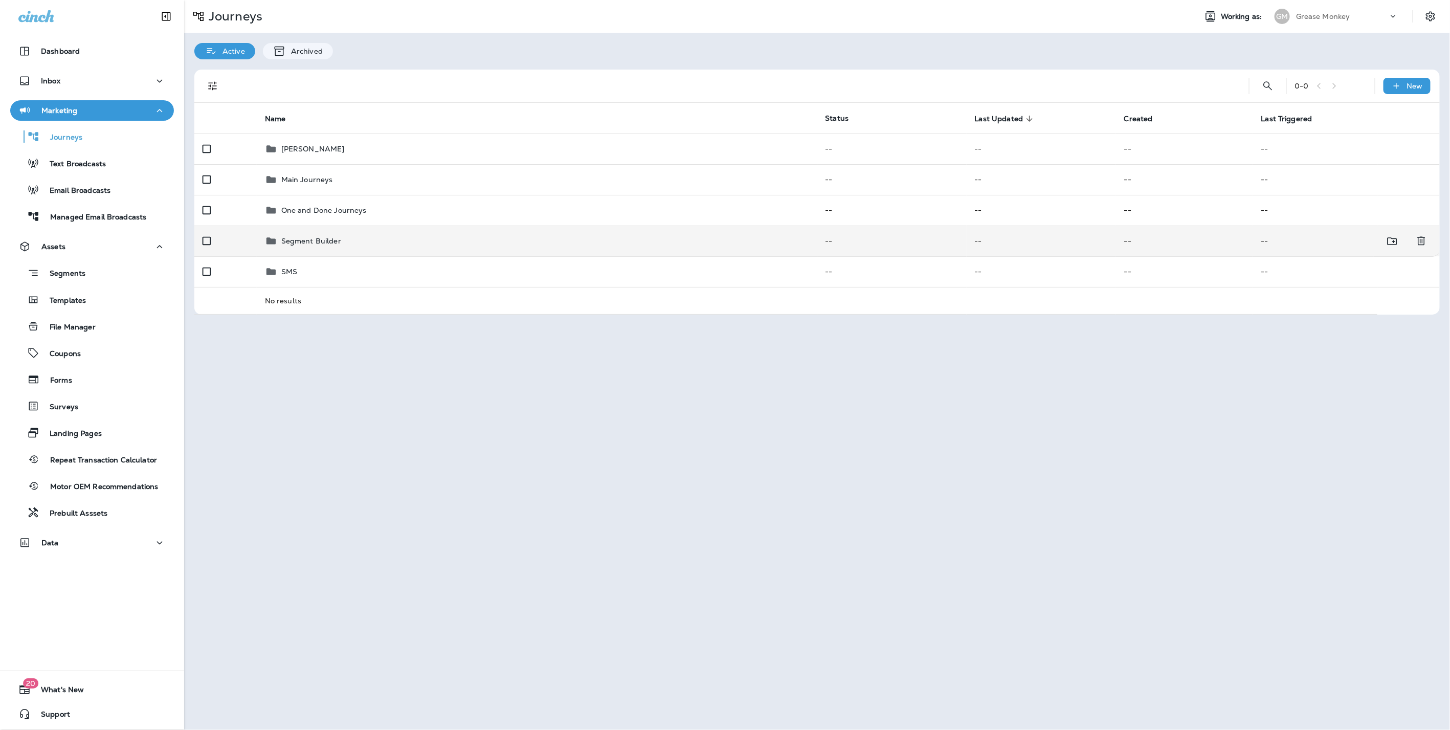
click at [340, 240] on div "Segment Builder" at bounding box center [537, 241] width 544 height 12
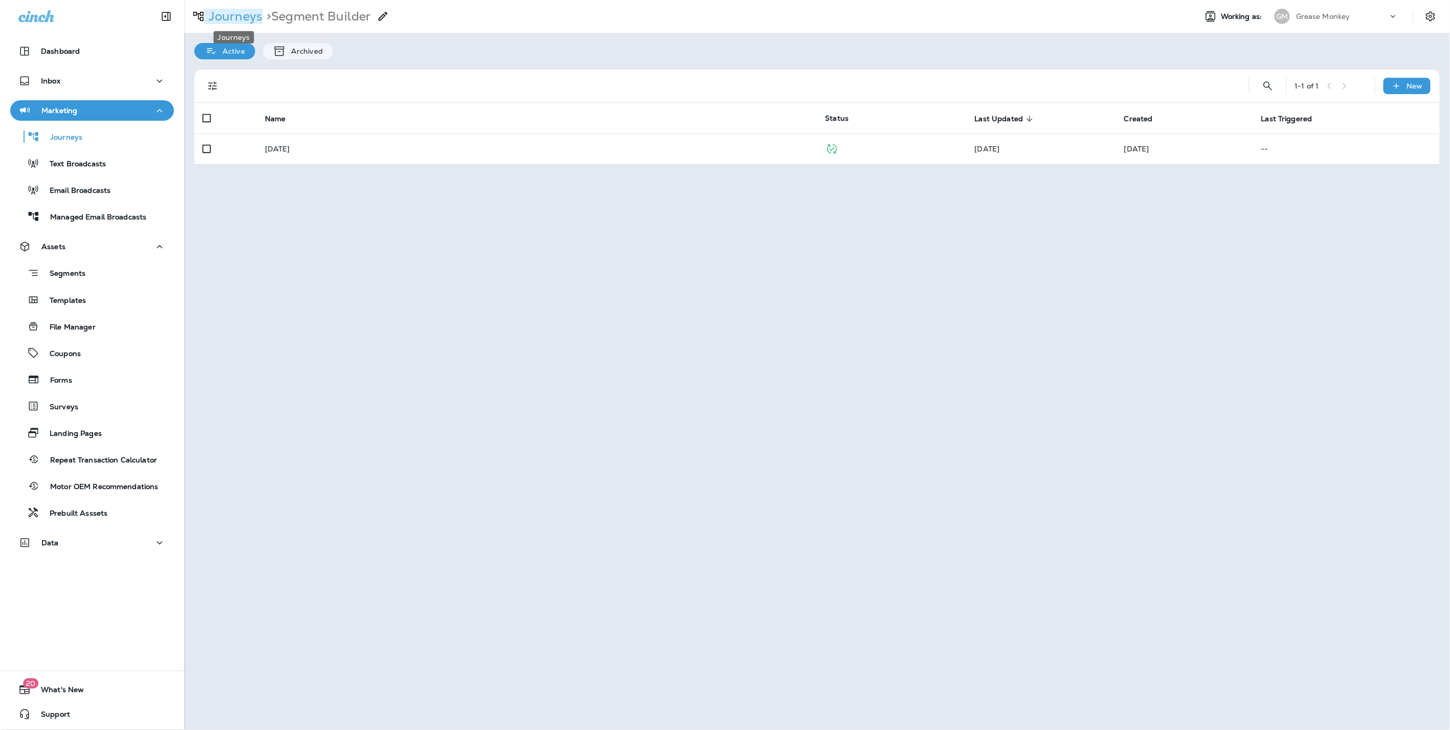
click at [239, 14] on p "Journeys" at bounding box center [234, 16] width 58 height 15
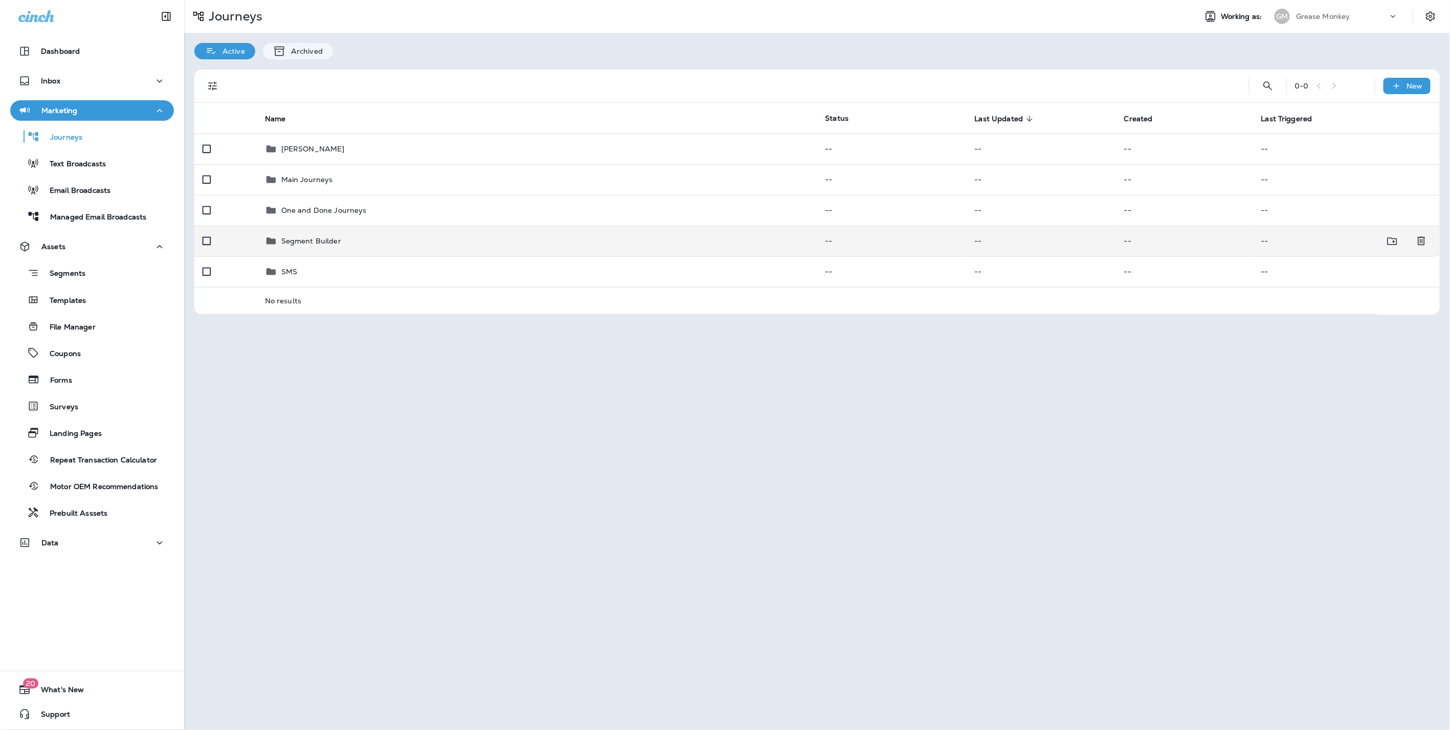
click at [352, 240] on div "Segment Builder" at bounding box center [537, 241] width 544 height 12
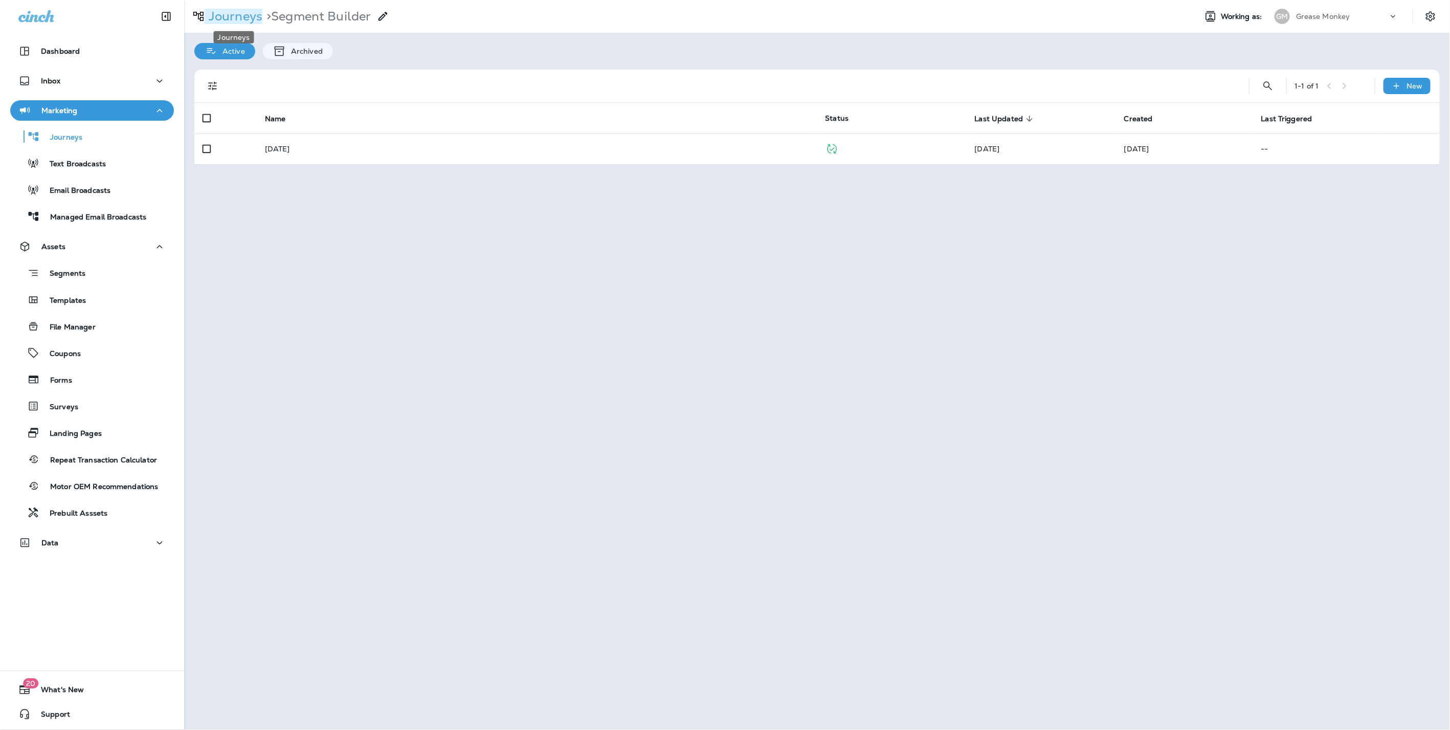
click at [247, 18] on p "Journeys" at bounding box center [234, 16] width 58 height 15
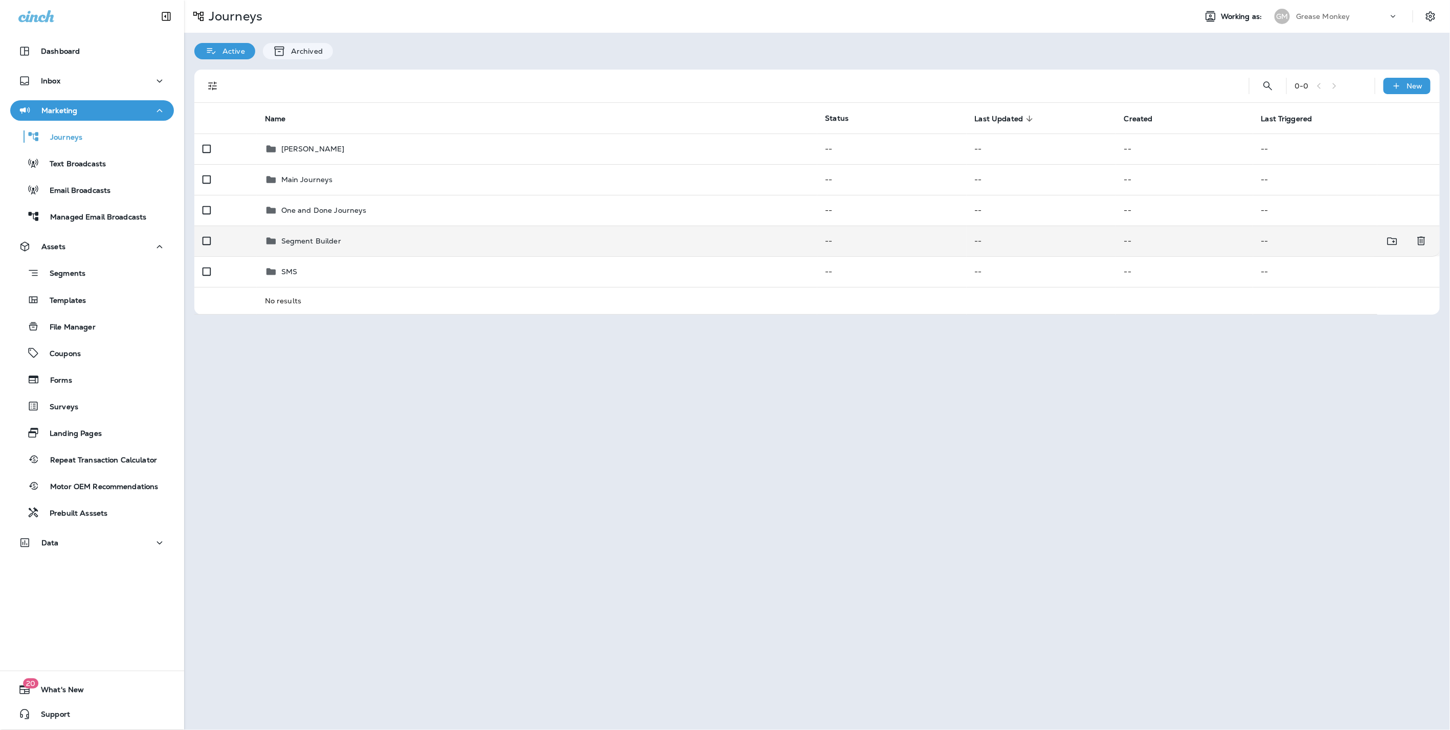
click at [310, 242] on p "Segment Builder" at bounding box center [311, 241] width 60 height 8
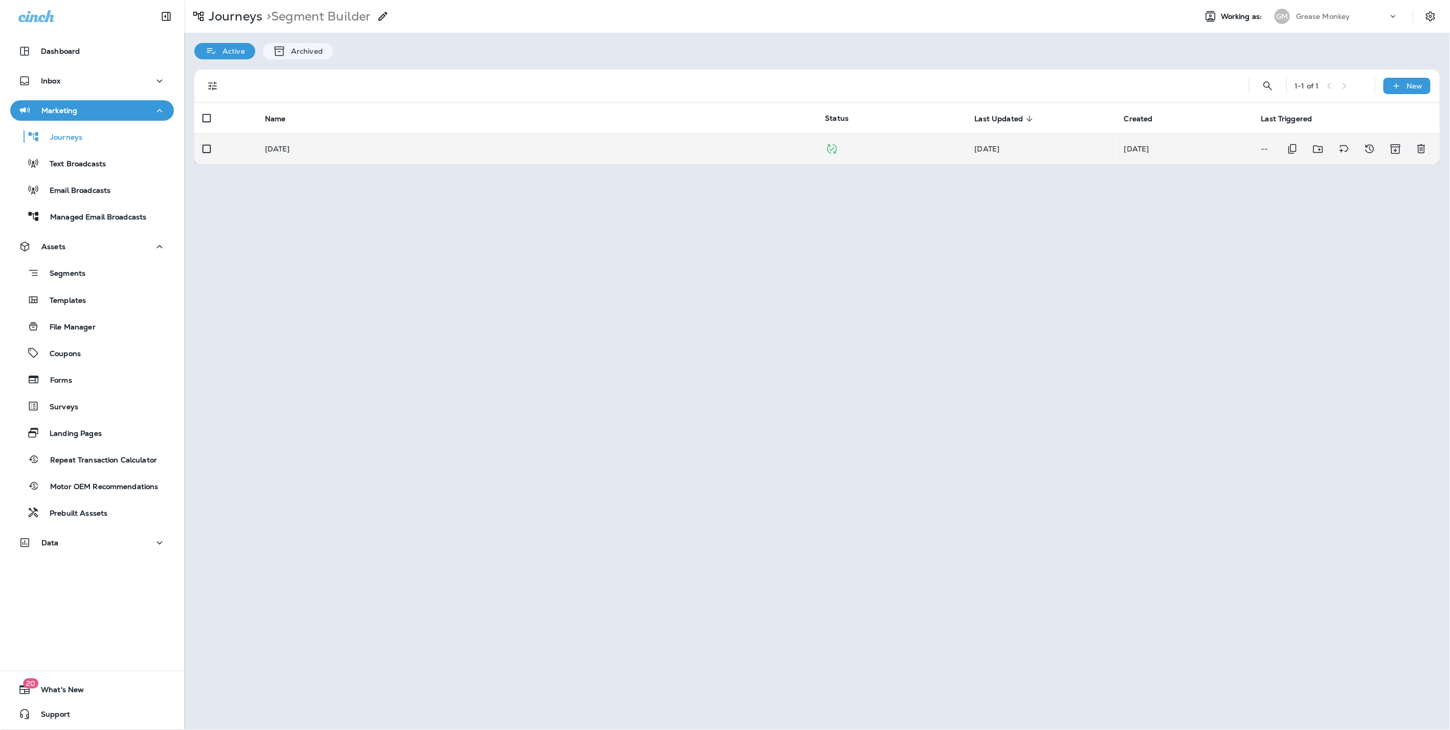
click at [290, 146] on p "Labor Day 2025" at bounding box center [277, 149] width 25 height 8
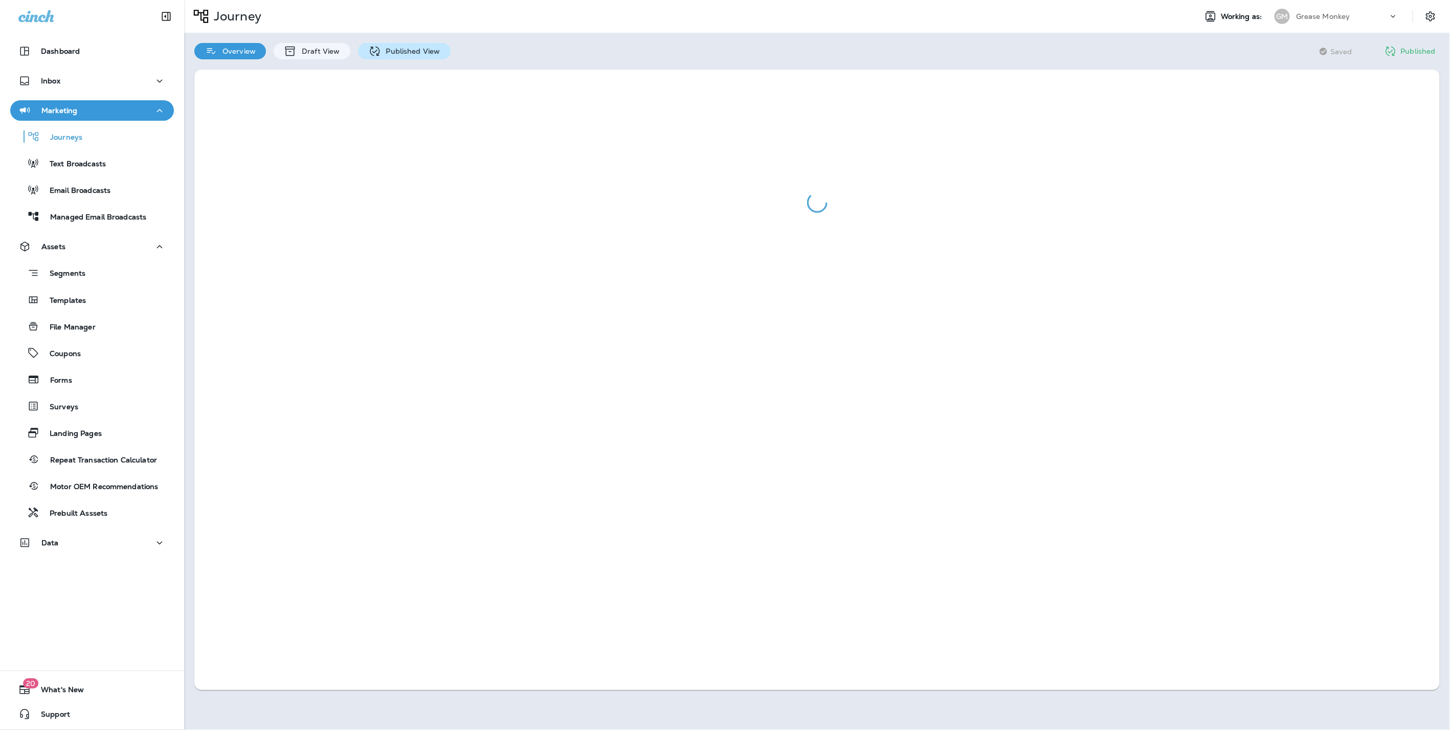
click at [399, 54] on p "Published View" at bounding box center [410, 51] width 59 height 8
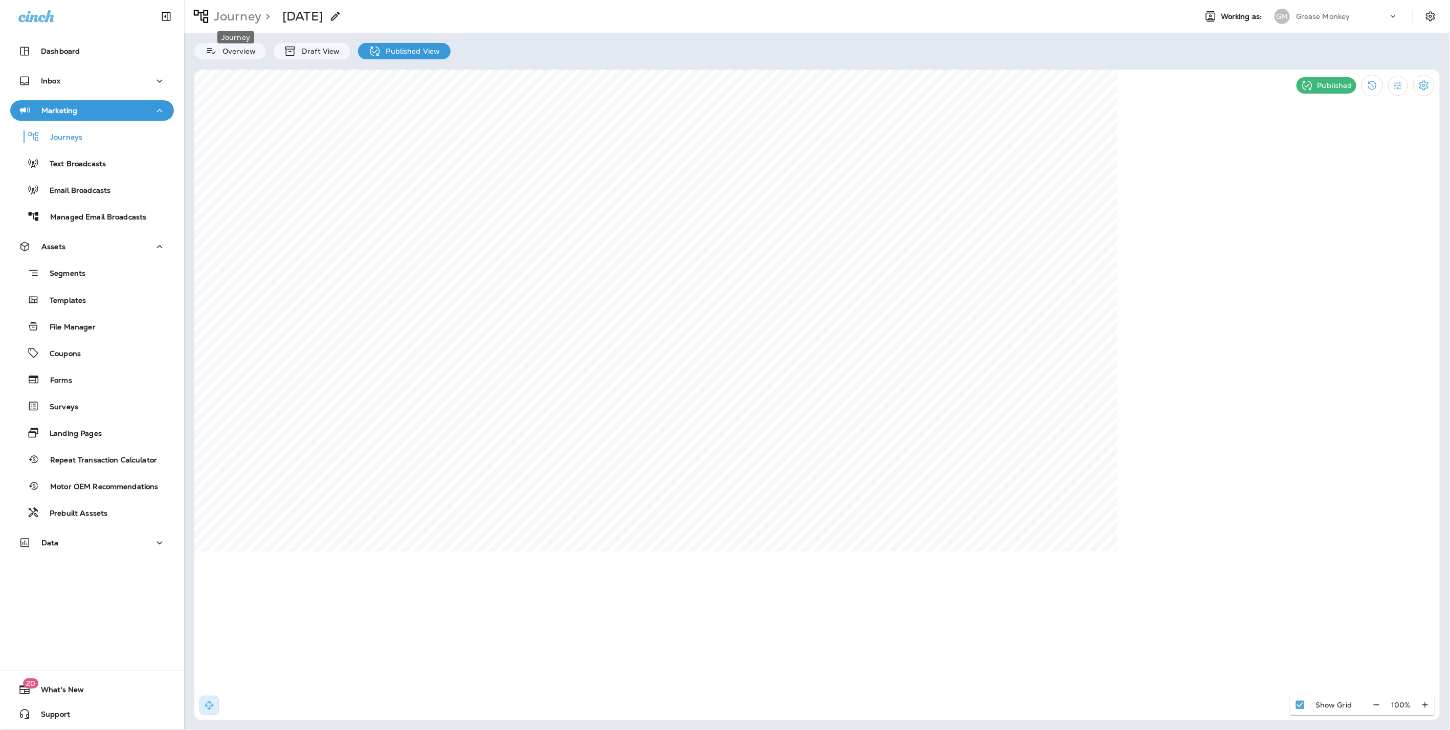
click at [248, 17] on p "Journey" at bounding box center [236, 16] width 52 height 15
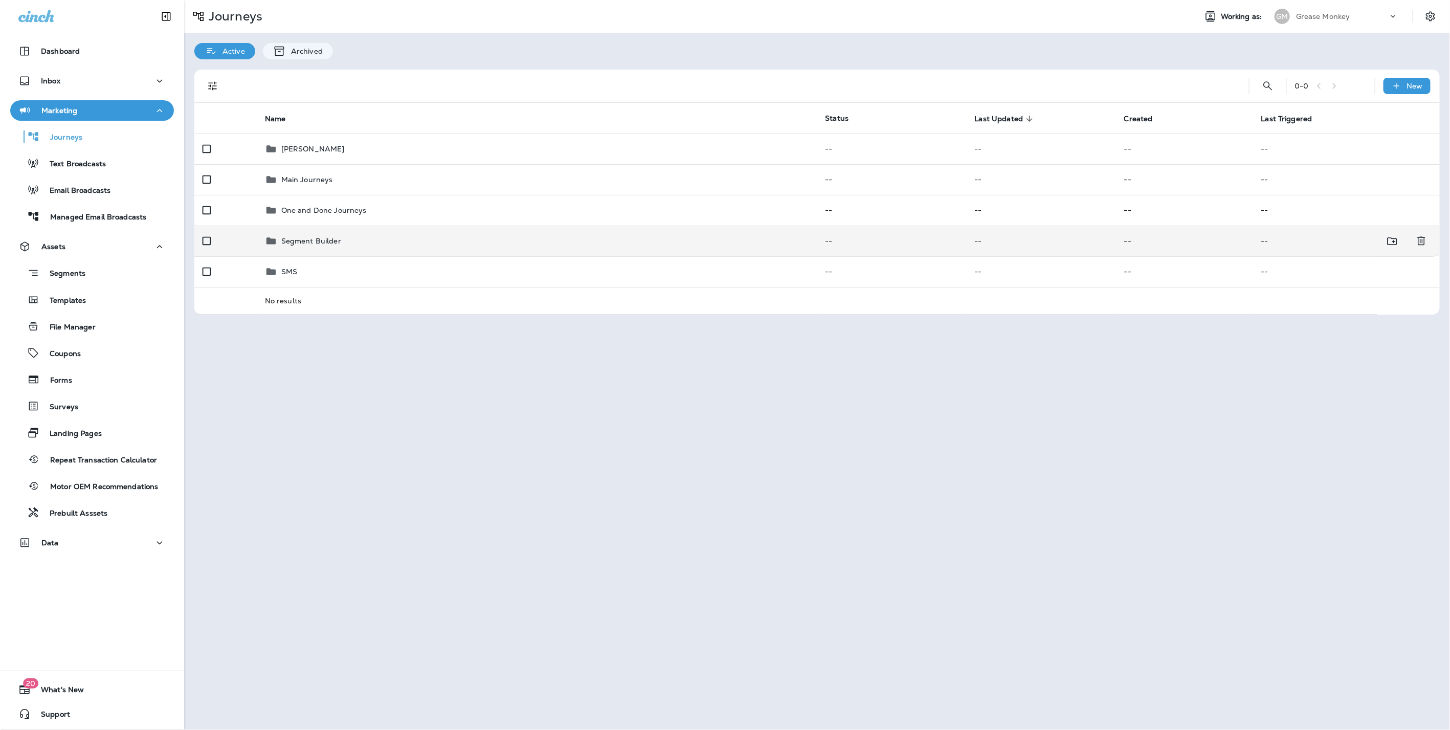
click at [323, 243] on p "Segment Builder" at bounding box center [311, 241] width 60 height 8
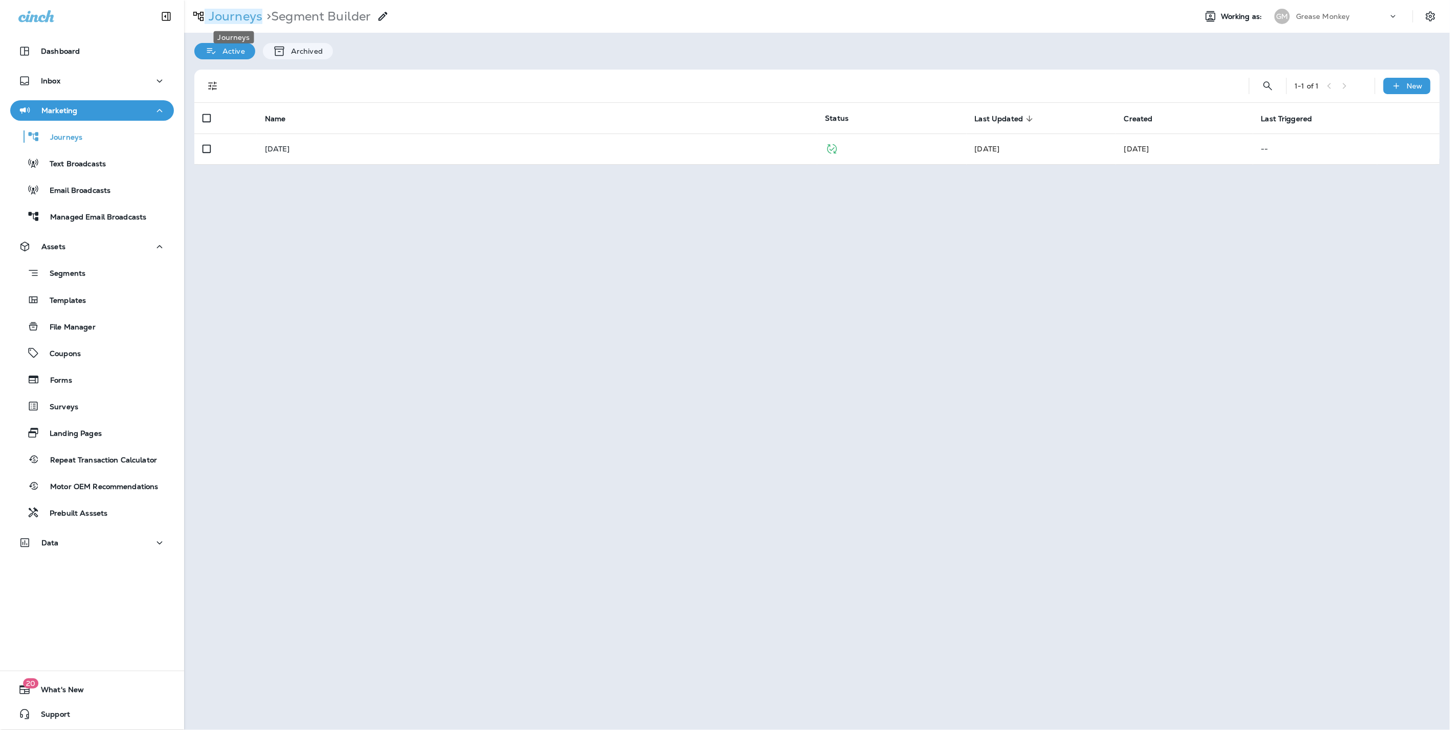
click at [247, 20] on p "Journeys" at bounding box center [234, 16] width 58 height 15
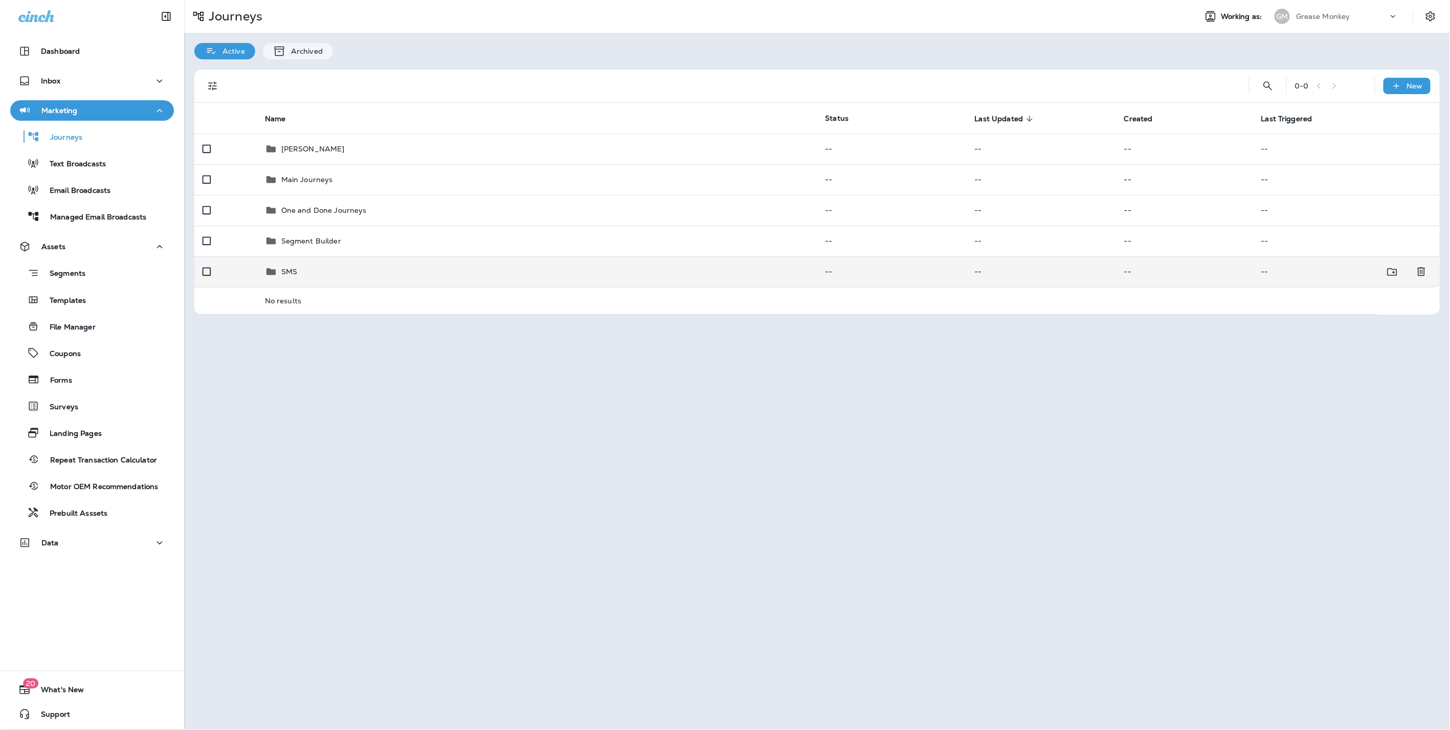
click at [311, 280] on td "SMS" at bounding box center [537, 271] width 561 height 31
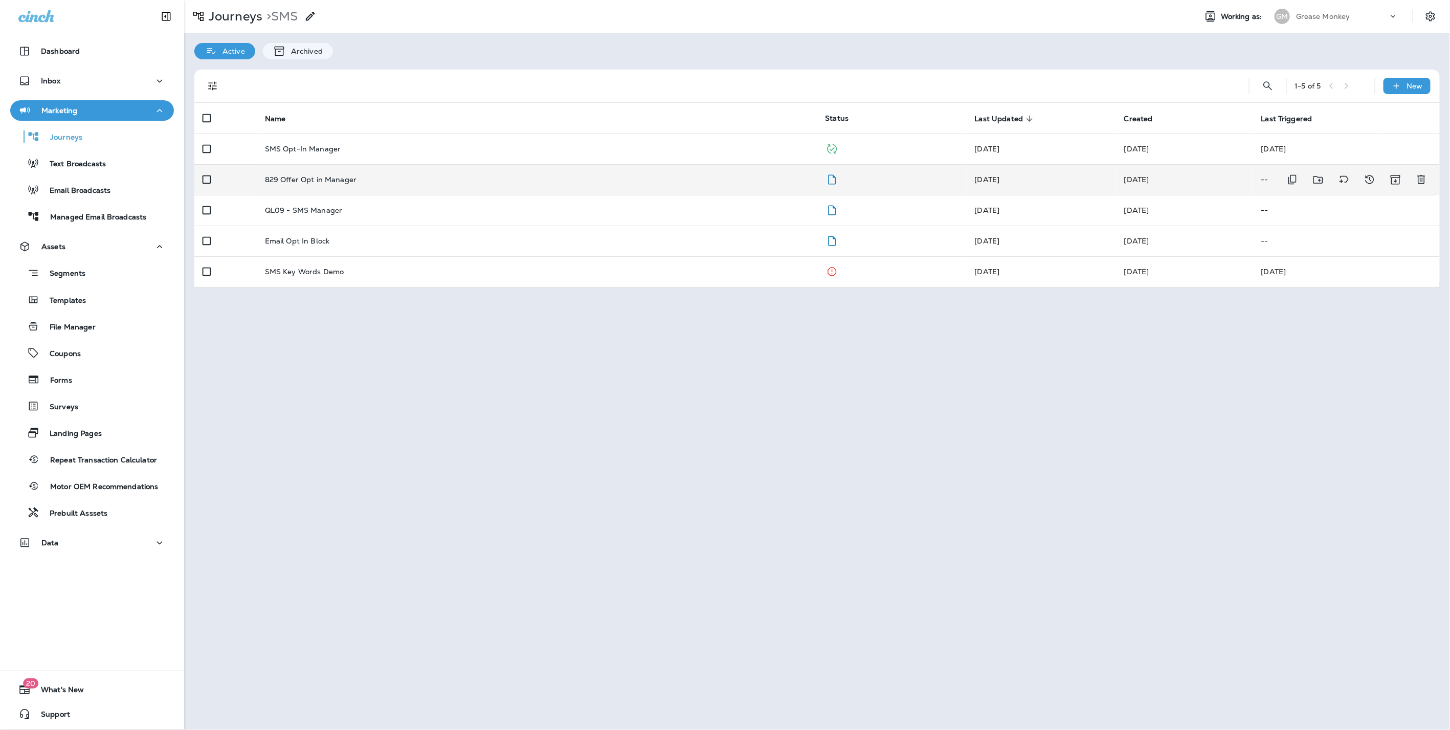
click at [348, 182] on p "829 Offer Opt in Manager" at bounding box center [311, 179] width 92 height 8
